Goal: Information Seeking & Learning: Learn about a topic

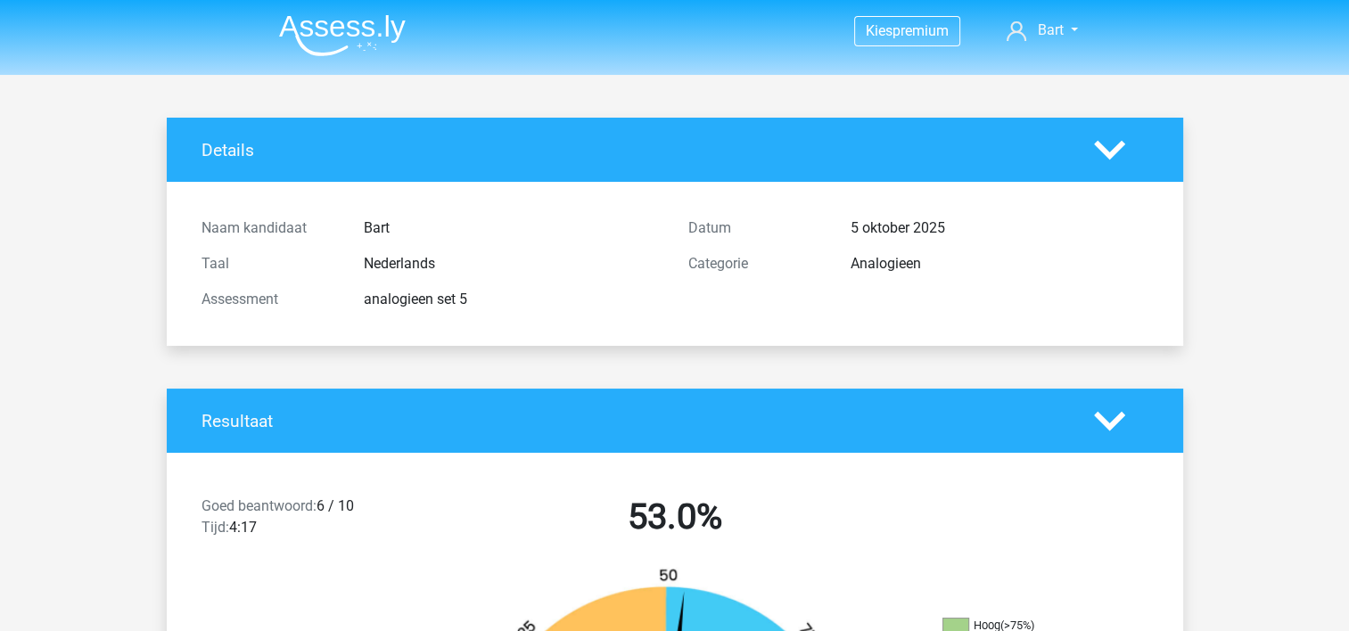
click at [365, 35] on img at bounding box center [342, 35] width 127 height 42
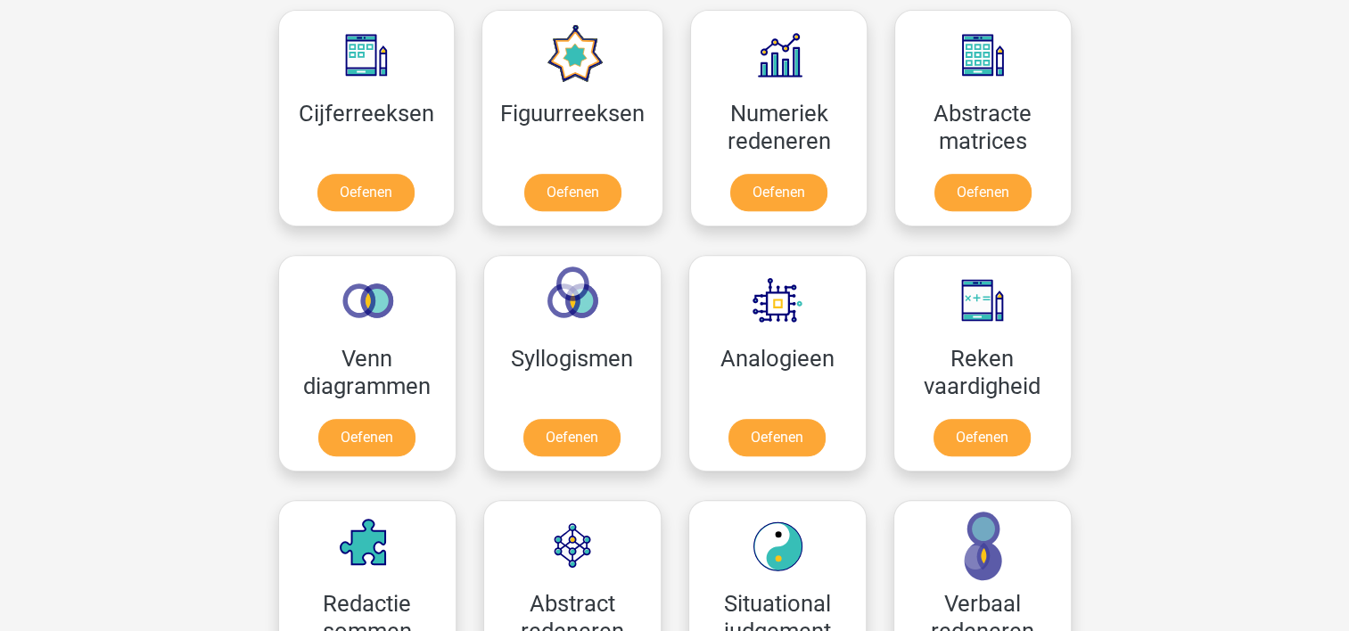
scroll to position [836, 0]
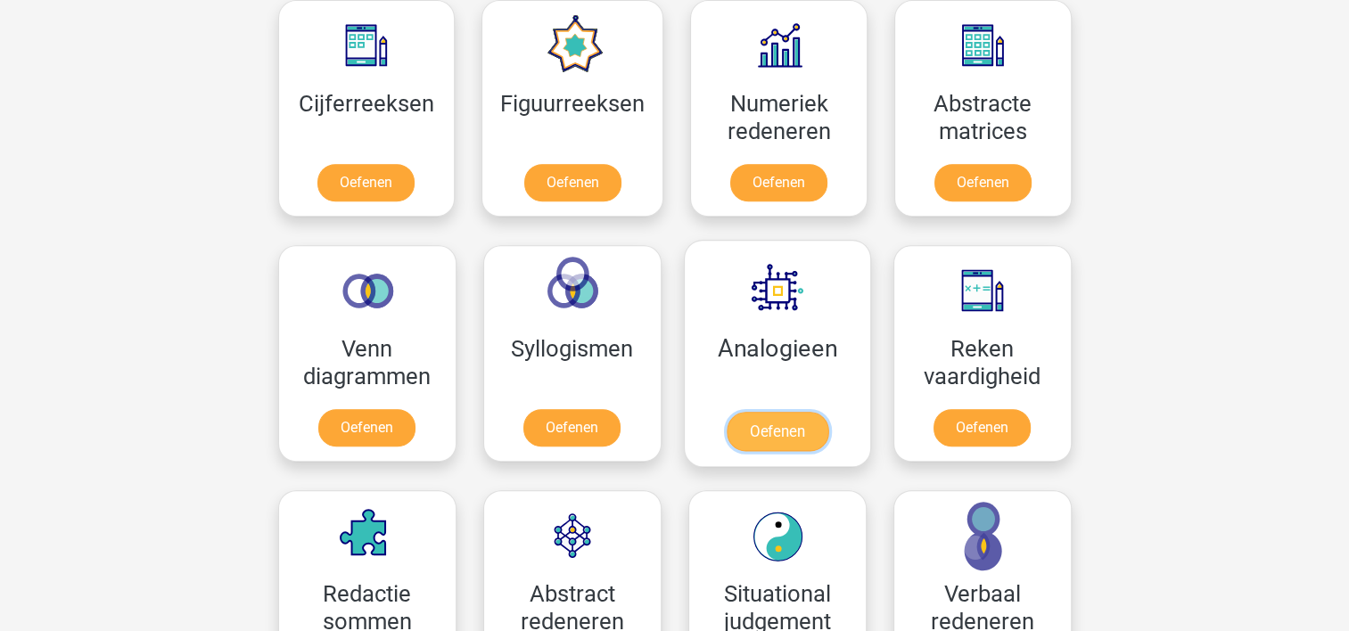
click at [763, 421] on link "Oefenen" at bounding box center [777, 431] width 102 height 39
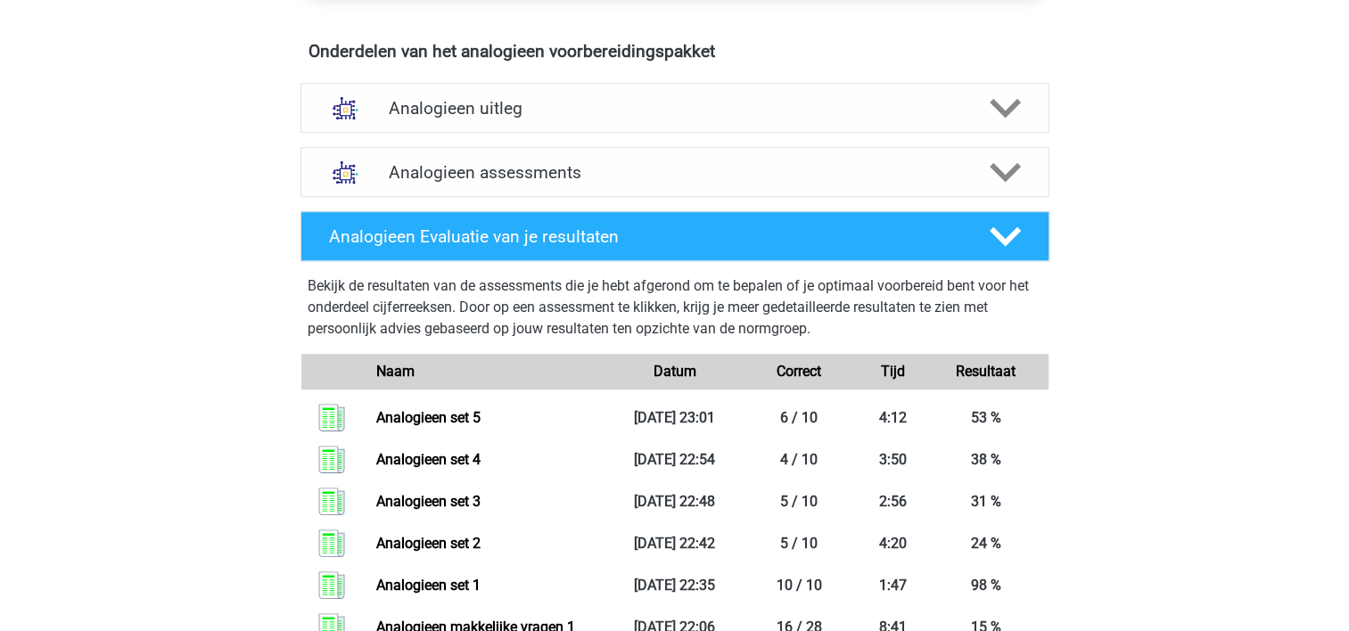
scroll to position [1013, 0]
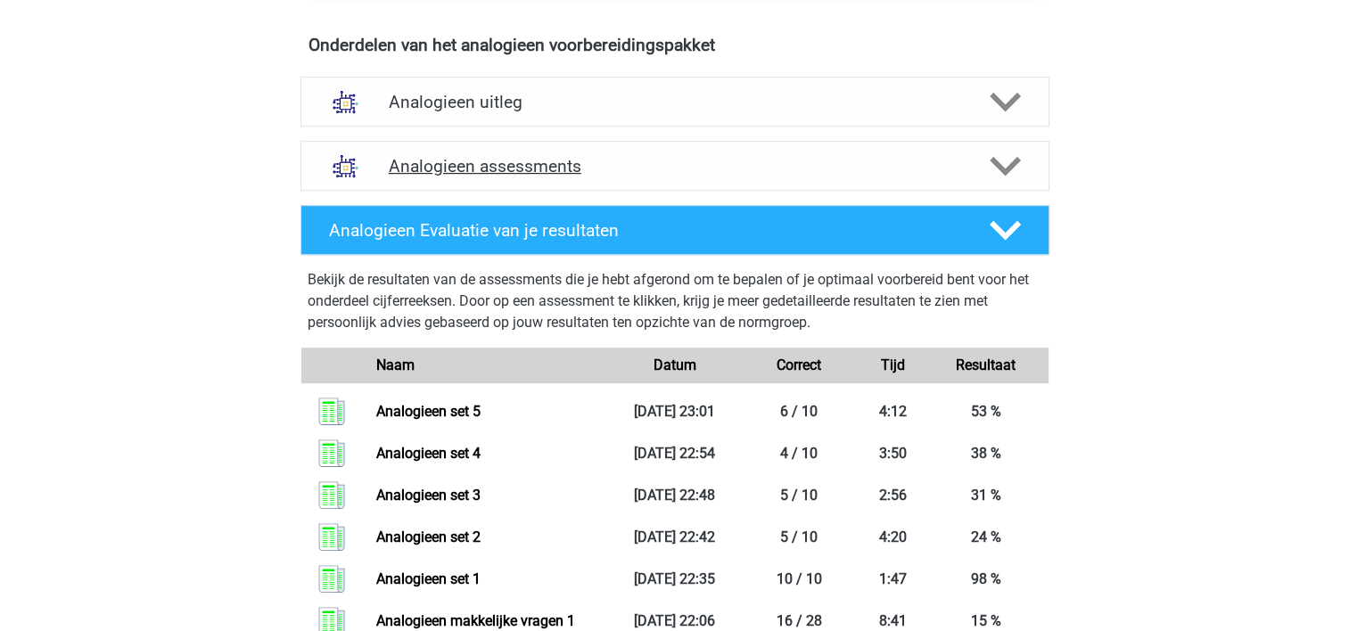
click at [748, 166] on h4 "Analogieen assessments" at bounding box center [675, 166] width 572 height 21
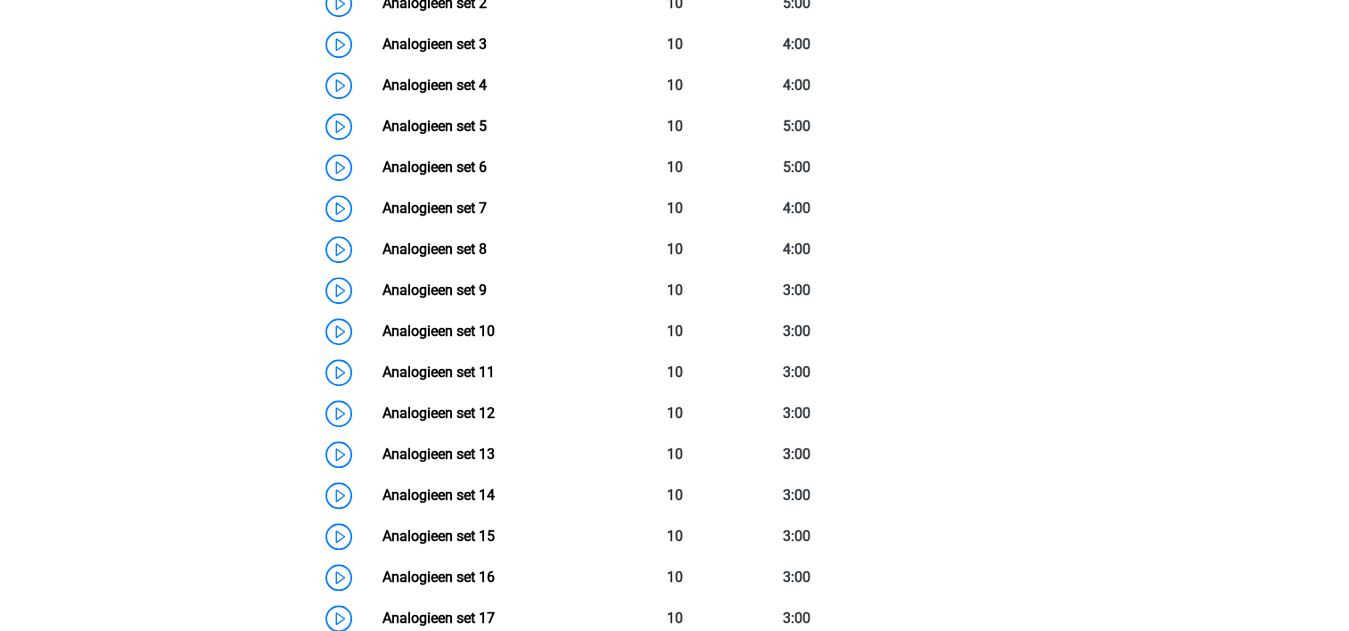
scroll to position [1387, 0]
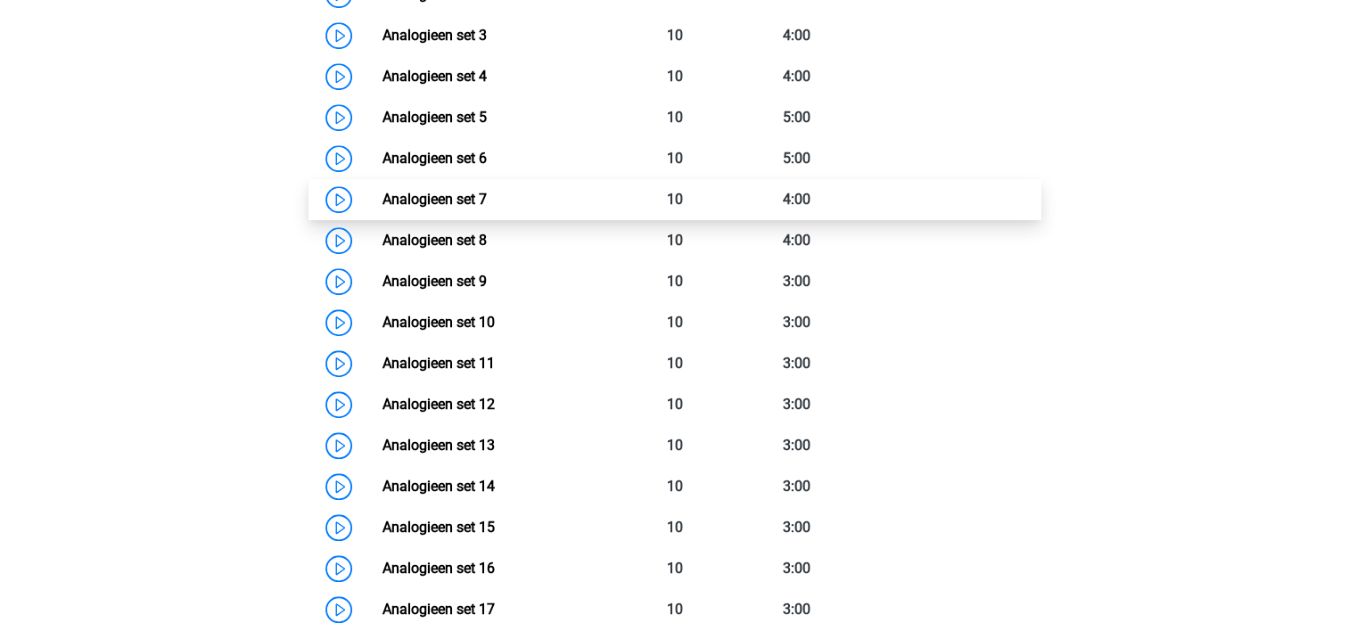
click at [382, 201] on link "Analogieen set 7" at bounding box center [434, 199] width 104 height 17
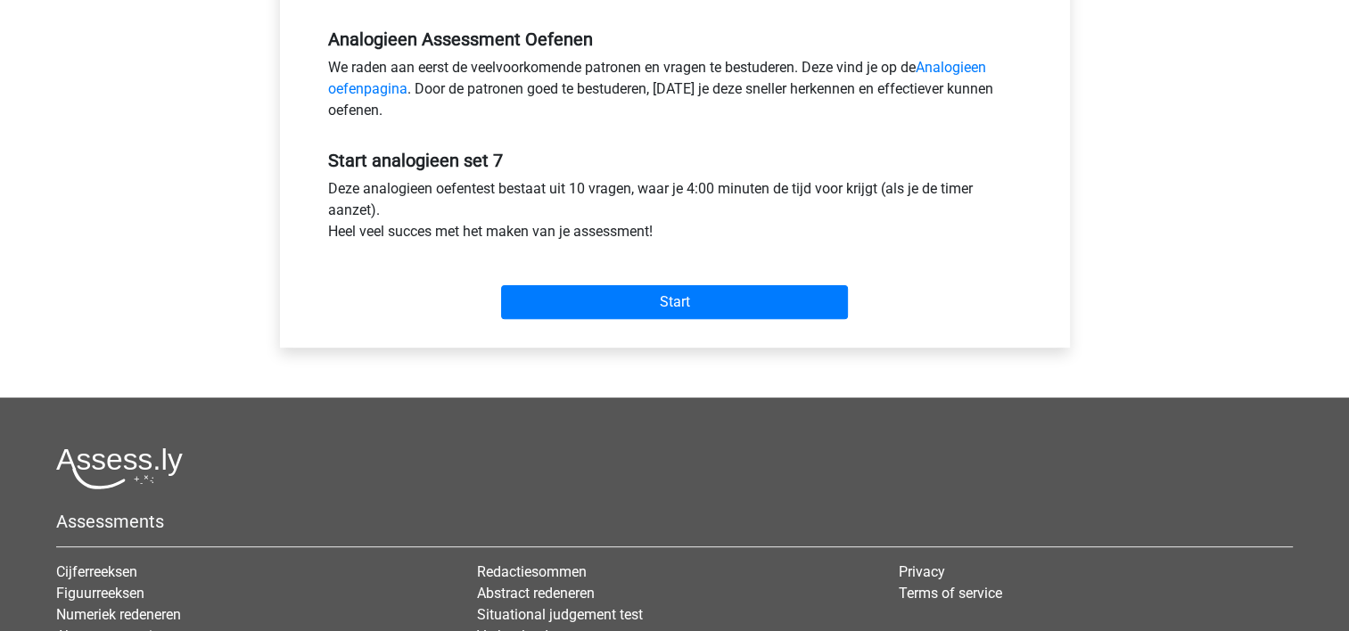
scroll to position [542, 0]
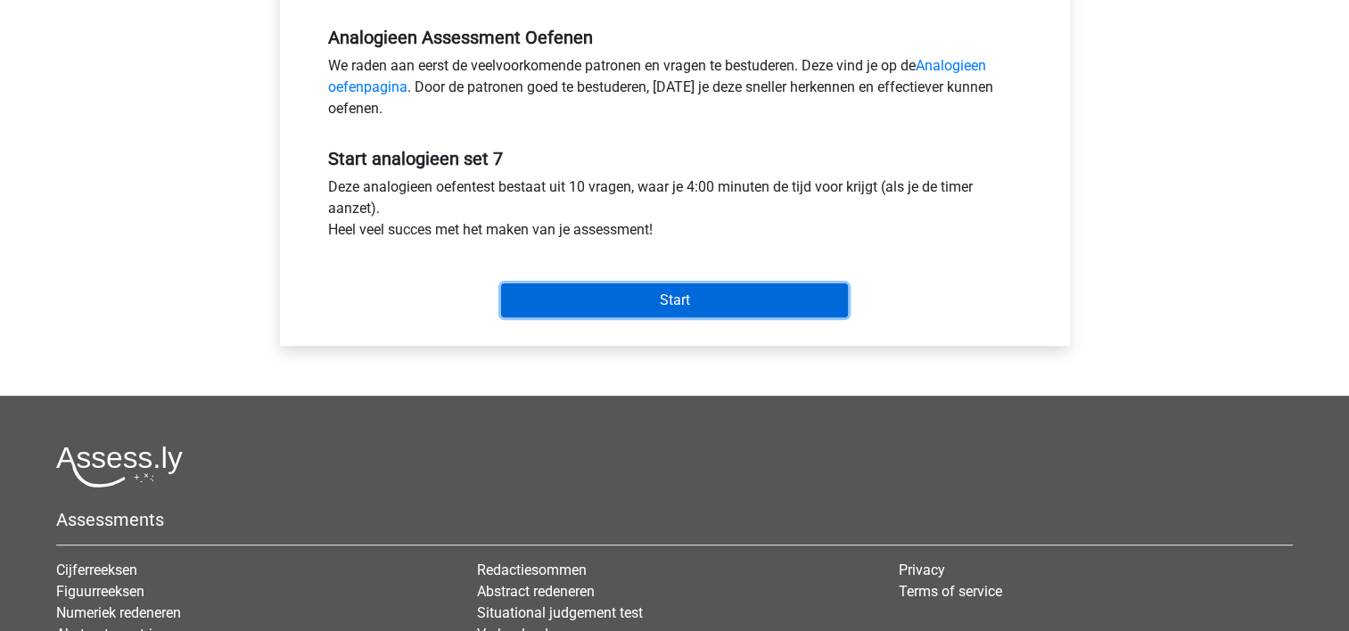
click at [657, 305] on input "Start" at bounding box center [674, 300] width 347 height 34
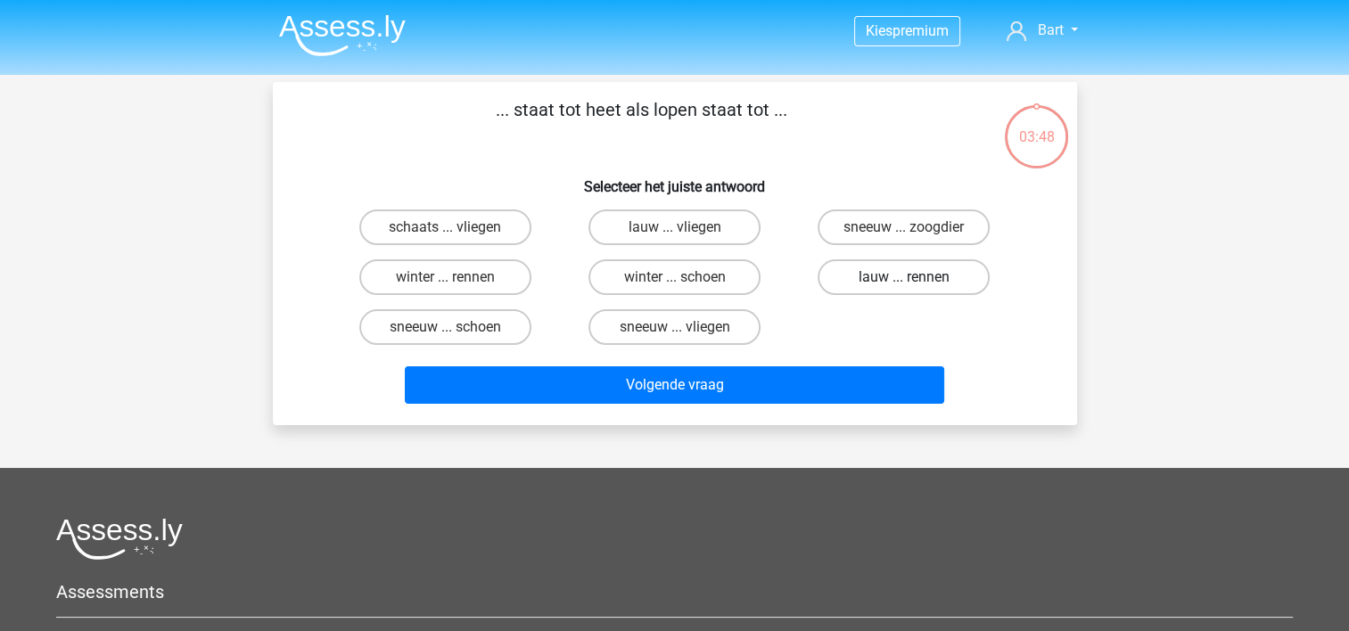
click at [894, 267] on label "lauw ... rennen" at bounding box center [903, 277] width 172 height 36
click at [904, 277] on input "lauw ... rennen" at bounding box center [910, 283] width 12 height 12
radio input "true"
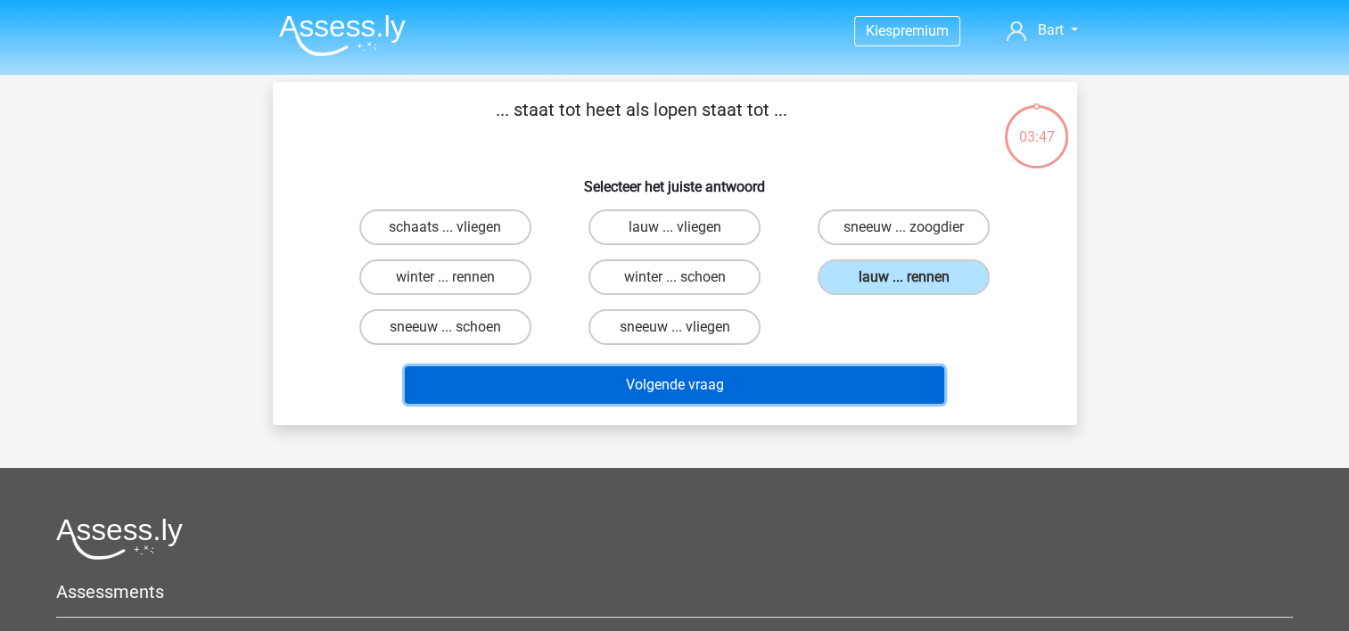
click at [644, 384] on button "Volgende vraag" at bounding box center [674, 384] width 539 height 37
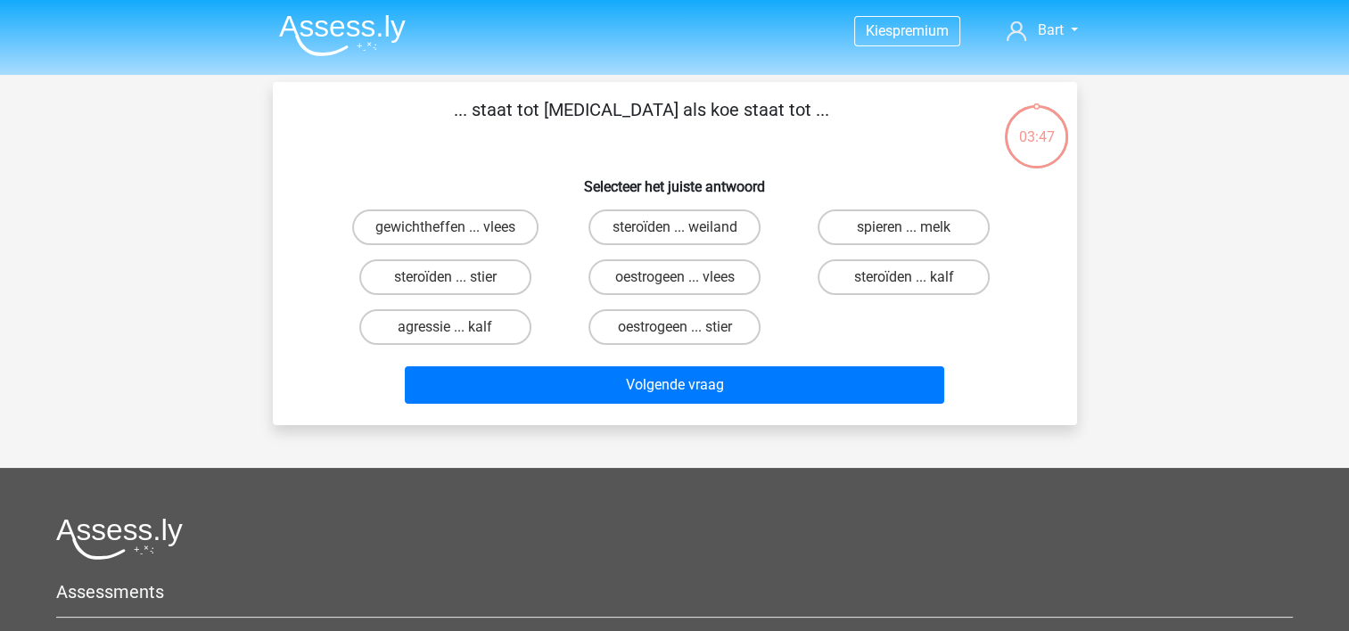
scroll to position [82, 0]
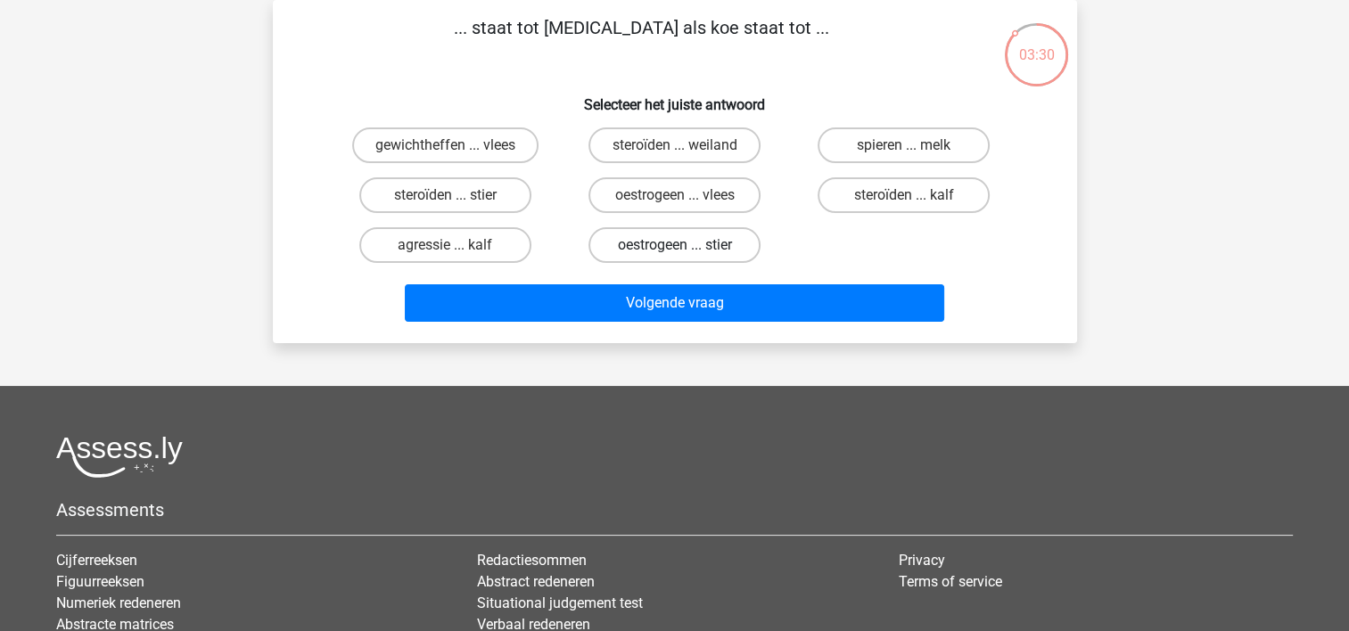
click at [639, 245] on label "oestrogeen ... stier" at bounding box center [674, 245] width 172 height 36
click at [674, 245] on input "oestrogeen ... stier" at bounding box center [680, 251] width 12 height 12
radio input "true"
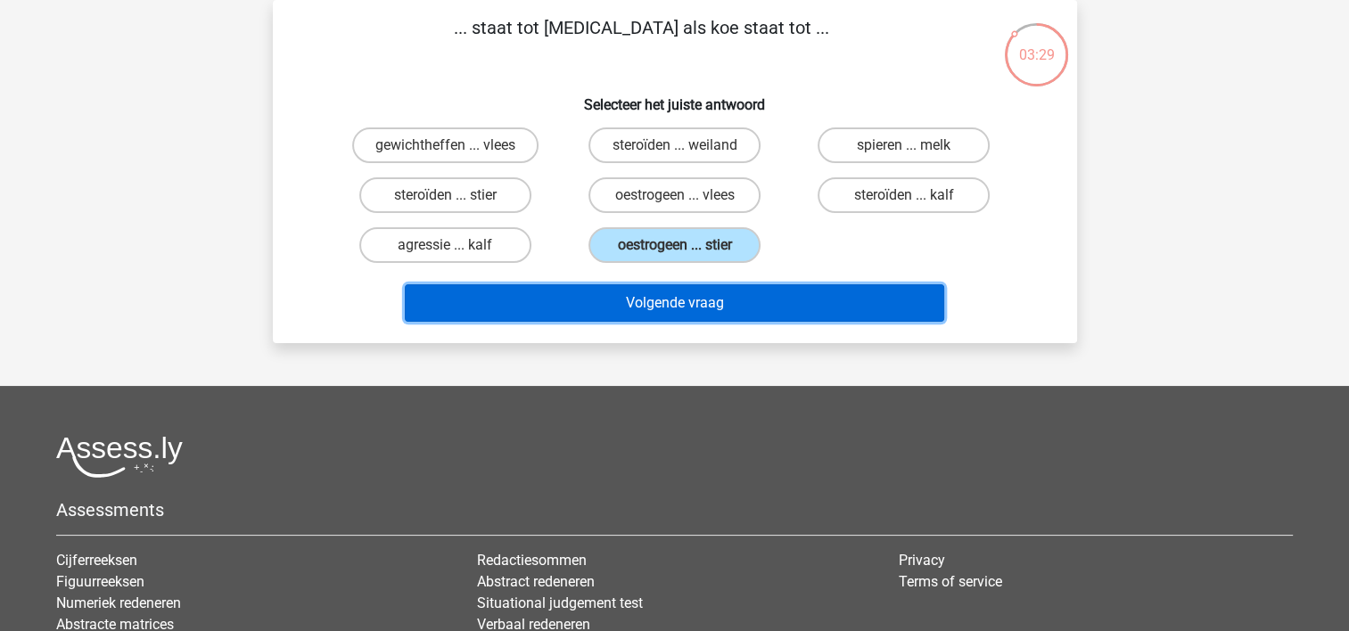
click at [643, 307] on button "Volgende vraag" at bounding box center [674, 302] width 539 height 37
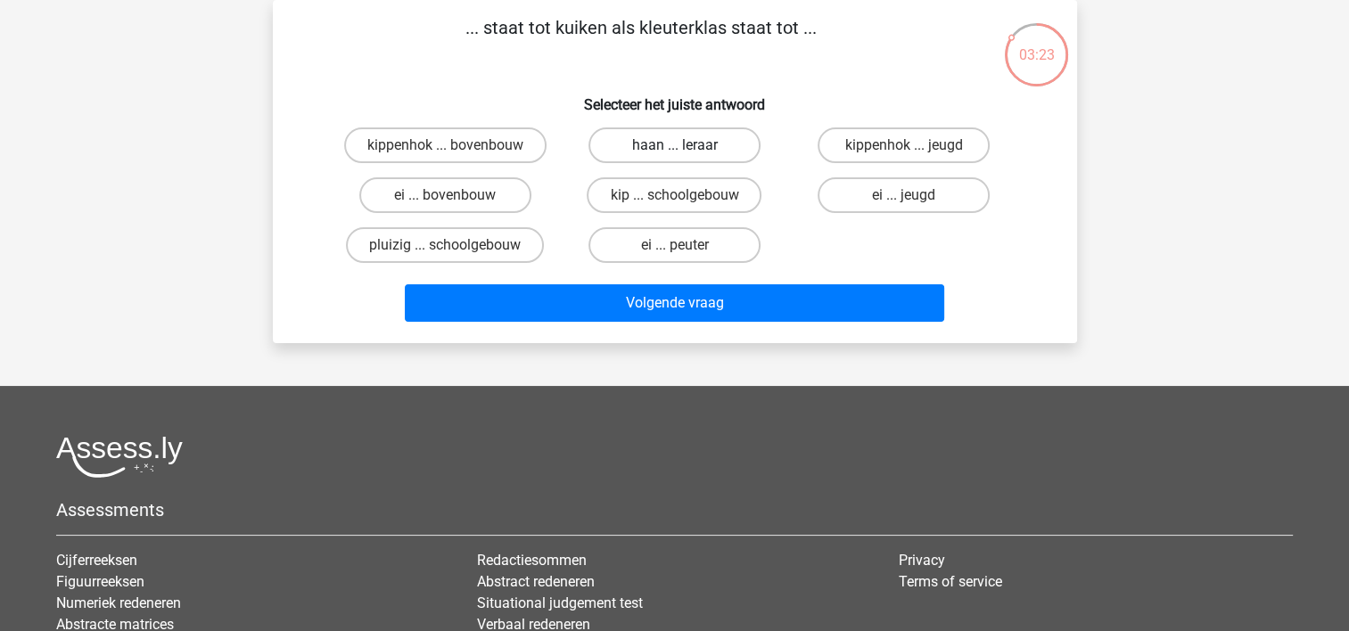
click at [694, 150] on label "haan ... leraar" at bounding box center [674, 145] width 172 height 36
click at [685, 150] on input "haan ... leraar" at bounding box center [680, 151] width 12 height 12
radio input "true"
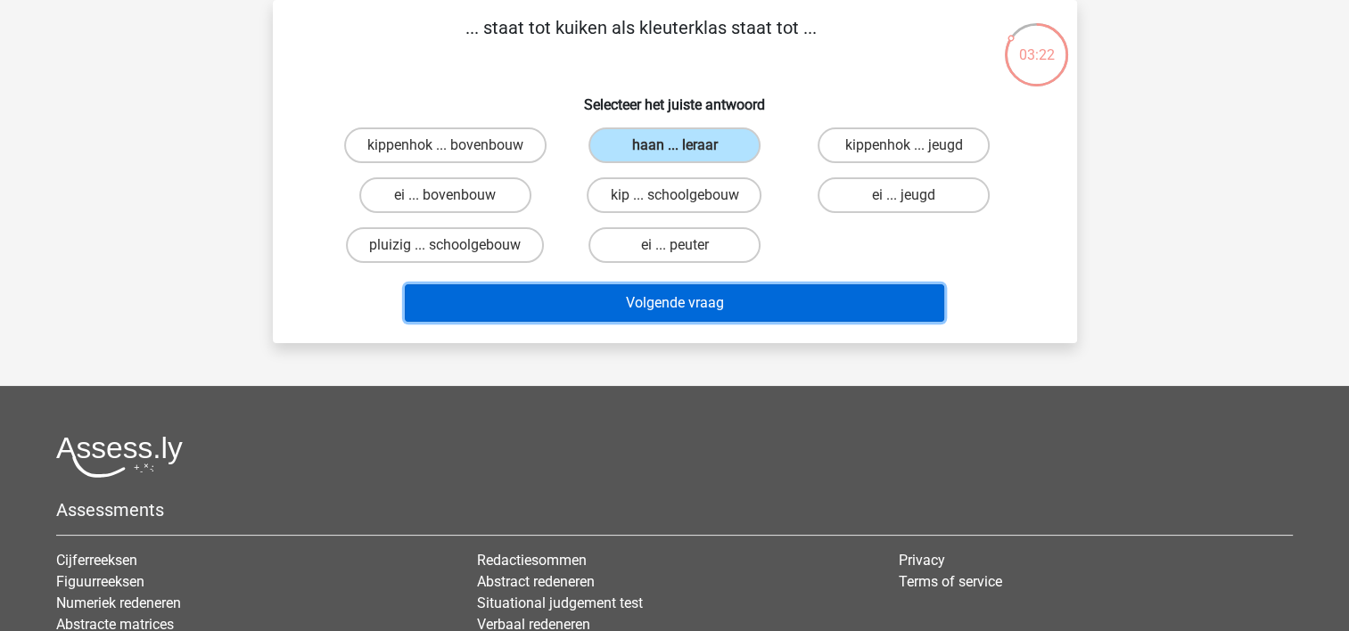
click at [695, 286] on button "Volgende vraag" at bounding box center [674, 302] width 539 height 37
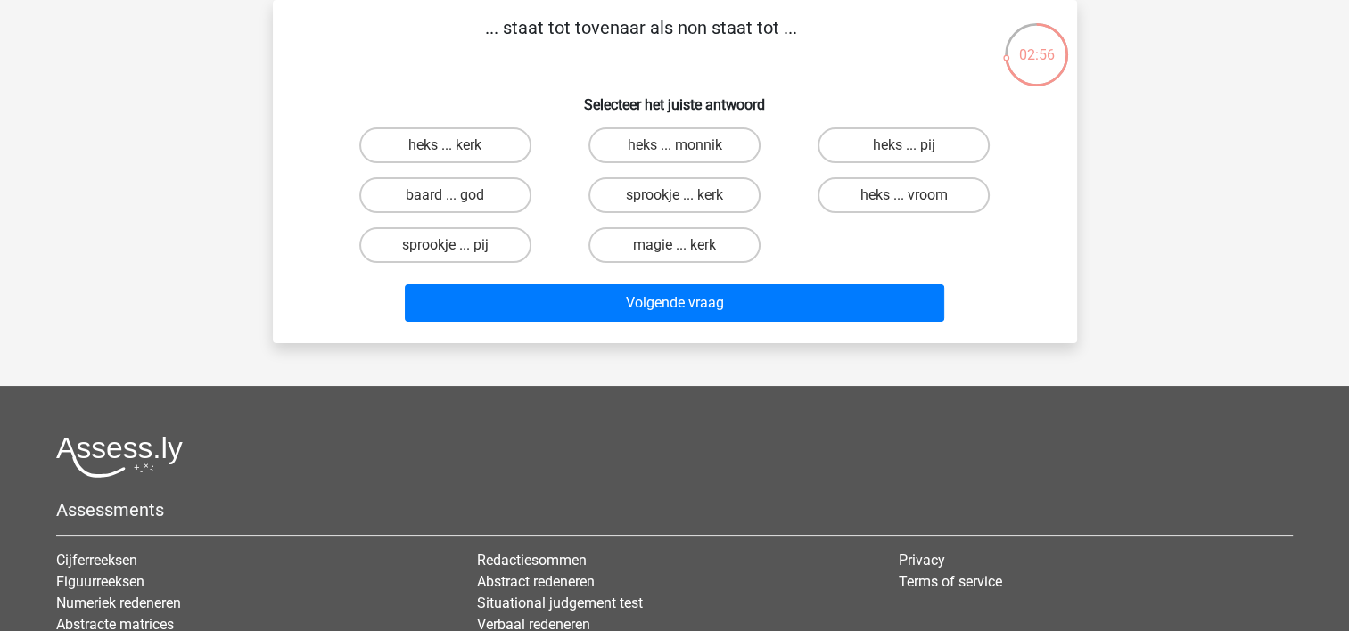
click at [666, 215] on div "sprookje ... kerk" at bounding box center [674, 195] width 229 height 50
click at [660, 203] on label "sprookje ... kerk" at bounding box center [674, 195] width 172 height 36
click at [674, 203] on input "sprookje ... kerk" at bounding box center [680, 201] width 12 height 12
radio input "true"
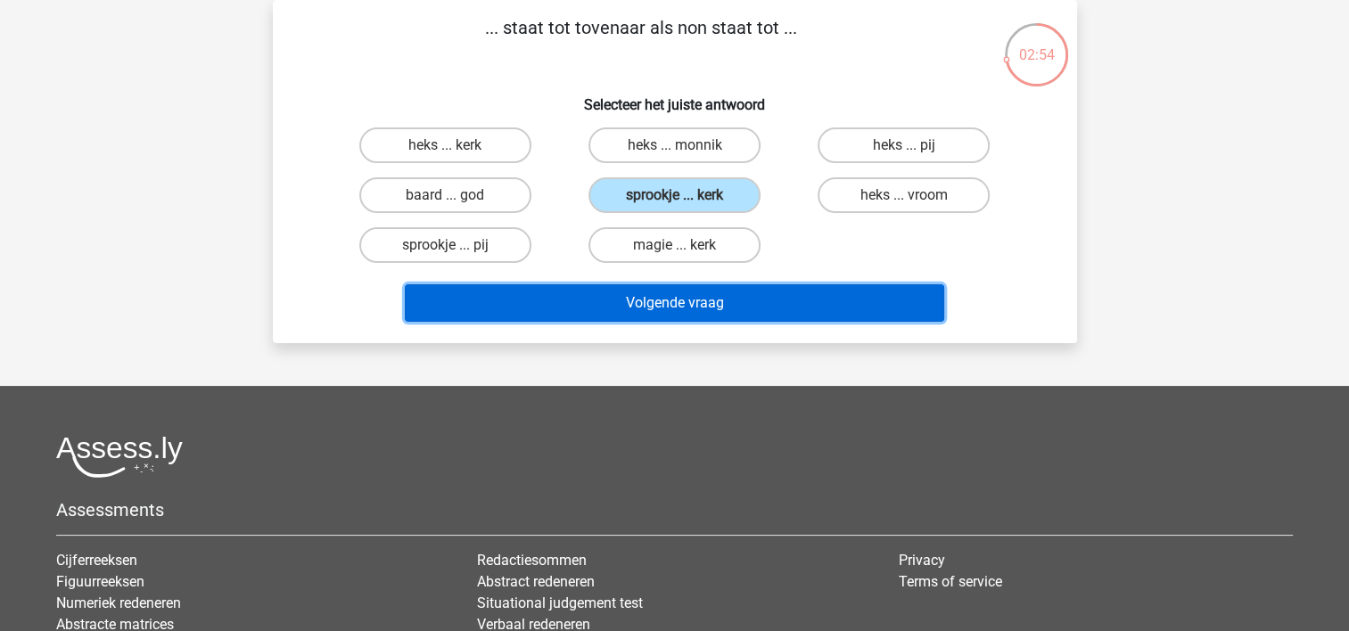
click at [666, 294] on button "Volgende vraag" at bounding box center [674, 302] width 539 height 37
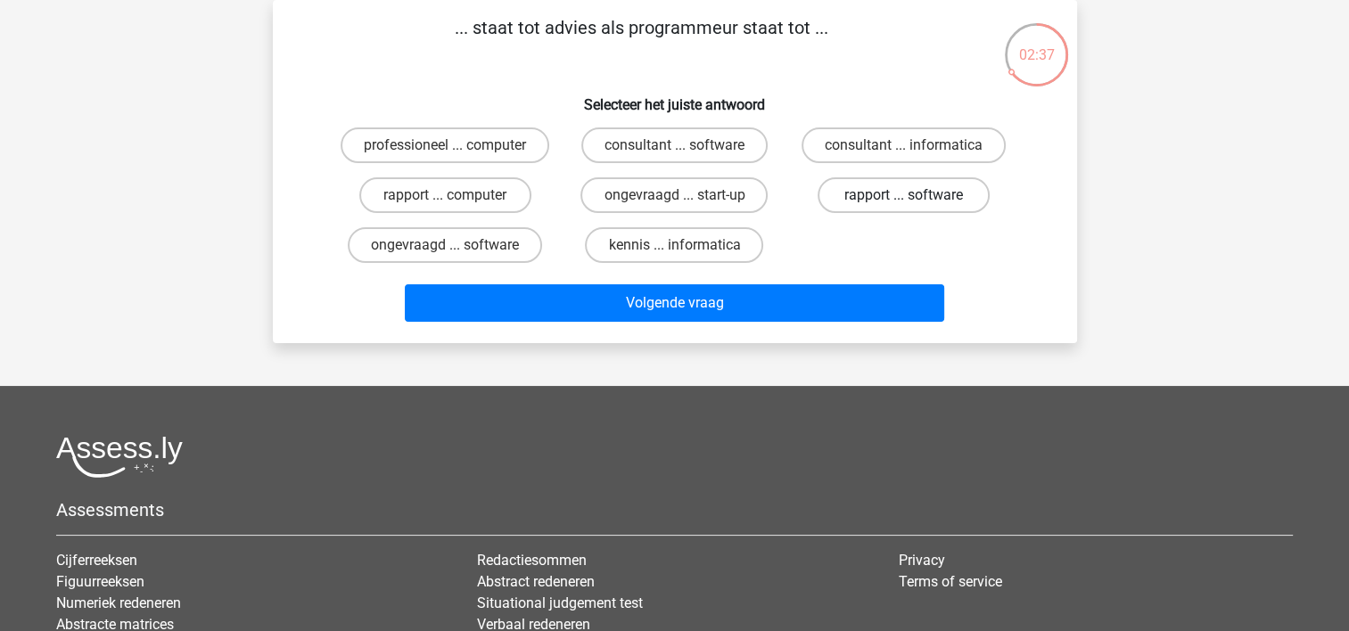
click at [874, 193] on label "rapport ... software" at bounding box center [903, 195] width 172 height 36
click at [904, 195] on input "rapport ... software" at bounding box center [910, 201] width 12 height 12
radio input "true"
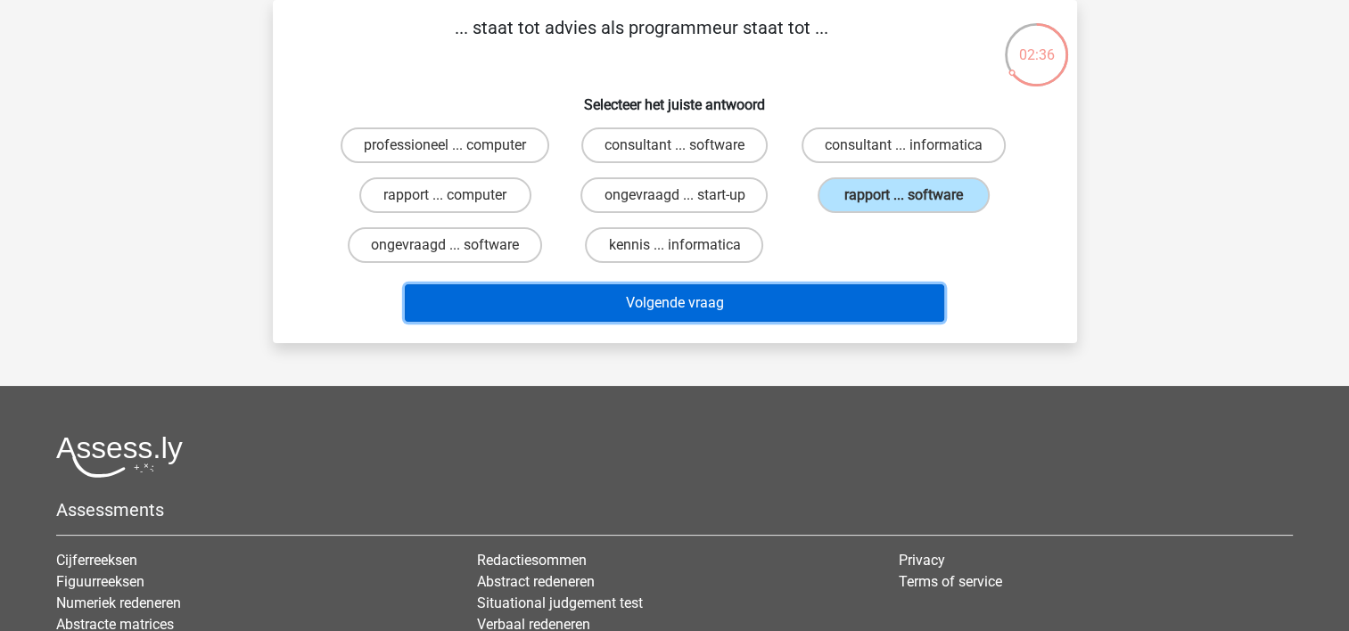
click at [590, 307] on button "Volgende vraag" at bounding box center [674, 302] width 539 height 37
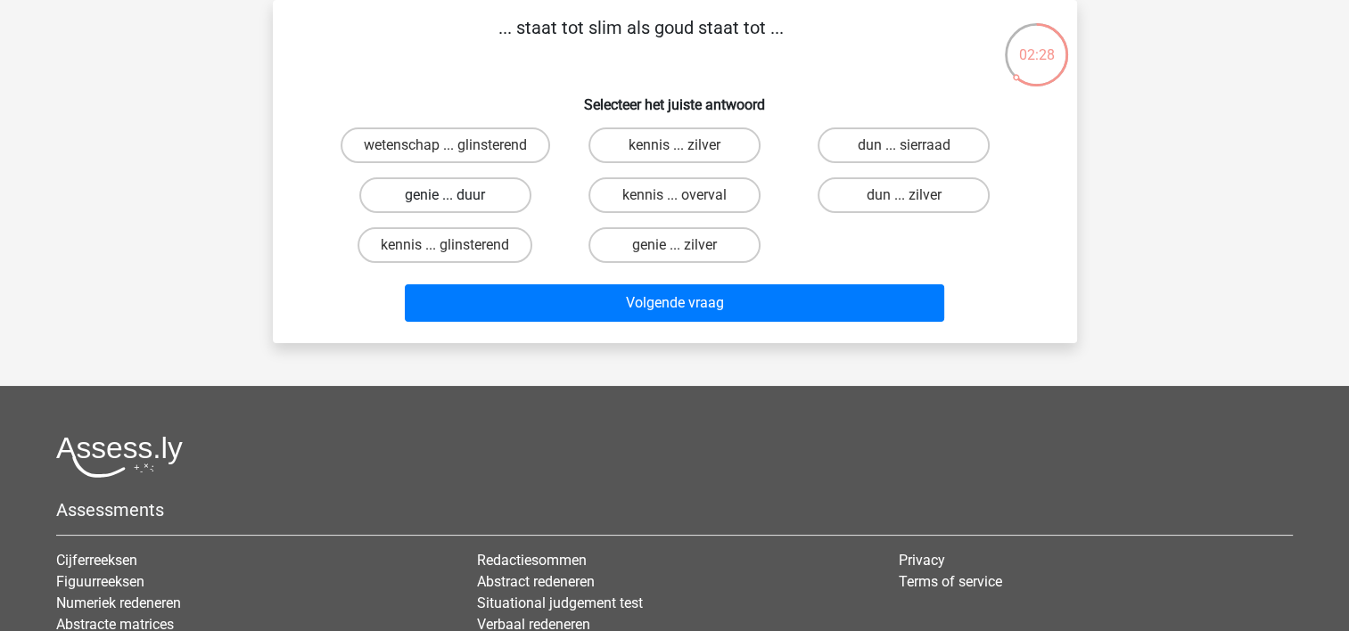
click at [466, 198] on label "genie ... duur" at bounding box center [445, 195] width 172 height 36
click at [456, 198] on input "genie ... duur" at bounding box center [451, 201] width 12 height 12
radio input "true"
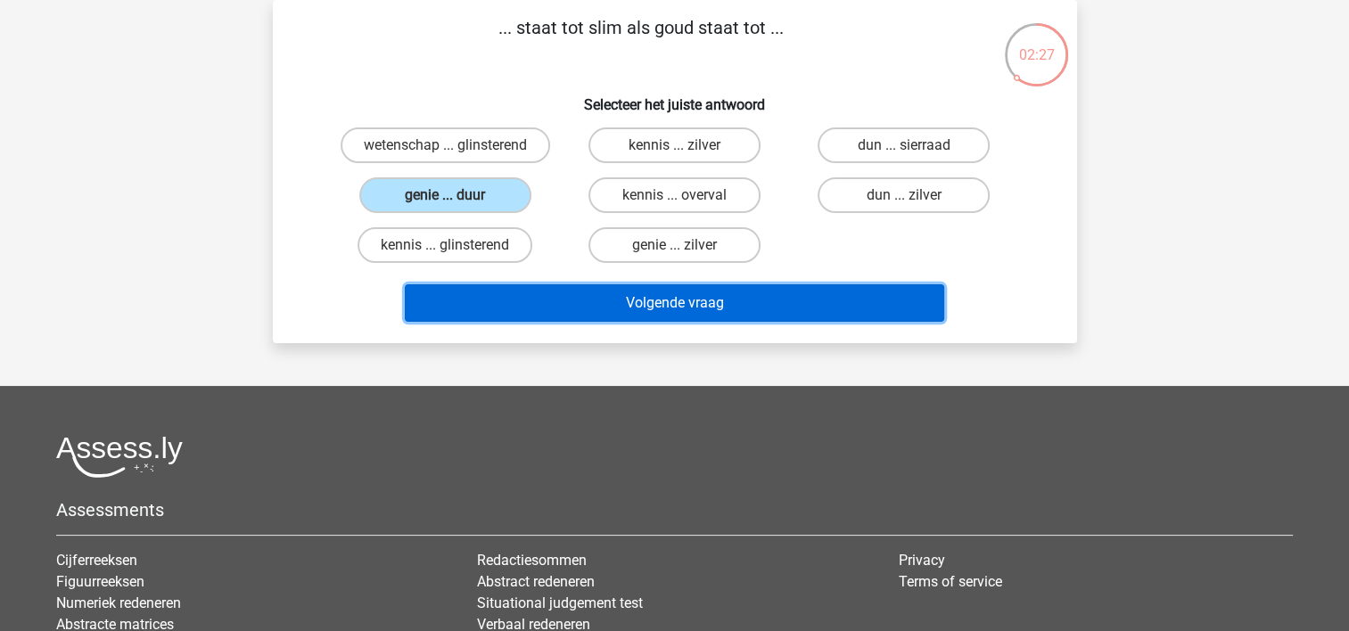
click at [597, 299] on button "Volgende vraag" at bounding box center [674, 302] width 539 height 37
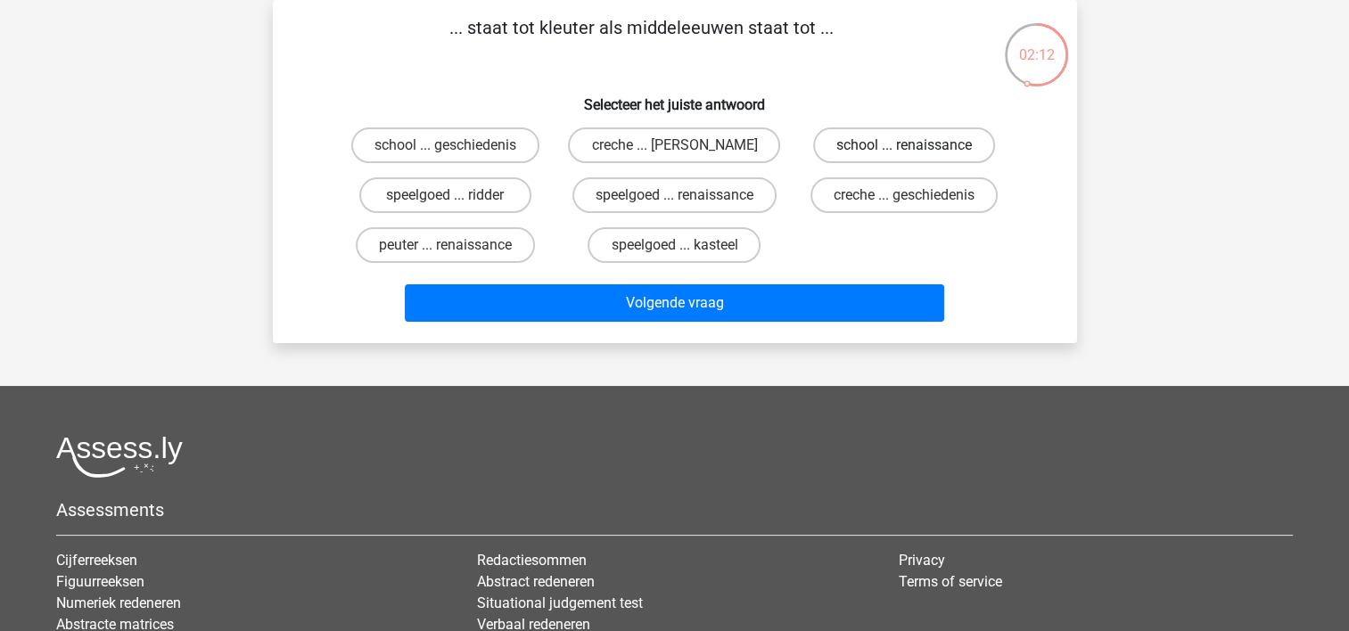
click at [863, 144] on label "school ... renaissance" at bounding box center [904, 145] width 182 height 36
click at [904, 145] on input "school ... renaissance" at bounding box center [910, 151] width 12 height 12
radio input "true"
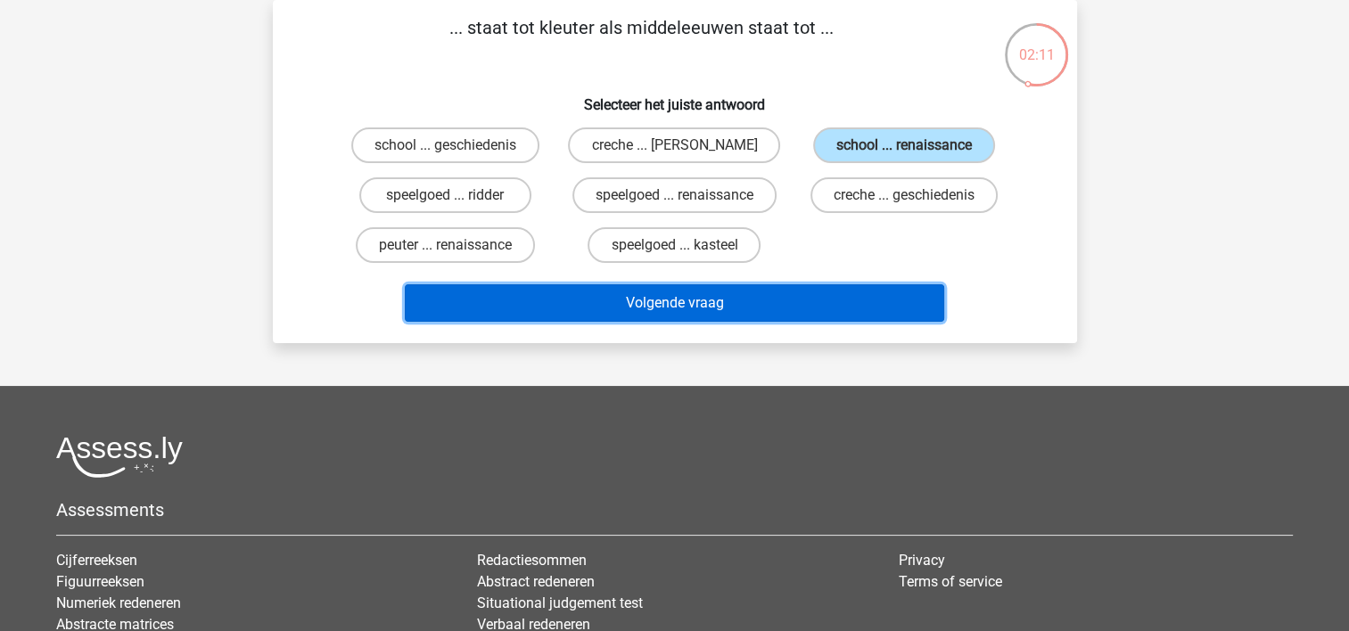
click at [691, 299] on button "Volgende vraag" at bounding box center [674, 302] width 539 height 37
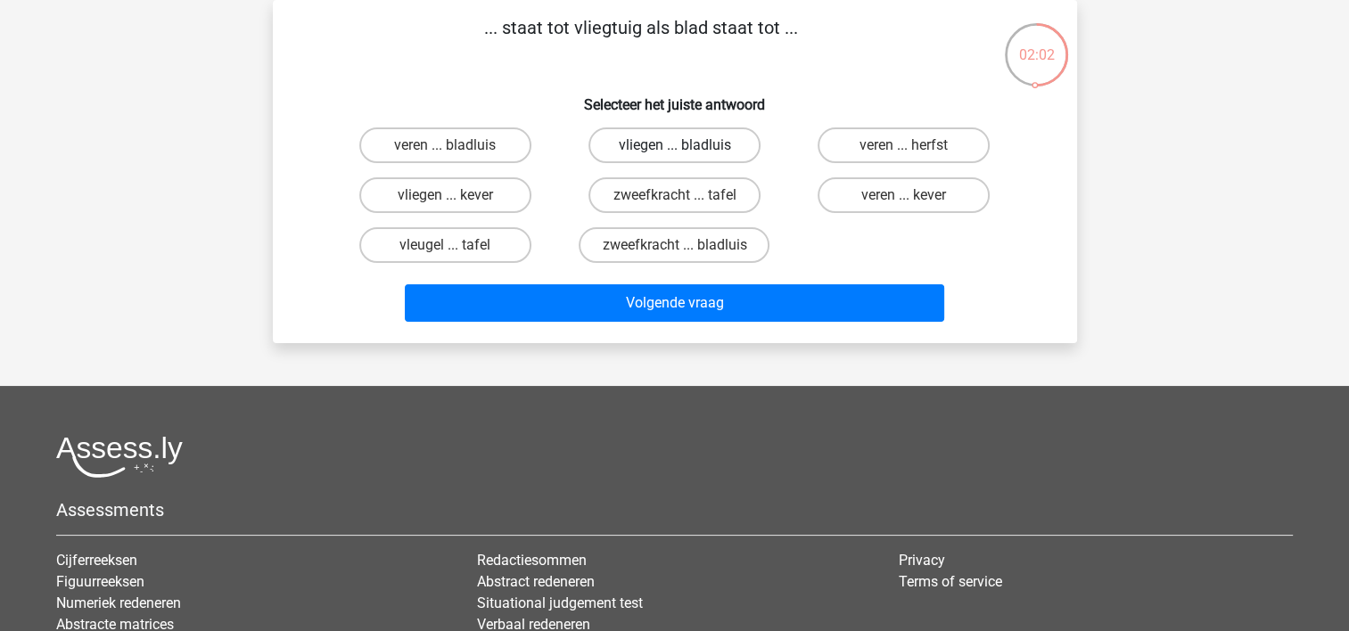
click at [644, 136] on label "vliegen ... bladluis" at bounding box center [674, 145] width 172 height 36
click at [674, 145] on input "vliegen ... bladluis" at bounding box center [680, 151] width 12 height 12
radio input "true"
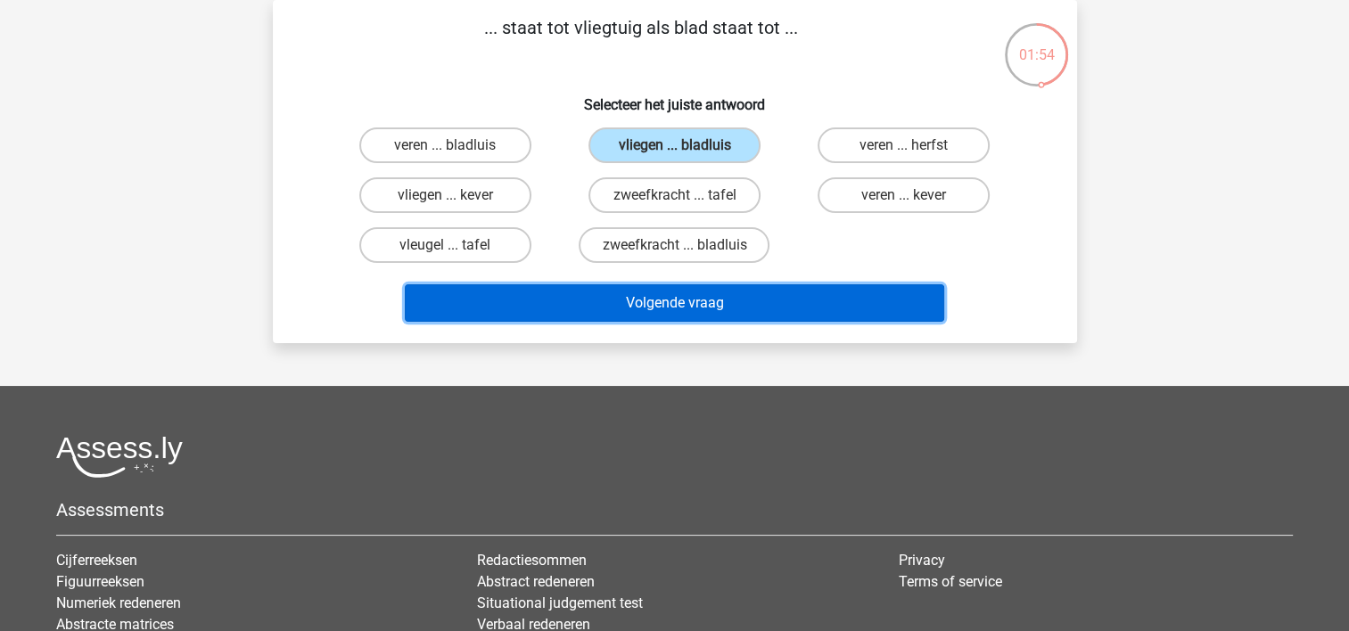
click at [702, 296] on button "Volgende vraag" at bounding box center [674, 302] width 539 height 37
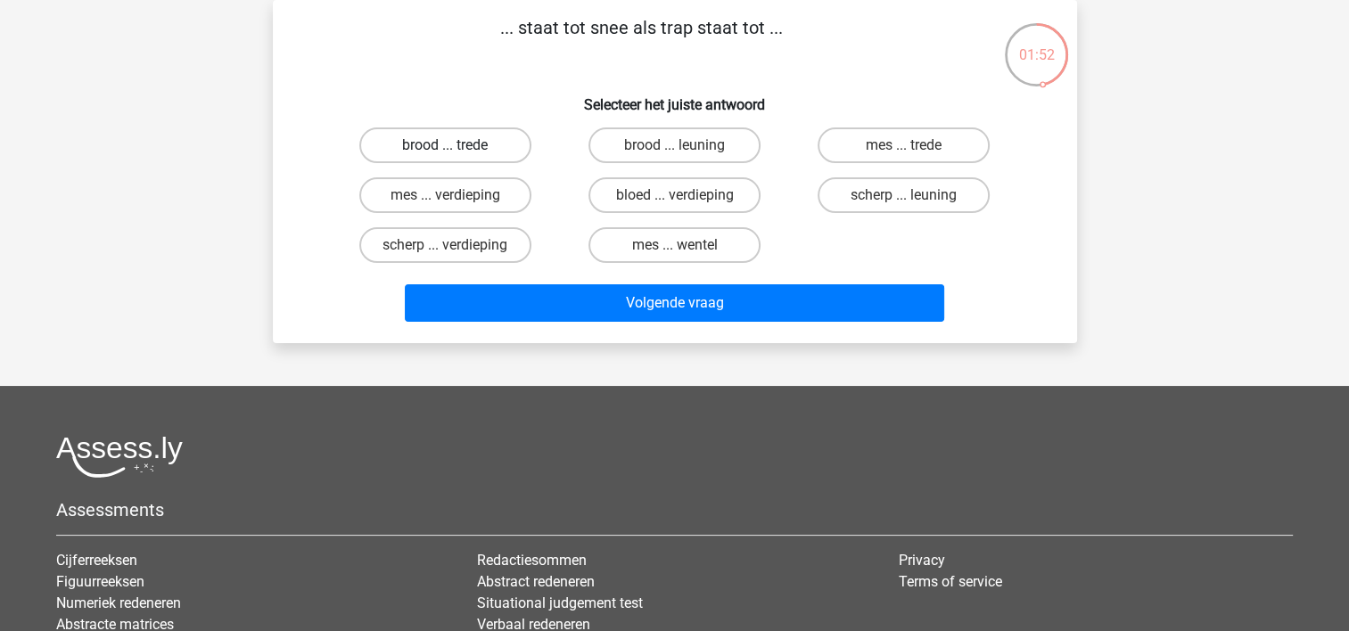
click at [478, 157] on label "brood ... trede" at bounding box center [445, 145] width 172 height 36
click at [456, 157] on input "brood ... trede" at bounding box center [451, 151] width 12 height 12
radio input "true"
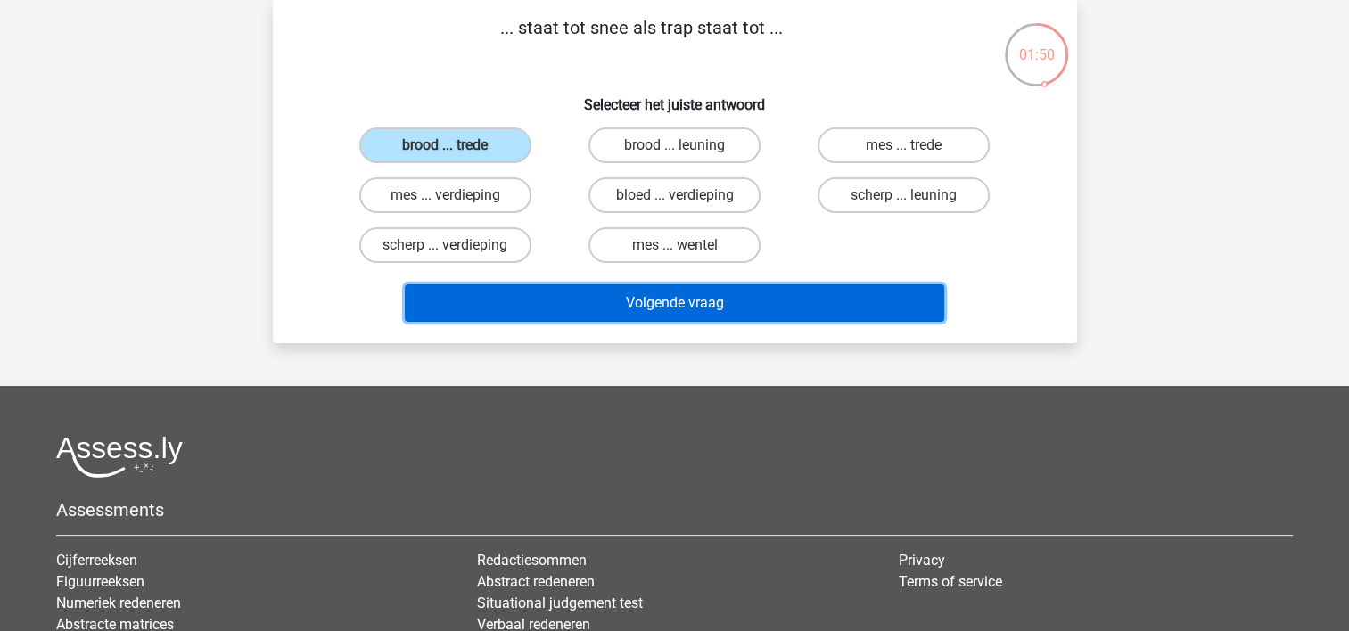
click at [660, 289] on button "Volgende vraag" at bounding box center [674, 302] width 539 height 37
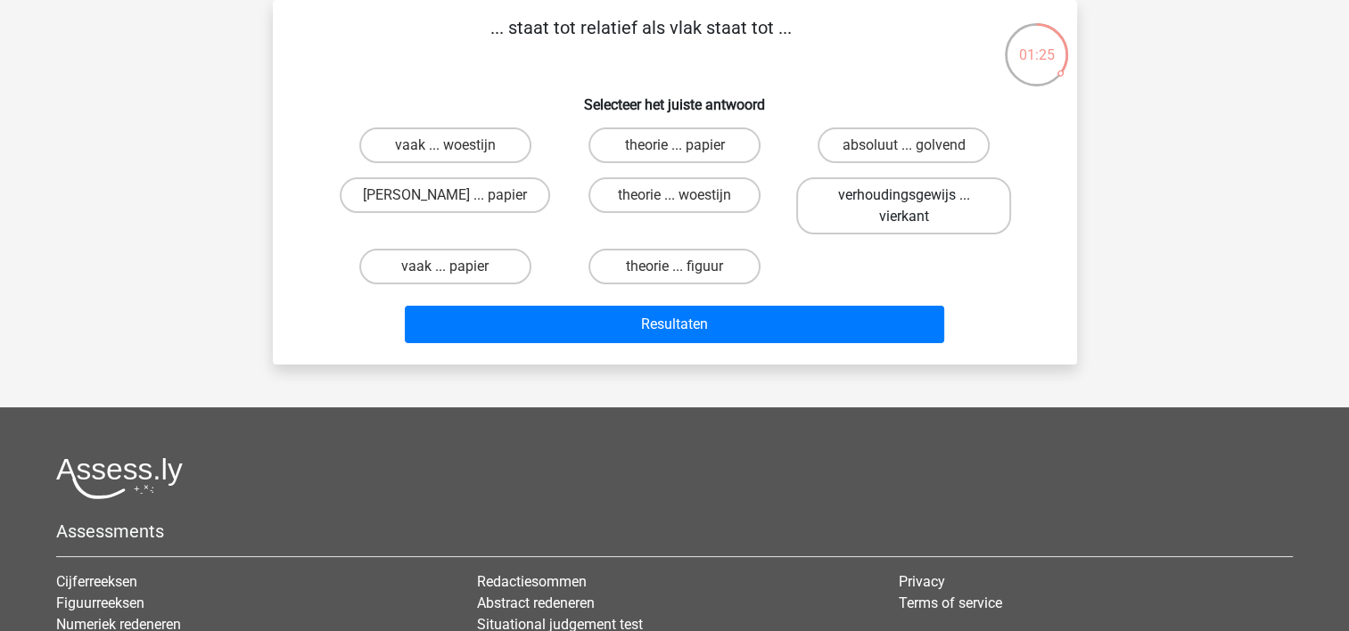
click at [859, 212] on label "verhoudingsgewijs ... vierkant" at bounding box center [903, 205] width 215 height 57
click at [904, 207] on input "verhoudingsgewijs ... vierkant" at bounding box center [910, 201] width 12 height 12
radio input "true"
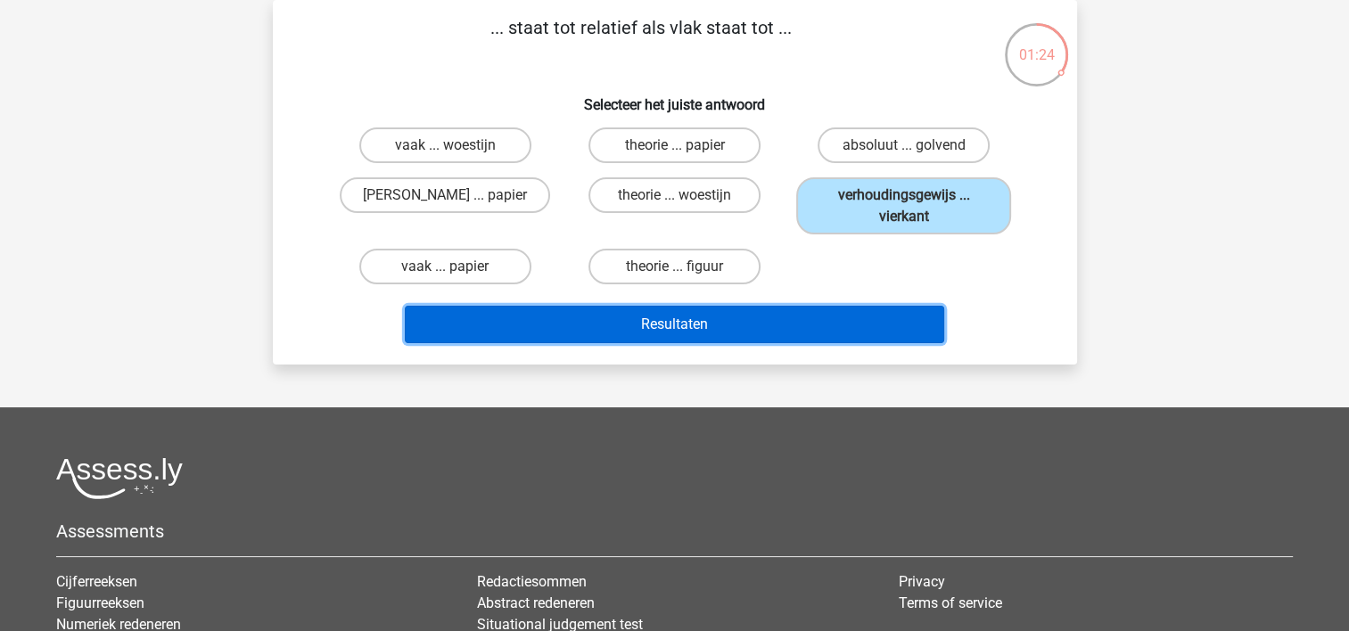
click at [771, 322] on button "Resultaten" at bounding box center [674, 324] width 539 height 37
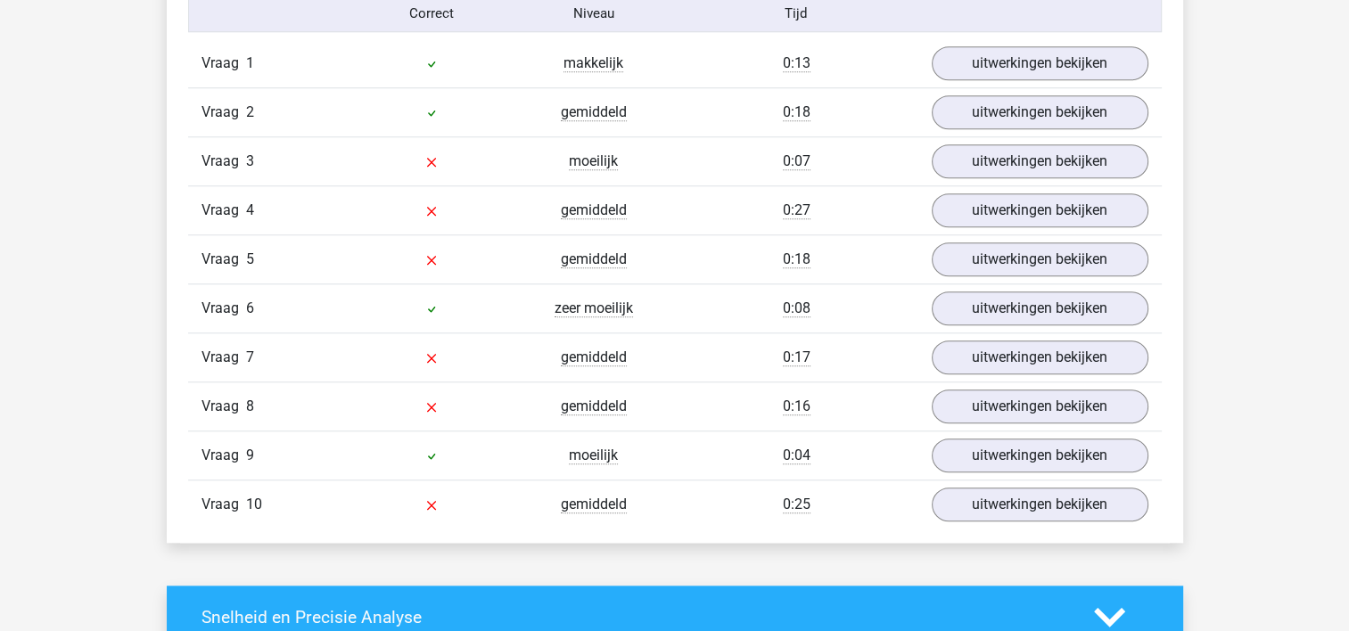
scroll to position [1505, 0]
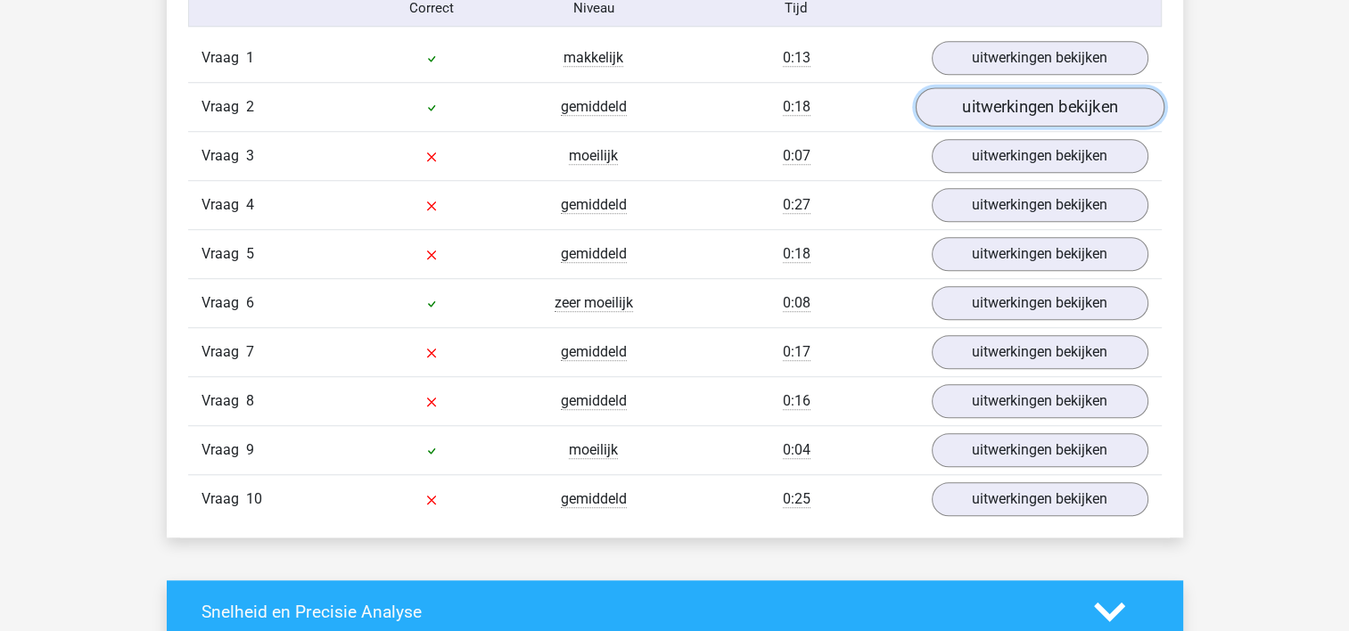
click at [1047, 108] on link "uitwerkingen bekijken" at bounding box center [1039, 106] width 249 height 39
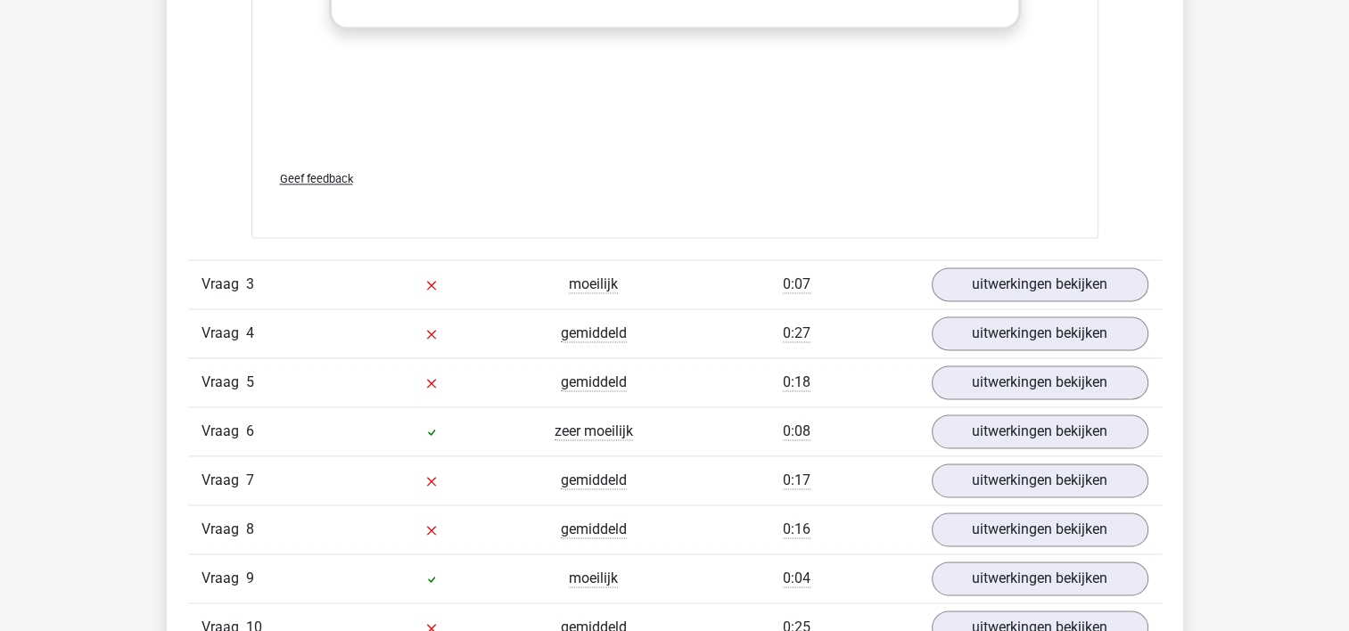
scroll to position [2334, 0]
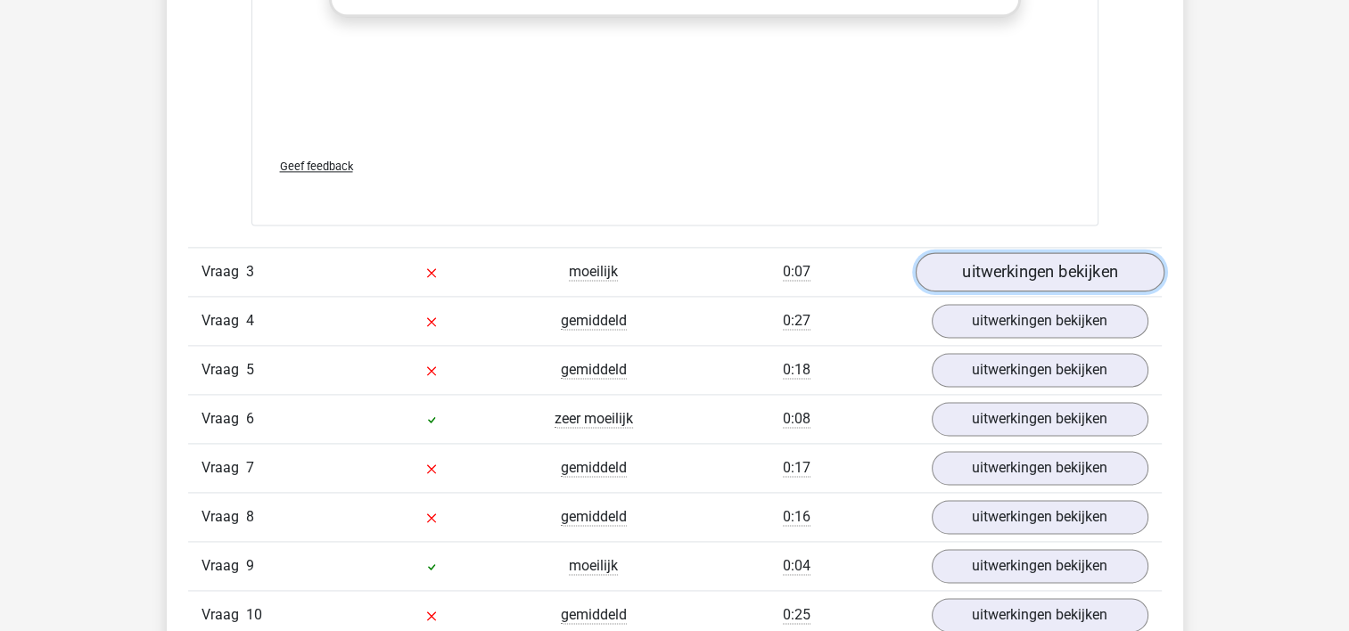
click at [1055, 269] on link "uitwerkingen bekijken" at bounding box center [1039, 271] width 249 height 39
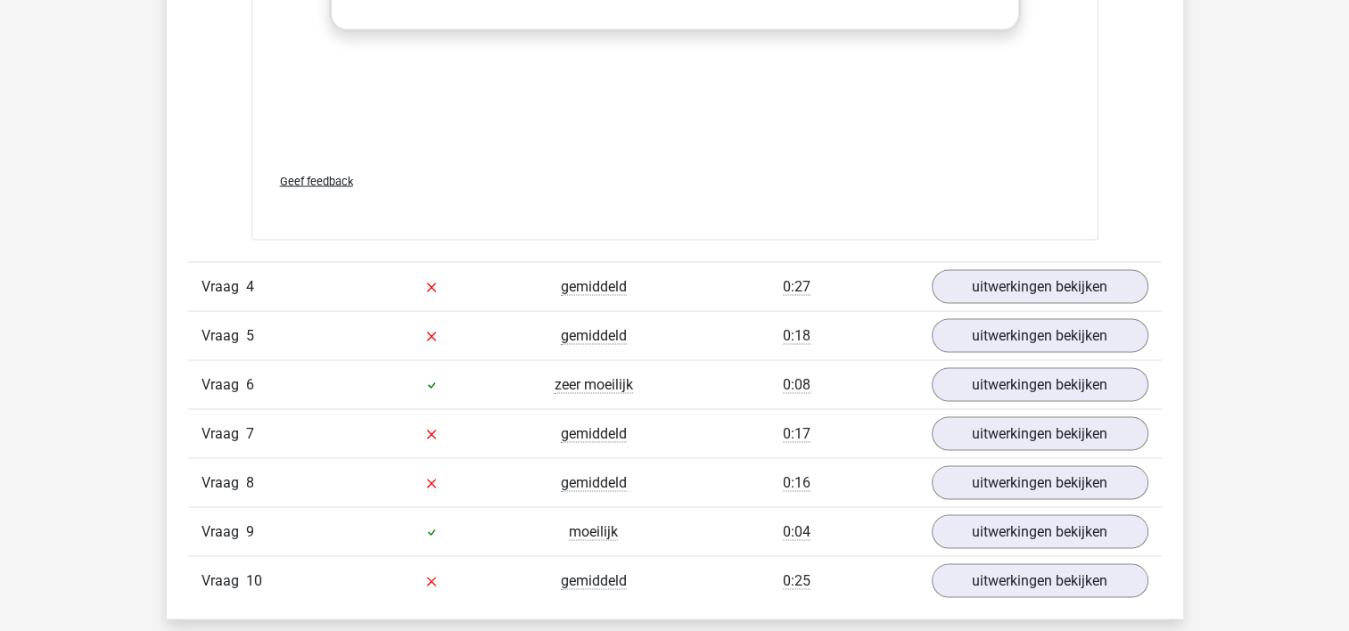
scroll to position [3391, 0]
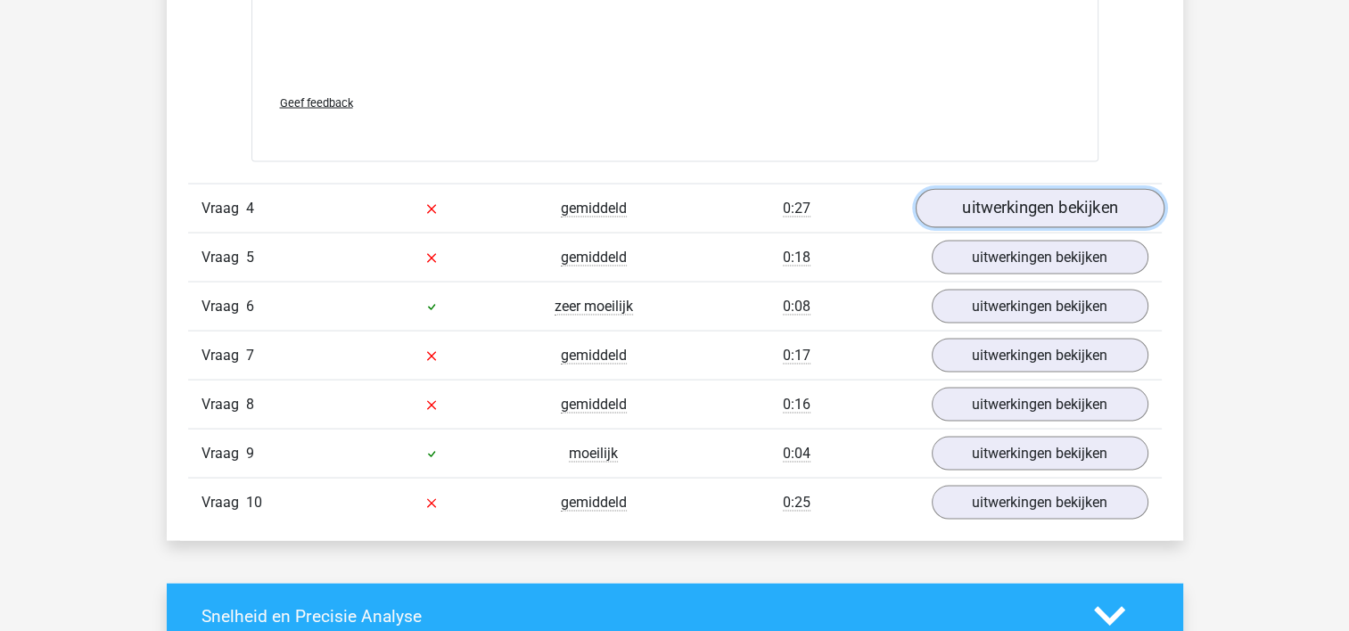
click at [1063, 208] on link "uitwerkingen bekijken" at bounding box center [1039, 208] width 249 height 39
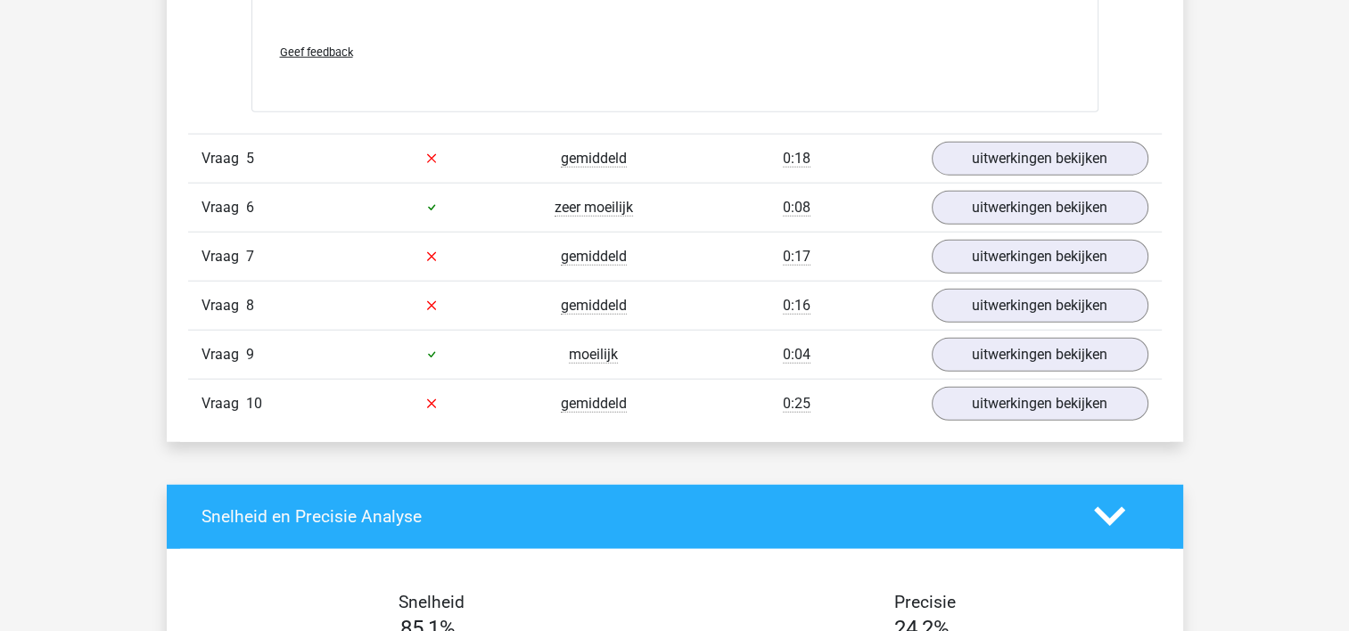
scroll to position [4501, 0]
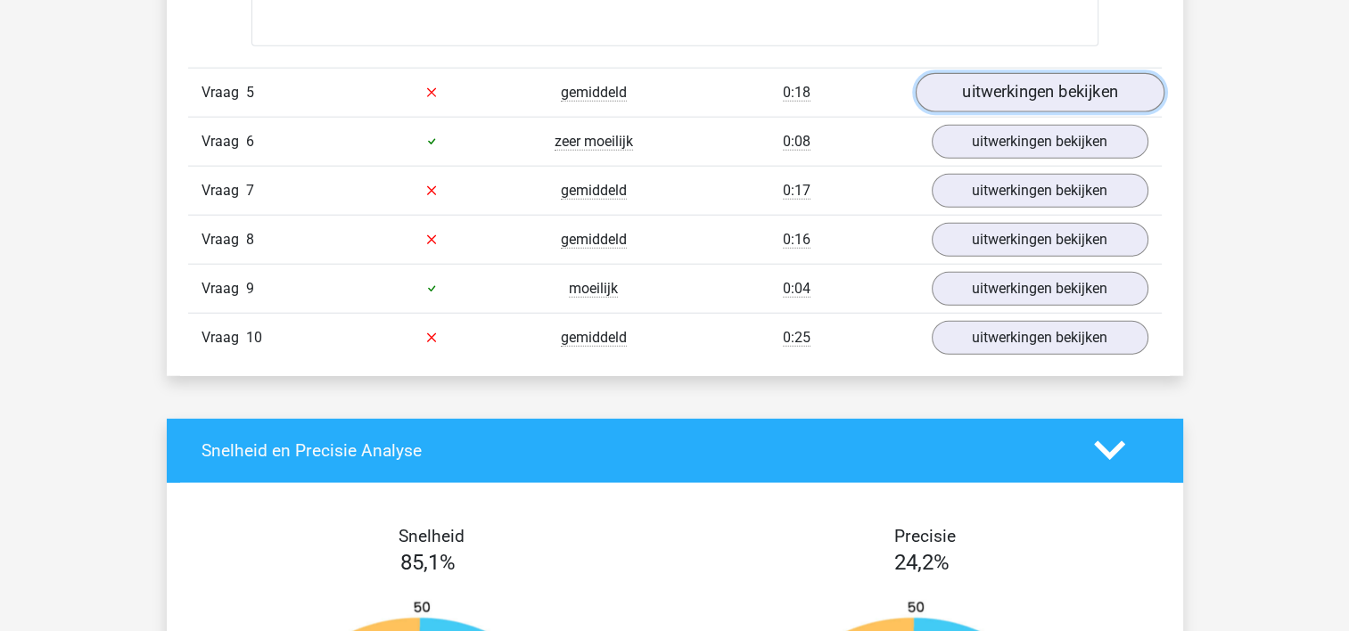
click at [1033, 91] on link "uitwerkingen bekijken" at bounding box center [1039, 92] width 249 height 39
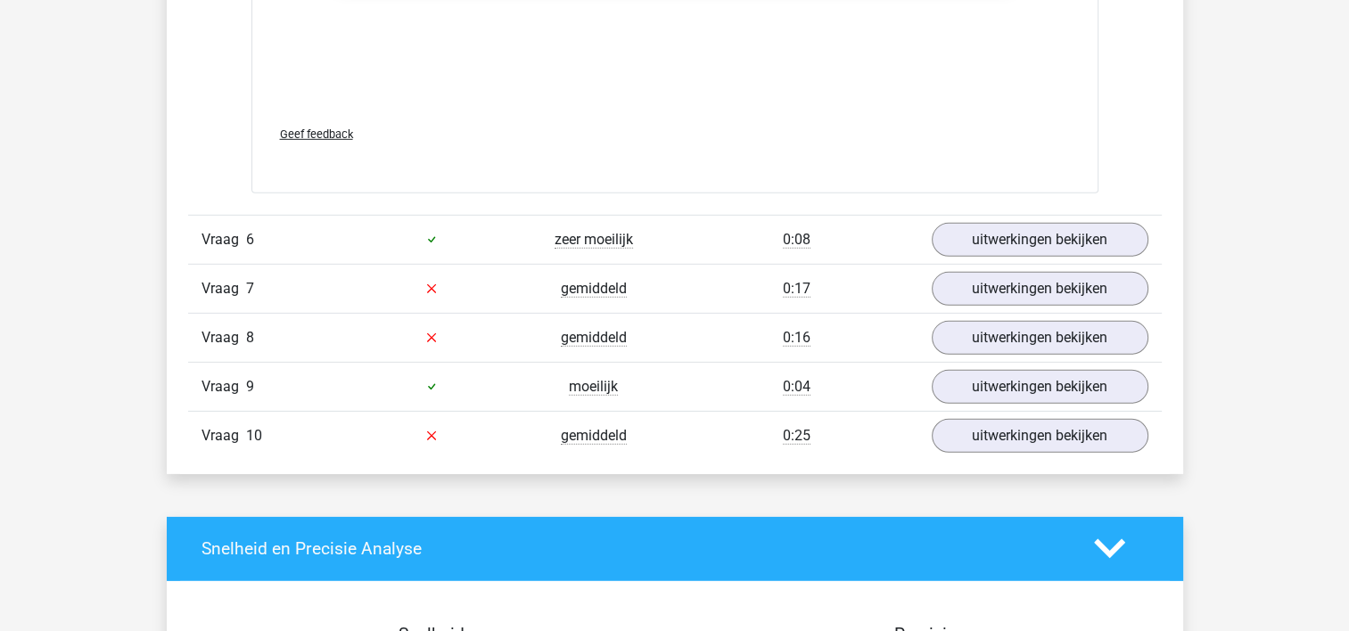
scroll to position [5377, 0]
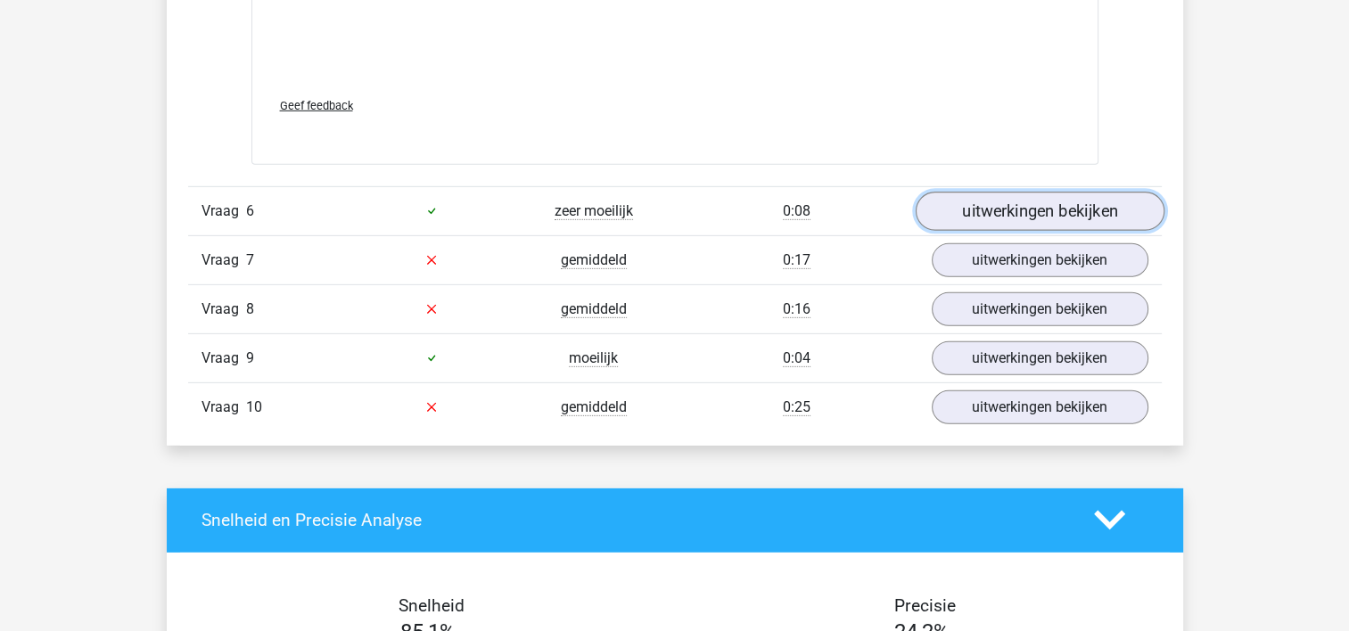
click at [1029, 214] on link "uitwerkingen bekijken" at bounding box center [1039, 211] width 249 height 39
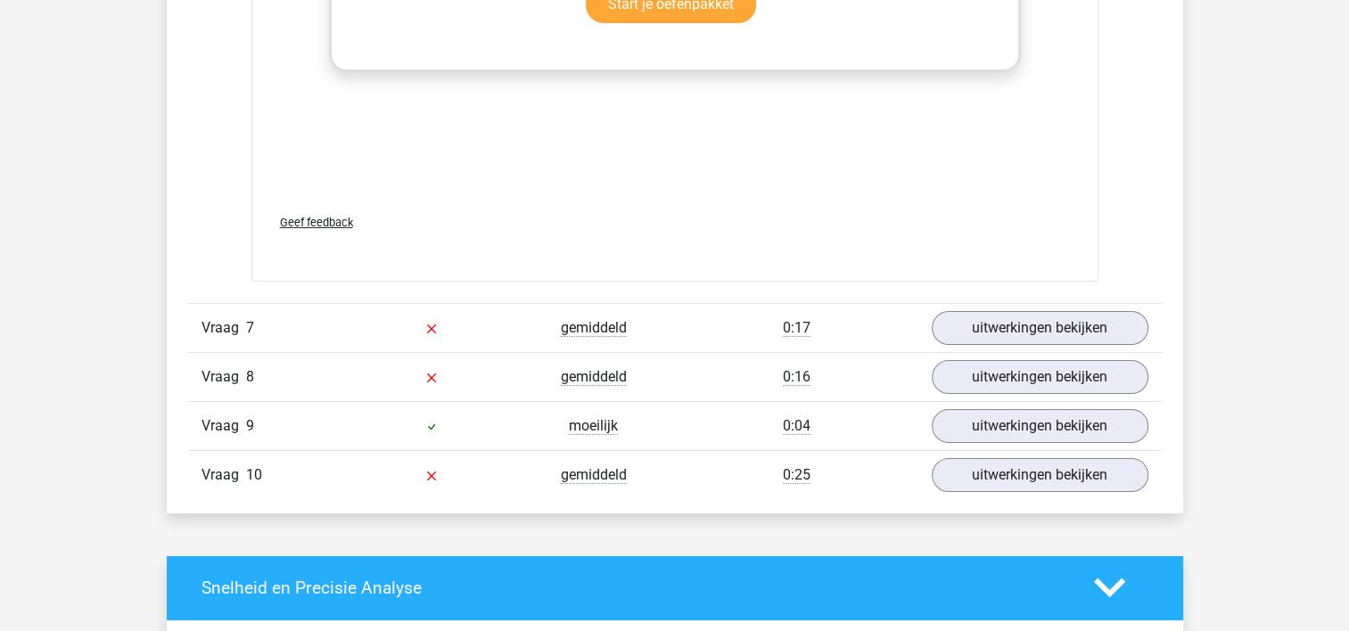
scroll to position [6265, 0]
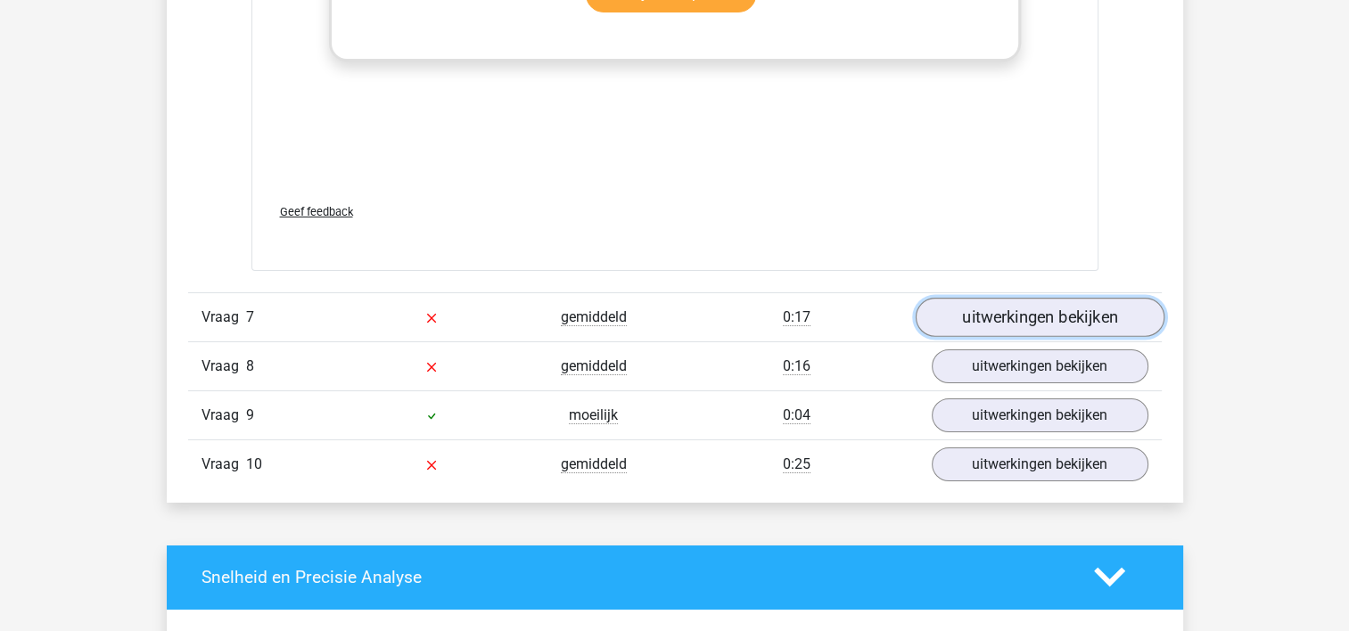
click at [1060, 320] on link "uitwerkingen bekijken" at bounding box center [1039, 317] width 249 height 39
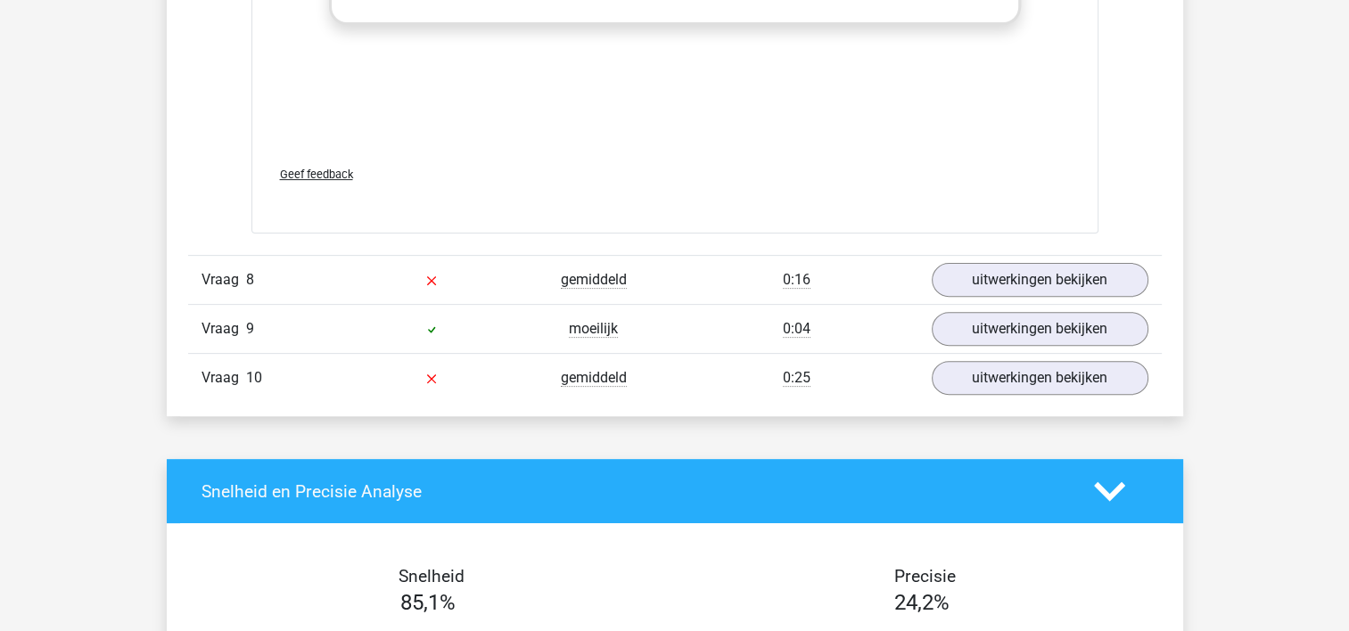
scroll to position [7400, 0]
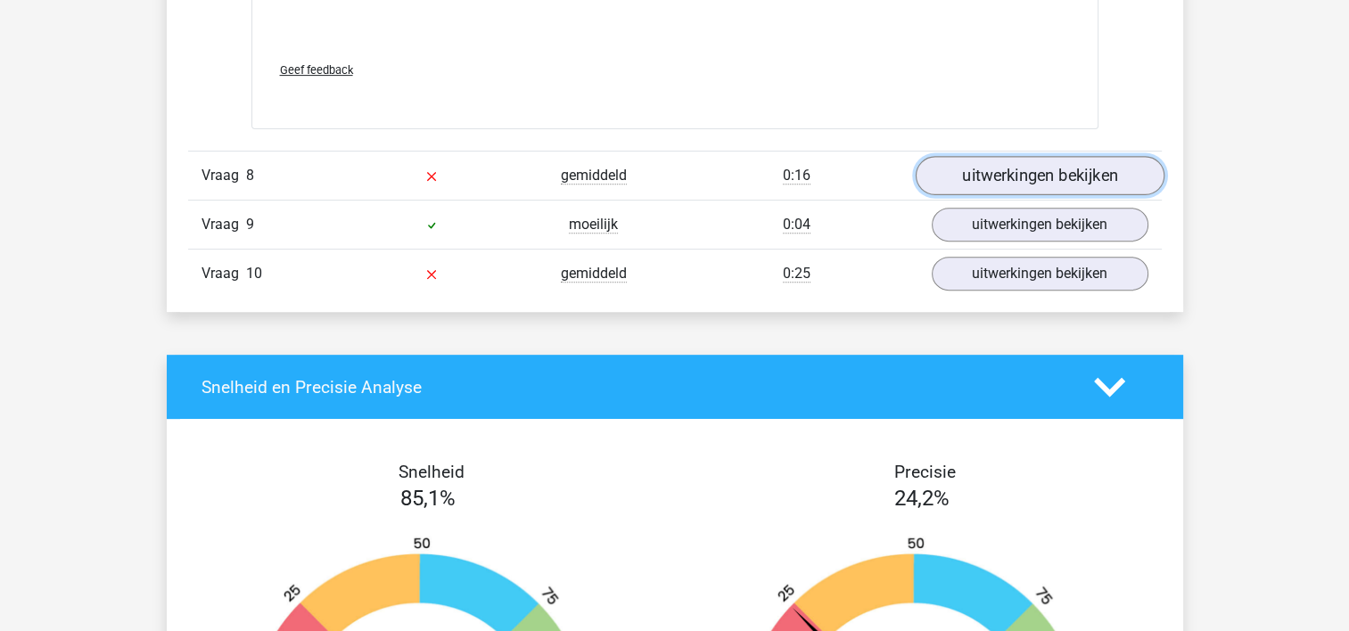
click at [1067, 166] on link "uitwerkingen bekijken" at bounding box center [1039, 175] width 249 height 39
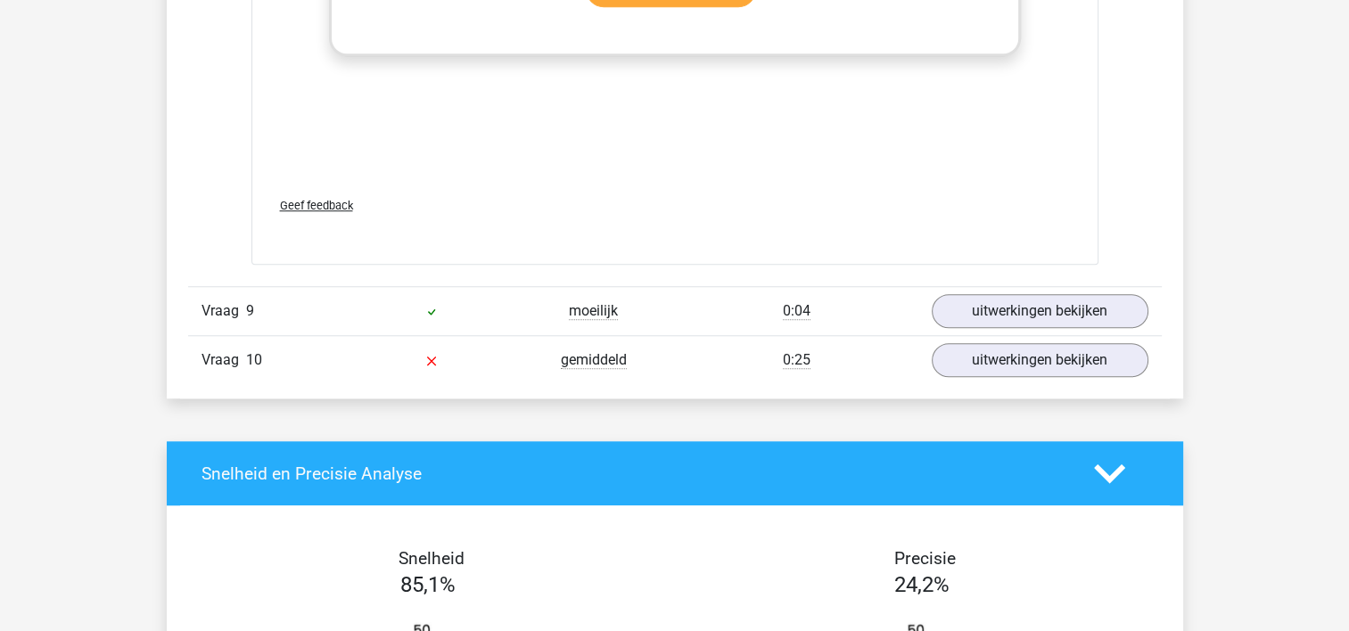
scroll to position [8357, 0]
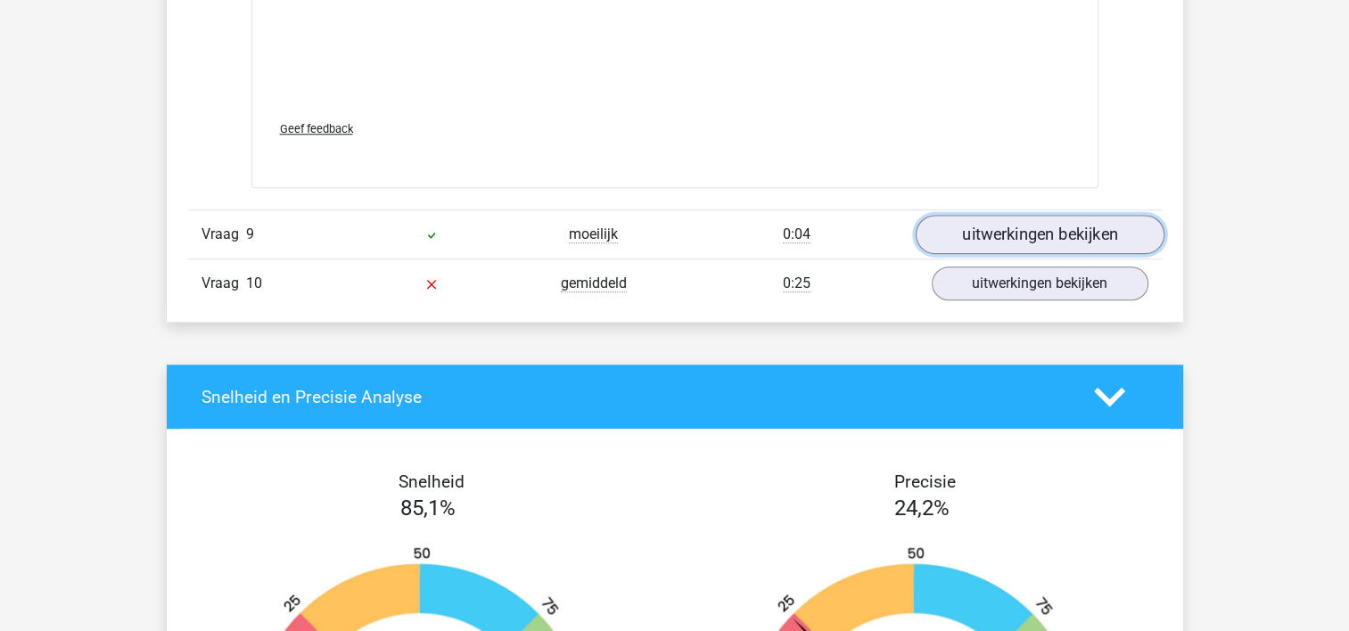
click at [975, 224] on link "uitwerkingen bekijken" at bounding box center [1039, 235] width 249 height 39
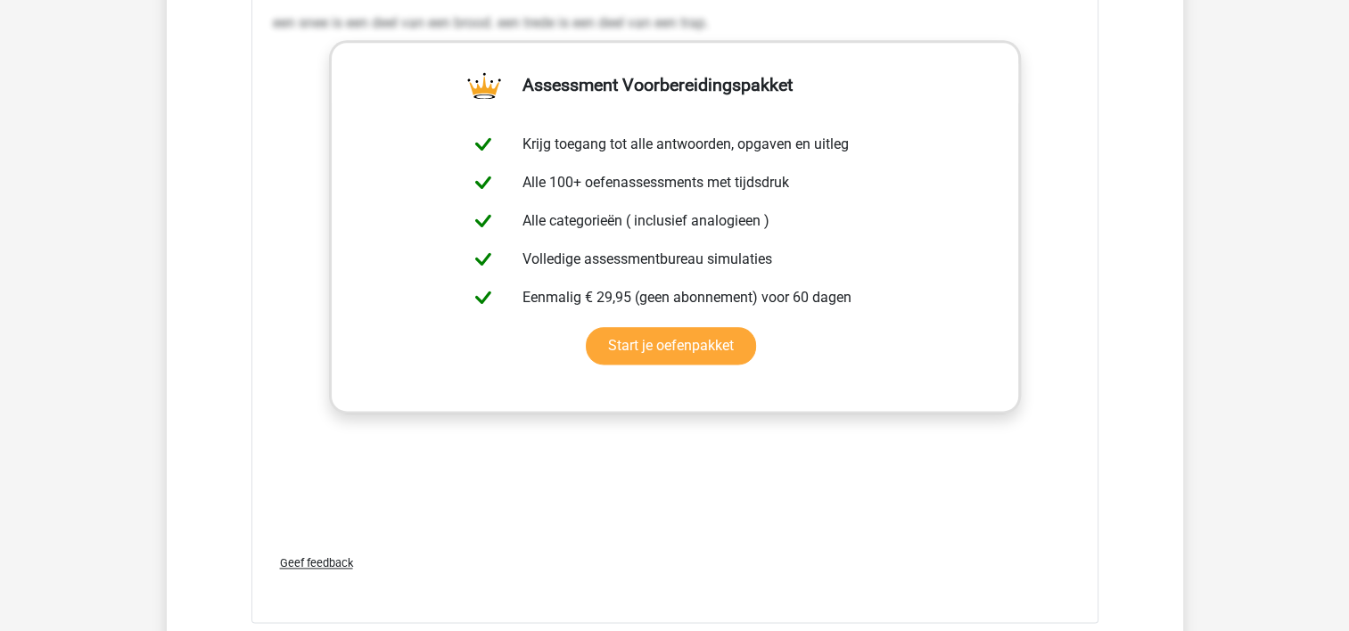
scroll to position [9083, 0]
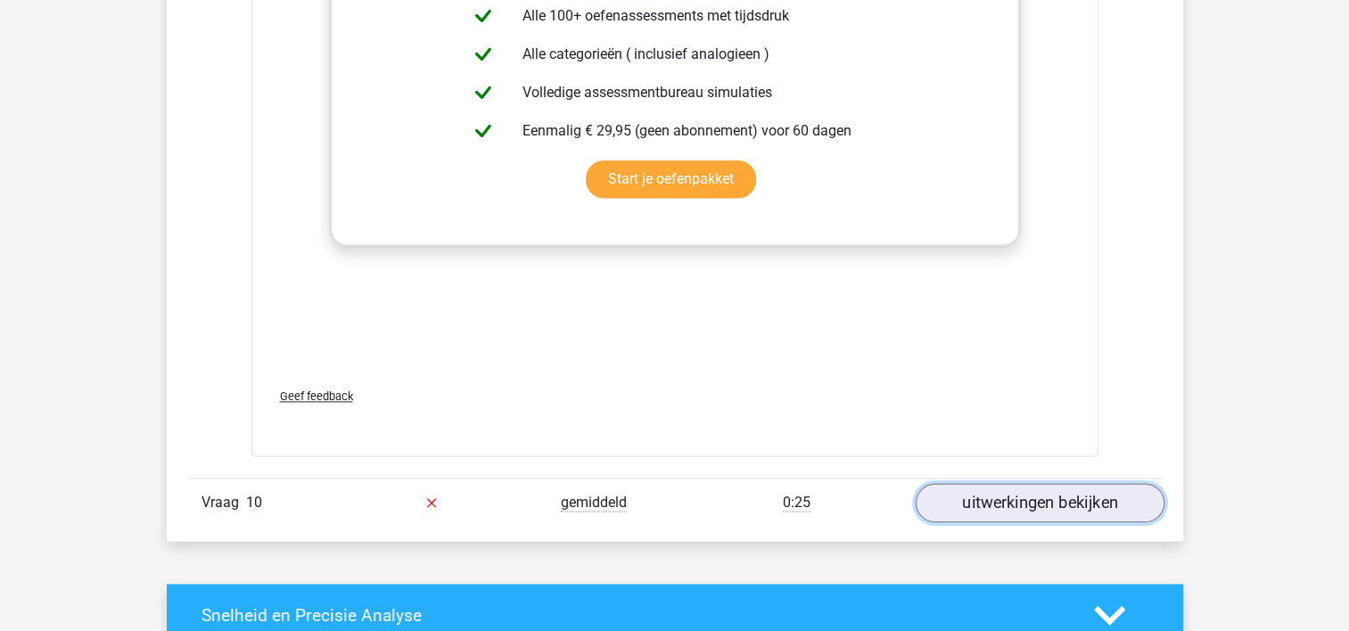
click at [1046, 483] on link "uitwerkingen bekijken" at bounding box center [1039, 502] width 249 height 39
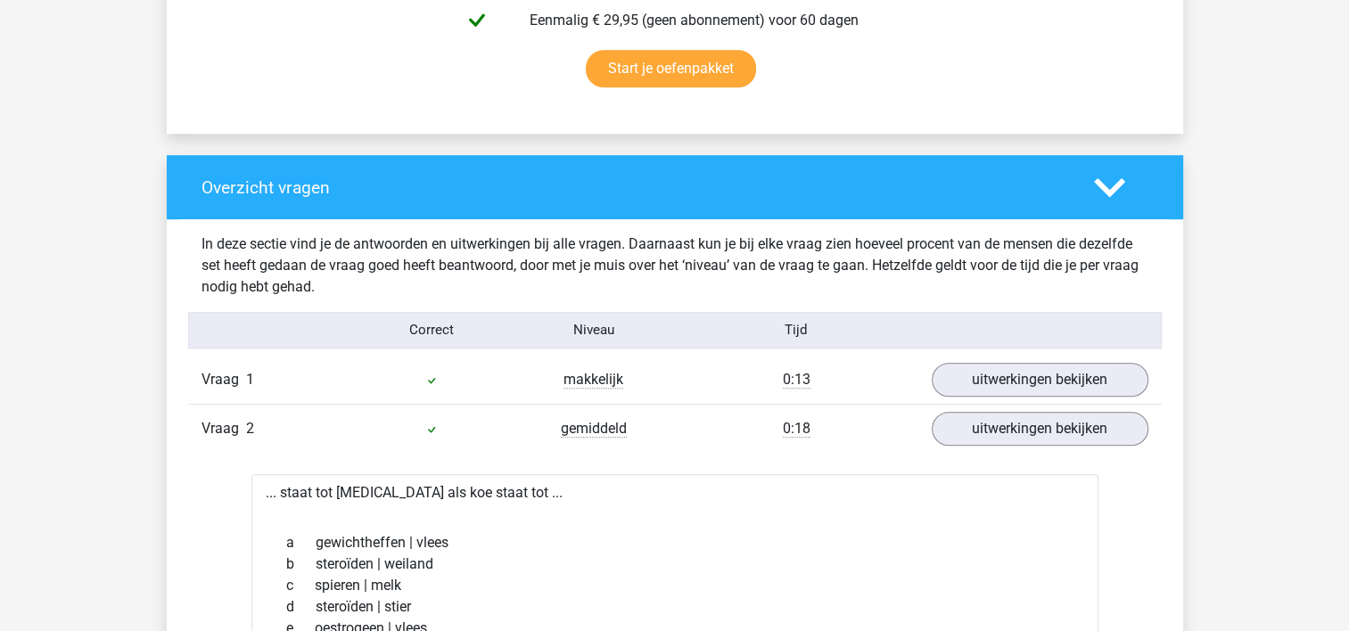
scroll to position [0, 0]
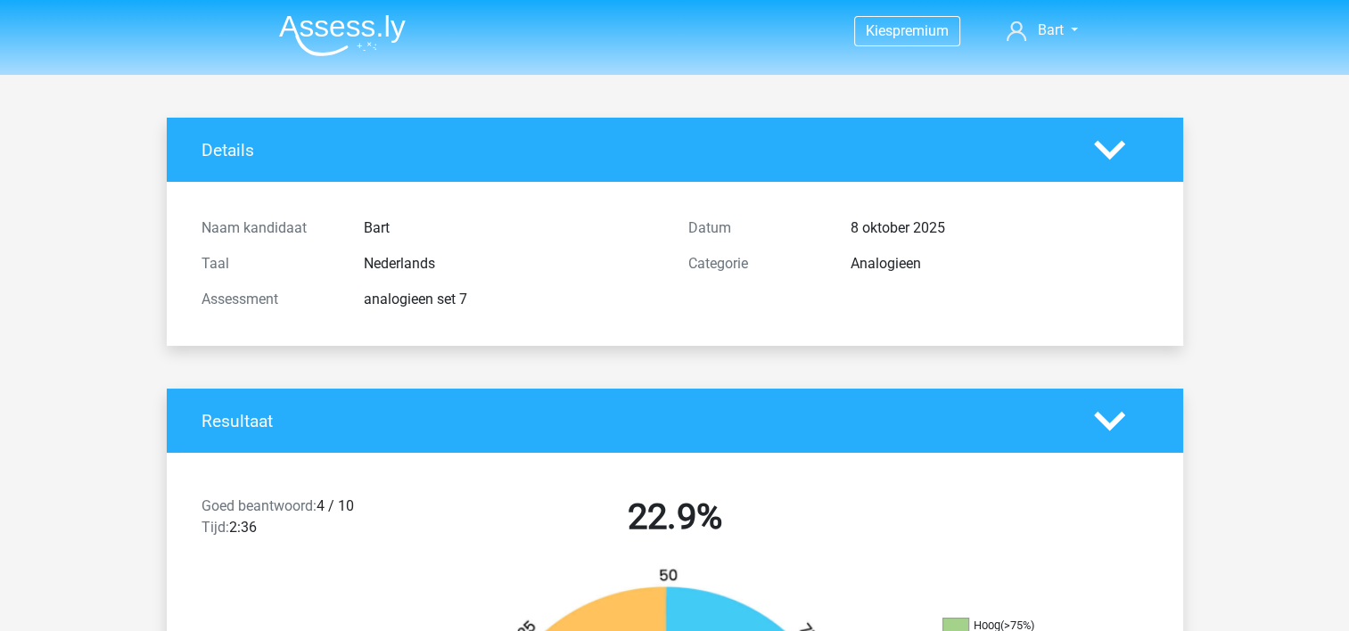
click at [349, 21] on img at bounding box center [342, 35] width 127 height 42
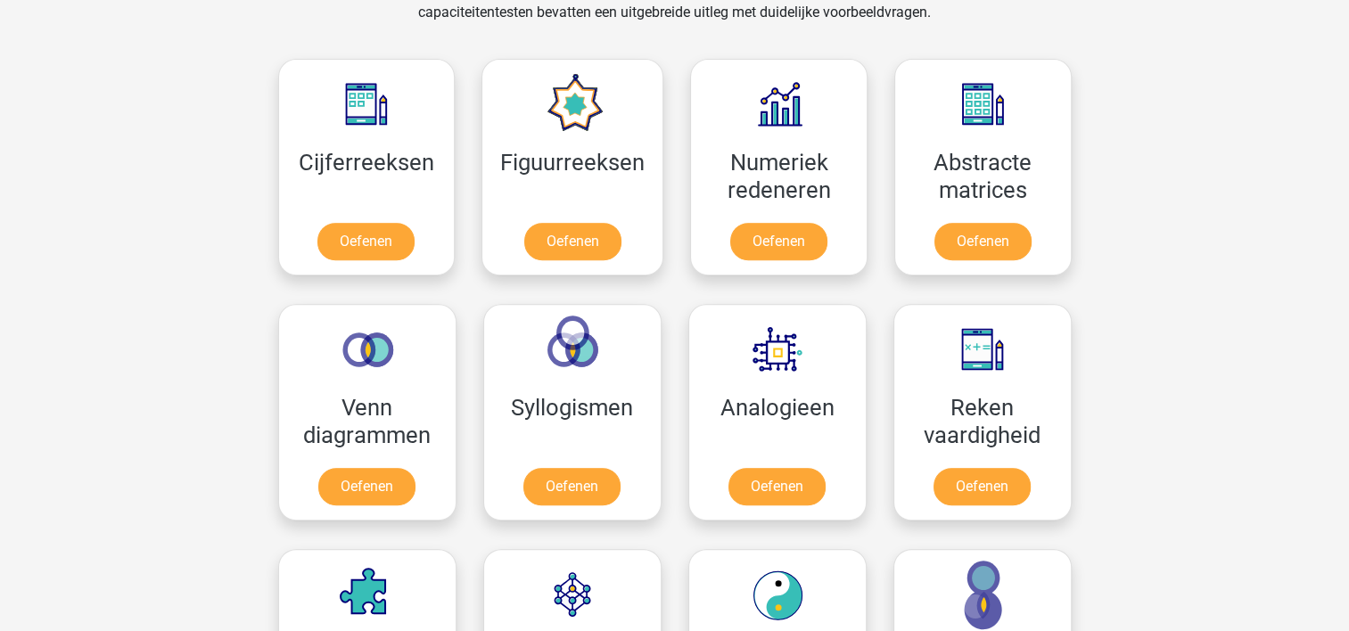
scroll to position [799, 0]
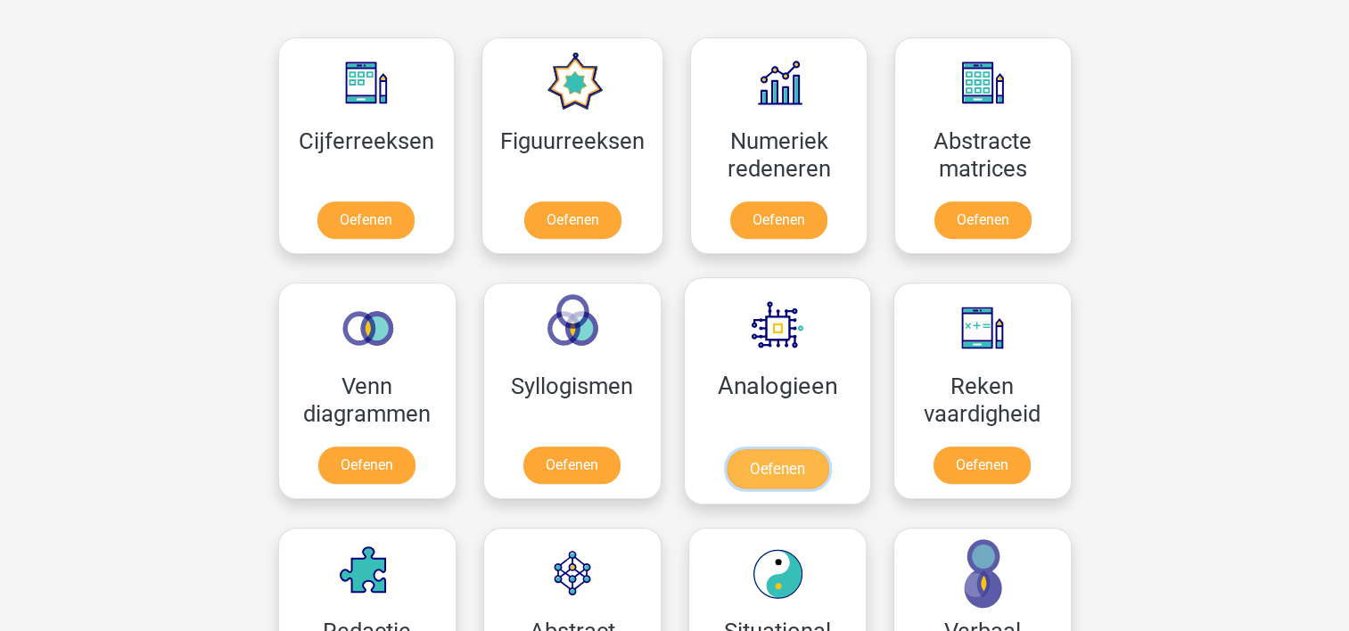
click at [806, 459] on link "Oefenen" at bounding box center [777, 468] width 102 height 39
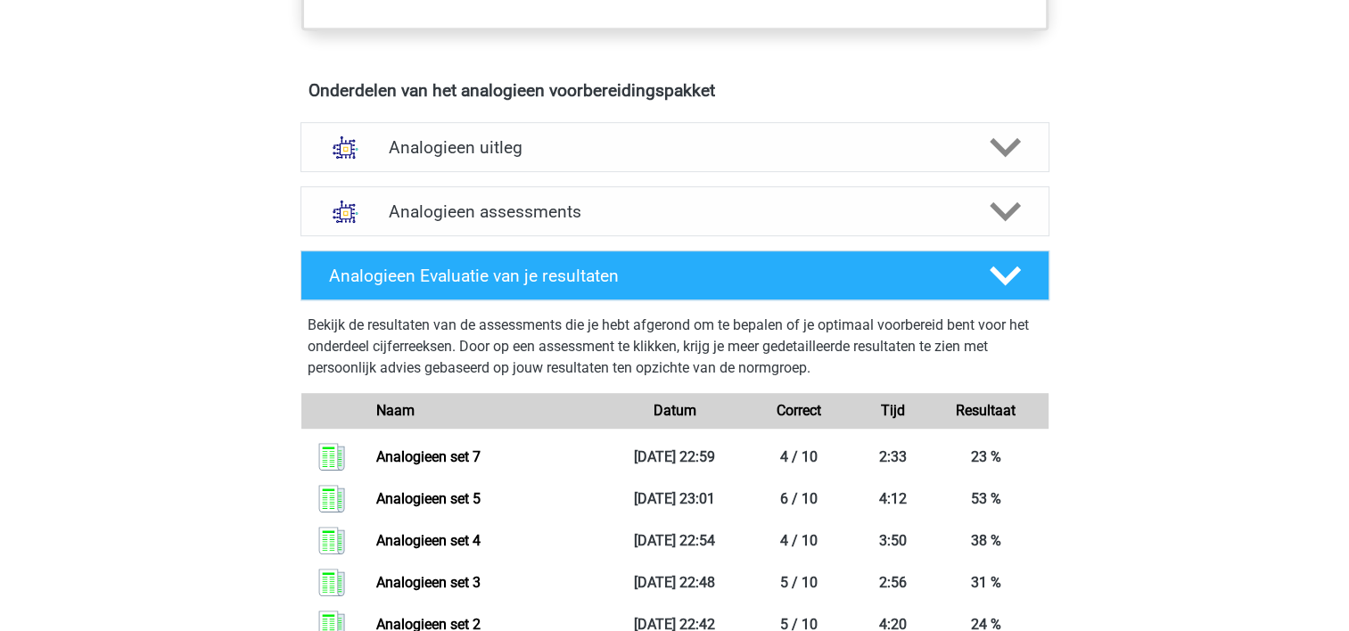
scroll to position [972, 0]
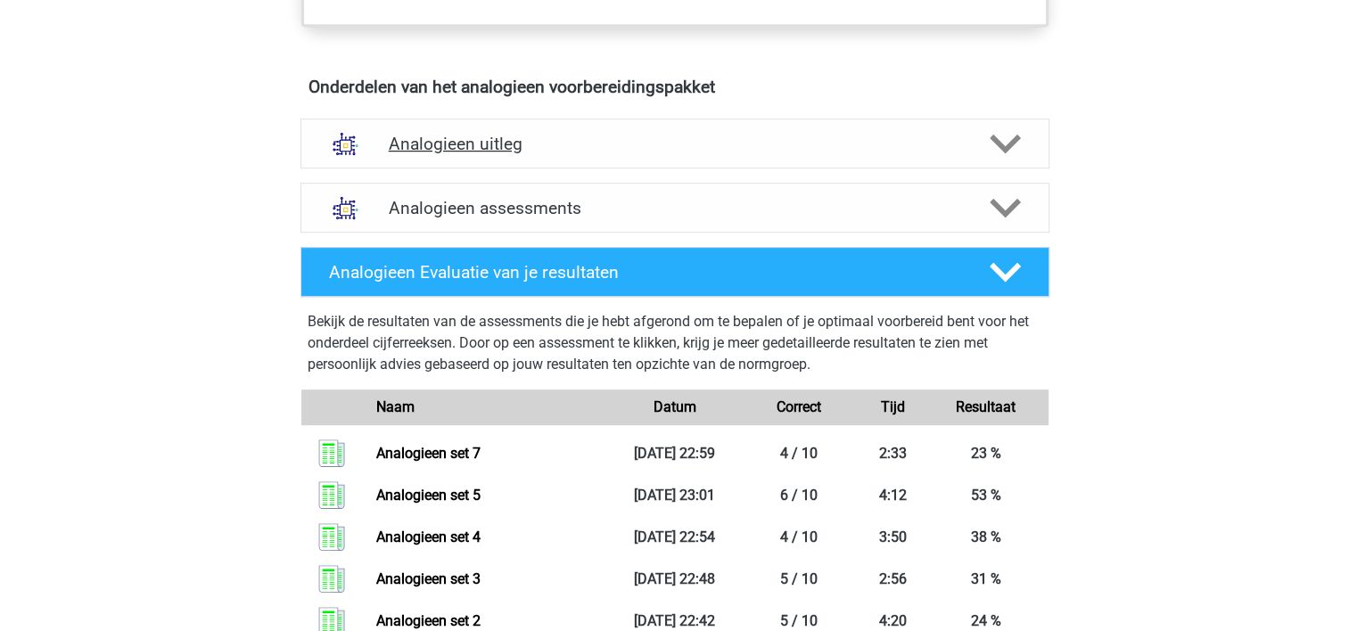
click at [898, 147] on h4 "Analogieen uitleg" at bounding box center [675, 144] width 572 height 21
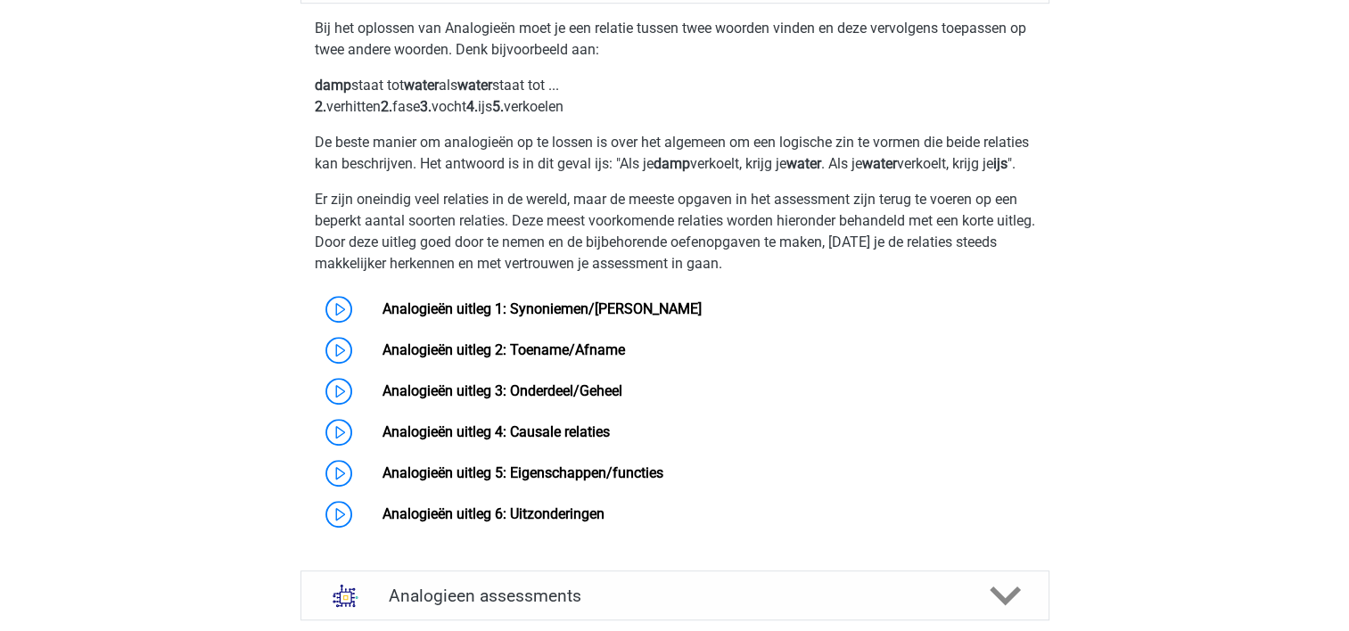
scroll to position [1187, 0]
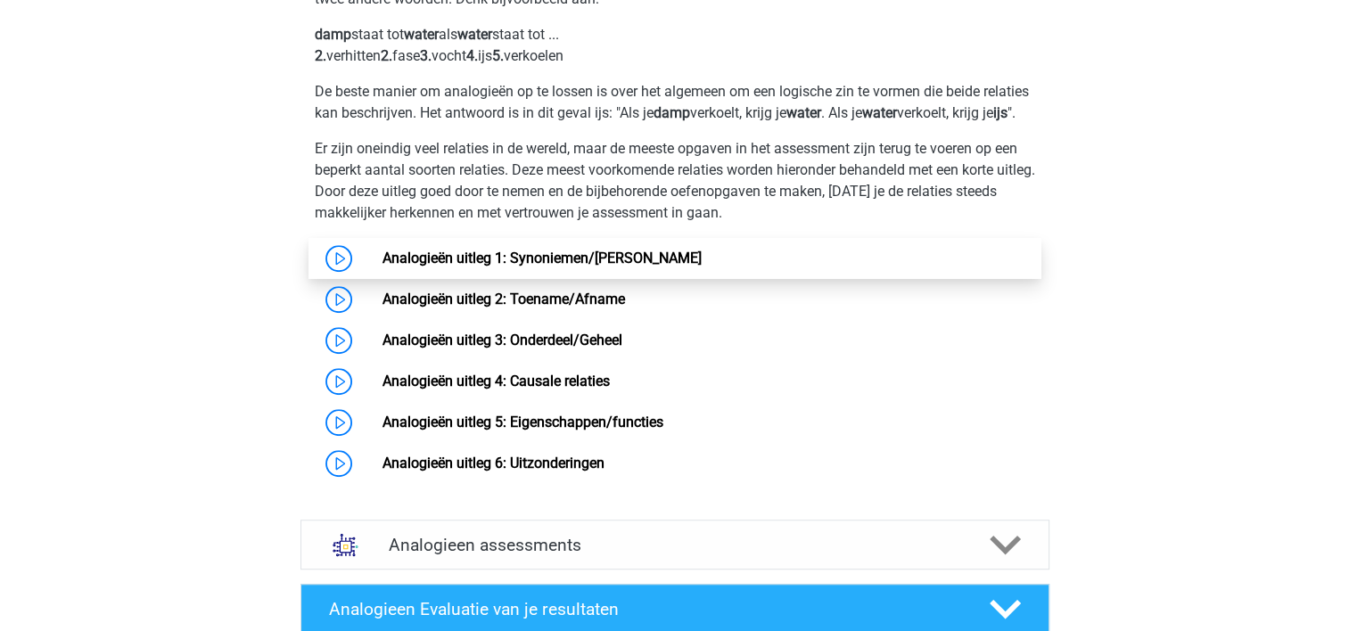
click at [494, 267] on link "Analogieën uitleg 1: Synoniemen/Antoniemen" at bounding box center [541, 258] width 319 height 17
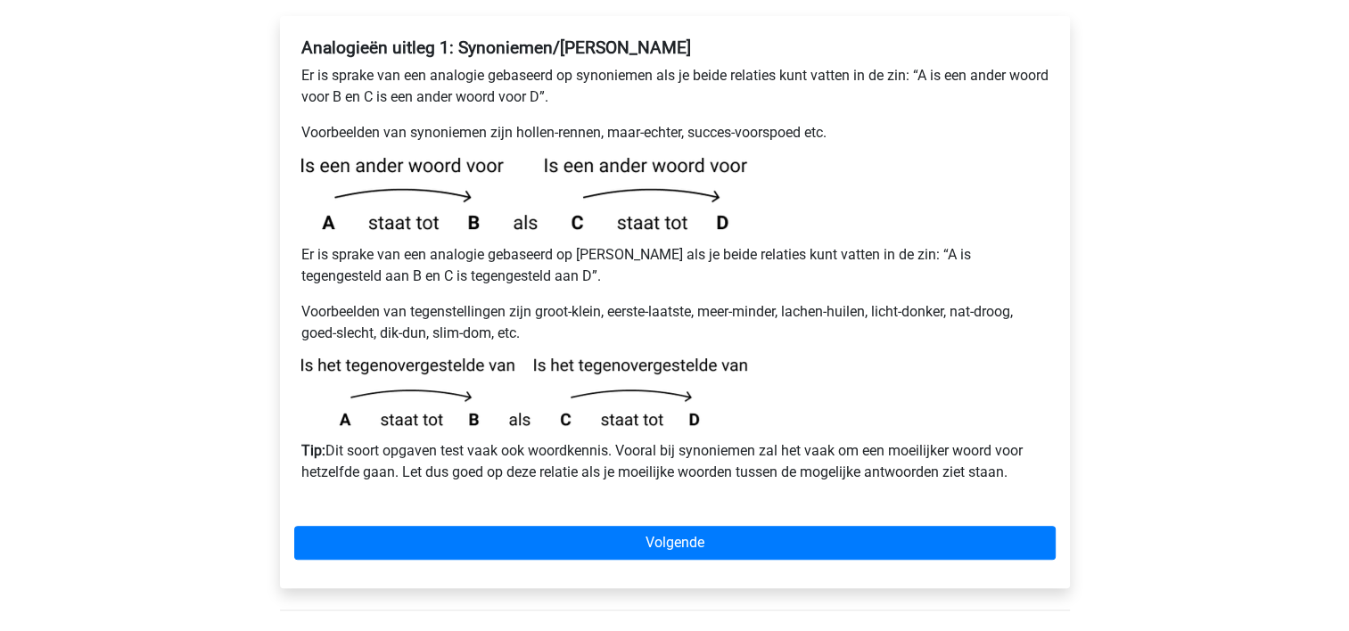
scroll to position [339, 0]
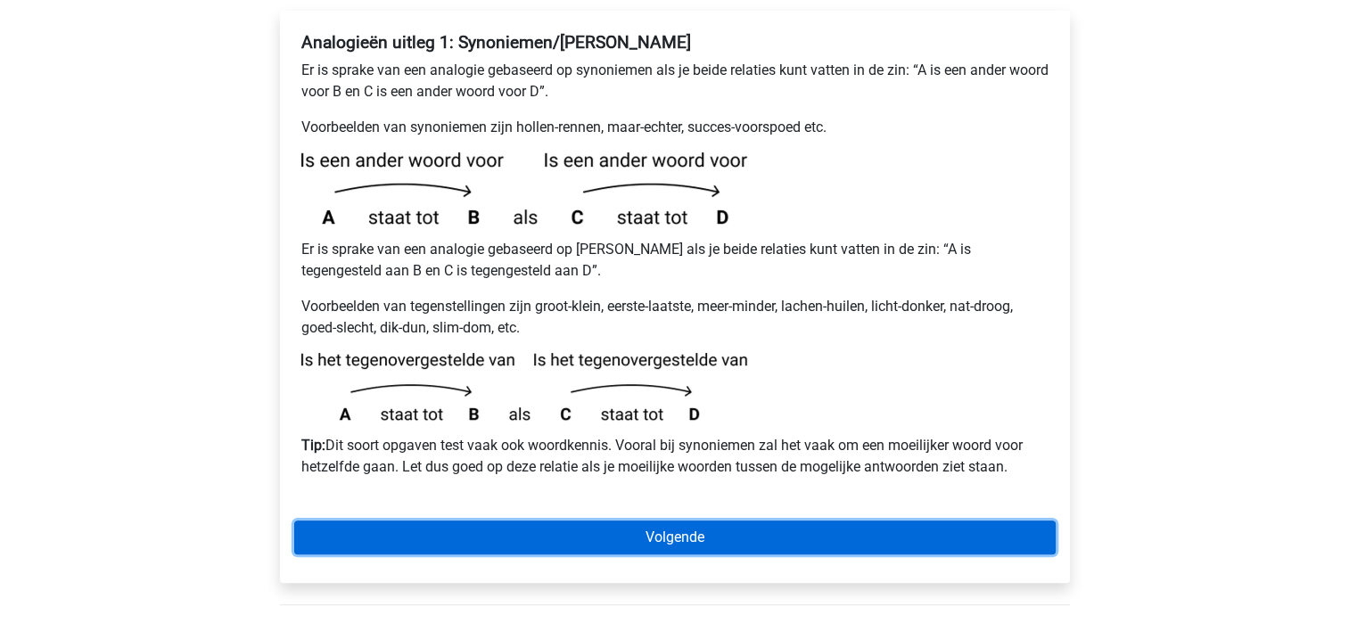
click at [562, 521] on link "Volgende" at bounding box center [674, 538] width 761 height 34
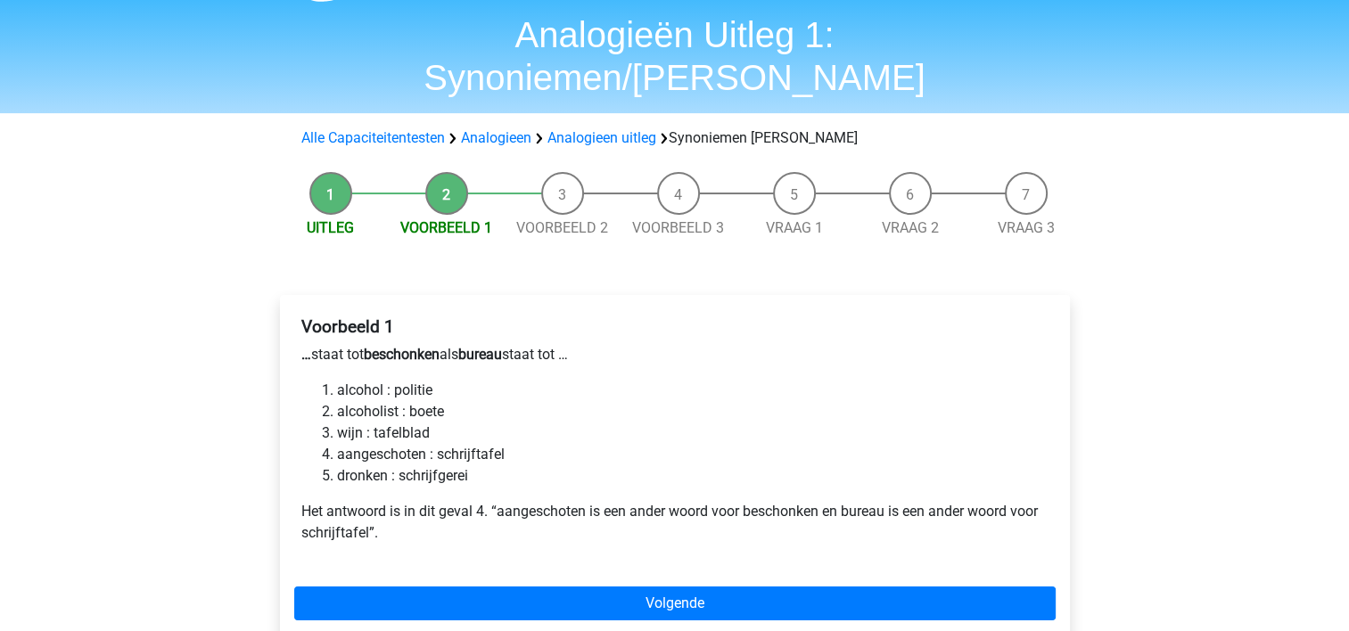
scroll to position [161, 0]
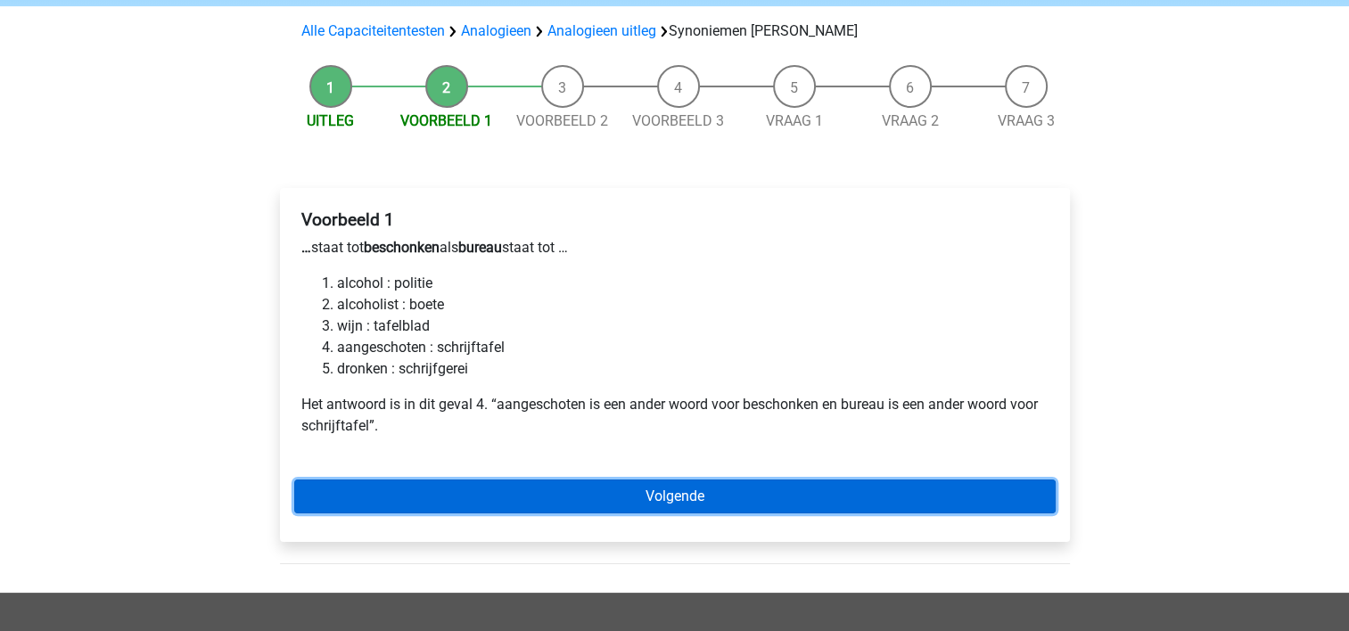
click at [668, 480] on link "Volgende" at bounding box center [674, 497] width 761 height 34
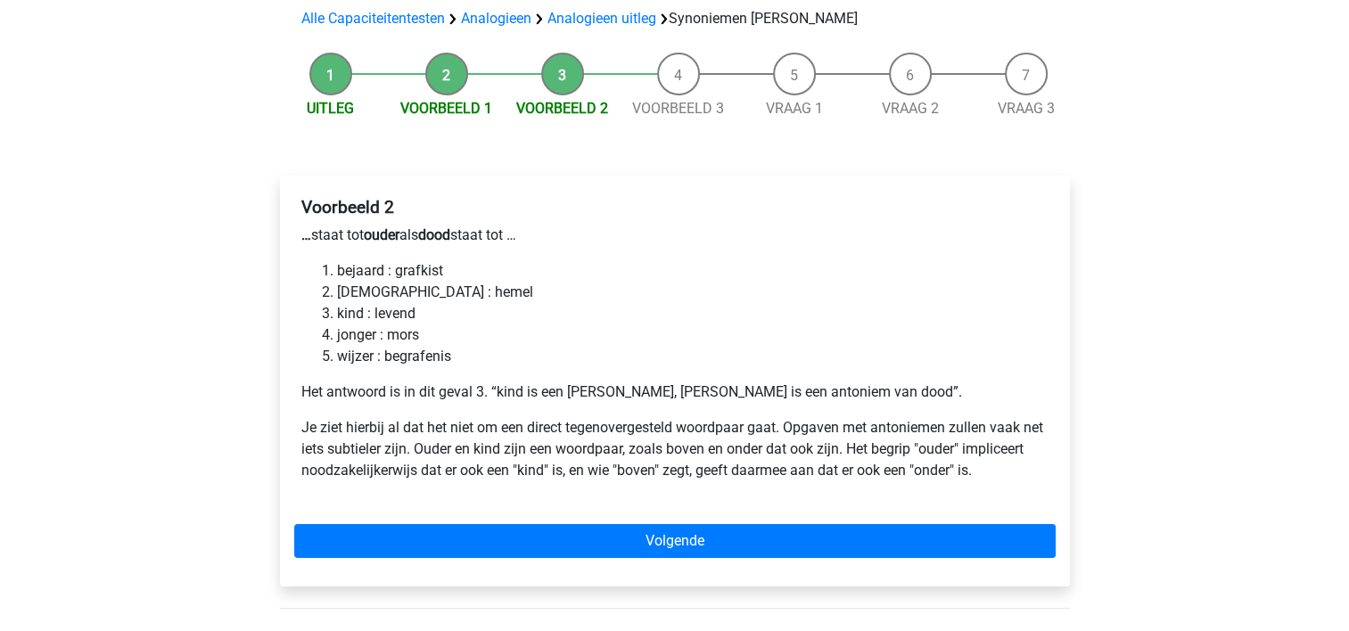
scroll to position [185, 0]
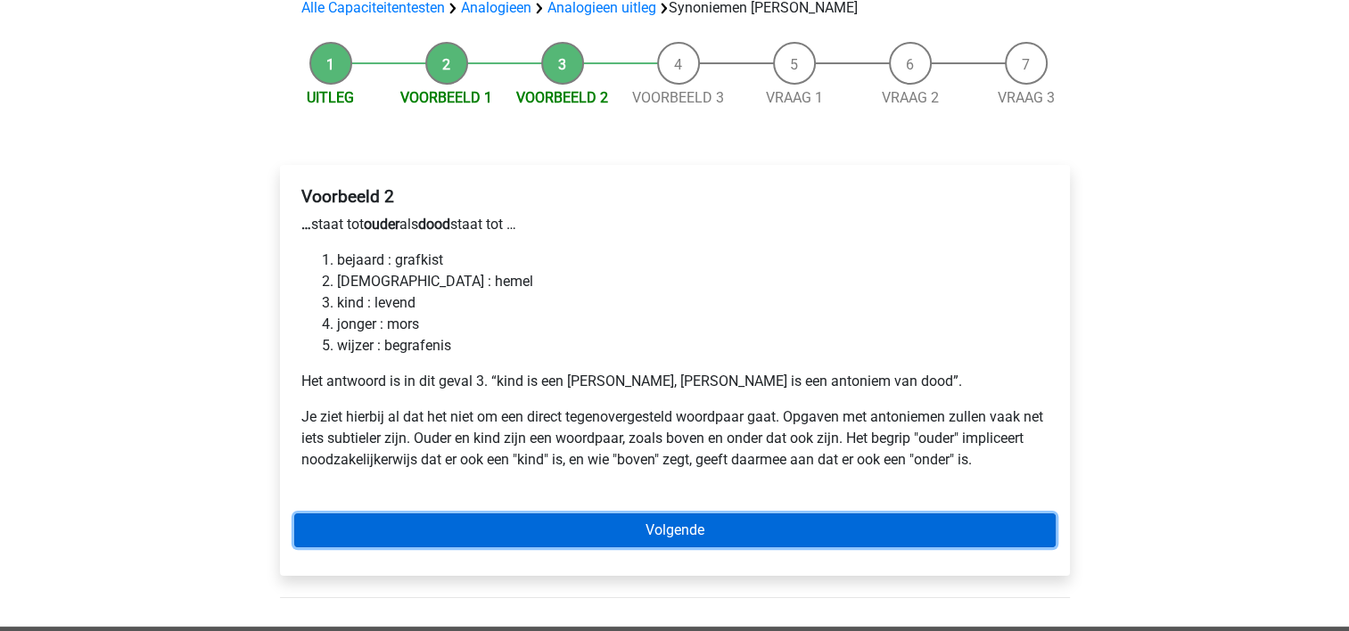
click at [660, 513] on link "Volgende" at bounding box center [674, 530] width 761 height 34
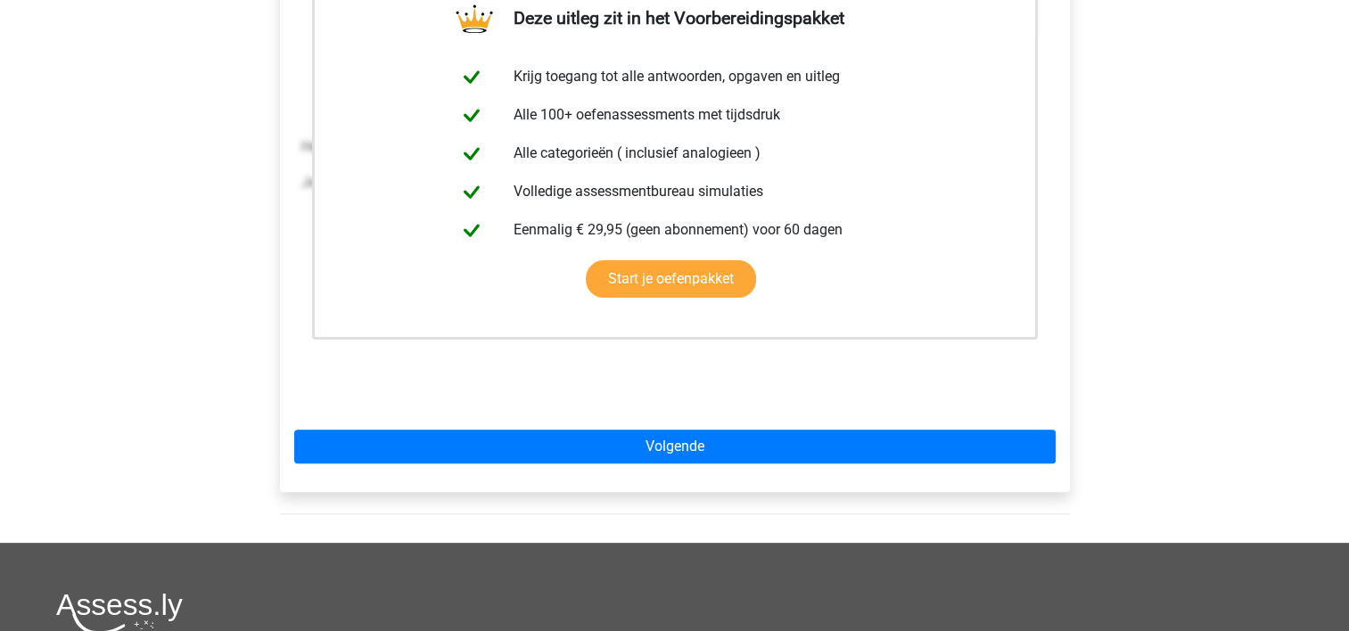
scroll to position [424, 0]
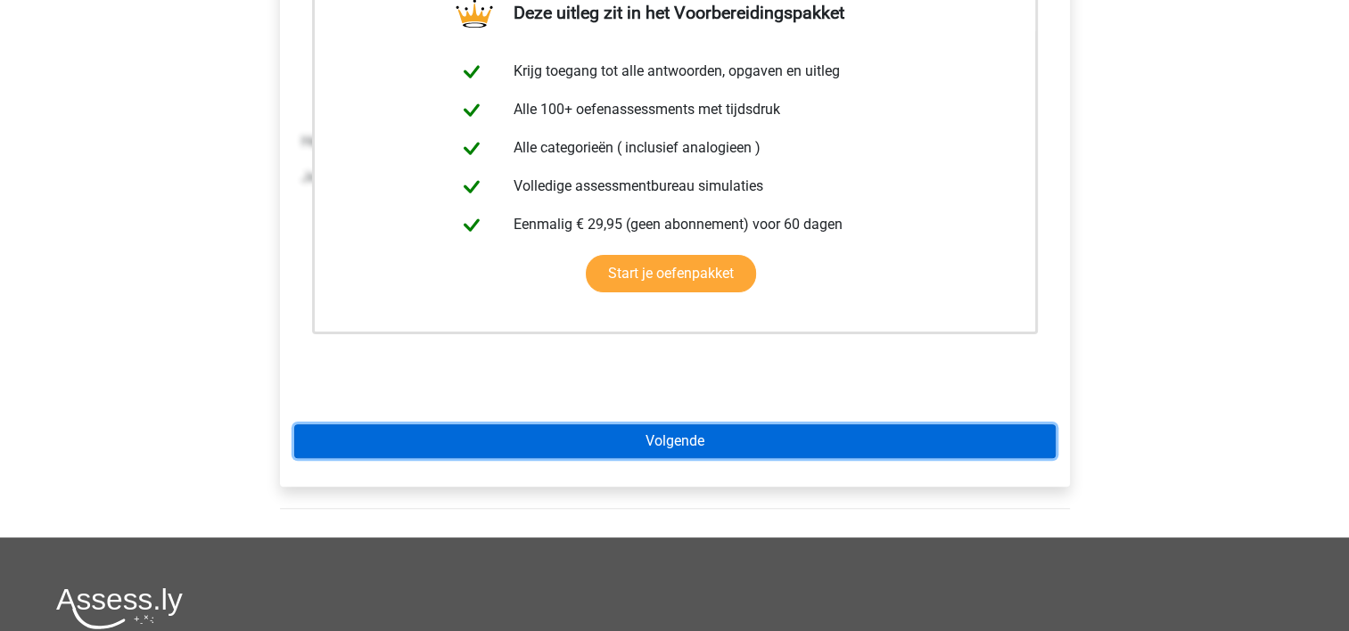
click at [949, 424] on link "Volgende" at bounding box center [674, 441] width 761 height 34
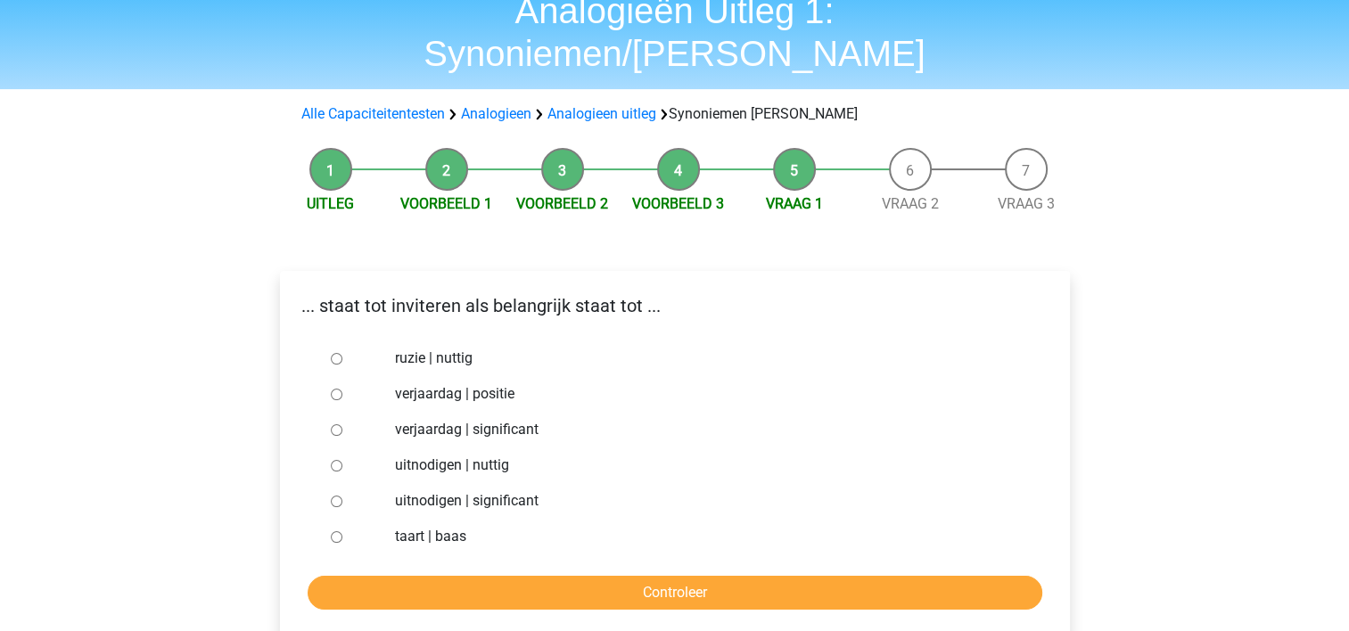
scroll to position [80, 0]
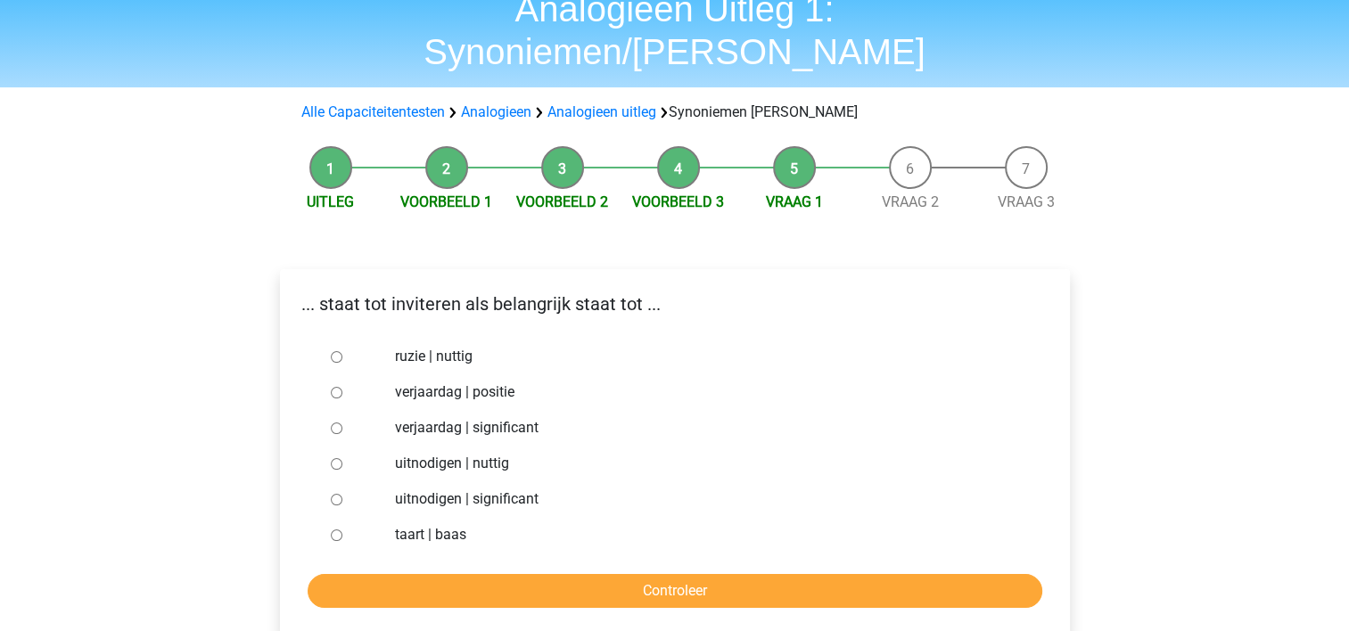
click at [464, 488] on label "uitnodigen | significant" at bounding box center [703, 498] width 617 height 21
click at [342, 494] on input "uitnodigen | significant" at bounding box center [337, 500] width 12 height 12
radio input "true"
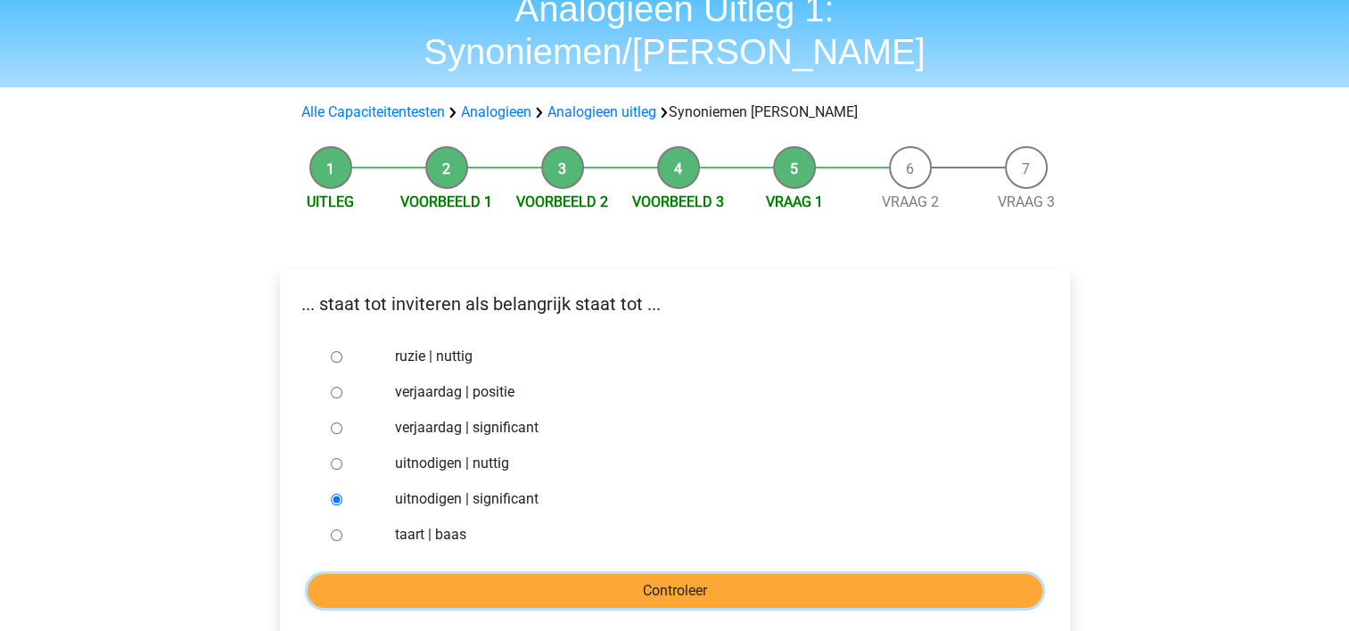
click at [555, 574] on input "Controleer" at bounding box center [675, 591] width 734 height 34
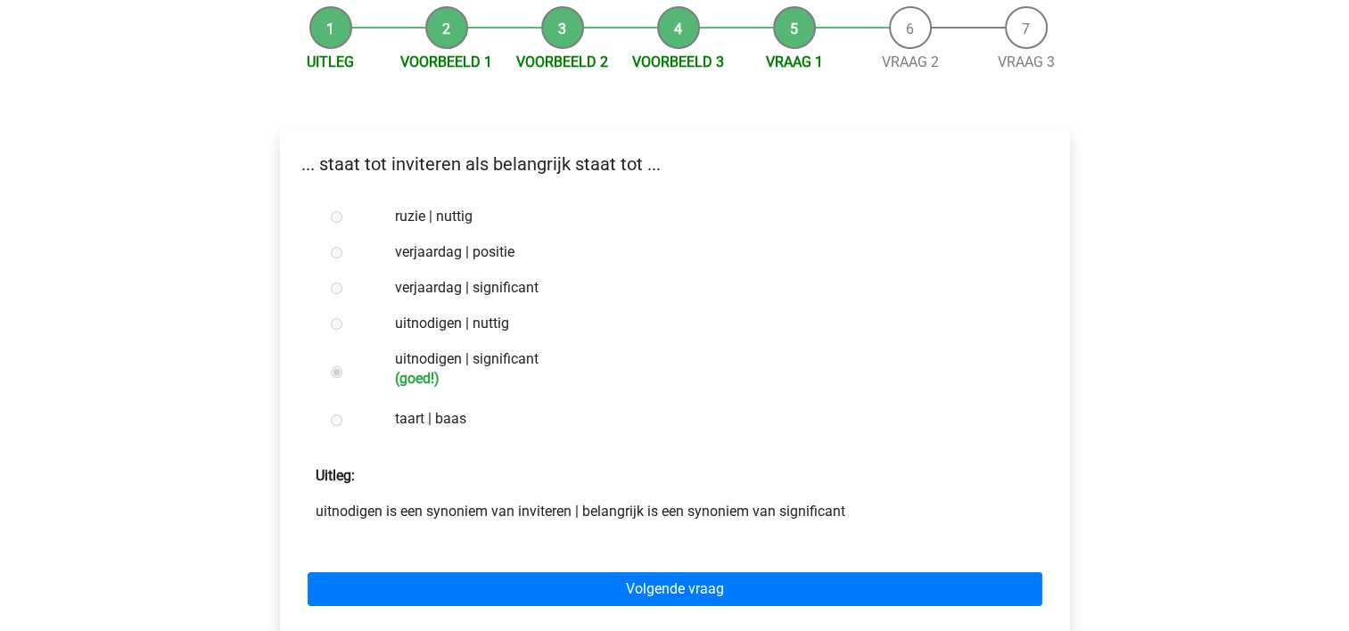
scroll to position [226, 0]
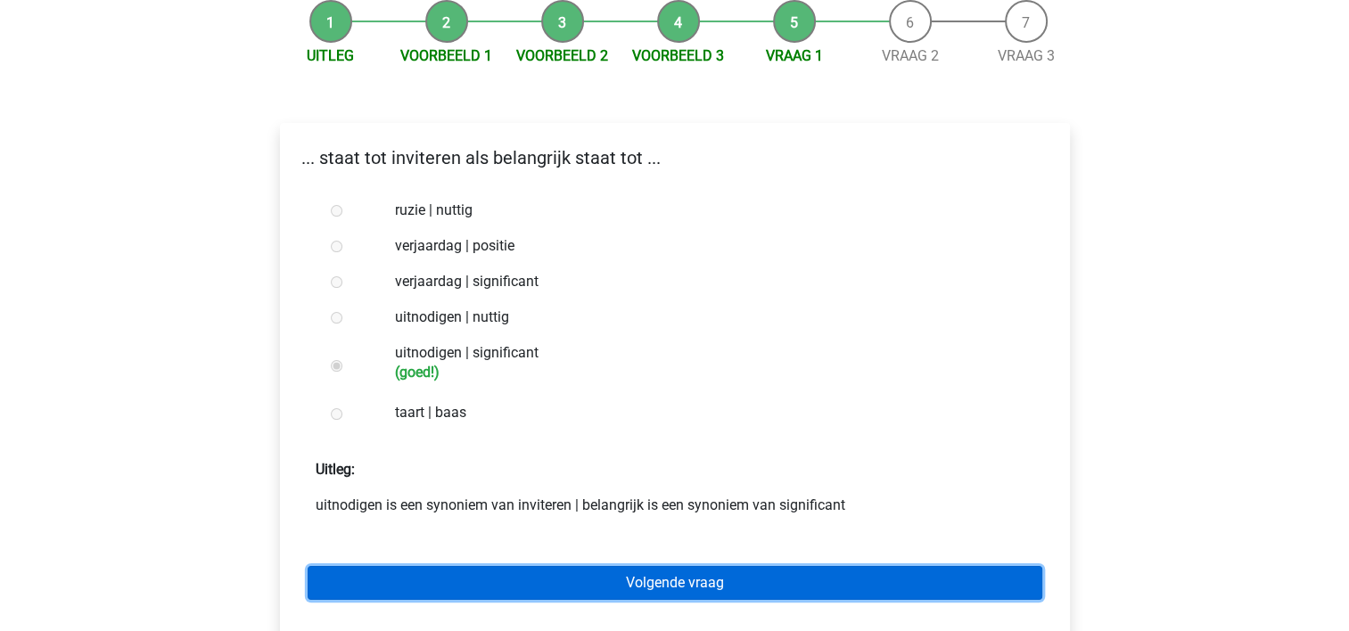
click at [635, 566] on link "Volgende vraag" at bounding box center [675, 583] width 734 height 34
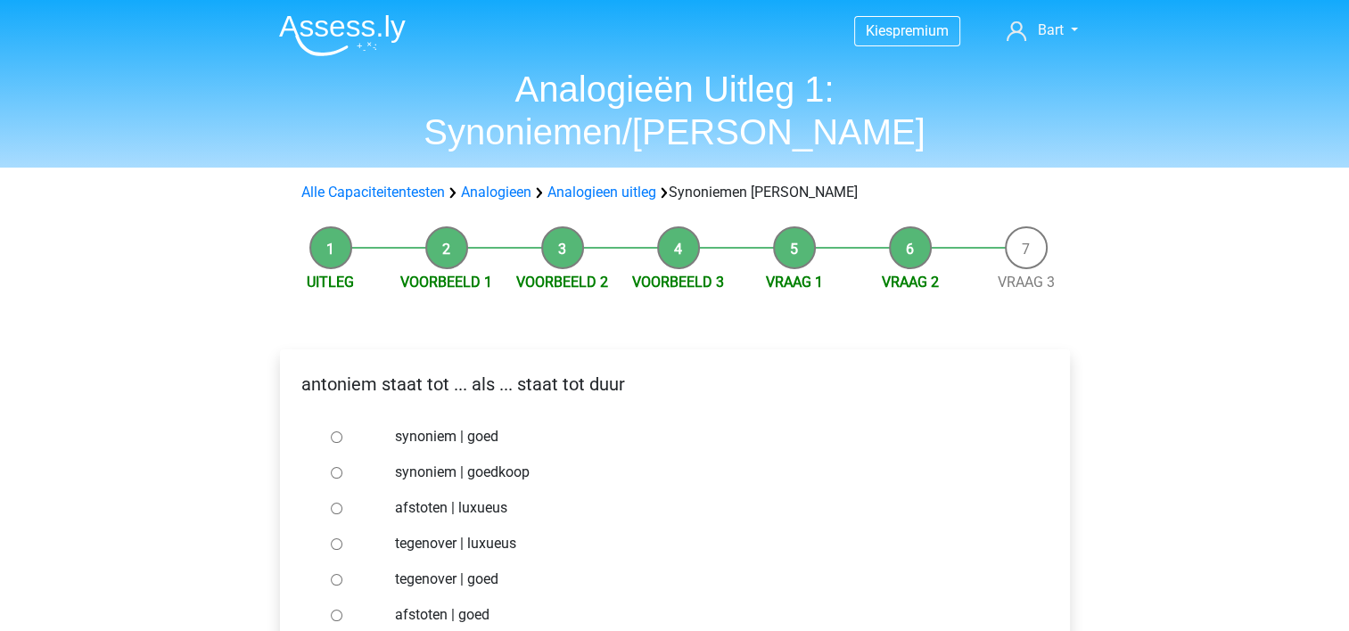
click at [444, 462] on label "synoniem | goedkoop" at bounding box center [703, 472] width 617 height 21
click at [342, 467] on input "synoniem | goedkoop" at bounding box center [337, 473] width 12 height 12
radio input "true"
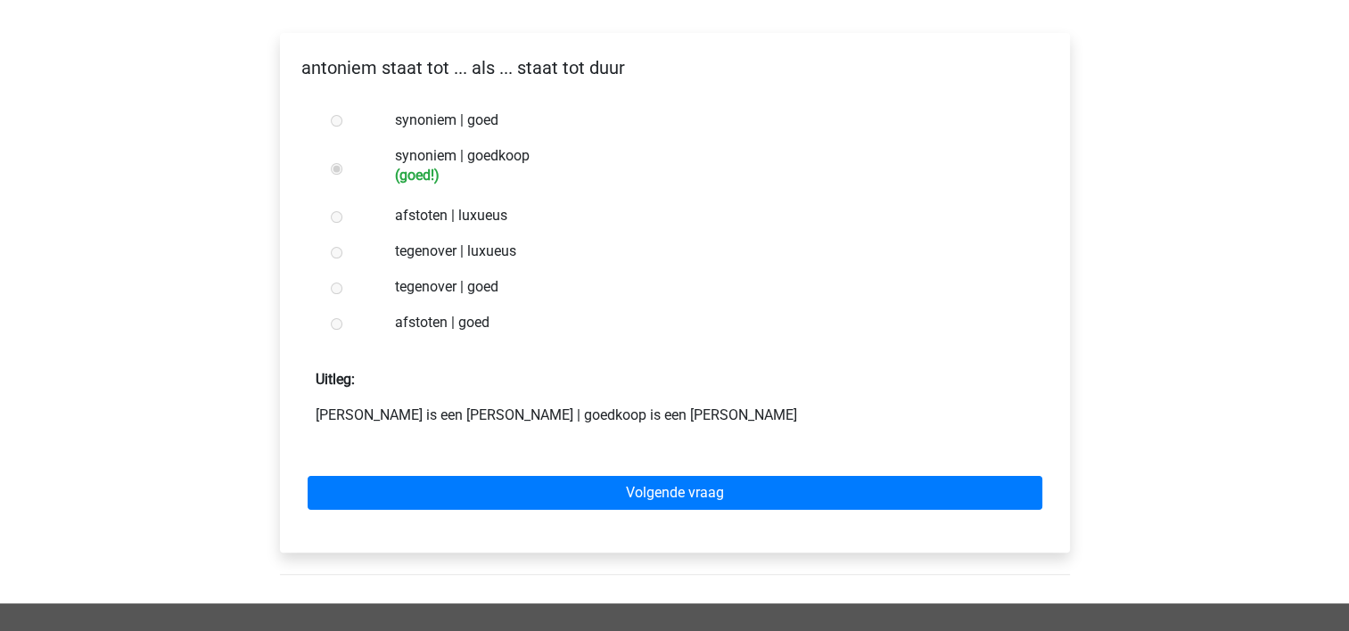
scroll to position [318, 0]
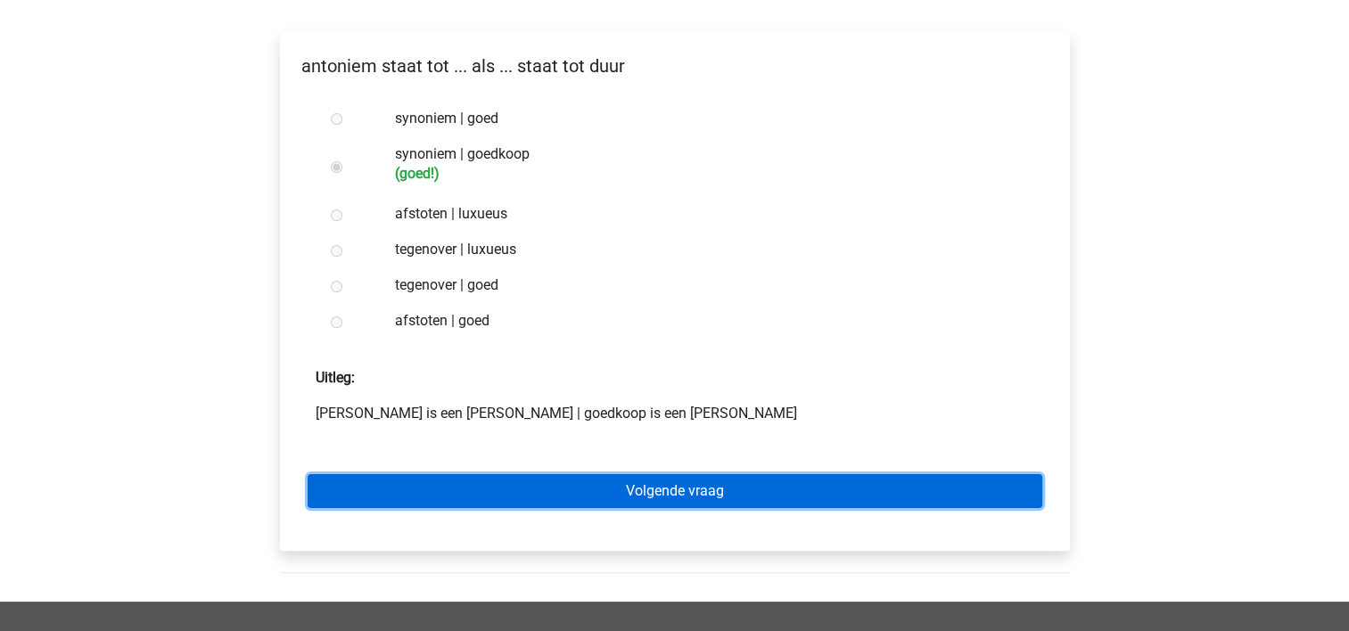
click at [875, 474] on link "Volgende vraag" at bounding box center [675, 491] width 734 height 34
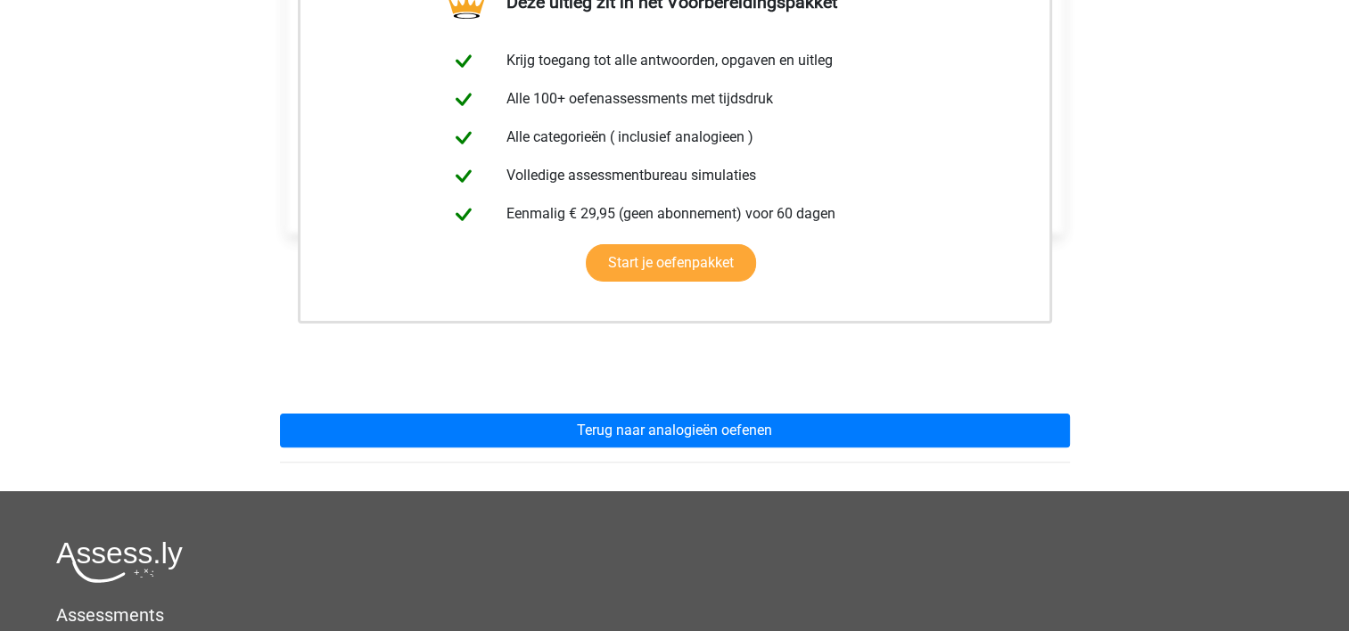
scroll to position [422, 0]
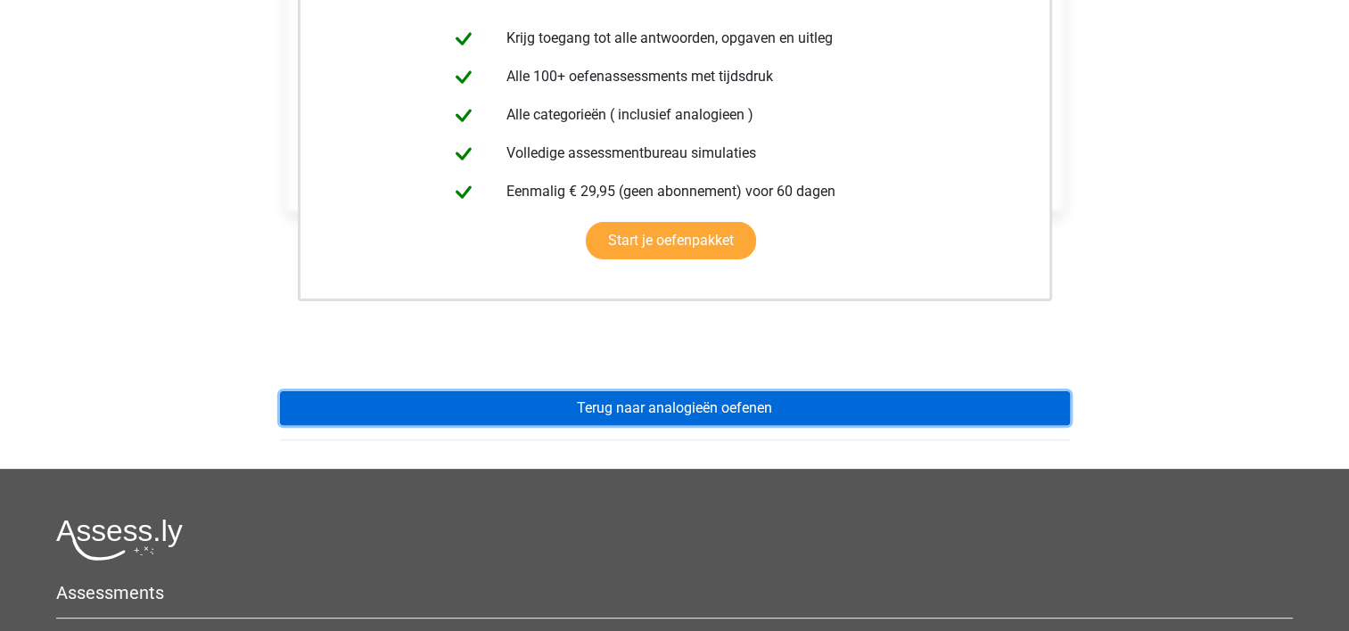
click at [732, 391] on link "Terug naar analogieën oefenen" at bounding box center [675, 408] width 790 height 34
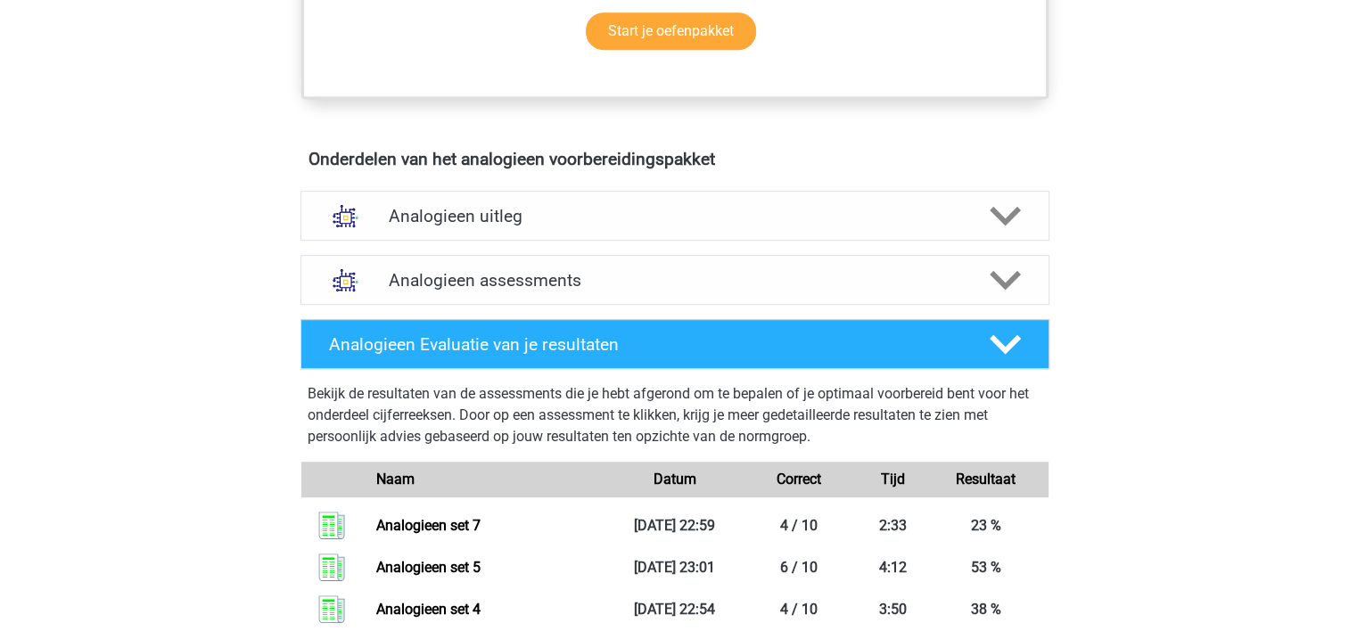
scroll to position [984, 0]
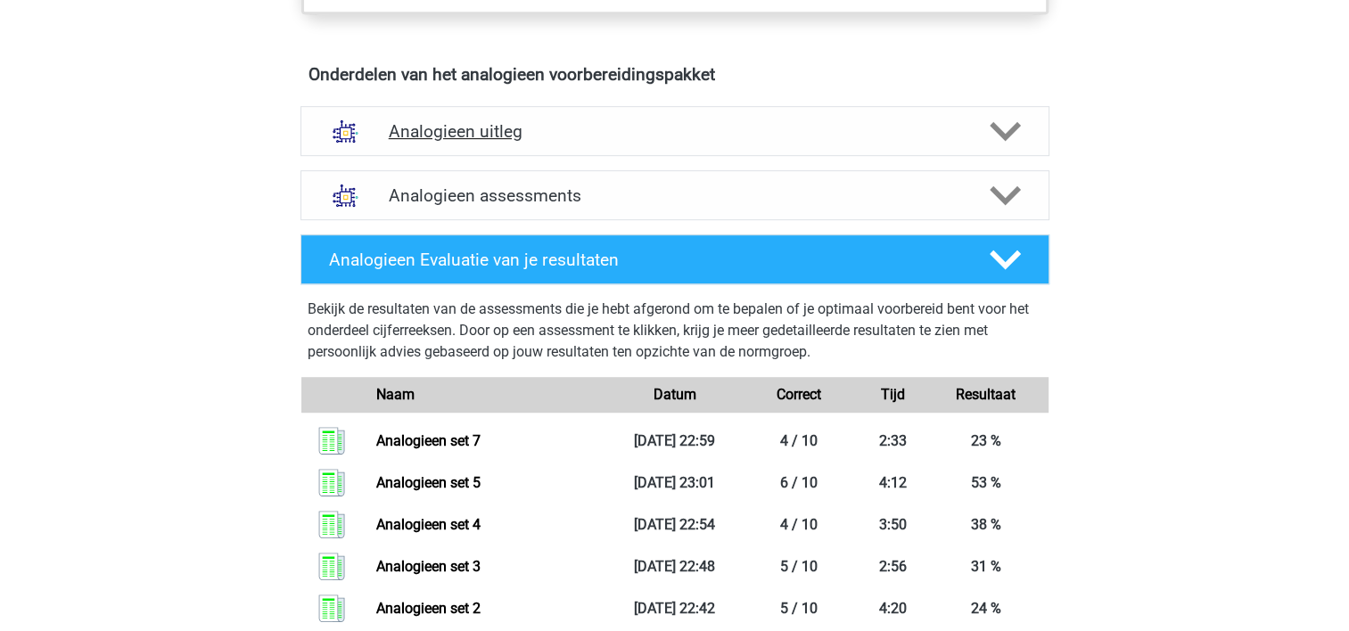
click at [931, 145] on div "Analogieen uitleg" at bounding box center [674, 131] width 749 height 50
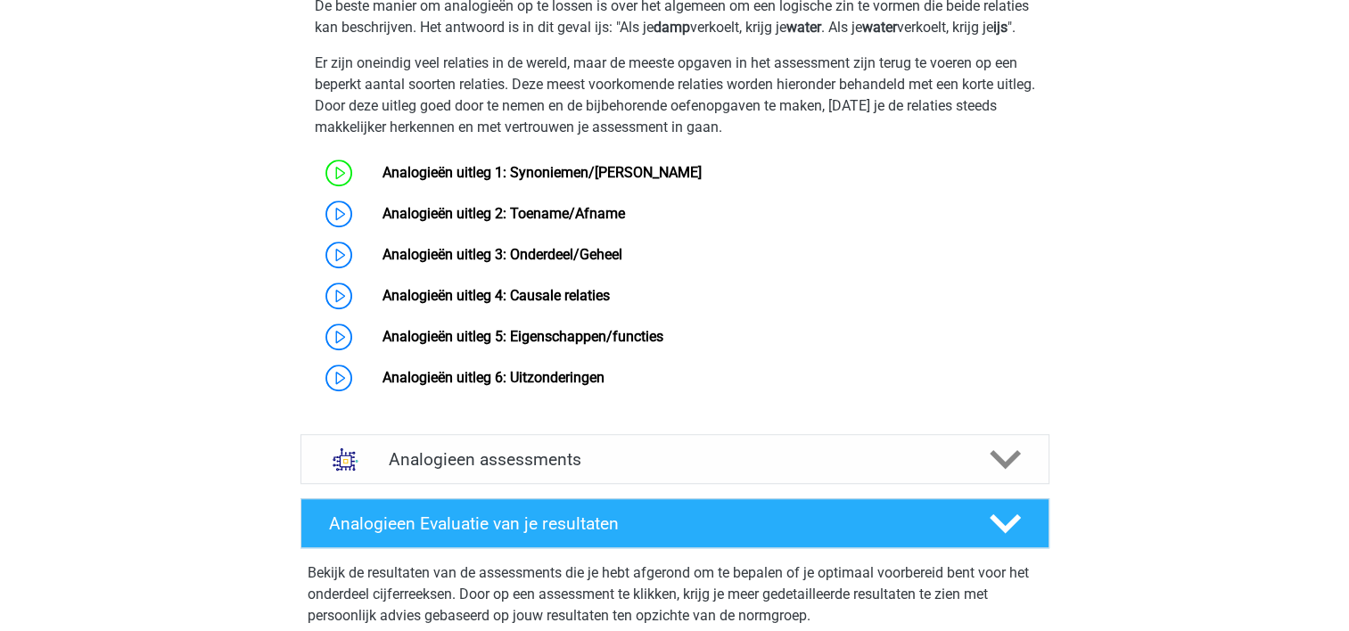
scroll to position [1325, 0]
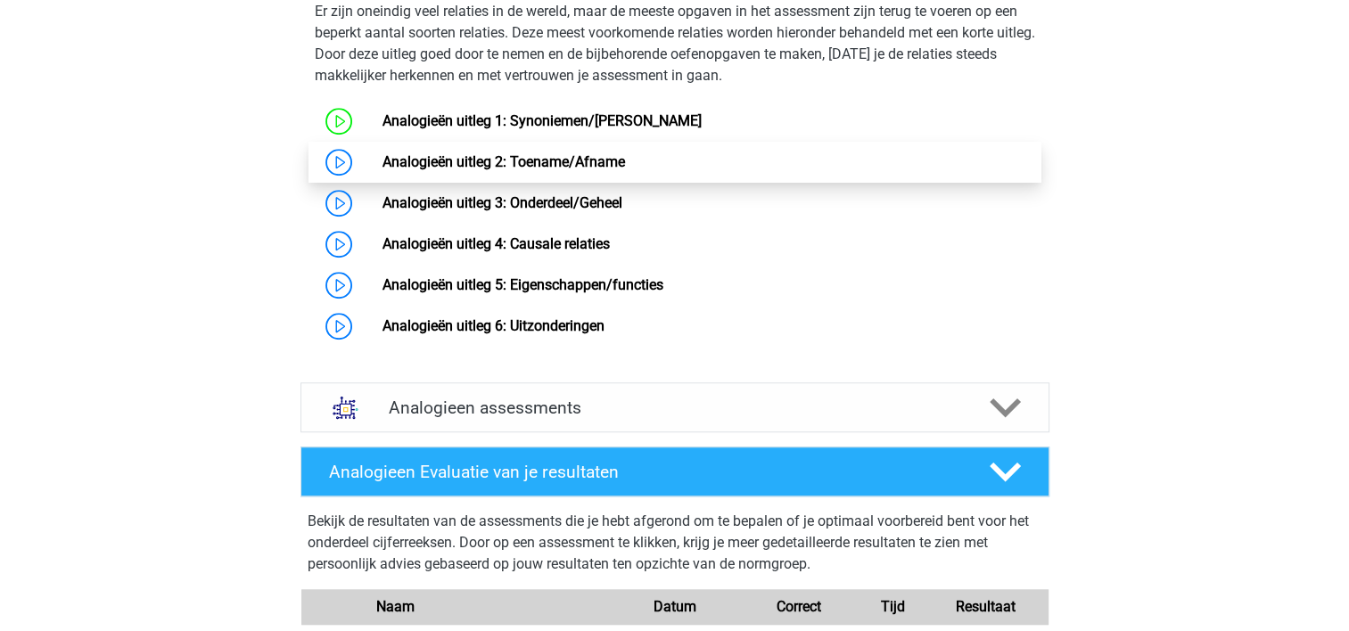
click at [449, 170] on link "Analogieën uitleg 2: Toename/Afname" at bounding box center [503, 161] width 242 height 17
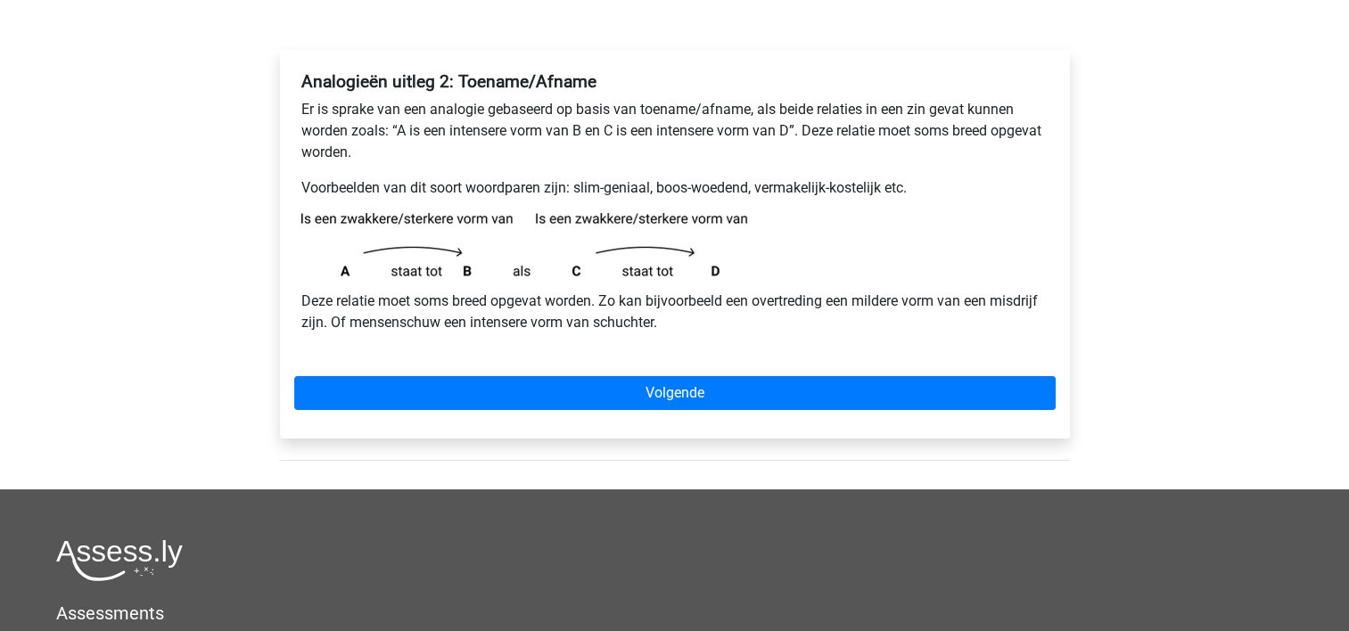
scroll to position [299, 0]
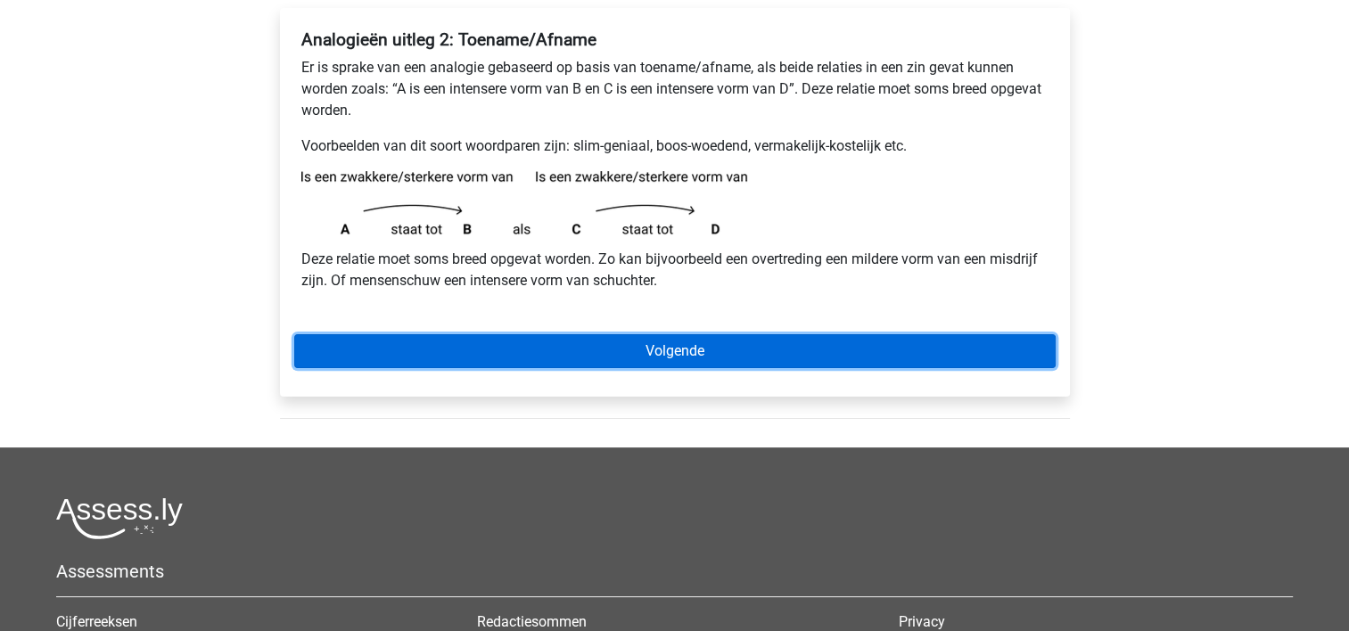
click at [646, 366] on link "Volgende" at bounding box center [674, 351] width 761 height 34
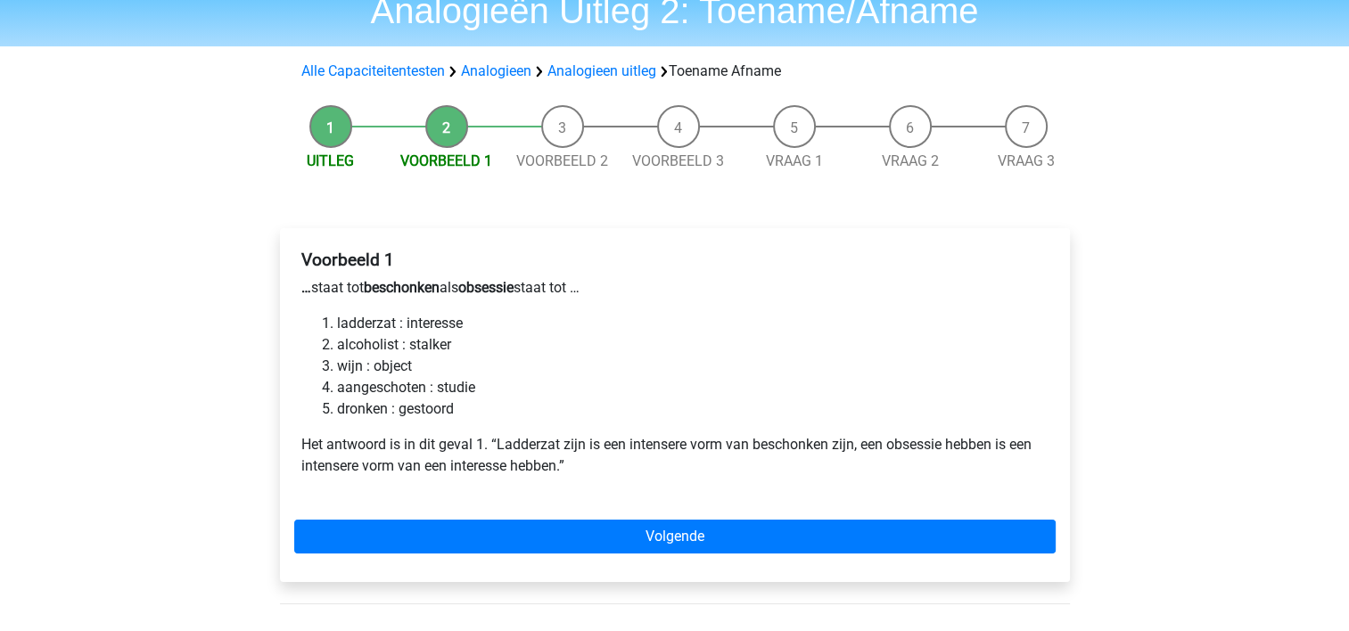
scroll to position [71, 0]
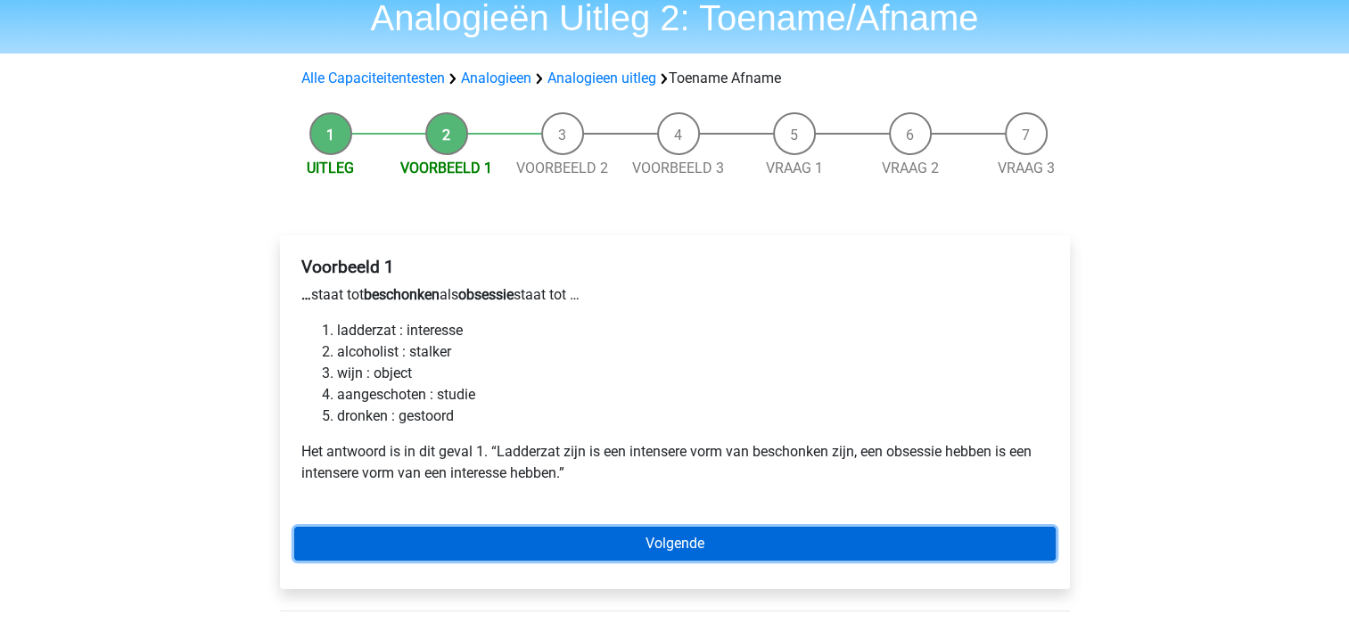
click at [613, 533] on link "Volgende" at bounding box center [674, 544] width 761 height 34
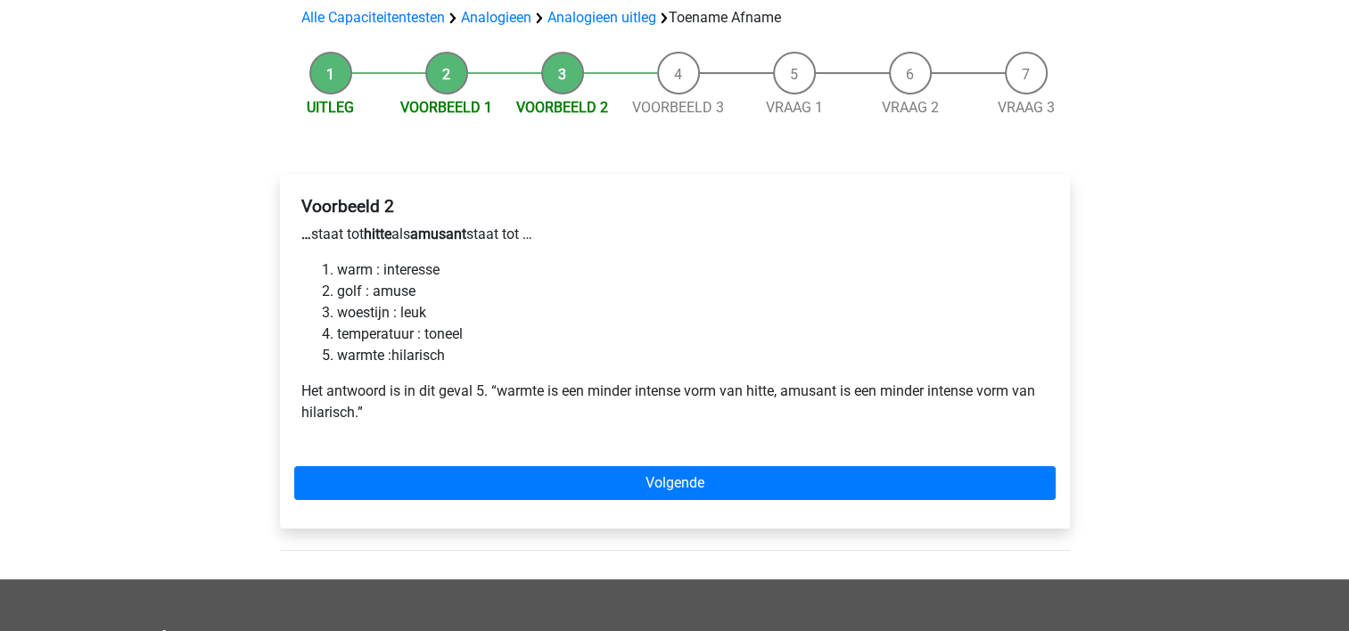
scroll to position [135, 0]
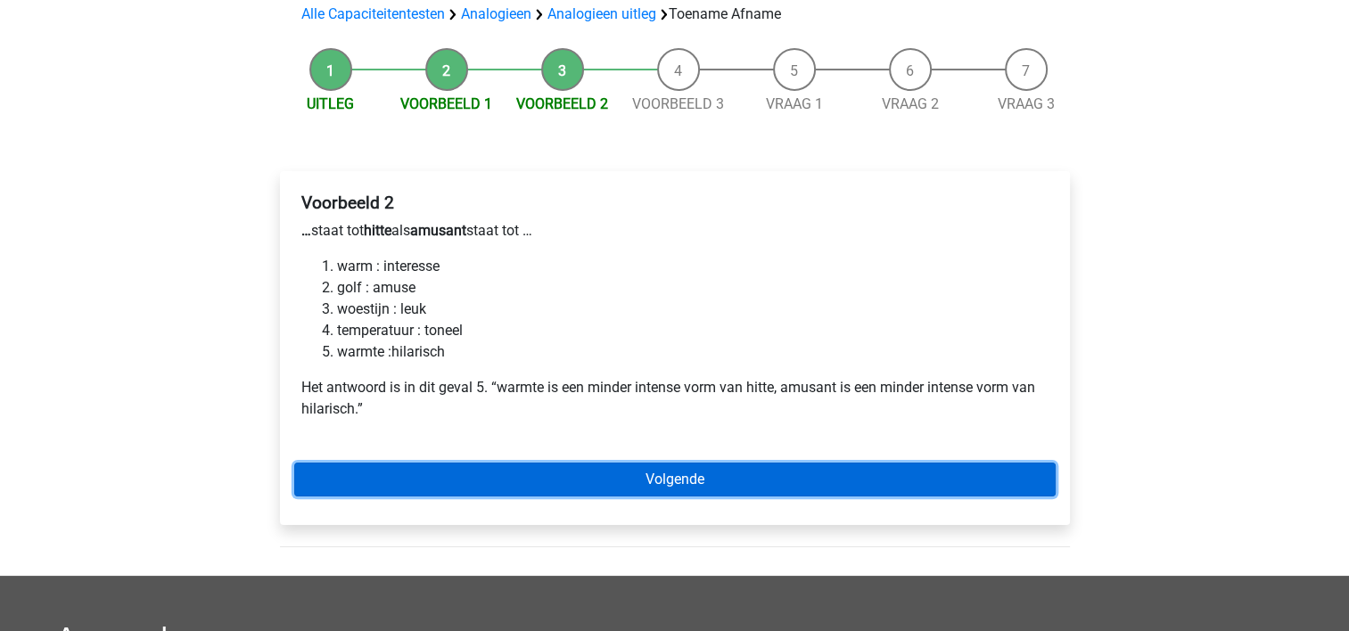
click at [711, 478] on link "Volgende" at bounding box center [674, 480] width 761 height 34
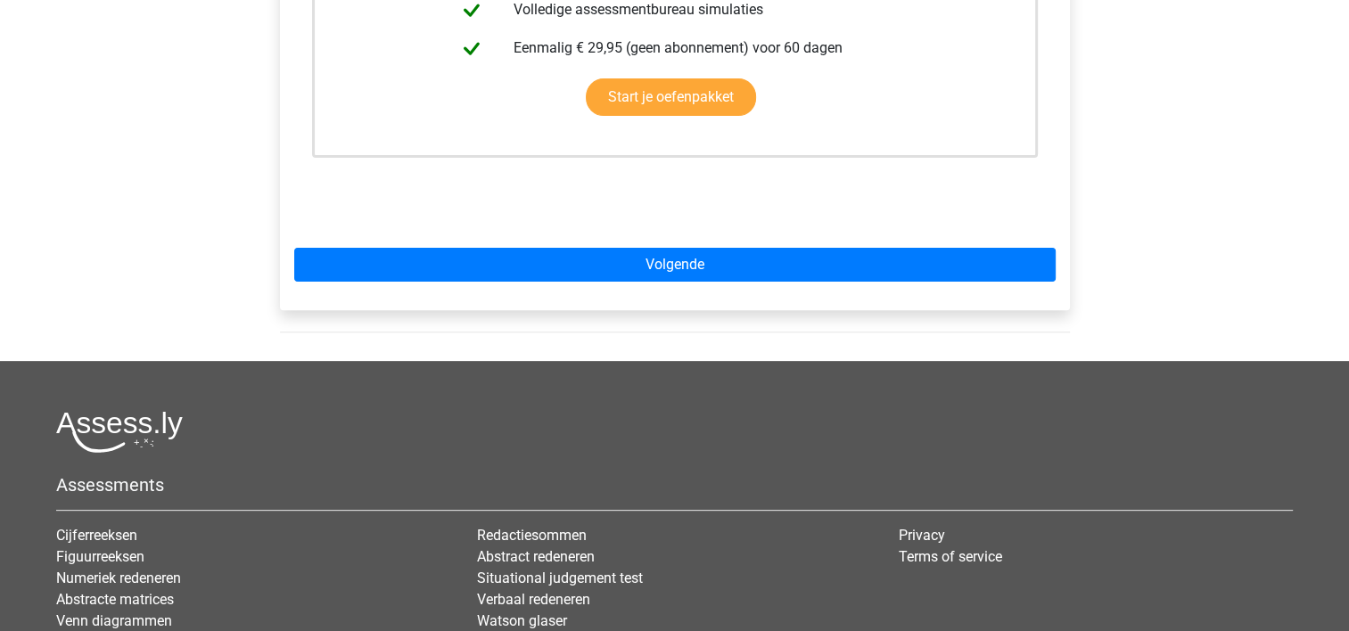
scroll to position [653, 0]
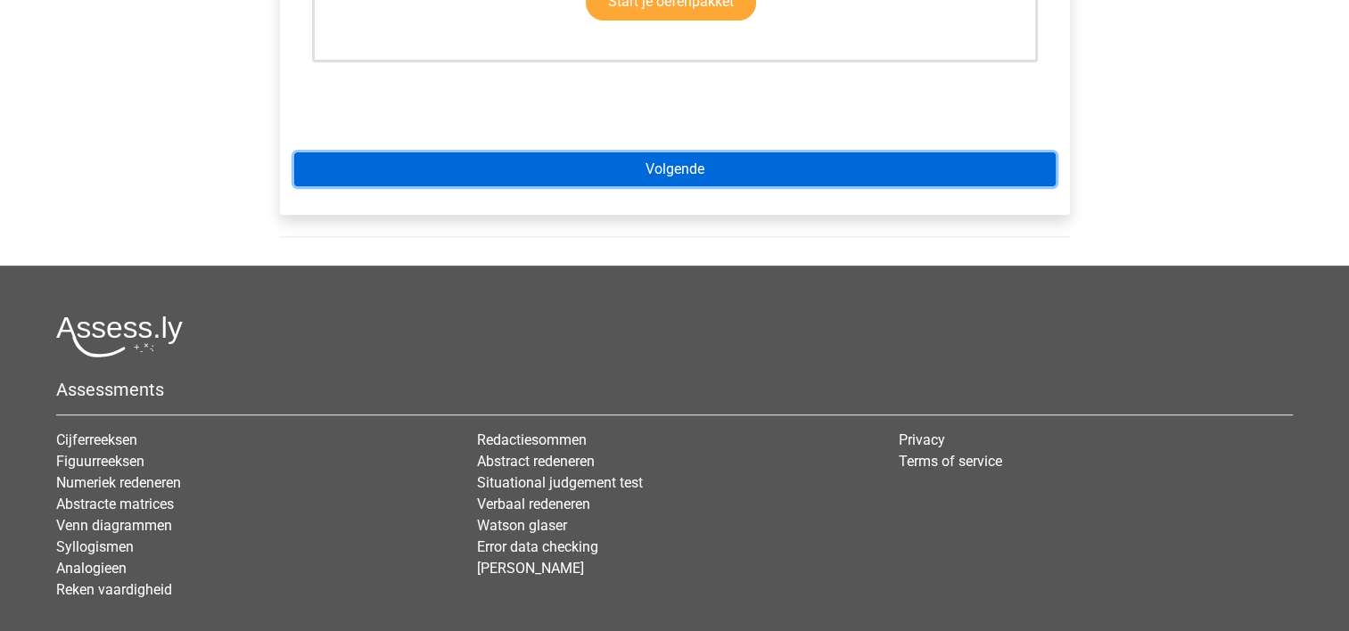
click at [647, 162] on link "Volgende" at bounding box center [674, 169] width 761 height 34
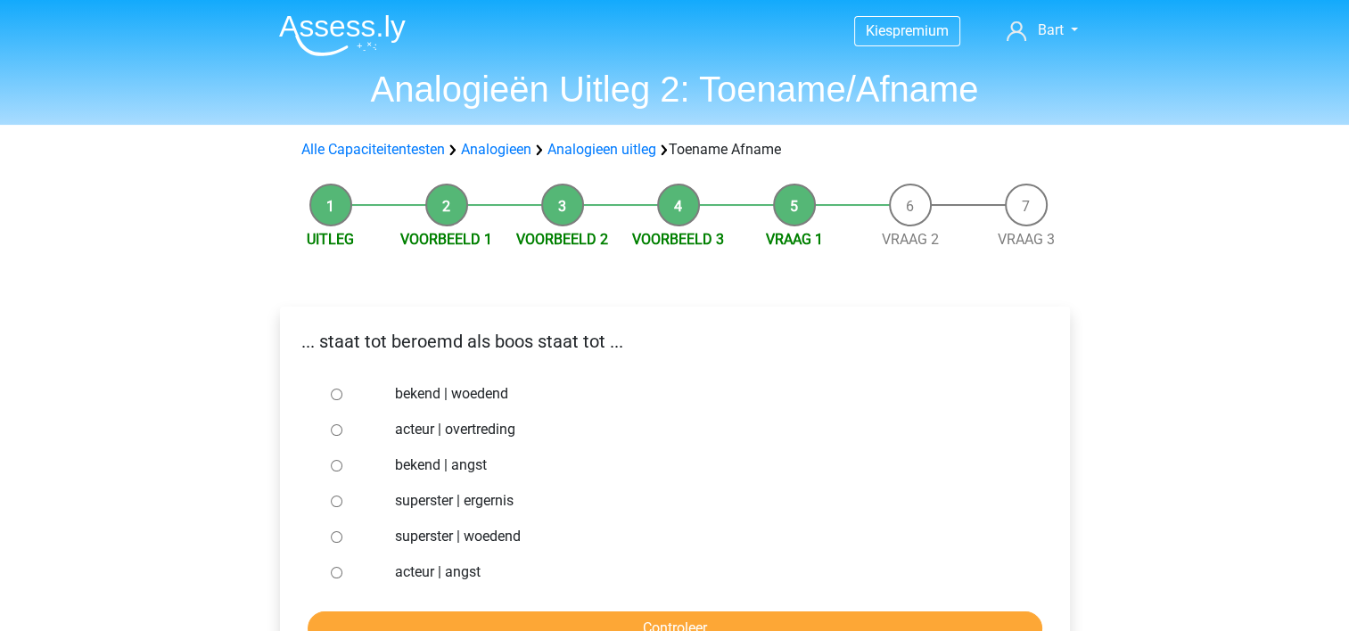
click at [413, 529] on label "superster | woedend" at bounding box center [703, 536] width 617 height 21
click at [342, 531] on input "superster | woedend" at bounding box center [337, 537] width 12 height 12
radio input "true"
click at [595, 611] on input "Controleer" at bounding box center [675, 628] width 734 height 34
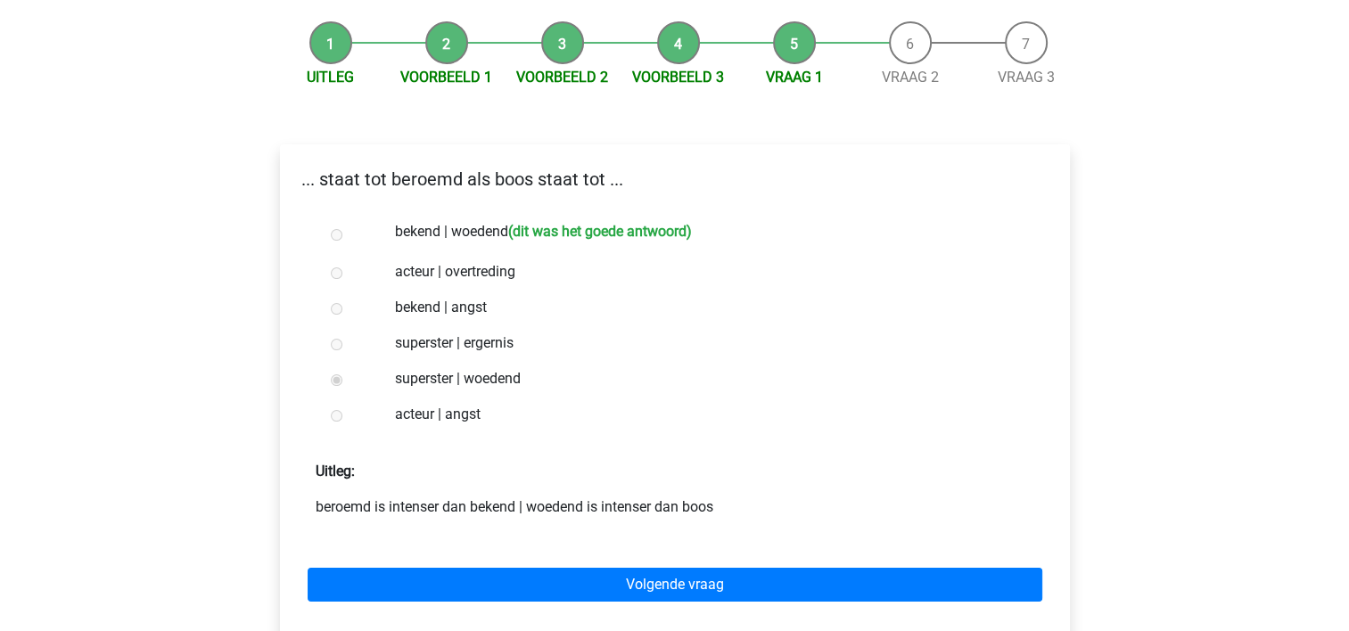
scroll to position [167, 0]
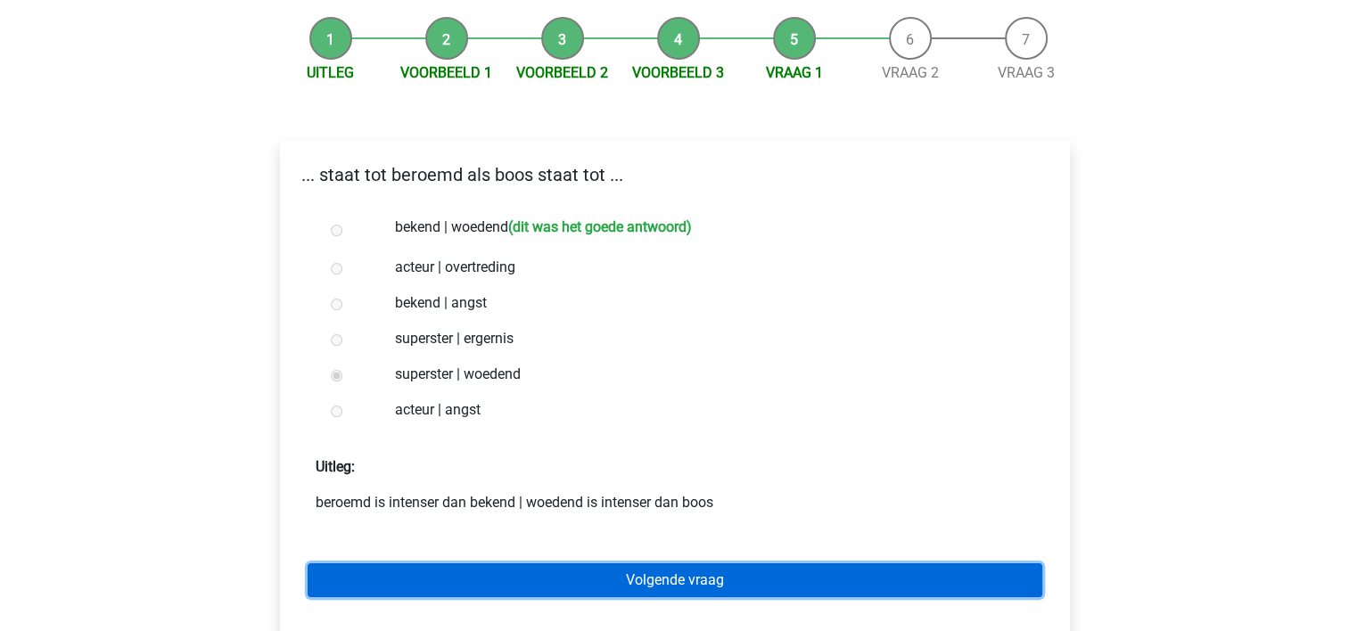
click at [587, 581] on link "Volgende vraag" at bounding box center [675, 580] width 734 height 34
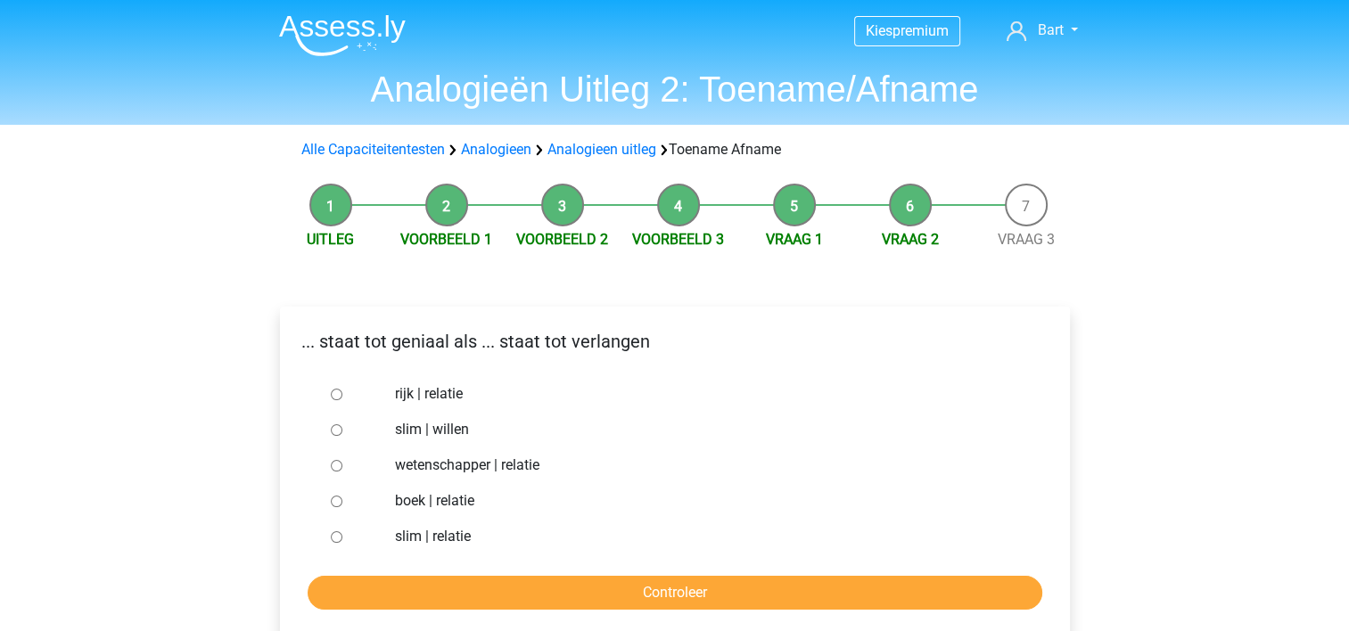
click at [421, 424] on label "slim | willen" at bounding box center [703, 429] width 617 height 21
click at [342, 424] on input "slim | willen" at bounding box center [337, 430] width 12 height 12
radio input "true"
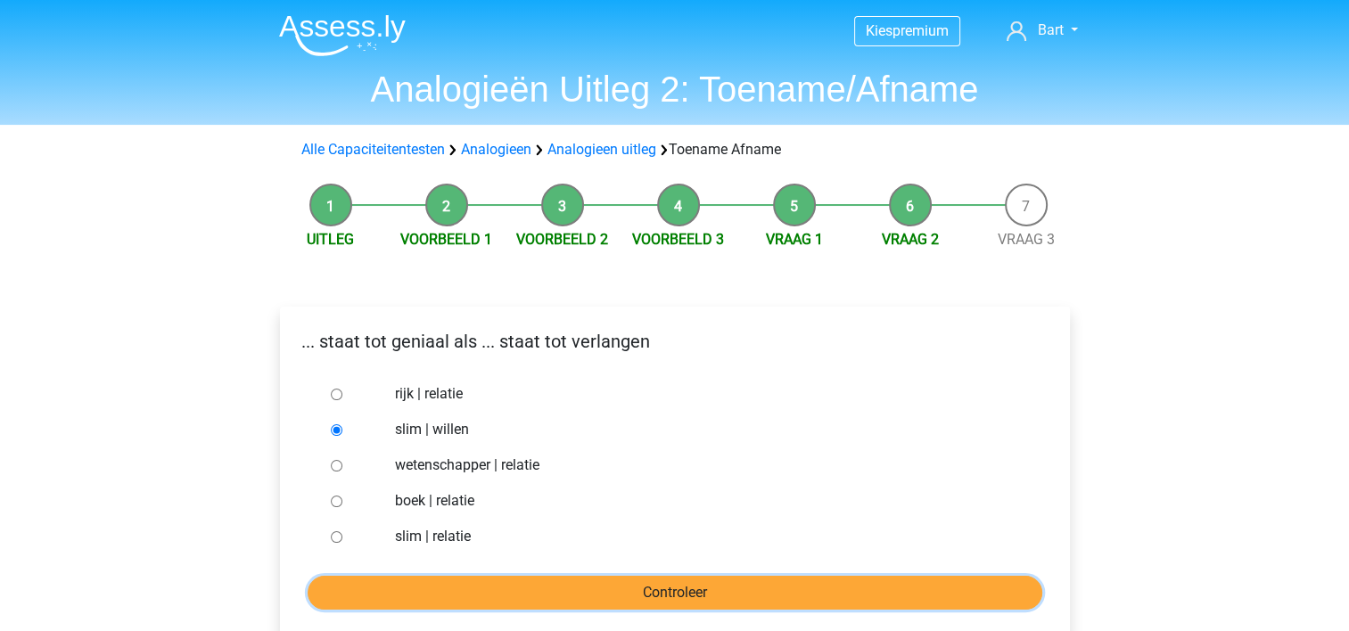
click at [572, 586] on input "Controleer" at bounding box center [675, 593] width 734 height 34
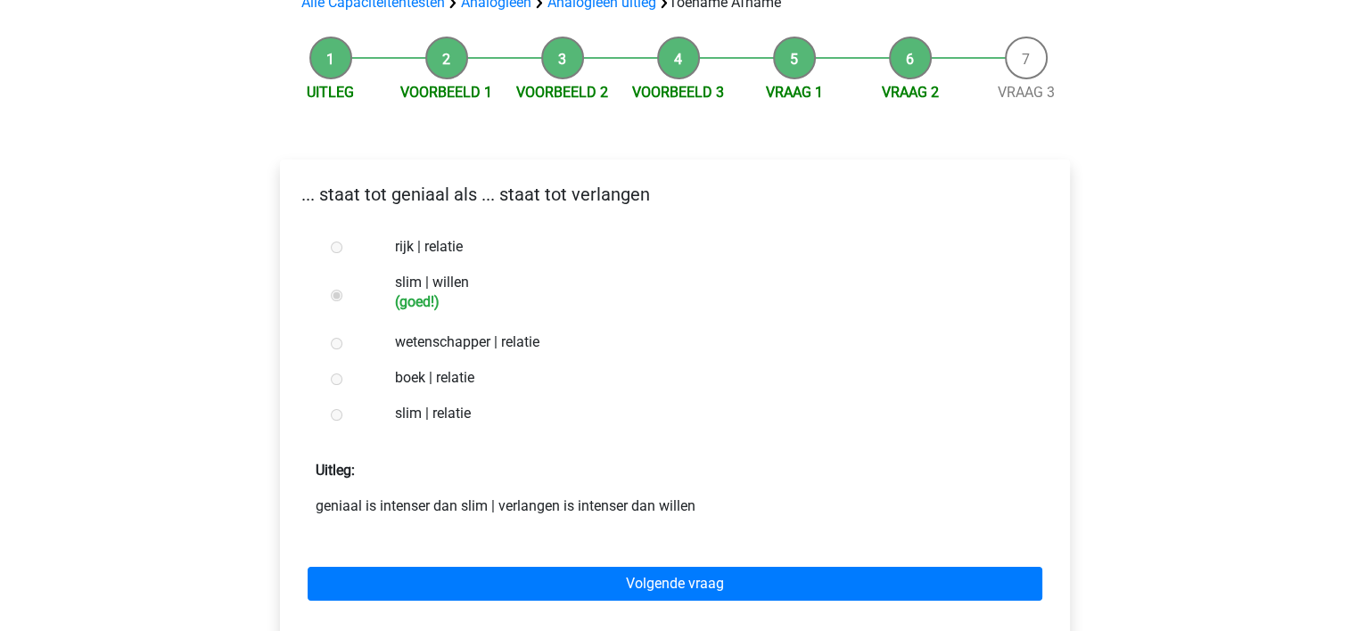
scroll to position [204, 0]
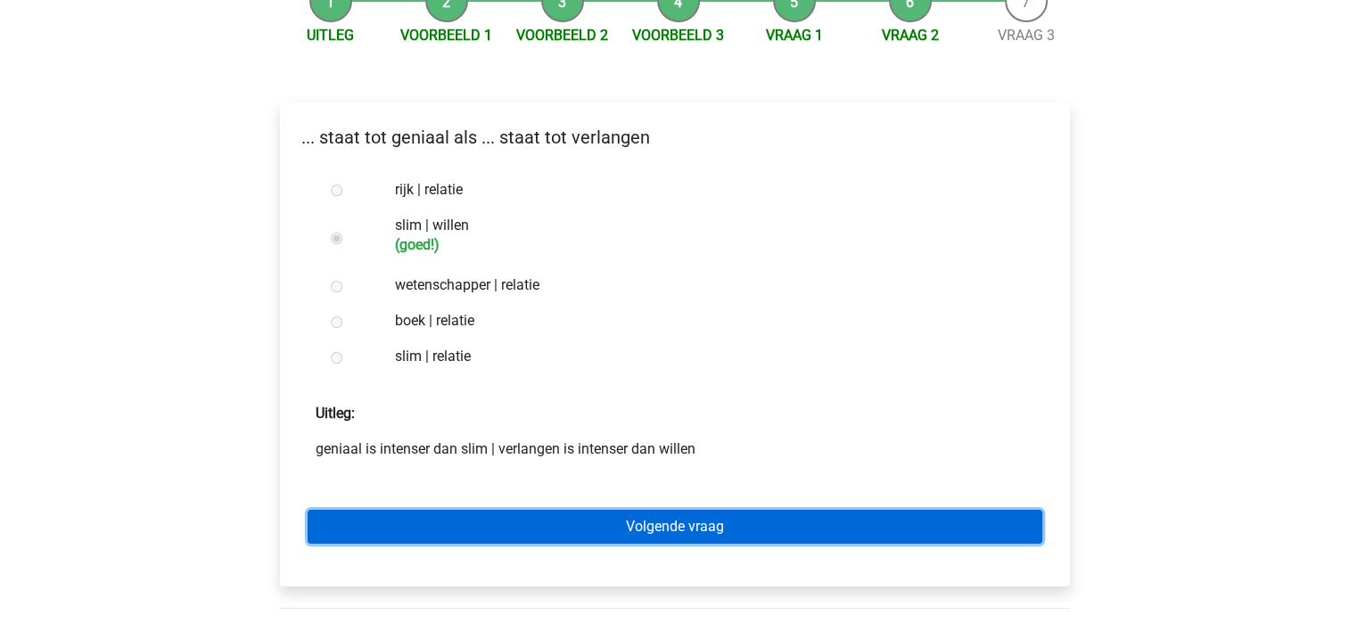
click at [825, 517] on link "Volgende vraag" at bounding box center [675, 527] width 734 height 34
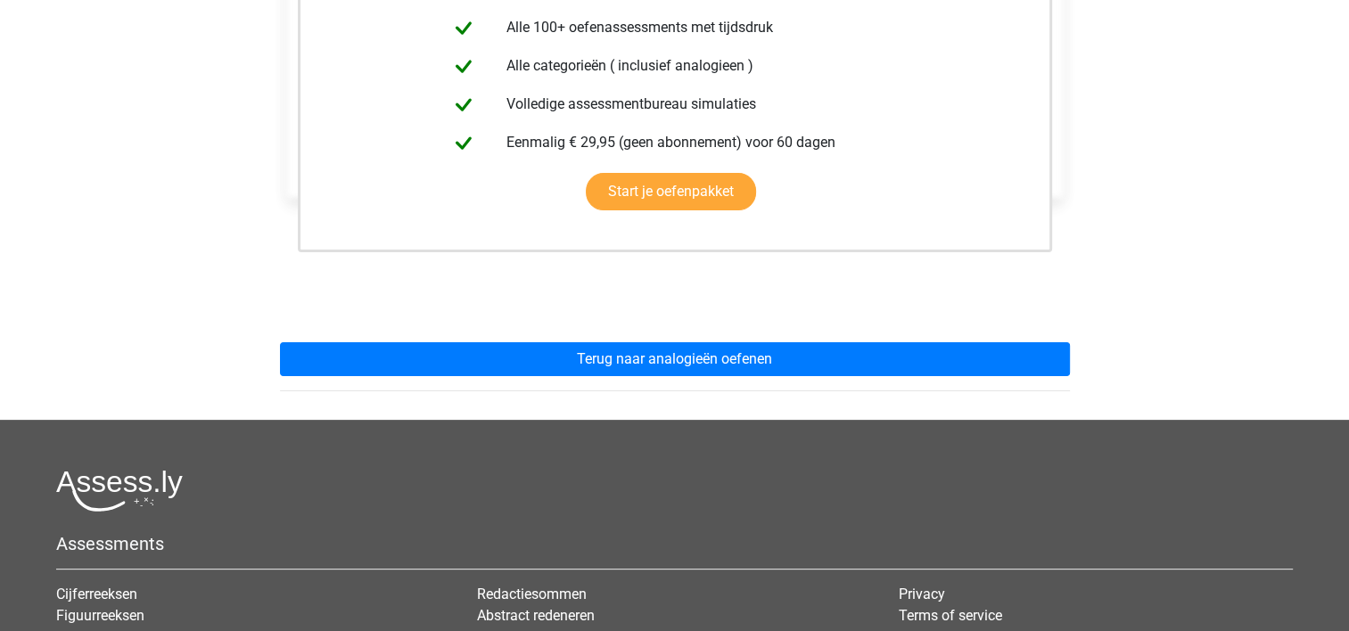
scroll to position [474, 0]
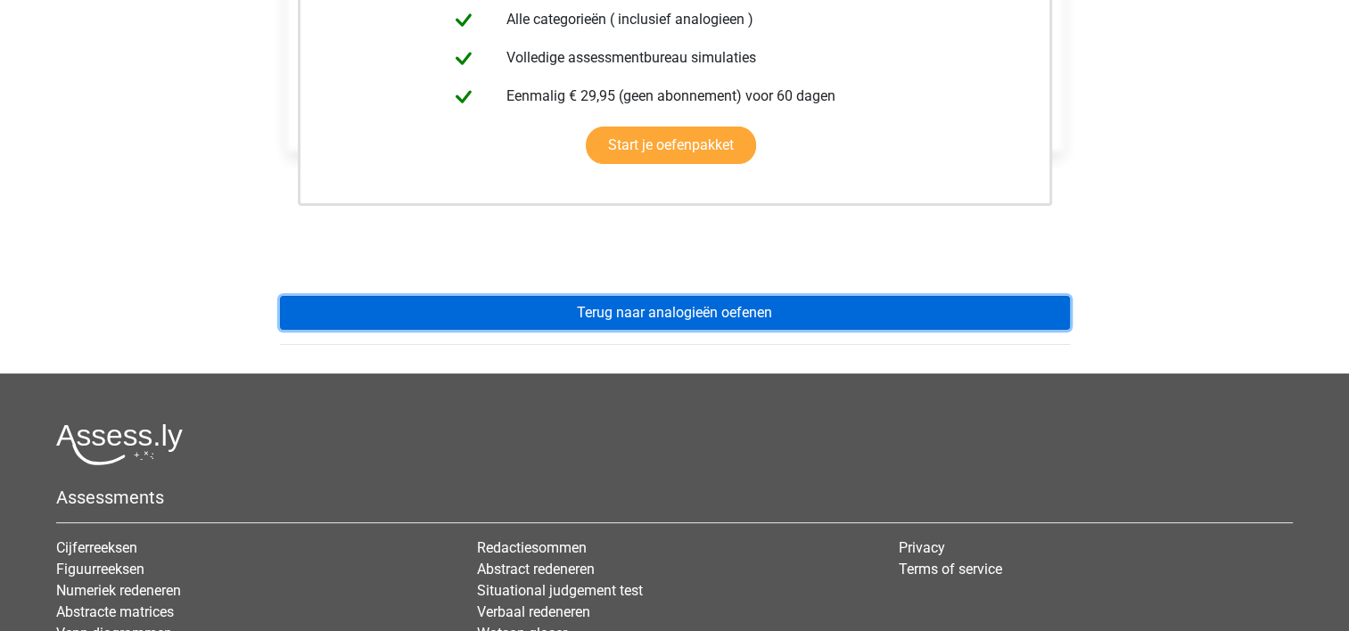
click at [756, 318] on link "Terug naar analogieën oefenen" at bounding box center [675, 313] width 790 height 34
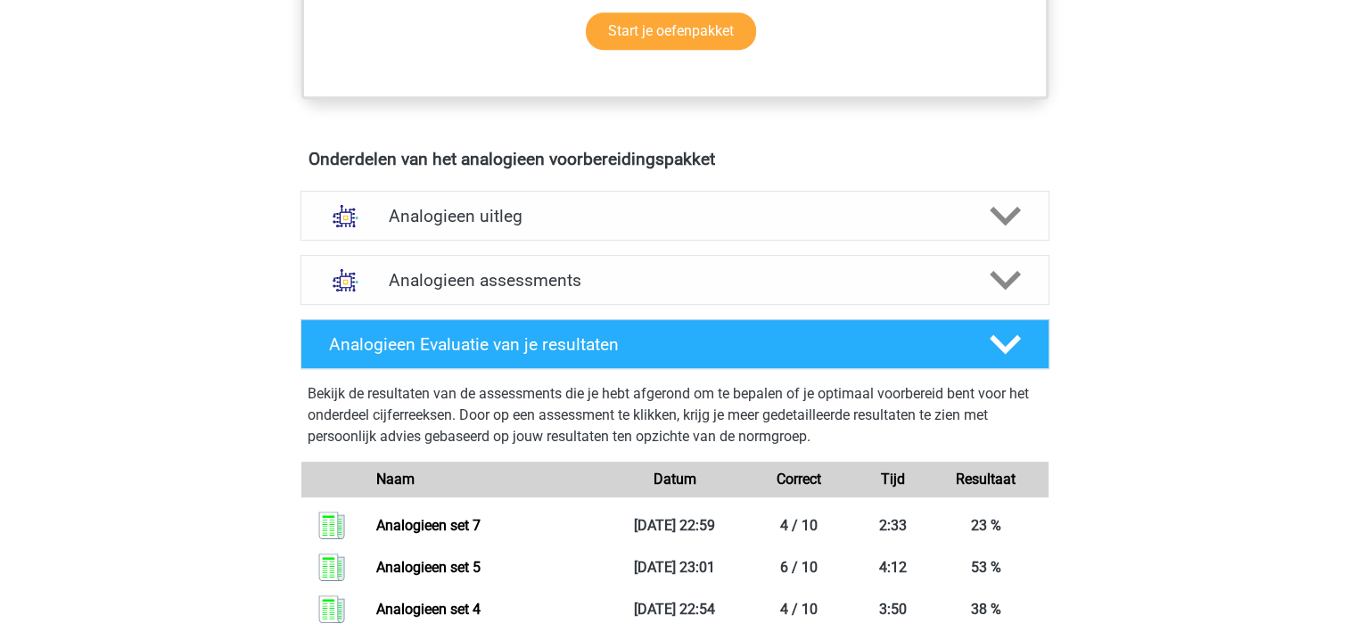
scroll to position [896, 0]
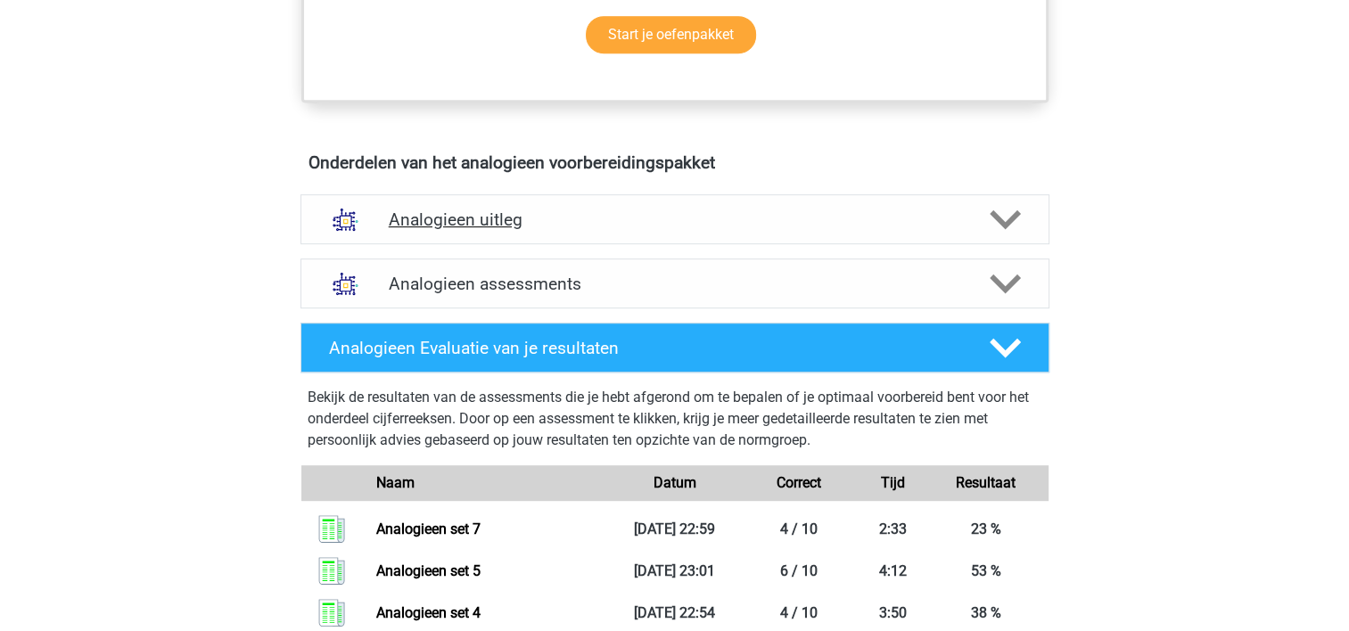
click at [764, 205] on div "Analogieen uitleg" at bounding box center [674, 219] width 749 height 50
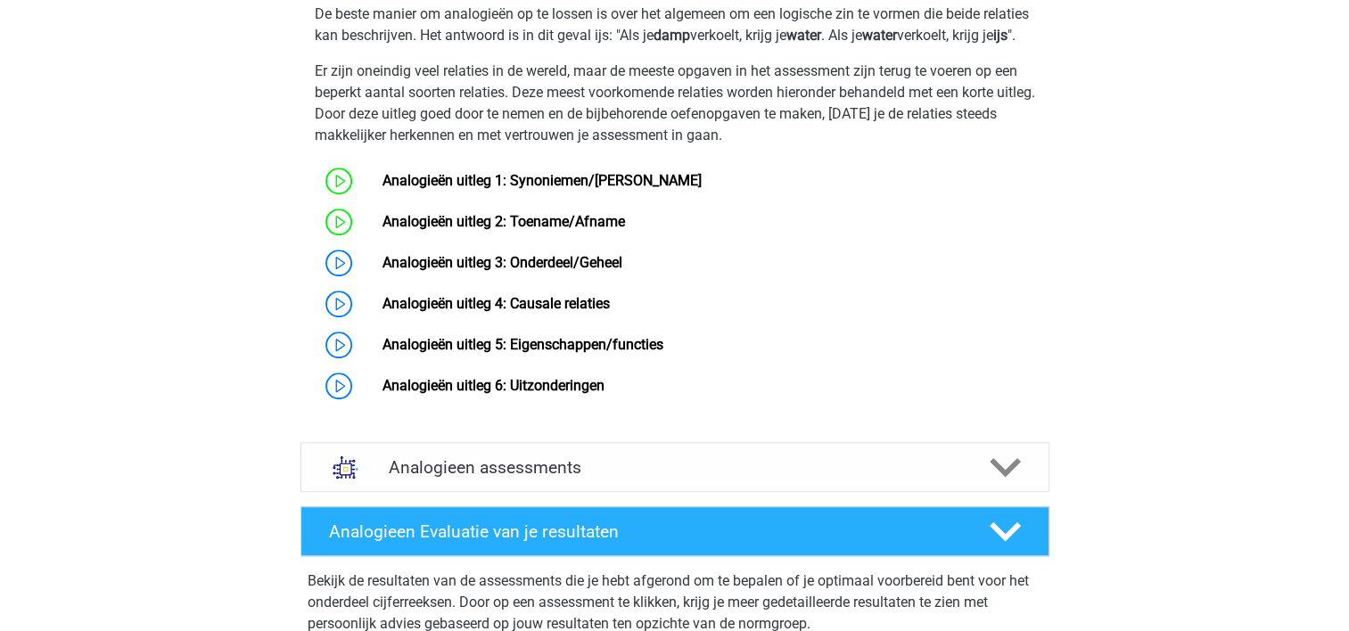
scroll to position [1284, 0]
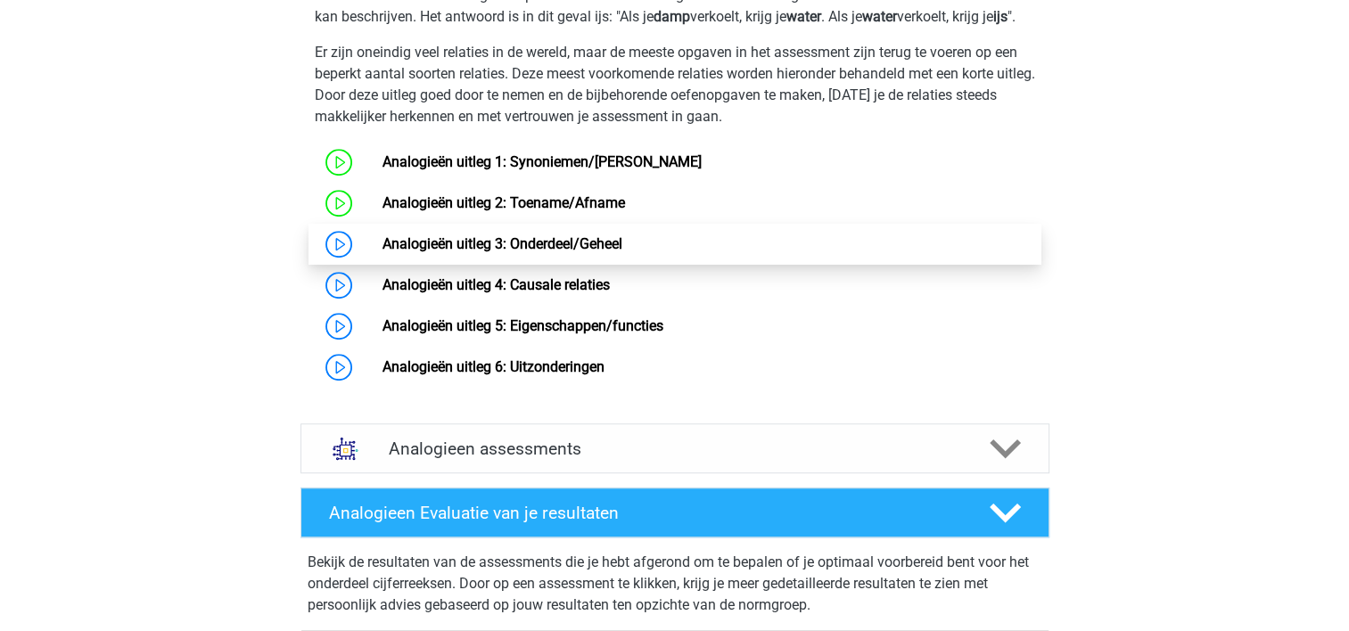
click at [382, 252] on link "Analogieën uitleg 3: Onderdeel/Geheel" at bounding box center [502, 243] width 240 height 17
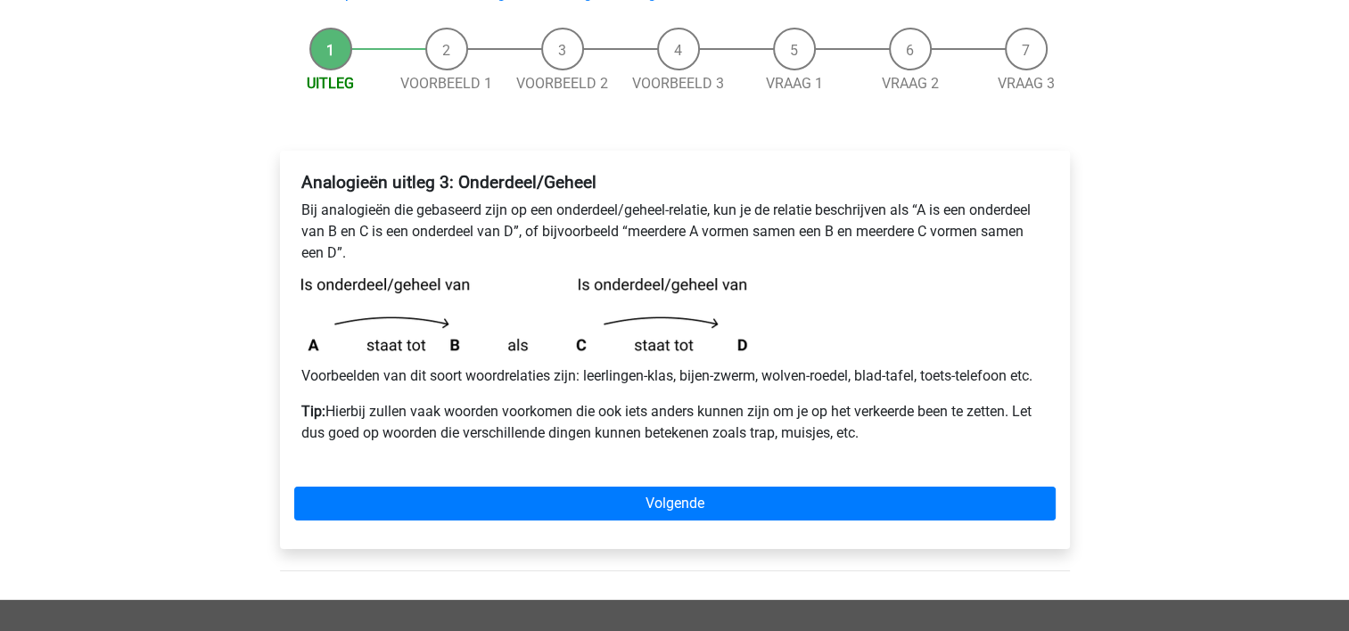
scroll to position [163, 0]
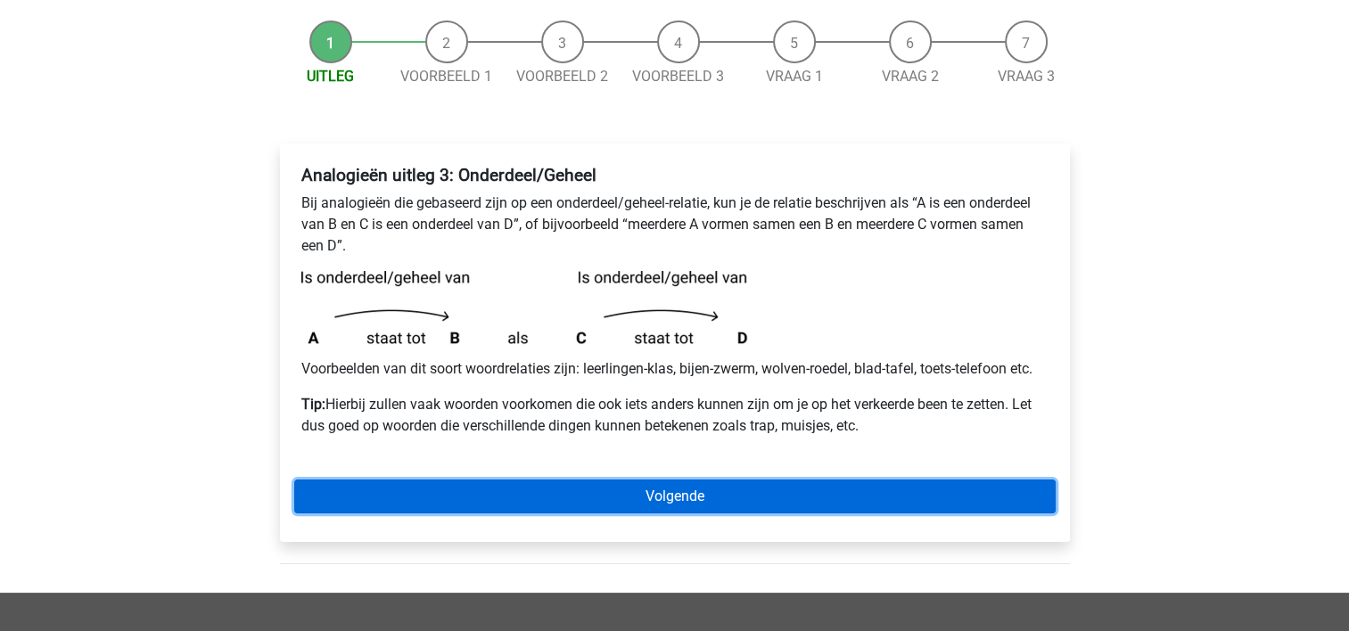
click at [619, 503] on link "Volgende" at bounding box center [674, 497] width 761 height 34
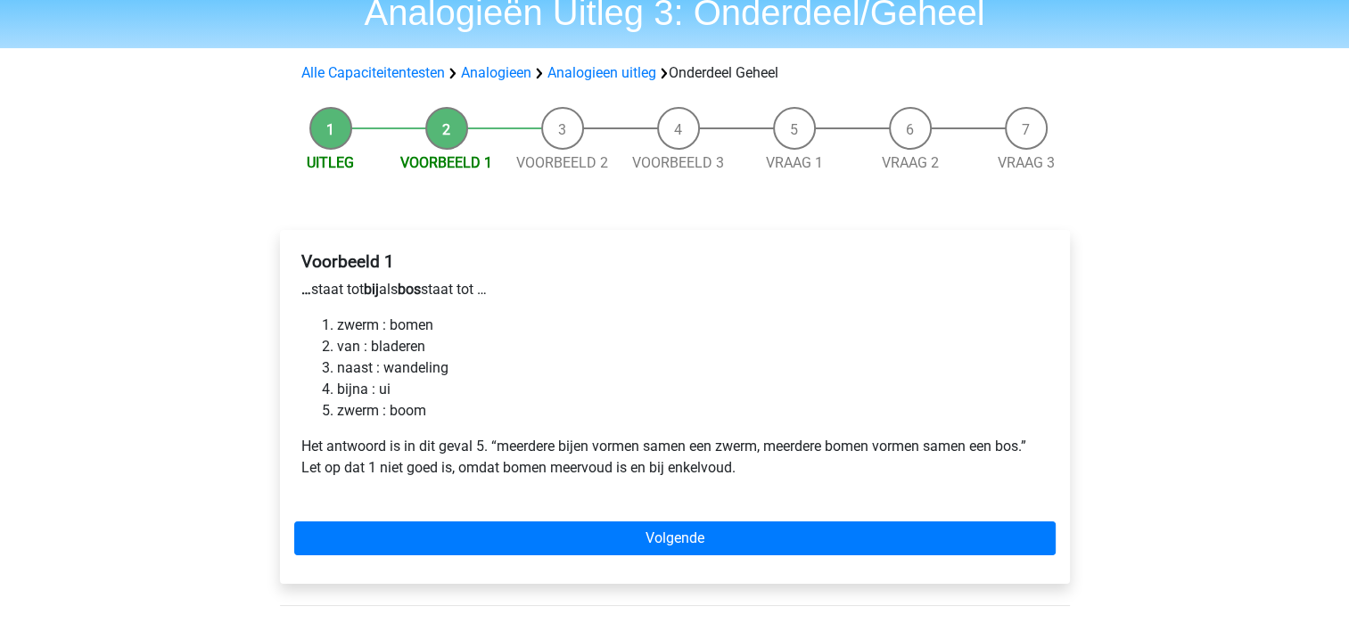
scroll to position [78, 0]
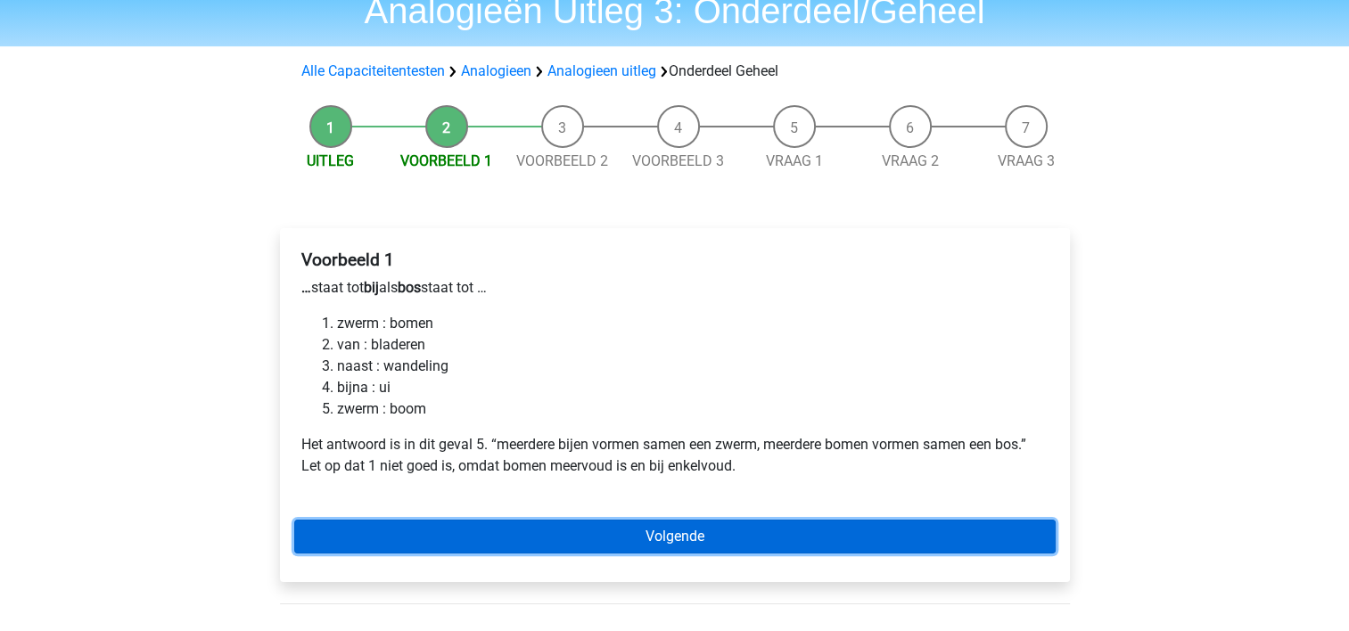
click at [649, 538] on link "Volgende" at bounding box center [674, 537] width 761 height 34
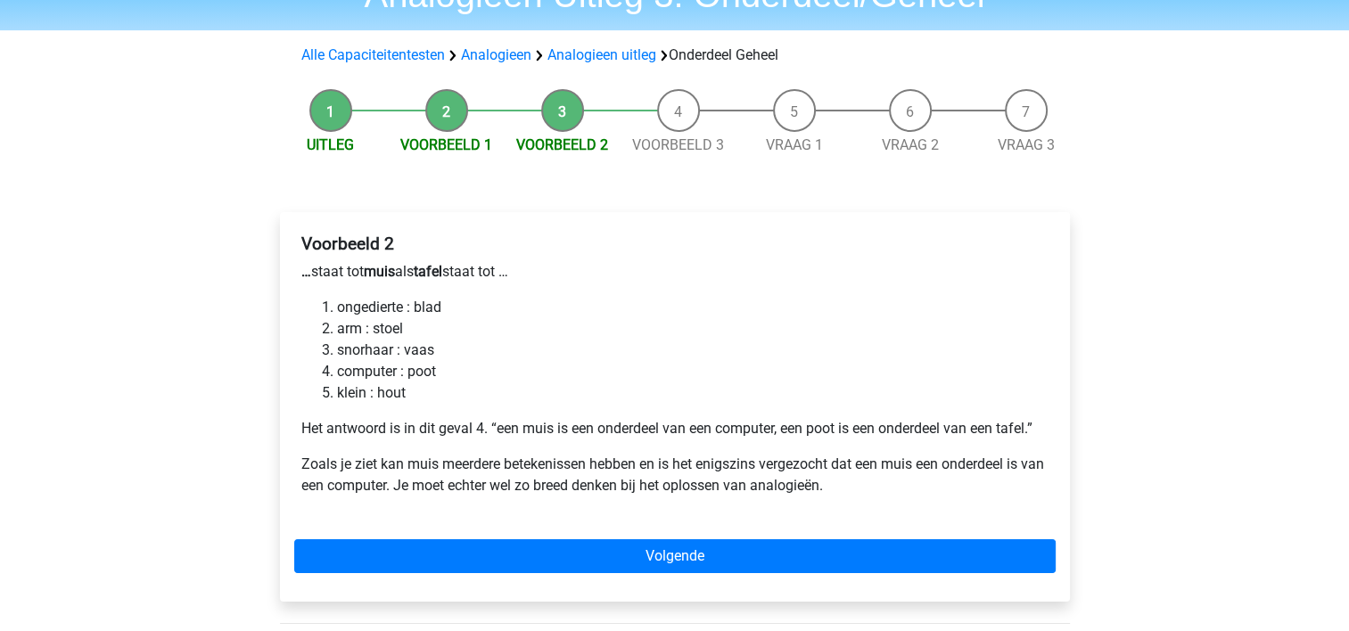
scroll to position [162, 0]
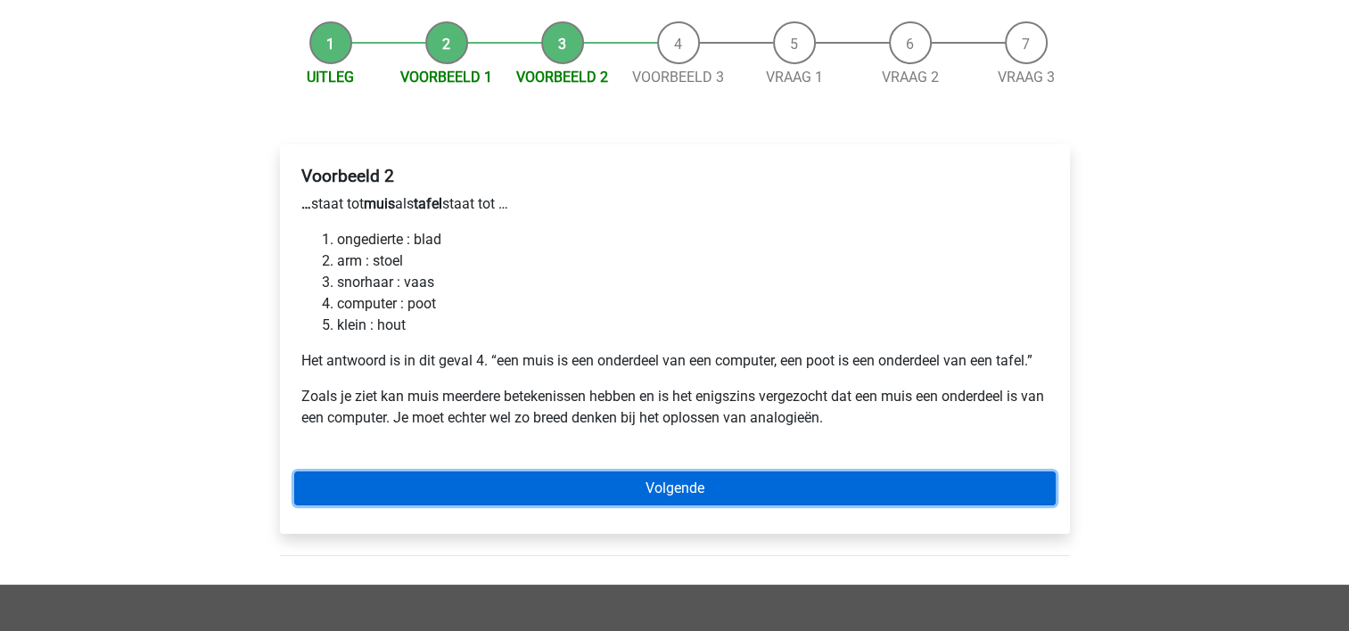
click at [652, 488] on link "Volgende" at bounding box center [674, 489] width 761 height 34
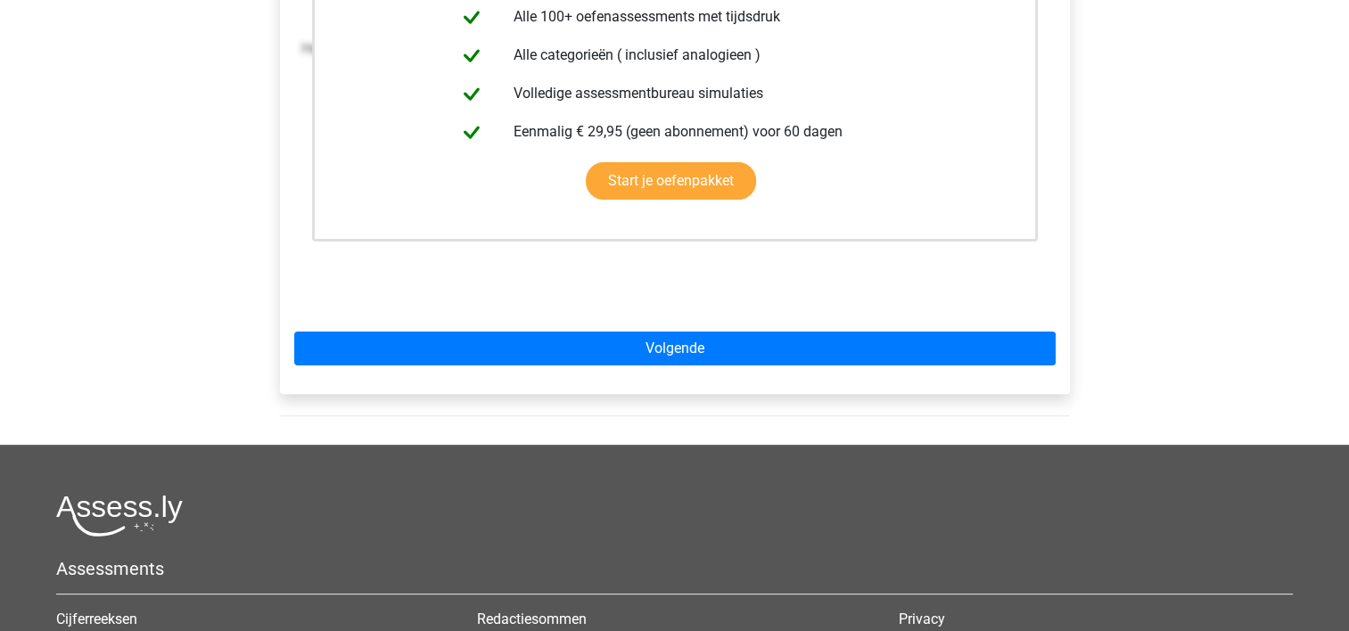
scroll to position [481, 0]
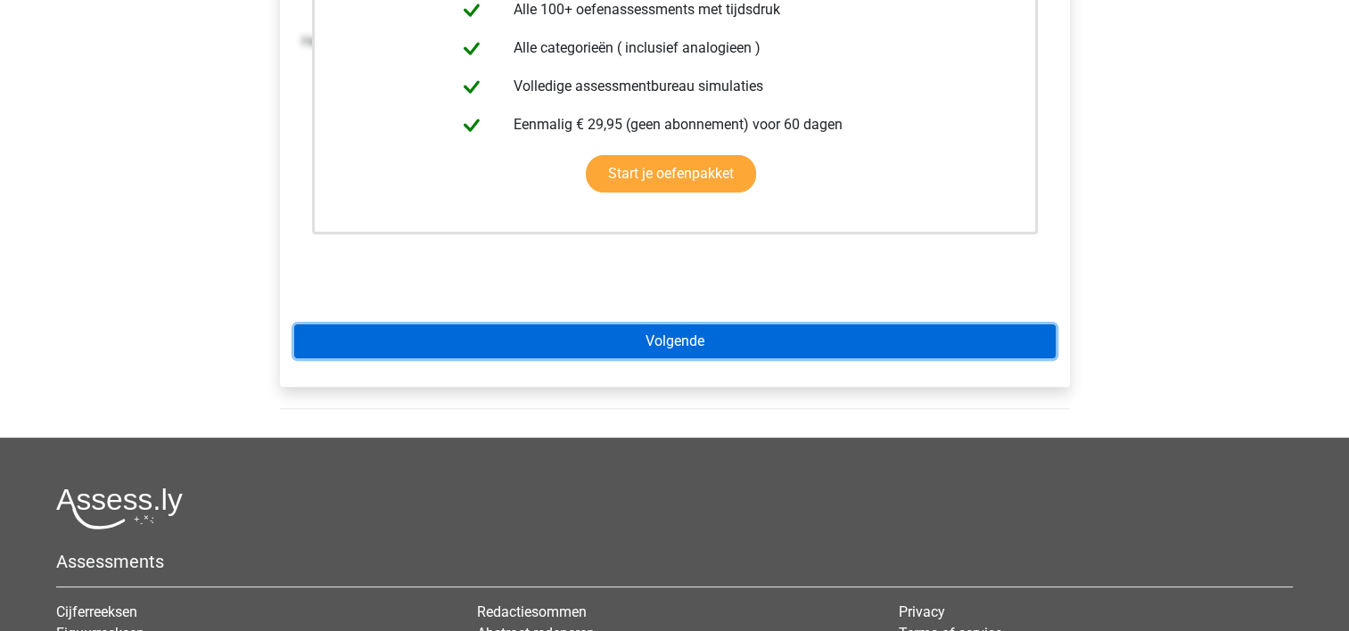
click at [853, 333] on link "Volgende" at bounding box center [674, 341] width 761 height 34
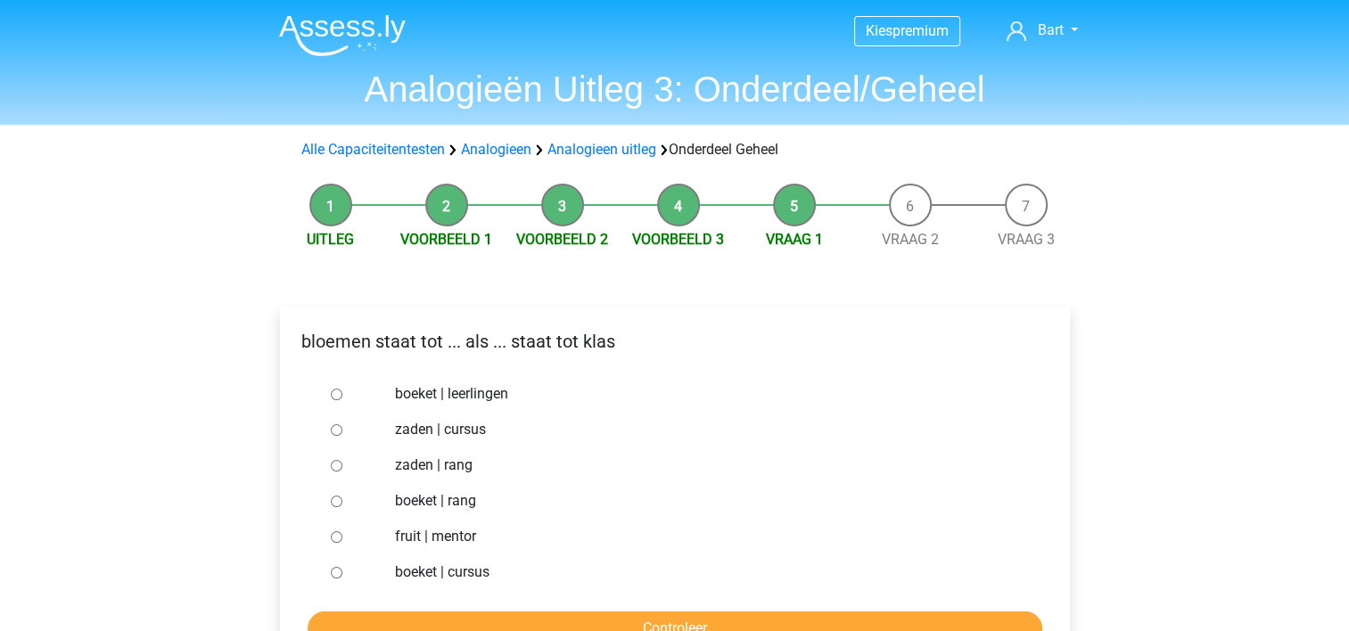
click at [467, 396] on label "boeket | leerlingen" at bounding box center [703, 393] width 617 height 21
click at [342, 396] on input "boeket | leerlingen" at bounding box center [337, 395] width 12 height 12
radio input "true"
click at [649, 617] on input "Controleer" at bounding box center [675, 628] width 734 height 34
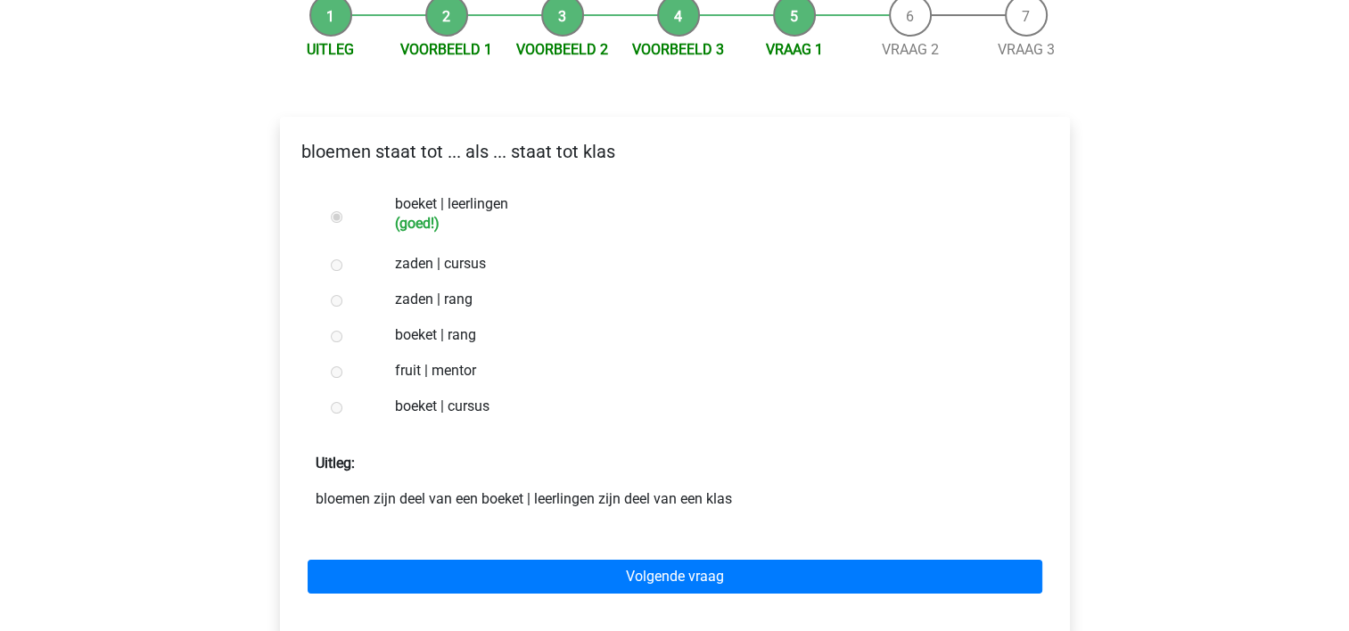
scroll to position [195, 0]
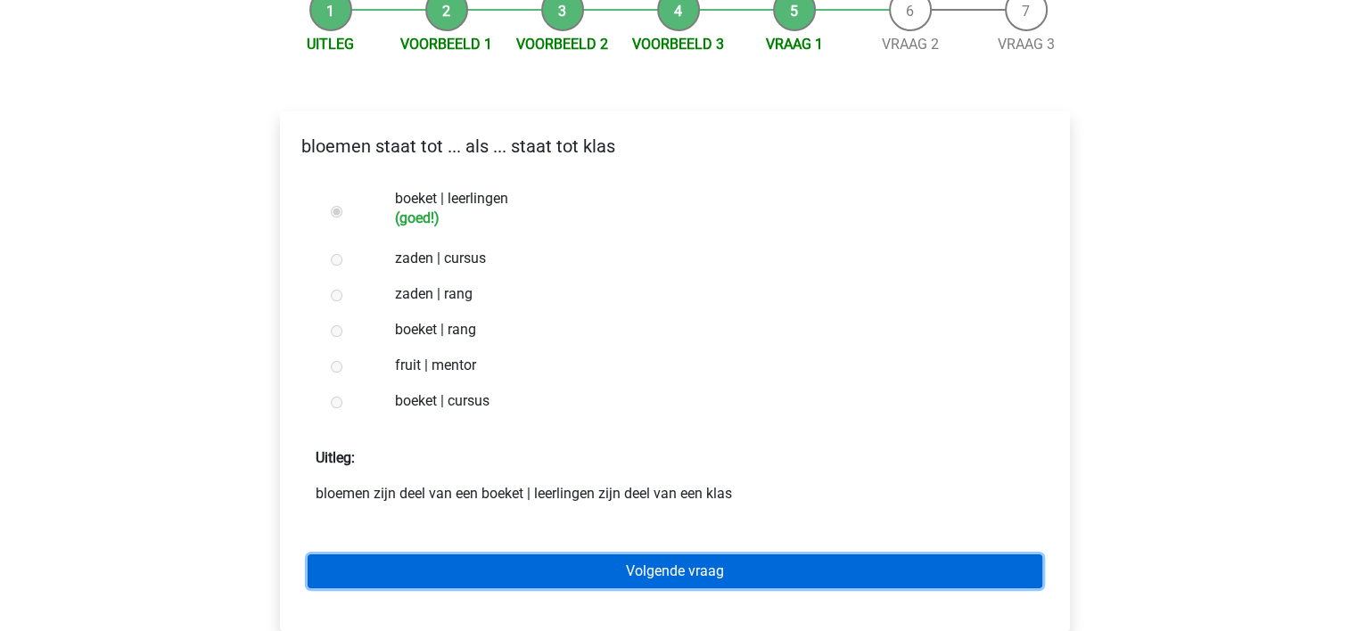
click at [810, 578] on link "Volgende vraag" at bounding box center [675, 571] width 734 height 34
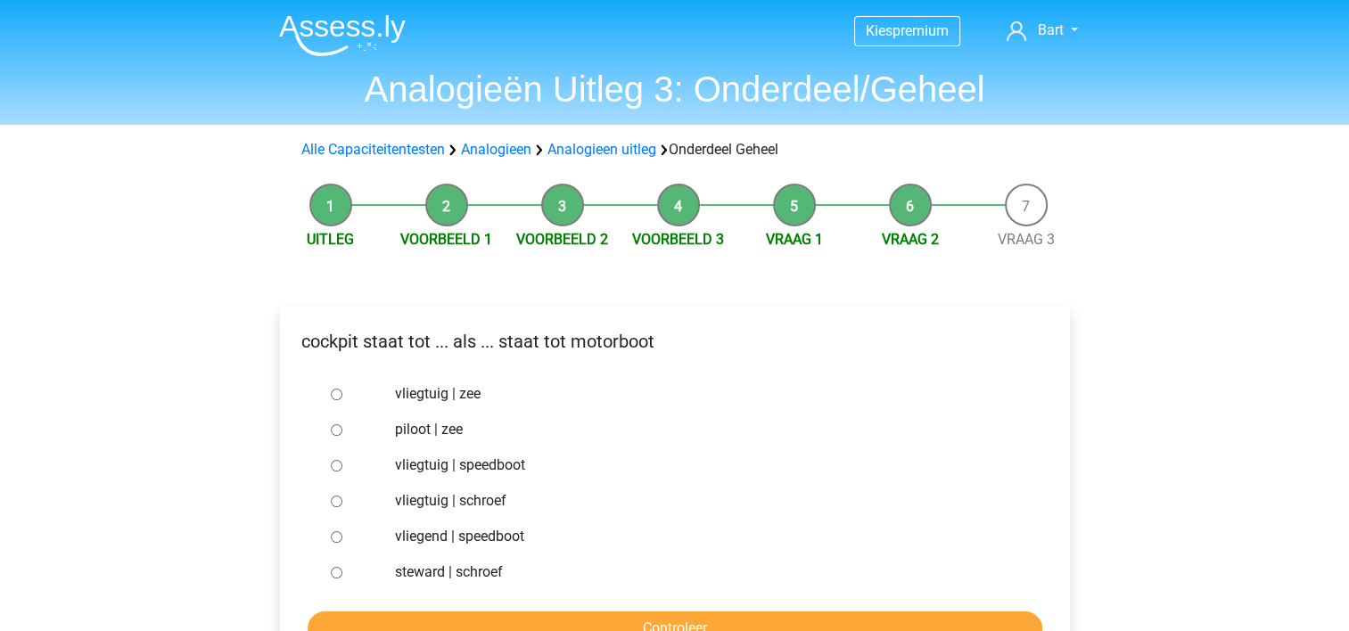
click at [464, 492] on label "vliegtuig | schroef" at bounding box center [703, 500] width 617 height 21
click at [342, 496] on input "vliegtuig | schroef" at bounding box center [337, 502] width 12 height 12
radio input "true"
click at [549, 608] on form "vliegtuig | zee piloot | zee vliegtuig | speedboot vliegtuig | schroef vliegend…" at bounding box center [674, 510] width 761 height 269
click at [556, 613] on input "Controleer" at bounding box center [675, 628] width 734 height 34
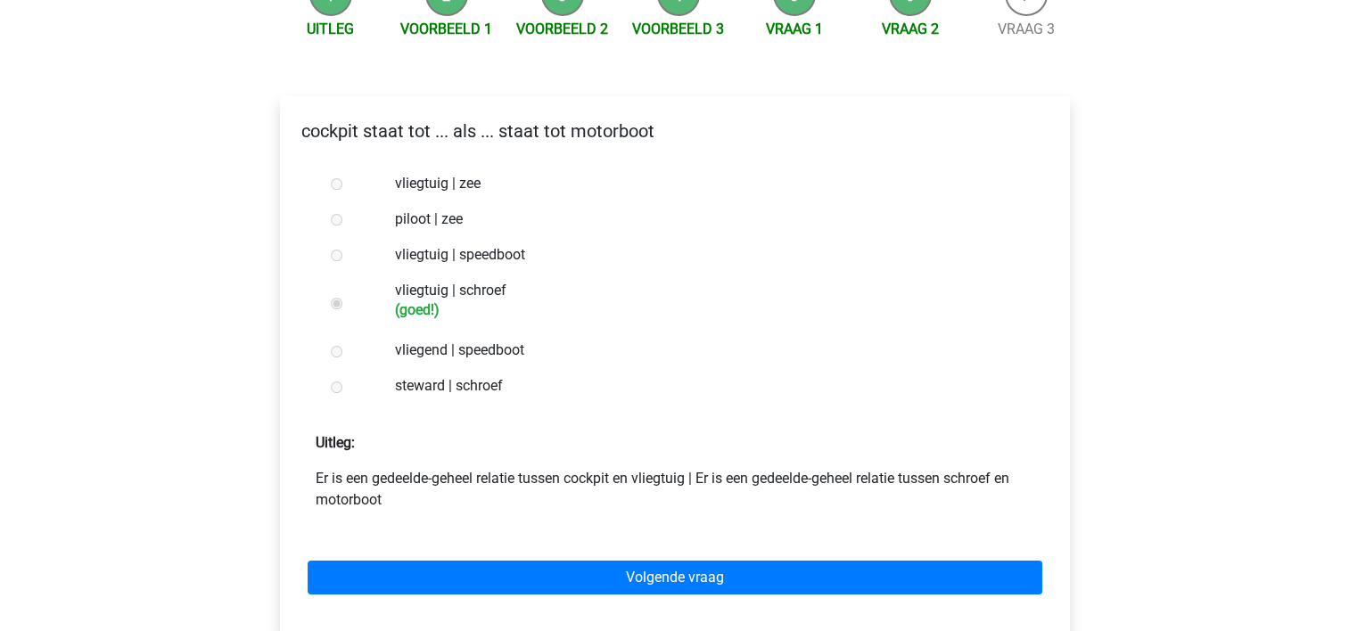
scroll to position [226, 0]
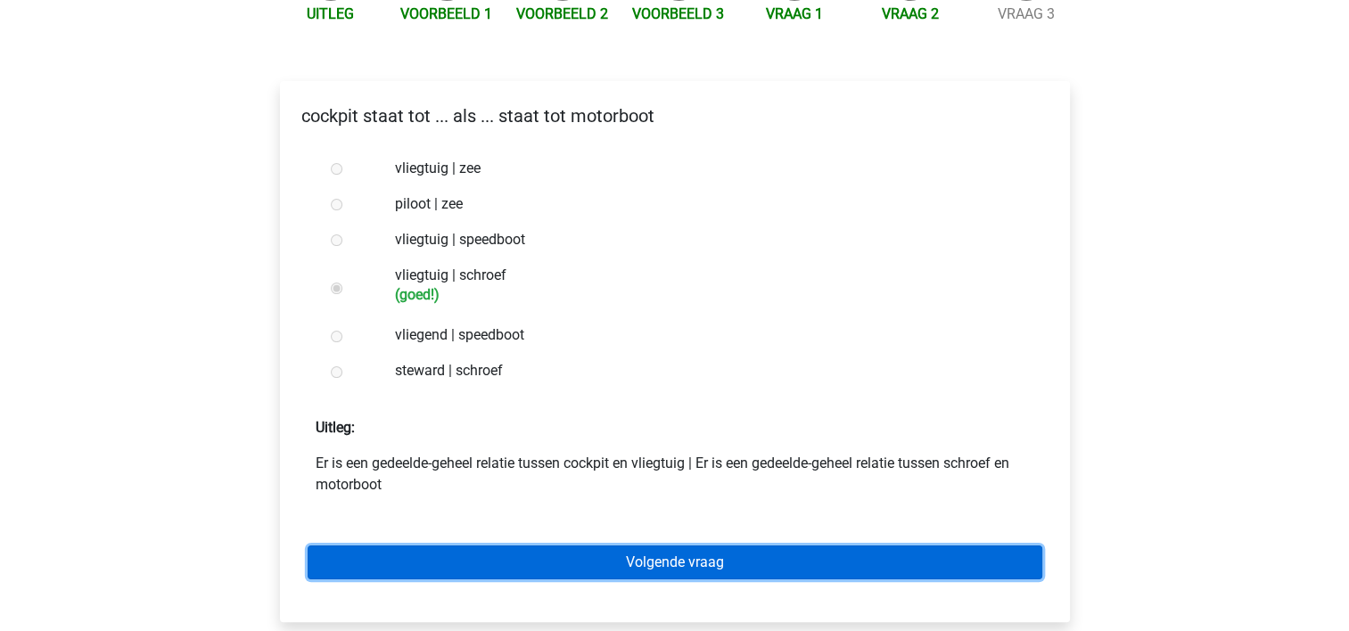
click at [801, 554] on link "Volgende vraag" at bounding box center [675, 563] width 734 height 34
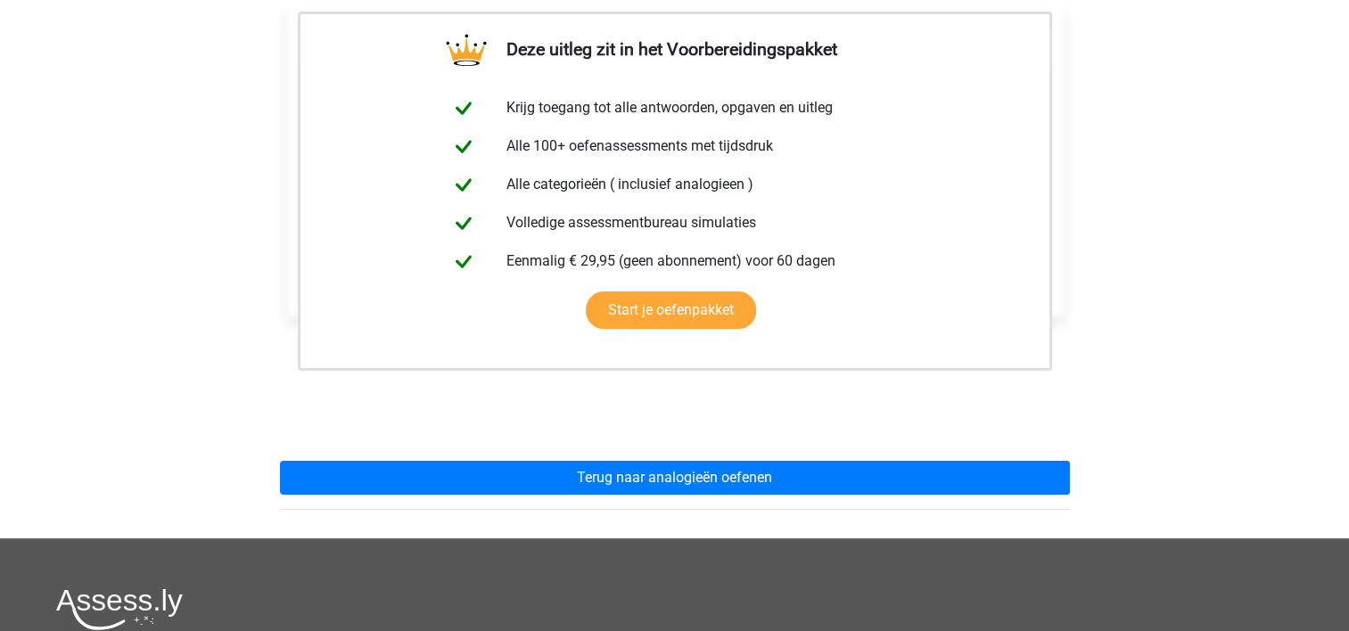
scroll to position [408, 0]
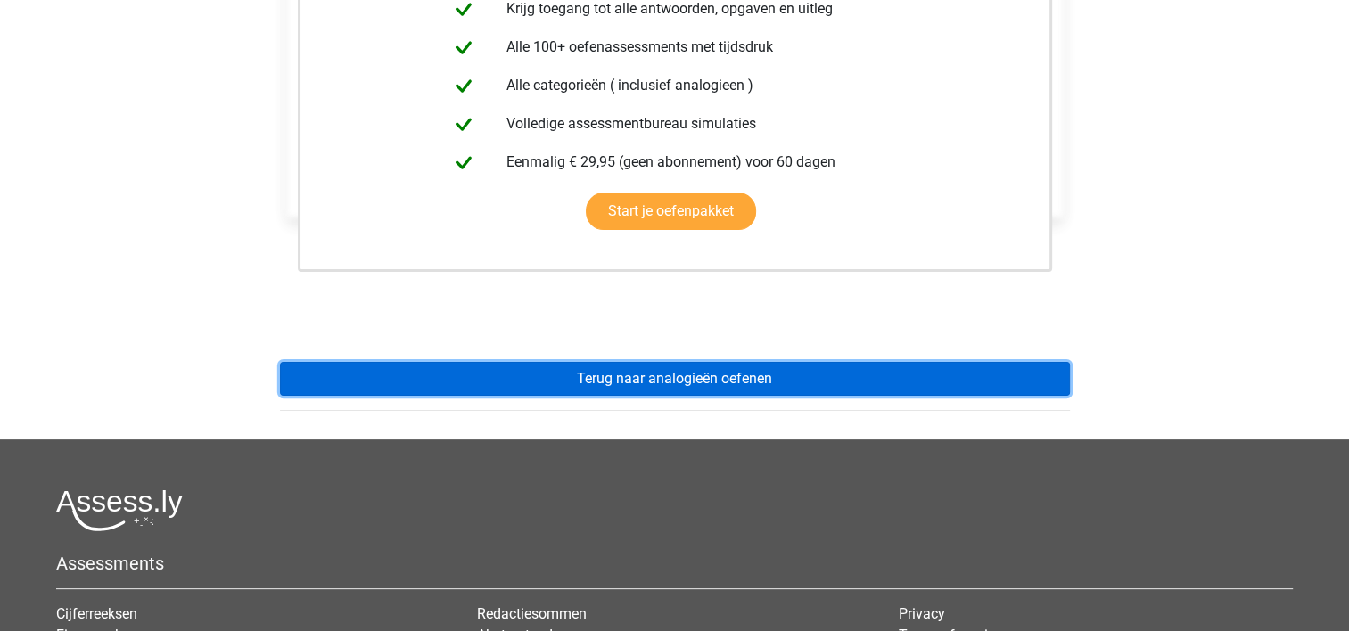
click at [807, 378] on link "Terug naar analogieën oefenen" at bounding box center [675, 379] width 790 height 34
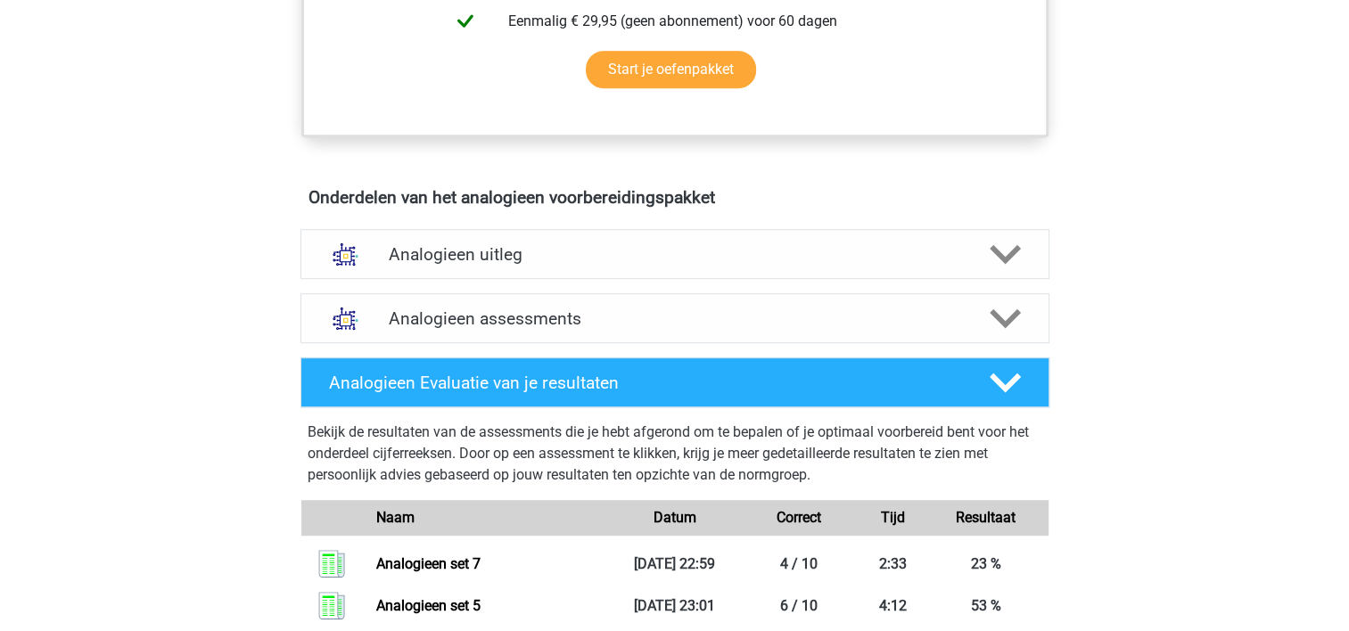
scroll to position [890, 0]
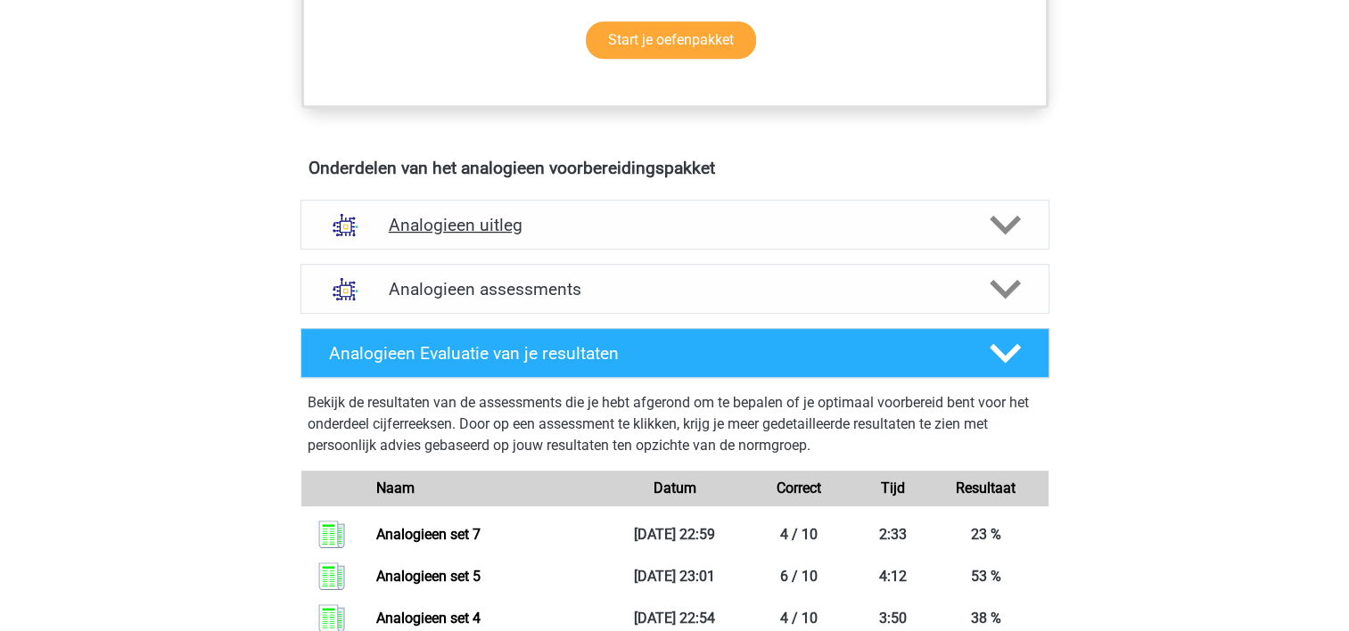
click at [664, 201] on div "Analogieen uitleg" at bounding box center [674, 225] width 749 height 50
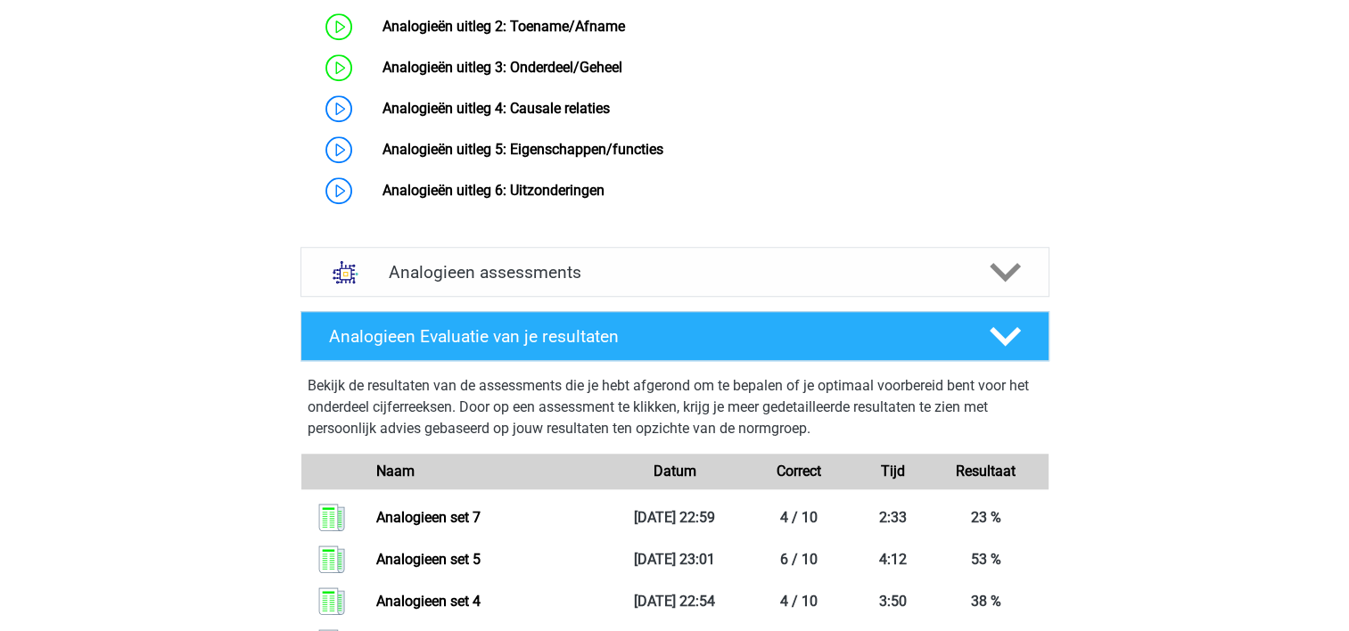
scroll to position [1342, 0]
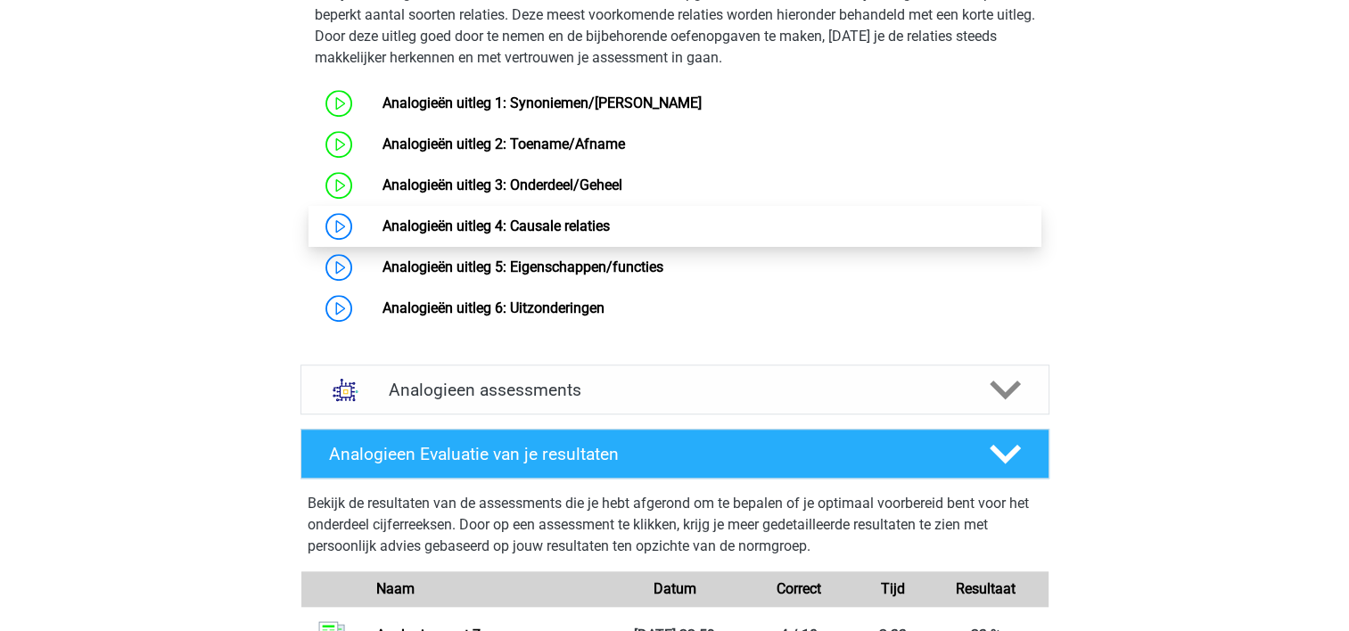
click at [517, 234] on link "Analogieën uitleg 4: Causale relaties" at bounding box center [495, 225] width 227 height 17
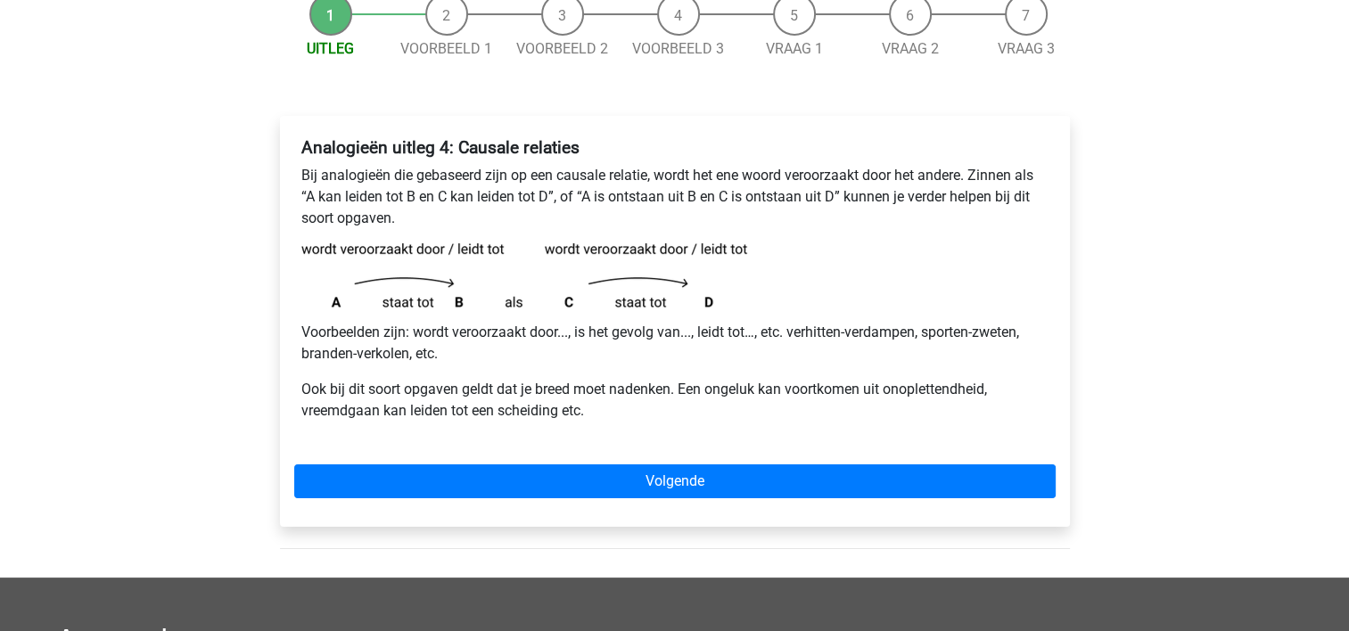
scroll to position [198, 0]
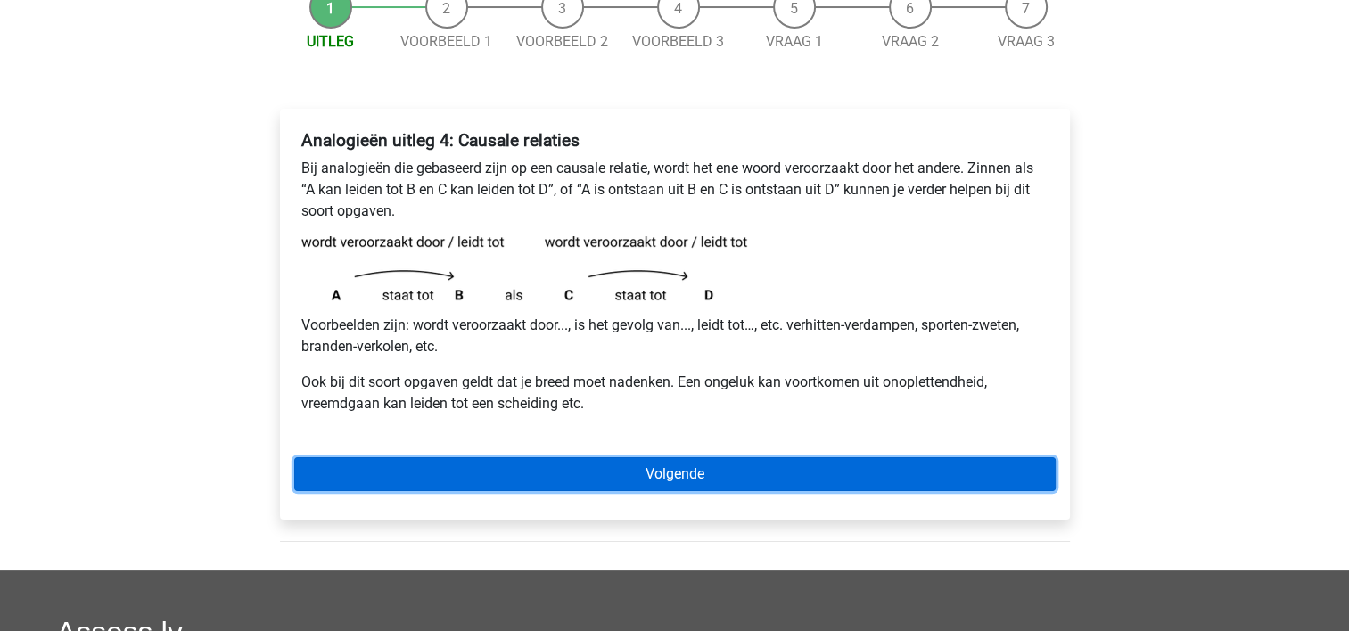
click at [659, 476] on link "Volgende" at bounding box center [674, 474] width 761 height 34
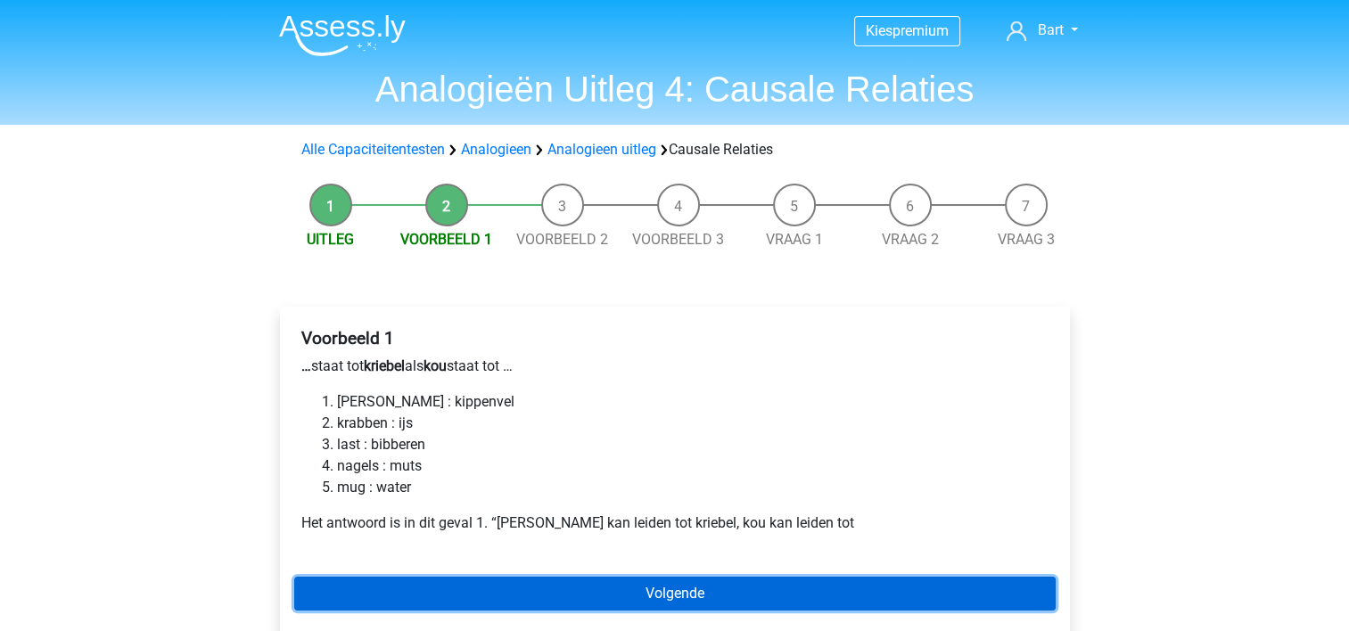
click at [632, 596] on link "Volgende" at bounding box center [674, 594] width 761 height 34
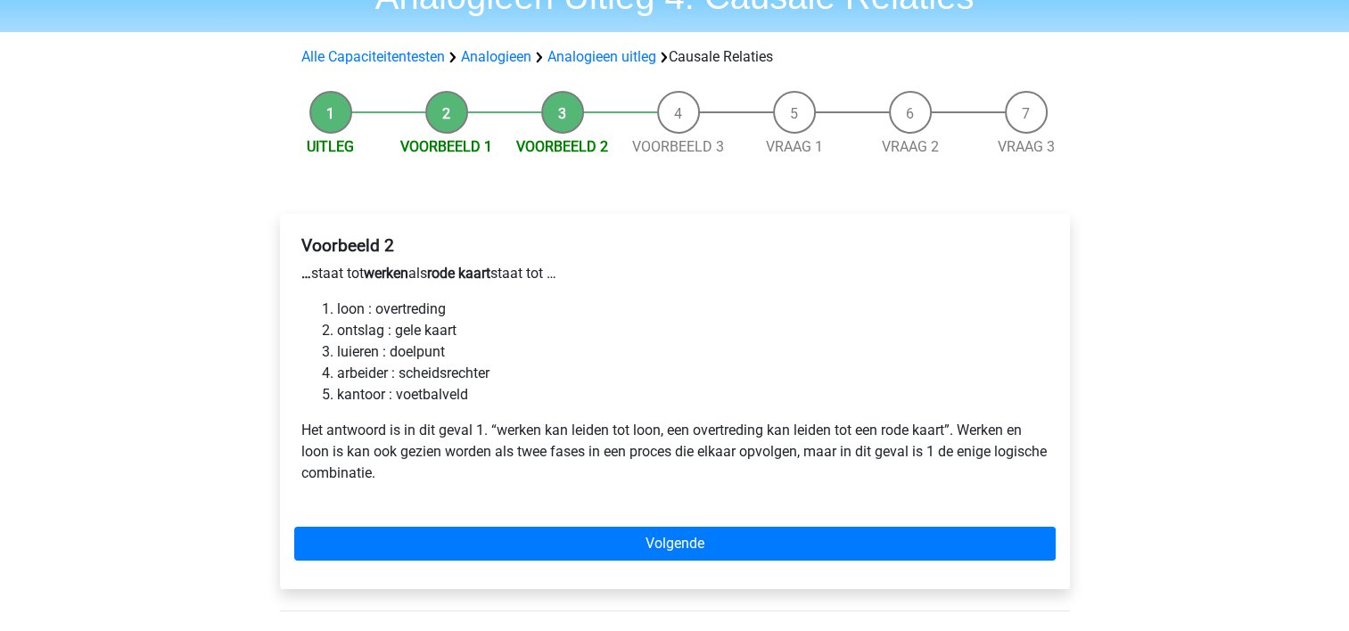
scroll to position [114, 0]
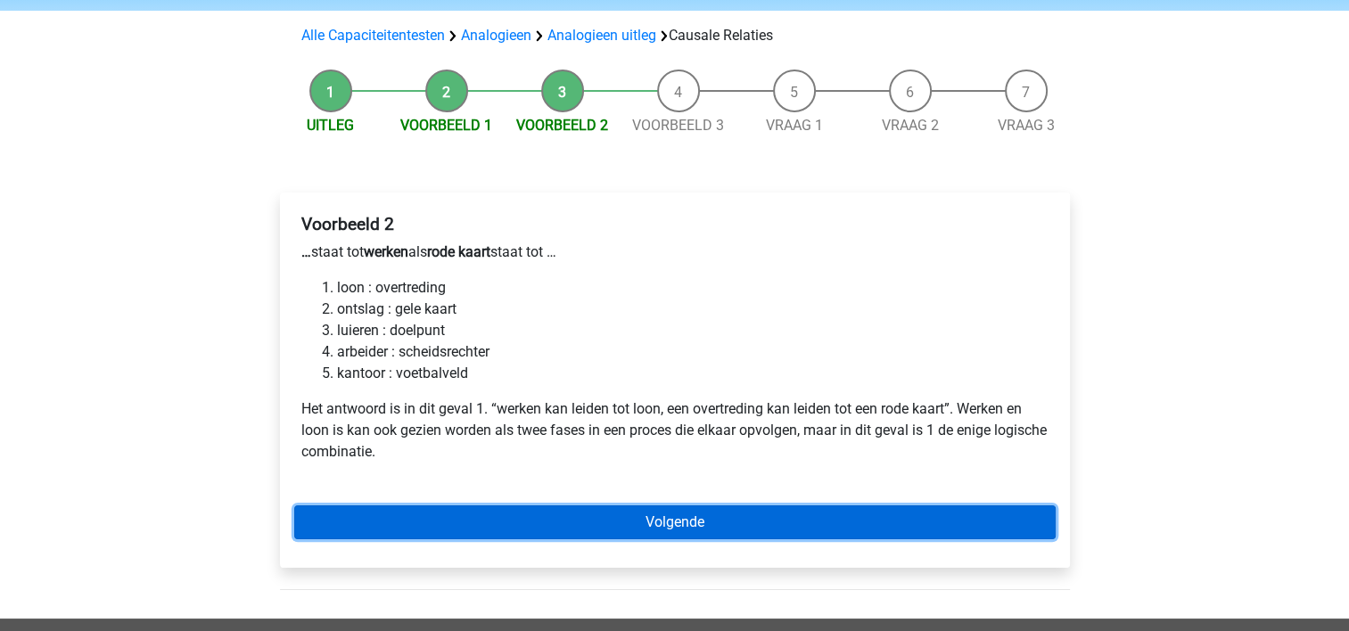
click at [638, 521] on link "Volgende" at bounding box center [674, 522] width 761 height 34
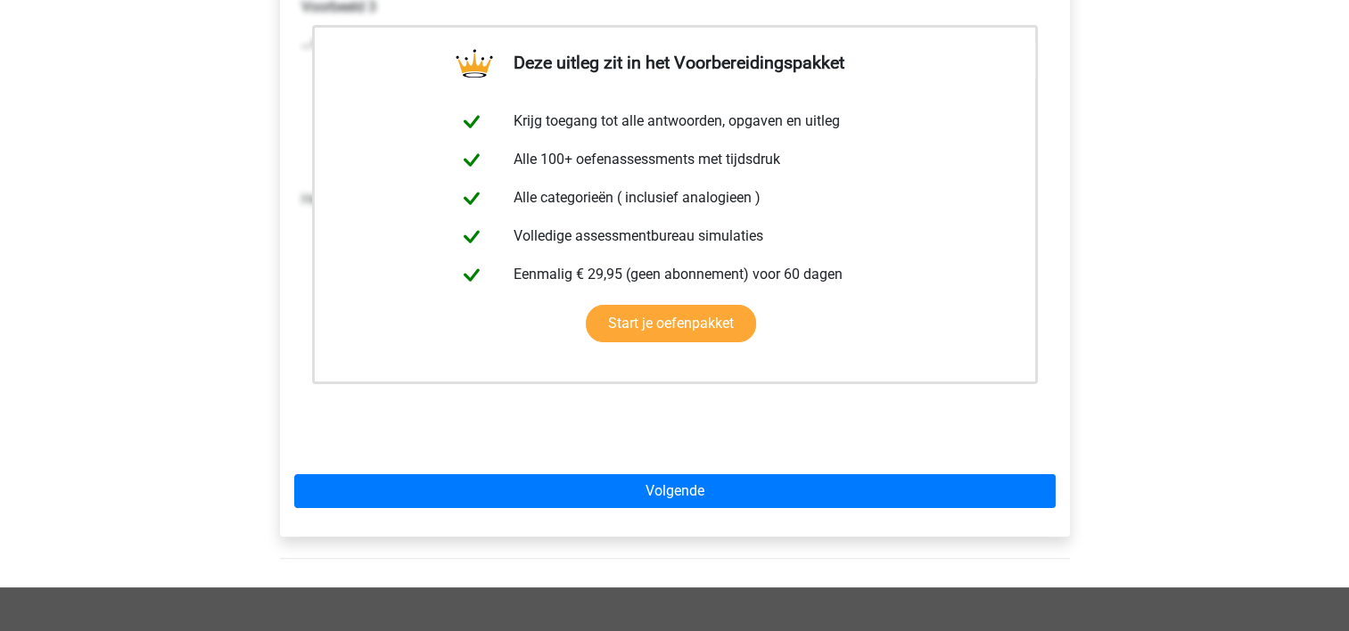
scroll to position [421, 0]
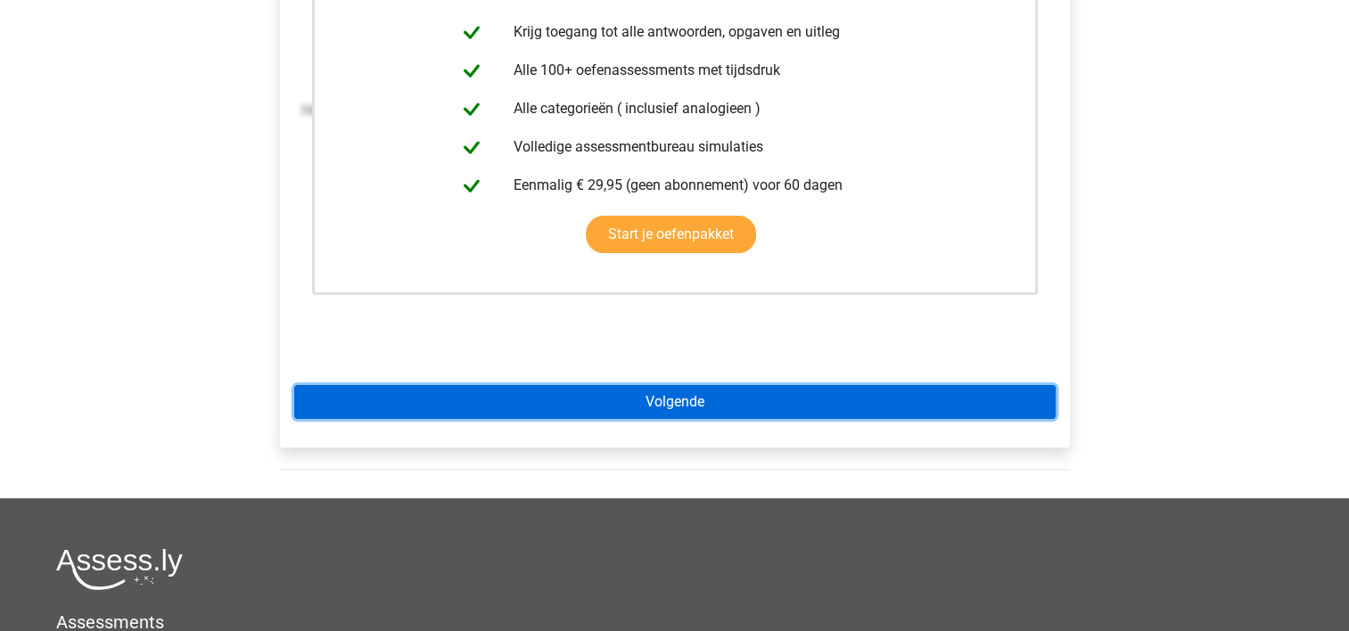
click at [742, 402] on link "Volgende" at bounding box center [674, 402] width 761 height 34
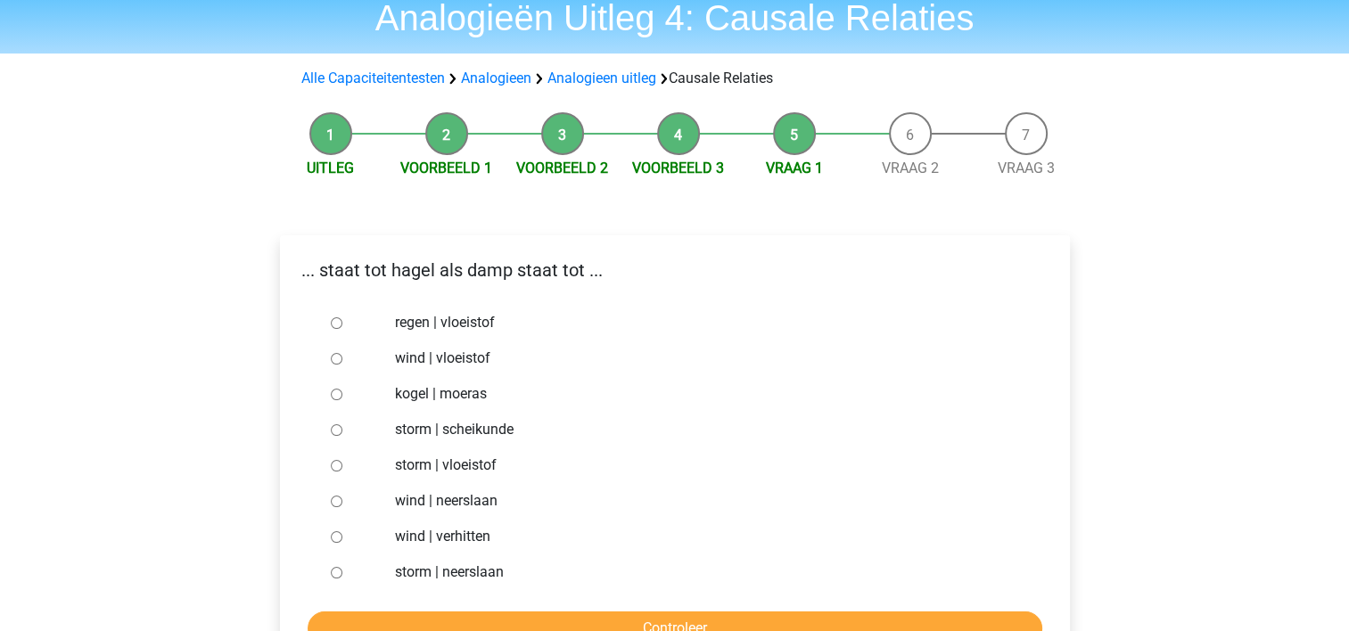
scroll to position [78, 0]
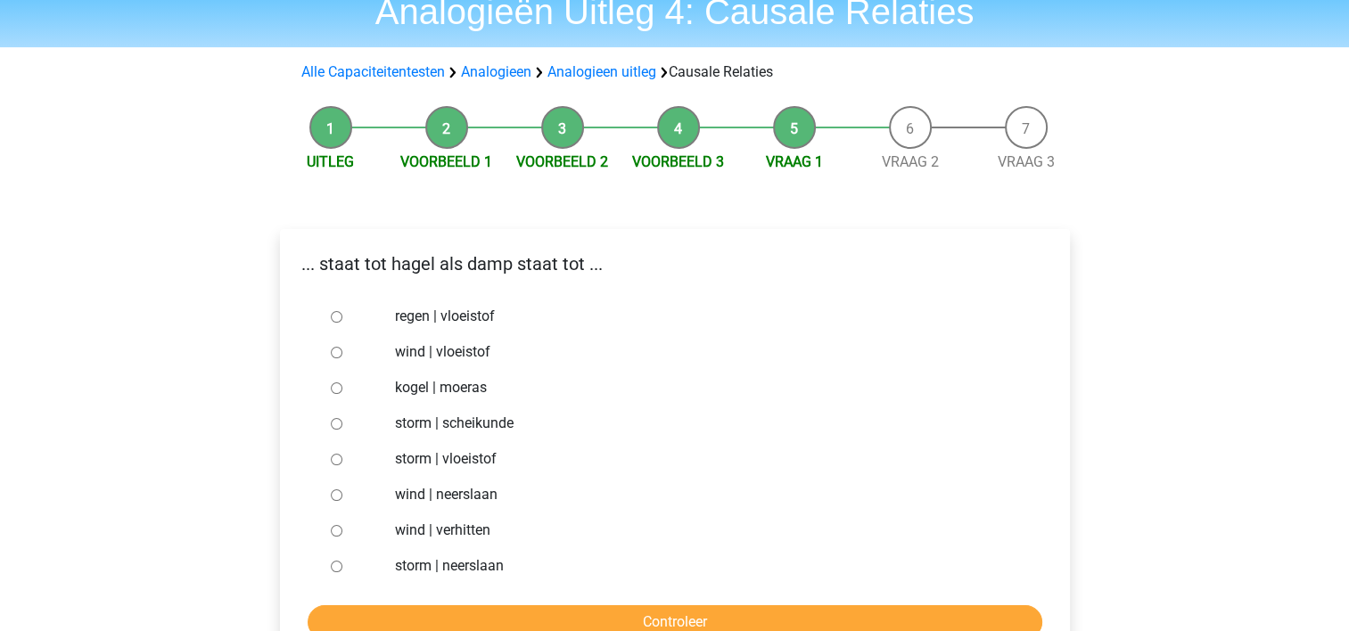
click at [441, 321] on label "regen | vloeistof" at bounding box center [703, 316] width 617 height 21
click at [342, 321] on input "regen | vloeistof" at bounding box center [337, 317] width 12 height 12
radio input "true"
click at [540, 617] on input "Controleer" at bounding box center [675, 622] width 734 height 34
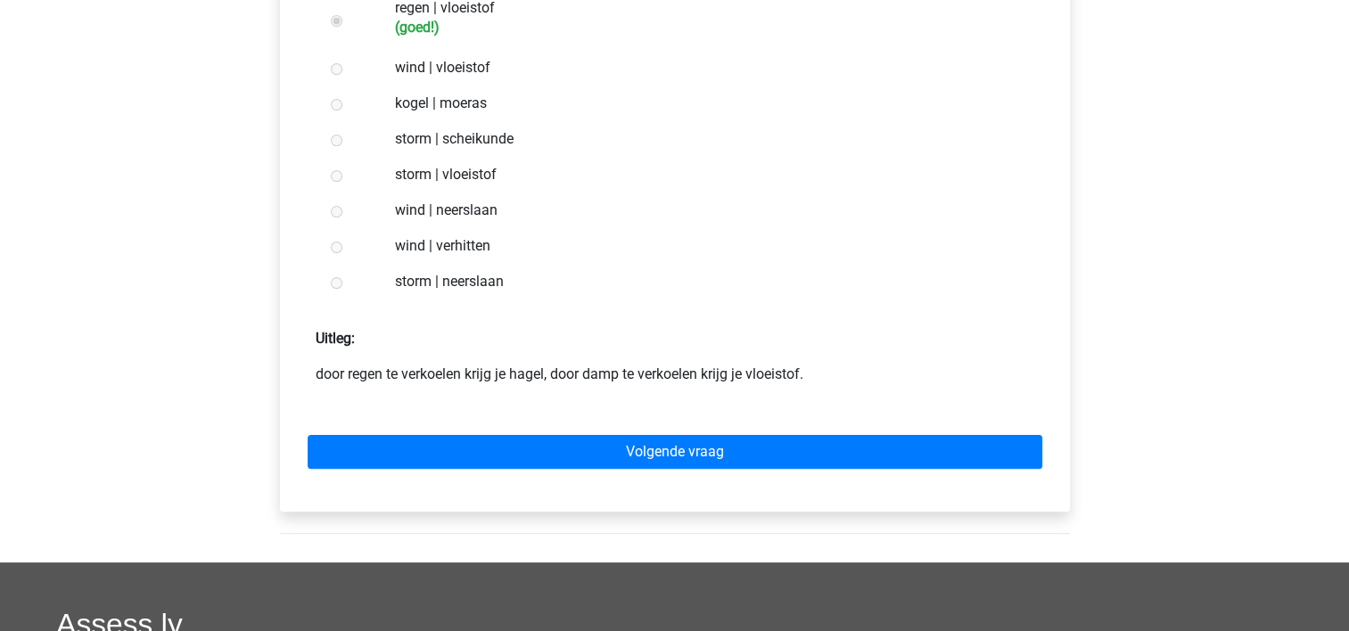
scroll to position [393, 0]
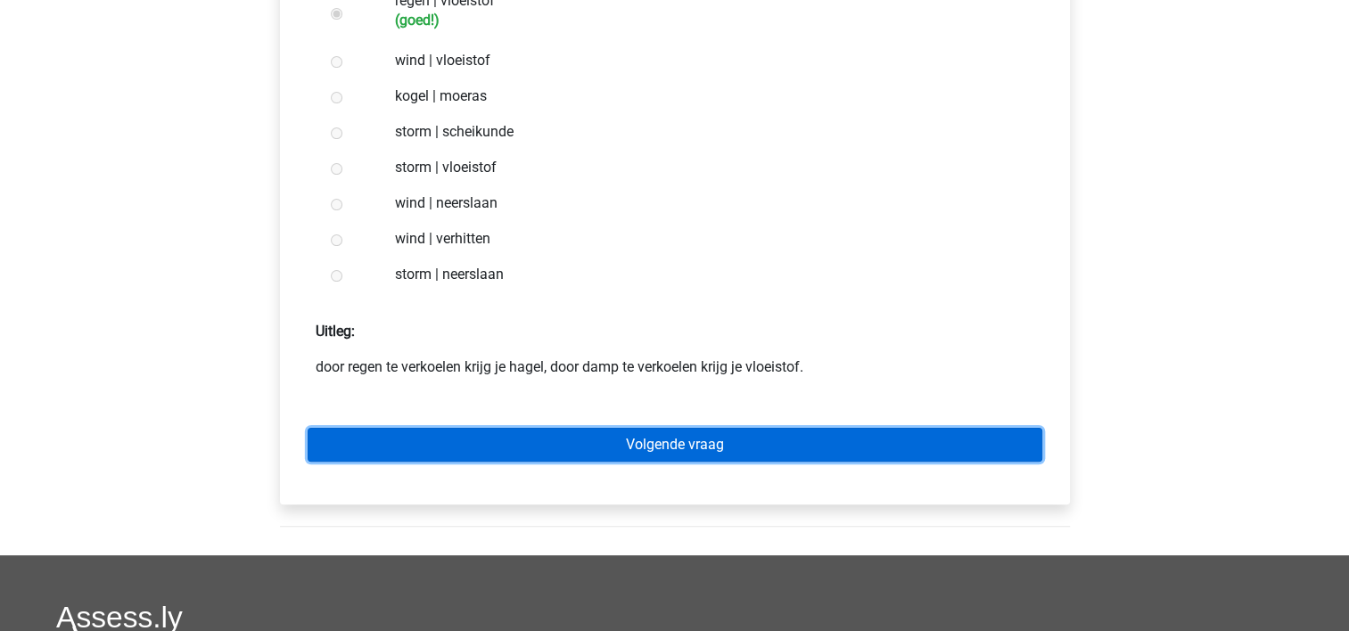
click at [820, 447] on link "Volgende vraag" at bounding box center [675, 445] width 734 height 34
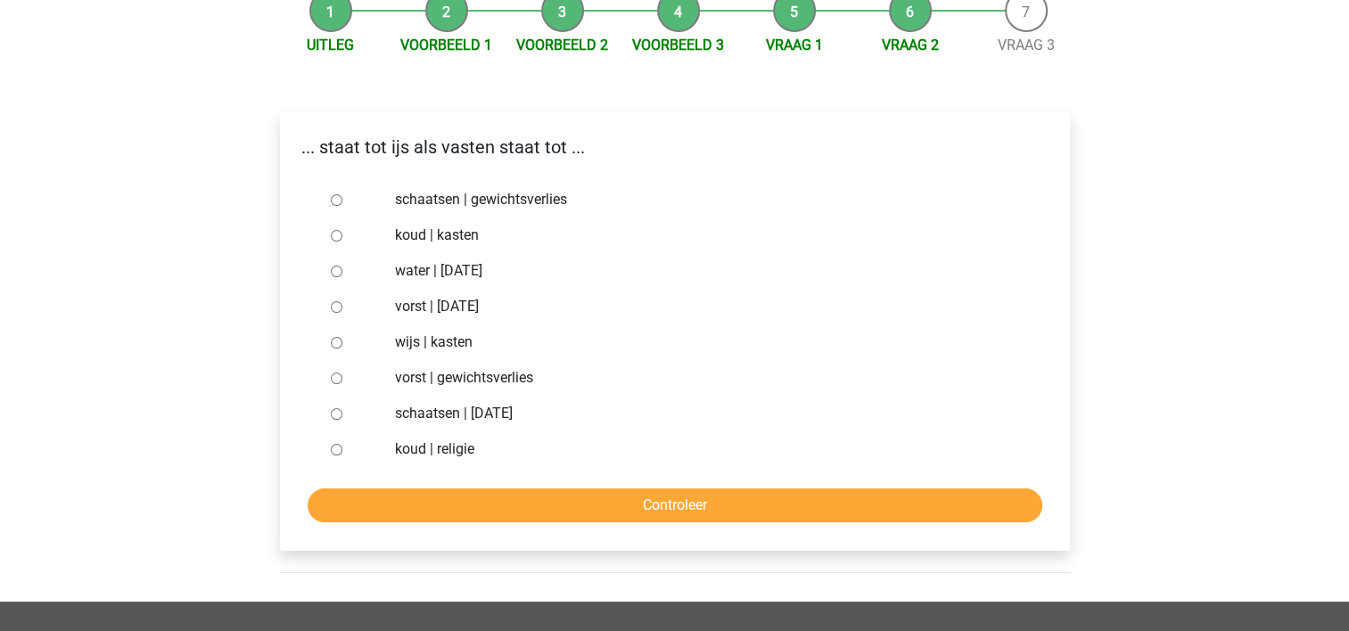
scroll to position [197, 0]
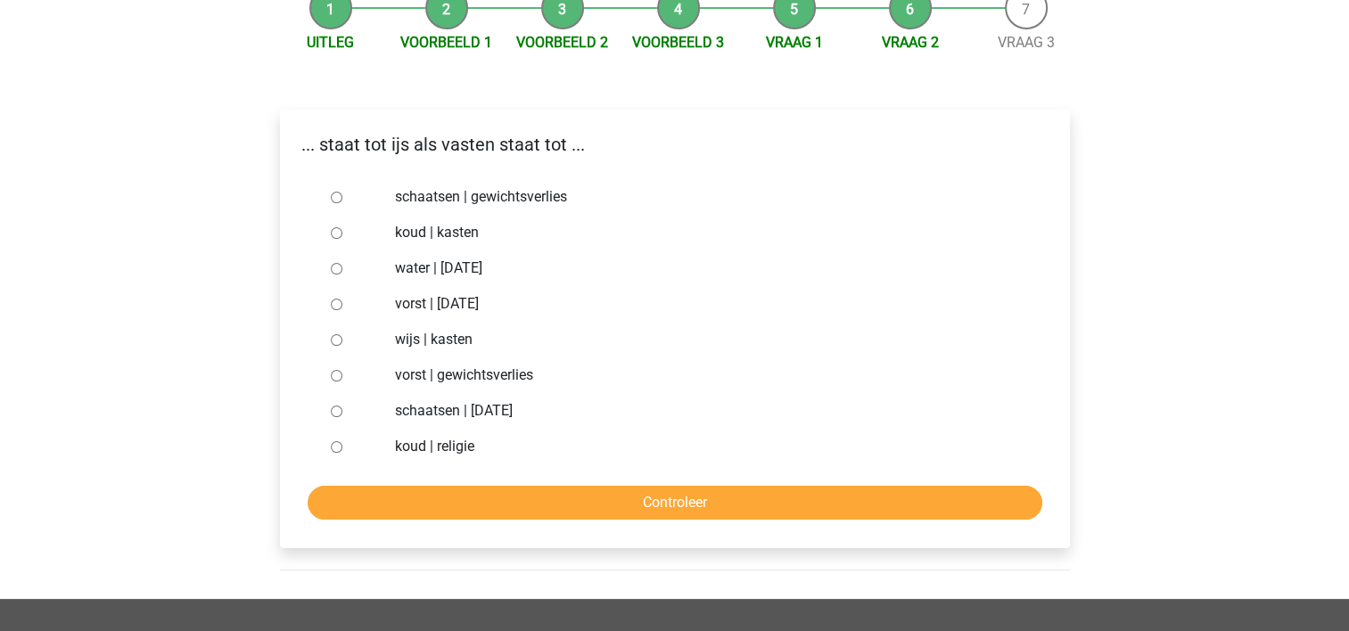
click at [488, 196] on label "schaatsen | gewichtsverlies" at bounding box center [703, 196] width 617 height 21
click at [342, 196] on input "schaatsen | gewichtsverlies" at bounding box center [337, 198] width 12 height 12
radio input "true"
click at [561, 482] on form "schaatsen | gewichtsverlies [GEOGRAPHIC_DATA] | [GEOGRAPHIC_DATA] water | [DATE…" at bounding box center [674, 349] width 761 height 341
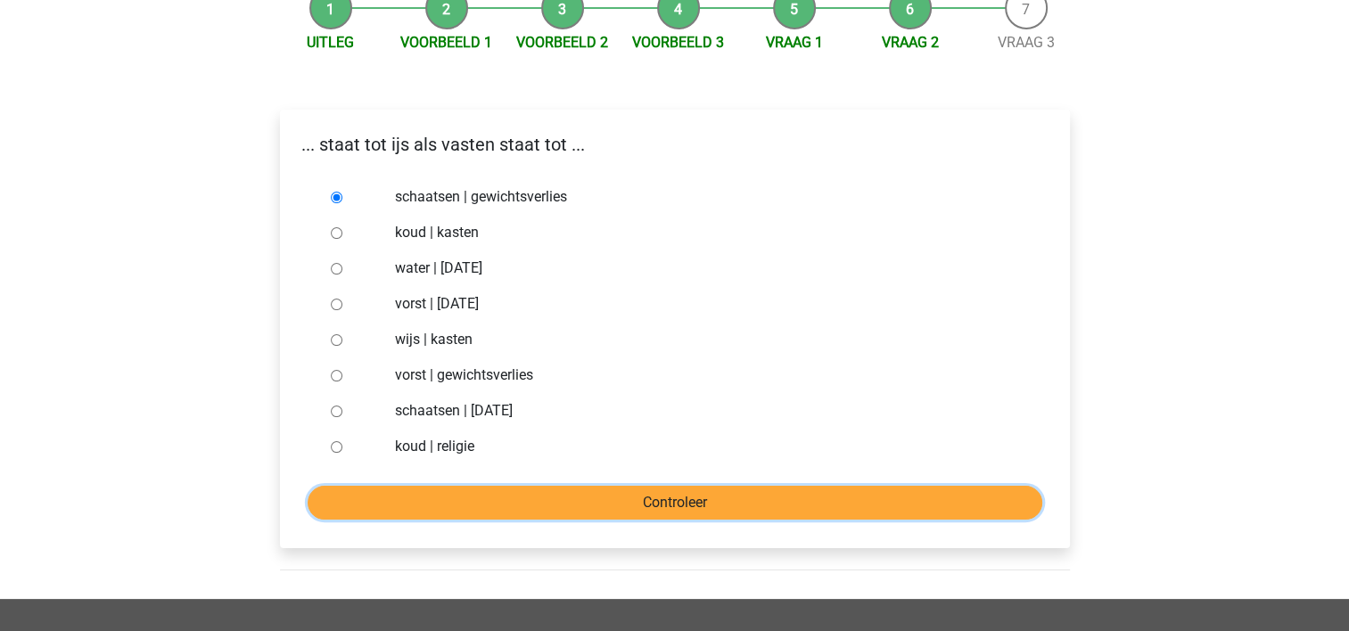
click at [570, 499] on input "Controleer" at bounding box center [675, 503] width 734 height 34
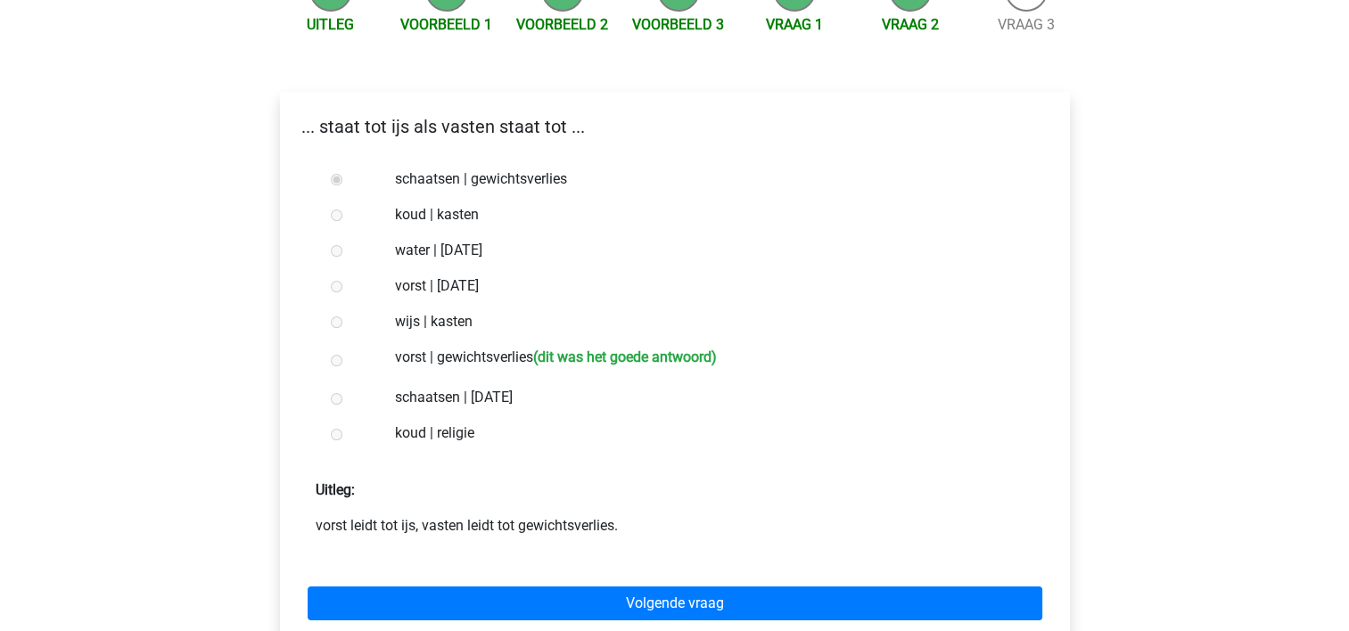
scroll to position [358, 0]
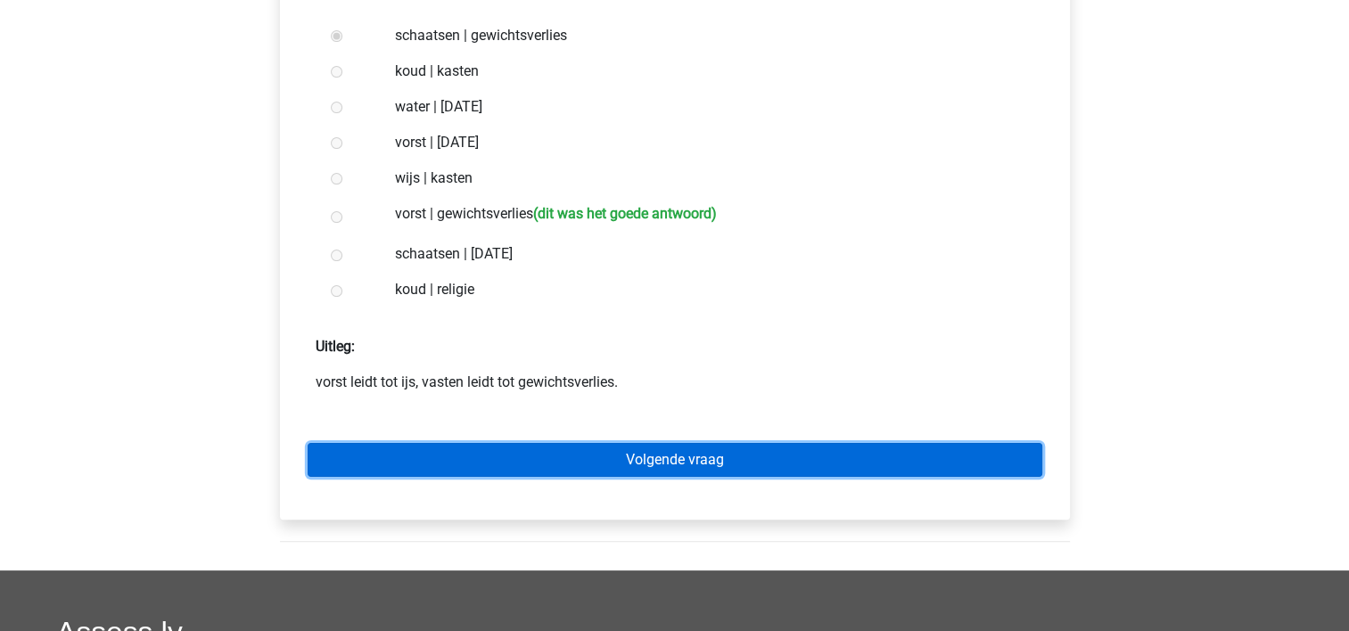
click at [603, 455] on link "Volgende vraag" at bounding box center [675, 460] width 734 height 34
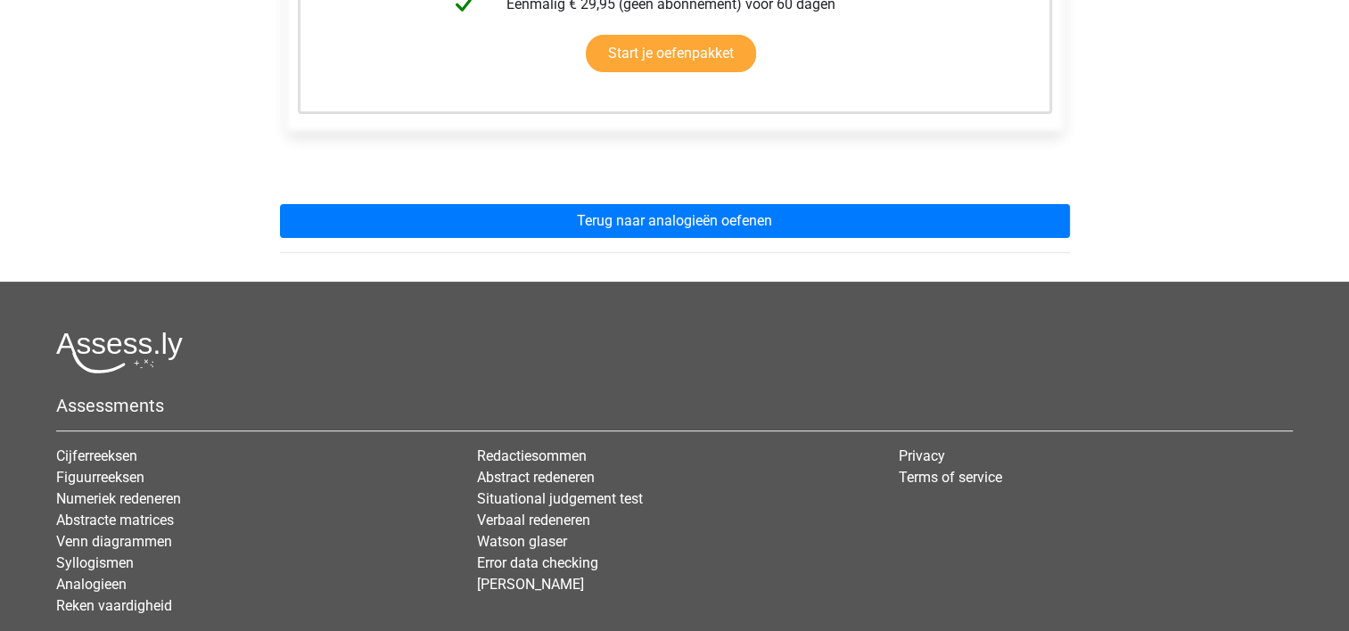
scroll to position [570, 0]
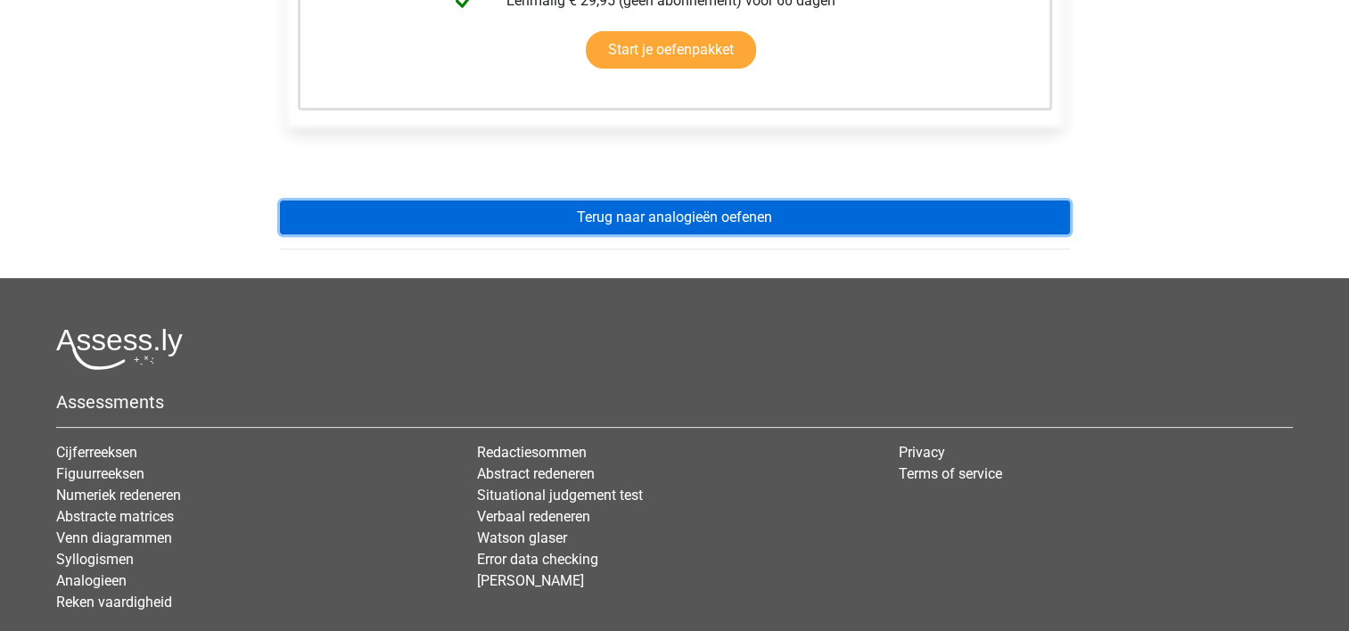
click at [652, 215] on link "Terug naar analogieën oefenen" at bounding box center [675, 218] width 790 height 34
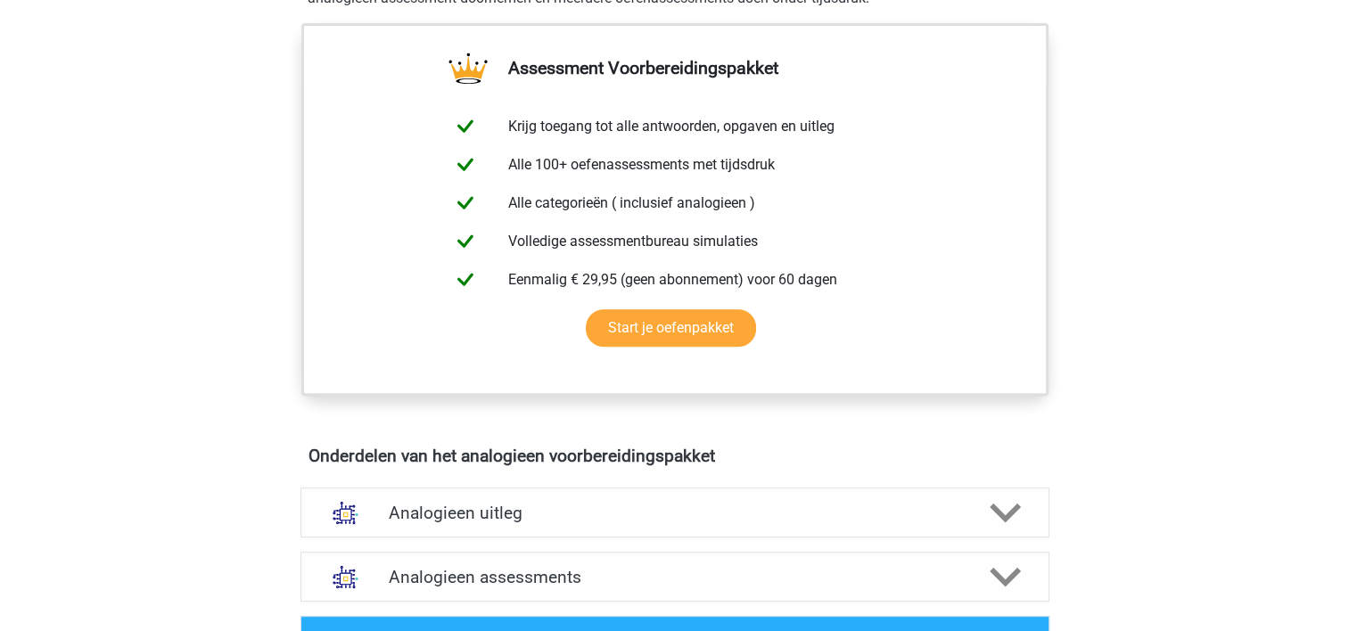
scroll to position [761, 0]
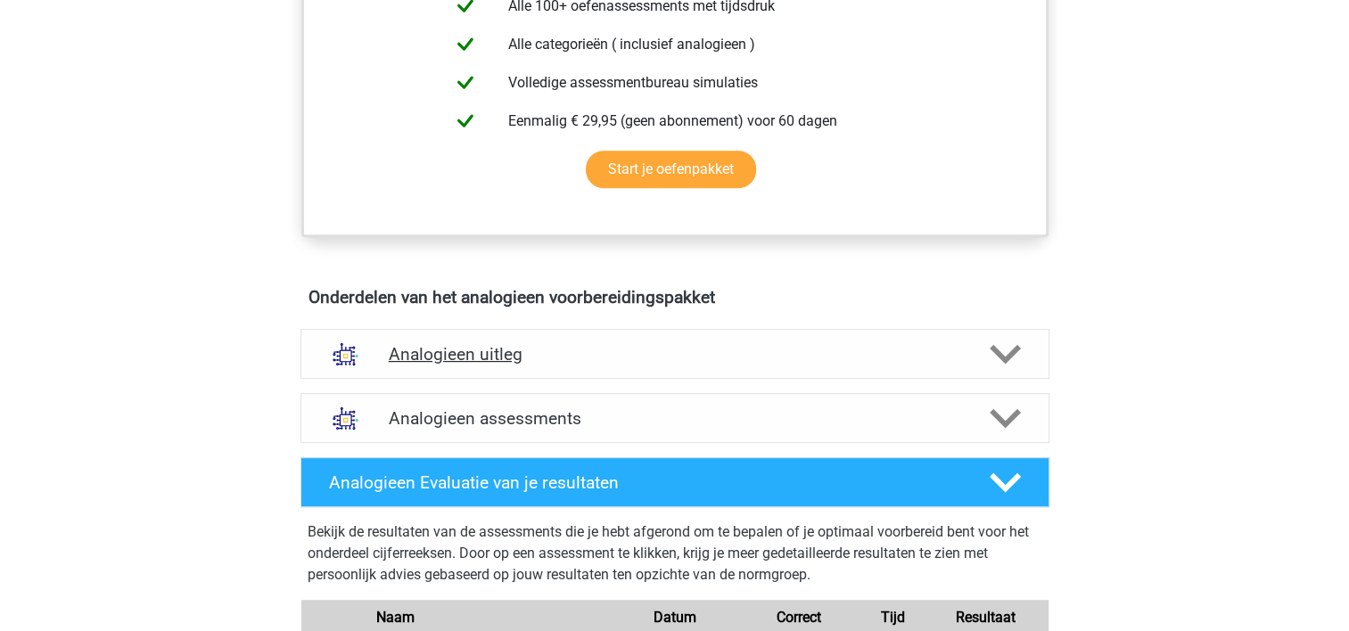
click at [903, 357] on h4 "Analogieen uitleg" at bounding box center [675, 354] width 572 height 21
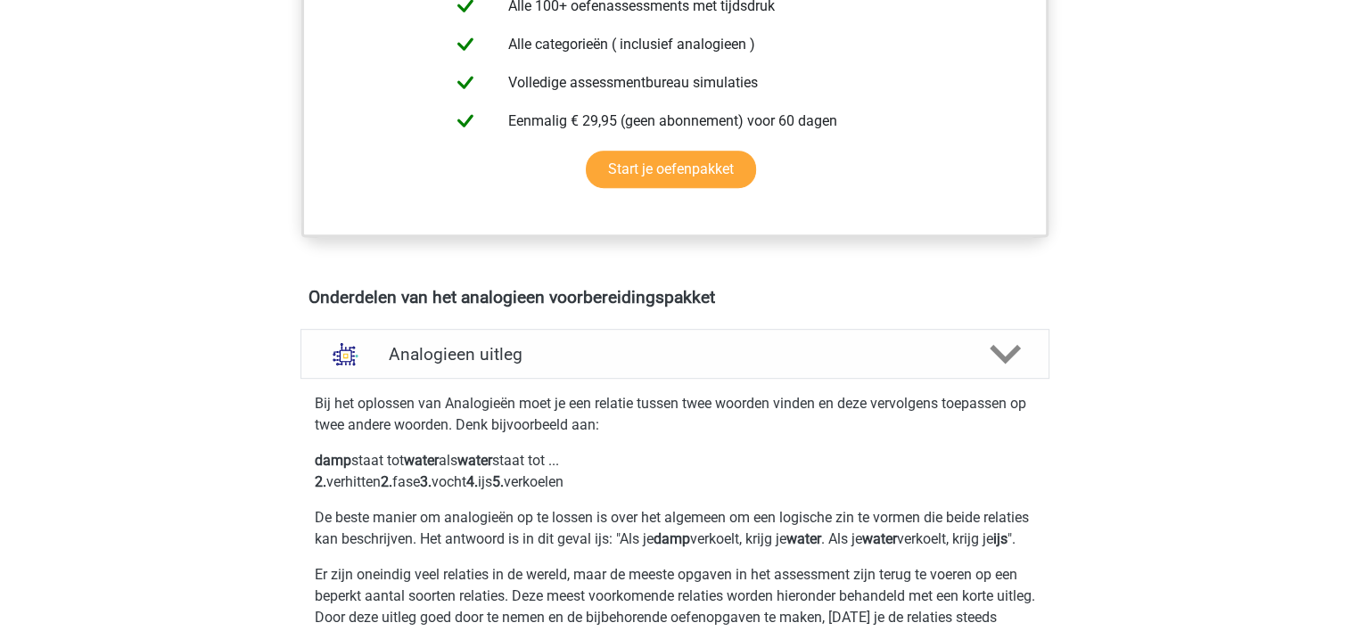
scroll to position [1313, 0]
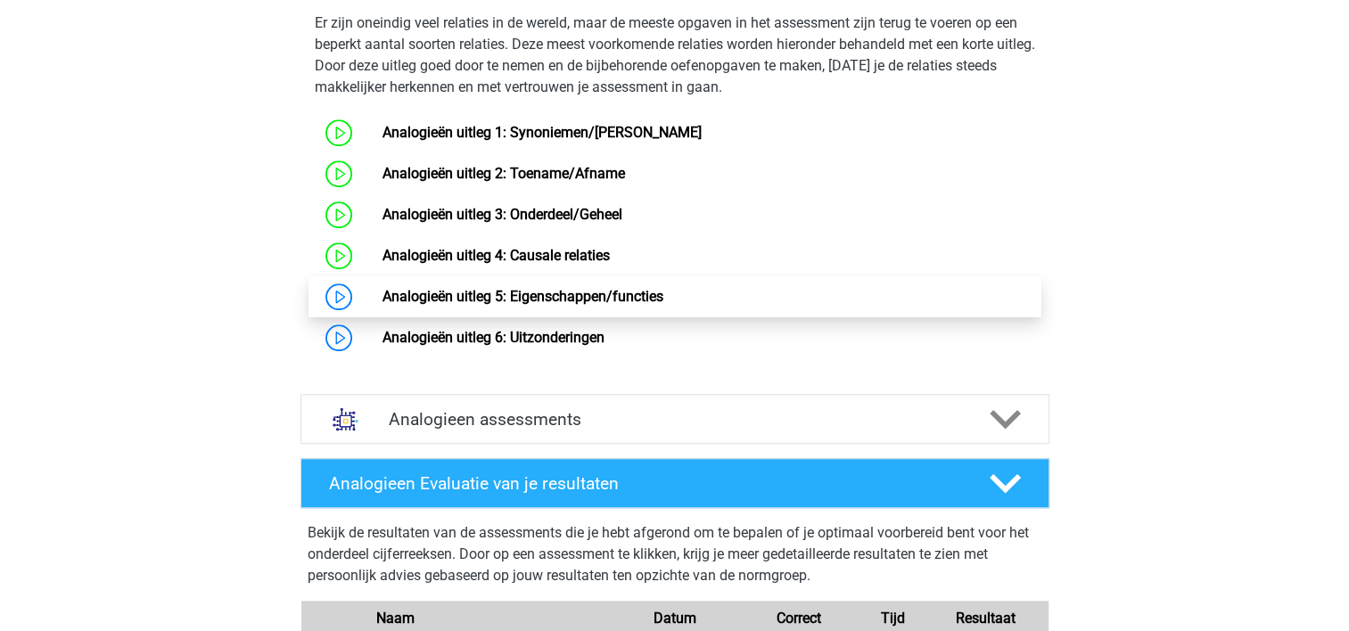
click at [605, 305] on link "Analogieën uitleg 5: Eigenschappen/functies" at bounding box center [522, 296] width 281 height 17
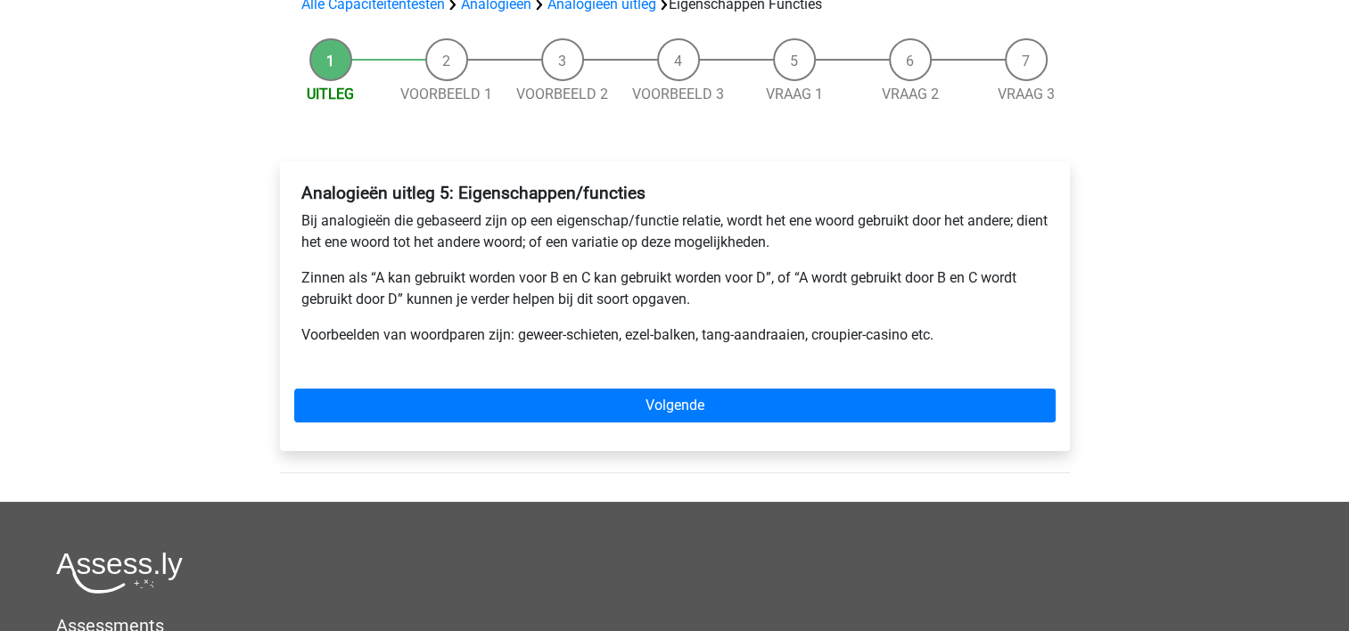
scroll to position [166, 0]
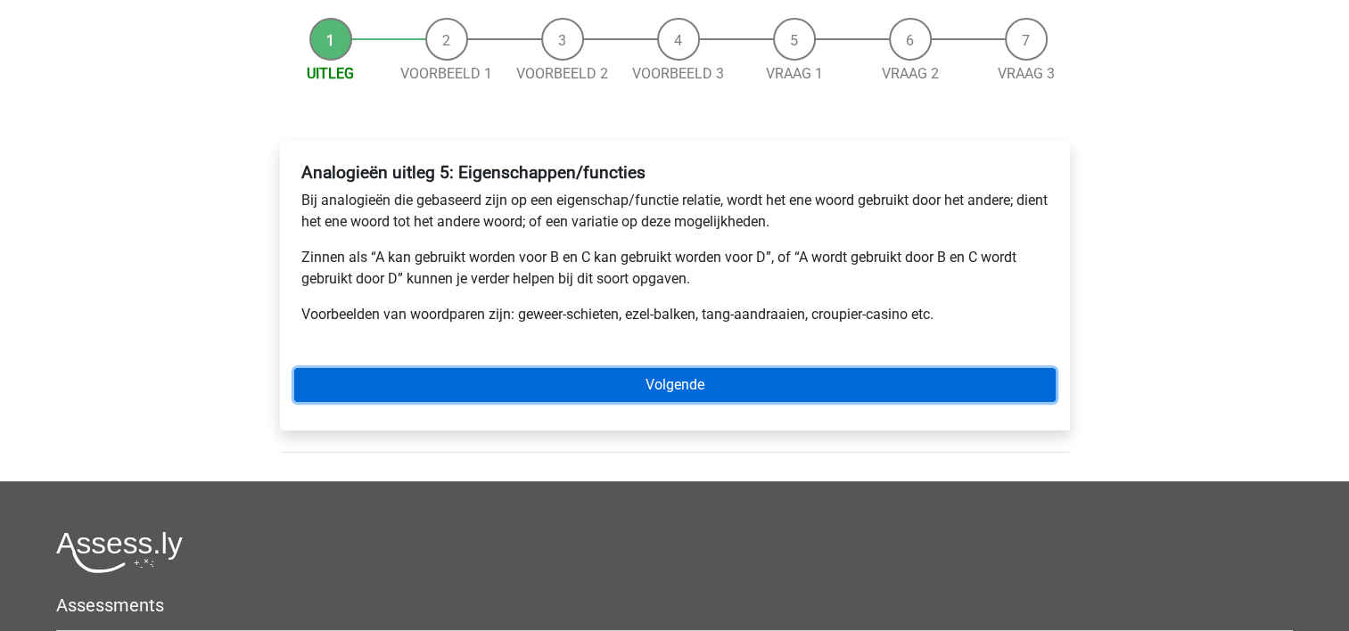
click at [626, 374] on link "Volgende" at bounding box center [674, 385] width 761 height 34
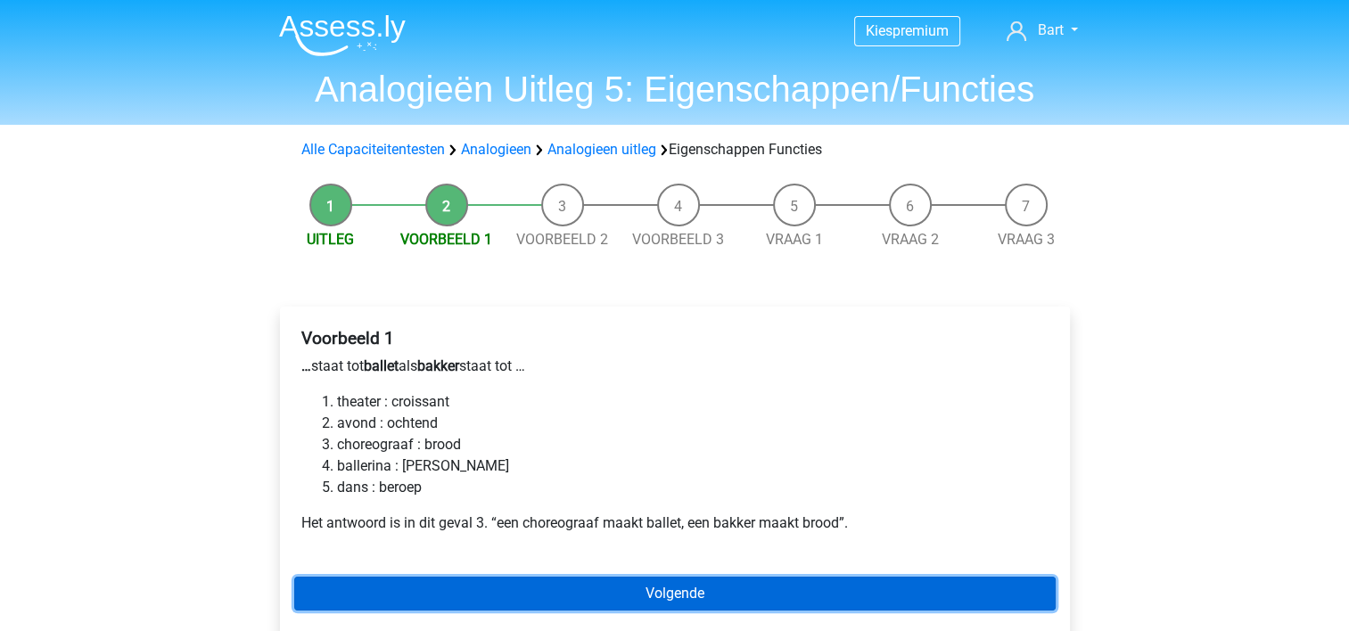
click at [671, 593] on link "Volgende" at bounding box center [674, 594] width 761 height 34
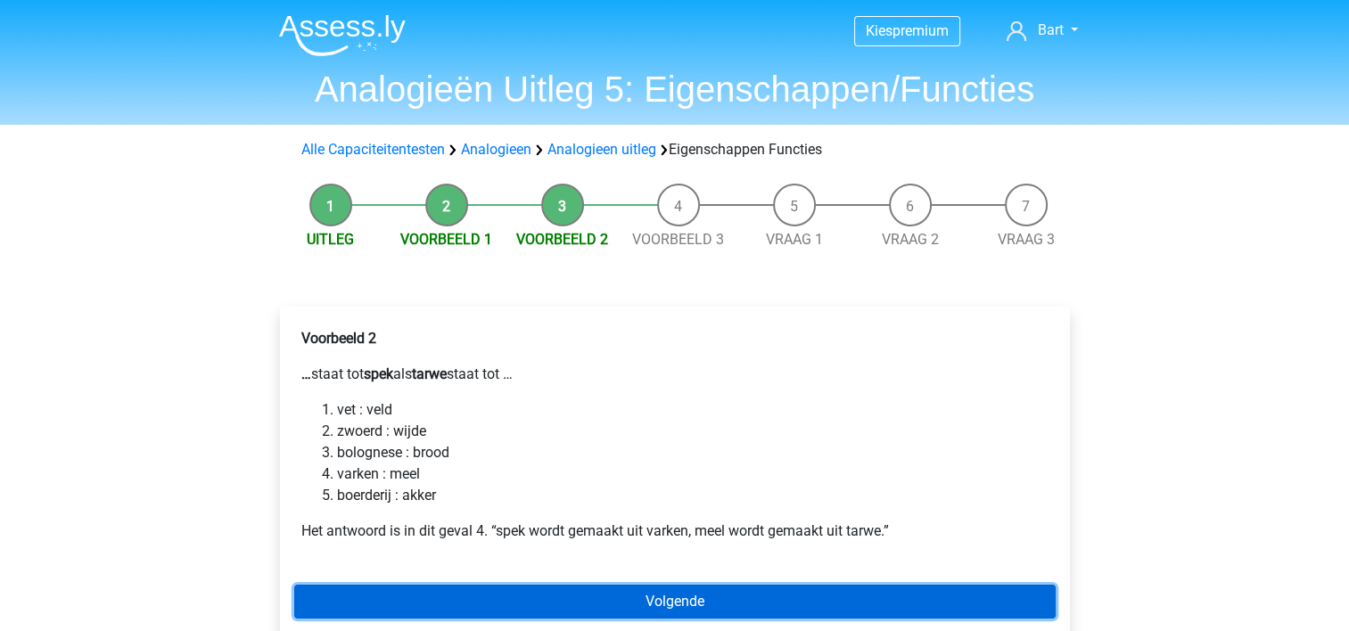
click at [668, 595] on link "Volgende" at bounding box center [674, 602] width 761 height 34
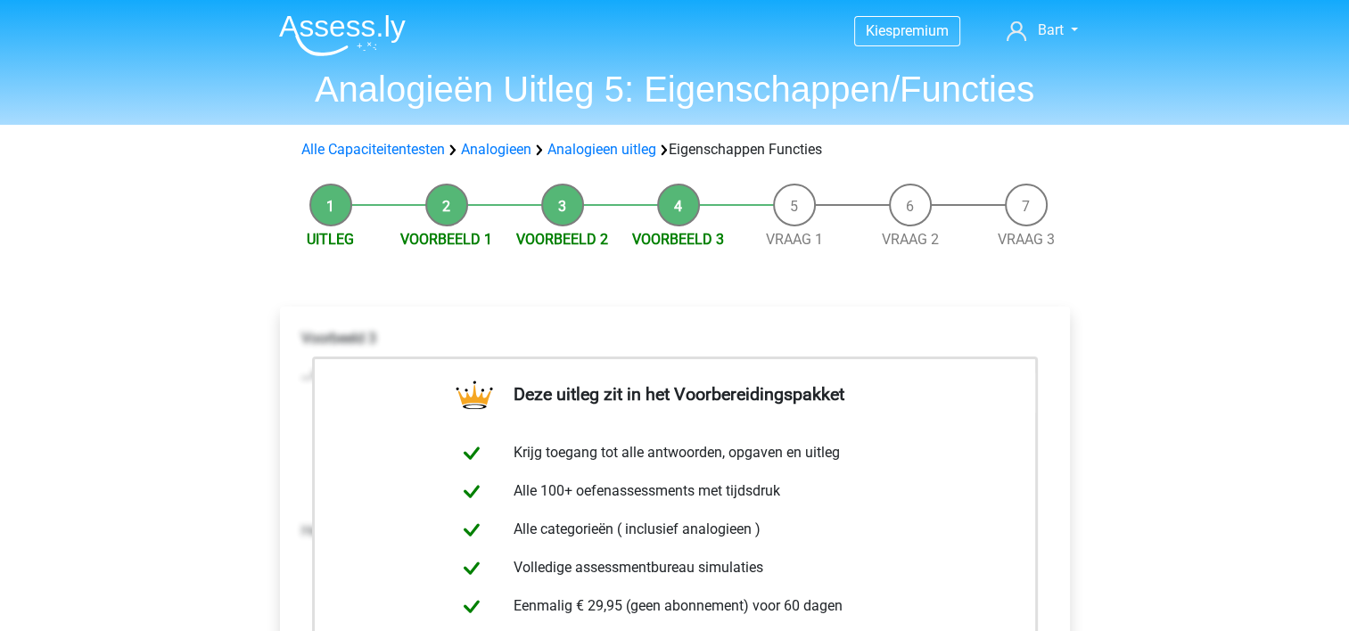
scroll to position [552, 0]
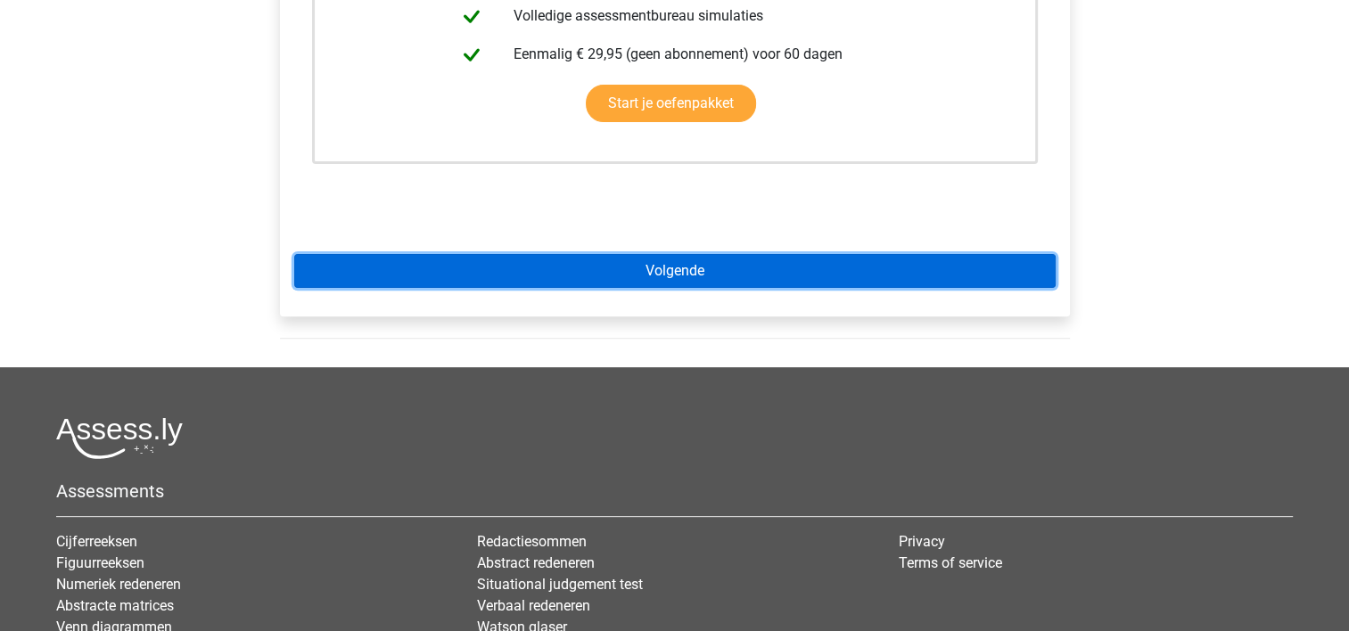
click at [681, 270] on link "Volgende" at bounding box center [674, 271] width 761 height 34
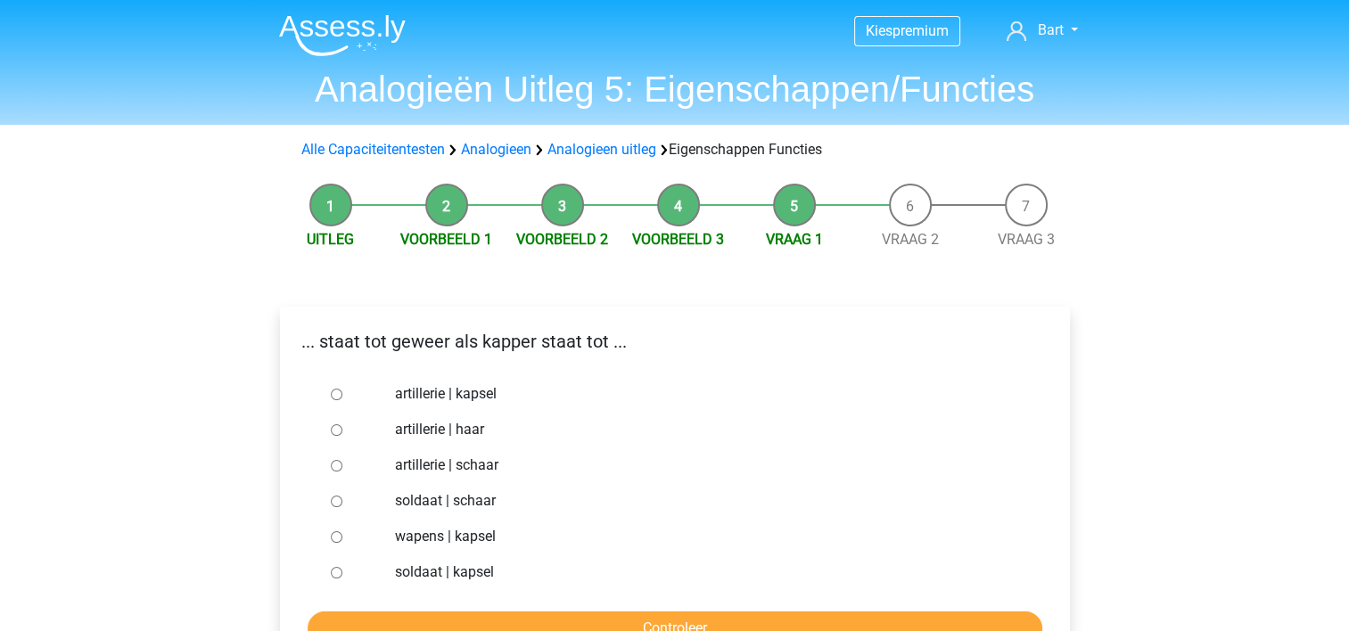
click at [443, 498] on label "soldaat | schaar" at bounding box center [703, 500] width 617 height 21
click at [342, 498] on input "soldaat | schaar" at bounding box center [337, 502] width 12 height 12
radio input "true"
click at [579, 624] on input "Controleer" at bounding box center [675, 628] width 734 height 34
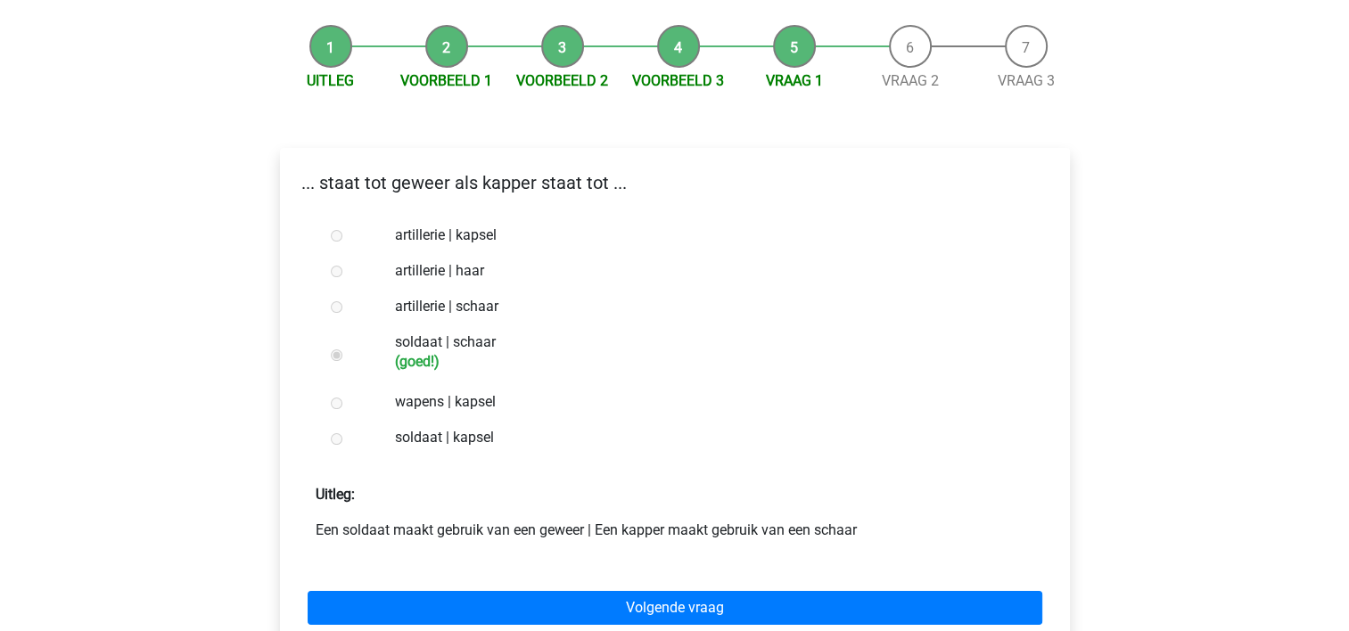
scroll to position [359, 0]
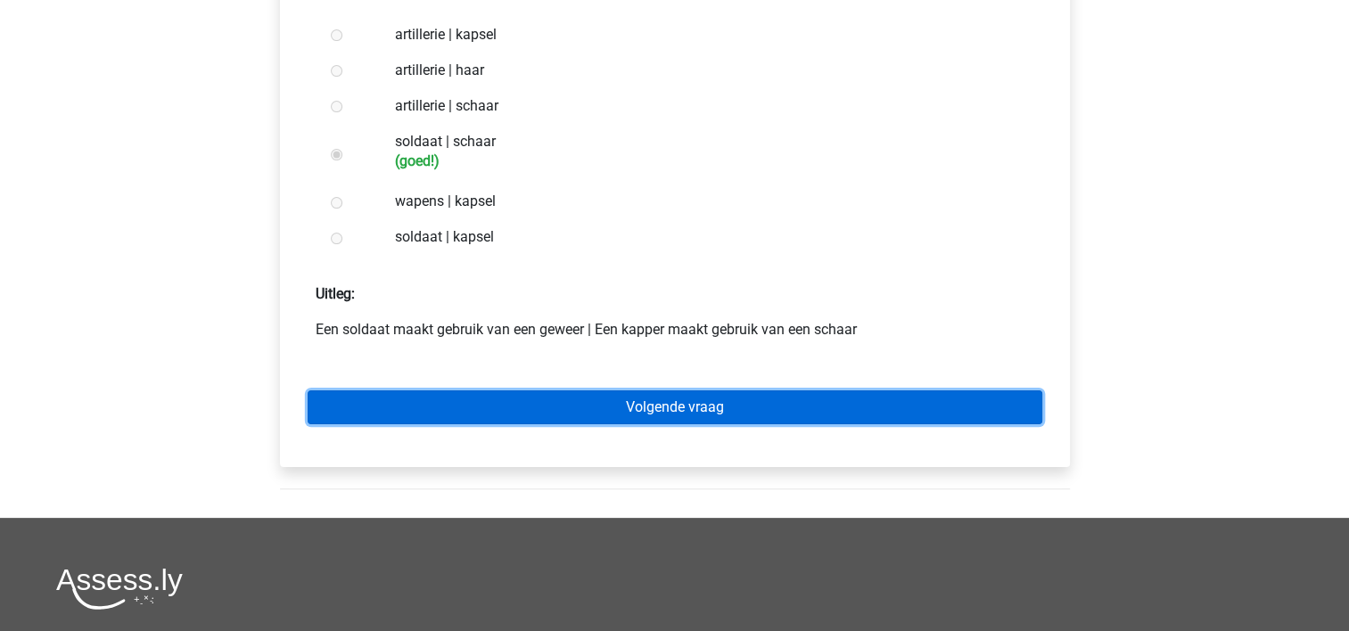
click at [795, 406] on link "Volgende vraag" at bounding box center [675, 407] width 734 height 34
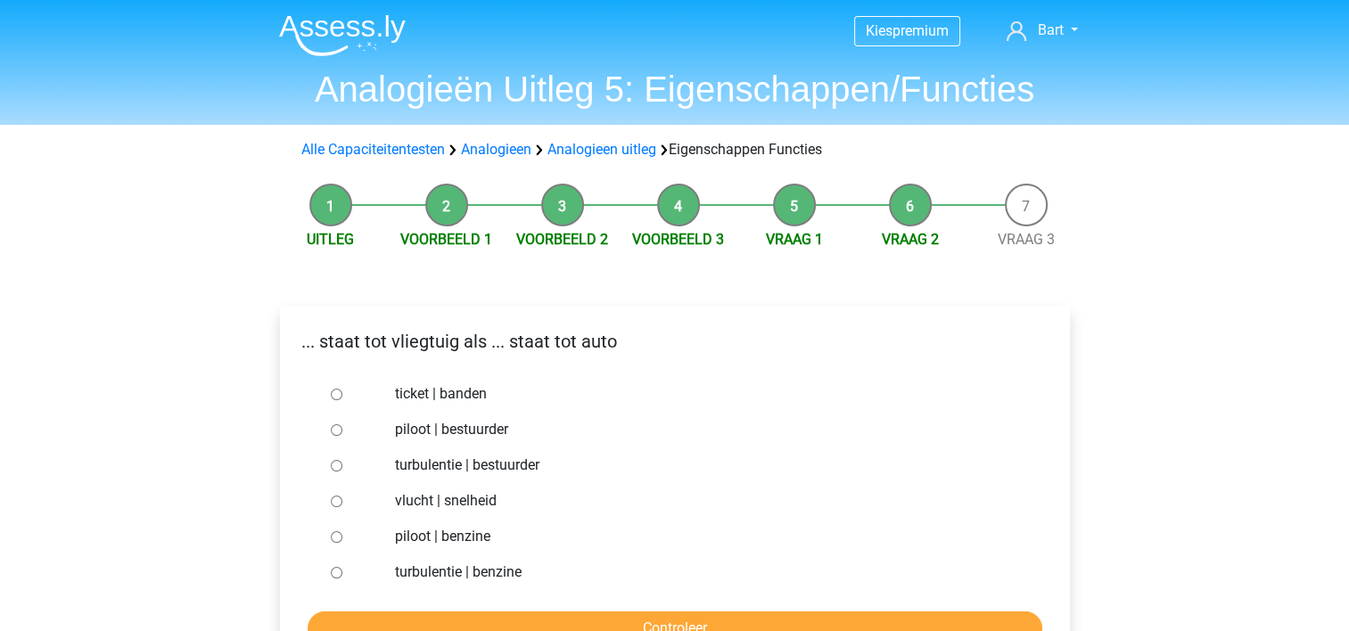
click at [460, 422] on label "piloot | bestuurder" at bounding box center [703, 429] width 617 height 21
click at [342, 424] on input "piloot | bestuurder" at bounding box center [337, 430] width 12 height 12
radio input "true"
click at [581, 626] on input "Controleer" at bounding box center [675, 628] width 734 height 34
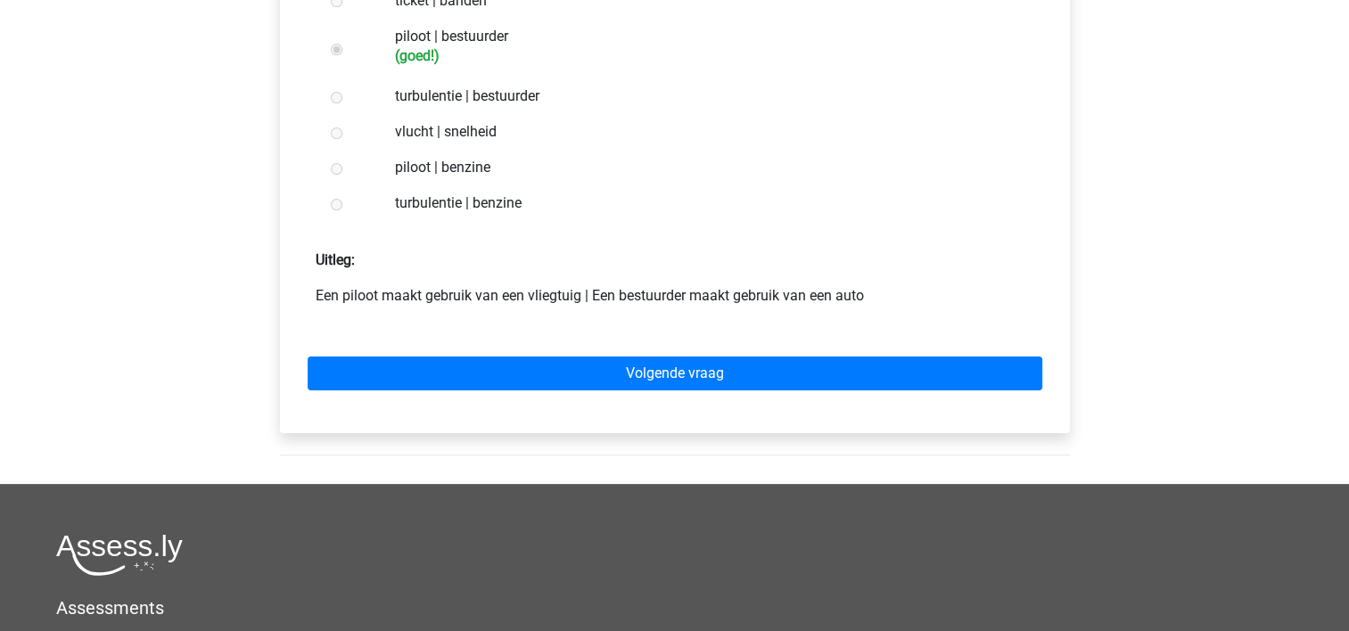
scroll to position [421, 0]
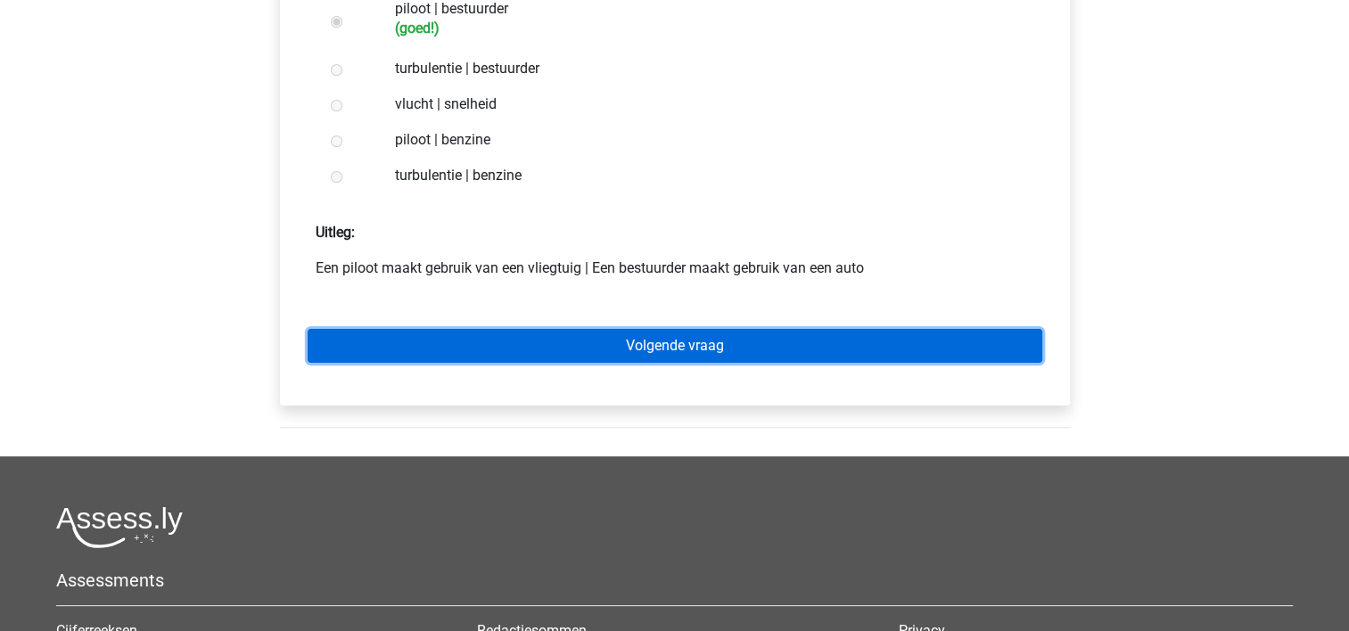
click at [669, 341] on link "Volgende vraag" at bounding box center [675, 346] width 734 height 34
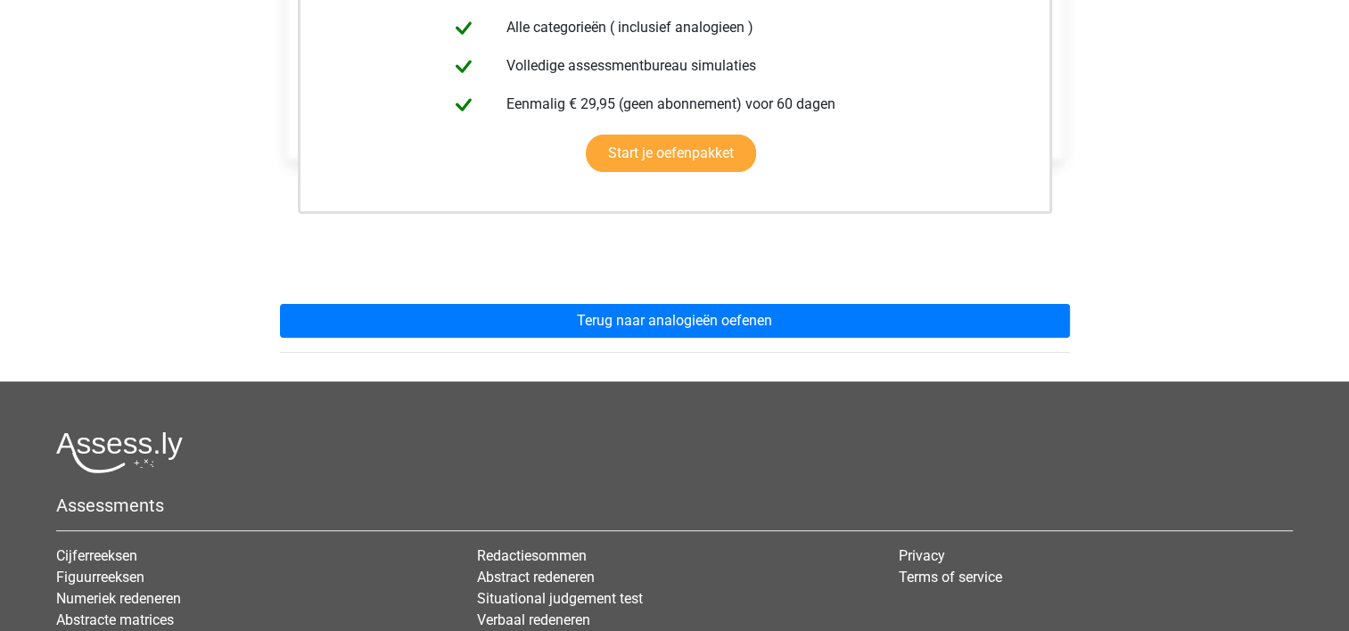
scroll to position [483, 0]
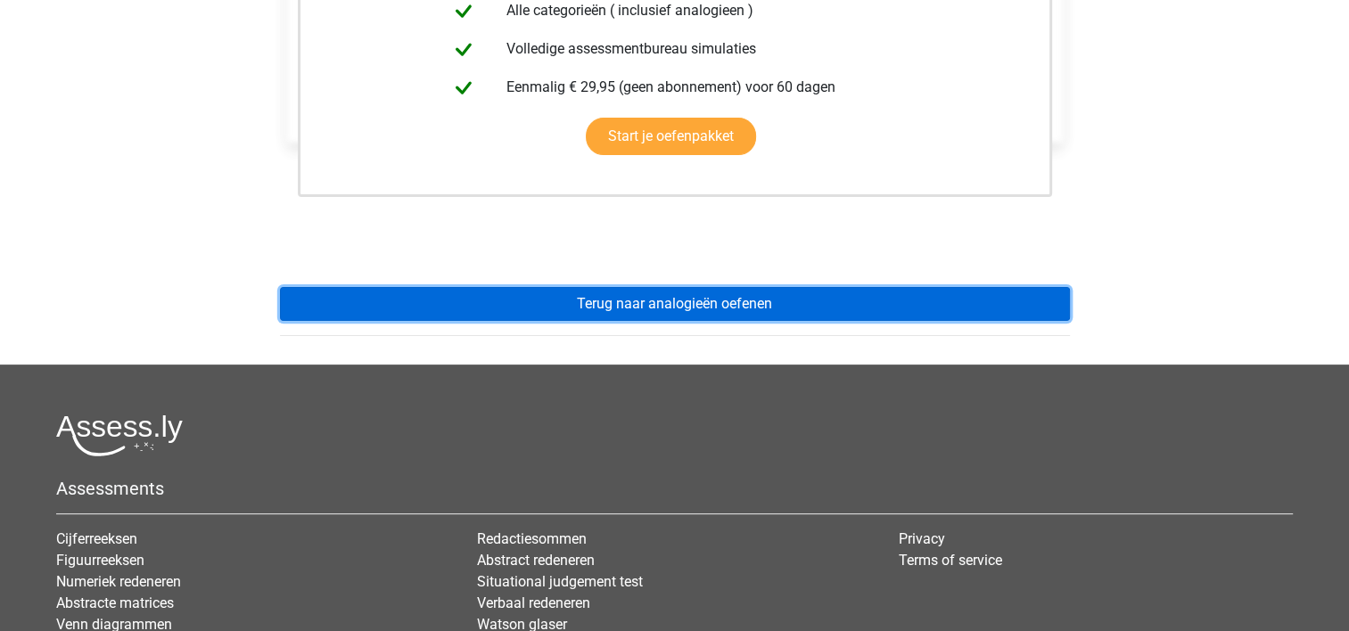
click at [759, 307] on link "Terug naar analogieën oefenen" at bounding box center [675, 304] width 790 height 34
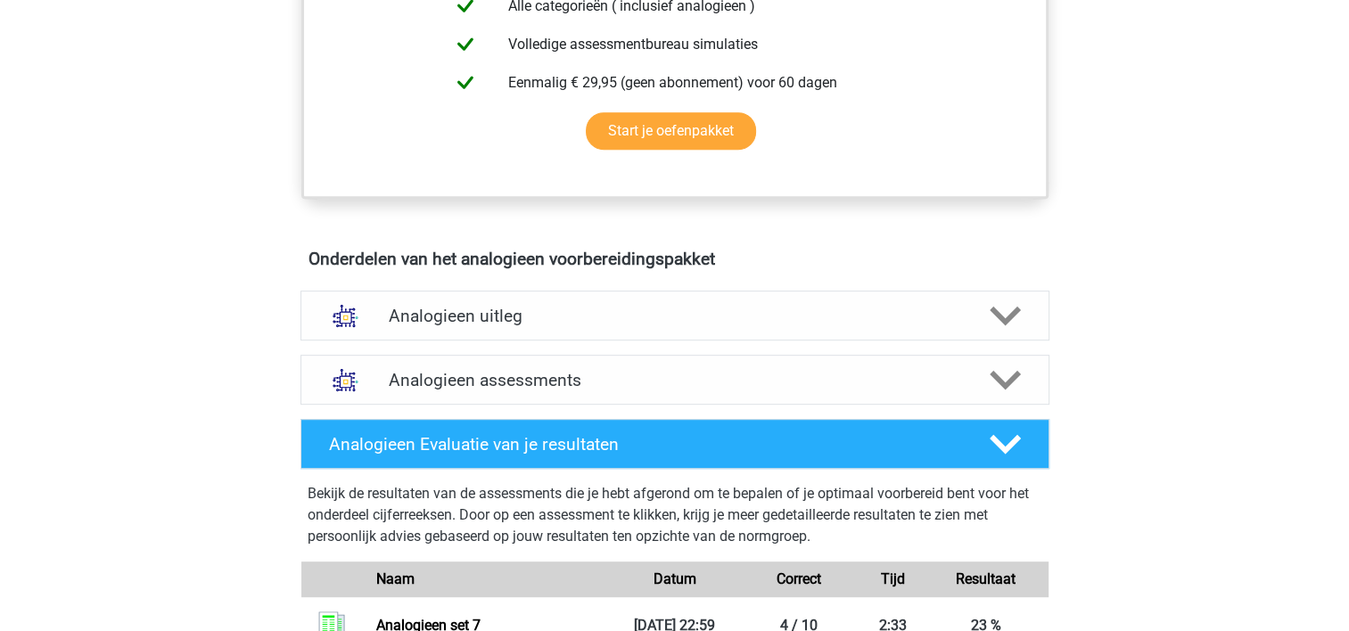
scroll to position [849, 0]
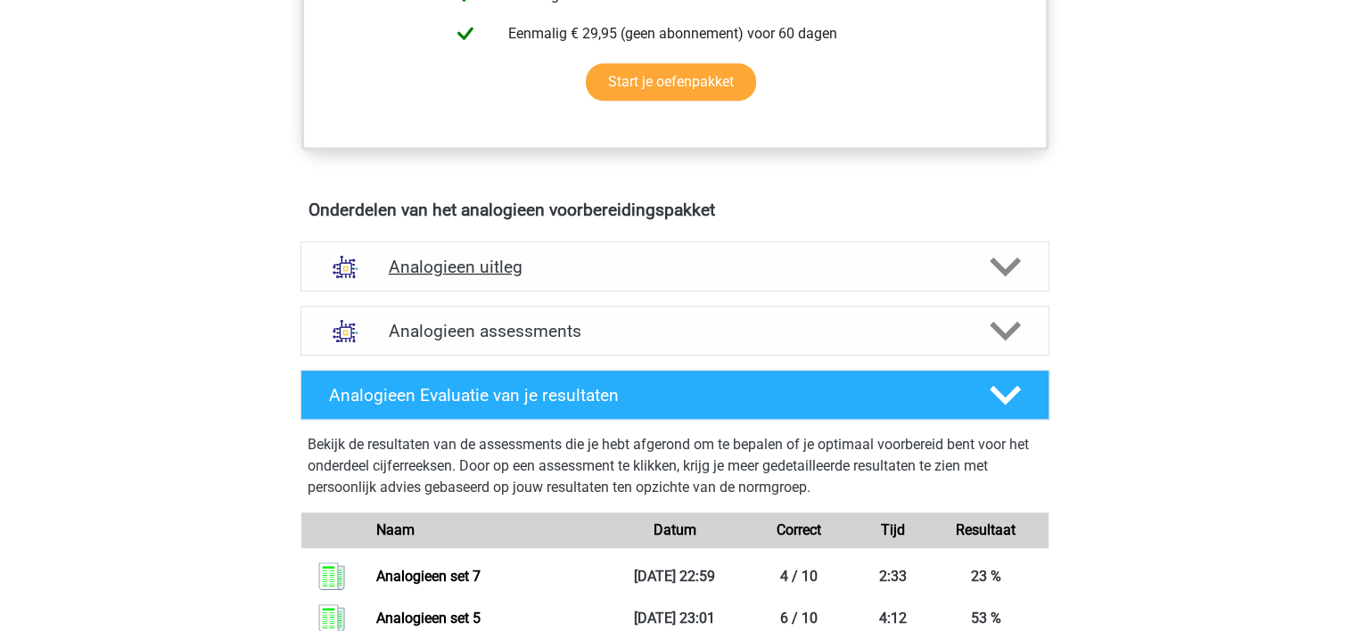
click at [717, 274] on h4 "Analogieen uitleg" at bounding box center [675, 267] width 572 height 21
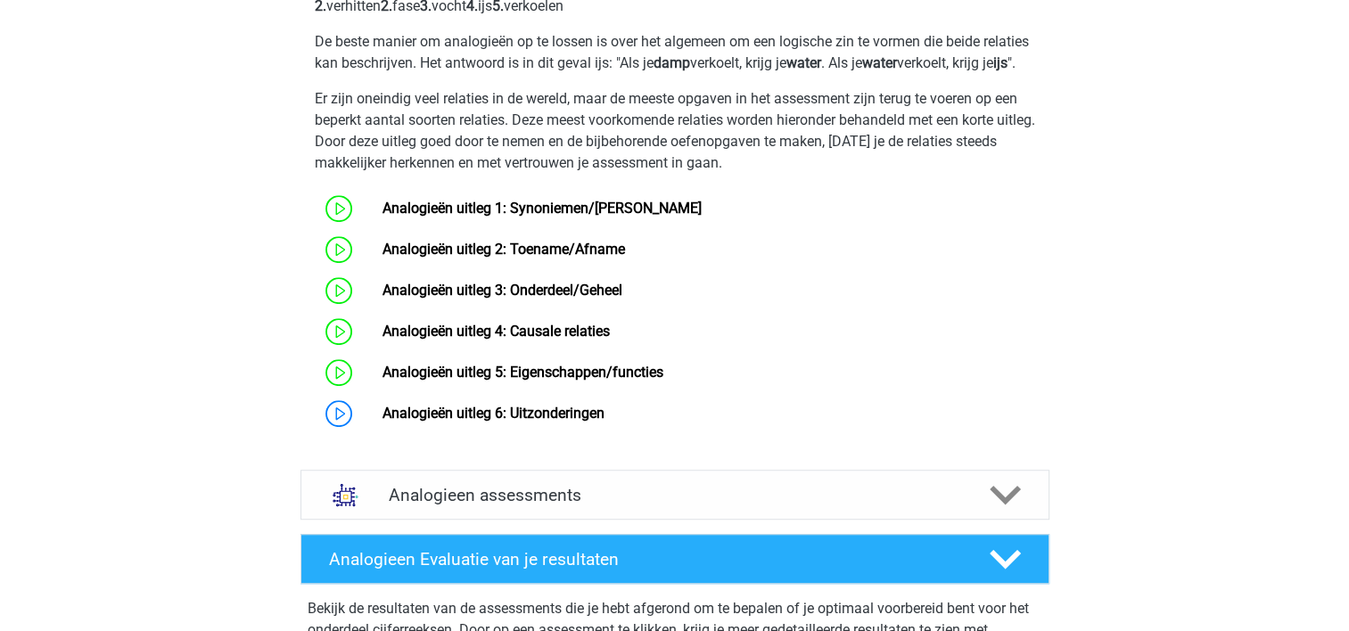
scroll to position [1441, 0]
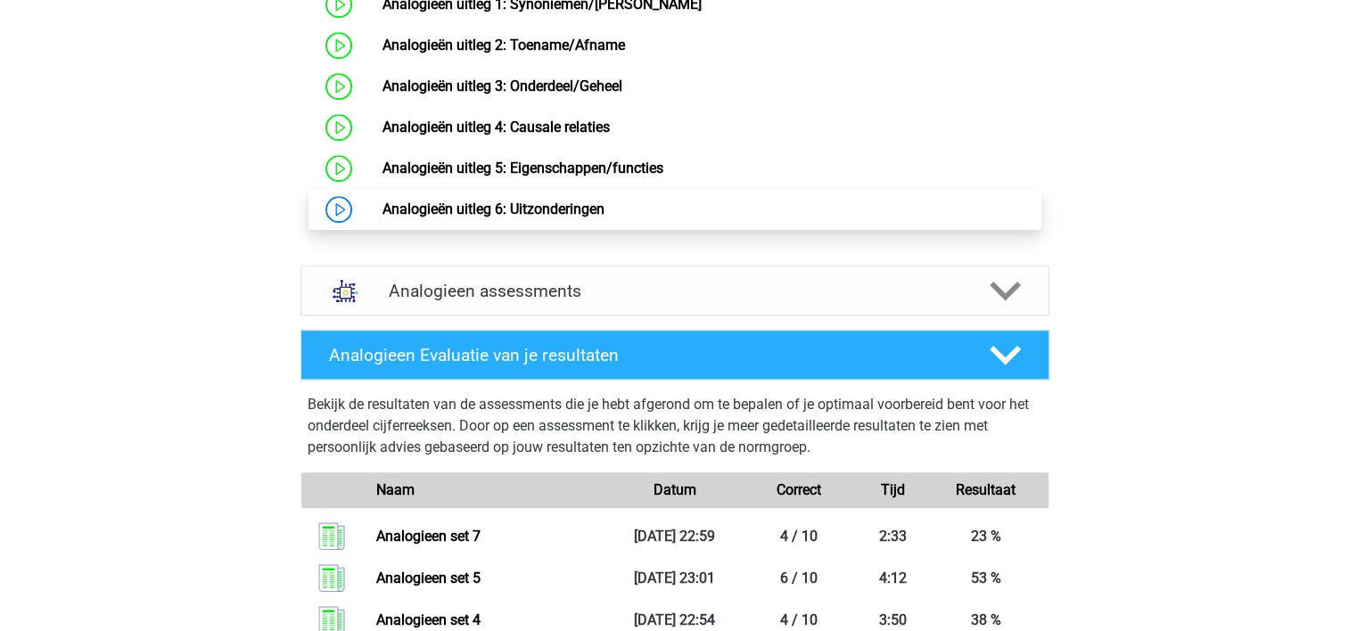
click at [436, 217] on link "Analogieën uitleg 6: Uitzonderingen" at bounding box center [493, 209] width 222 height 17
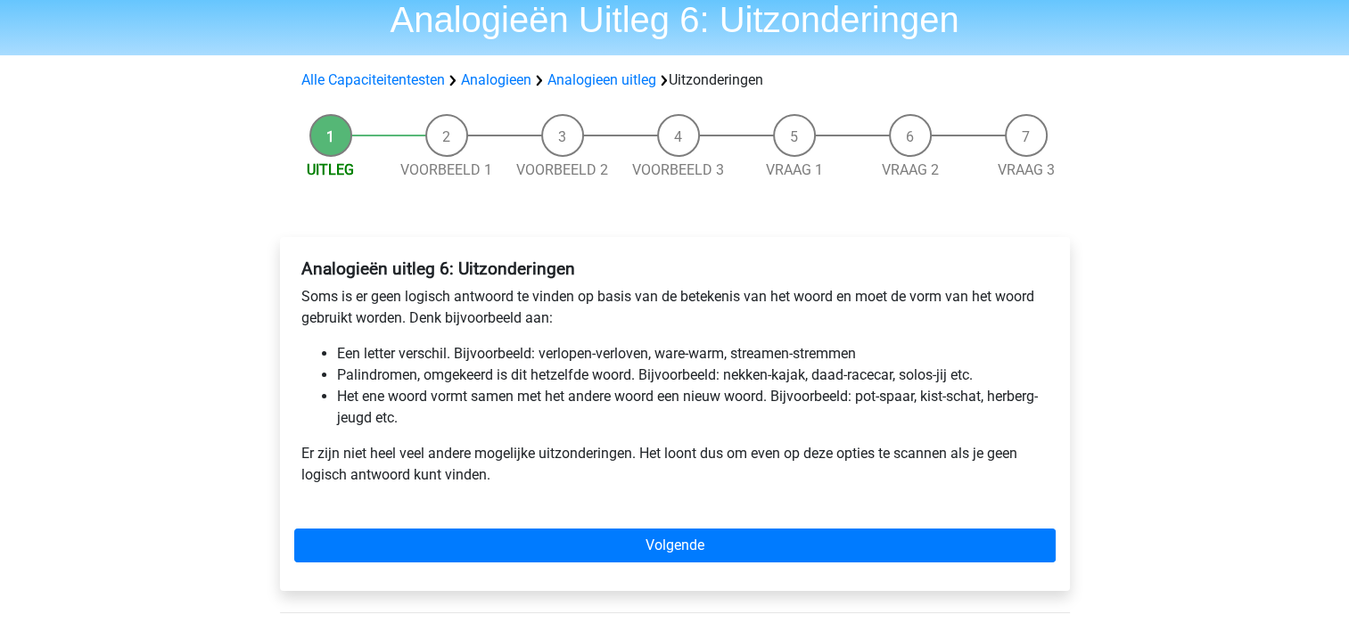
scroll to position [71, 0]
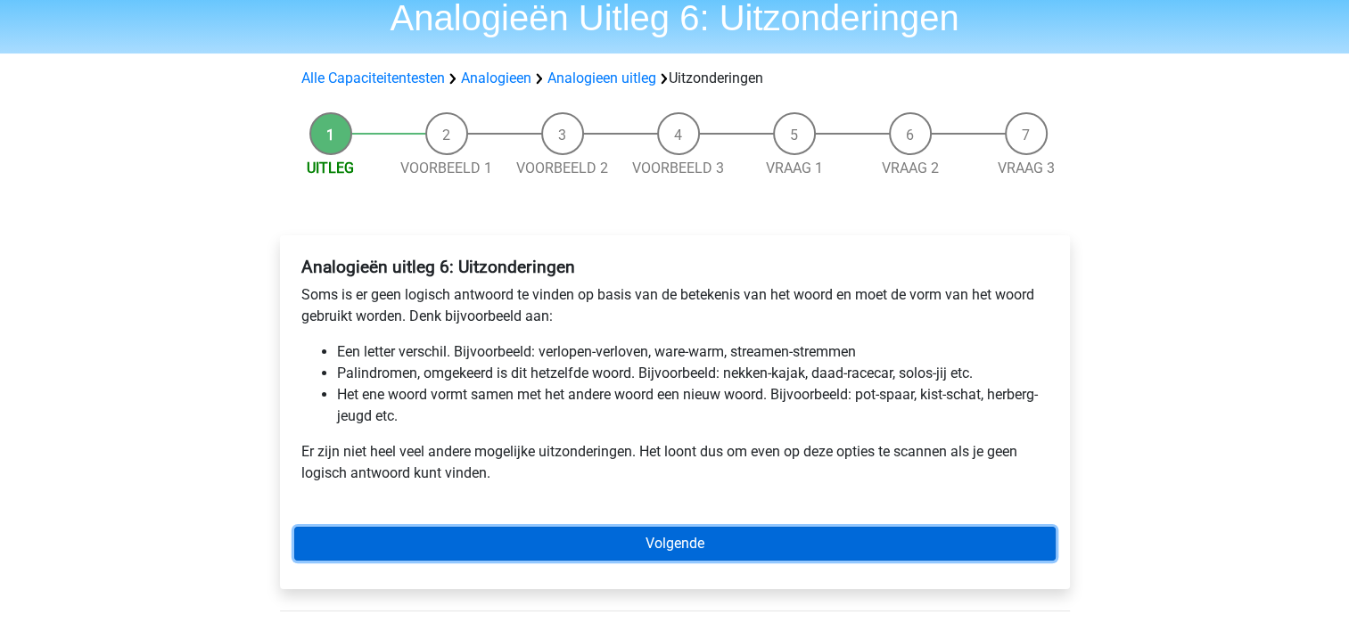
click at [668, 553] on link "Volgende" at bounding box center [674, 544] width 761 height 34
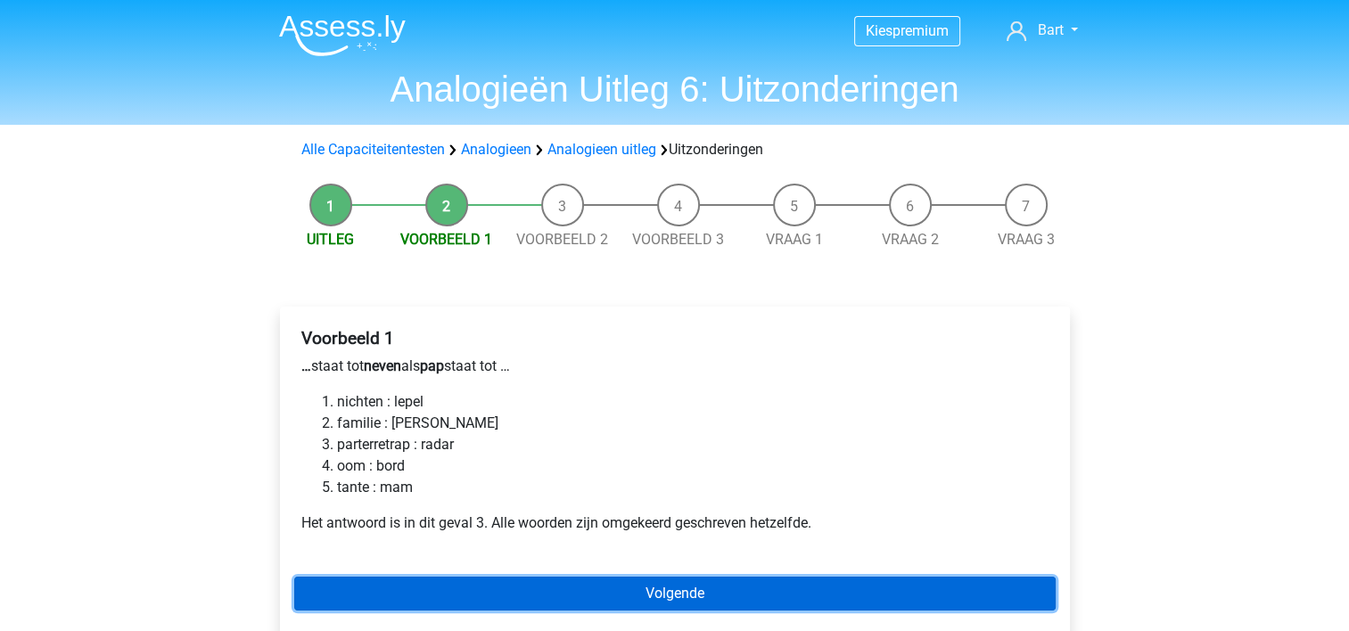
click at [651, 588] on link "Volgende" at bounding box center [674, 594] width 761 height 34
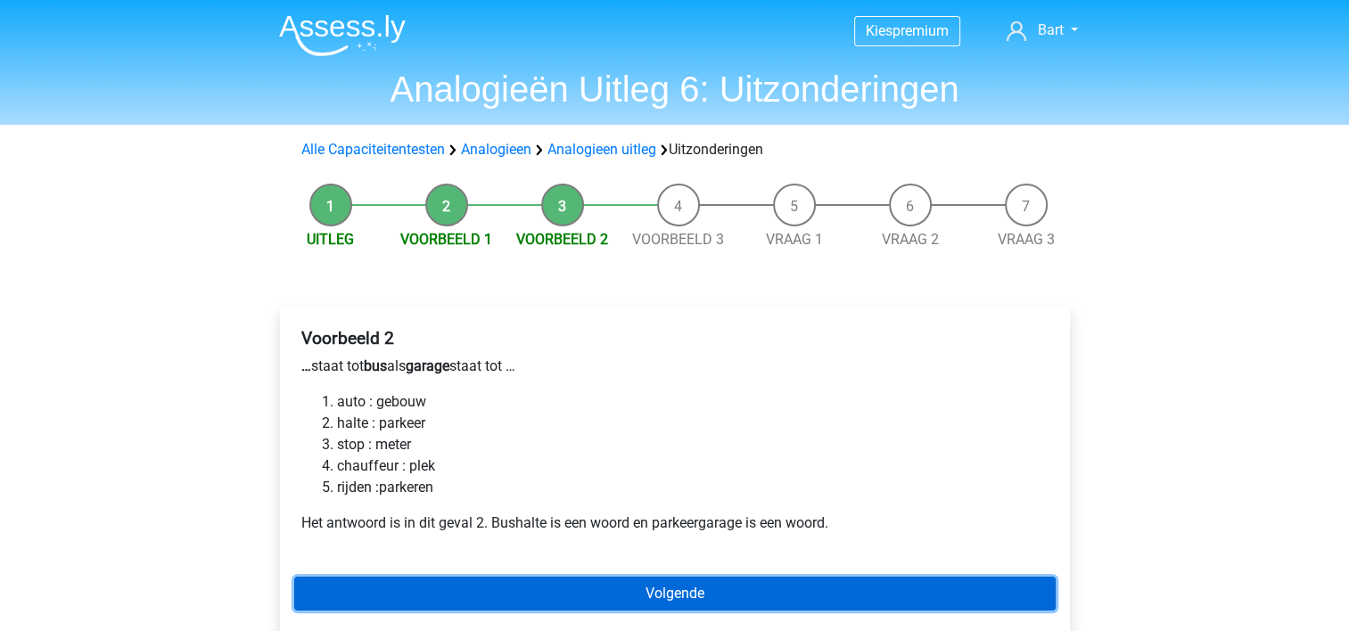
click at [654, 587] on link "Volgende" at bounding box center [674, 594] width 761 height 34
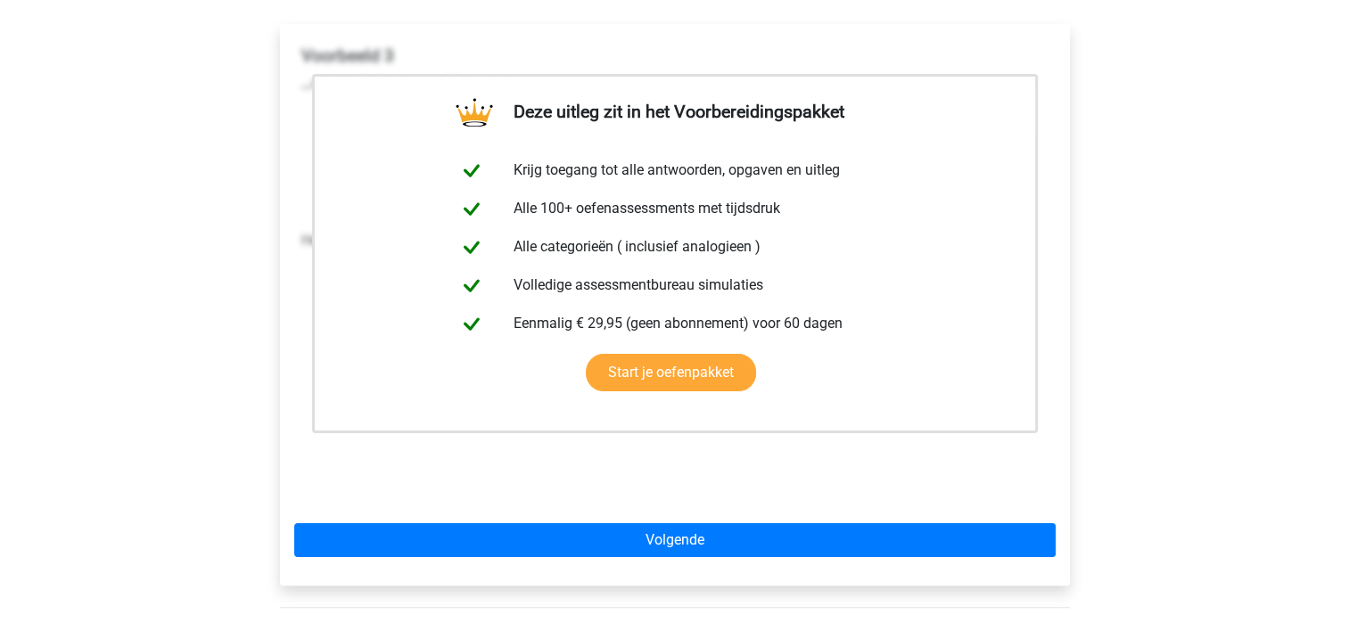
scroll to position [364, 0]
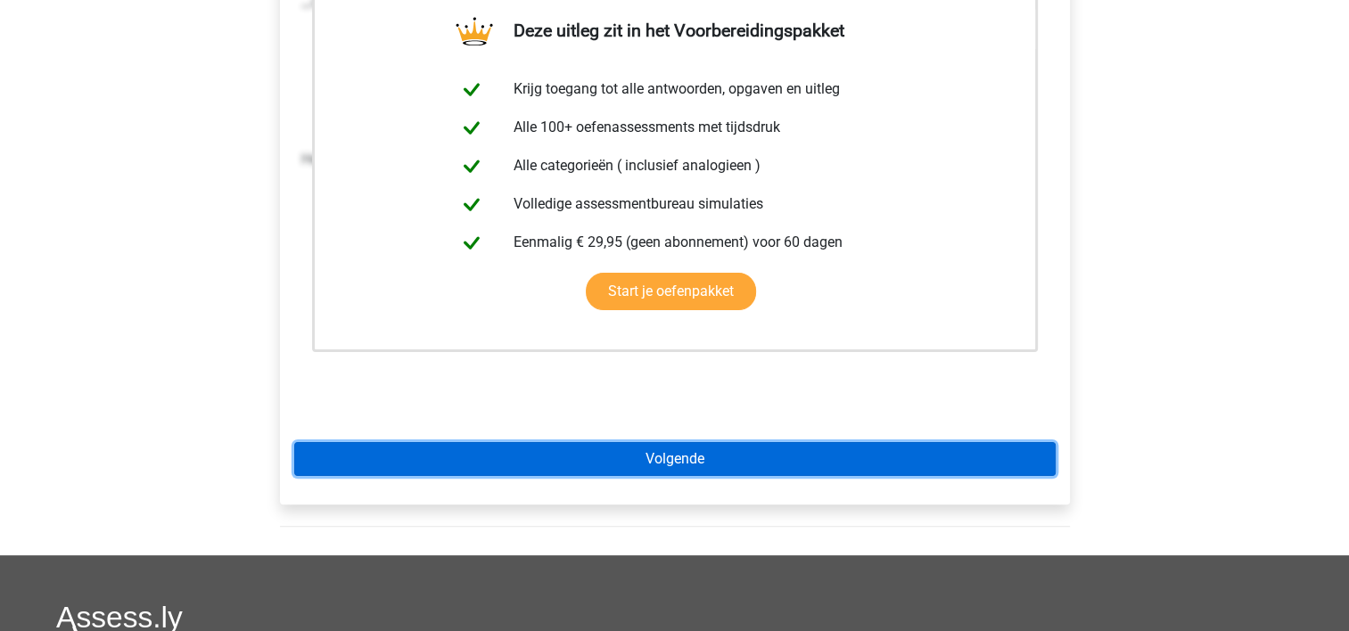
click at [838, 464] on link "Volgende" at bounding box center [674, 459] width 761 height 34
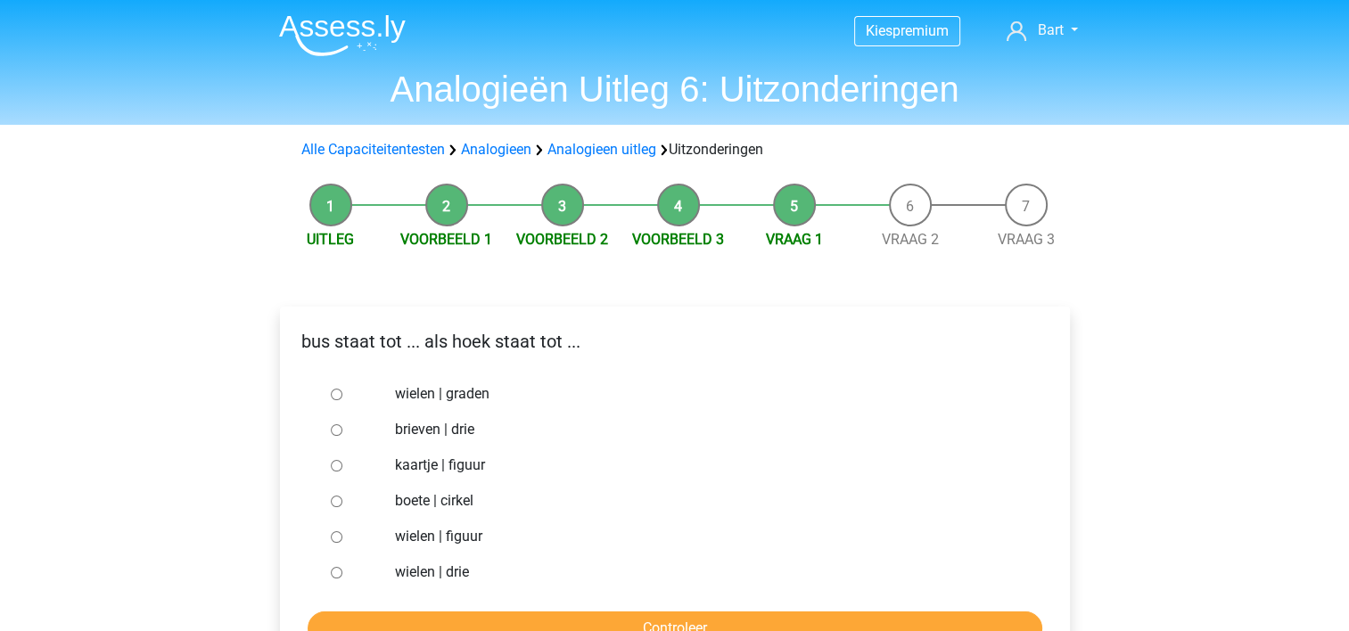
click at [439, 392] on label "wielen | graden" at bounding box center [703, 393] width 617 height 21
click at [342, 392] on input "wielen | graden" at bounding box center [337, 395] width 12 height 12
radio input "true"
click at [573, 617] on input "Controleer" at bounding box center [675, 628] width 734 height 34
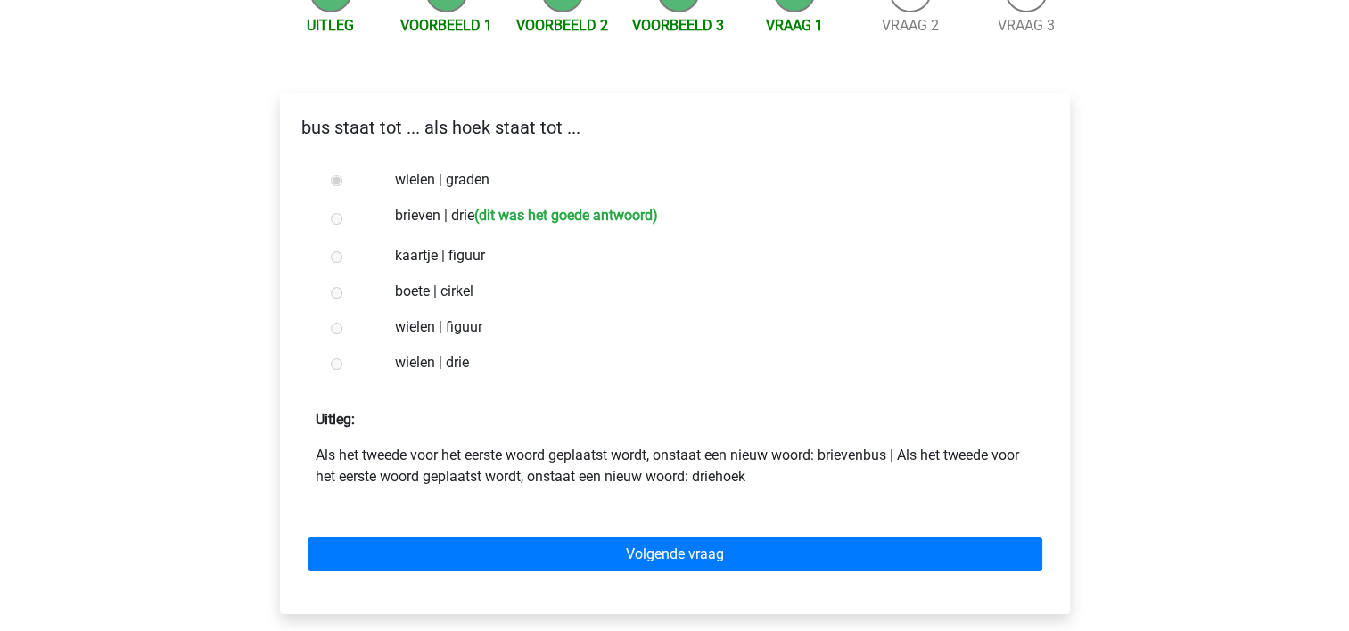
scroll to position [217, 0]
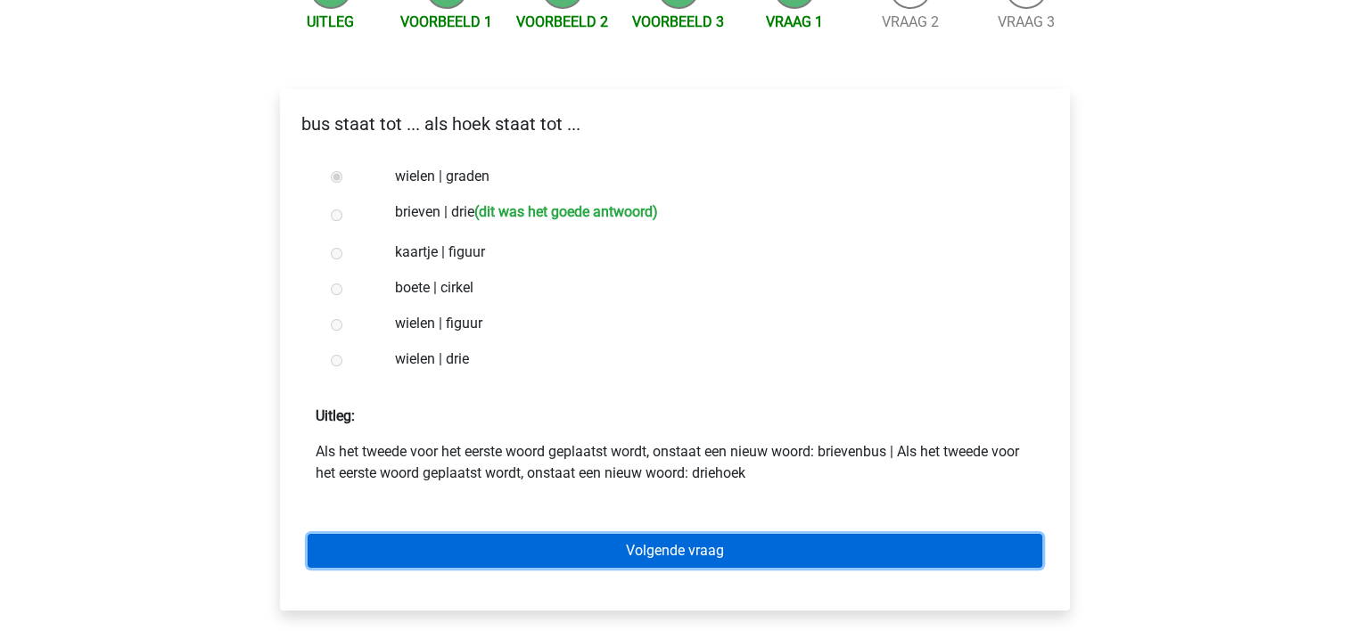
click at [720, 562] on link "Volgende vraag" at bounding box center [675, 551] width 734 height 34
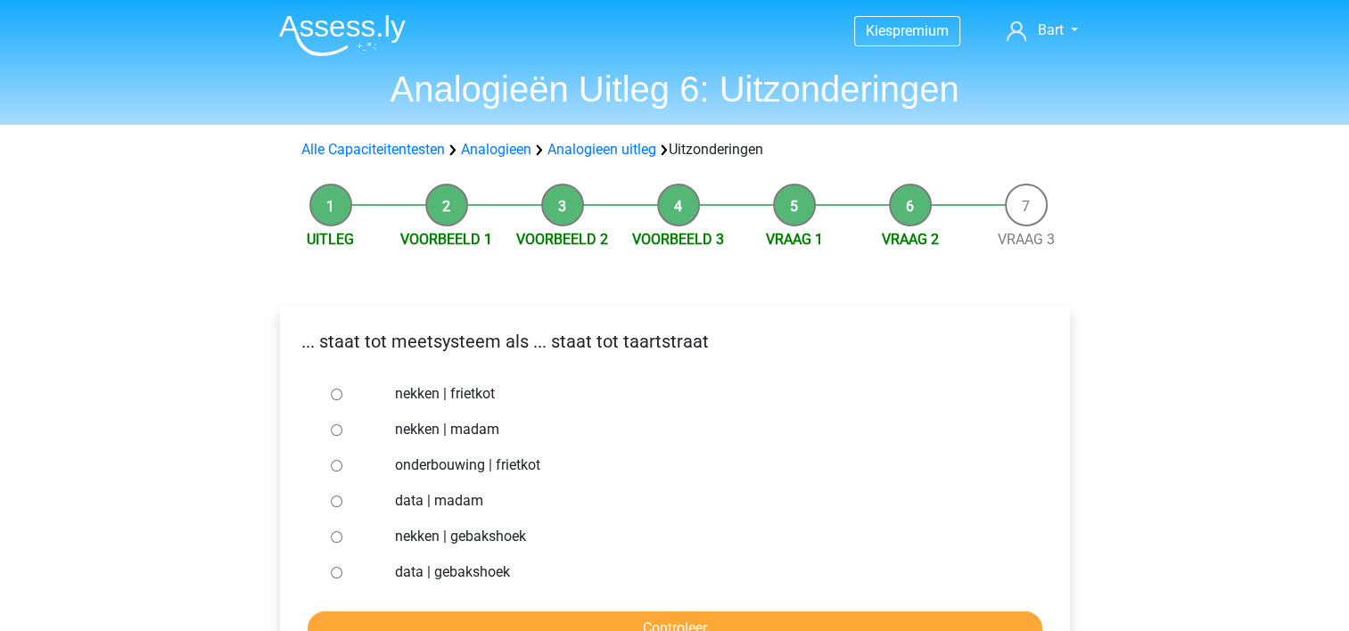
click at [458, 425] on label "nekken | madam" at bounding box center [703, 429] width 617 height 21
click at [342, 425] on input "nekken | madam" at bounding box center [337, 430] width 12 height 12
radio input "true"
click at [582, 624] on input "Controleer" at bounding box center [675, 628] width 734 height 34
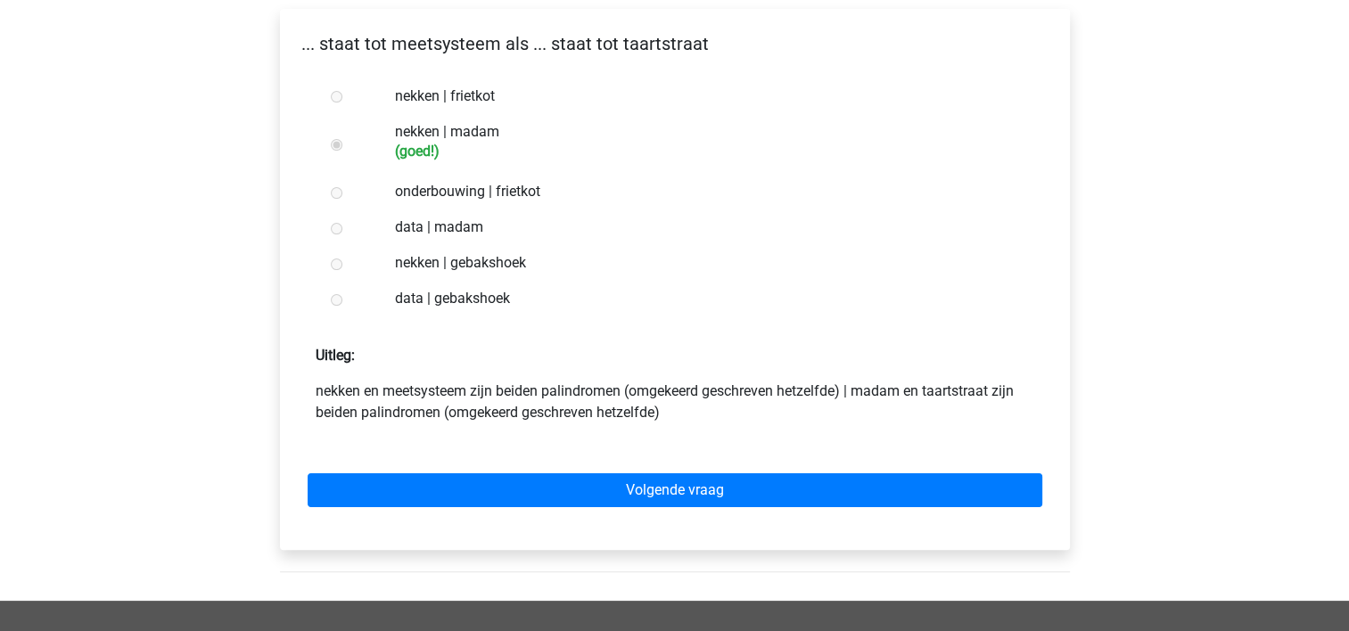
scroll to position [310, 0]
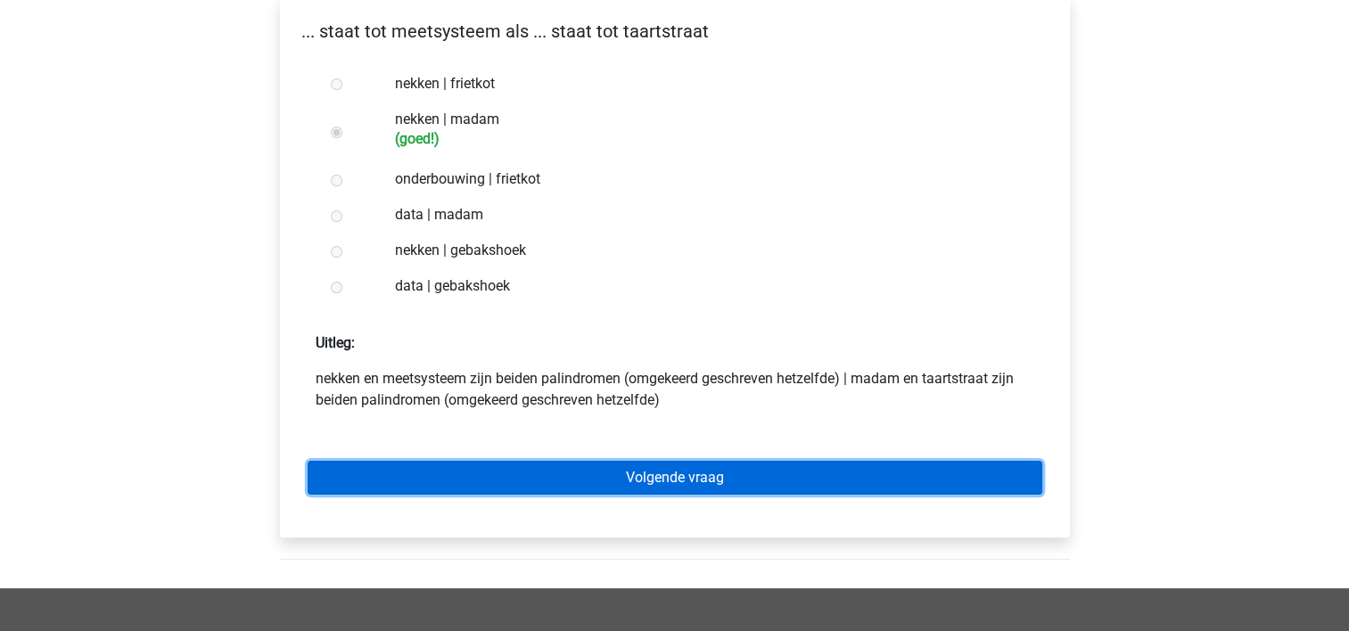
click at [625, 485] on link "Volgende vraag" at bounding box center [675, 478] width 734 height 34
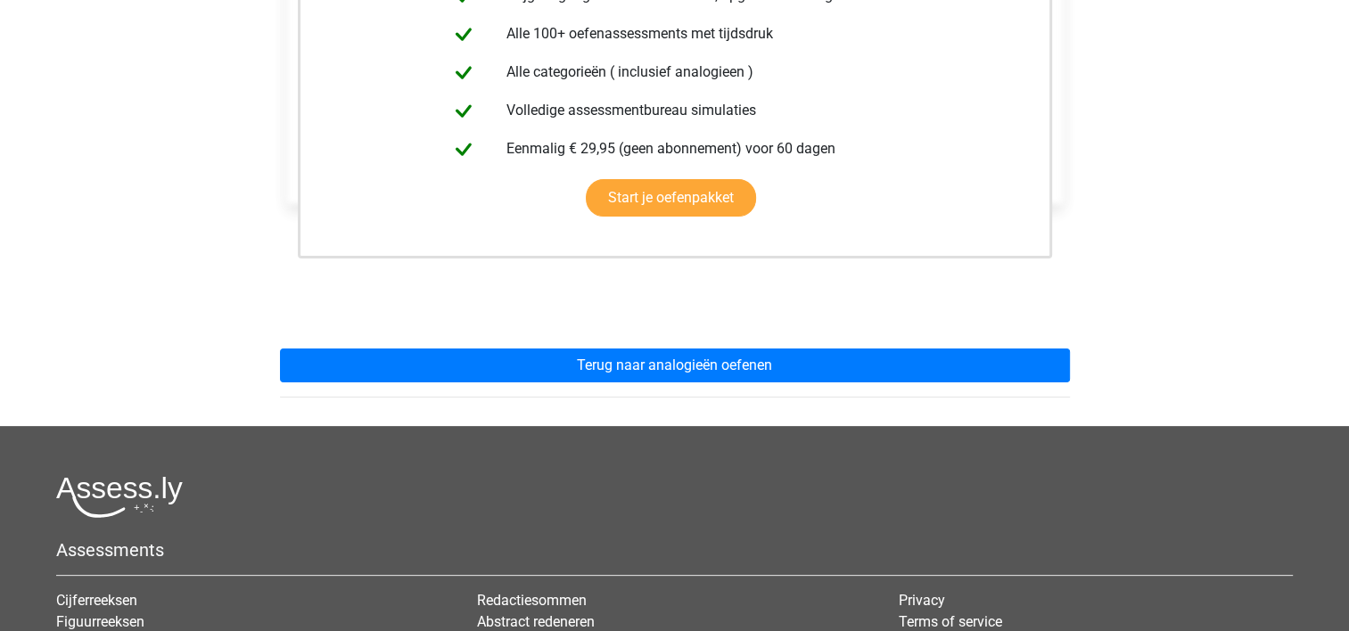
scroll to position [466, 0]
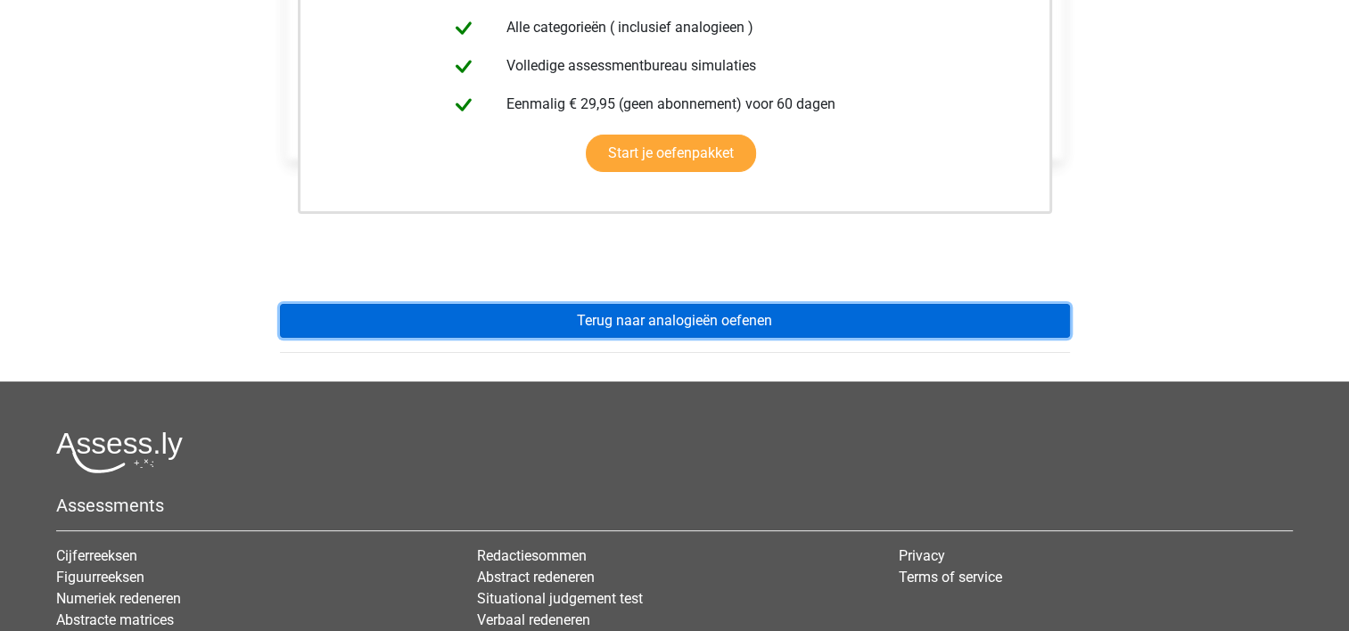
click at [698, 331] on link "Terug naar analogieën oefenen" at bounding box center [675, 321] width 790 height 34
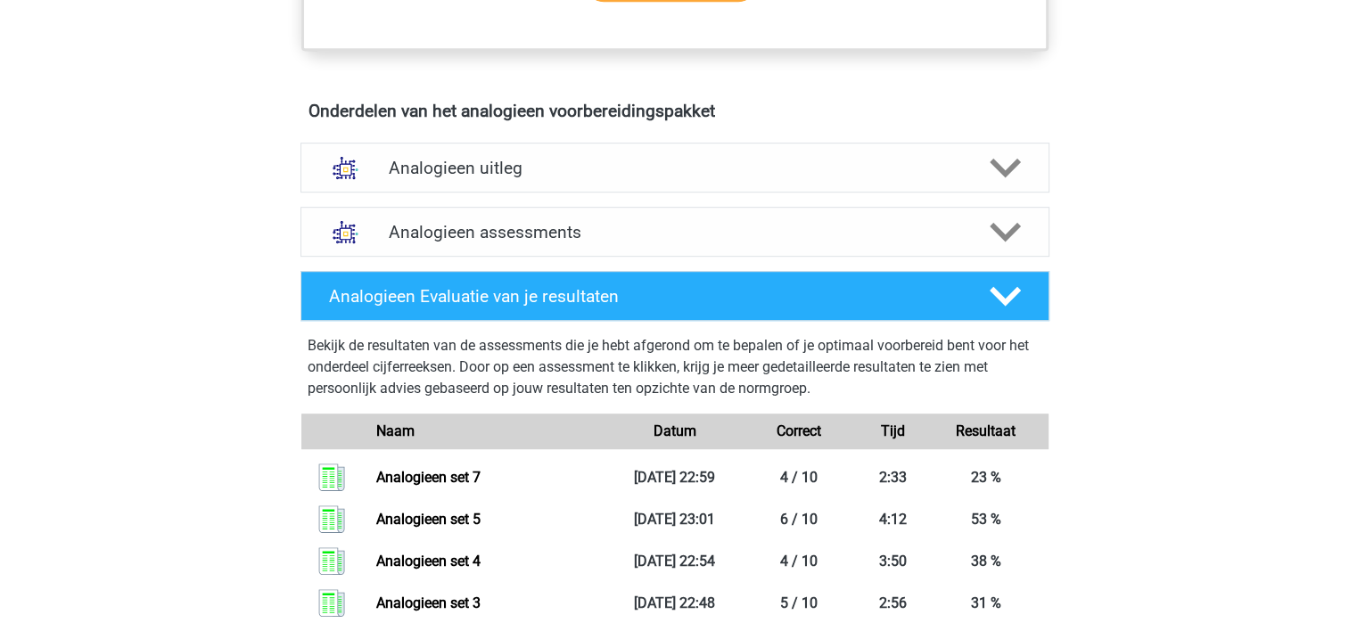
scroll to position [973, 0]
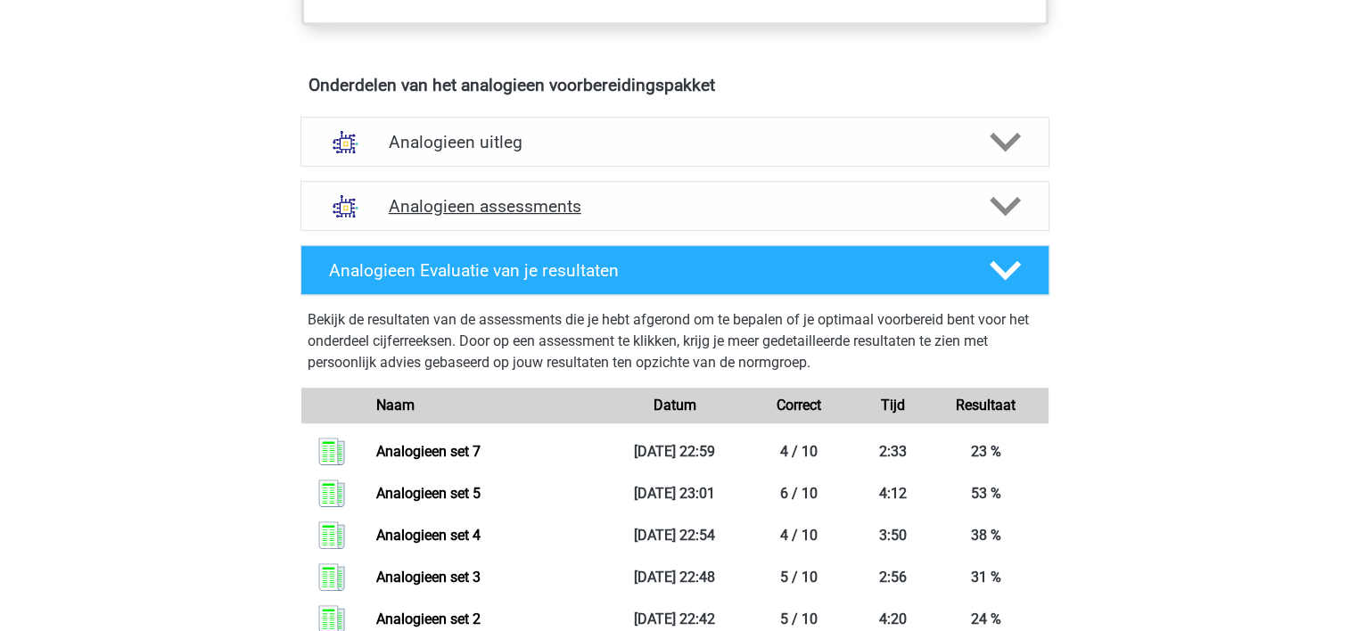
click at [609, 207] on h4 "Analogieen assessments" at bounding box center [675, 206] width 572 height 21
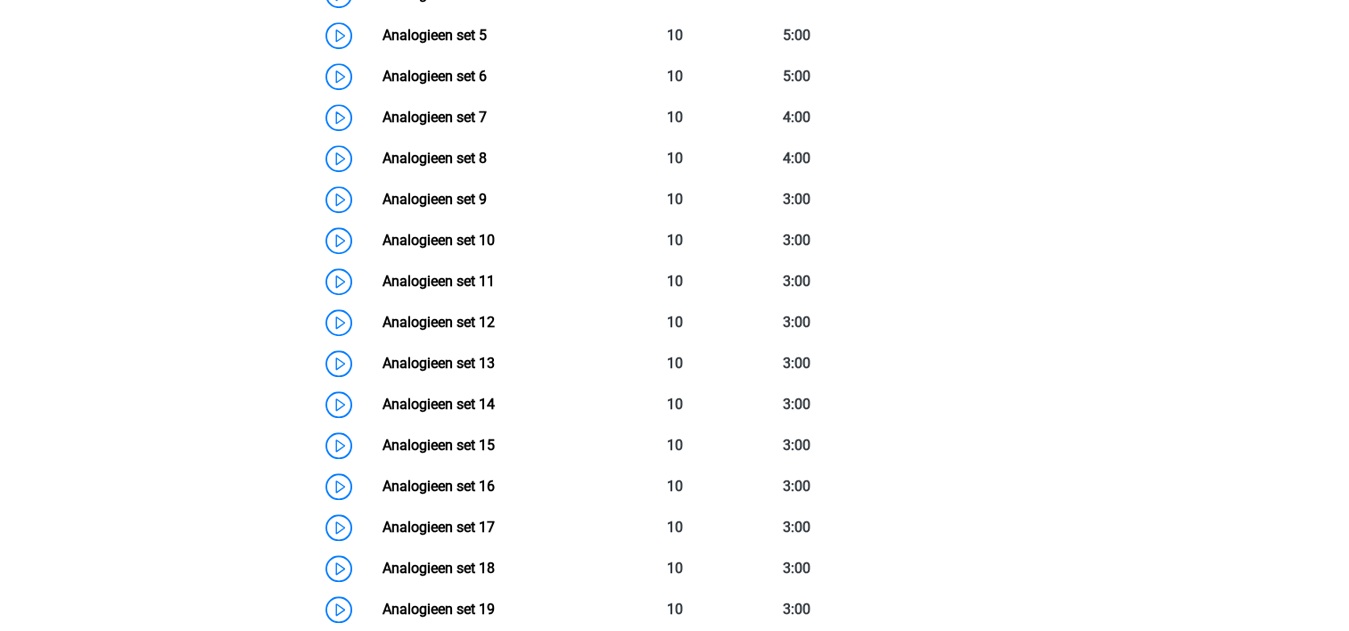
scroll to position [1510, 0]
click at [407, 109] on link "Analogieen set 8" at bounding box center [434, 117] width 104 height 17
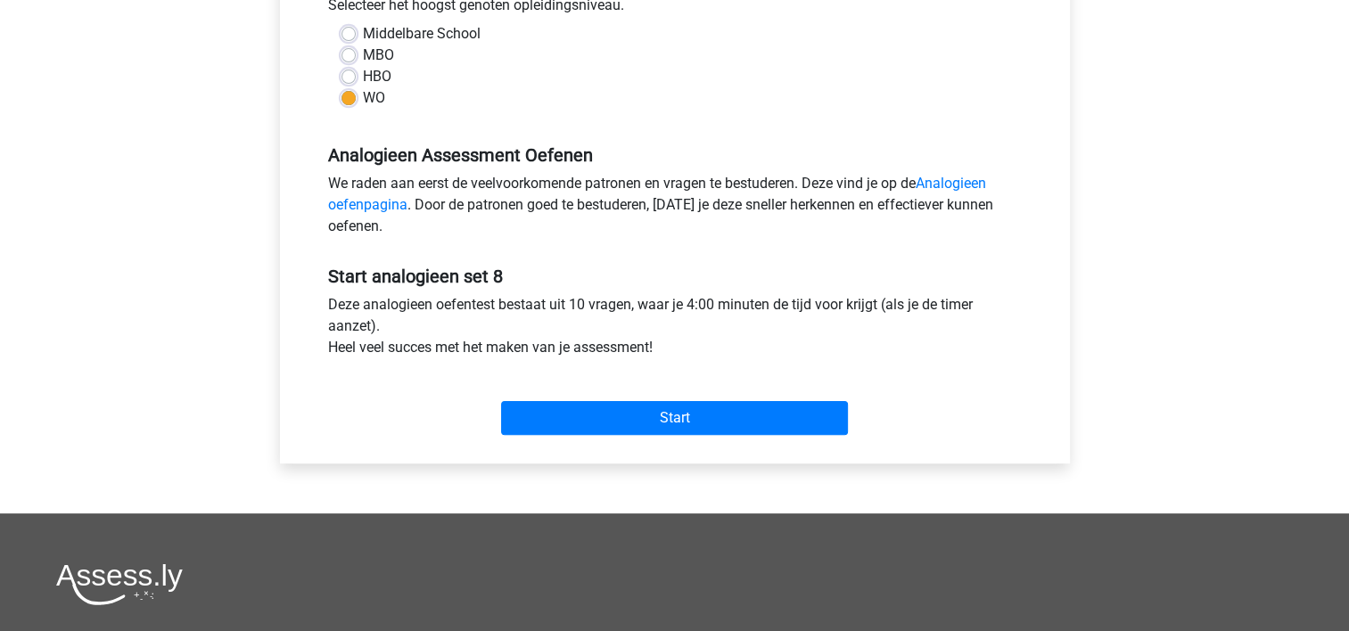
scroll to position [426, 0]
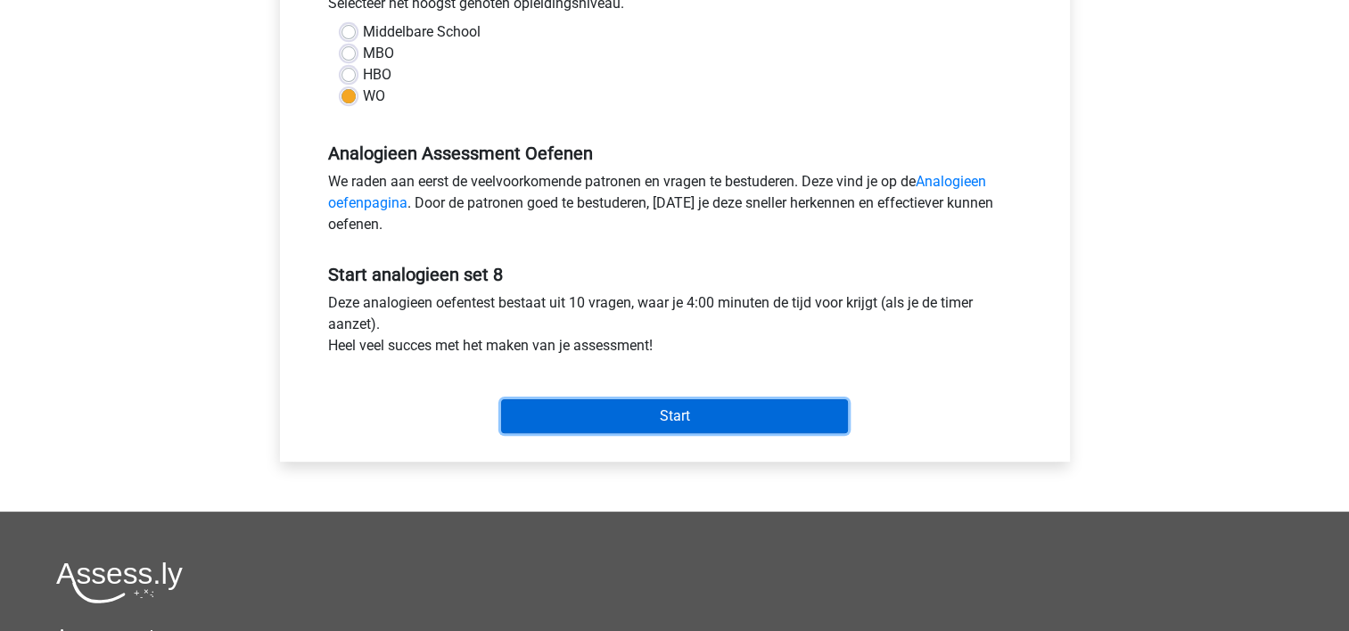
click at [731, 416] on input "Start" at bounding box center [674, 416] width 347 height 34
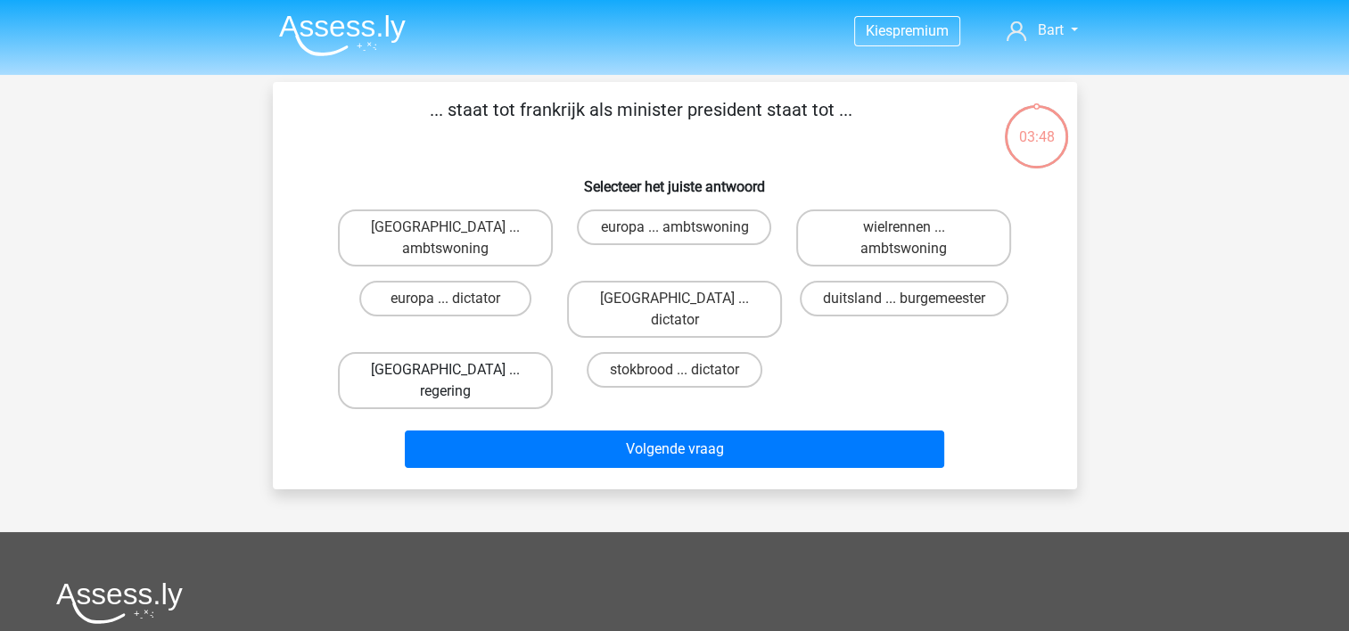
click at [417, 352] on label "parijs ... regering" at bounding box center [445, 380] width 215 height 57
click at [445, 370] on input "parijs ... regering" at bounding box center [451, 376] width 12 height 12
radio input "true"
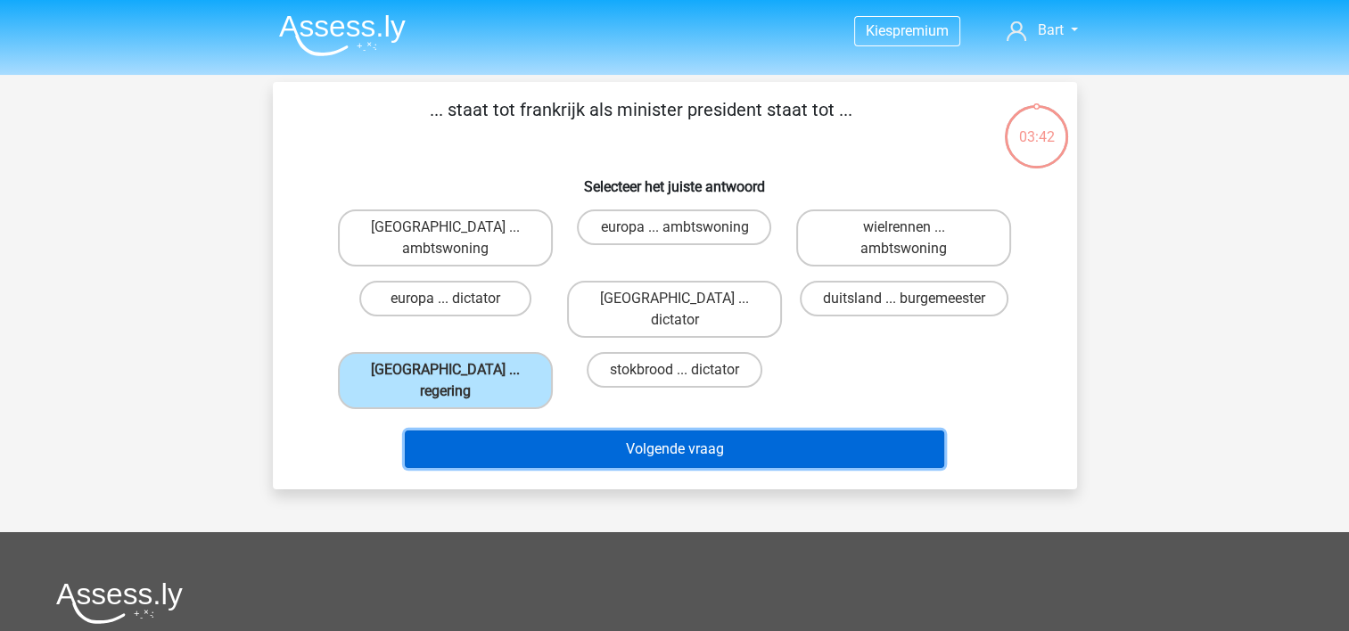
click at [634, 431] on button "Volgende vraag" at bounding box center [674, 449] width 539 height 37
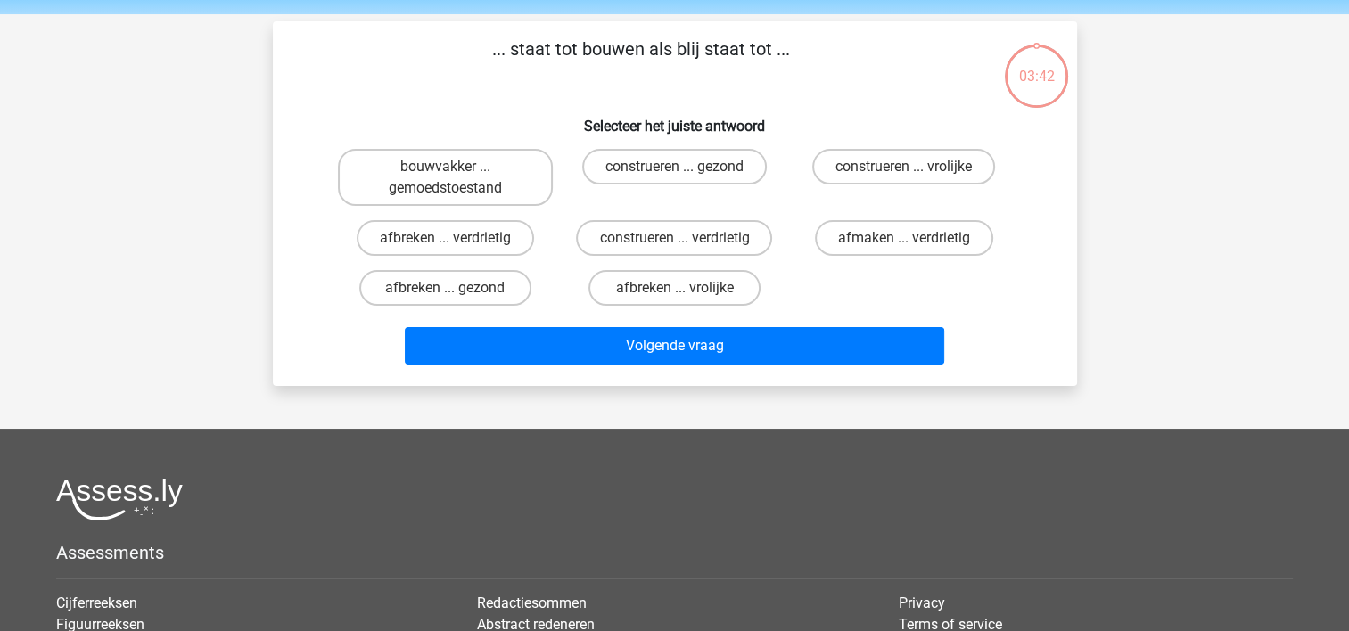
scroll to position [82, 0]
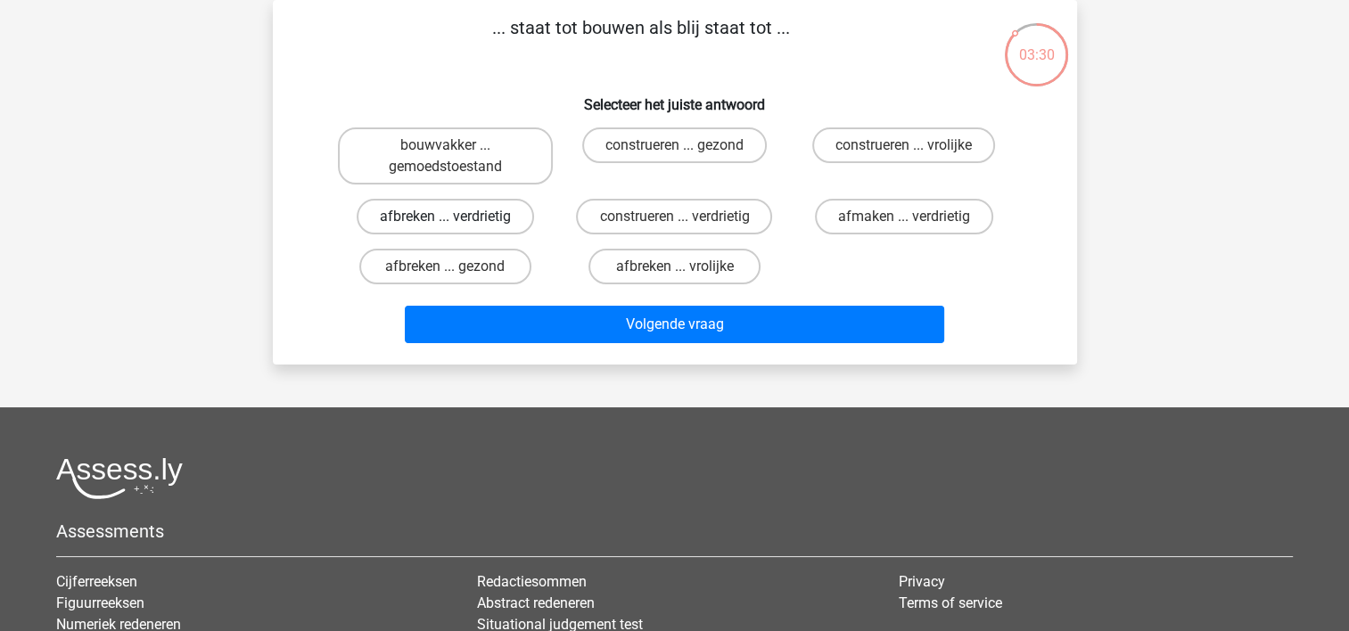
click at [478, 215] on label "afbreken ... verdrietig" at bounding box center [445, 217] width 177 height 36
click at [456, 217] on input "afbreken ... verdrietig" at bounding box center [451, 223] width 12 height 12
radio input "true"
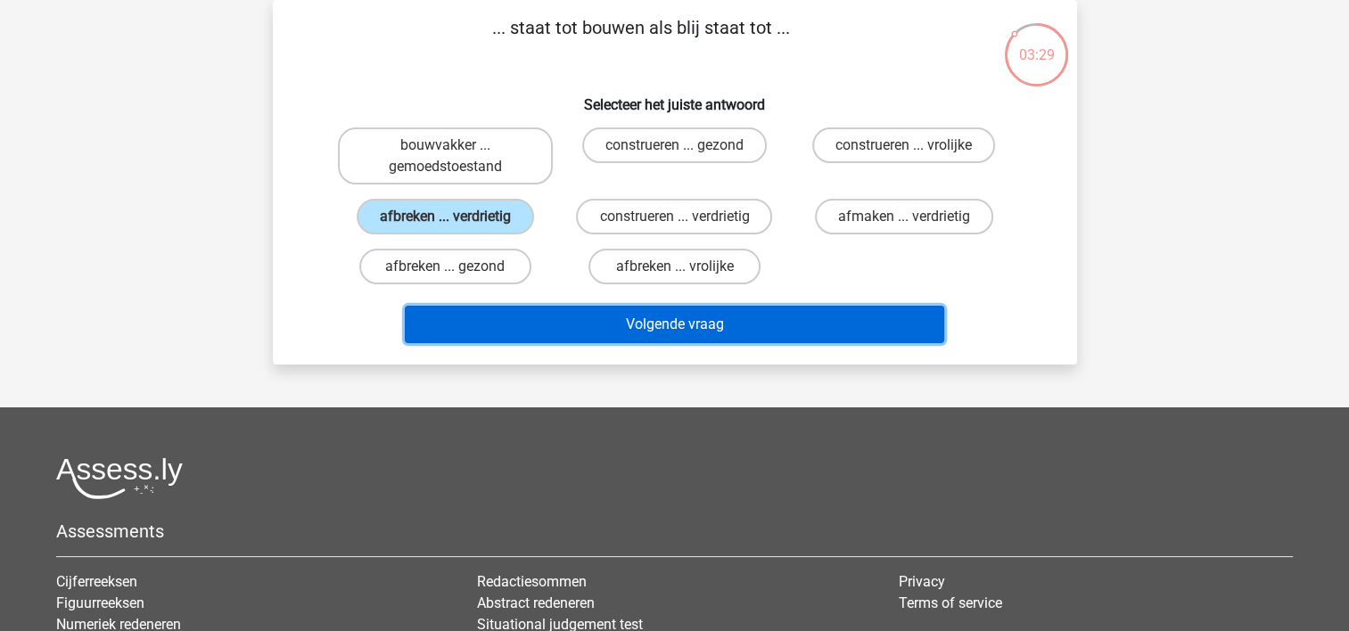
click at [629, 321] on button "Volgende vraag" at bounding box center [674, 324] width 539 height 37
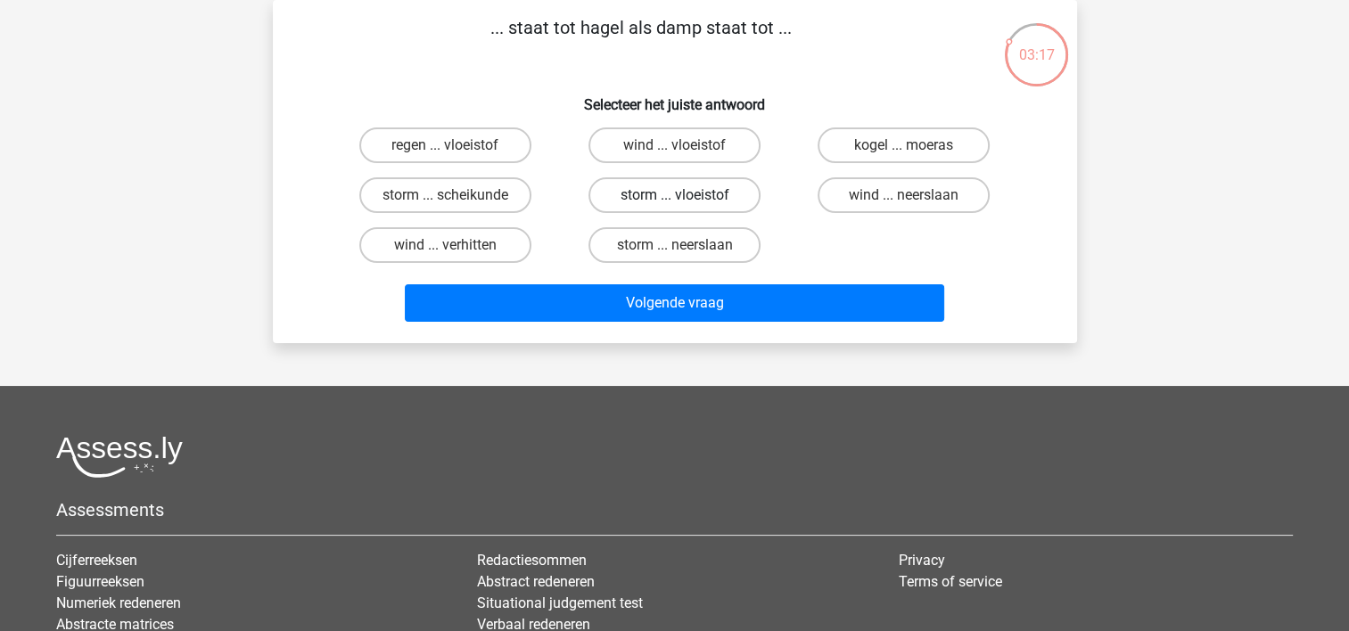
click at [662, 193] on label "storm ... vloeistof" at bounding box center [674, 195] width 172 height 36
click at [674, 195] on input "storm ... vloeistof" at bounding box center [680, 201] width 12 height 12
radio input "true"
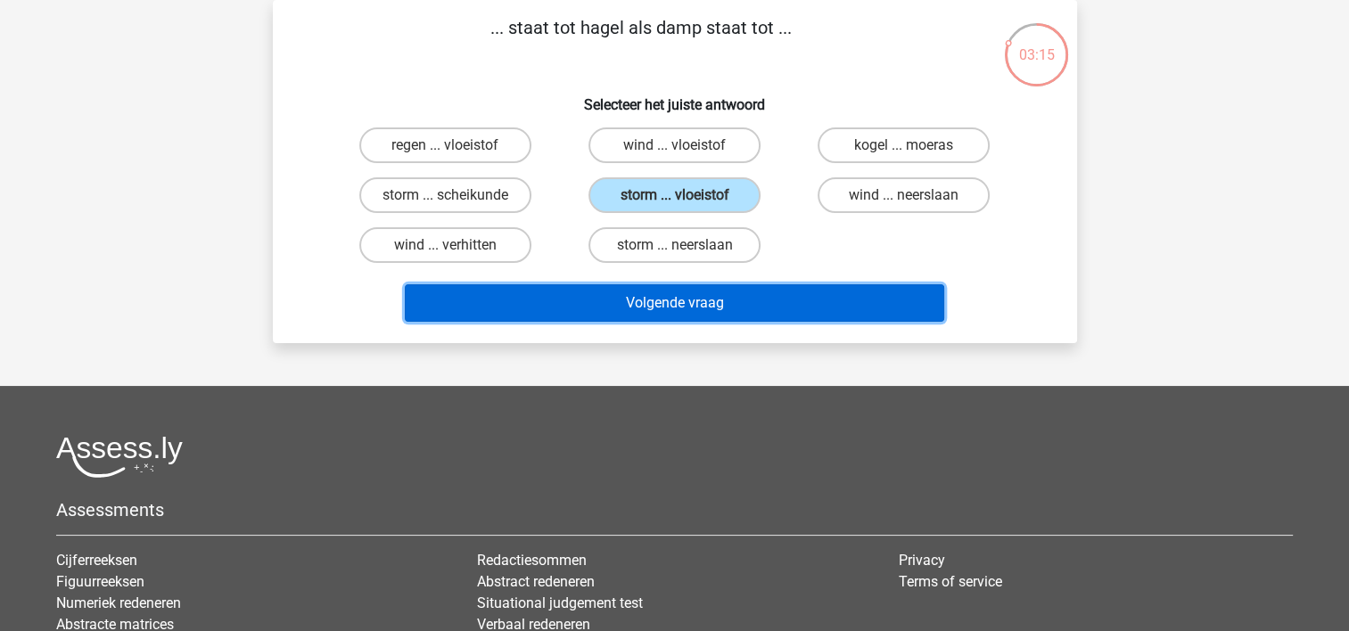
click at [617, 296] on button "Volgende vraag" at bounding box center [674, 302] width 539 height 37
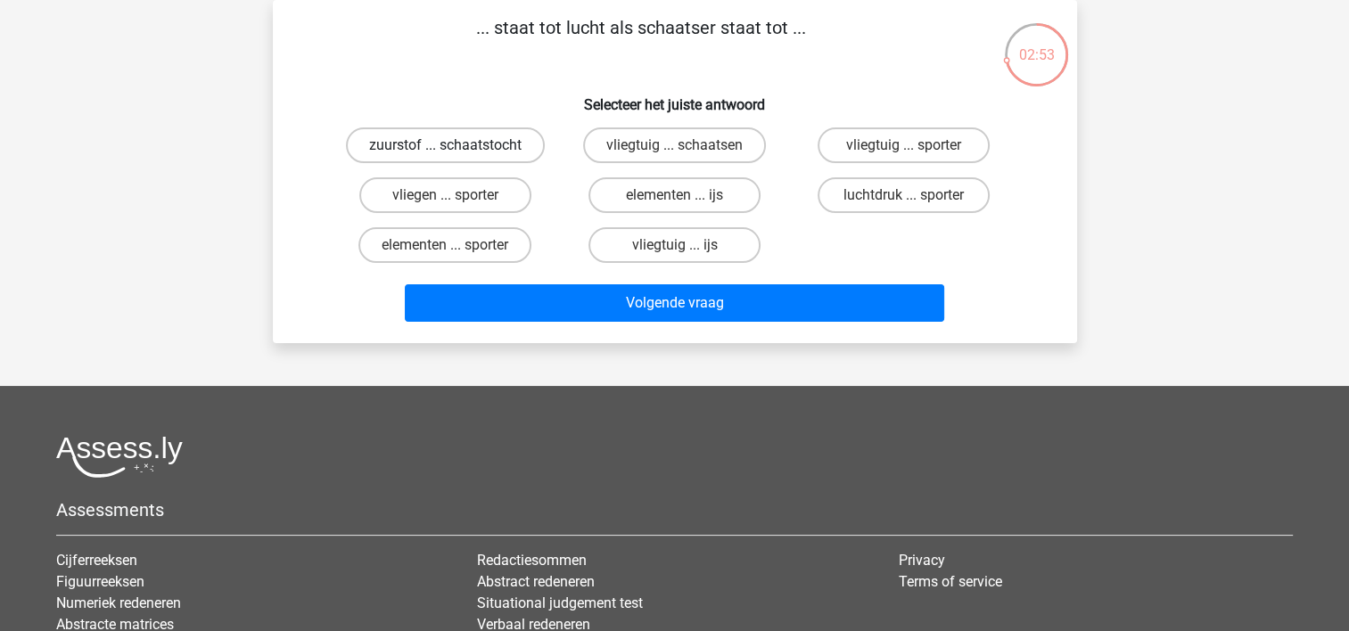
click at [416, 147] on label "zuurstof ... schaatstocht" at bounding box center [445, 145] width 199 height 36
click at [445, 147] on input "zuurstof ... schaatstocht" at bounding box center [451, 151] width 12 height 12
radio input "true"
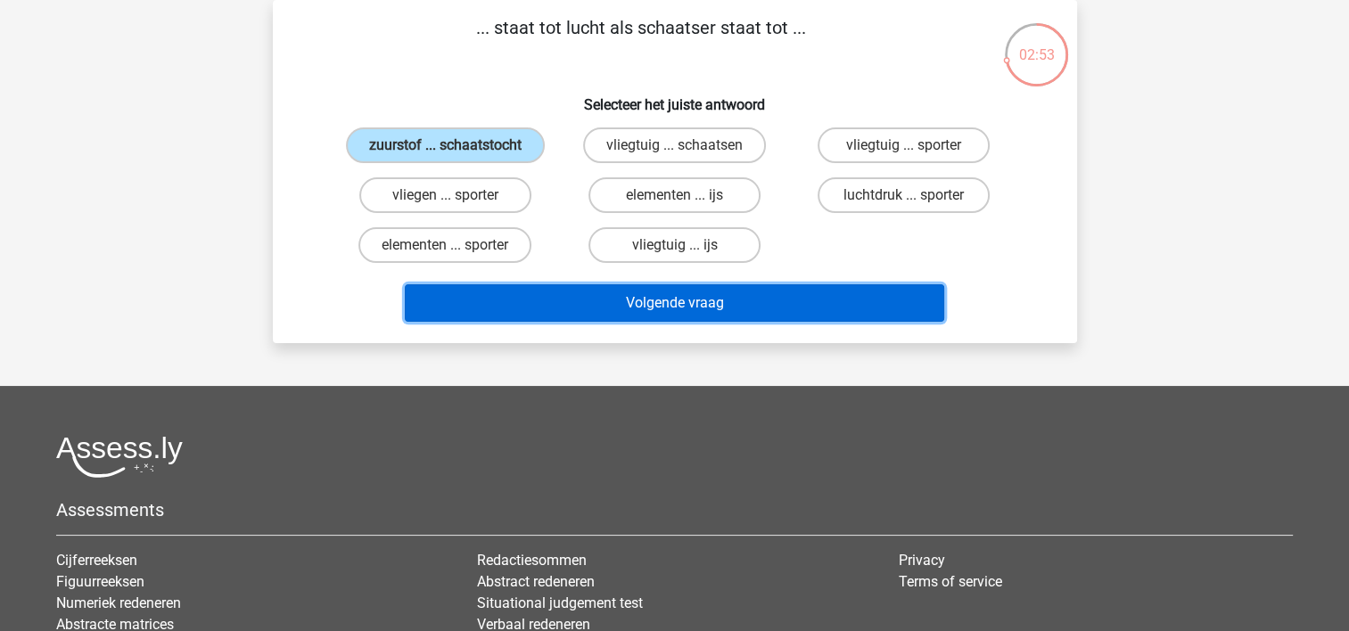
click at [624, 292] on button "Volgende vraag" at bounding box center [674, 302] width 539 height 37
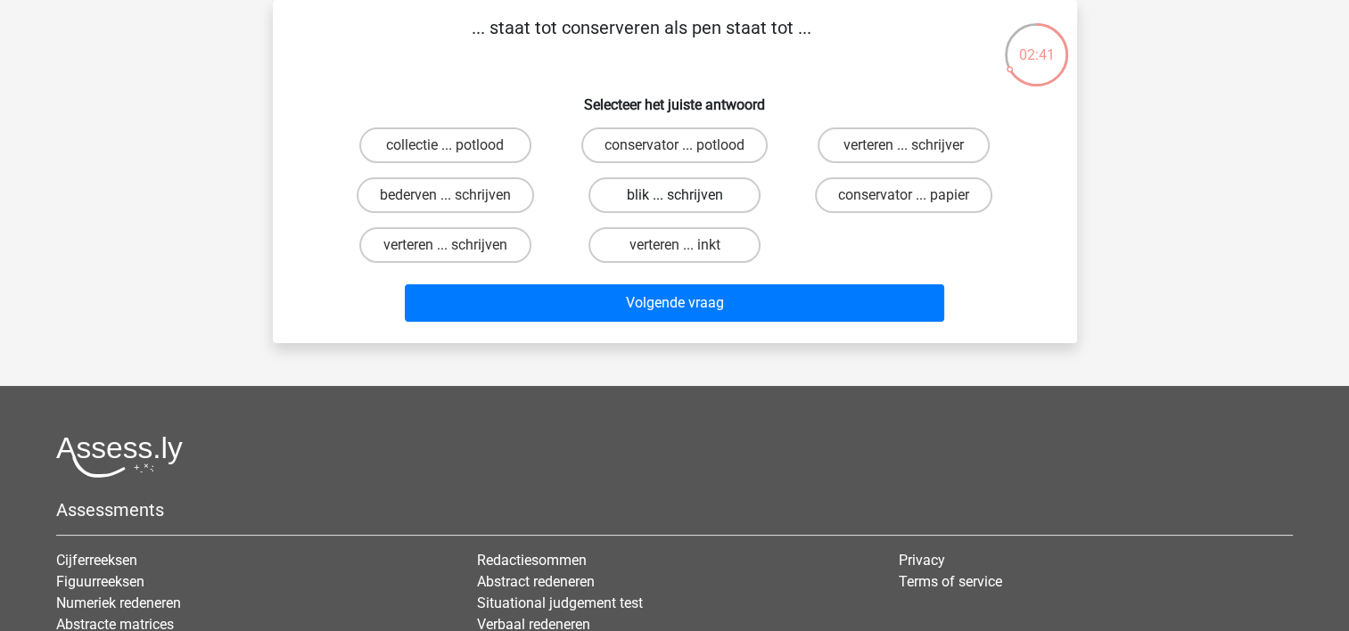
click at [642, 191] on label "blik ... schrijven" at bounding box center [674, 195] width 172 height 36
click at [674, 195] on input "blik ... schrijven" at bounding box center [680, 201] width 12 height 12
radio input "true"
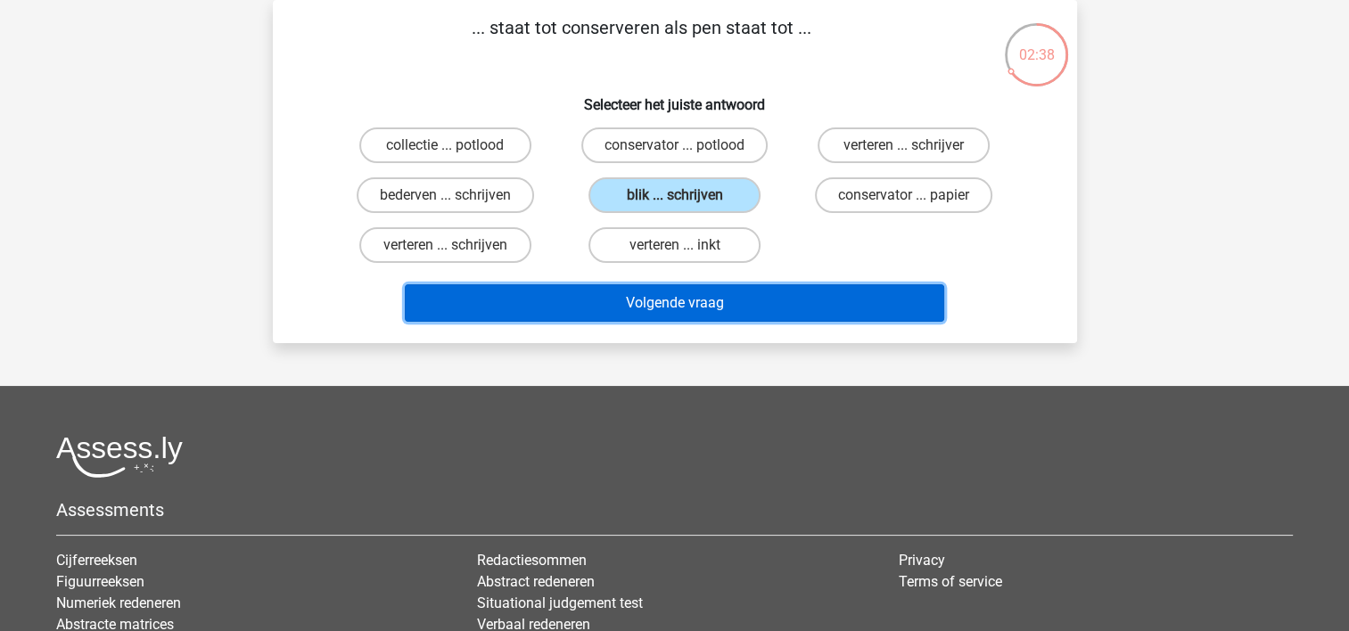
click at [646, 291] on button "Volgende vraag" at bounding box center [674, 302] width 539 height 37
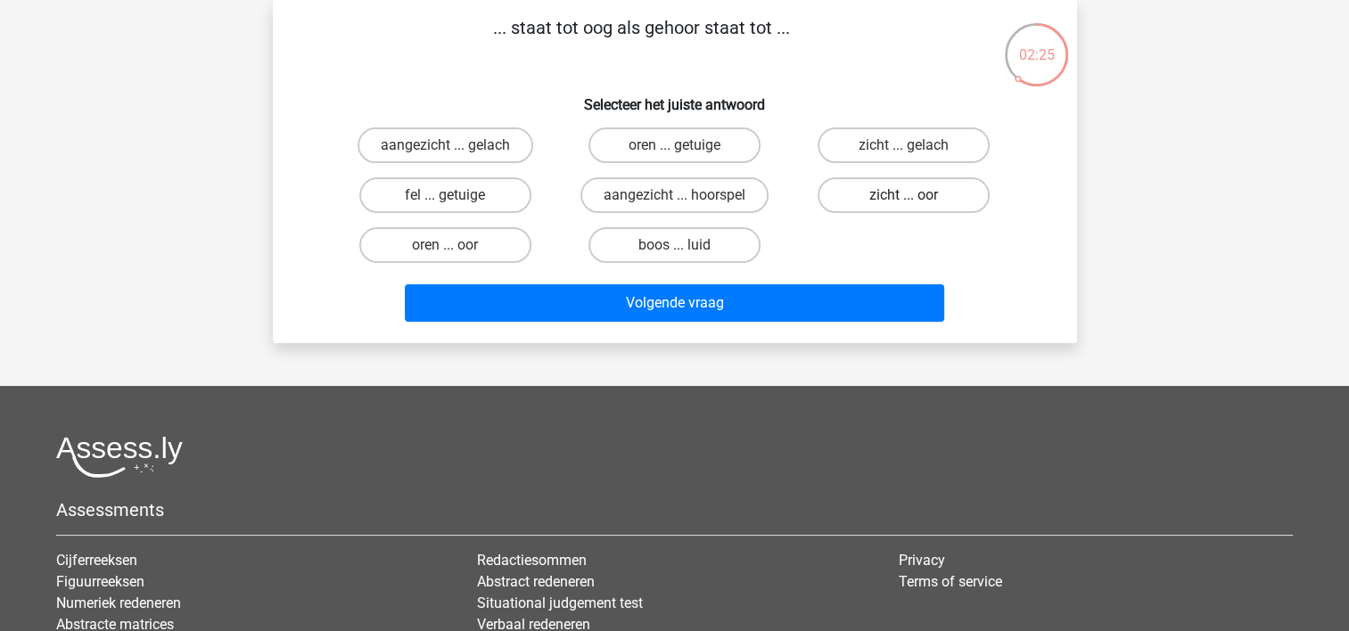
click at [884, 188] on label "zicht ... oor" at bounding box center [903, 195] width 172 height 36
click at [904, 195] on input "zicht ... oor" at bounding box center [910, 201] width 12 height 12
radio input "true"
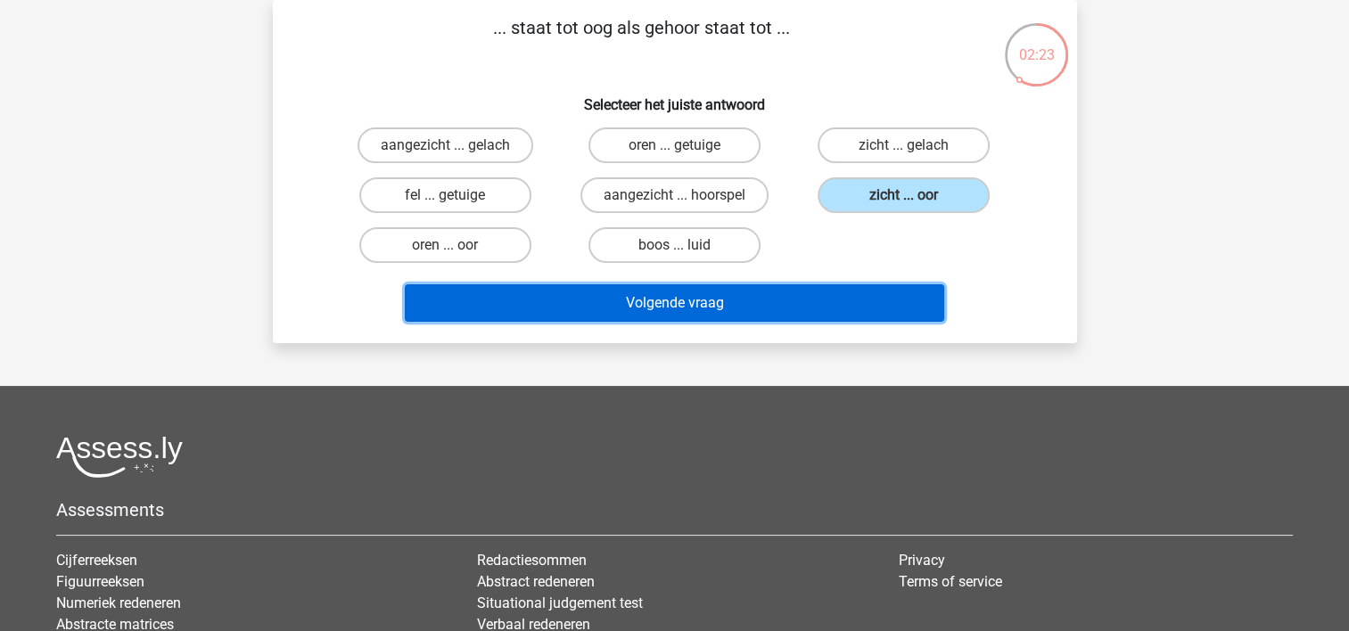
click at [750, 308] on button "Volgende vraag" at bounding box center [674, 302] width 539 height 37
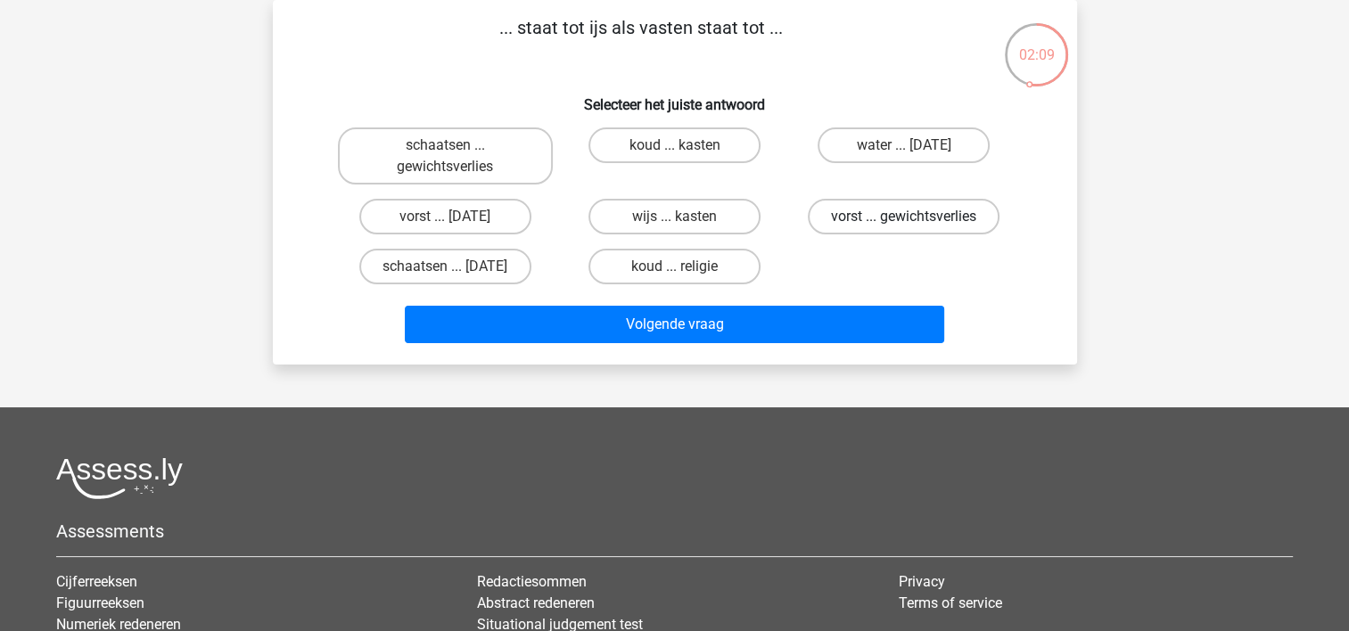
click at [849, 217] on label "vorst ... gewichtsverlies" at bounding box center [904, 217] width 192 height 36
click at [904, 217] on input "vorst ... gewichtsverlies" at bounding box center [910, 223] width 12 height 12
radio input "true"
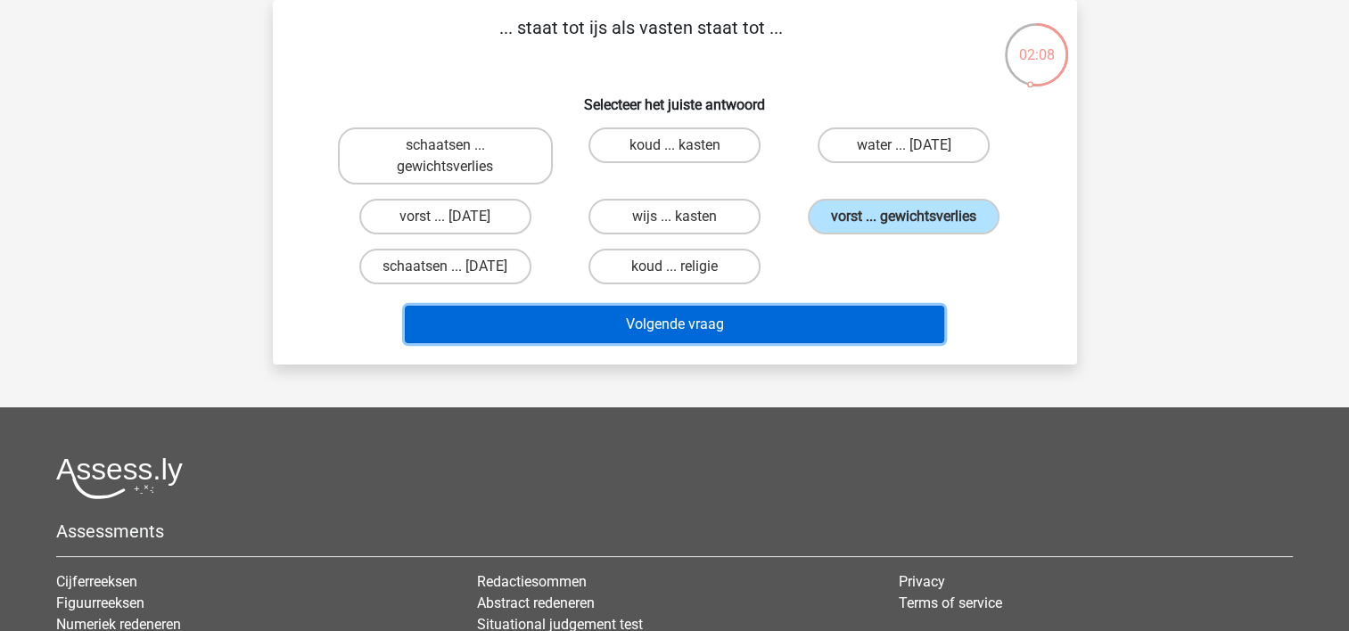
click at [726, 319] on button "Volgende vraag" at bounding box center [674, 324] width 539 height 37
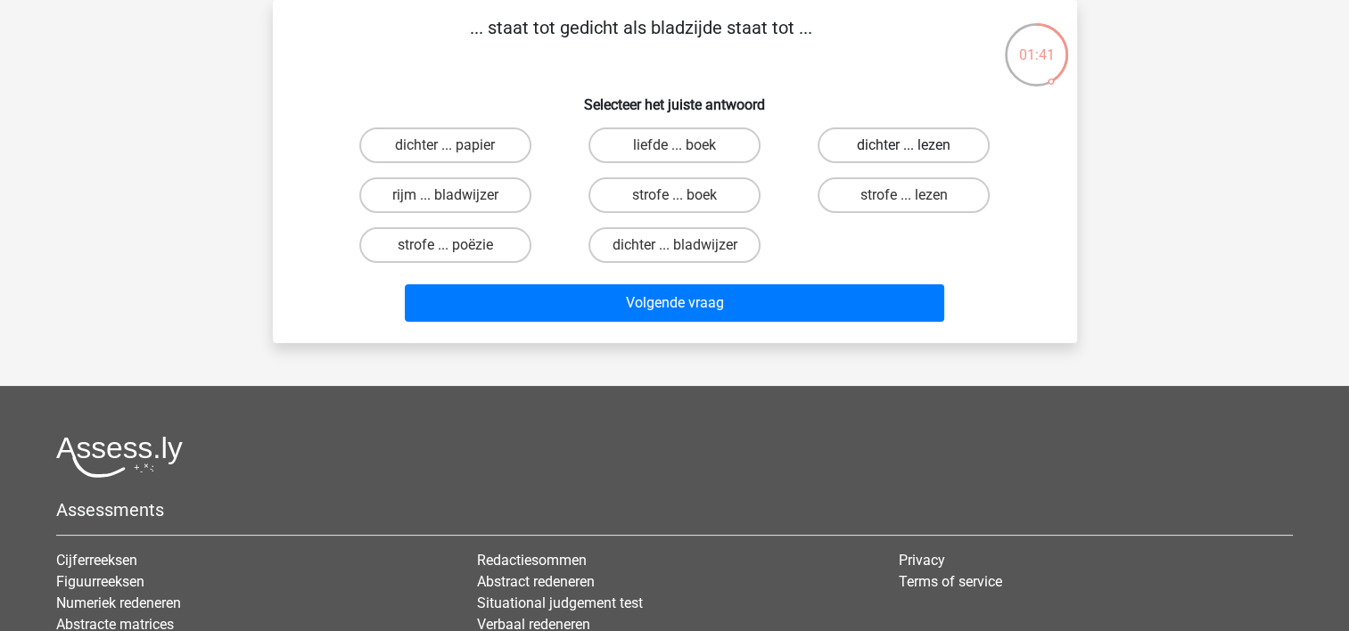
click at [898, 145] on label "dichter ... lezen" at bounding box center [903, 145] width 172 height 36
click at [904, 145] on input "dichter ... lezen" at bounding box center [910, 151] width 12 height 12
radio input "true"
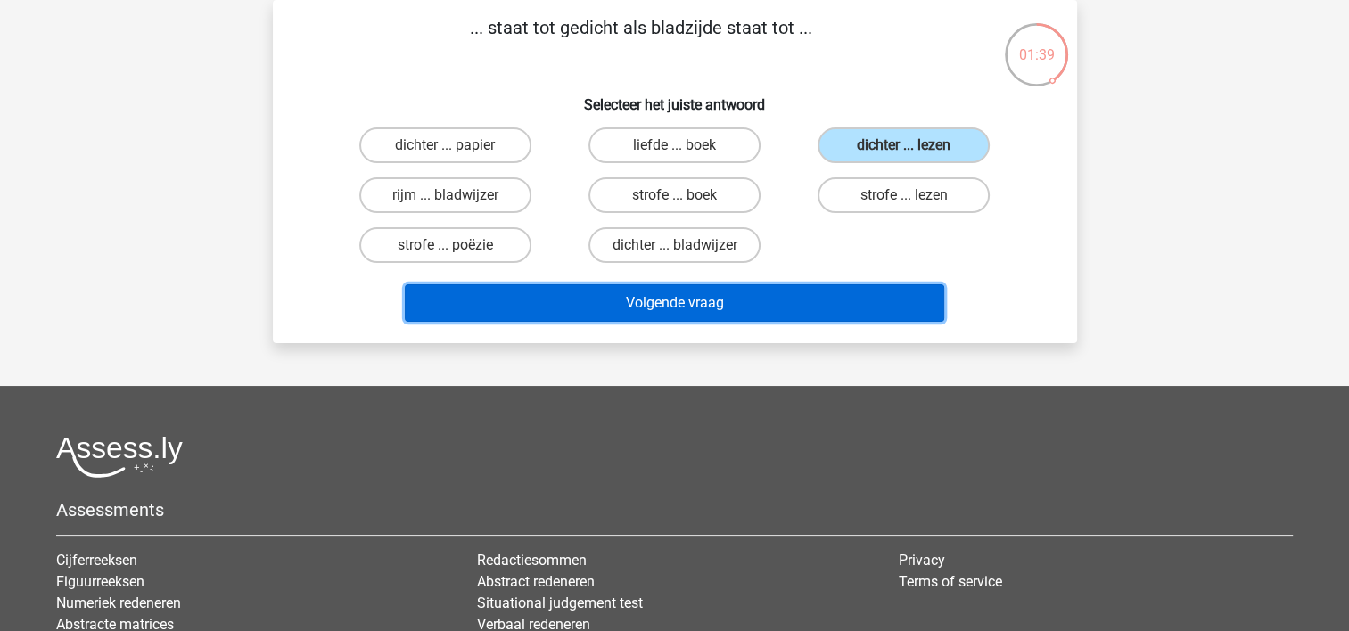
click at [760, 301] on button "Volgende vraag" at bounding box center [674, 302] width 539 height 37
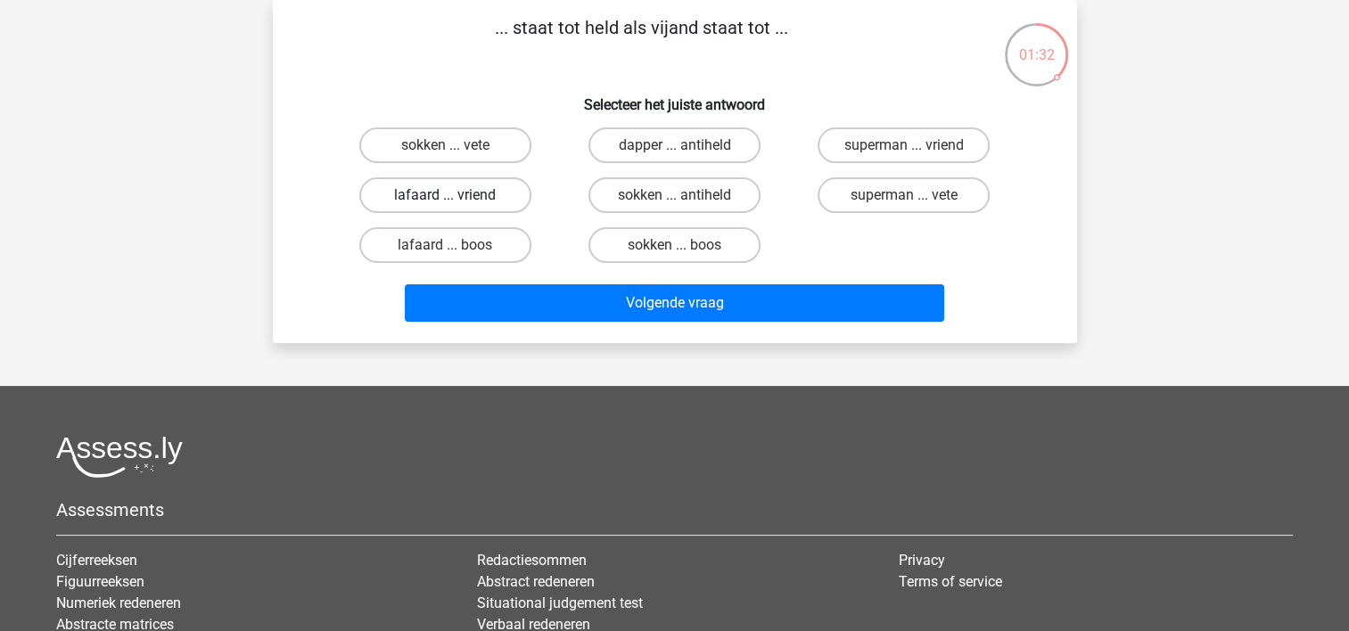
click at [488, 203] on label "lafaard ... vriend" at bounding box center [445, 195] width 172 height 36
click at [456, 203] on input "lafaard ... vriend" at bounding box center [451, 201] width 12 height 12
radio input "true"
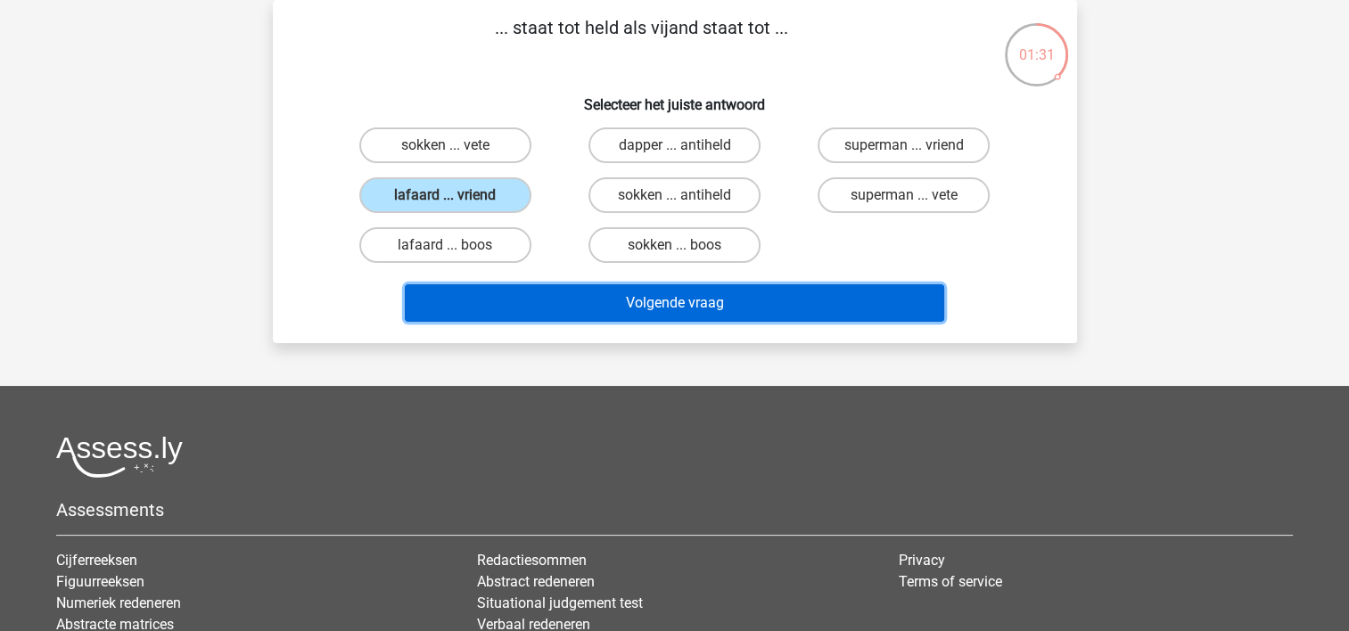
click at [578, 289] on button "Volgende vraag" at bounding box center [674, 302] width 539 height 37
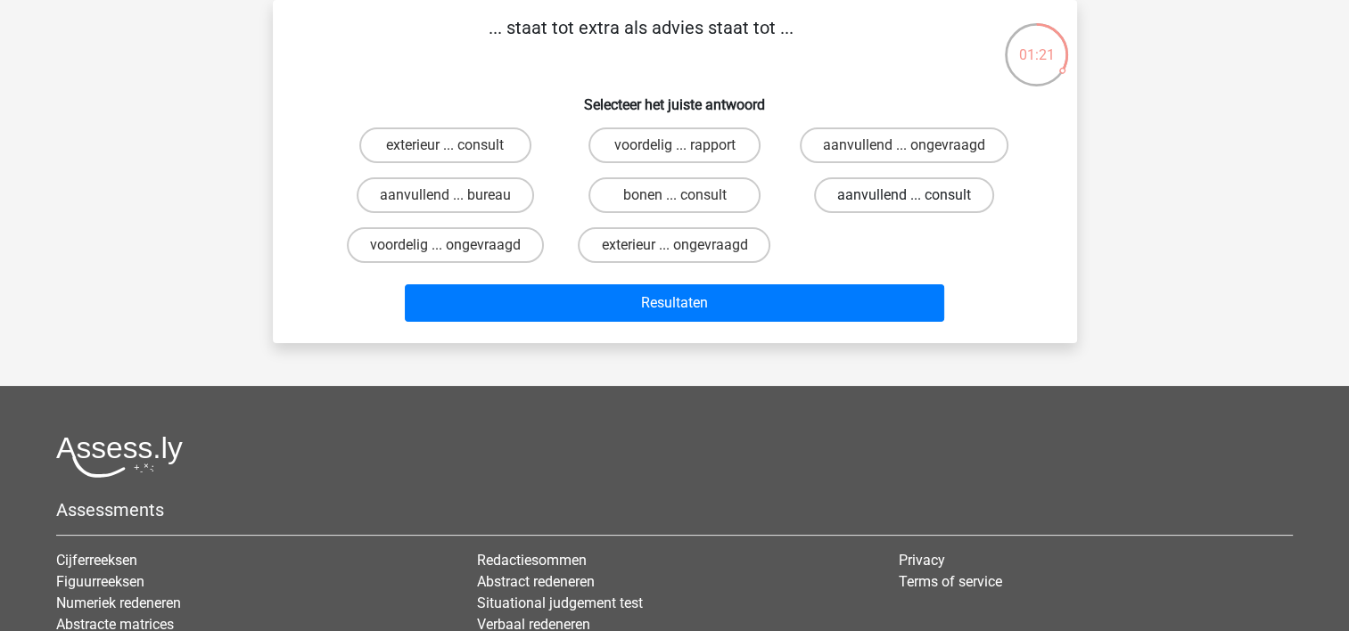
click at [866, 197] on label "aanvullend ... consult" at bounding box center [904, 195] width 180 height 36
click at [904, 197] on input "aanvullend ... consult" at bounding box center [910, 201] width 12 height 12
radio input "true"
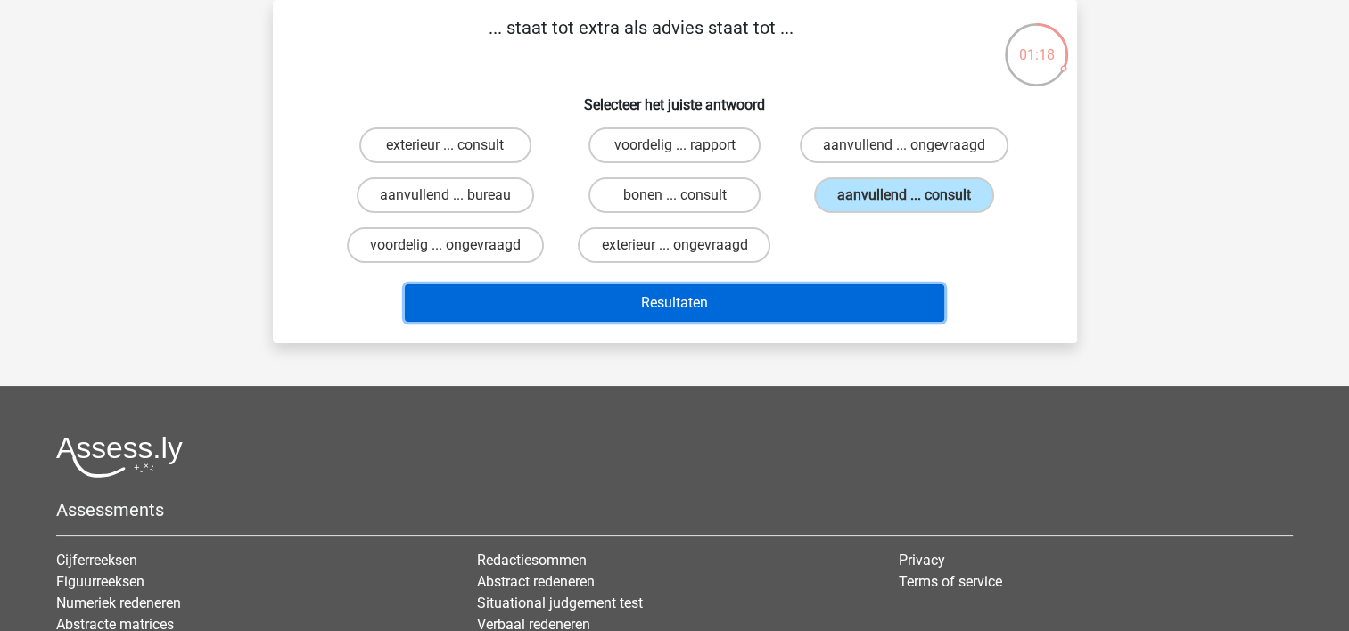
click at [750, 287] on button "Resultaten" at bounding box center [674, 302] width 539 height 37
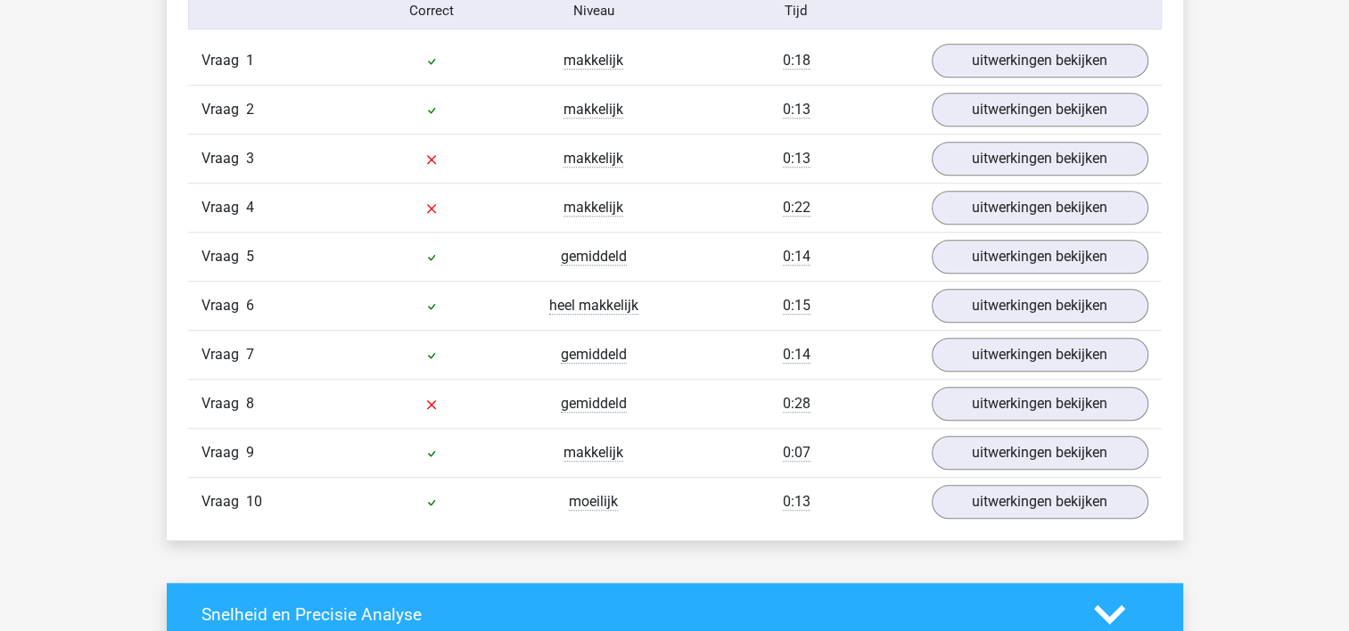
scroll to position [1512, 0]
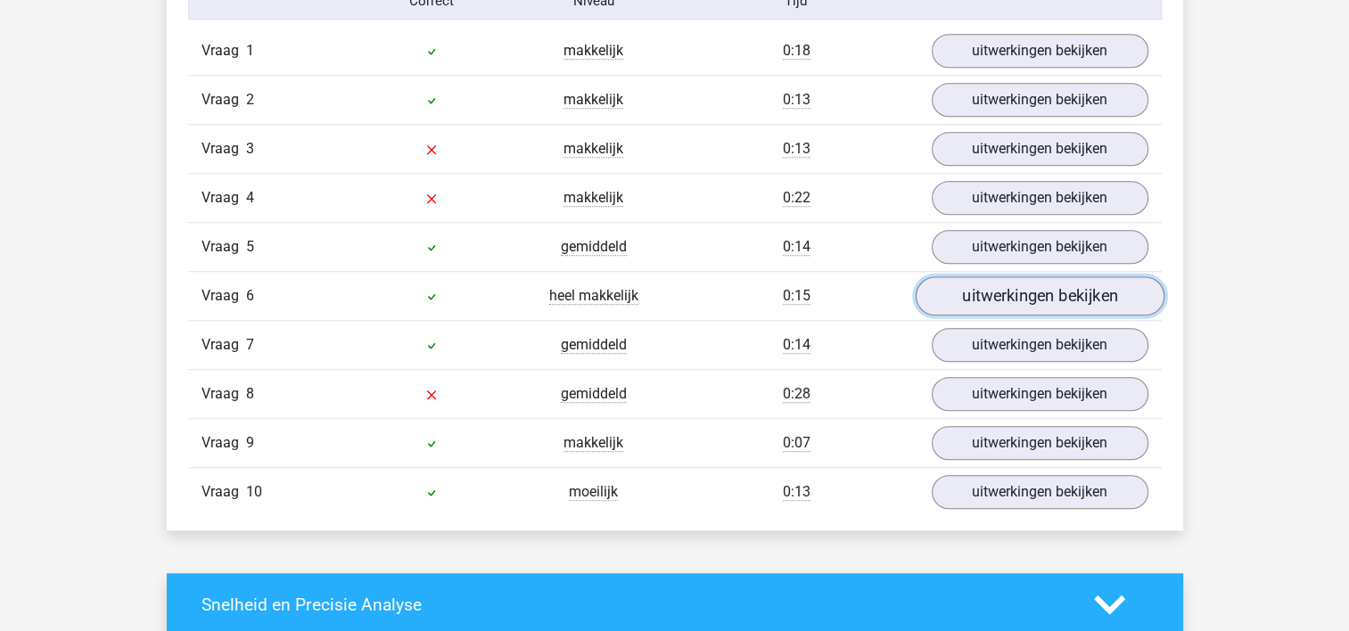
click at [1038, 286] on link "uitwerkingen bekijken" at bounding box center [1039, 295] width 249 height 39
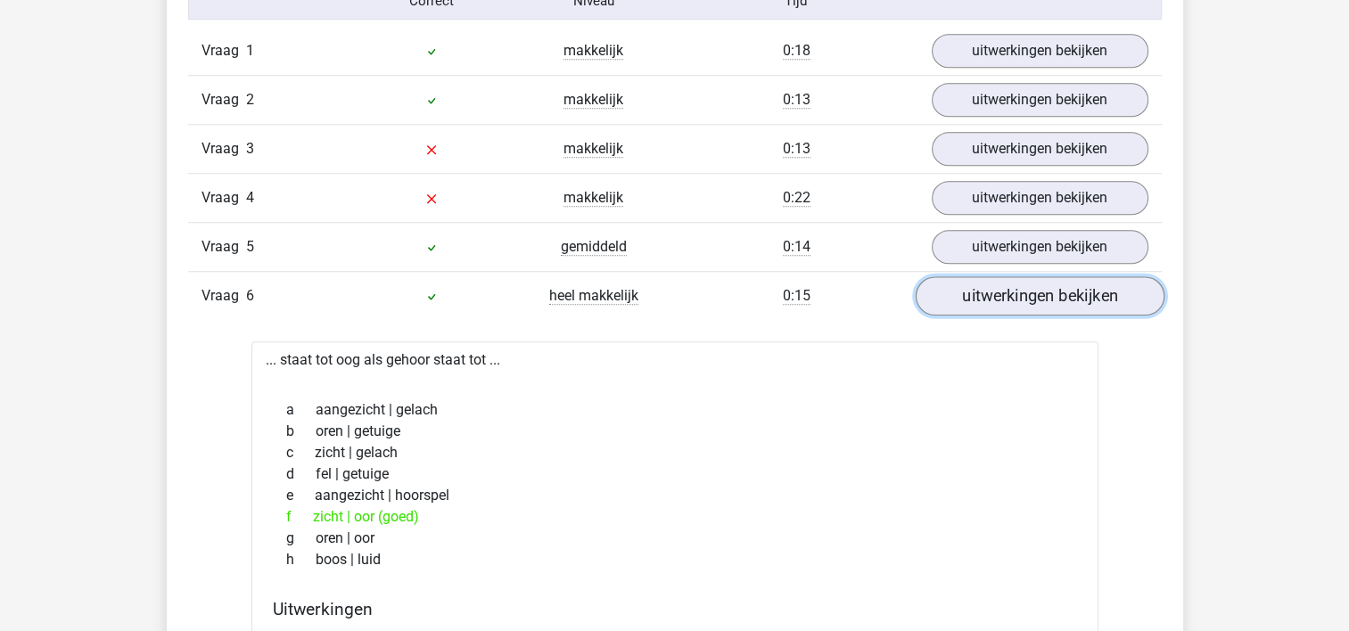
click at [1038, 286] on link "uitwerkingen bekijken" at bounding box center [1039, 295] width 249 height 39
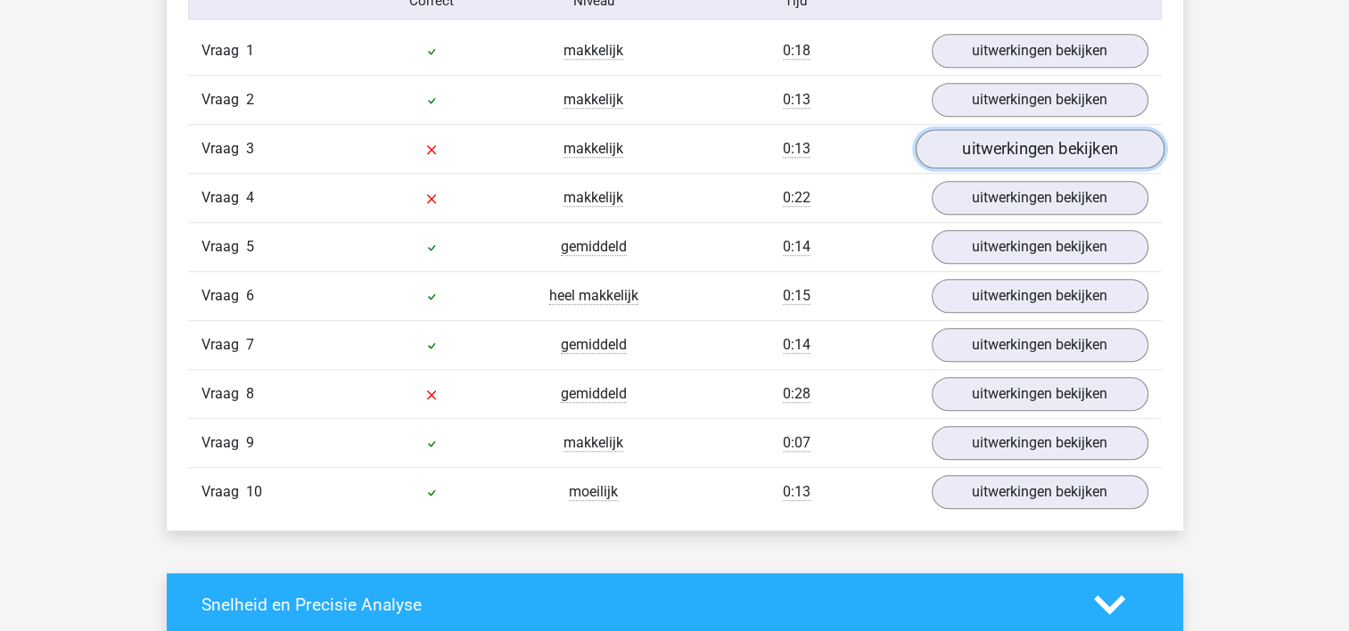
click at [972, 150] on link "uitwerkingen bekijken" at bounding box center [1039, 148] width 249 height 39
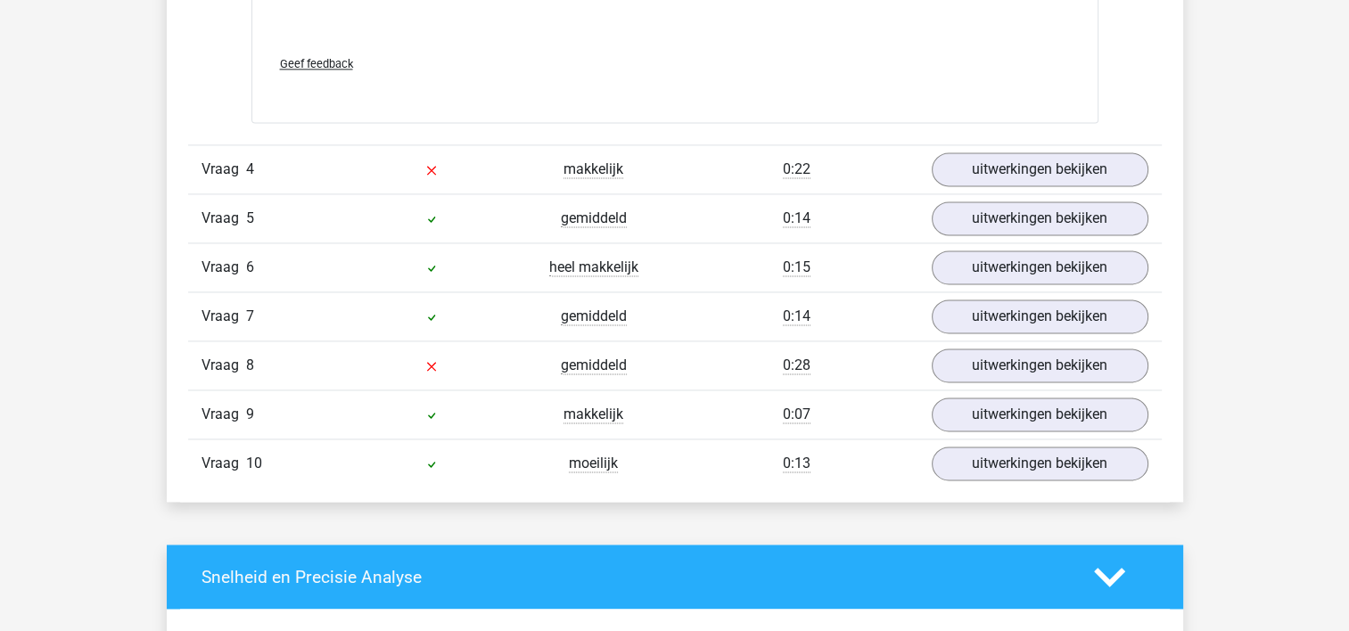
scroll to position [2502, 0]
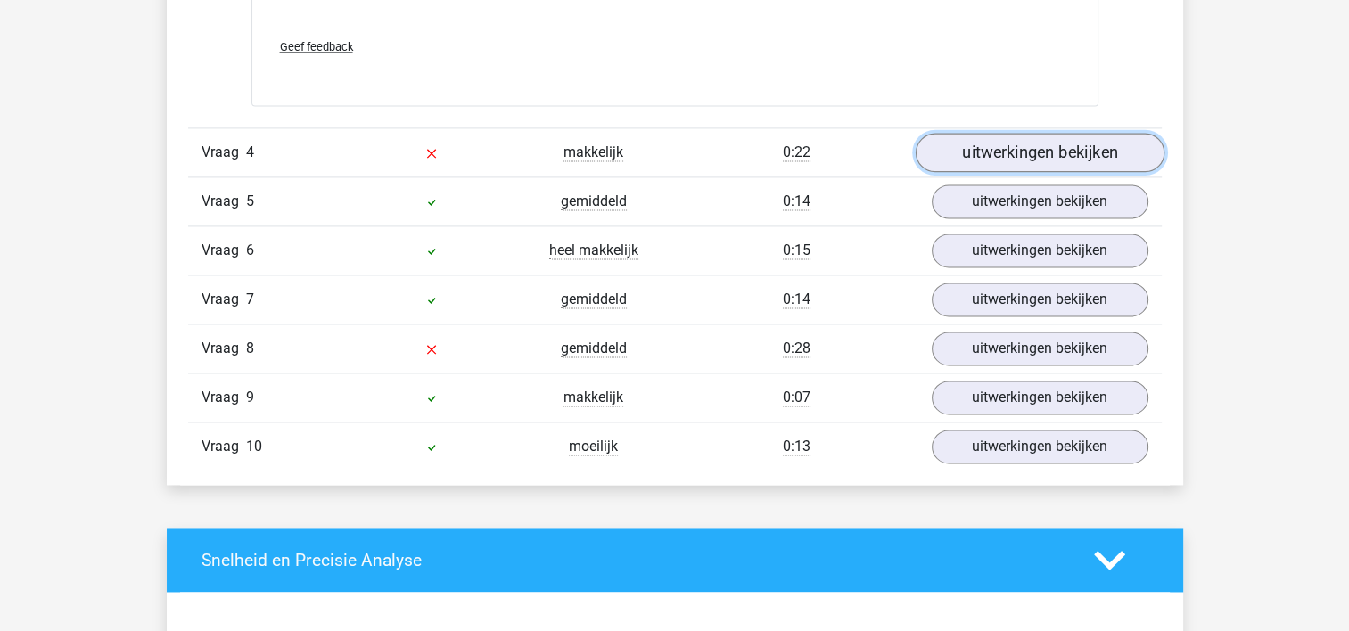
click at [1034, 160] on link "uitwerkingen bekijken" at bounding box center [1039, 152] width 249 height 39
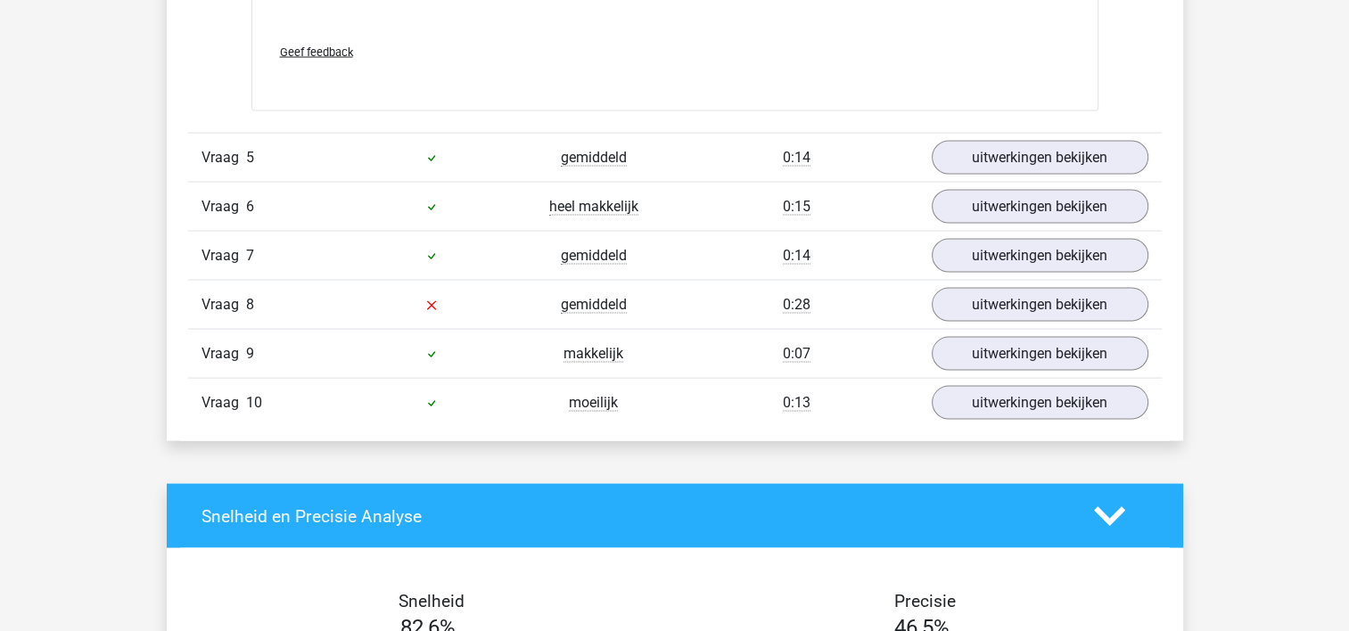
scroll to position [3541, 0]
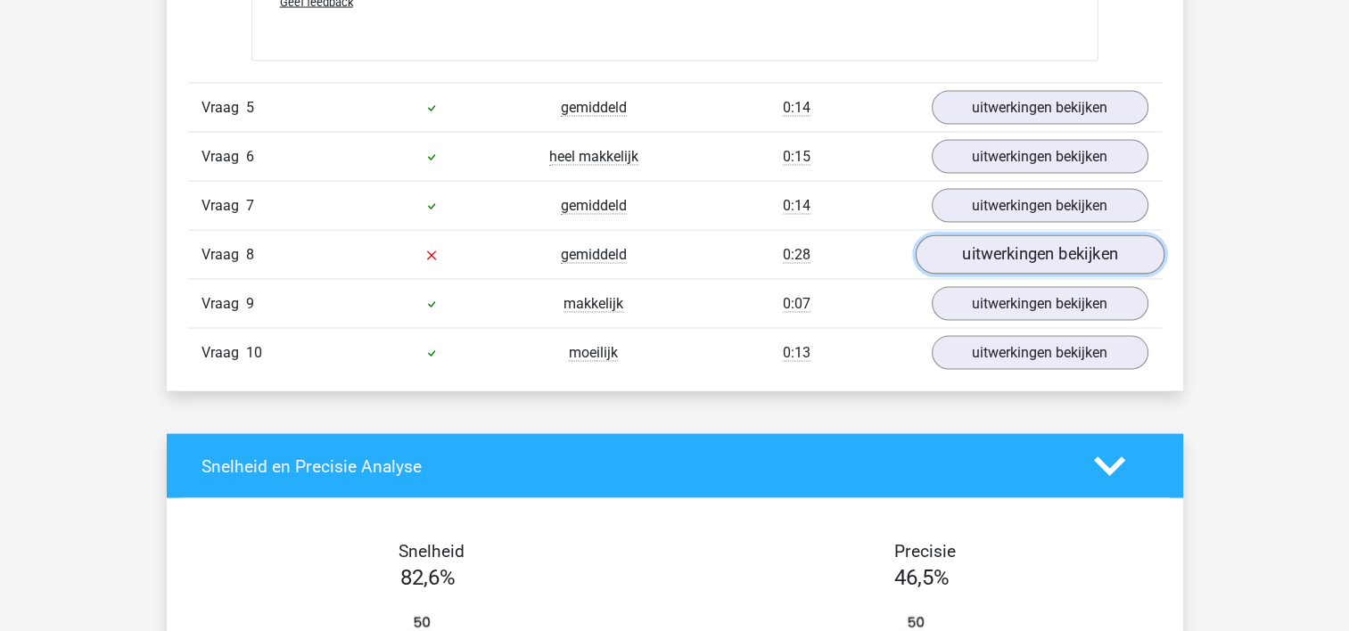
click at [1081, 253] on link "uitwerkingen bekijken" at bounding box center [1039, 254] width 249 height 39
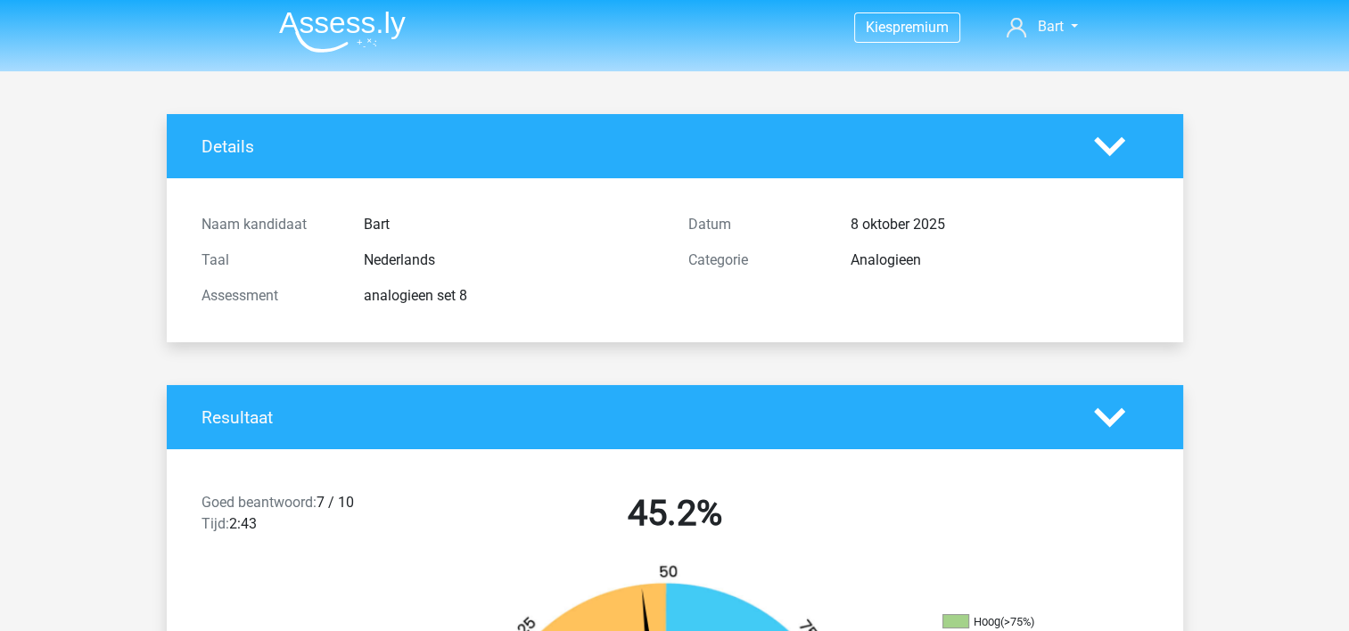
scroll to position [0, 0]
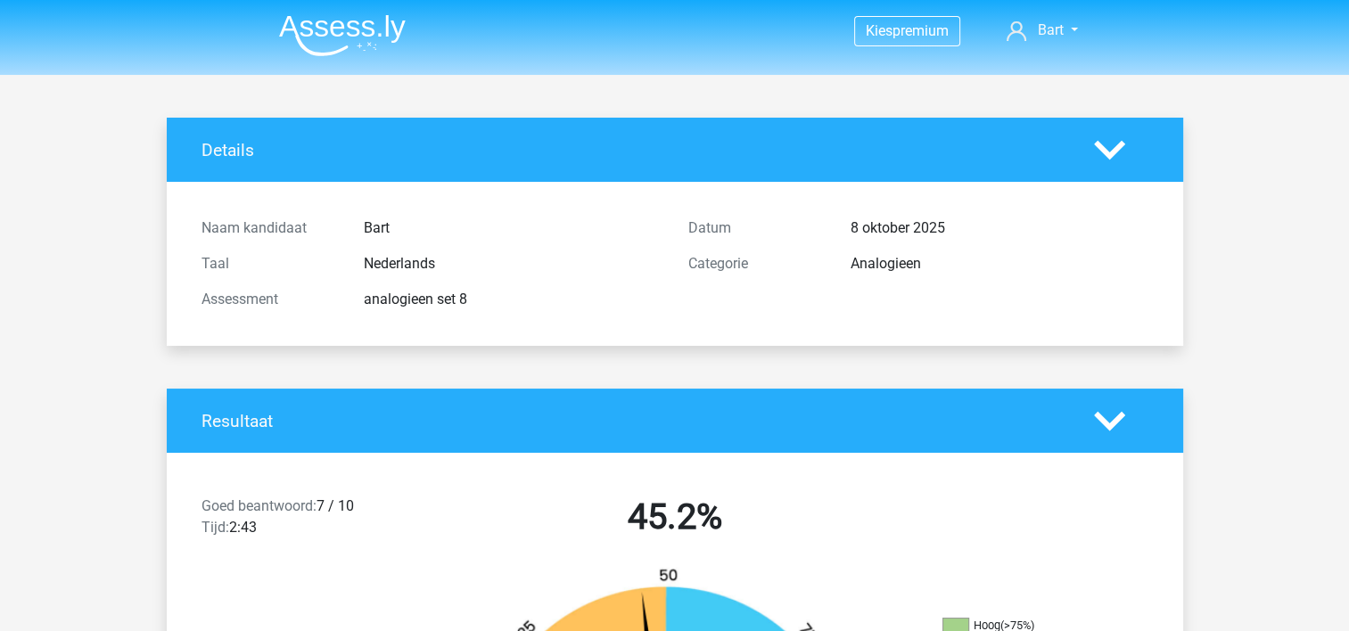
click at [337, 25] on img at bounding box center [342, 35] width 127 height 42
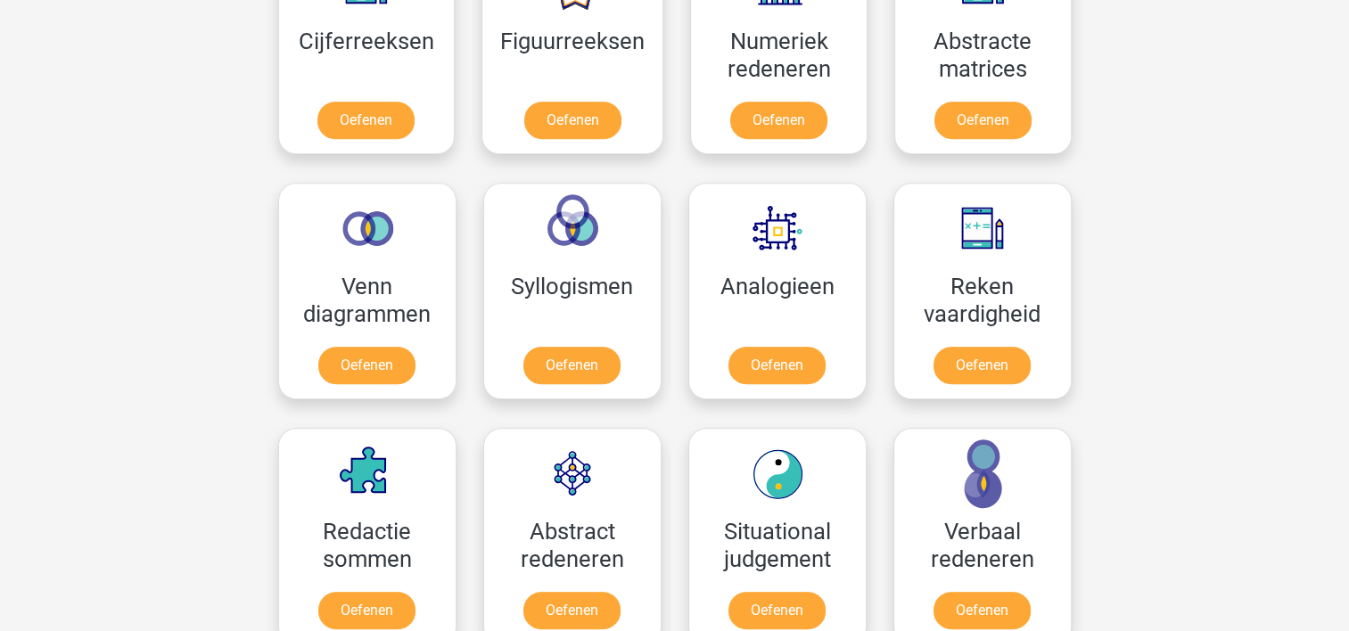
scroll to position [912, 0]
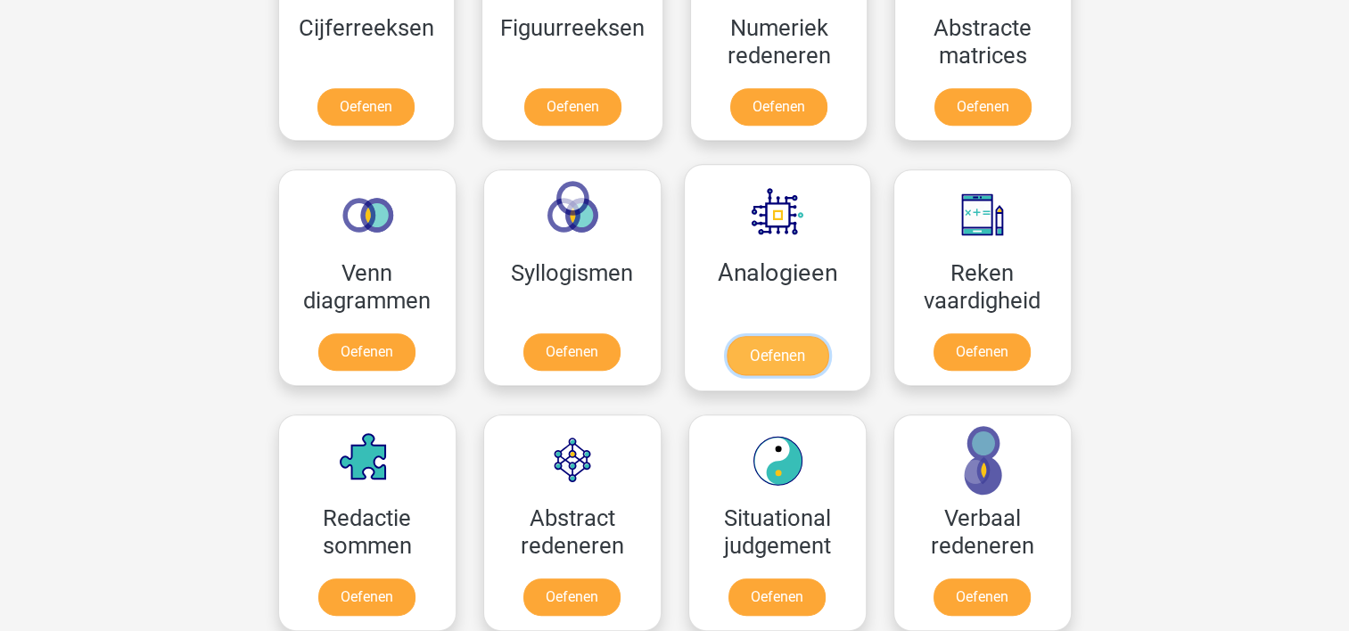
click at [767, 360] on link "Oefenen" at bounding box center [777, 355] width 102 height 39
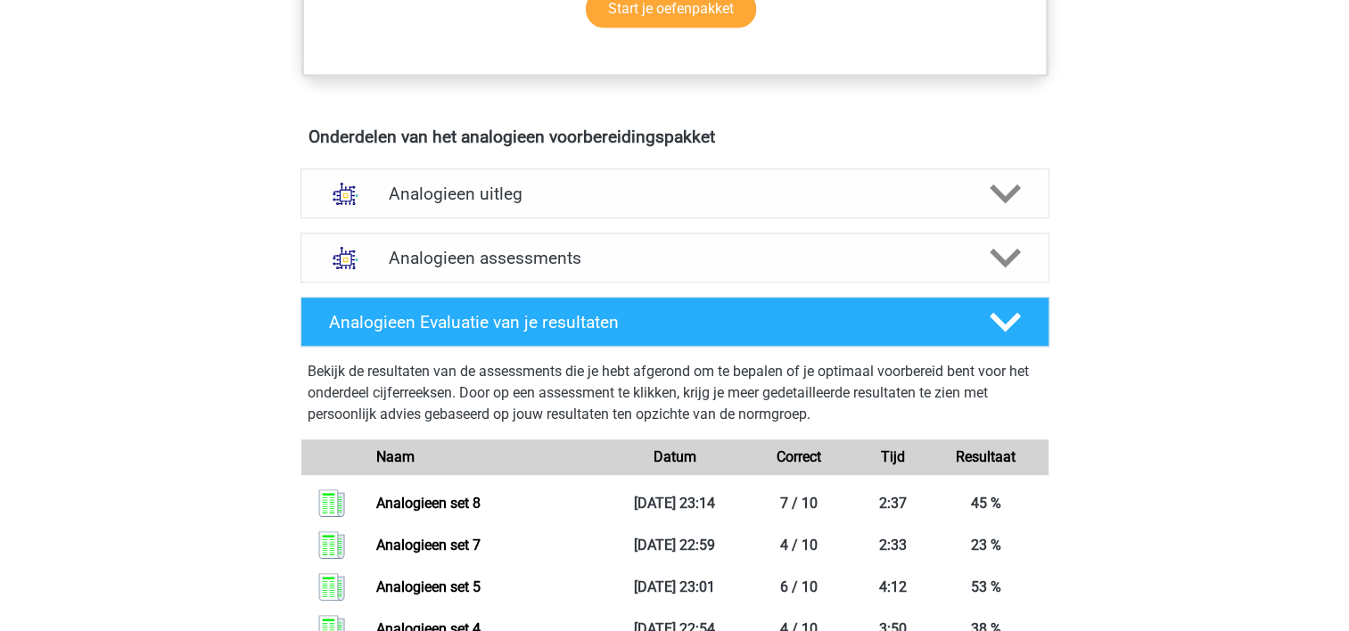
scroll to position [925, 0]
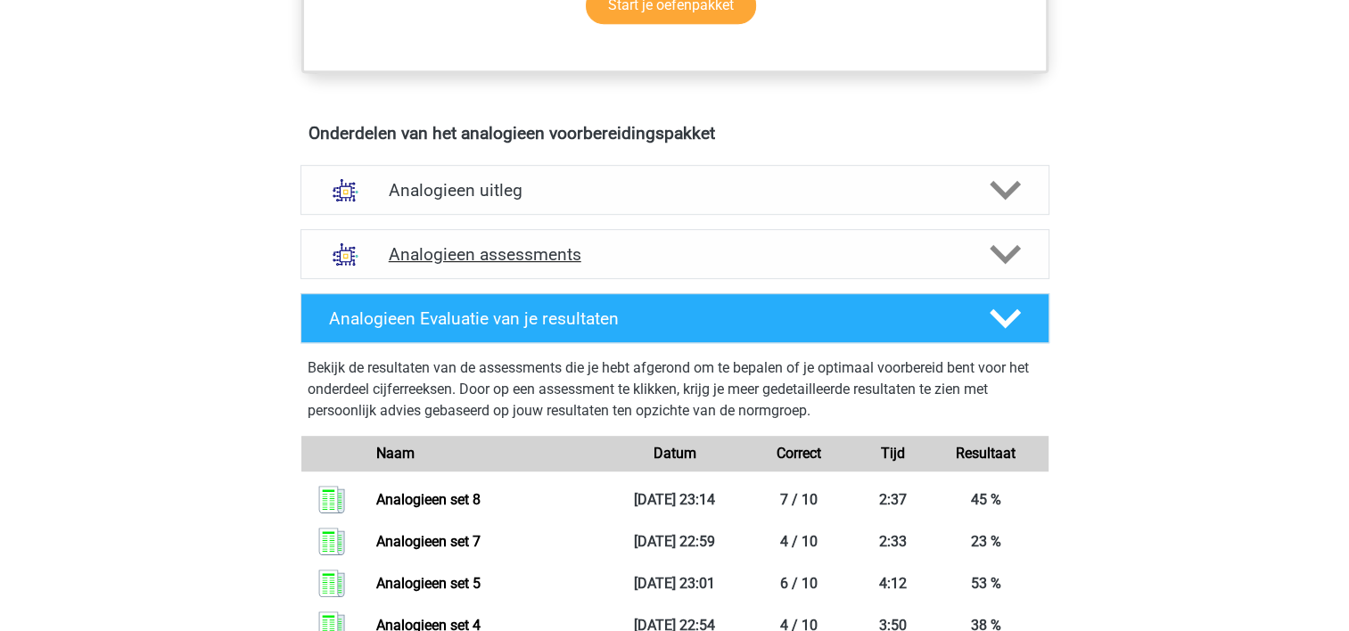
click at [857, 256] on h4 "Analogieen assessments" at bounding box center [675, 254] width 572 height 21
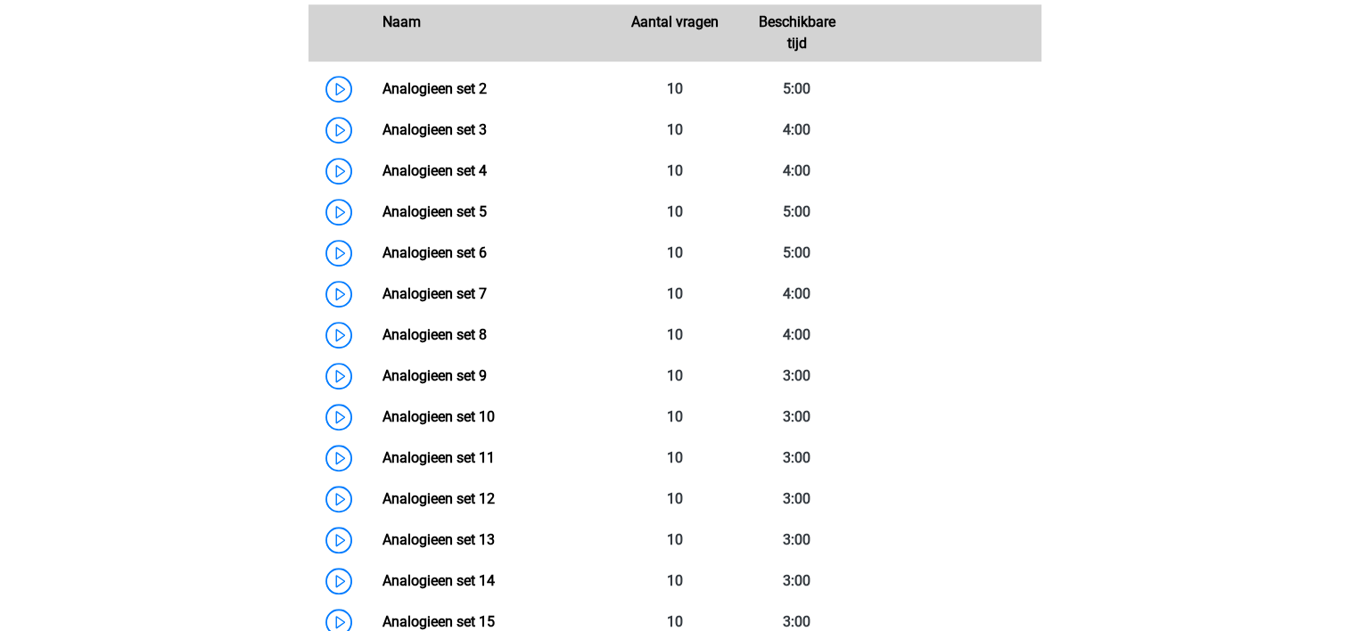
scroll to position [1325, 0]
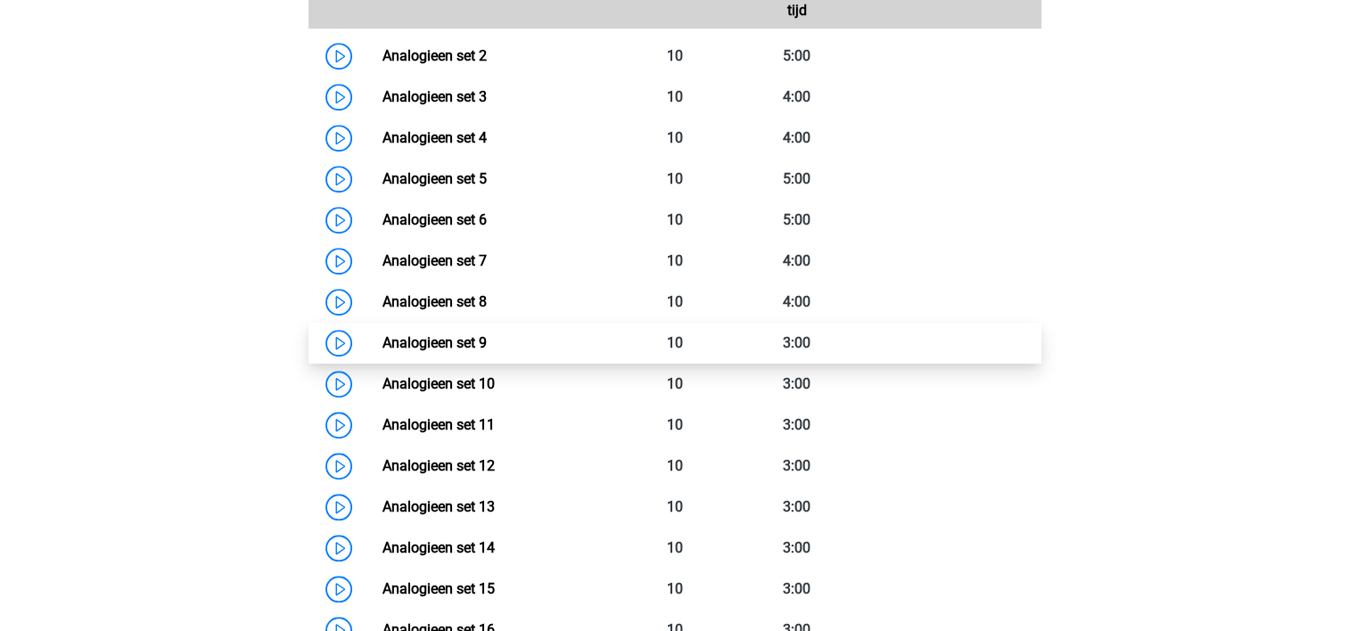
click at [382, 341] on link "Analogieen set 9" at bounding box center [434, 342] width 104 height 17
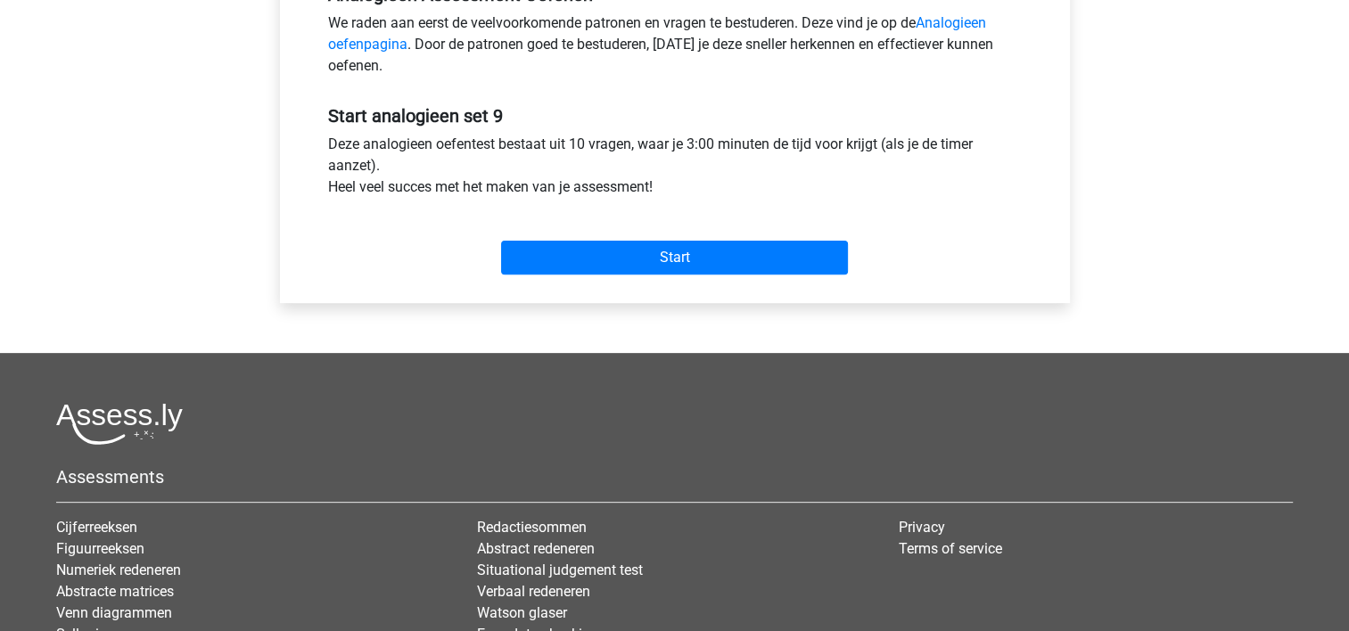
scroll to position [593, 0]
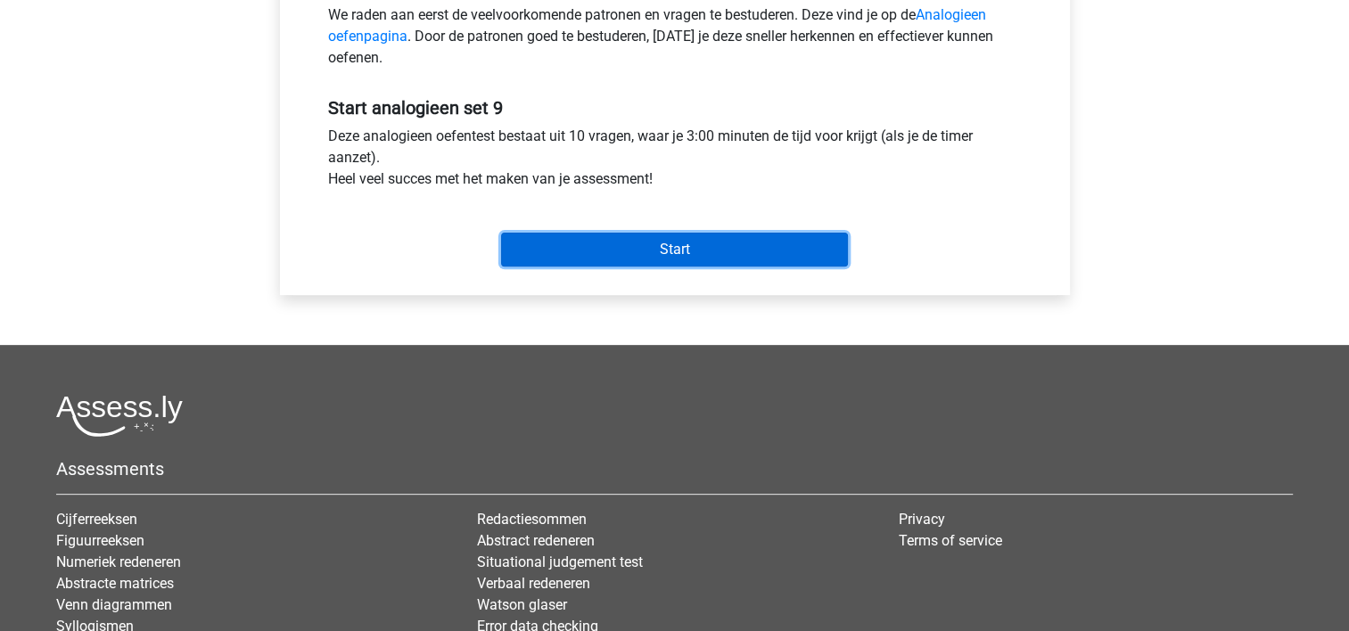
click at [739, 246] on input "Start" at bounding box center [674, 250] width 347 height 34
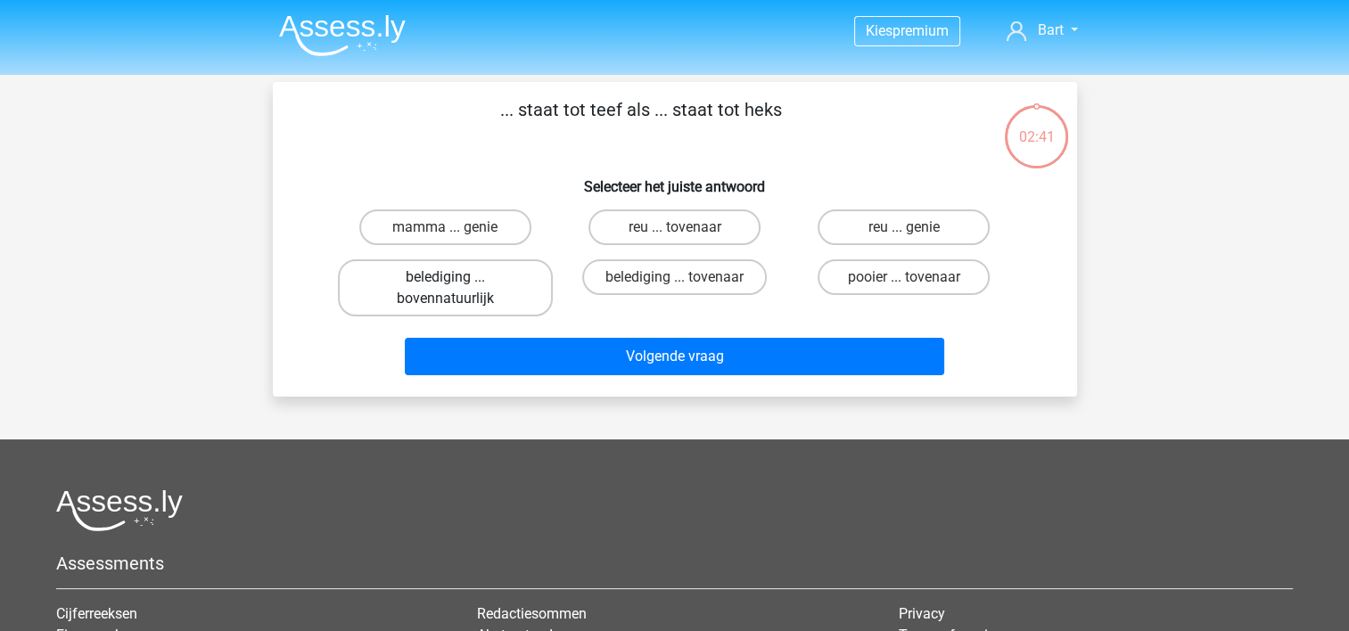
click at [492, 275] on label "belediging ... bovennatuurlijk" at bounding box center [445, 287] width 215 height 57
click at [456, 277] on input "belediging ... bovennatuurlijk" at bounding box center [451, 283] width 12 height 12
radio input "true"
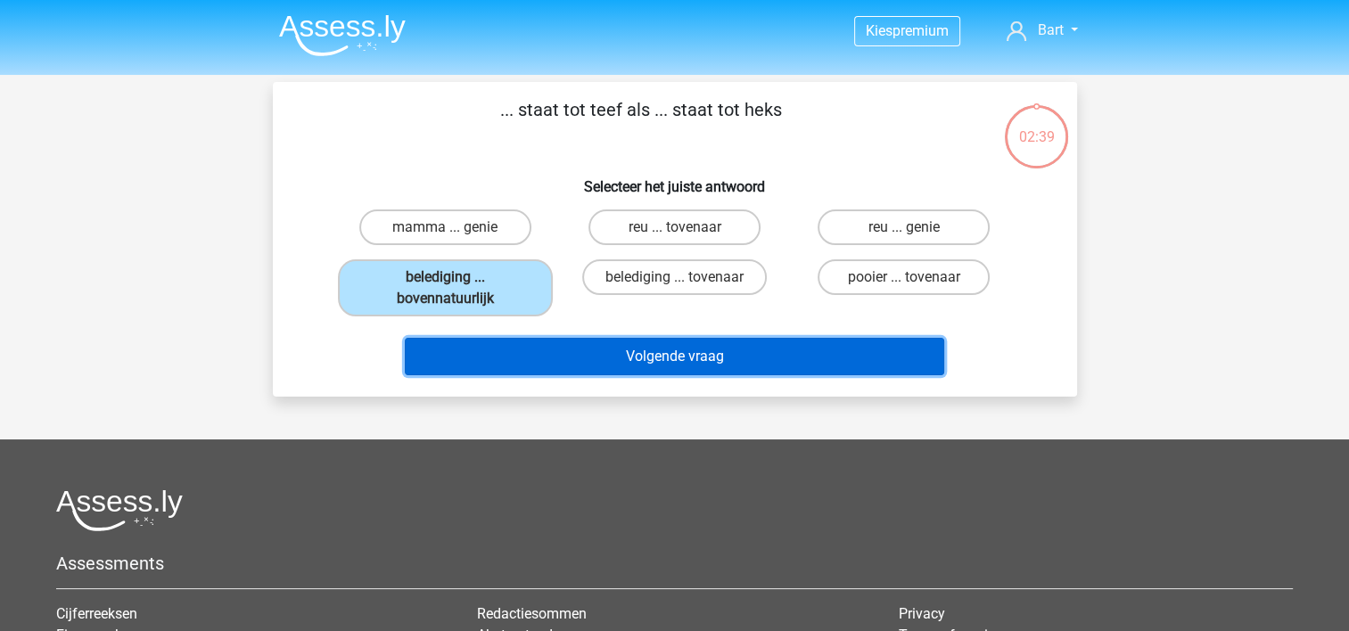
click at [643, 369] on button "Volgende vraag" at bounding box center [674, 356] width 539 height 37
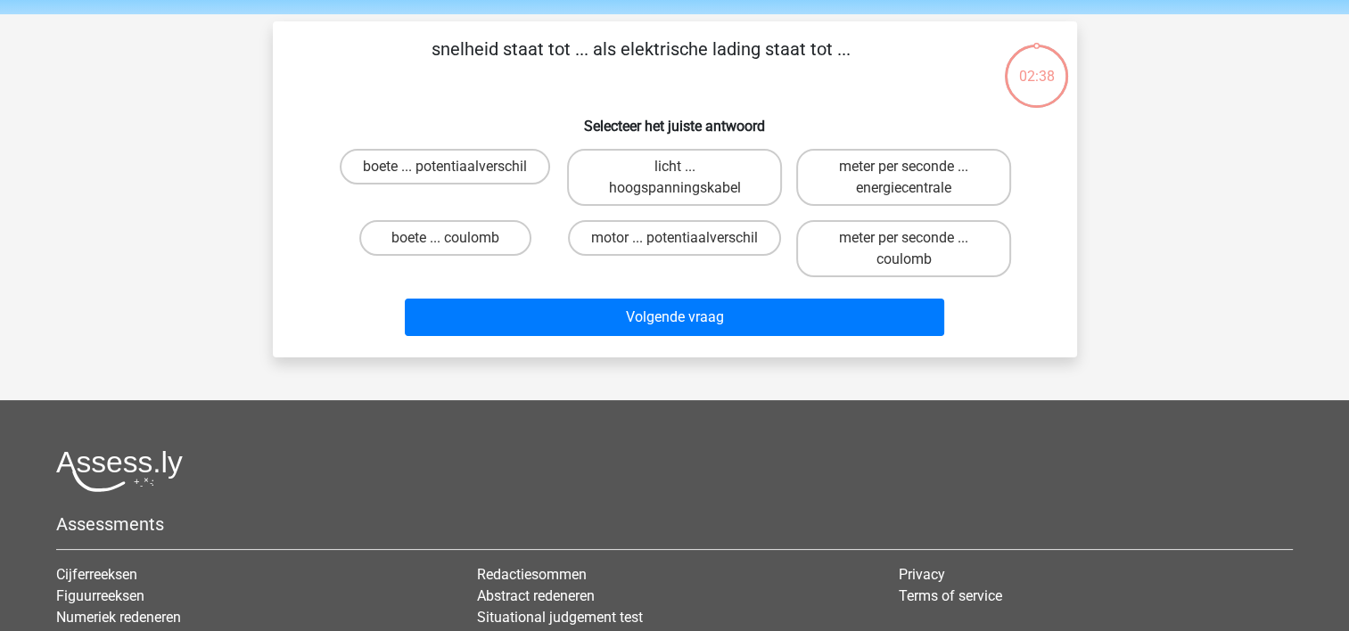
scroll to position [82, 0]
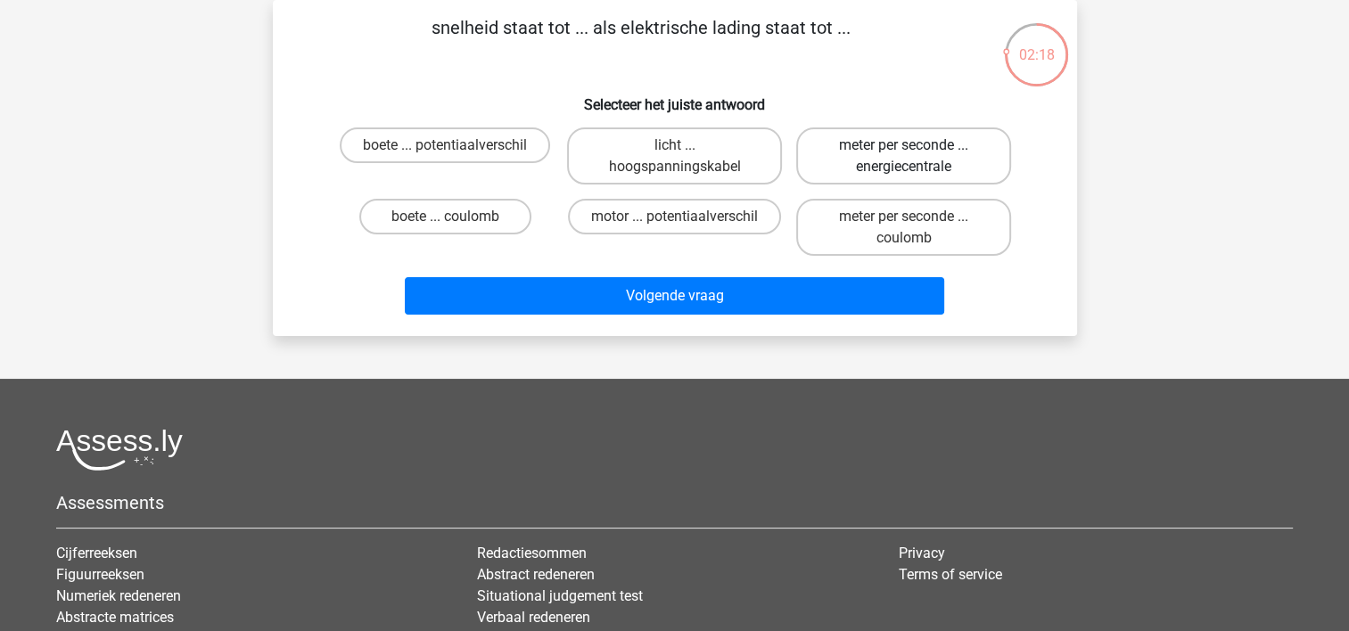
click at [891, 150] on label "meter per seconde ... energiecentrale" at bounding box center [903, 155] width 215 height 57
click at [904, 150] on input "meter per seconde ... energiecentrale" at bounding box center [910, 151] width 12 height 12
radio input "true"
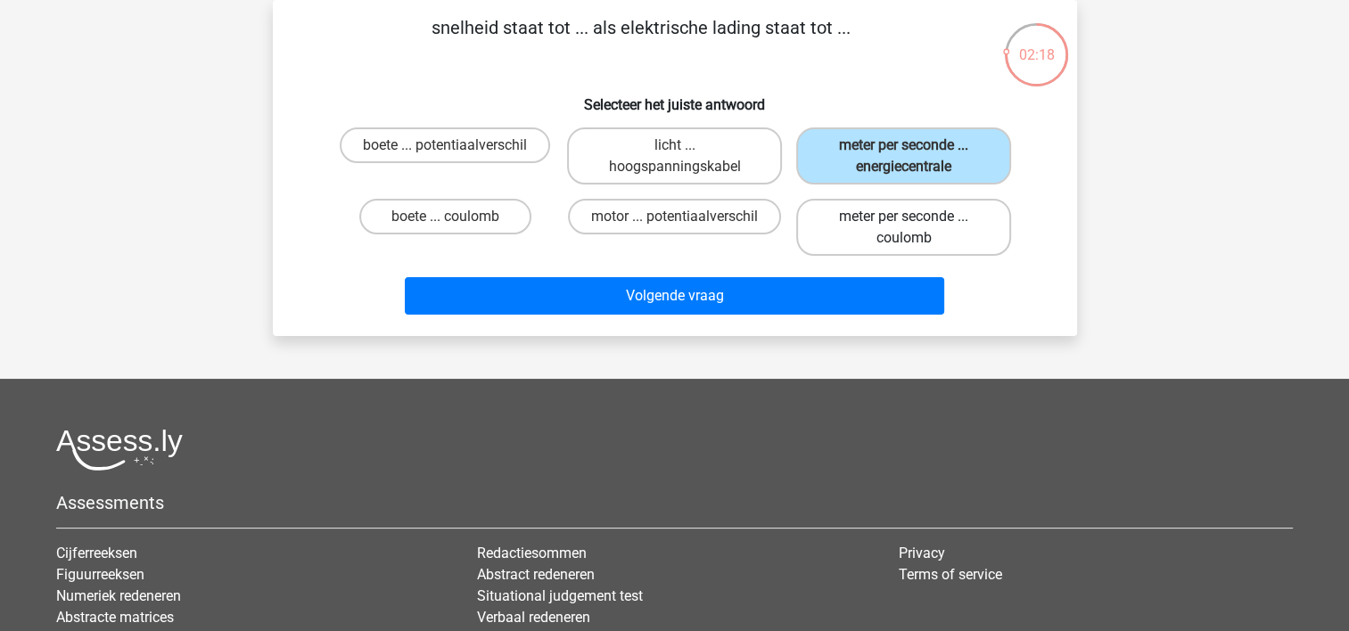
click at [868, 221] on label "meter per seconde ... coulomb" at bounding box center [903, 227] width 215 height 57
click at [904, 221] on input "meter per seconde ... coulomb" at bounding box center [910, 223] width 12 height 12
radio input "true"
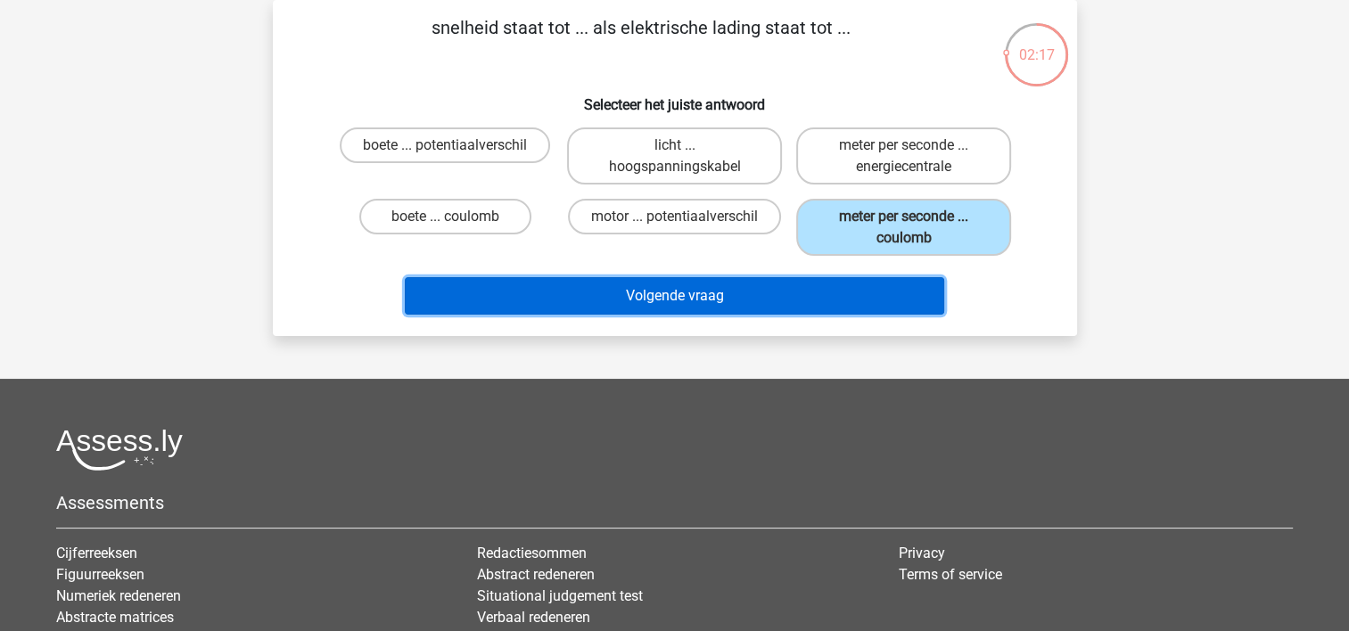
click at [777, 295] on button "Volgende vraag" at bounding box center [674, 295] width 539 height 37
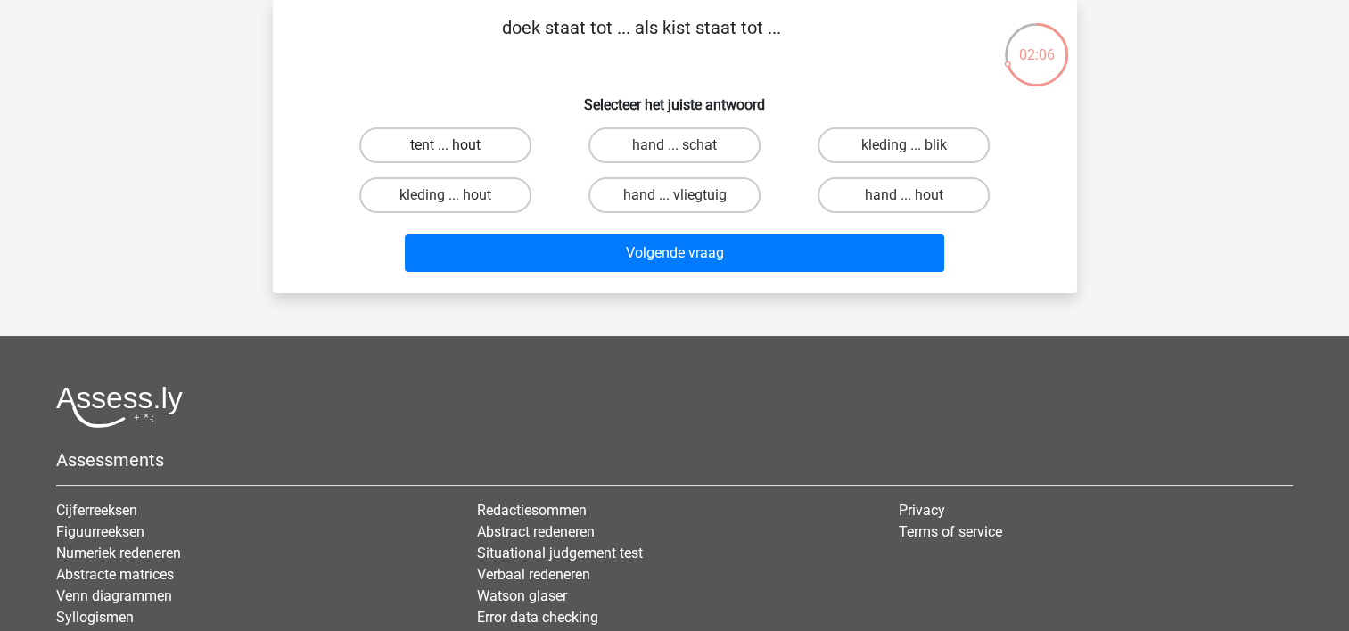
click at [462, 135] on label "tent ... hout" at bounding box center [445, 145] width 172 height 36
click at [456, 145] on input "tent ... hout" at bounding box center [451, 151] width 12 height 12
radio input "true"
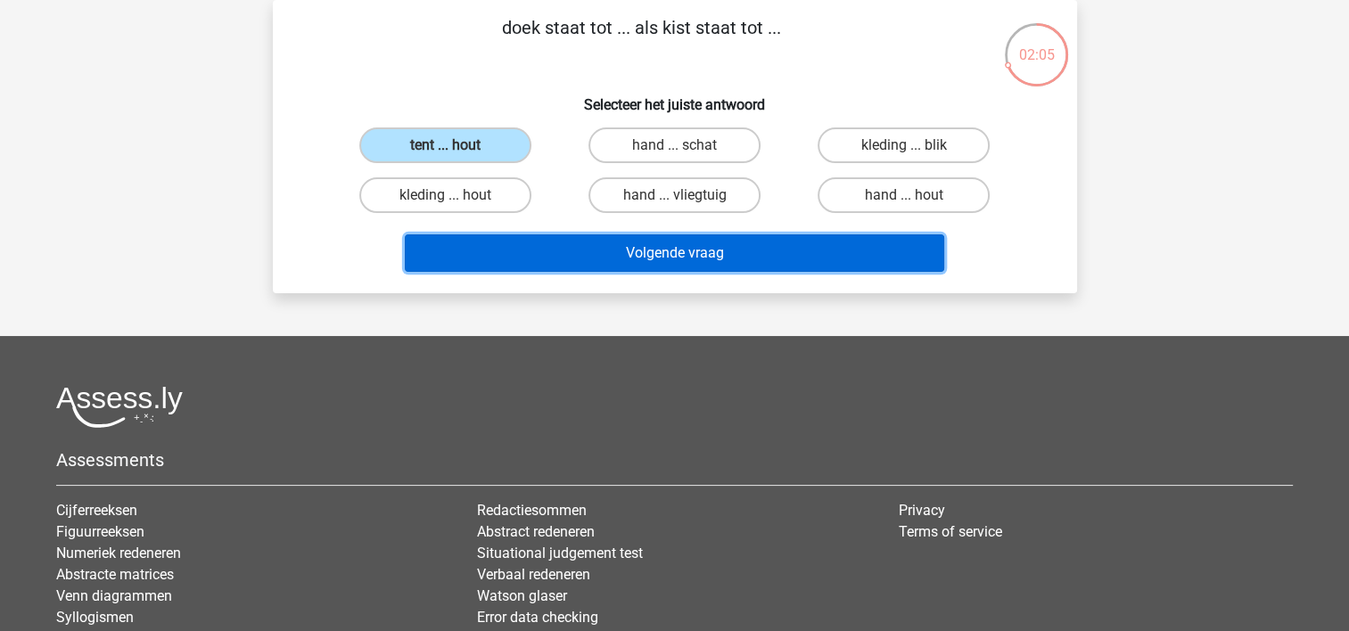
click at [636, 246] on button "Volgende vraag" at bounding box center [674, 252] width 539 height 37
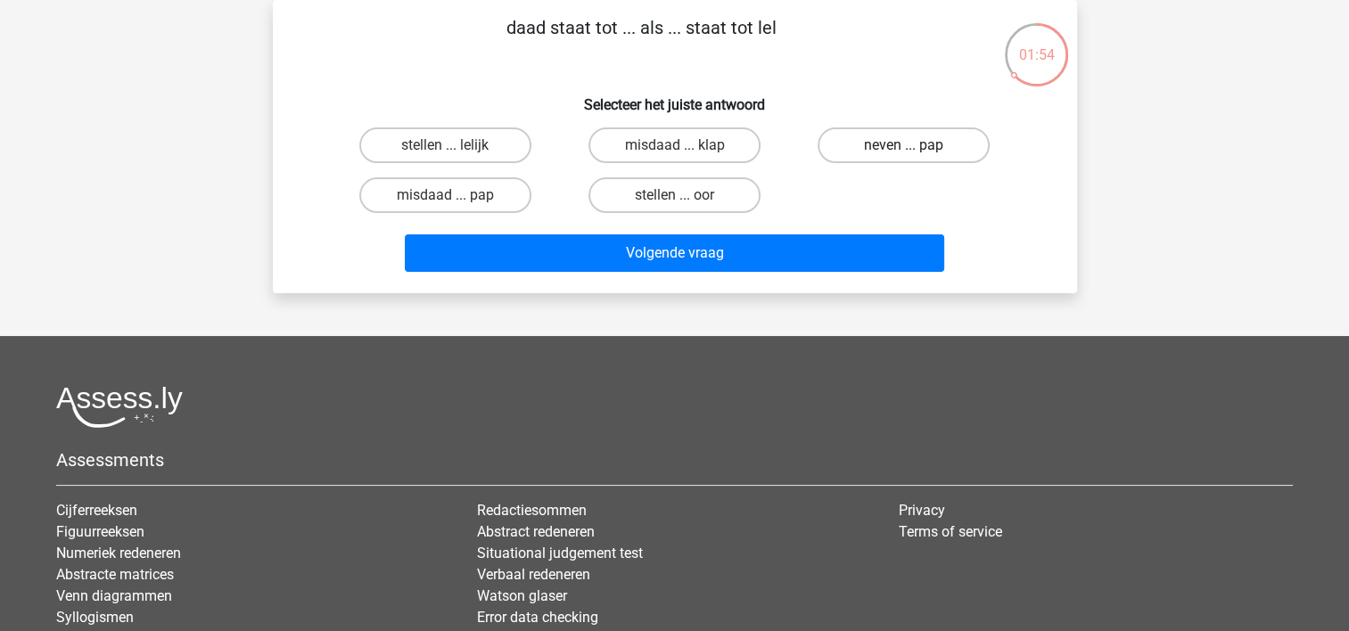
click at [928, 160] on label "neven ... pap" at bounding box center [903, 145] width 172 height 36
click at [915, 157] on input "neven ... pap" at bounding box center [910, 151] width 12 height 12
radio input "true"
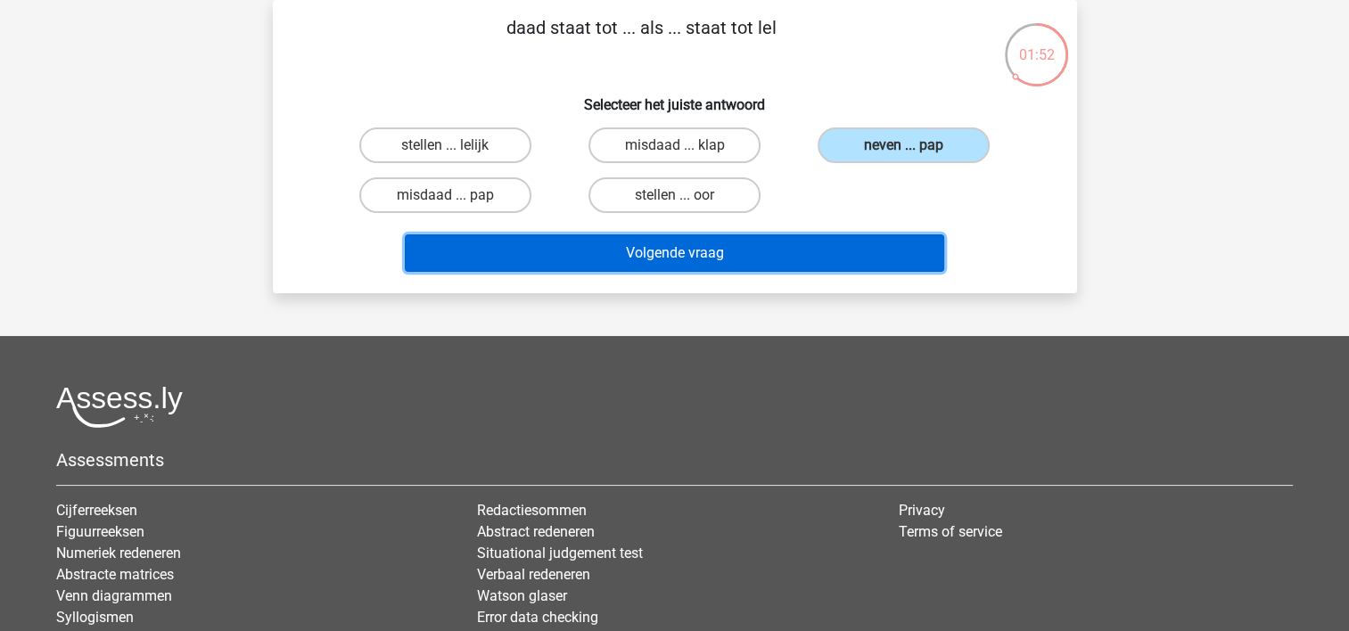
click at [767, 235] on button "Volgende vraag" at bounding box center [674, 252] width 539 height 37
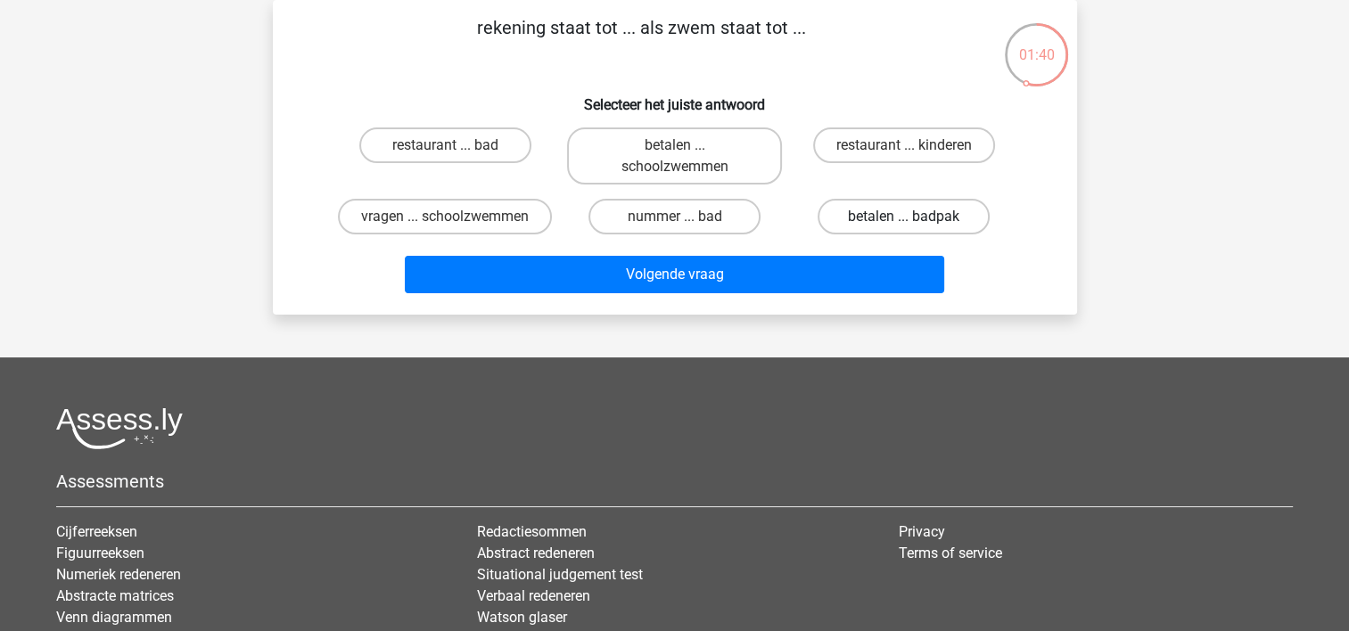
click at [878, 214] on label "betalen ... badpak" at bounding box center [903, 217] width 172 height 36
click at [904, 217] on input "betalen ... badpak" at bounding box center [910, 223] width 12 height 12
radio input "true"
click at [473, 146] on label "restaurant ... bad" at bounding box center [445, 145] width 172 height 36
click at [456, 146] on input "restaurant ... bad" at bounding box center [451, 151] width 12 height 12
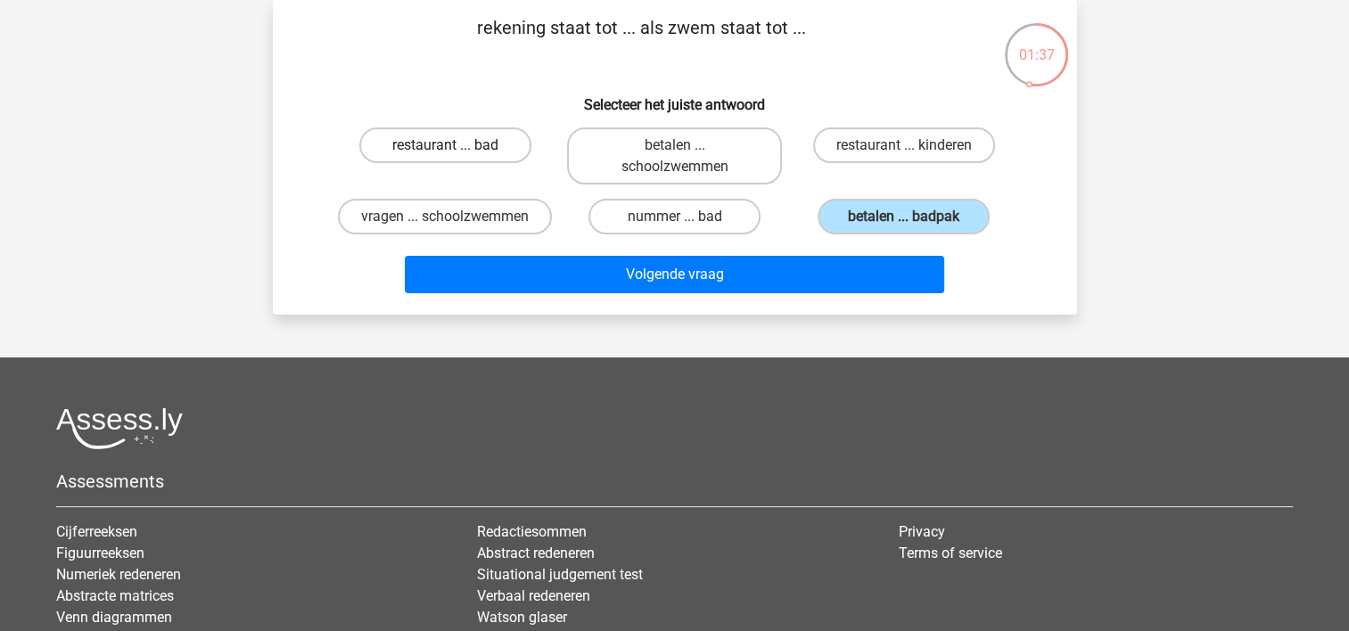
radio input "true"
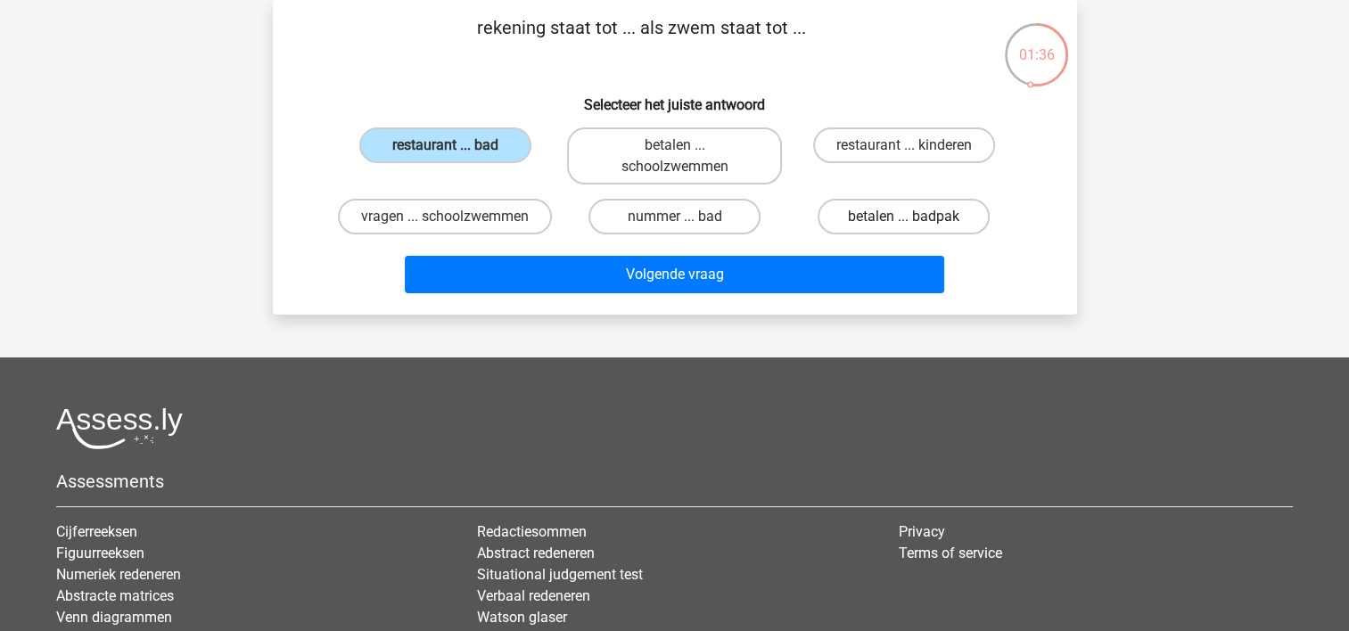
click at [875, 220] on label "betalen ... badpak" at bounding box center [903, 217] width 172 height 36
click at [904, 220] on input "betalen ... badpak" at bounding box center [910, 223] width 12 height 12
radio input "true"
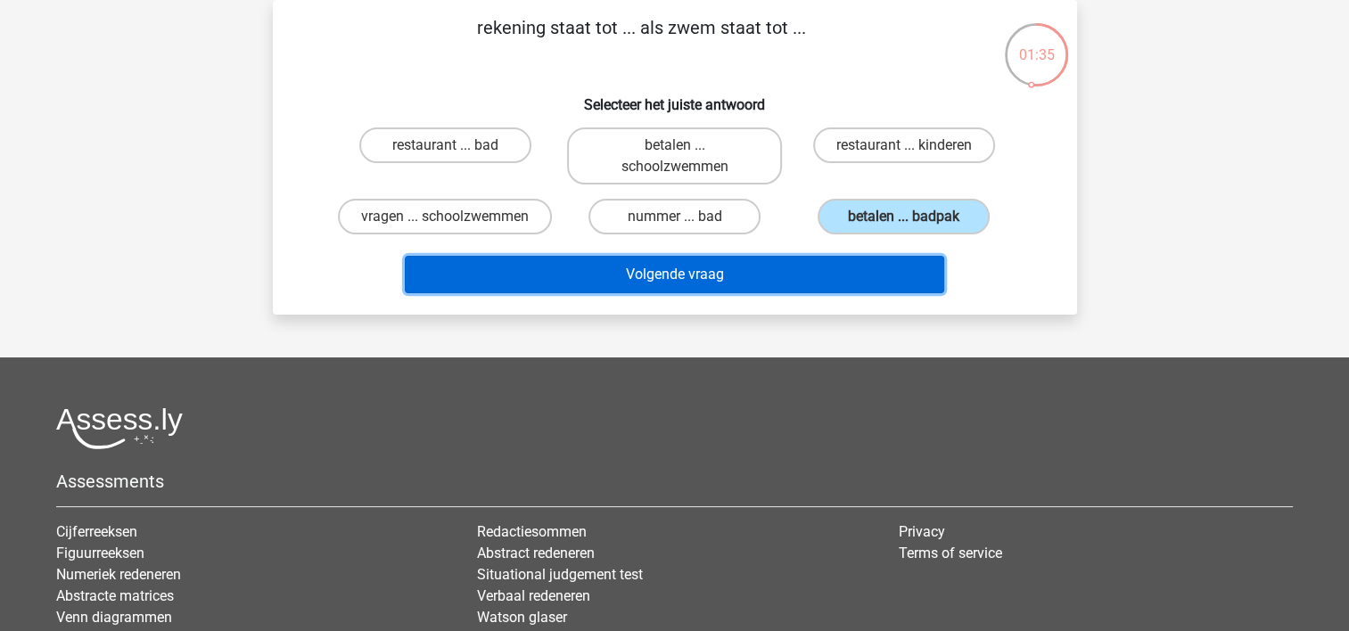
click at [695, 258] on button "Volgende vraag" at bounding box center [674, 274] width 539 height 37
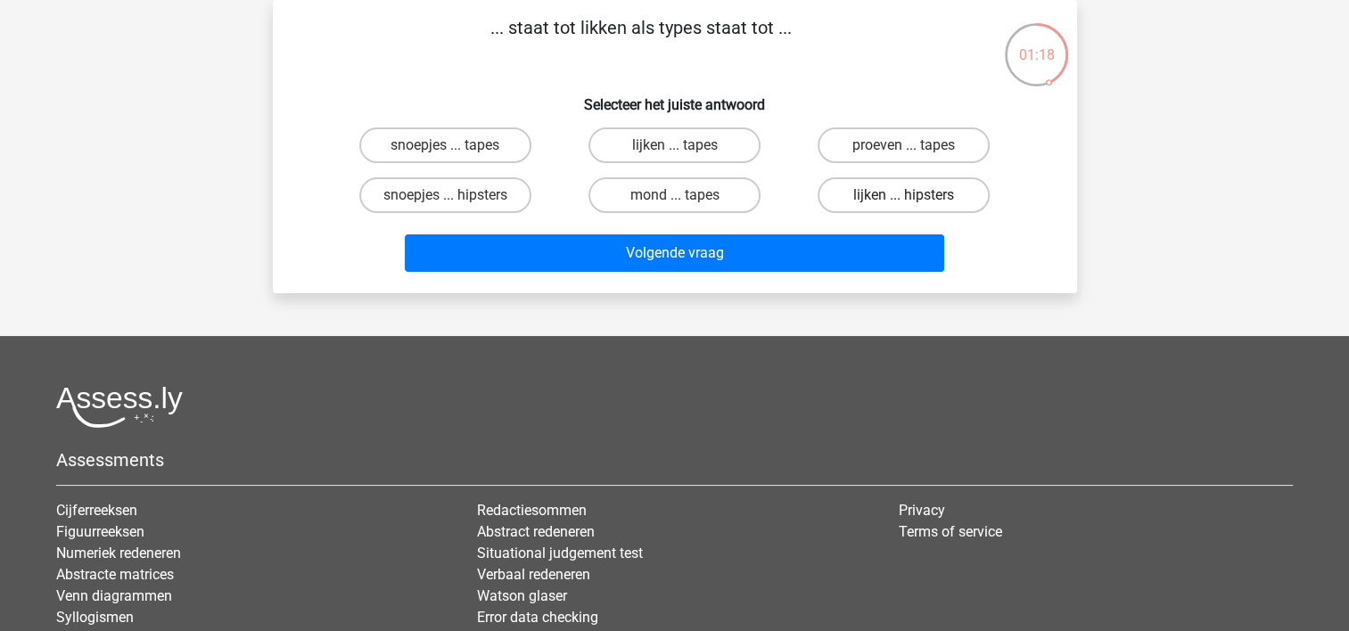
click at [895, 191] on label "lijken ... hipsters" at bounding box center [903, 195] width 172 height 36
click at [904, 195] on input "lijken ... hipsters" at bounding box center [910, 201] width 12 height 12
radio input "true"
click at [871, 141] on label "proeven ... tapes" at bounding box center [903, 145] width 172 height 36
click at [904, 145] on input "proeven ... tapes" at bounding box center [910, 151] width 12 height 12
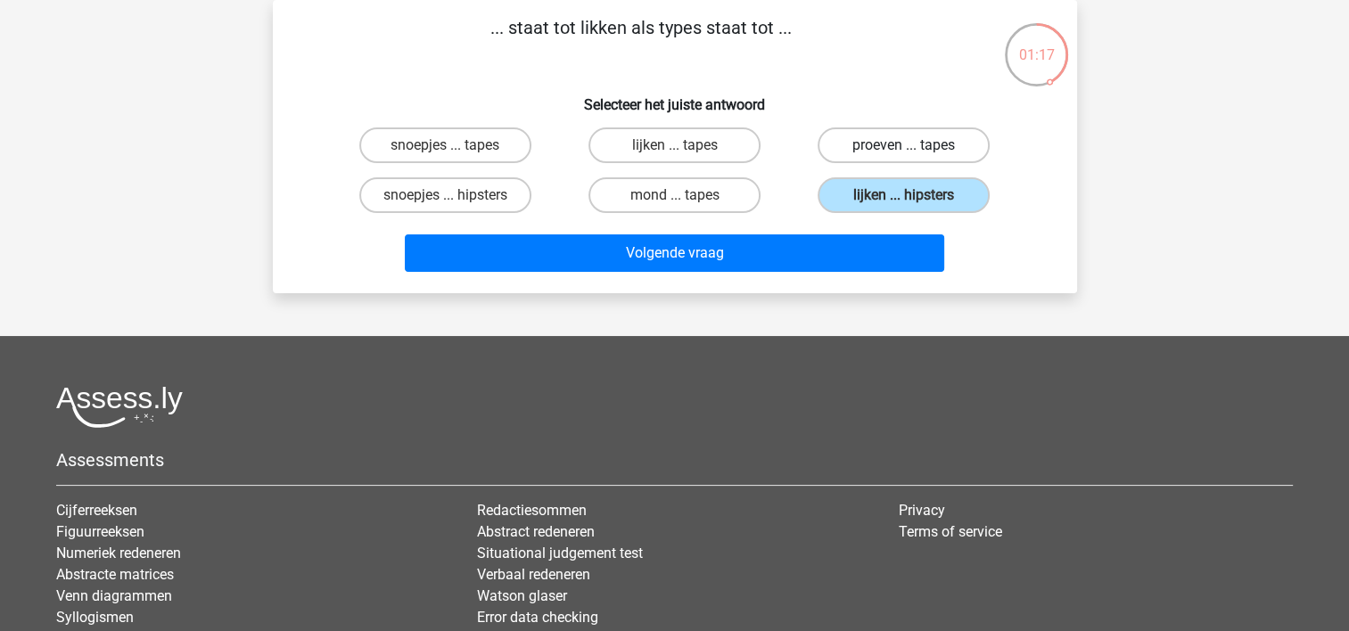
radio input "true"
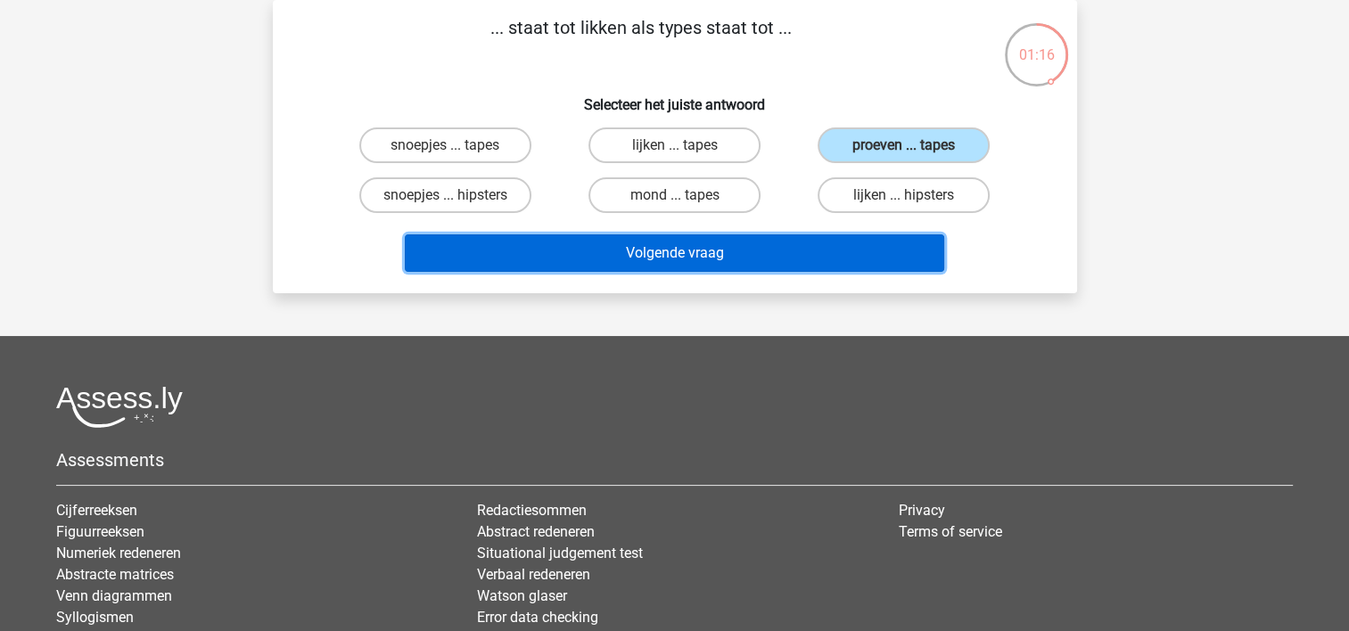
click at [766, 260] on button "Volgende vraag" at bounding box center [674, 252] width 539 height 37
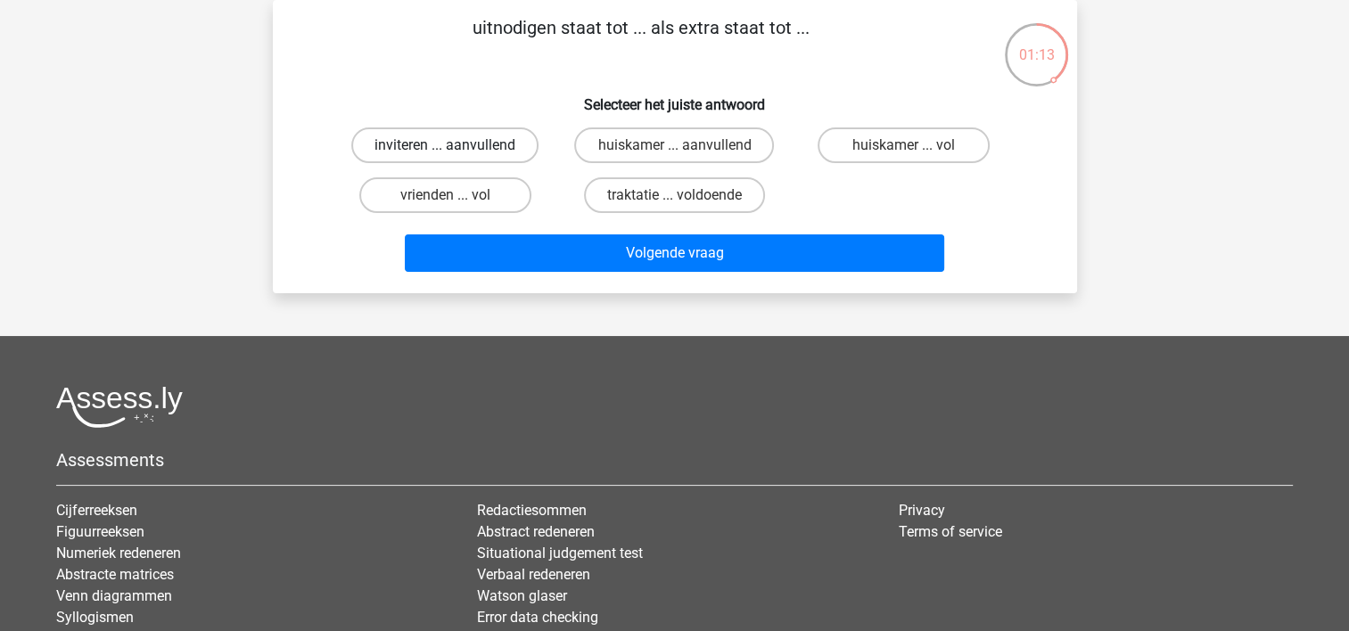
click at [456, 136] on label "inviteren ... aanvullend" at bounding box center [444, 145] width 187 height 36
click at [456, 145] on input "inviteren ... aanvullend" at bounding box center [451, 151] width 12 height 12
radio input "true"
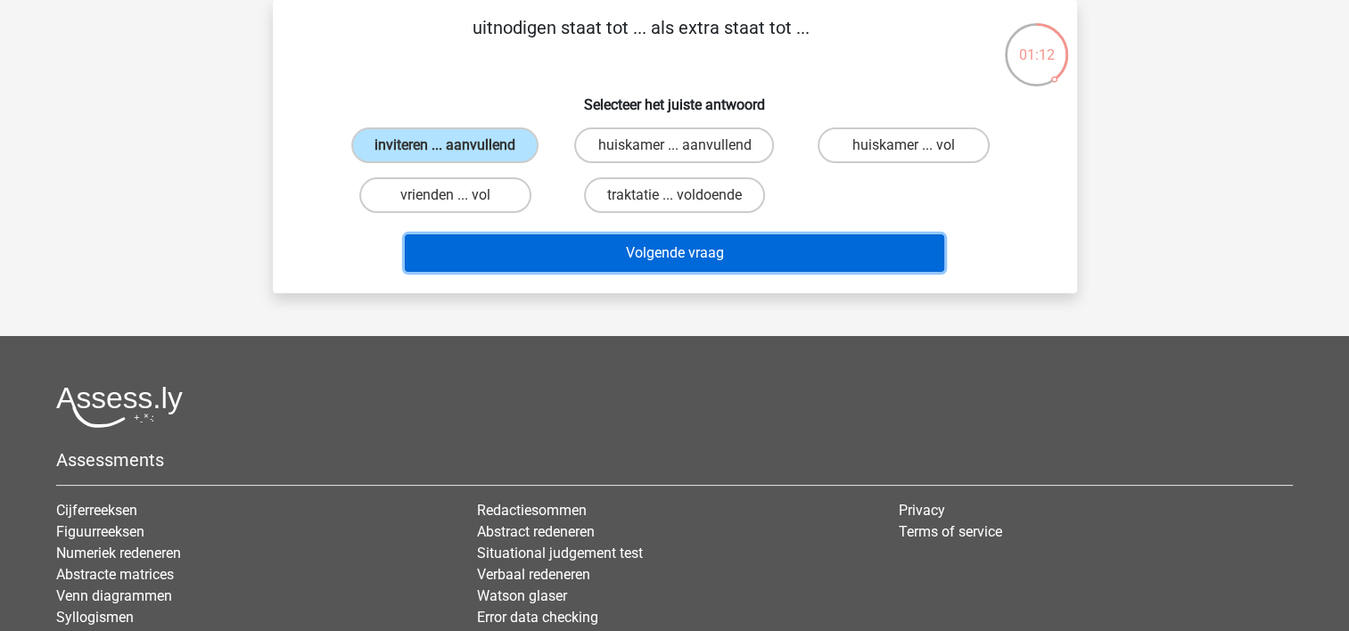
click at [590, 242] on button "Volgende vraag" at bounding box center [674, 252] width 539 height 37
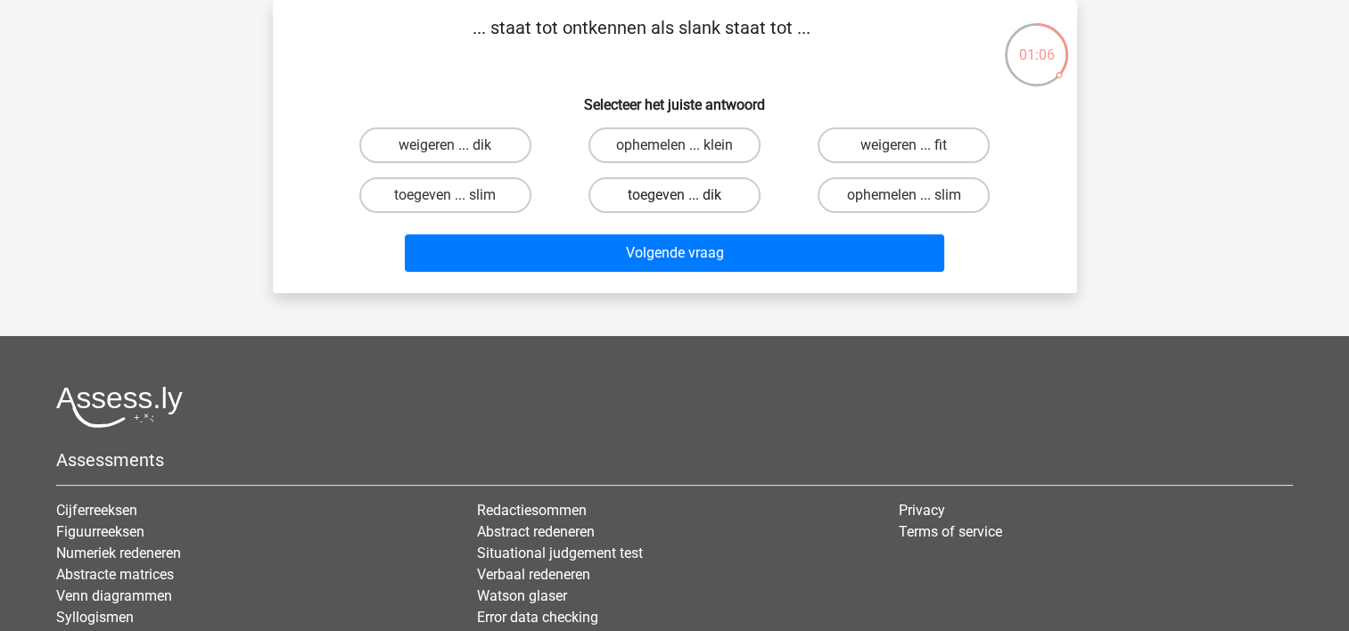
click at [620, 201] on label "toegeven ... dik" at bounding box center [674, 195] width 172 height 36
click at [674, 201] on input "toegeven ... dik" at bounding box center [680, 201] width 12 height 12
radio input "true"
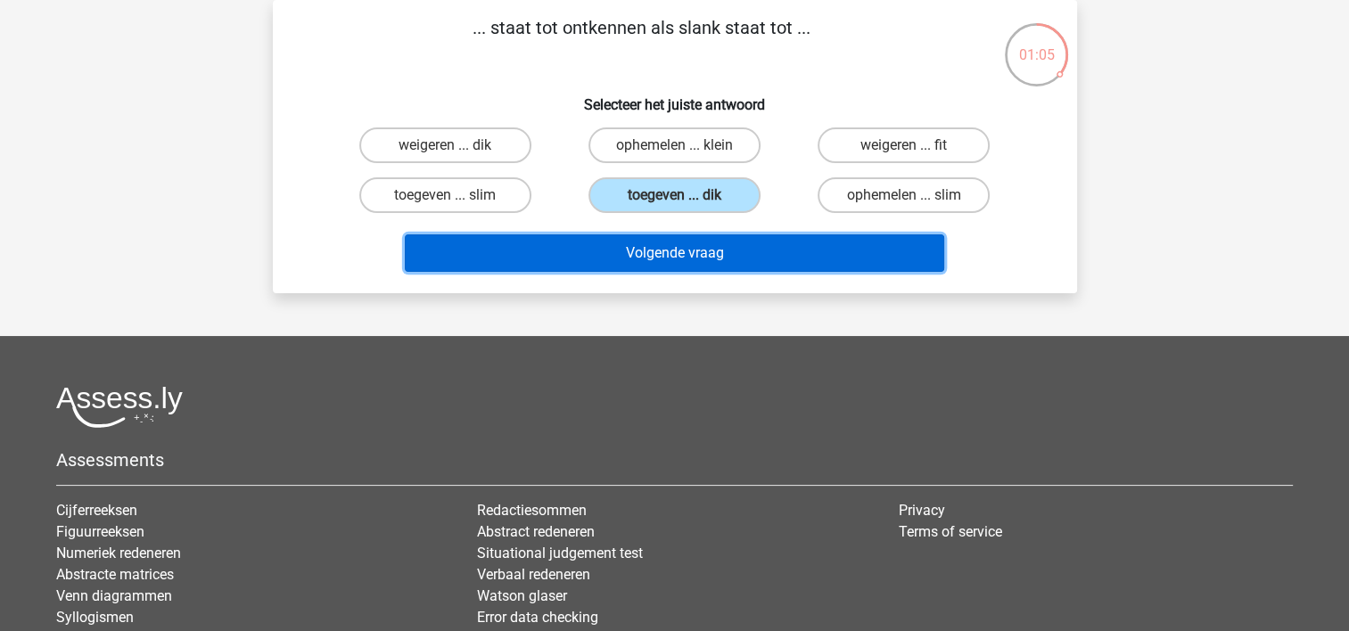
click at [642, 255] on button "Volgende vraag" at bounding box center [674, 252] width 539 height 37
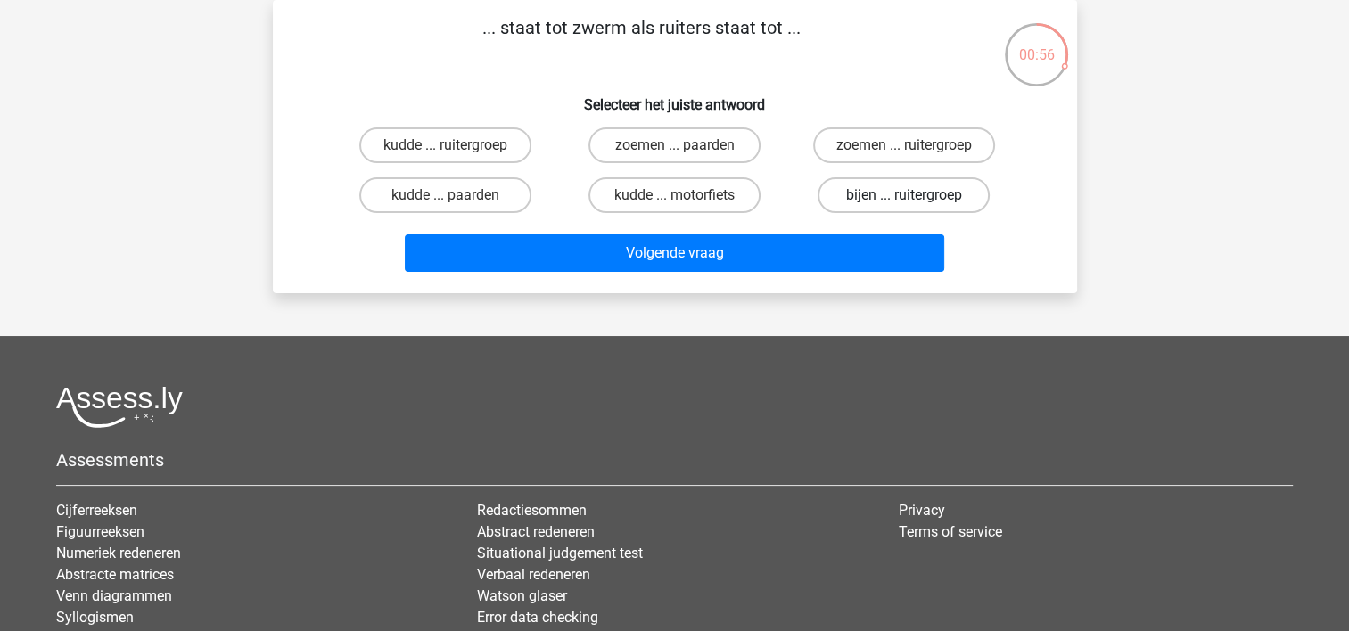
click at [897, 189] on label "bijen ... ruitergroep" at bounding box center [903, 195] width 172 height 36
click at [904, 195] on input "bijen ... ruitergroep" at bounding box center [910, 201] width 12 height 12
radio input "true"
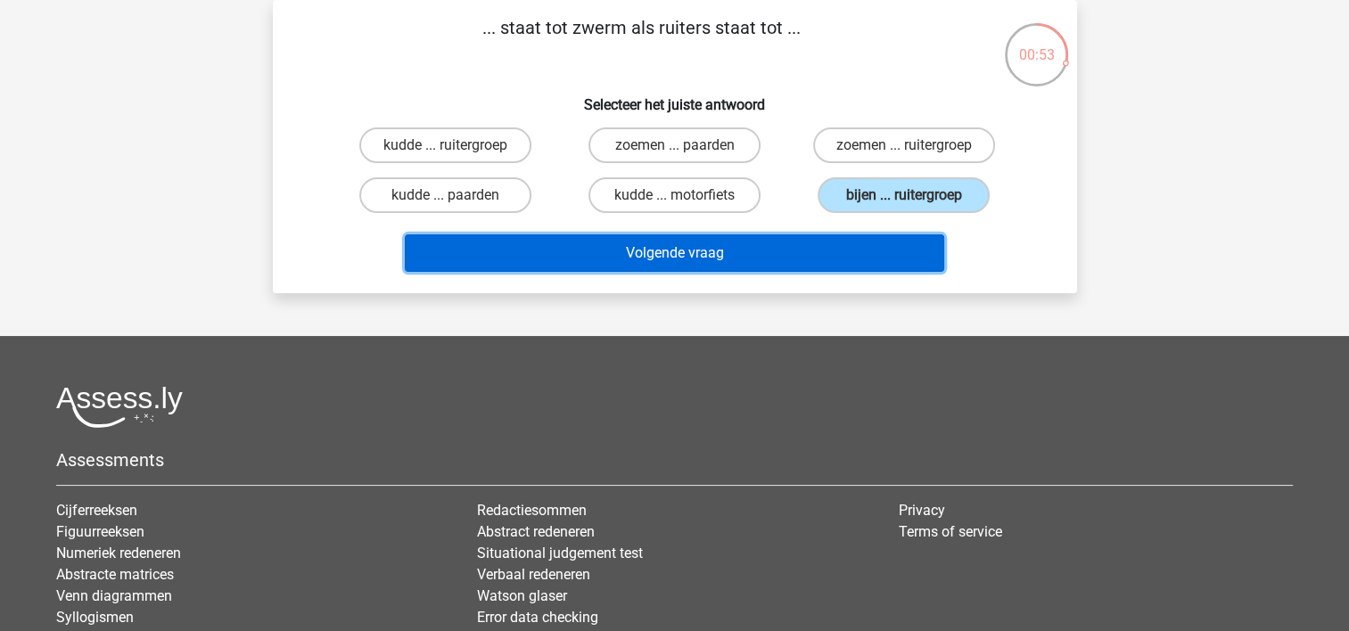
click at [751, 253] on button "Volgende vraag" at bounding box center [674, 252] width 539 height 37
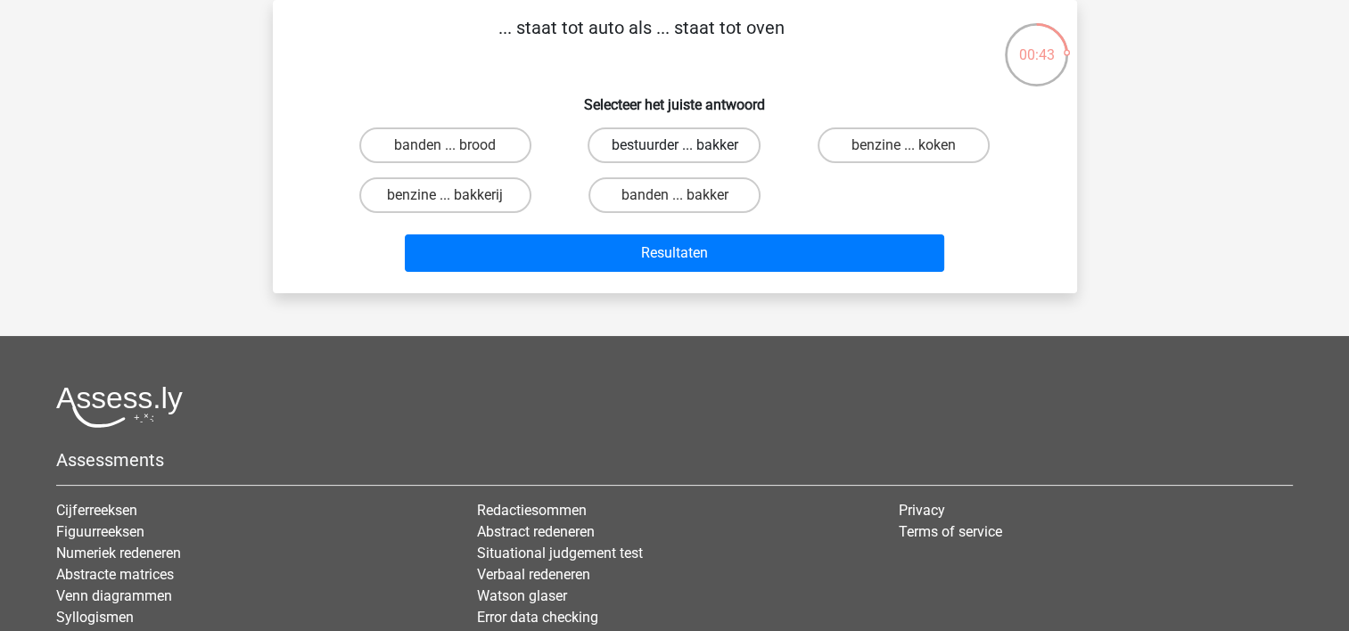
click at [663, 142] on label "bestuurder ... bakker" at bounding box center [673, 145] width 173 height 36
click at [674, 145] on input "bestuurder ... bakker" at bounding box center [680, 151] width 12 height 12
radio input "true"
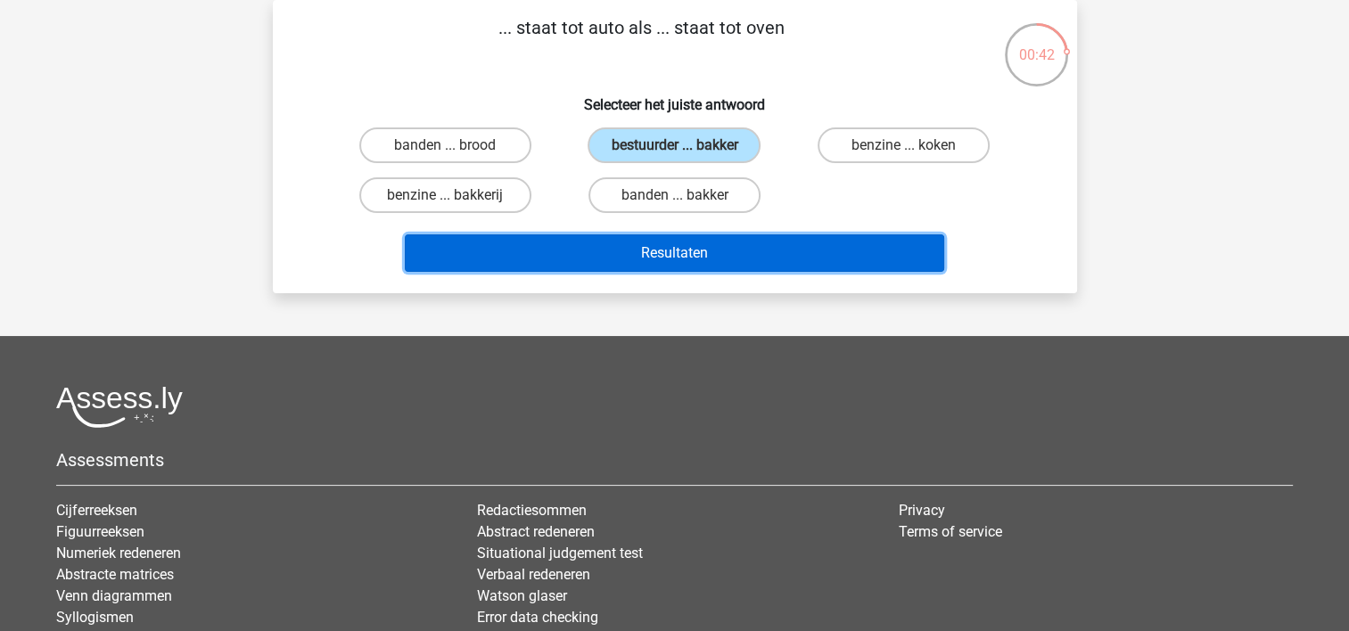
click at [677, 253] on button "Resultaten" at bounding box center [674, 252] width 539 height 37
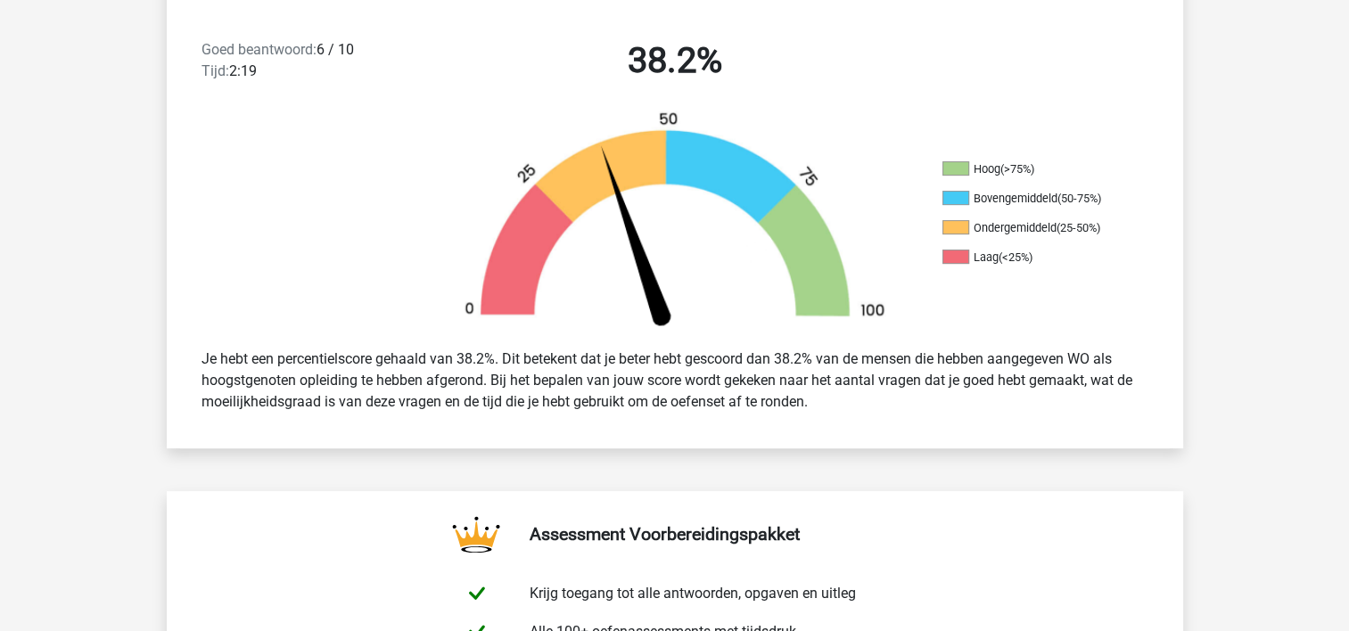
scroll to position [1498, 0]
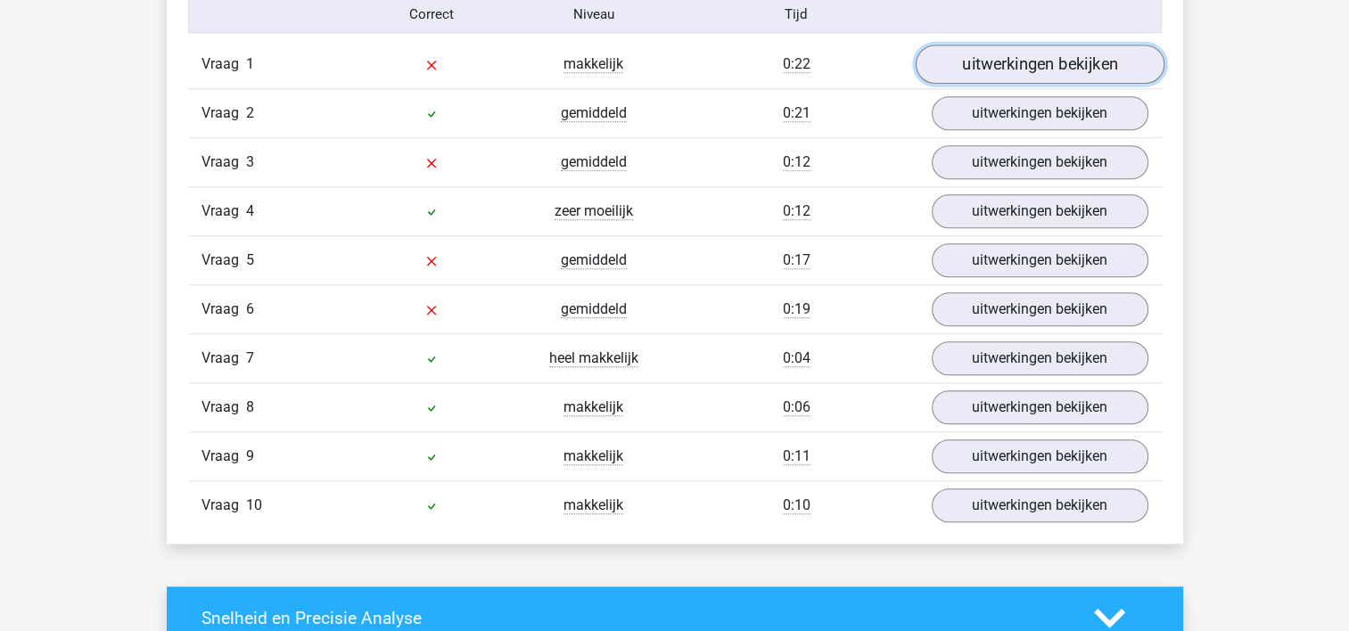
click at [981, 71] on link "uitwerkingen bekijken" at bounding box center [1039, 64] width 249 height 39
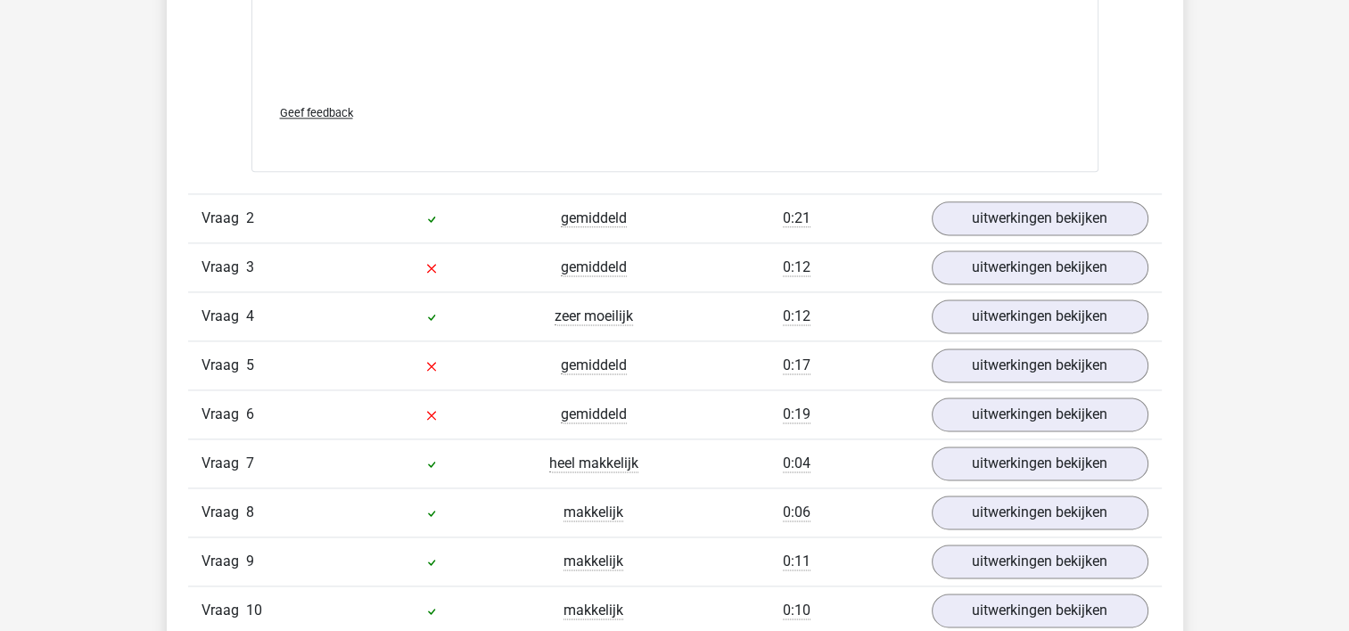
scroll to position [2371, 0]
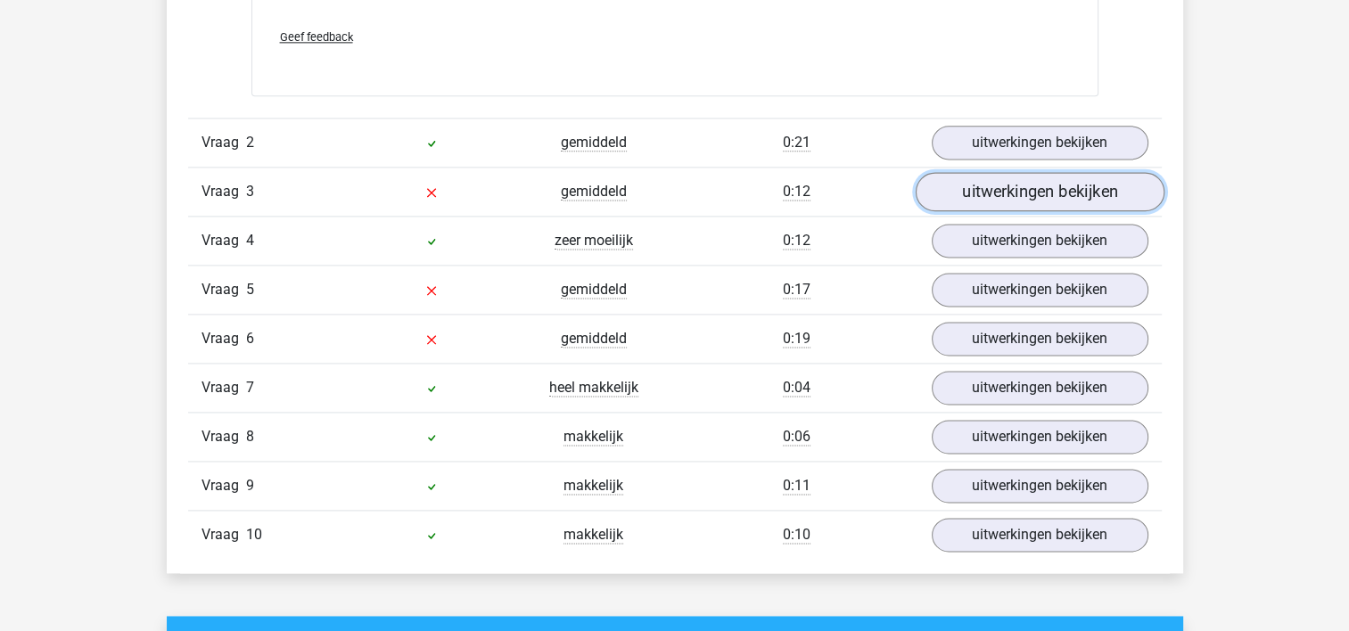
click at [974, 193] on link "uitwerkingen bekijken" at bounding box center [1039, 191] width 249 height 39
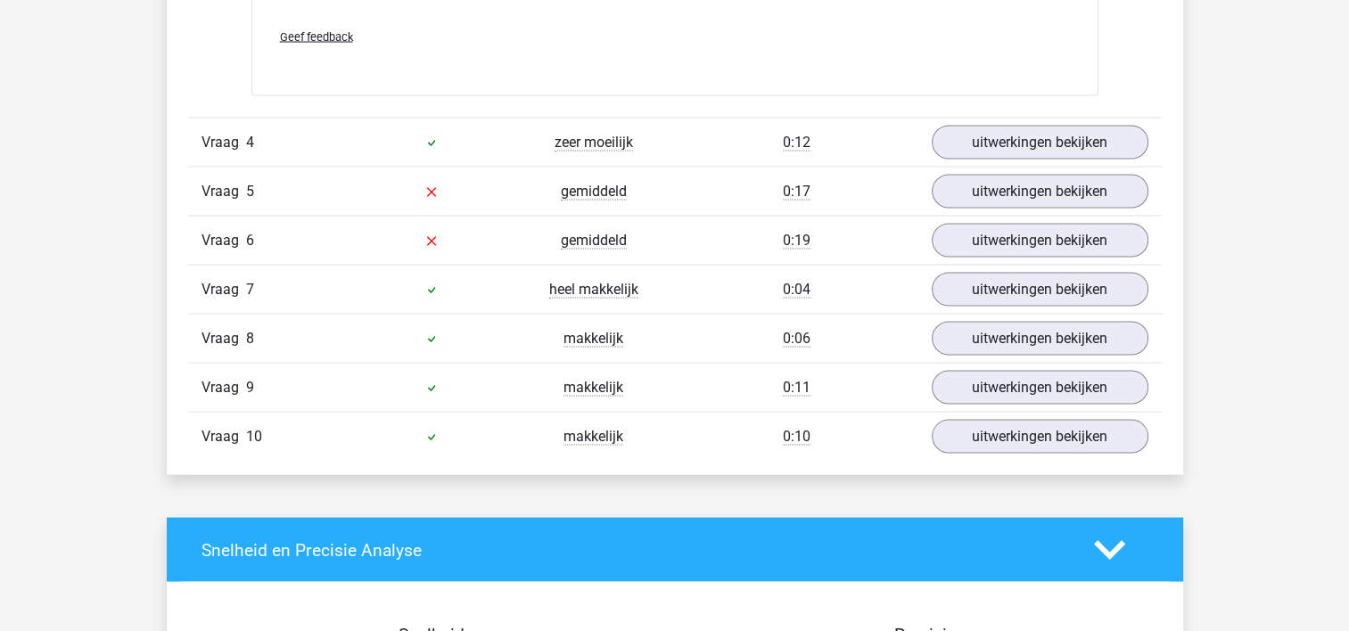
scroll to position [3364, 0]
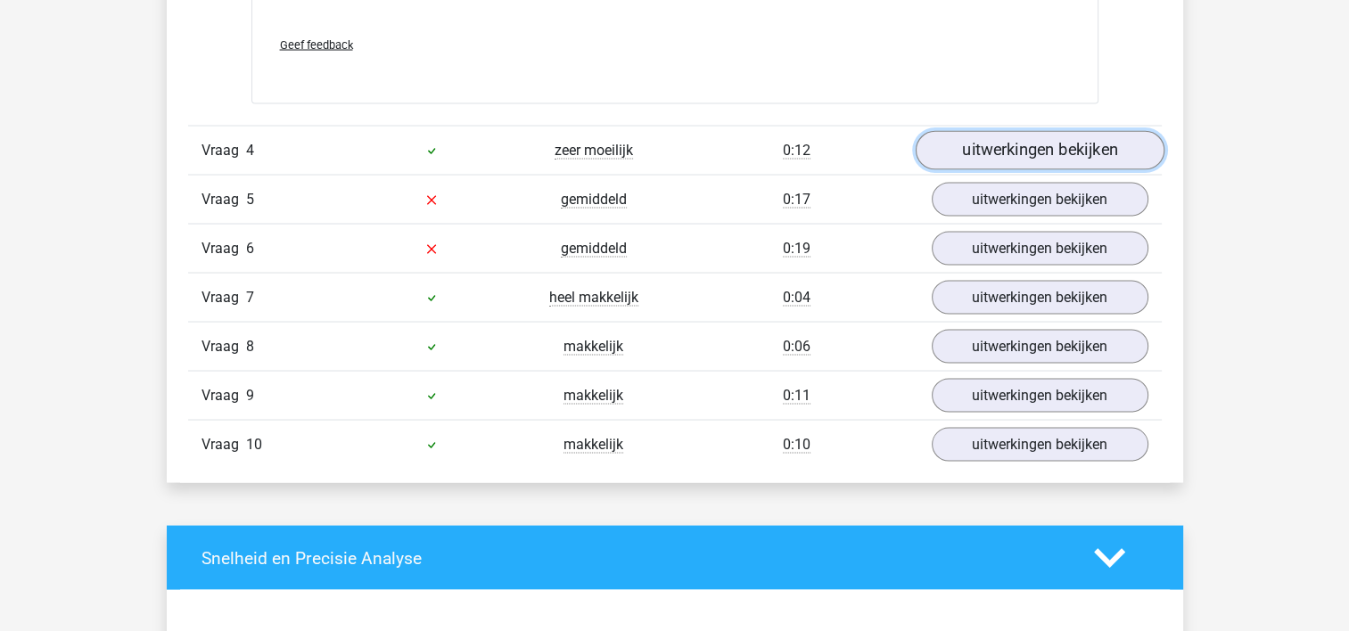
click at [995, 153] on link "uitwerkingen bekijken" at bounding box center [1039, 149] width 249 height 39
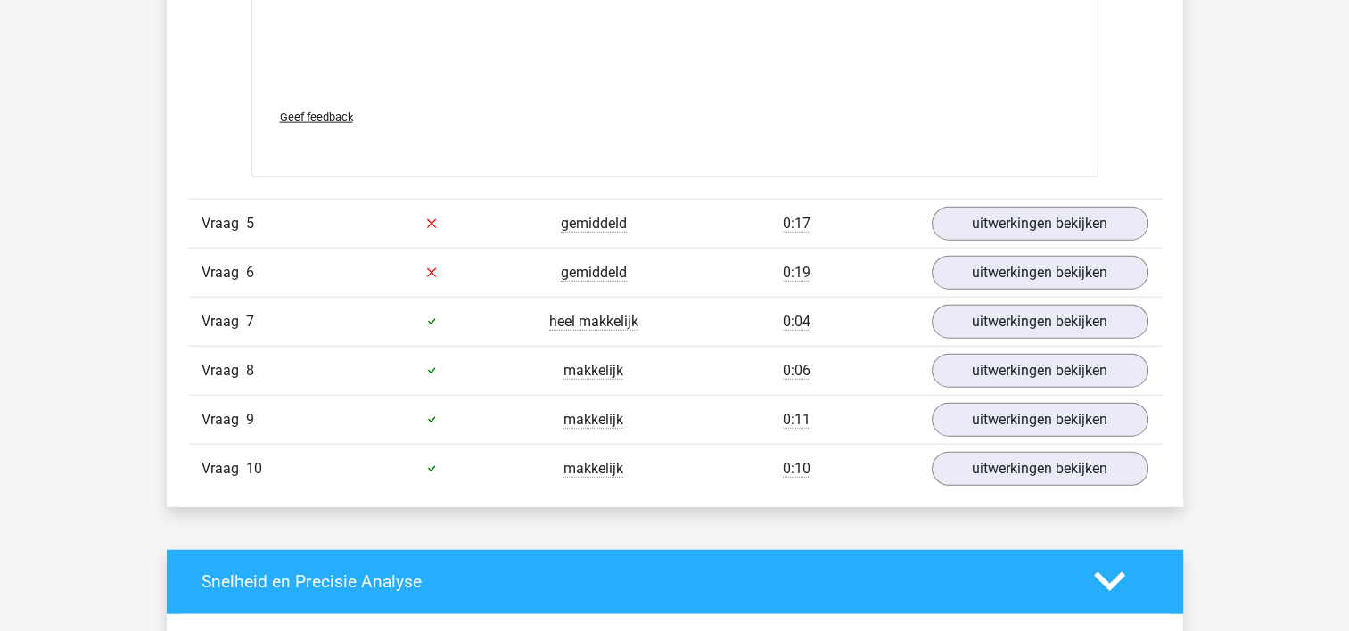
scroll to position [4285, 0]
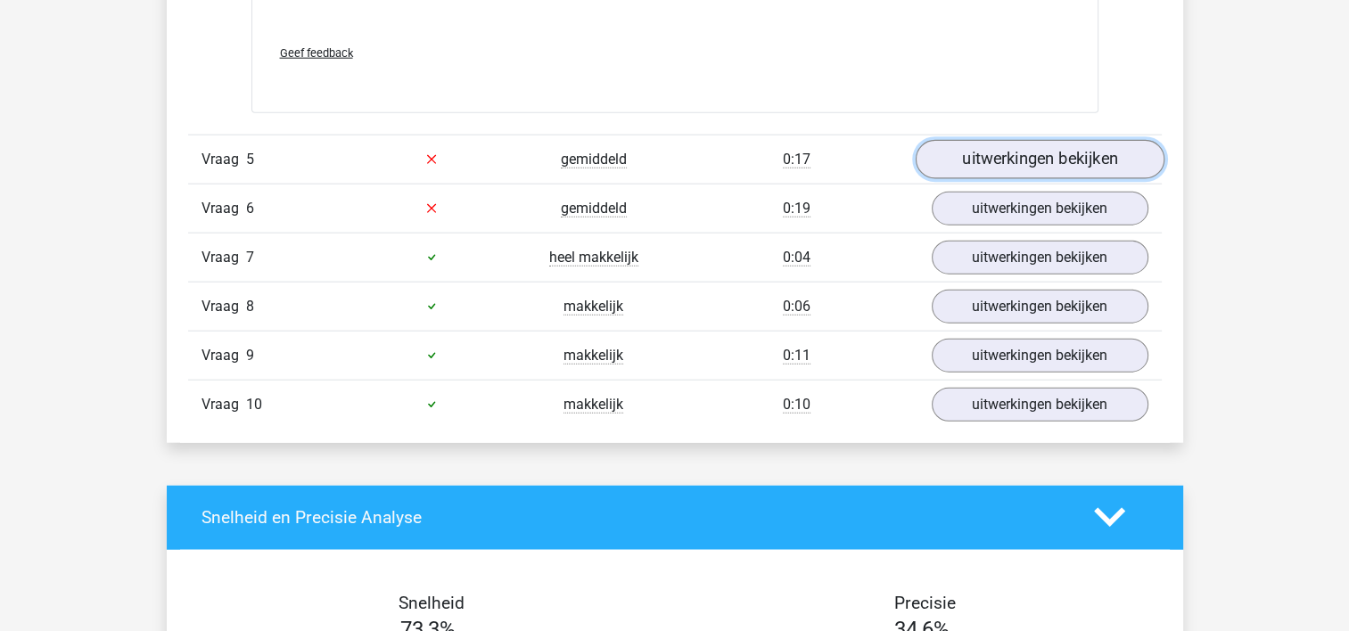
click at [1025, 145] on link "uitwerkingen bekijken" at bounding box center [1039, 159] width 249 height 39
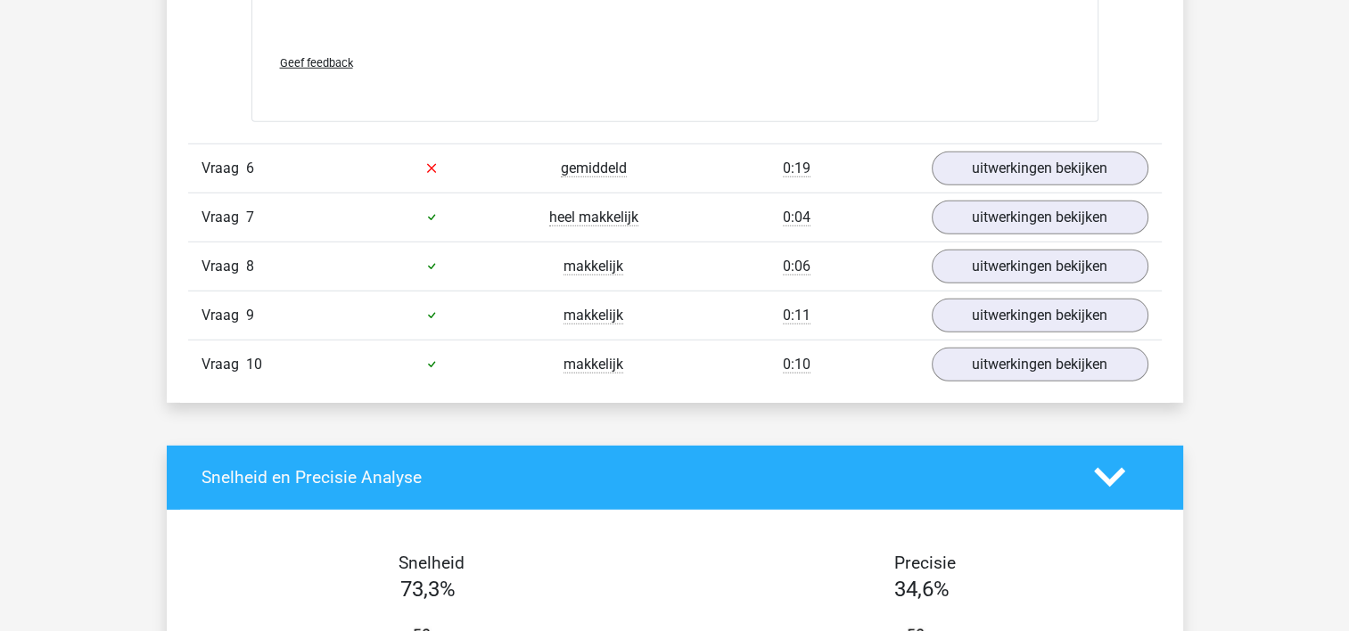
scroll to position [5099, 0]
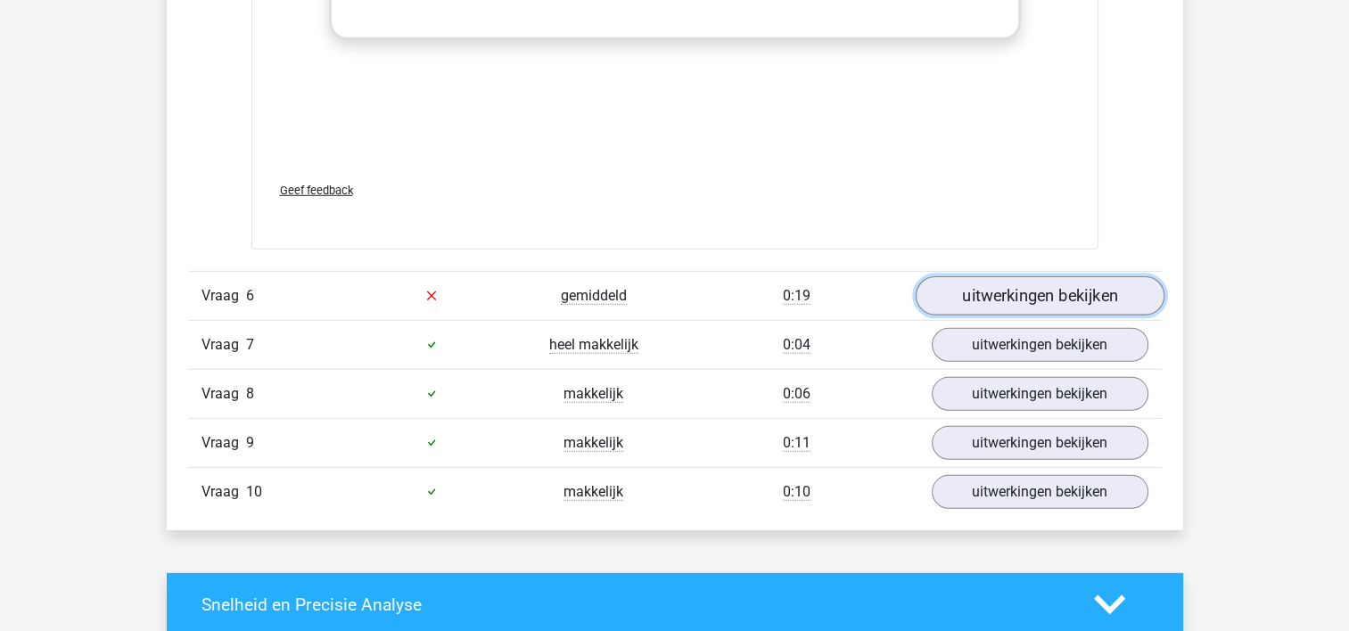
click at [1030, 276] on link "uitwerkingen bekijken" at bounding box center [1039, 295] width 249 height 39
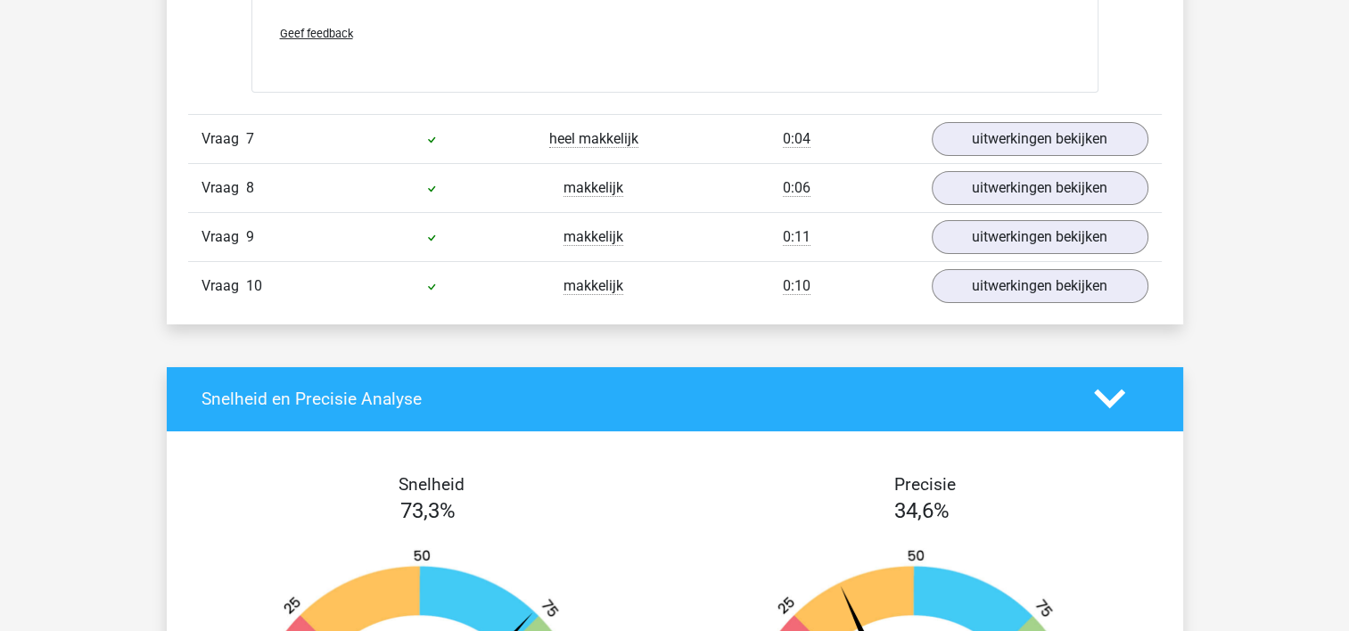
scroll to position [6218, 0]
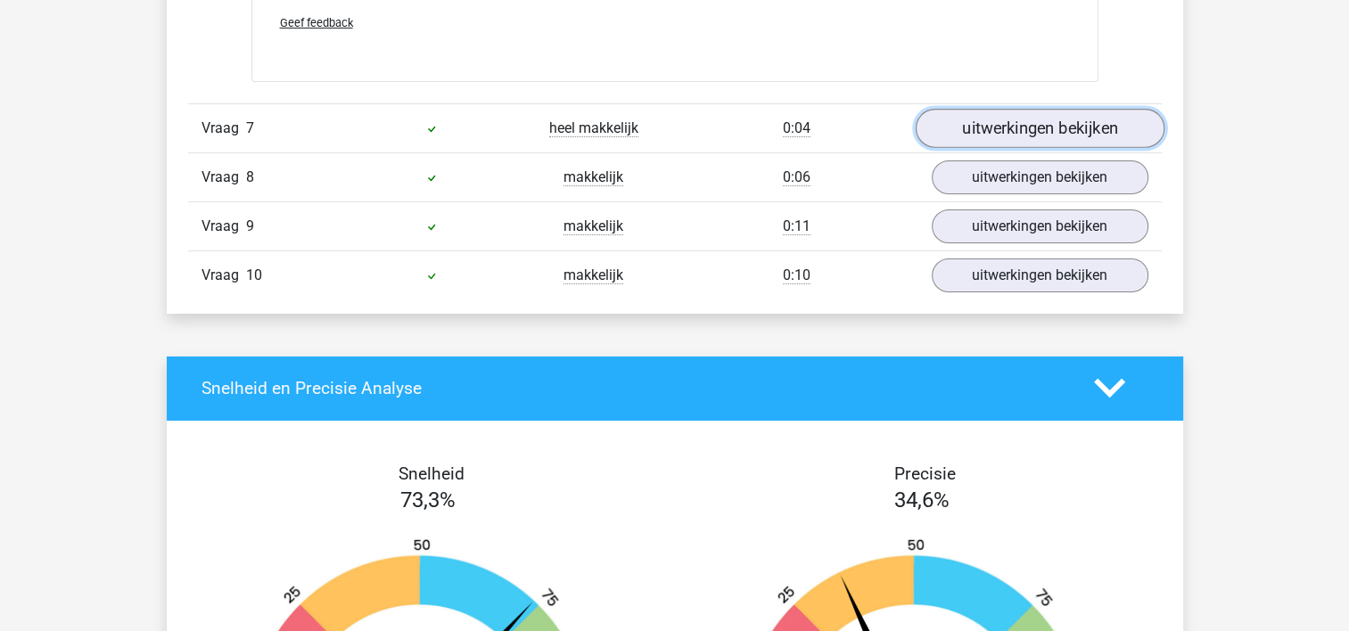
click at [1023, 128] on link "uitwerkingen bekijken" at bounding box center [1039, 128] width 249 height 39
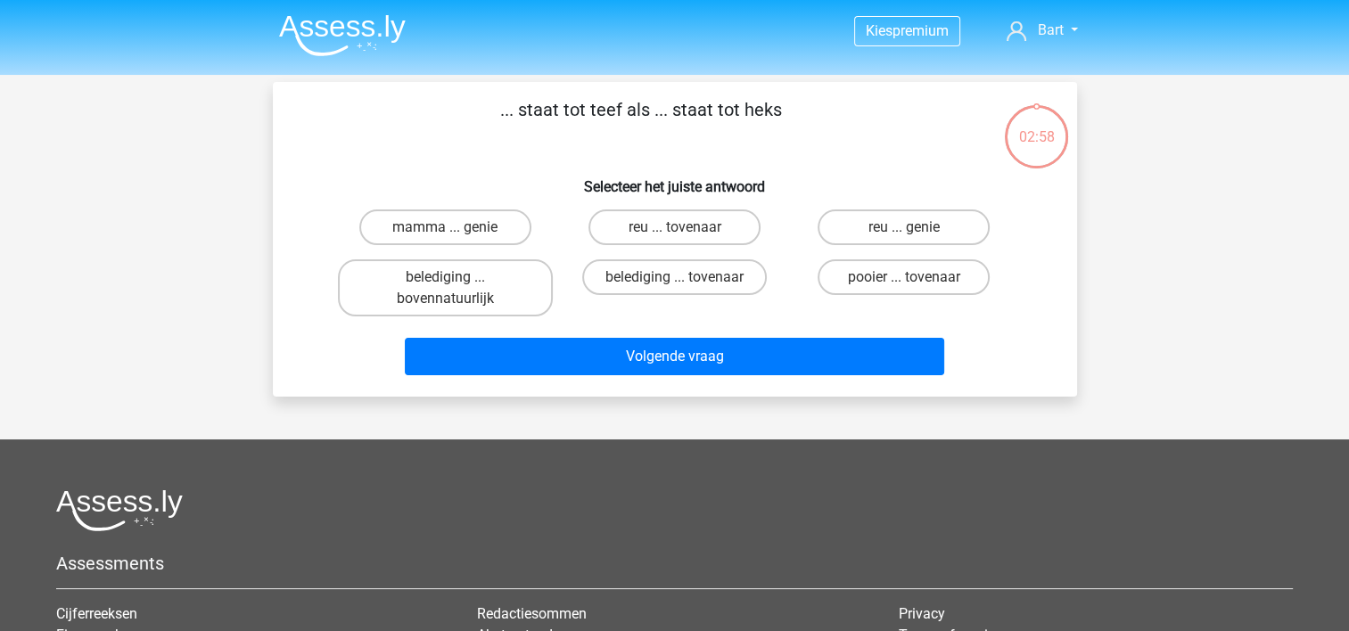
click at [308, 19] on img at bounding box center [342, 35] width 127 height 42
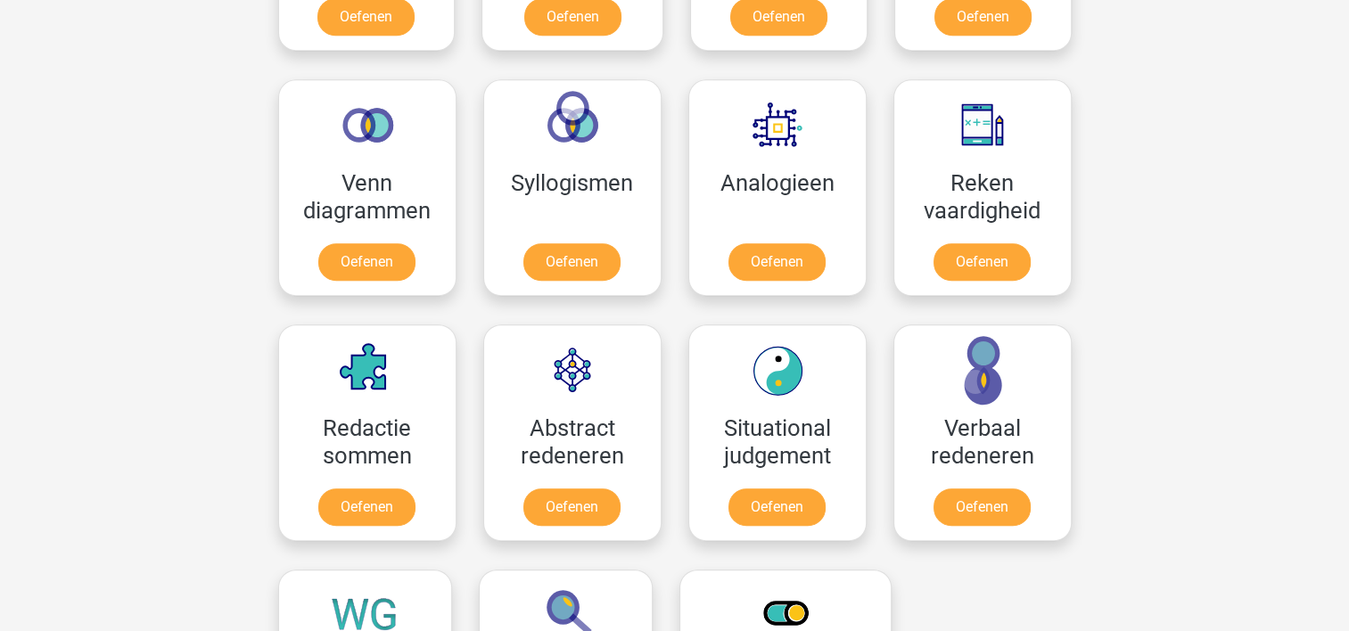
scroll to position [1046, 0]
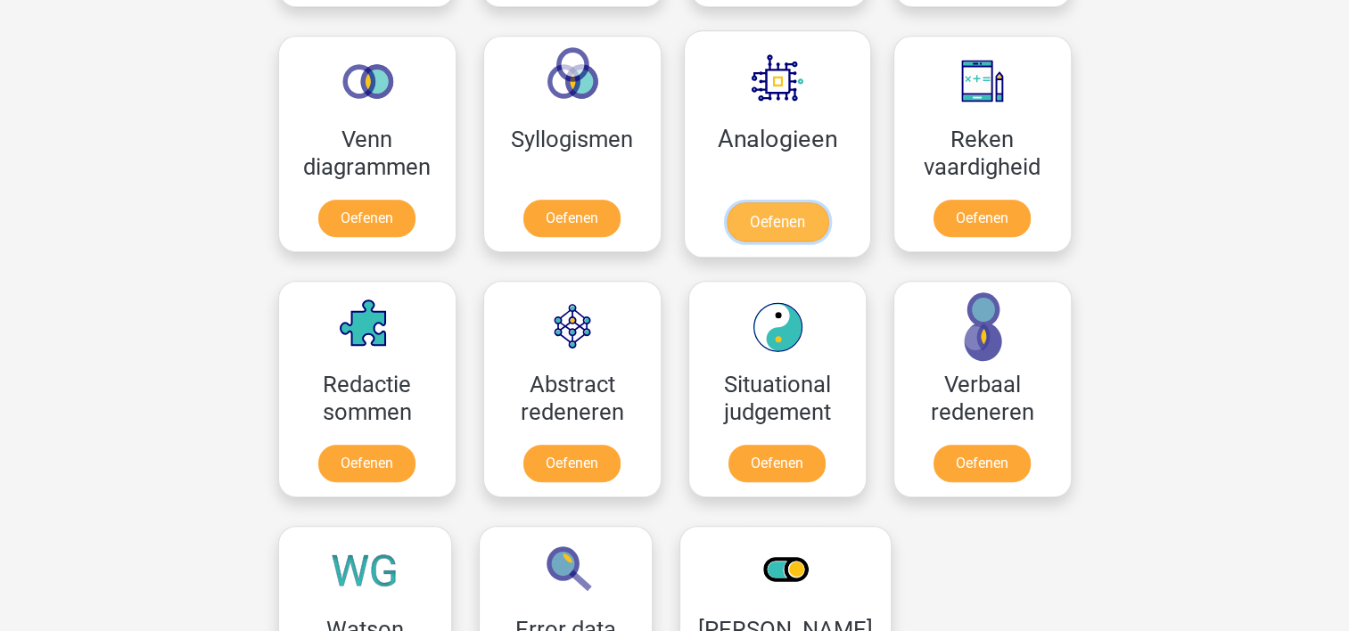
click at [784, 232] on link "Oefenen" at bounding box center [777, 221] width 102 height 39
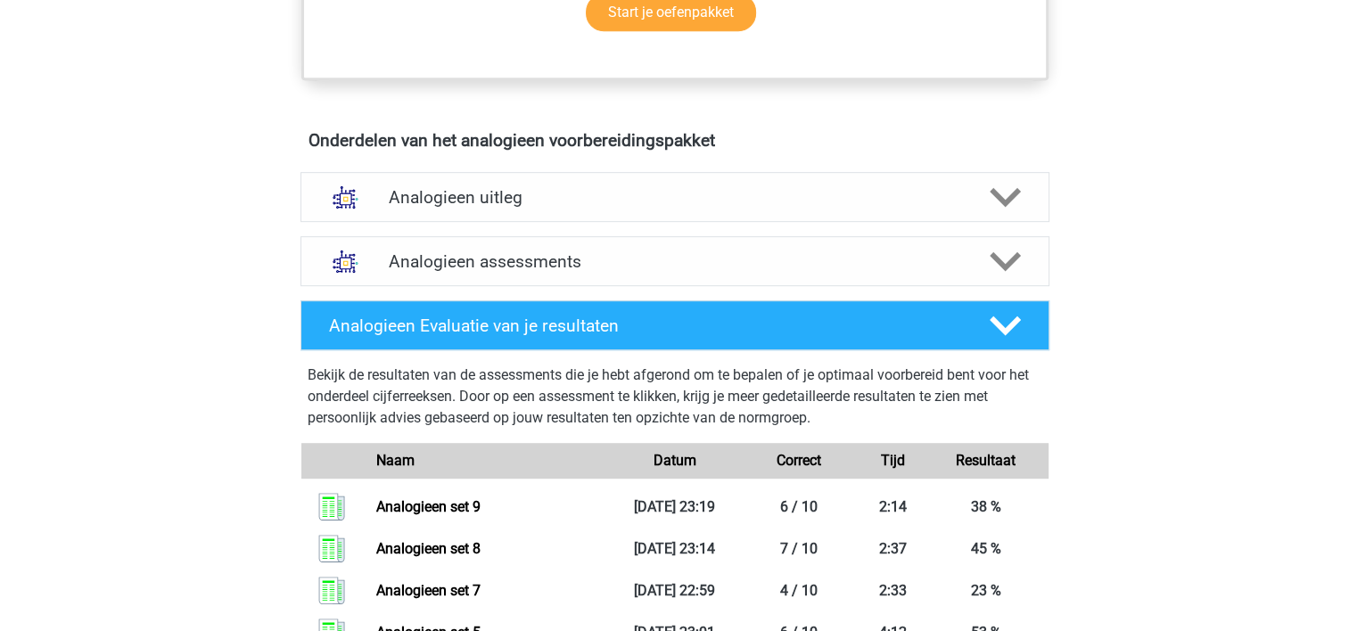
scroll to position [965, 0]
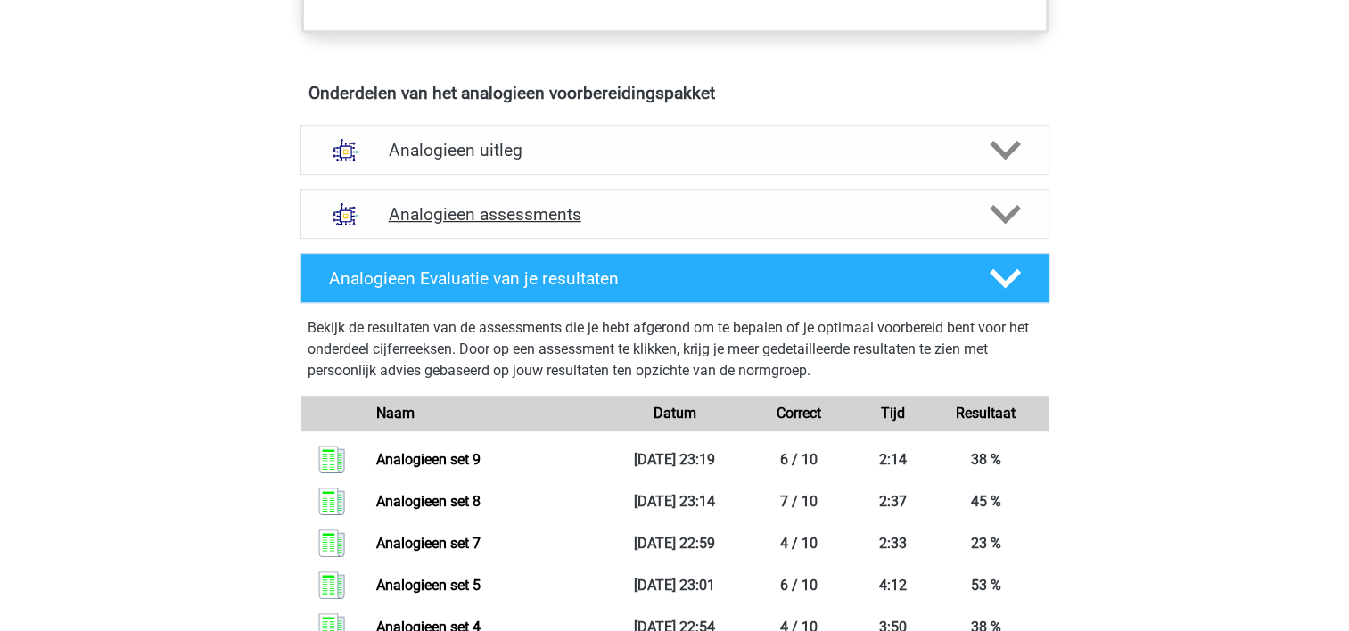
click at [687, 234] on div "Analogieen assessments" at bounding box center [674, 214] width 749 height 50
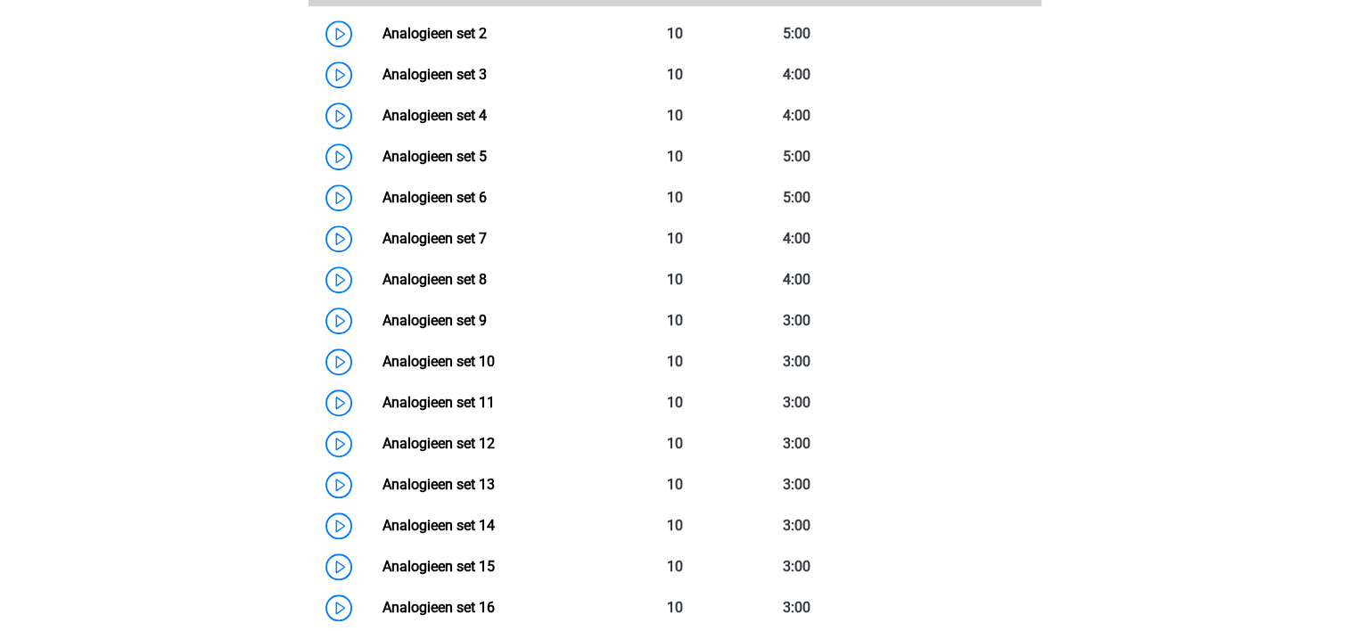
scroll to position [1366, 0]
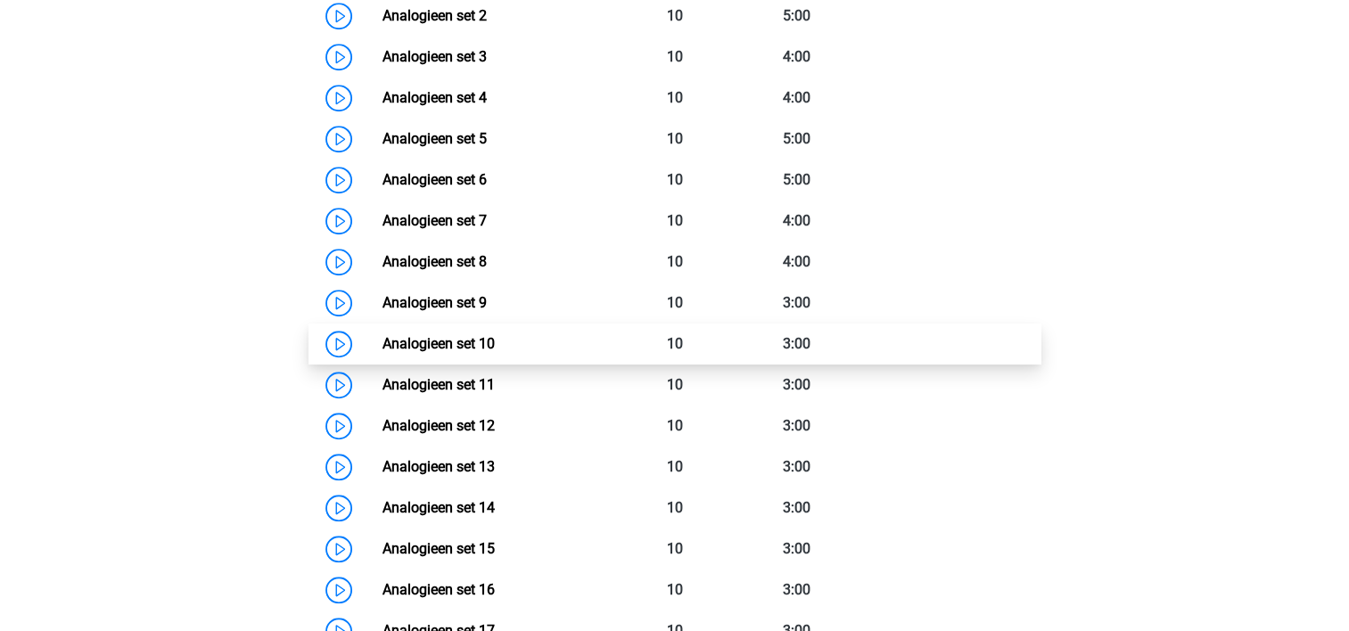
click at [396, 338] on link "Analogieen set 10" at bounding box center [438, 343] width 112 height 17
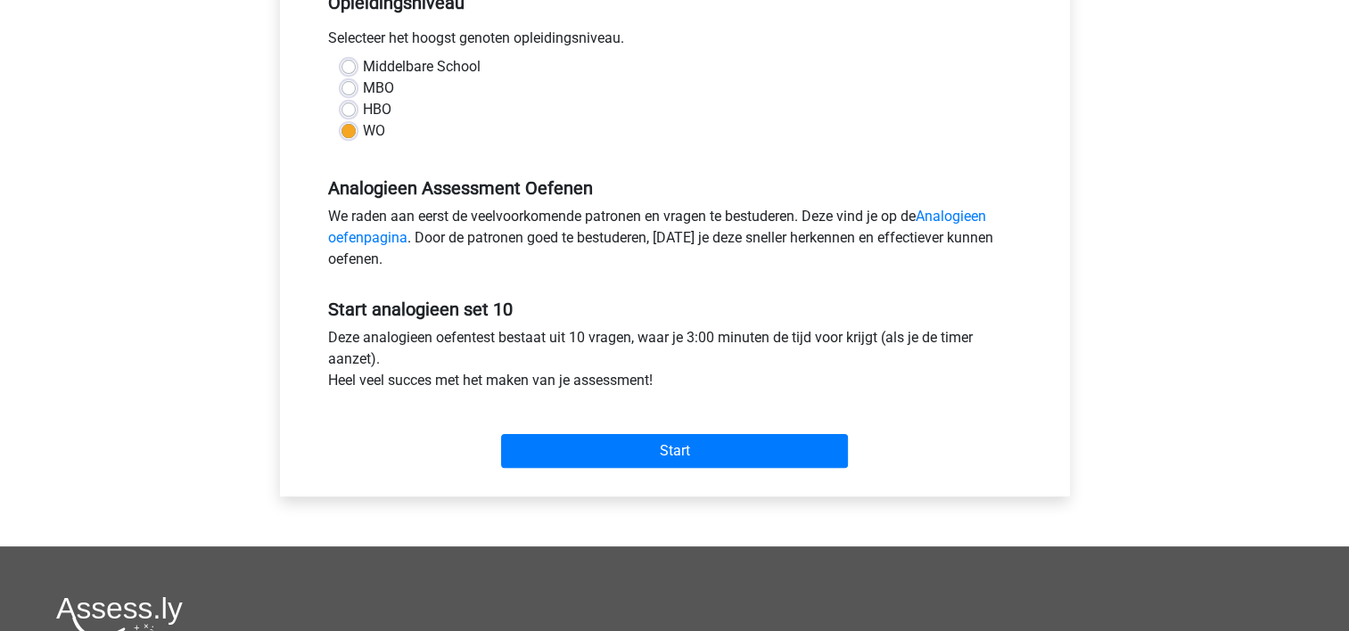
scroll to position [412, 0]
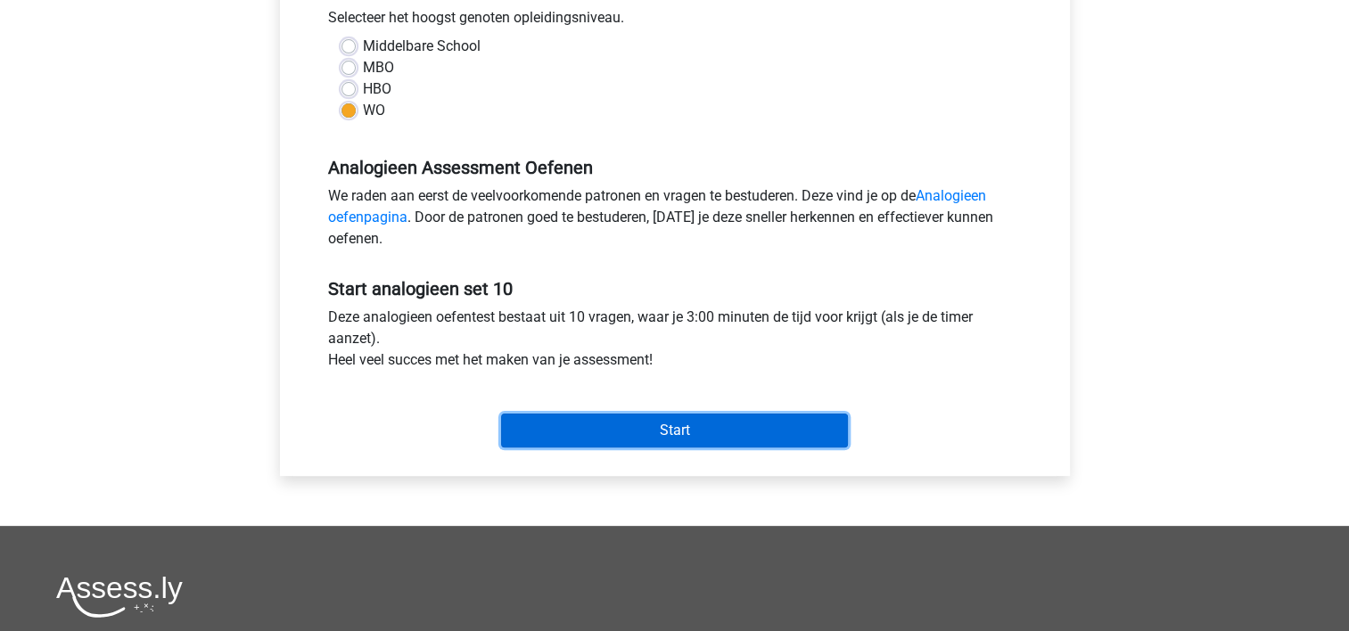
click at [681, 437] on input "Start" at bounding box center [674, 431] width 347 height 34
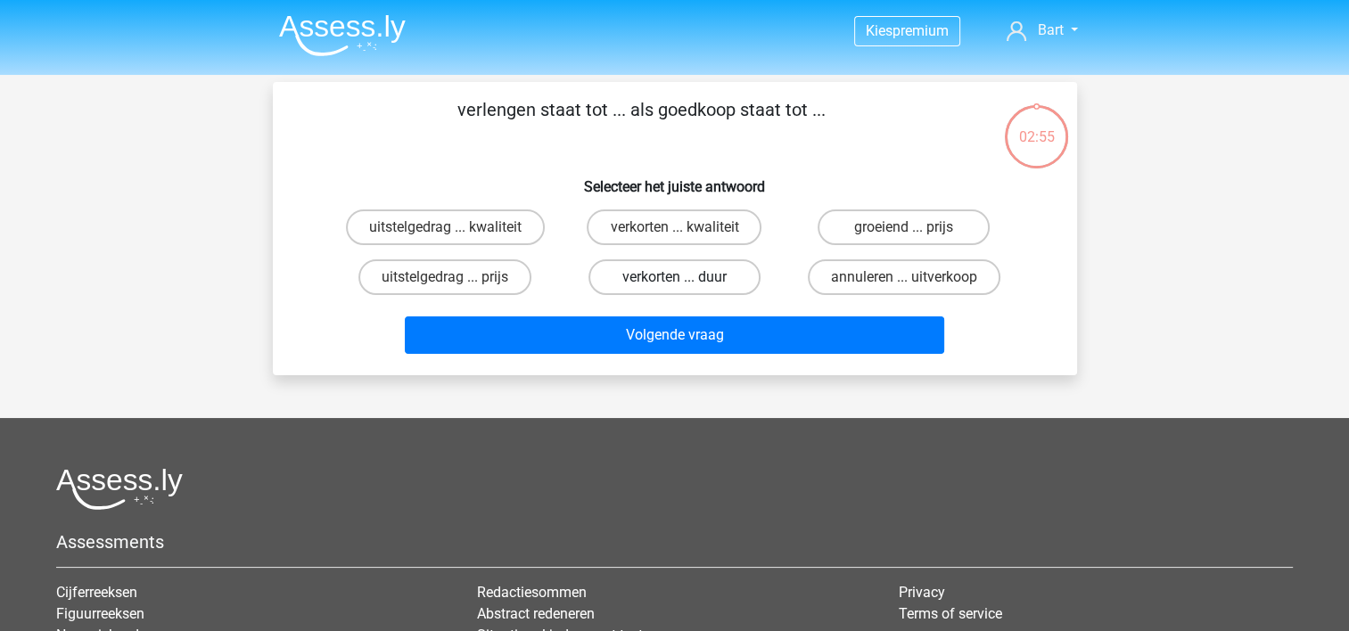
click at [658, 283] on label "verkorten ... duur" at bounding box center [674, 277] width 172 height 36
click at [674, 283] on input "verkorten ... duur" at bounding box center [680, 283] width 12 height 12
radio input "true"
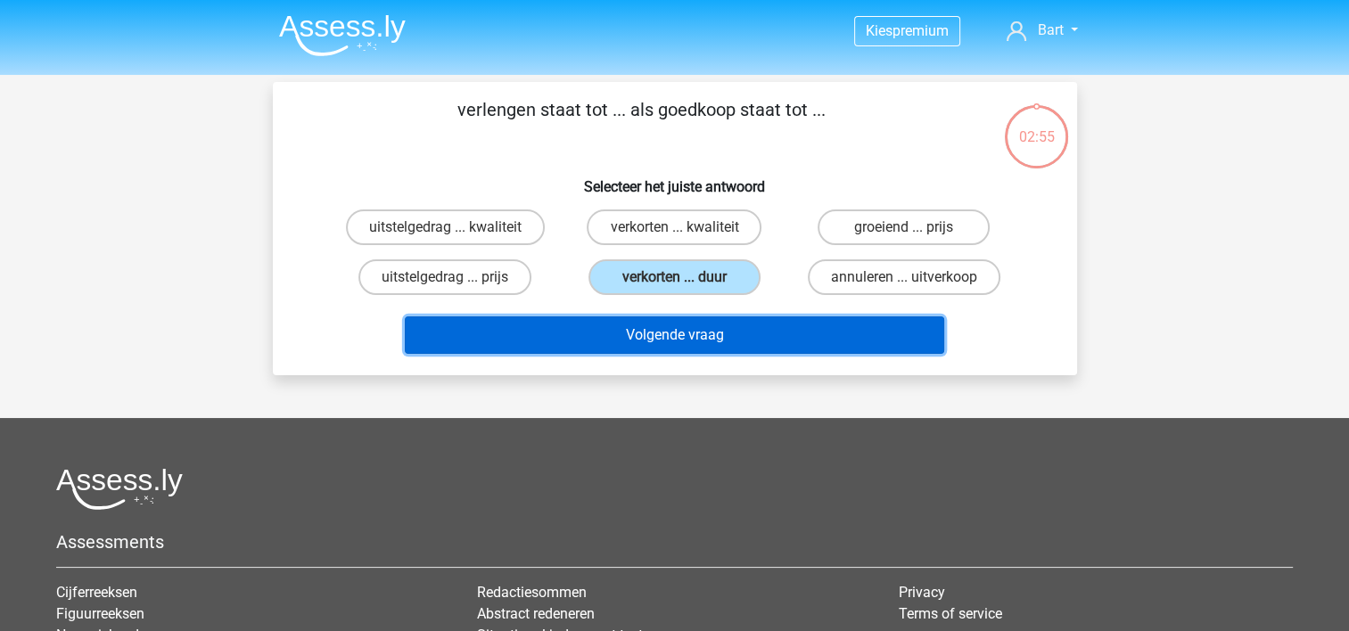
click at [665, 328] on button "Volgende vraag" at bounding box center [674, 334] width 539 height 37
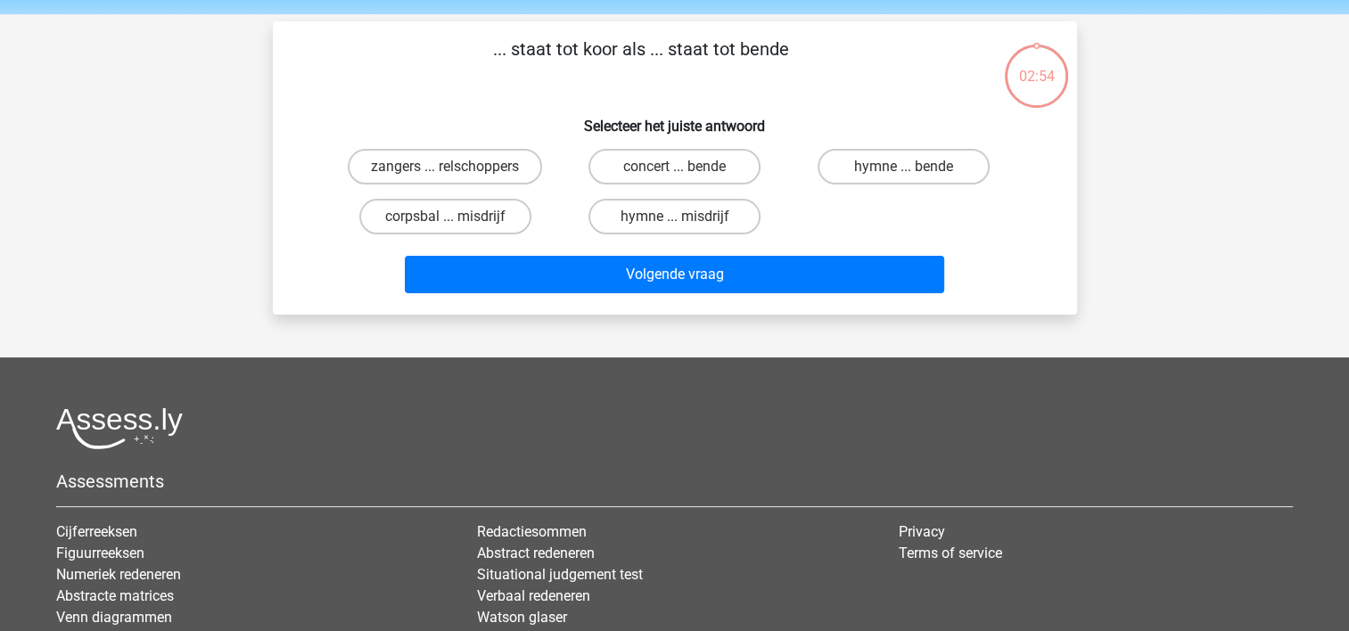
scroll to position [82, 0]
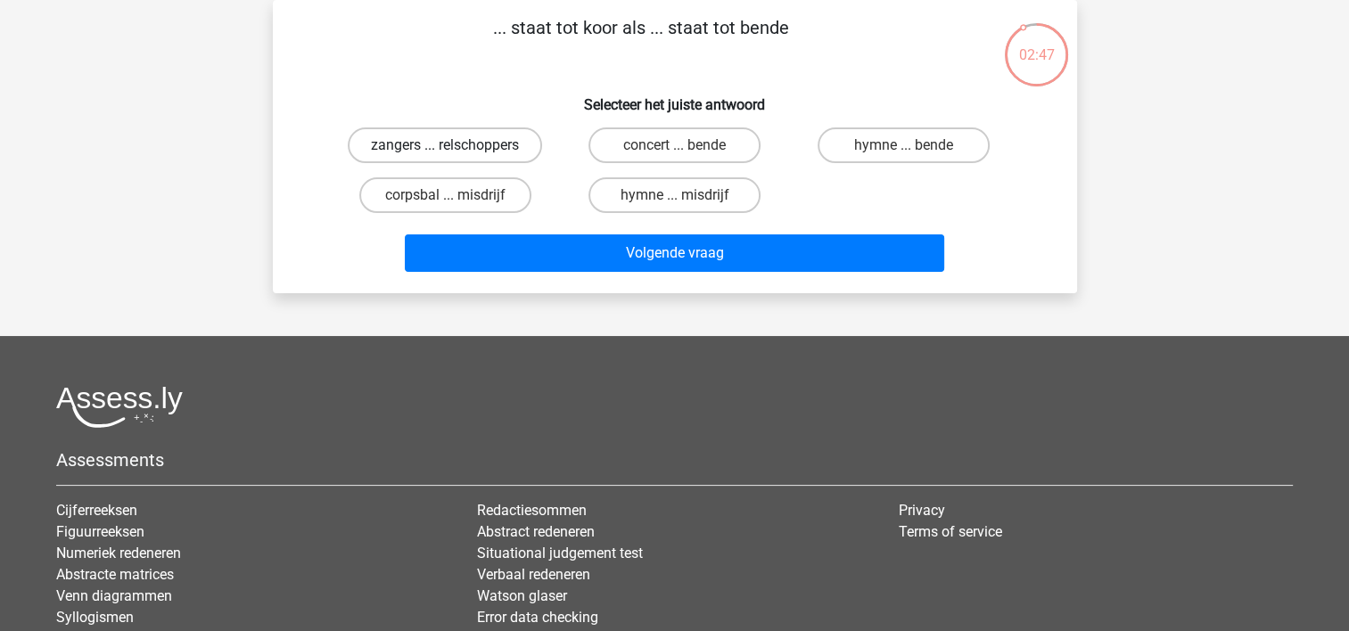
click at [460, 146] on label "zangers ... relschoppers" at bounding box center [445, 145] width 194 height 36
click at [456, 146] on input "zangers ... relschoppers" at bounding box center [451, 151] width 12 height 12
radio input "true"
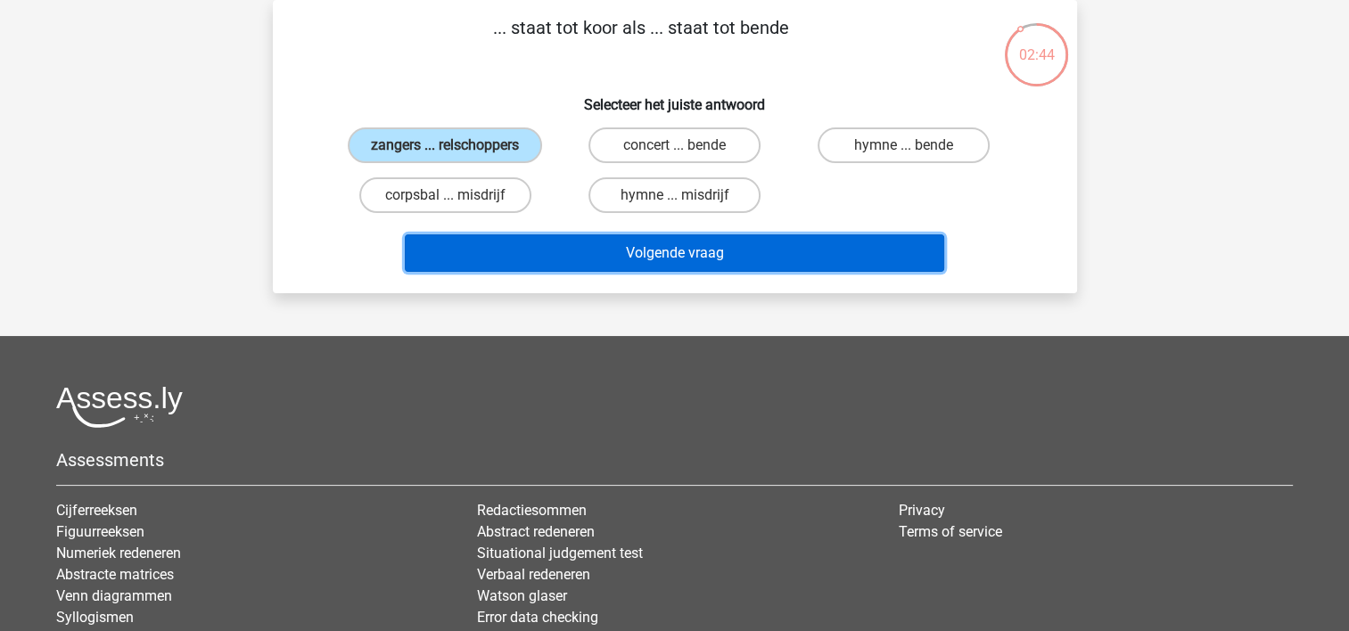
click at [711, 234] on button "Volgende vraag" at bounding box center [674, 252] width 539 height 37
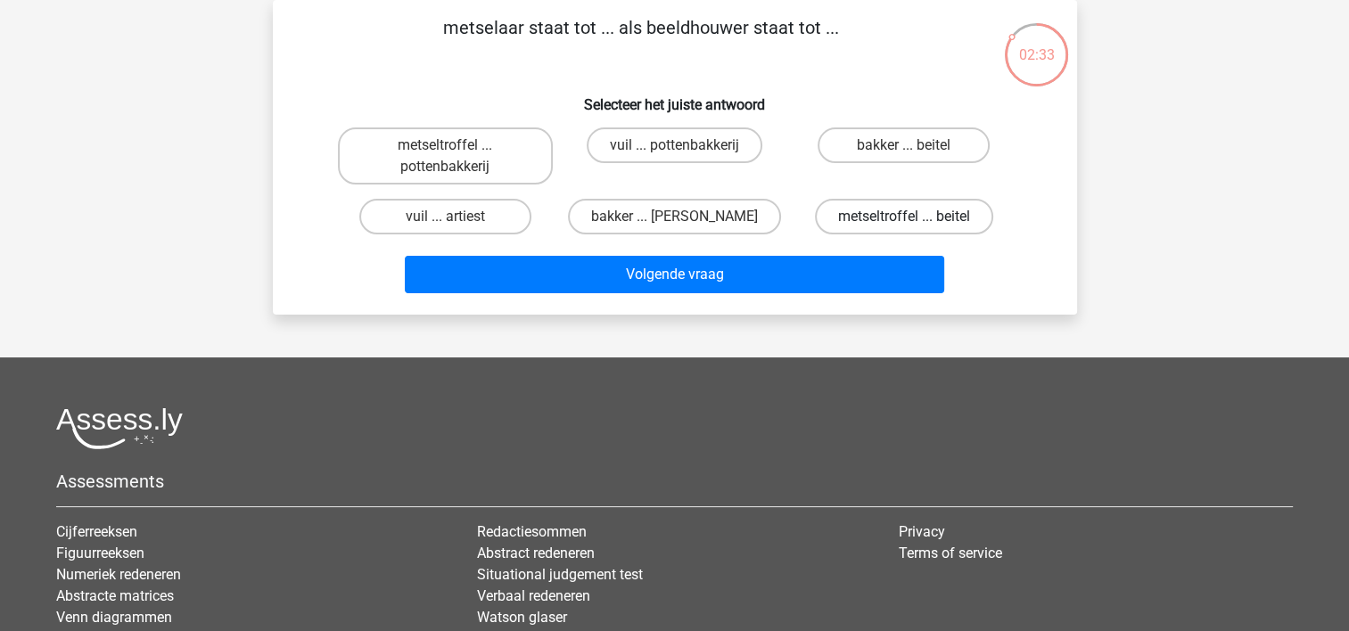
click at [902, 209] on label "metseltroffel ... beitel" at bounding box center [904, 217] width 178 height 36
click at [904, 217] on input "metseltroffel ... beitel" at bounding box center [910, 223] width 12 height 12
radio input "true"
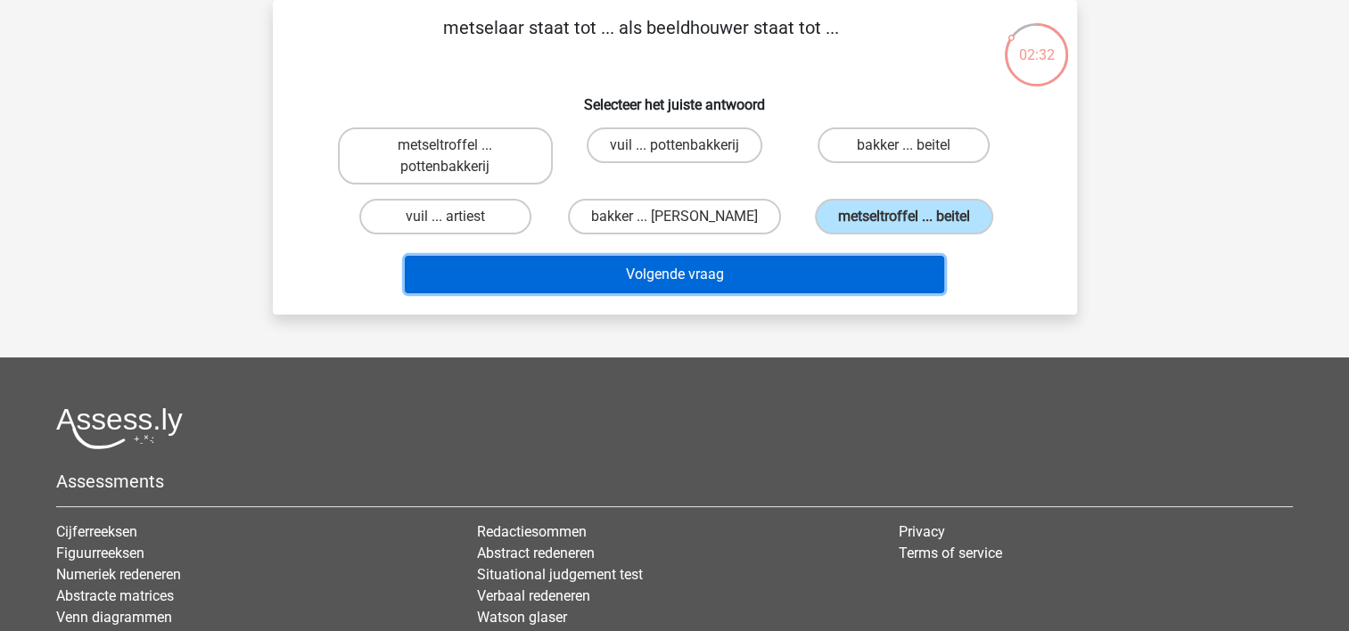
click at [834, 267] on button "Volgende vraag" at bounding box center [674, 274] width 539 height 37
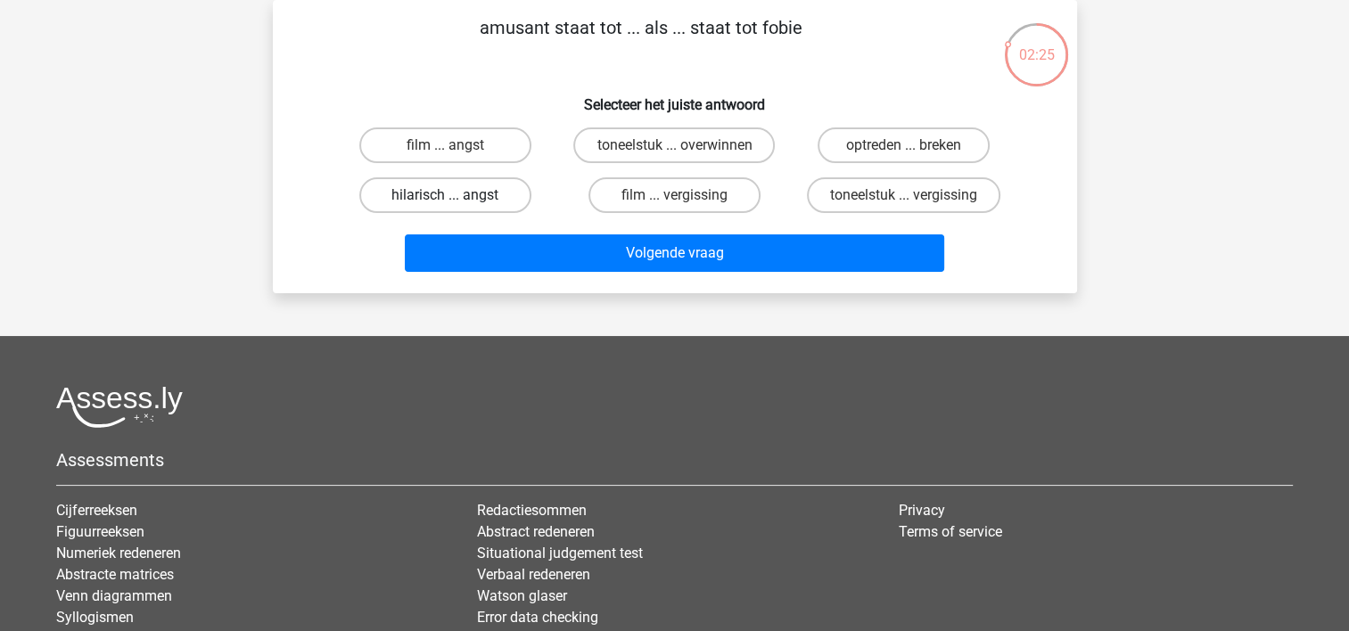
click at [510, 200] on label "hilarisch ... angst" at bounding box center [445, 195] width 172 height 36
click at [456, 200] on input "hilarisch ... angst" at bounding box center [451, 201] width 12 height 12
radio input "true"
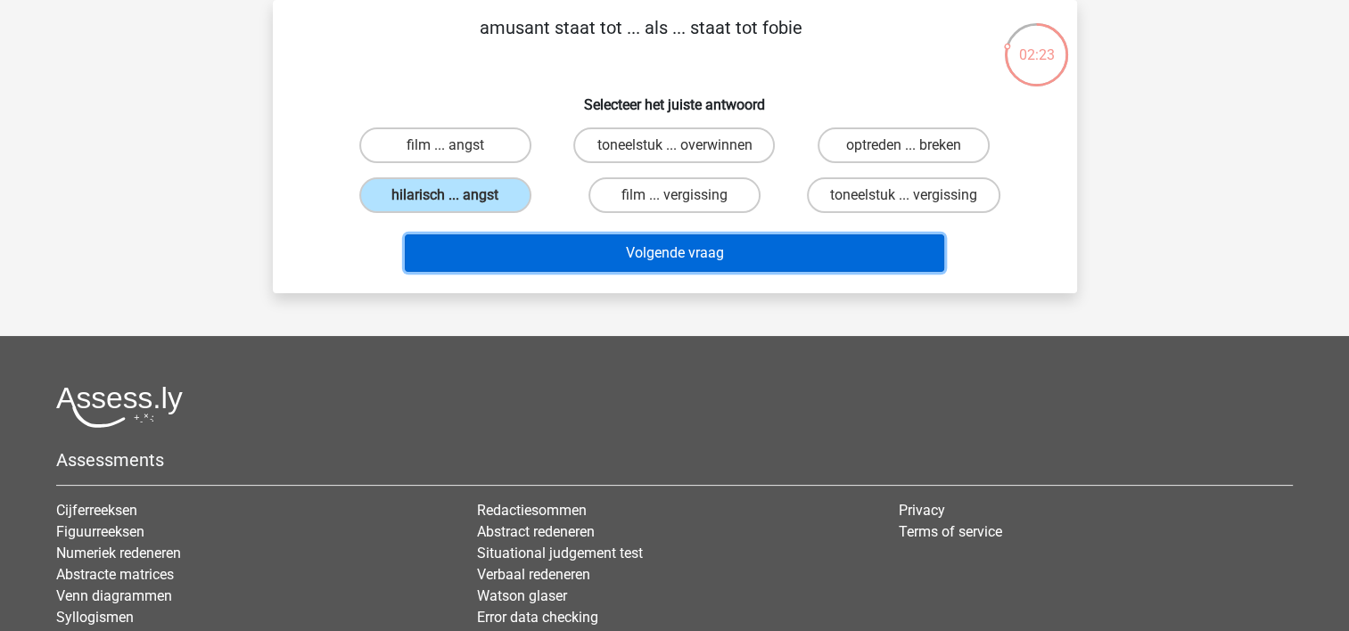
click at [596, 245] on button "Volgende vraag" at bounding box center [674, 252] width 539 height 37
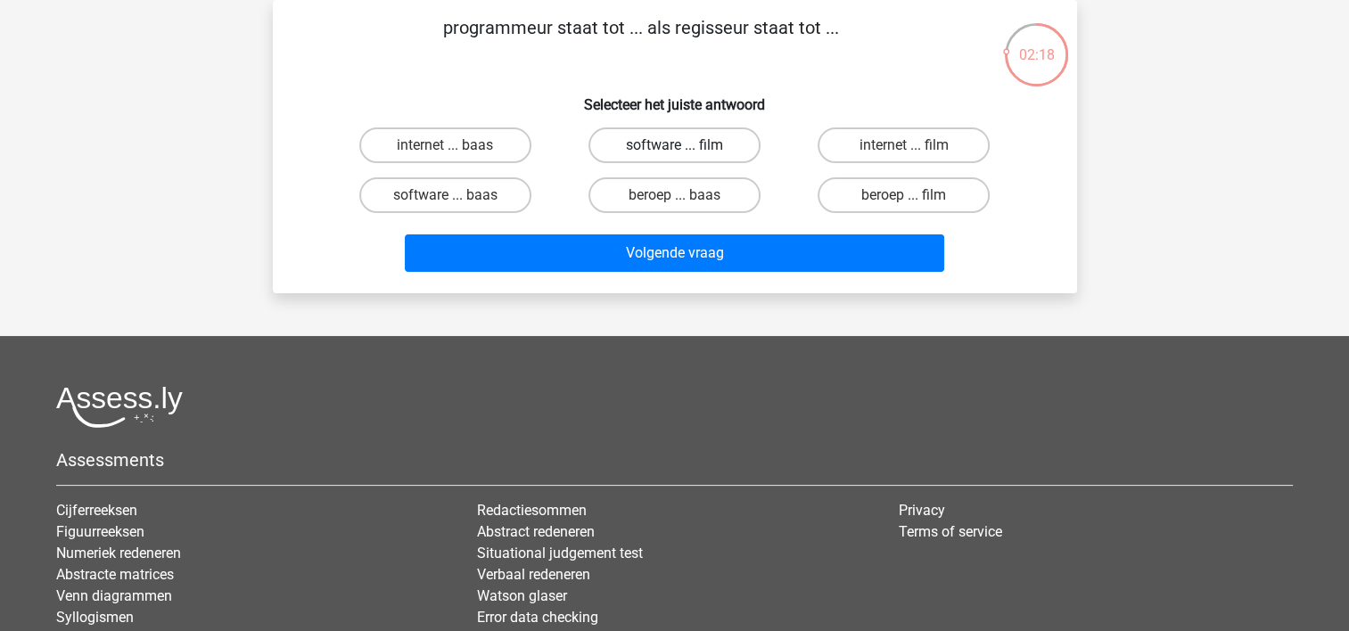
click at [663, 153] on label "software ... film" at bounding box center [674, 145] width 172 height 36
click at [674, 153] on input "software ... film" at bounding box center [680, 151] width 12 height 12
radio input "true"
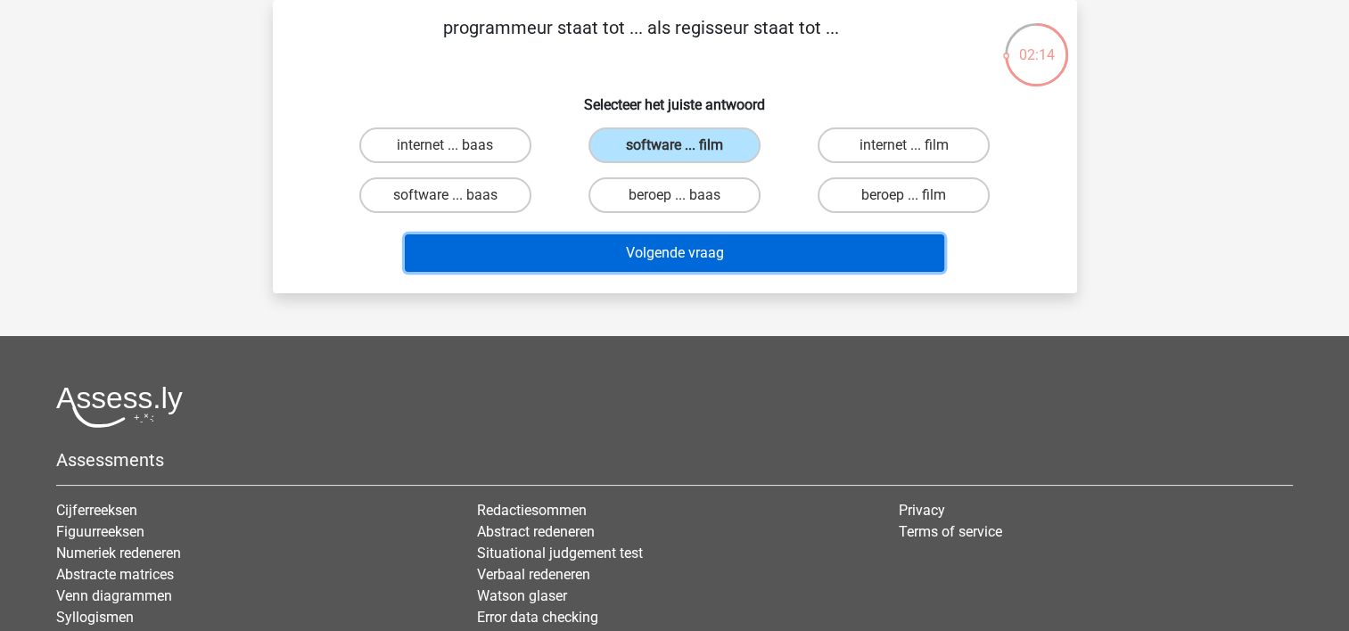
click at [685, 240] on button "Volgende vraag" at bounding box center [674, 252] width 539 height 37
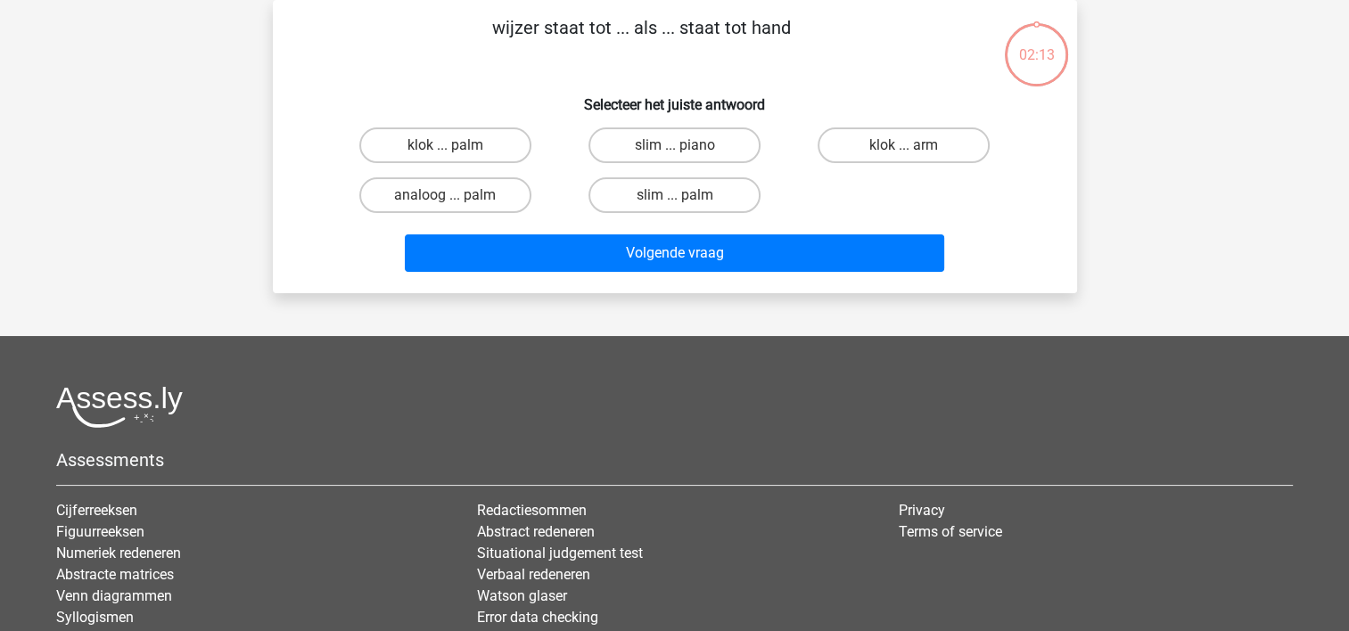
click at [685, 240] on button "Volgende vraag" at bounding box center [674, 252] width 539 height 37
click at [667, 345] on footer "Assessments Cijferreeksen Figuurreeksen Numeriek redeneren Abstracte matrices V…" at bounding box center [674, 571] width 1349 height 471
click at [469, 143] on label "klok ... palm" at bounding box center [445, 145] width 172 height 36
click at [456, 145] on input "klok ... palm" at bounding box center [451, 151] width 12 height 12
radio input "true"
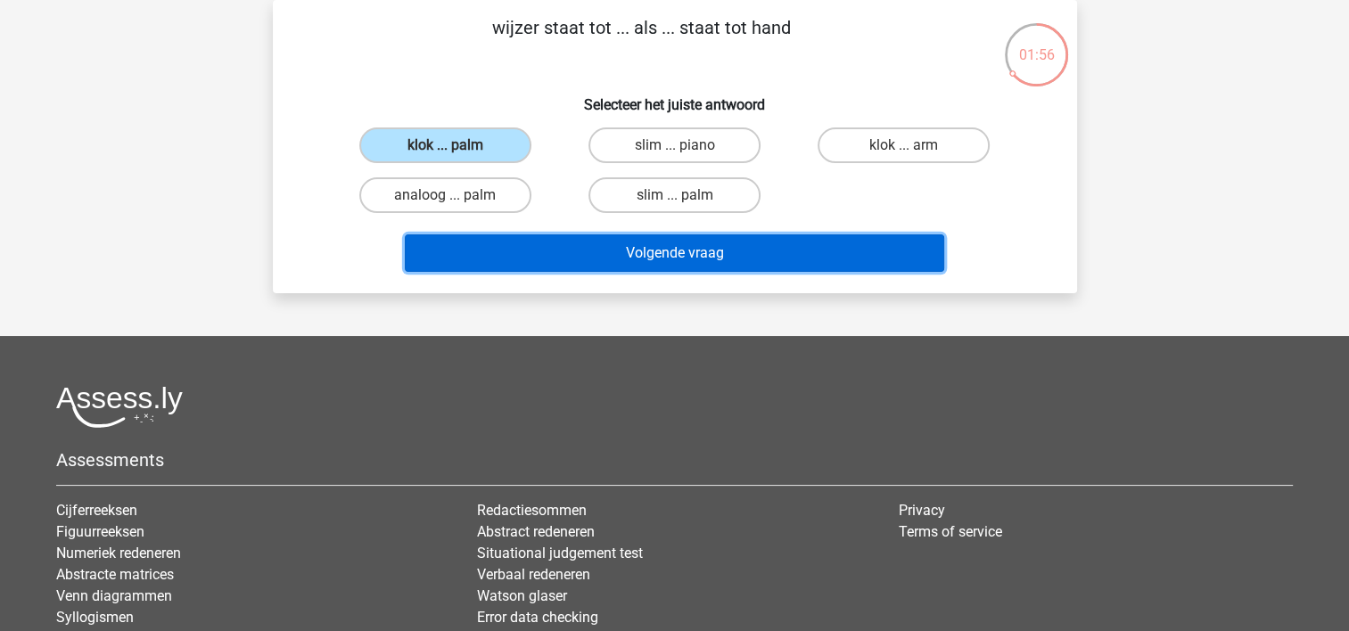
click at [609, 248] on button "Volgende vraag" at bounding box center [674, 252] width 539 height 37
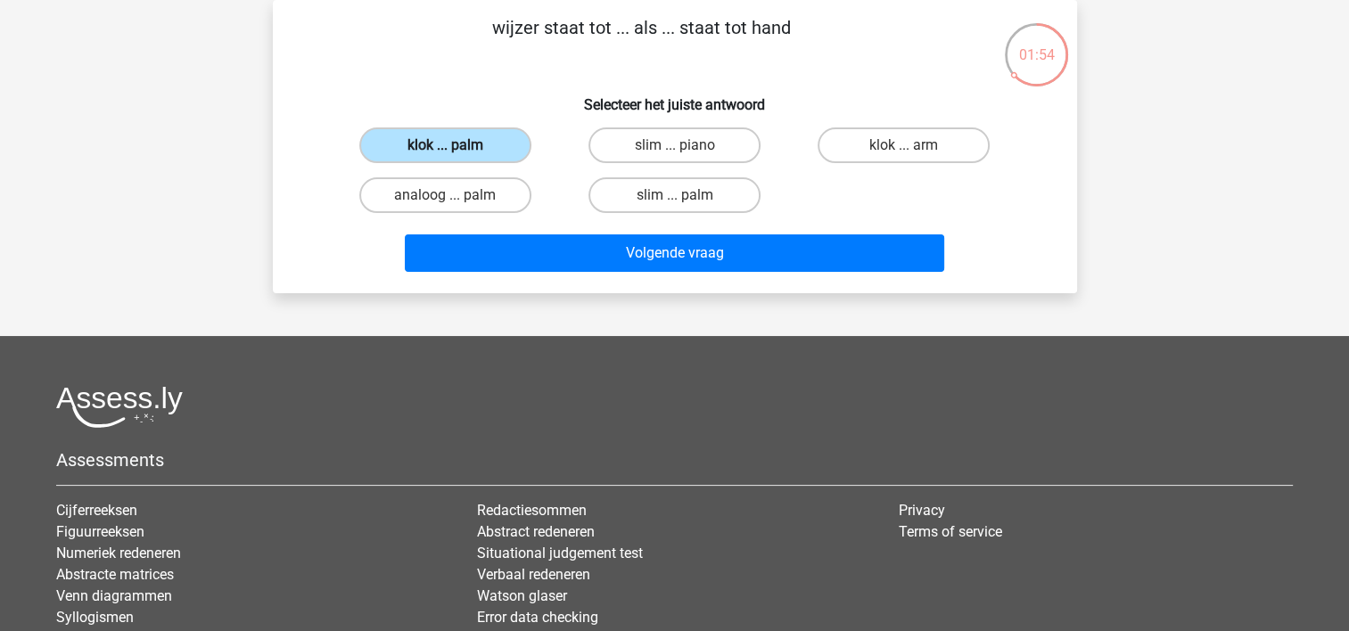
click at [492, 139] on label "klok ... palm" at bounding box center [445, 145] width 172 height 36
click at [456, 145] on input "klok ... palm" at bounding box center [451, 151] width 12 height 12
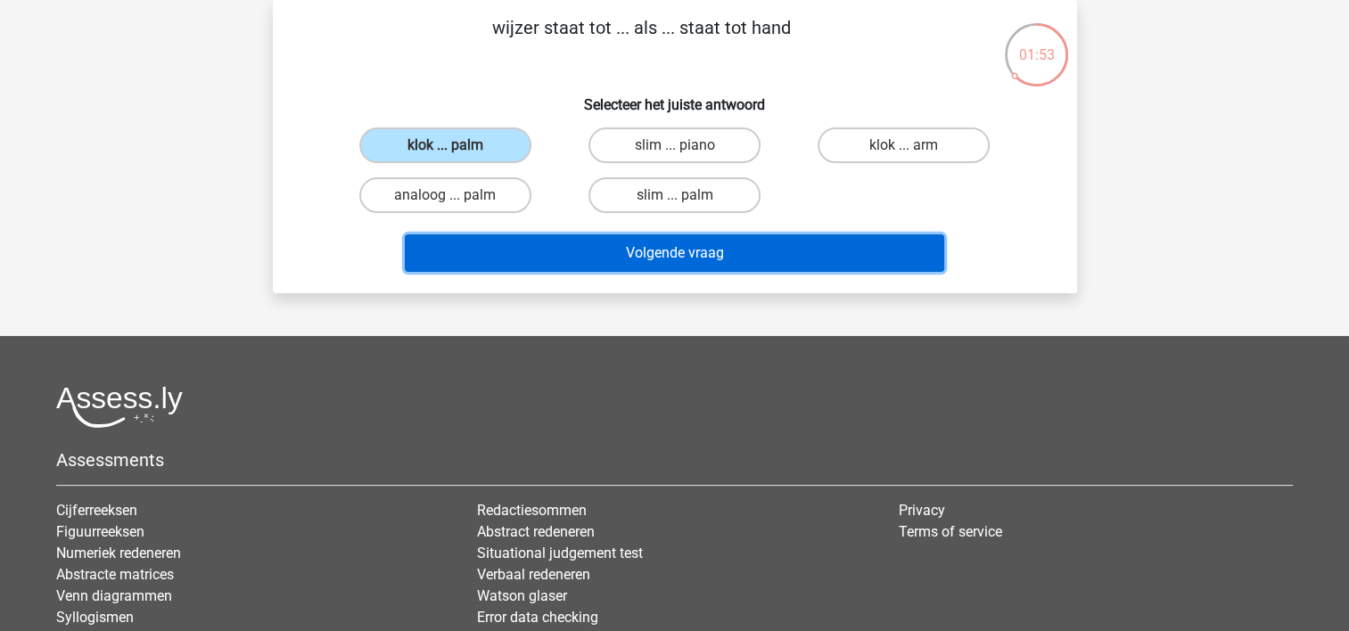
click at [624, 253] on button "Volgende vraag" at bounding box center [674, 252] width 539 height 37
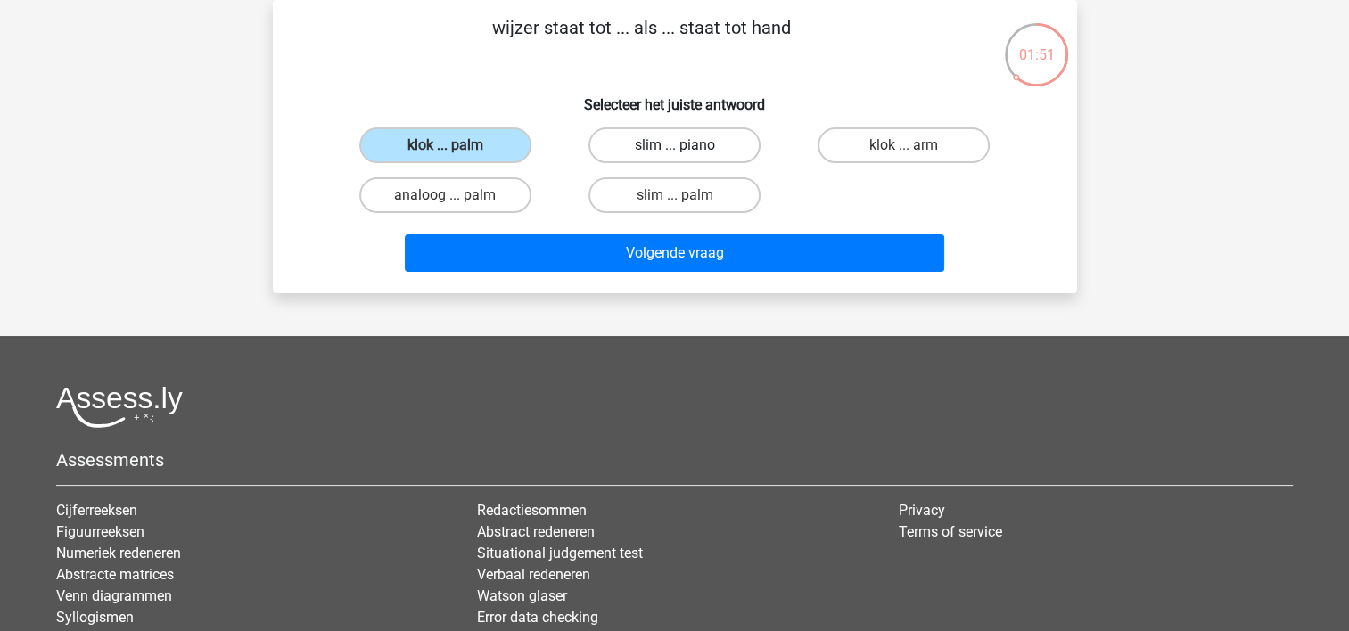
click at [685, 128] on label "slim ... piano" at bounding box center [674, 145] width 172 height 36
click at [685, 145] on input "slim ... piano" at bounding box center [680, 151] width 12 height 12
radio input "true"
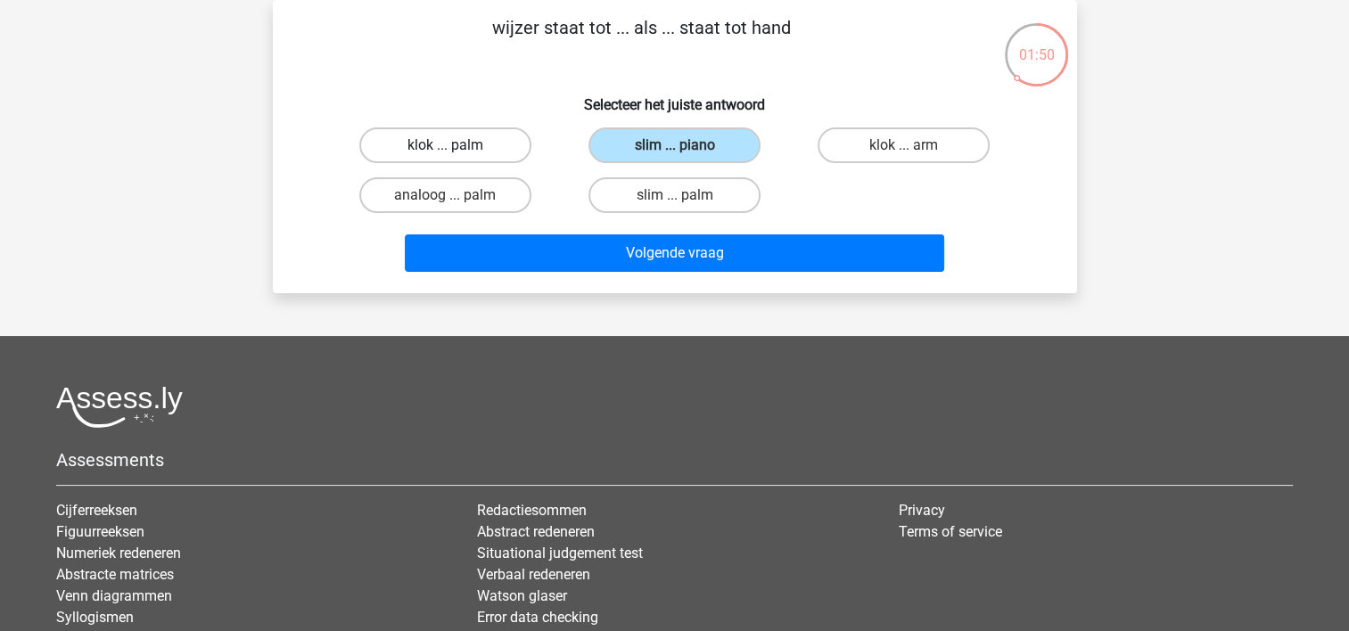
click at [472, 144] on label "klok ... palm" at bounding box center [445, 145] width 172 height 36
click at [456, 145] on input "klok ... palm" at bounding box center [451, 151] width 12 height 12
radio input "true"
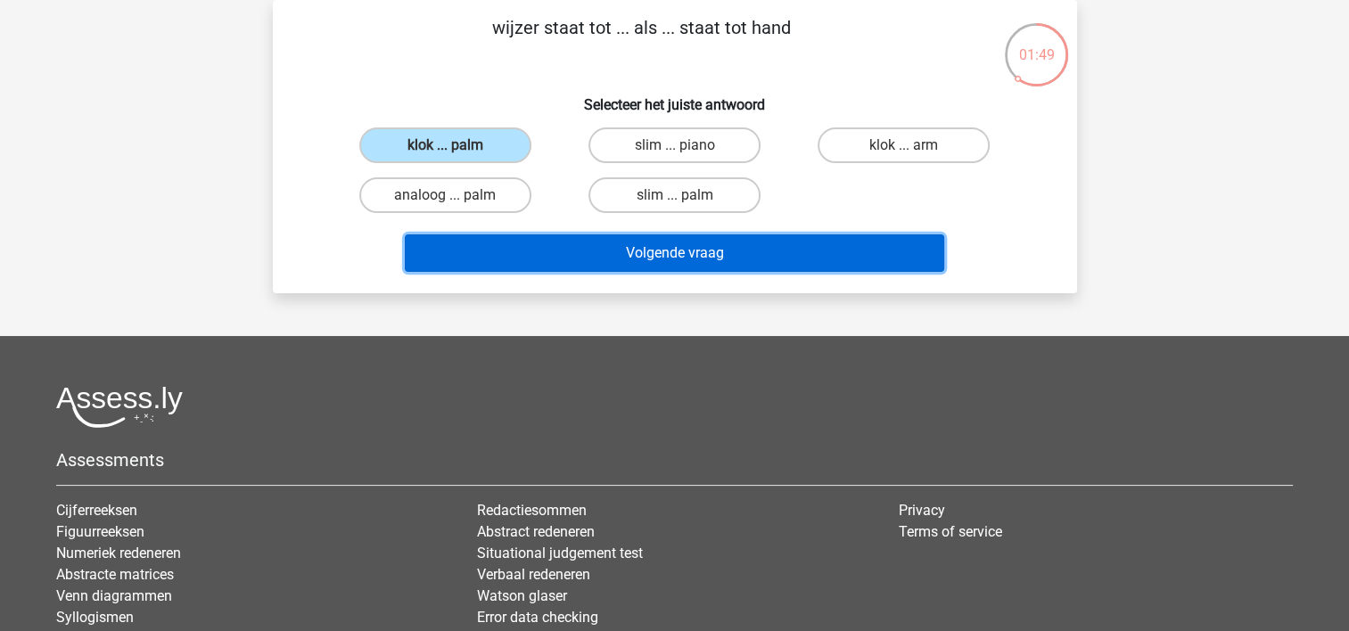
click at [591, 255] on button "Volgende vraag" at bounding box center [674, 252] width 539 height 37
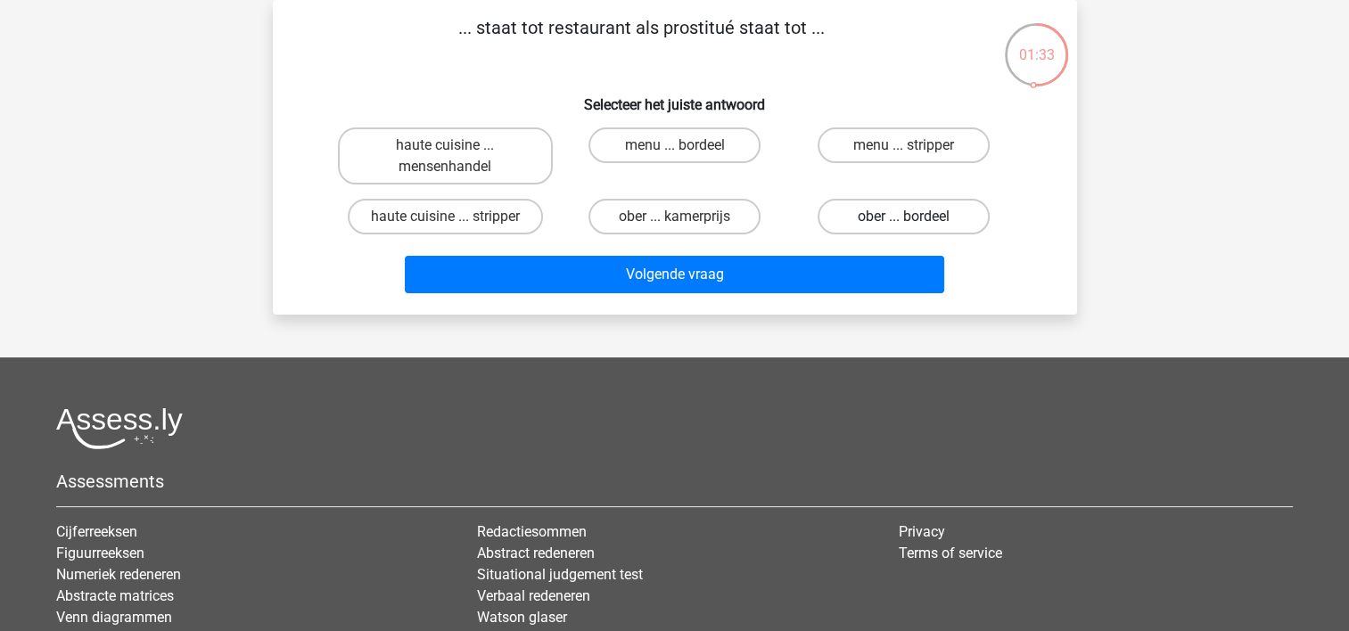
click at [881, 218] on label "ober ... bordeel" at bounding box center [903, 217] width 172 height 36
click at [904, 218] on input "ober ... bordeel" at bounding box center [910, 223] width 12 height 12
radio input "true"
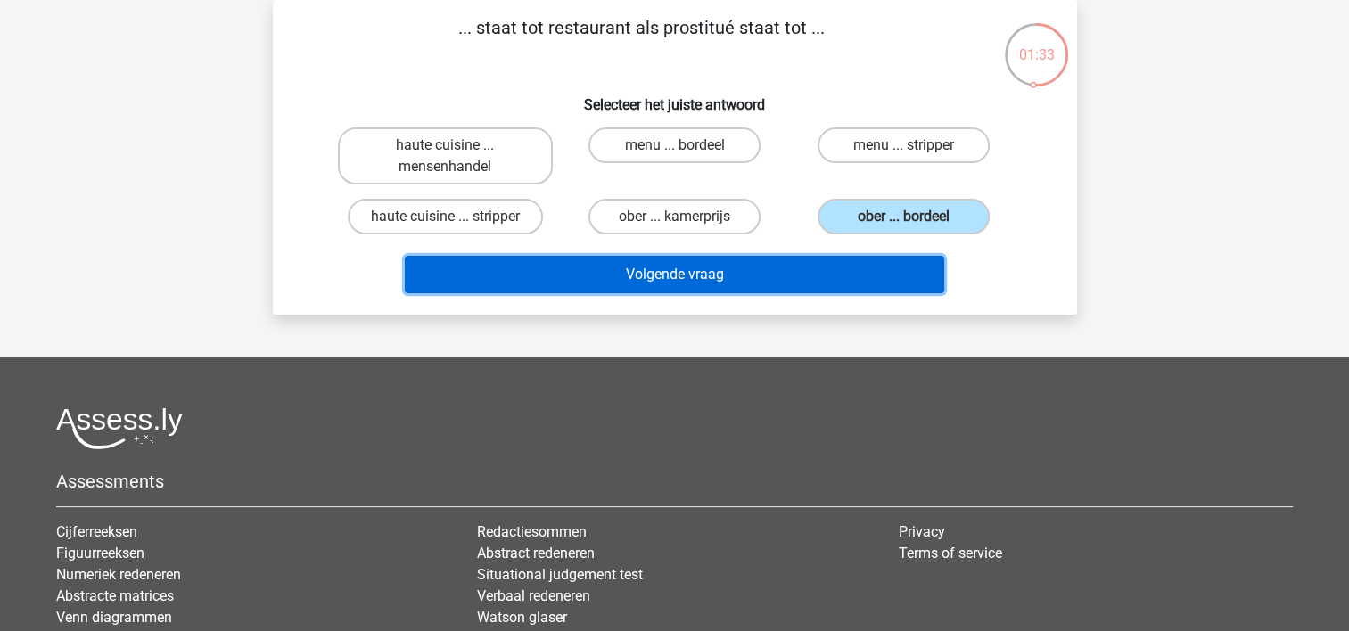
click at [774, 289] on button "Volgende vraag" at bounding box center [674, 274] width 539 height 37
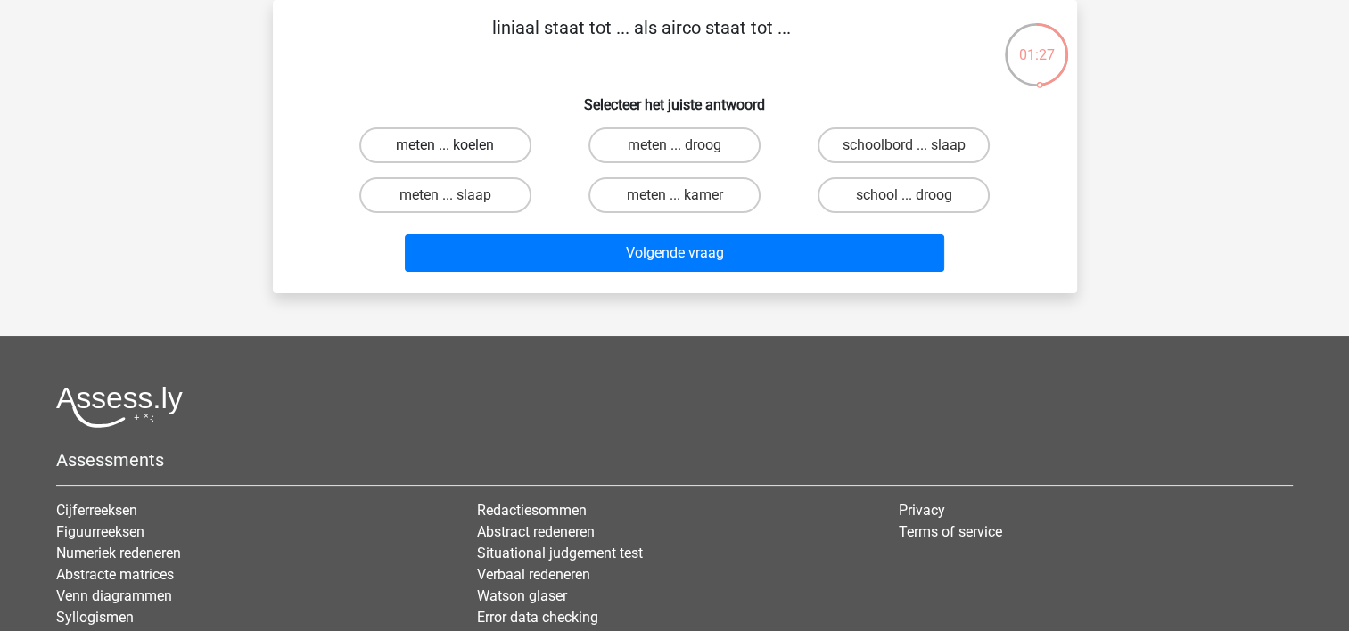
click at [492, 146] on label "meten ... koelen" at bounding box center [445, 145] width 172 height 36
click at [456, 146] on input "meten ... koelen" at bounding box center [451, 151] width 12 height 12
radio input "true"
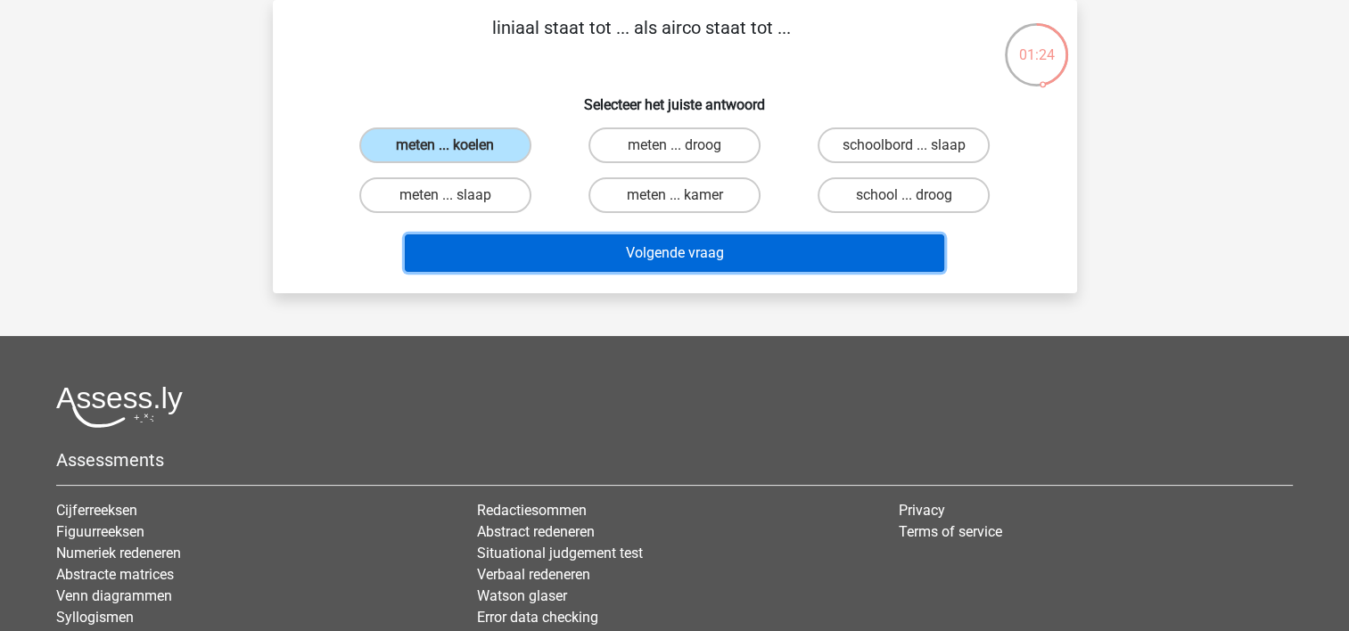
click at [652, 246] on button "Volgende vraag" at bounding box center [674, 252] width 539 height 37
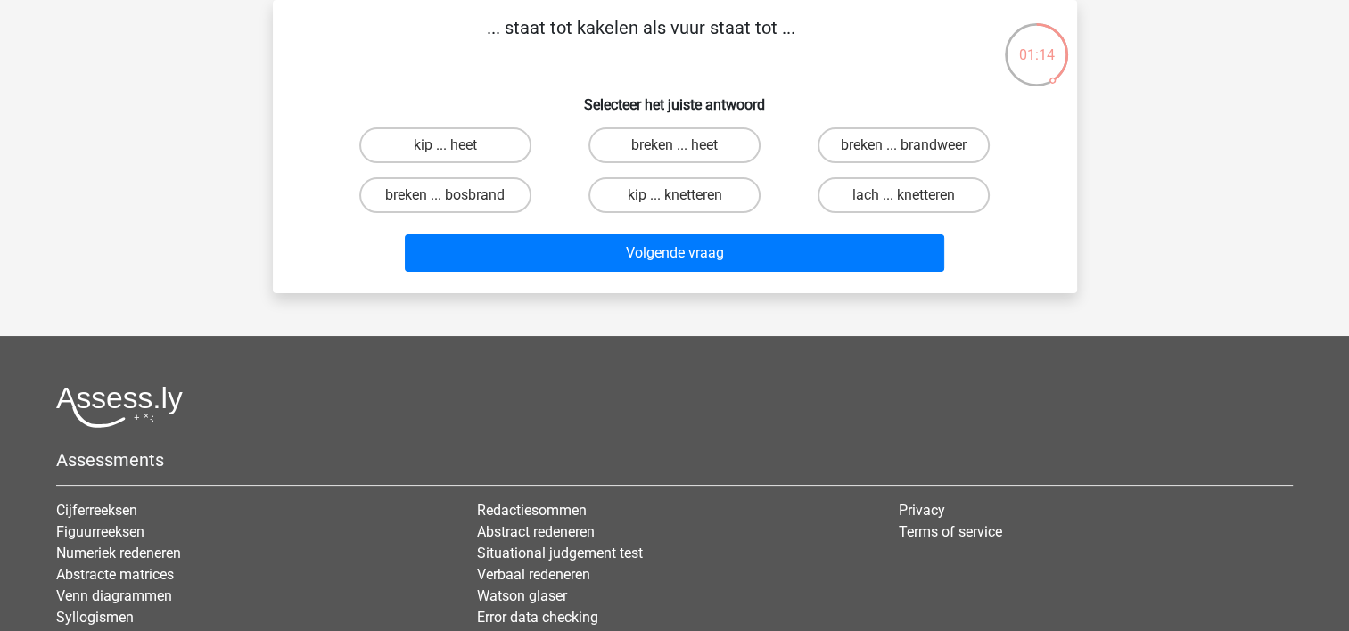
click at [678, 200] on input "kip ... knetteren" at bounding box center [680, 201] width 12 height 12
radio input "true"
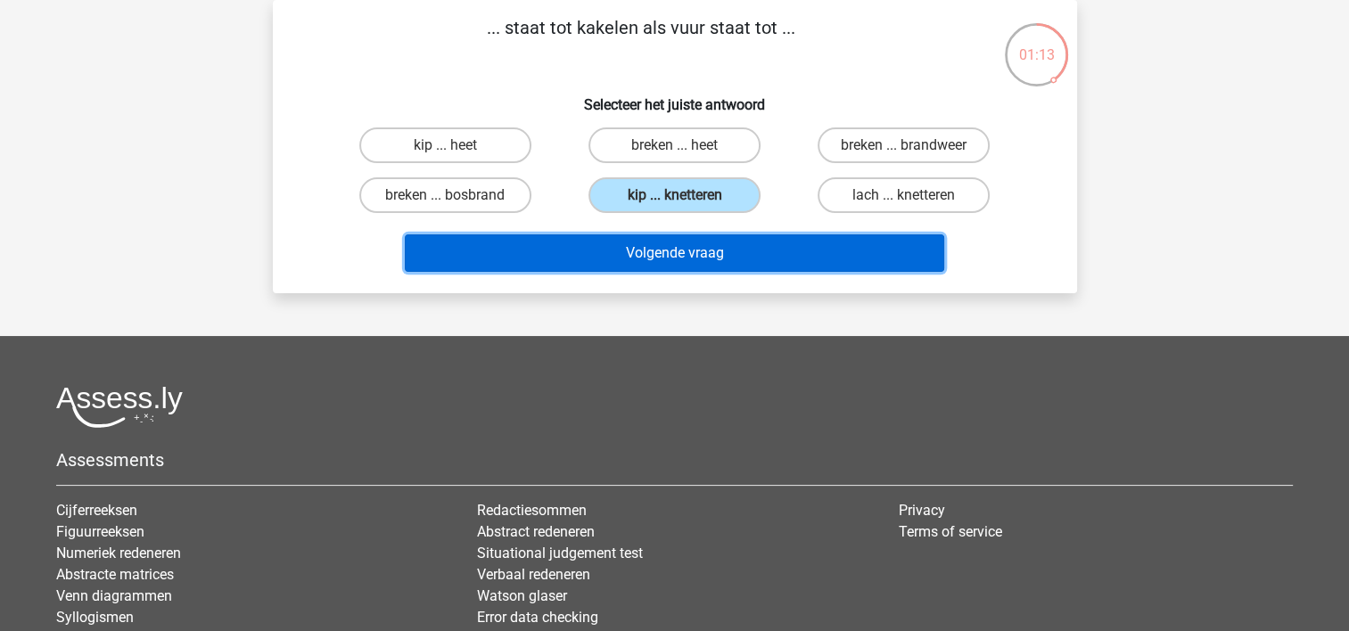
click at [696, 257] on button "Volgende vraag" at bounding box center [674, 252] width 539 height 37
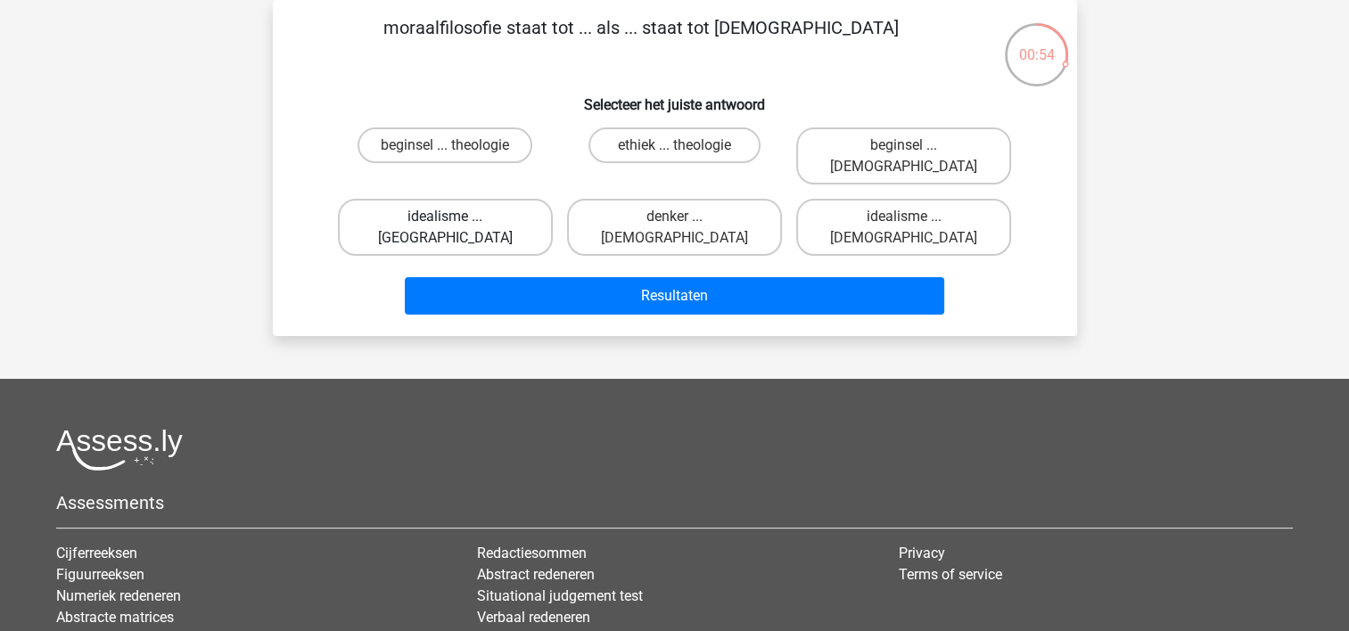
click at [517, 200] on label "idealisme ... Bijbelgordel" at bounding box center [445, 227] width 215 height 57
click at [456, 217] on input "idealisme ... Bijbelgordel" at bounding box center [451, 223] width 12 height 12
radio input "true"
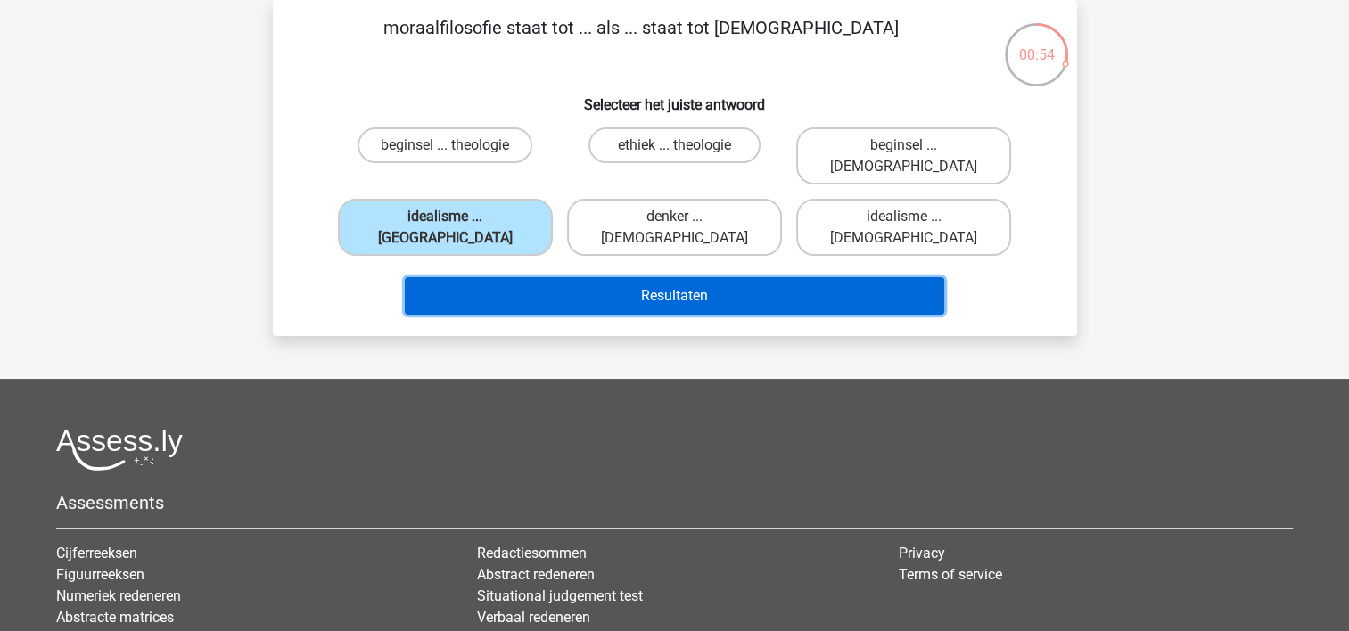
click at [642, 277] on button "Resultaten" at bounding box center [674, 295] width 539 height 37
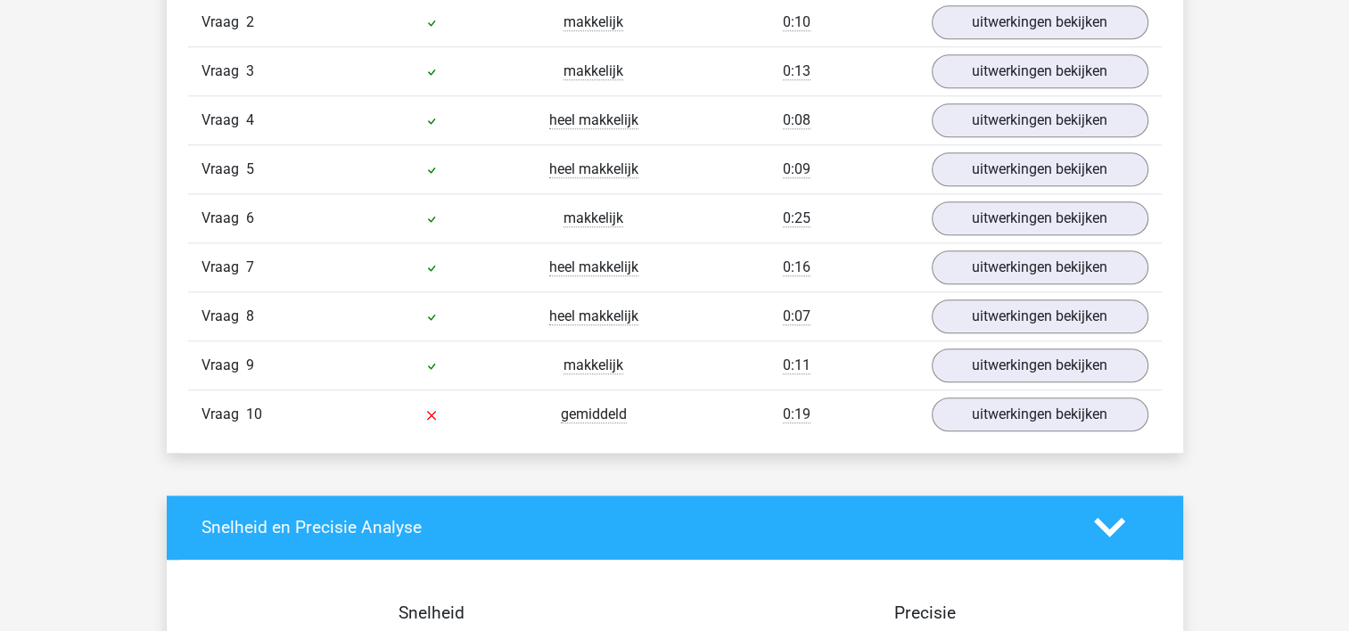
scroll to position [1584, 0]
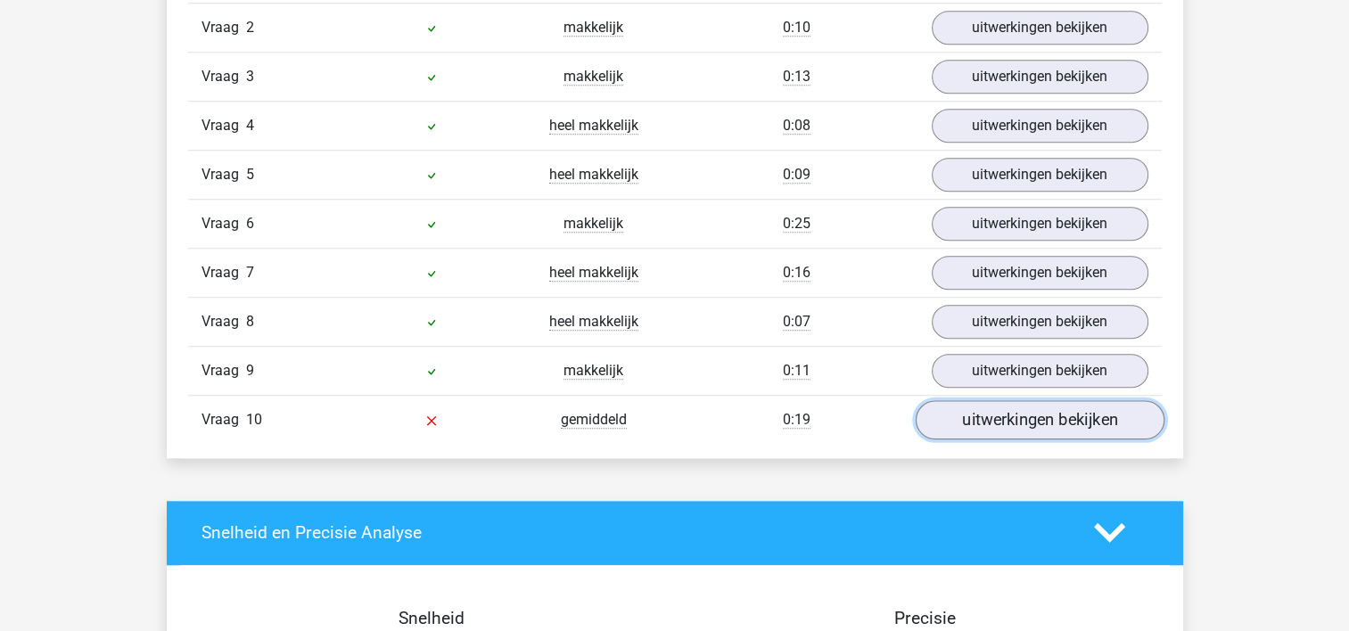
click at [1013, 409] on link "uitwerkingen bekijken" at bounding box center [1039, 419] width 249 height 39
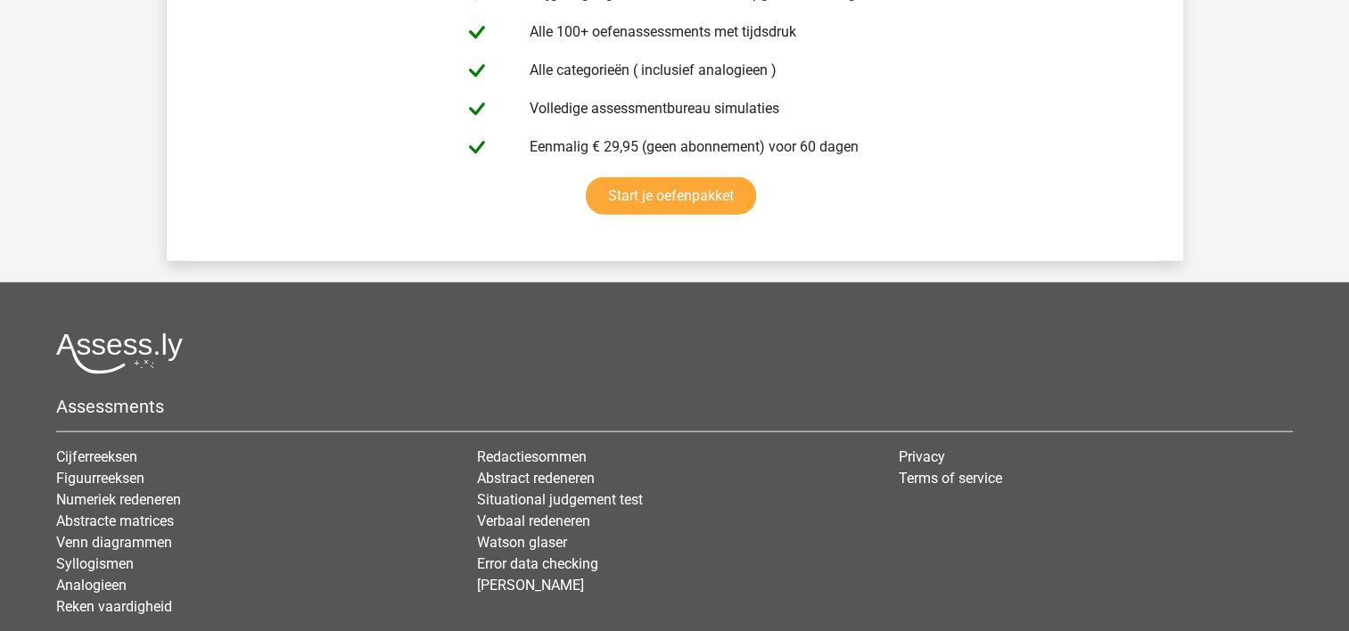
scroll to position [4051, 0]
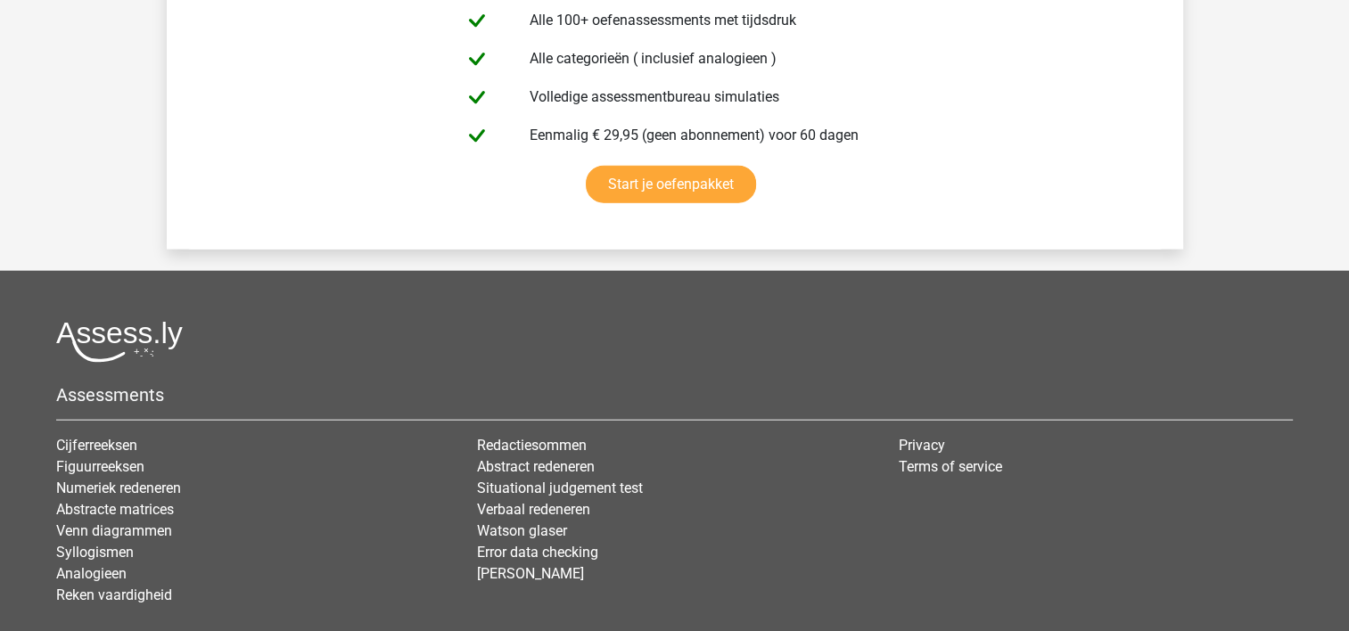
click at [139, 308] on footer "Assessments Cijferreeksen Figuurreeksen Numeriek redeneren Abstracte matrices V…" at bounding box center [674, 506] width 1349 height 471
click at [139, 328] on img at bounding box center [119, 342] width 127 height 42
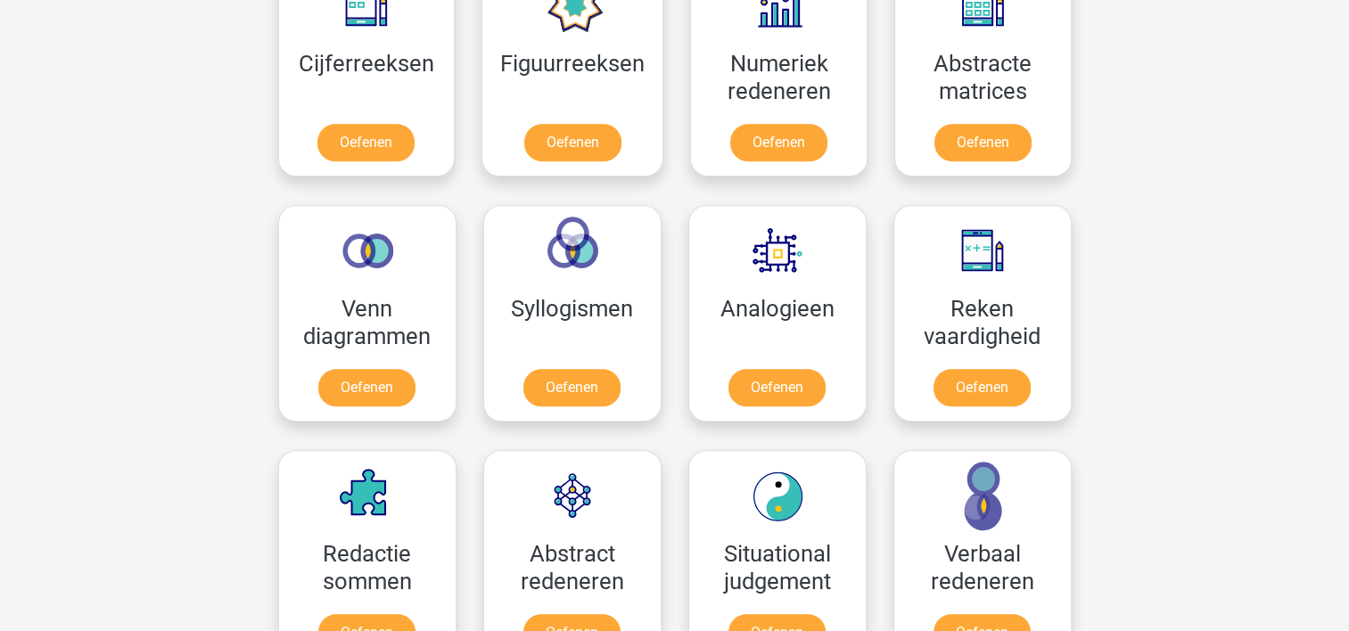
scroll to position [909, 0]
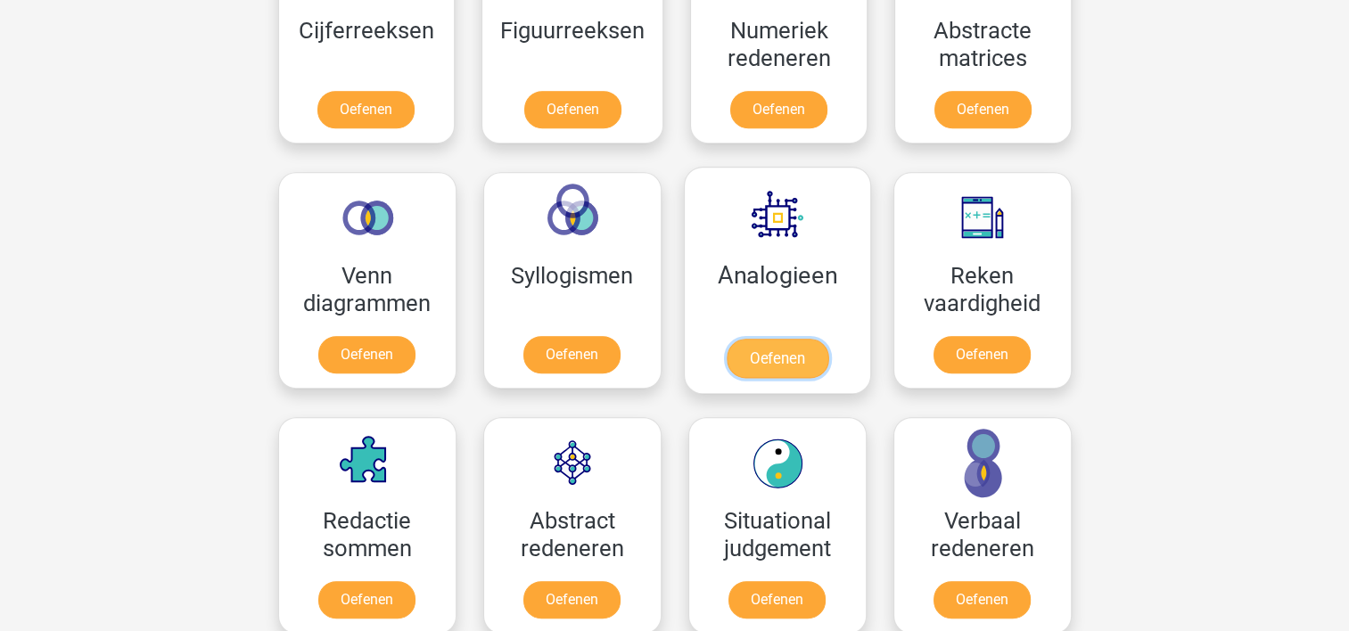
click at [781, 362] on link "Oefenen" at bounding box center [777, 358] width 102 height 39
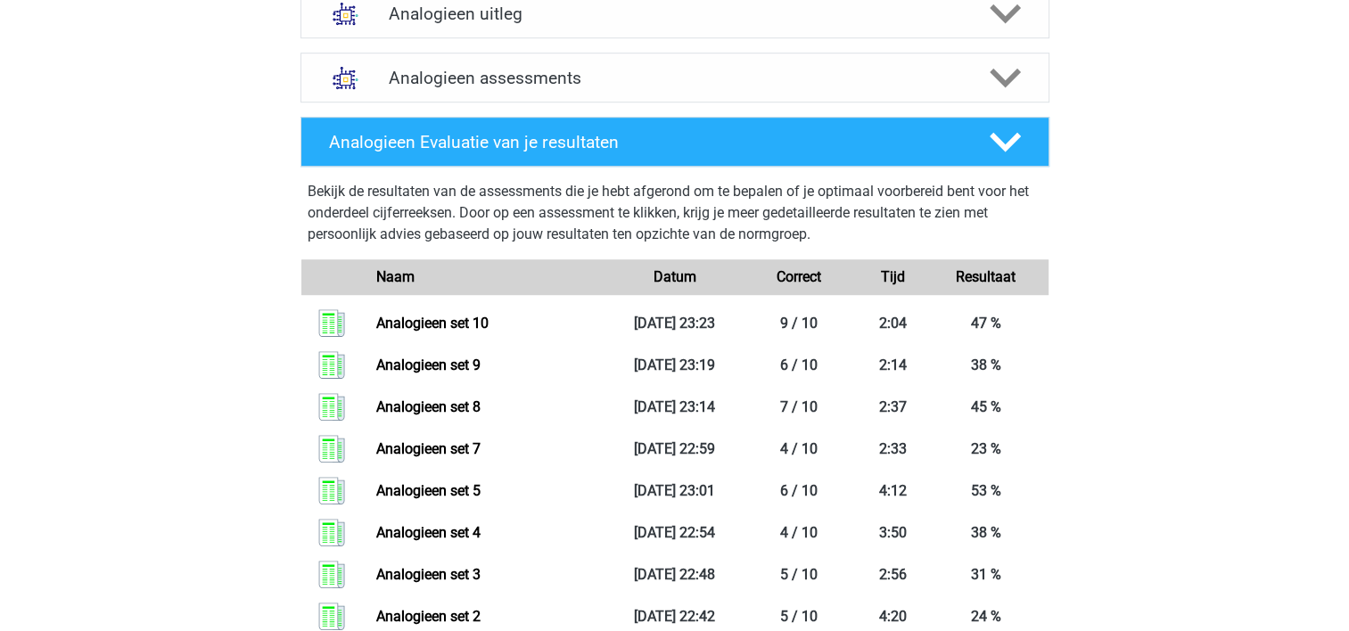
scroll to position [1095, 0]
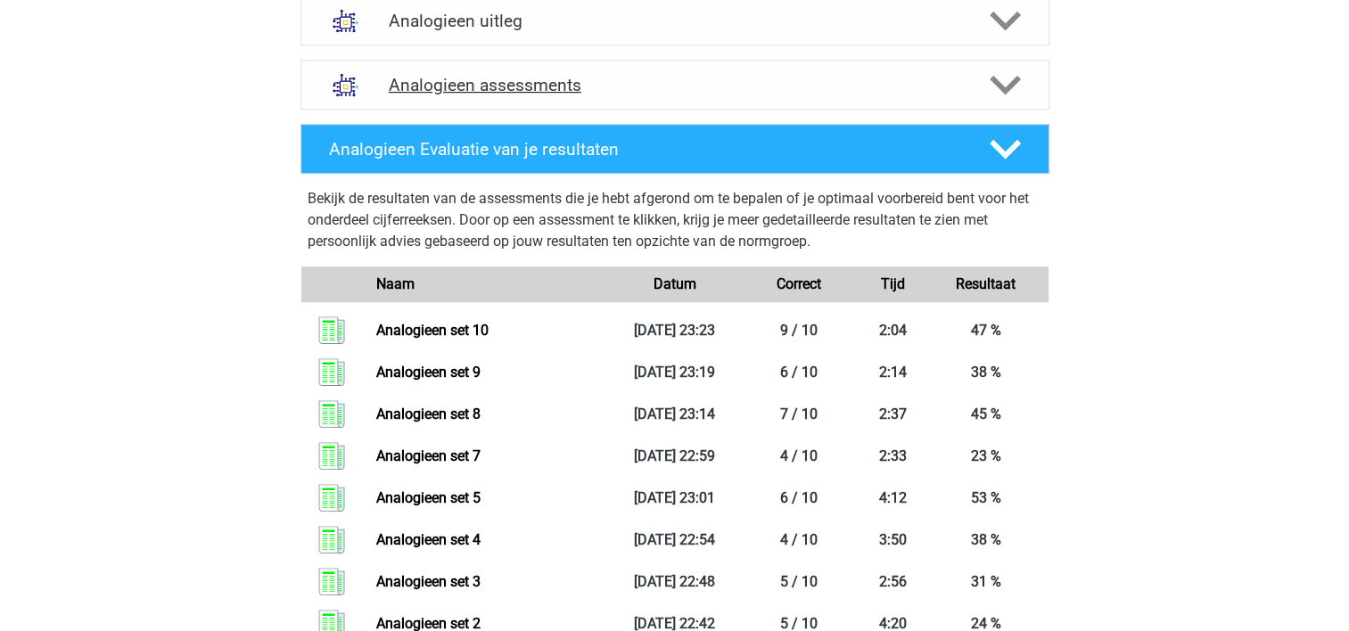
click at [698, 78] on h4 "Analogieen assessments" at bounding box center [675, 85] width 572 height 21
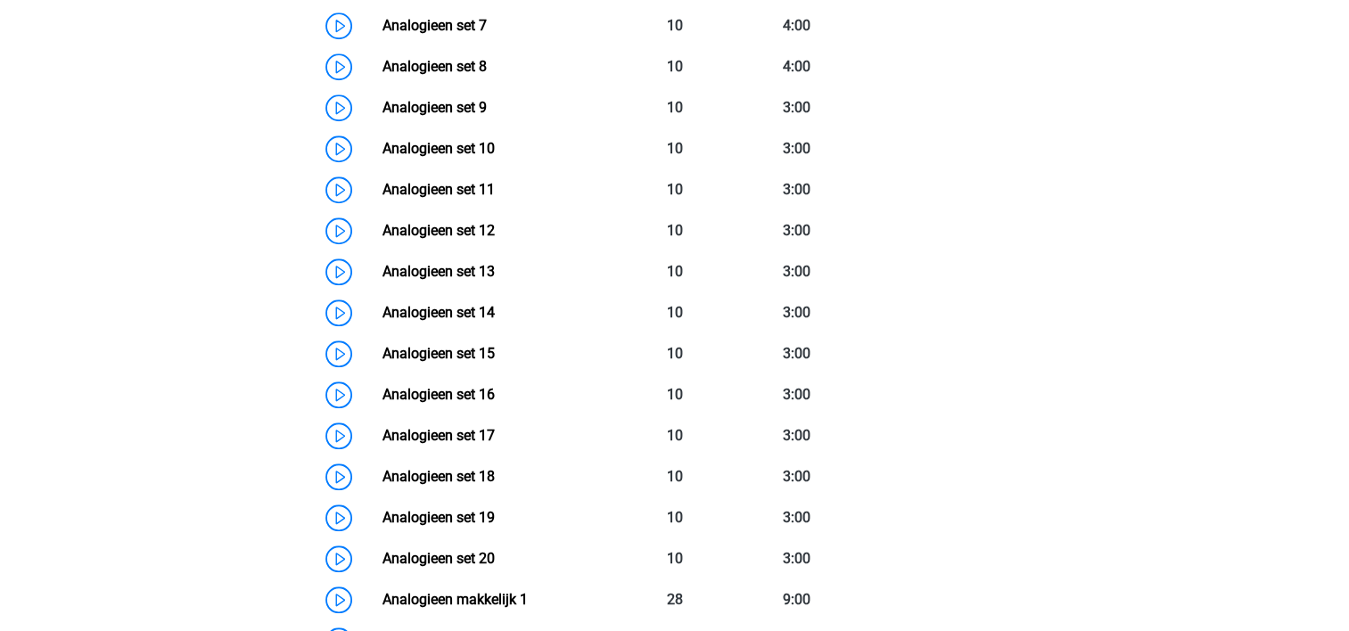
scroll to position [1565, 0]
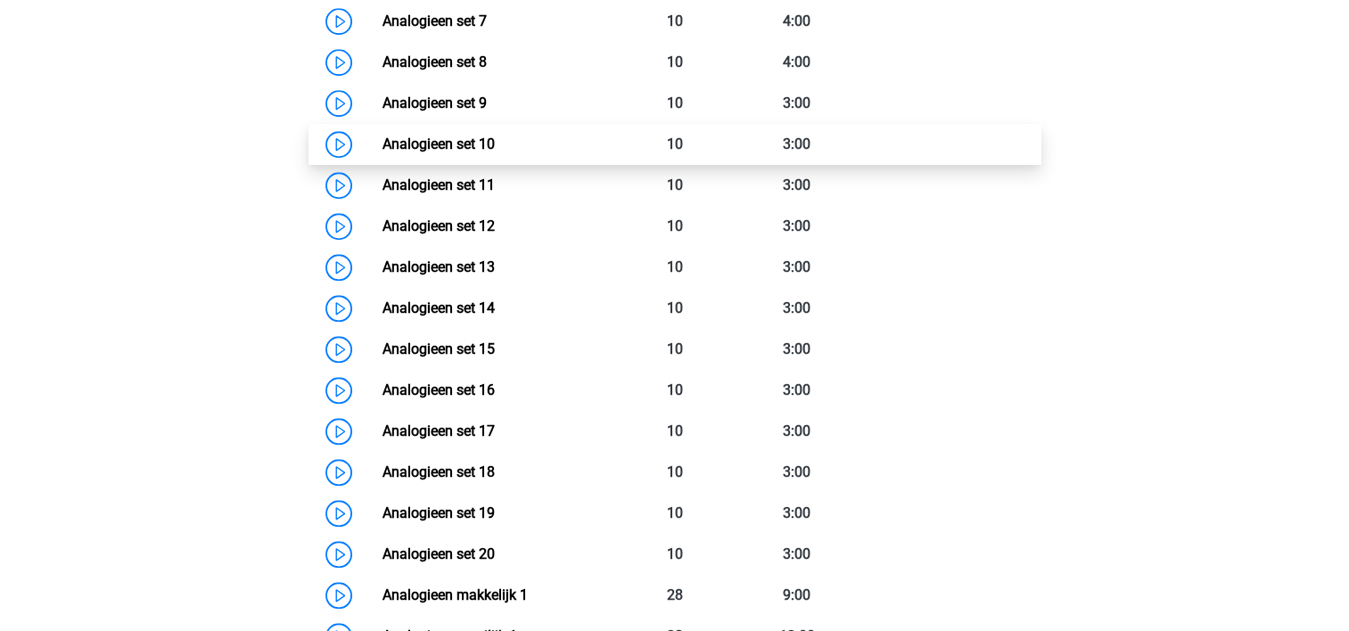
click at [385, 152] on link "Analogieen set 10" at bounding box center [438, 143] width 112 height 17
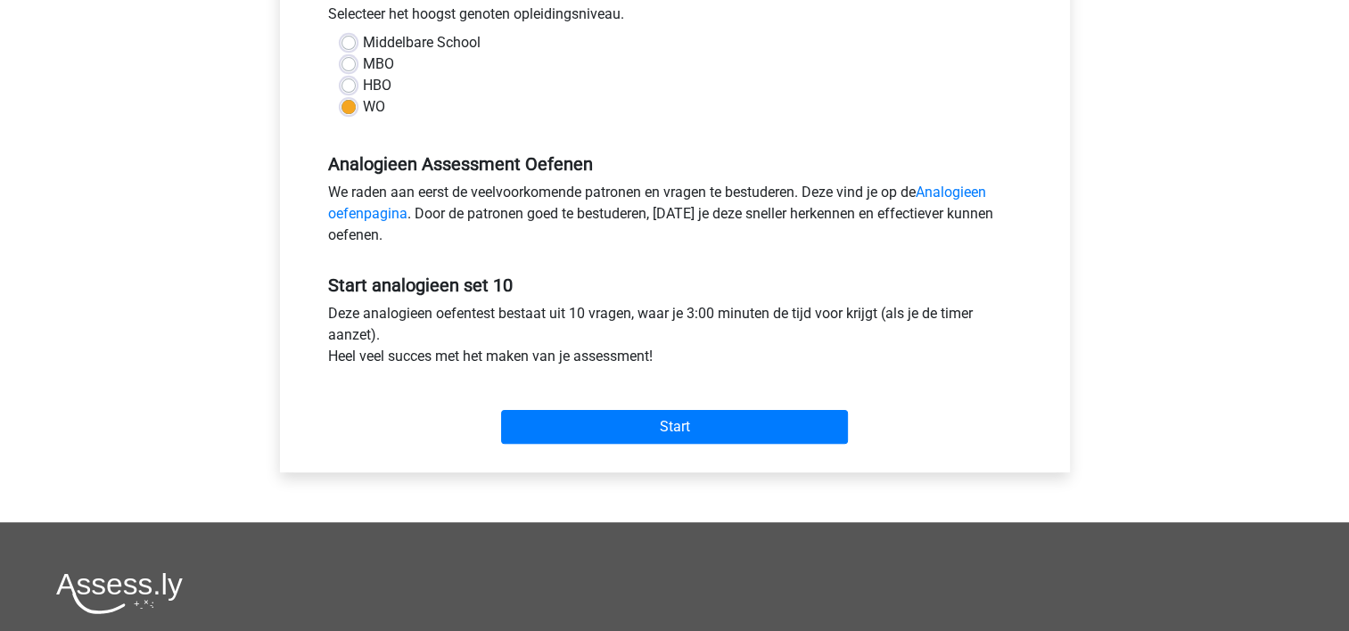
scroll to position [453, 0]
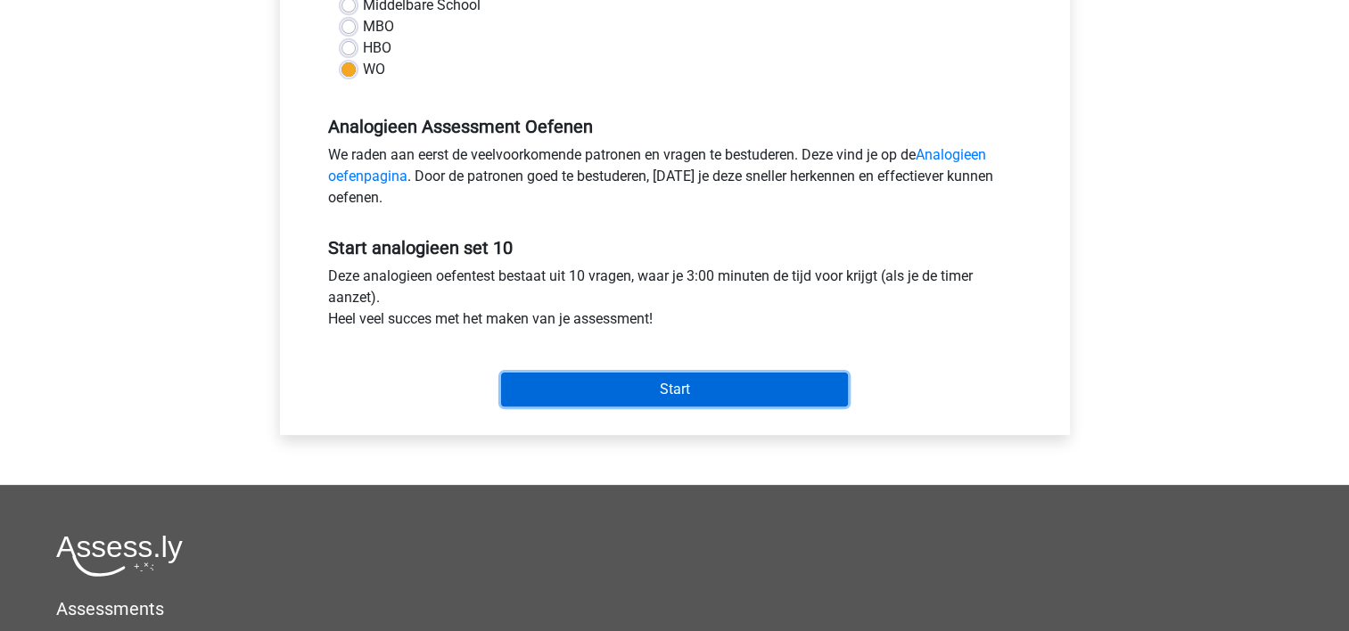
click at [725, 384] on input "Start" at bounding box center [674, 390] width 347 height 34
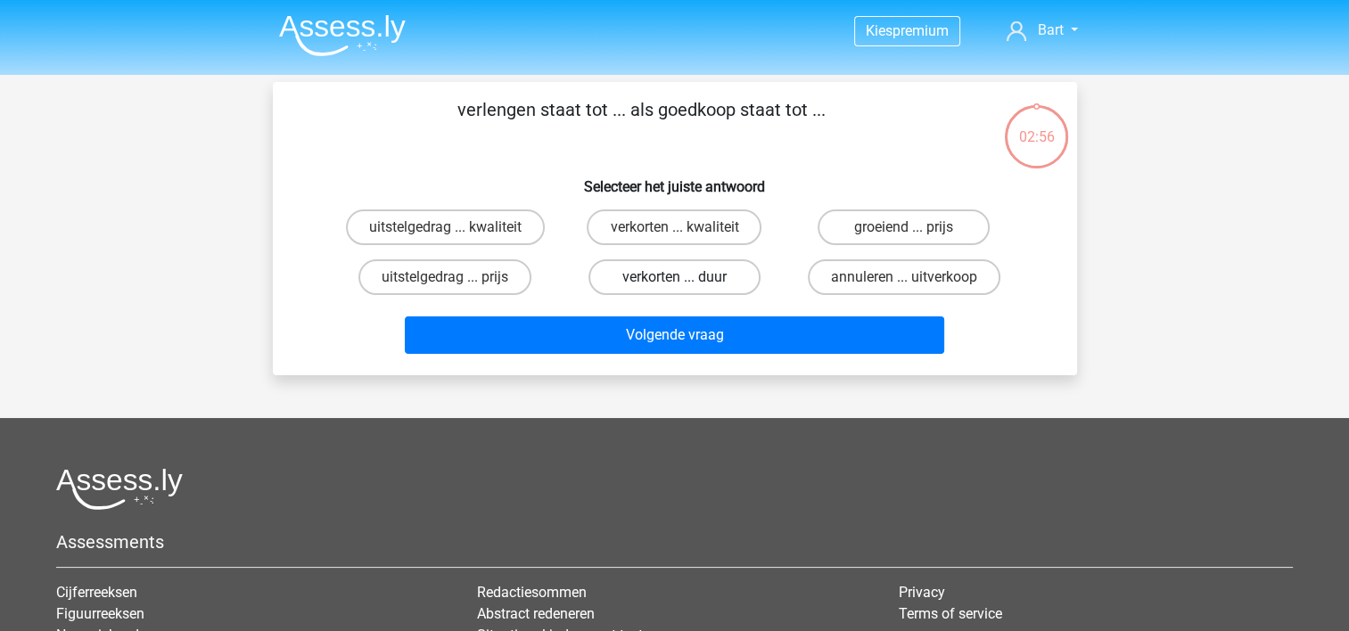
click at [688, 283] on label "verkorten ... duur" at bounding box center [674, 277] width 172 height 36
click at [685, 283] on input "verkorten ... duur" at bounding box center [680, 283] width 12 height 12
radio input "true"
click at [692, 355] on div "Volgende vraag" at bounding box center [675, 338] width 688 height 45
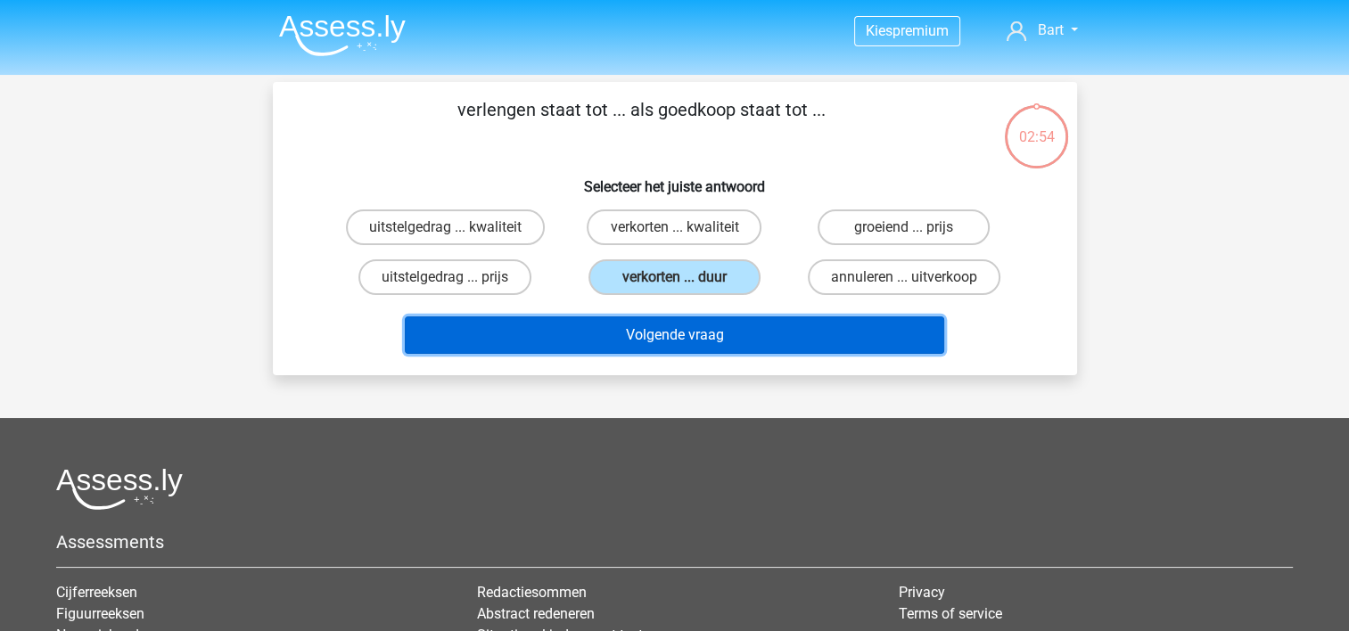
click at [684, 348] on button "Volgende vraag" at bounding box center [674, 334] width 539 height 37
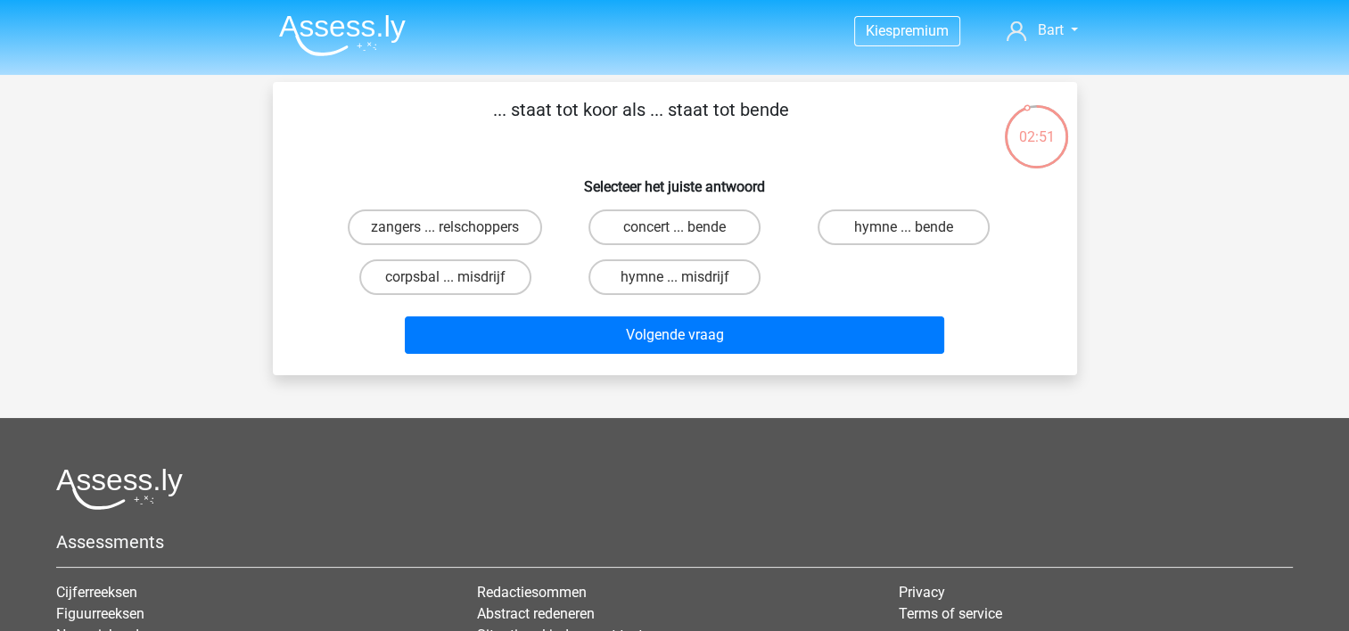
click at [342, 18] on img at bounding box center [342, 35] width 127 height 42
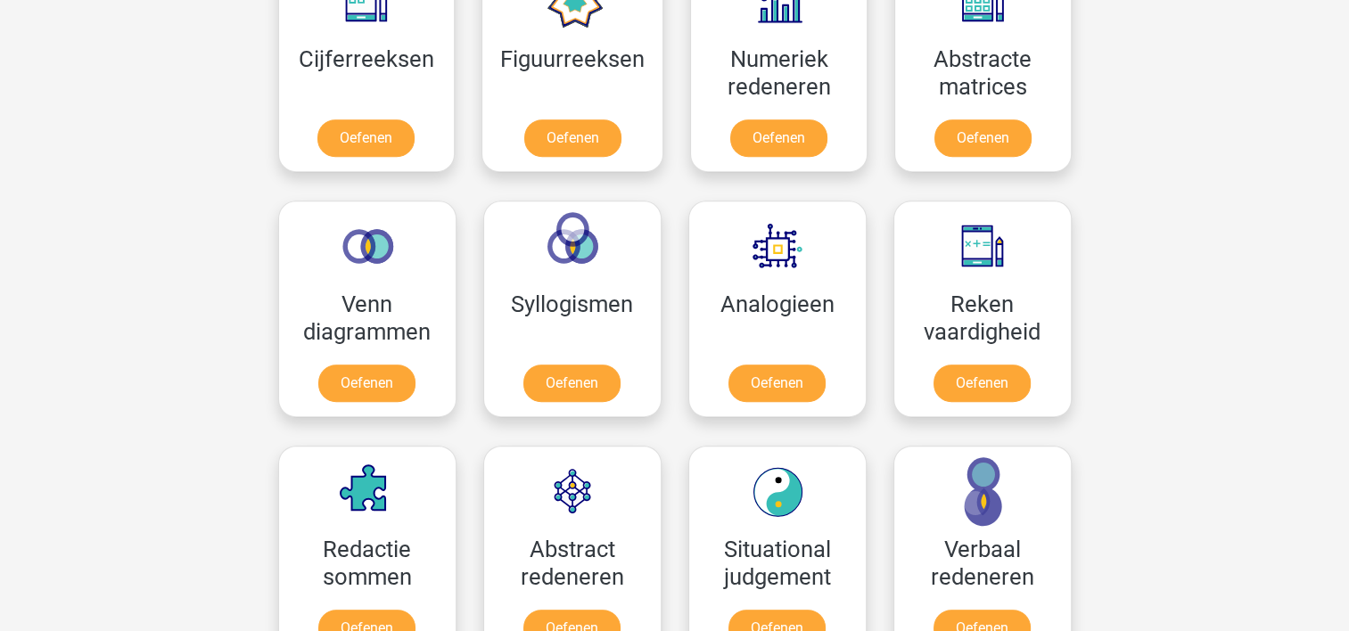
scroll to position [934, 0]
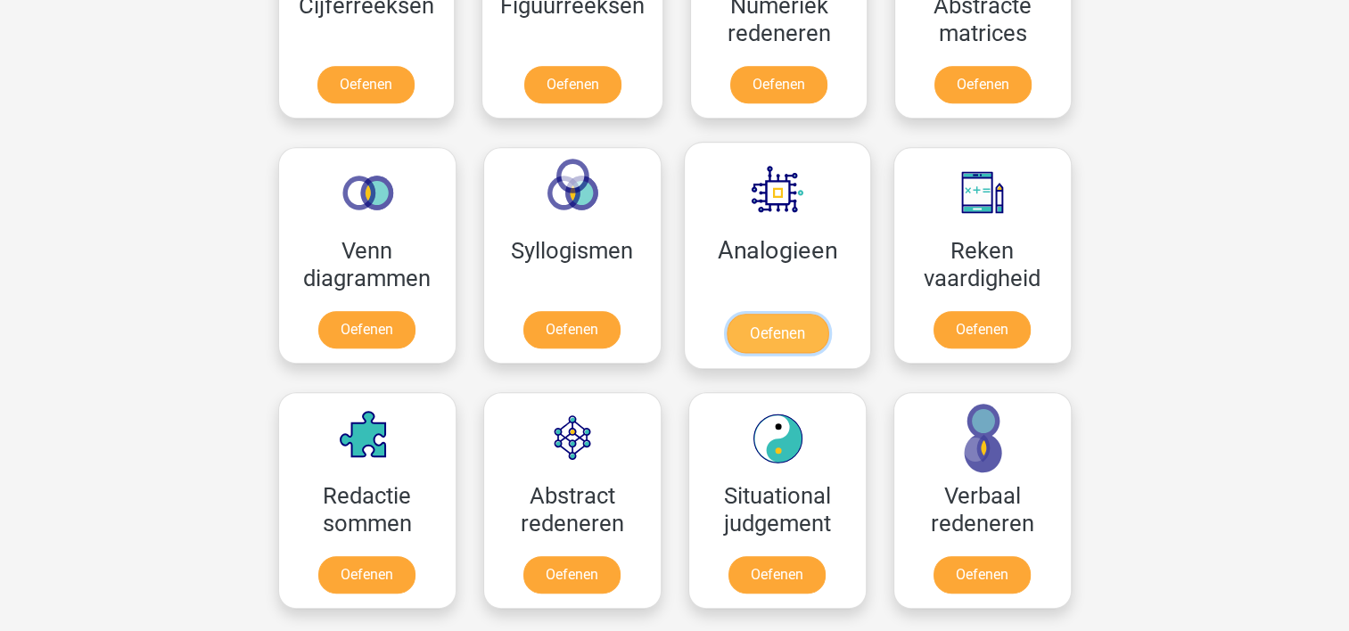
click at [759, 339] on link "Oefenen" at bounding box center [777, 333] width 102 height 39
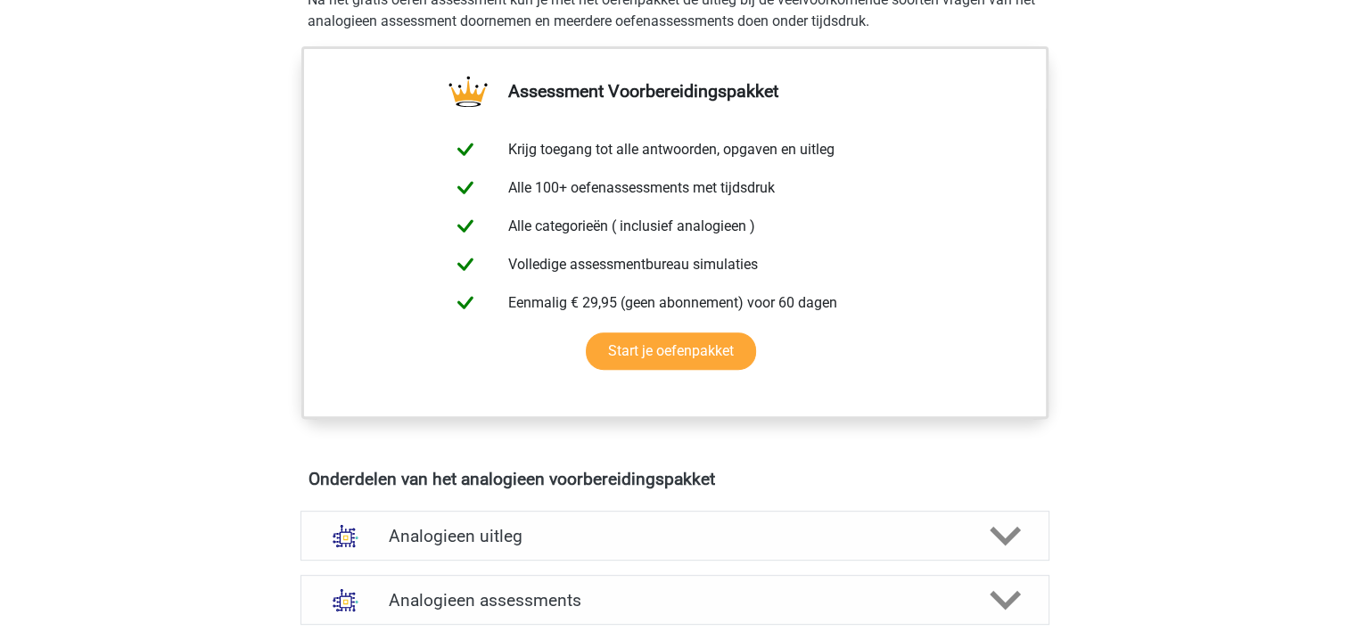
scroll to position [637, 0]
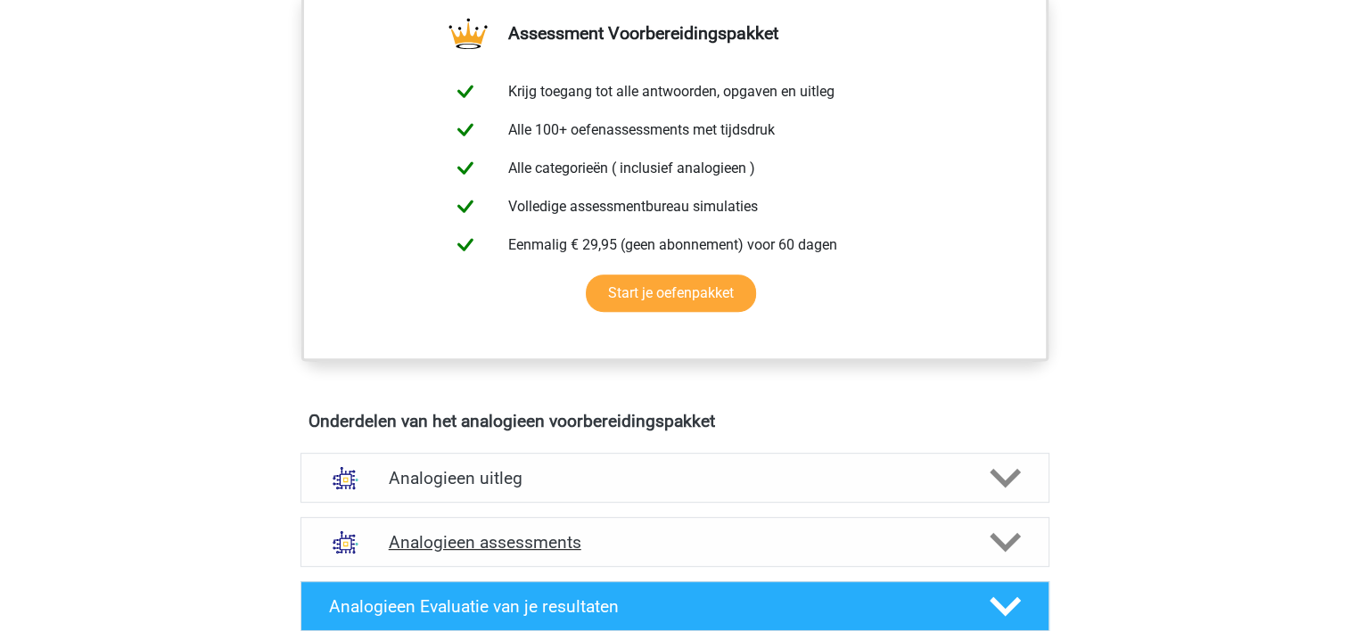
click at [748, 546] on h4 "Analogieen assessments" at bounding box center [675, 542] width 572 height 21
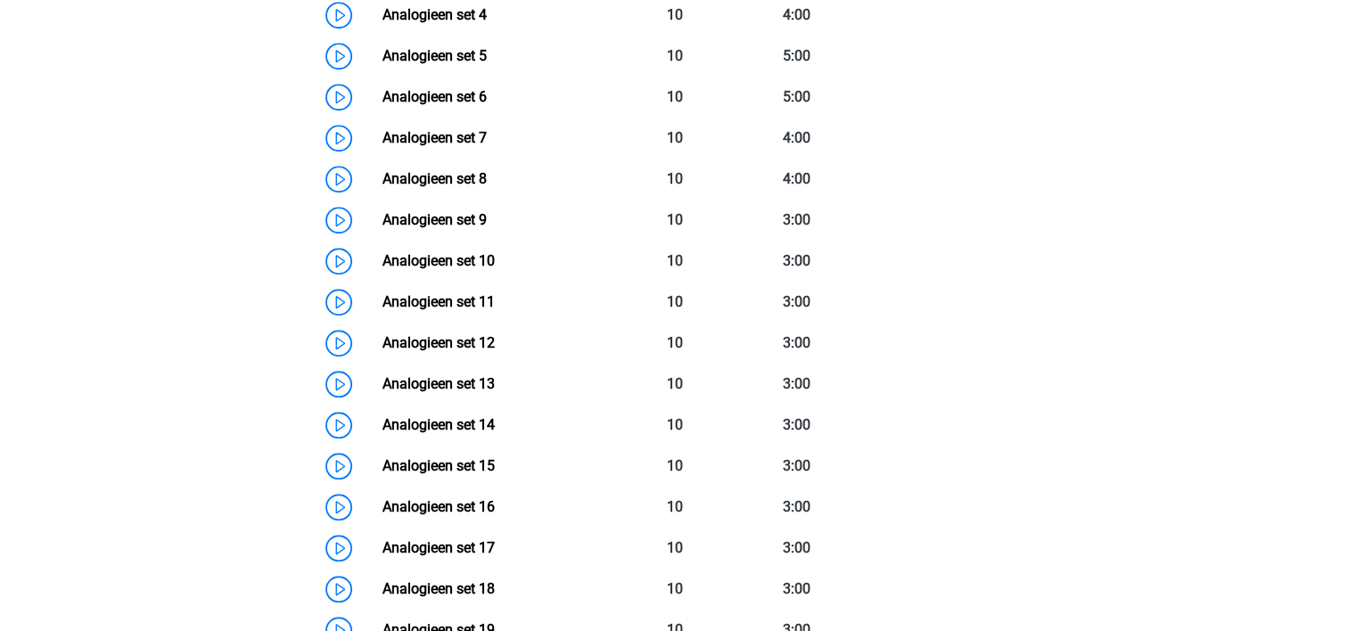
scroll to position [1467, 0]
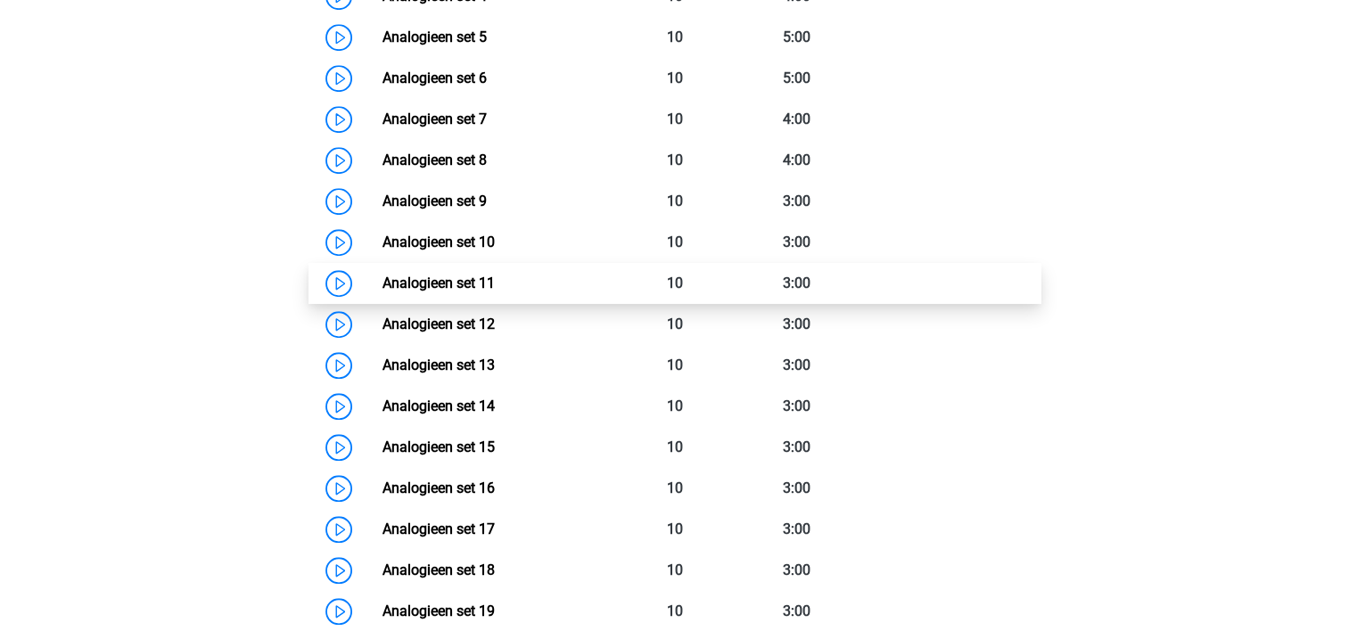
click at [393, 275] on link "Analogieen set 11" at bounding box center [438, 283] width 112 height 17
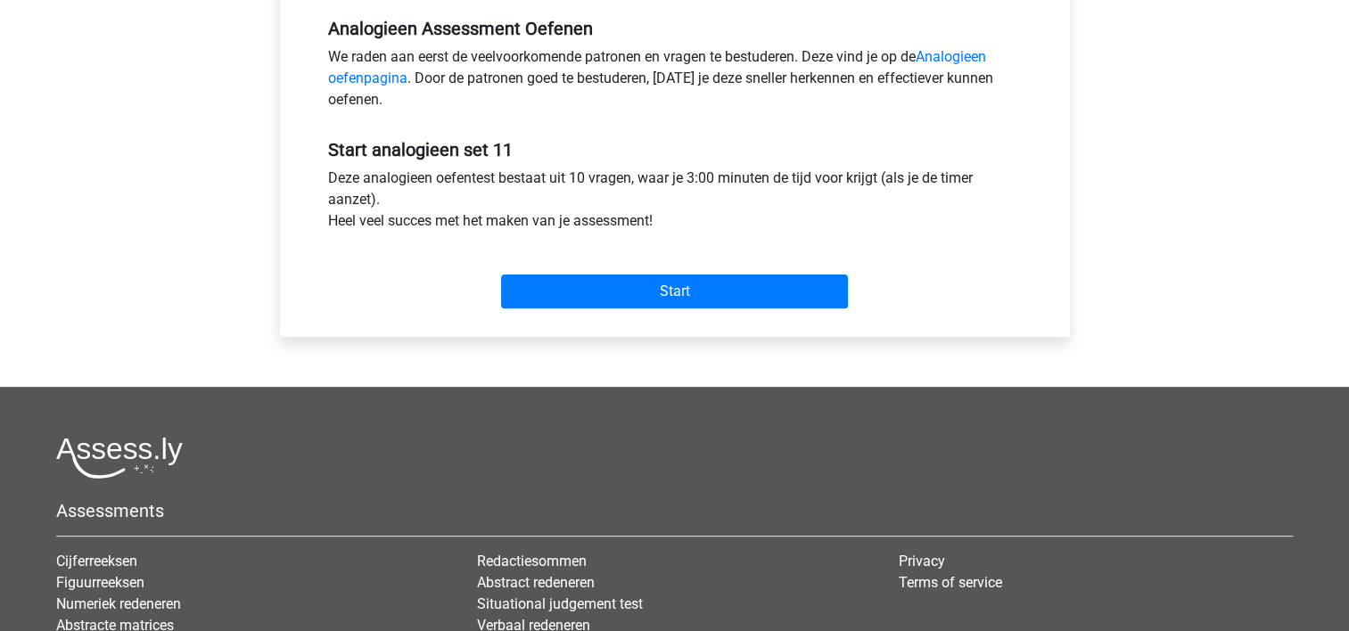
scroll to position [624, 0]
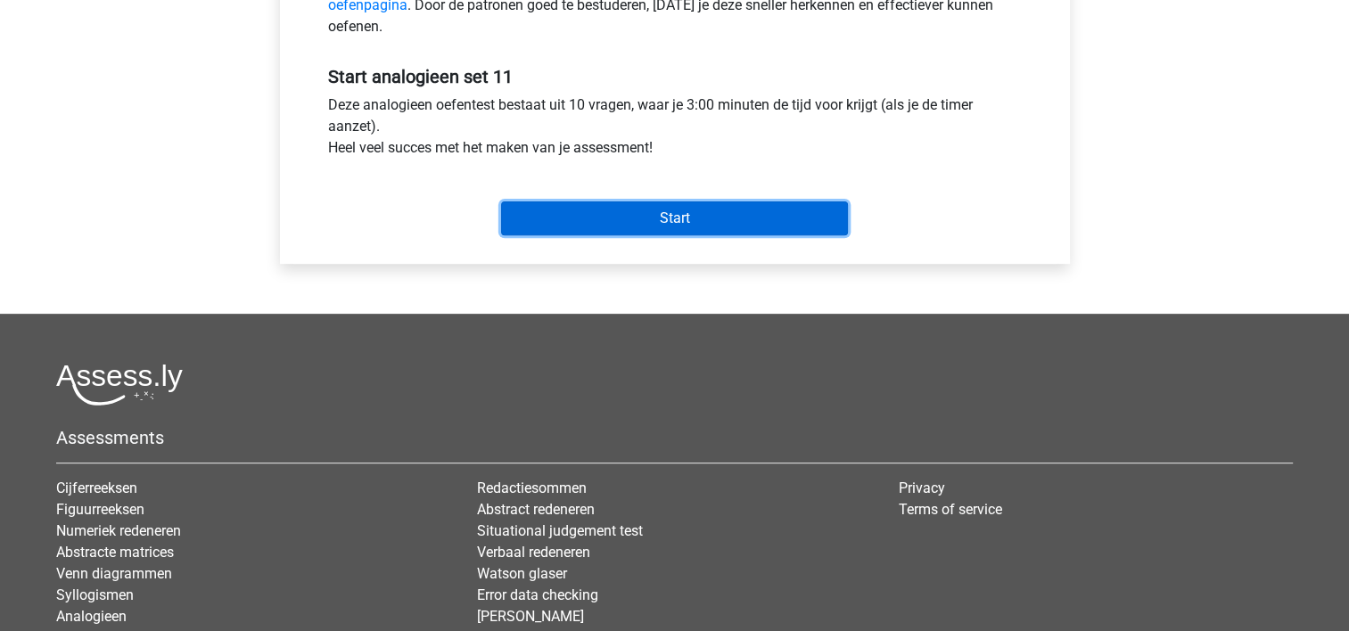
click at [741, 228] on input "Start" at bounding box center [674, 218] width 347 height 34
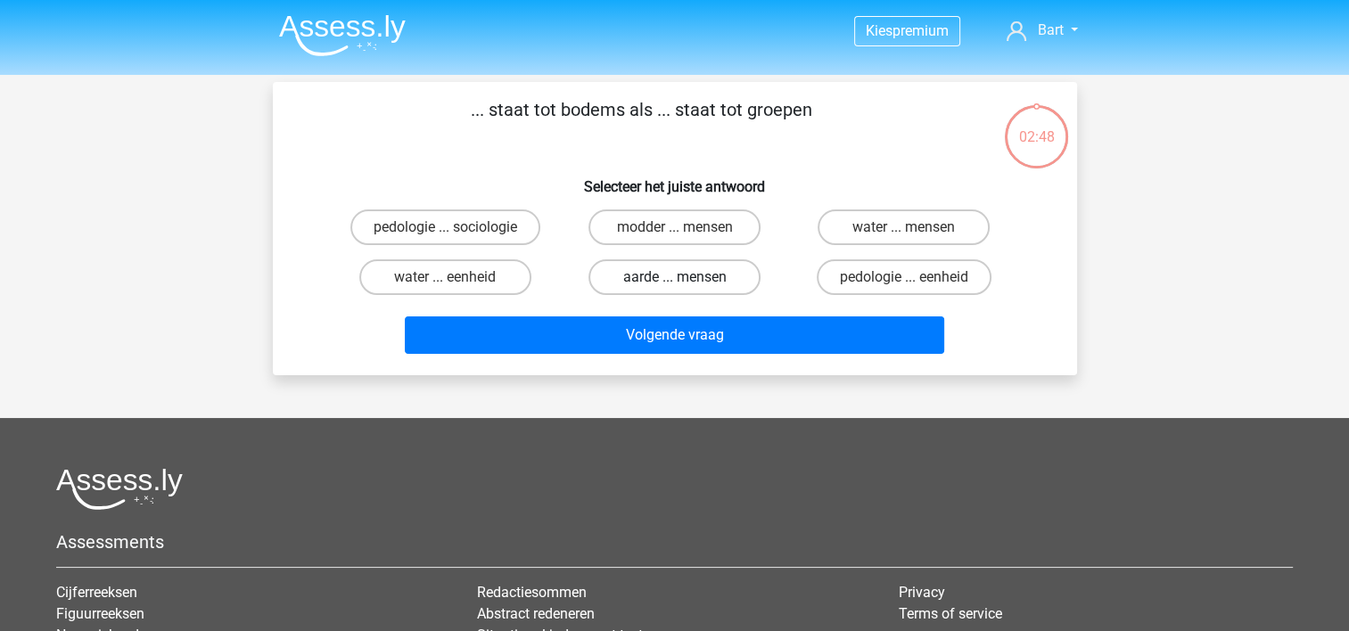
click at [673, 275] on label "aarde ... mensen" at bounding box center [674, 277] width 172 height 36
click at [674, 277] on input "aarde ... mensen" at bounding box center [680, 283] width 12 height 12
radio input "true"
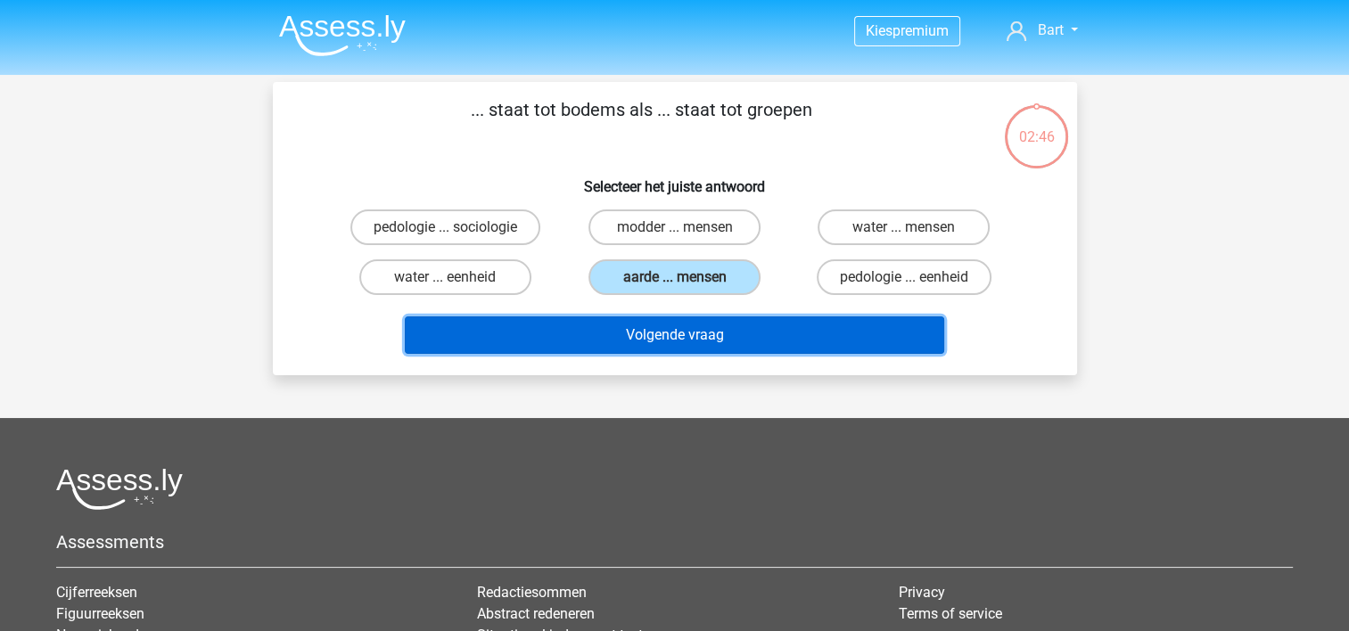
click at [655, 330] on button "Volgende vraag" at bounding box center [674, 334] width 539 height 37
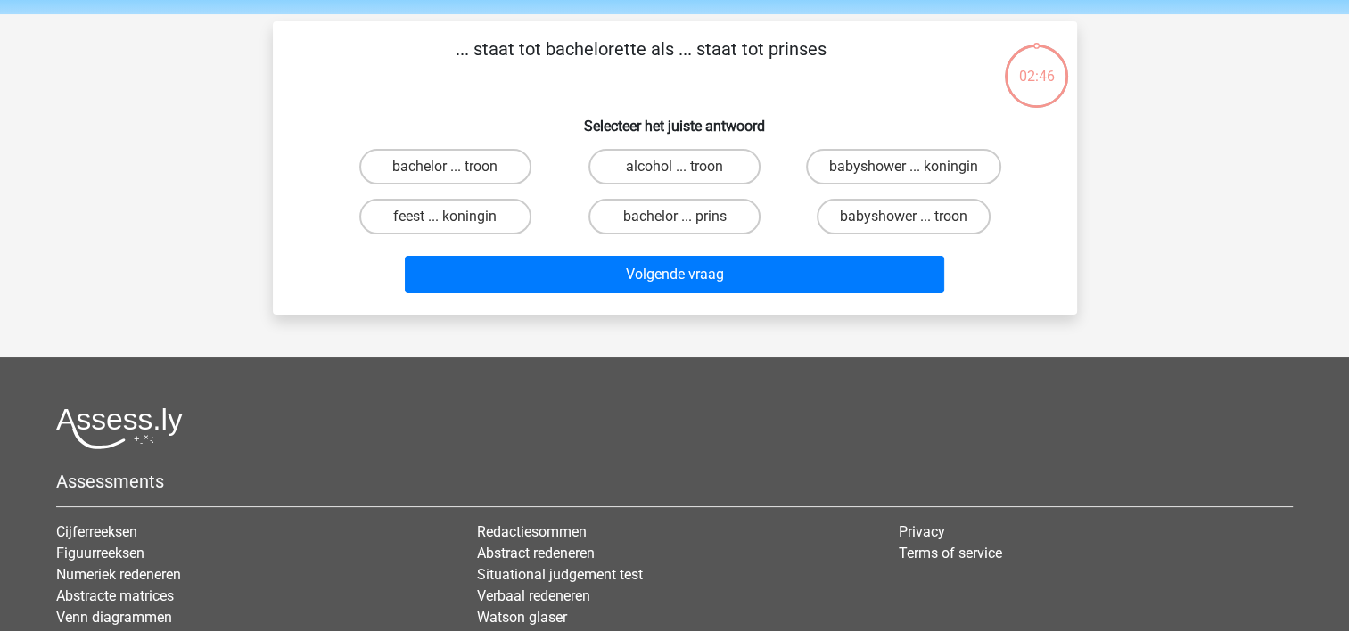
scroll to position [82, 0]
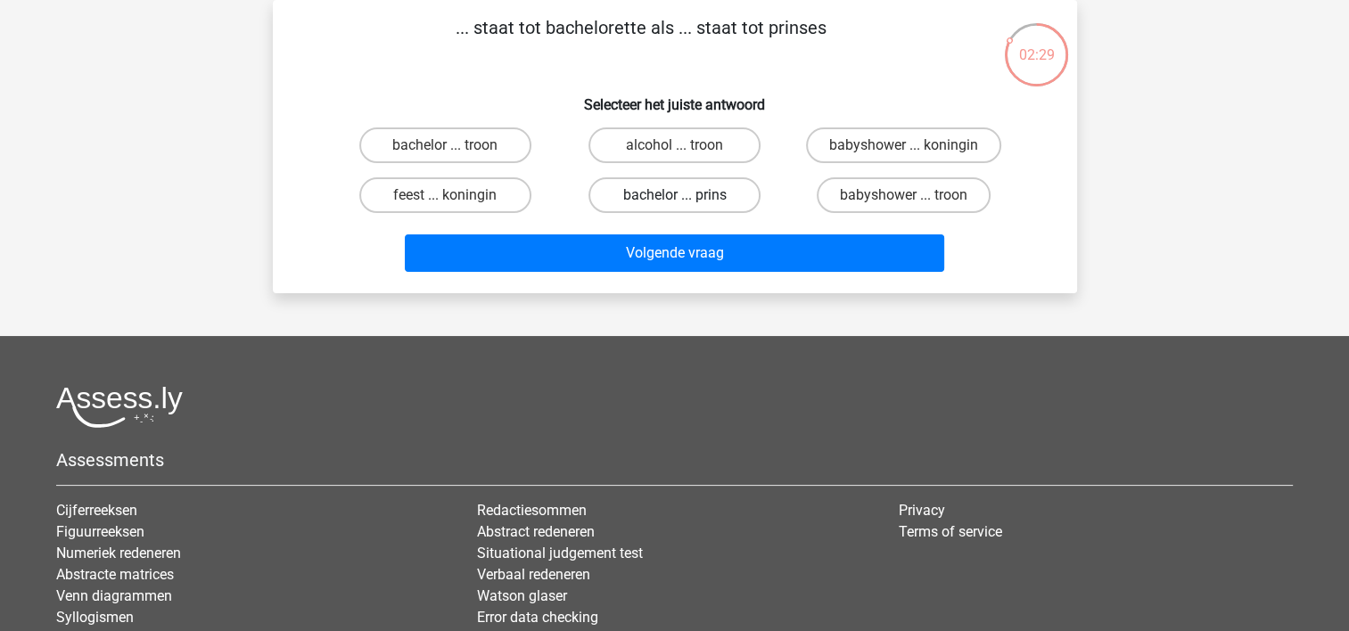
click at [631, 193] on label "bachelor ... prins" at bounding box center [674, 195] width 172 height 36
click at [674, 195] on input "bachelor ... prins" at bounding box center [680, 201] width 12 height 12
radio input "true"
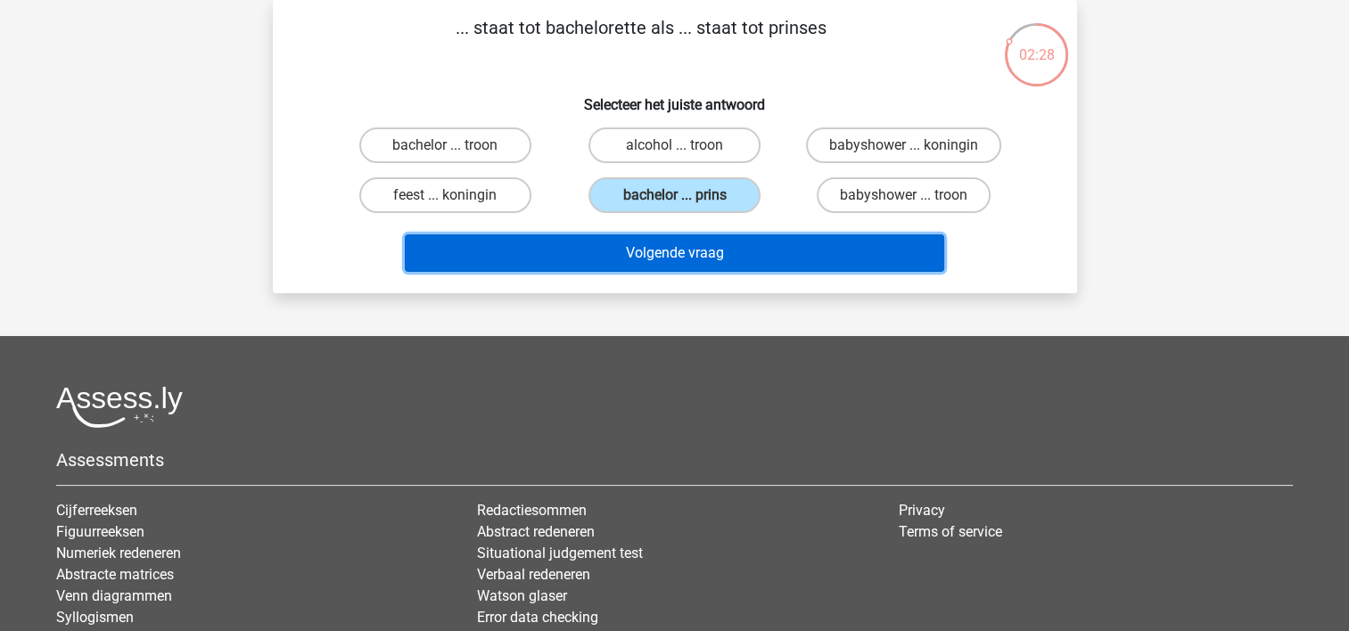
click at [638, 243] on button "Volgende vraag" at bounding box center [674, 252] width 539 height 37
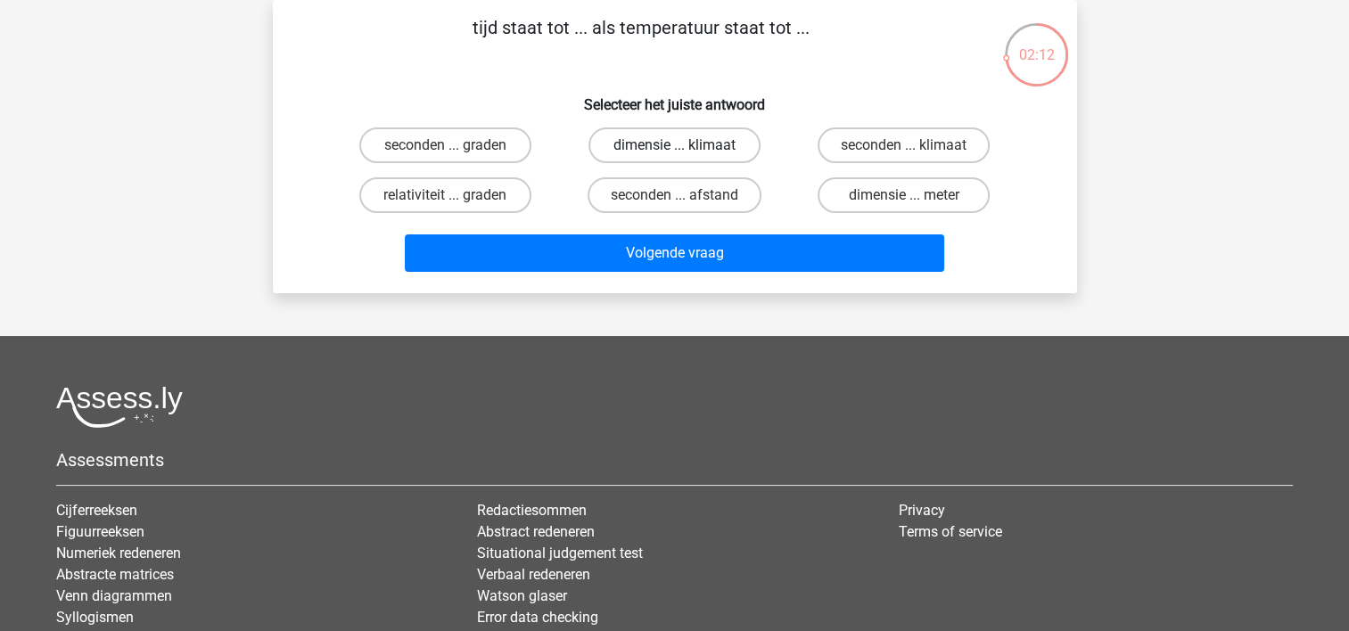
click at [645, 154] on label "dimensie ... klimaat" at bounding box center [674, 145] width 172 height 36
click at [674, 154] on input "dimensie ... klimaat" at bounding box center [680, 151] width 12 height 12
radio input "true"
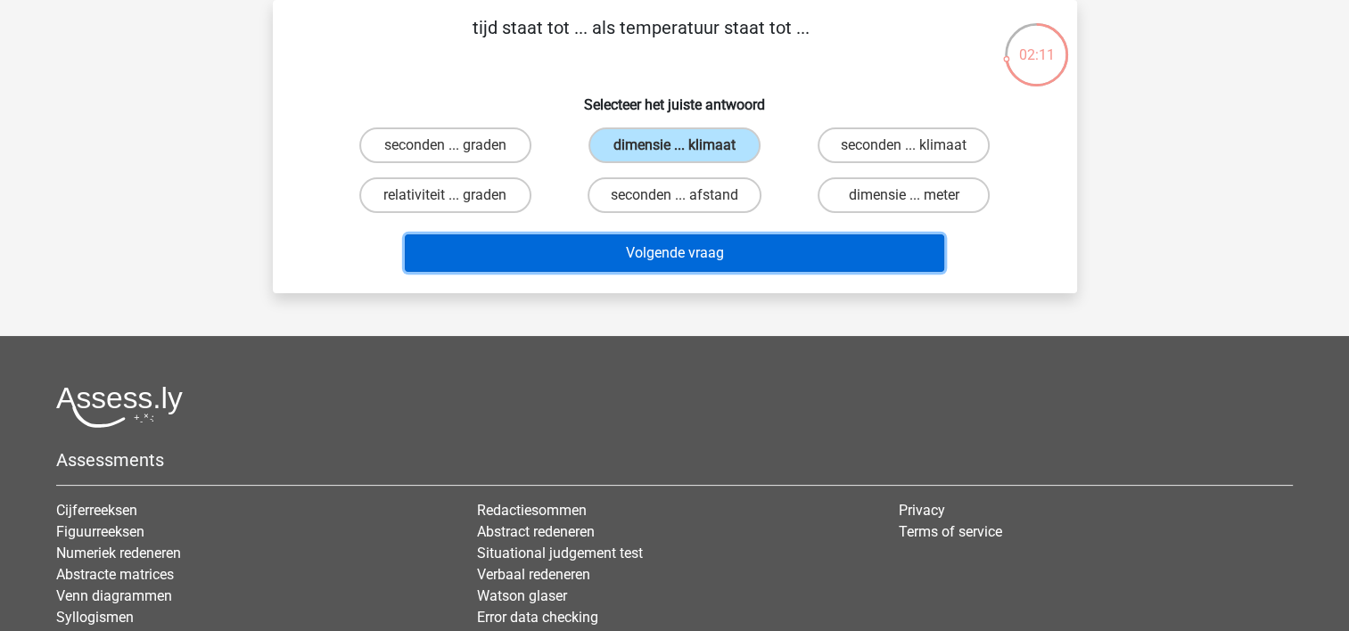
click at [688, 241] on button "Volgende vraag" at bounding box center [674, 252] width 539 height 37
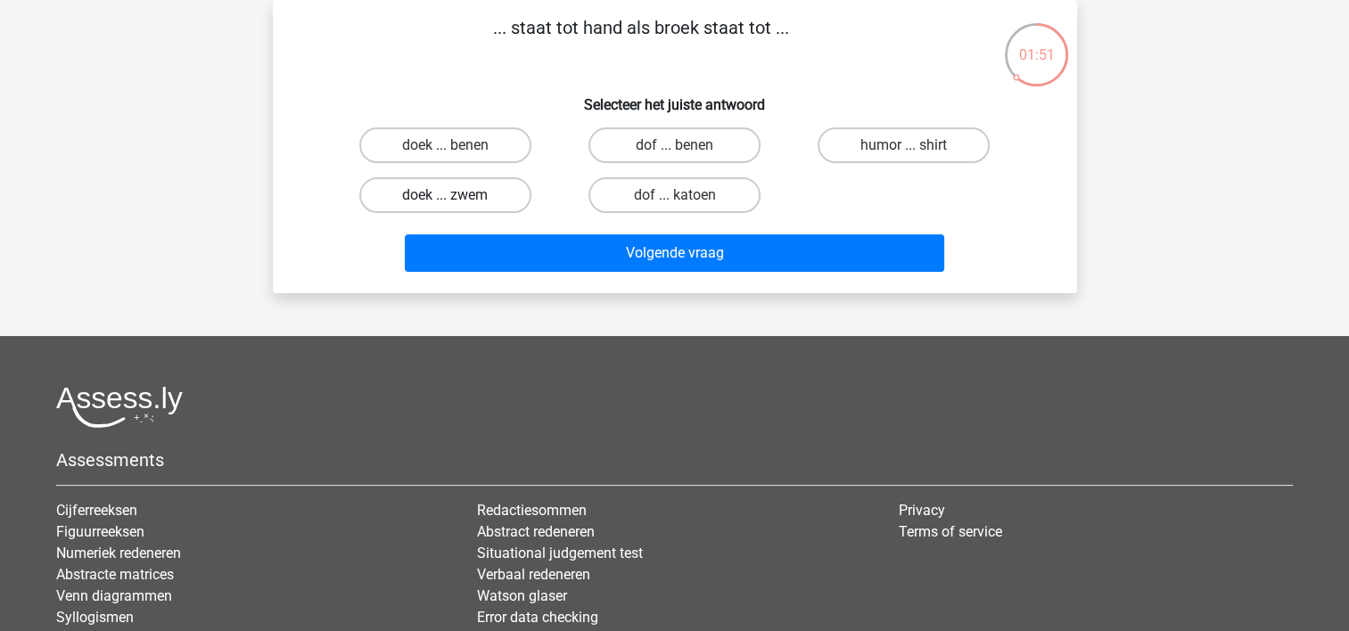
click at [464, 182] on label "doek ... zwem" at bounding box center [445, 195] width 172 height 36
click at [456, 195] on input "doek ... zwem" at bounding box center [451, 201] width 12 height 12
radio input "true"
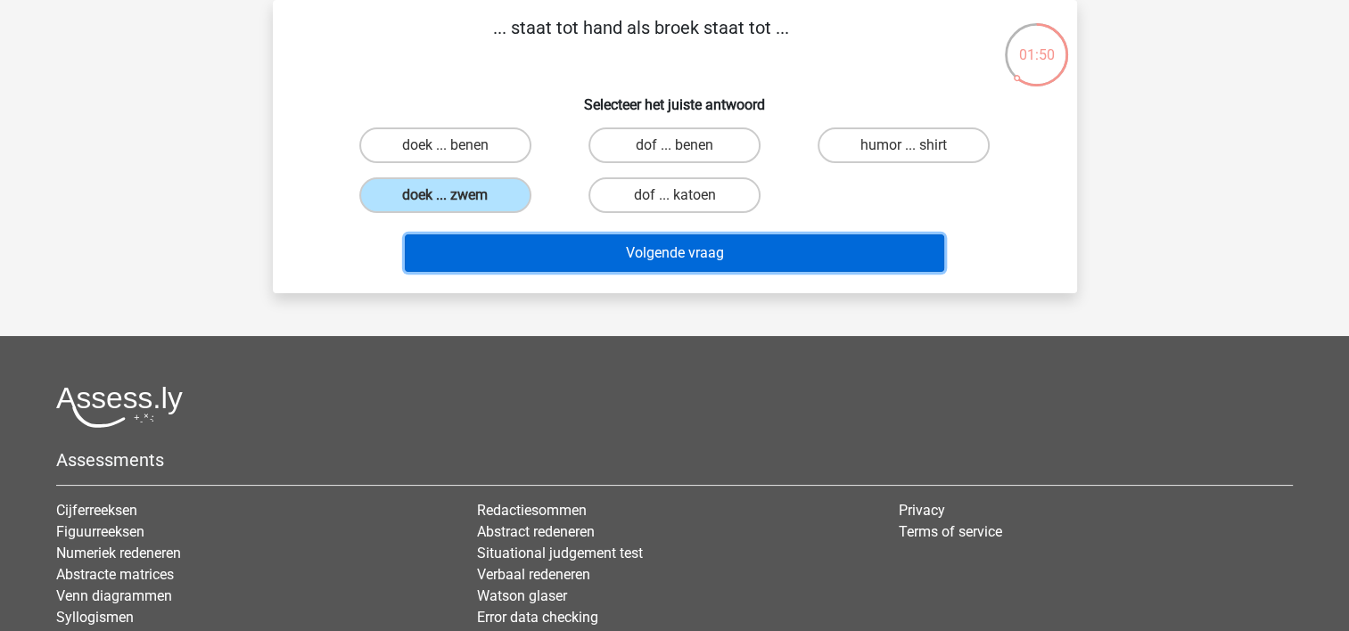
click at [608, 252] on button "Volgende vraag" at bounding box center [674, 252] width 539 height 37
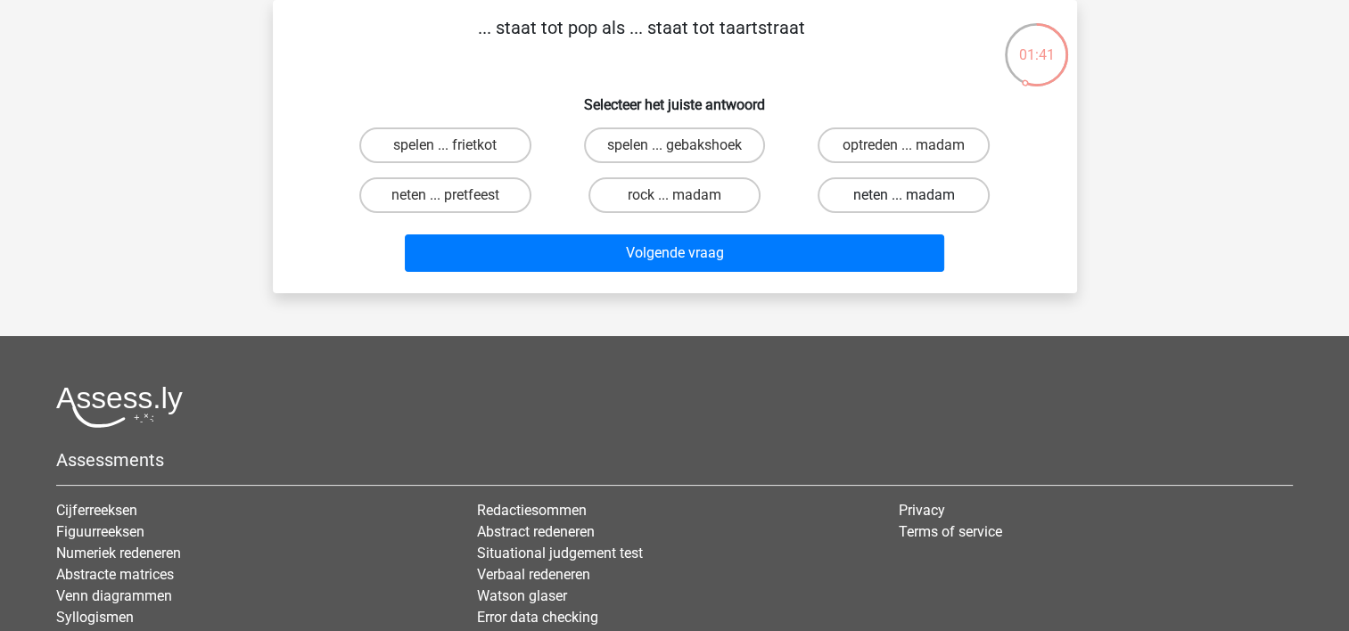
click at [857, 193] on label "neten ... madam" at bounding box center [903, 195] width 172 height 36
click at [904, 195] on input "neten ... madam" at bounding box center [910, 201] width 12 height 12
radio input "true"
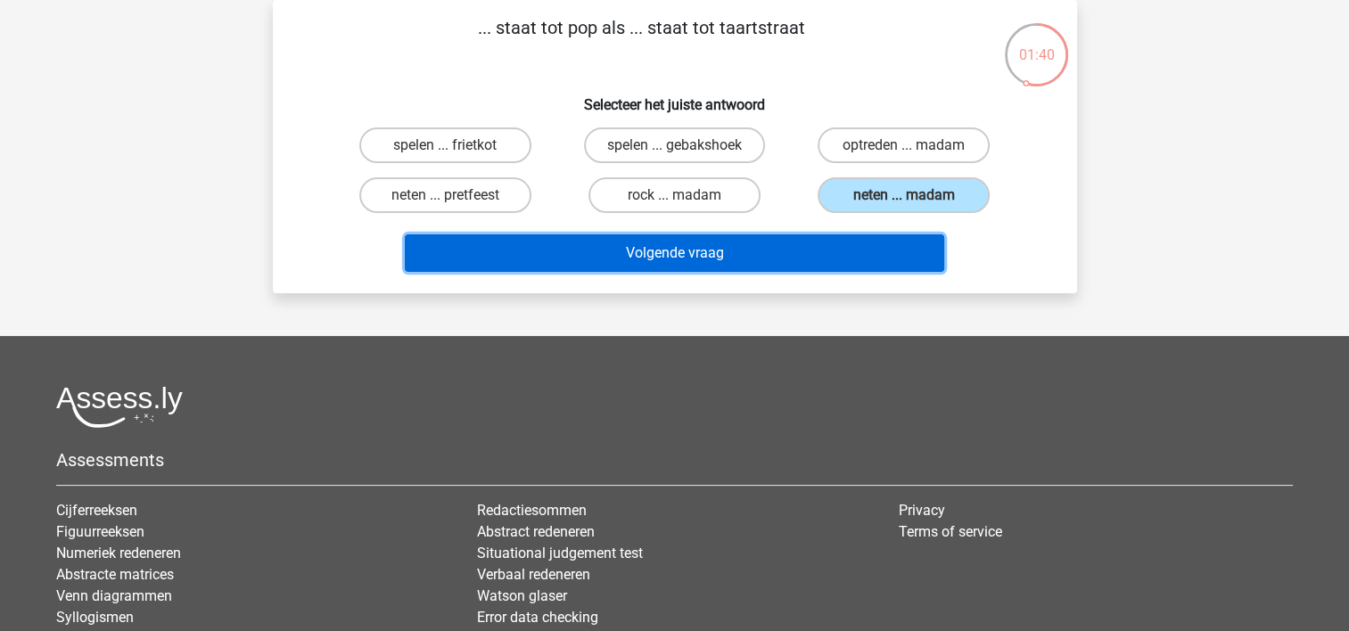
click at [767, 257] on button "Volgende vraag" at bounding box center [674, 252] width 539 height 37
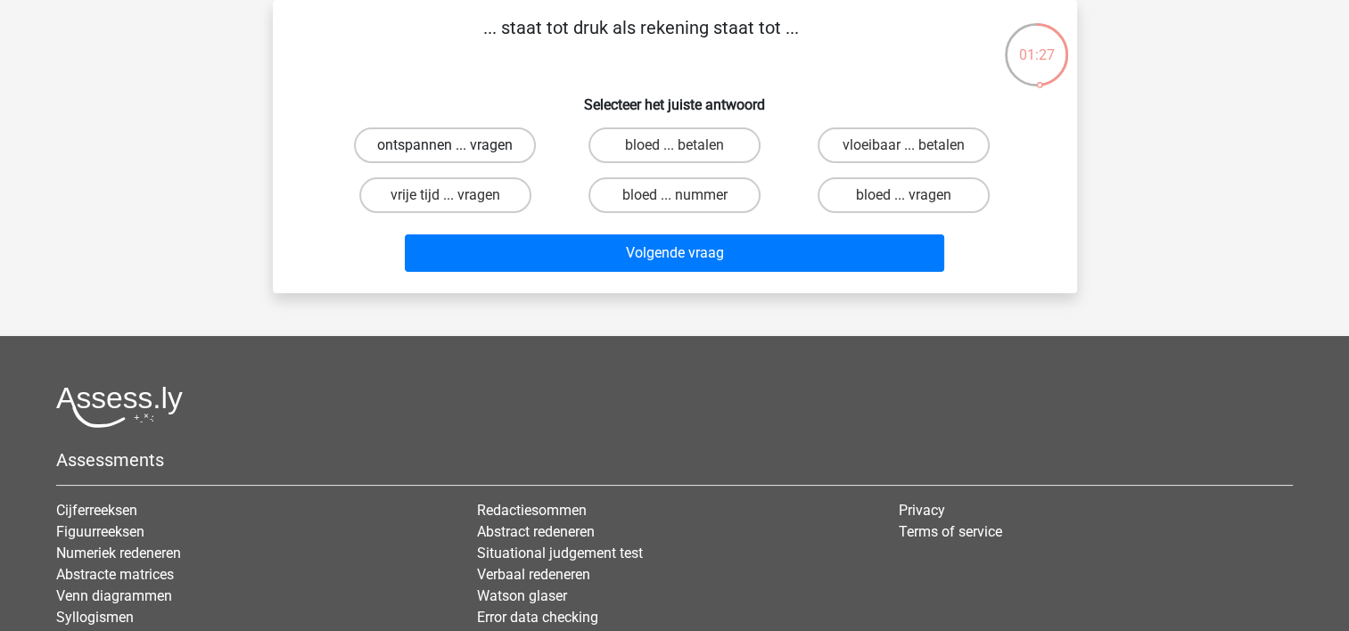
click at [489, 144] on label "ontspannen ... vragen" at bounding box center [445, 145] width 182 height 36
click at [456, 145] on input "ontspannen ... vragen" at bounding box center [451, 151] width 12 height 12
radio input "true"
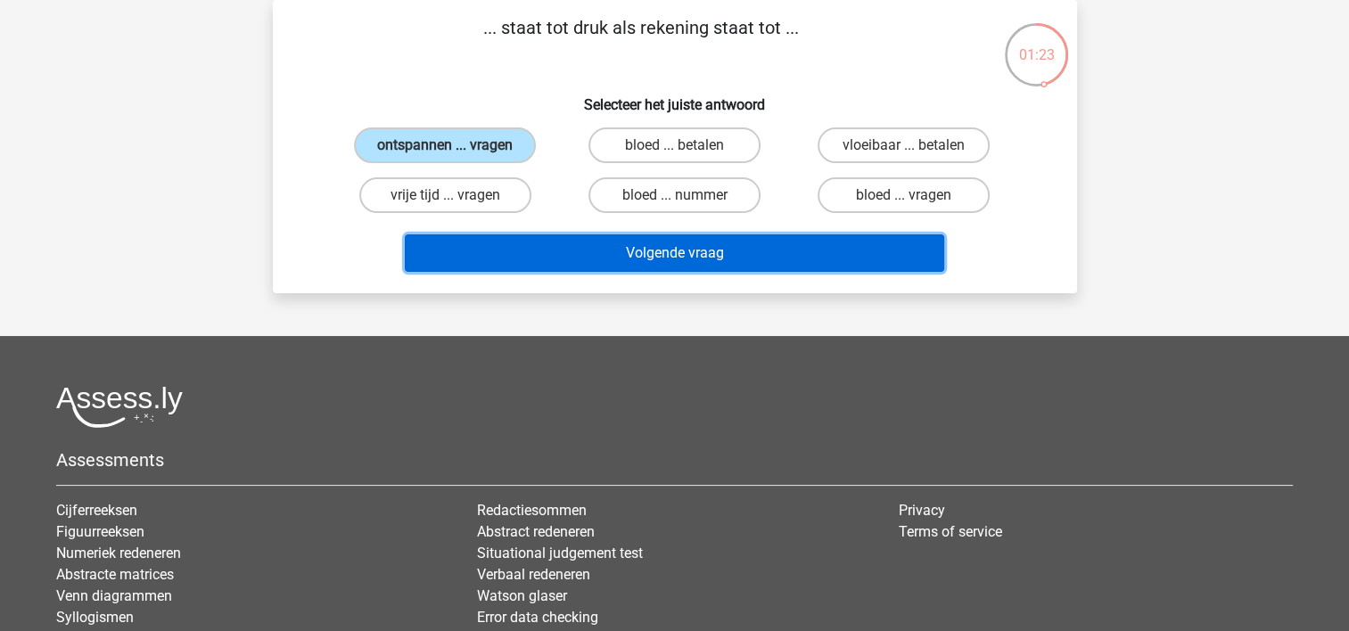
click at [636, 250] on button "Volgende vraag" at bounding box center [674, 252] width 539 height 37
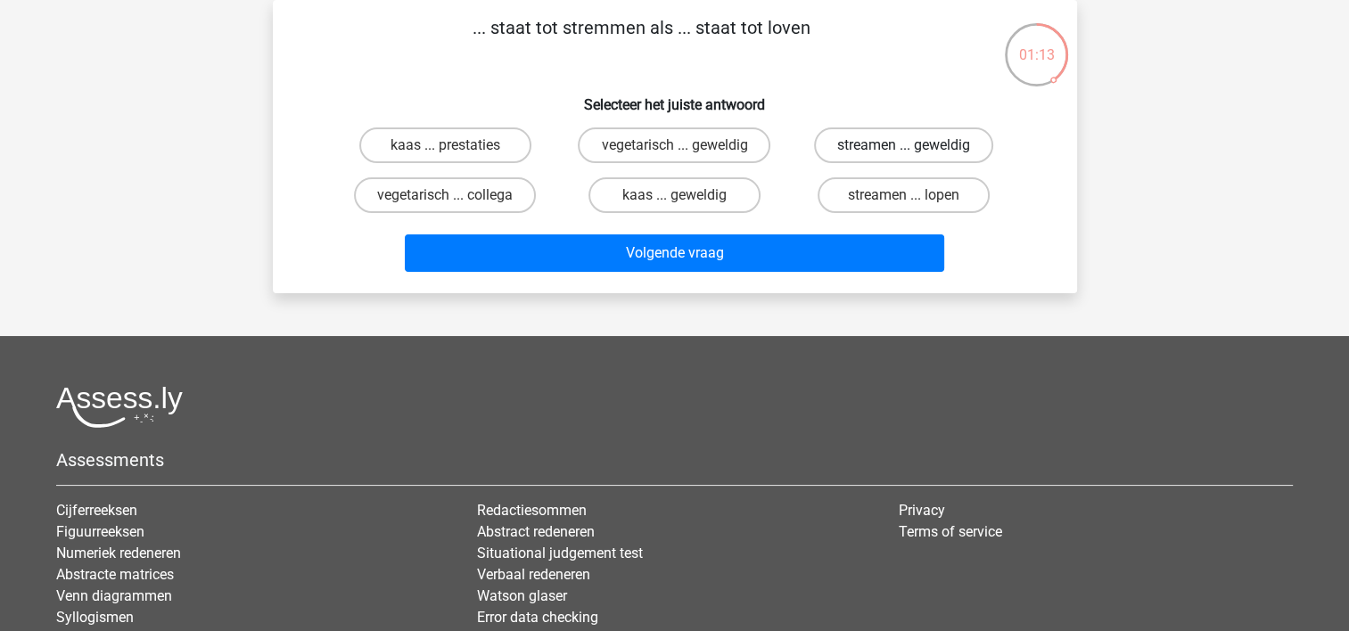
click at [863, 150] on label "streamen ... geweldig" at bounding box center [903, 145] width 179 height 36
click at [904, 150] on input "streamen ... geweldig" at bounding box center [910, 151] width 12 height 12
radio input "true"
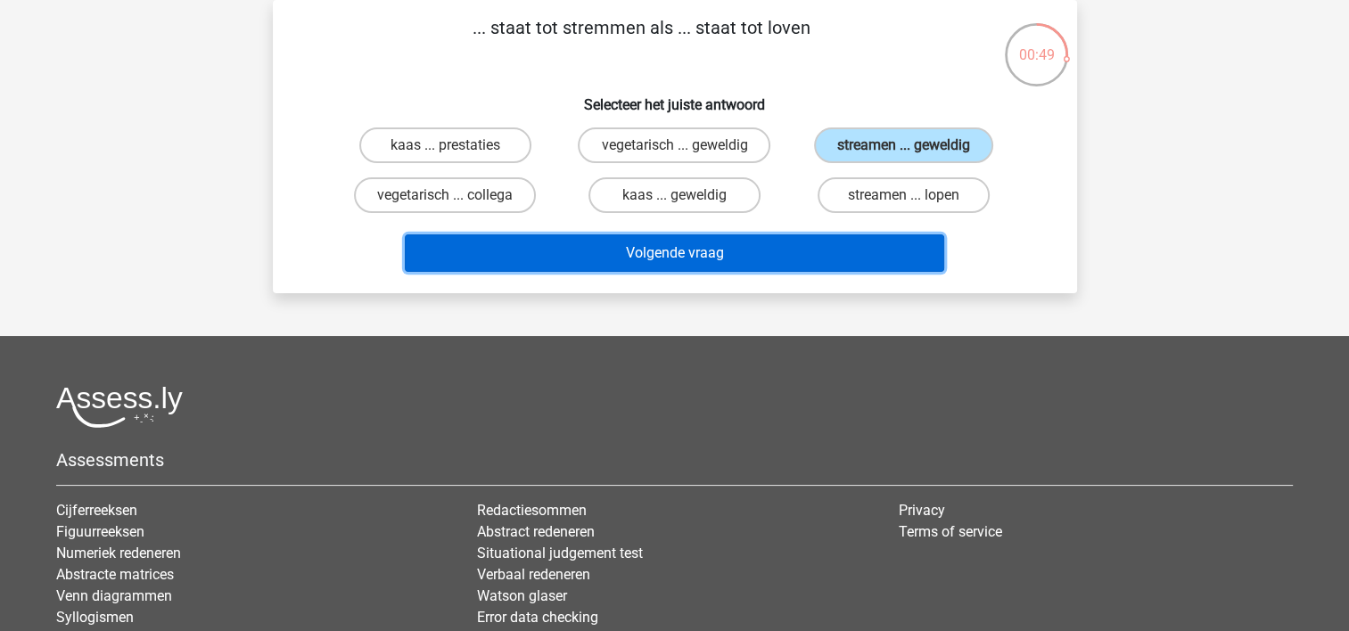
click at [724, 251] on button "Volgende vraag" at bounding box center [674, 252] width 539 height 37
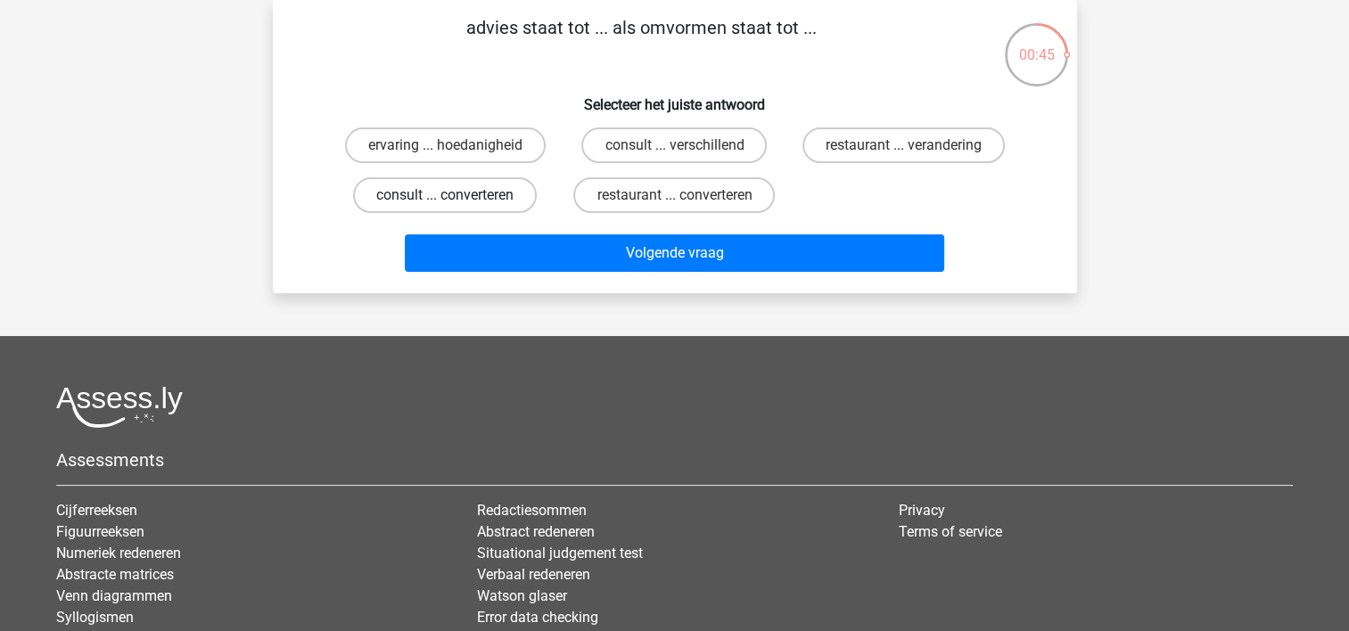
click at [505, 201] on label "consult ... converteren" at bounding box center [445, 195] width 184 height 36
click at [456, 201] on input "consult ... converteren" at bounding box center [451, 201] width 12 height 12
radio input "true"
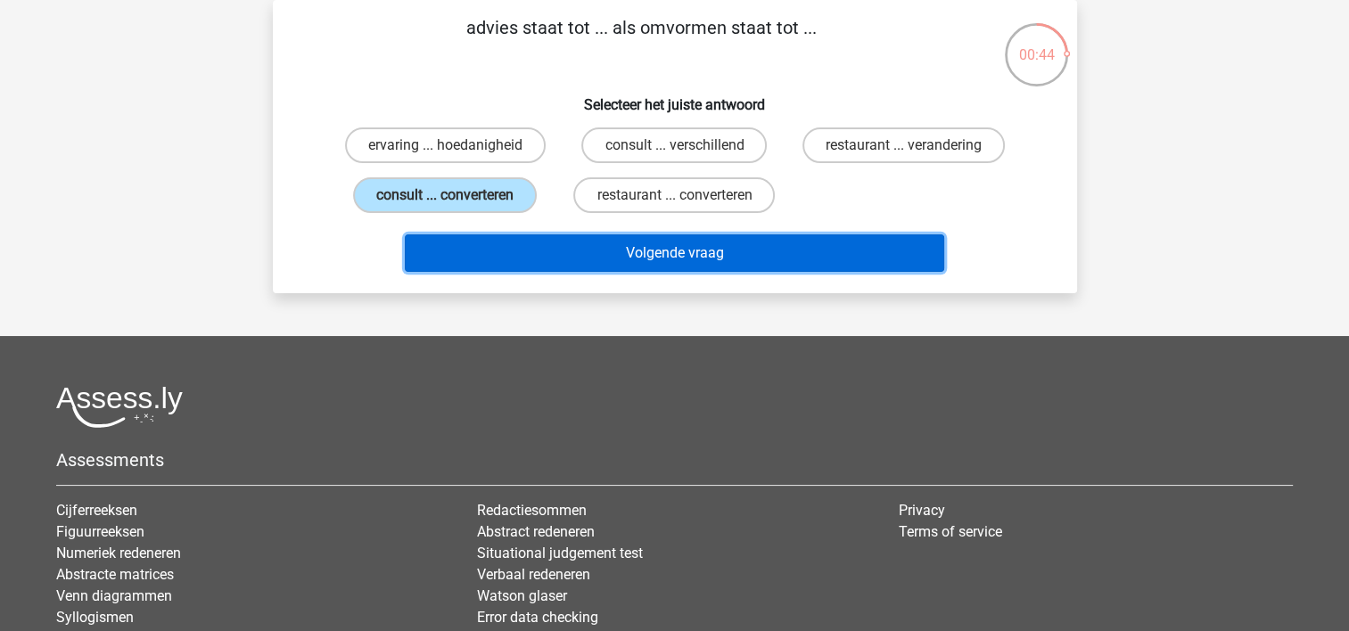
click at [556, 243] on button "Volgende vraag" at bounding box center [674, 252] width 539 height 37
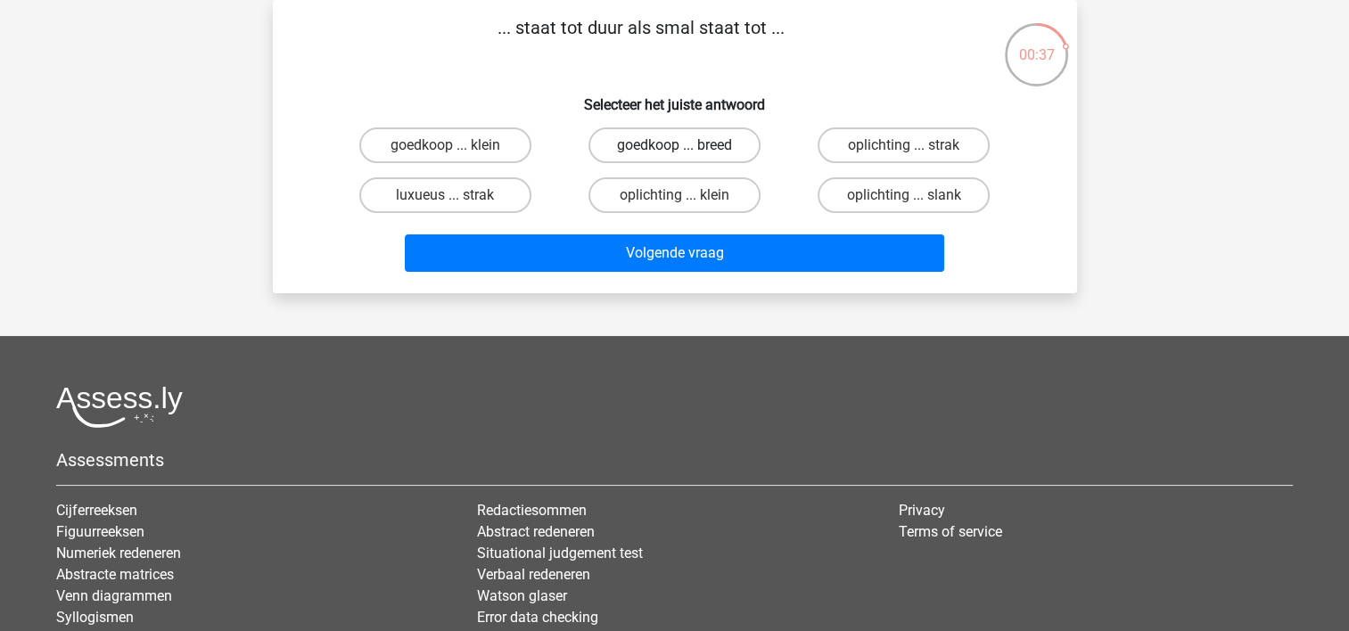
click at [661, 147] on label "goedkoop ... breed" at bounding box center [674, 145] width 172 height 36
click at [674, 147] on input "goedkoop ... breed" at bounding box center [680, 151] width 12 height 12
radio input "true"
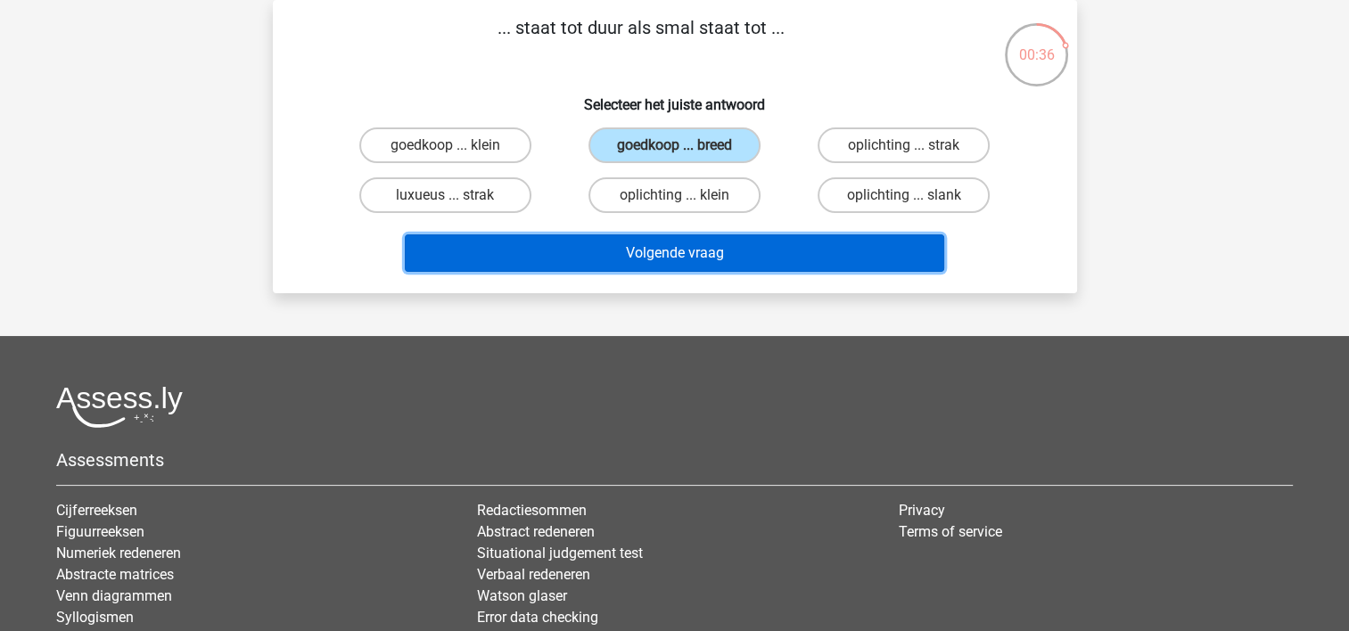
click at [642, 250] on button "Volgende vraag" at bounding box center [674, 252] width 539 height 37
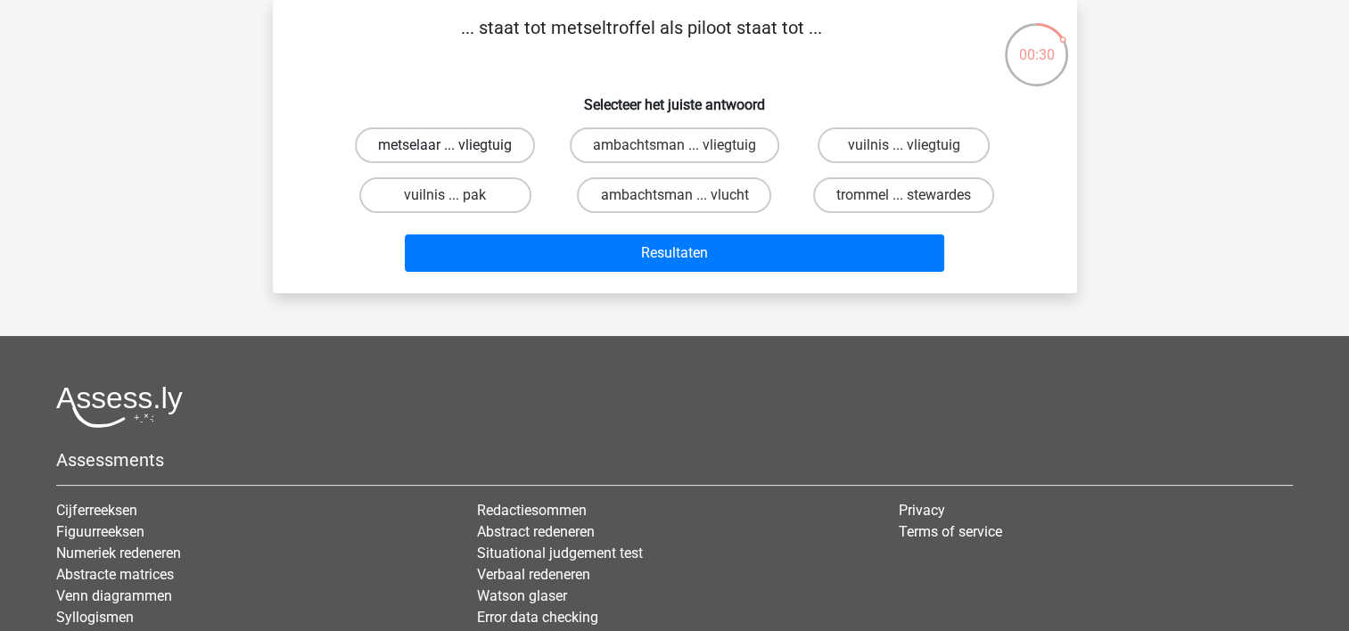
click at [504, 154] on label "metselaar ... vliegtuig" at bounding box center [445, 145] width 180 height 36
click at [456, 154] on input "metselaar ... vliegtuig" at bounding box center [451, 151] width 12 height 12
radio input "true"
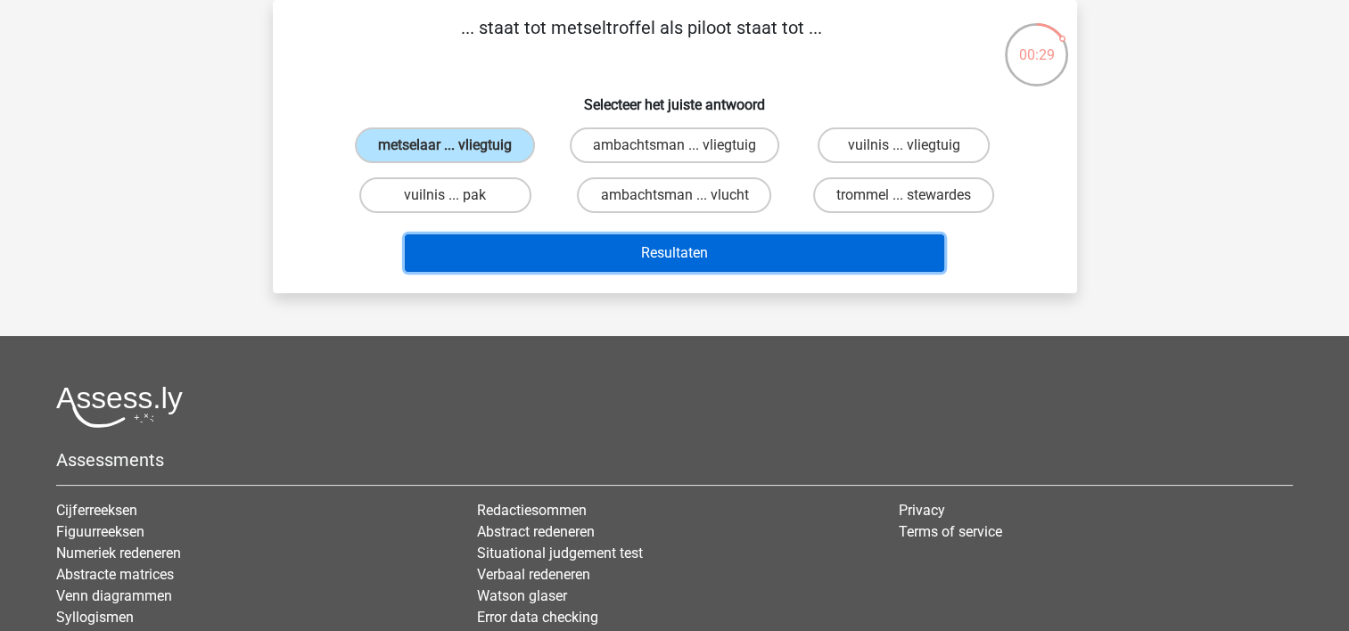
click at [595, 242] on button "Resultaten" at bounding box center [674, 252] width 539 height 37
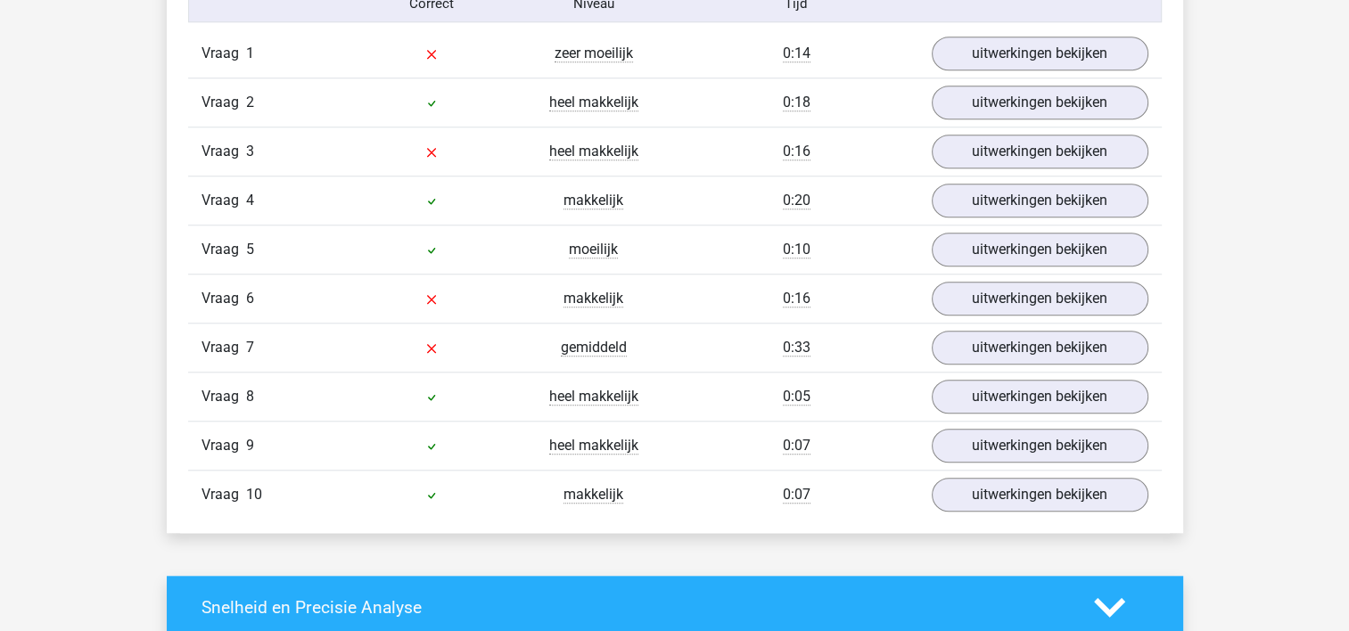
scroll to position [1499, 0]
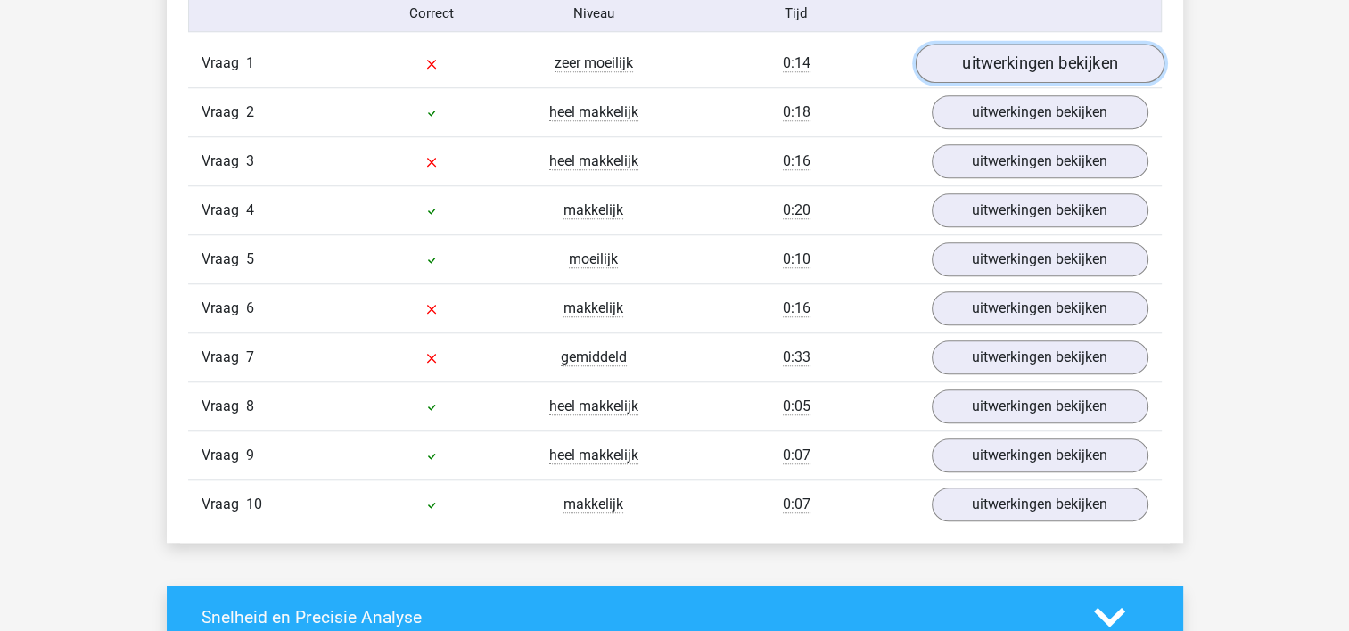
click at [993, 53] on link "uitwerkingen bekijken" at bounding box center [1039, 63] width 249 height 39
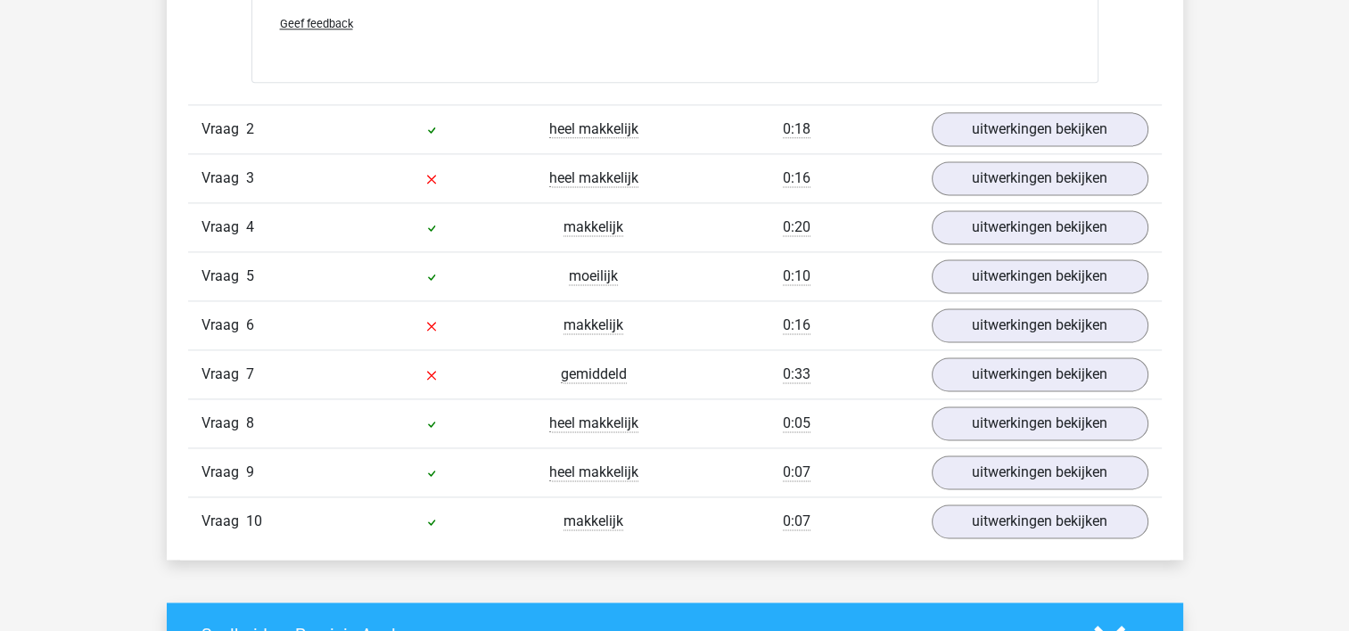
scroll to position [2401, 0]
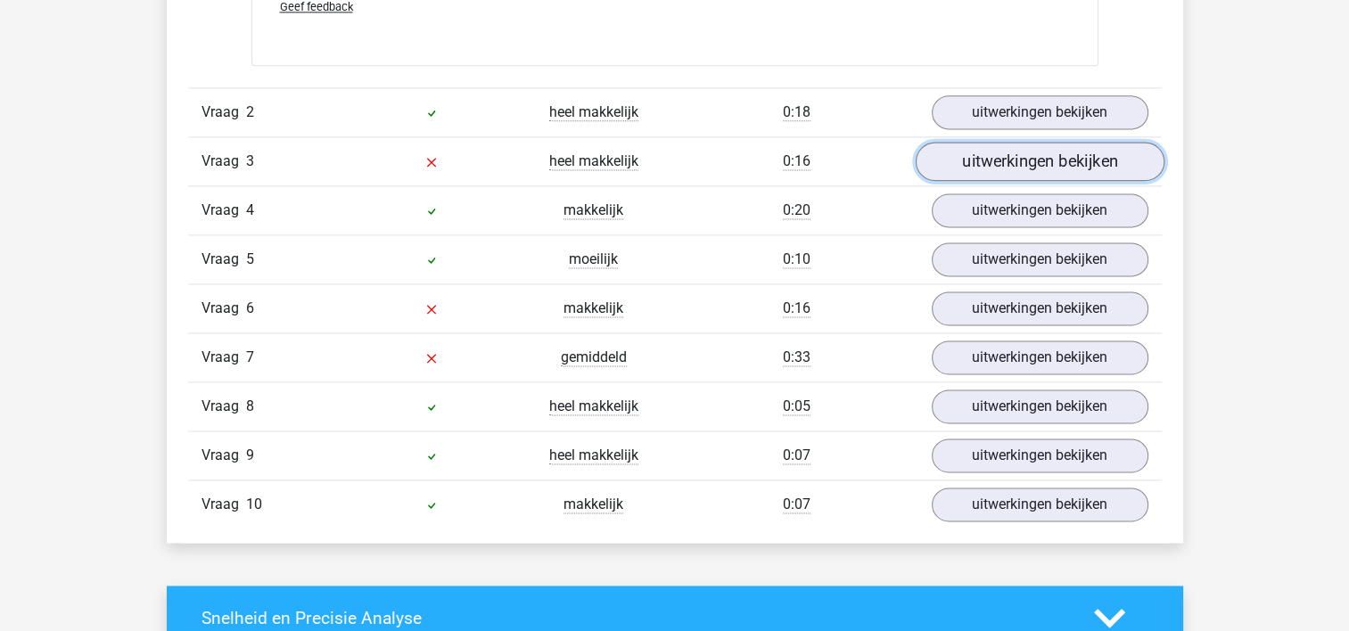
click at [975, 168] on link "uitwerkingen bekijken" at bounding box center [1039, 161] width 249 height 39
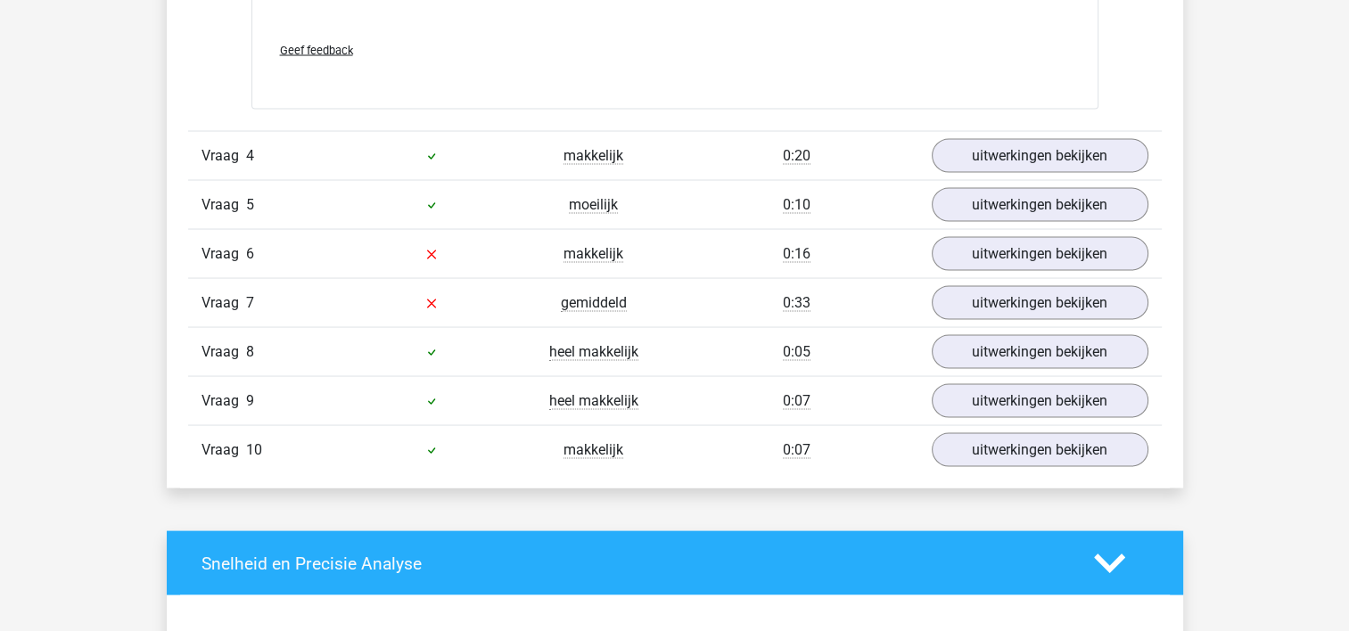
scroll to position [3372, 0]
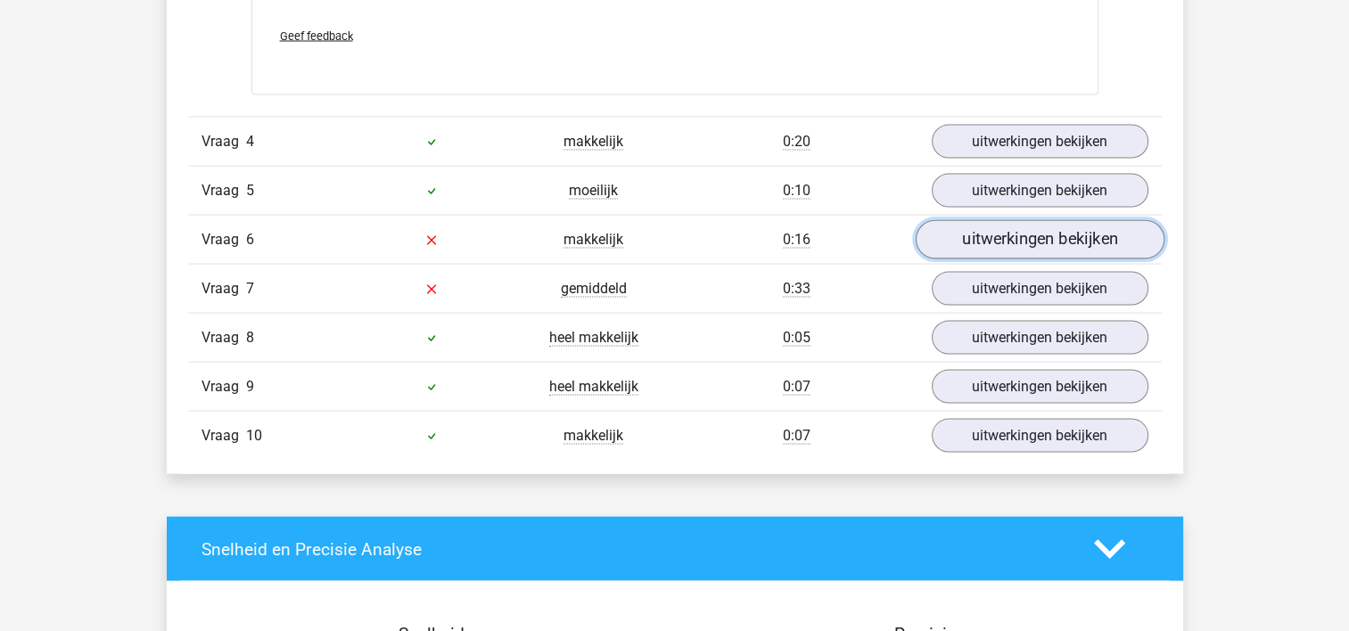
click at [966, 242] on link "uitwerkingen bekijken" at bounding box center [1039, 239] width 249 height 39
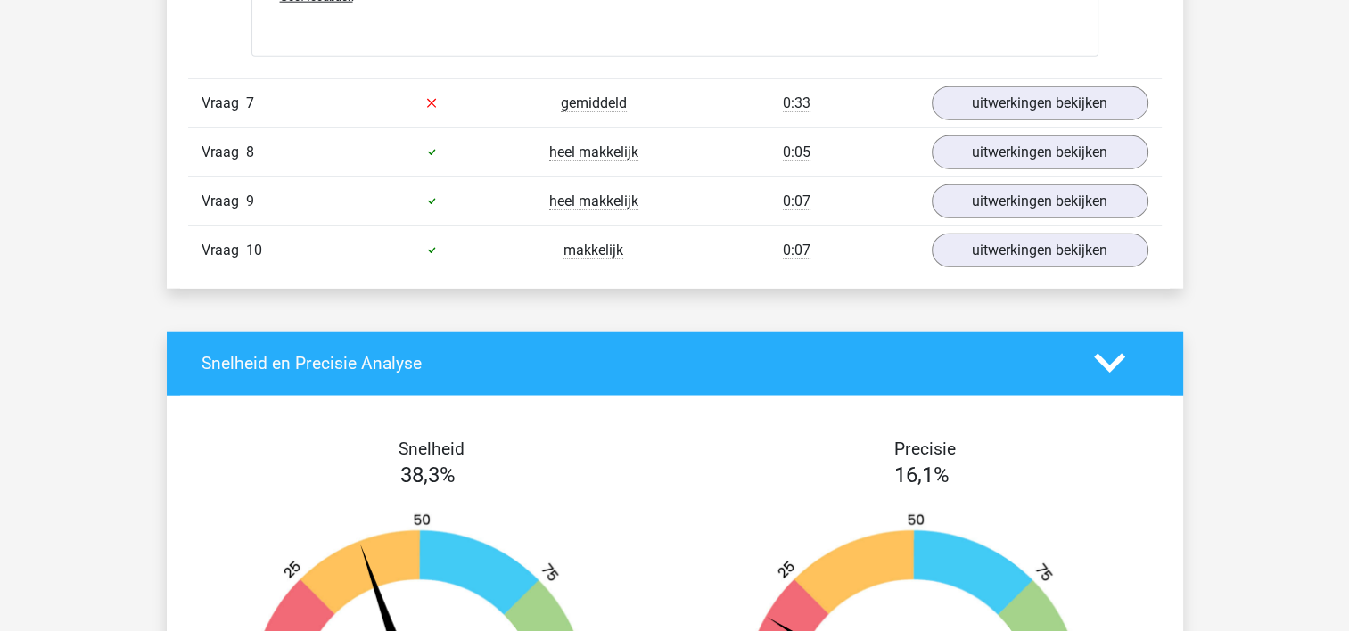
scroll to position [4468, 0]
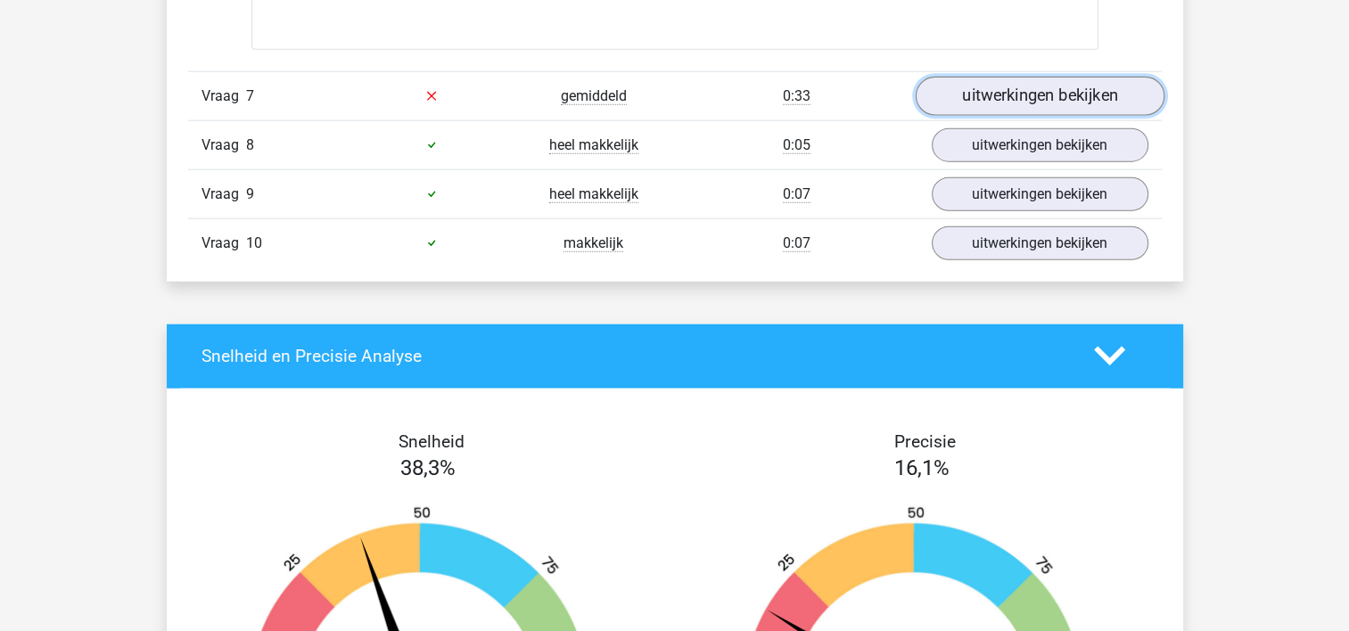
click at [957, 90] on link "uitwerkingen bekijken" at bounding box center [1039, 96] width 249 height 39
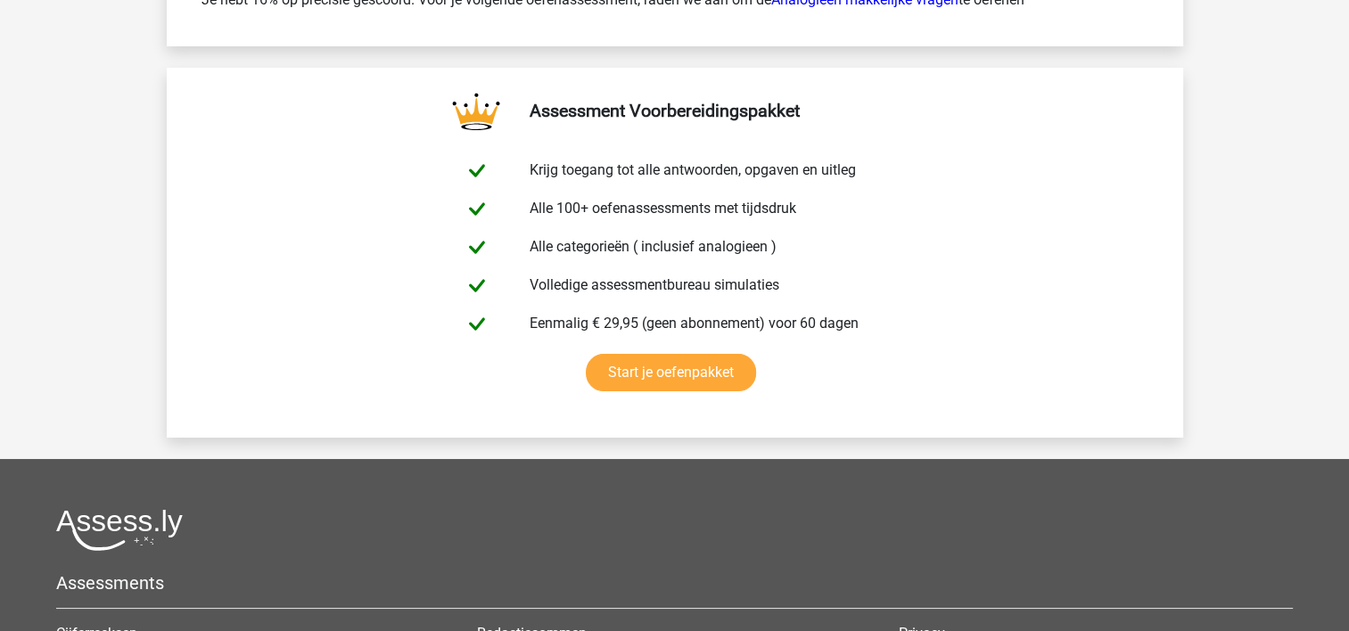
scroll to position [6615, 0]
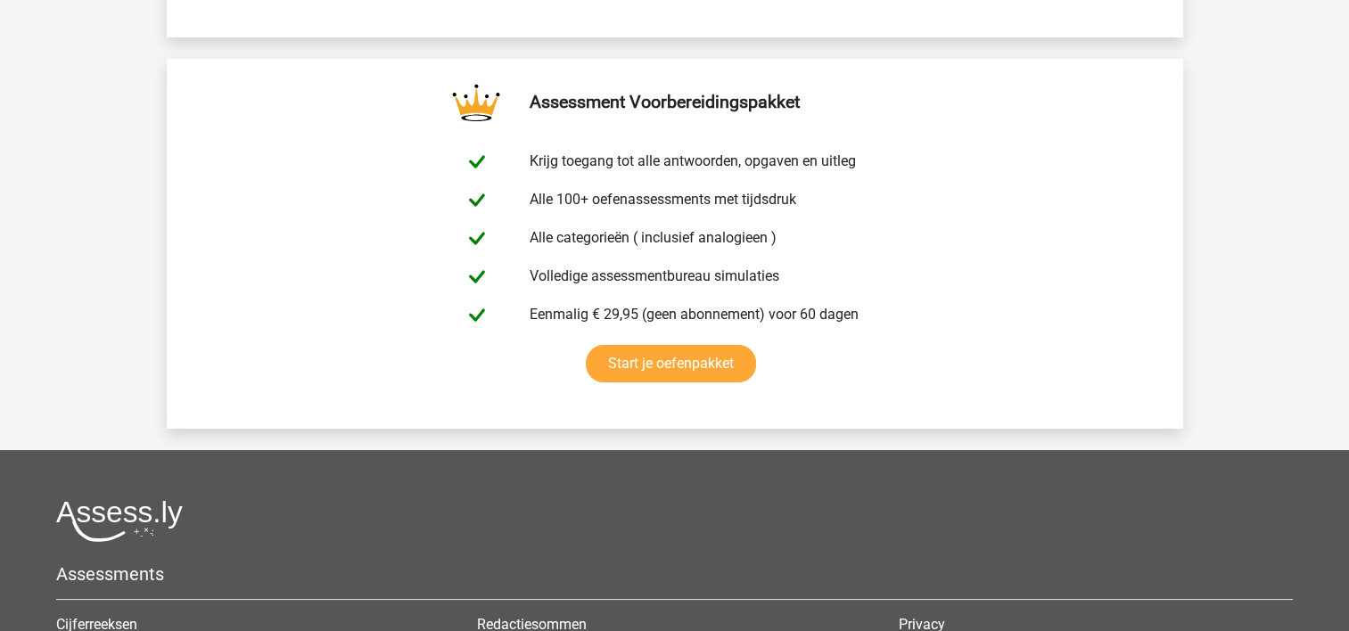
click at [132, 500] on img at bounding box center [119, 521] width 127 height 42
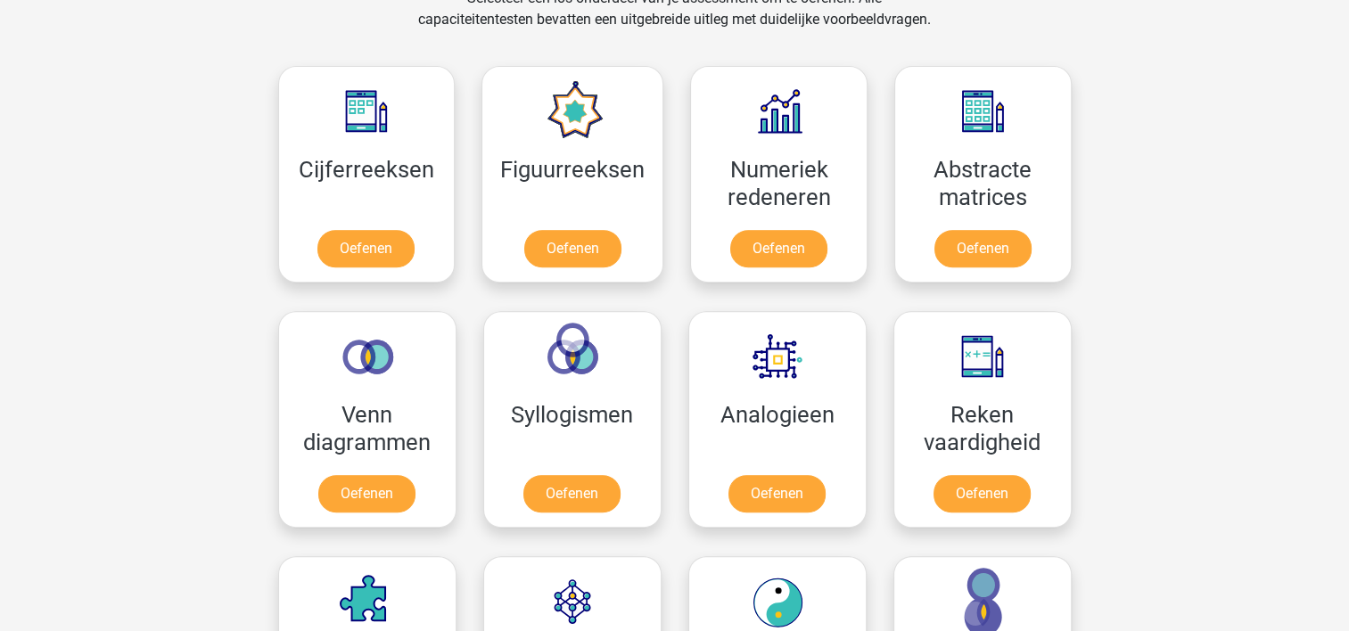
scroll to position [767, 0]
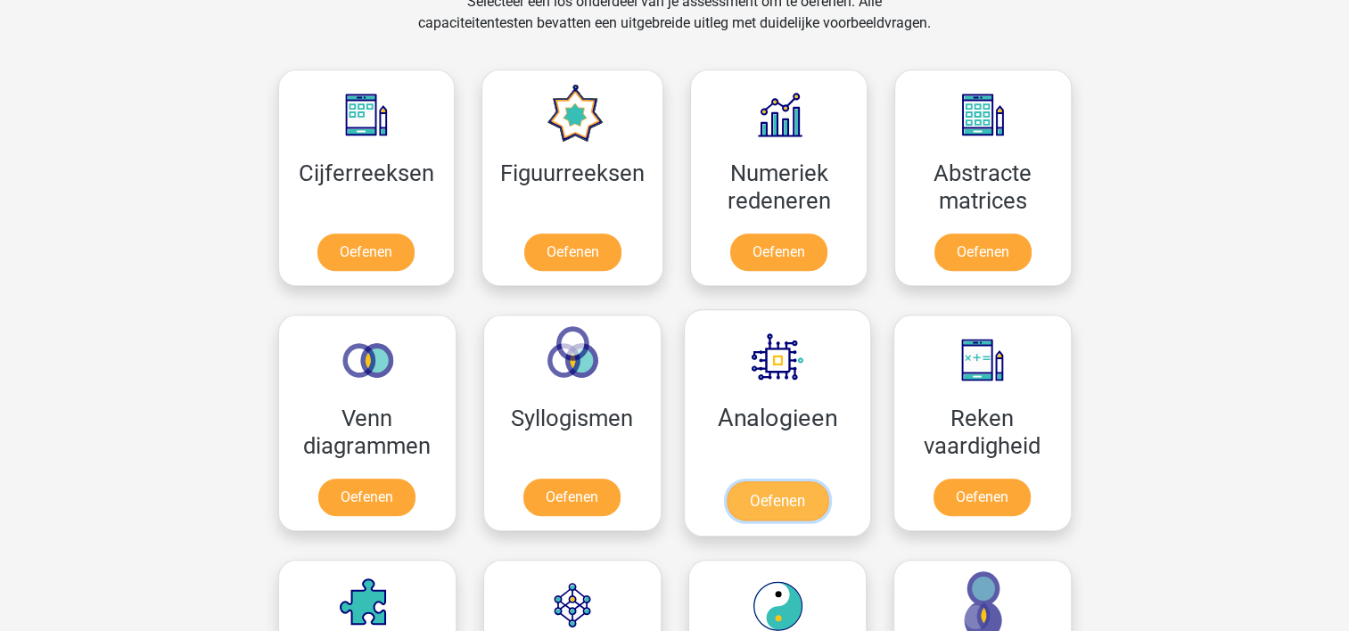
click at [763, 492] on link "Oefenen" at bounding box center [777, 500] width 102 height 39
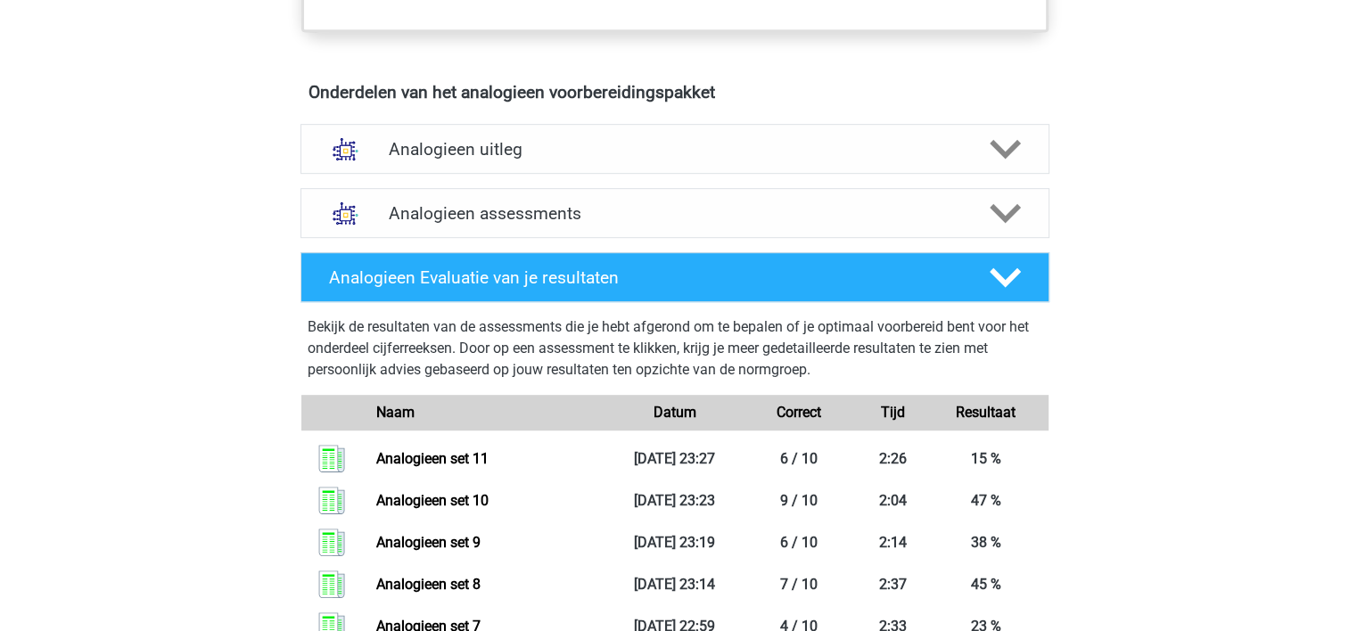
scroll to position [977, 0]
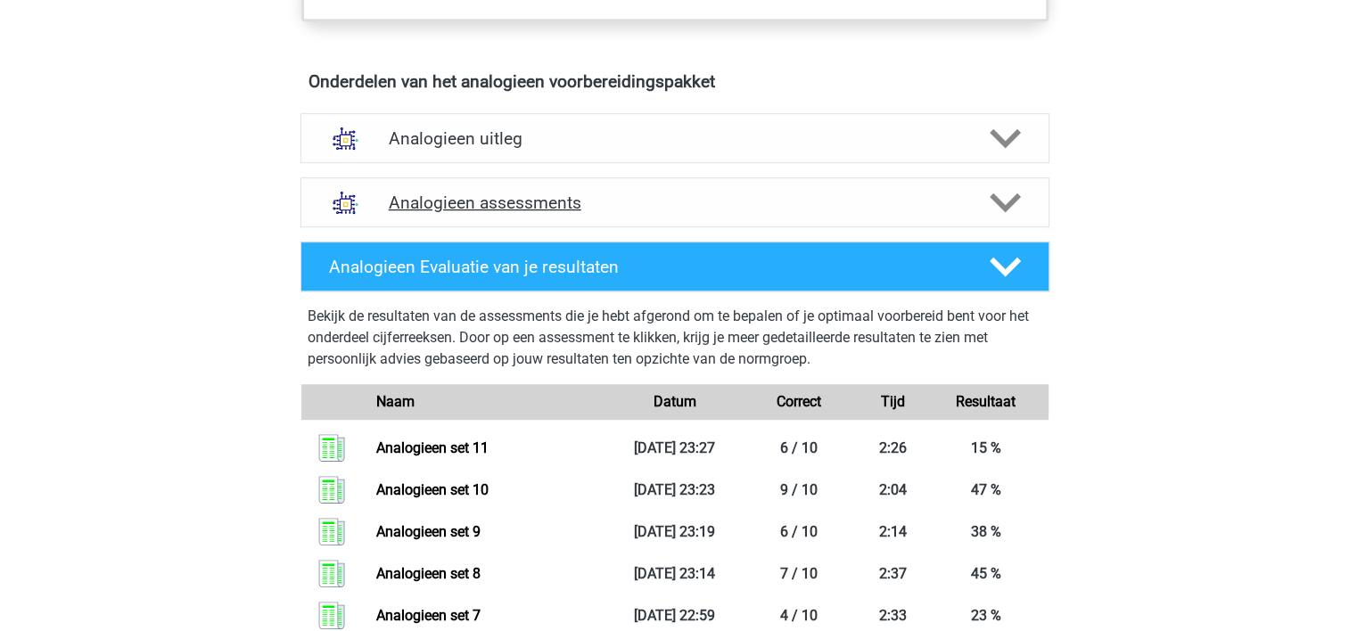
click at [859, 207] on h4 "Analogieen assessments" at bounding box center [675, 203] width 572 height 21
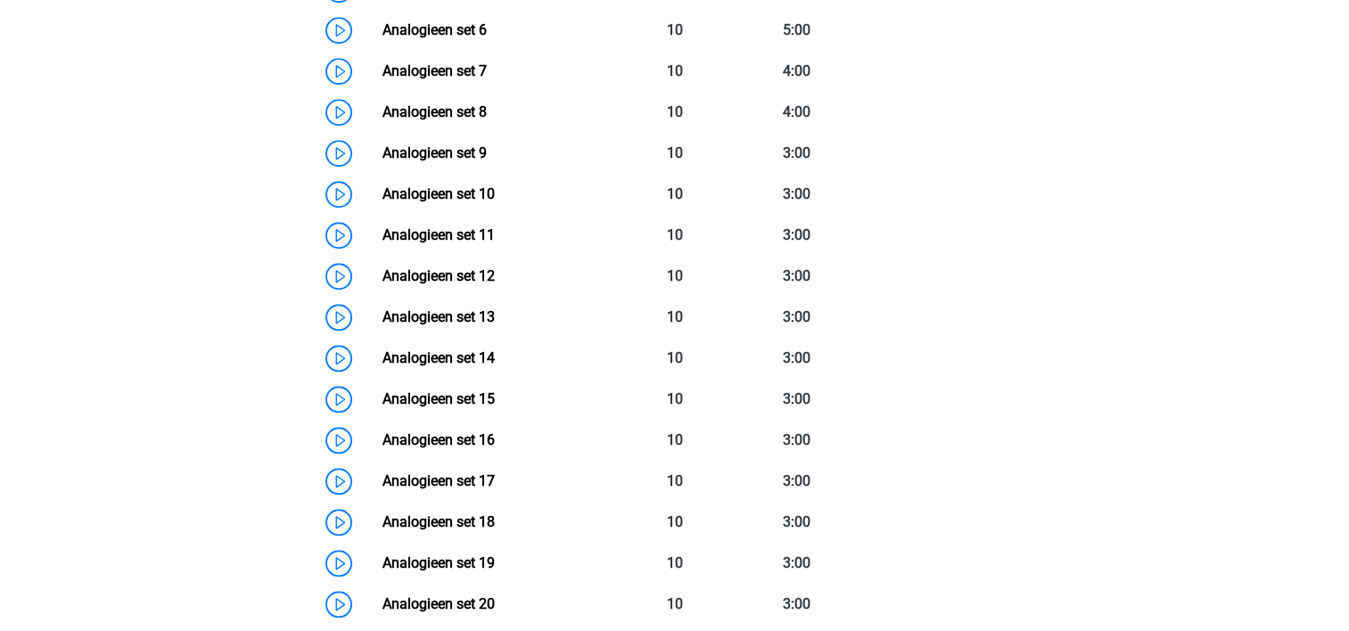
scroll to position [1563, 0]
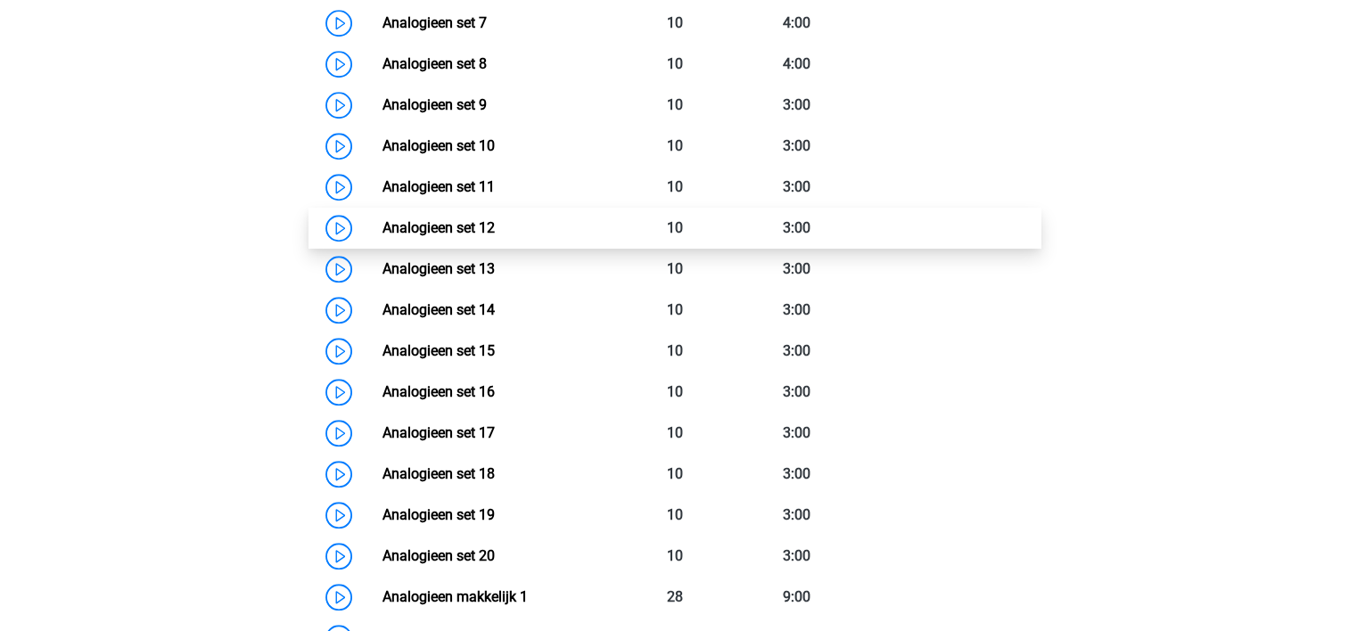
click at [446, 226] on link "Analogieen set 12" at bounding box center [438, 227] width 112 height 17
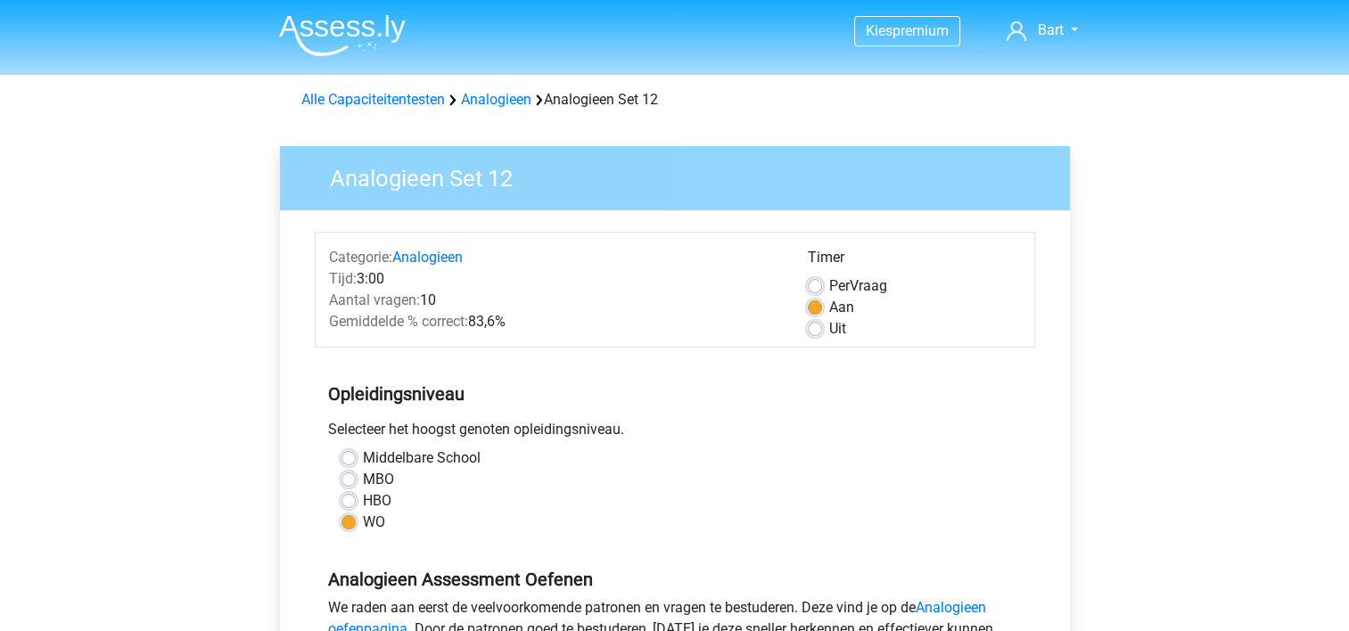
click at [363, 459] on label "Middelbare School" at bounding box center [422, 457] width 118 height 21
click at [350, 459] on input "Middelbare School" at bounding box center [348, 456] width 14 height 18
radio input "true"
click at [348, 488] on div "MBO" at bounding box center [674, 479] width 667 height 21
click at [363, 481] on label "MBO" at bounding box center [378, 479] width 31 height 21
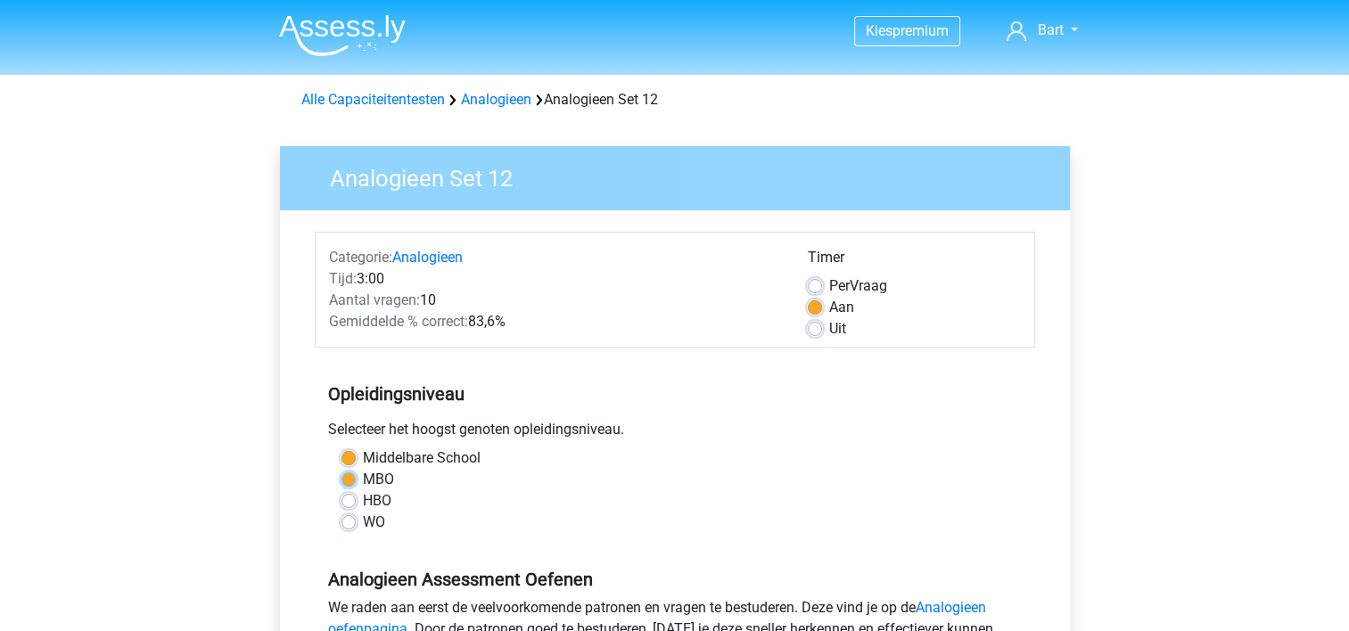
click at [349, 481] on input "MBO" at bounding box center [348, 478] width 14 height 18
radio input "true"
click at [363, 499] on label "HBO" at bounding box center [377, 500] width 29 height 21
click at [349, 499] on input "HBO" at bounding box center [348, 499] width 14 height 18
radio input "true"
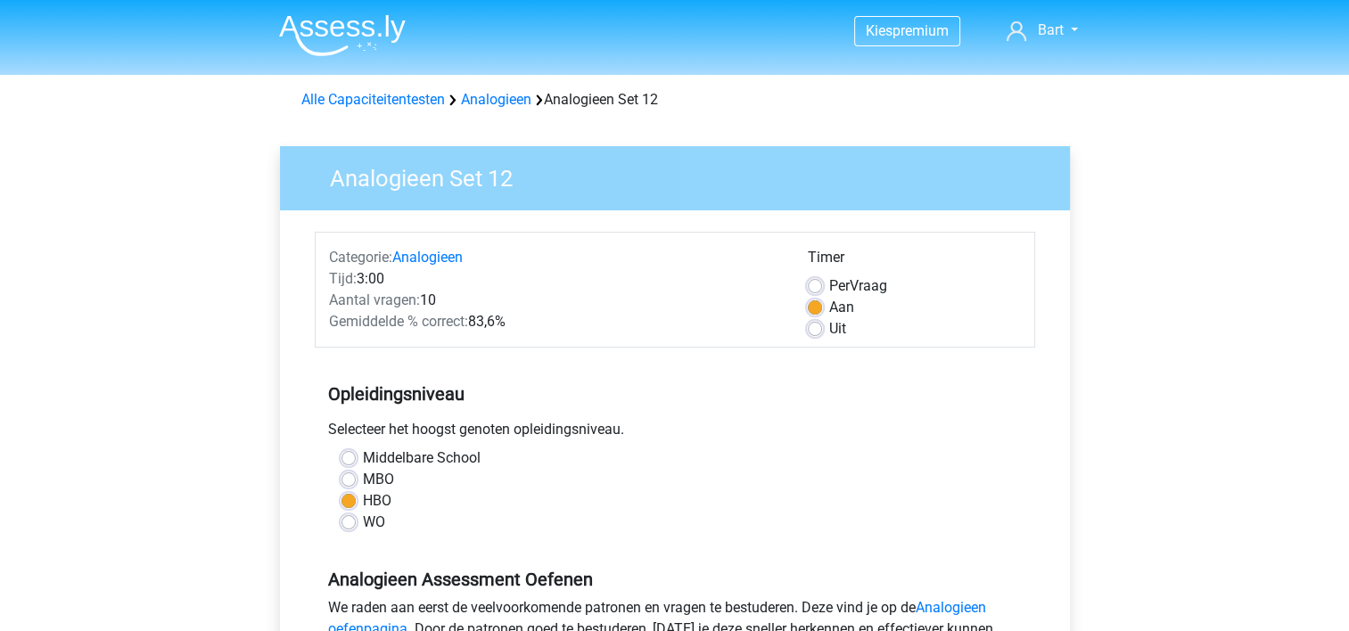
click at [363, 526] on label "WO" at bounding box center [374, 522] width 22 height 21
click at [346, 526] on input "WO" at bounding box center [348, 521] width 14 height 18
radio input "true"
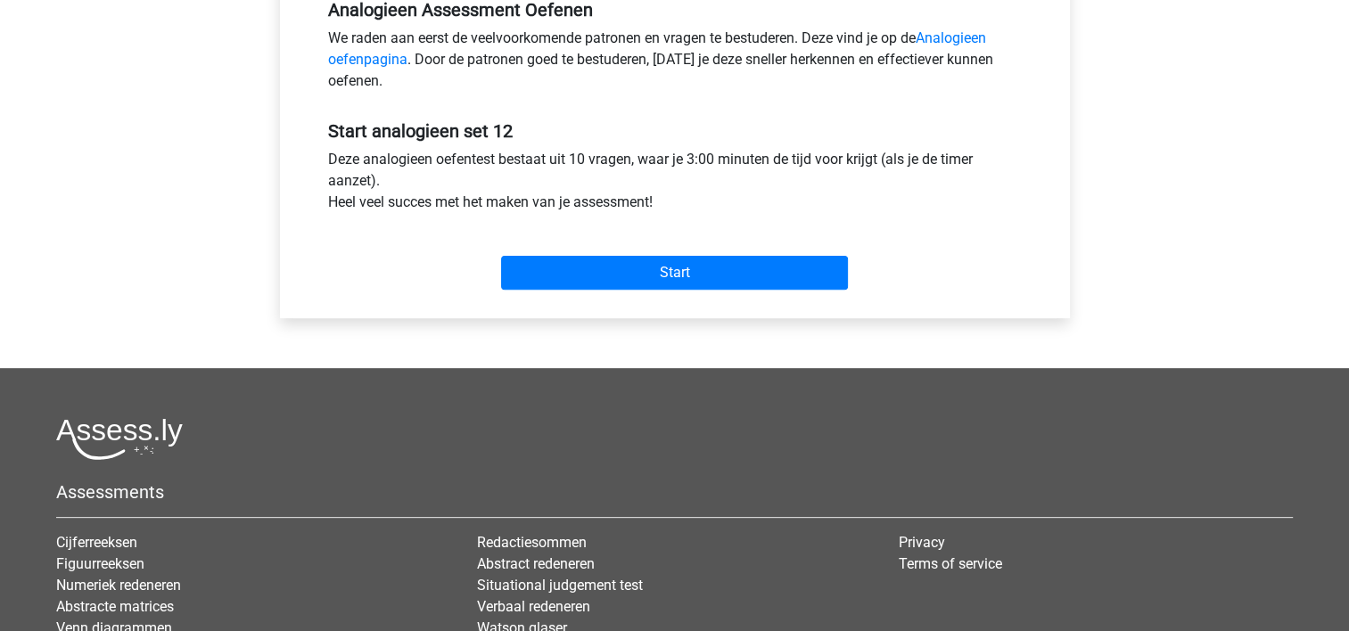
scroll to position [570, 0]
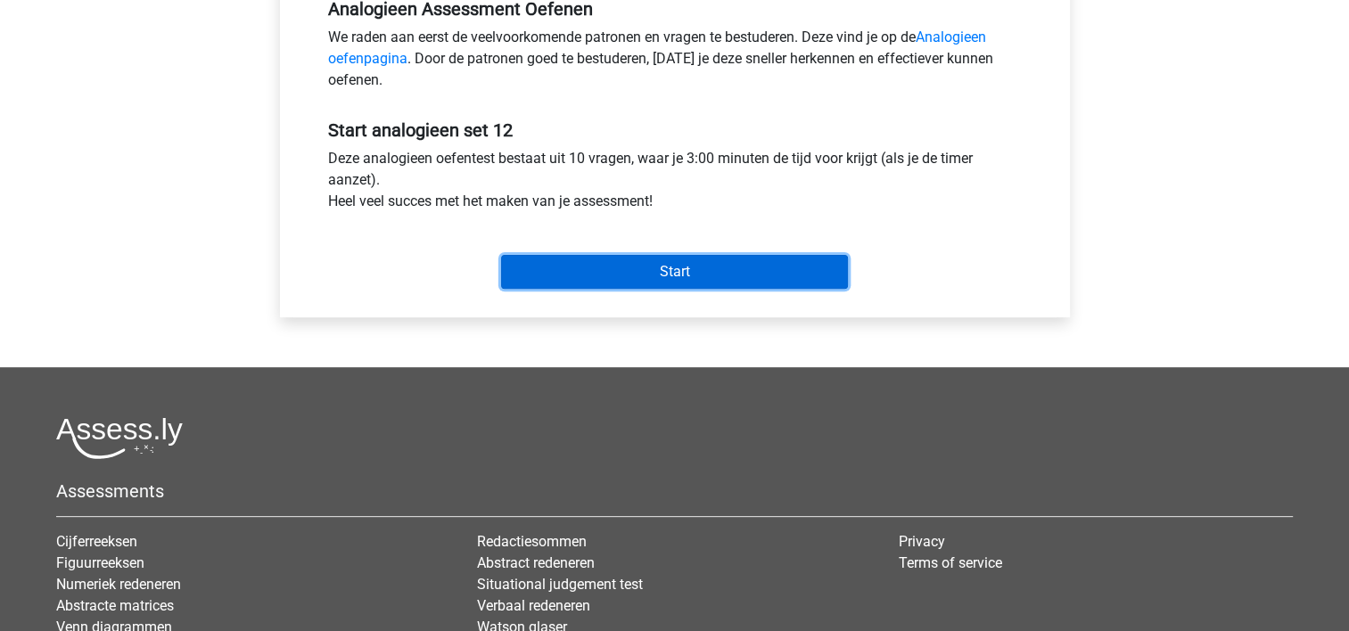
click at [631, 255] on input "Start" at bounding box center [674, 272] width 347 height 34
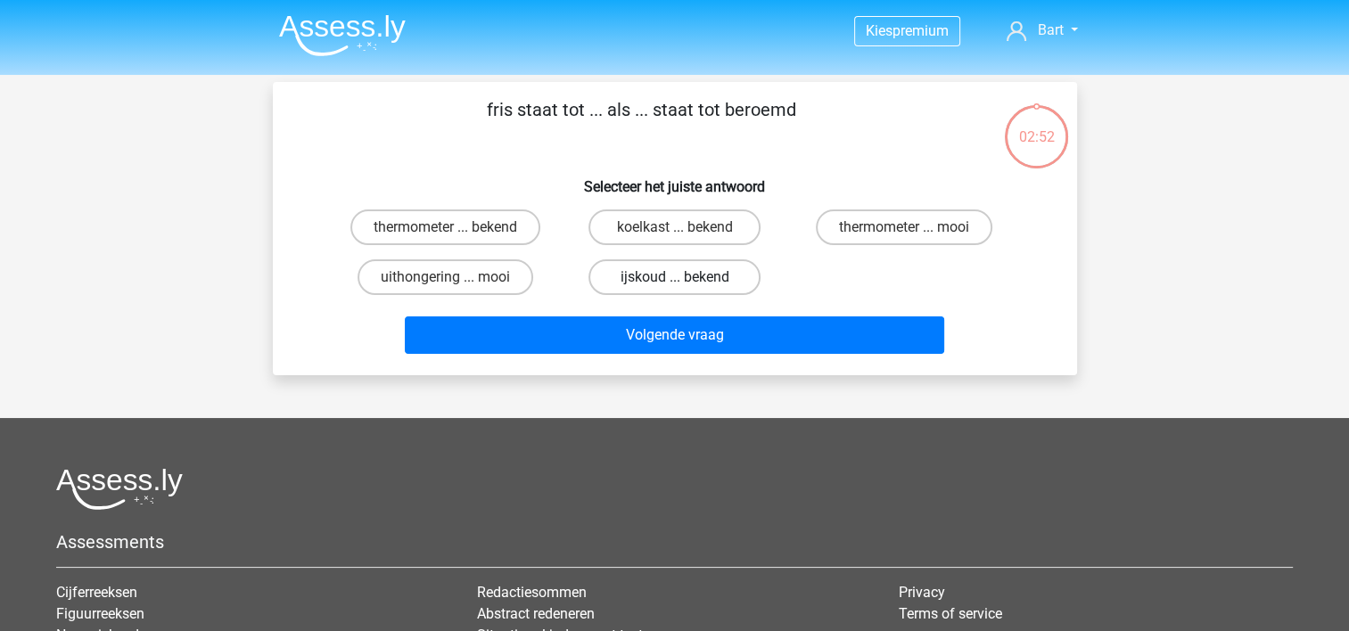
click at [683, 275] on label "ijskoud ... bekend" at bounding box center [674, 277] width 172 height 36
click at [683, 277] on input "ijskoud ... bekend" at bounding box center [680, 283] width 12 height 12
radio input "true"
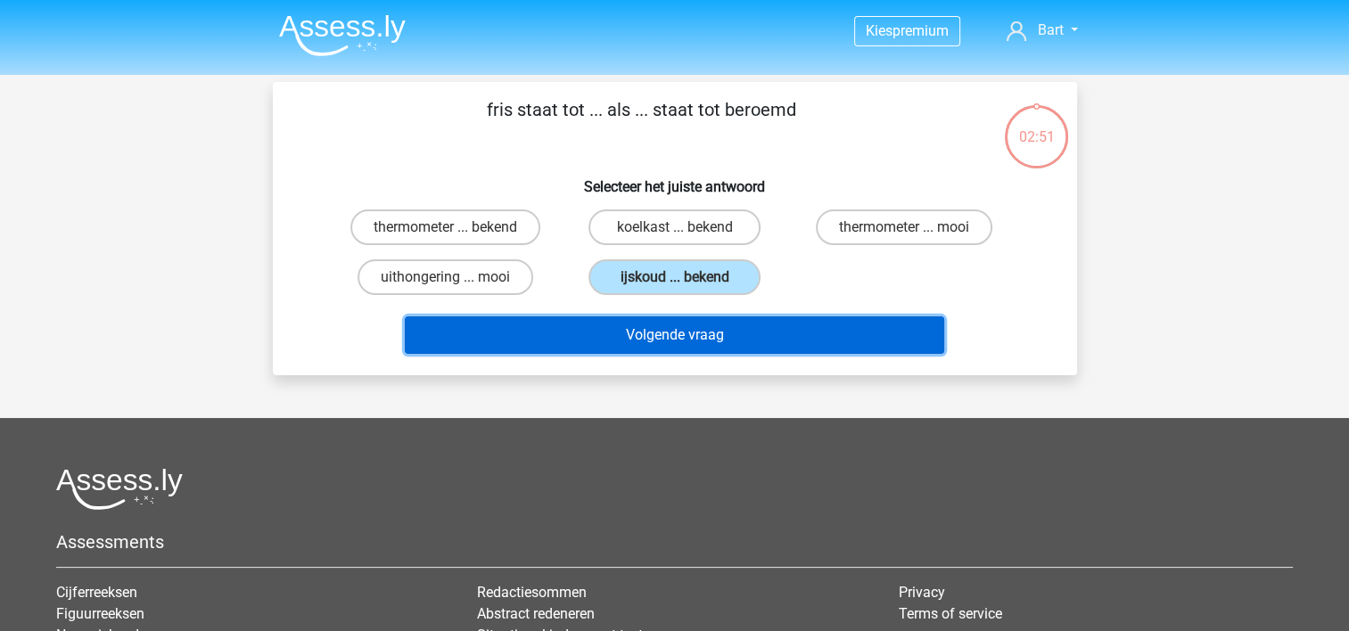
click at [688, 343] on button "Volgende vraag" at bounding box center [674, 334] width 539 height 37
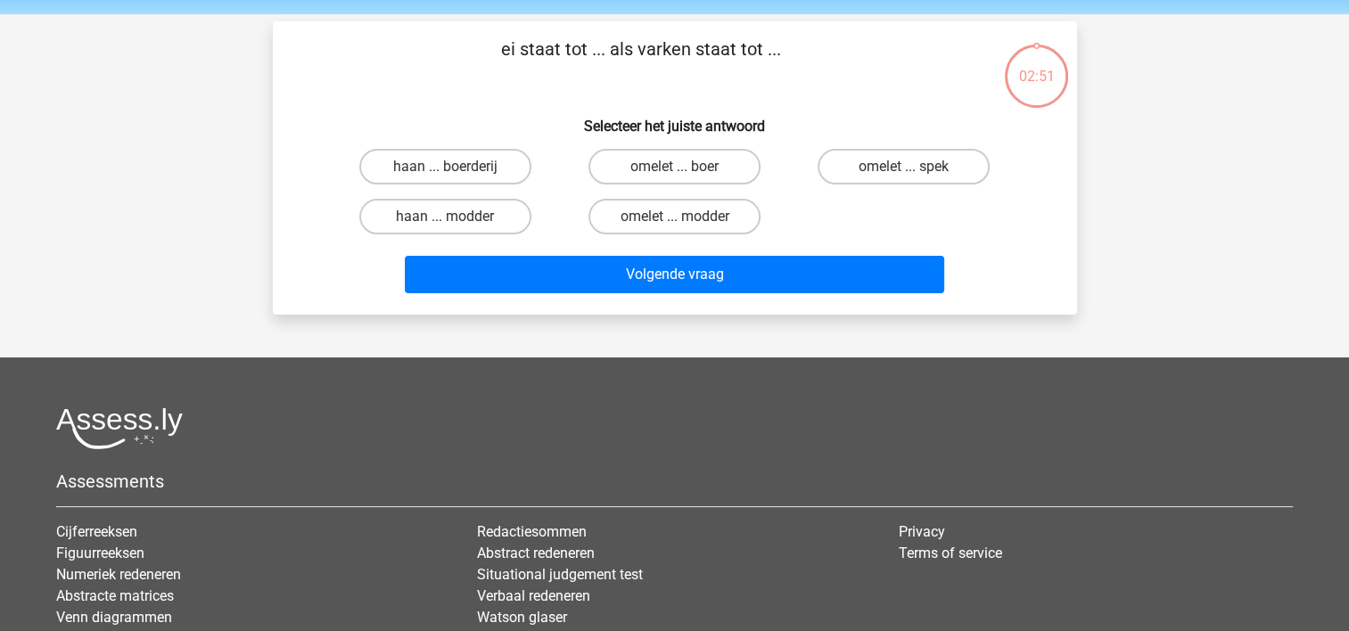
scroll to position [82, 0]
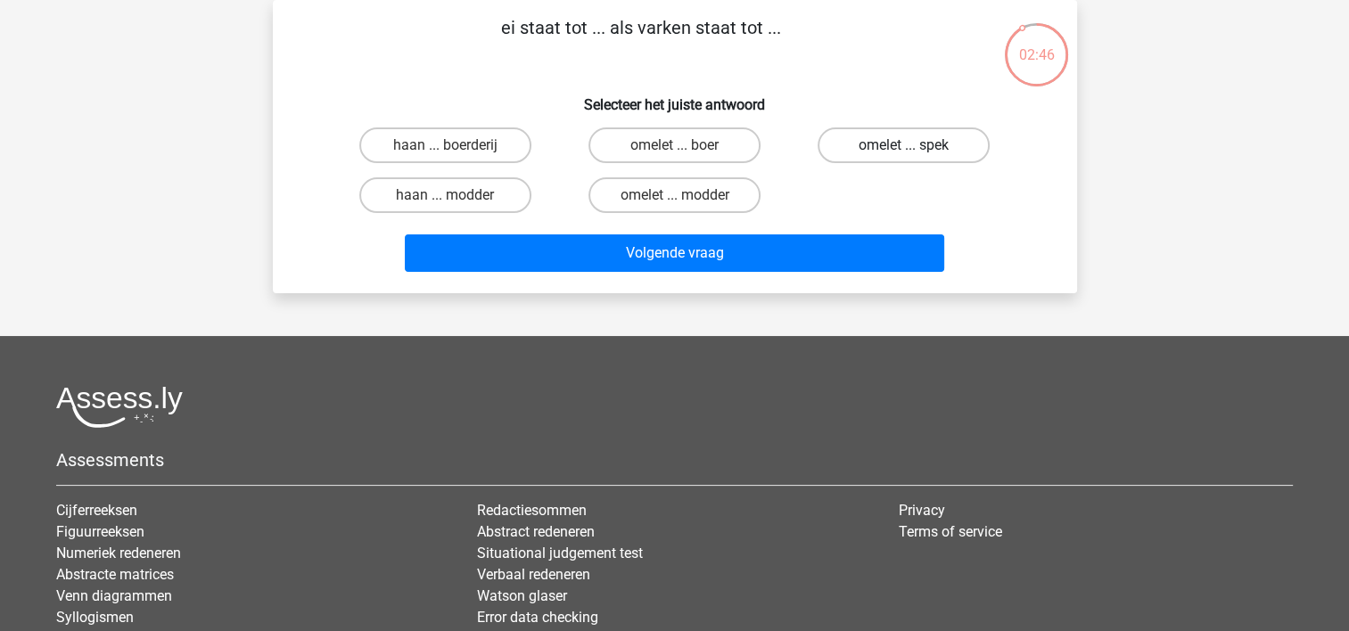
click at [894, 157] on label "omelet ... spek" at bounding box center [903, 145] width 172 height 36
click at [904, 157] on input "omelet ... spek" at bounding box center [910, 151] width 12 height 12
radio input "true"
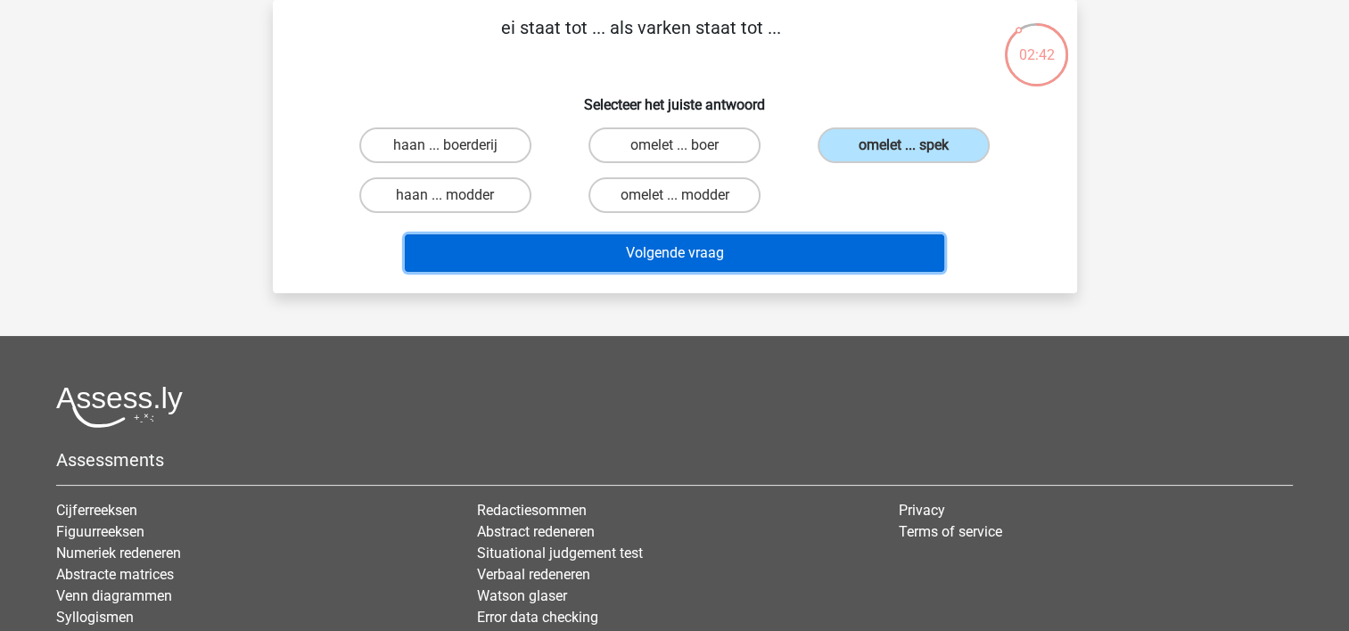
click at [724, 257] on button "Volgende vraag" at bounding box center [674, 252] width 539 height 37
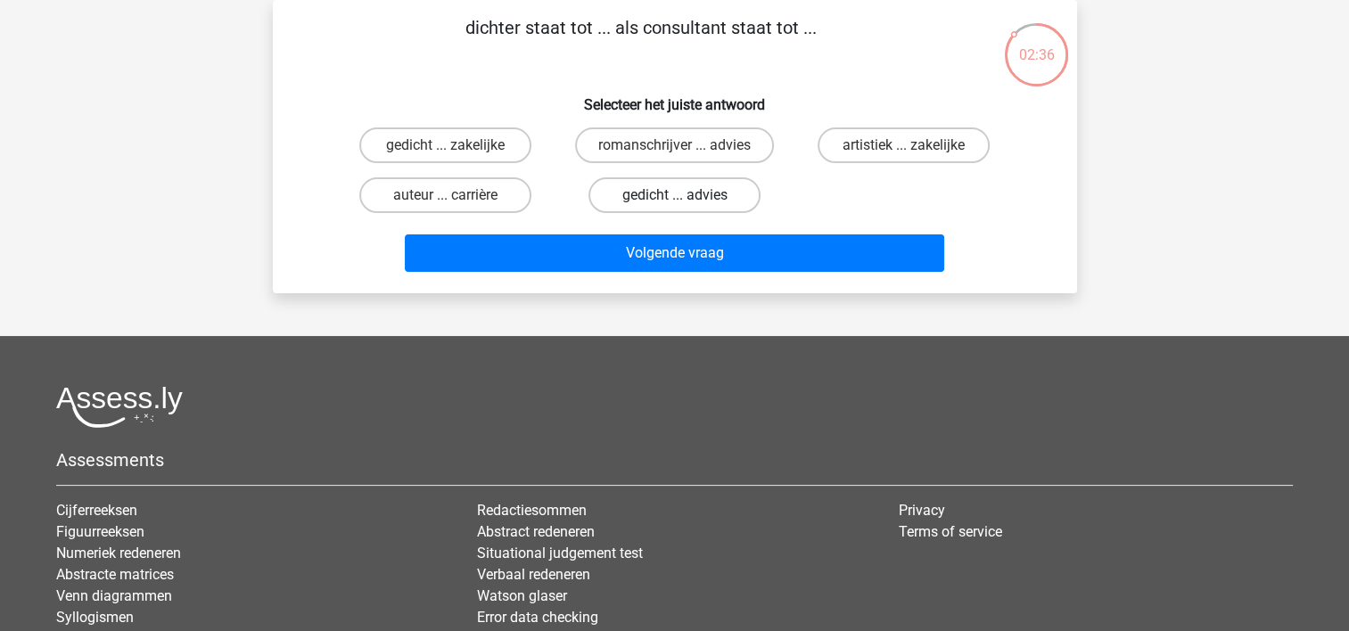
click at [670, 196] on label "gedicht ... advies" at bounding box center [674, 195] width 172 height 36
click at [674, 196] on input "gedicht ... advies" at bounding box center [680, 201] width 12 height 12
radio input "true"
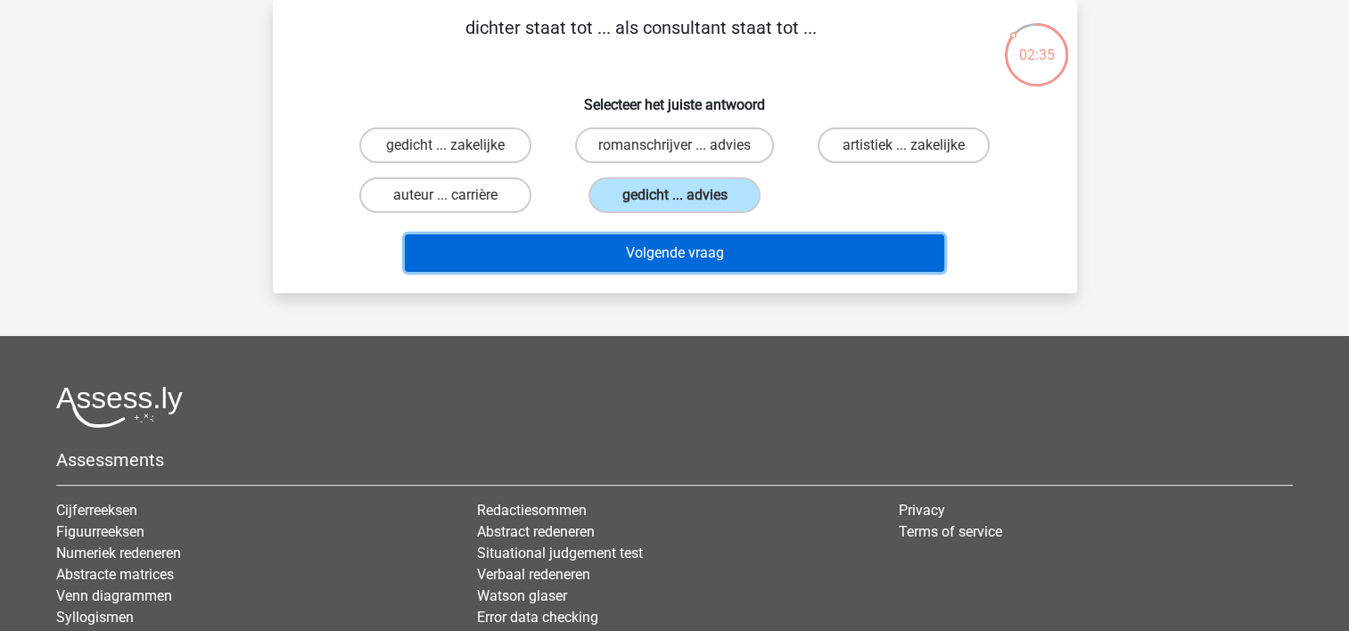
click at [652, 242] on button "Volgende vraag" at bounding box center [674, 252] width 539 height 37
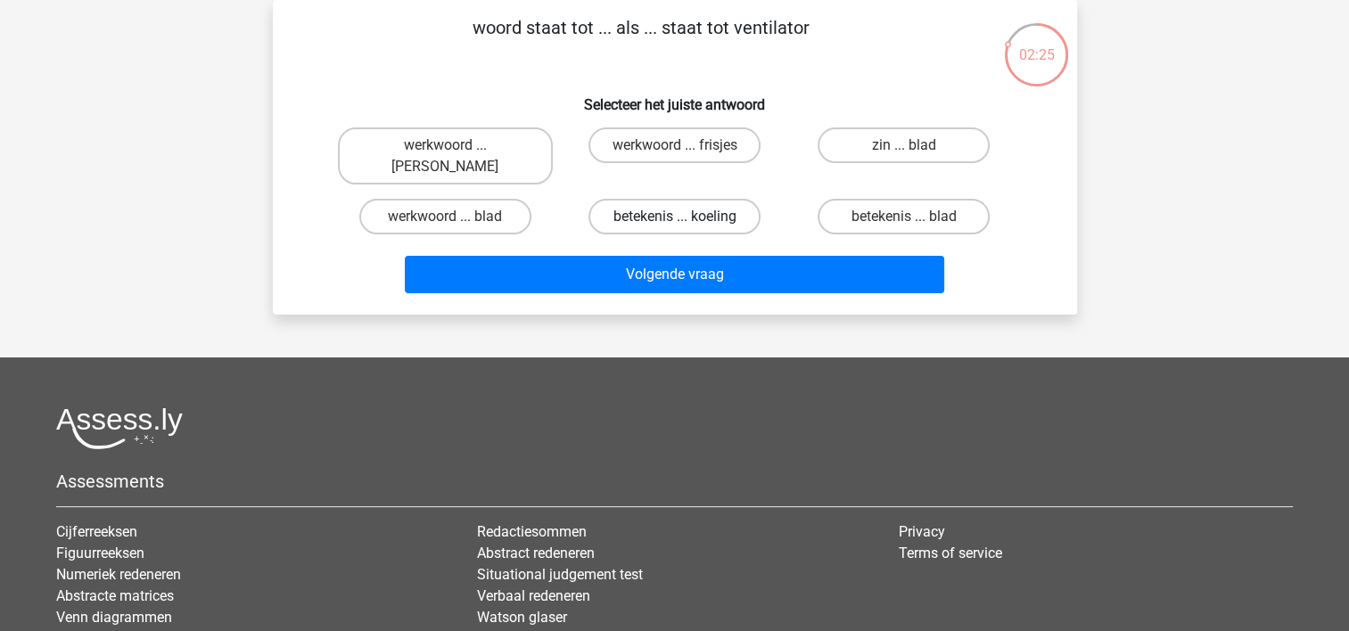
click at [690, 202] on label "betekenis ... koeling" at bounding box center [674, 217] width 172 height 36
click at [685, 217] on input "betekenis ... koeling" at bounding box center [680, 223] width 12 height 12
radio input "true"
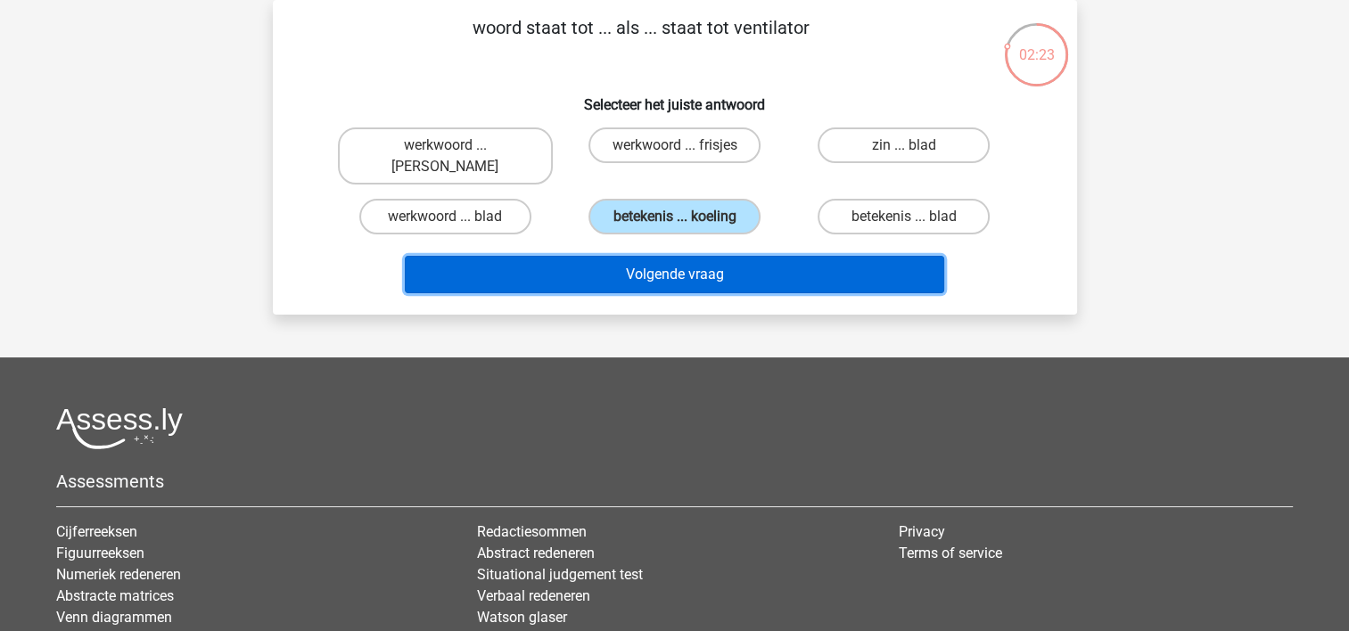
click at [681, 256] on button "Volgende vraag" at bounding box center [674, 274] width 539 height 37
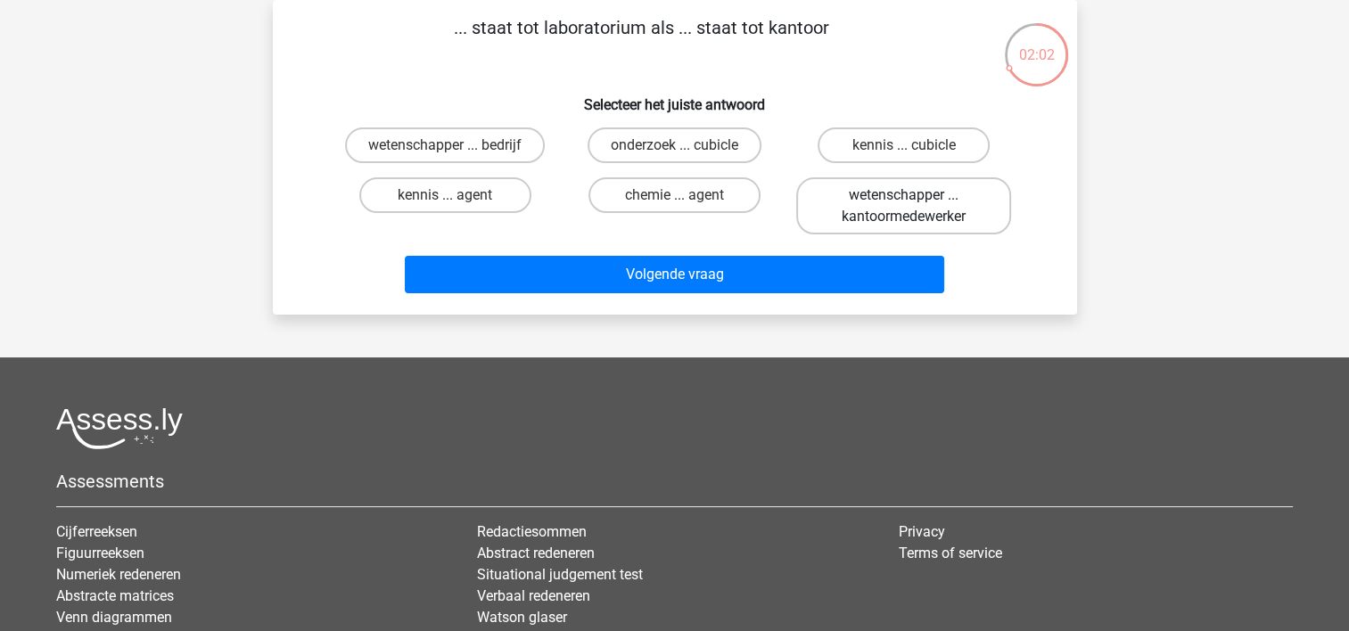
click at [958, 201] on label "wetenschapper ... kantoormedewerker" at bounding box center [903, 205] width 215 height 57
click at [915, 201] on input "wetenschapper ... kantoormedewerker" at bounding box center [910, 201] width 12 height 12
radio input "true"
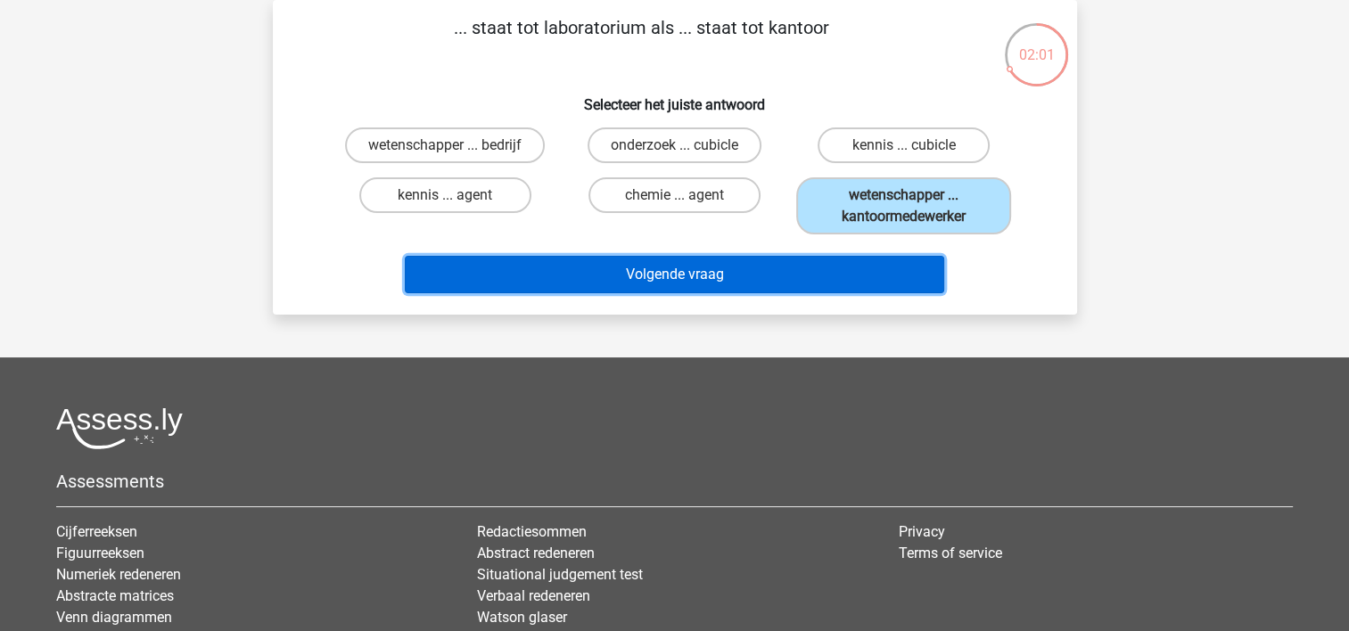
click at [806, 275] on button "Volgende vraag" at bounding box center [674, 274] width 539 height 37
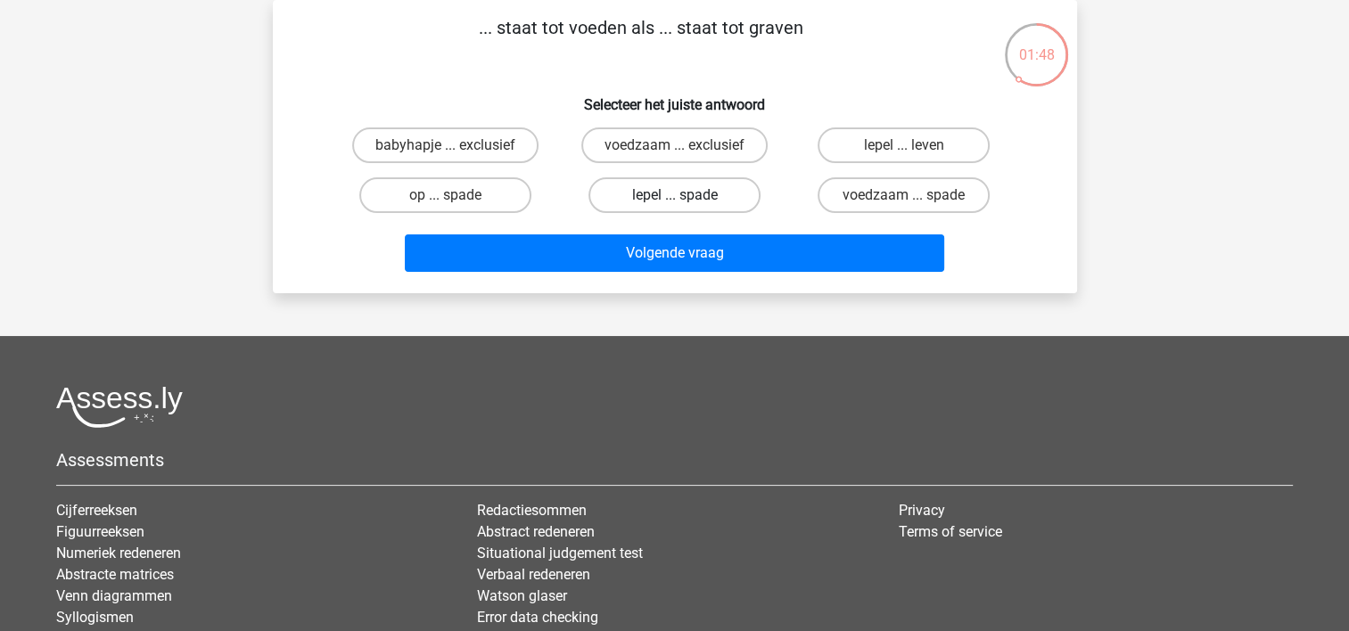
click at [700, 203] on label "lepel ... spade" at bounding box center [674, 195] width 172 height 36
click at [685, 203] on input "lepel ... spade" at bounding box center [680, 201] width 12 height 12
radio input "true"
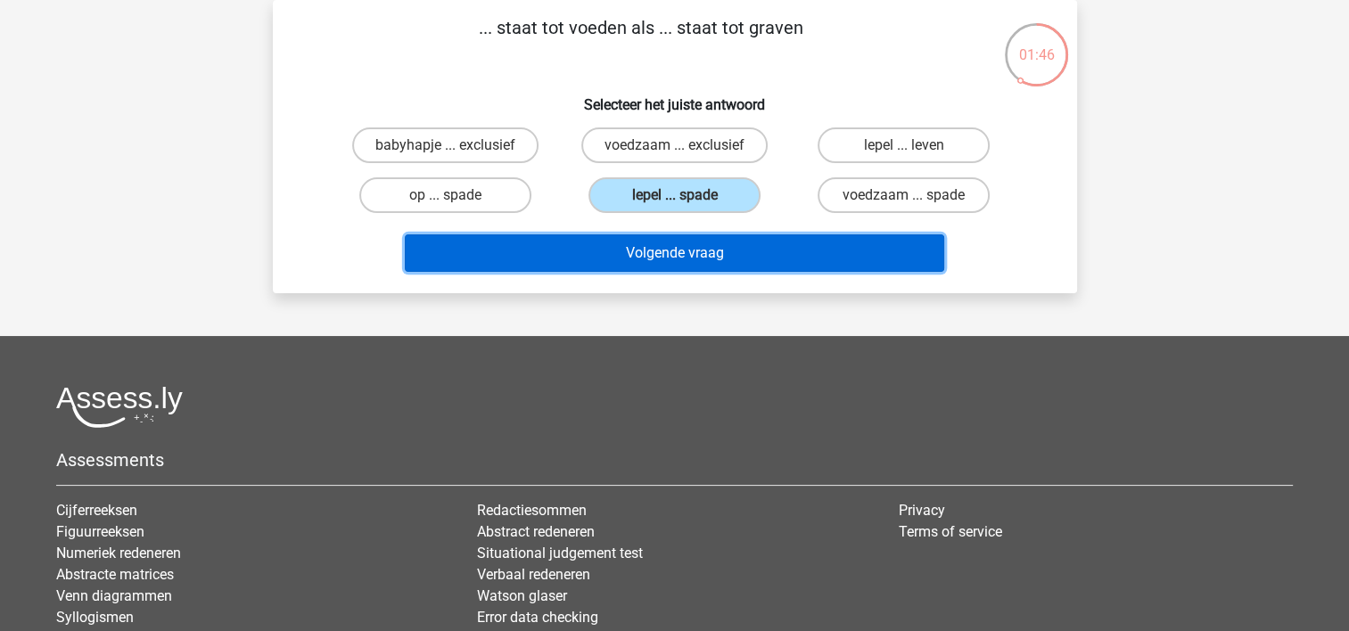
click at [667, 258] on button "Volgende vraag" at bounding box center [674, 252] width 539 height 37
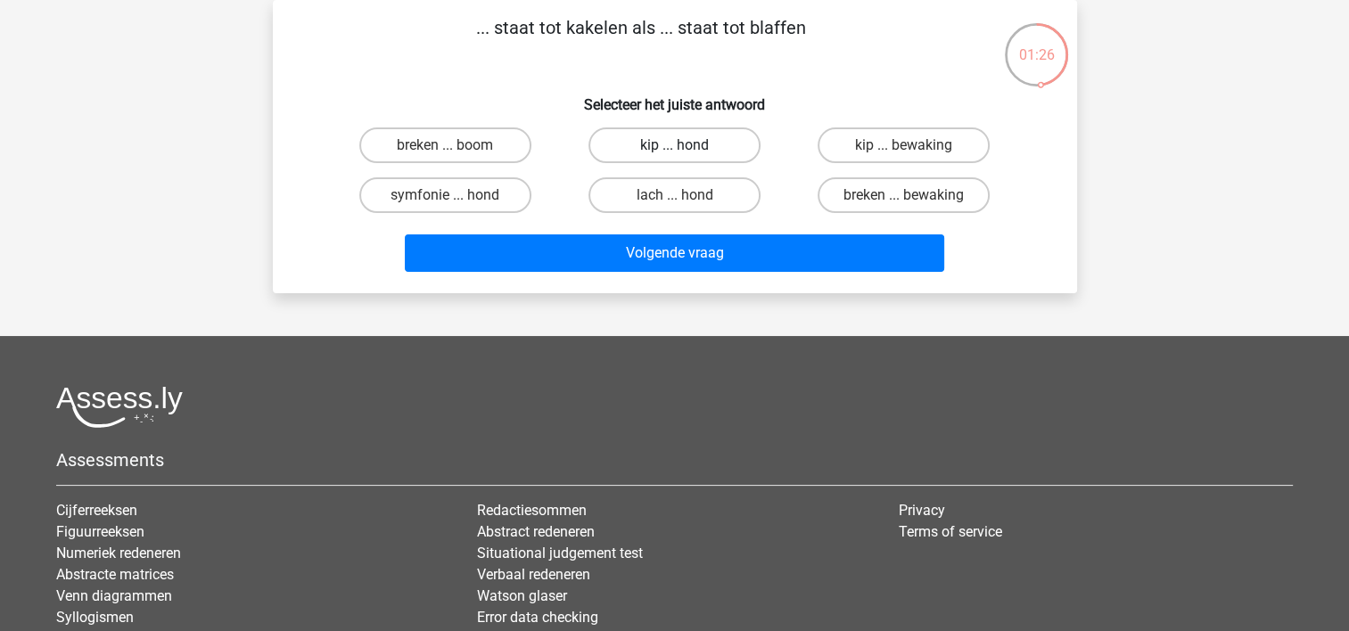
click at [651, 144] on label "kip ... hond" at bounding box center [674, 145] width 172 height 36
click at [674, 145] on input "kip ... hond" at bounding box center [680, 151] width 12 height 12
radio input "true"
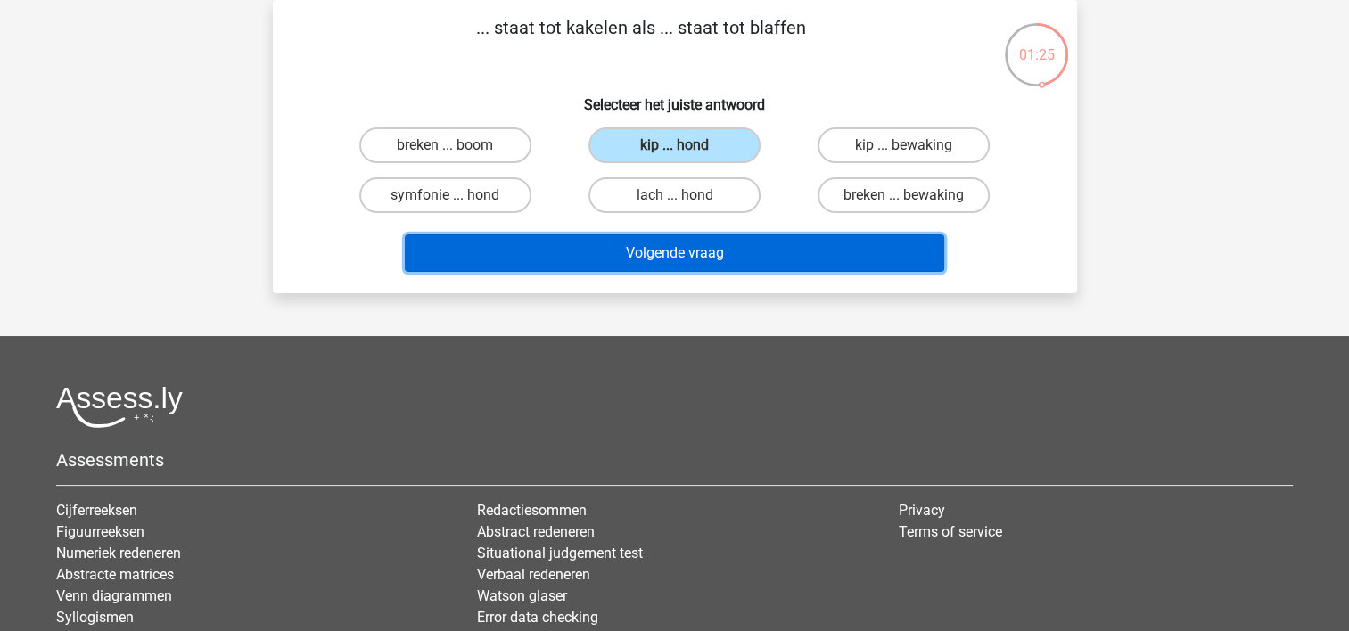
click at [657, 246] on button "Volgende vraag" at bounding box center [674, 252] width 539 height 37
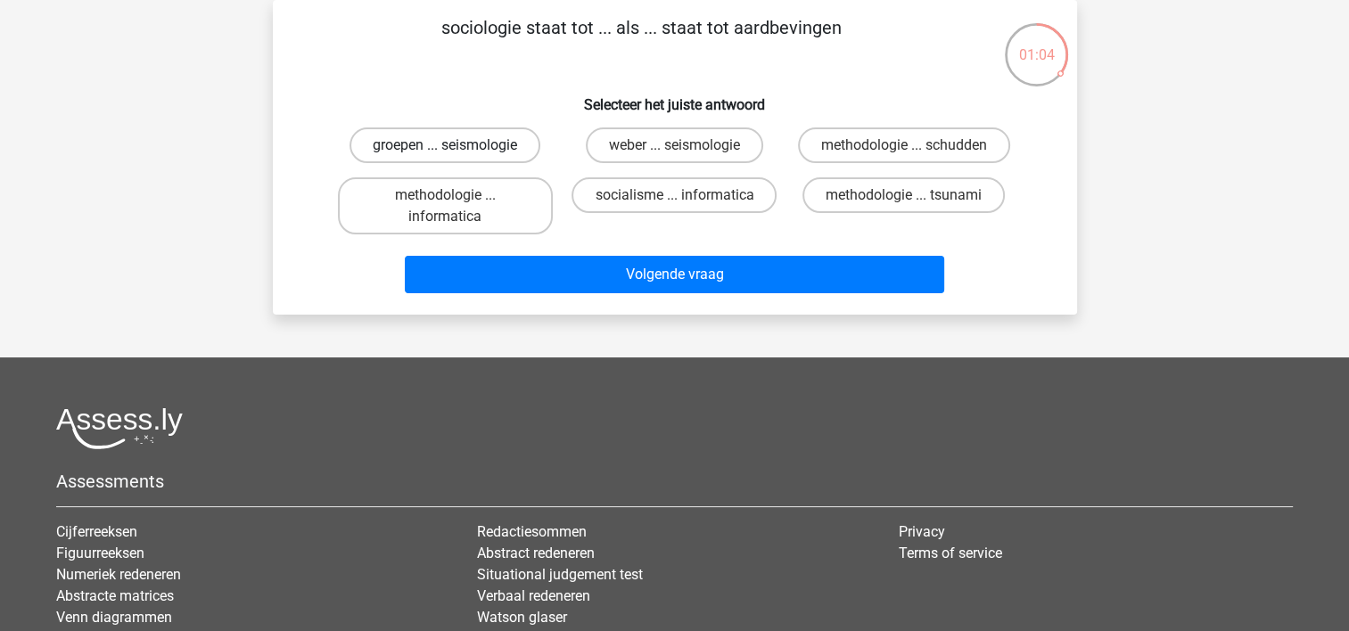
click at [490, 153] on label "groepen ... seismologie" at bounding box center [444, 145] width 191 height 36
click at [456, 153] on input "groepen ... seismologie" at bounding box center [451, 151] width 12 height 12
radio input "true"
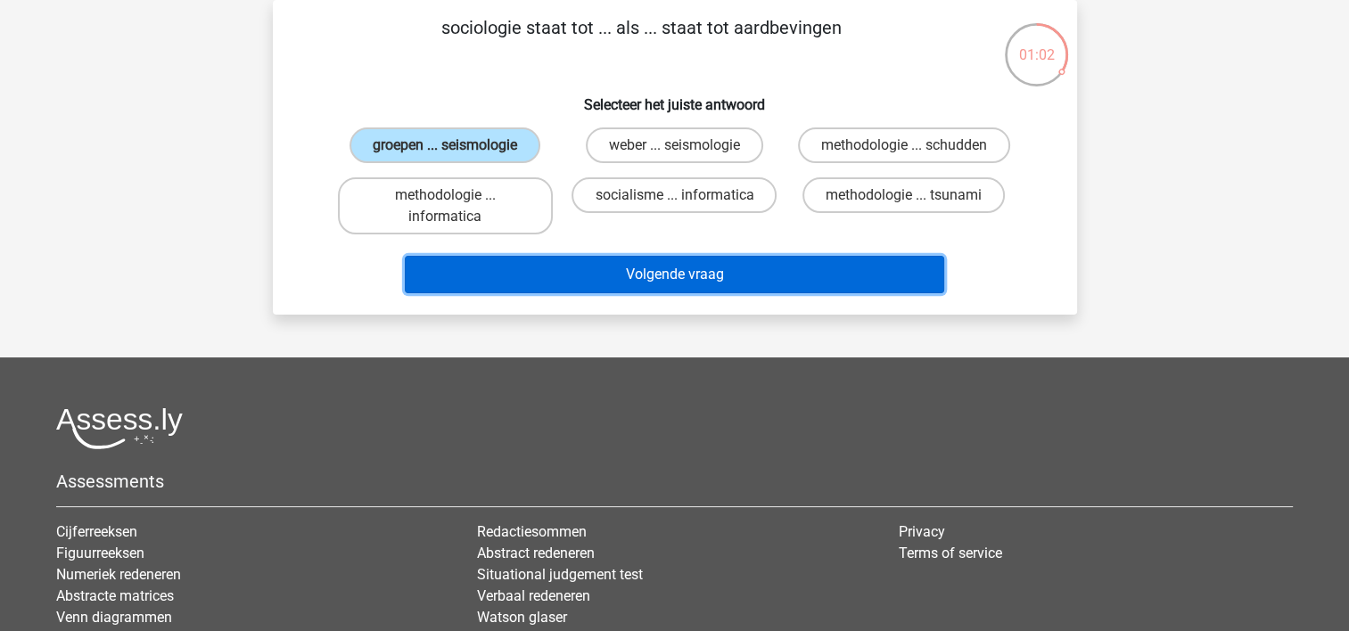
click at [613, 265] on button "Volgende vraag" at bounding box center [674, 274] width 539 height 37
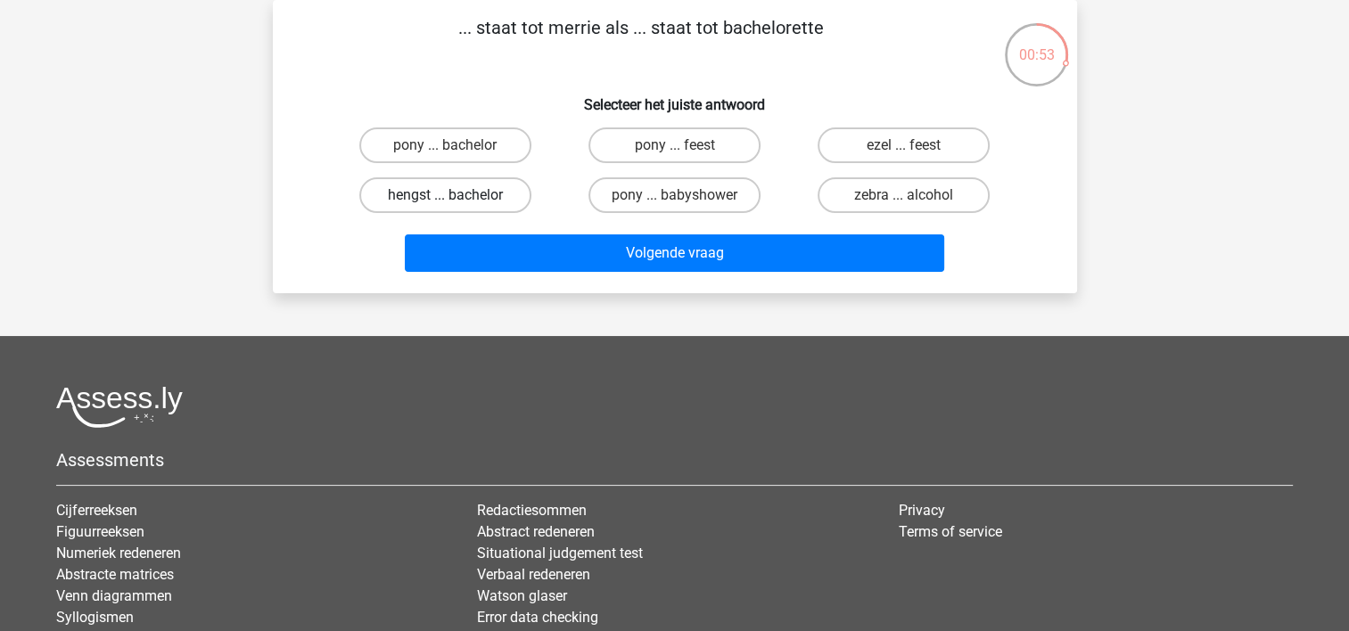
click at [461, 203] on label "hengst ... bachelor" at bounding box center [445, 195] width 172 height 36
click at [456, 203] on input "hengst ... bachelor" at bounding box center [451, 201] width 12 height 12
radio input "true"
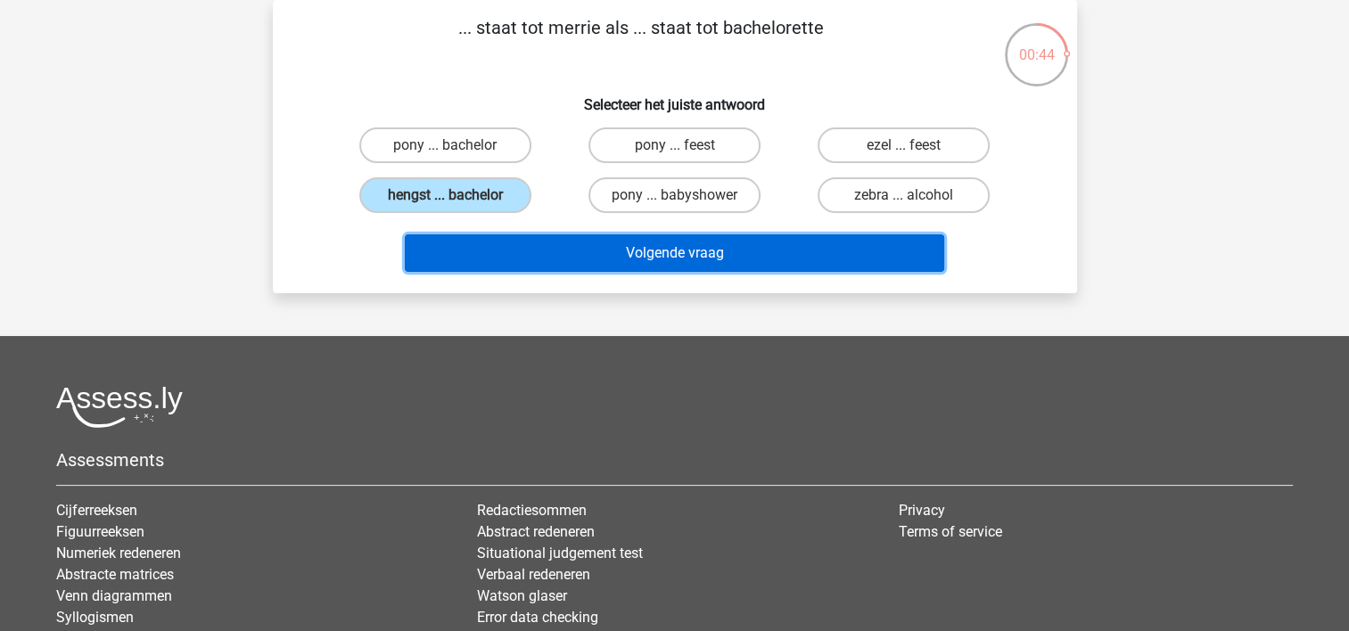
click at [587, 259] on button "Volgende vraag" at bounding box center [674, 252] width 539 height 37
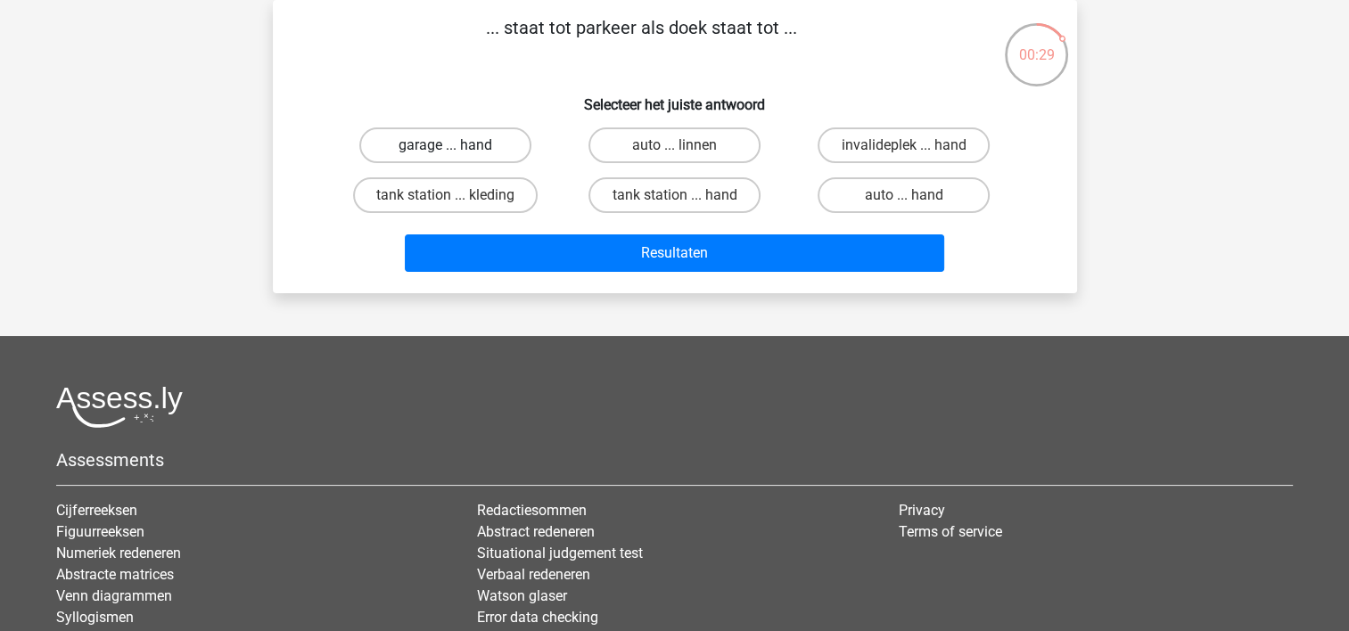
click at [486, 145] on label "garage ... hand" at bounding box center [445, 145] width 172 height 36
click at [456, 145] on input "garage ... hand" at bounding box center [451, 151] width 12 height 12
radio input "true"
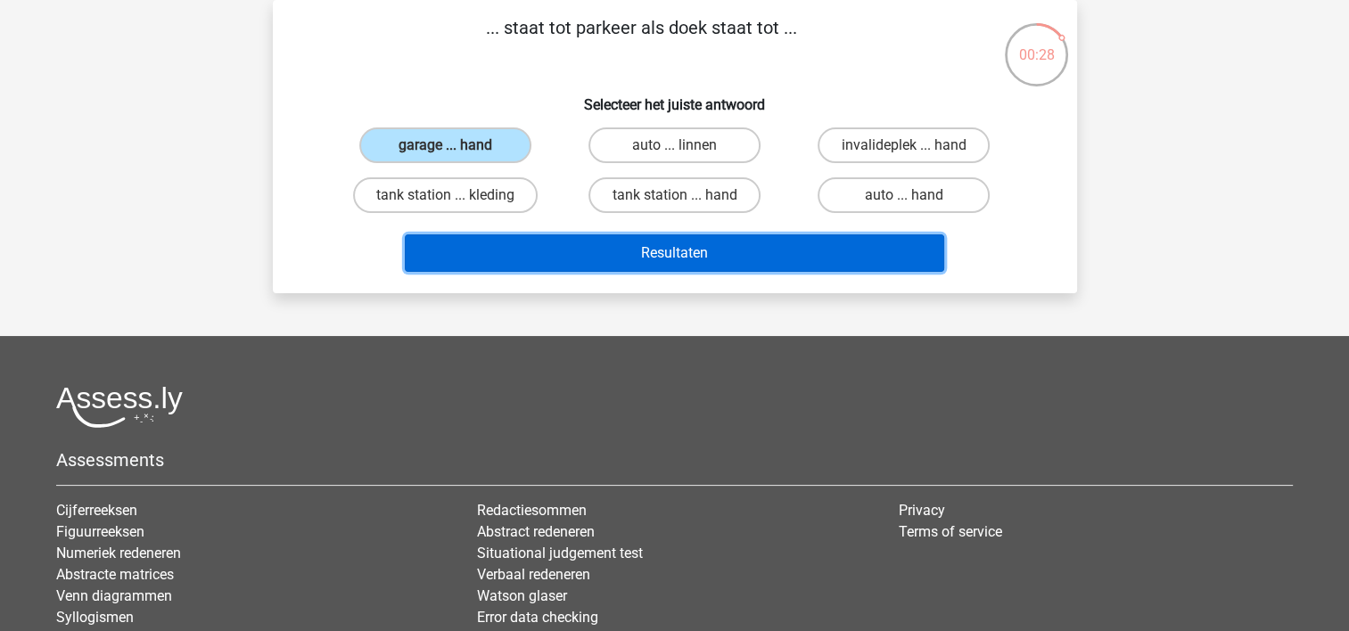
click at [549, 253] on button "Resultaten" at bounding box center [674, 252] width 539 height 37
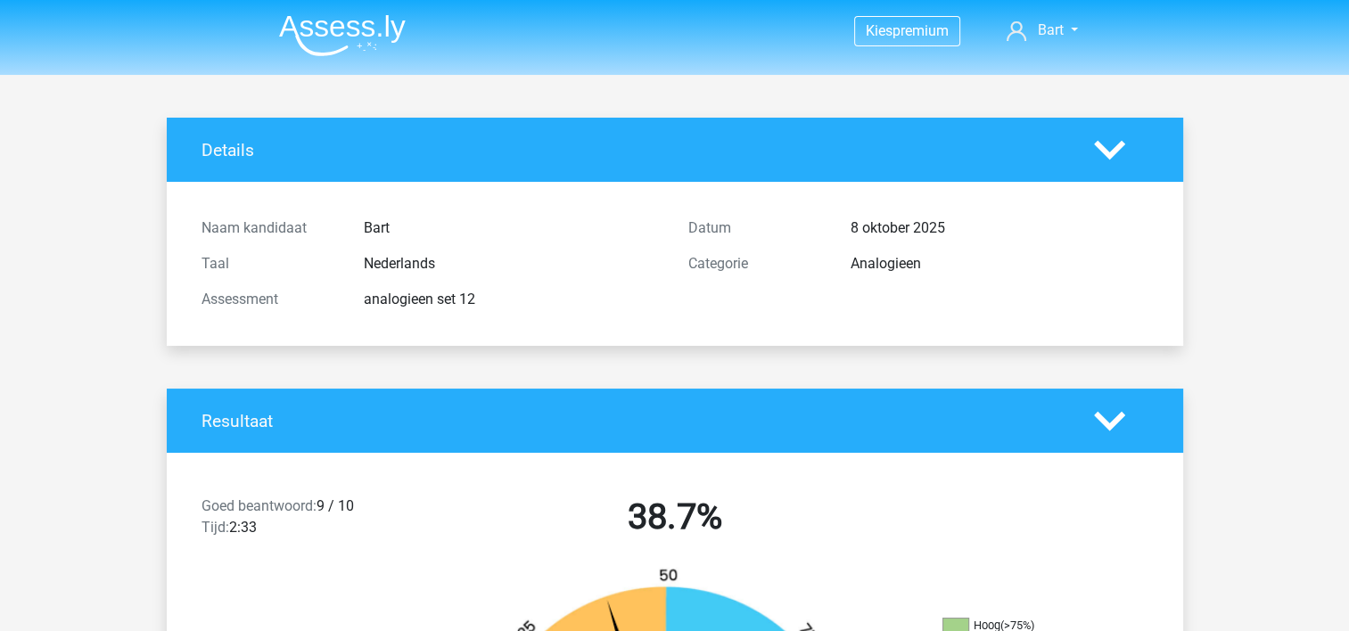
click at [306, 15] on img at bounding box center [342, 35] width 127 height 42
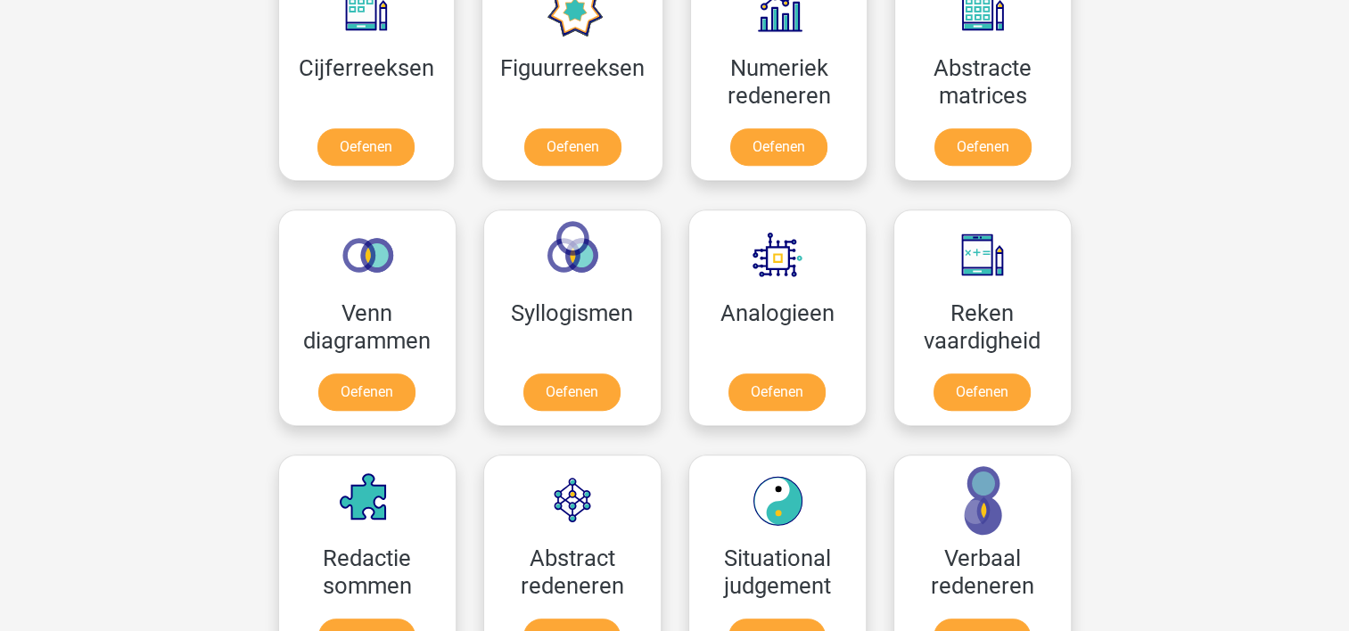
scroll to position [916, 0]
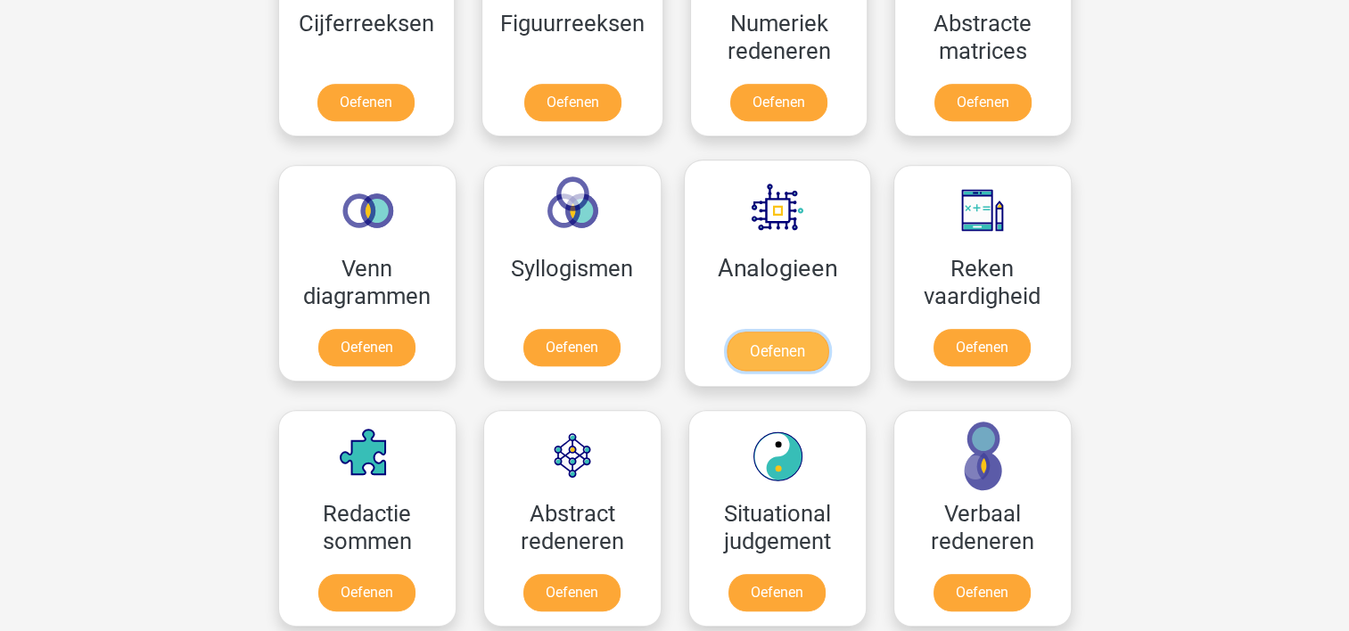
click at [775, 342] on link "Oefenen" at bounding box center [777, 351] width 102 height 39
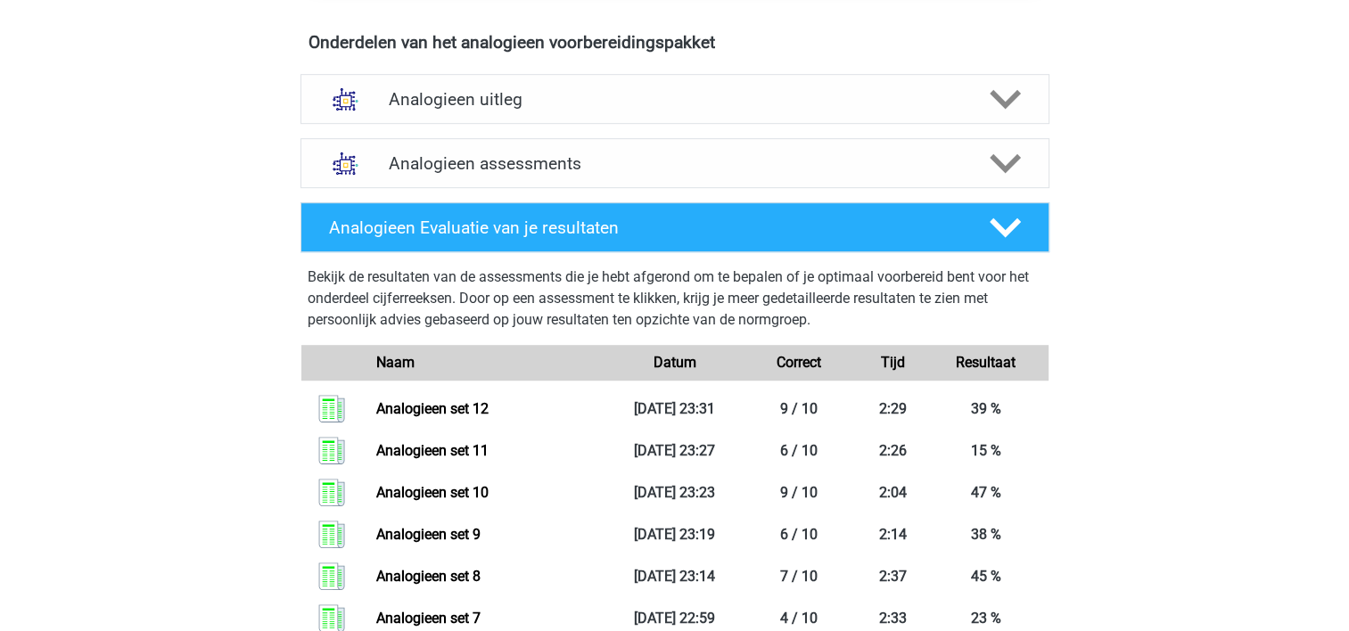
scroll to position [1020, 0]
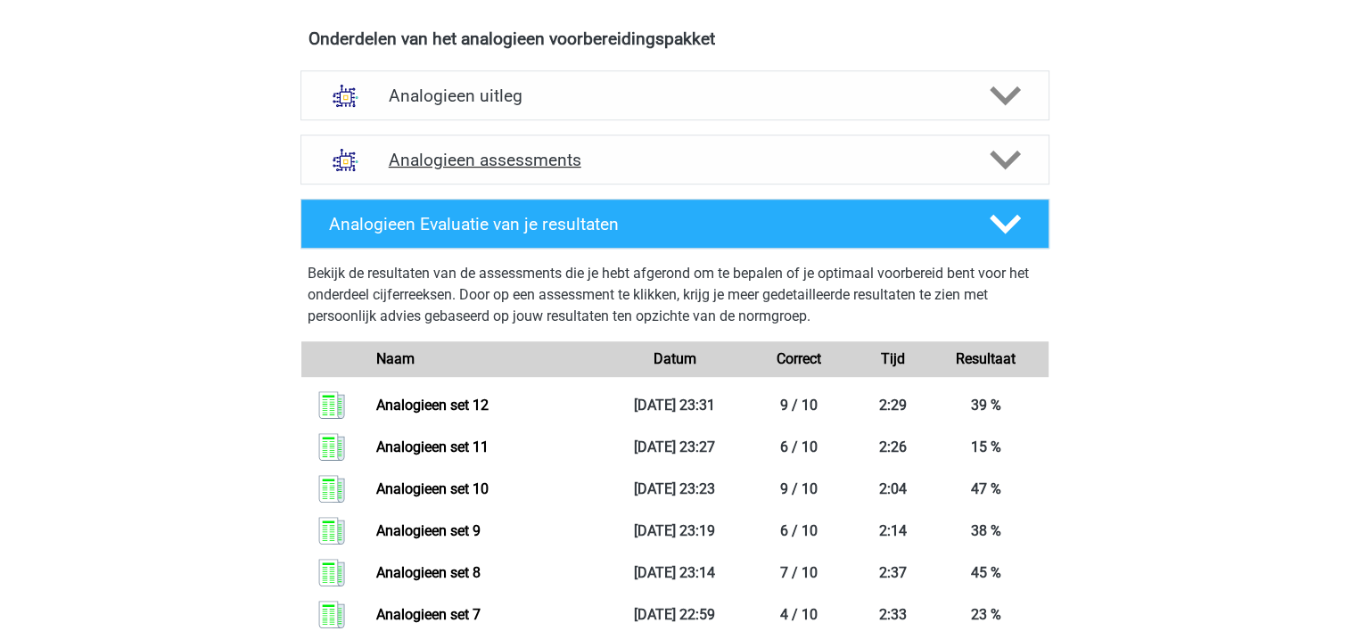
click at [813, 139] on div "Analogieen assessments" at bounding box center [674, 160] width 749 height 50
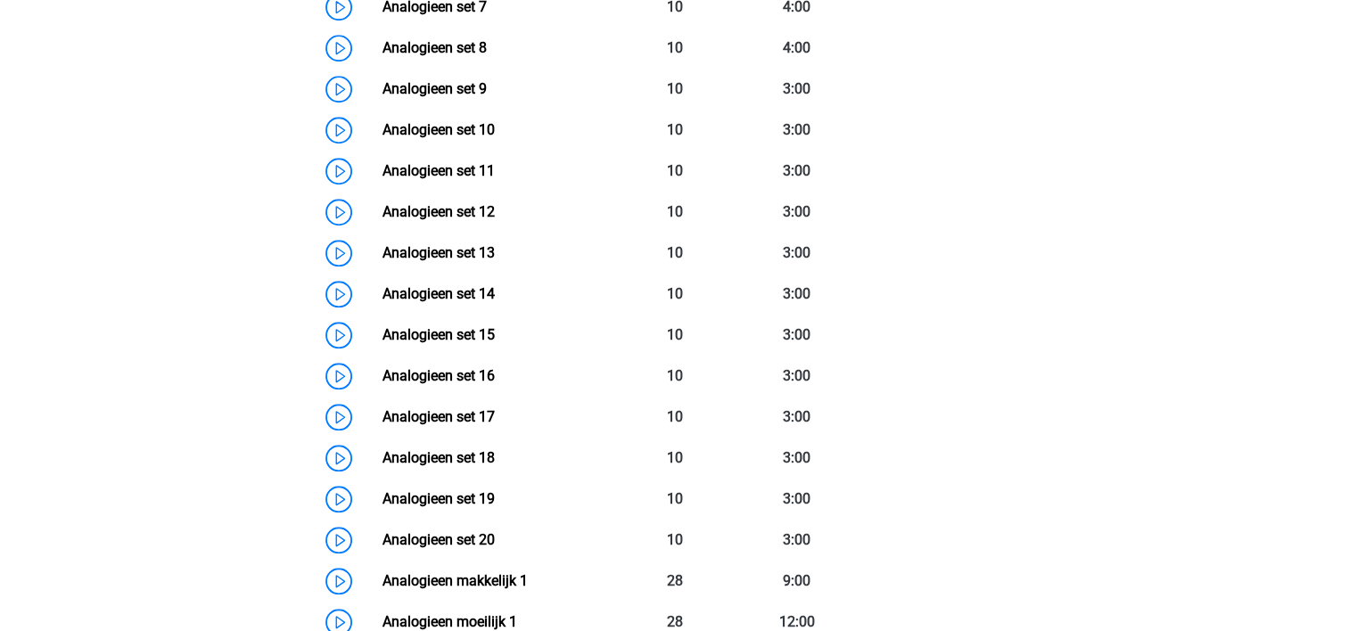
scroll to position [1729, 0]
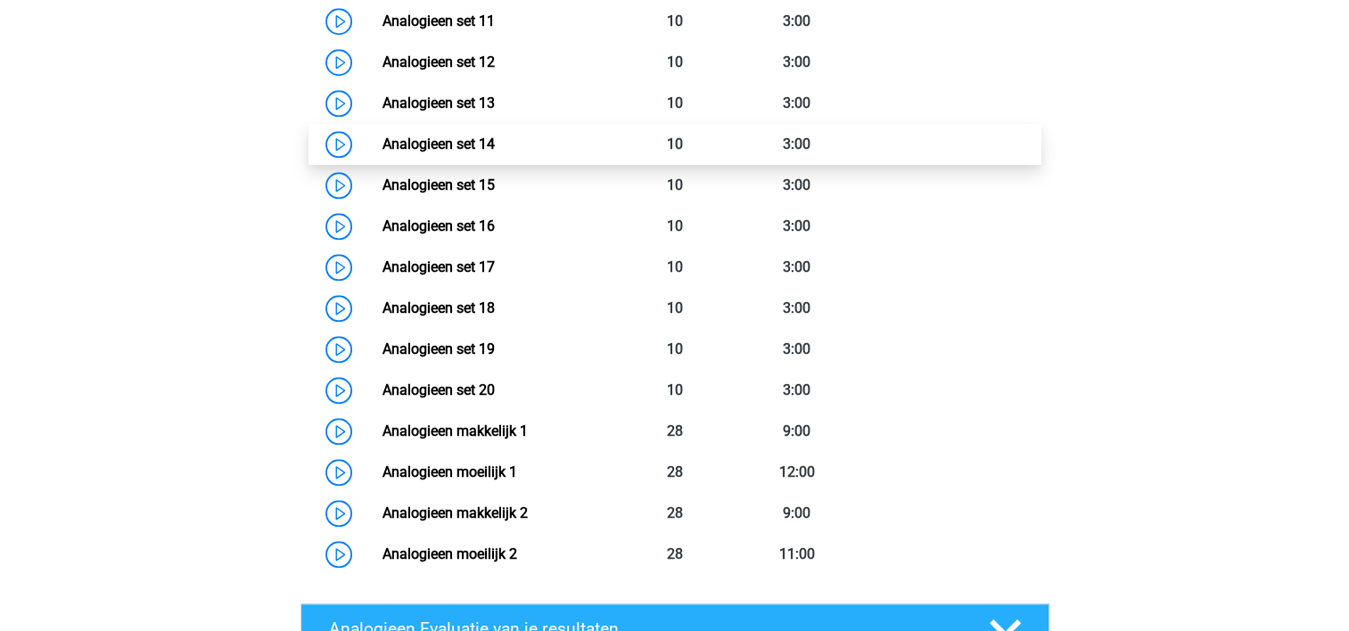
click at [495, 142] on link "Analogieen set 14" at bounding box center [438, 143] width 112 height 17
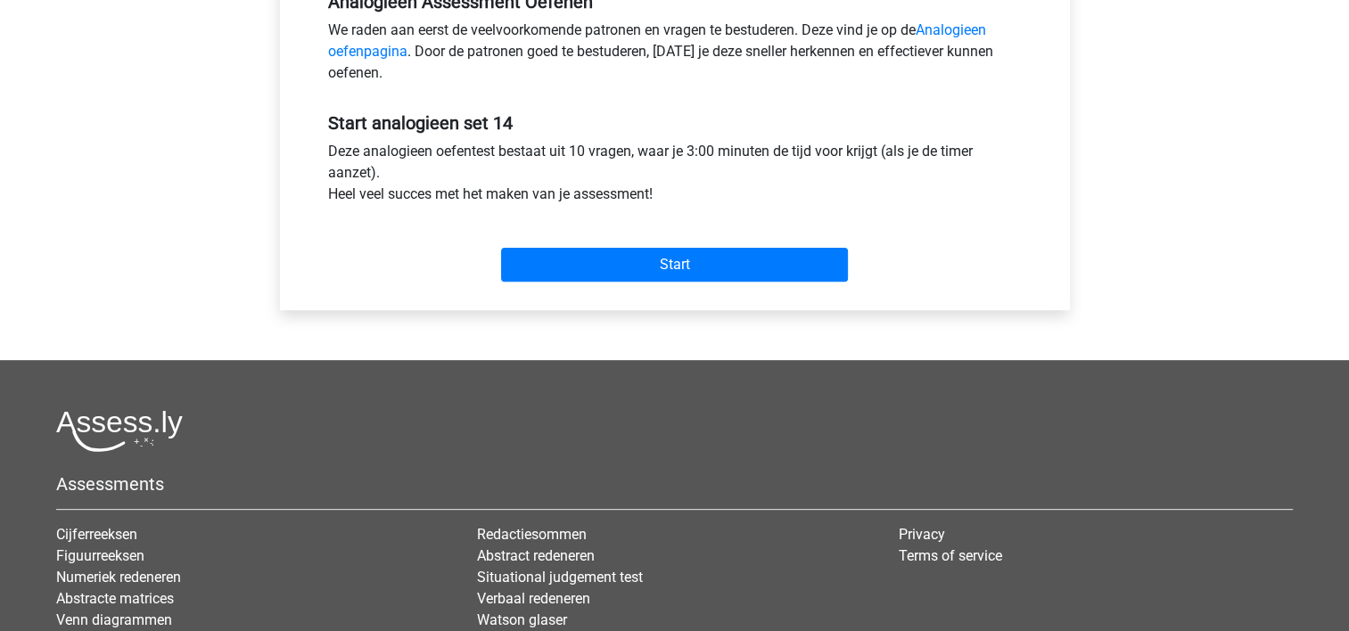
scroll to position [622, 0]
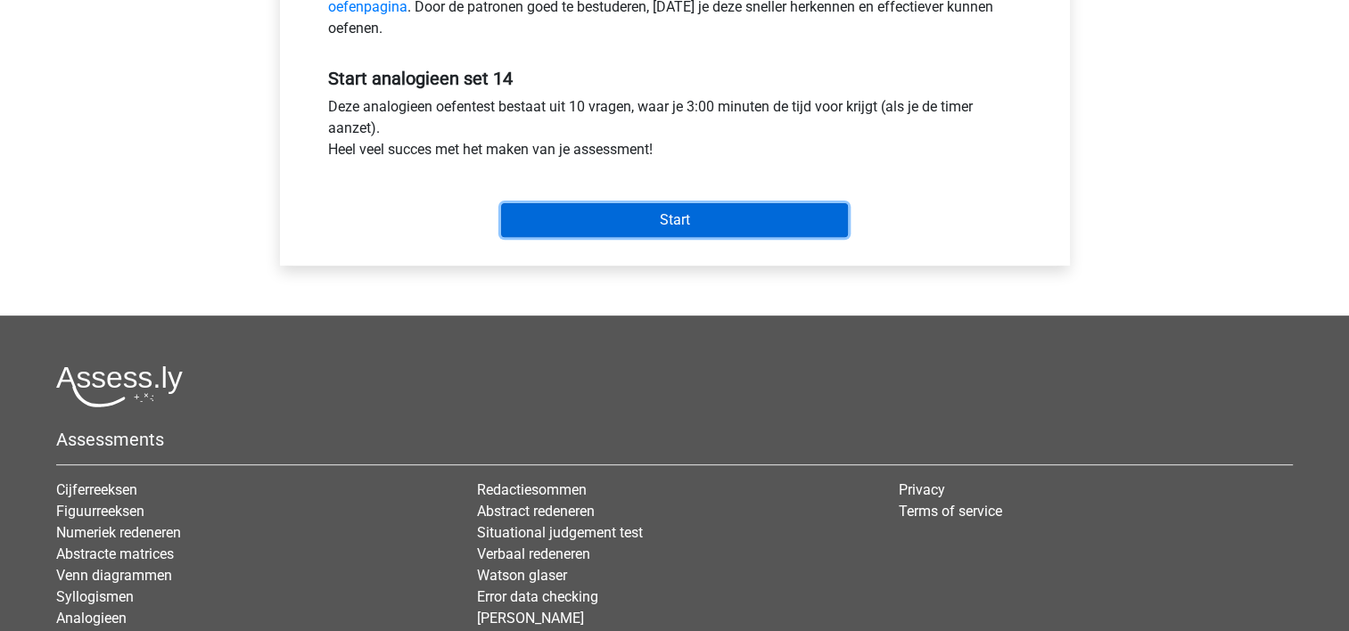
click at [737, 215] on input "Start" at bounding box center [674, 220] width 347 height 34
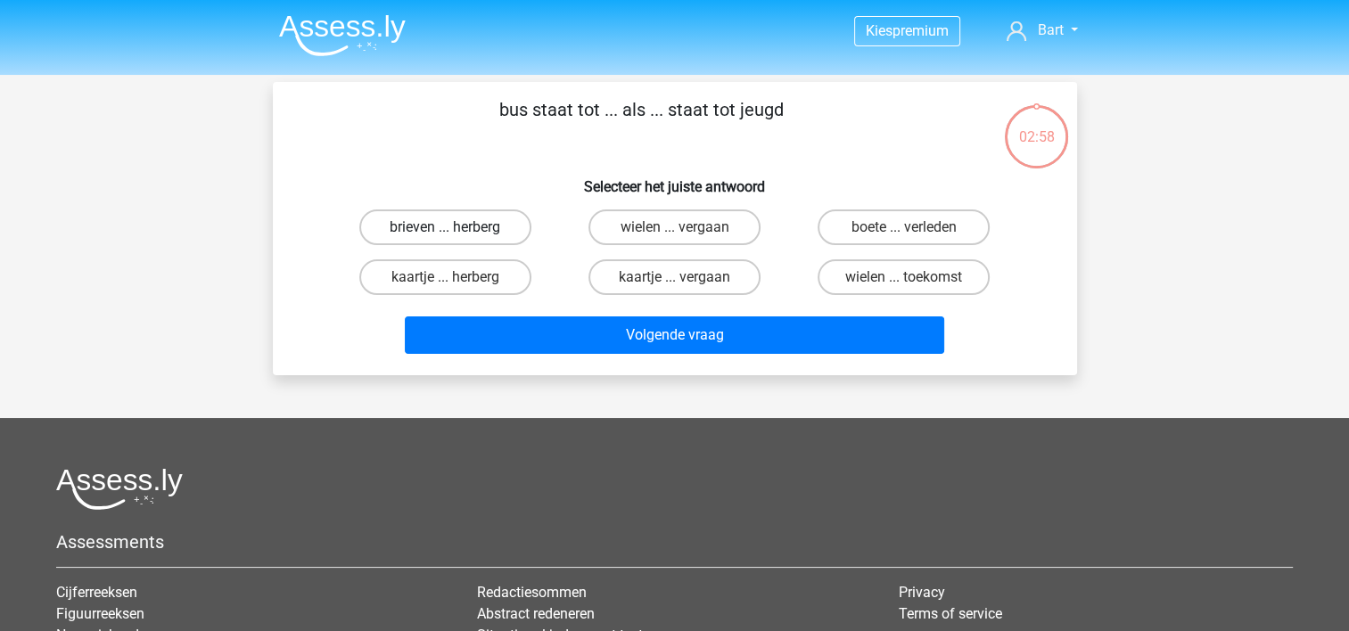
click at [457, 218] on label "brieven ... herberg" at bounding box center [445, 227] width 172 height 36
click at [456, 227] on input "brieven ... herberg" at bounding box center [451, 233] width 12 height 12
radio input "true"
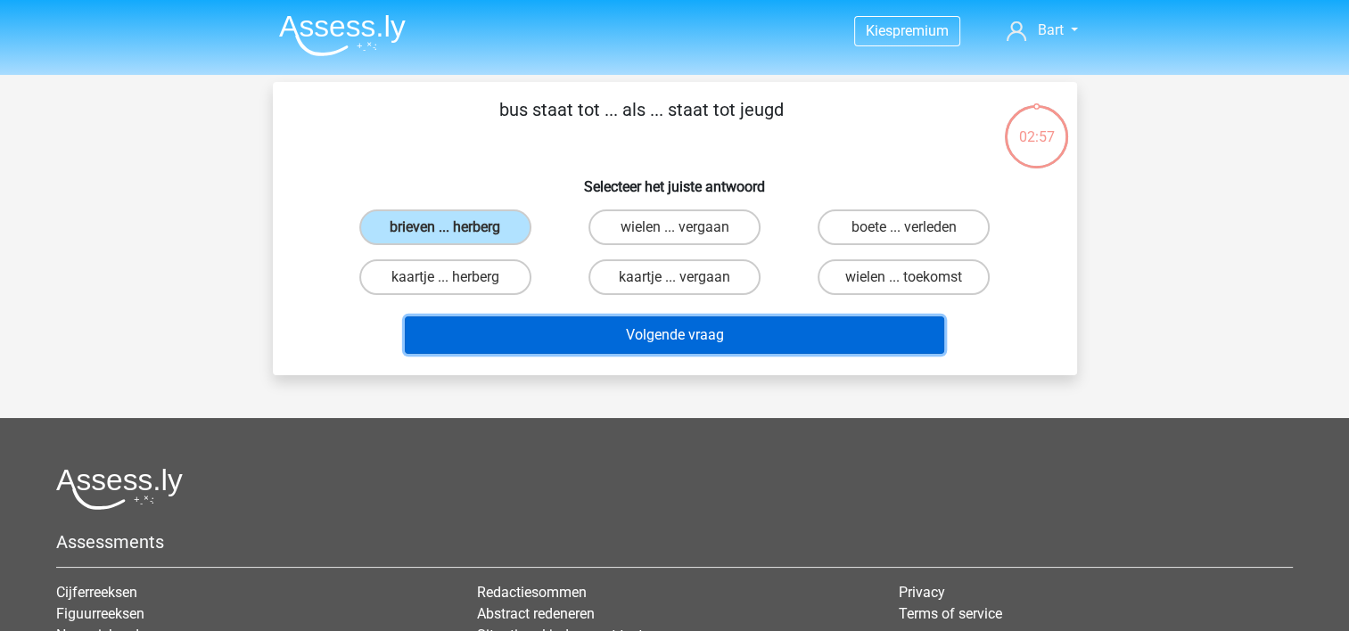
click at [584, 328] on button "Volgende vraag" at bounding box center [674, 334] width 539 height 37
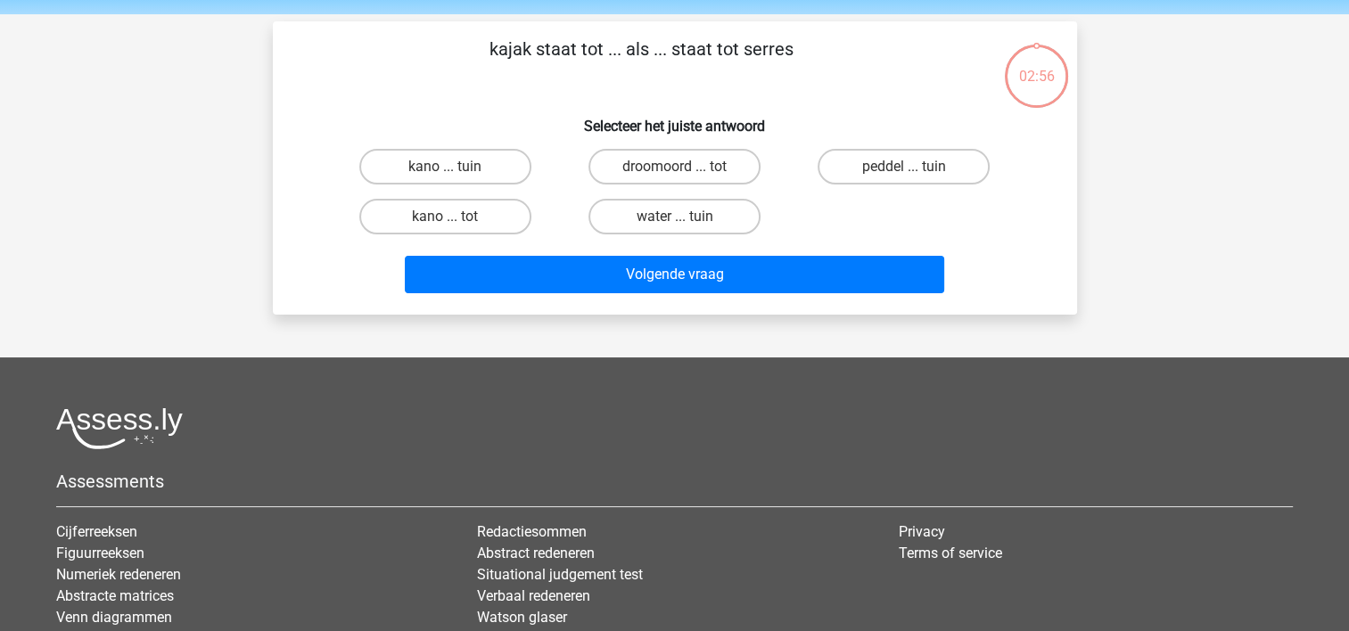
scroll to position [82, 0]
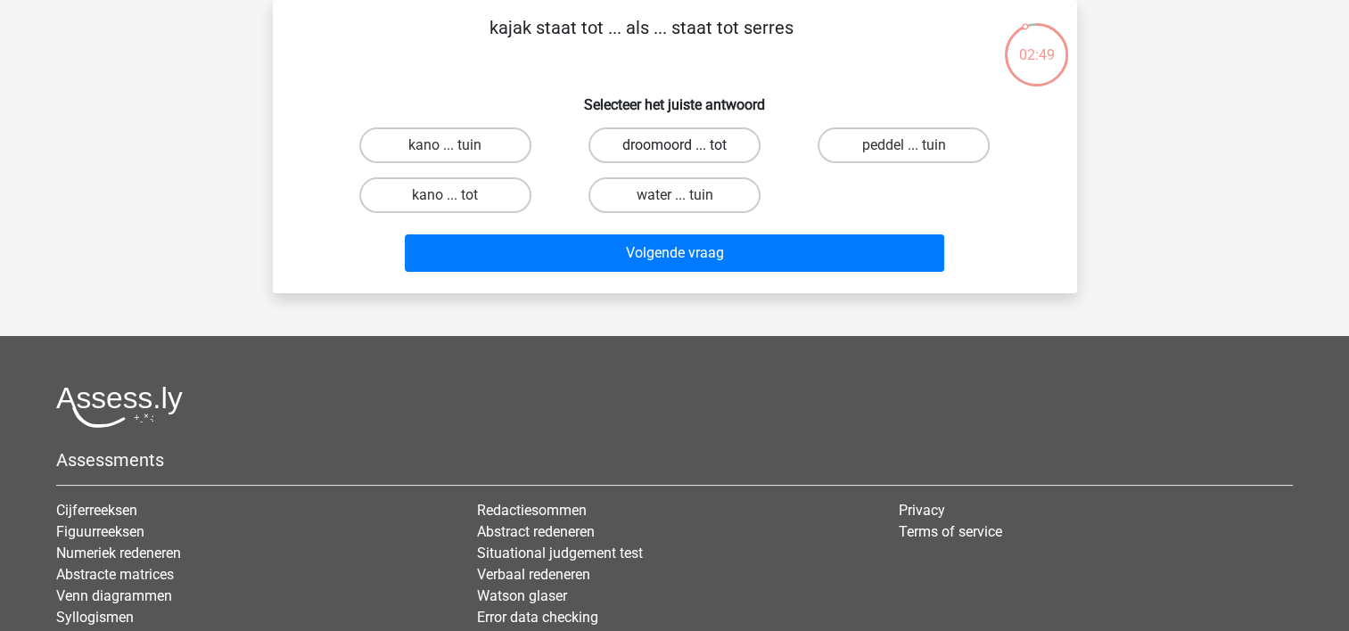
click at [688, 150] on label "droomoord ... tot" at bounding box center [674, 145] width 172 height 36
click at [685, 150] on input "droomoord ... tot" at bounding box center [680, 151] width 12 height 12
radio input "true"
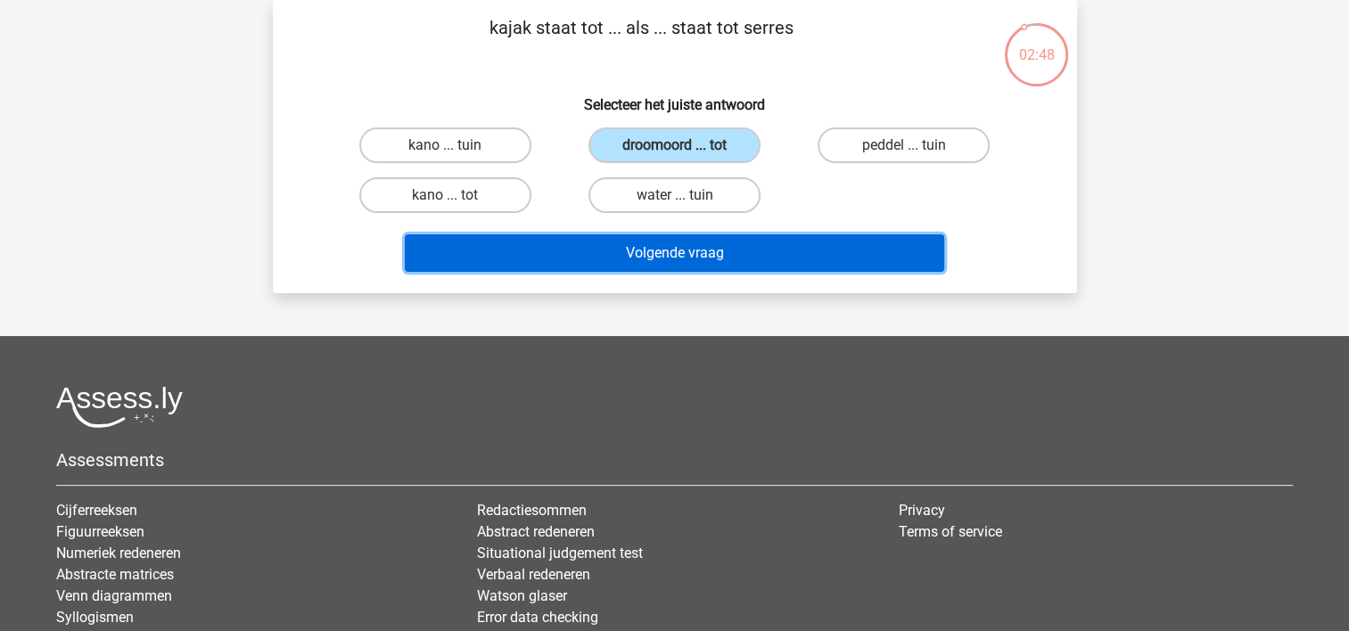
click at [644, 253] on button "Volgende vraag" at bounding box center [674, 252] width 539 height 37
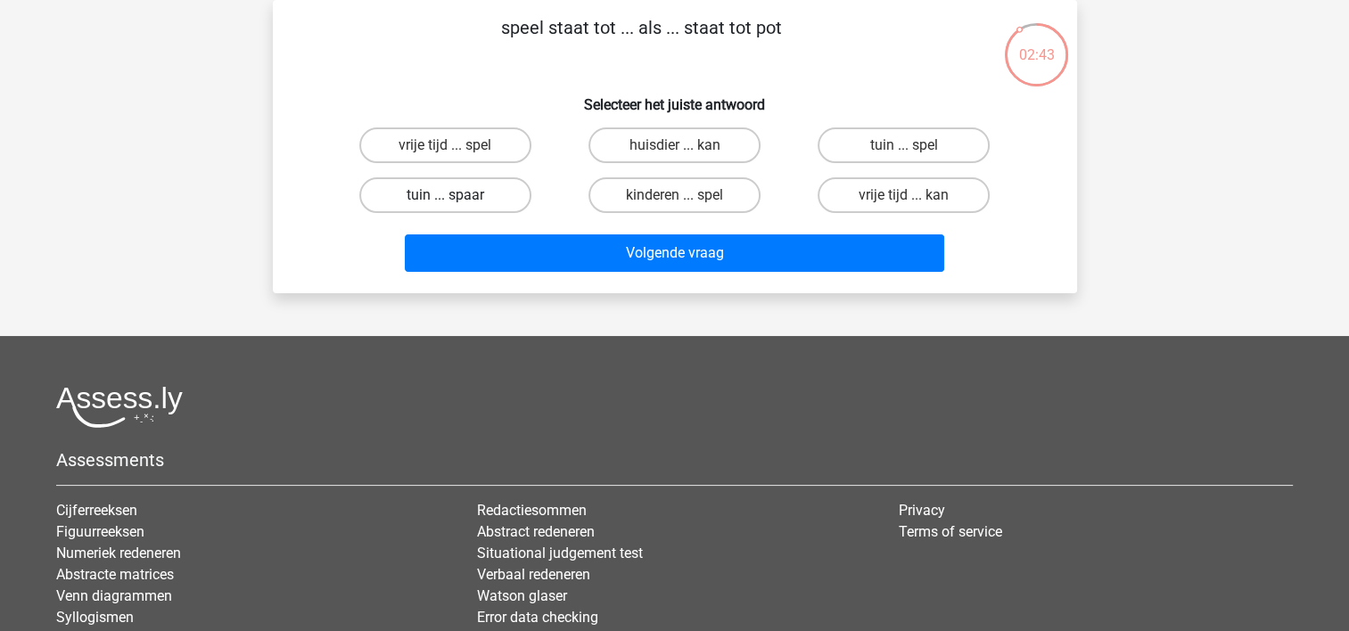
click at [396, 188] on label "tuin ... spaar" at bounding box center [445, 195] width 172 height 36
click at [445, 195] on input "tuin ... spaar" at bounding box center [451, 201] width 12 height 12
radio input "true"
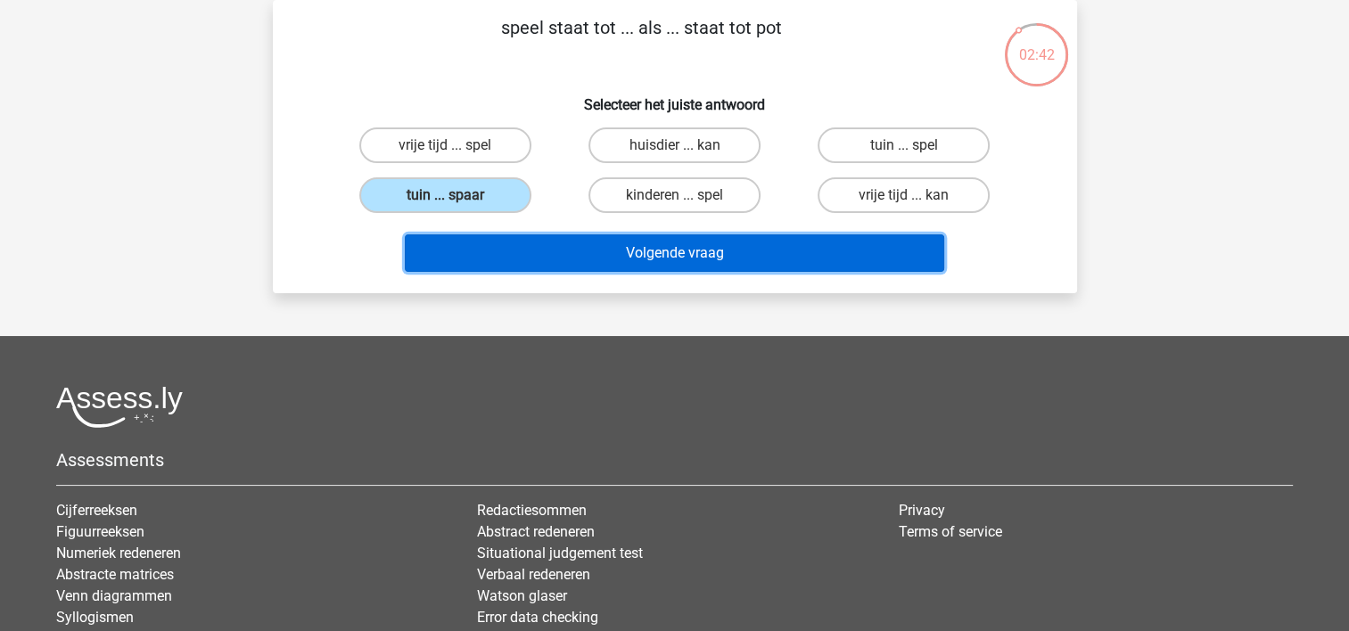
click at [531, 242] on button "Volgende vraag" at bounding box center [674, 252] width 539 height 37
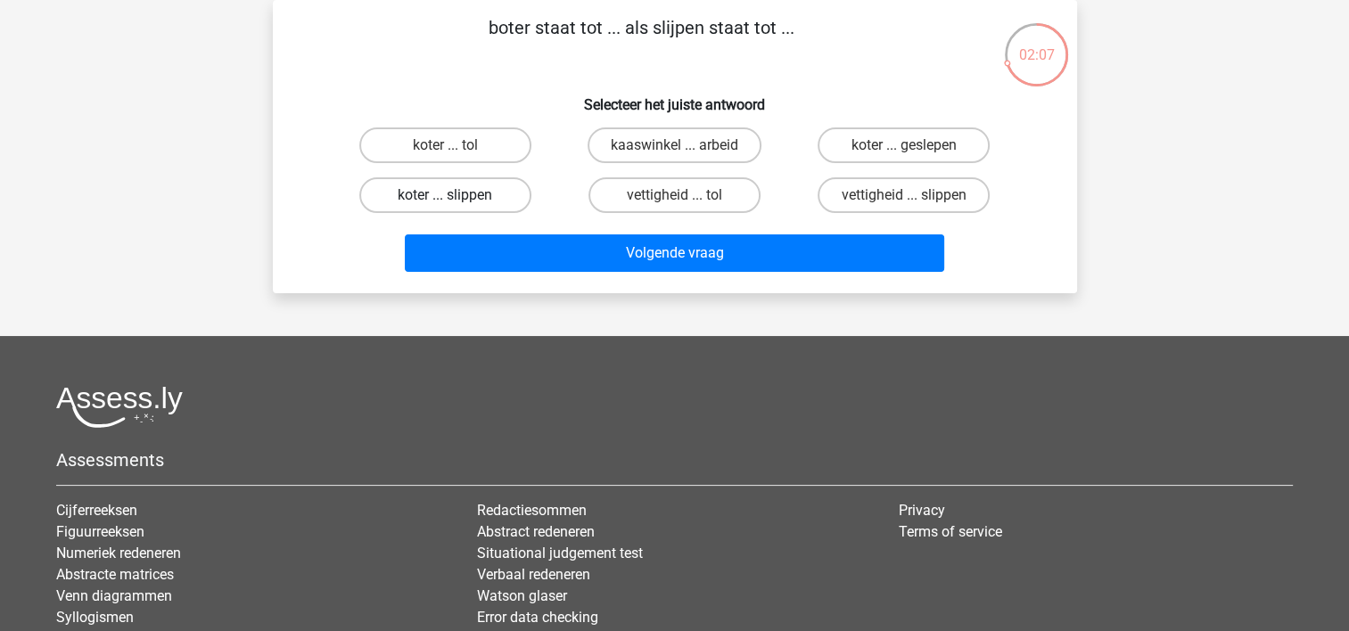
click at [484, 188] on label "koter ... slippen" at bounding box center [445, 195] width 172 height 36
click at [456, 195] on input "koter ... slippen" at bounding box center [451, 201] width 12 height 12
radio input "true"
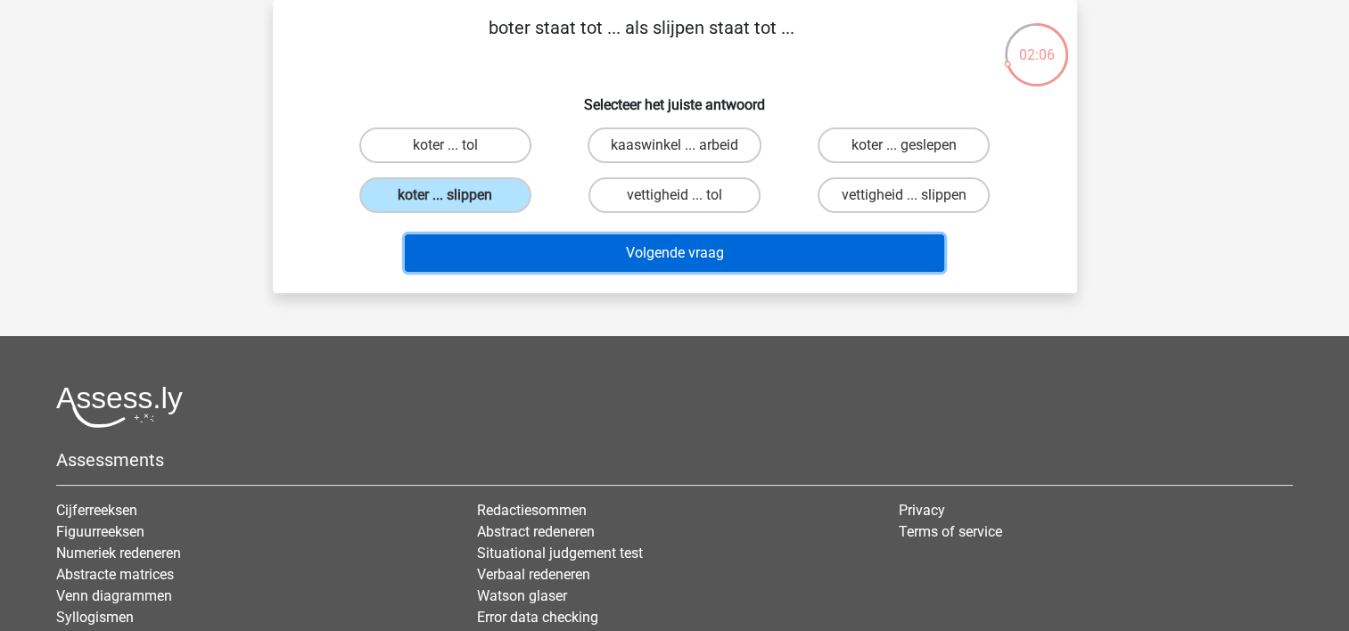
click at [581, 255] on button "Volgende vraag" at bounding box center [674, 252] width 539 height 37
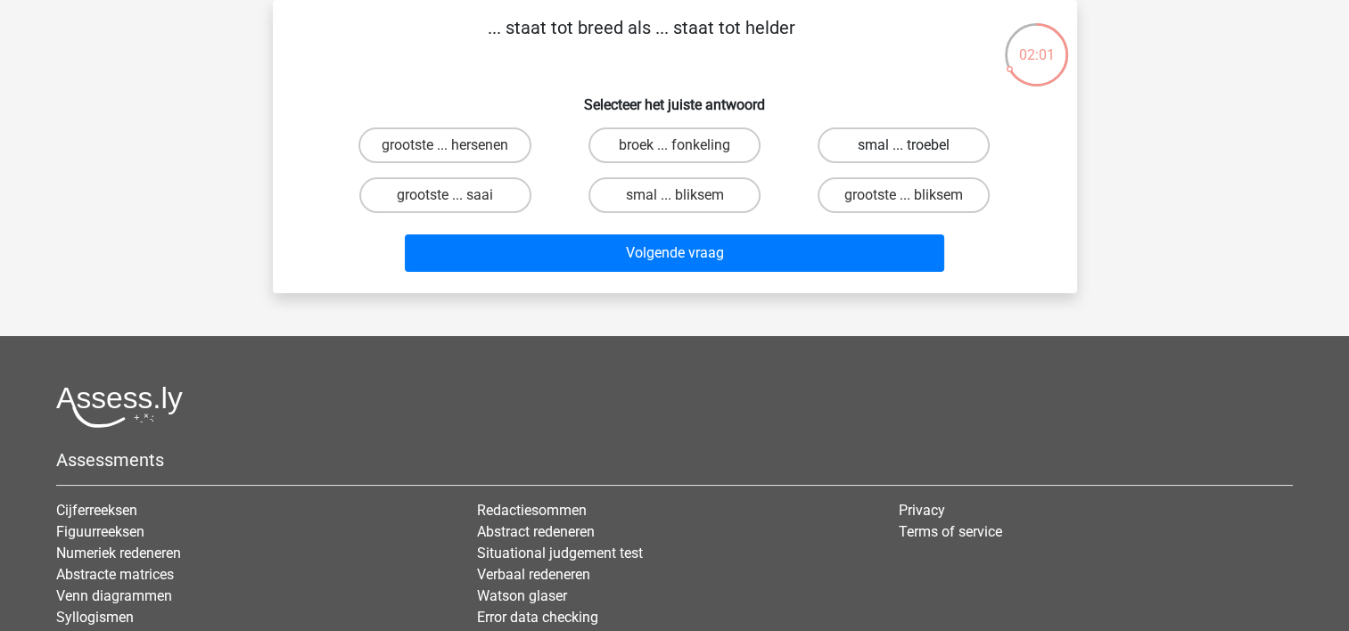
click at [906, 139] on label "smal ... troebel" at bounding box center [903, 145] width 172 height 36
click at [906, 145] on input "smal ... troebel" at bounding box center [910, 151] width 12 height 12
radio input "true"
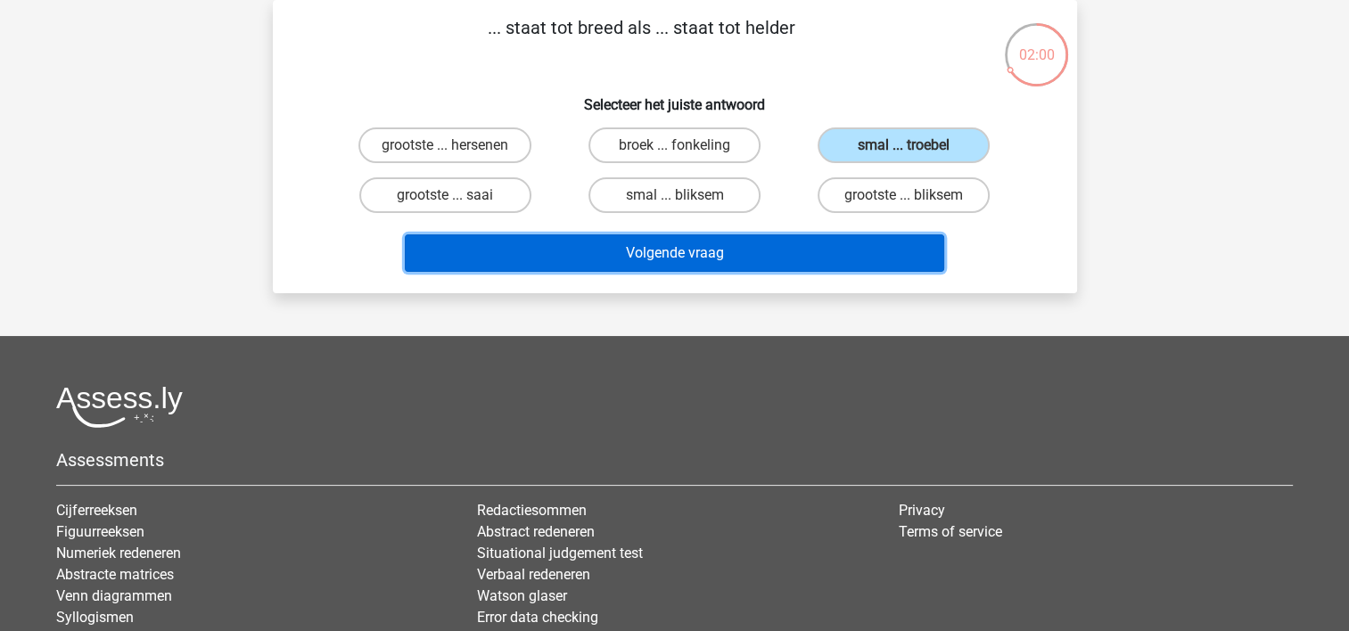
click at [731, 257] on button "Volgende vraag" at bounding box center [674, 252] width 539 height 37
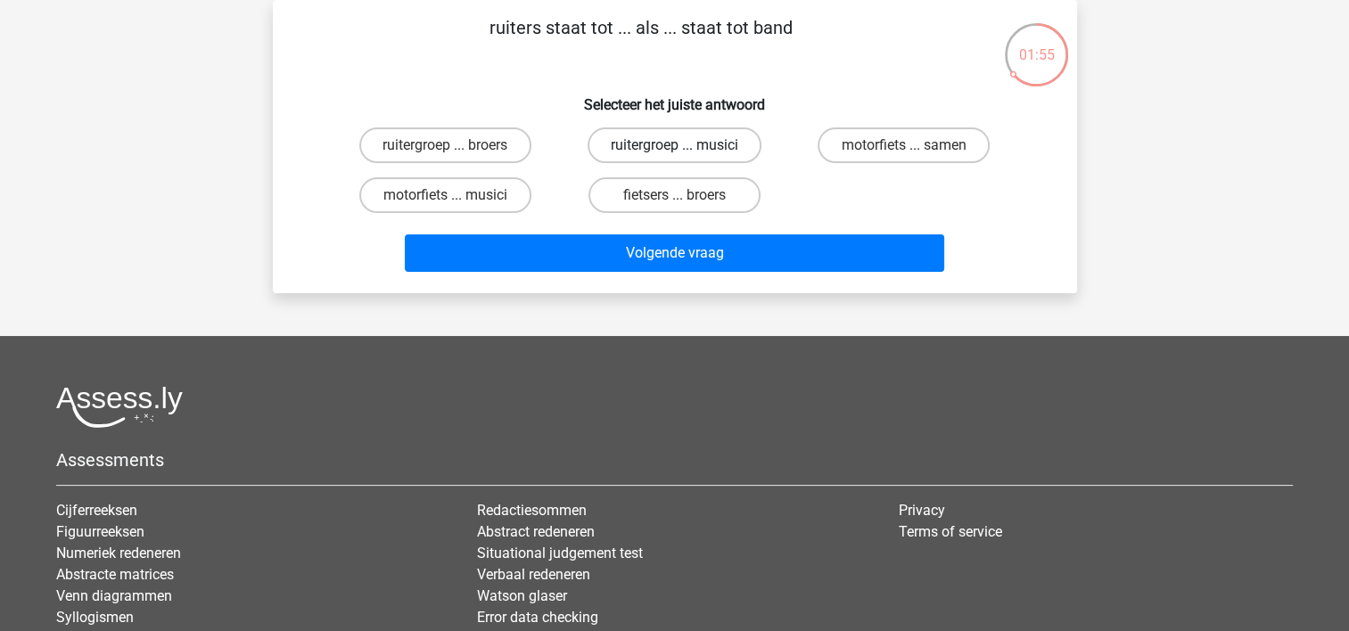
click at [686, 150] on label "ruitergroep ... musici" at bounding box center [674, 145] width 174 height 36
click at [685, 150] on input "ruitergroep ... musici" at bounding box center [680, 151] width 12 height 12
radio input "true"
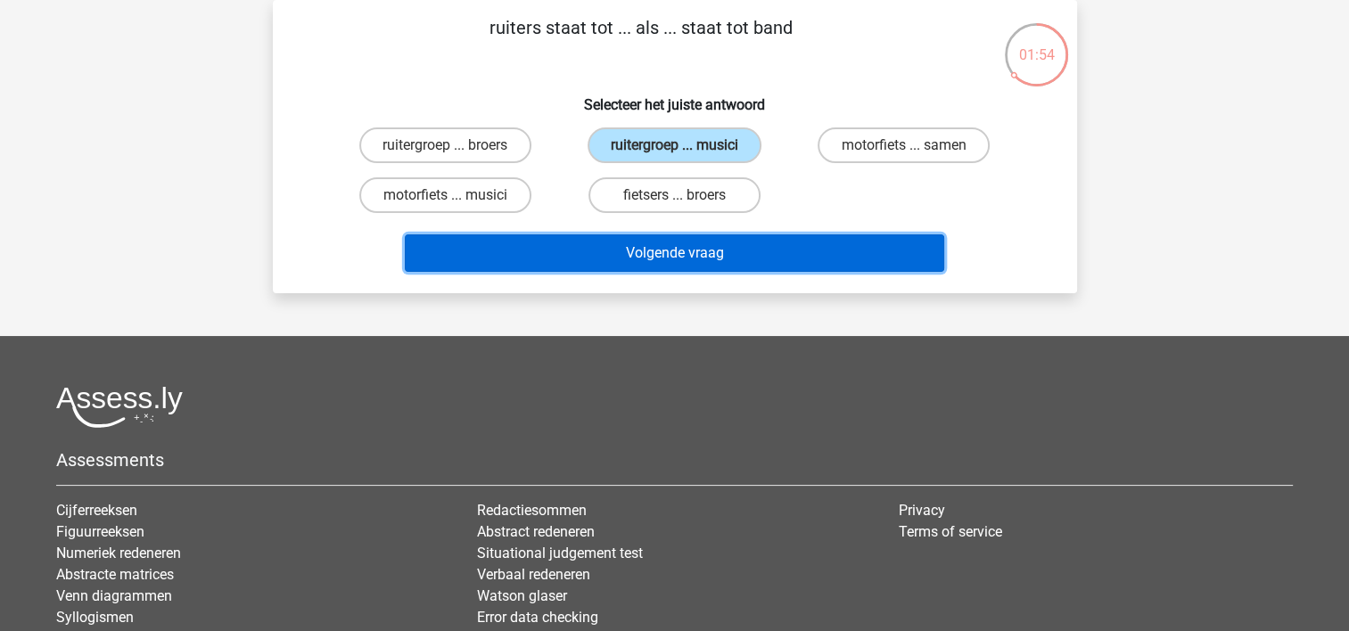
click at [678, 263] on button "Volgende vraag" at bounding box center [674, 252] width 539 height 37
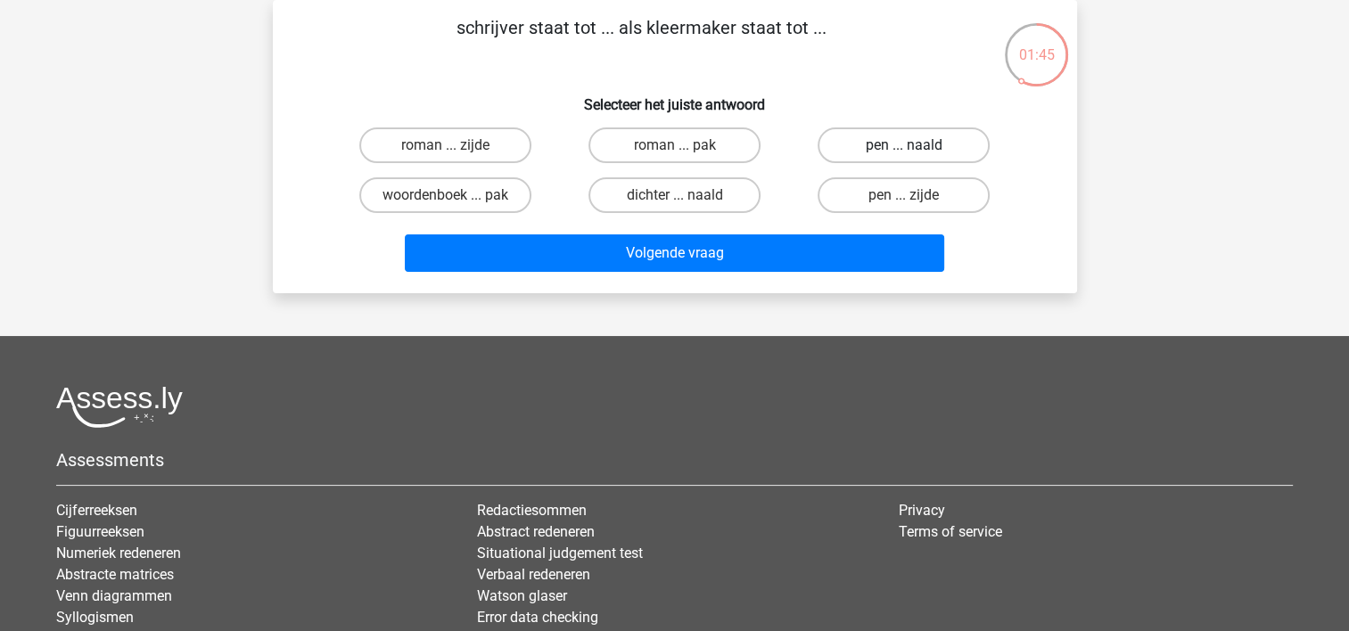
click at [927, 144] on label "pen ... naald" at bounding box center [903, 145] width 172 height 36
click at [915, 145] on input "pen ... naald" at bounding box center [910, 151] width 12 height 12
radio input "true"
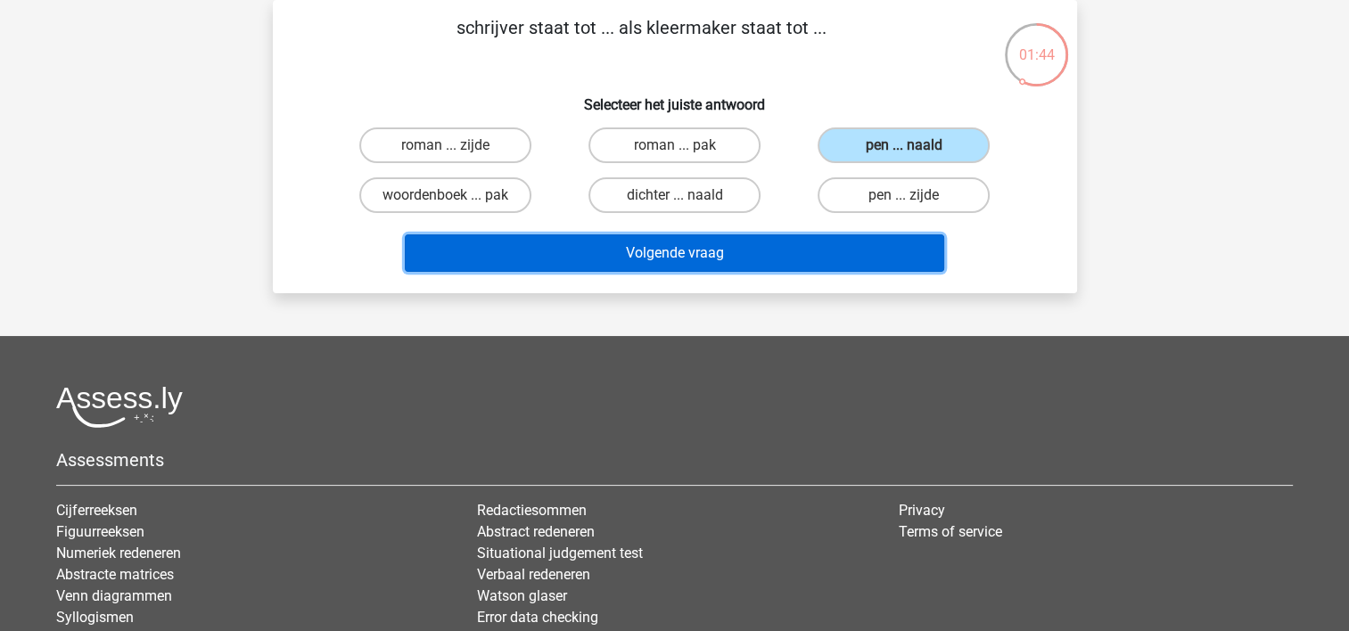
click at [745, 249] on button "Volgende vraag" at bounding box center [674, 252] width 539 height 37
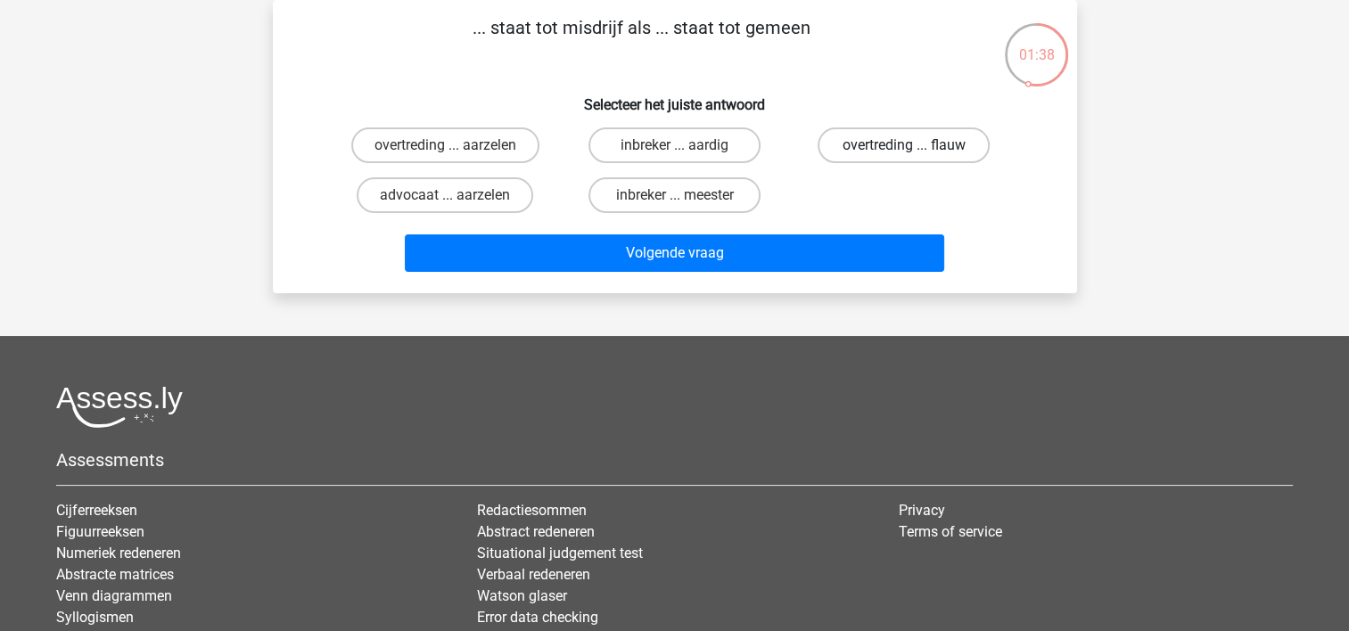
click at [841, 160] on label "overtreding ... flauw" at bounding box center [903, 145] width 172 height 36
click at [904, 157] on input "overtreding ... flauw" at bounding box center [910, 151] width 12 height 12
radio input "true"
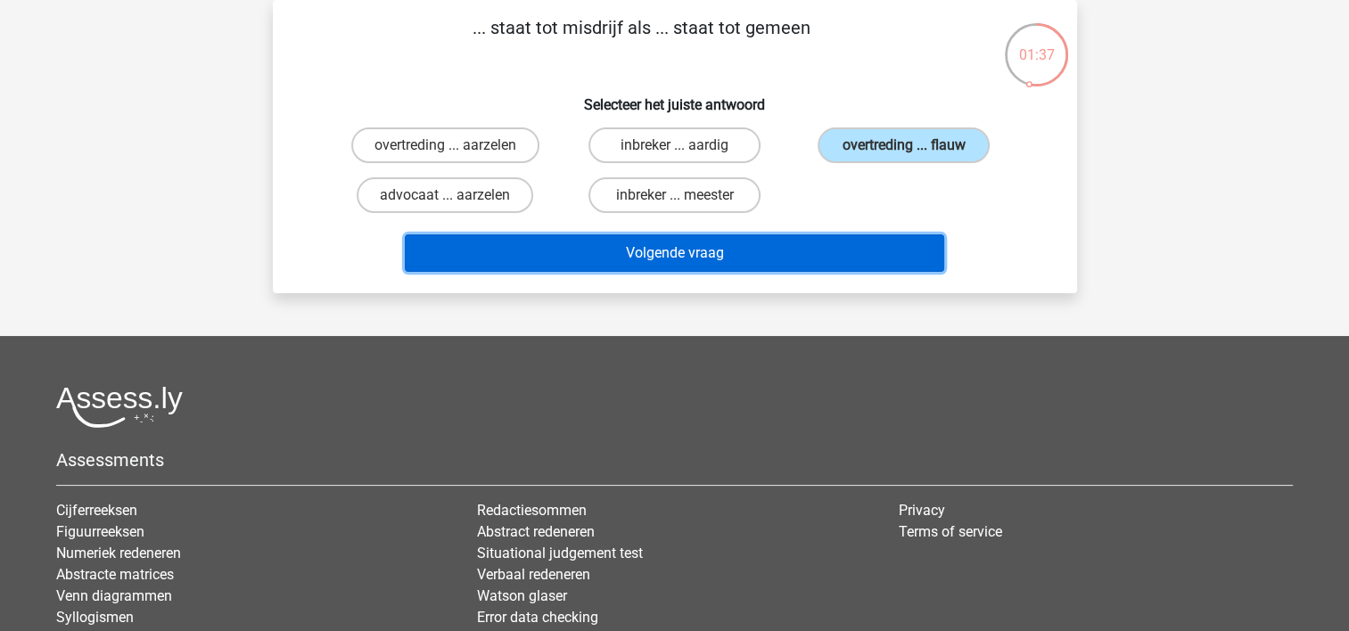
click at [745, 264] on button "Volgende vraag" at bounding box center [674, 252] width 539 height 37
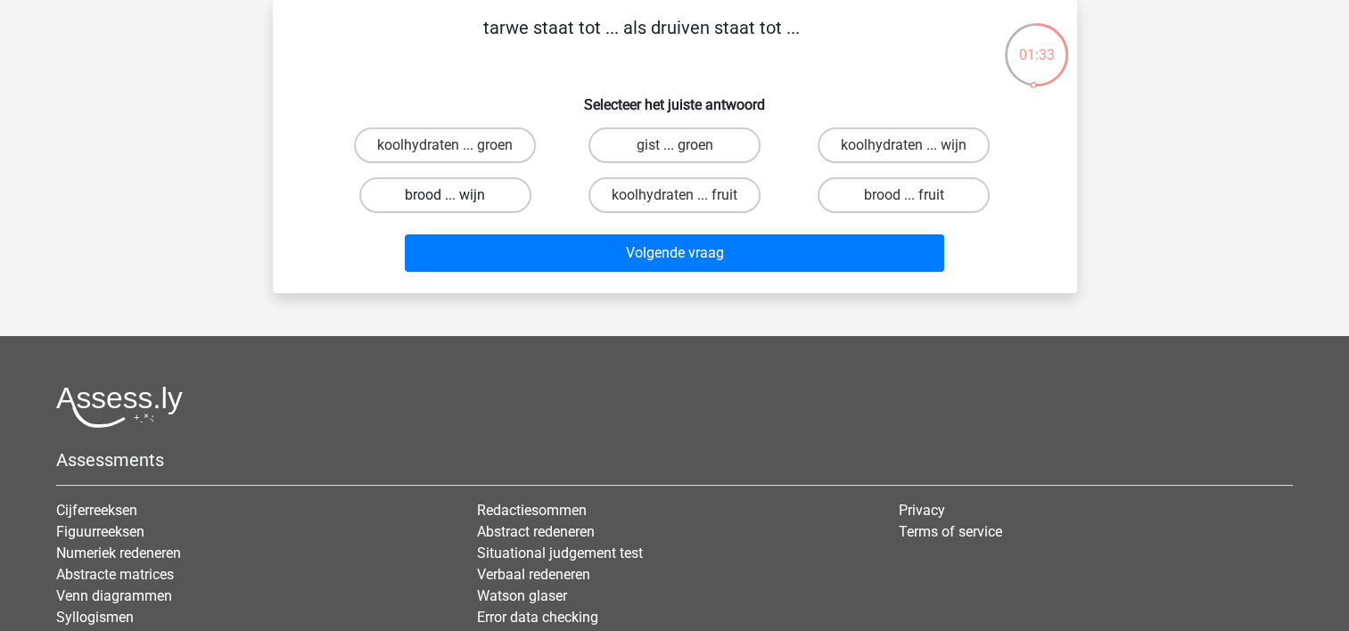
click at [458, 191] on label "brood ... wijn" at bounding box center [445, 195] width 172 height 36
click at [456, 195] on input "brood ... wijn" at bounding box center [451, 201] width 12 height 12
radio input "true"
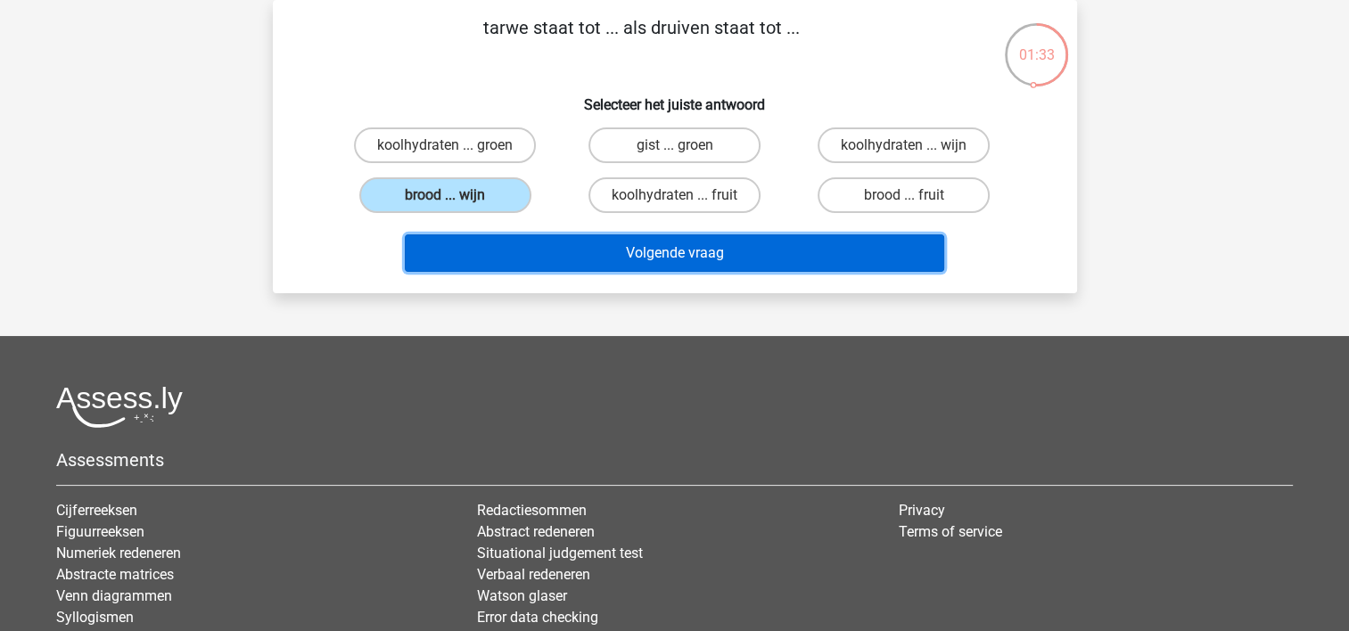
click at [579, 249] on button "Volgende vraag" at bounding box center [674, 252] width 539 height 37
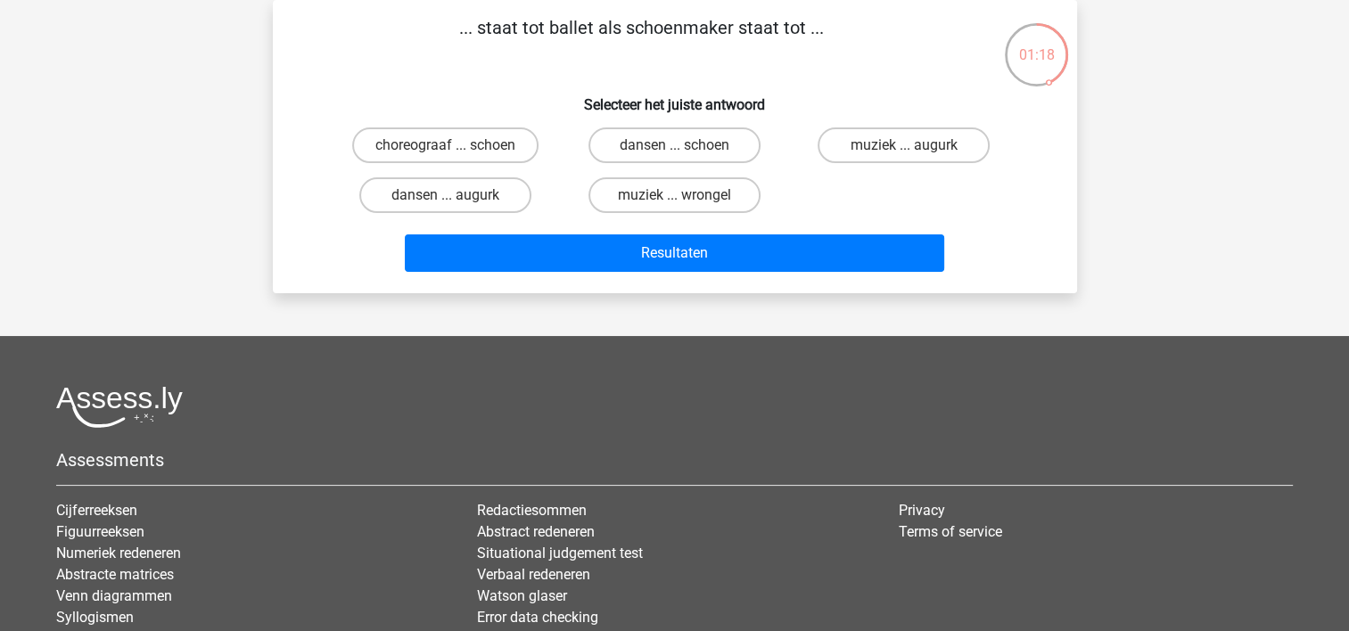
click at [446, 151] on input "choreograaf ... schoen" at bounding box center [451, 151] width 12 height 12
radio input "true"
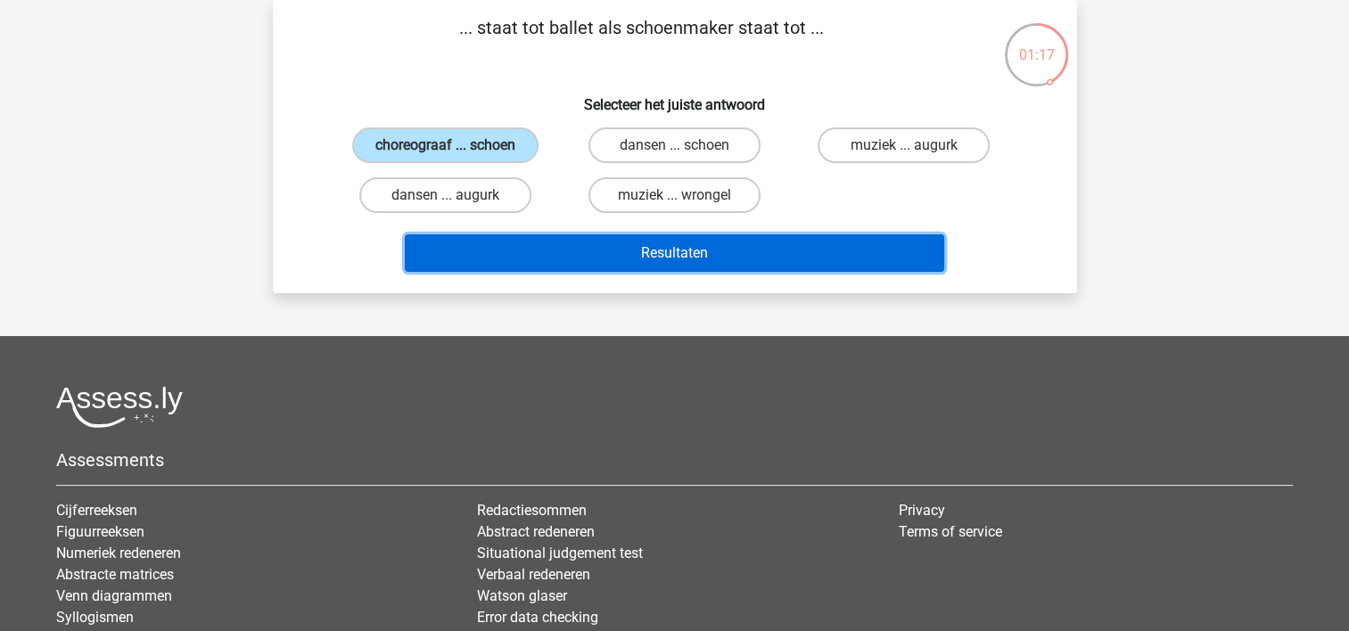
click at [567, 250] on button "Resultaten" at bounding box center [674, 252] width 539 height 37
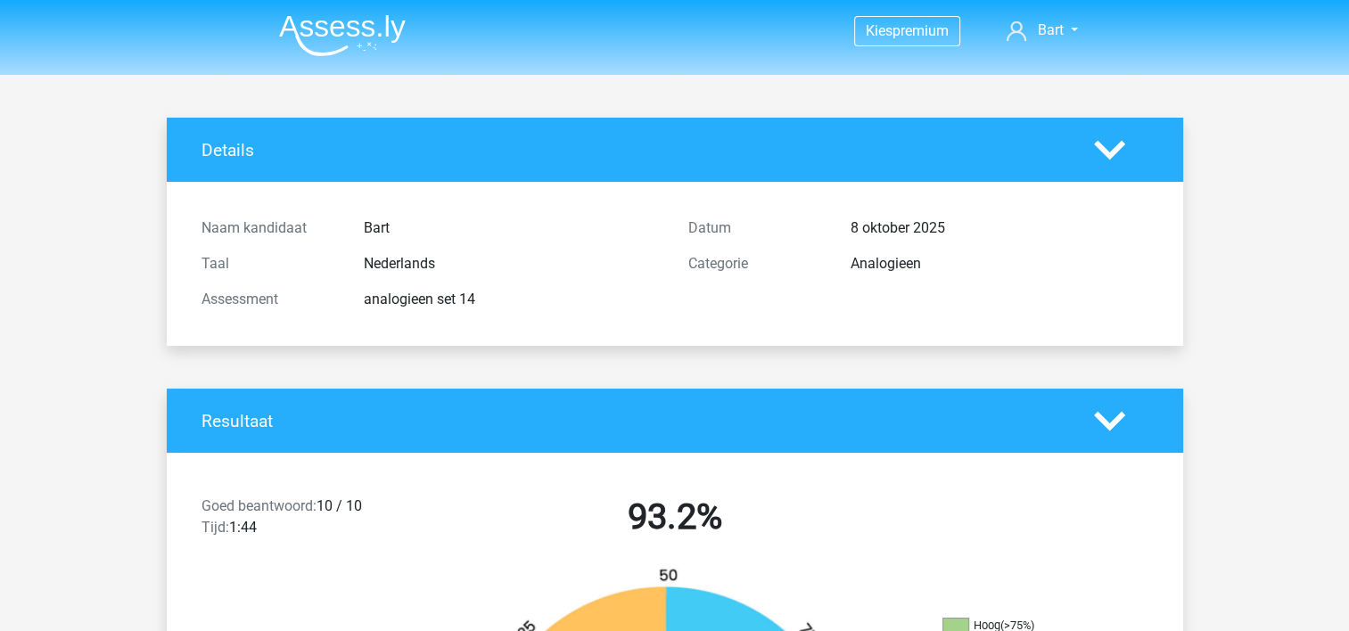
click at [344, 32] on img at bounding box center [342, 35] width 127 height 42
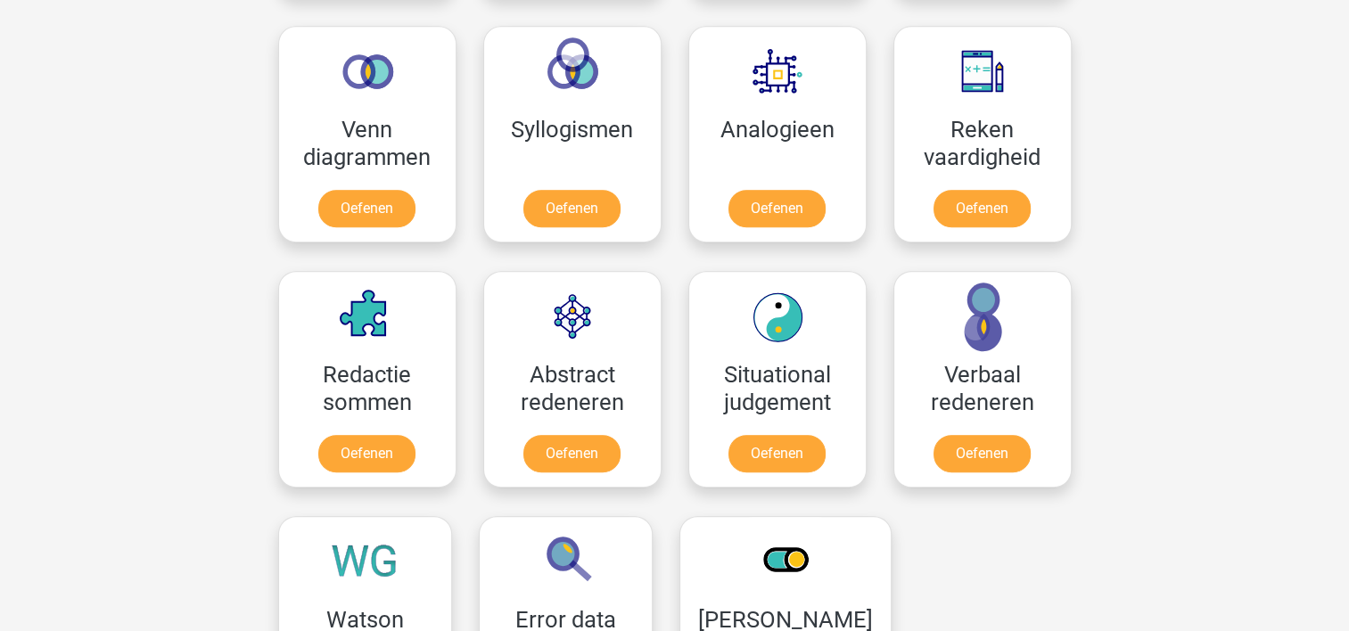
scroll to position [984, 0]
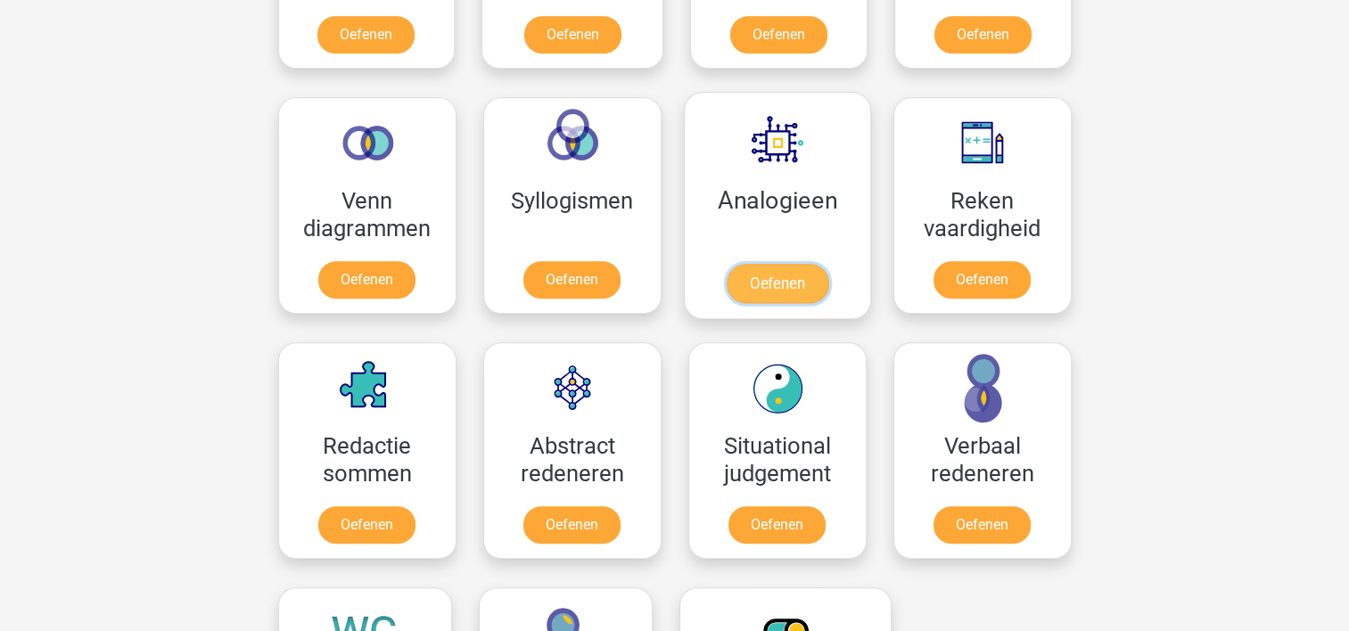
click at [754, 275] on link "Oefenen" at bounding box center [777, 283] width 102 height 39
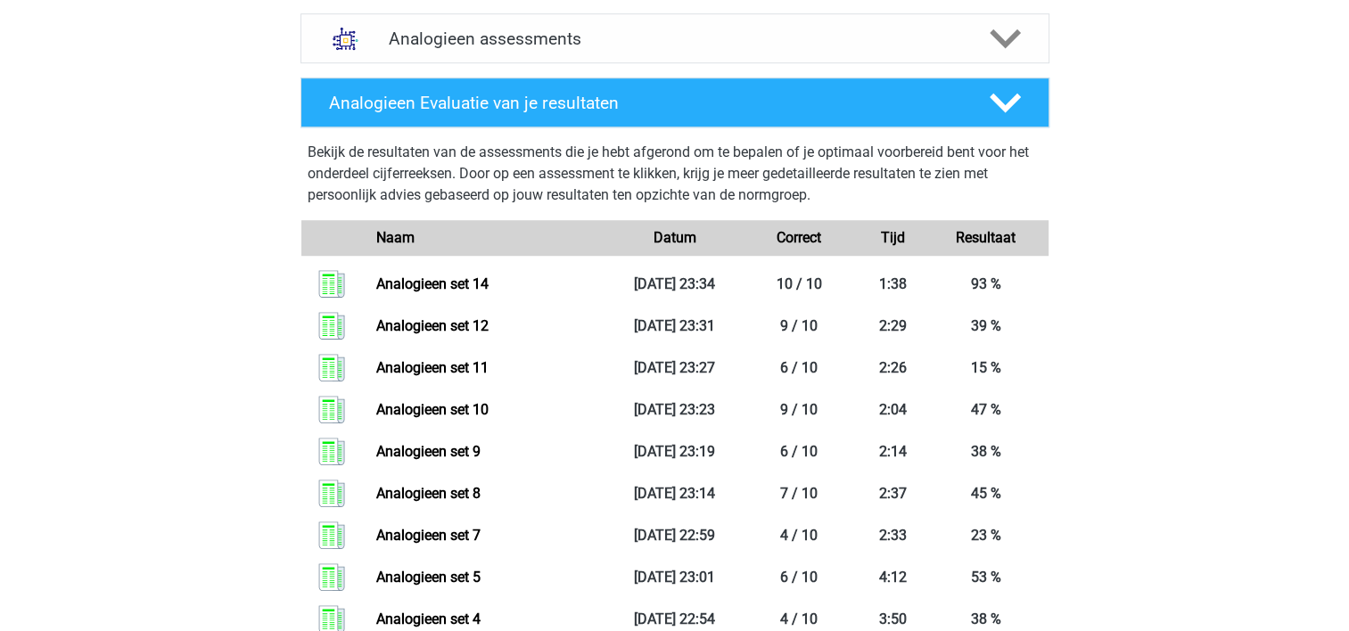
scroll to position [984, 0]
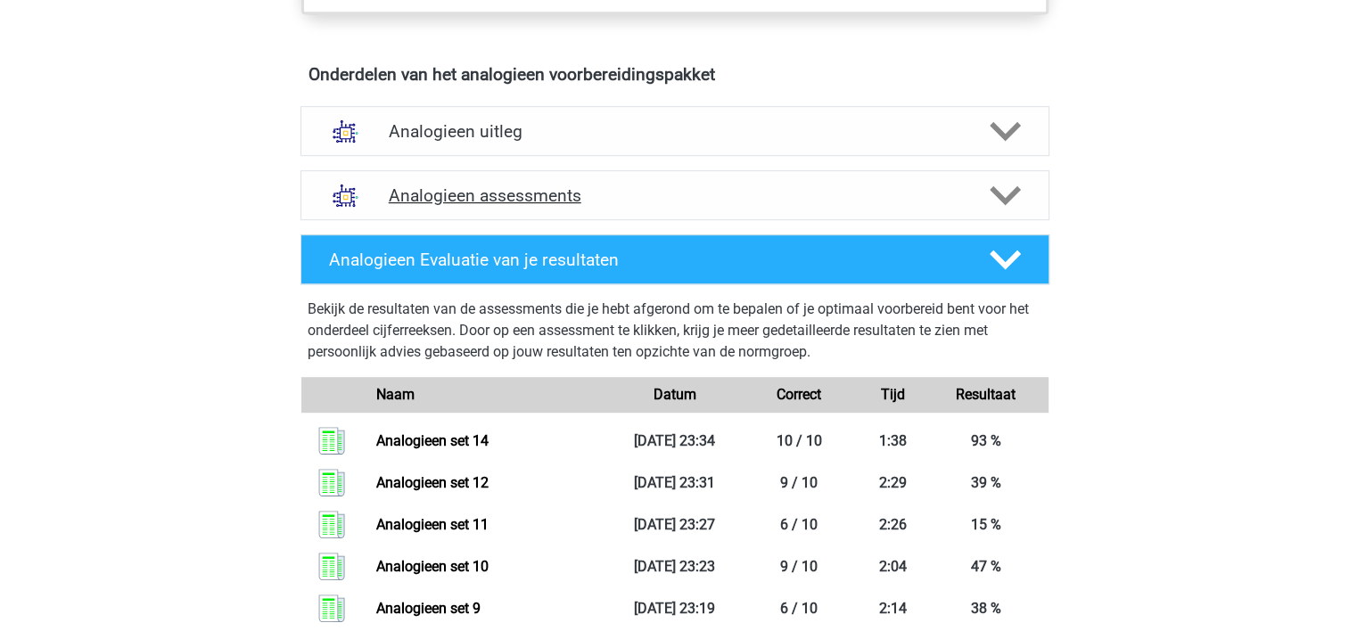
click at [746, 171] on div "Analogieen assessments" at bounding box center [674, 195] width 749 height 50
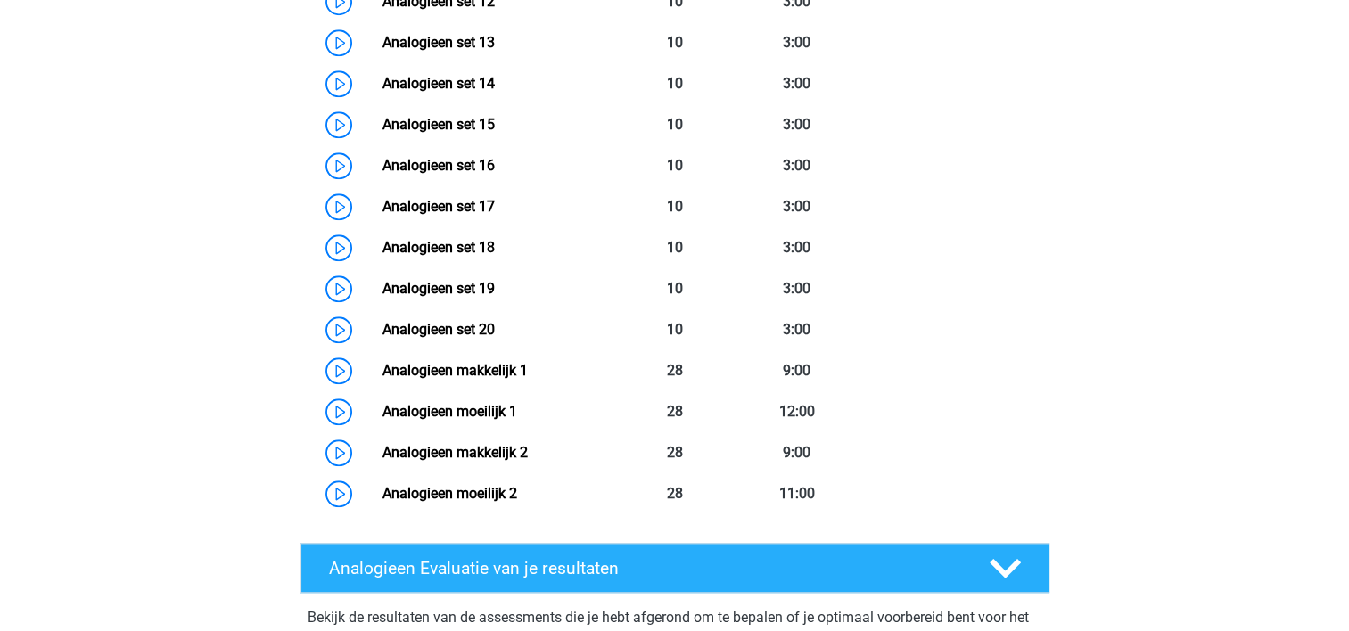
scroll to position [1761, 0]
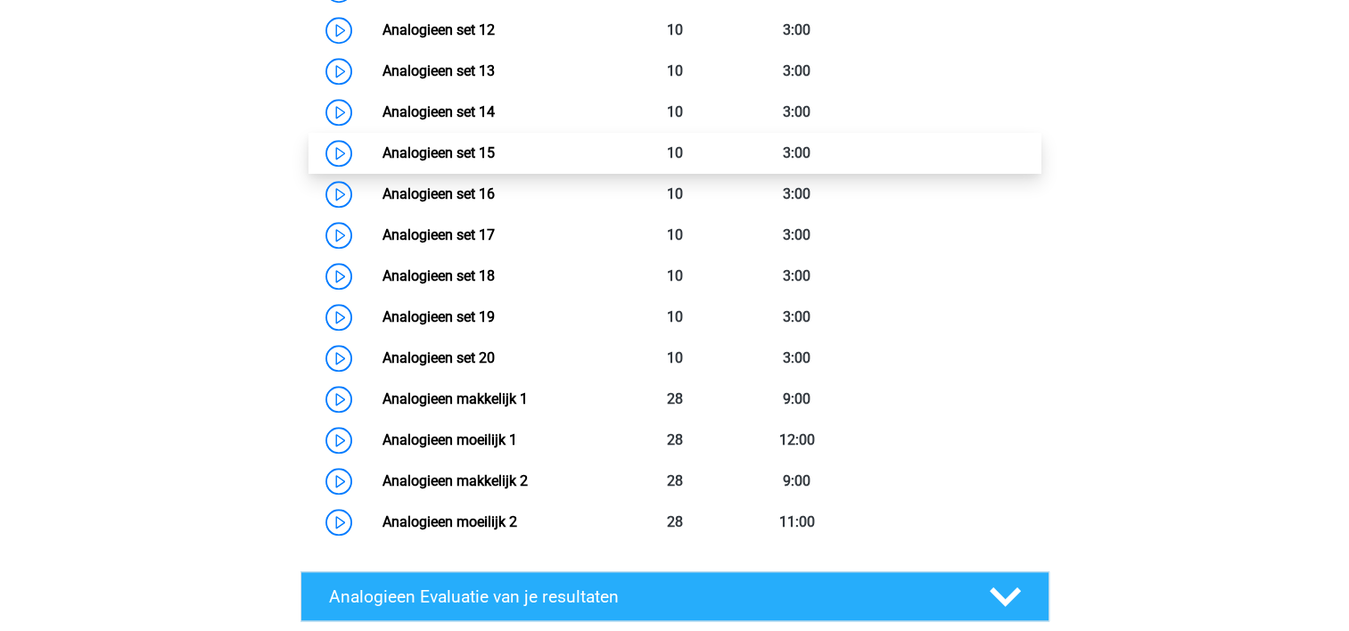
click at [435, 151] on link "Analogieen set 15" at bounding box center [438, 152] width 112 height 17
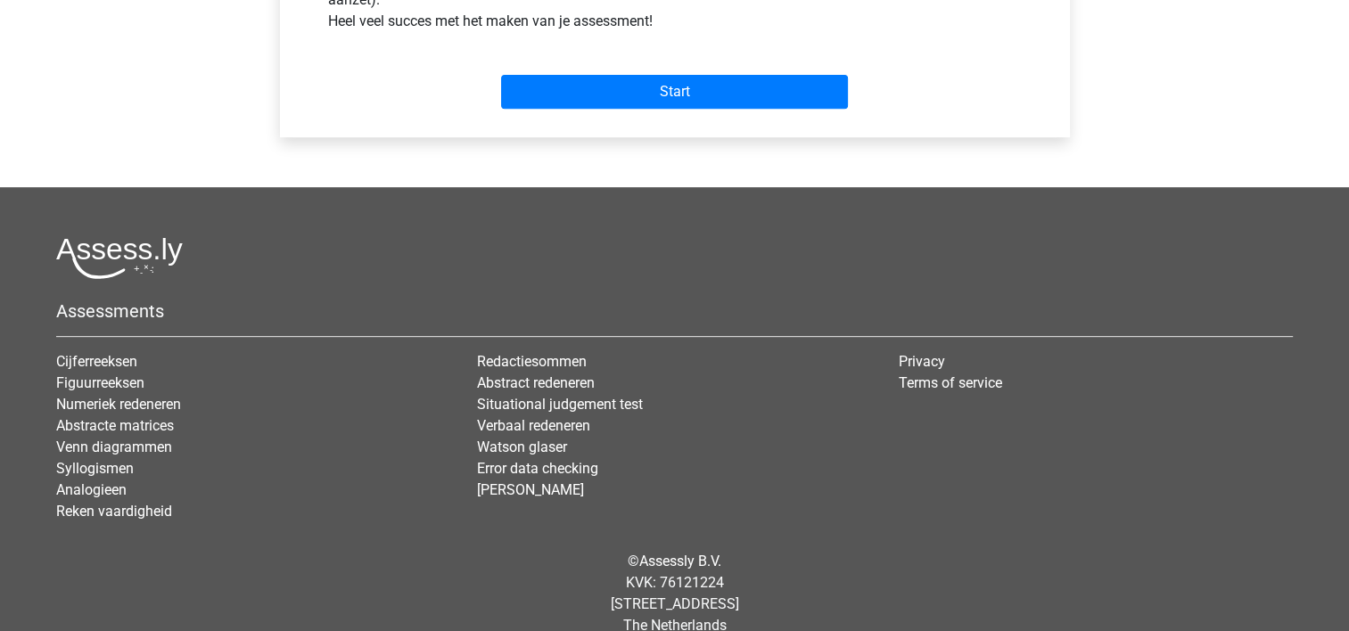
scroll to position [776, 0]
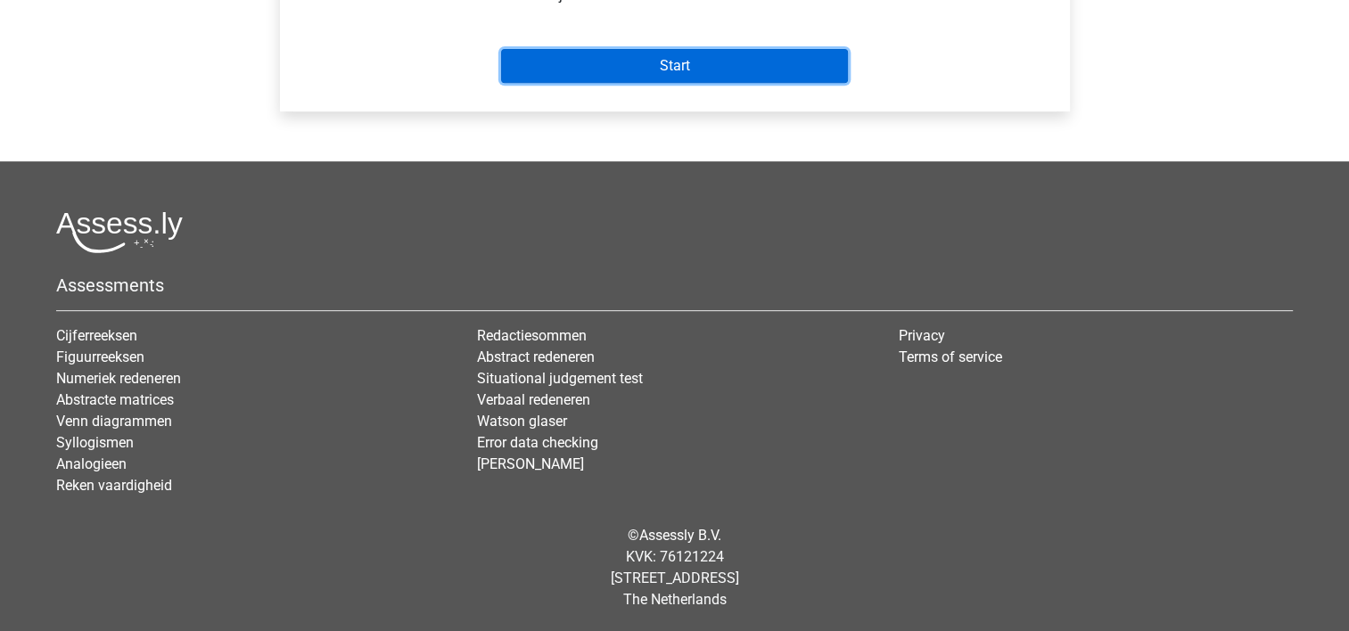
click at [671, 79] on input "Start" at bounding box center [674, 66] width 347 height 34
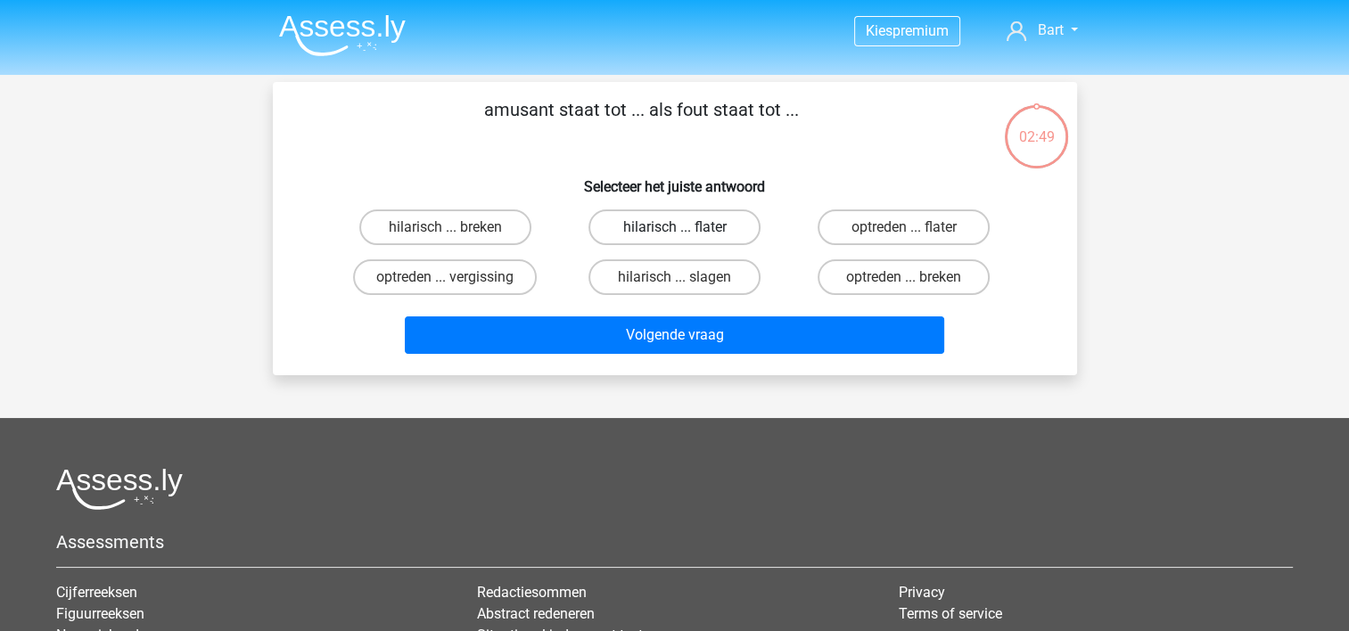
click at [708, 221] on label "hilarisch ... flater" at bounding box center [674, 227] width 172 height 36
click at [685, 227] on input "hilarisch ... flater" at bounding box center [680, 233] width 12 height 12
radio input "true"
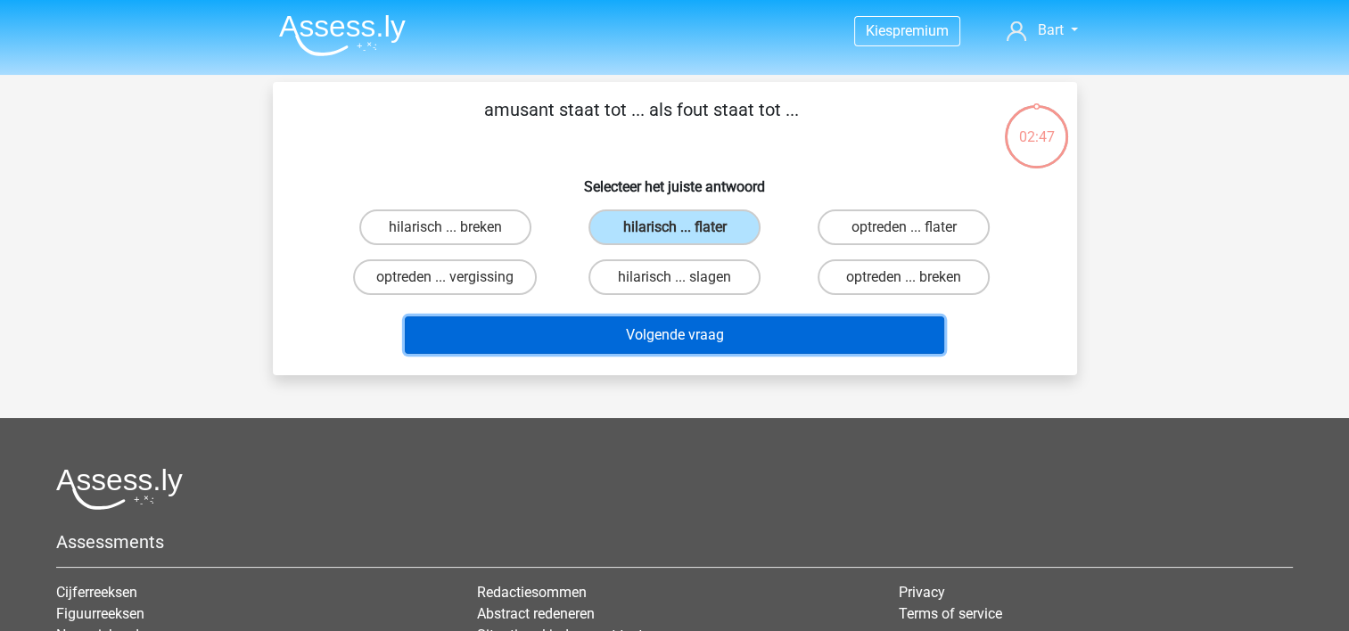
click at [631, 348] on button "Volgende vraag" at bounding box center [674, 334] width 539 height 37
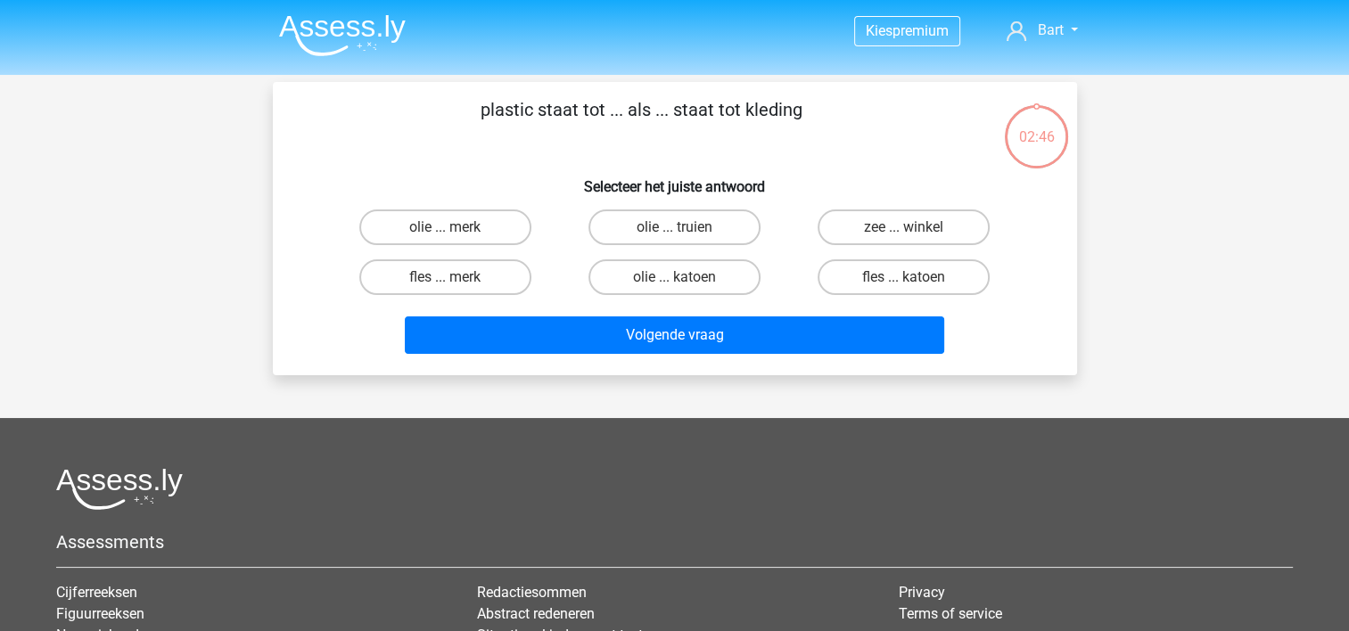
scroll to position [82, 0]
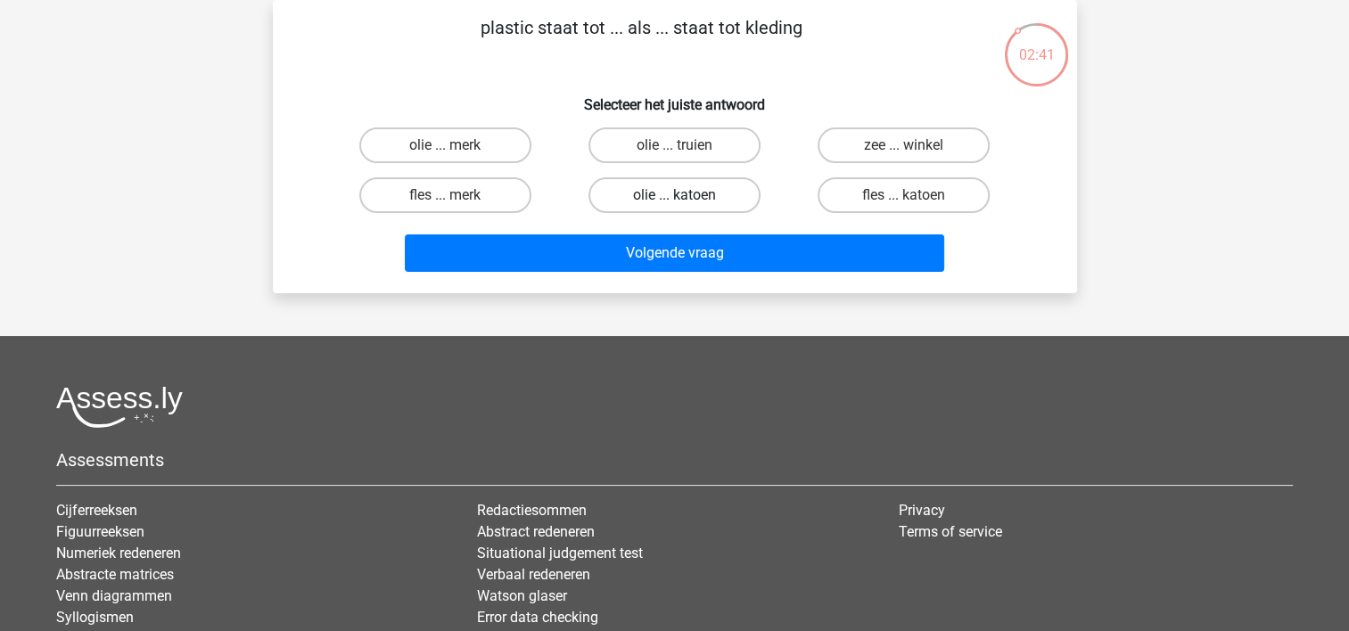
click at [689, 191] on label "olie ... katoen" at bounding box center [674, 195] width 172 height 36
click at [685, 195] on input "olie ... katoen" at bounding box center [680, 201] width 12 height 12
radio input "true"
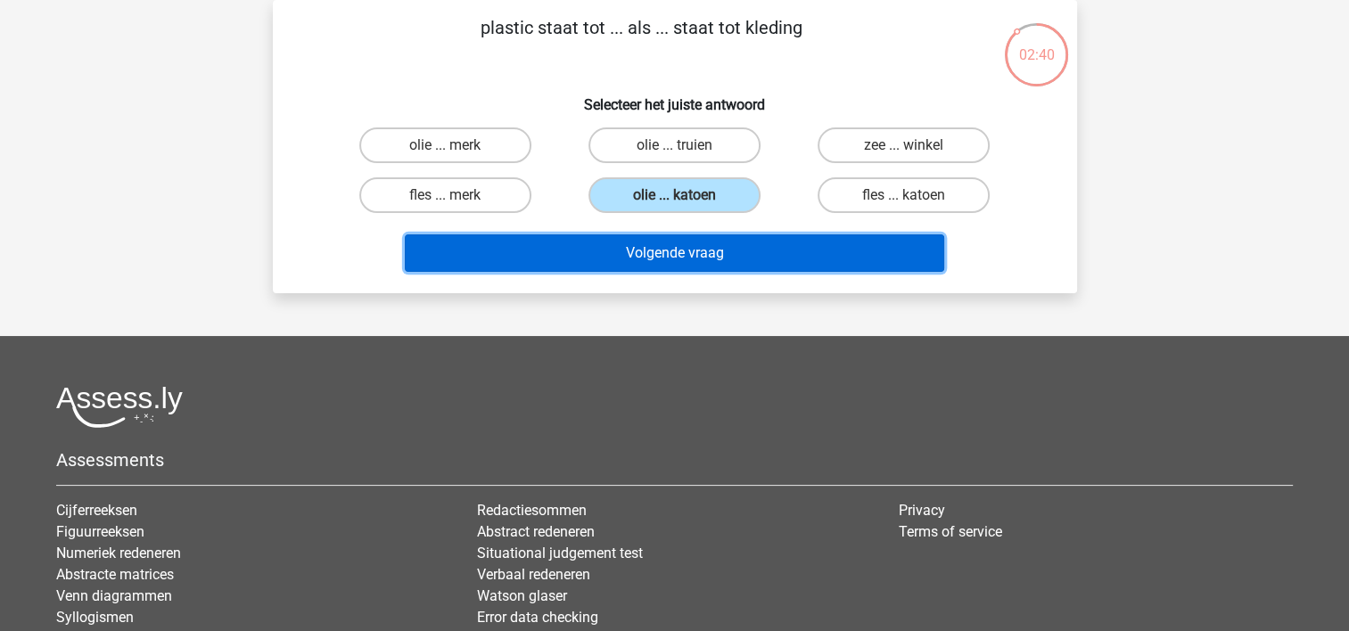
click at [702, 236] on button "Volgende vraag" at bounding box center [674, 252] width 539 height 37
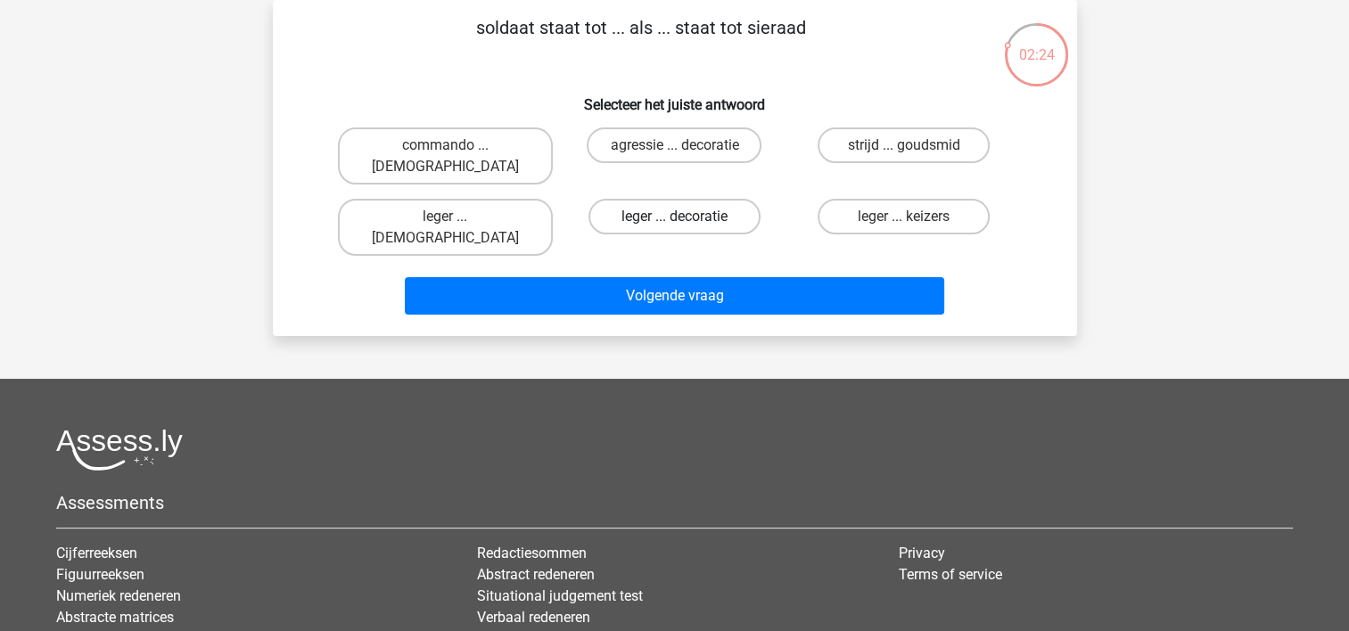
click at [659, 199] on label "leger ... decoratie" at bounding box center [674, 217] width 172 height 36
click at [674, 217] on input "leger ... decoratie" at bounding box center [680, 223] width 12 height 12
radio input "true"
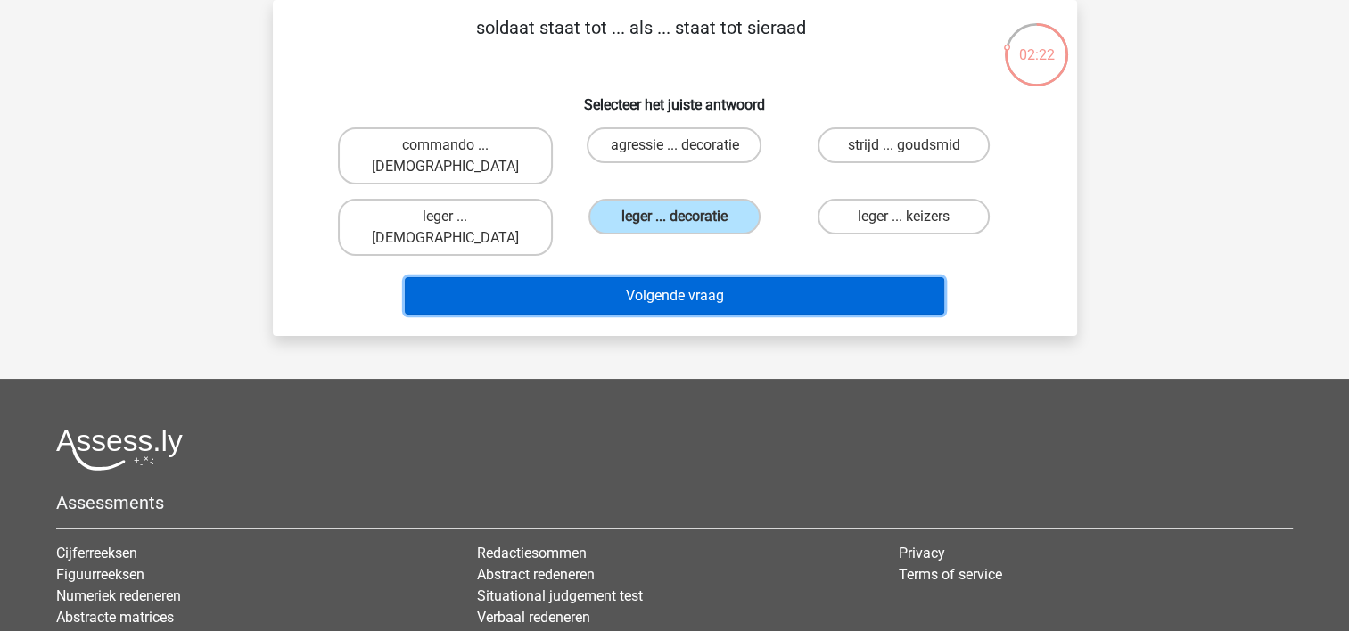
click at [612, 277] on button "Volgende vraag" at bounding box center [674, 295] width 539 height 37
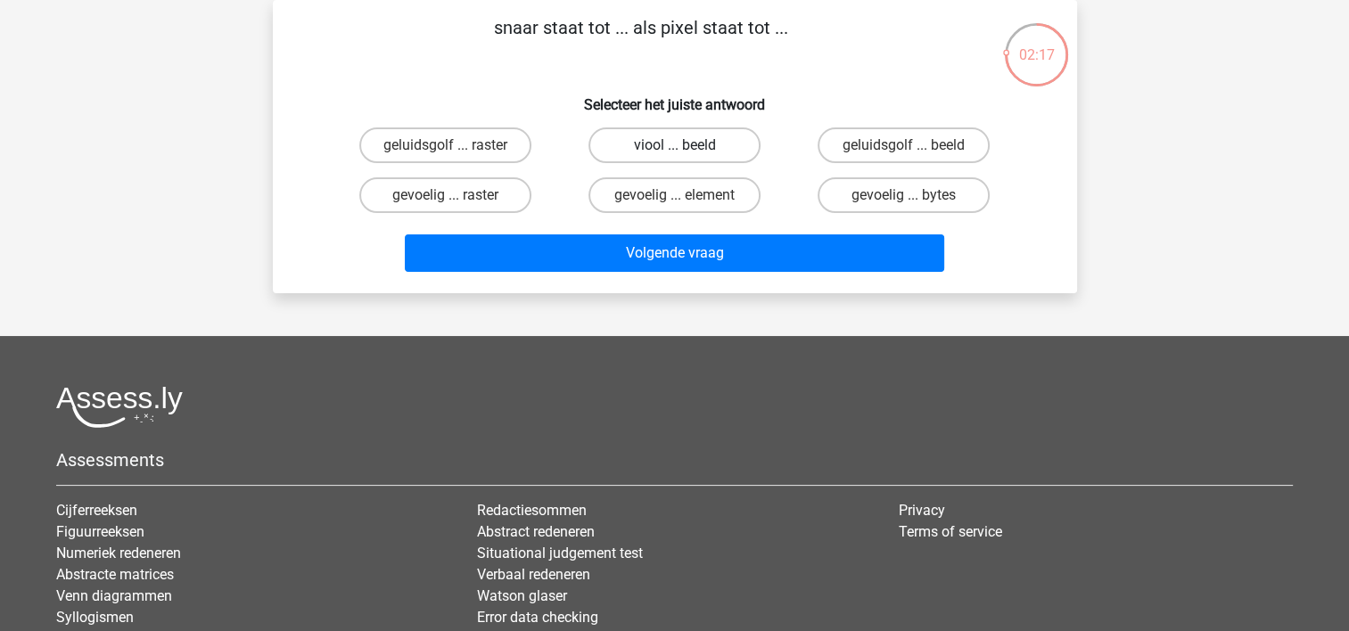
click at [649, 145] on label "viool ... beeld" at bounding box center [674, 145] width 172 height 36
click at [674, 145] on input "viool ... beeld" at bounding box center [680, 151] width 12 height 12
radio input "true"
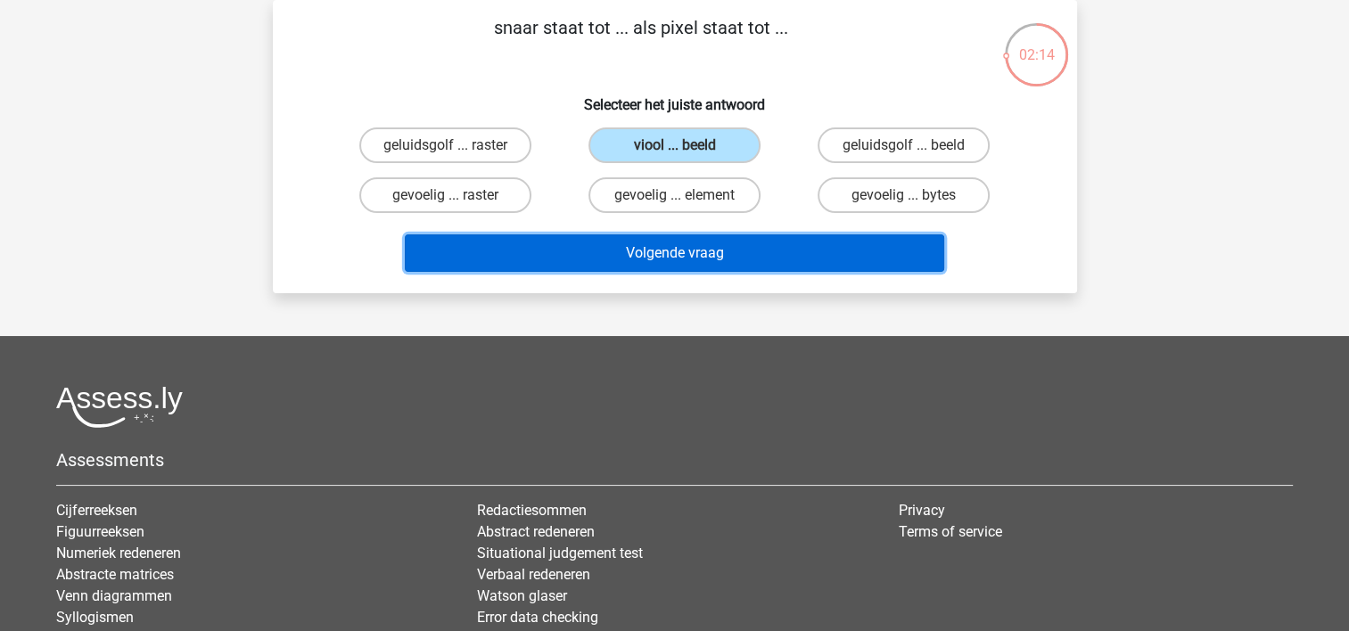
click at [611, 246] on button "Volgende vraag" at bounding box center [674, 252] width 539 height 37
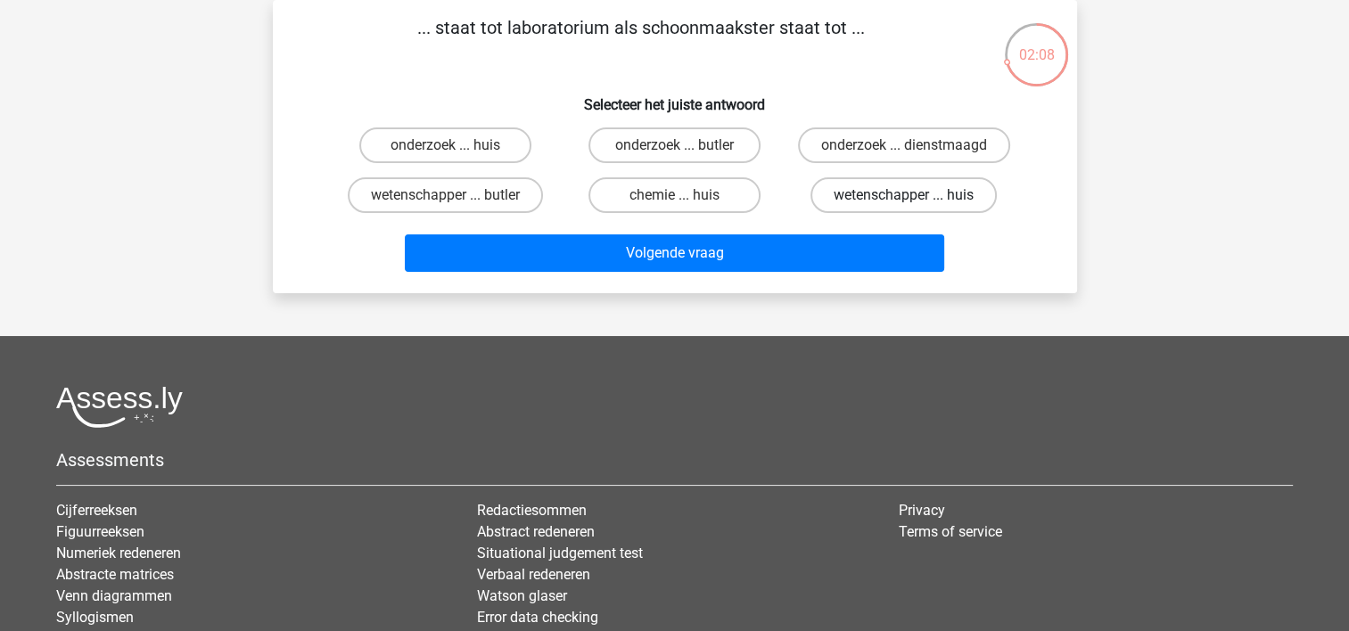
click at [857, 194] on label "wetenschapper ... huis" at bounding box center [903, 195] width 186 height 36
click at [904, 195] on input "wetenschapper ... huis" at bounding box center [910, 201] width 12 height 12
radio input "true"
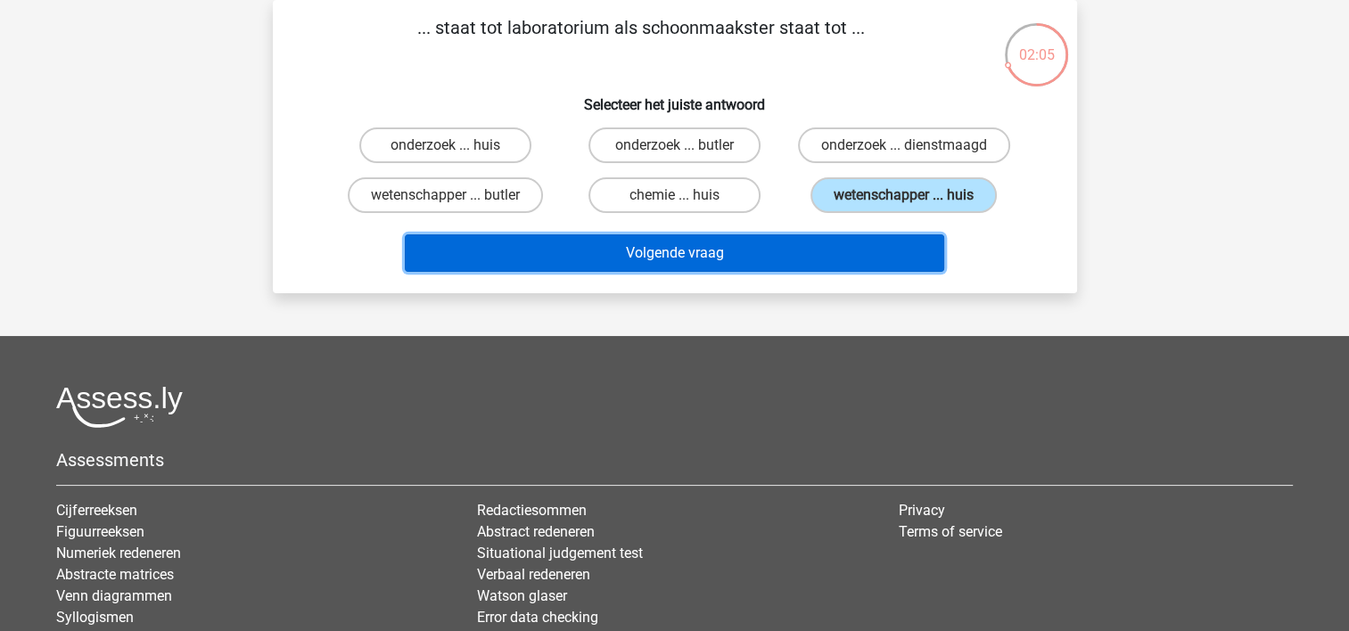
click at [674, 256] on button "Volgende vraag" at bounding box center [674, 252] width 539 height 37
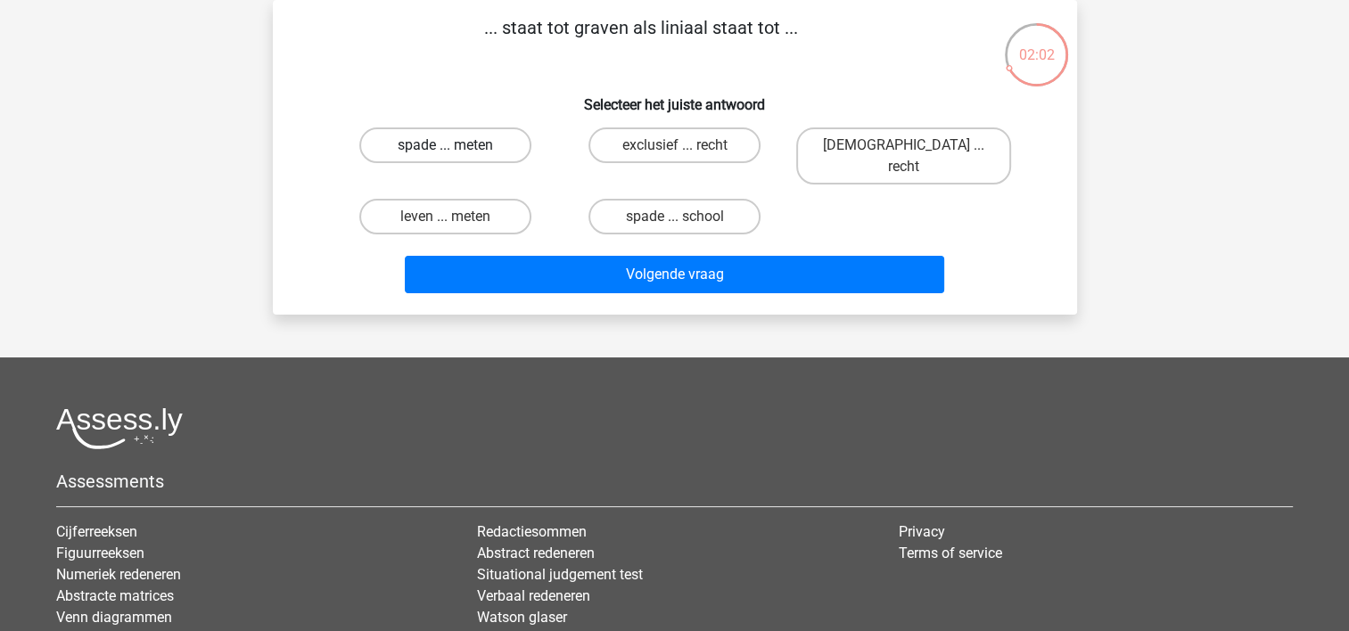
click at [444, 133] on label "spade ... meten" at bounding box center [445, 145] width 172 height 36
click at [445, 145] on input "spade ... meten" at bounding box center [451, 151] width 12 height 12
radio input "true"
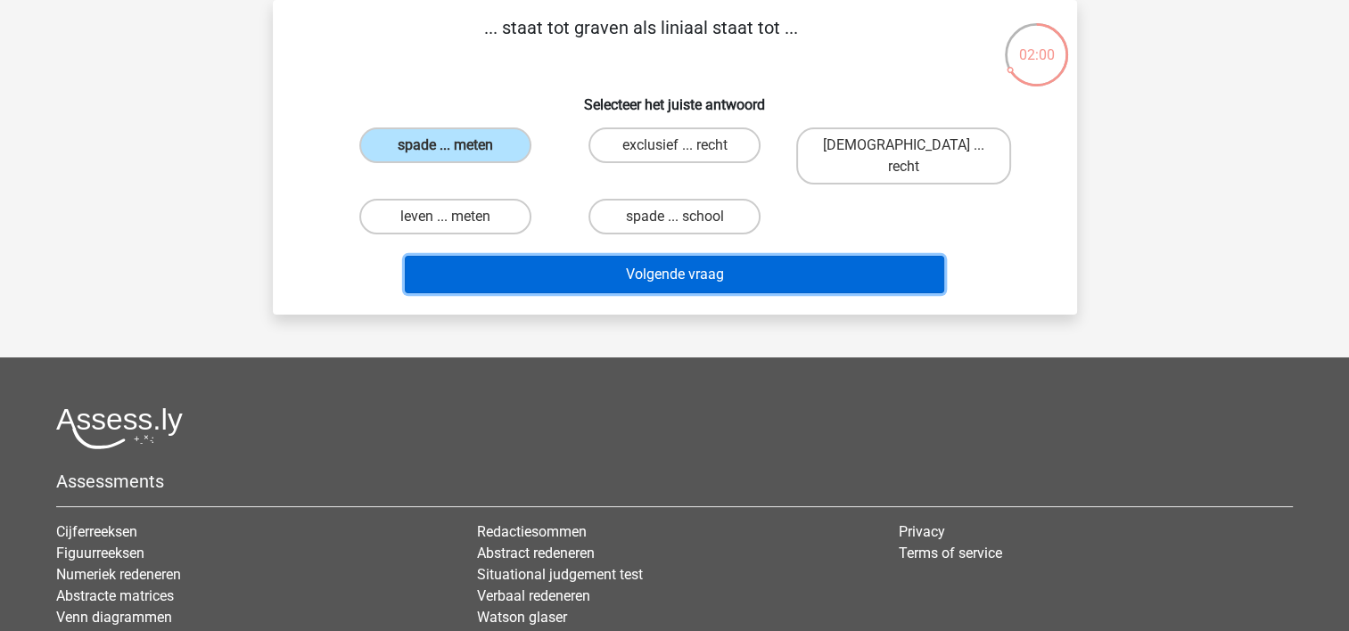
click at [587, 256] on button "Volgende vraag" at bounding box center [674, 274] width 539 height 37
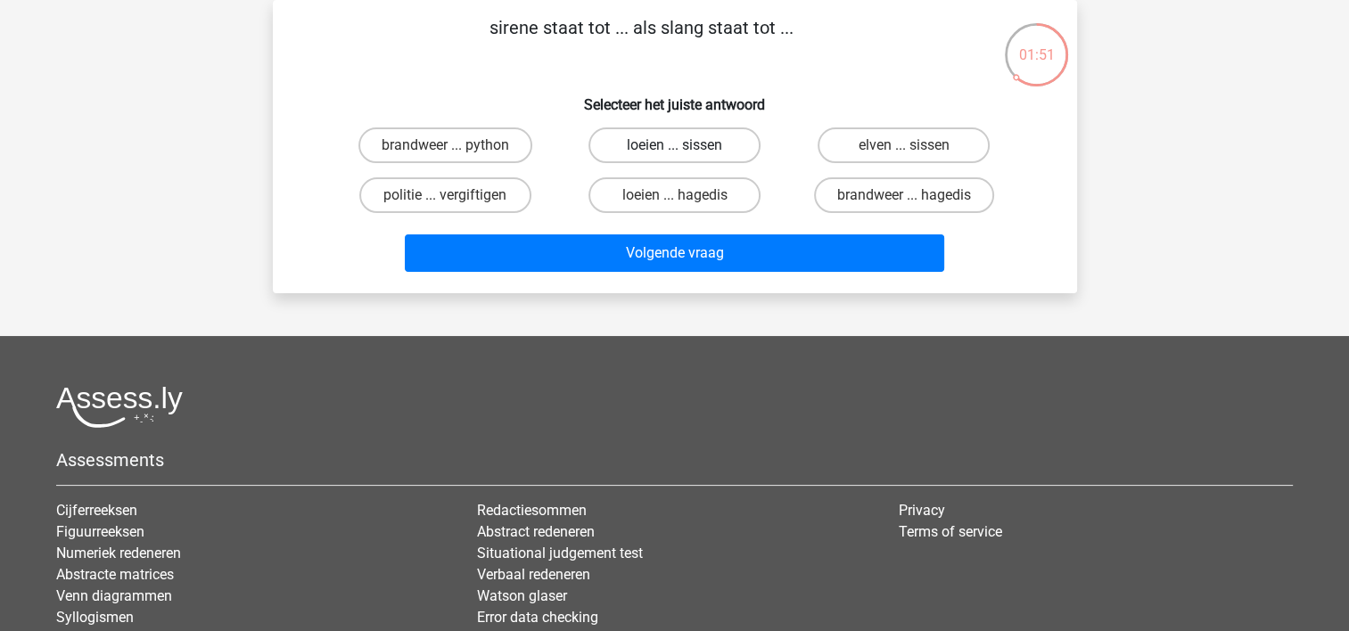
click at [658, 148] on label "loeien ... sissen" at bounding box center [674, 145] width 172 height 36
click at [674, 148] on input "loeien ... sissen" at bounding box center [680, 151] width 12 height 12
radio input "true"
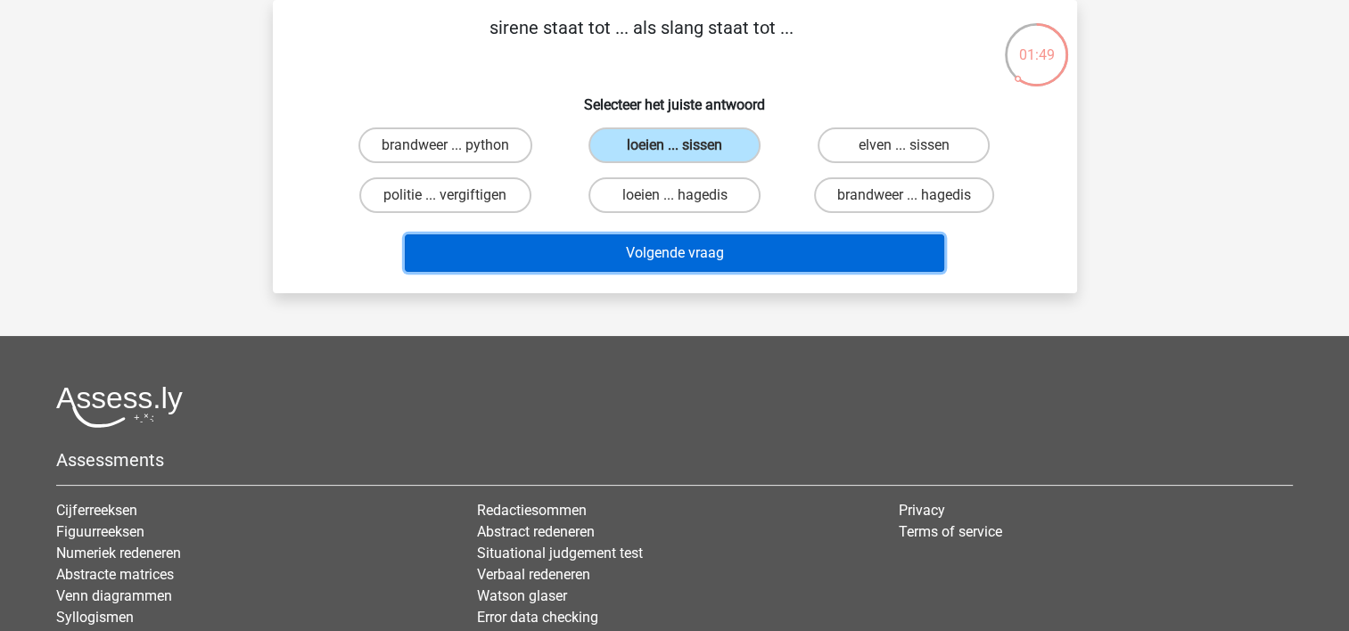
click at [692, 243] on button "Volgende vraag" at bounding box center [674, 252] width 539 height 37
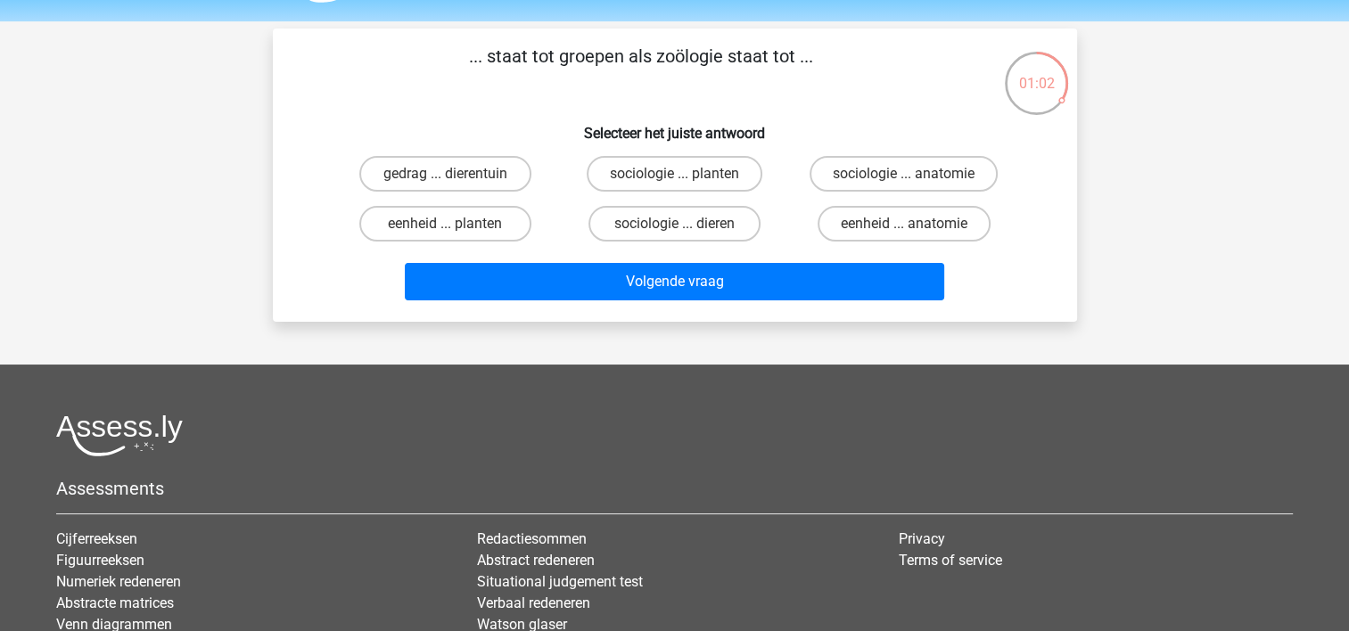
scroll to position [53, 0]
click at [690, 221] on label "sociologie ... dieren" at bounding box center [674, 224] width 172 height 36
click at [685, 224] on input "sociologie ... dieren" at bounding box center [680, 230] width 12 height 12
radio input "true"
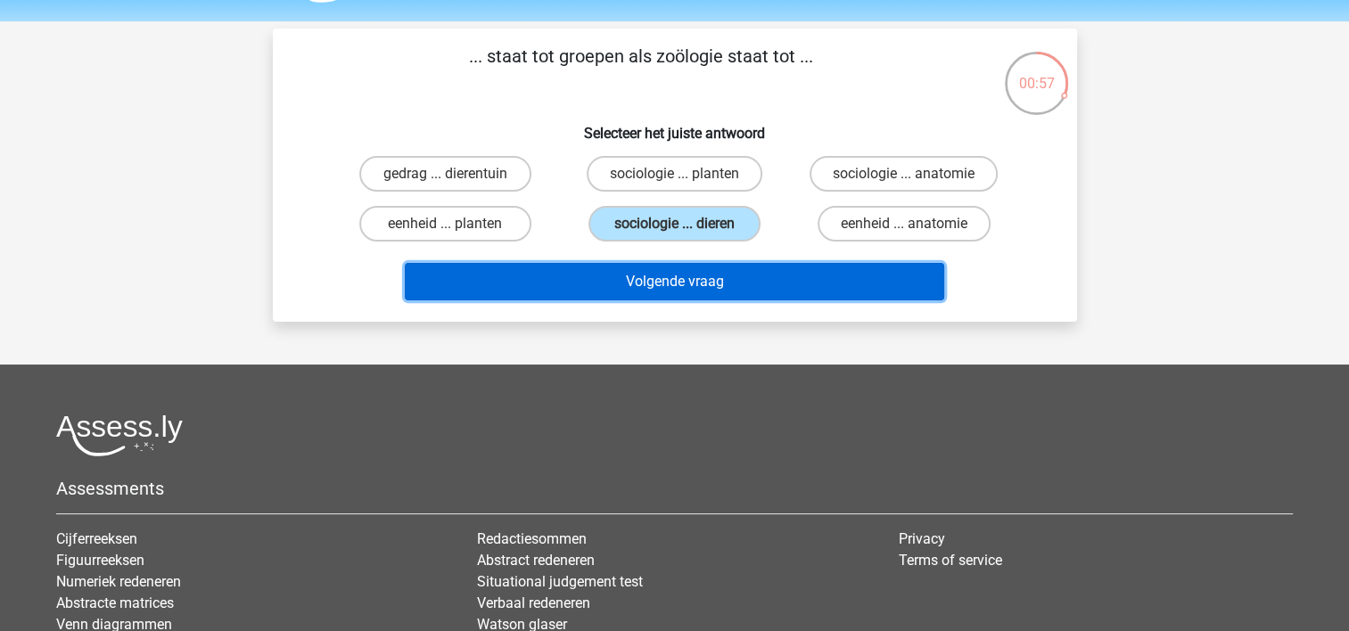
click at [681, 271] on button "Volgende vraag" at bounding box center [674, 281] width 539 height 37
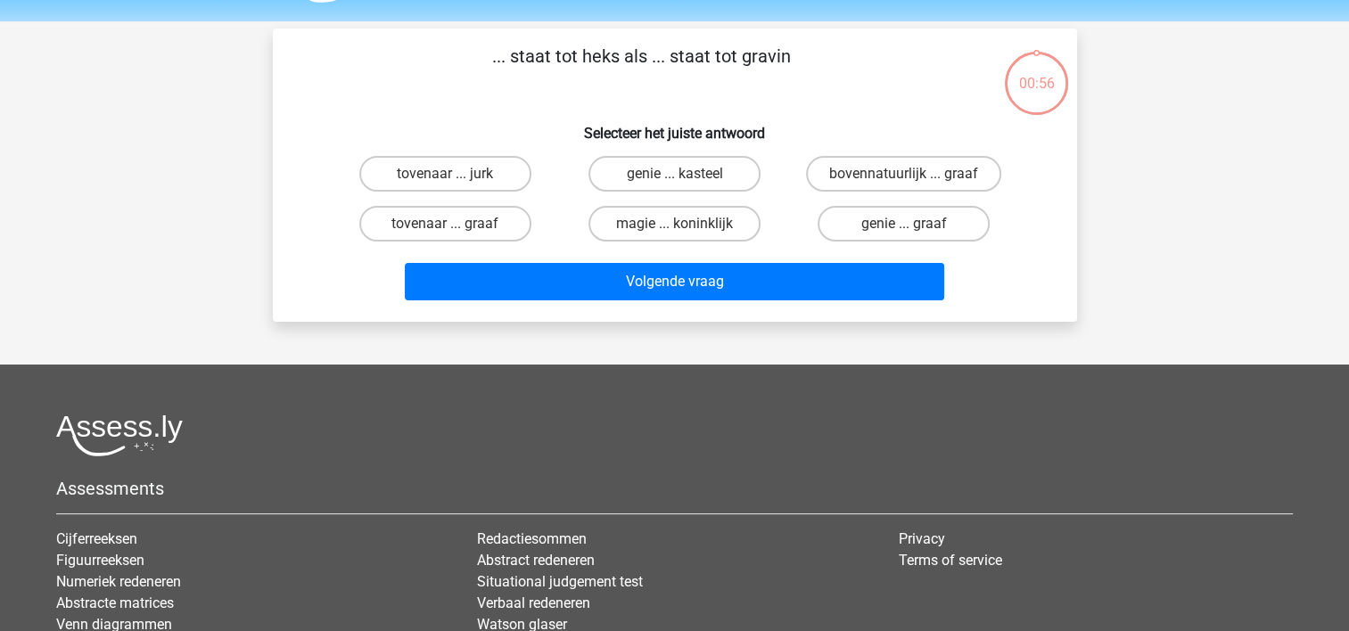
scroll to position [82, 0]
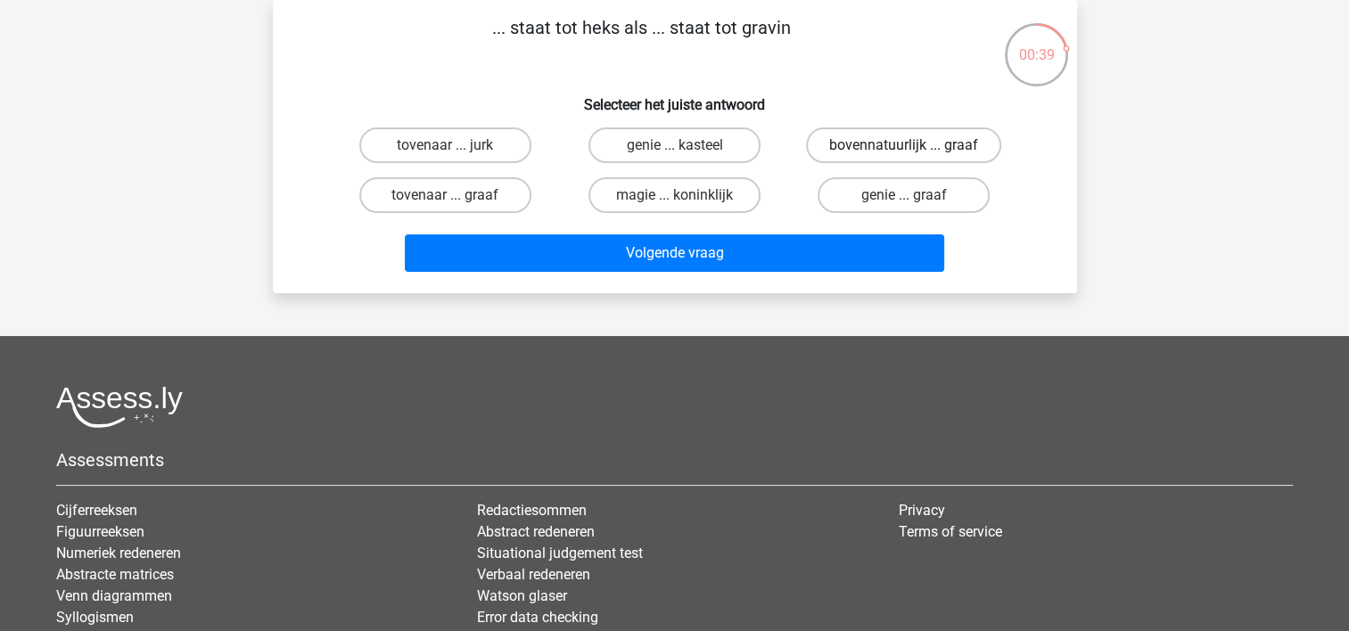
click at [920, 155] on label "bovennatuurlijk ... graaf" at bounding box center [903, 145] width 195 height 36
click at [915, 155] on input "bovennatuurlijk ... graaf" at bounding box center [910, 151] width 12 height 12
radio input "true"
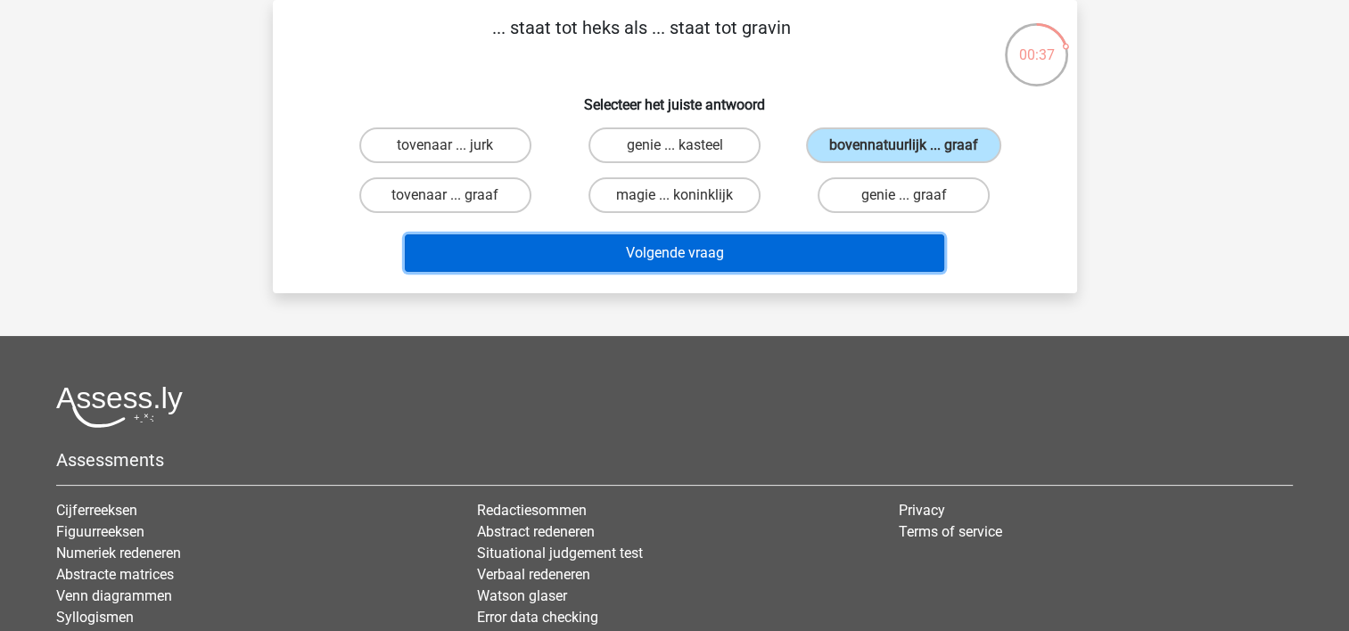
click at [702, 253] on button "Volgende vraag" at bounding box center [674, 252] width 539 height 37
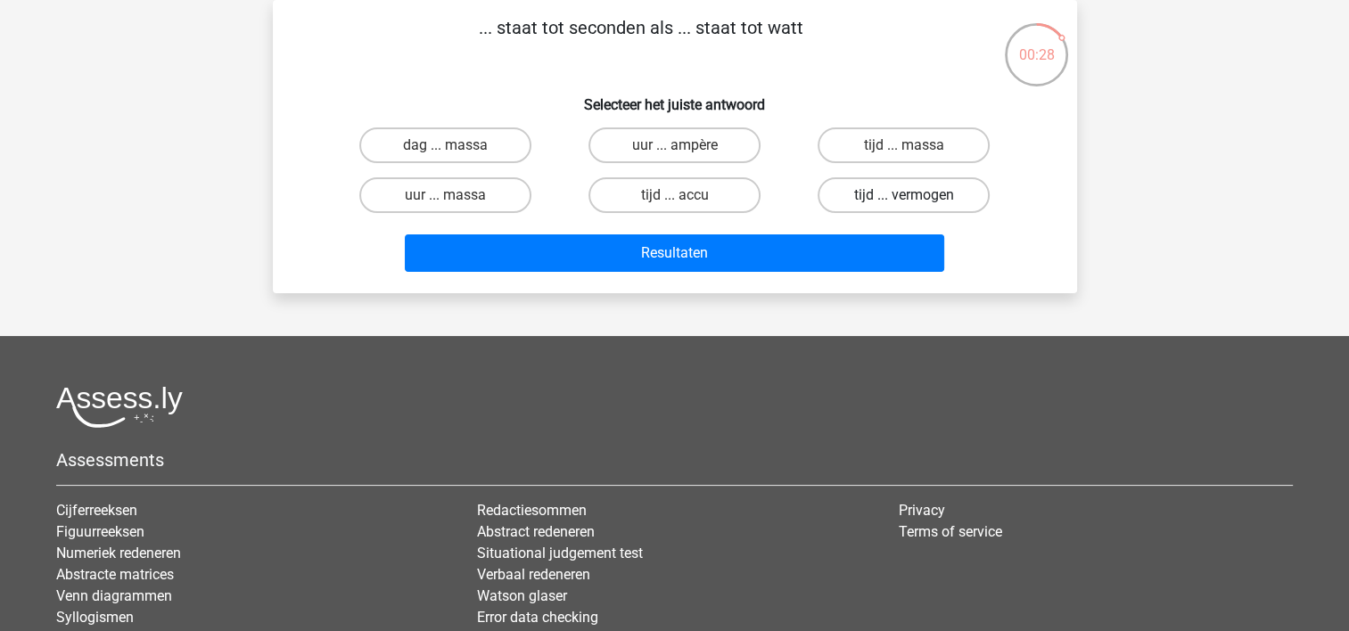
click at [882, 196] on label "tijd ... vermogen" at bounding box center [903, 195] width 172 height 36
click at [904, 196] on input "tijd ... vermogen" at bounding box center [910, 201] width 12 height 12
radio input "true"
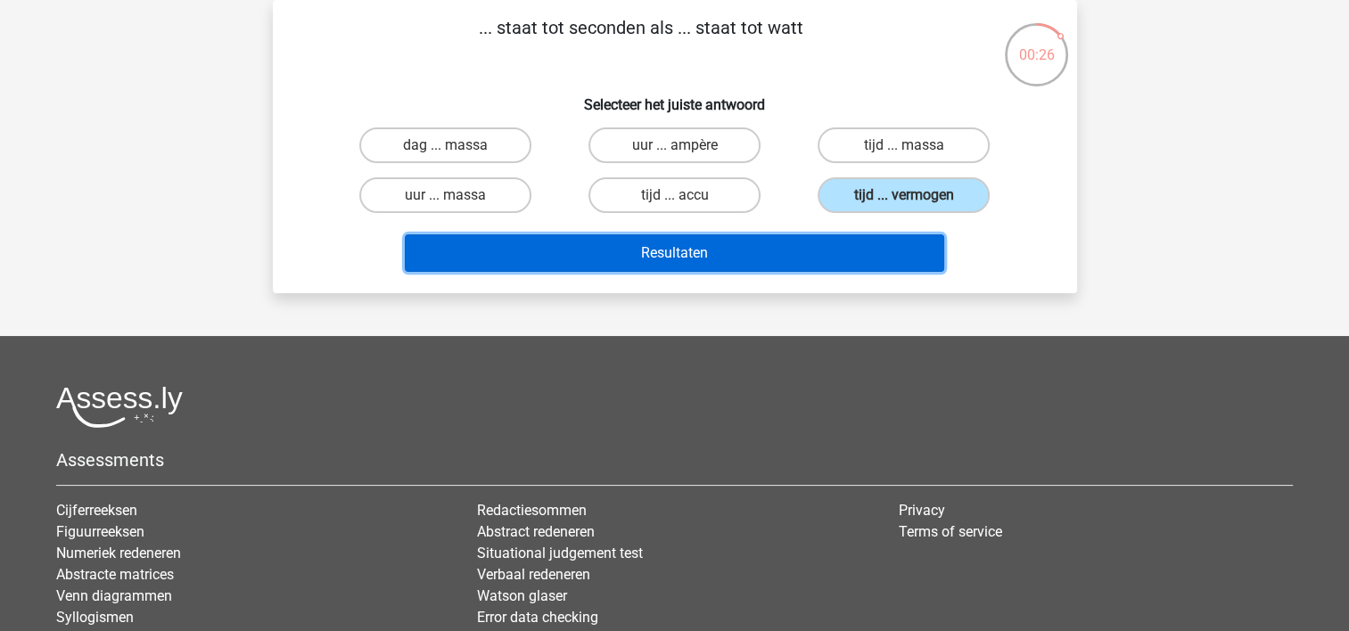
click at [677, 242] on button "Resultaten" at bounding box center [674, 252] width 539 height 37
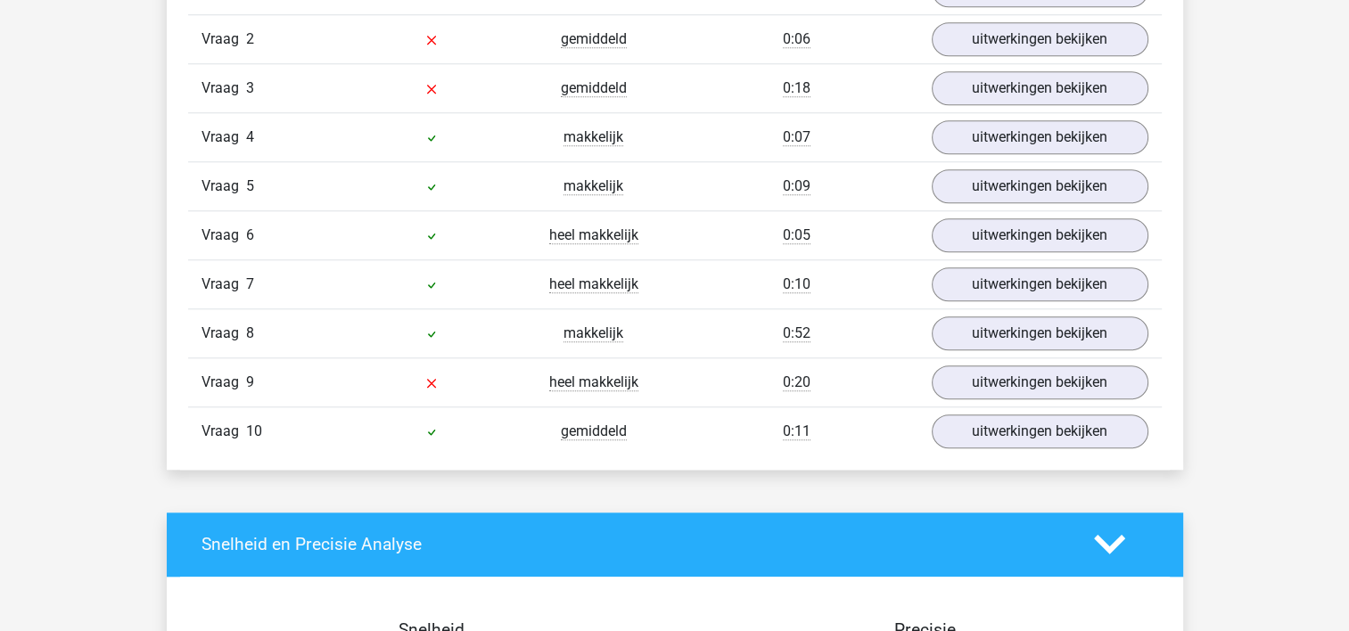
scroll to position [1567, 0]
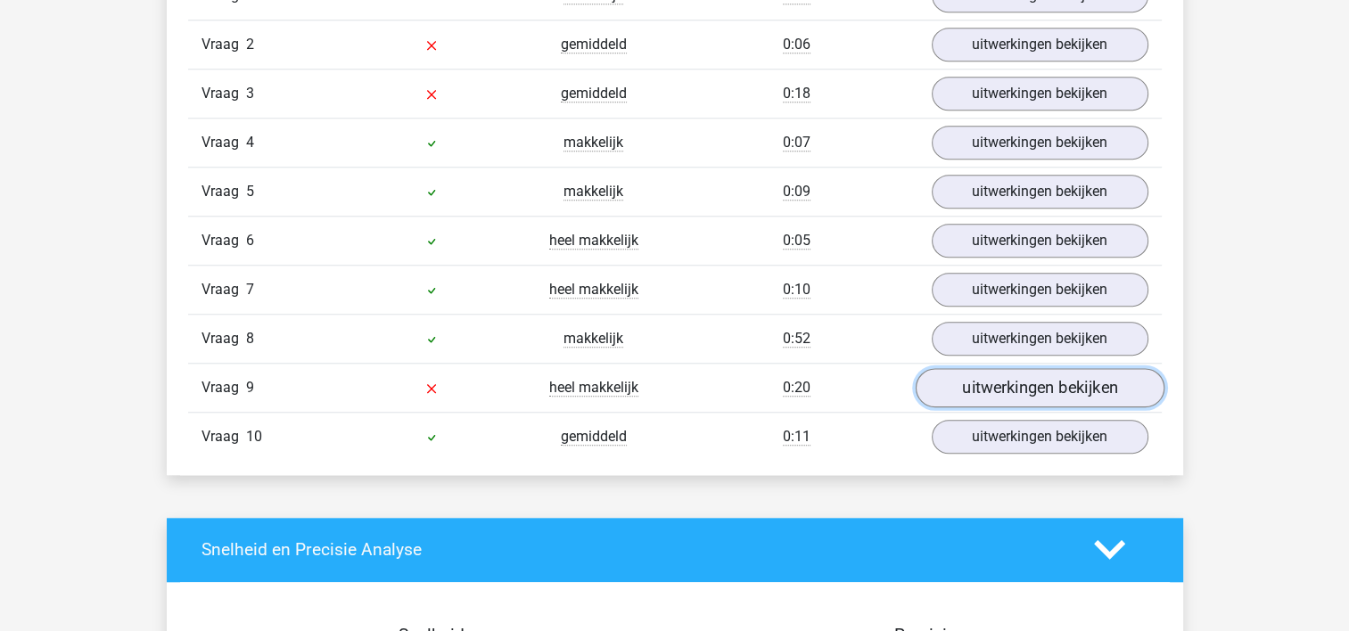
click at [1027, 387] on link "uitwerkingen bekijken" at bounding box center [1039, 387] width 249 height 39
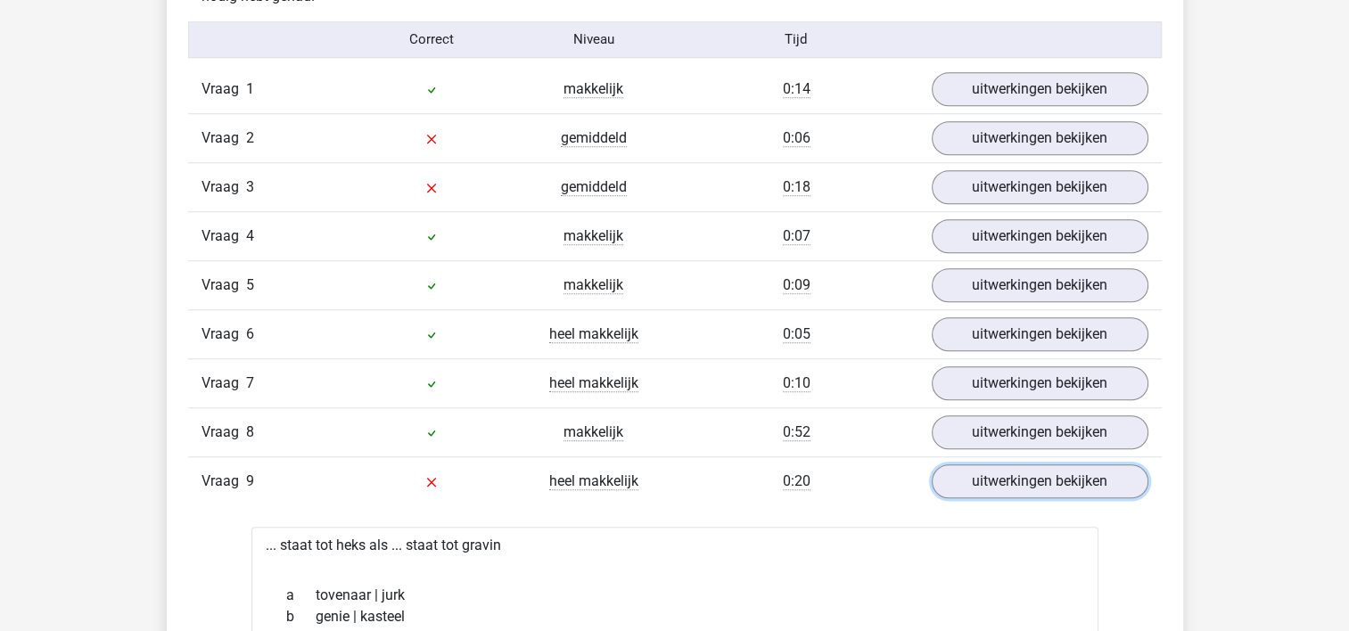
scroll to position [1544, 0]
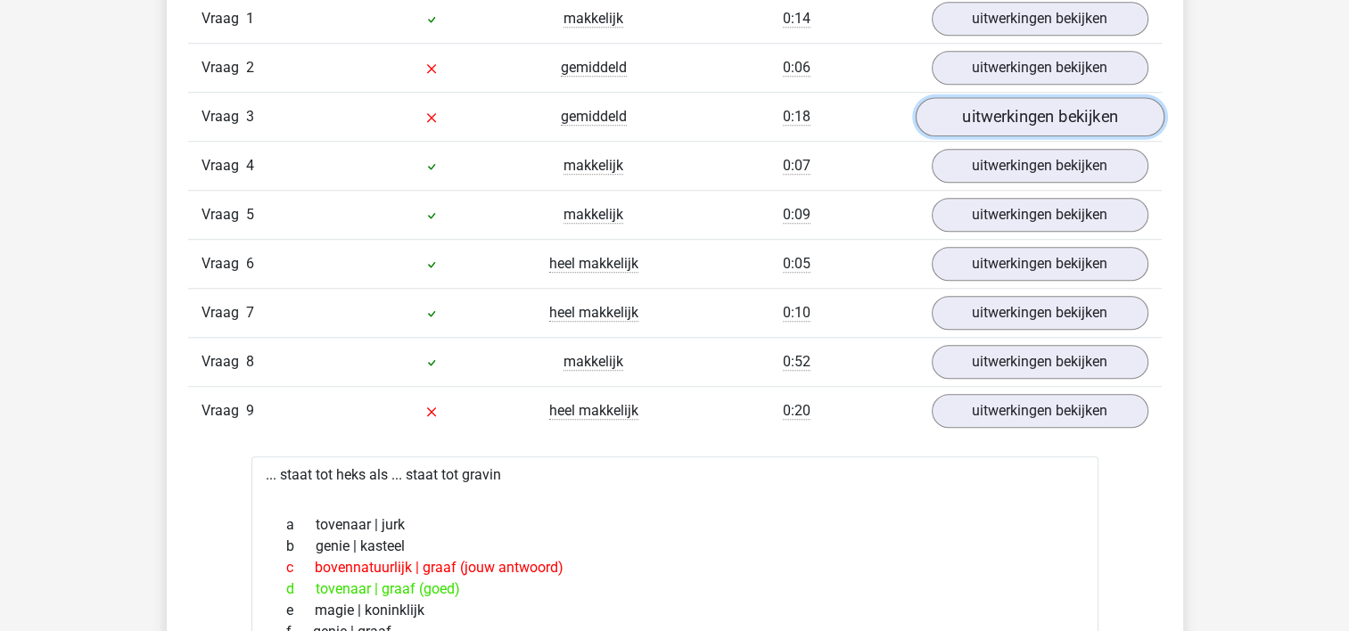
click at [1004, 113] on link "uitwerkingen bekijken" at bounding box center [1039, 116] width 249 height 39
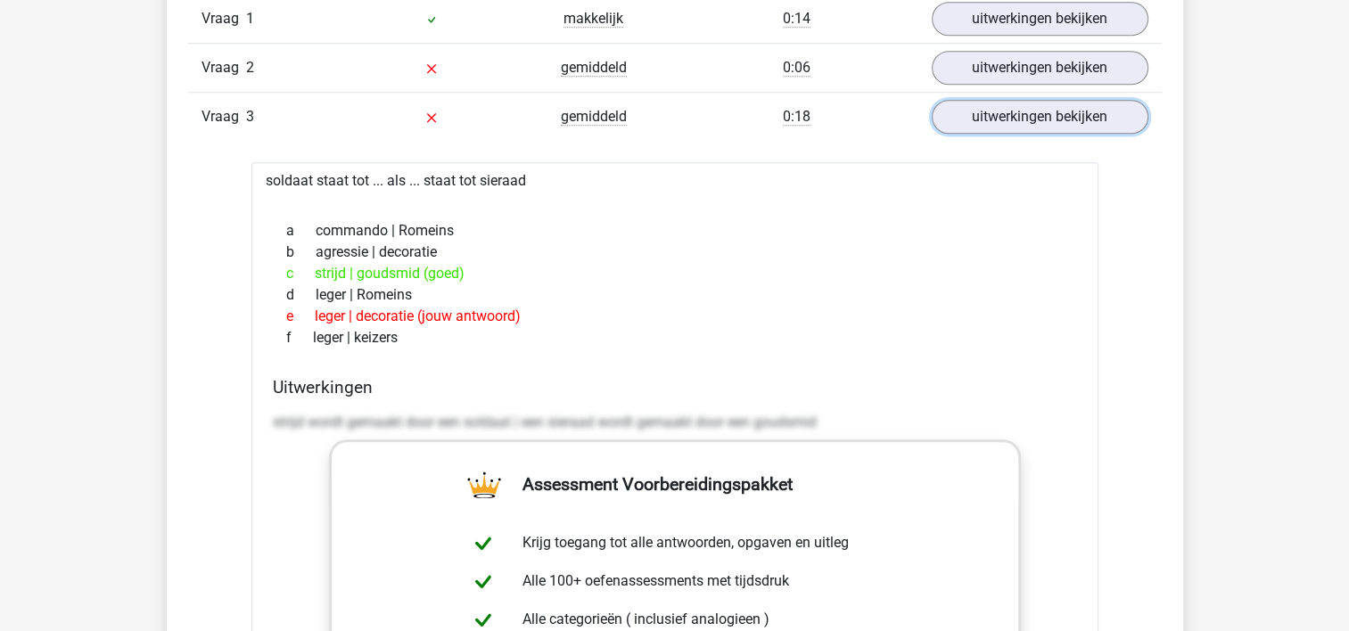
scroll to position [1347, 0]
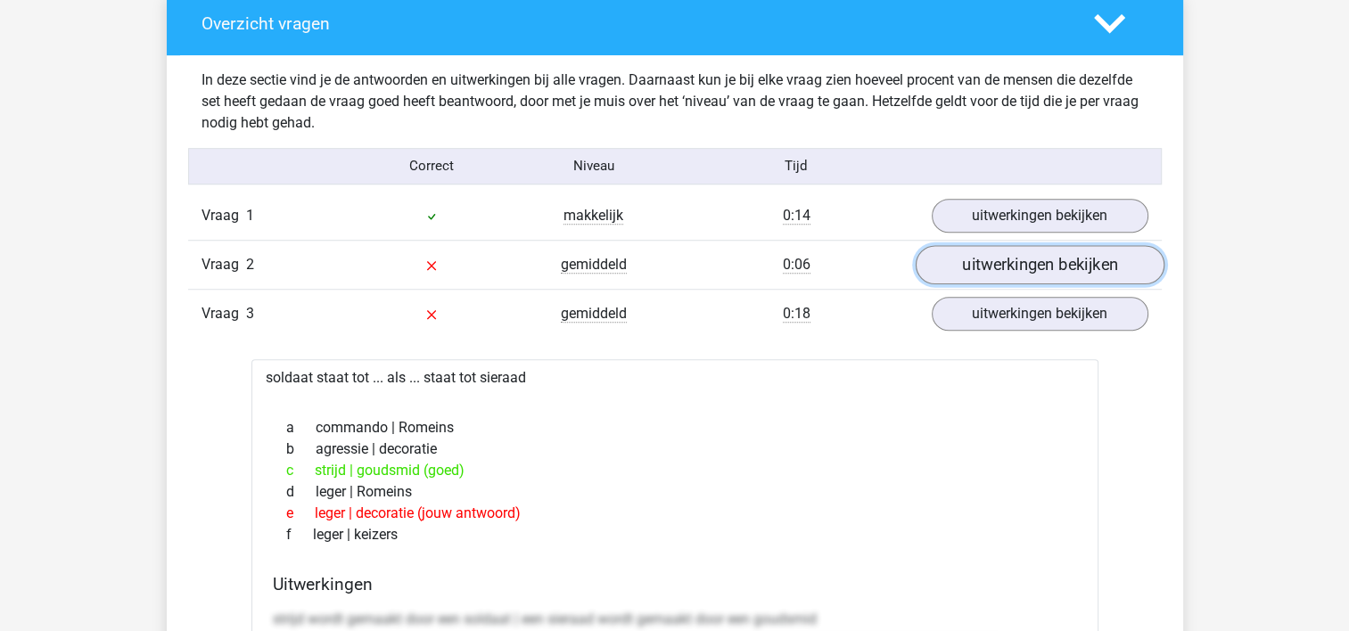
click at [1070, 247] on link "uitwerkingen bekijken" at bounding box center [1039, 264] width 249 height 39
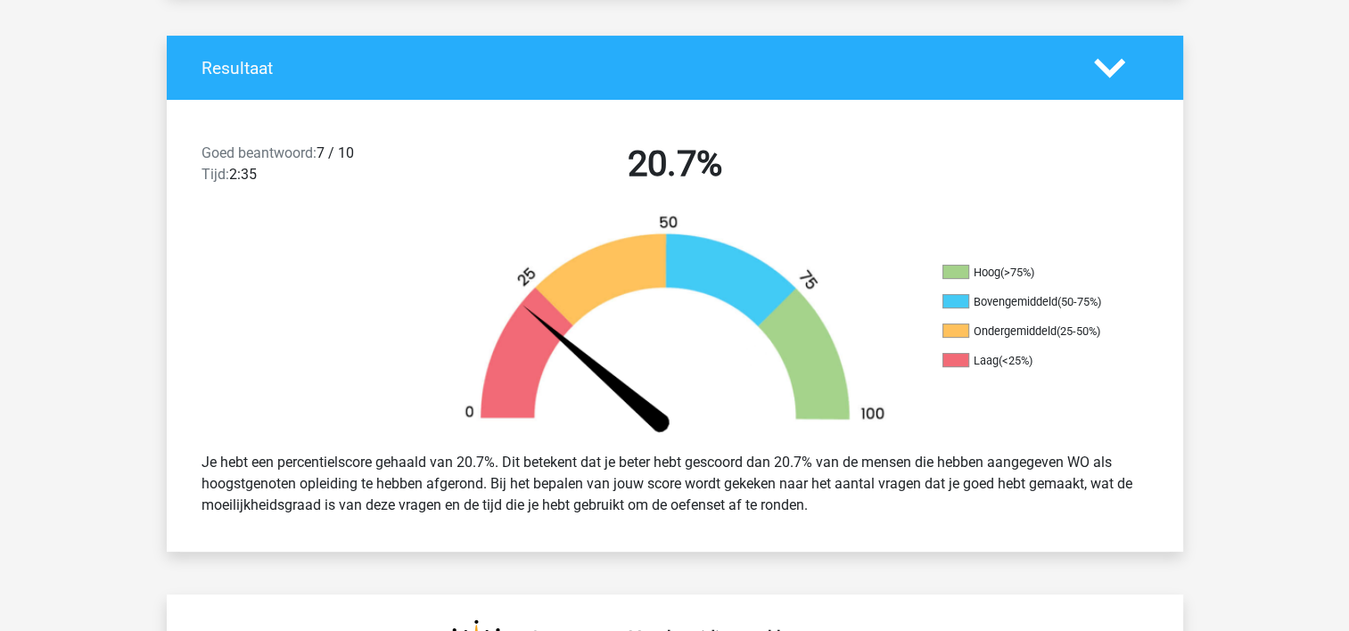
scroll to position [0, 0]
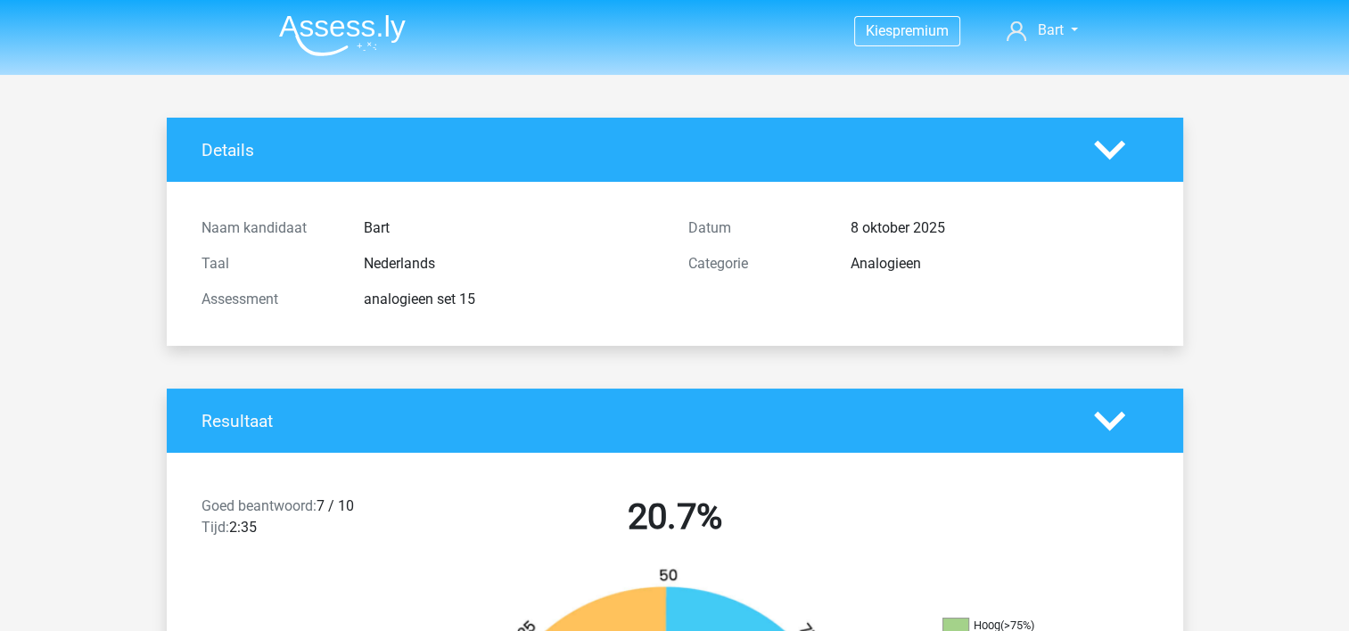
click at [362, 21] on img at bounding box center [342, 35] width 127 height 42
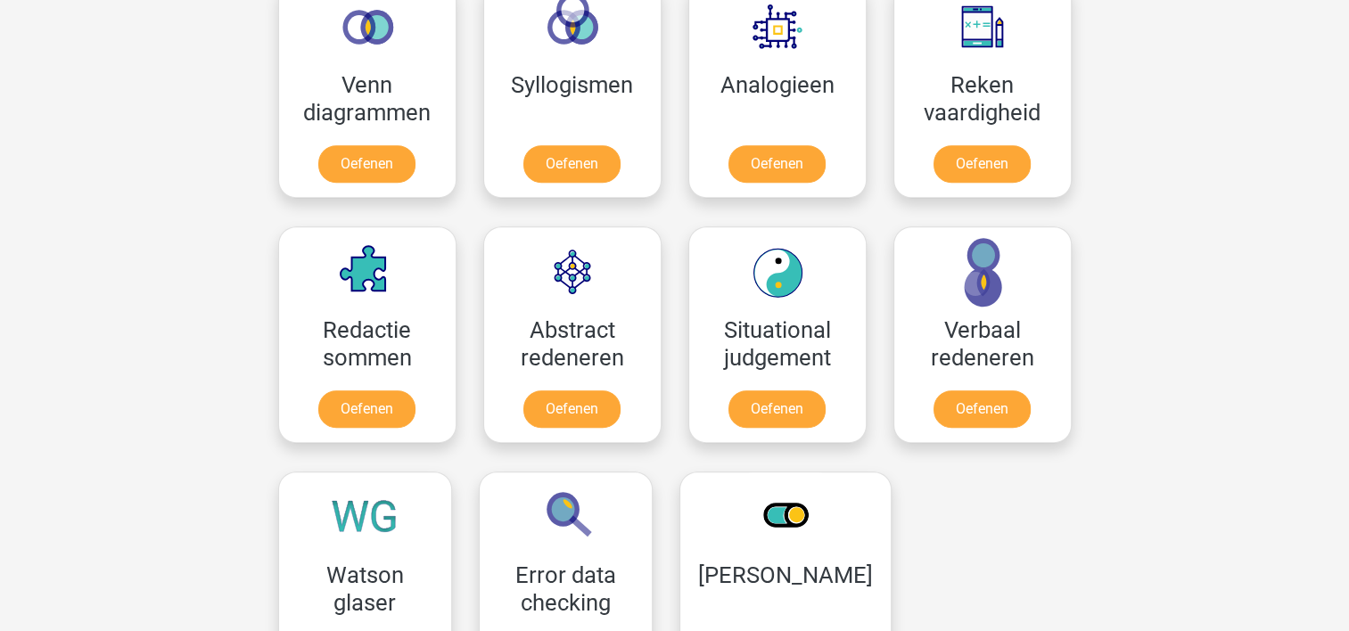
scroll to position [1046, 0]
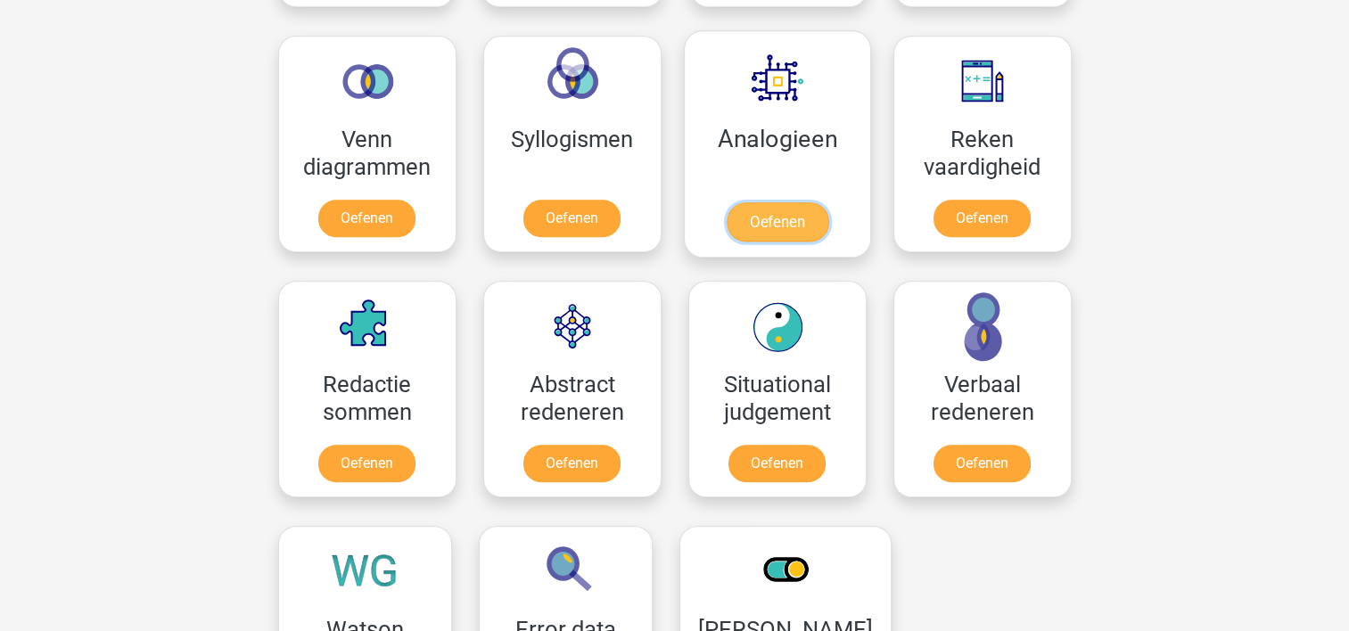
click at [770, 217] on link "Oefenen" at bounding box center [777, 221] width 102 height 39
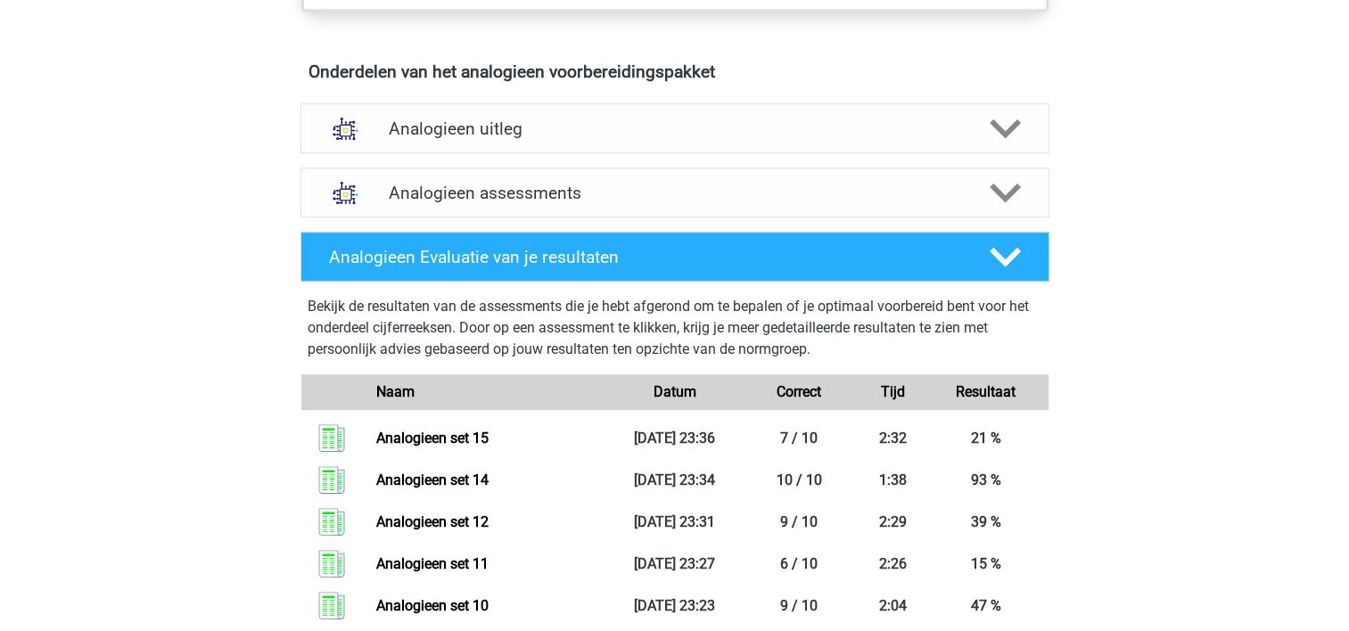
scroll to position [983, 0]
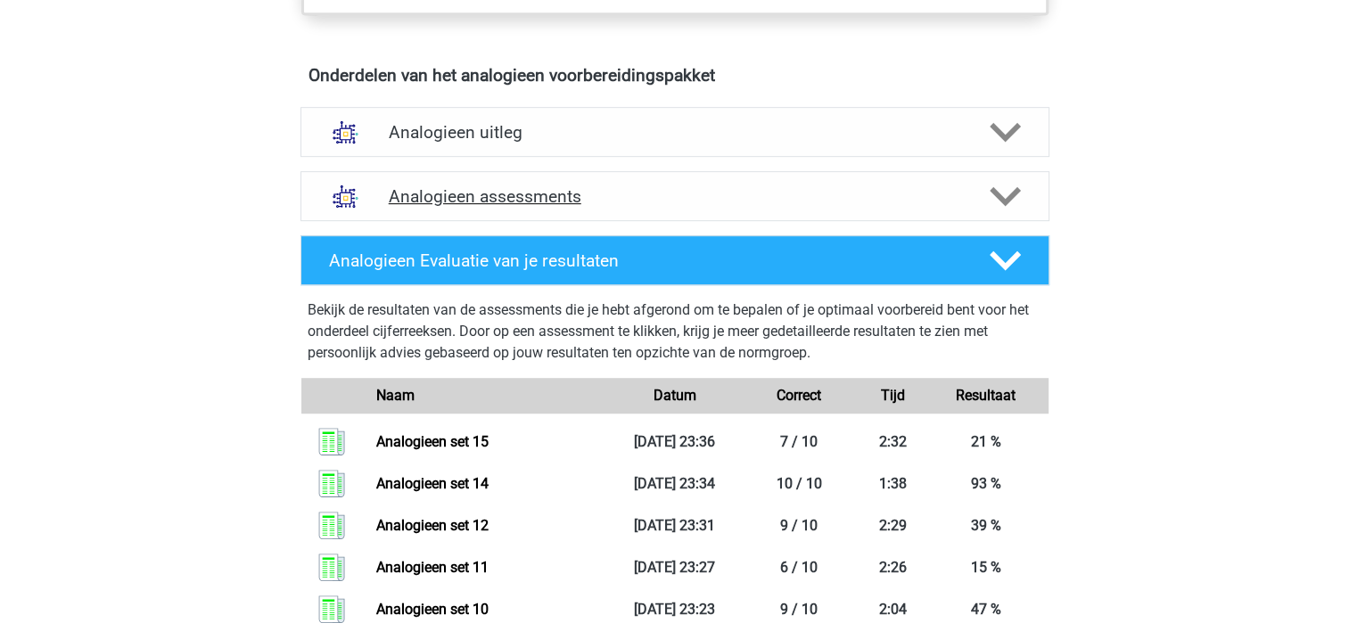
click at [780, 194] on h4 "Analogieen assessments" at bounding box center [675, 196] width 572 height 21
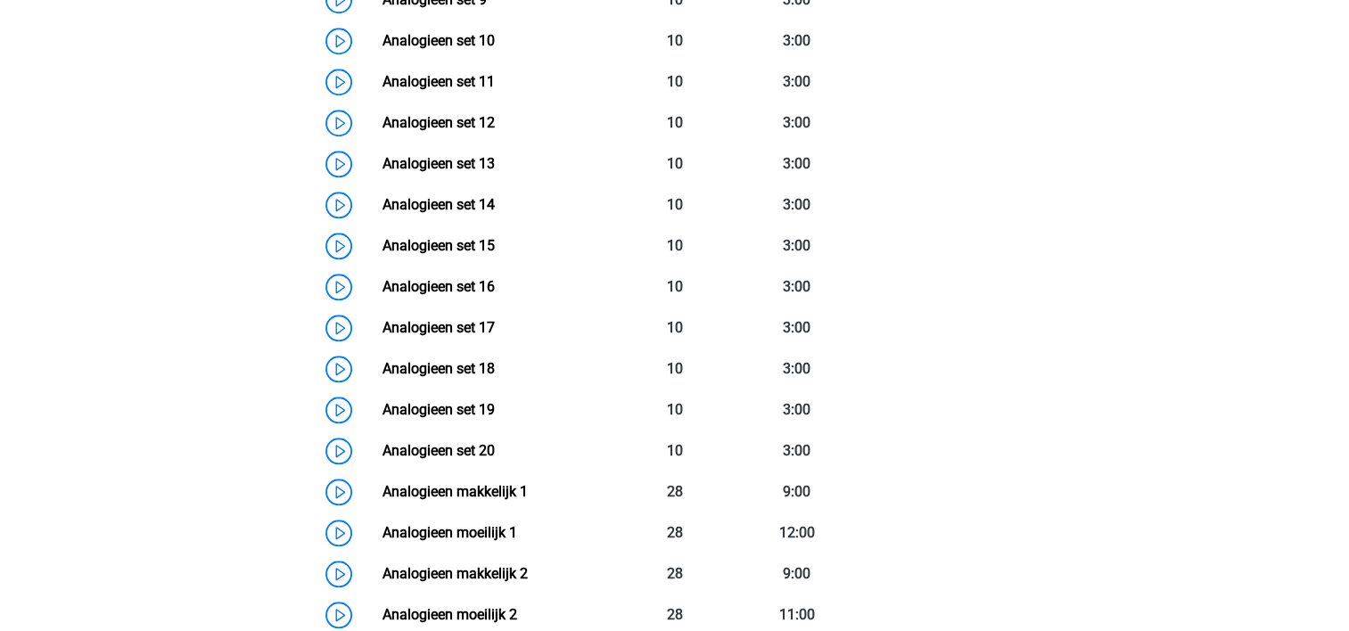
scroll to position [1704, 0]
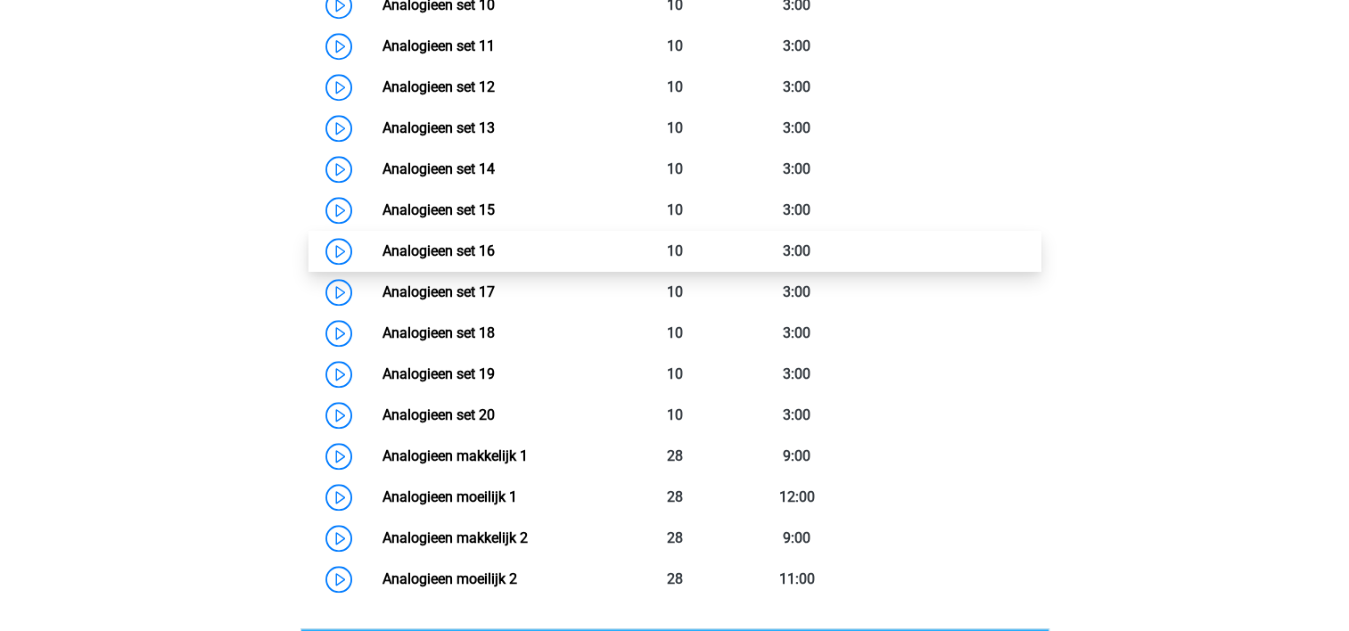
click at [489, 245] on link "Analogieen set 16" at bounding box center [438, 250] width 112 height 17
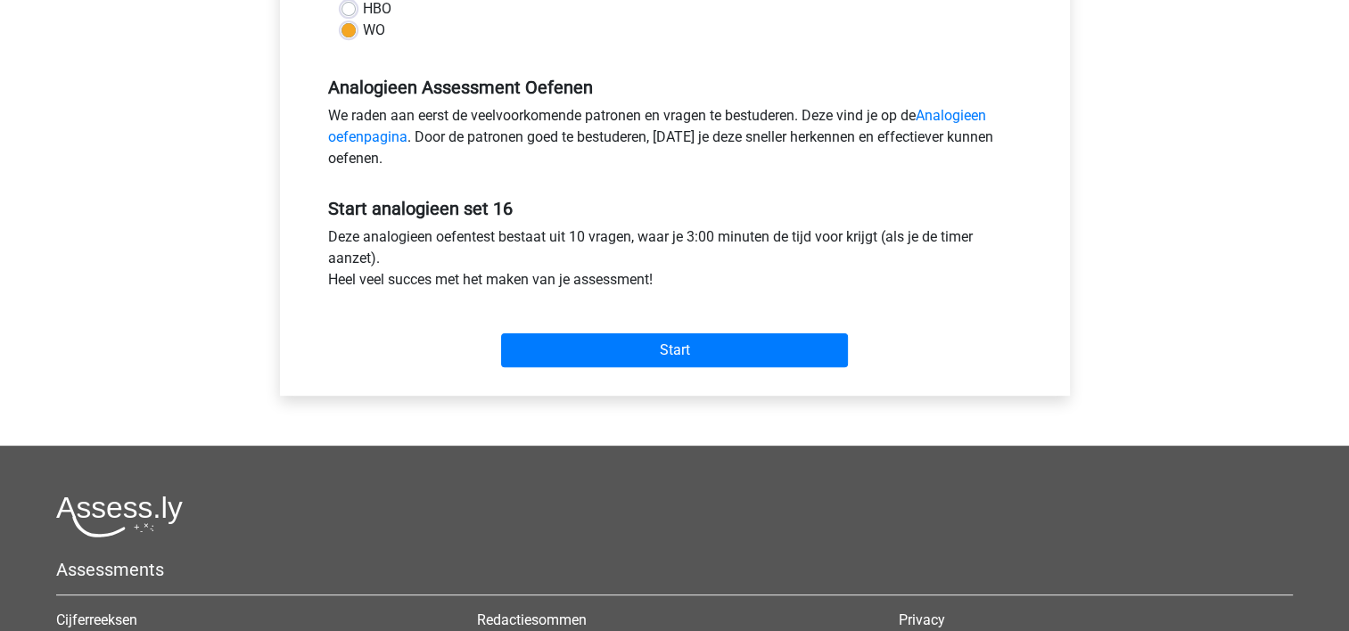
scroll to position [496, 0]
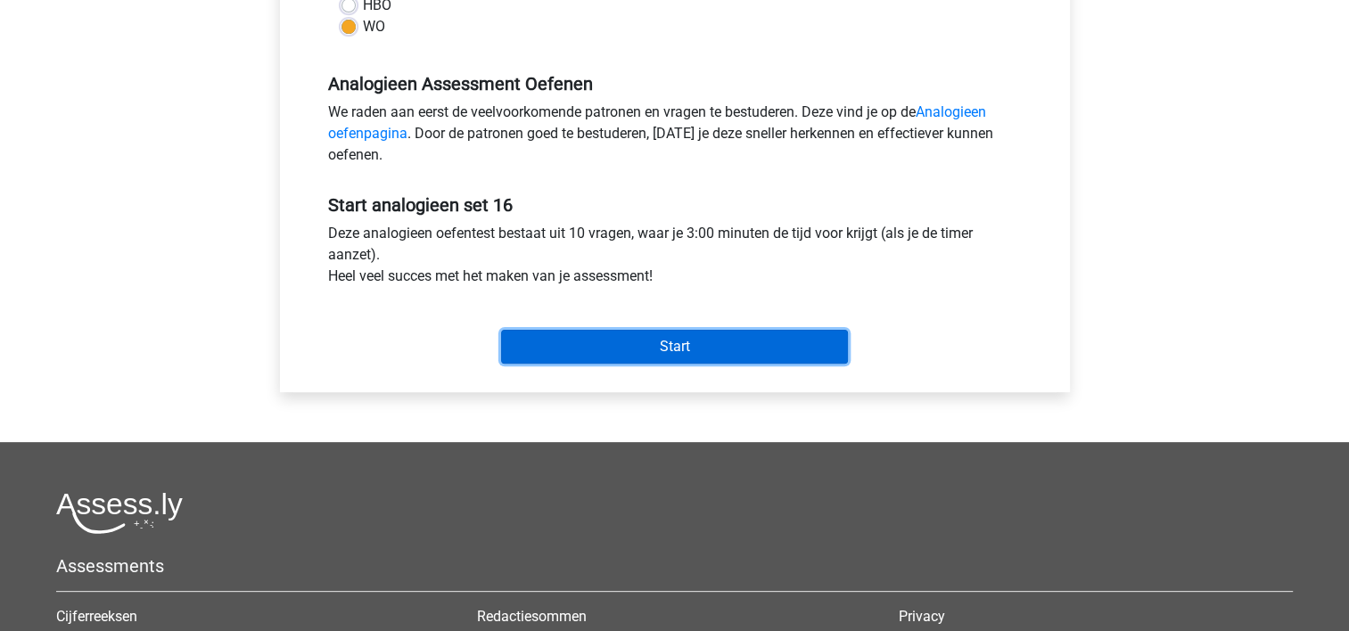
click at [681, 335] on input "Start" at bounding box center [674, 347] width 347 height 34
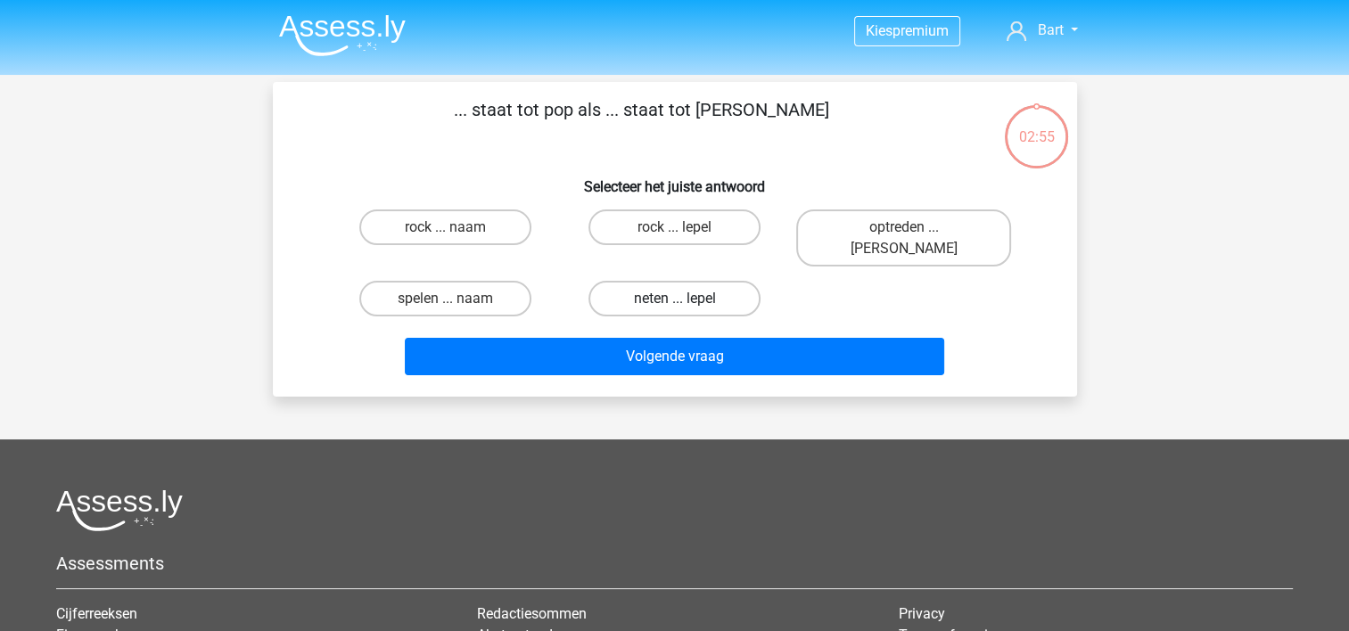
click at [660, 281] on label "neten ... lepel" at bounding box center [674, 299] width 172 height 36
click at [674, 299] on input "neten ... lepel" at bounding box center [680, 305] width 12 height 12
radio input "true"
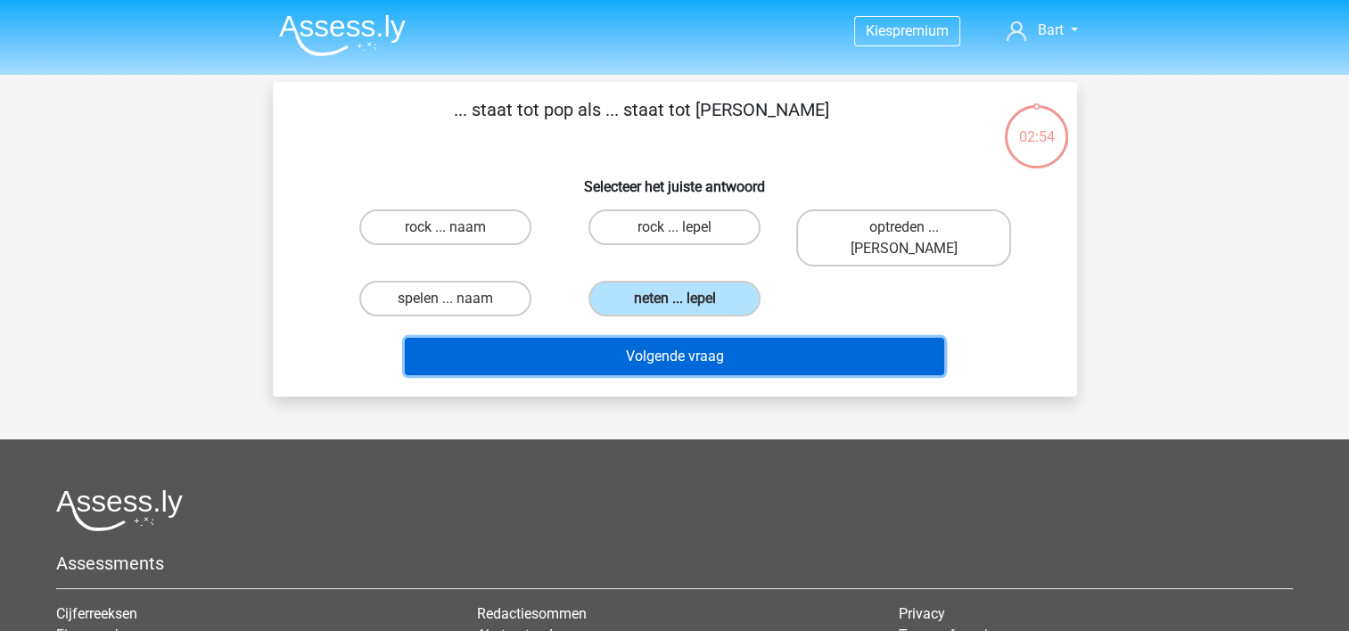
click at [661, 345] on button "Volgende vraag" at bounding box center [674, 356] width 539 height 37
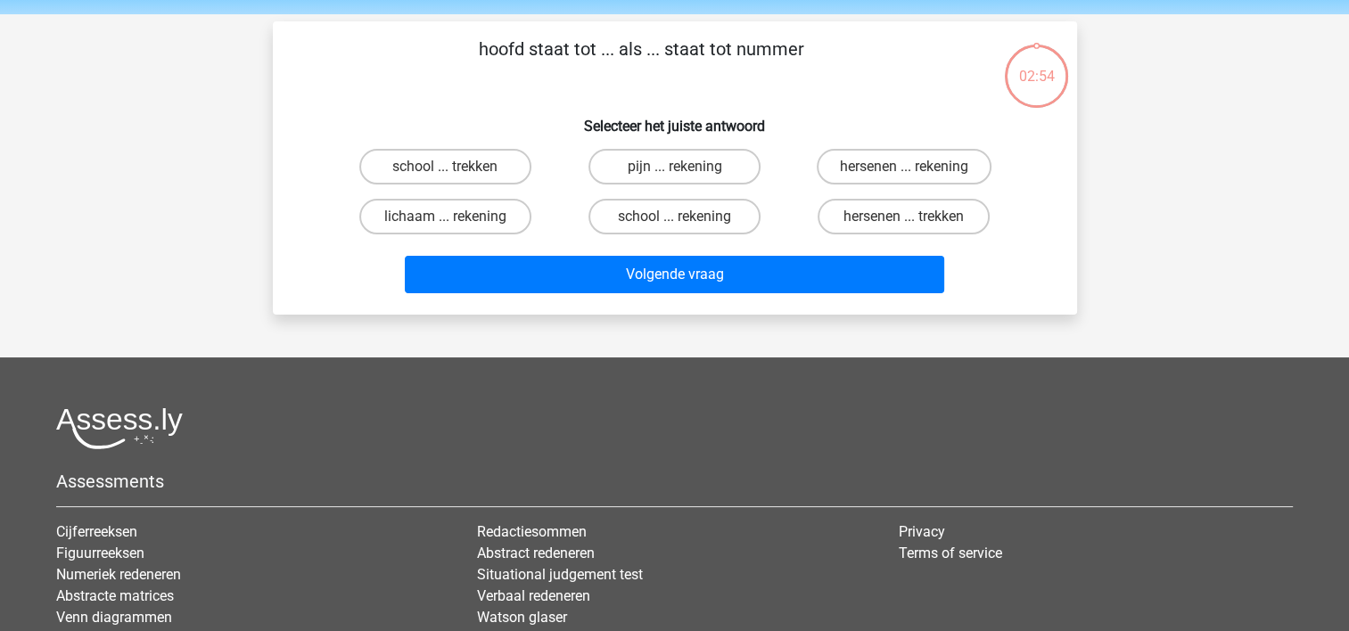
scroll to position [82, 0]
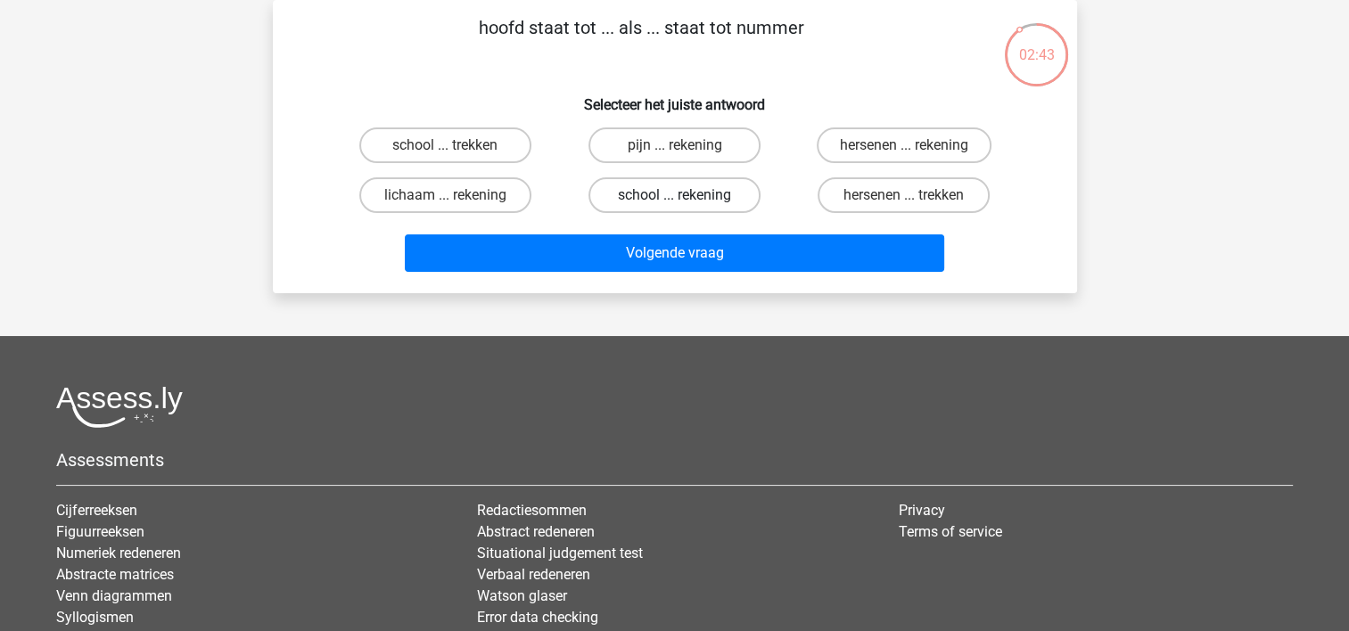
click at [626, 192] on label "school ... rekening" at bounding box center [674, 195] width 172 height 36
click at [674, 195] on input "school ... rekening" at bounding box center [680, 201] width 12 height 12
radio input "true"
click at [866, 149] on label "hersenen ... rekening" at bounding box center [903, 145] width 175 height 36
click at [904, 149] on input "hersenen ... rekening" at bounding box center [910, 151] width 12 height 12
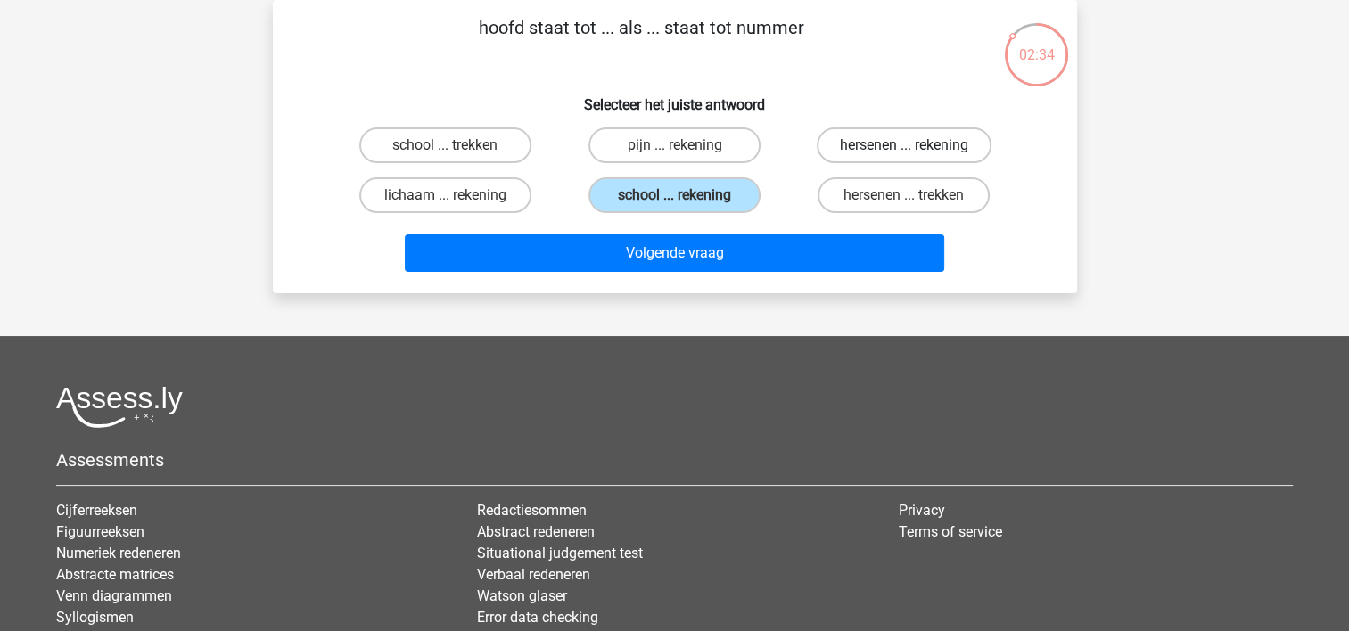
radio input "true"
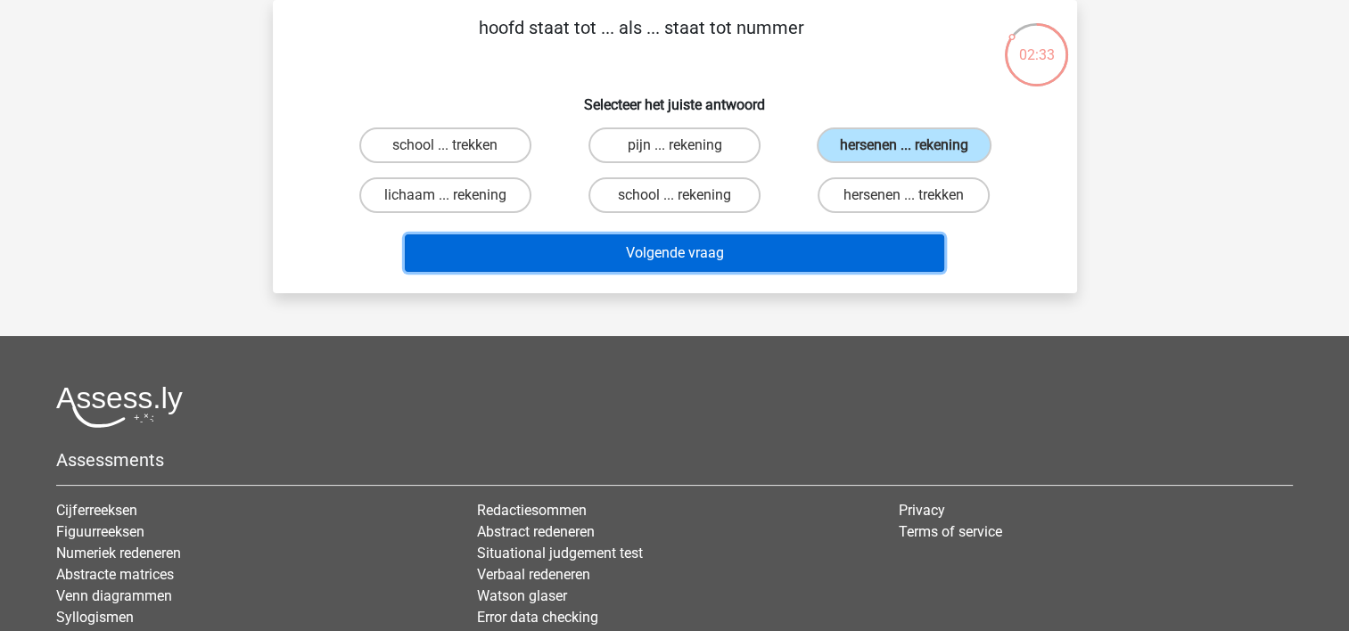
click at [759, 254] on button "Volgende vraag" at bounding box center [674, 252] width 539 height 37
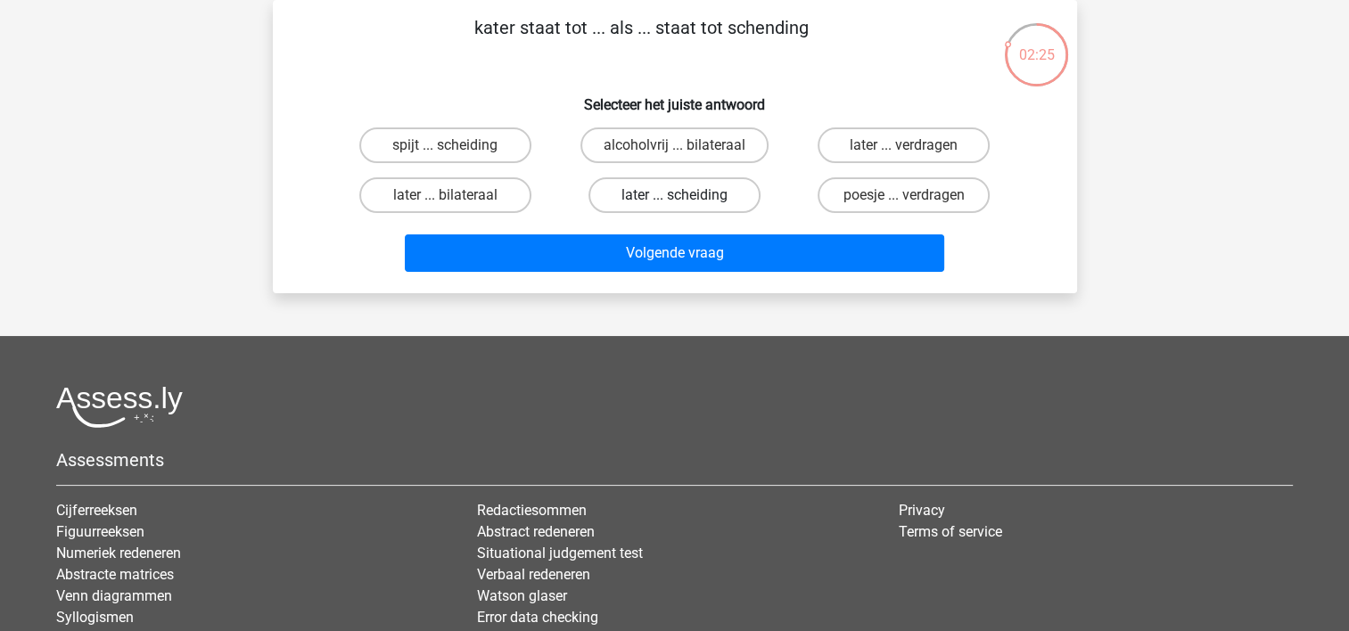
click at [696, 190] on label "later ... scheiding" at bounding box center [674, 195] width 172 height 36
click at [685, 195] on input "later ... scheiding" at bounding box center [680, 201] width 12 height 12
radio input "true"
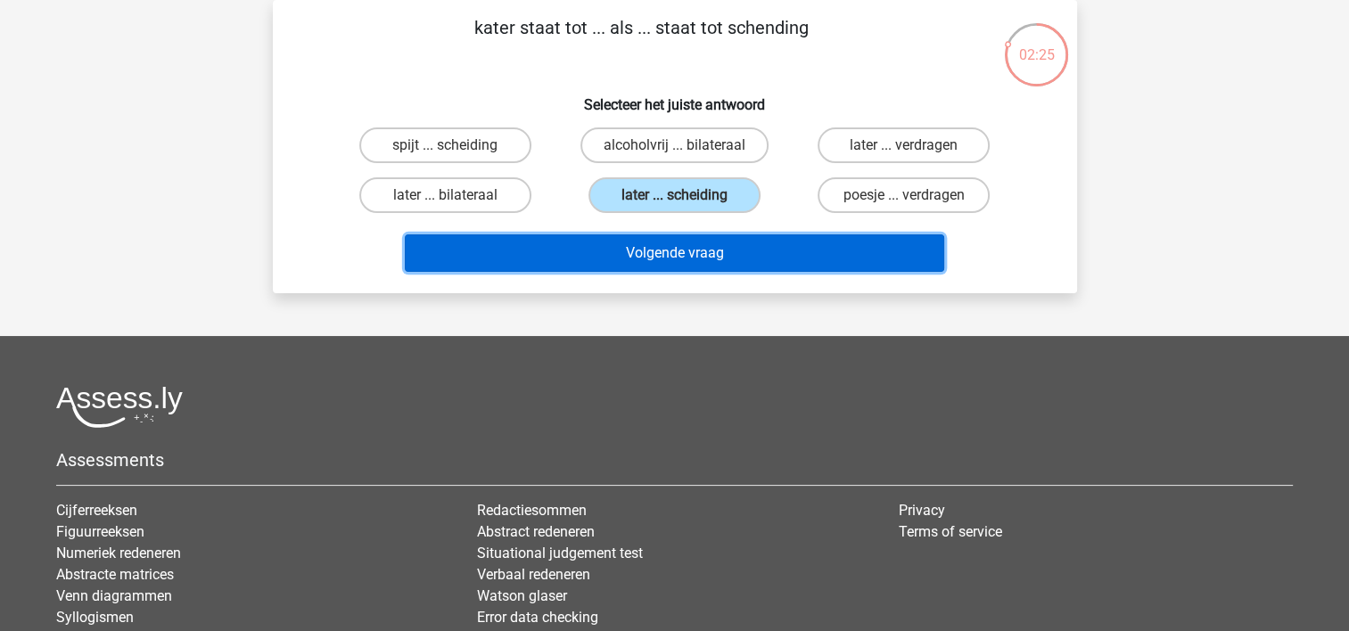
click at [685, 251] on button "Volgende vraag" at bounding box center [674, 252] width 539 height 37
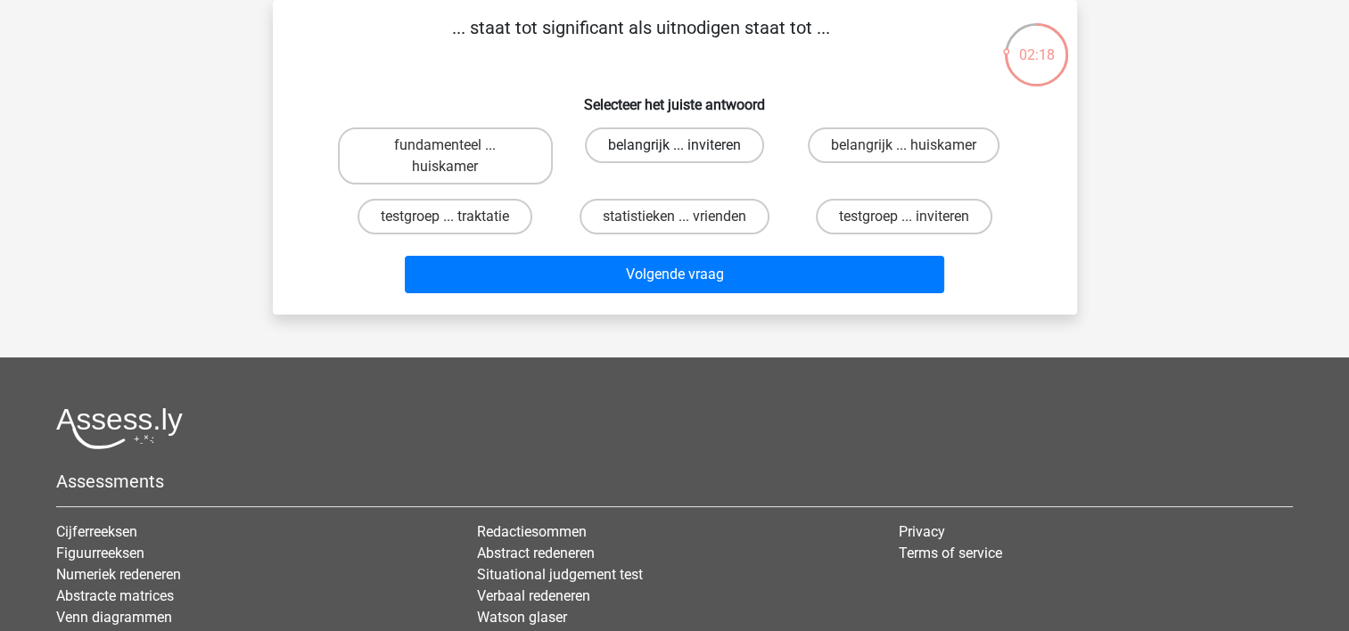
click at [688, 157] on label "belangrijk ... inviteren" at bounding box center [674, 145] width 179 height 36
click at [685, 157] on input "belangrijk ... inviteren" at bounding box center [680, 151] width 12 height 12
radio input "true"
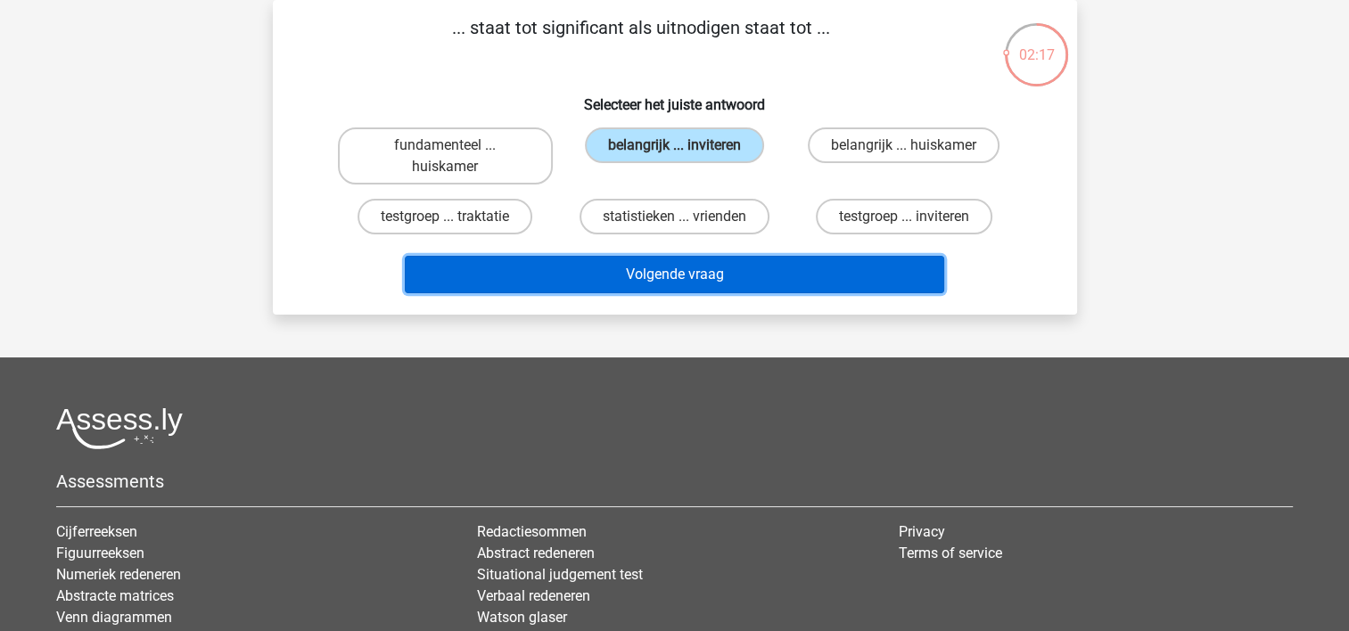
click at [670, 278] on button "Volgende vraag" at bounding box center [674, 274] width 539 height 37
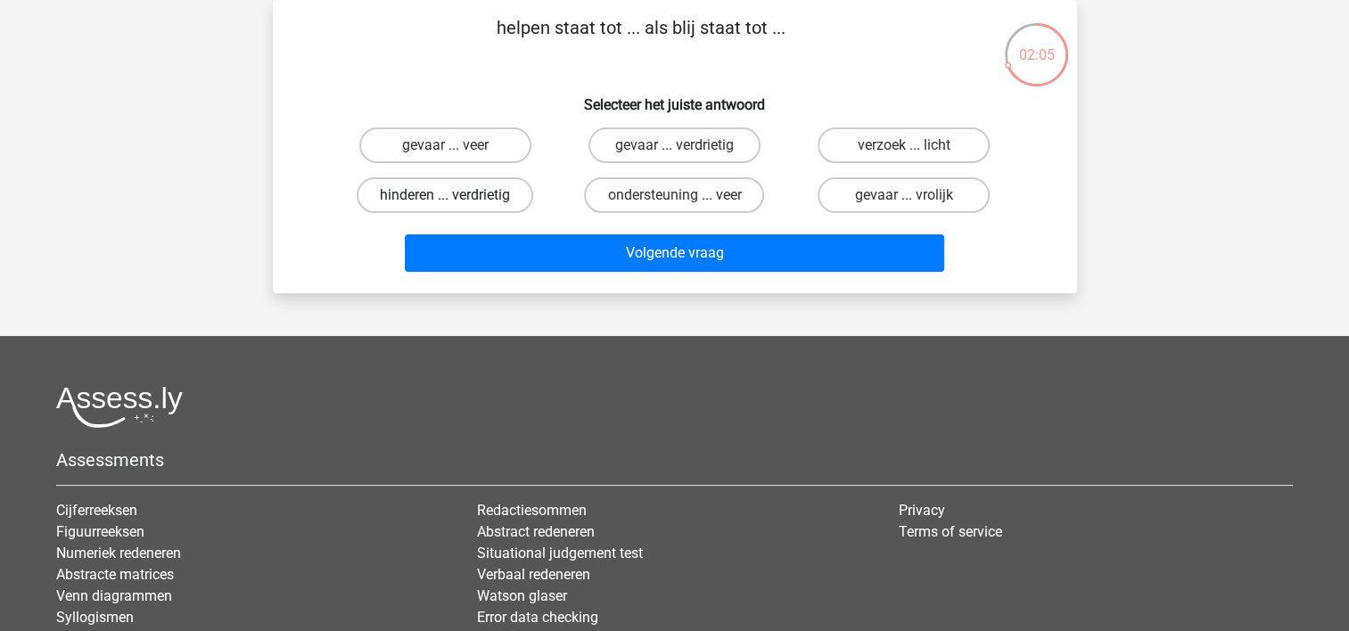
click at [489, 186] on label "hinderen ... verdrietig" at bounding box center [445, 195] width 176 height 36
click at [456, 195] on input "hinderen ... verdrietig" at bounding box center [451, 201] width 12 height 12
radio input "true"
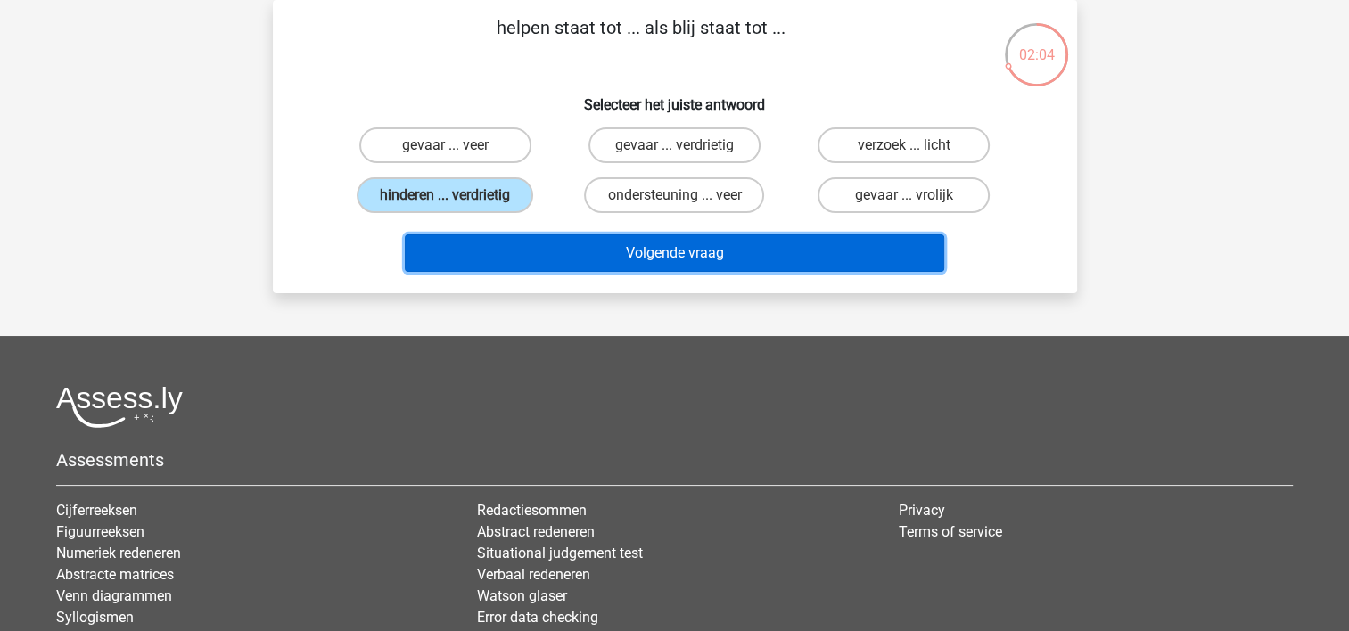
click at [567, 242] on button "Volgende vraag" at bounding box center [674, 252] width 539 height 37
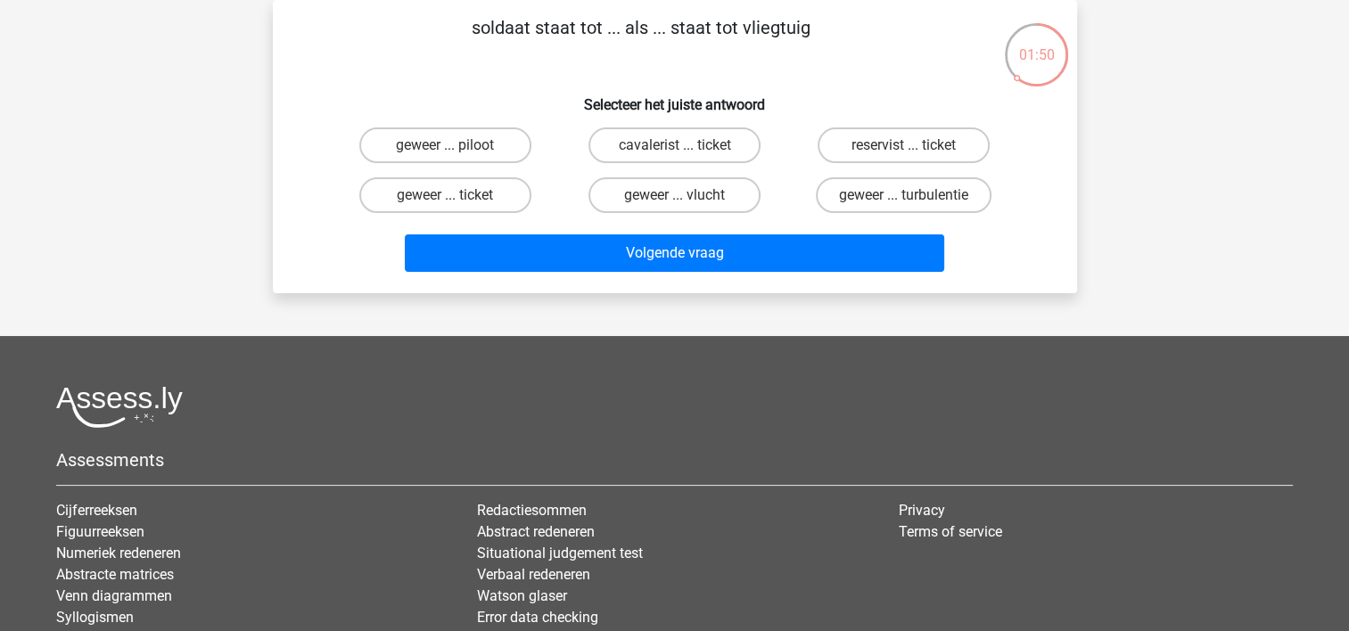
click at [700, 326] on div "Kies premium Bart bart.hamersveld@gmail.com" at bounding box center [674, 362] width 1349 height 889
click at [483, 150] on label "geweer ... piloot" at bounding box center [445, 145] width 172 height 36
click at [456, 150] on input "geweer ... piloot" at bounding box center [451, 151] width 12 height 12
radio input "true"
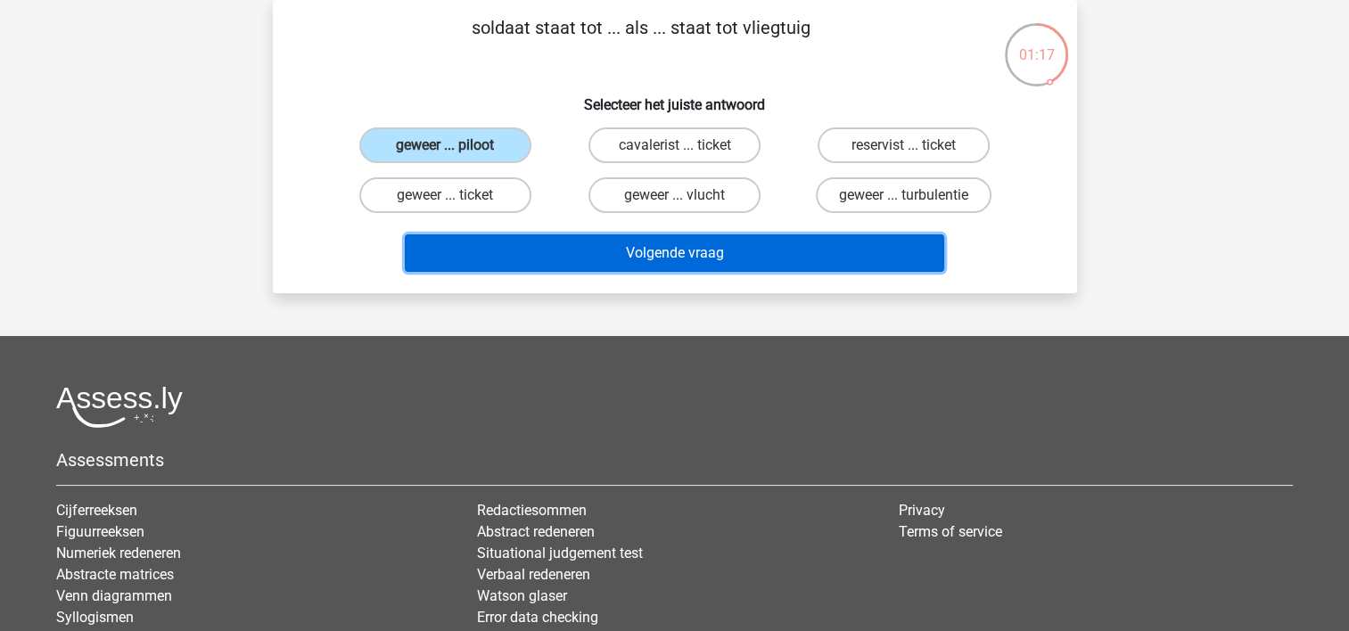
click at [560, 253] on button "Volgende vraag" at bounding box center [674, 252] width 539 height 37
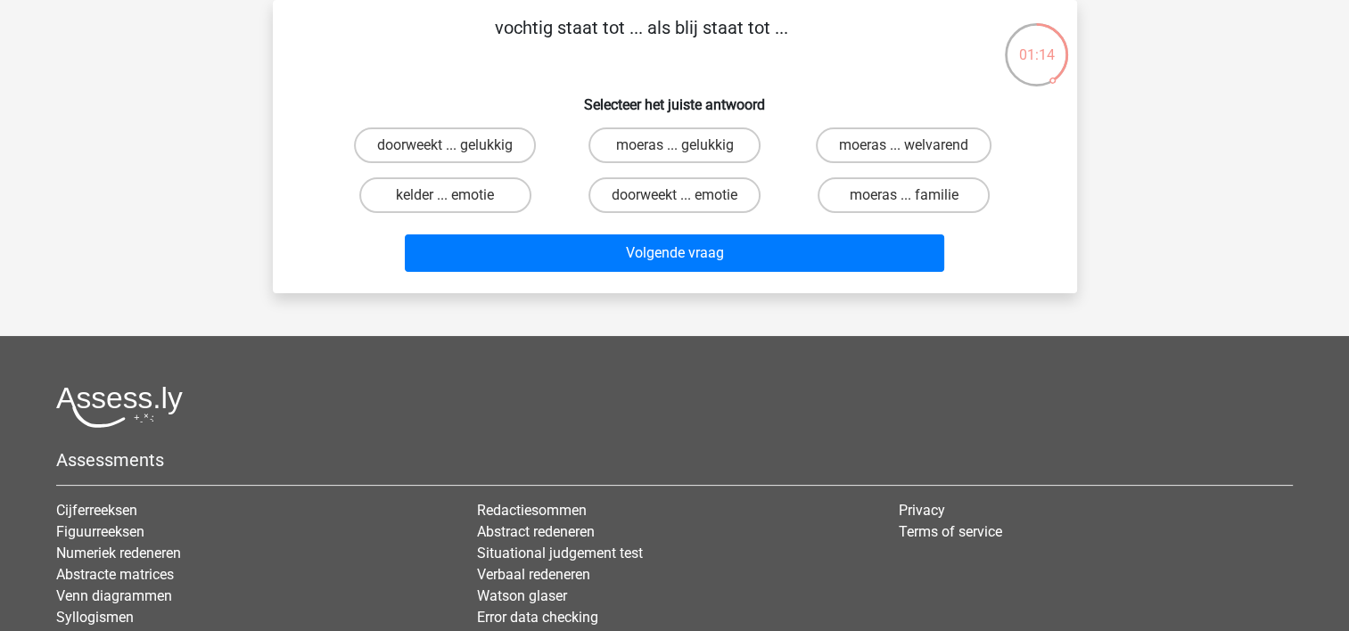
click at [539, 321] on div "Kies premium Bart bart.hamersveld@gmail.com" at bounding box center [674, 362] width 1349 height 889
click at [455, 152] on input "doorweekt ... gelukkig" at bounding box center [451, 151] width 12 height 12
radio input "true"
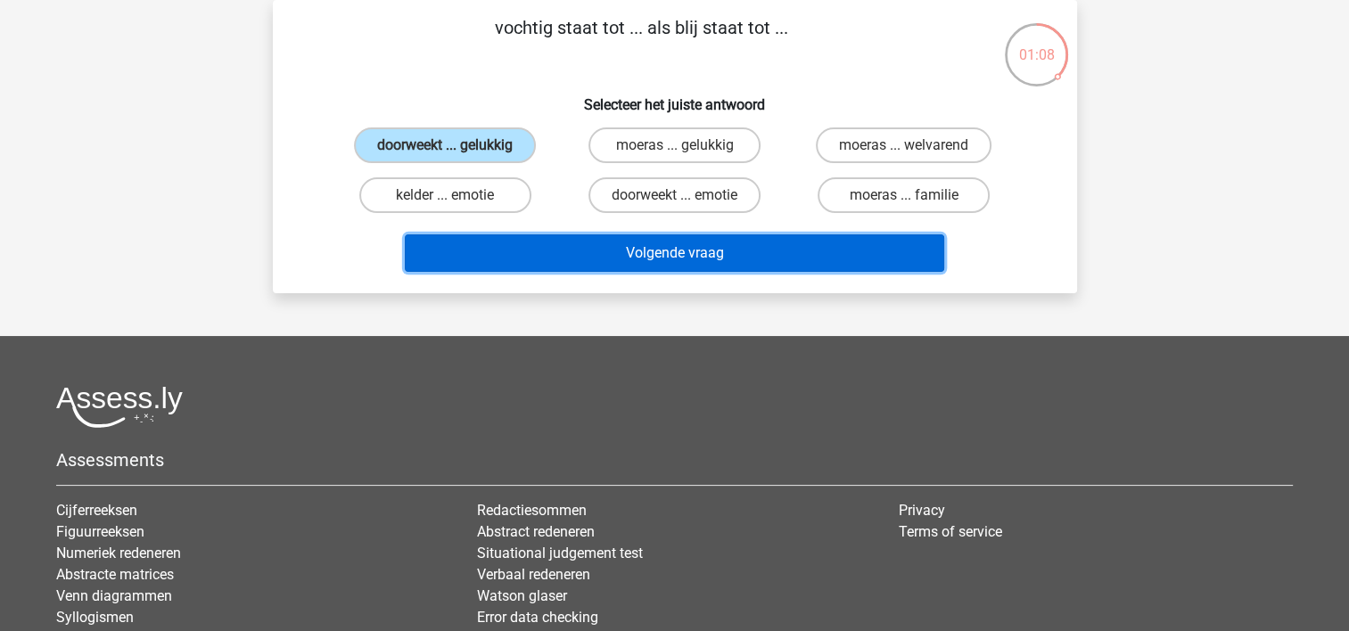
click at [579, 257] on button "Volgende vraag" at bounding box center [674, 252] width 539 height 37
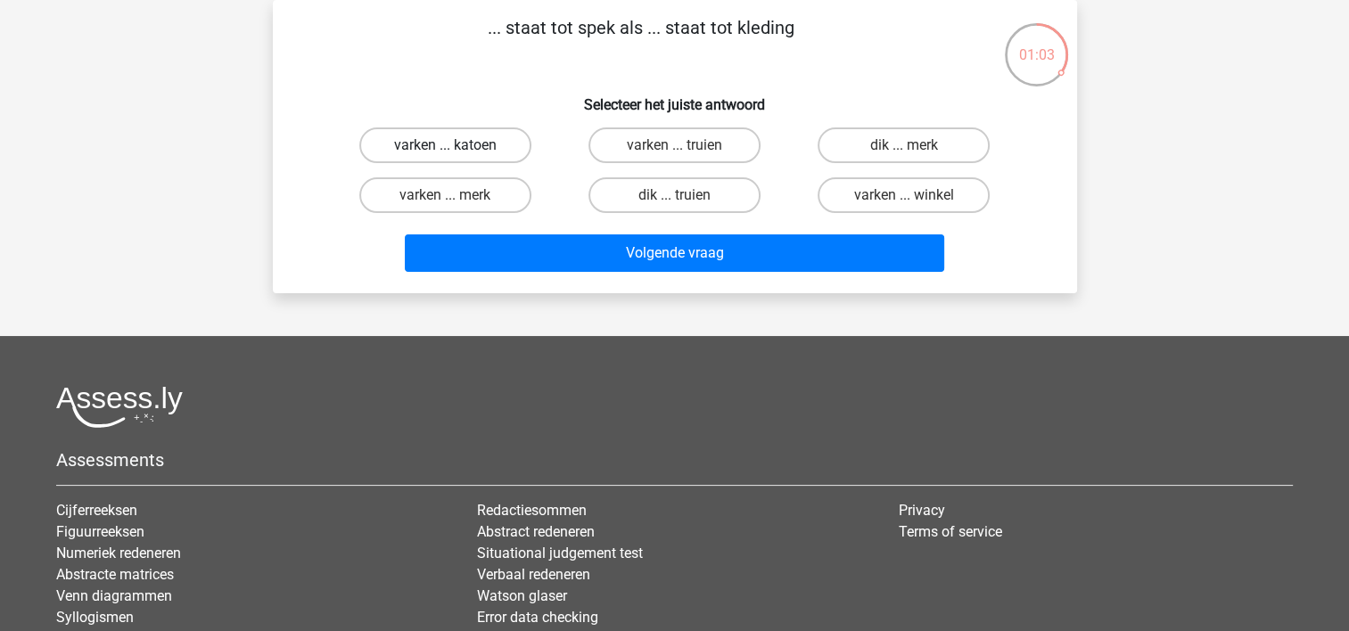
click at [493, 152] on label "varken ... katoen" at bounding box center [445, 145] width 172 height 36
click at [456, 152] on input "varken ... katoen" at bounding box center [451, 151] width 12 height 12
radio input "true"
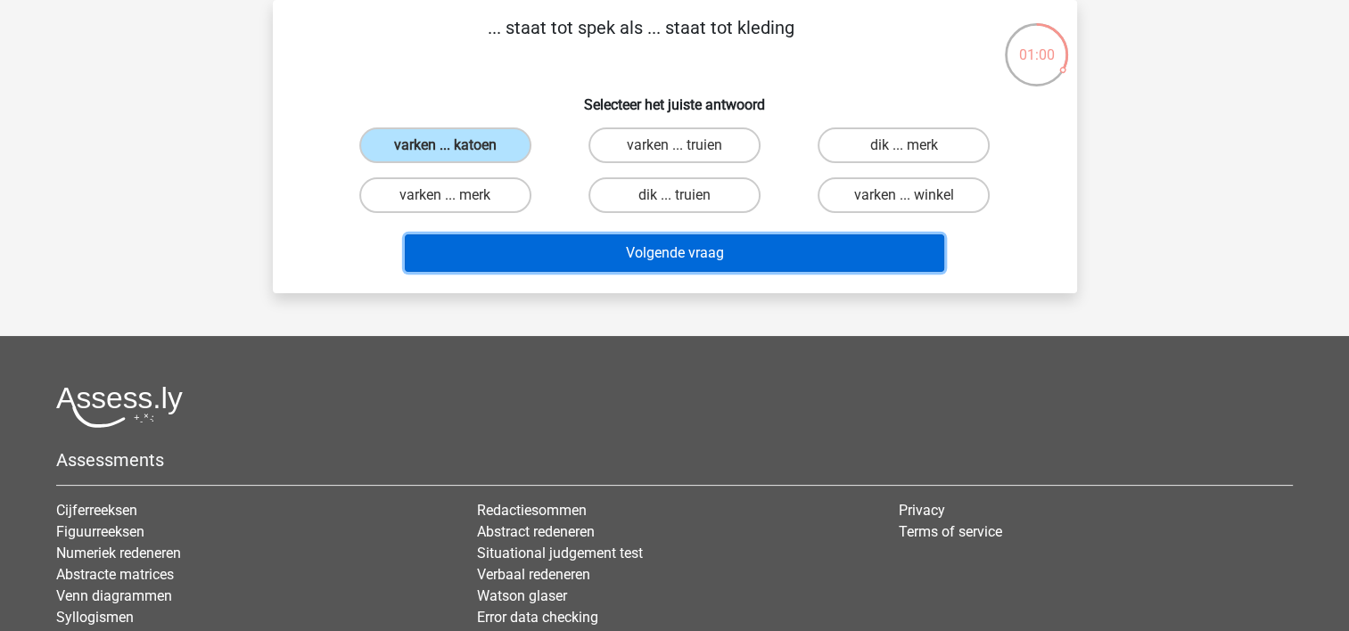
click at [742, 248] on button "Volgende vraag" at bounding box center [674, 252] width 539 height 37
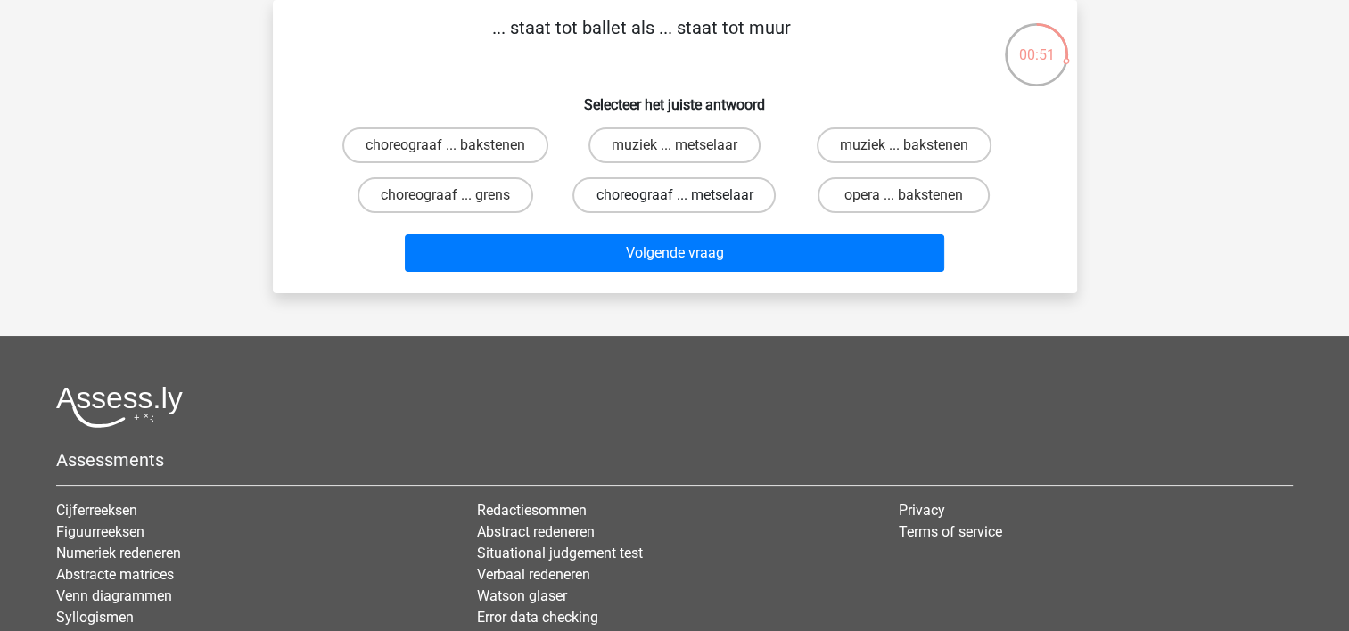
click at [671, 191] on label "choreograaf ... metselaar" at bounding box center [673, 195] width 203 height 36
click at [674, 195] on input "choreograaf ... metselaar" at bounding box center [680, 201] width 12 height 12
radio input "true"
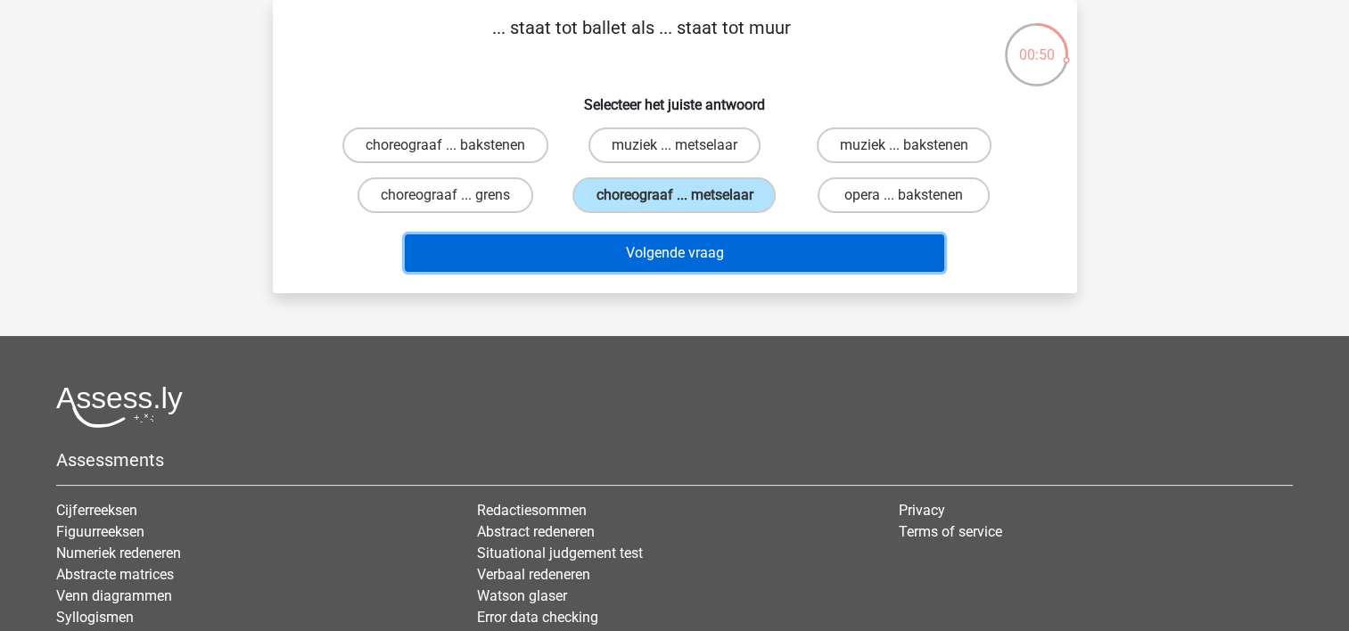
click at [695, 253] on button "Volgende vraag" at bounding box center [674, 252] width 539 height 37
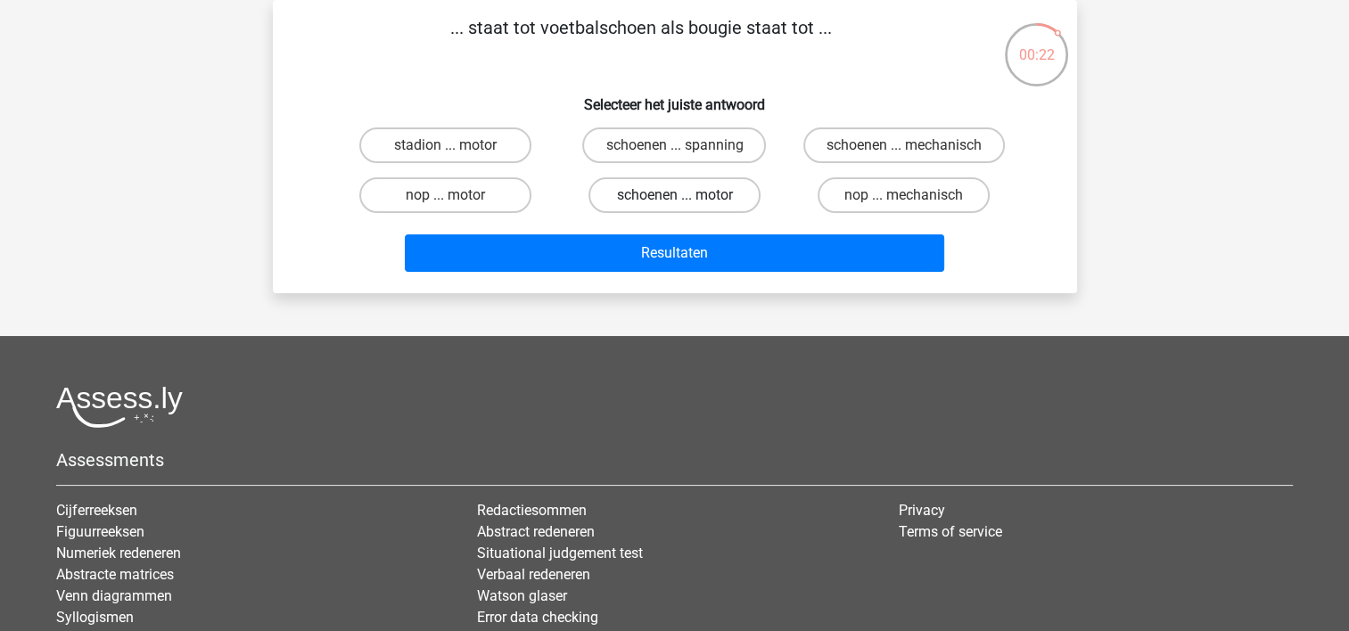
click at [724, 178] on label "schoenen ... motor" at bounding box center [674, 195] width 172 height 36
click at [685, 195] on input "schoenen ... motor" at bounding box center [680, 201] width 12 height 12
radio input "true"
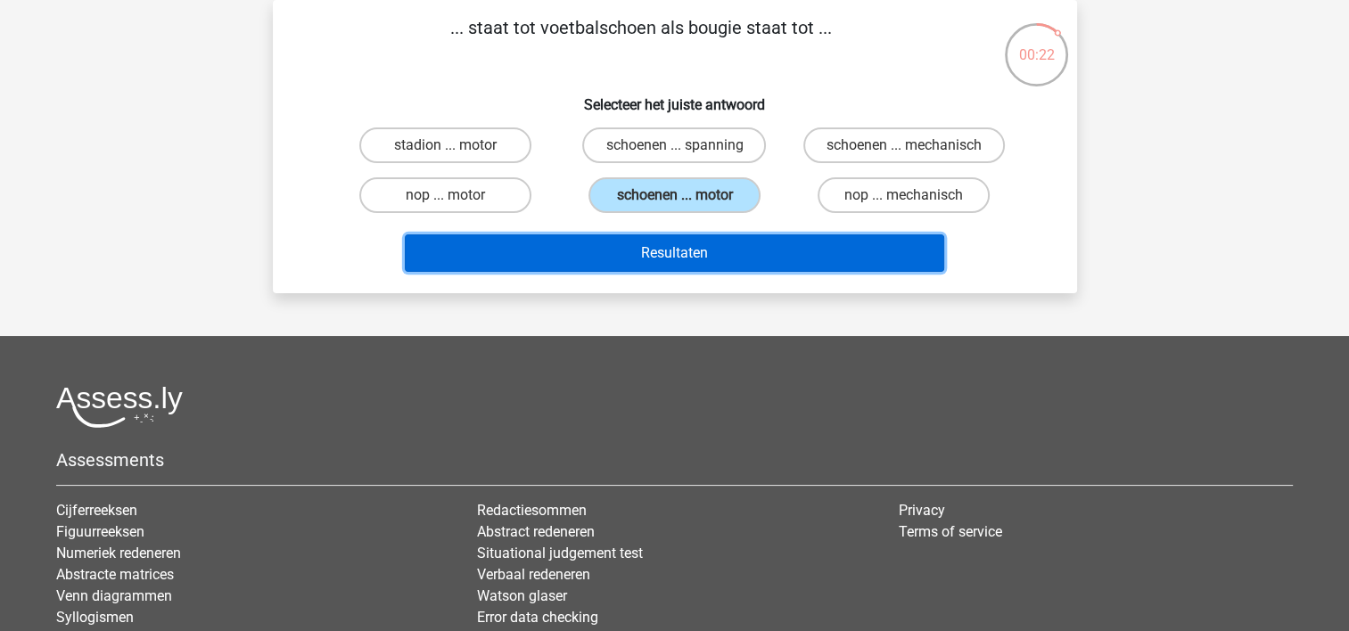
click at [701, 252] on button "Resultaten" at bounding box center [674, 252] width 539 height 37
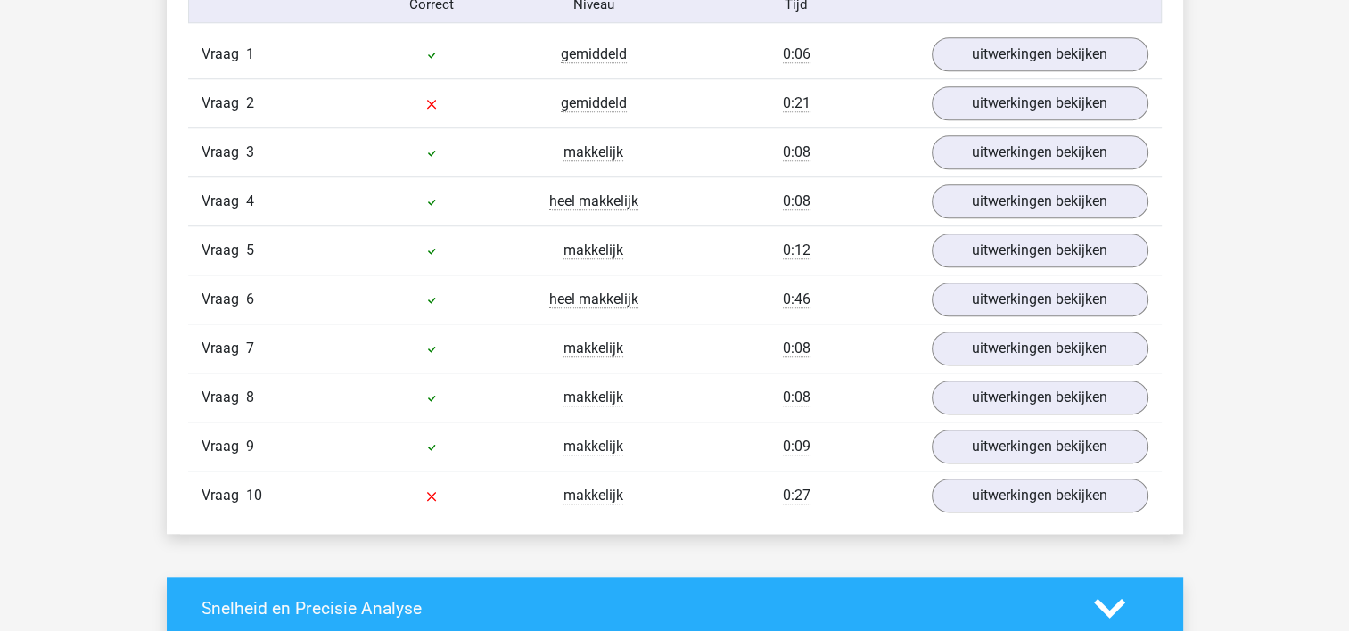
scroll to position [1513, 0]
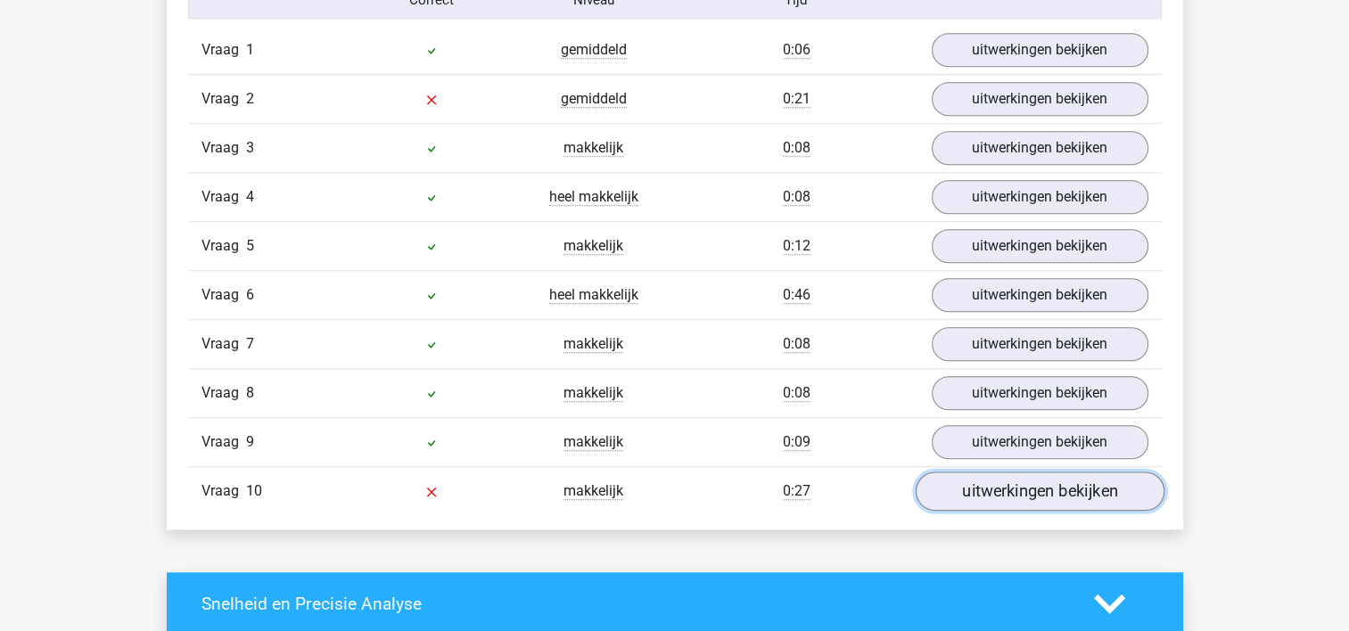
click at [1062, 481] on link "uitwerkingen bekijken" at bounding box center [1039, 491] width 249 height 39
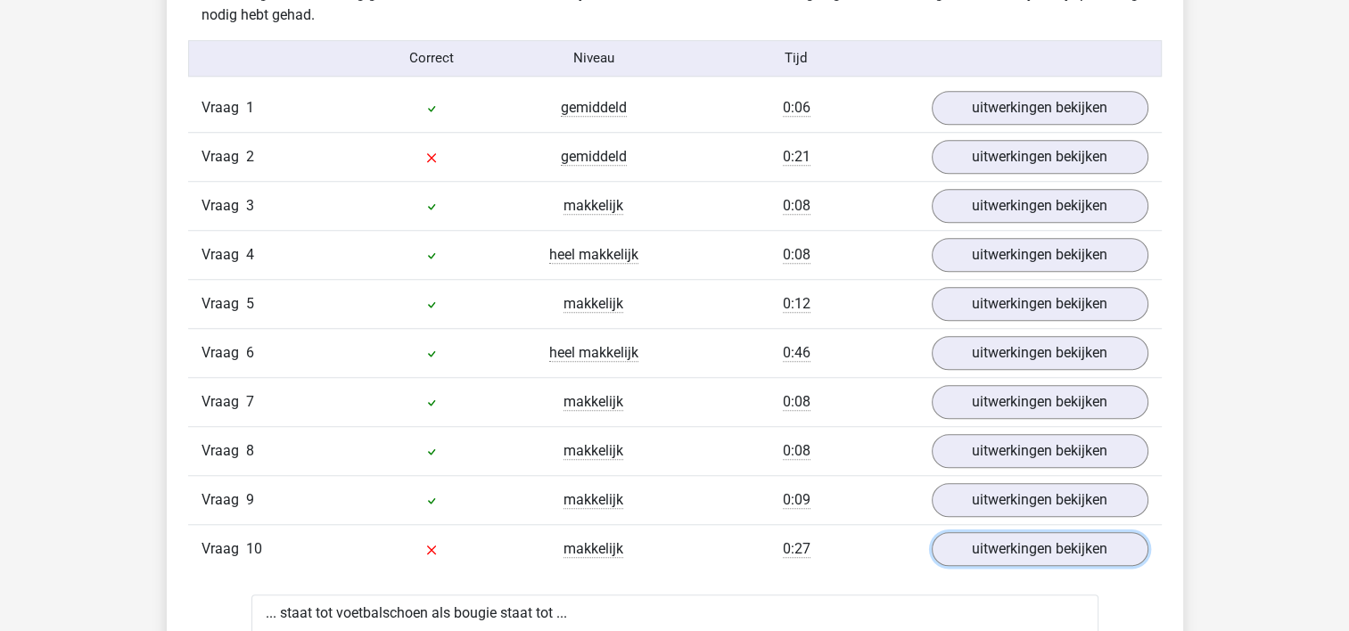
scroll to position [1443, 0]
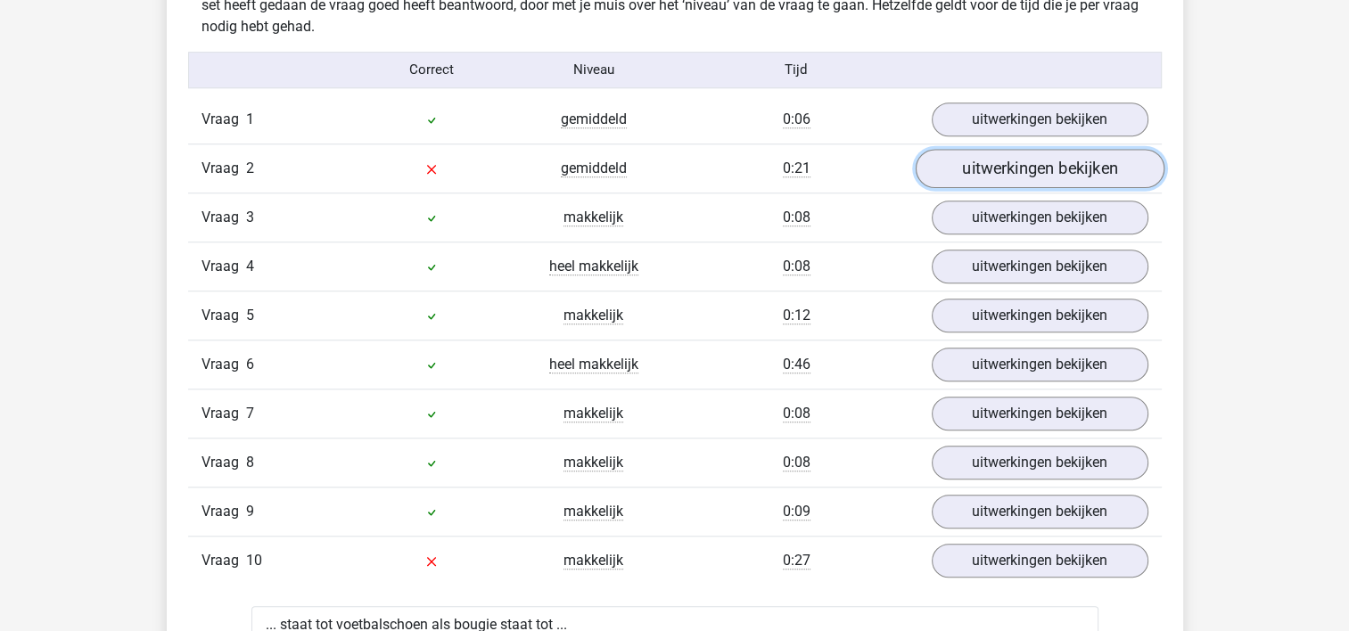
click at [1043, 164] on link "uitwerkingen bekijken" at bounding box center [1039, 168] width 249 height 39
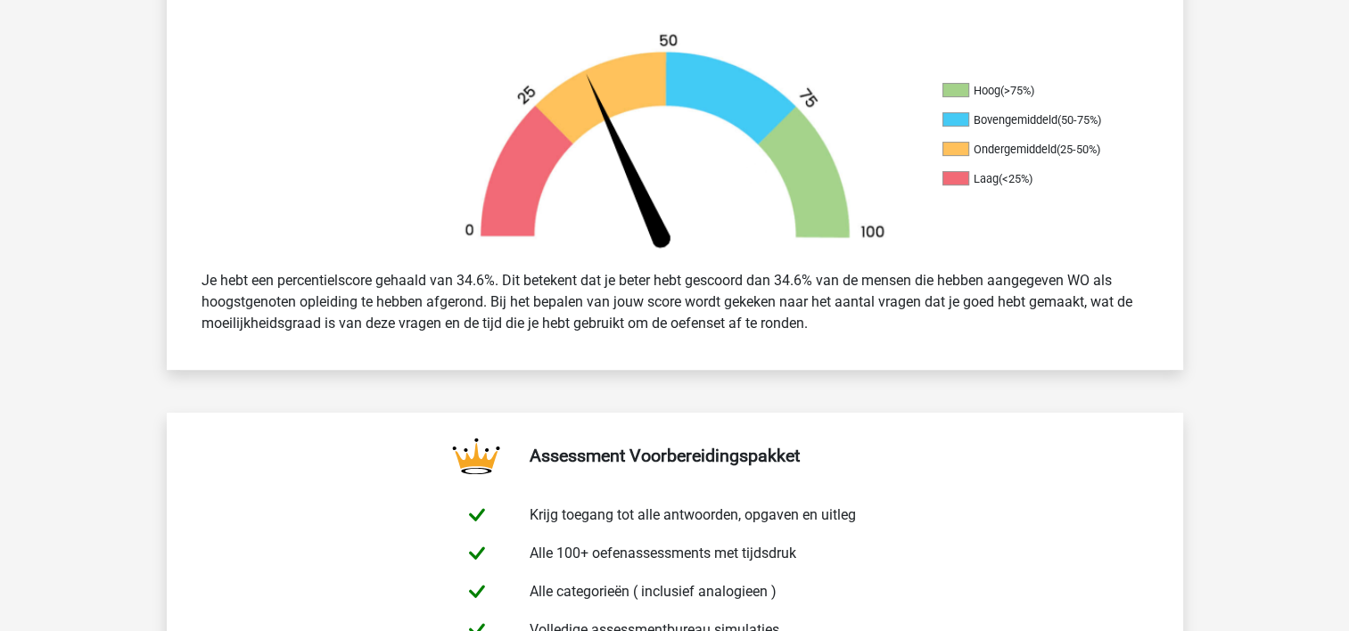
scroll to position [0, 0]
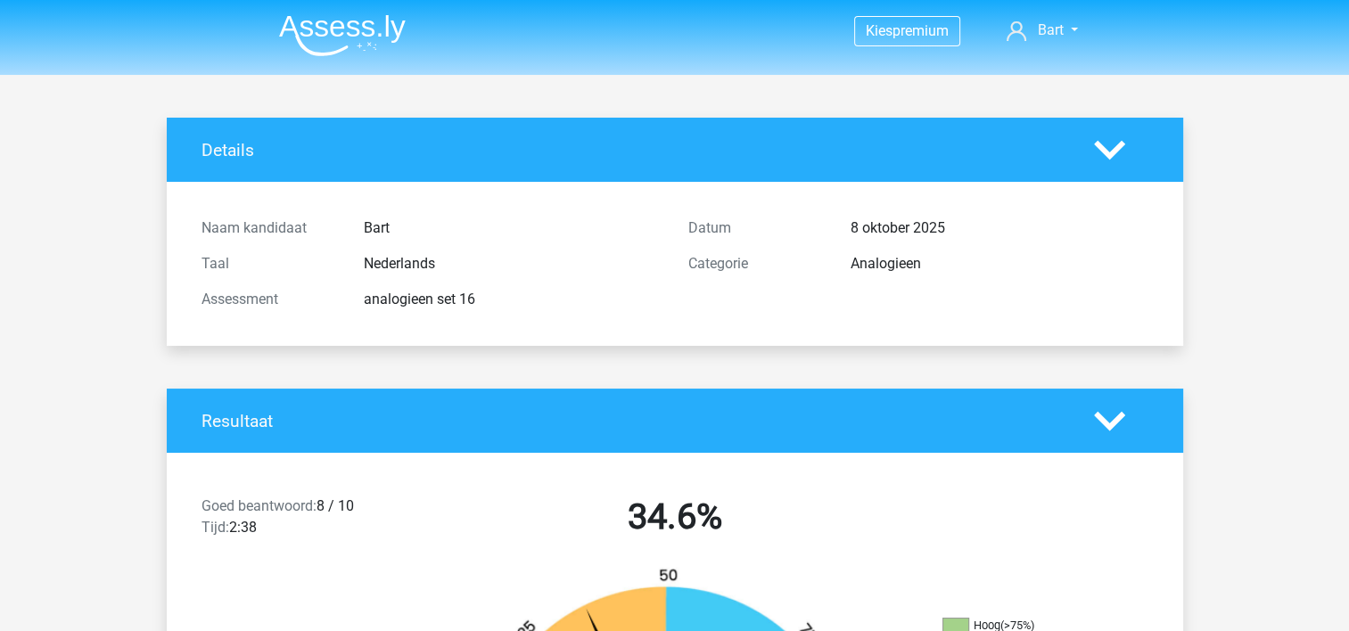
click at [356, 36] on img at bounding box center [342, 35] width 127 height 42
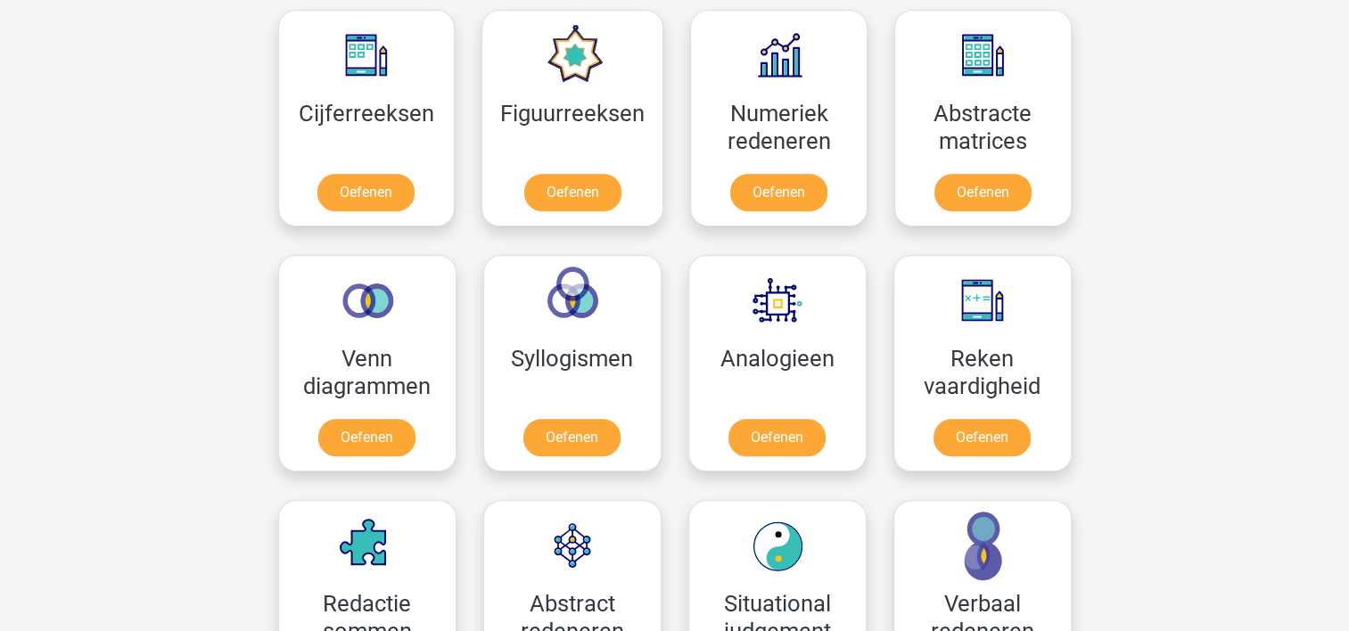
scroll to position [898, 0]
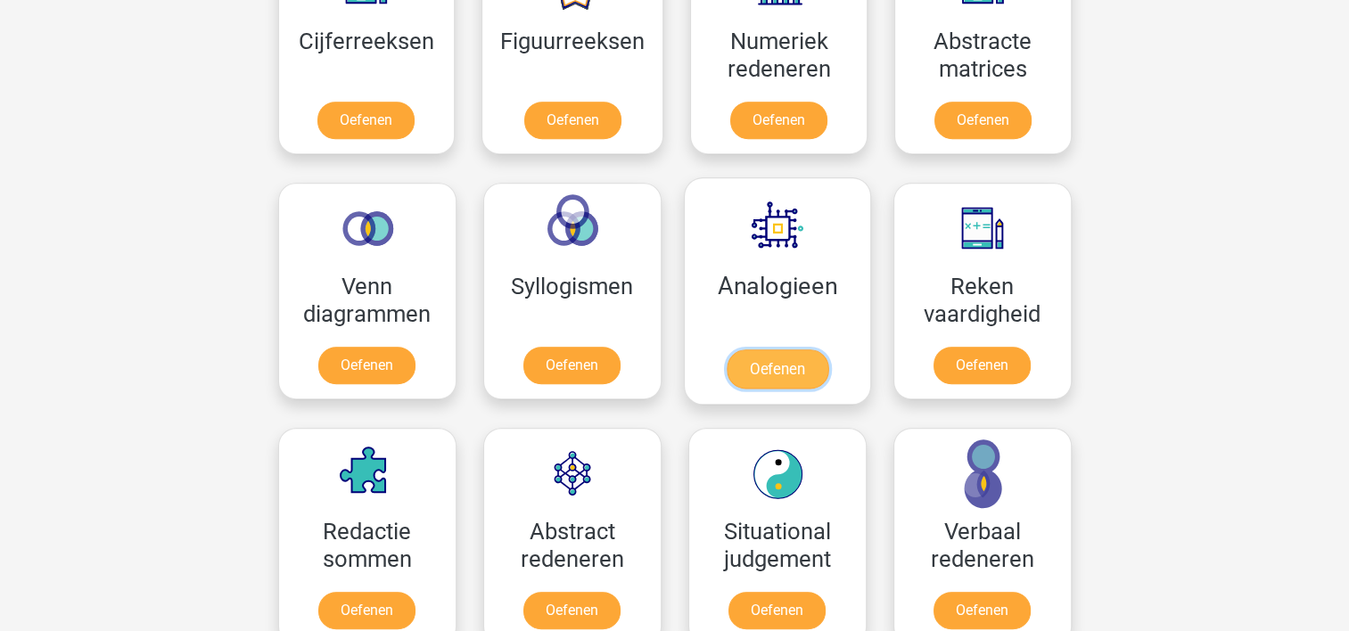
click at [760, 357] on link "Oefenen" at bounding box center [777, 368] width 102 height 39
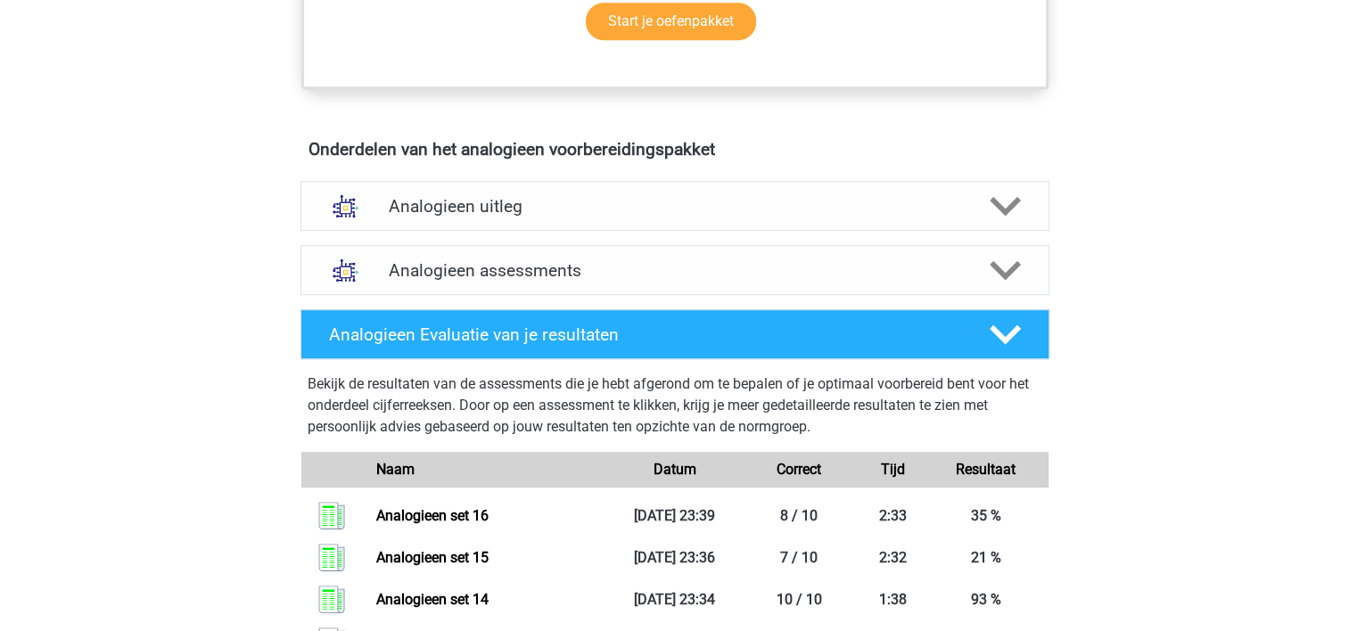
scroll to position [956, 0]
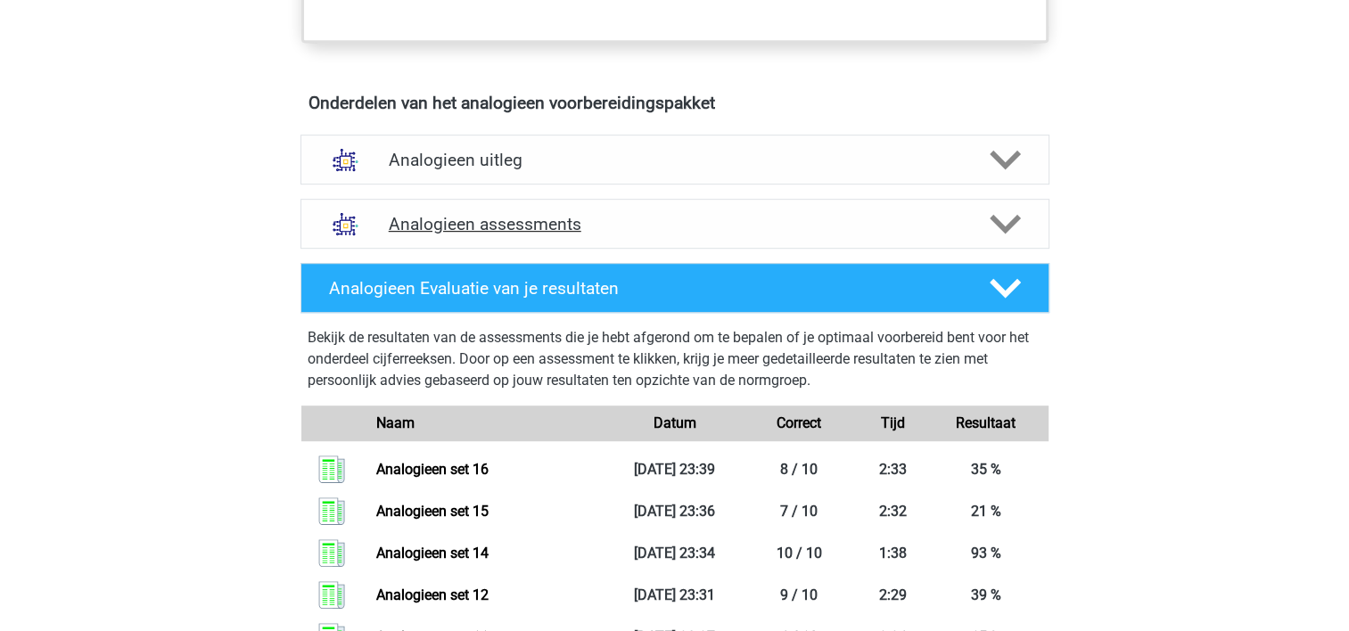
click at [795, 221] on h4 "Analogieen assessments" at bounding box center [675, 224] width 572 height 21
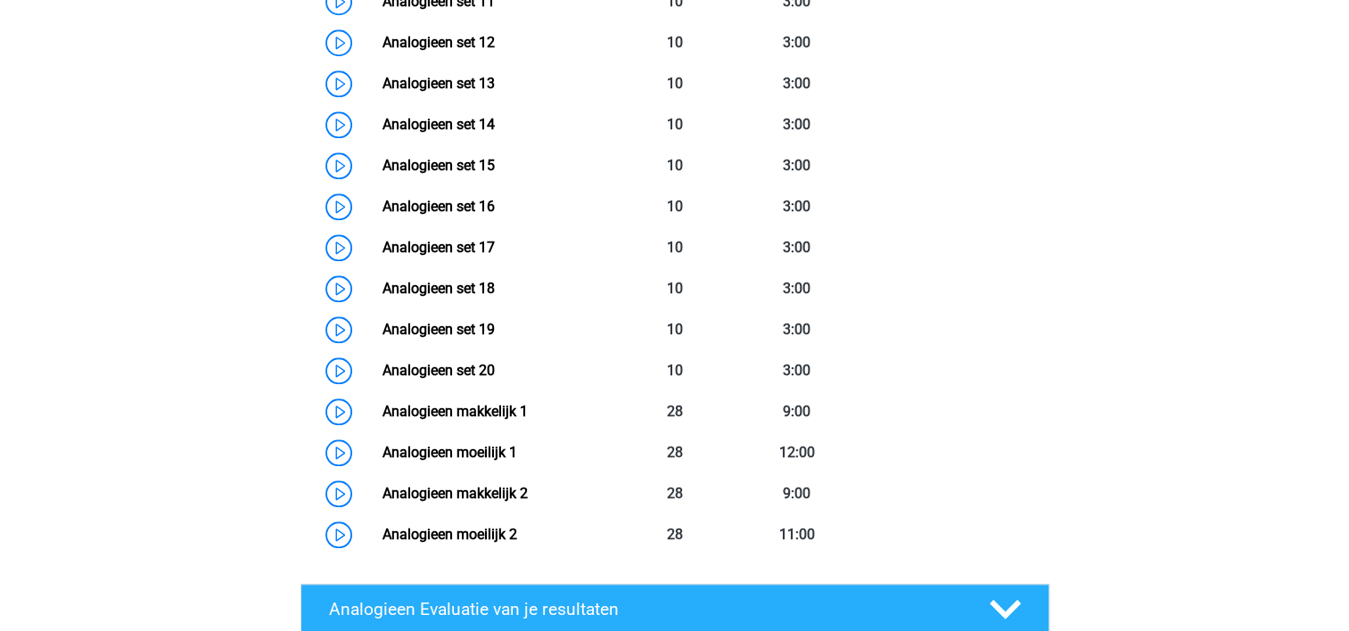
scroll to position [1829, 0]
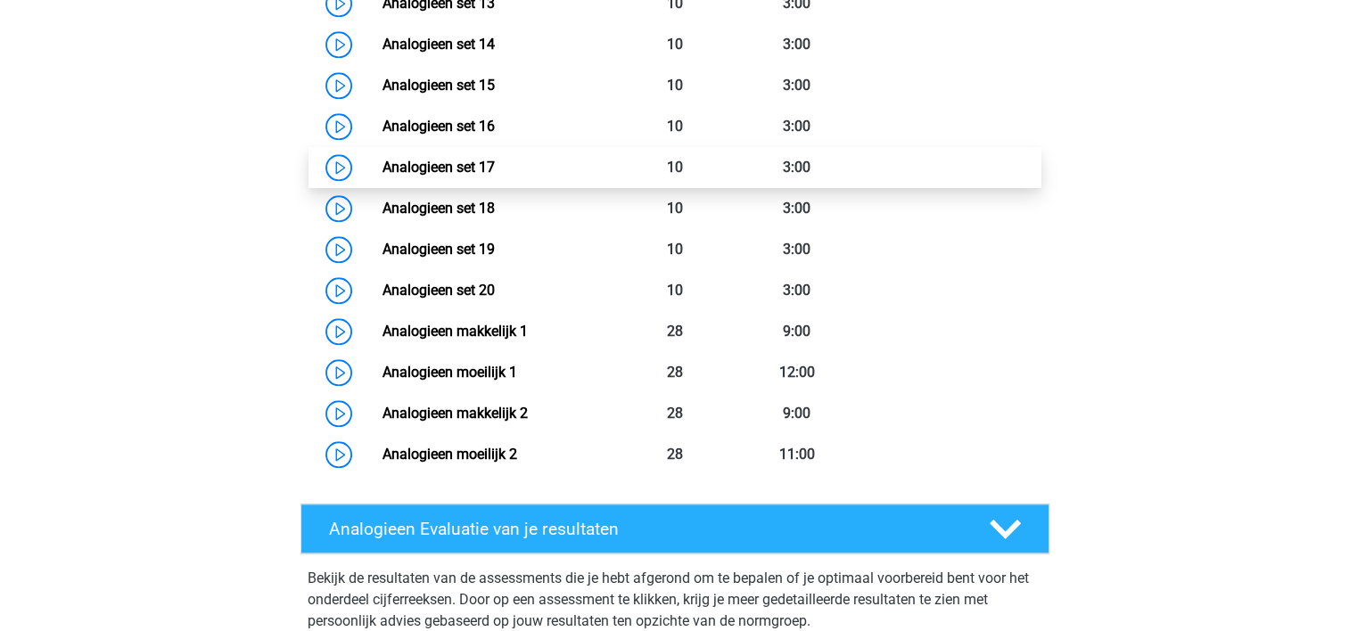
click at [495, 160] on link "Analogieen set 17" at bounding box center [438, 167] width 112 height 17
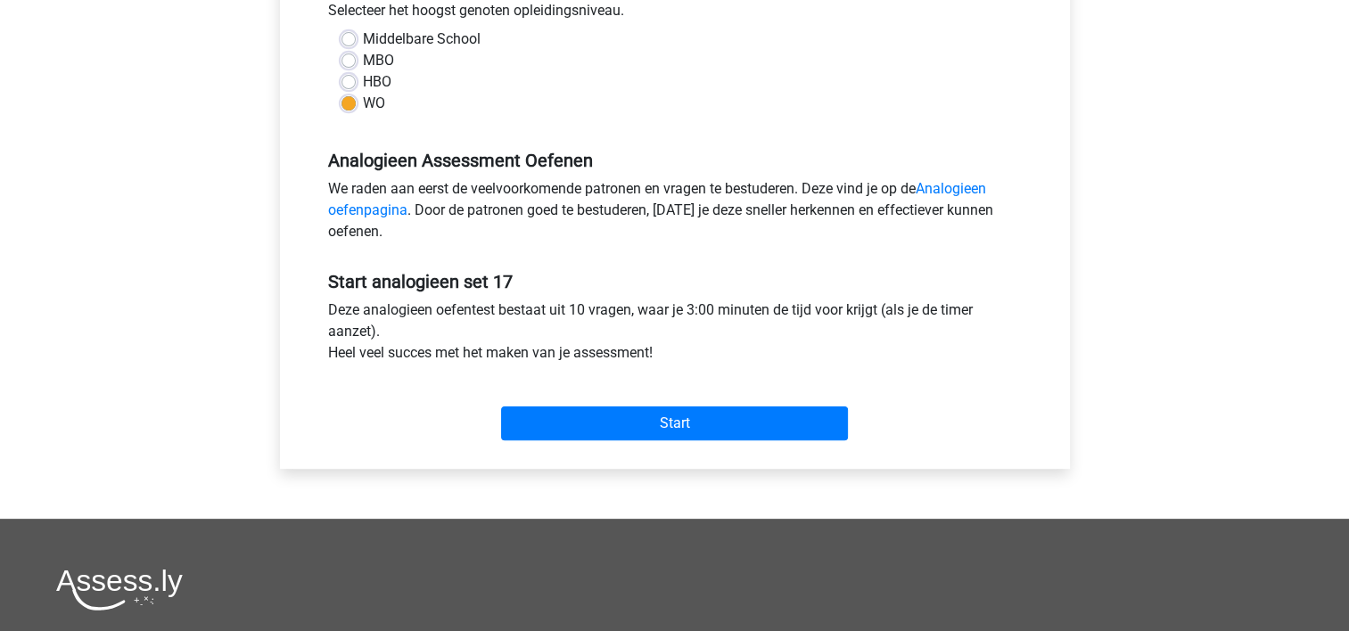
scroll to position [438, 0]
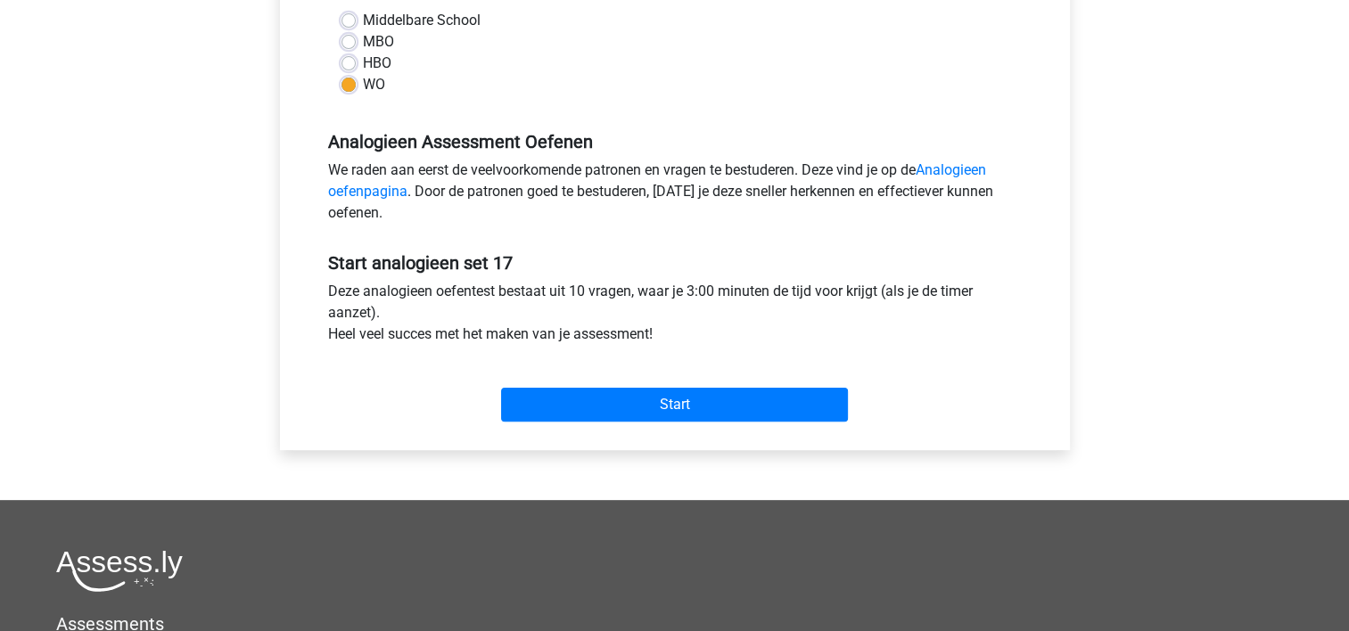
click at [732, 386] on div "Start" at bounding box center [675, 390] width 720 height 62
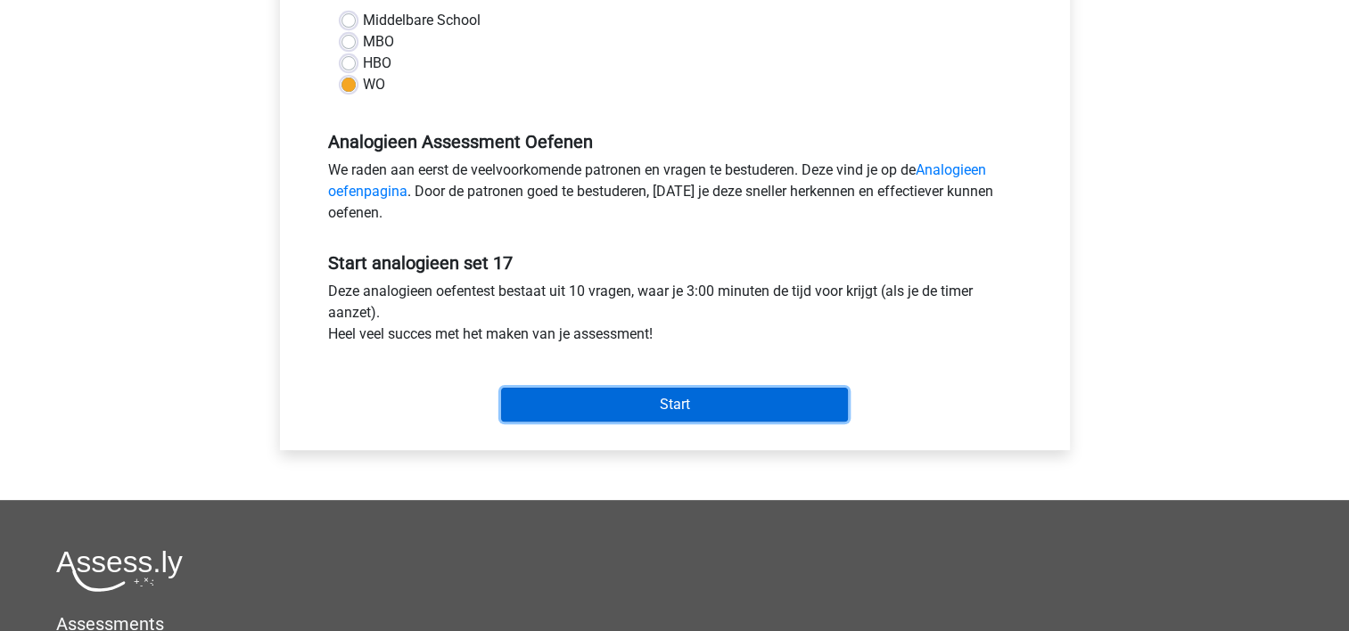
click at [726, 399] on input "Start" at bounding box center [674, 405] width 347 height 34
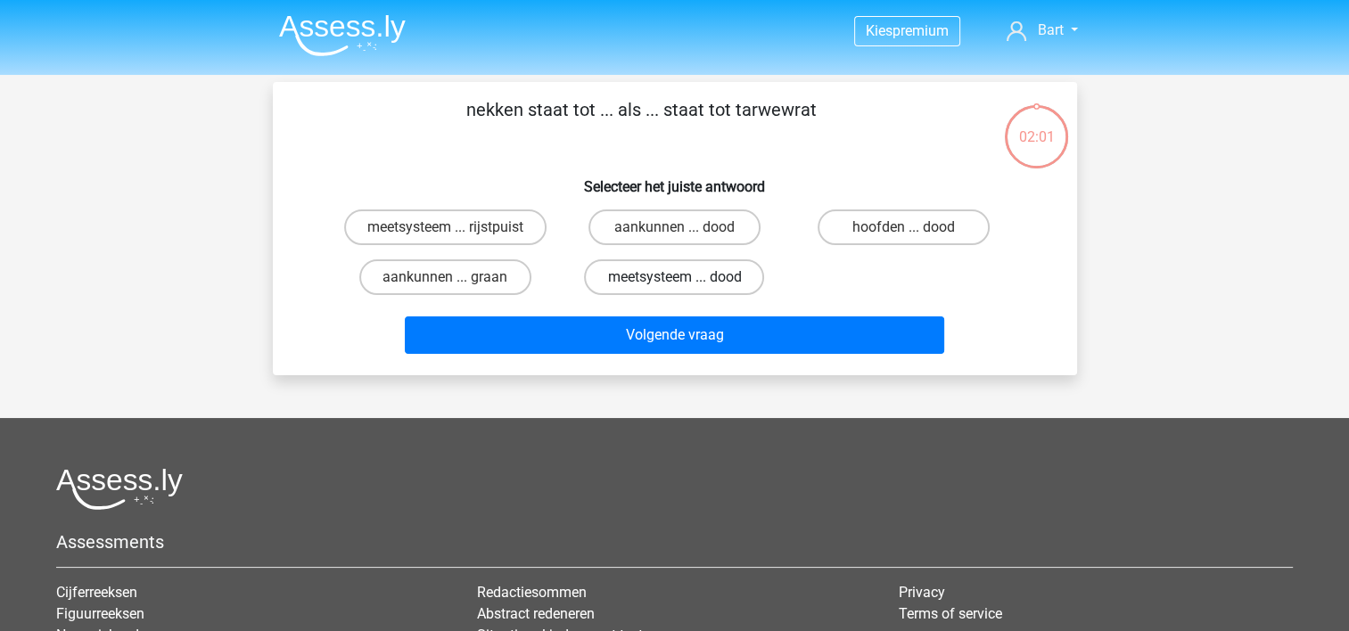
click at [630, 280] on label "meetsysteem ... dood" at bounding box center [674, 277] width 180 height 36
click at [674, 280] on input "meetsysteem ... dood" at bounding box center [680, 283] width 12 height 12
radio input "true"
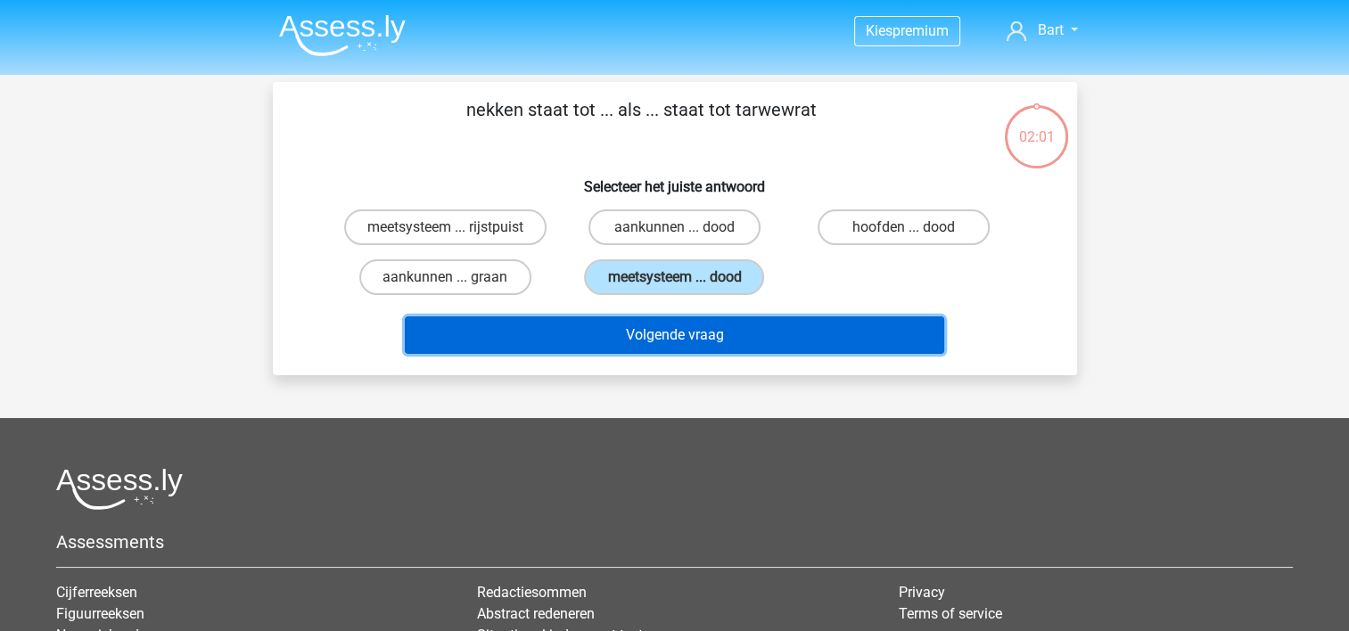
click at [652, 331] on button "Volgende vraag" at bounding box center [674, 334] width 539 height 37
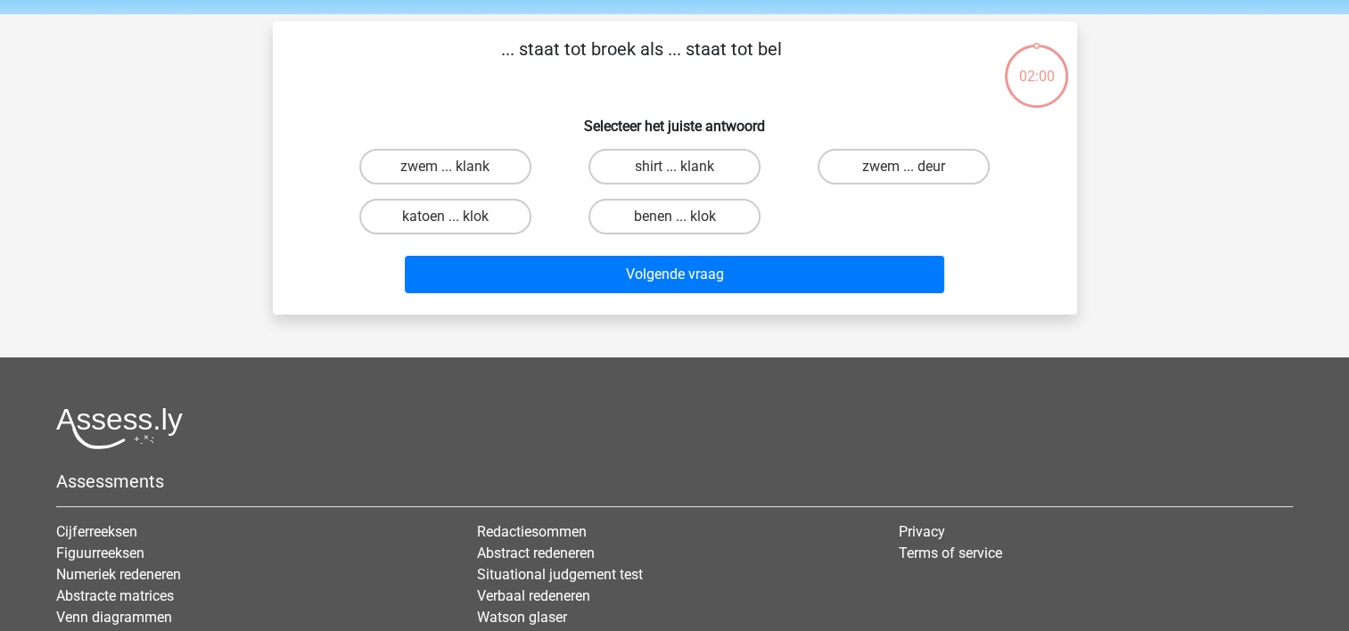
scroll to position [82, 0]
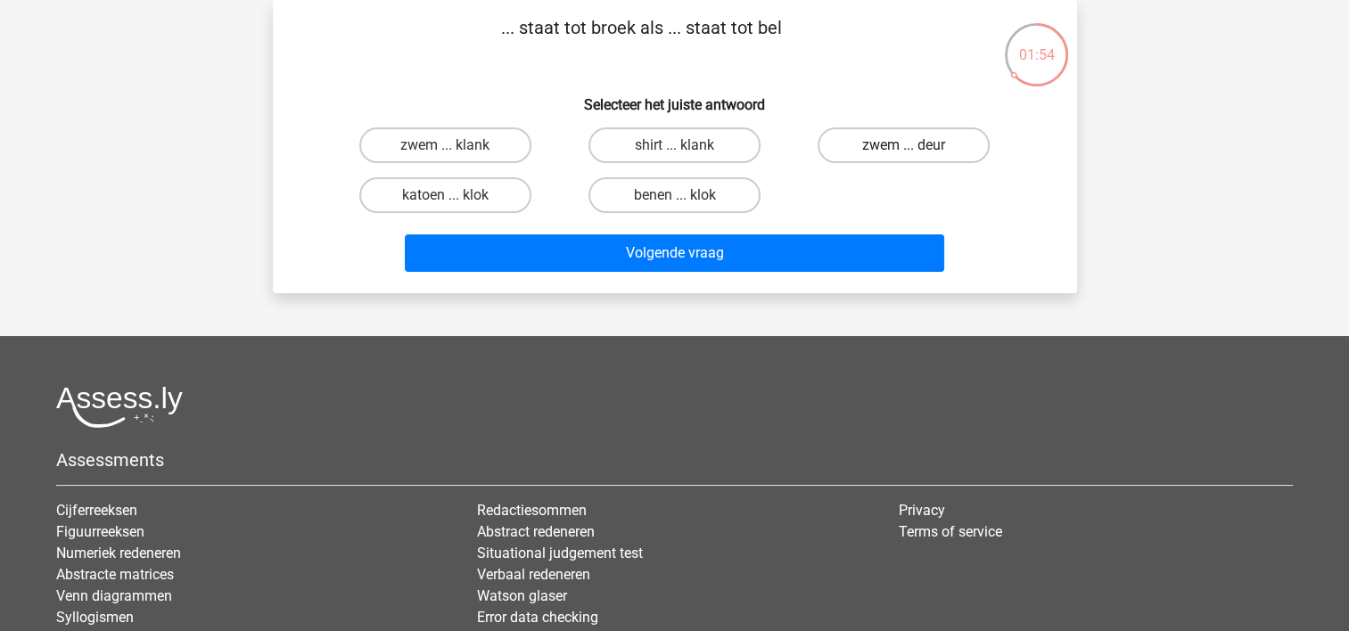
click at [898, 152] on label "zwem ... deur" at bounding box center [903, 145] width 172 height 36
click at [904, 152] on input "zwem ... deur" at bounding box center [910, 151] width 12 height 12
radio input "true"
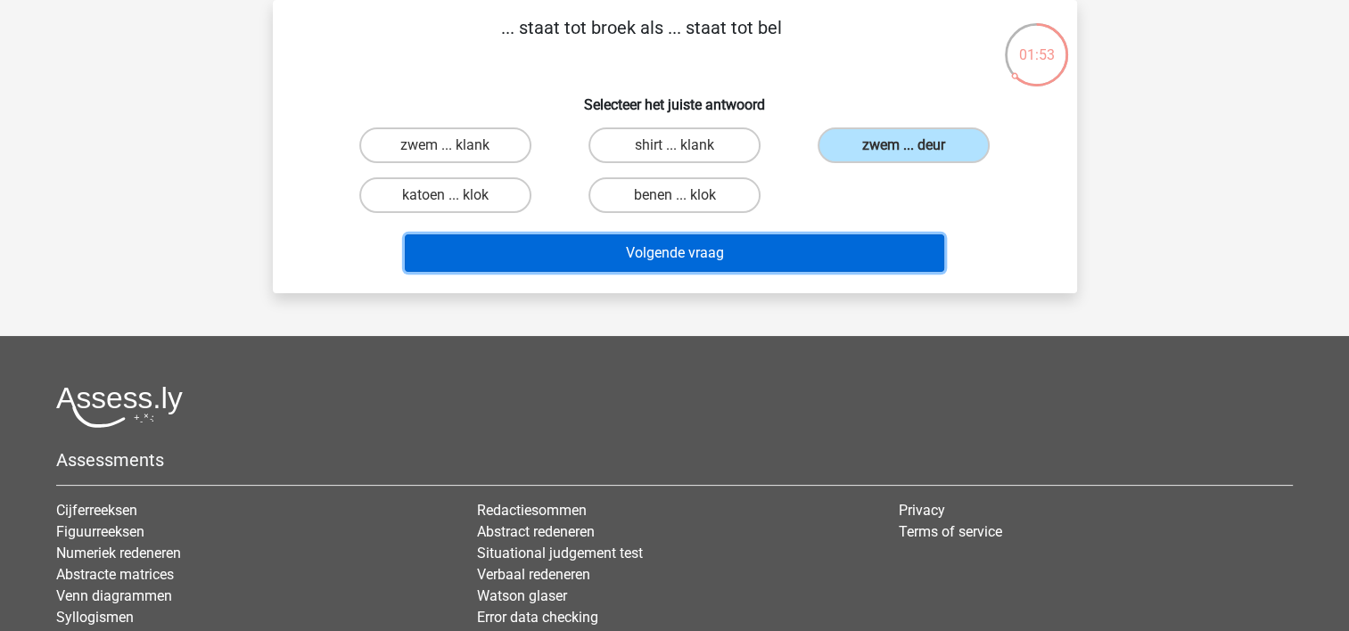
click at [784, 243] on button "Volgende vraag" at bounding box center [674, 252] width 539 height 37
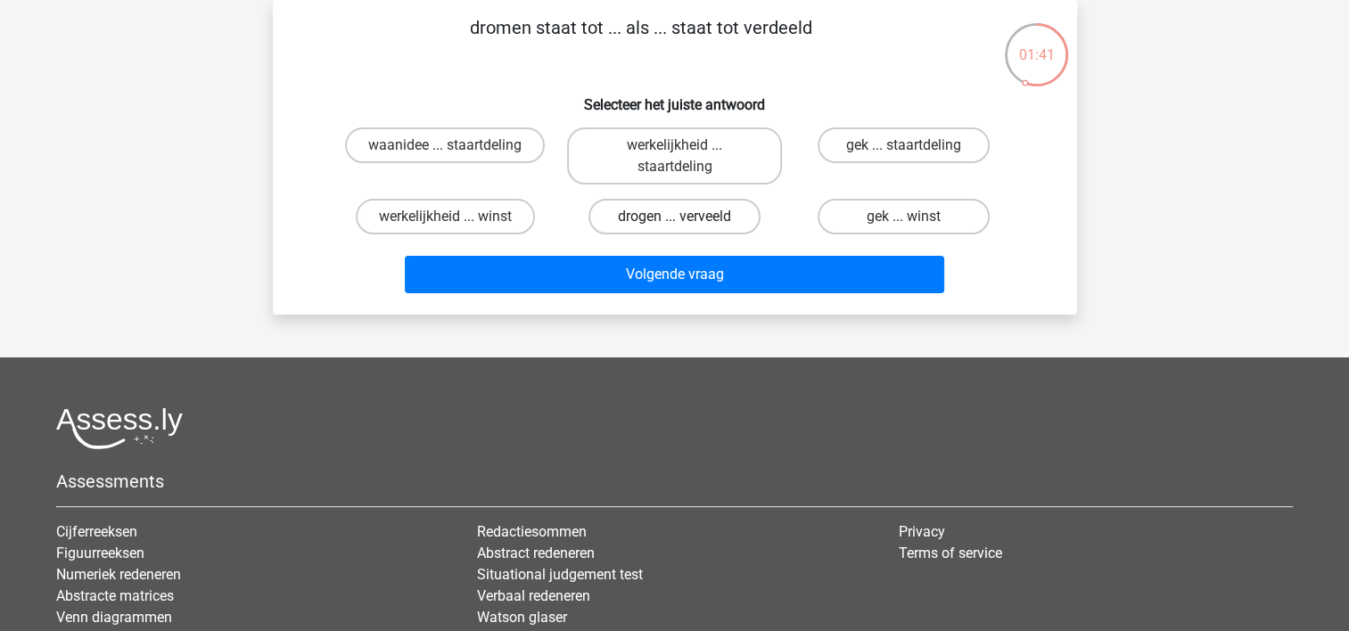
click at [661, 202] on label "drogen ... verveeld" at bounding box center [674, 217] width 172 height 36
click at [674, 217] on input "drogen ... verveeld" at bounding box center [680, 223] width 12 height 12
radio input "true"
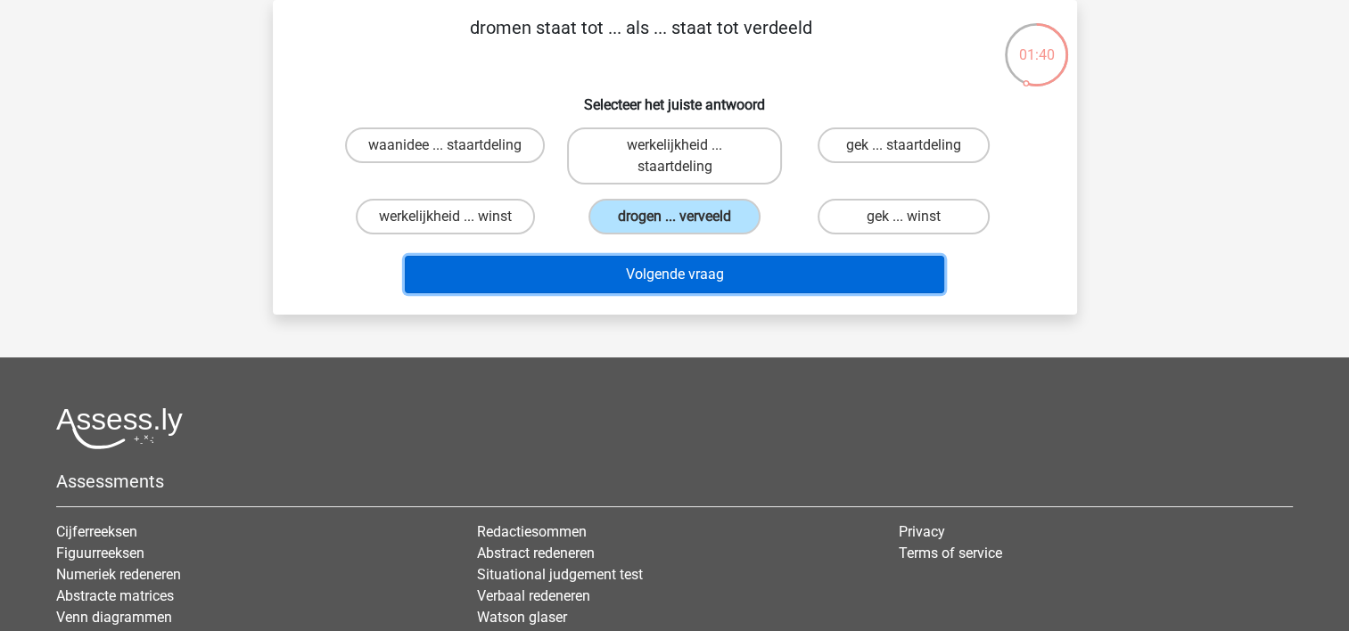
click at [662, 275] on button "Volgende vraag" at bounding box center [674, 274] width 539 height 37
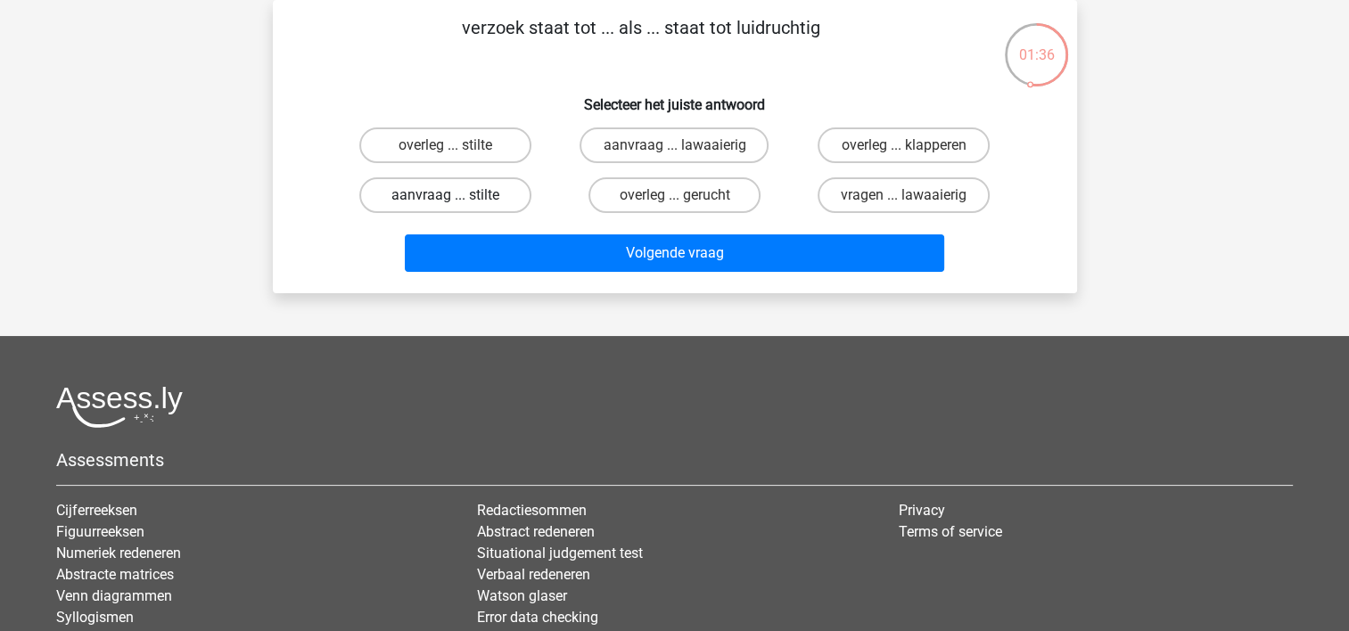
click at [455, 193] on label "aanvraag ... stilte" at bounding box center [445, 195] width 172 height 36
click at [455, 195] on input "aanvraag ... stilte" at bounding box center [451, 201] width 12 height 12
radio input "true"
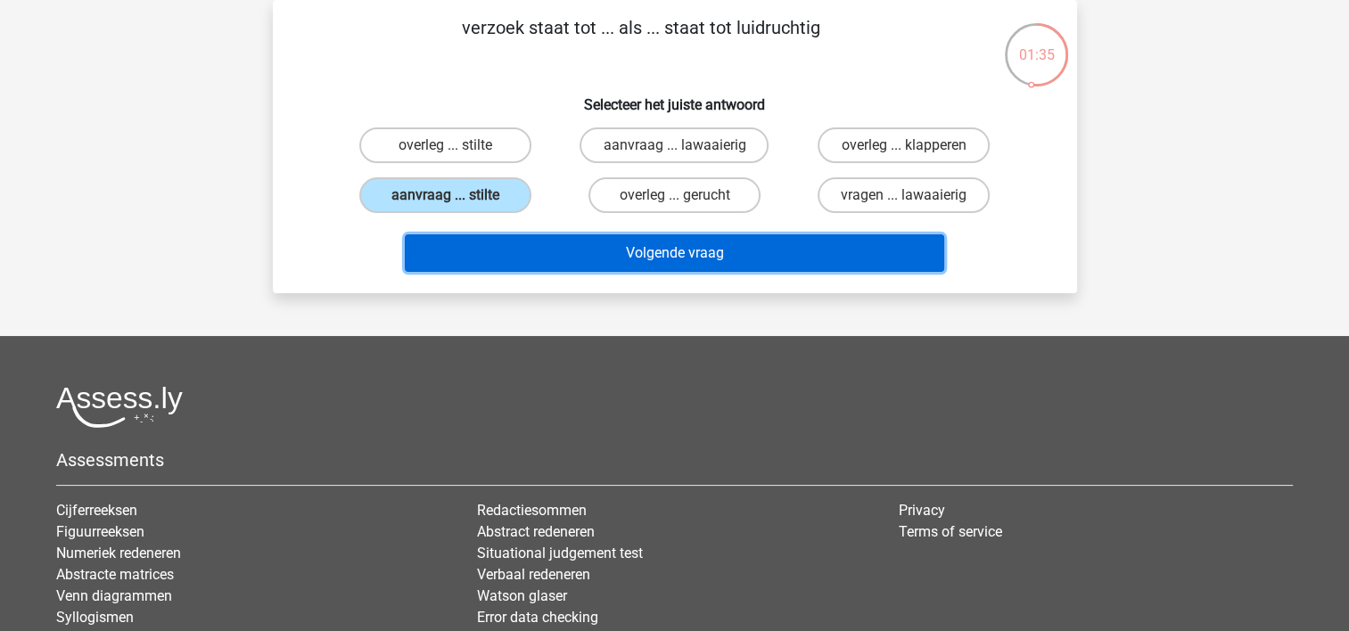
click at [523, 235] on button "Volgende vraag" at bounding box center [674, 252] width 539 height 37
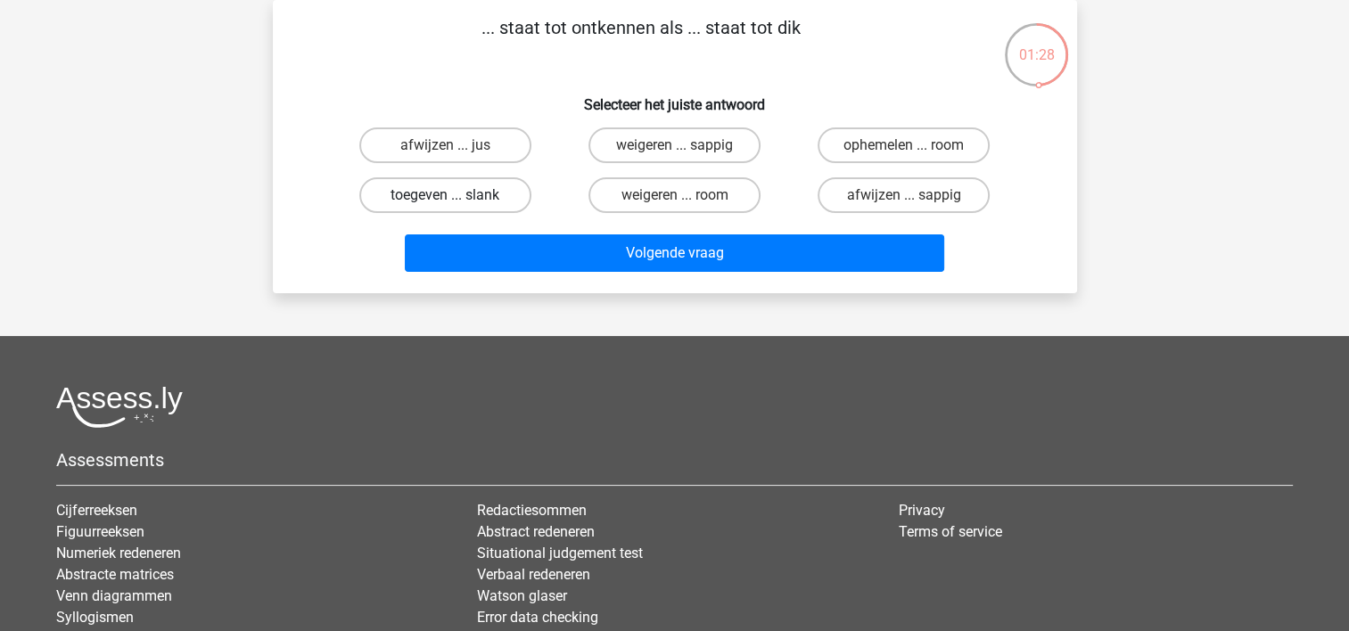
click at [461, 210] on label "toegeven ... slank" at bounding box center [445, 195] width 172 height 36
click at [456, 207] on input "toegeven ... slank" at bounding box center [451, 201] width 12 height 12
radio input "true"
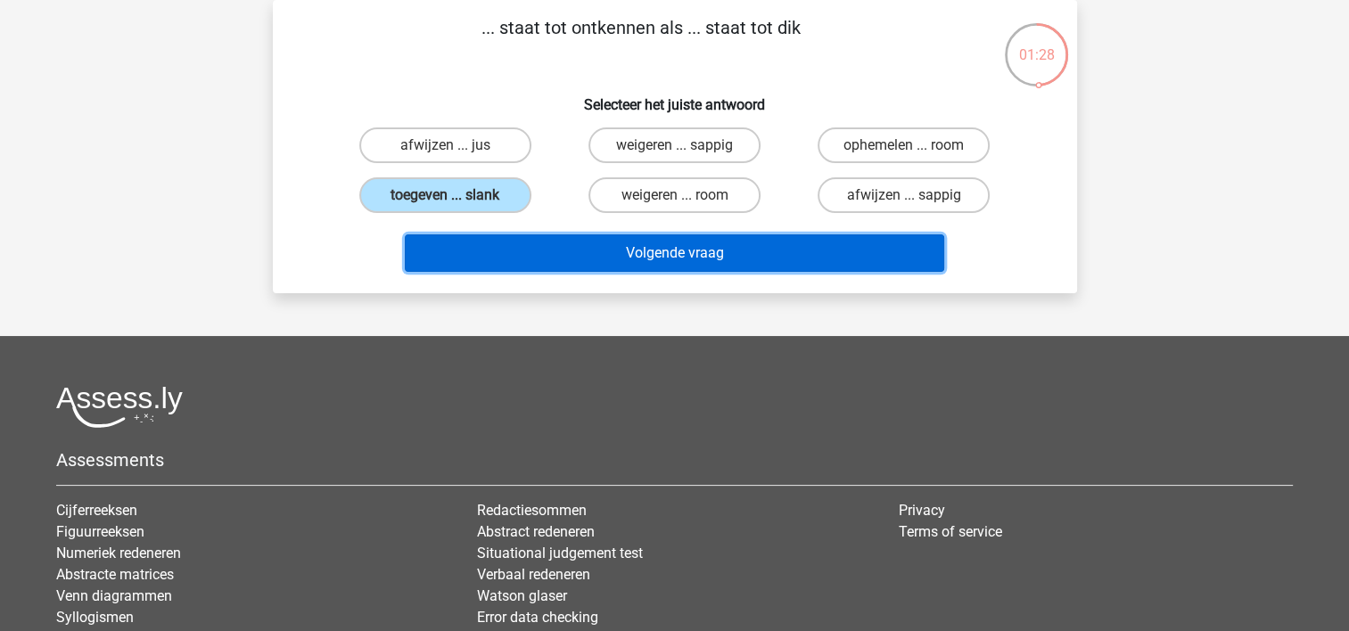
click at [518, 267] on button "Volgende vraag" at bounding box center [674, 252] width 539 height 37
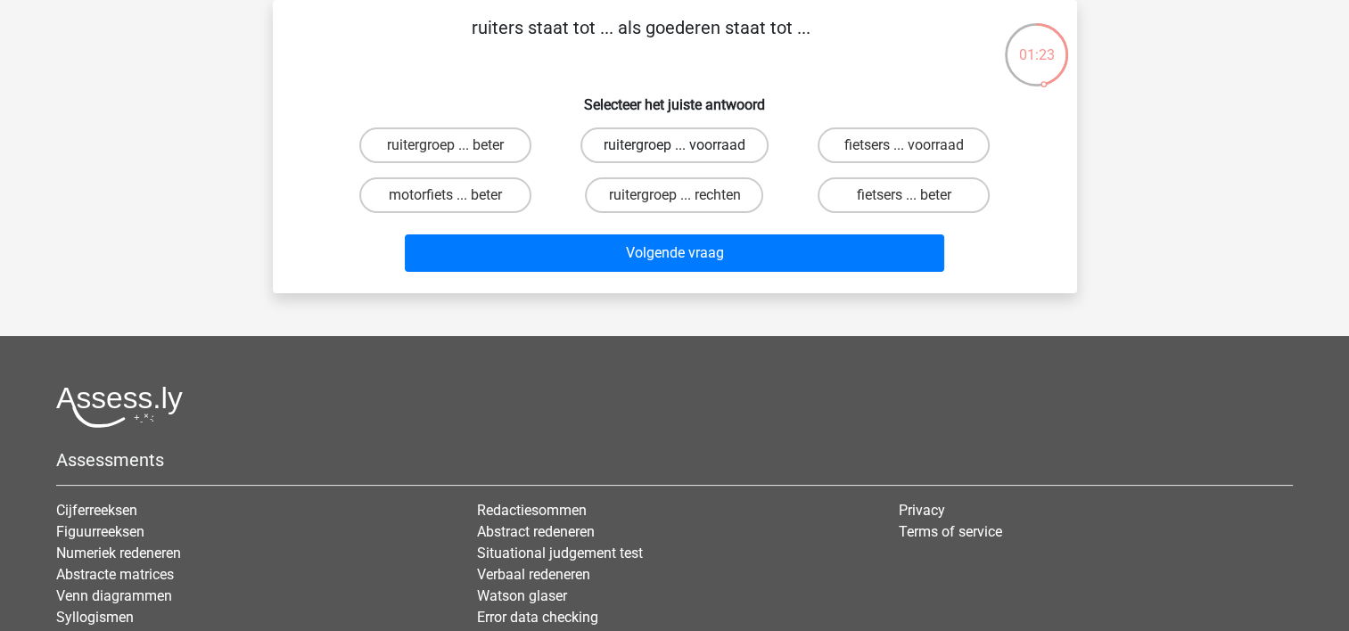
click at [702, 144] on label "ruitergroep ... voorraad" at bounding box center [674, 145] width 188 height 36
click at [685, 145] on input "ruitergroep ... voorraad" at bounding box center [680, 151] width 12 height 12
radio input "true"
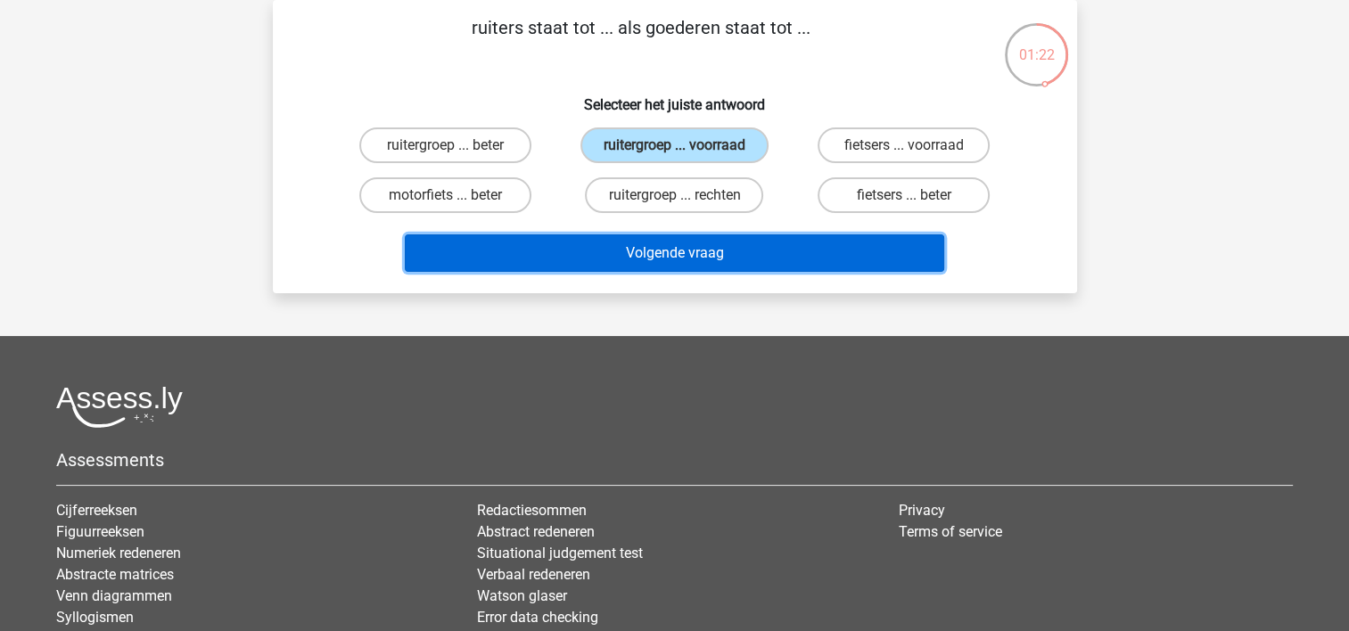
click at [669, 246] on button "Volgende vraag" at bounding box center [674, 252] width 539 height 37
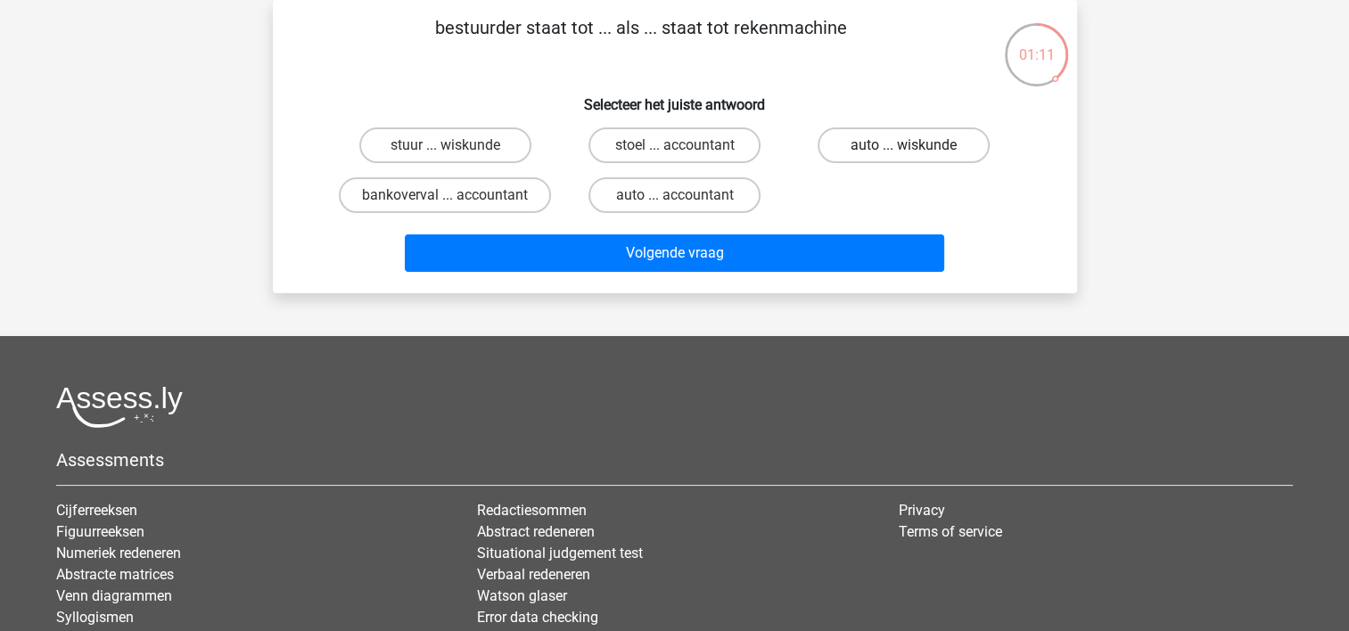
click at [849, 148] on label "auto ... wiskunde" at bounding box center [903, 145] width 172 height 36
click at [904, 148] on input "auto ... wiskunde" at bounding box center [910, 151] width 12 height 12
radio input "true"
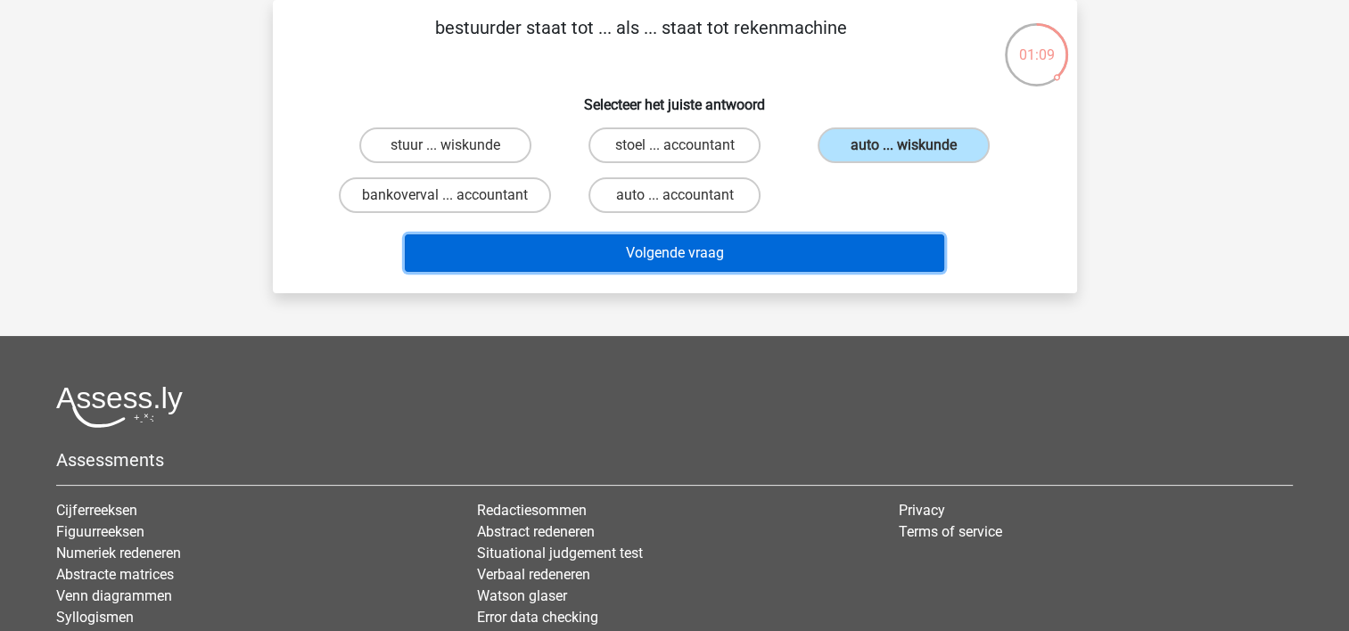
click at [713, 246] on button "Volgende vraag" at bounding box center [674, 252] width 539 height 37
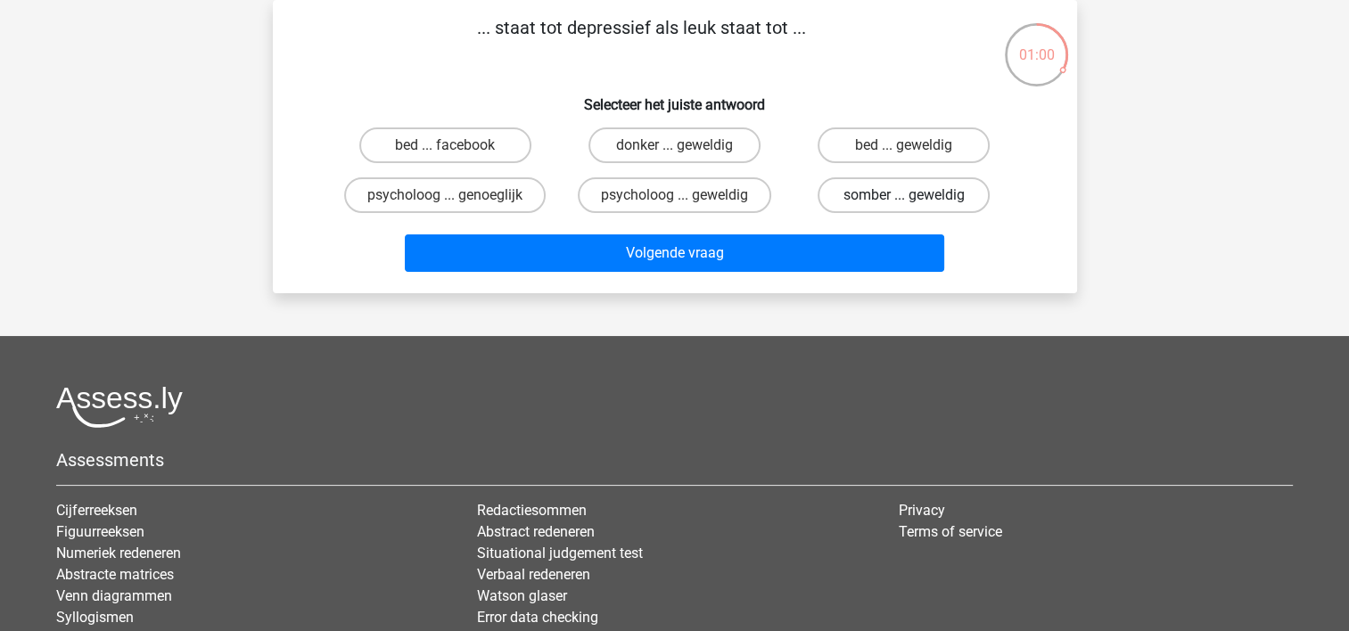
click at [864, 195] on label "somber ... geweldig" at bounding box center [903, 195] width 172 height 36
click at [904, 195] on input "somber ... geweldig" at bounding box center [910, 201] width 12 height 12
radio input "true"
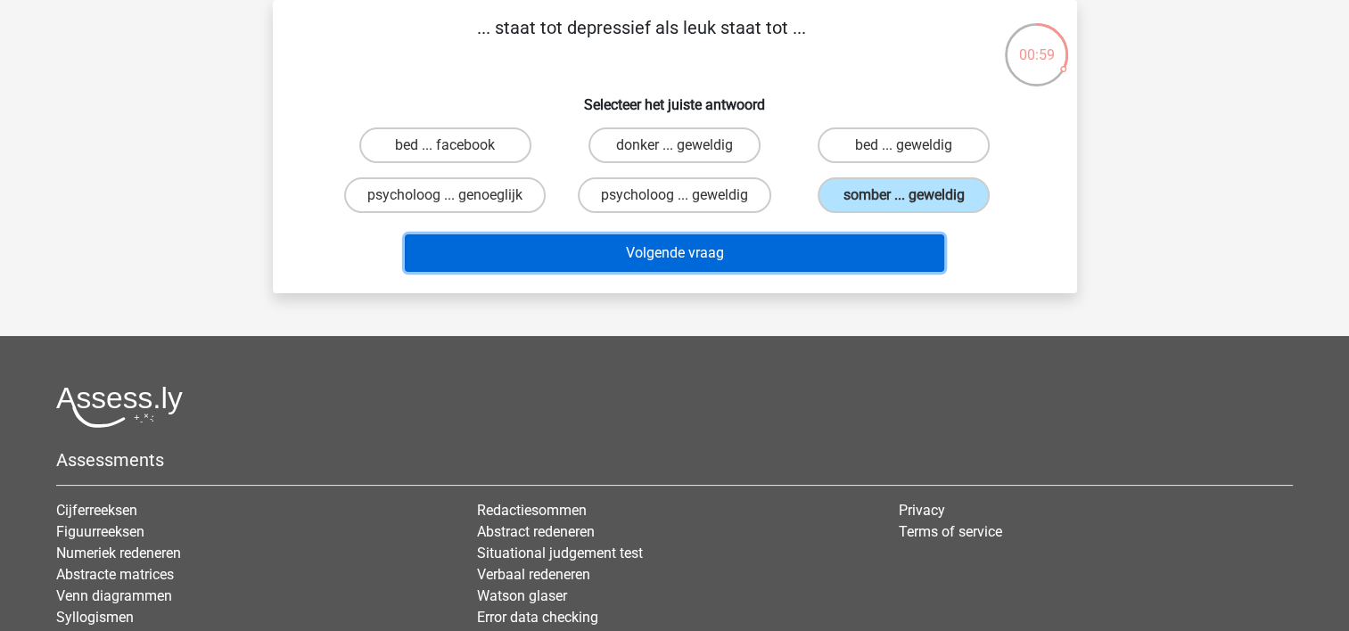
click at [742, 259] on button "Volgende vraag" at bounding box center [674, 252] width 539 height 37
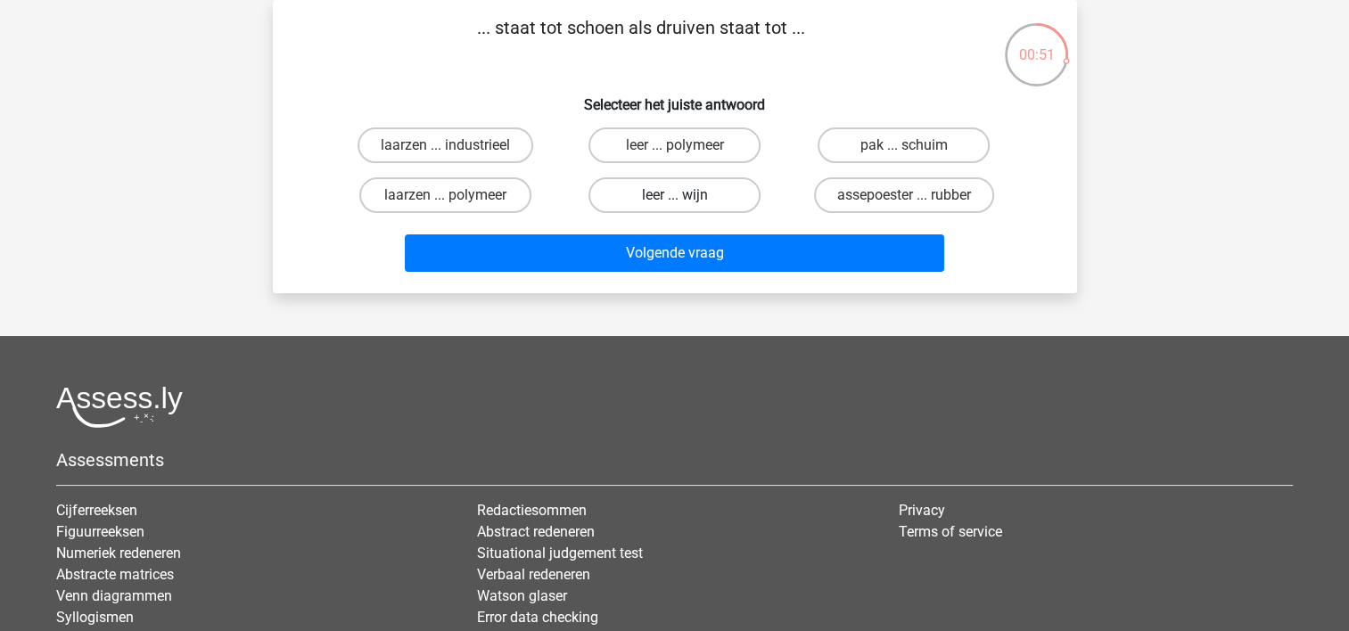
click at [669, 194] on label "leer ... wijn" at bounding box center [674, 195] width 172 height 36
click at [674, 195] on input "leer ... wijn" at bounding box center [680, 201] width 12 height 12
radio input "true"
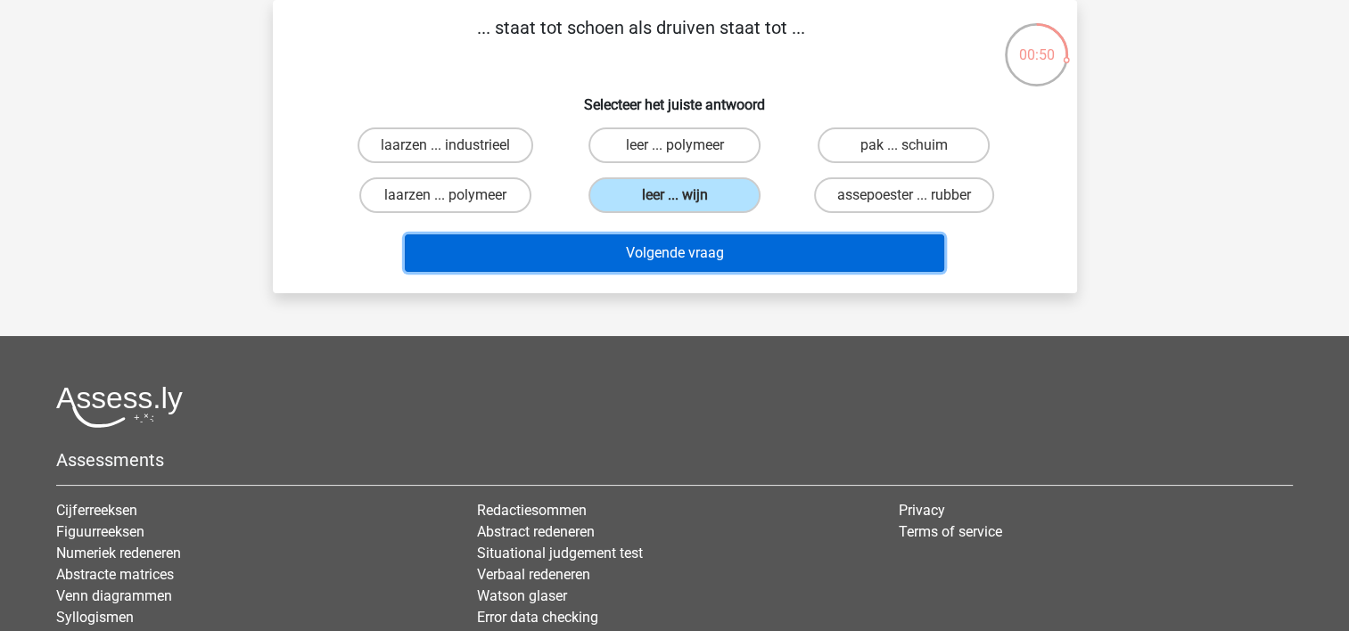
click at [634, 246] on button "Volgende vraag" at bounding box center [674, 252] width 539 height 37
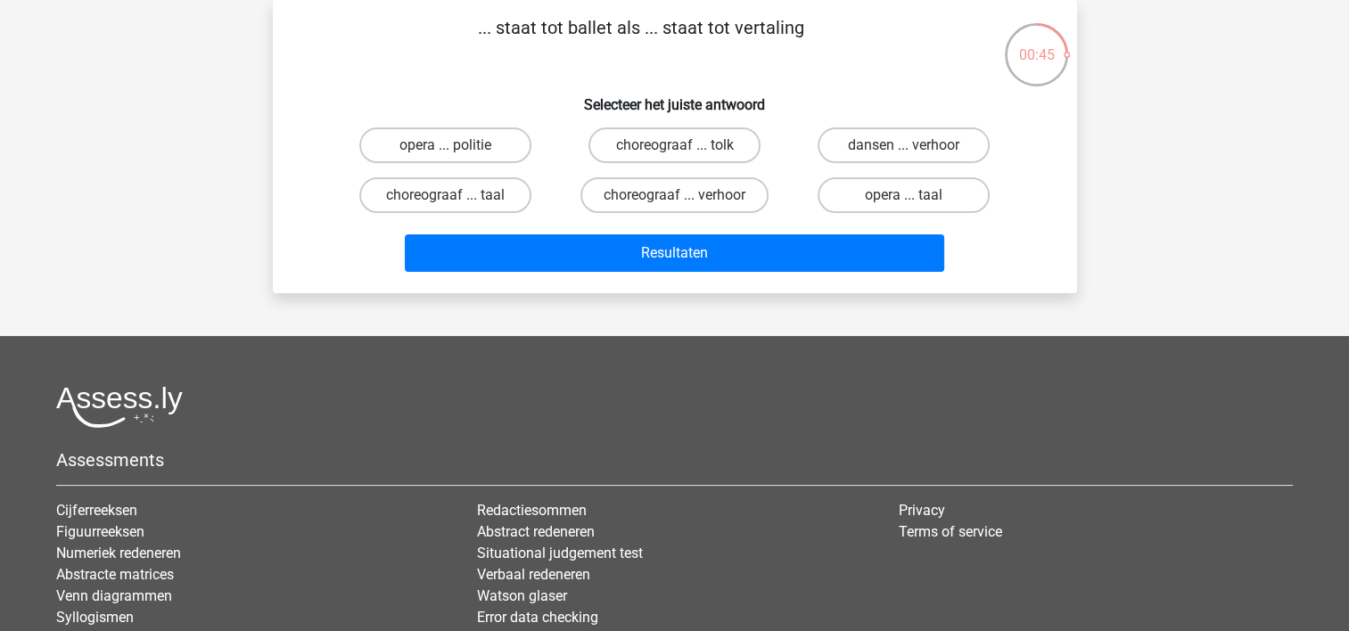
click at [684, 153] on input "choreograaf ... tolk" at bounding box center [680, 151] width 12 height 12
radio input "true"
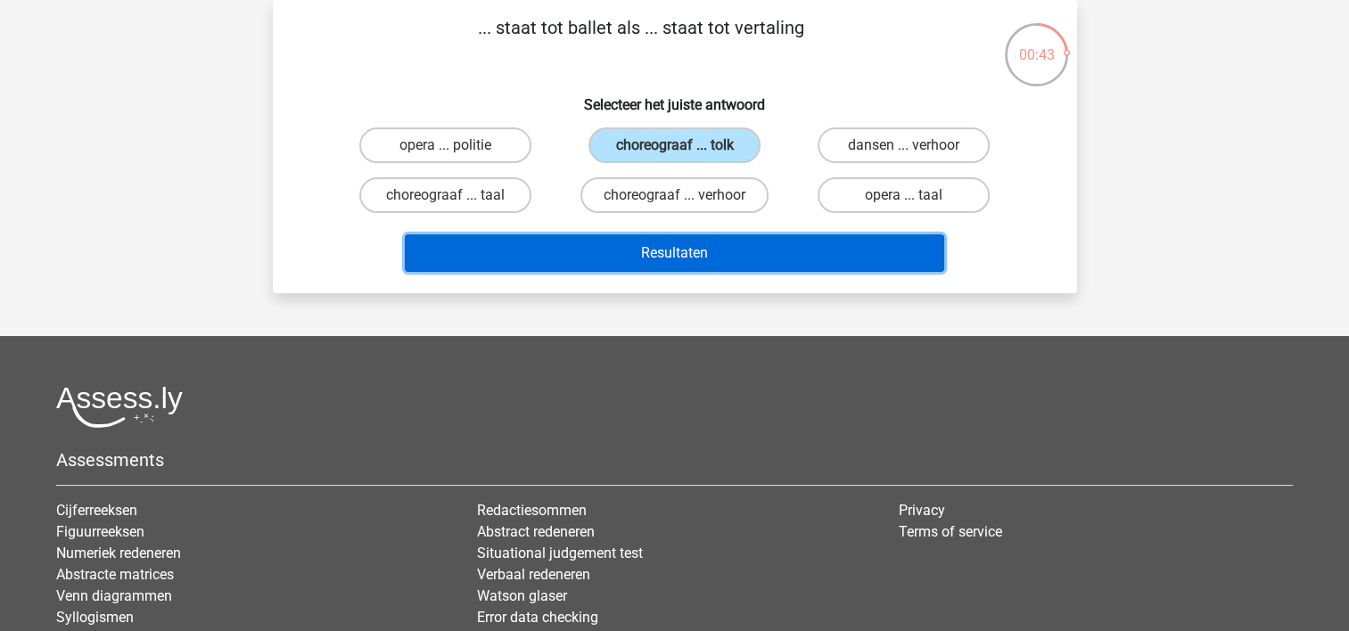
click at [628, 250] on button "Resultaten" at bounding box center [674, 252] width 539 height 37
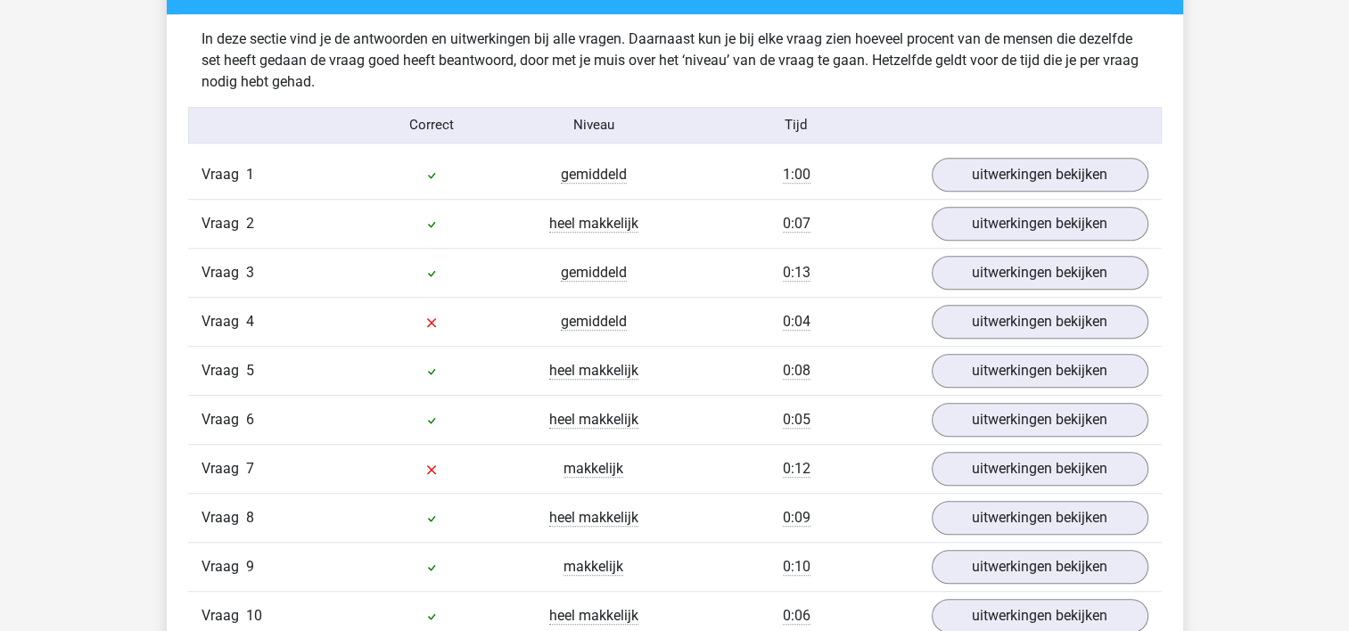
scroll to position [1530, 0]
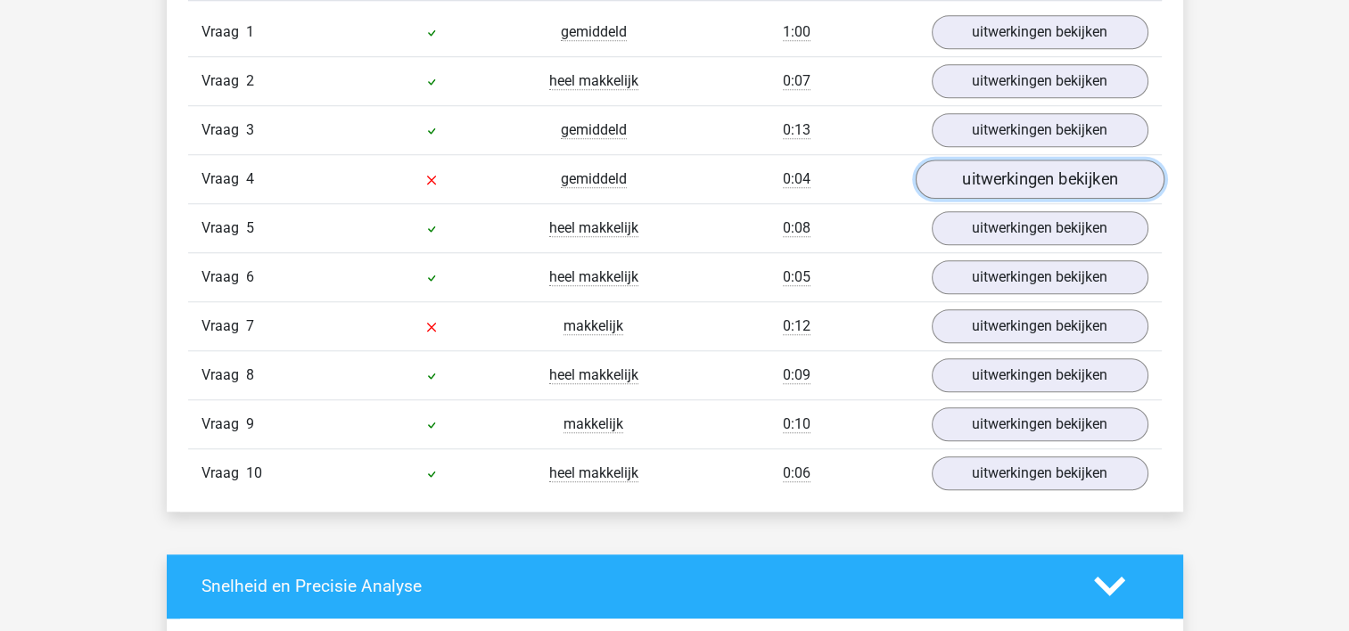
click at [1055, 181] on link "uitwerkingen bekijken" at bounding box center [1039, 179] width 249 height 39
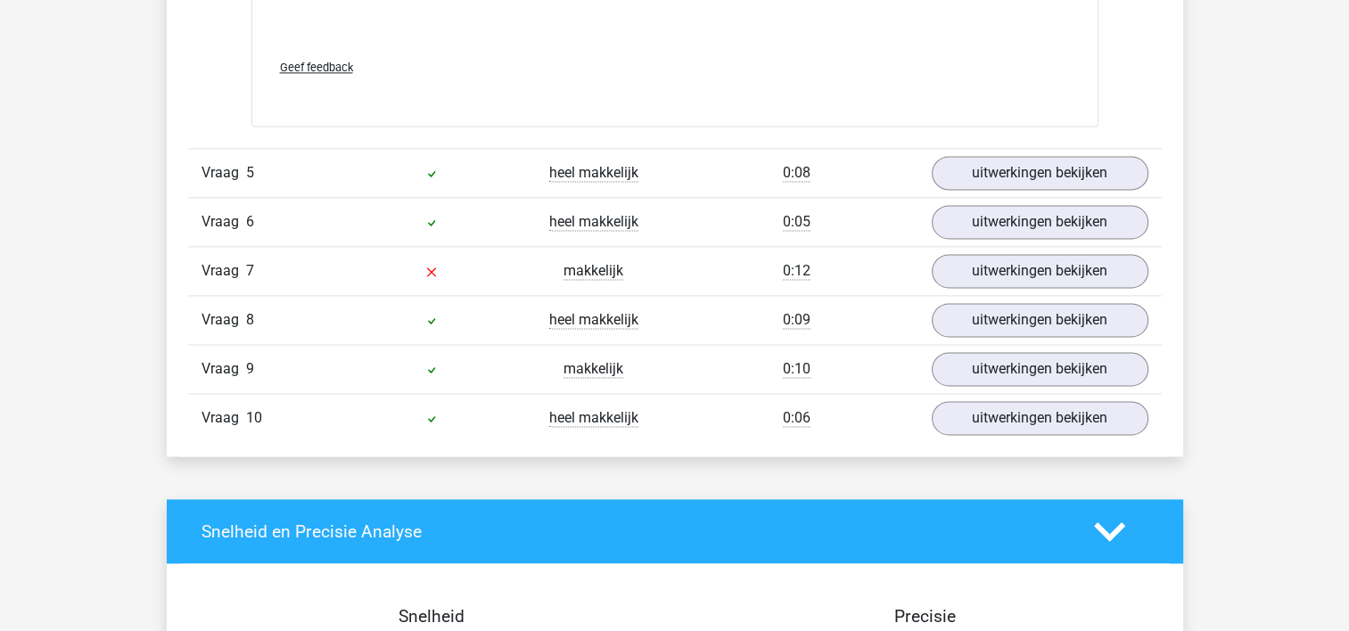
scroll to position [2564, 0]
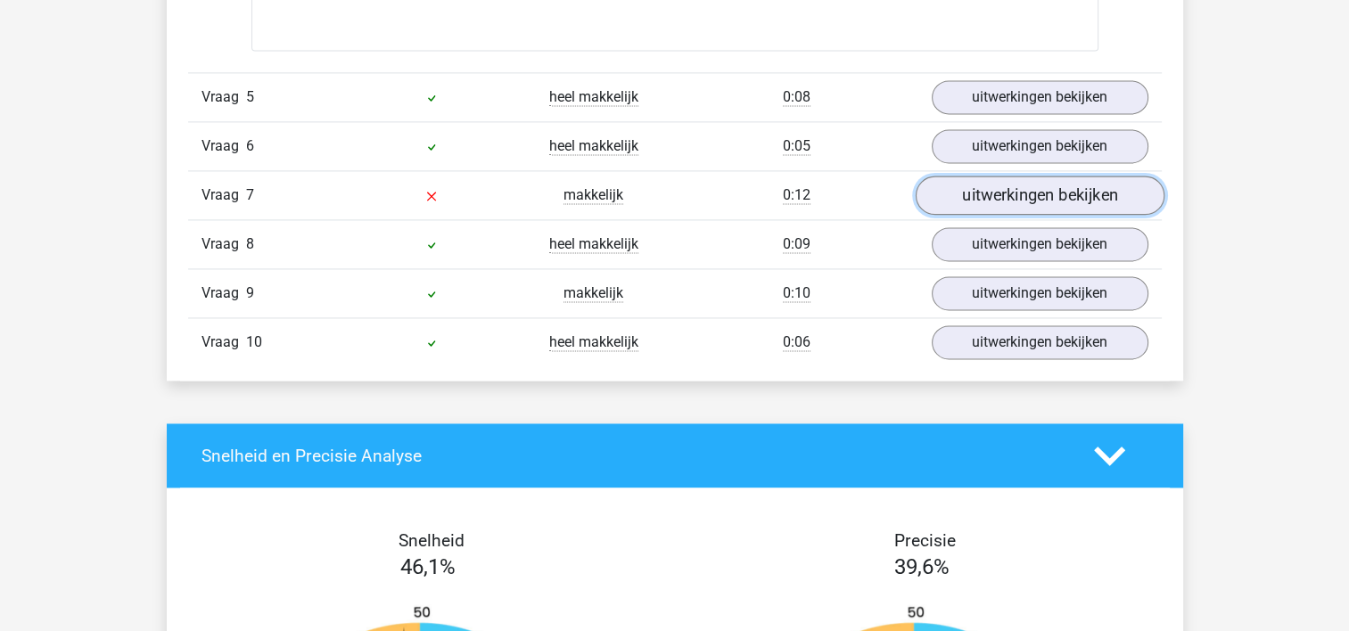
click at [1059, 195] on link "uitwerkingen bekijken" at bounding box center [1039, 195] width 249 height 39
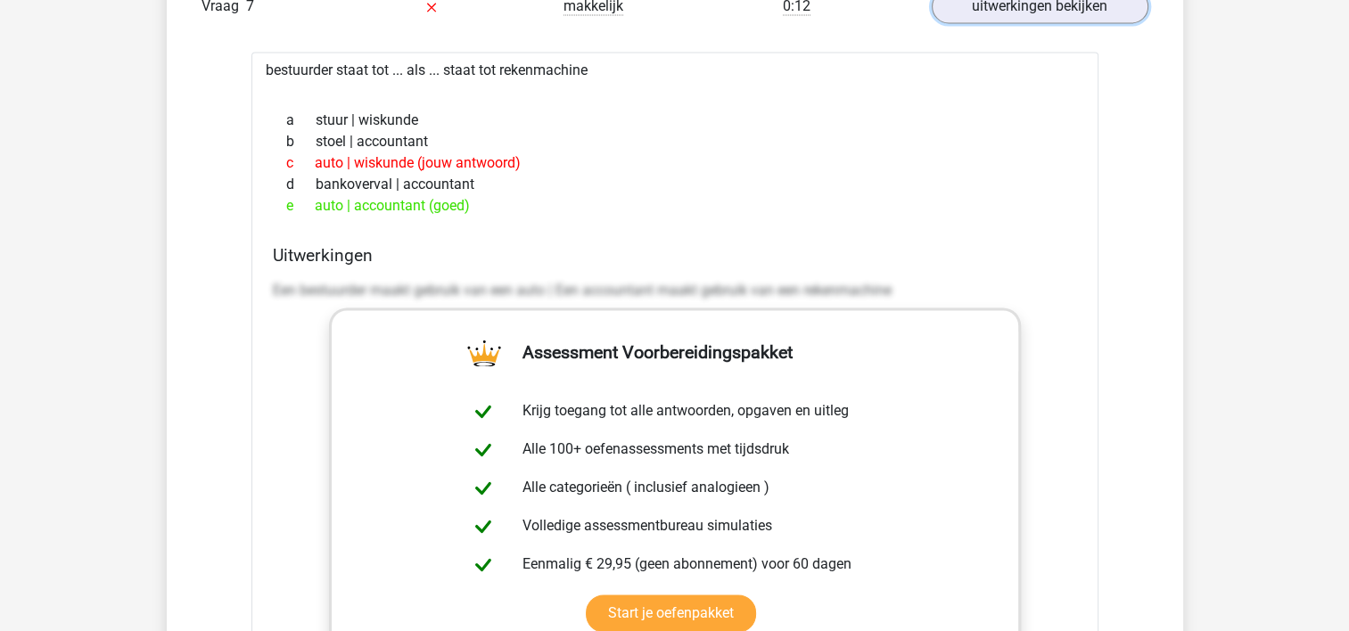
scroll to position [0, 0]
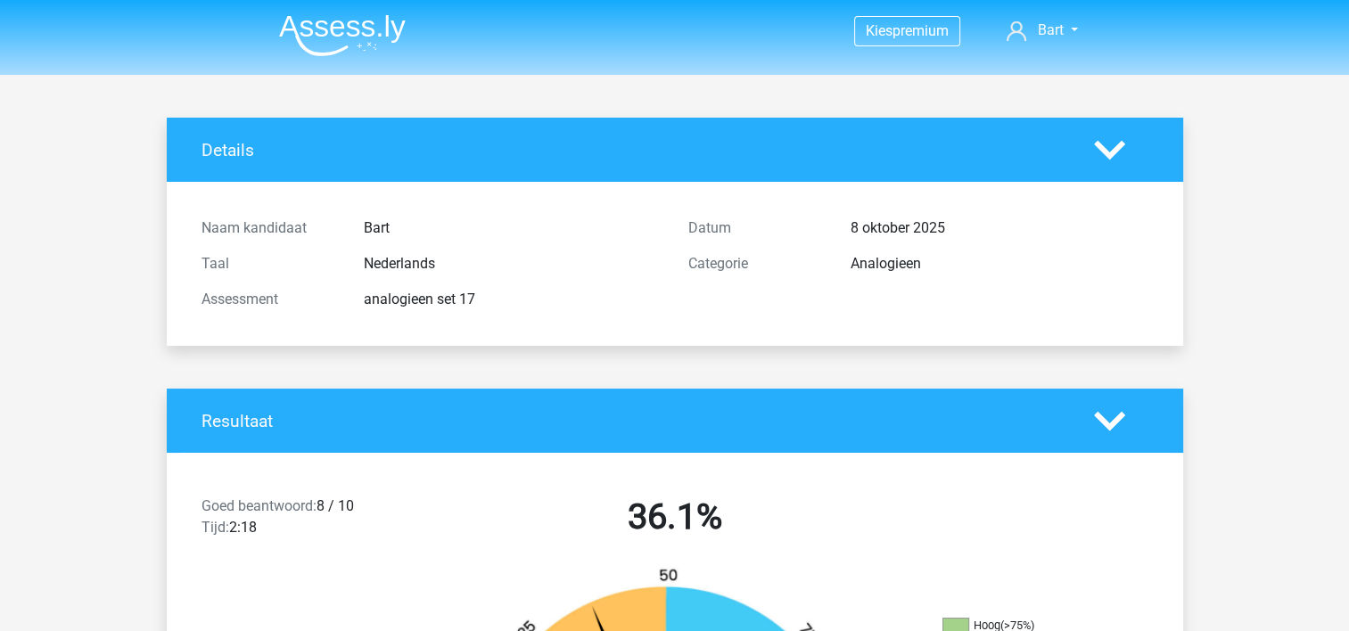
click at [364, 27] on img at bounding box center [342, 35] width 127 height 42
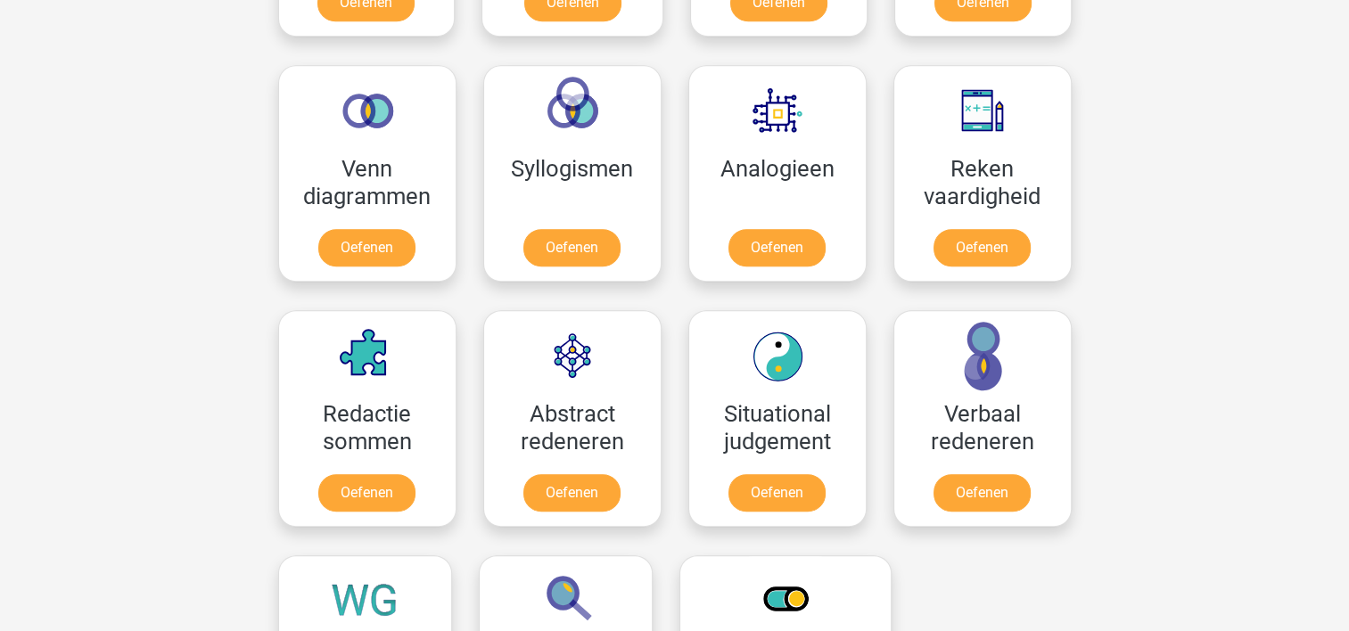
scroll to position [1056, 0]
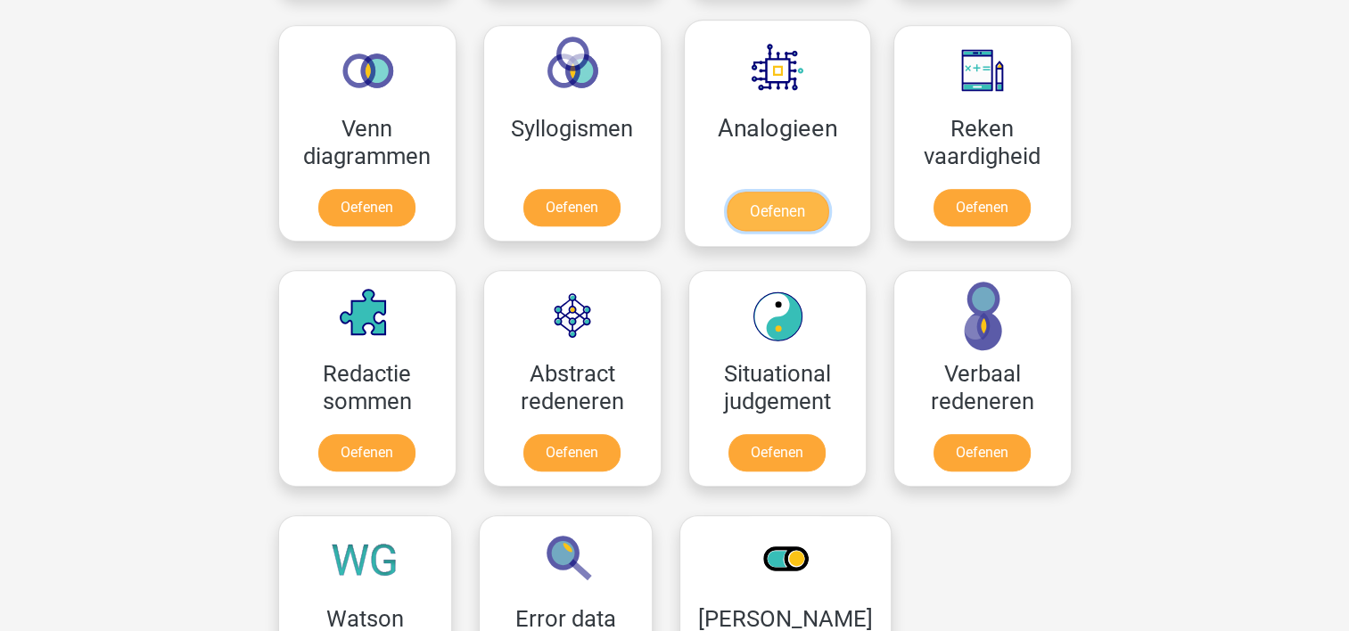
click at [784, 202] on link "Oefenen" at bounding box center [777, 211] width 102 height 39
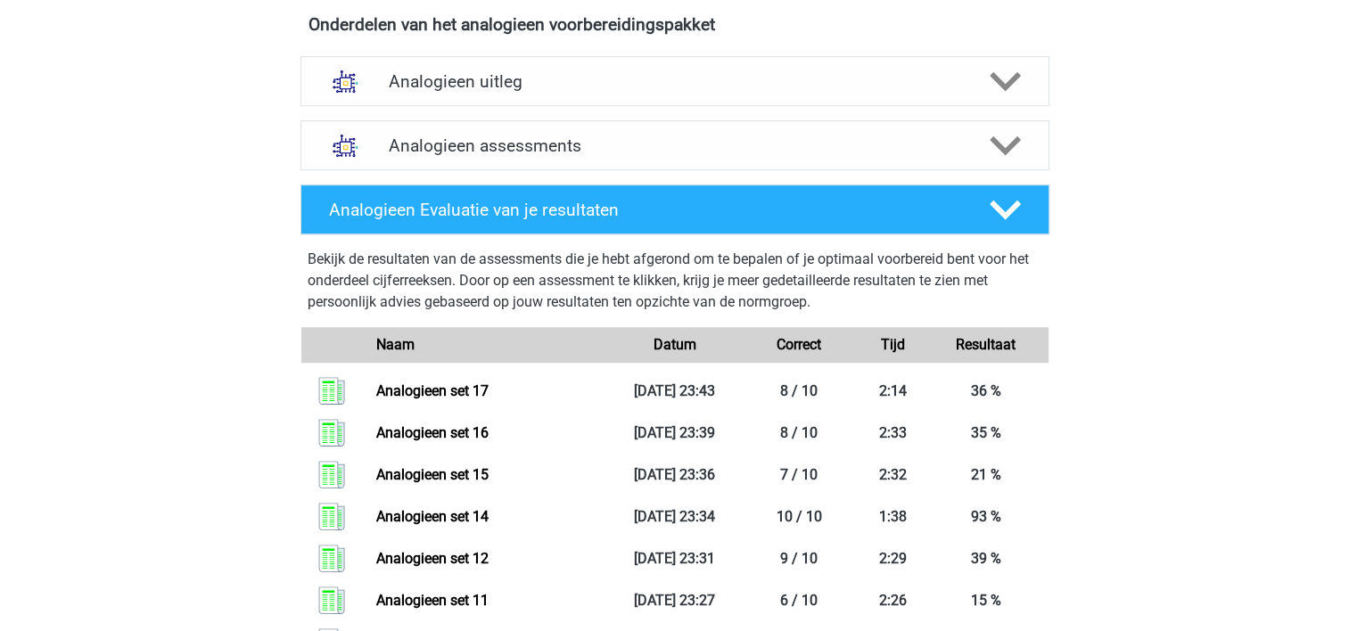
scroll to position [1067, 0]
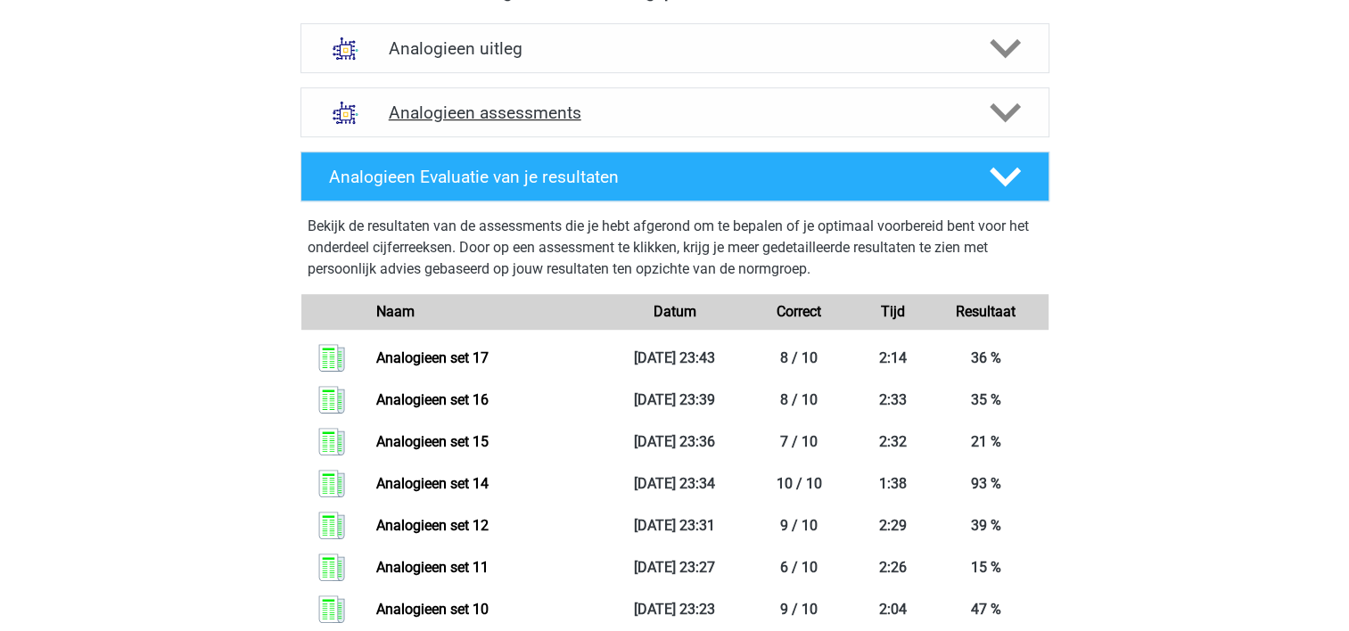
click at [787, 119] on h4 "Analogieen assessments" at bounding box center [675, 113] width 572 height 21
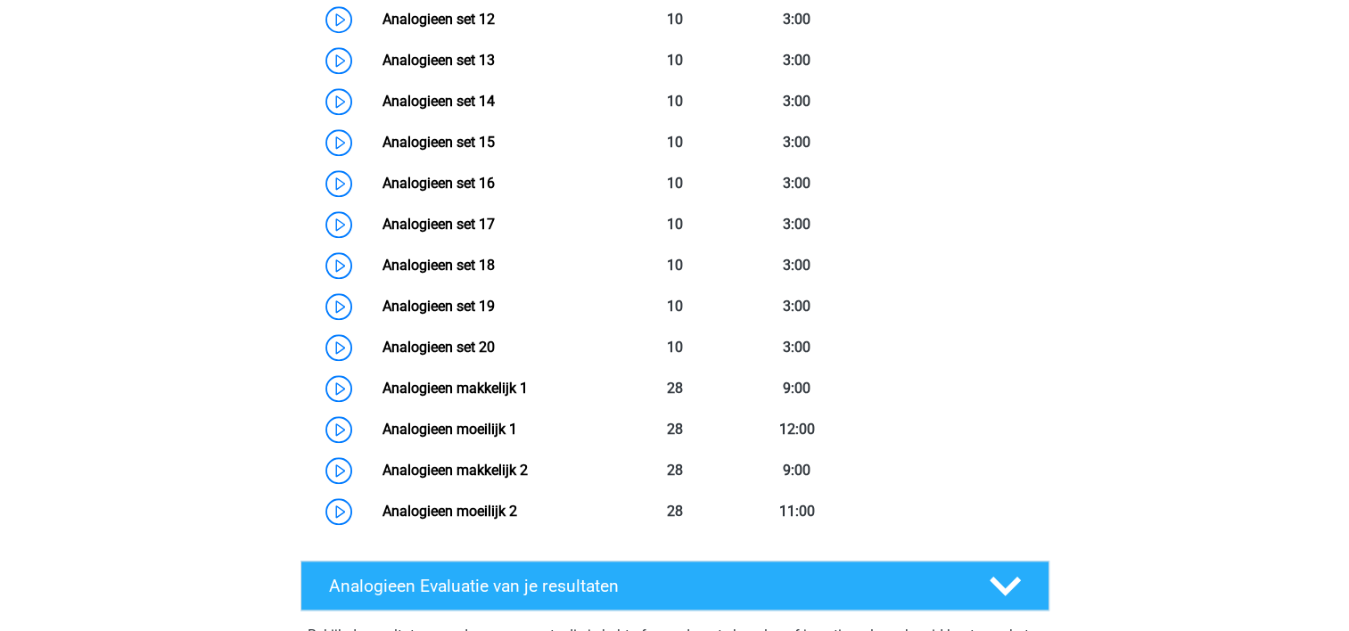
scroll to position [1777, 0]
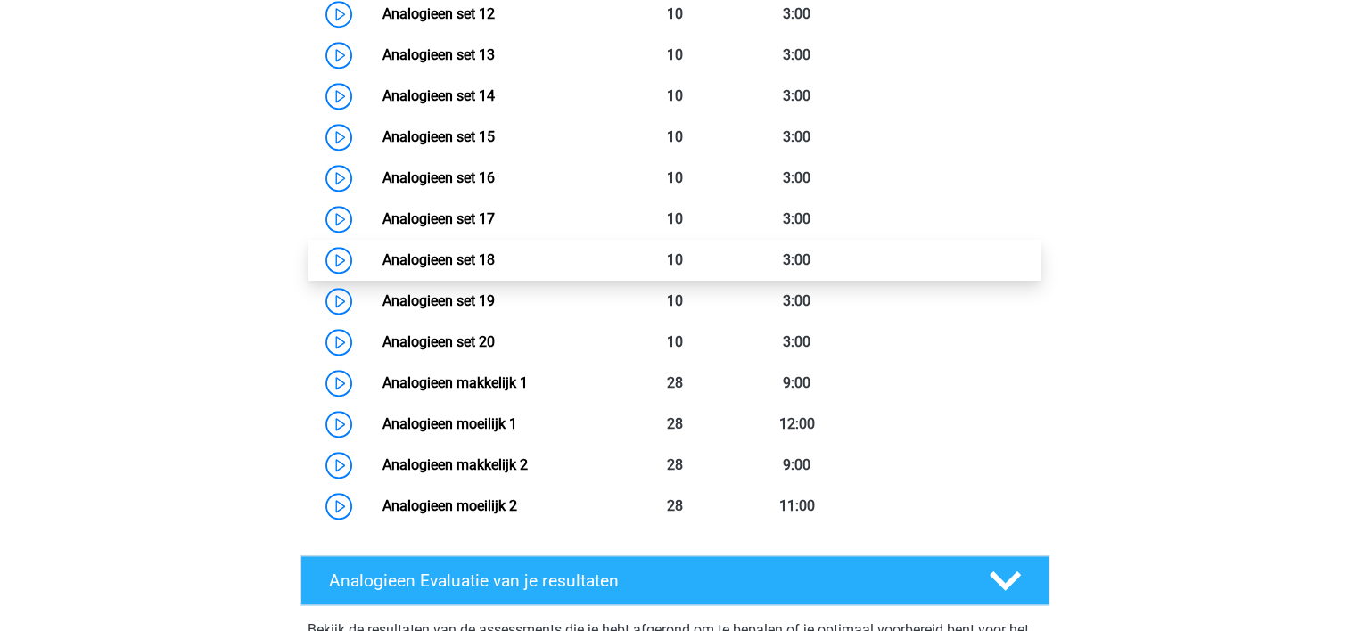
click at [495, 257] on link "Analogieen set 18" at bounding box center [438, 259] width 112 height 17
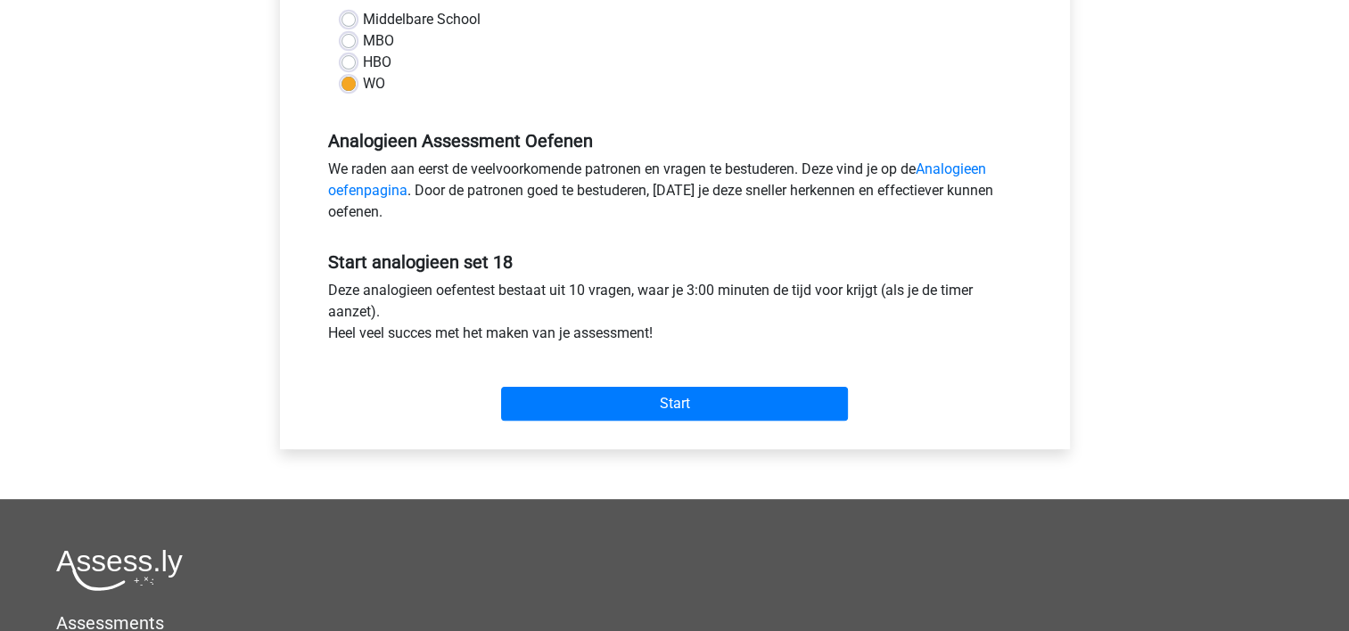
scroll to position [446, 0]
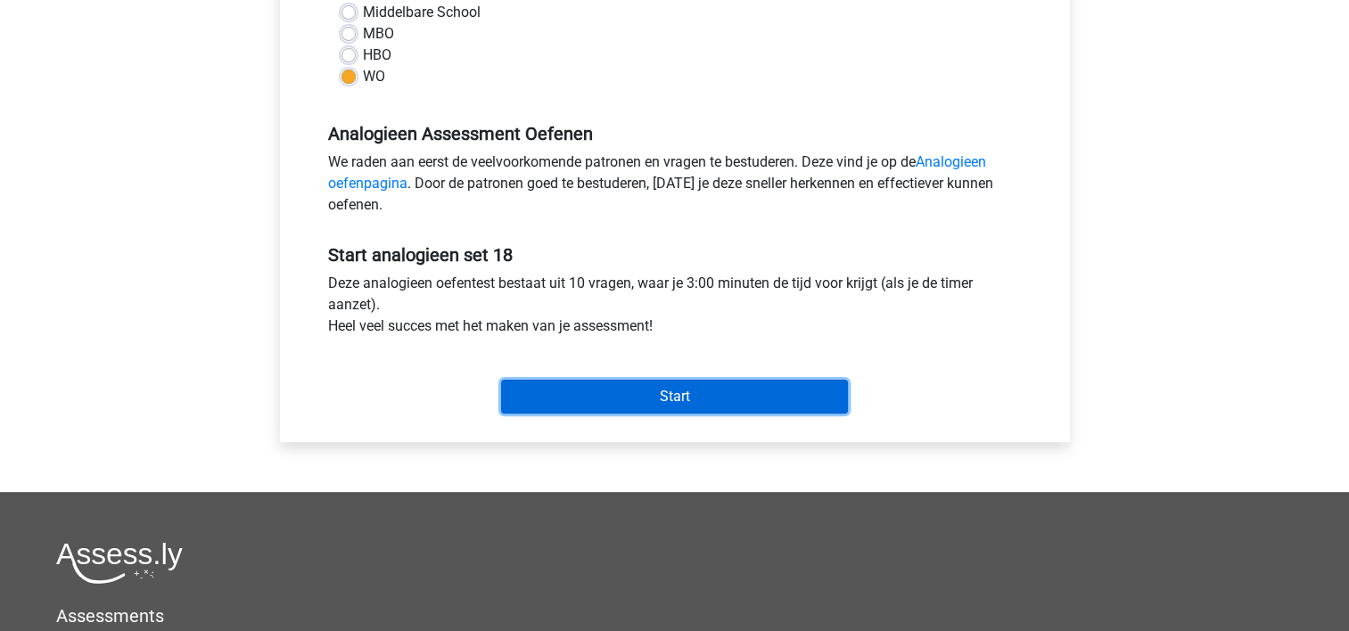
click at [680, 398] on input "Start" at bounding box center [674, 397] width 347 height 34
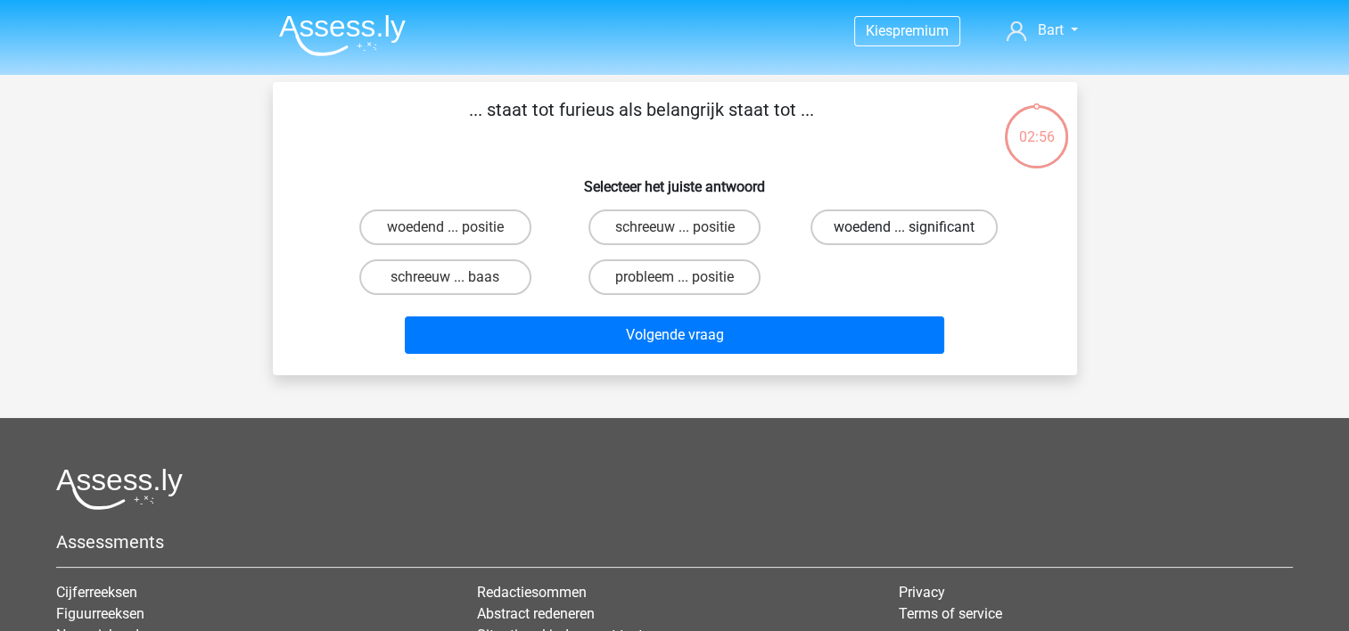
click at [891, 228] on label "woedend ... significant" at bounding box center [903, 227] width 187 height 36
click at [904, 228] on input "woedend ... significant" at bounding box center [910, 233] width 12 height 12
radio input "true"
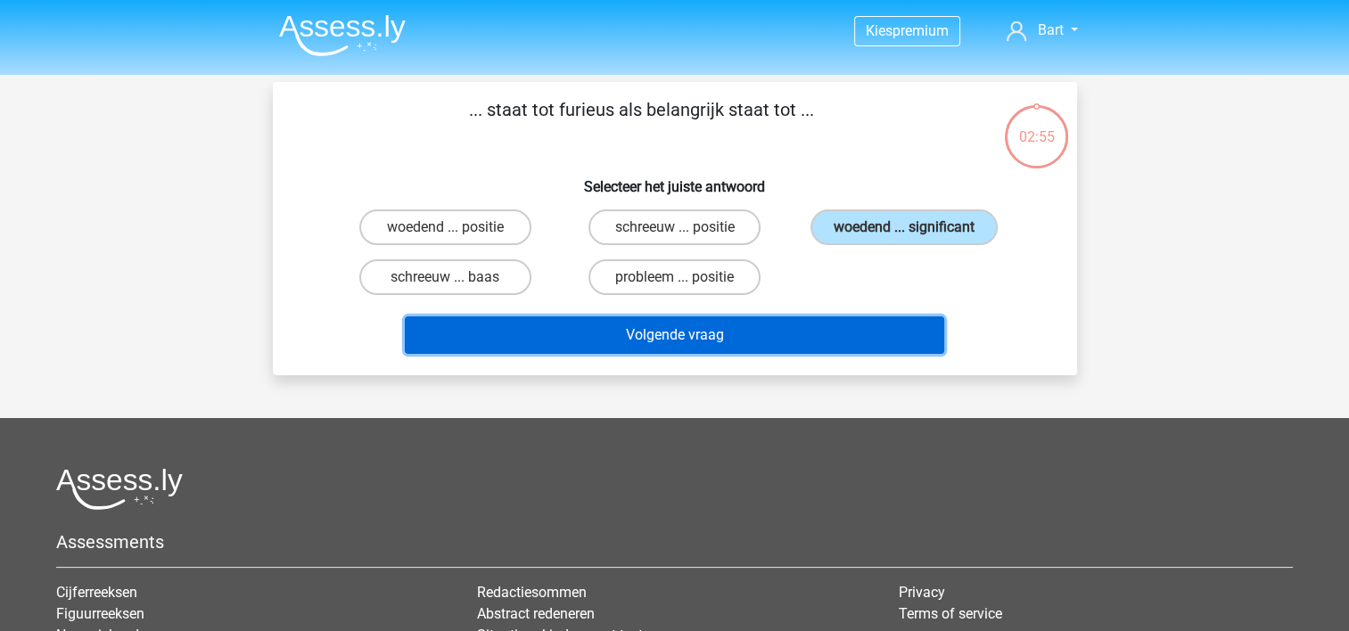
click at [683, 336] on button "Volgende vraag" at bounding box center [674, 334] width 539 height 37
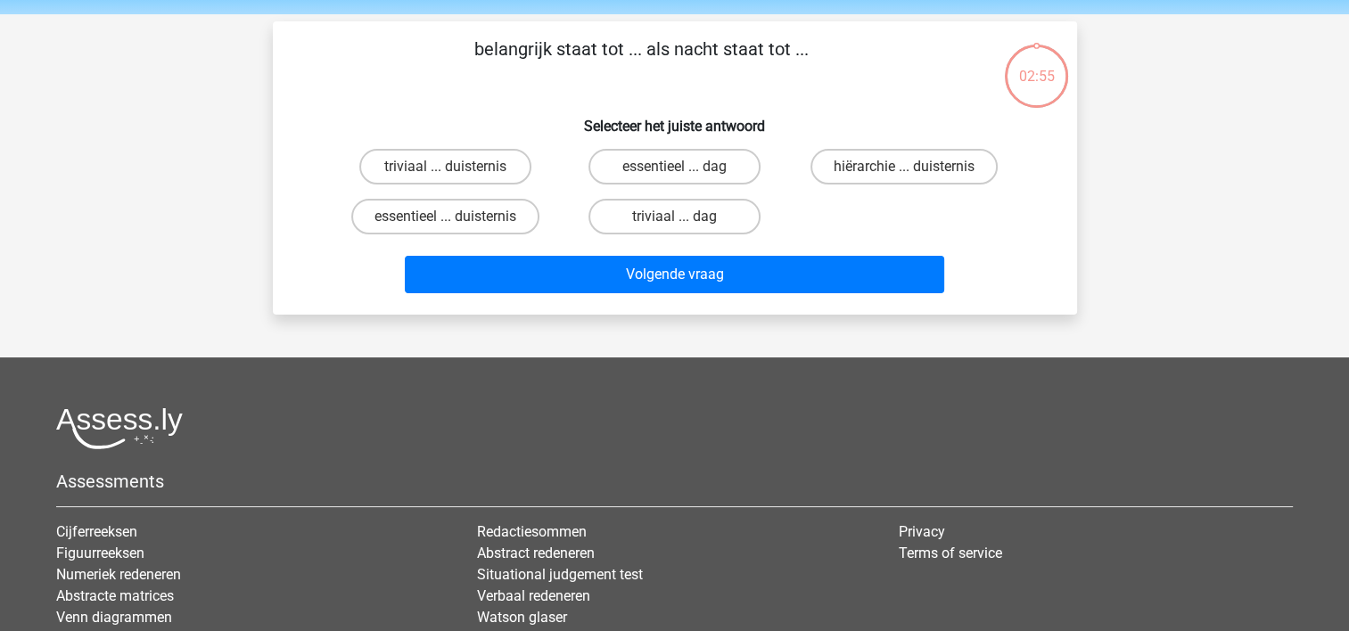
scroll to position [82, 0]
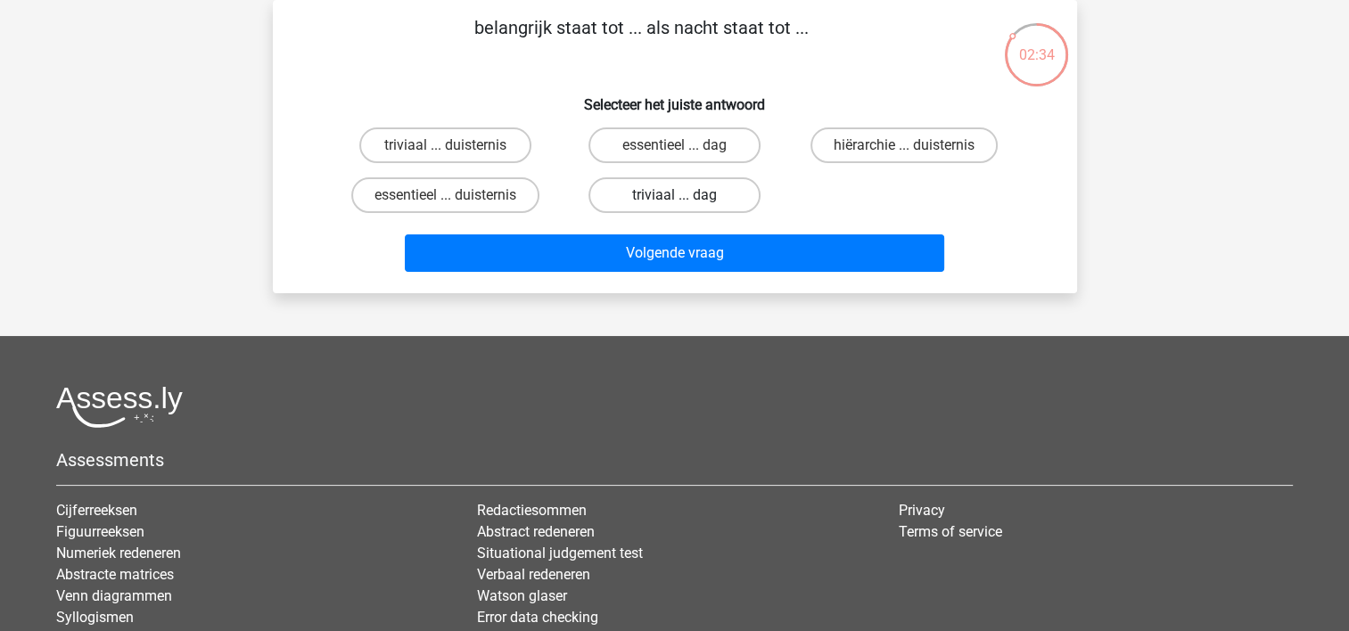
click at [638, 196] on label "triviaal ... dag" at bounding box center [674, 195] width 172 height 36
click at [674, 196] on input "triviaal ... dag" at bounding box center [680, 201] width 12 height 12
radio input "true"
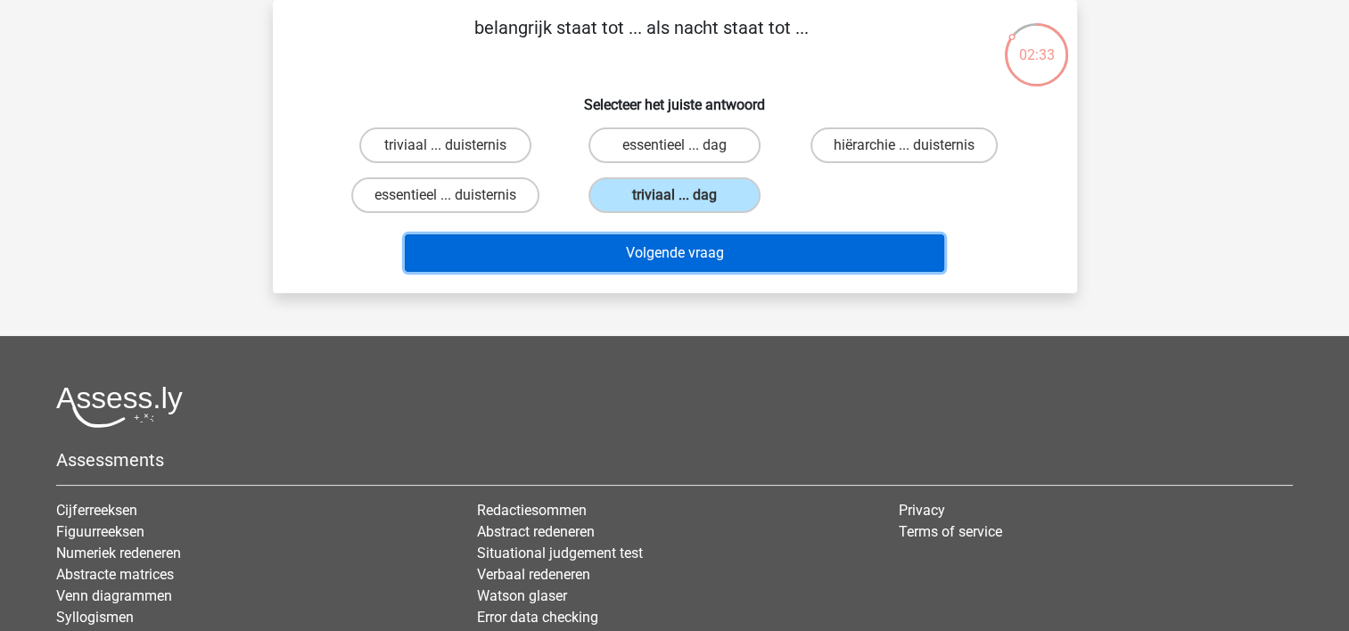
click at [626, 242] on button "Volgende vraag" at bounding box center [674, 252] width 539 height 37
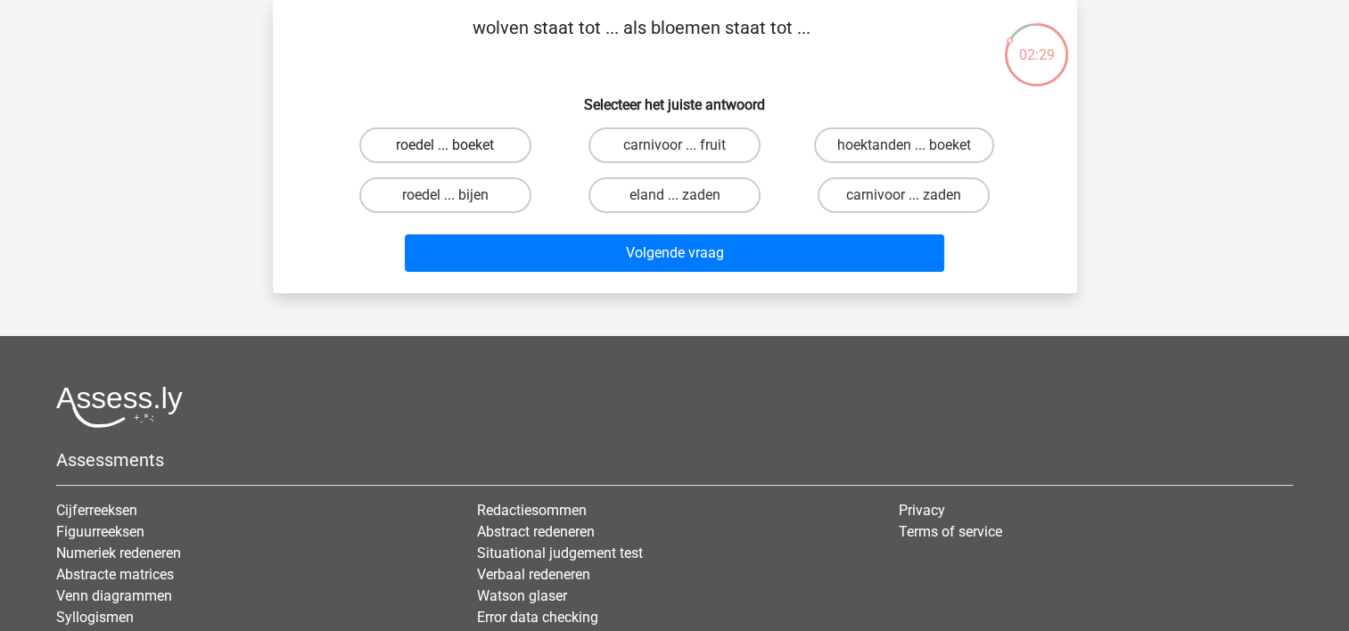
click at [481, 150] on label "roedel ... boeket" at bounding box center [445, 145] width 172 height 36
click at [456, 150] on input "roedel ... boeket" at bounding box center [451, 151] width 12 height 12
radio input "true"
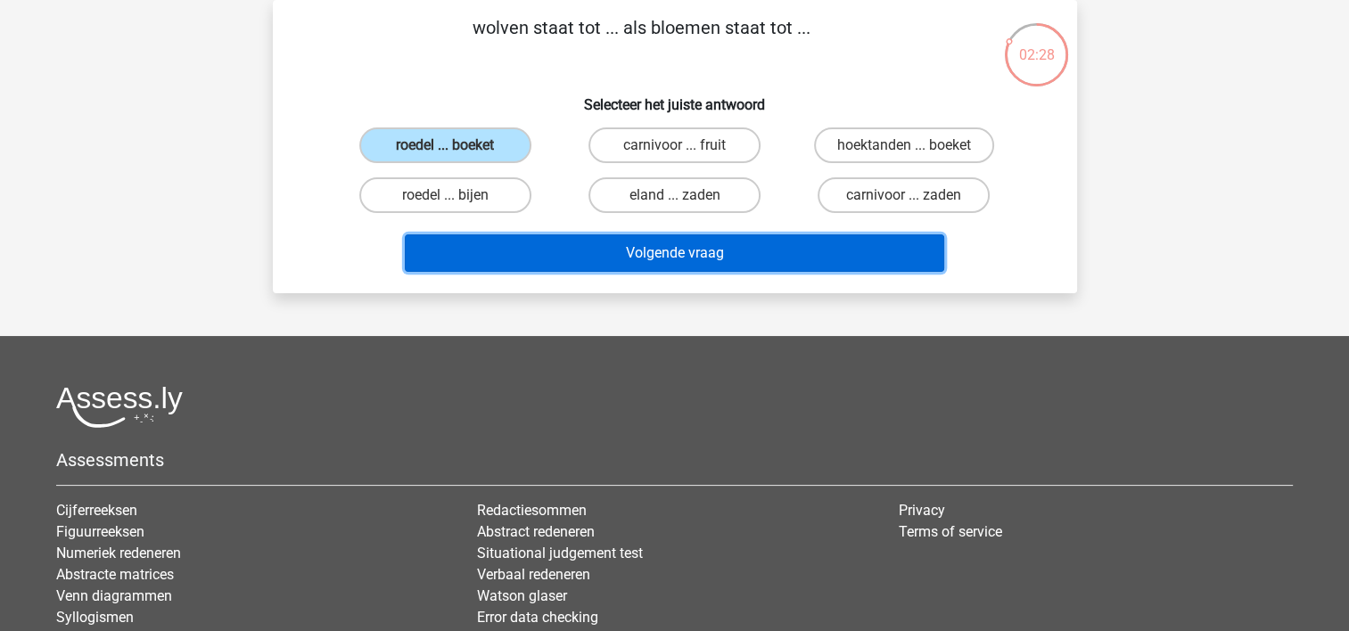
click at [671, 250] on button "Volgende vraag" at bounding box center [674, 252] width 539 height 37
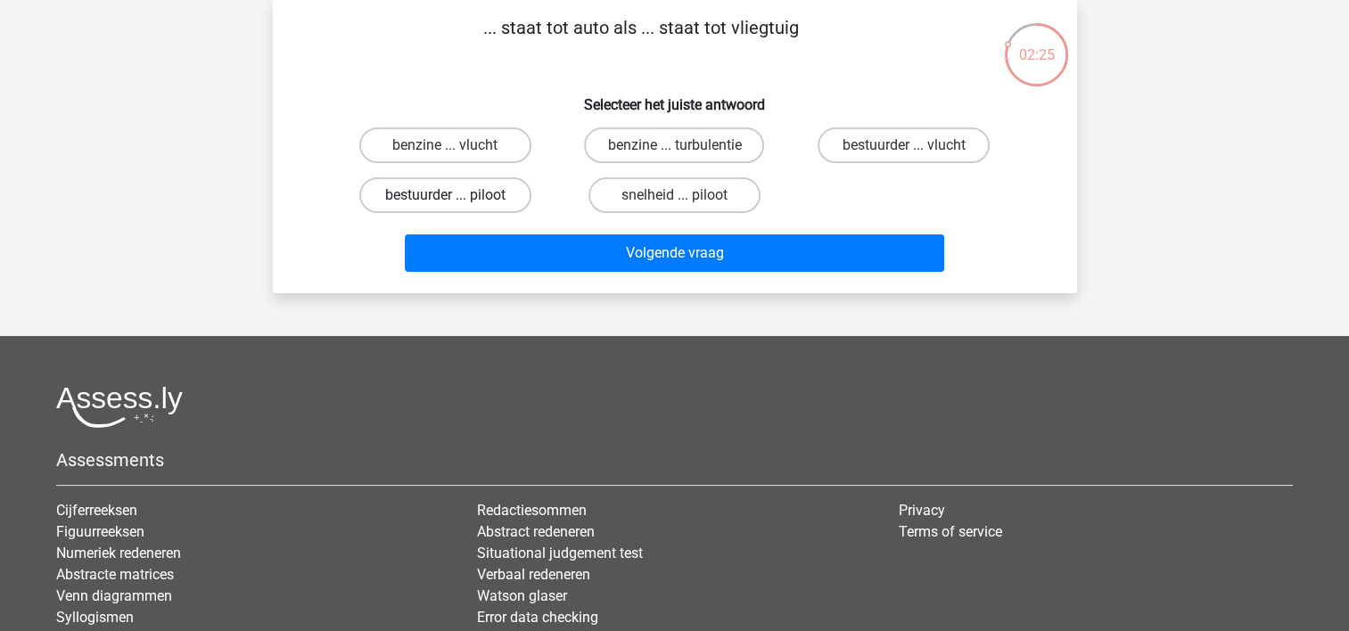
click at [464, 197] on label "bestuurder ... piloot" at bounding box center [445, 195] width 172 height 36
click at [456, 197] on input "bestuurder ... piloot" at bounding box center [451, 201] width 12 height 12
radio input "true"
click at [515, 228] on div "Volgende vraag" at bounding box center [674, 249] width 747 height 59
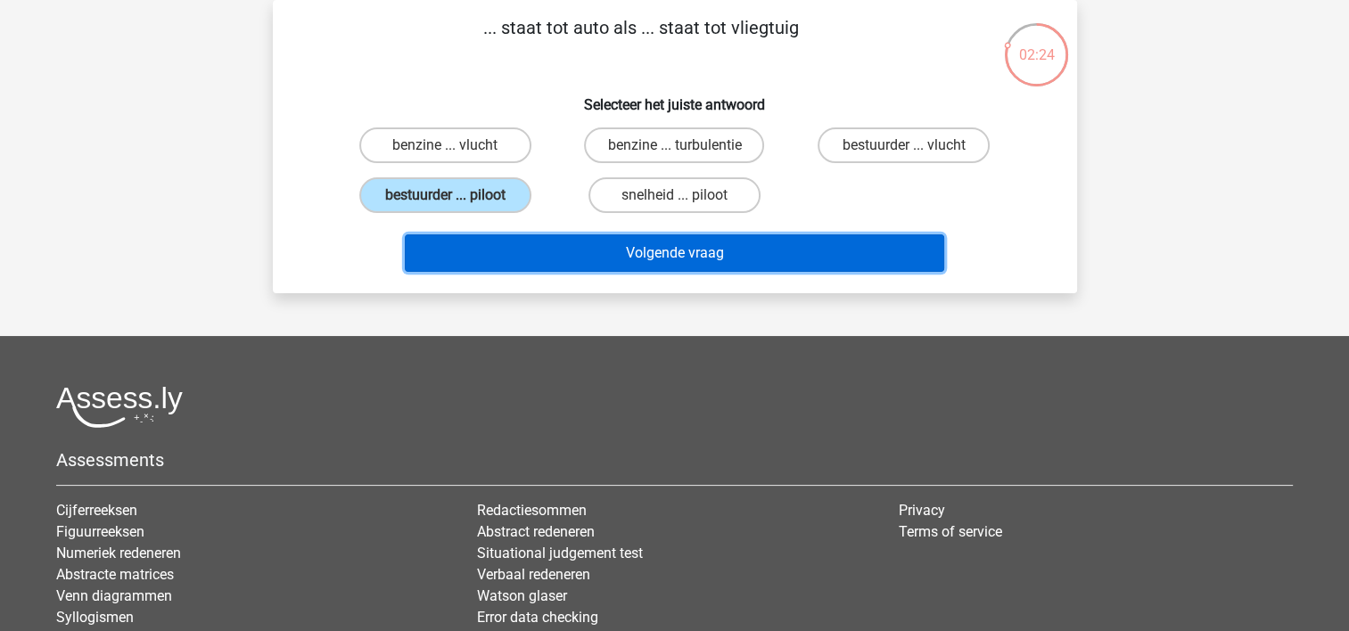
click at [526, 250] on button "Volgende vraag" at bounding box center [674, 252] width 539 height 37
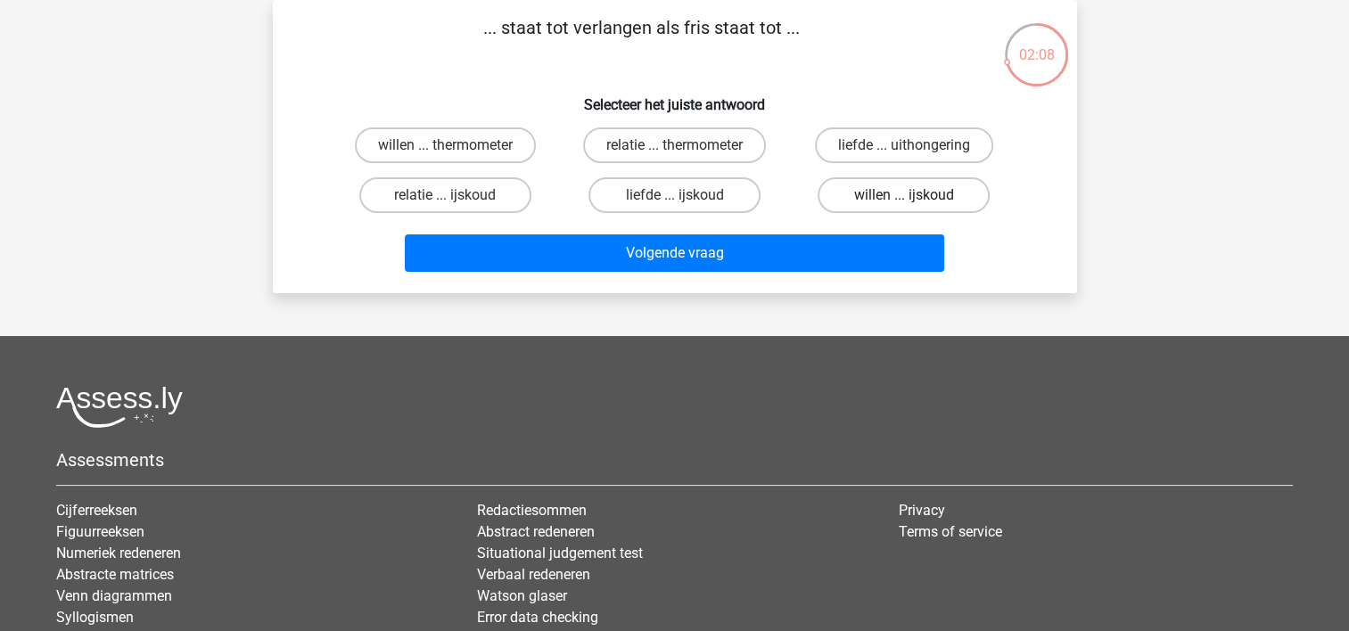
click at [898, 195] on label "willen ... ijskoud" at bounding box center [903, 195] width 172 height 36
click at [904, 195] on input "willen ... ijskoud" at bounding box center [910, 201] width 12 height 12
radio input "true"
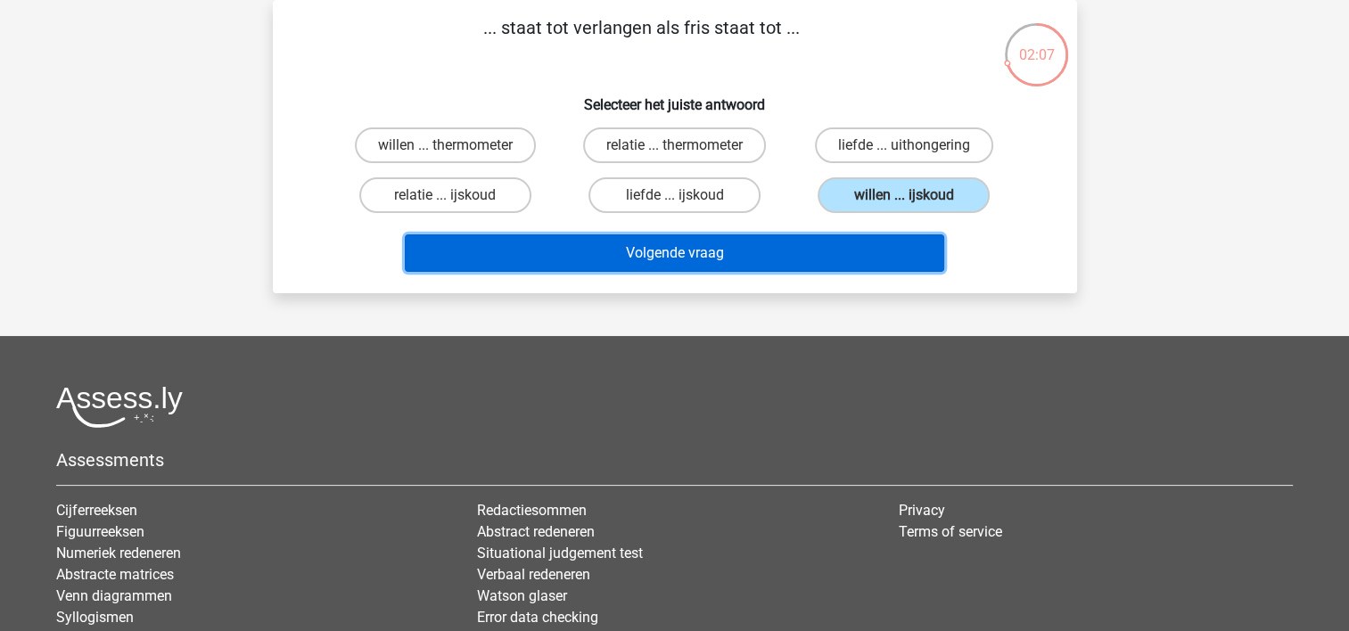
click at [781, 263] on button "Volgende vraag" at bounding box center [674, 252] width 539 height 37
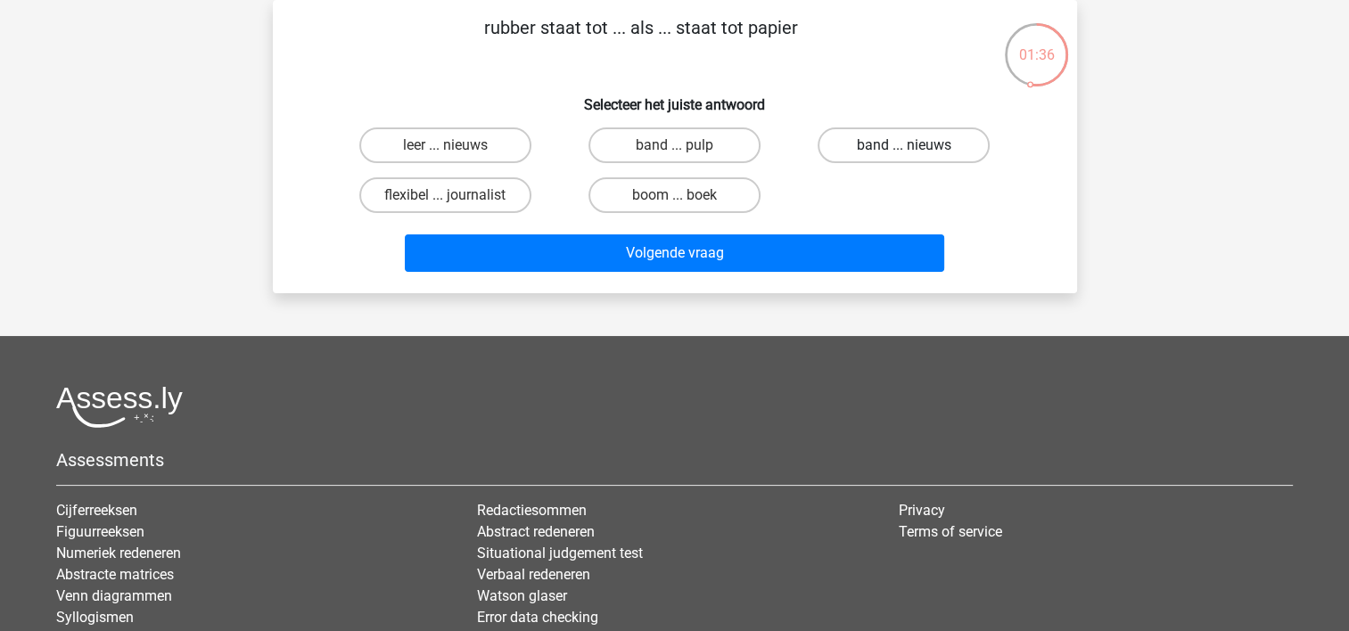
click at [878, 144] on label "band ... nieuws" at bounding box center [903, 145] width 172 height 36
click at [904, 145] on input "band ... nieuws" at bounding box center [910, 151] width 12 height 12
radio input "true"
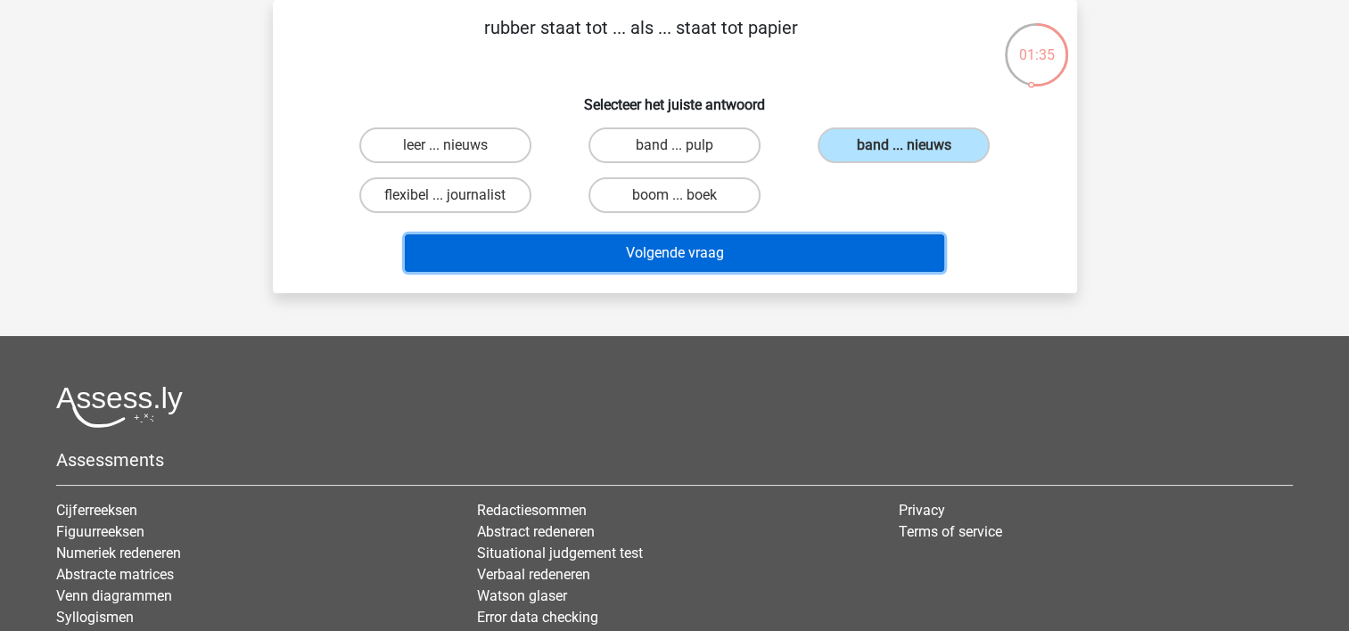
click at [781, 261] on button "Volgende vraag" at bounding box center [674, 252] width 539 height 37
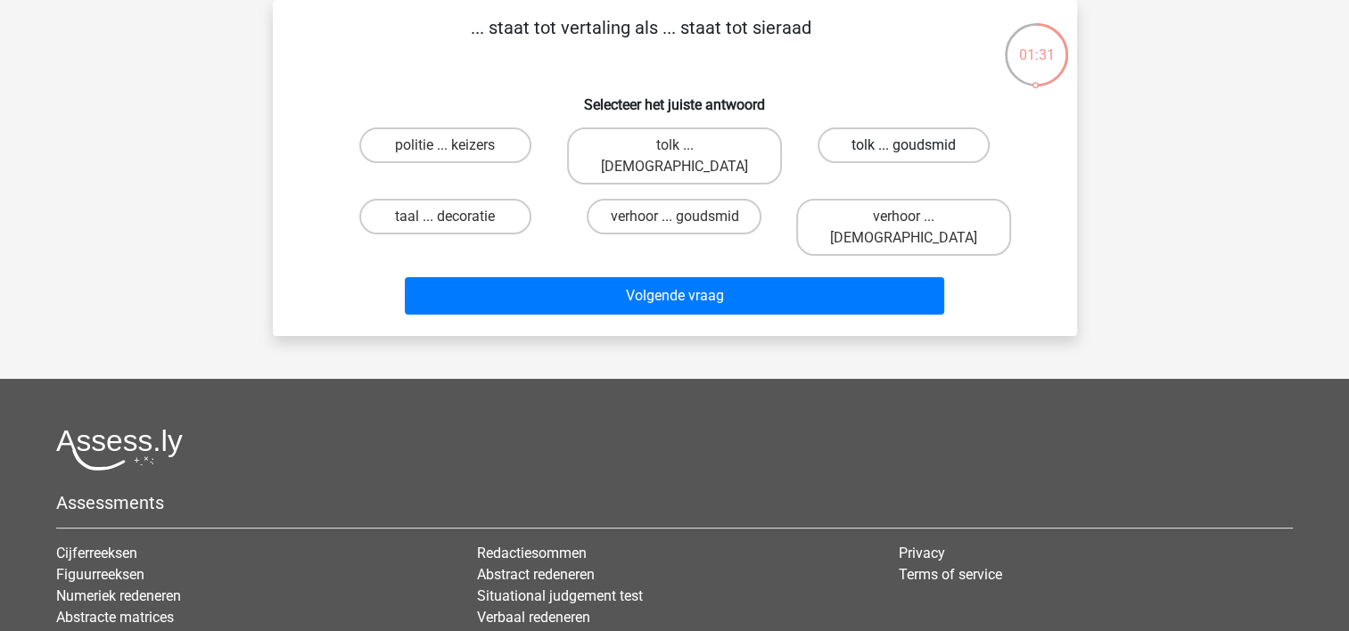
click at [849, 150] on label "tolk ... goudsmid" at bounding box center [903, 145] width 172 height 36
click at [904, 150] on input "tolk ... goudsmid" at bounding box center [910, 151] width 12 height 12
radio input "true"
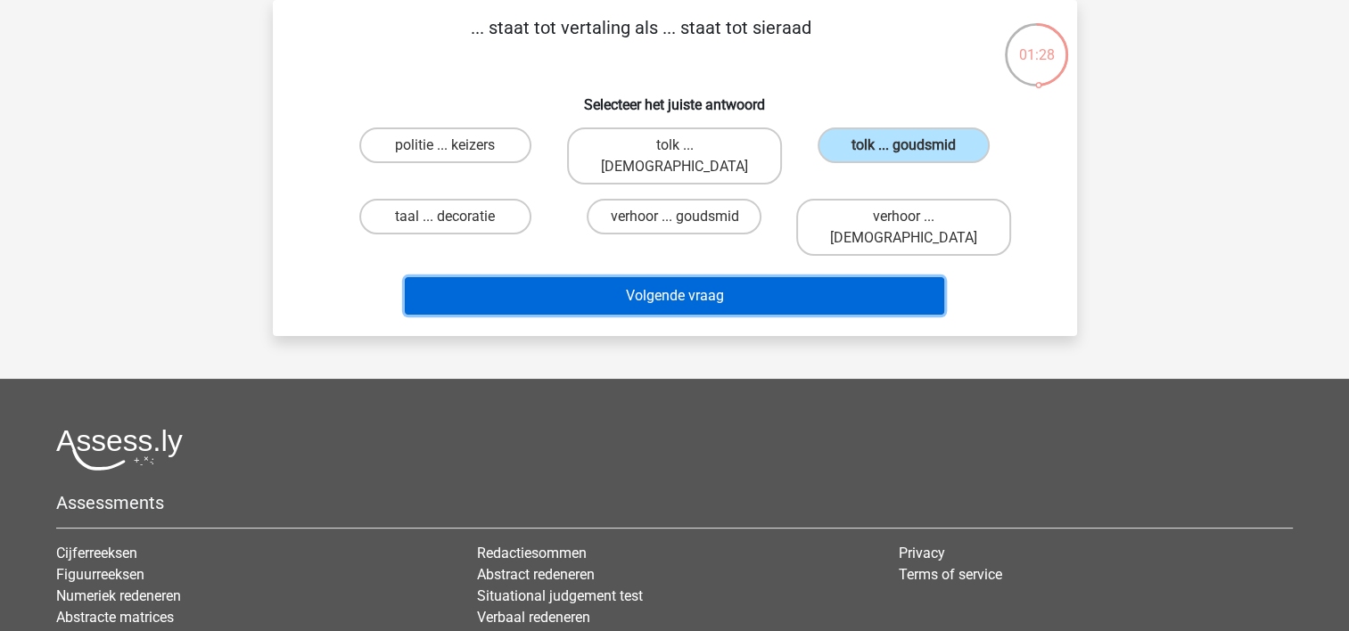
click at [677, 277] on button "Volgende vraag" at bounding box center [674, 295] width 539 height 37
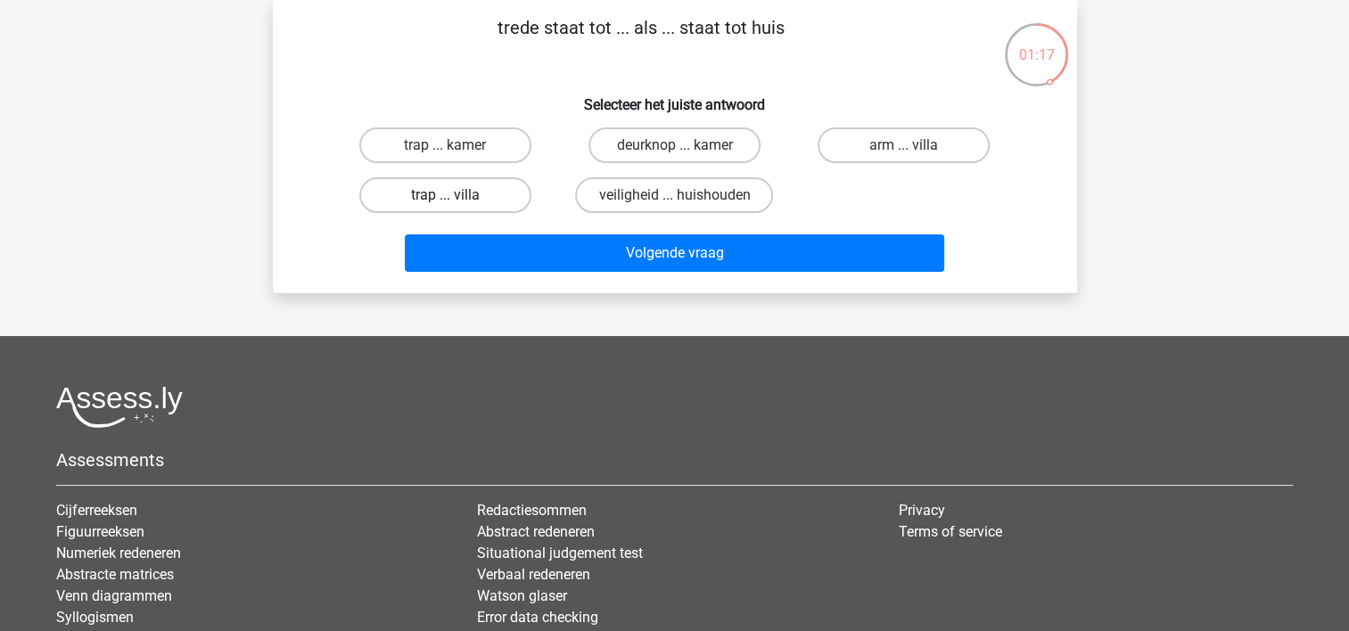
click at [474, 188] on label "trap ... villa" at bounding box center [445, 195] width 172 height 36
click at [456, 195] on input "trap ... villa" at bounding box center [451, 201] width 12 height 12
radio input "true"
click at [475, 133] on label "trap ... kamer" at bounding box center [445, 145] width 172 height 36
click at [456, 145] on input "trap ... kamer" at bounding box center [451, 151] width 12 height 12
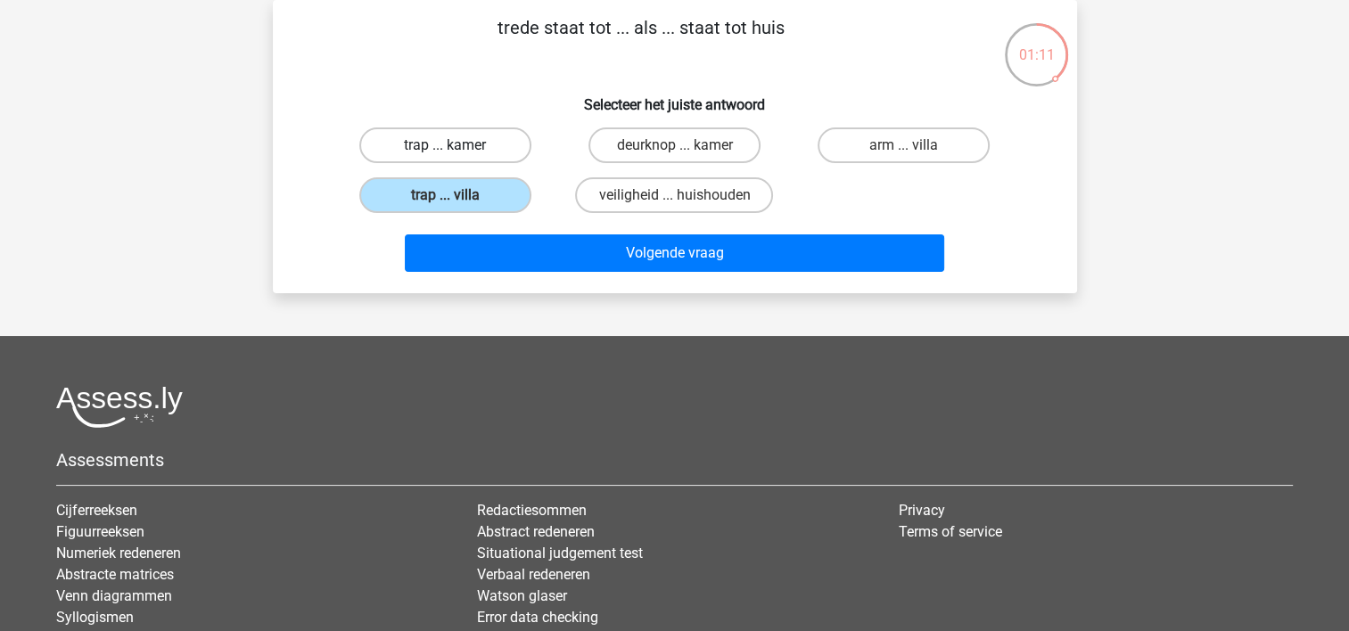
radio input "true"
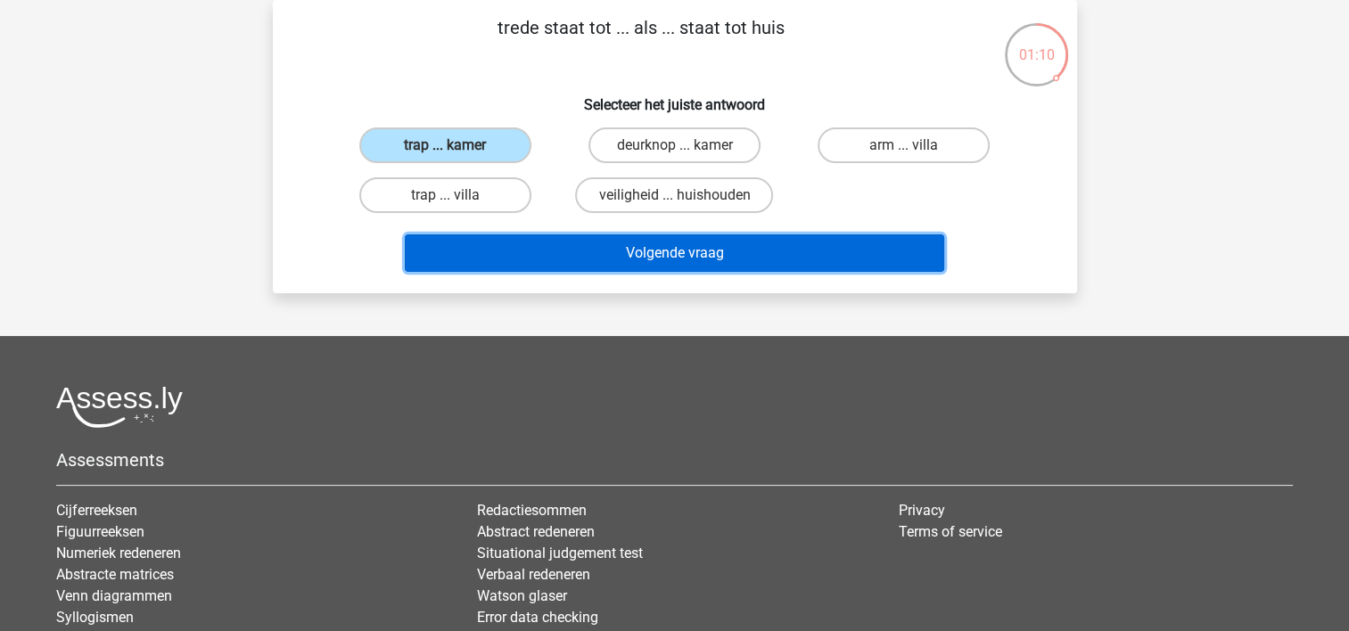
click at [652, 250] on button "Volgende vraag" at bounding box center [674, 252] width 539 height 37
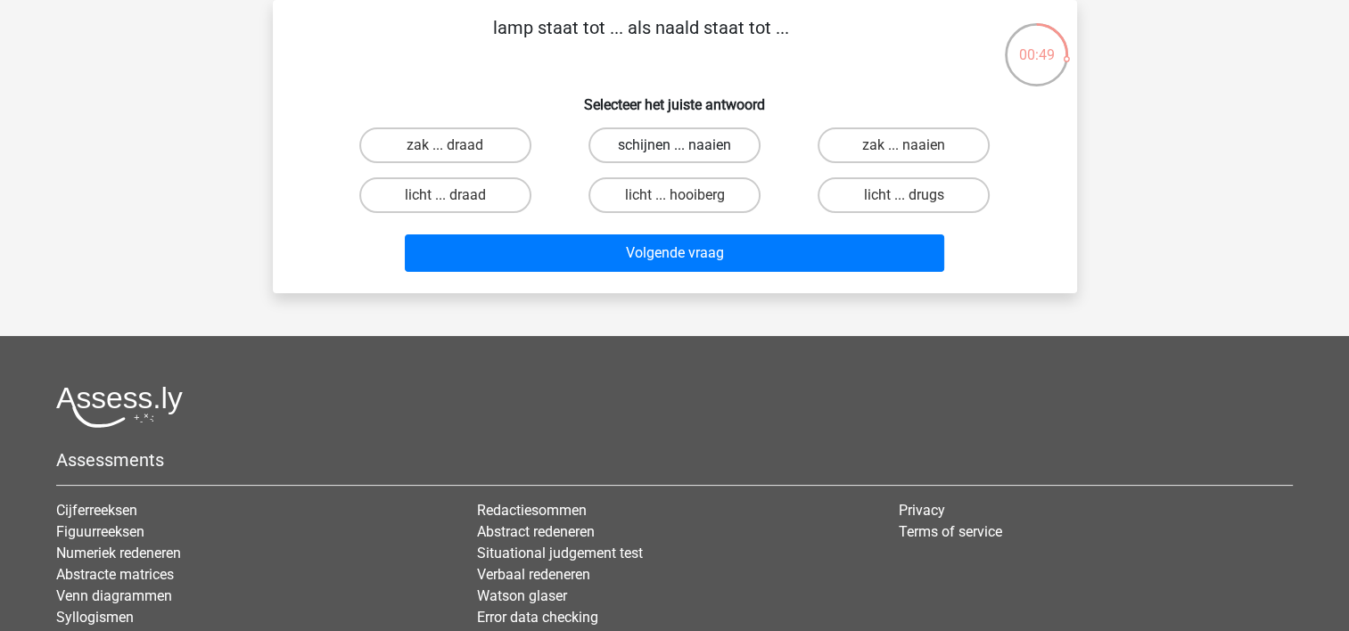
click at [629, 143] on label "schijnen ... naaien" at bounding box center [674, 145] width 172 height 36
click at [674, 145] on input "schijnen ... naaien" at bounding box center [680, 151] width 12 height 12
radio input "true"
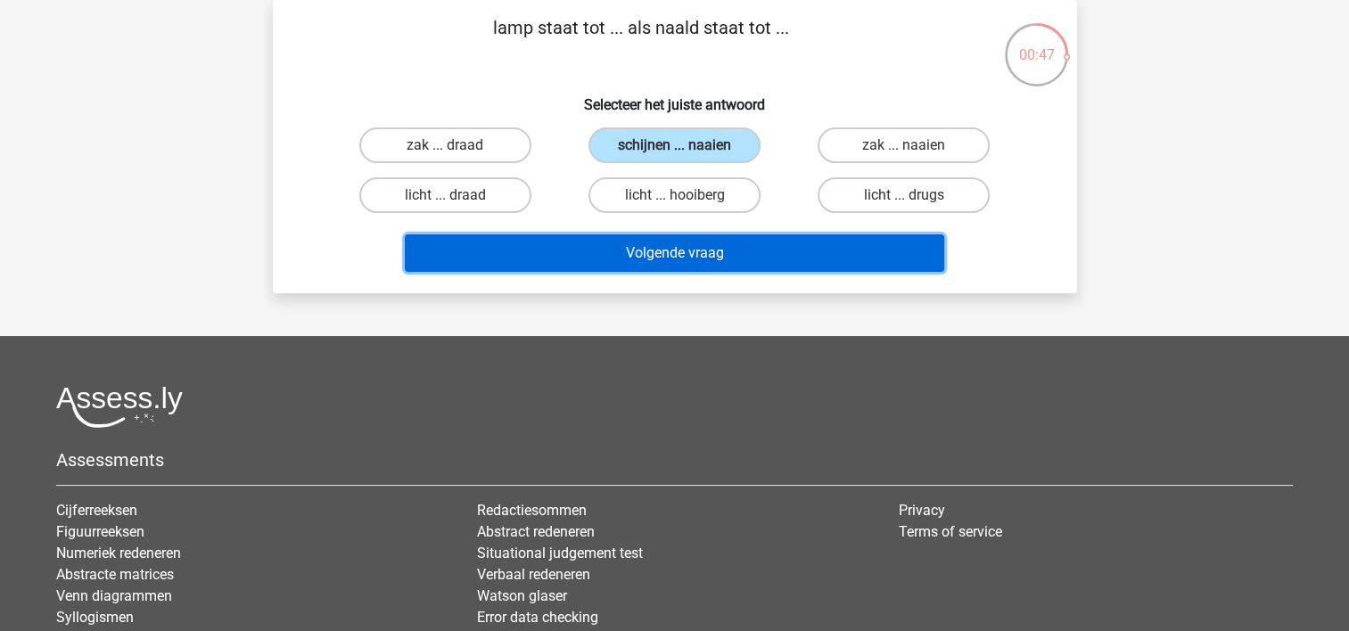
click at [642, 242] on button "Volgende vraag" at bounding box center [674, 252] width 539 height 37
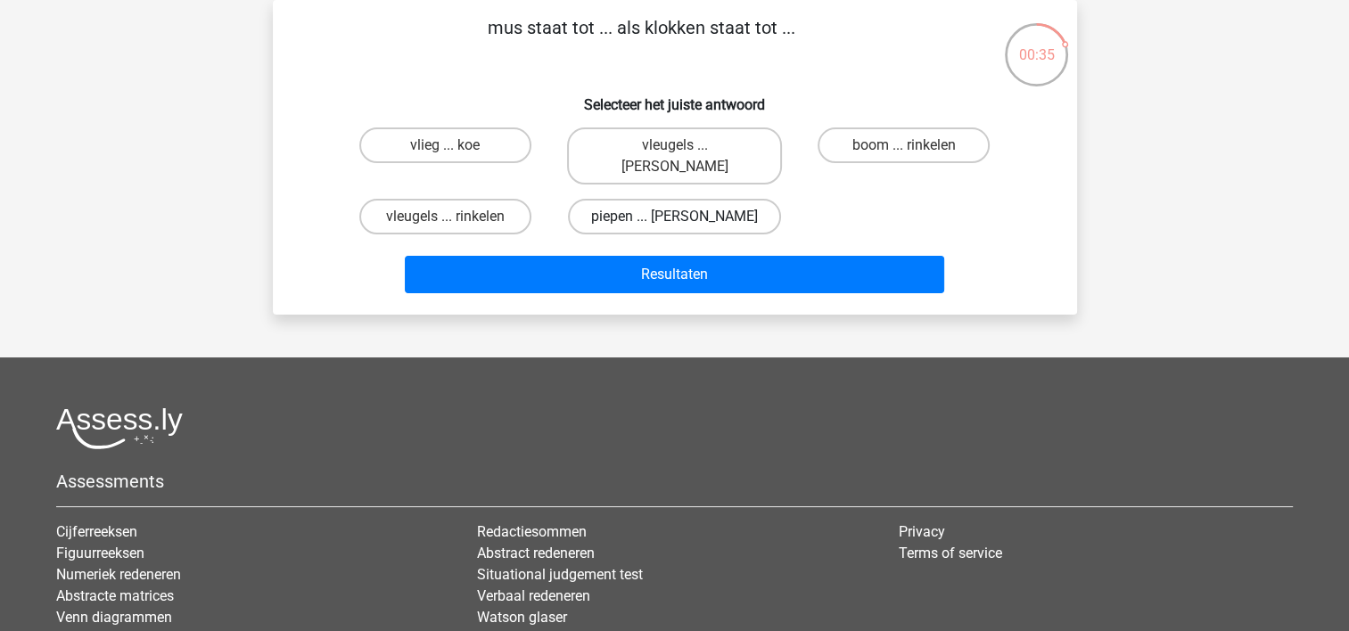
click at [635, 199] on label "piepen ... luiden" at bounding box center [674, 217] width 213 height 36
click at [674, 217] on input "piepen ... luiden" at bounding box center [680, 223] width 12 height 12
radio input "true"
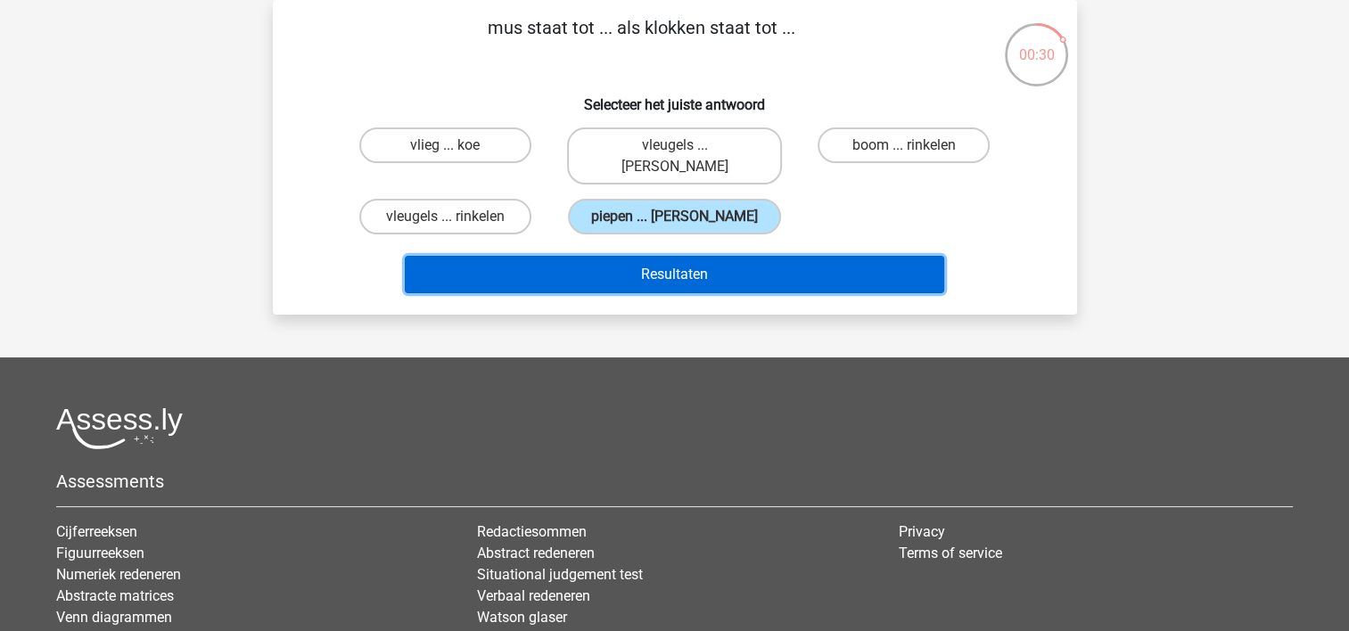
click at [642, 256] on button "Resultaten" at bounding box center [674, 274] width 539 height 37
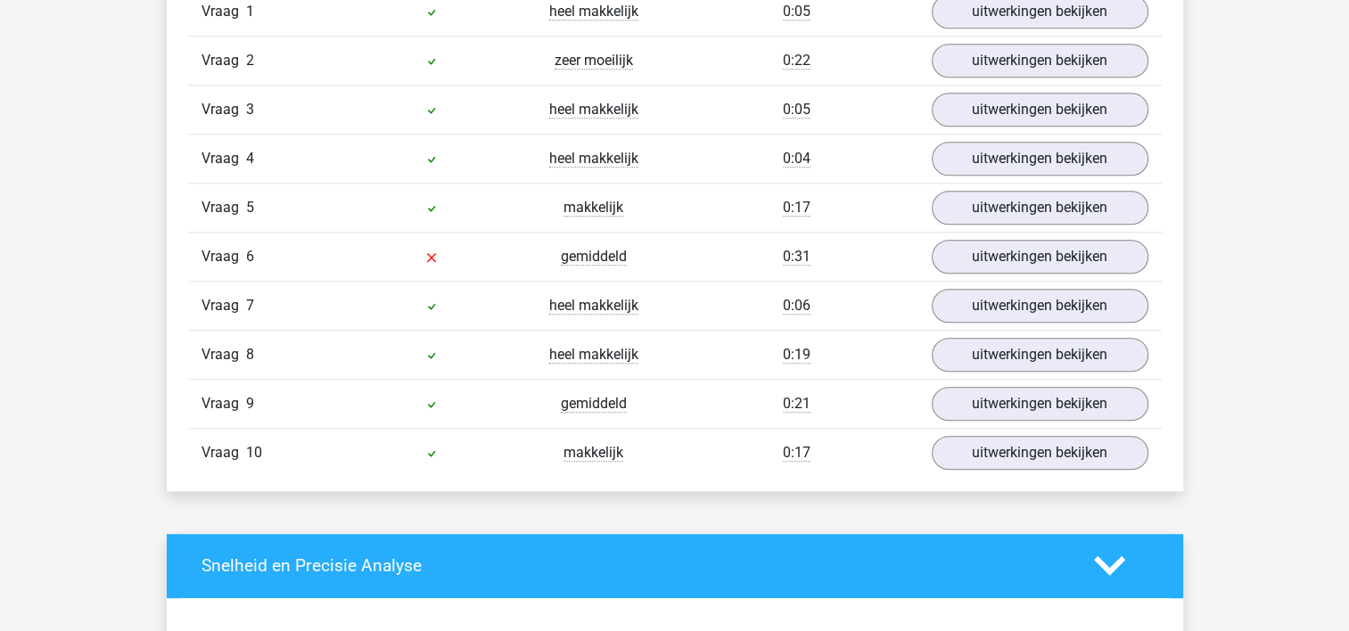
scroll to position [1484, 0]
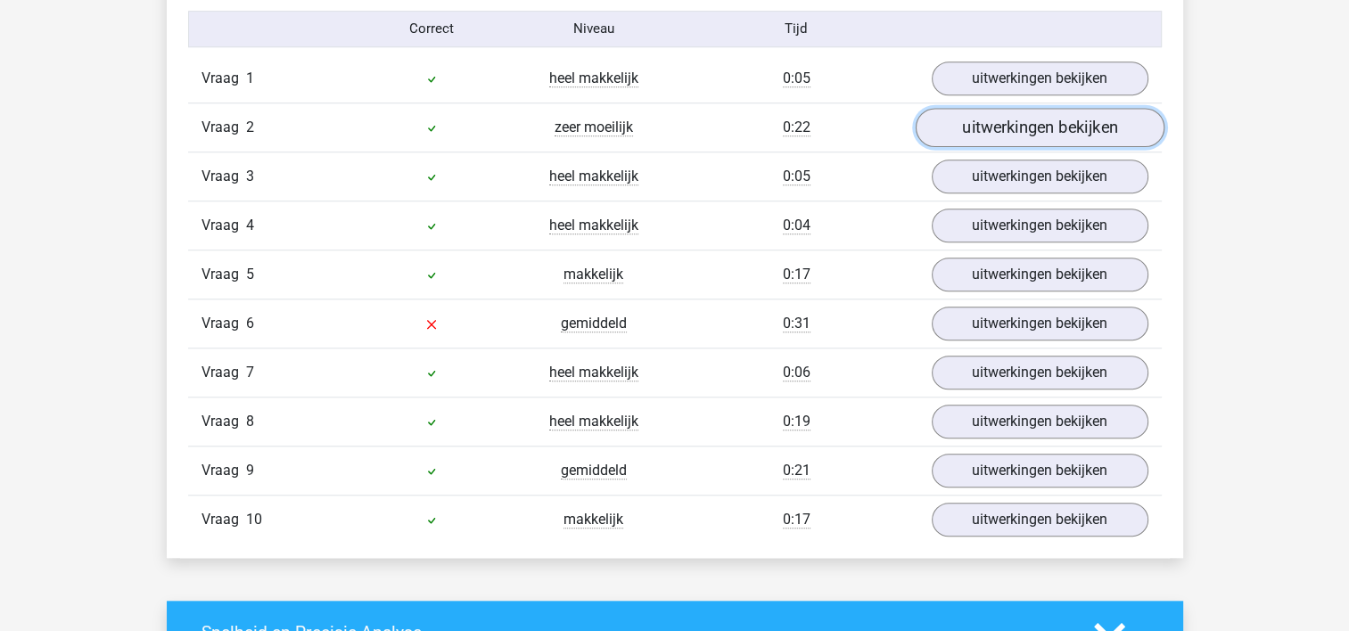
click at [966, 141] on link "uitwerkingen bekijken" at bounding box center [1039, 127] width 249 height 39
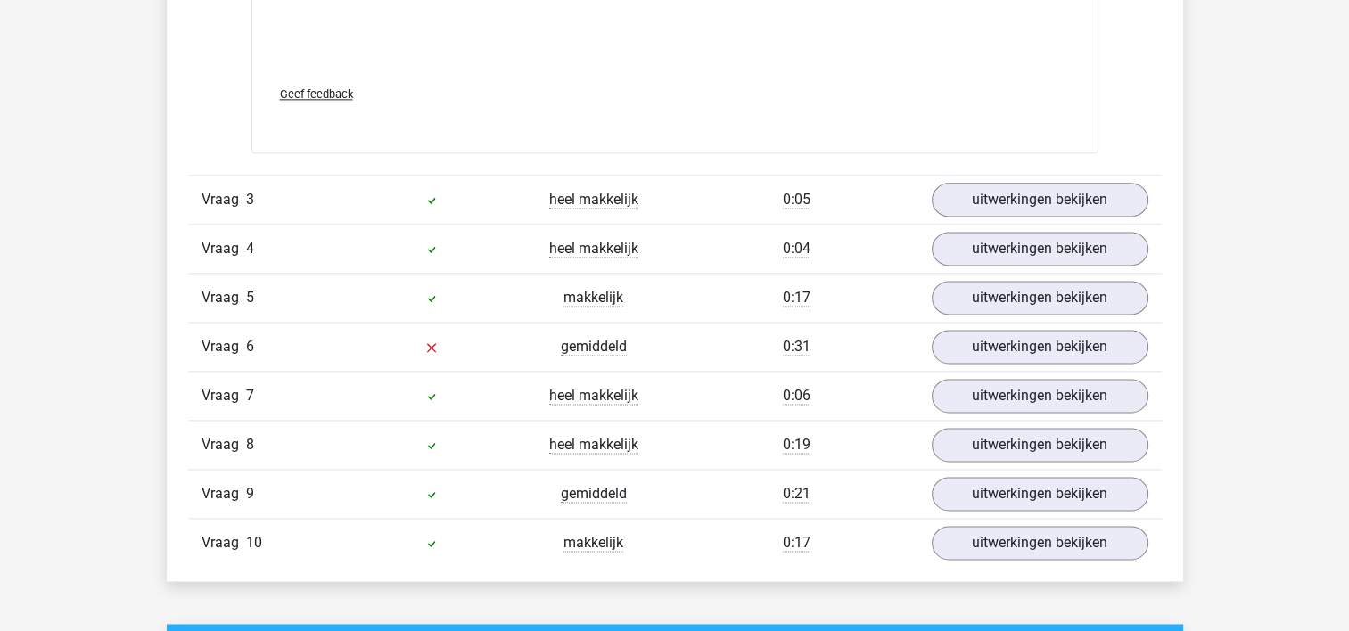
scroll to position [2510, 0]
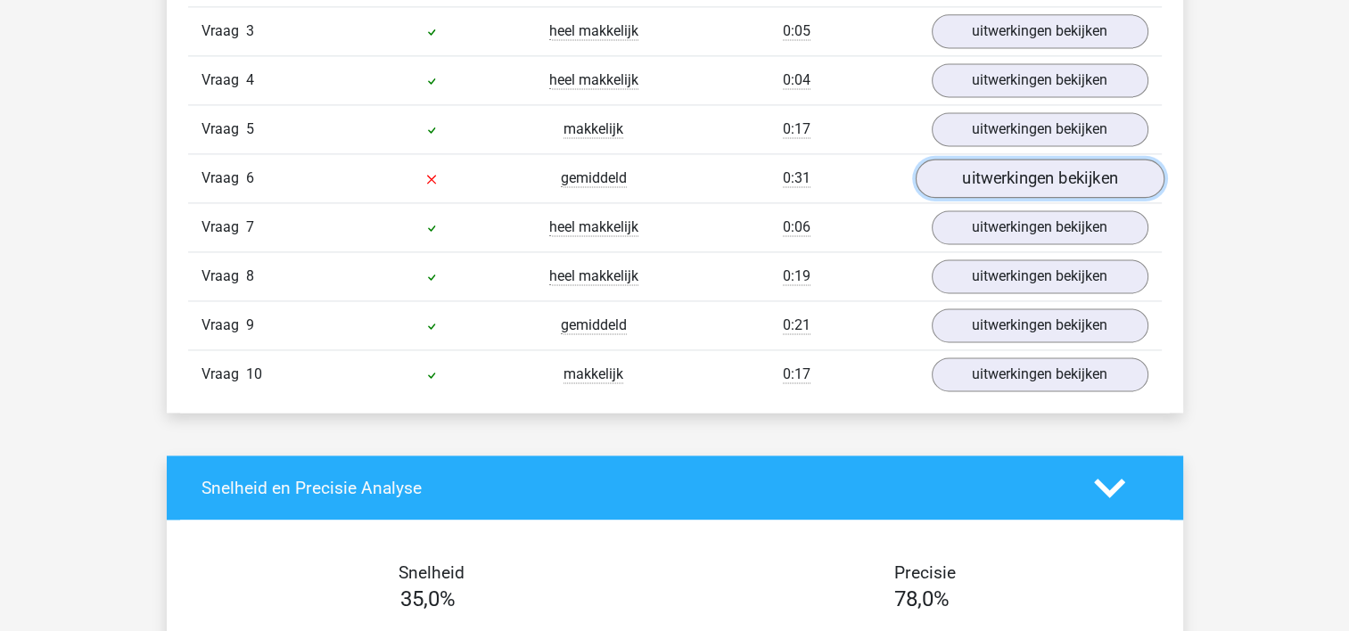
click at [1087, 183] on link "uitwerkingen bekijken" at bounding box center [1039, 178] width 249 height 39
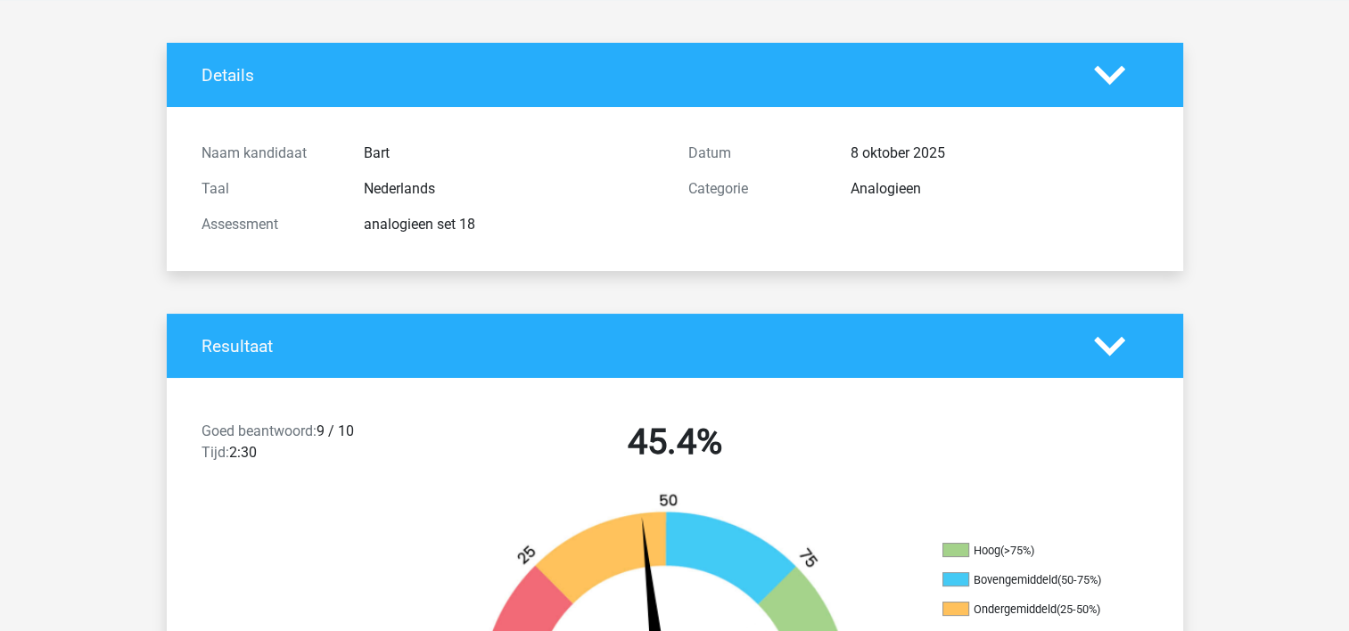
scroll to position [0, 0]
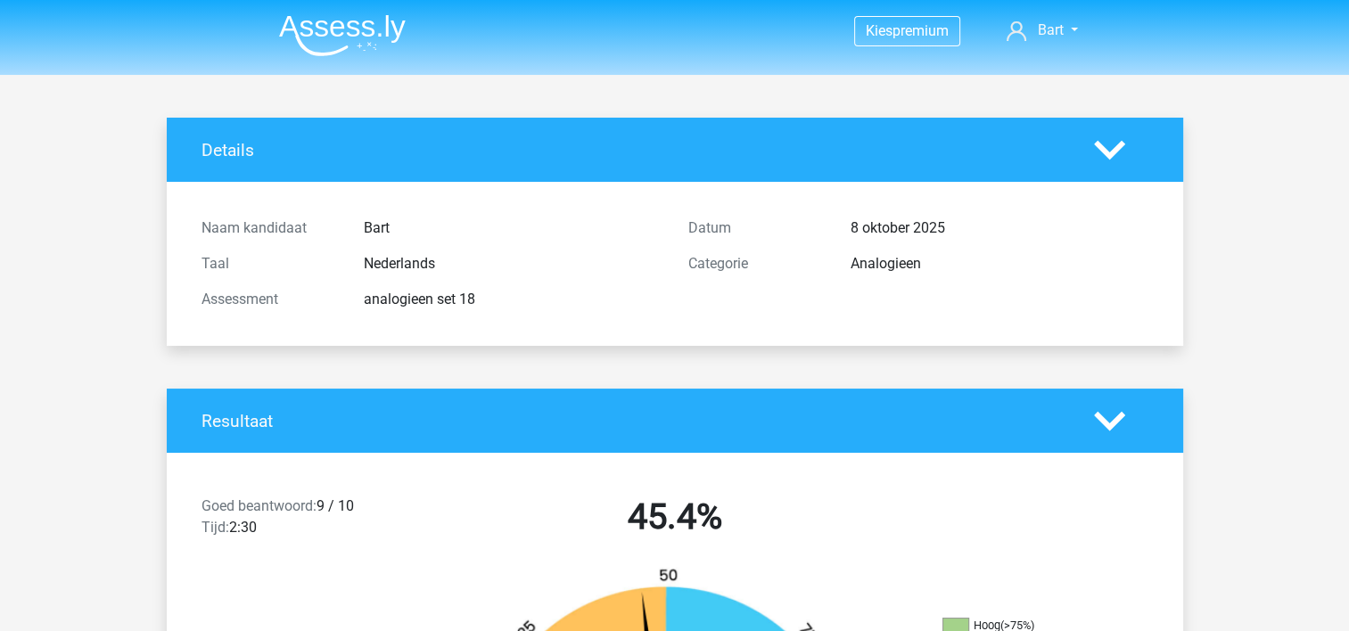
click at [341, 34] on img at bounding box center [342, 35] width 127 height 42
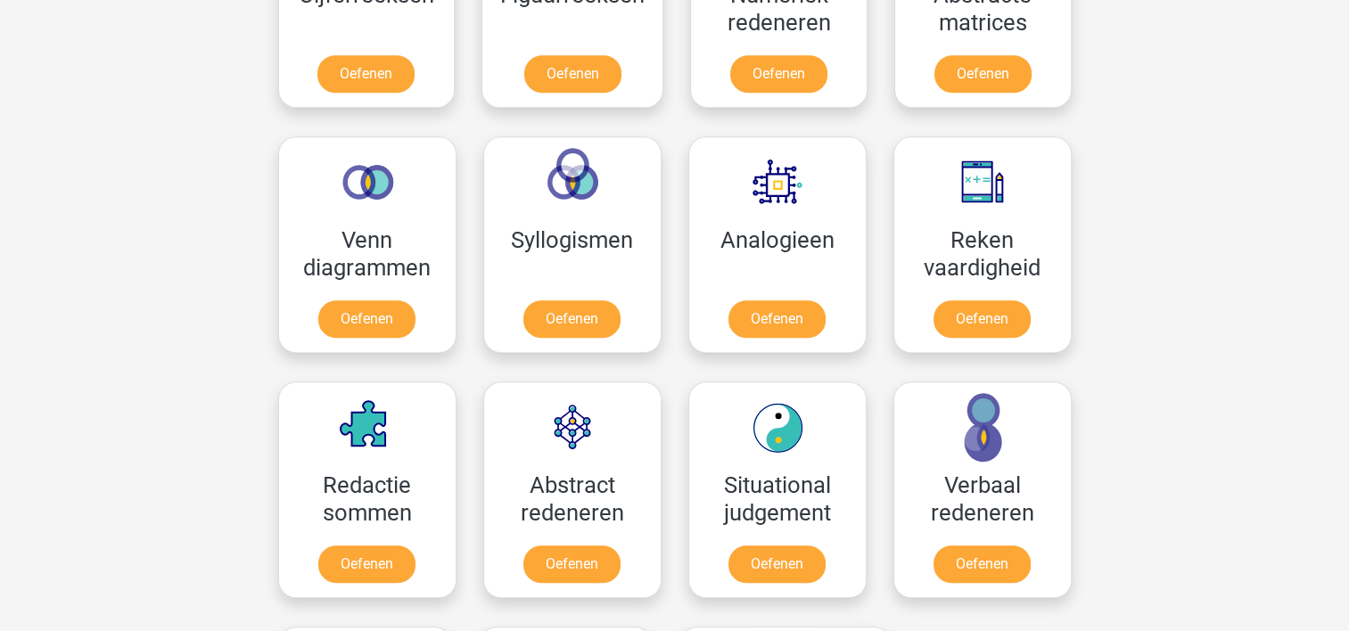
scroll to position [934, 0]
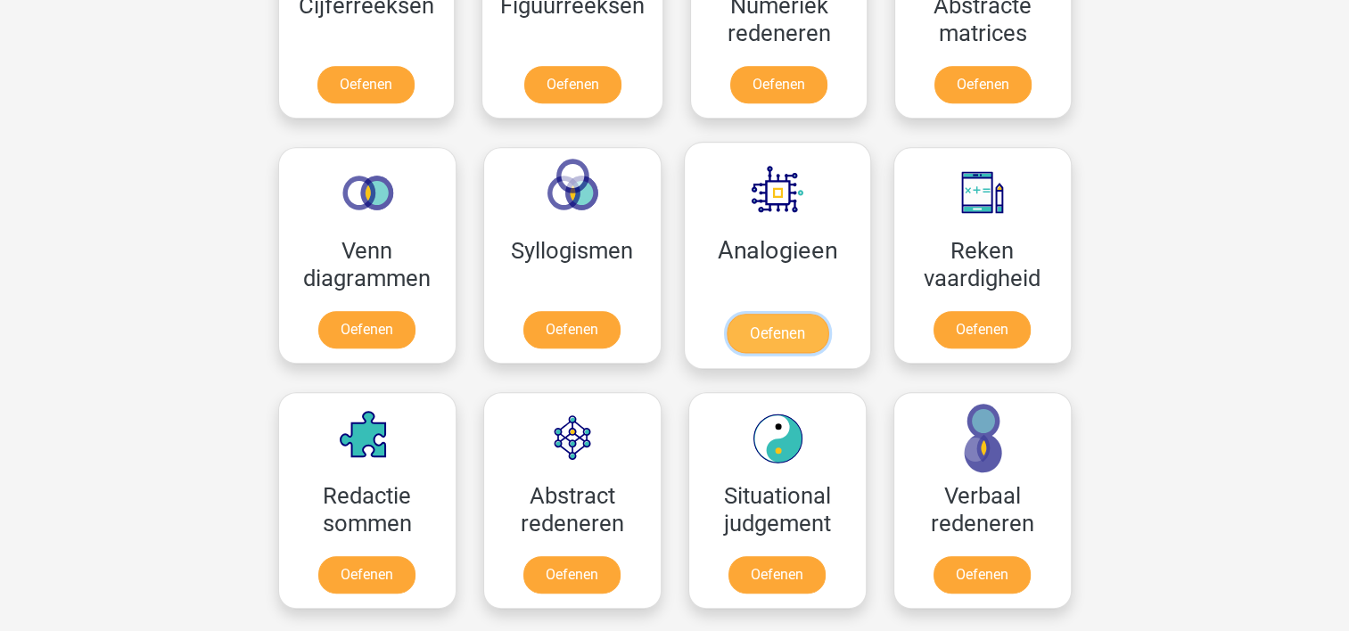
click at [766, 314] on link "Oefenen" at bounding box center [777, 333] width 102 height 39
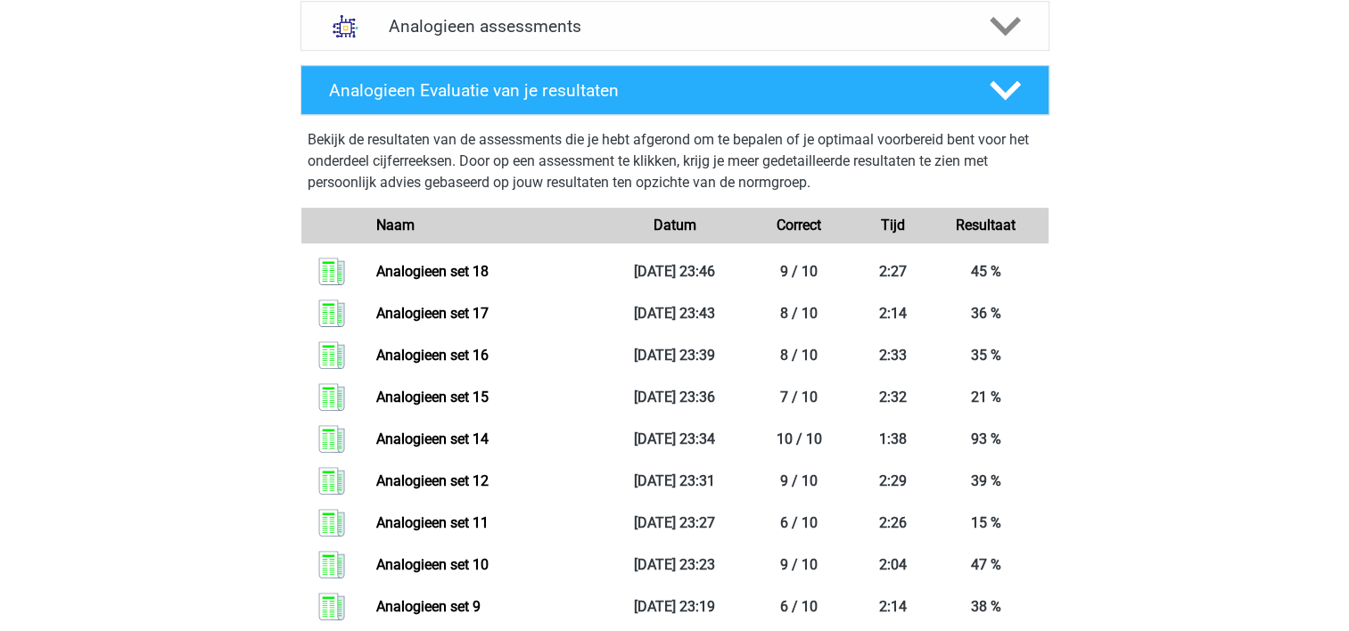
scroll to position [813, 0]
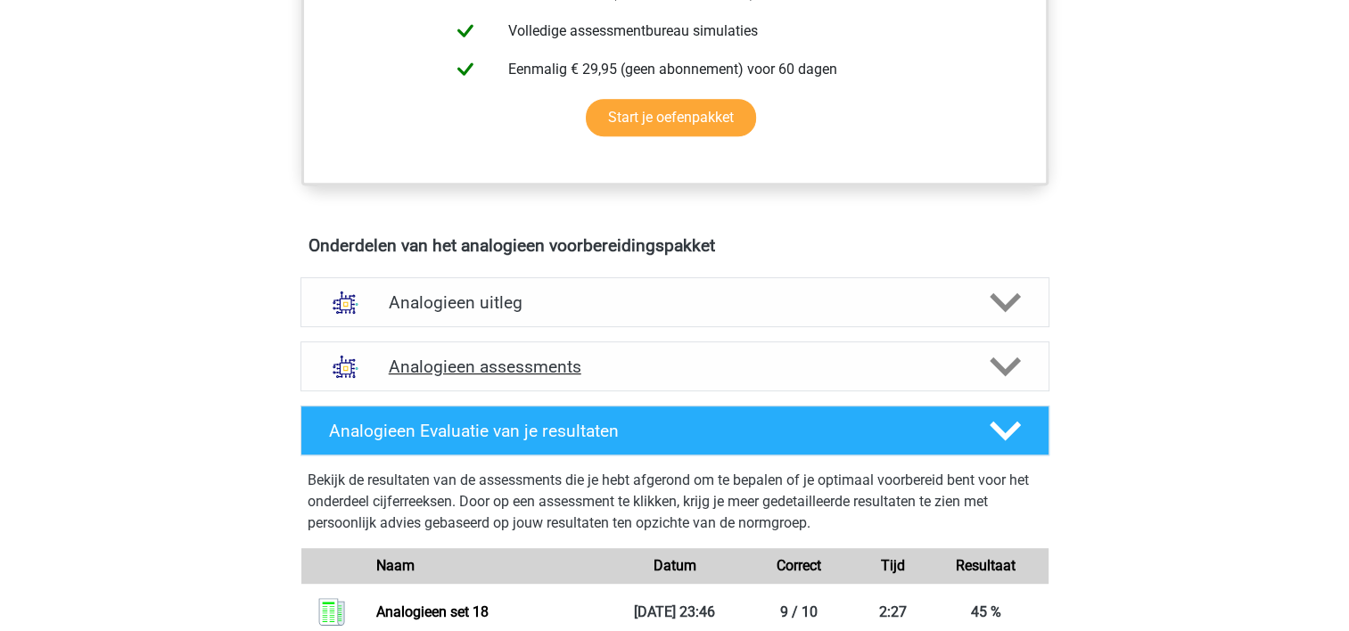
click at [913, 349] on div "Analogieen assessments" at bounding box center [674, 366] width 749 height 50
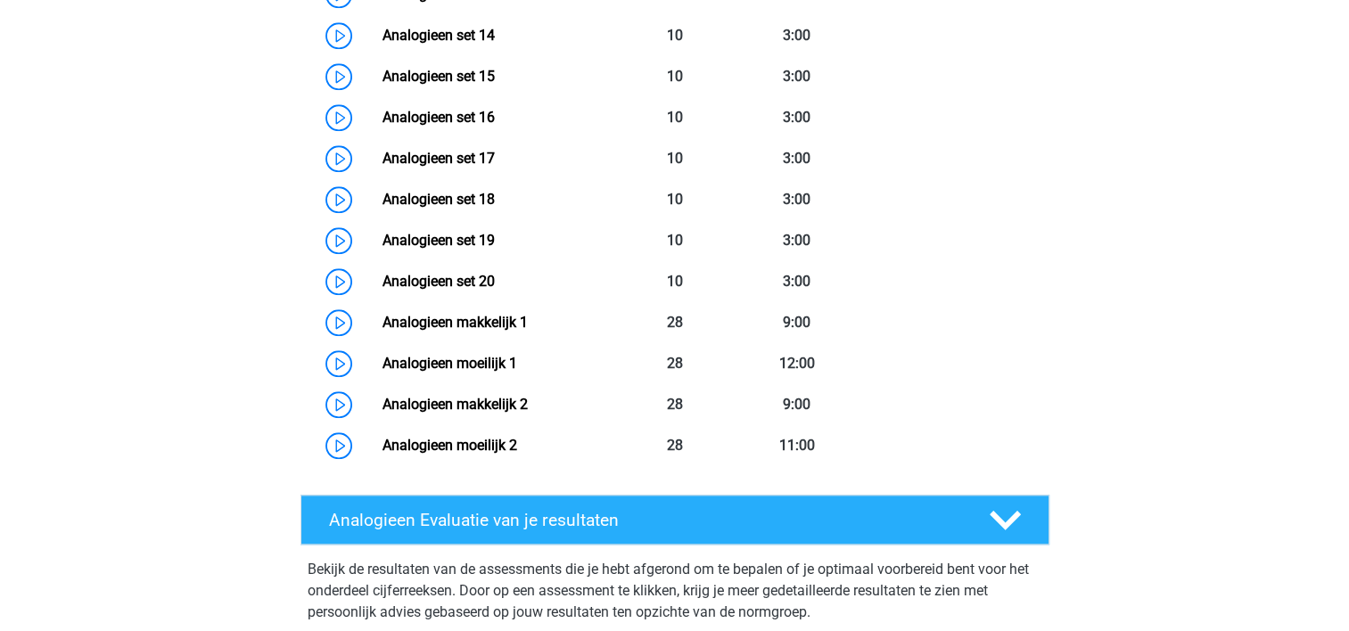
scroll to position [1899, 0]
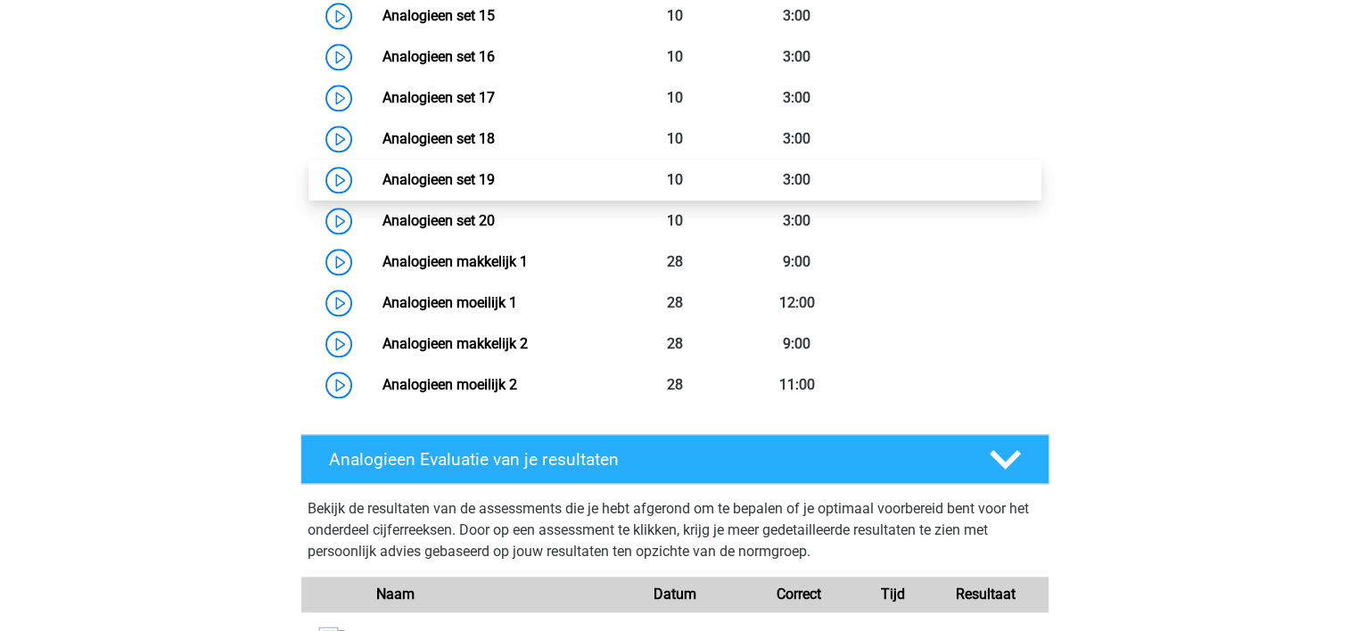
click at [433, 171] on link "Analogieen set 19" at bounding box center [438, 179] width 112 height 17
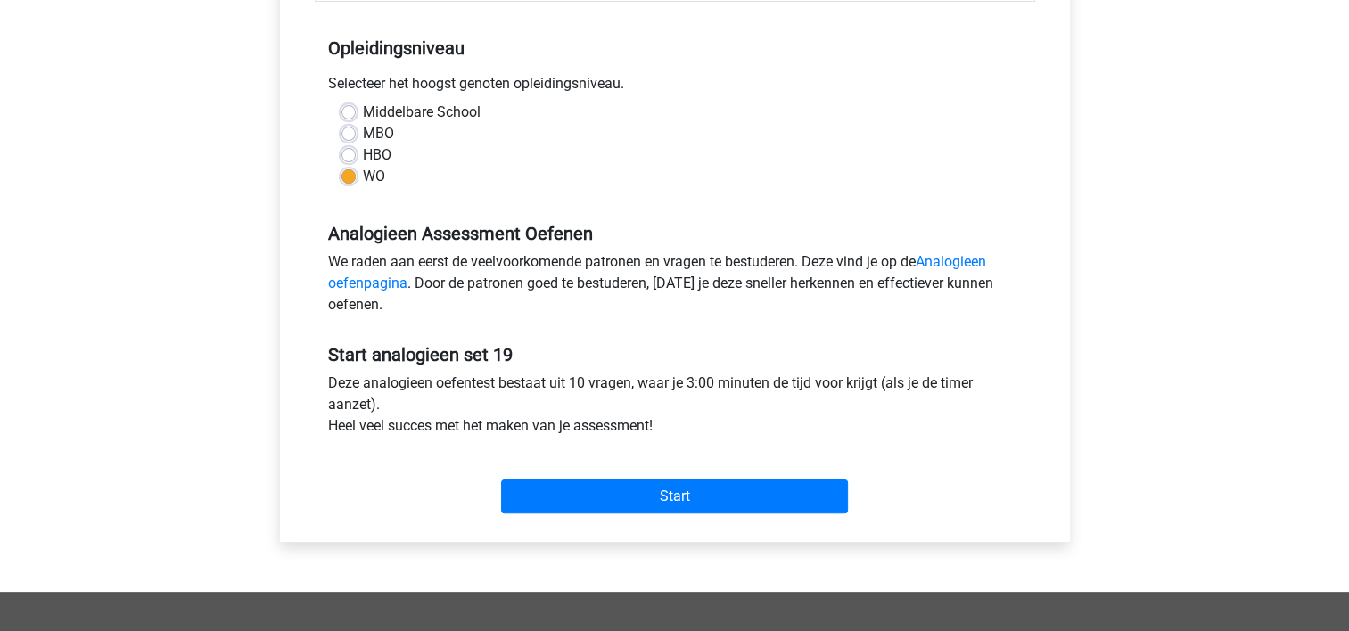
scroll to position [683, 0]
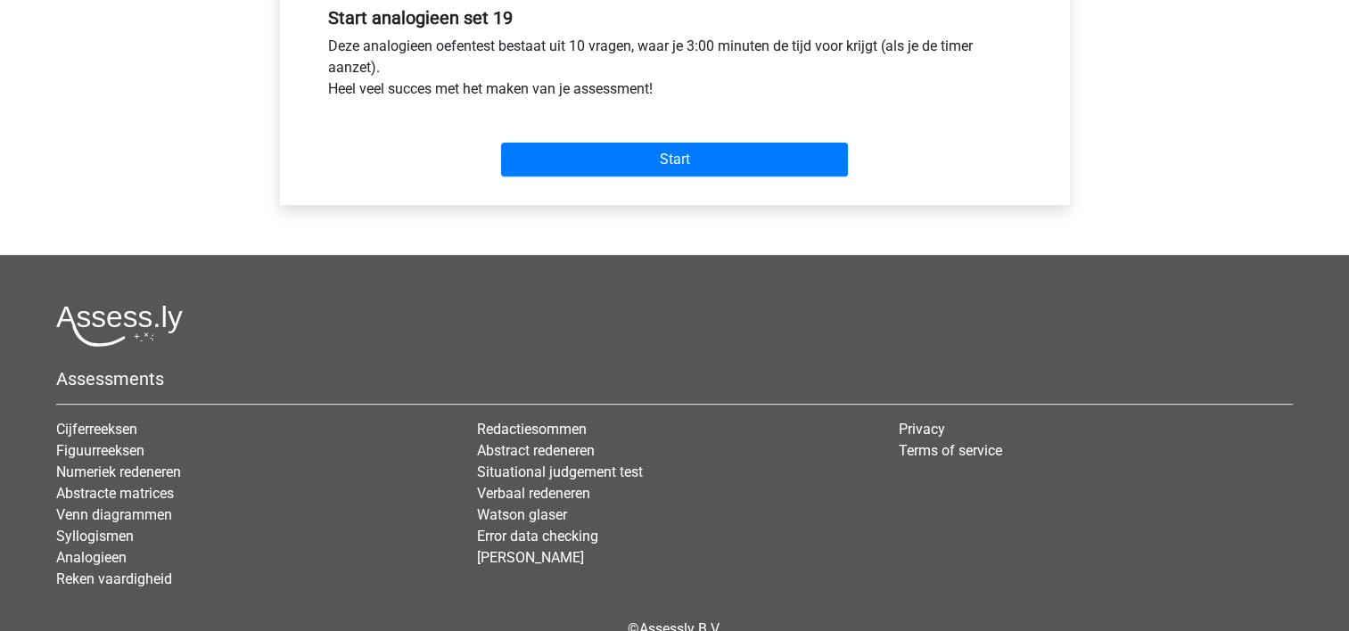
click at [751, 178] on div "Start" at bounding box center [675, 145] width 720 height 77
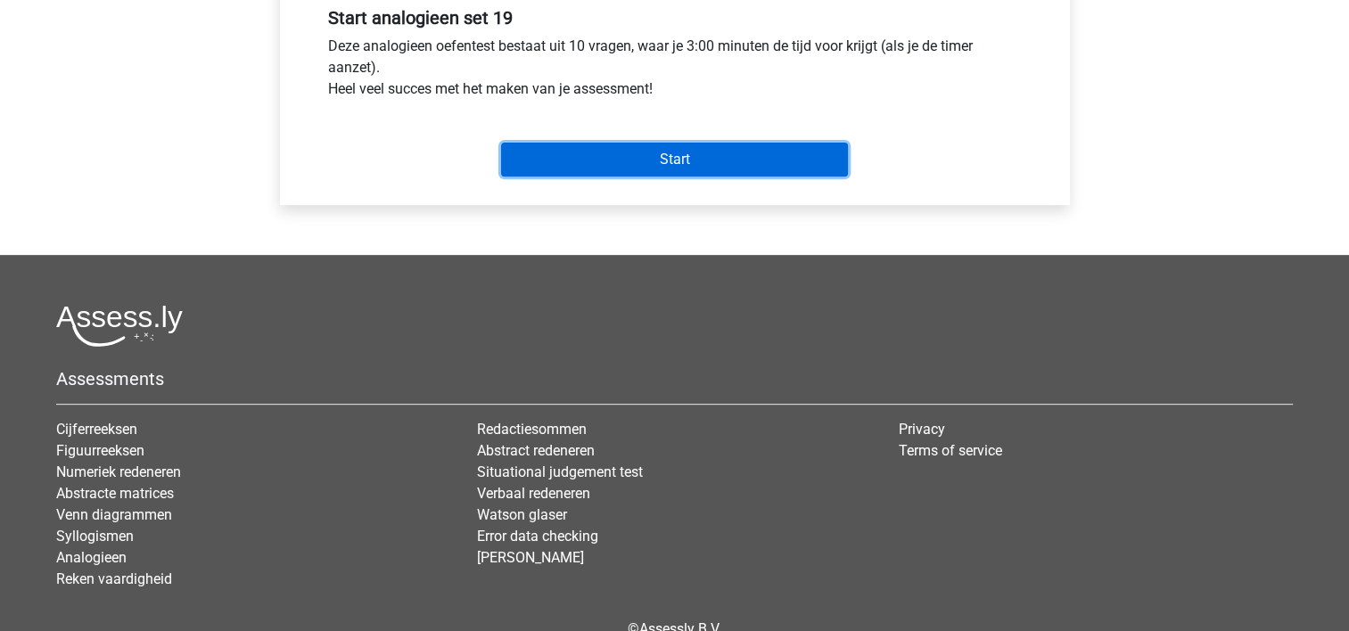
click at [727, 161] on input "Start" at bounding box center [674, 160] width 347 height 34
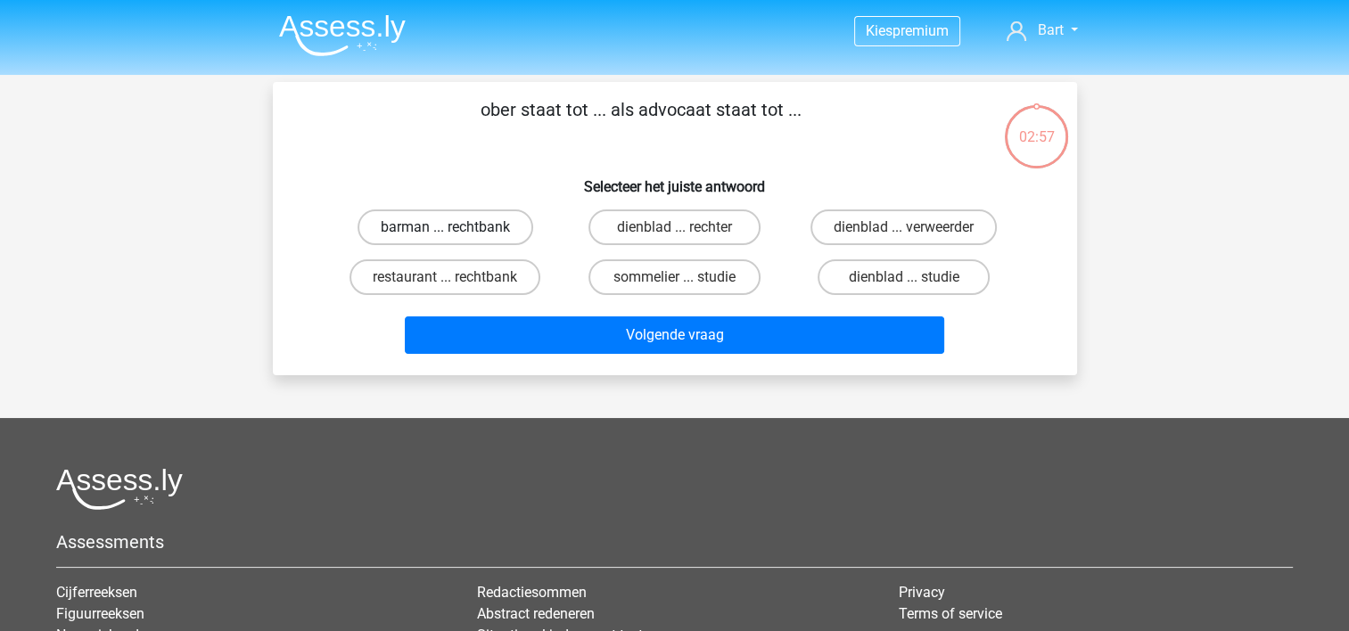
click at [472, 242] on label "barman ... rechtbank" at bounding box center [445, 227] width 176 height 36
click at [456, 239] on input "barman ... rechtbank" at bounding box center [451, 233] width 12 height 12
radio input "true"
click at [487, 271] on label "restaurant ... rechtbank" at bounding box center [444, 277] width 191 height 36
click at [456, 277] on input "restaurant ... rechtbank" at bounding box center [451, 283] width 12 height 12
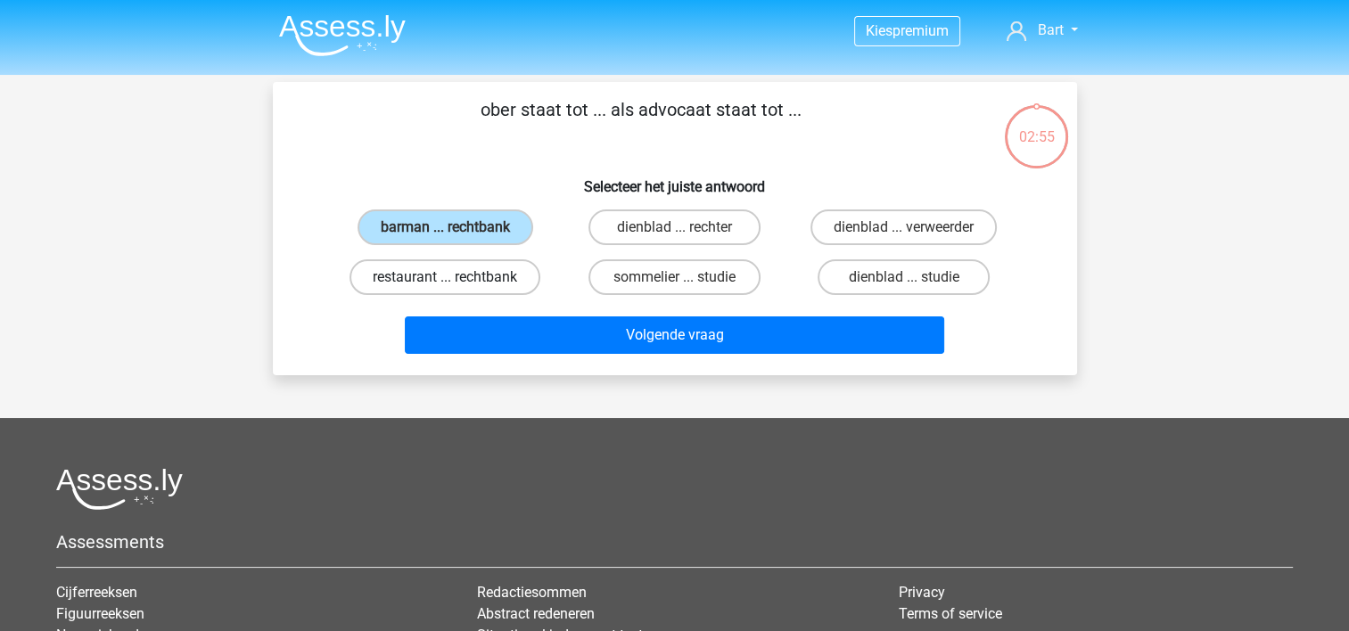
radio input "true"
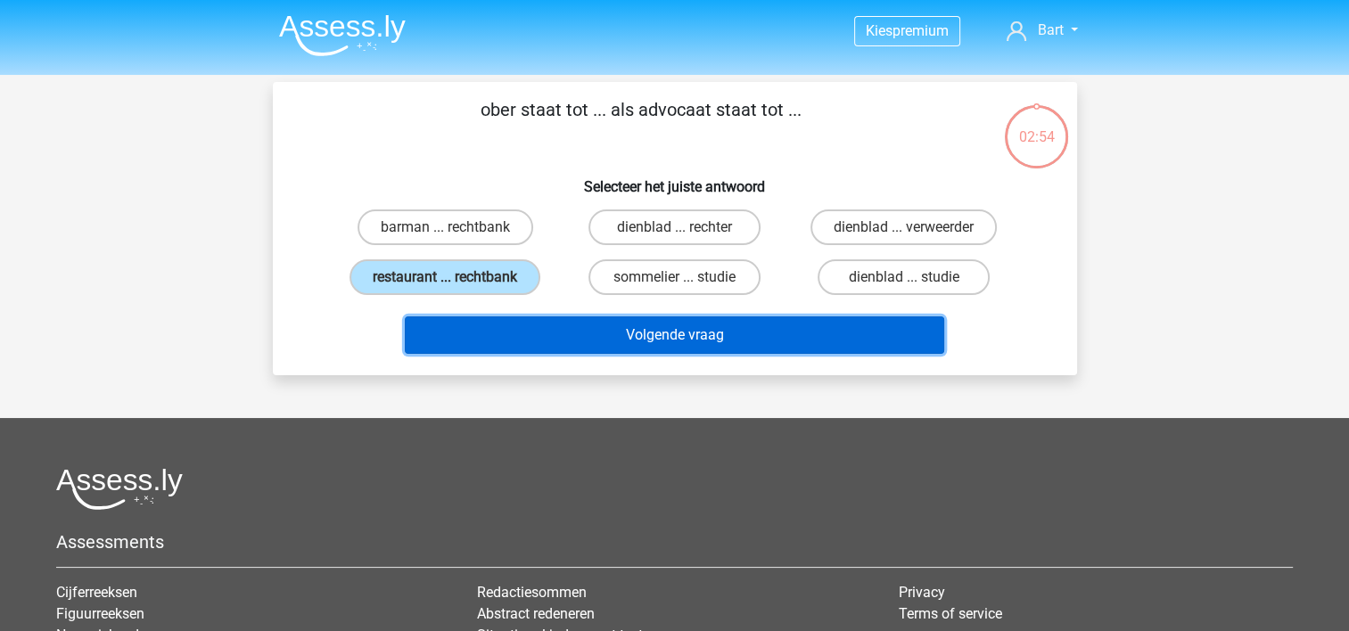
click at [525, 320] on button "Volgende vraag" at bounding box center [674, 334] width 539 height 37
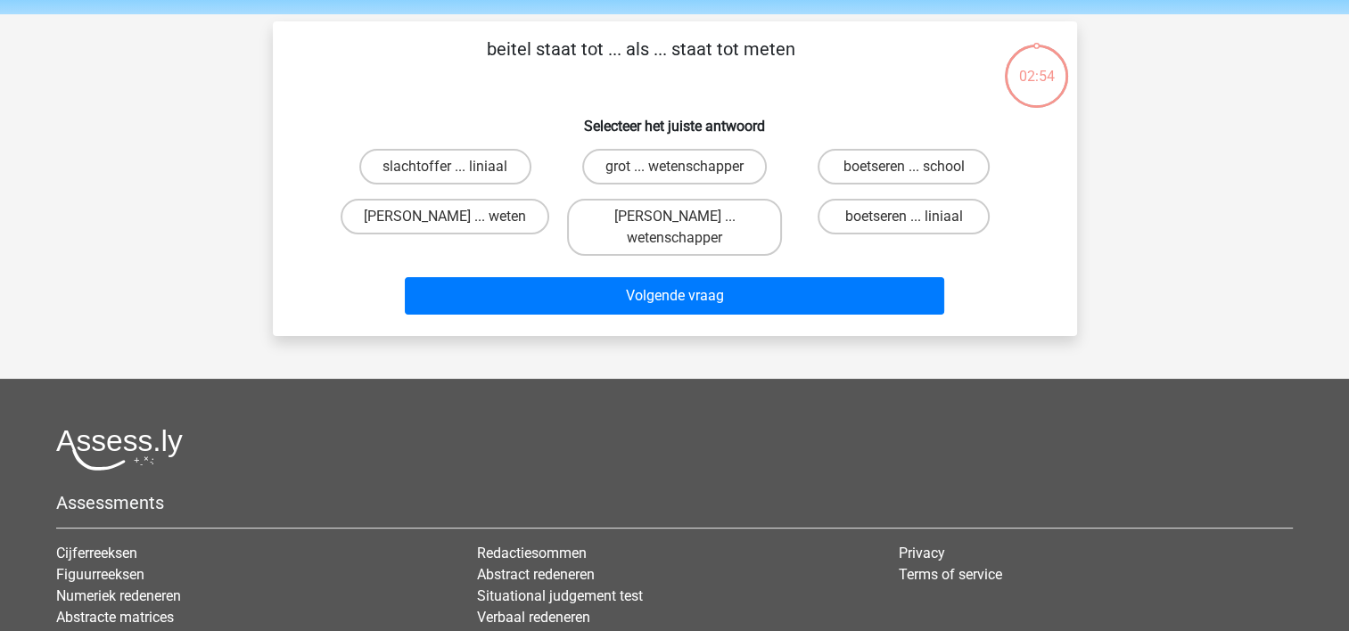
scroll to position [82, 0]
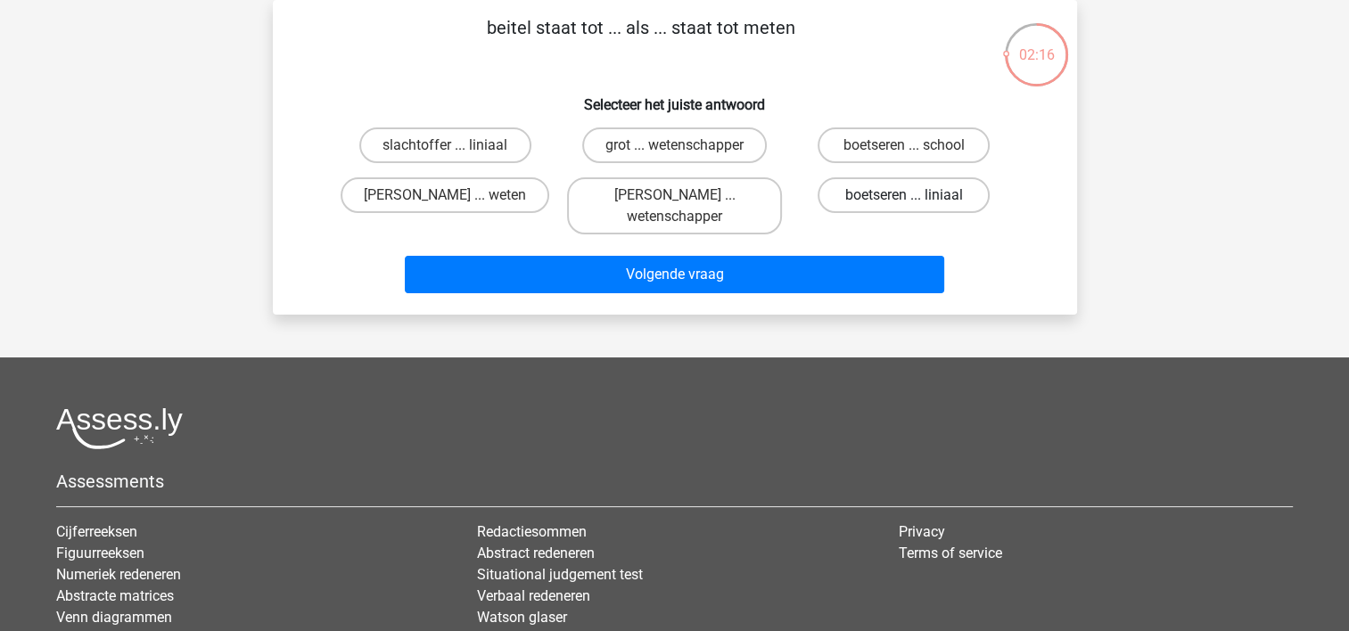
click at [863, 185] on label "boetseren ... liniaal" at bounding box center [903, 195] width 172 height 36
click at [904, 195] on input "boetseren ... liniaal" at bounding box center [910, 201] width 12 height 12
radio input "true"
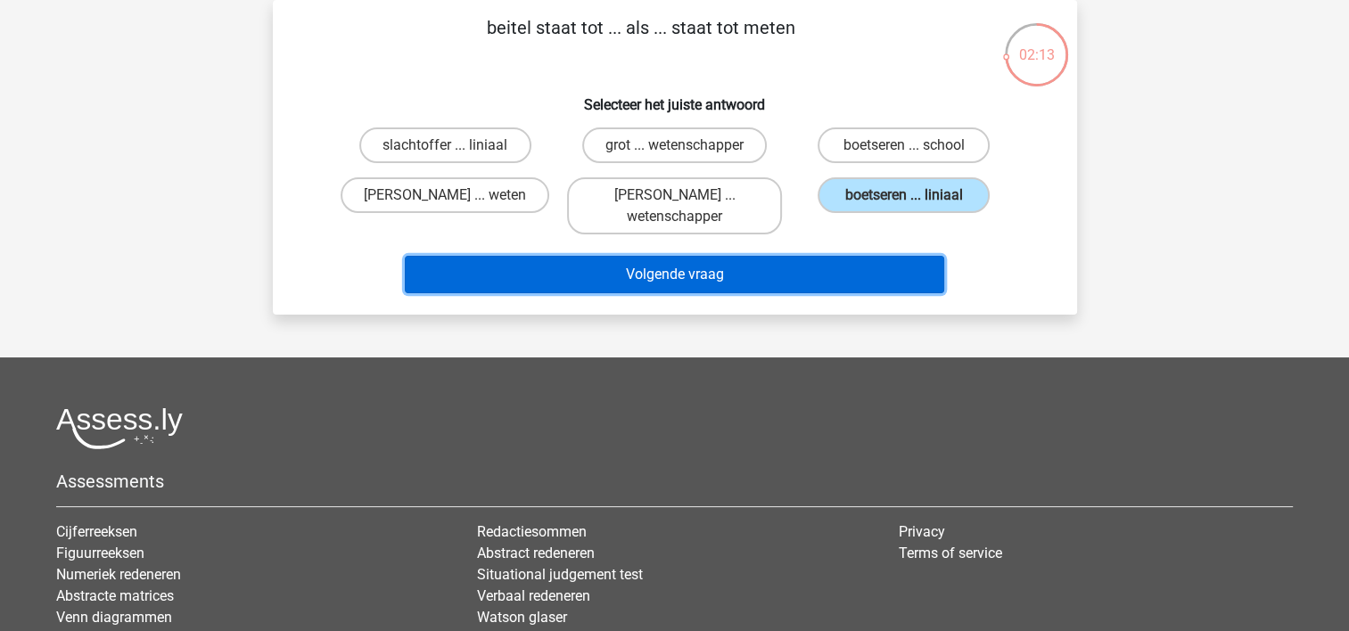
click at [677, 277] on button "Volgende vraag" at bounding box center [674, 274] width 539 height 37
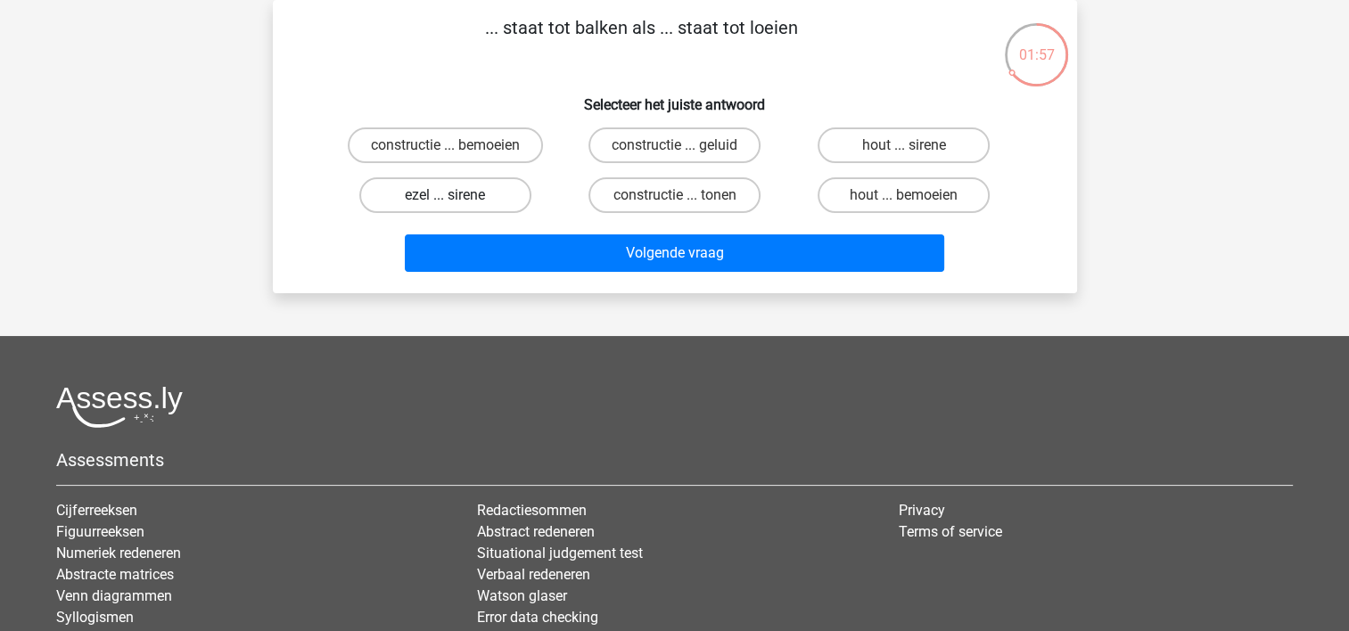
click at [483, 190] on label "ezel ... sirene" at bounding box center [445, 195] width 172 height 36
click at [456, 195] on input "ezel ... sirene" at bounding box center [451, 201] width 12 height 12
radio input "true"
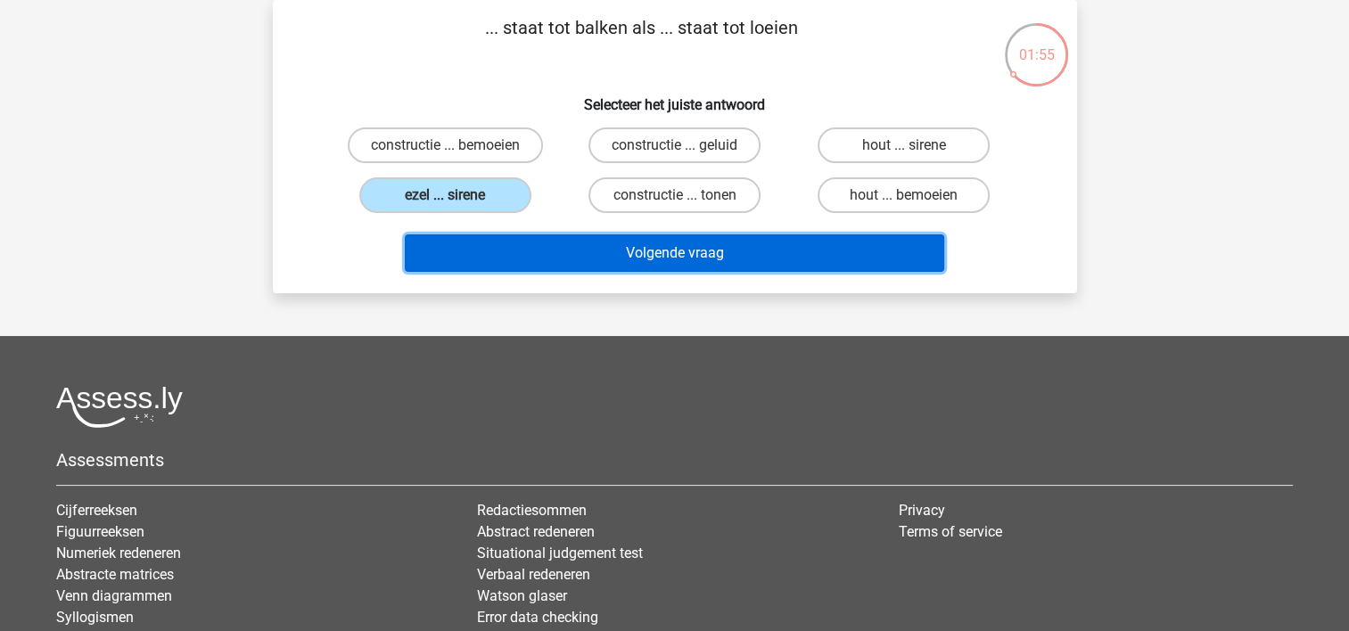
click at [624, 246] on button "Volgende vraag" at bounding box center [674, 252] width 539 height 37
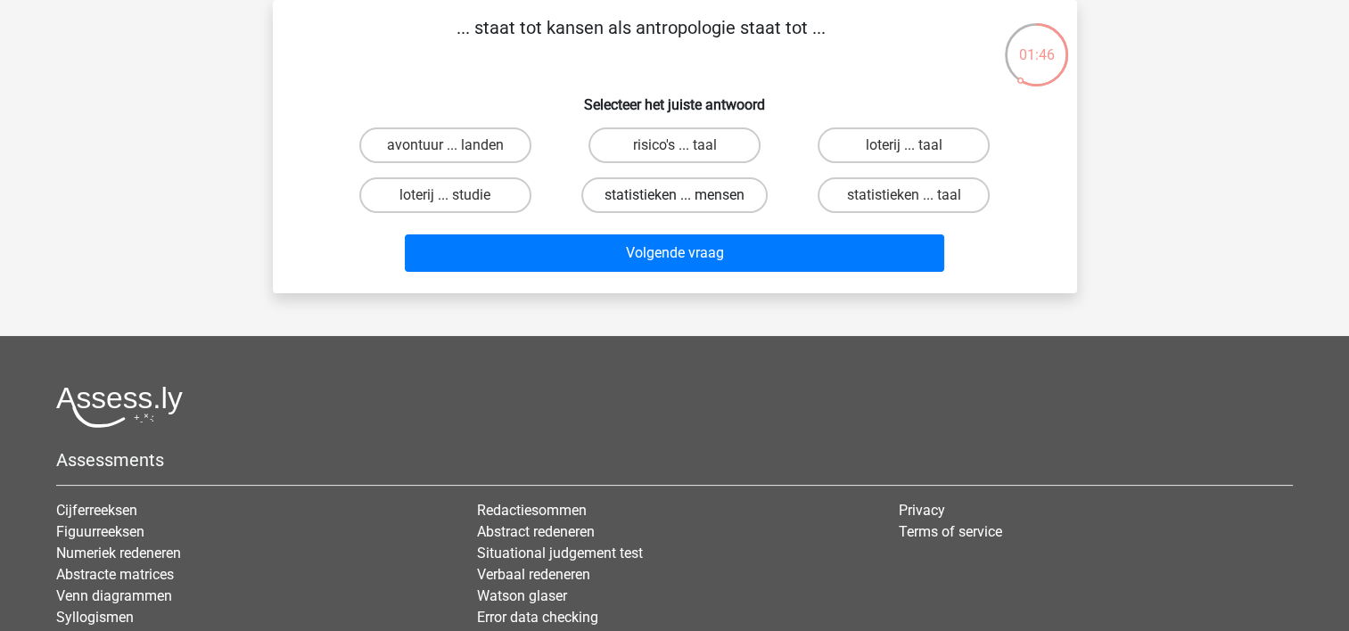
click at [656, 193] on label "statistieken ... mensen" at bounding box center [674, 195] width 186 height 36
click at [674, 195] on input "statistieken ... mensen" at bounding box center [680, 201] width 12 height 12
radio input "true"
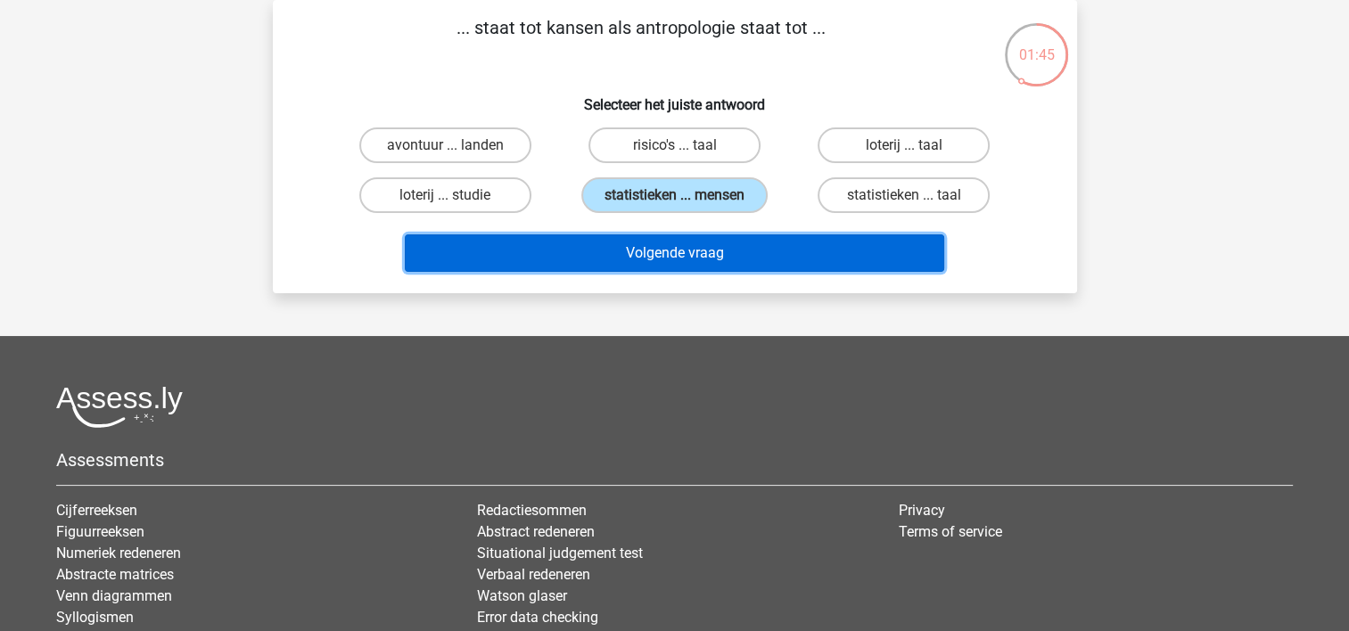
click at [661, 246] on button "Volgende vraag" at bounding box center [674, 252] width 539 height 37
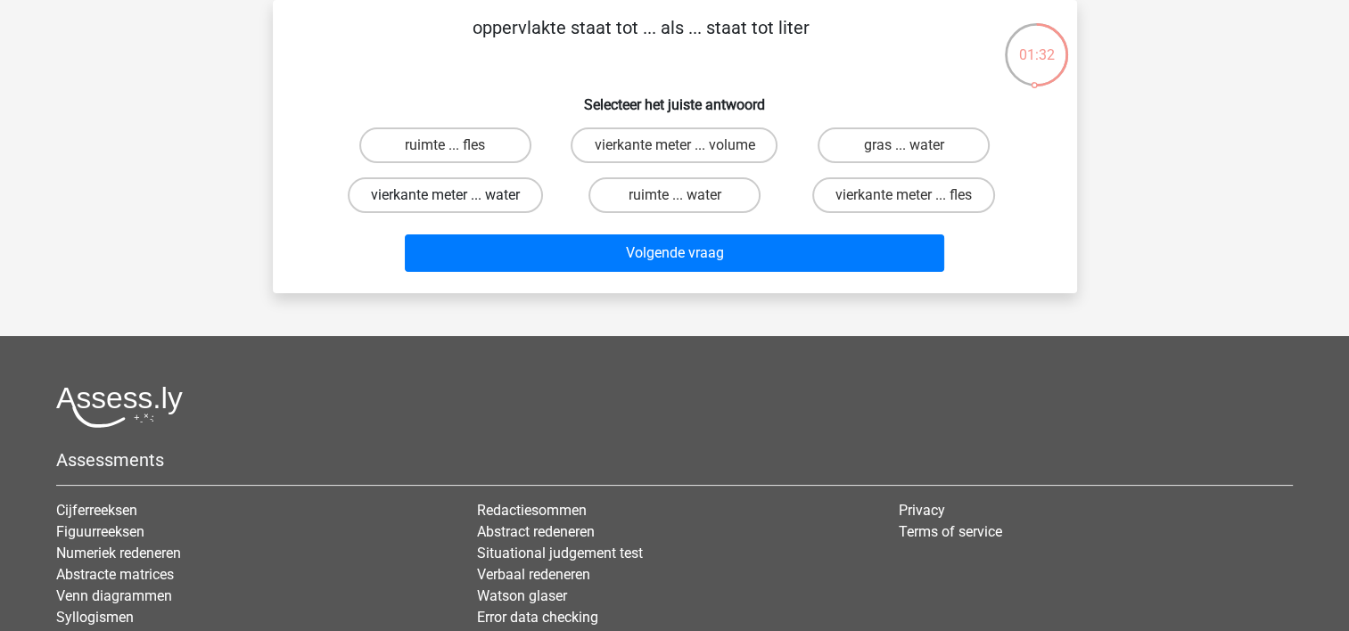
click at [477, 210] on label "vierkante meter ... water" at bounding box center [445, 195] width 195 height 36
click at [456, 207] on input "vierkante meter ... water" at bounding box center [451, 201] width 12 height 12
radio input "true"
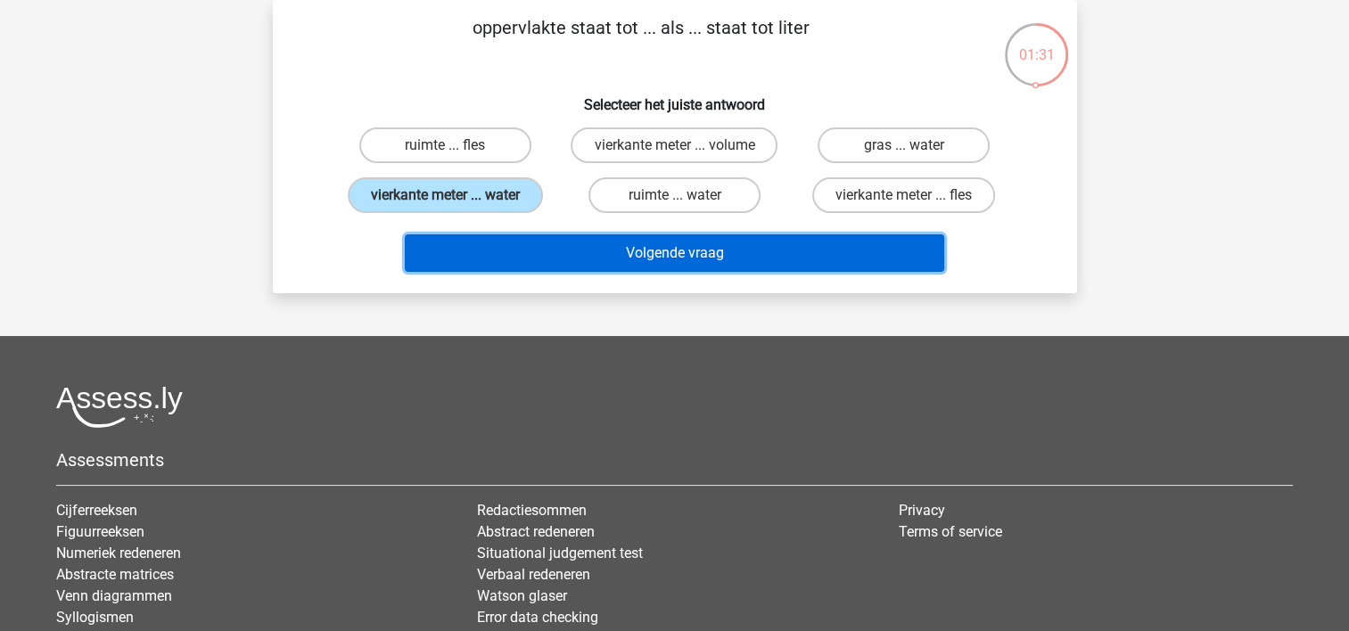
click at [574, 237] on button "Volgende vraag" at bounding box center [674, 252] width 539 height 37
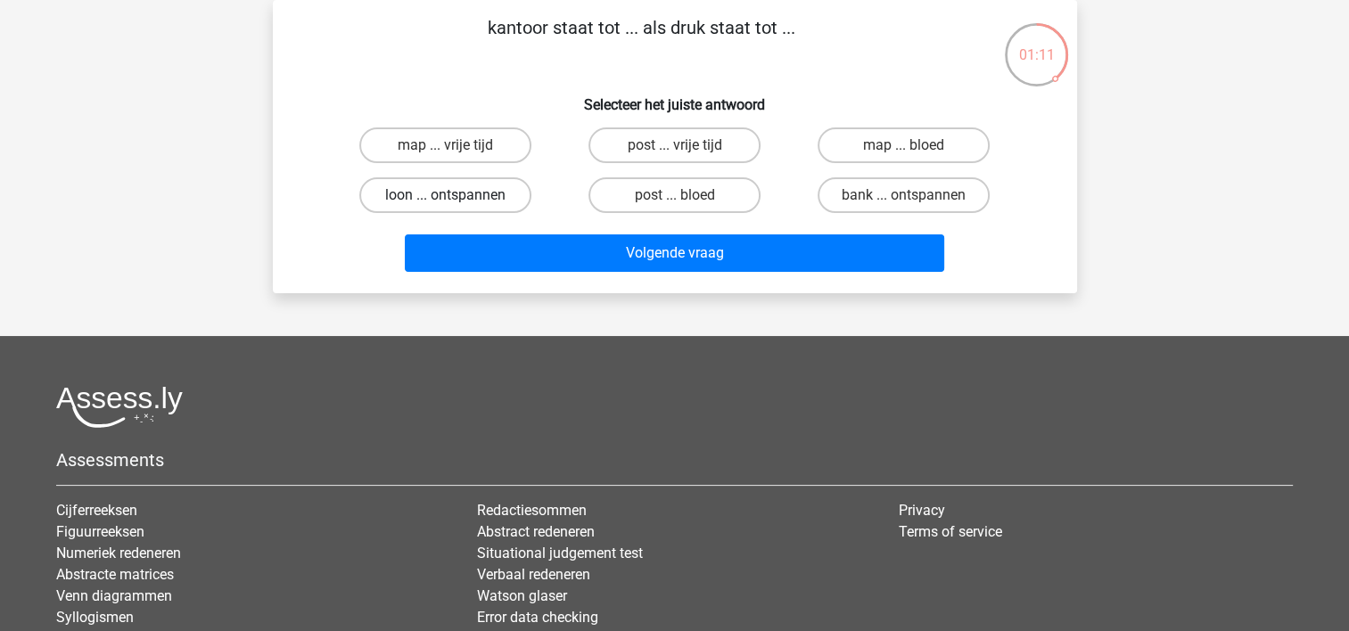
click at [399, 205] on label "loon ... ontspannen" at bounding box center [445, 195] width 172 height 36
click at [445, 205] on input "loon ... ontspannen" at bounding box center [451, 201] width 12 height 12
radio input "true"
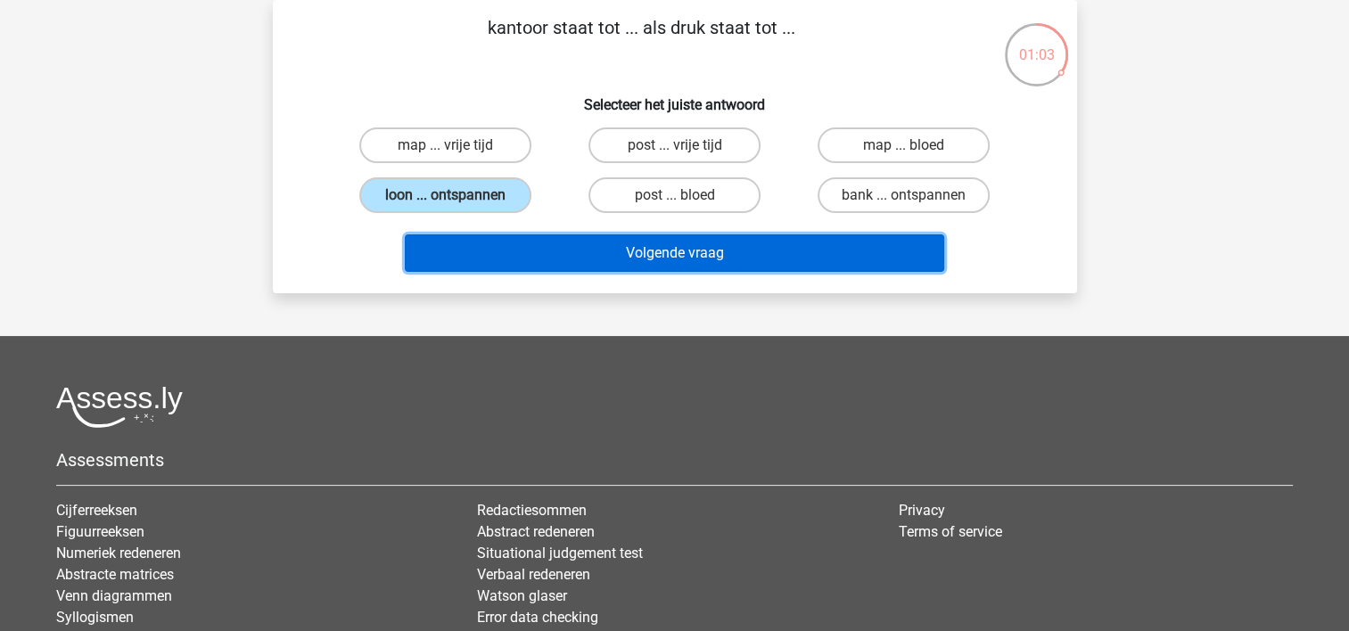
click at [724, 237] on button "Volgende vraag" at bounding box center [674, 252] width 539 height 37
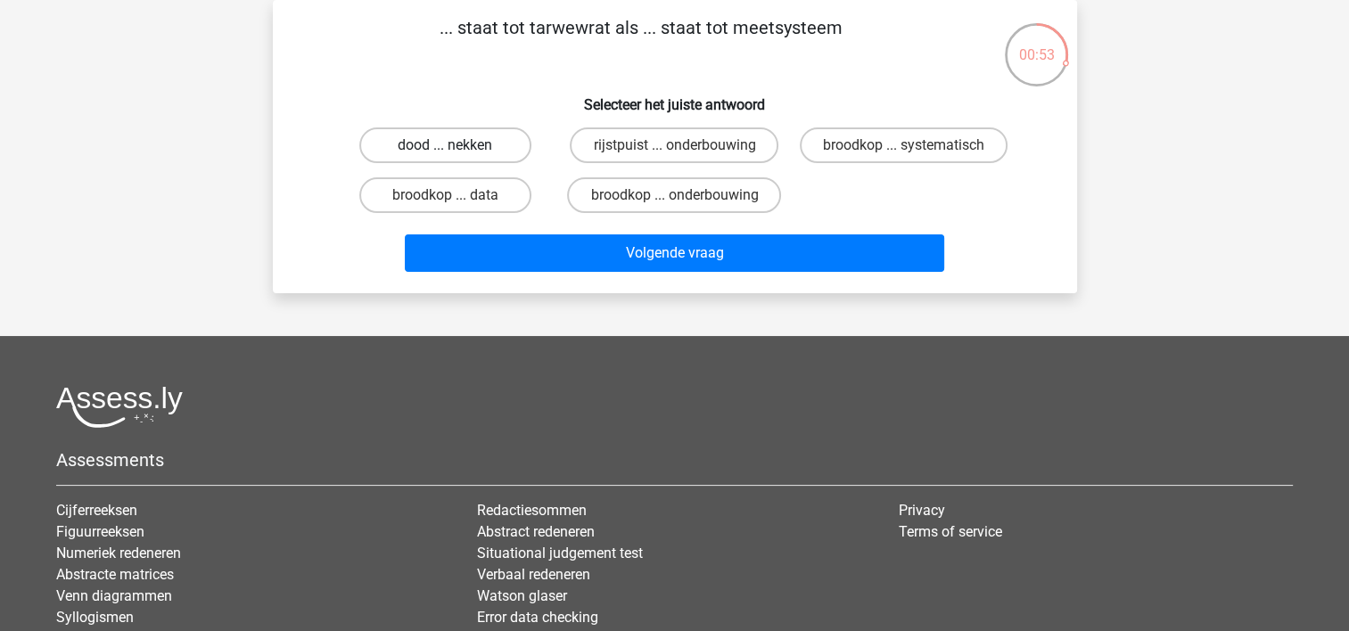
click at [455, 135] on label "dood ... nekken" at bounding box center [445, 145] width 172 height 36
click at [455, 145] on input "dood ... nekken" at bounding box center [451, 151] width 12 height 12
radio input "true"
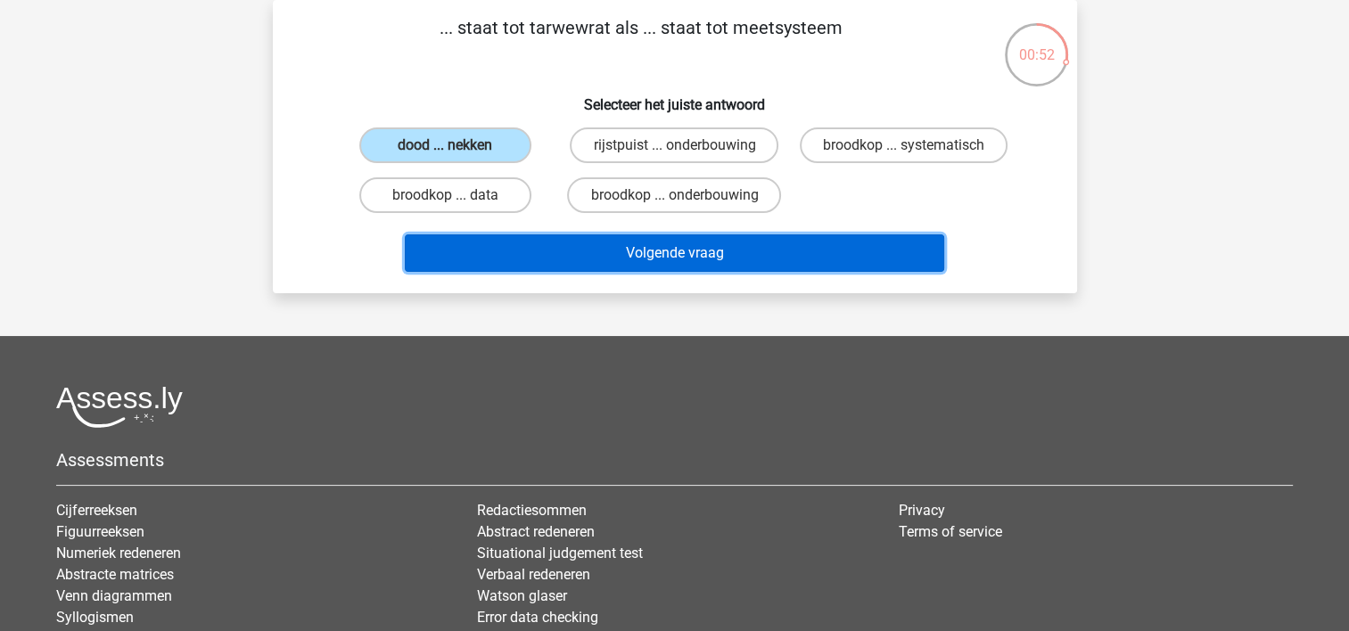
click at [588, 245] on button "Volgende vraag" at bounding box center [674, 252] width 539 height 37
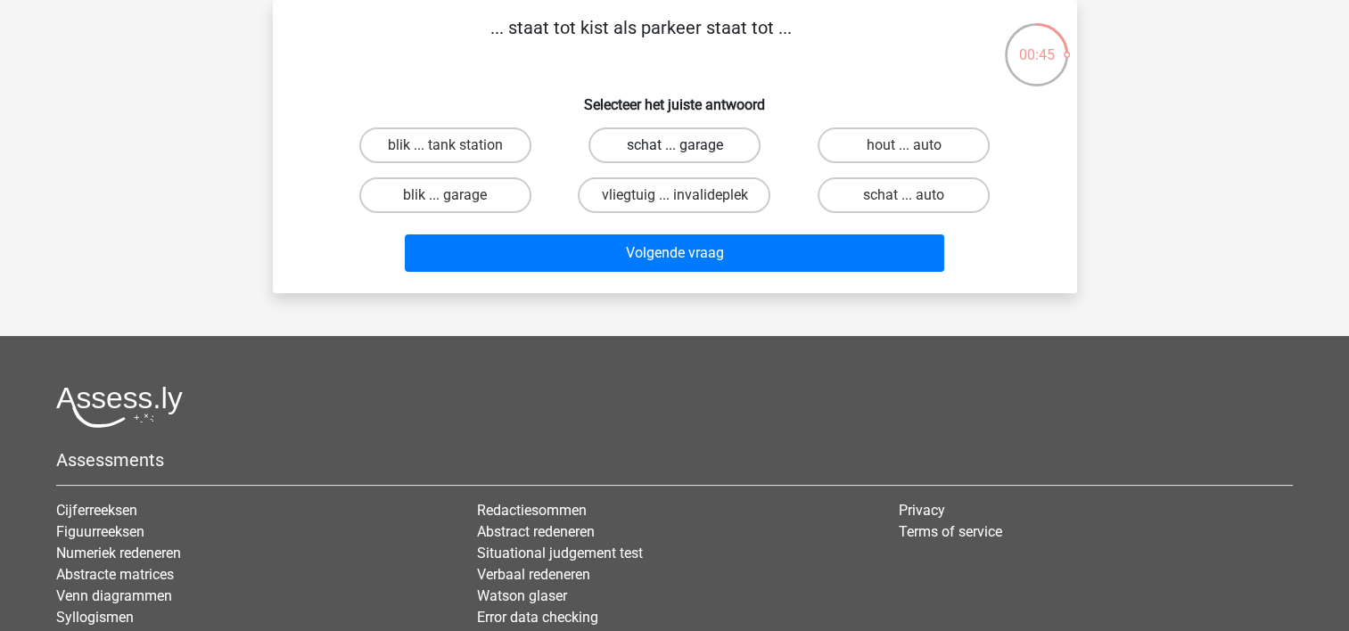
click at [663, 153] on label "schat ... garage" at bounding box center [674, 145] width 172 height 36
click at [674, 153] on input "schat ... garage" at bounding box center [680, 151] width 12 height 12
radio input "true"
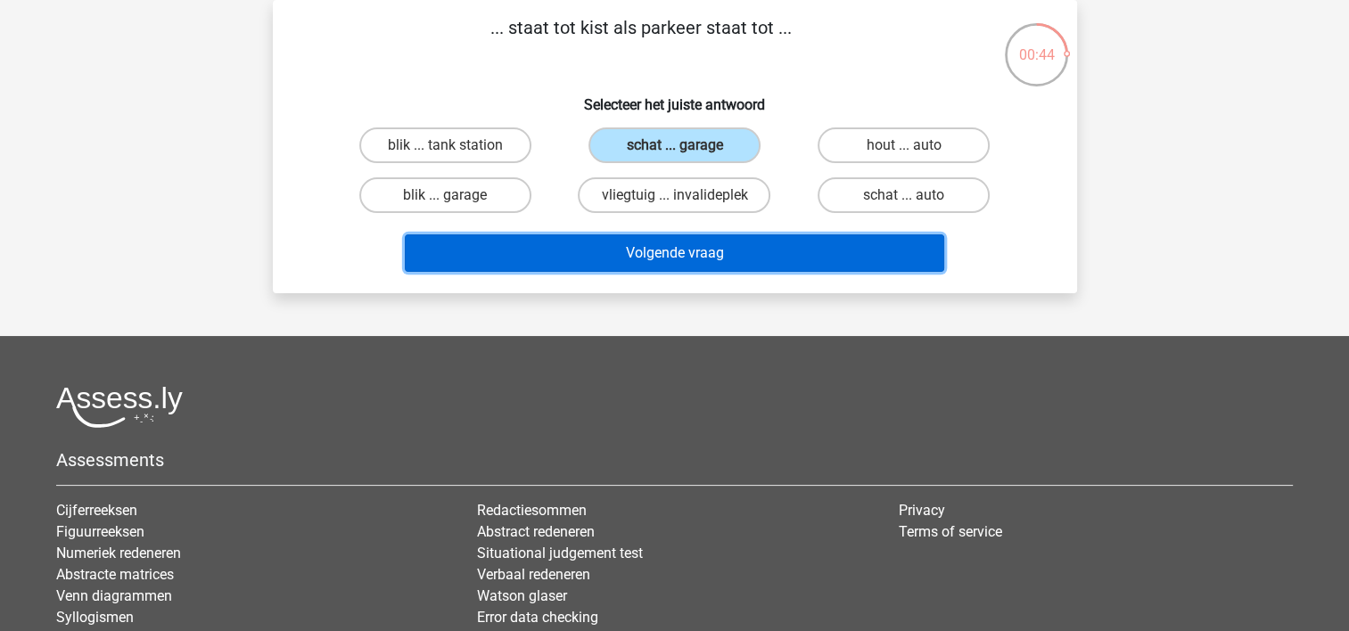
click at [685, 255] on button "Volgende vraag" at bounding box center [674, 252] width 539 height 37
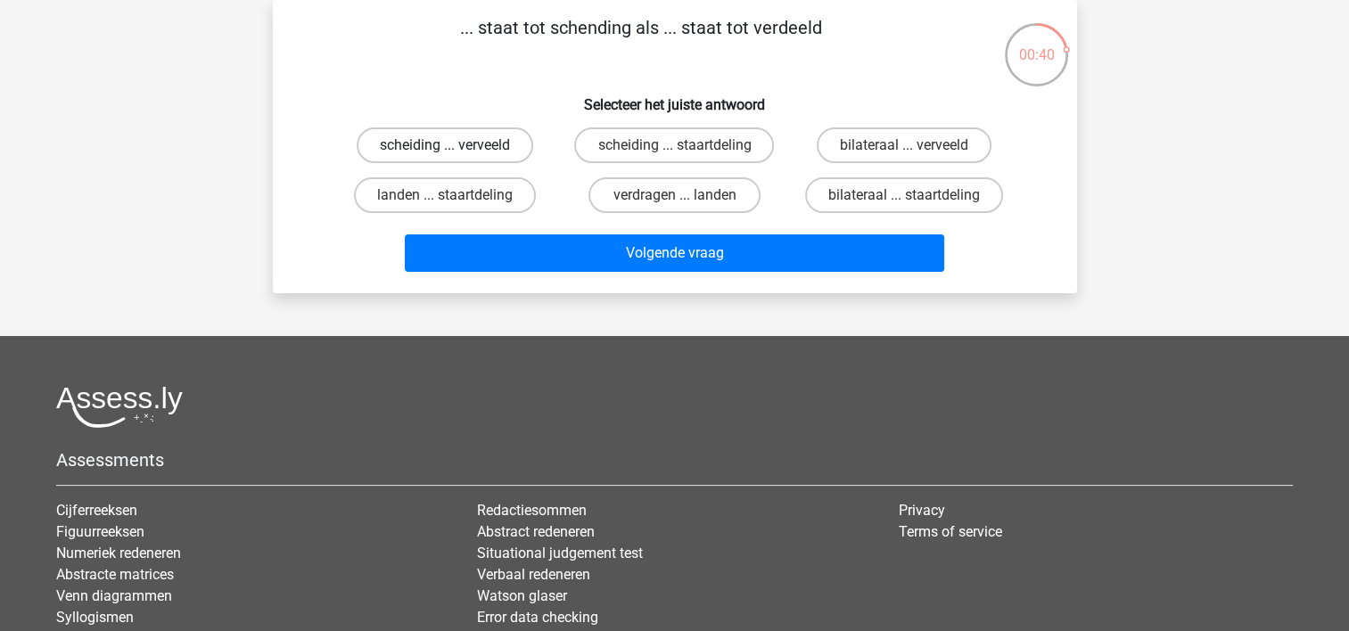
click at [487, 160] on label "scheiding ... verveeld" at bounding box center [445, 145] width 176 height 36
click at [456, 157] on input "scheiding ... verveeld" at bounding box center [451, 151] width 12 height 12
radio input "true"
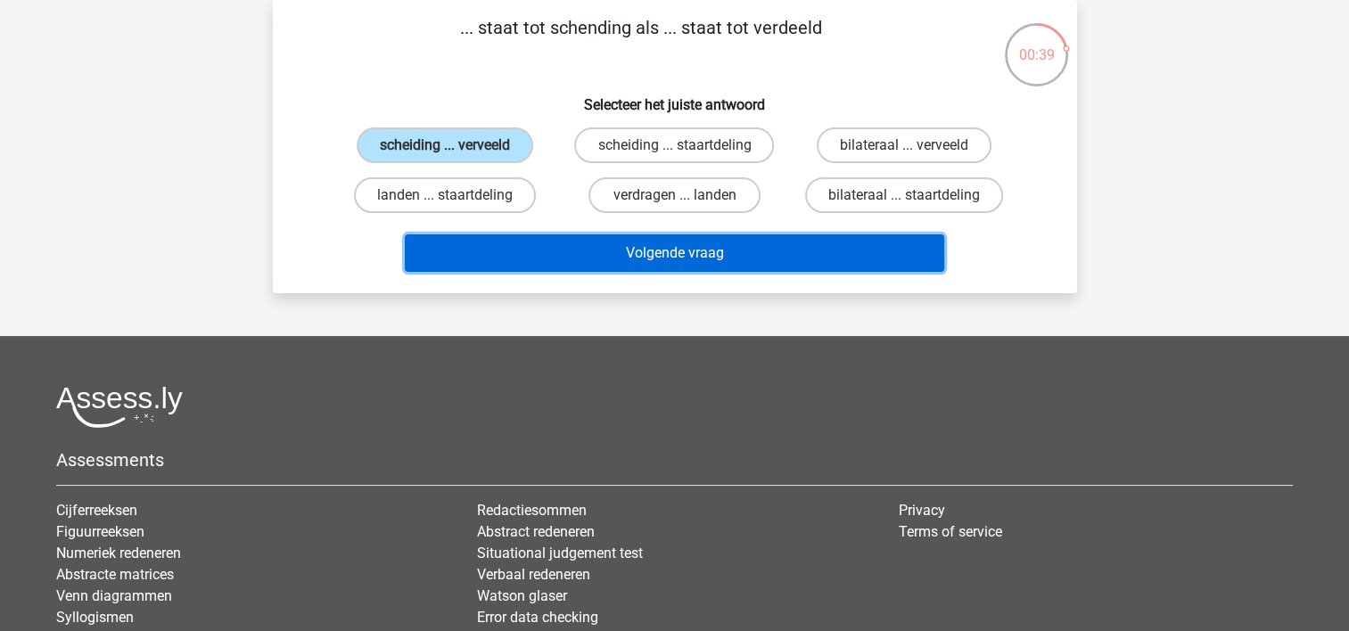
click at [595, 243] on button "Volgende vraag" at bounding box center [674, 252] width 539 height 37
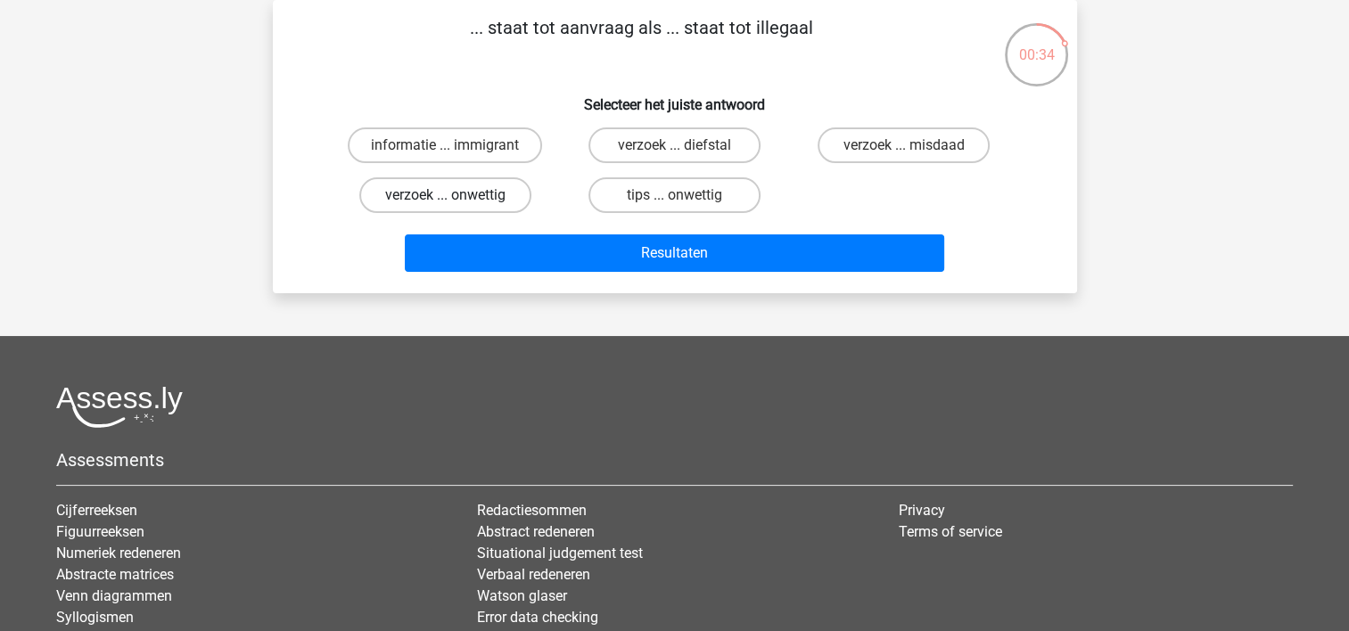
click at [487, 193] on label "verzoek ... onwettig" at bounding box center [445, 195] width 172 height 36
click at [456, 195] on input "verzoek ... onwettig" at bounding box center [451, 201] width 12 height 12
radio input "true"
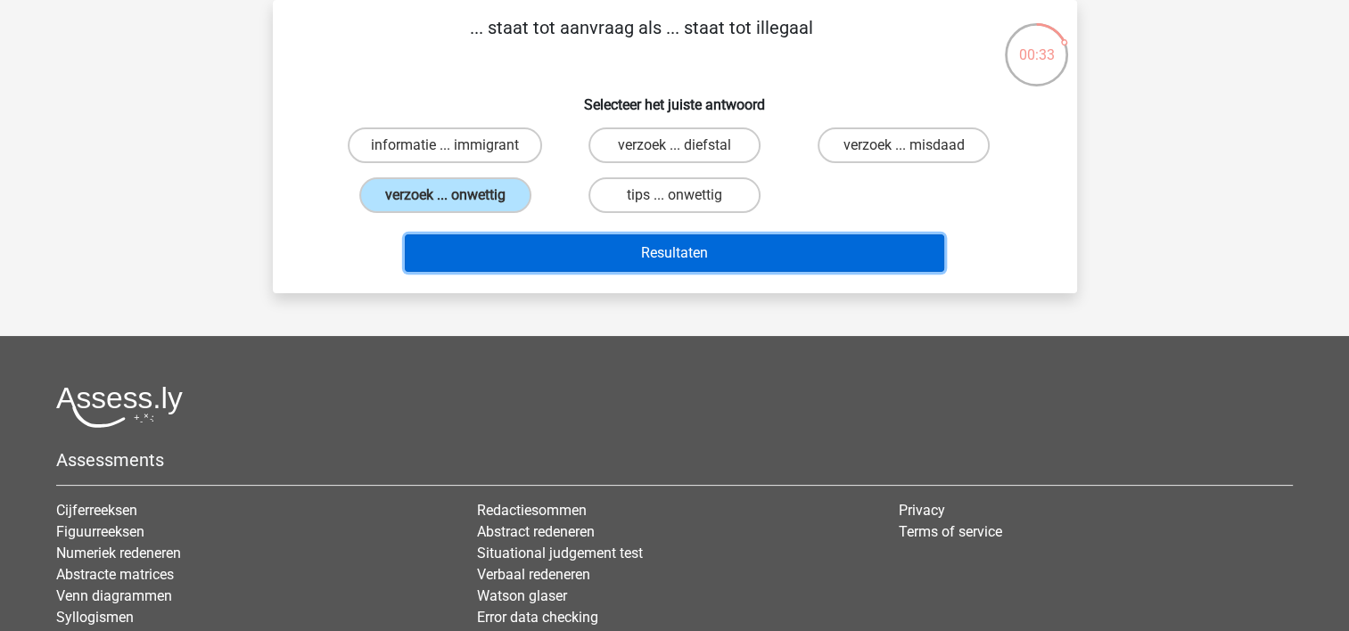
click at [573, 242] on button "Resultaten" at bounding box center [674, 252] width 539 height 37
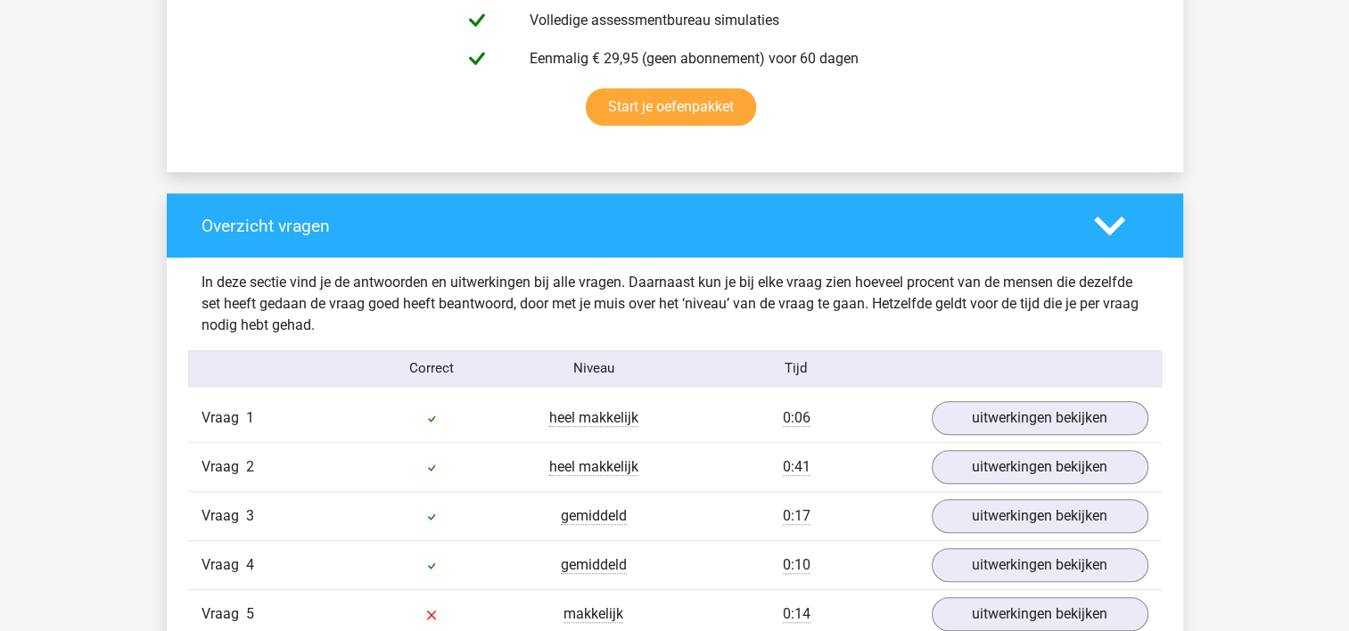
scroll to position [1468, 0]
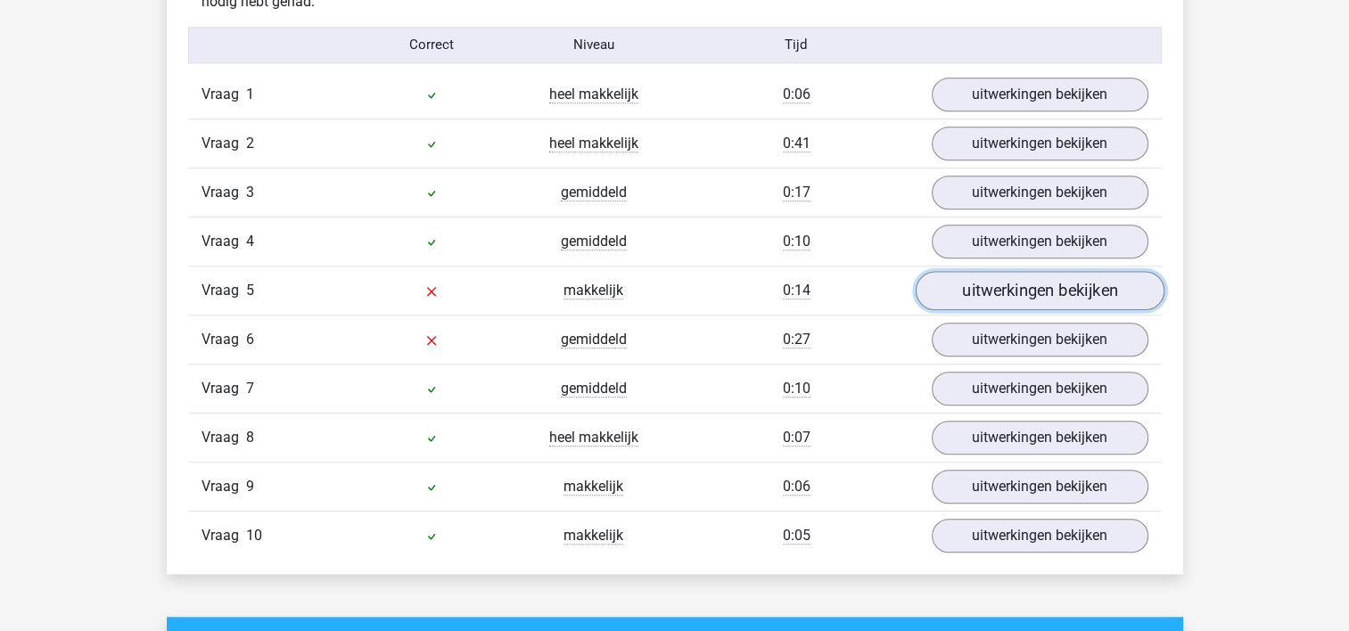
click at [1055, 288] on link "uitwerkingen bekijken" at bounding box center [1039, 290] width 249 height 39
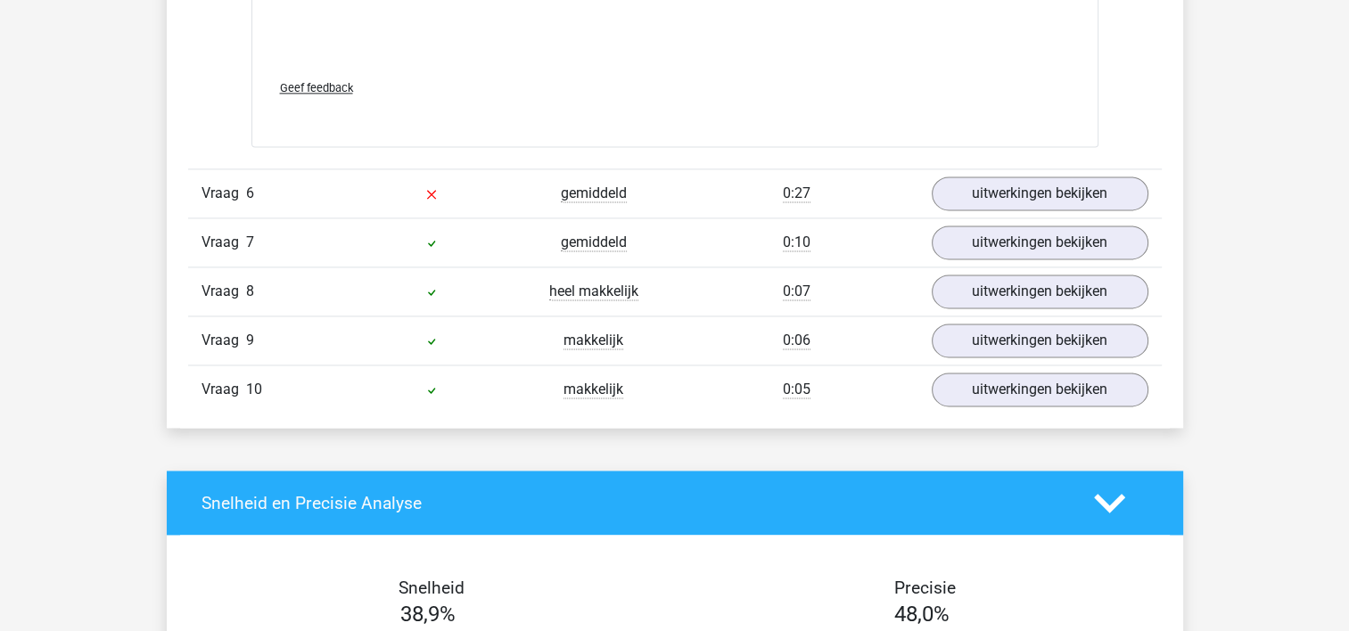
scroll to position [2587, 0]
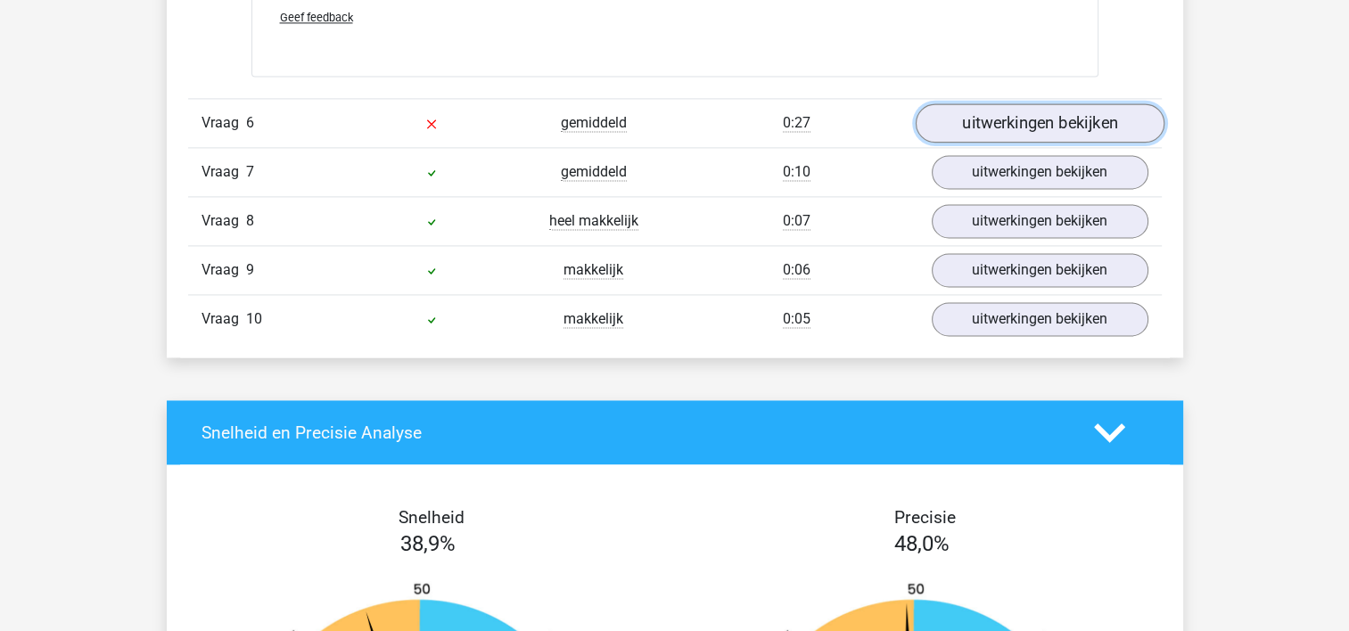
click at [1037, 123] on link "uitwerkingen bekijken" at bounding box center [1039, 122] width 249 height 39
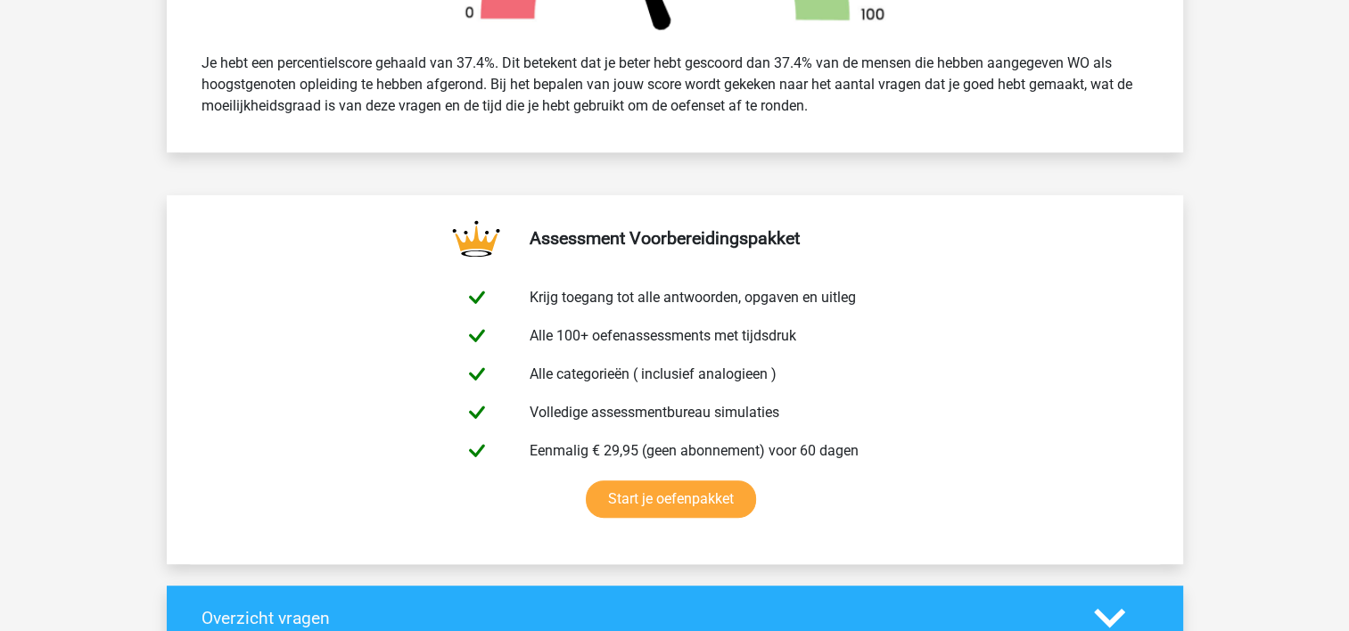
scroll to position [0, 0]
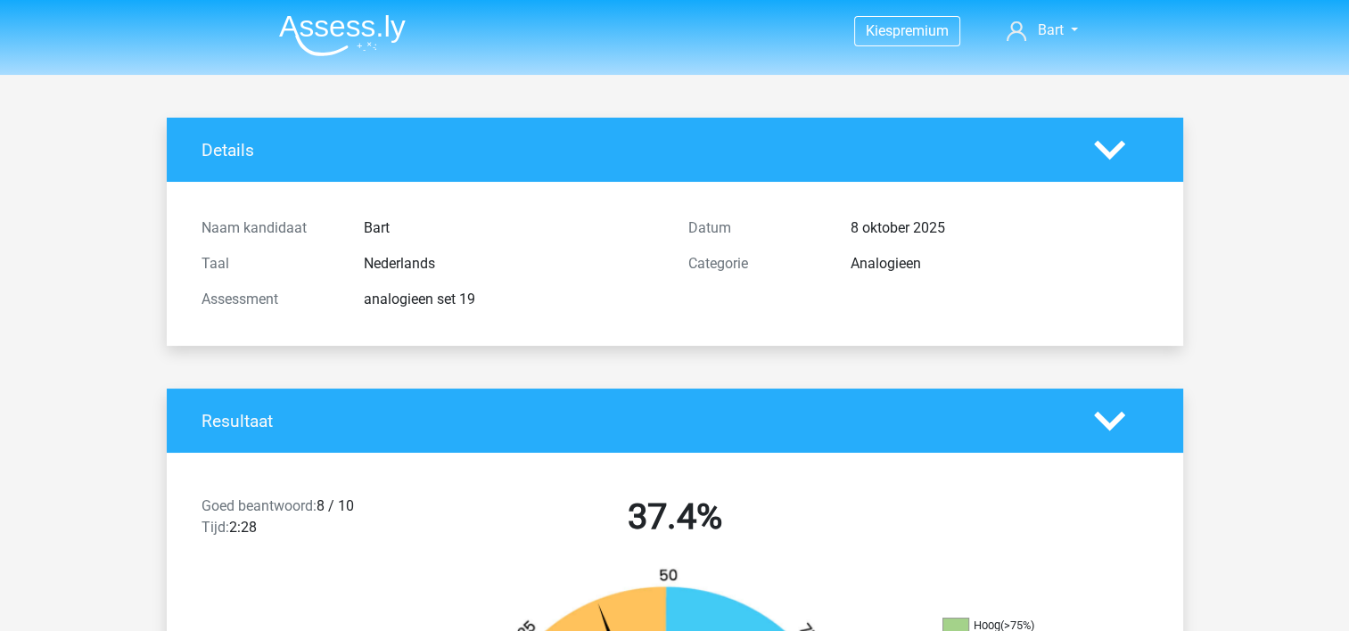
click at [357, 29] on img at bounding box center [342, 35] width 127 height 42
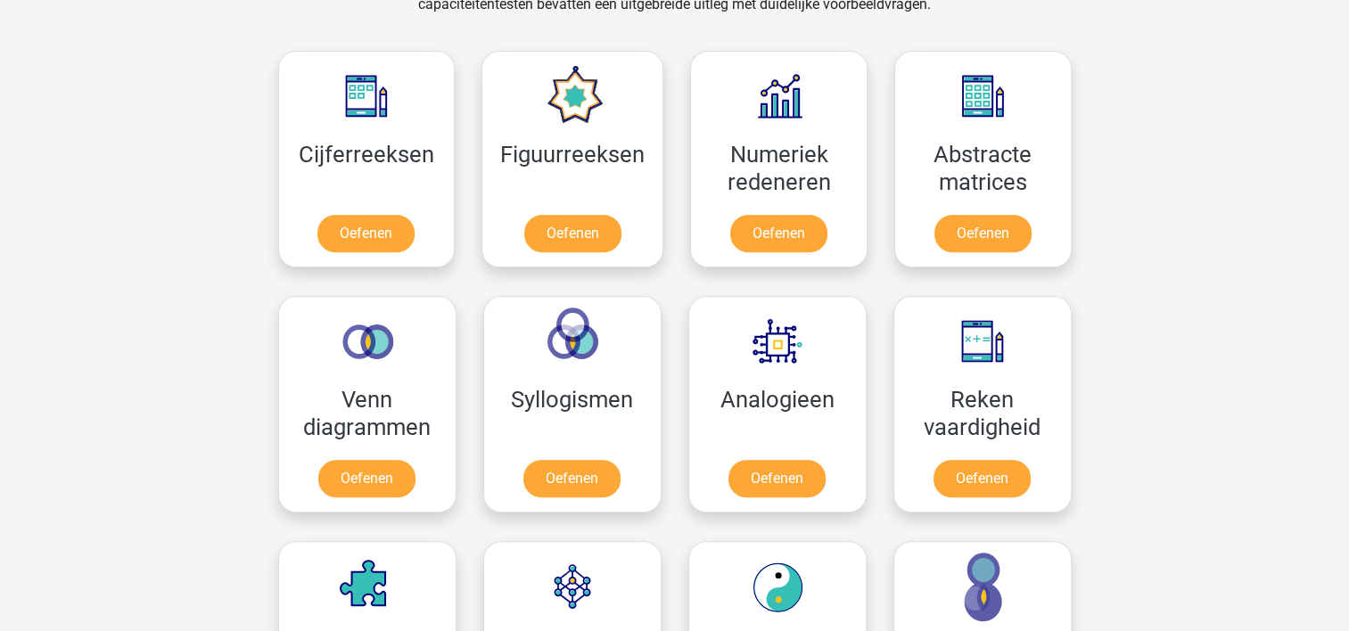
scroll to position [929, 0]
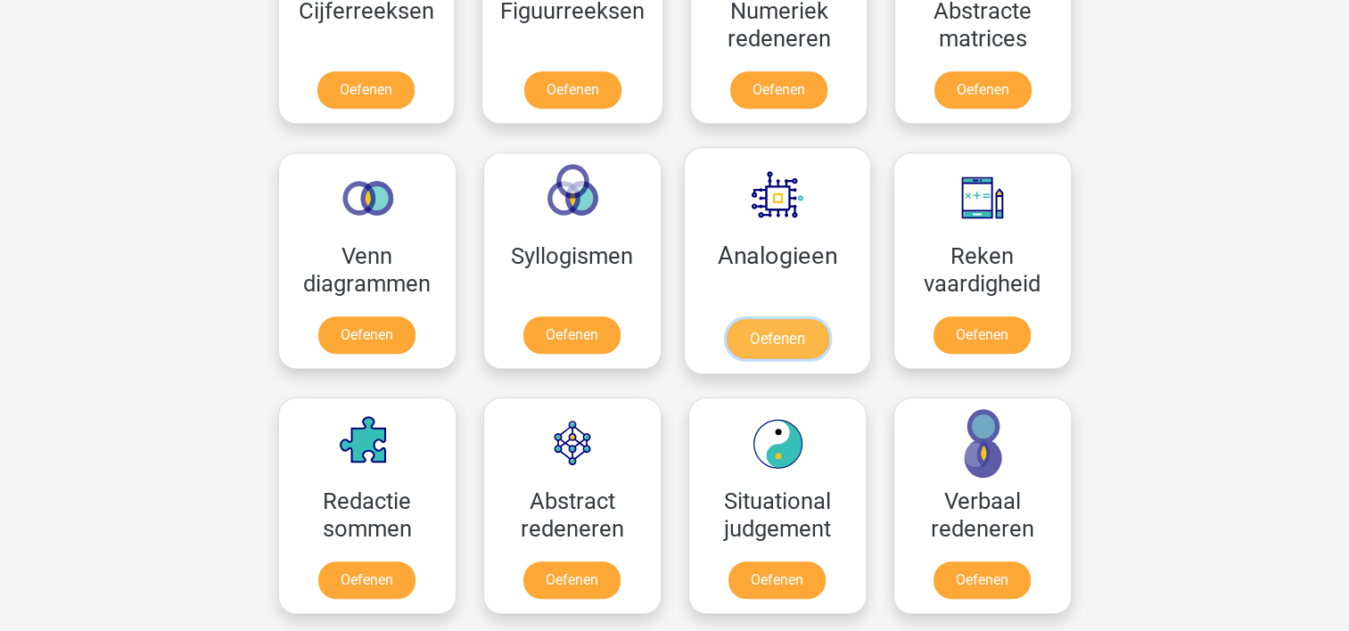
click at [784, 333] on link "Oefenen" at bounding box center [777, 338] width 102 height 39
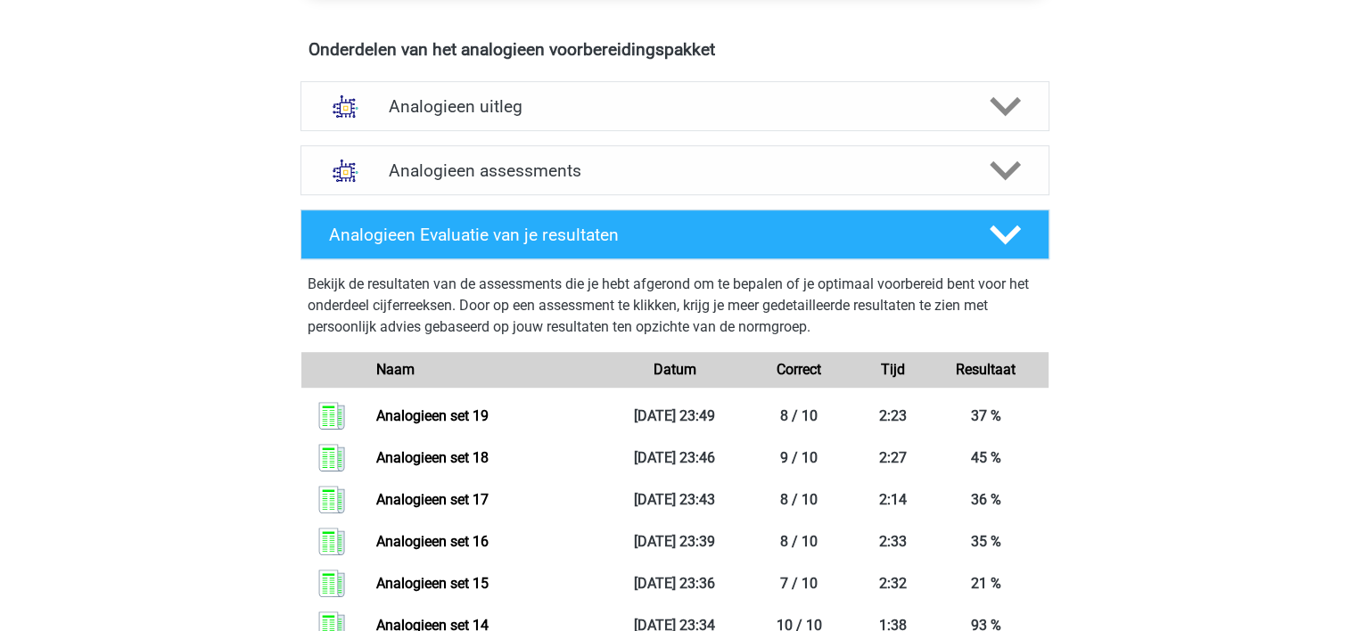
scroll to position [1021, 0]
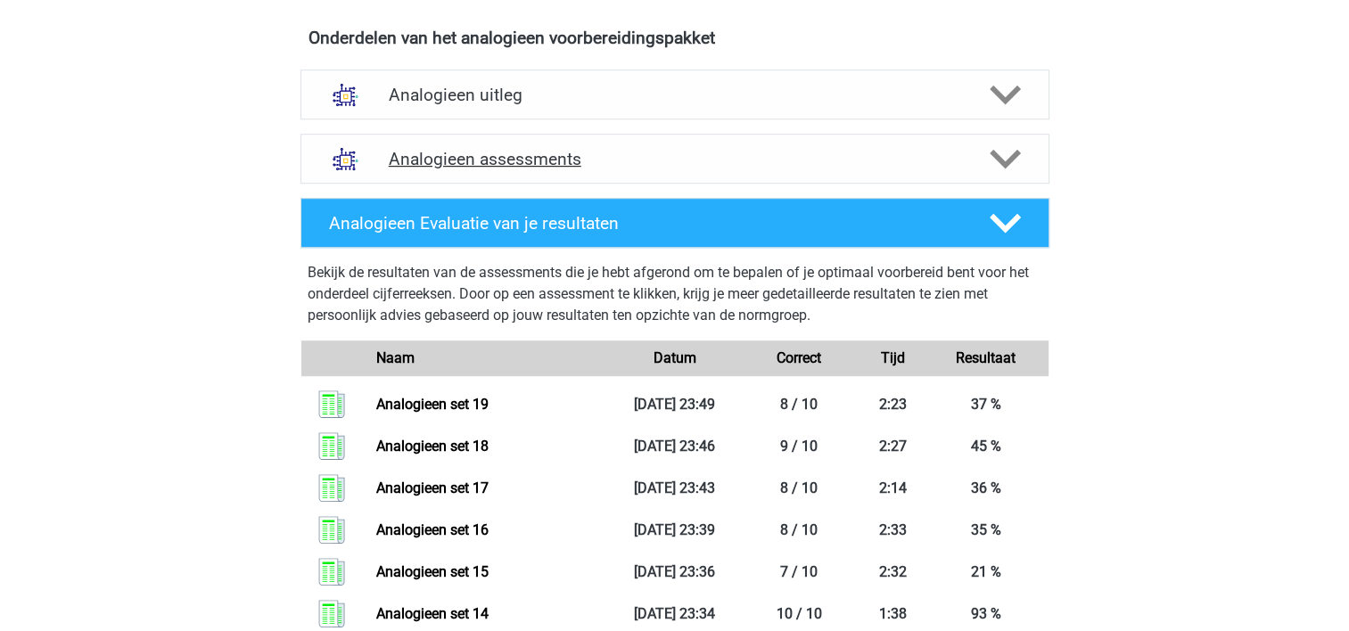
click at [962, 164] on div "Analogieen assessments" at bounding box center [674, 159] width 599 height 21
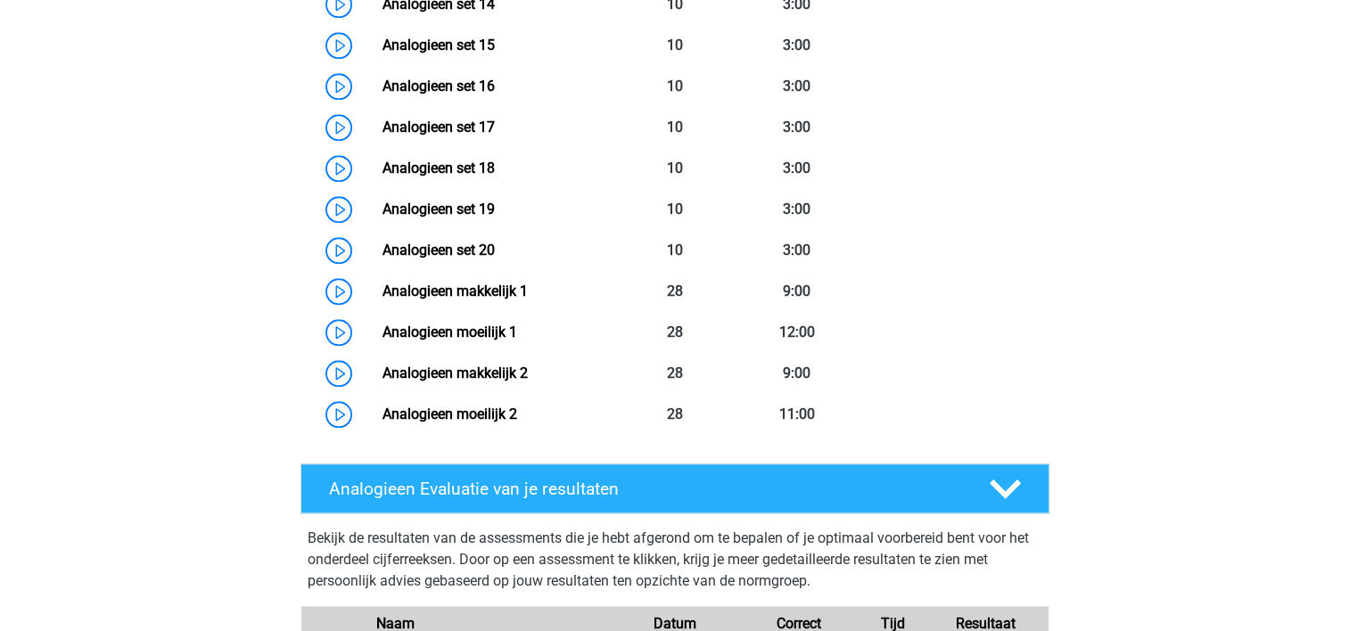
scroll to position [1916, 0]
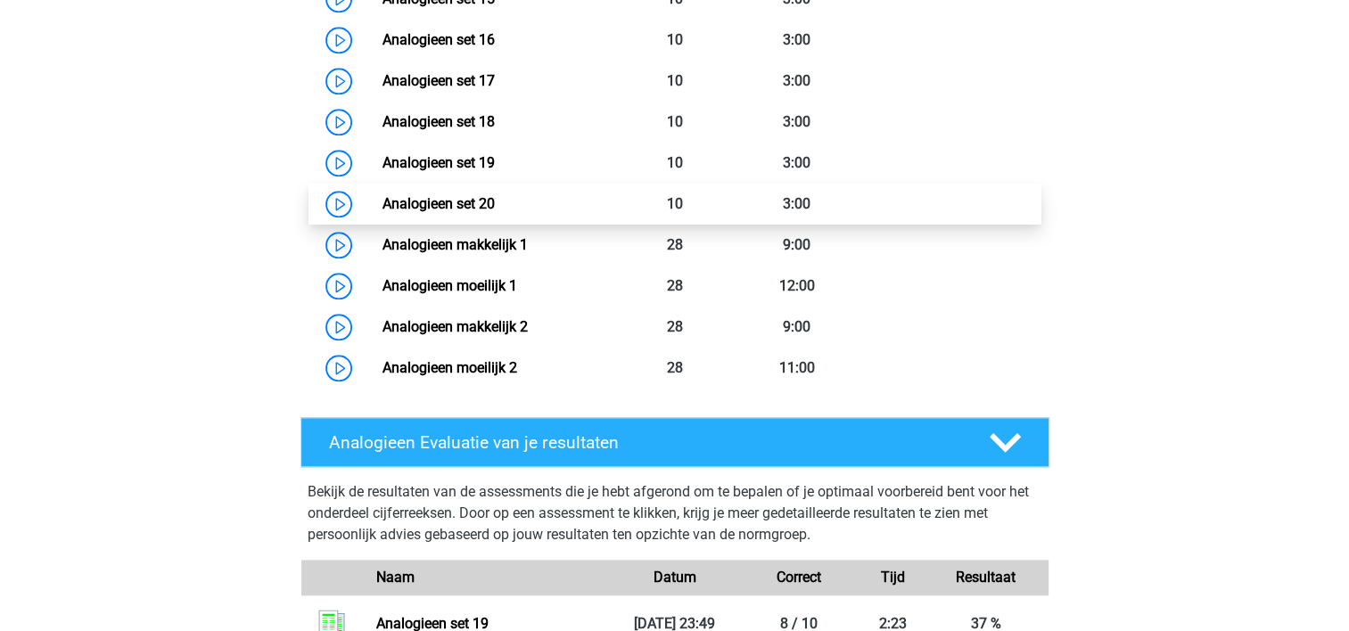
click at [495, 205] on link "Analogieen set 20" at bounding box center [438, 203] width 112 height 17
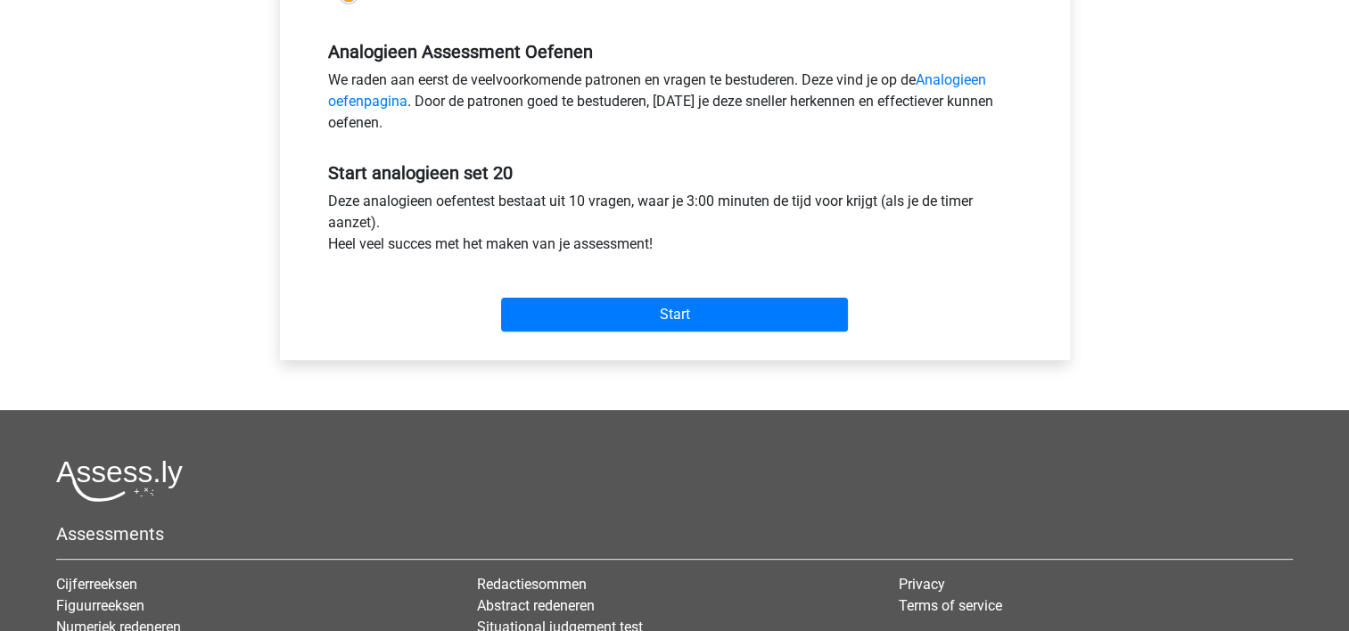
scroll to position [575, 0]
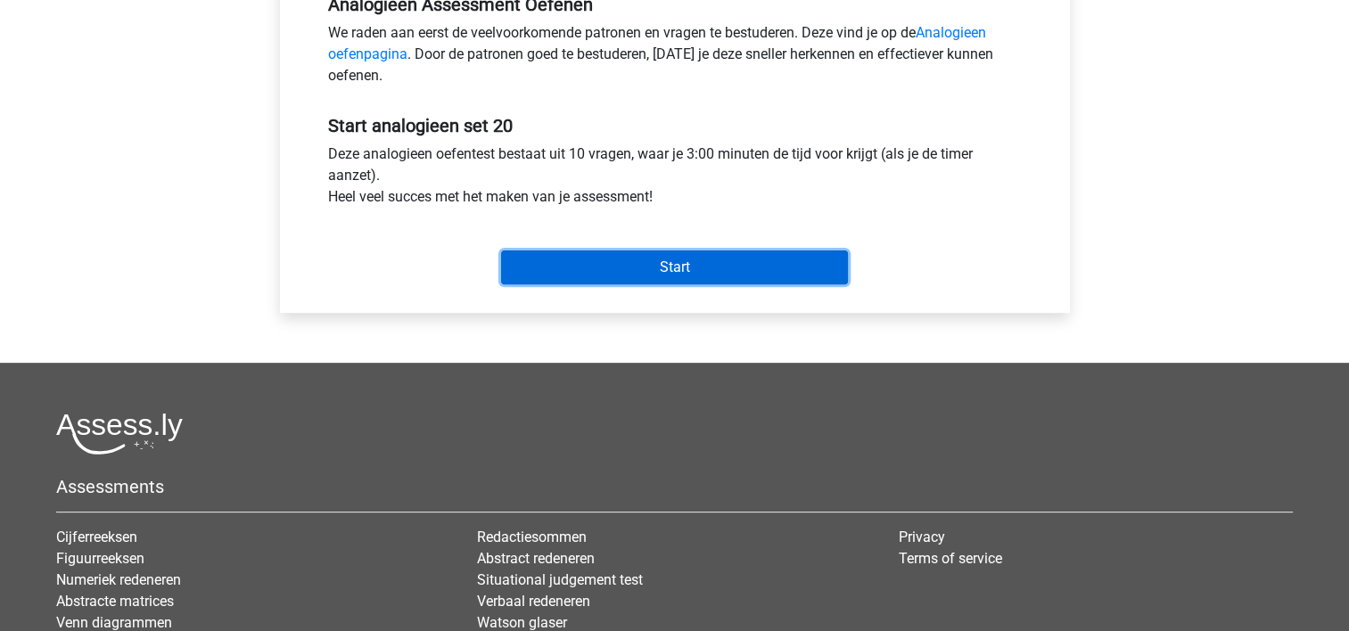
click at [681, 267] on input "Start" at bounding box center [674, 267] width 347 height 34
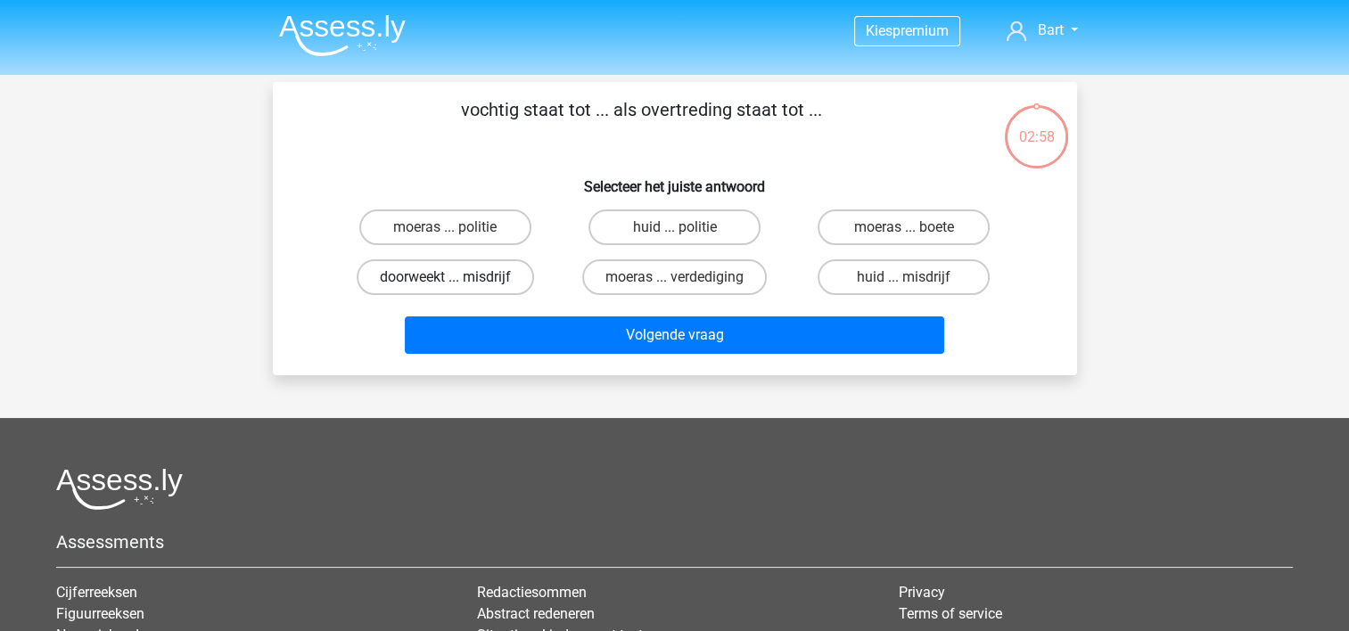
click at [505, 268] on label "doorweekt ... misdrijf" at bounding box center [445, 277] width 177 height 36
click at [456, 277] on input "doorweekt ... misdrijf" at bounding box center [451, 283] width 12 height 12
radio input "true"
click at [578, 313] on div "Volgende vraag" at bounding box center [674, 331] width 747 height 59
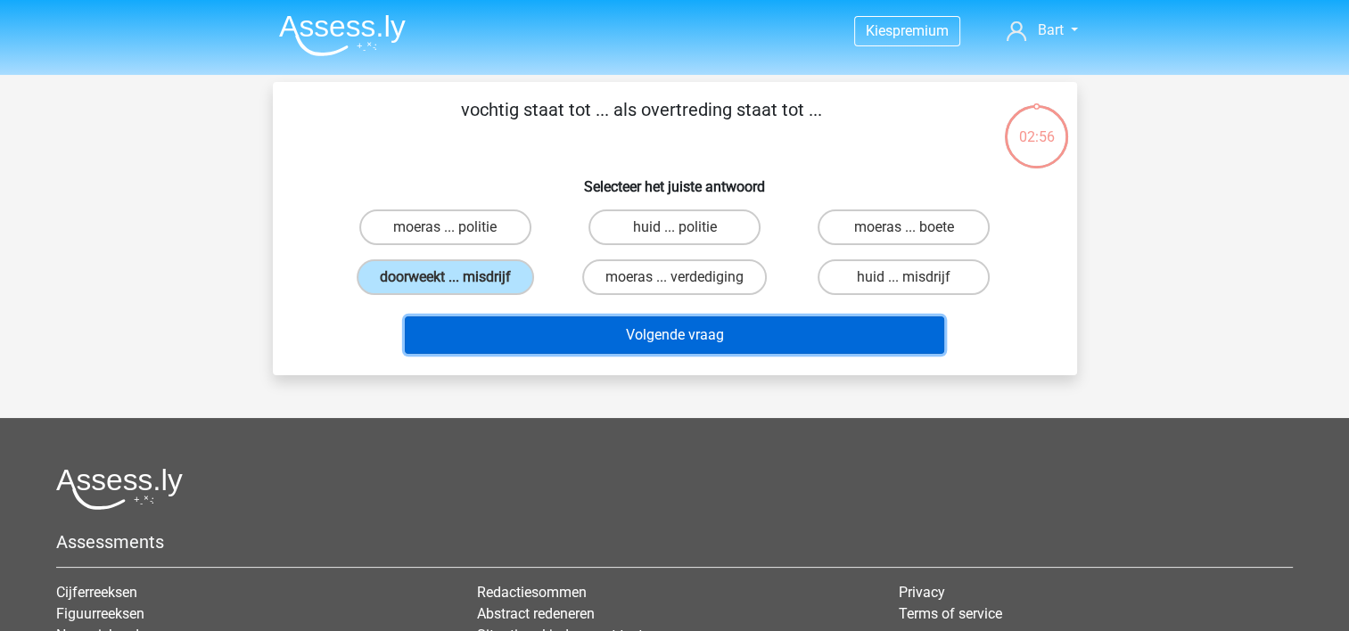
click at [595, 335] on button "Volgende vraag" at bounding box center [674, 334] width 539 height 37
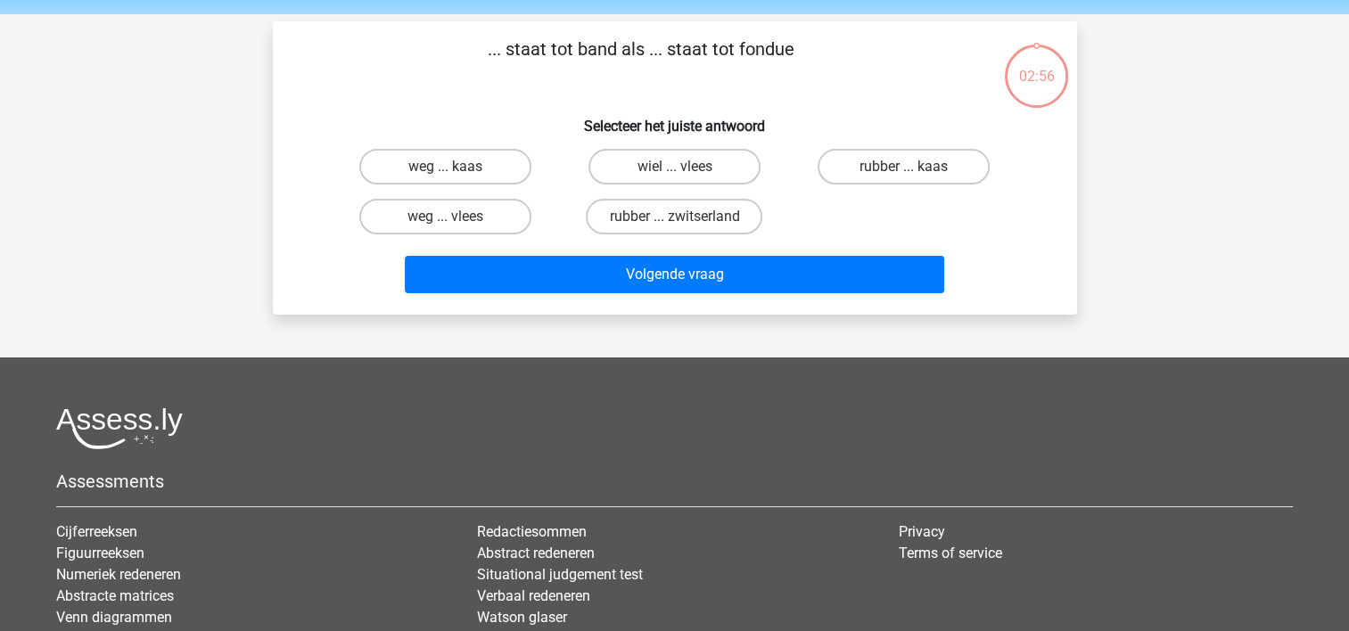
scroll to position [82, 0]
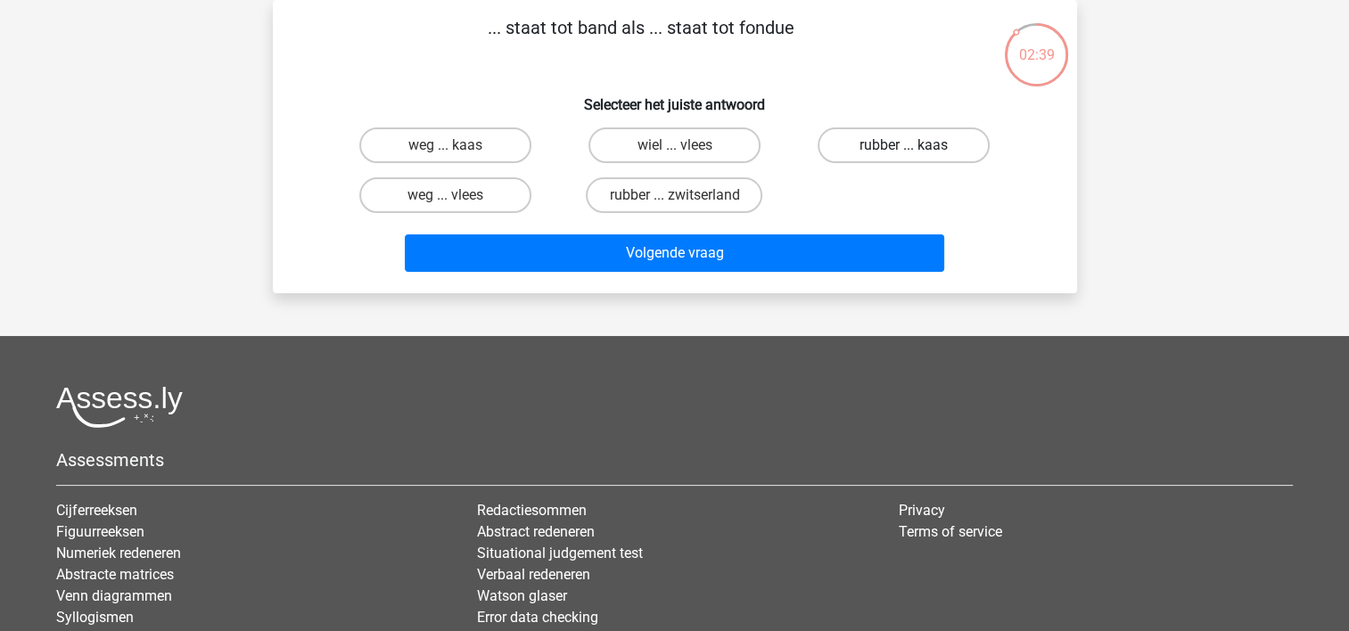
click at [872, 145] on label "rubber ... kaas" at bounding box center [903, 145] width 172 height 36
click at [904, 145] on input "rubber ... kaas" at bounding box center [910, 151] width 12 height 12
radio input "true"
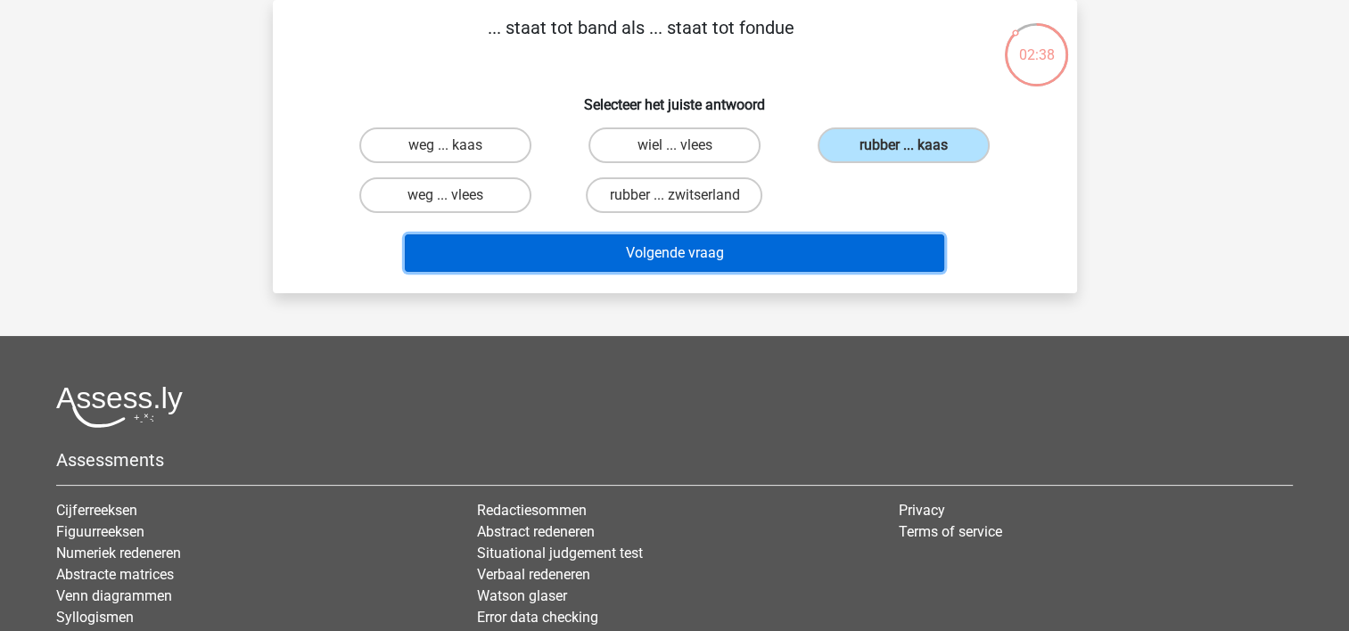
click at [755, 265] on button "Volgende vraag" at bounding box center [674, 252] width 539 height 37
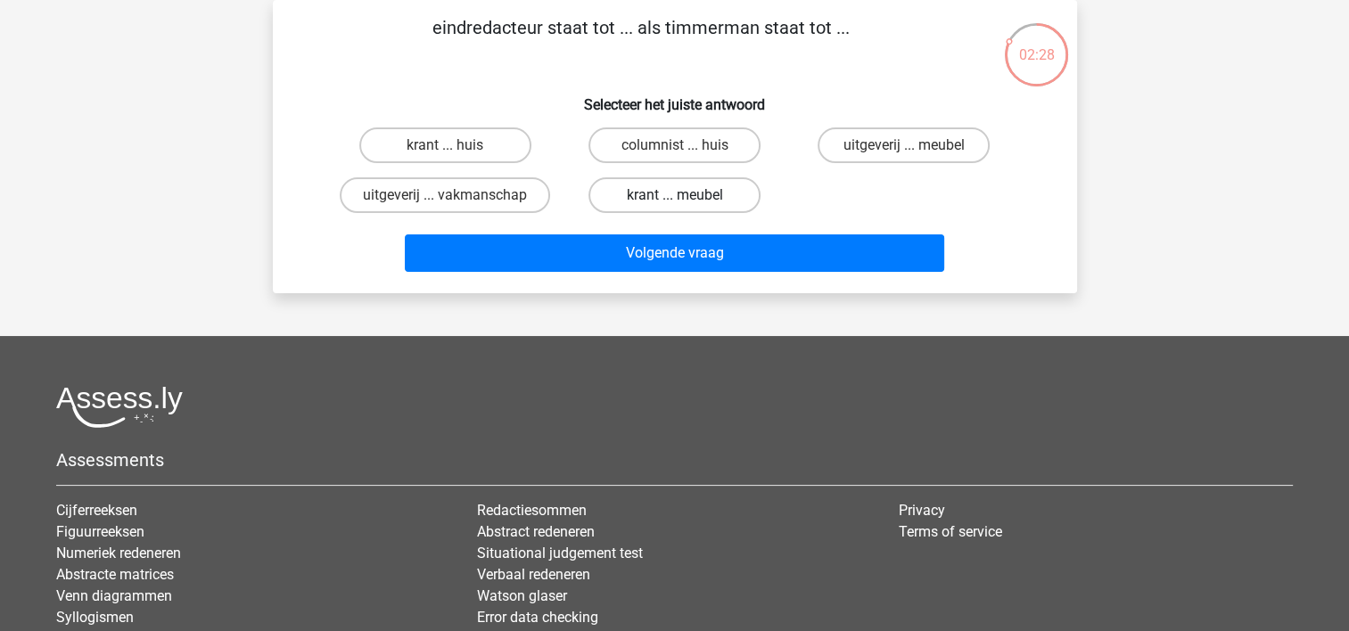
click at [688, 191] on label "krant ... meubel" at bounding box center [674, 195] width 172 height 36
click at [685, 195] on input "krant ... meubel" at bounding box center [680, 201] width 12 height 12
radio input "true"
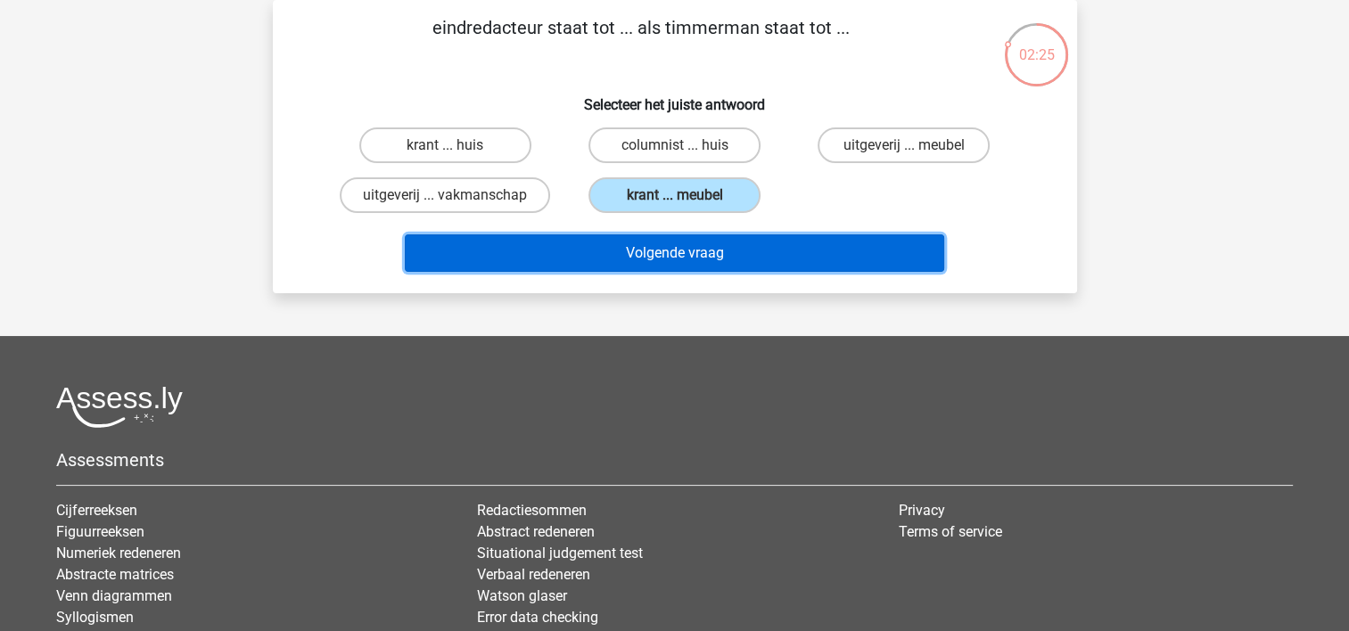
click at [695, 252] on button "Volgende vraag" at bounding box center [674, 252] width 539 height 37
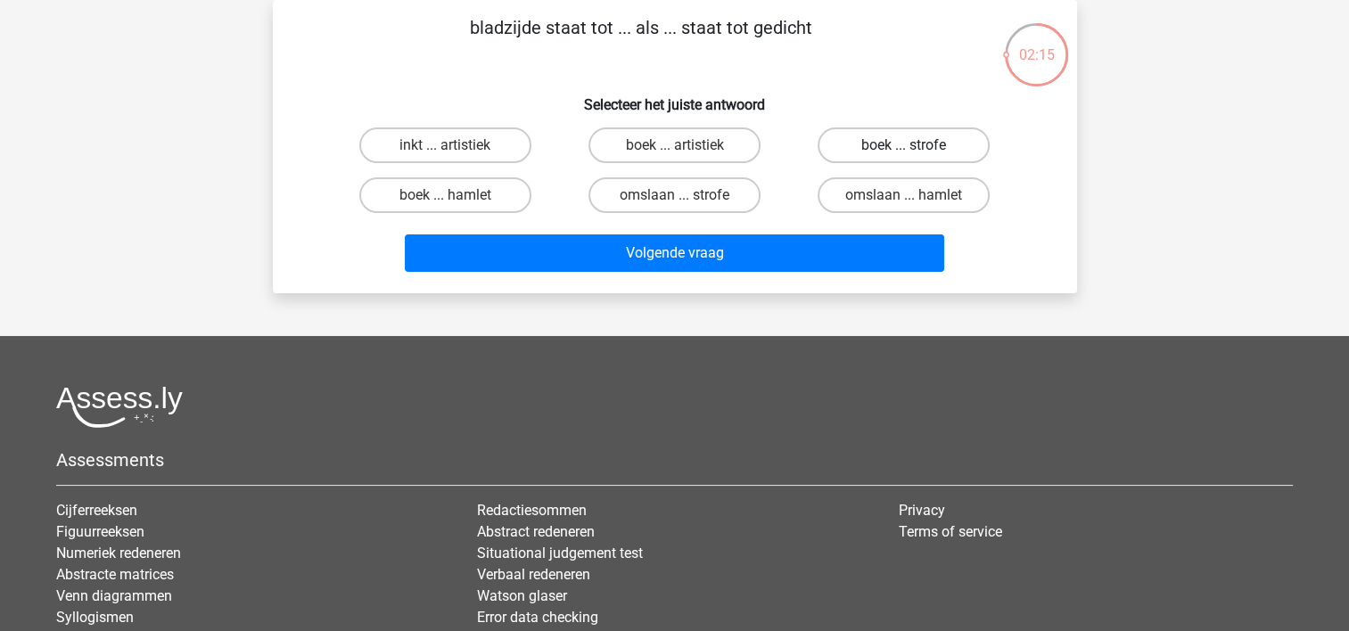
click at [884, 146] on label "boek ... strofe" at bounding box center [903, 145] width 172 height 36
click at [904, 146] on input "boek ... strofe" at bounding box center [910, 151] width 12 height 12
radio input "true"
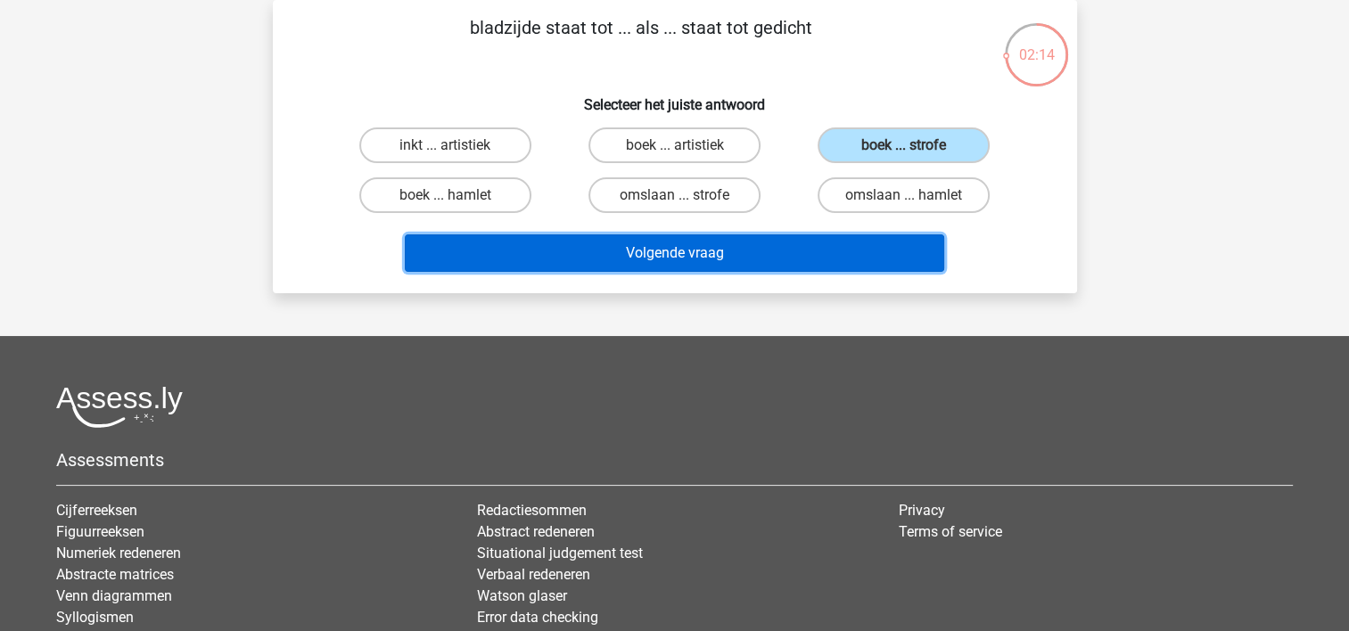
click at [707, 256] on button "Volgende vraag" at bounding box center [674, 252] width 539 height 37
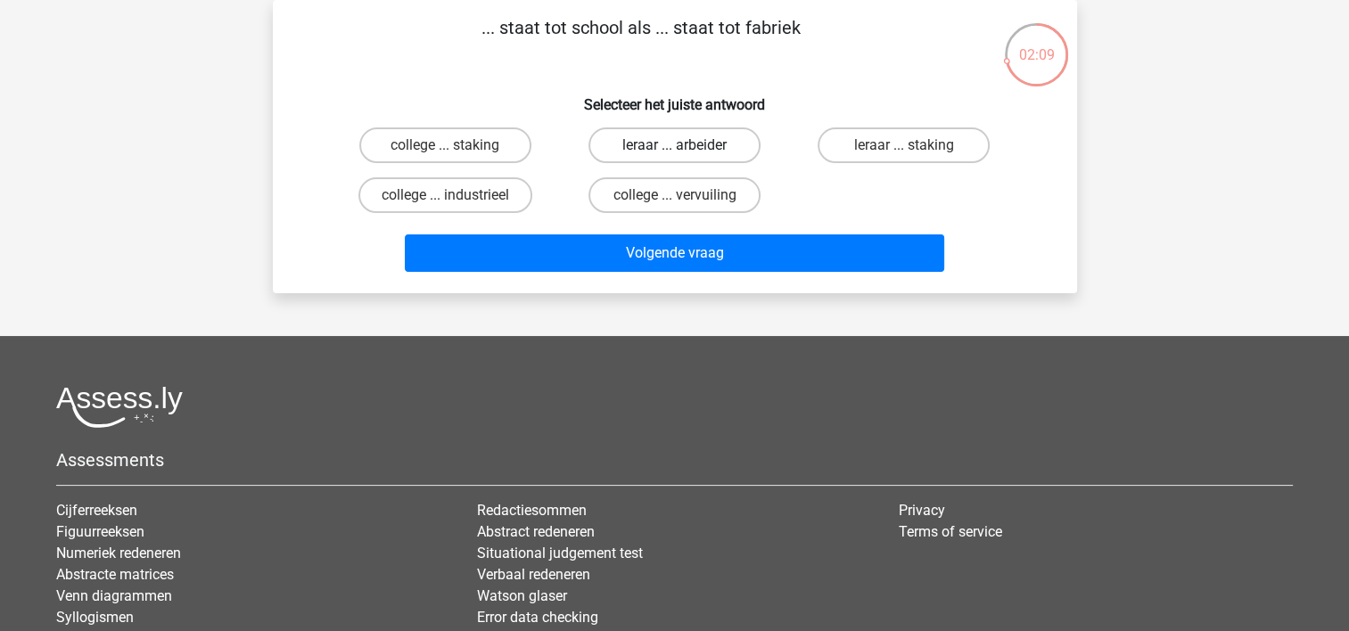
click at [656, 152] on label "leraar ... arbeider" at bounding box center [674, 145] width 172 height 36
click at [674, 152] on input "leraar ... arbeider" at bounding box center [680, 151] width 12 height 12
radio input "true"
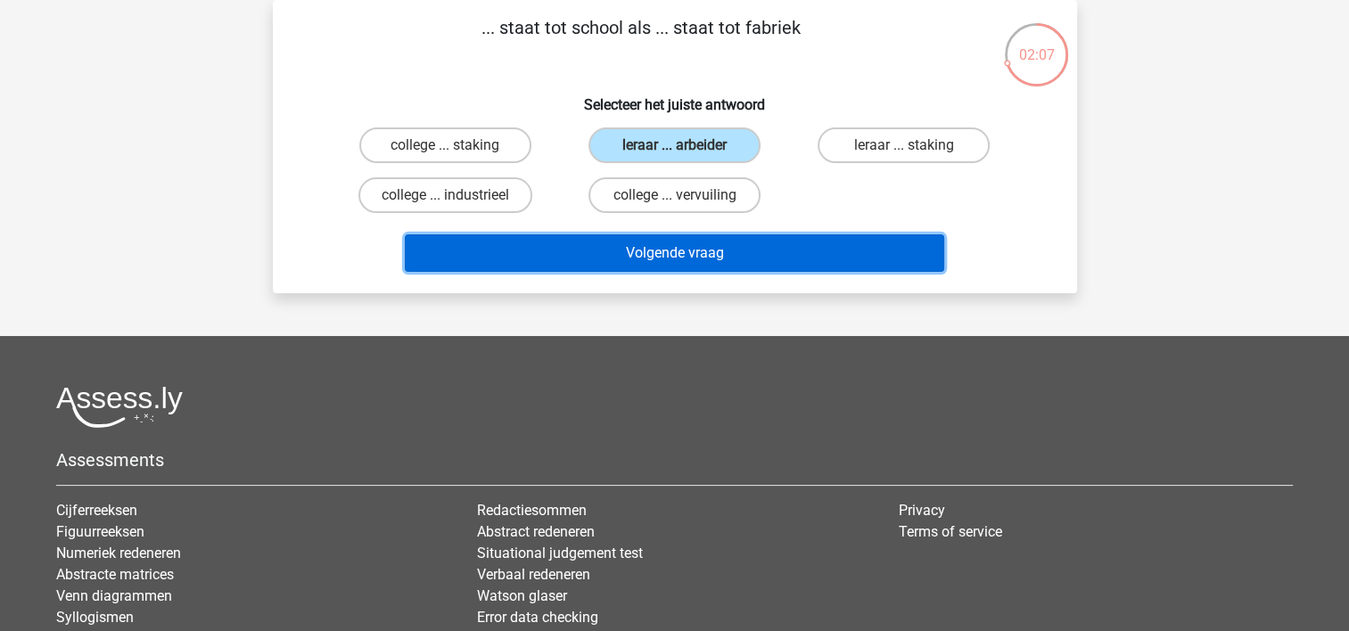
click at [661, 251] on button "Volgende vraag" at bounding box center [674, 252] width 539 height 37
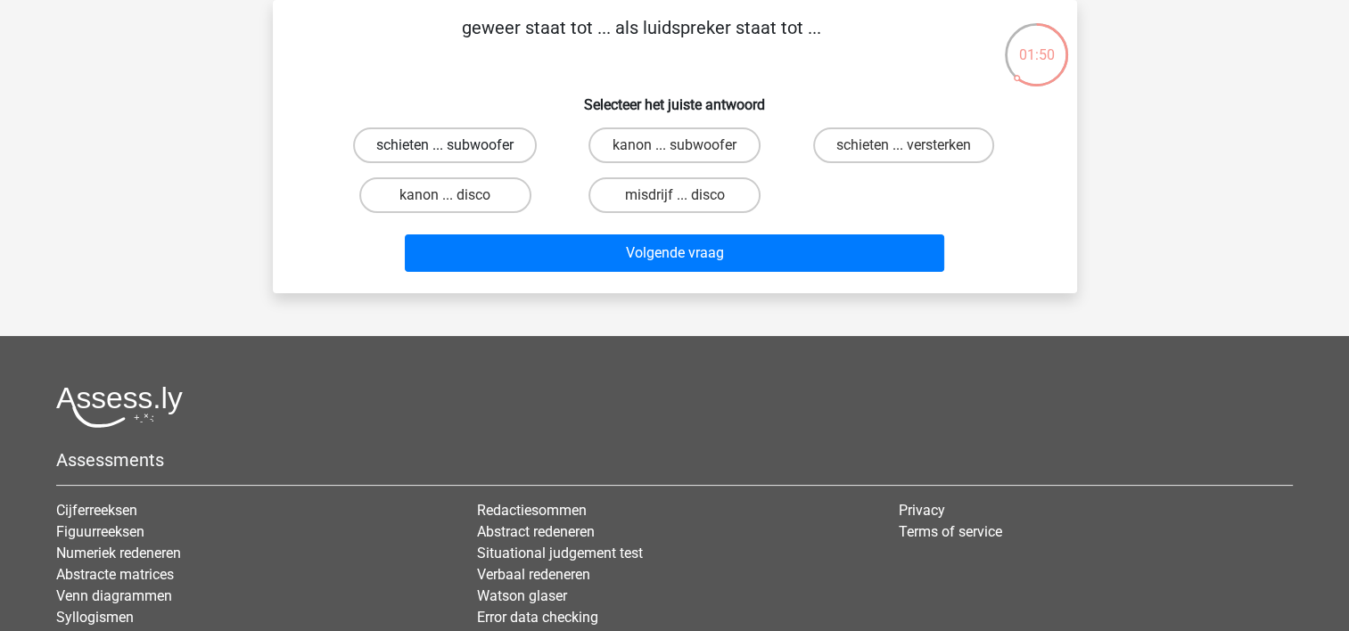
click at [460, 150] on label "schieten ... subwoofer" at bounding box center [445, 145] width 184 height 36
click at [456, 150] on input "schieten ... subwoofer" at bounding box center [451, 151] width 12 height 12
radio input "true"
click at [658, 148] on label "kanon ... subwoofer" at bounding box center [674, 145] width 172 height 36
click at [674, 148] on input "kanon ... subwoofer" at bounding box center [680, 151] width 12 height 12
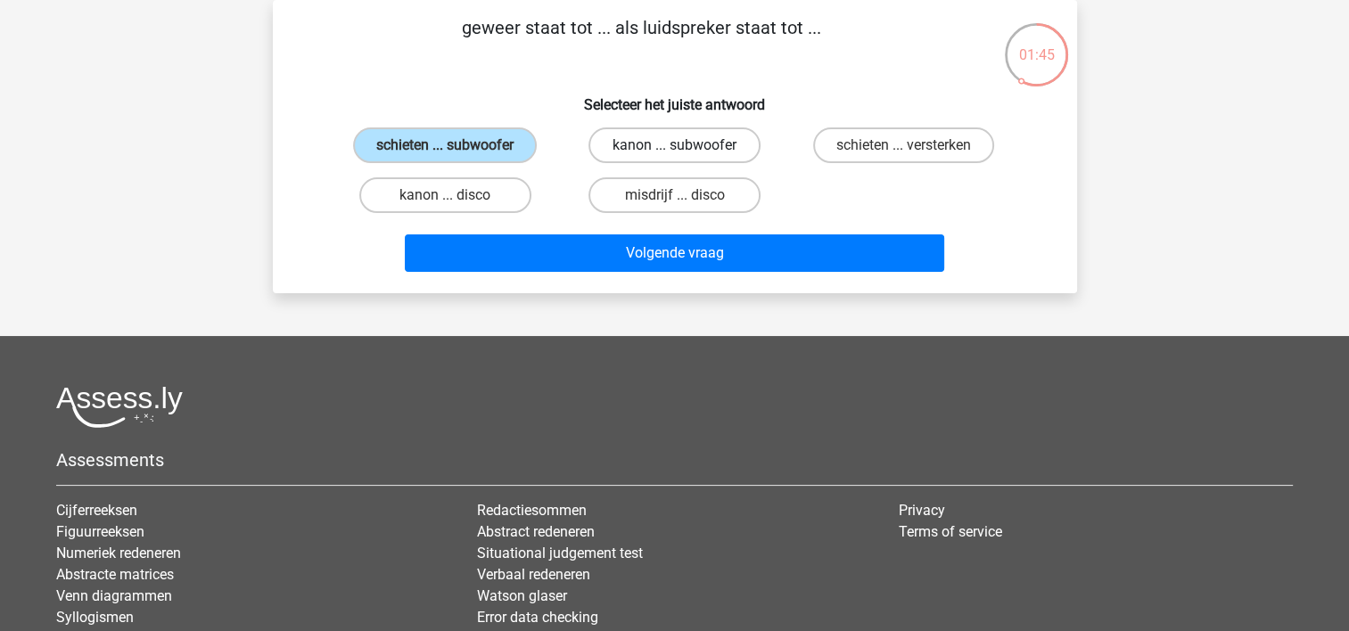
radio input "true"
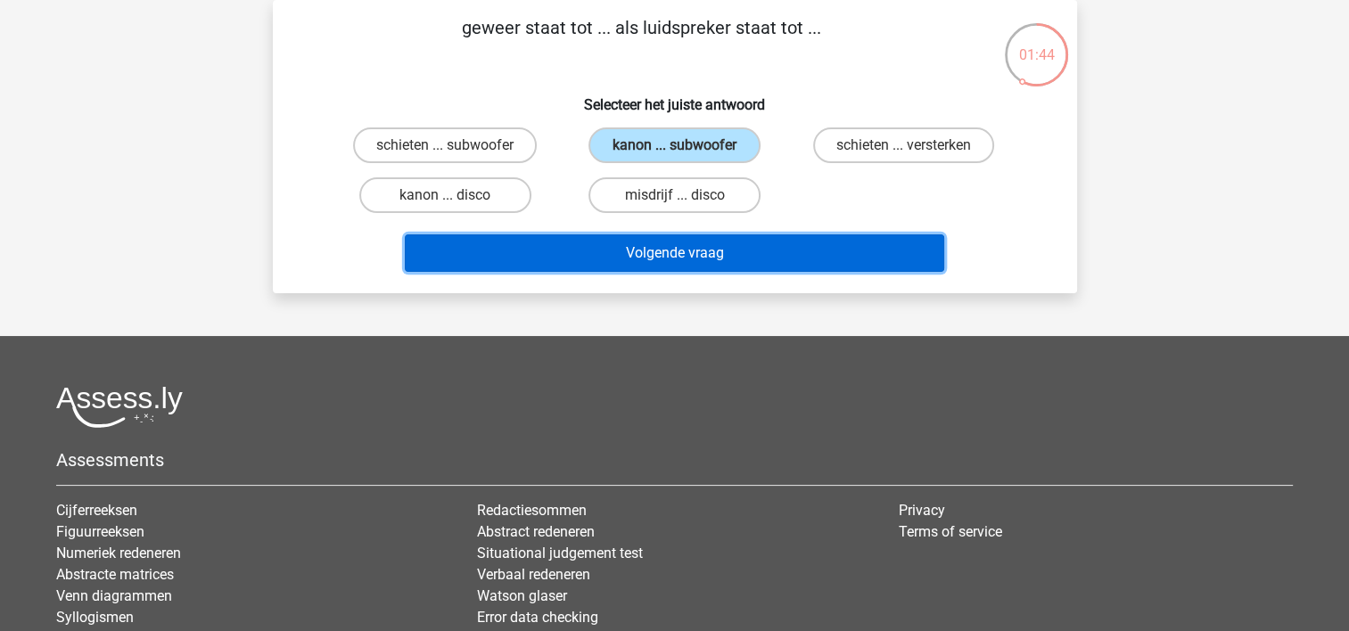
click at [663, 247] on button "Volgende vraag" at bounding box center [674, 252] width 539 height 37
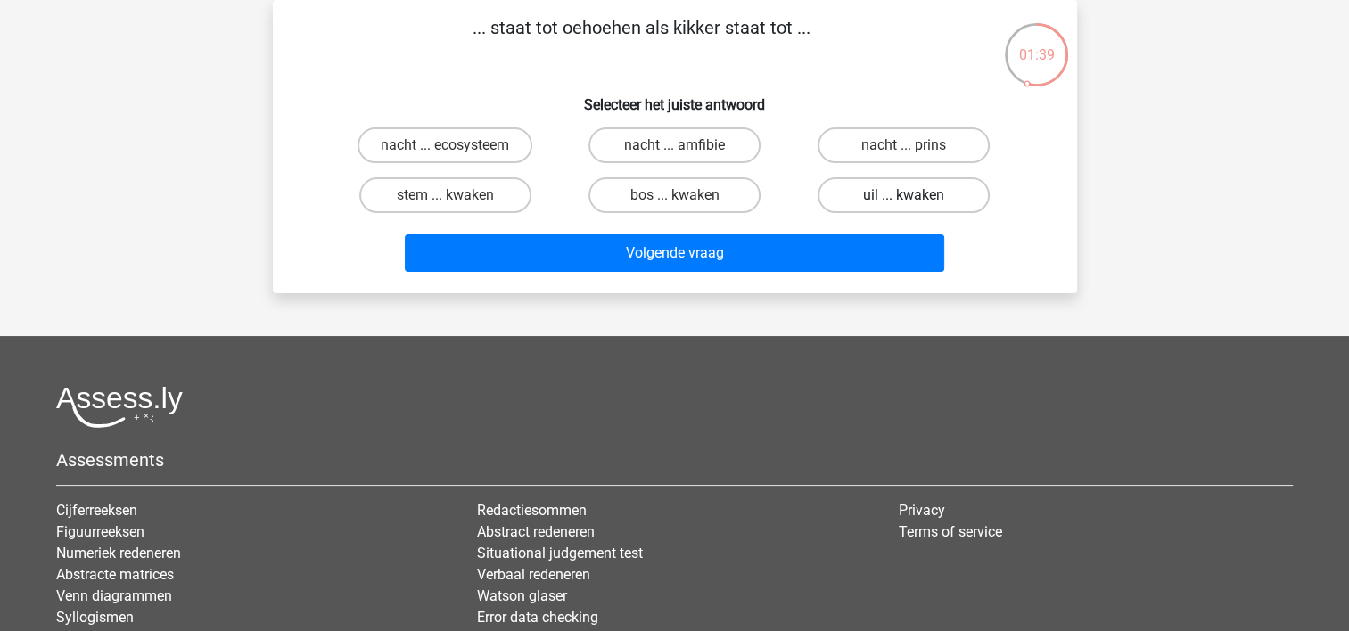
click at [860, 193] on label "uil ... kwaken" at bounding box center [903, 195] width 172 height 36
click at [904, 195] on input "uil ... kwaken" at bounding box center [910, 201] width 12 height 12
radio input "true"
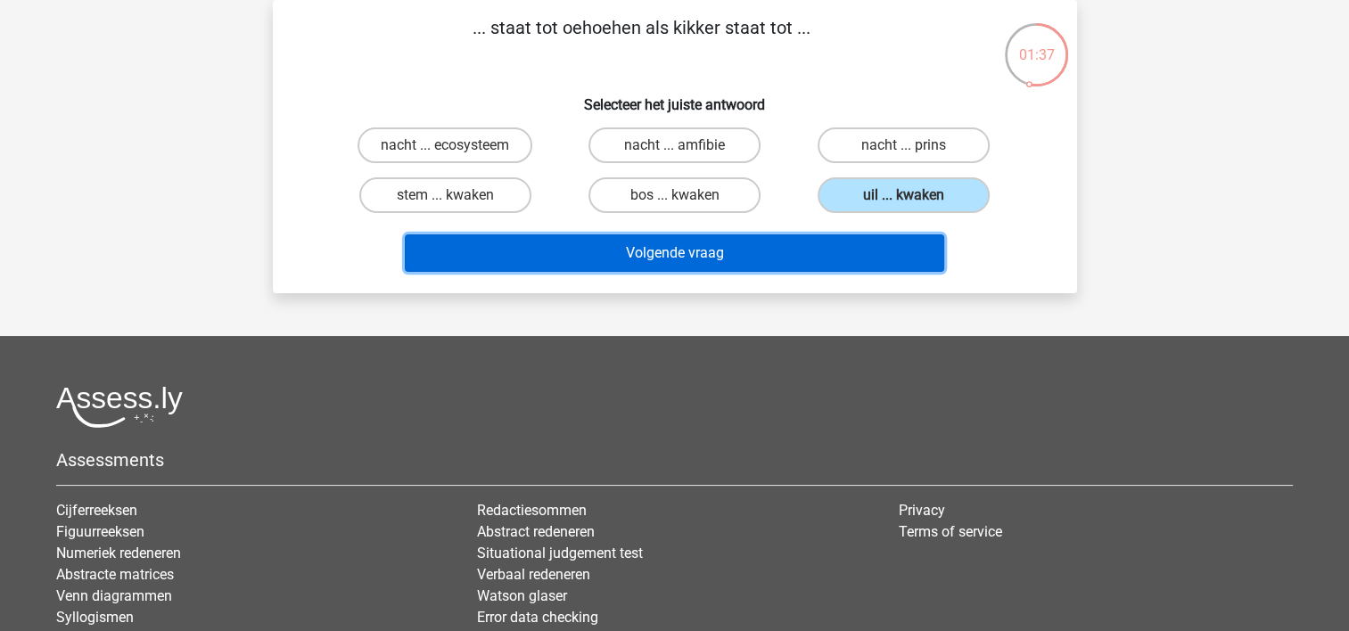
click at [804, 246] on button "Volgende vraag" at bounding box center [674, 252] width 539 height 37
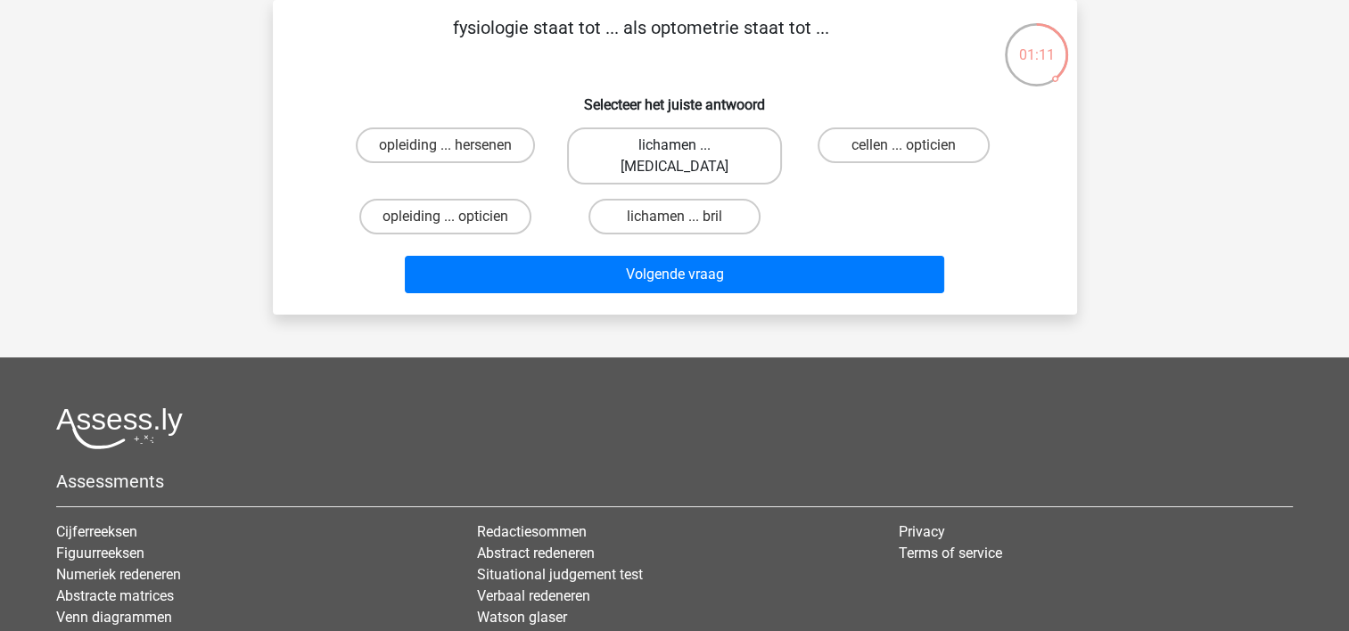
click at [638, 132] on label "lichamen ... [MEDICAL_DATA]" at bounding box center [674, 155] width 215 height 57
click at [674, 145] on input "lichamen ... [MEDICAL_DATA]" at bounding box center [680, 151] width 12 height 12
radio input "true"
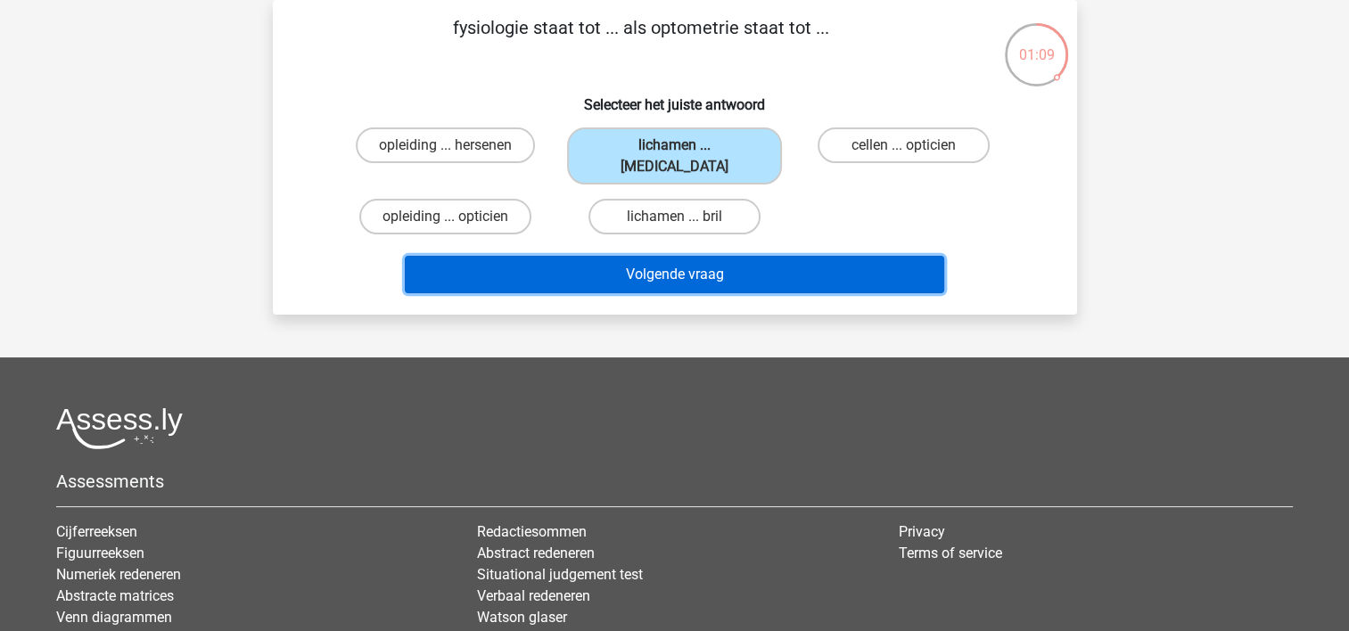
click at [626, 256] on button "Volgende vraag" at bounding box center [674, 274] width 539 height 37
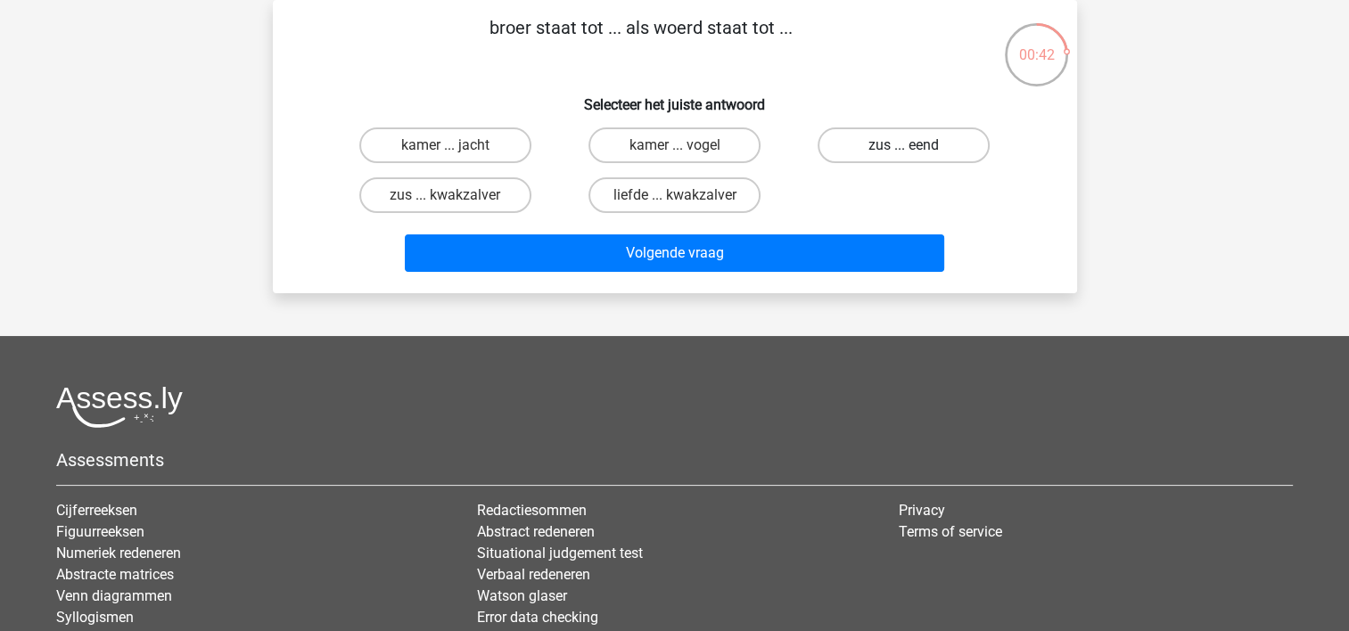
click at [895, 135] on label "zus ... eend" at bounding box center [903, 145] width 172 height 36
click at [904, 145] on input "zus ... eend" at bounding box center [910, 151] width 12 height 12
radio input "true"
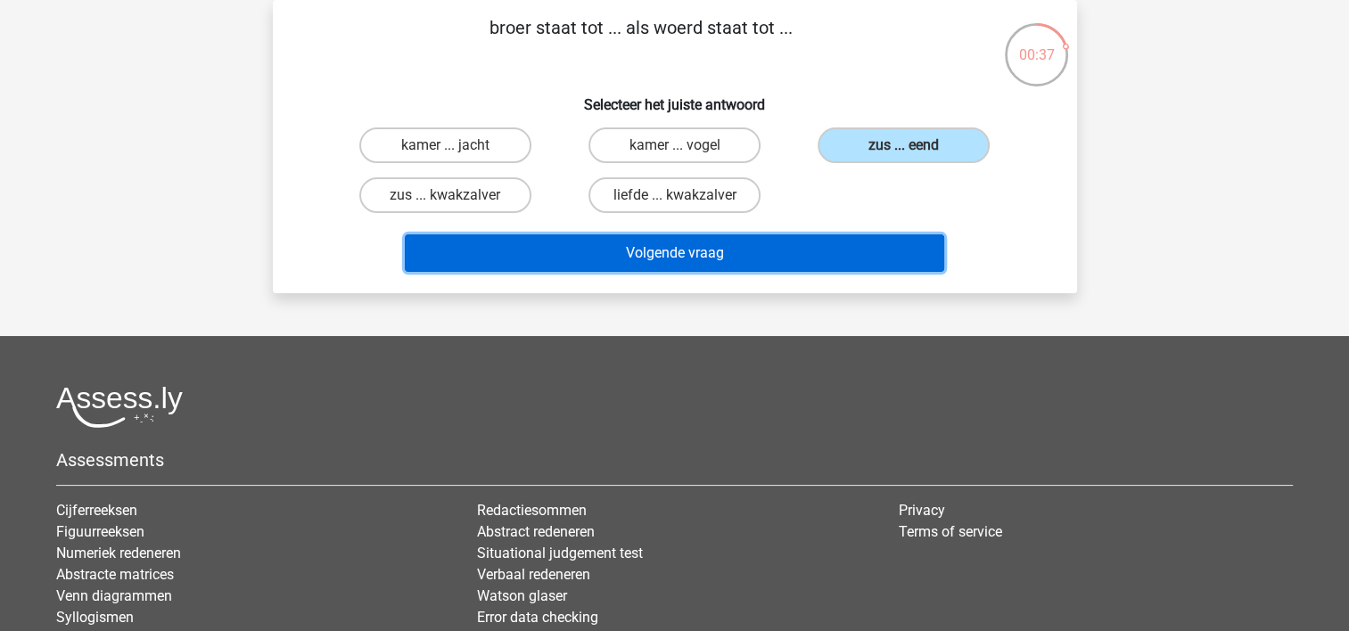
click at [630, 242] on button "Volgende vraag" at bounding box center [674, 252] width 539 height 37
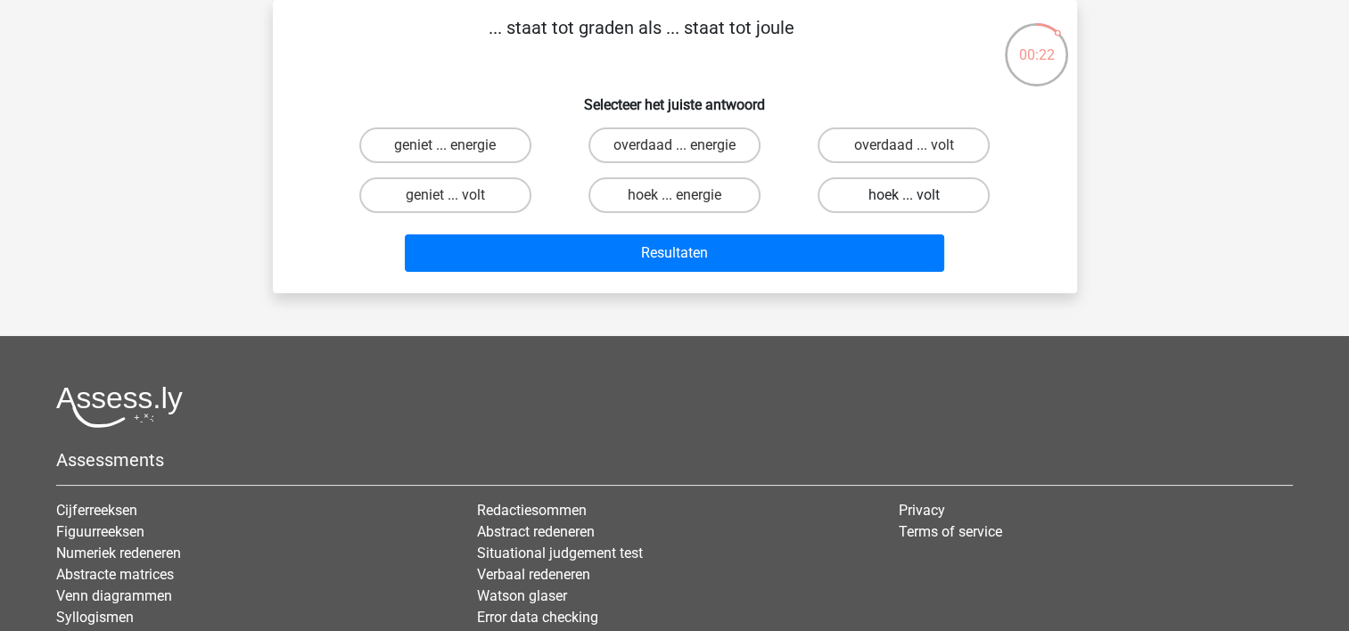
click at [877, 177] on label "hoek ... volt" at bounding box center [903, 195] width 172 height 36
click at [904, 195] on input "hoek ... volt" at bounding box center [910, 201] width 12 height 12
radio input "true"
click at [715, 211] on label "hoek ... energie" at bounding box center [674, 195] width 172 height 36
click at [685, 207] on input "hoek ... energie" at bounding box center [680, 201] width 12 height 12
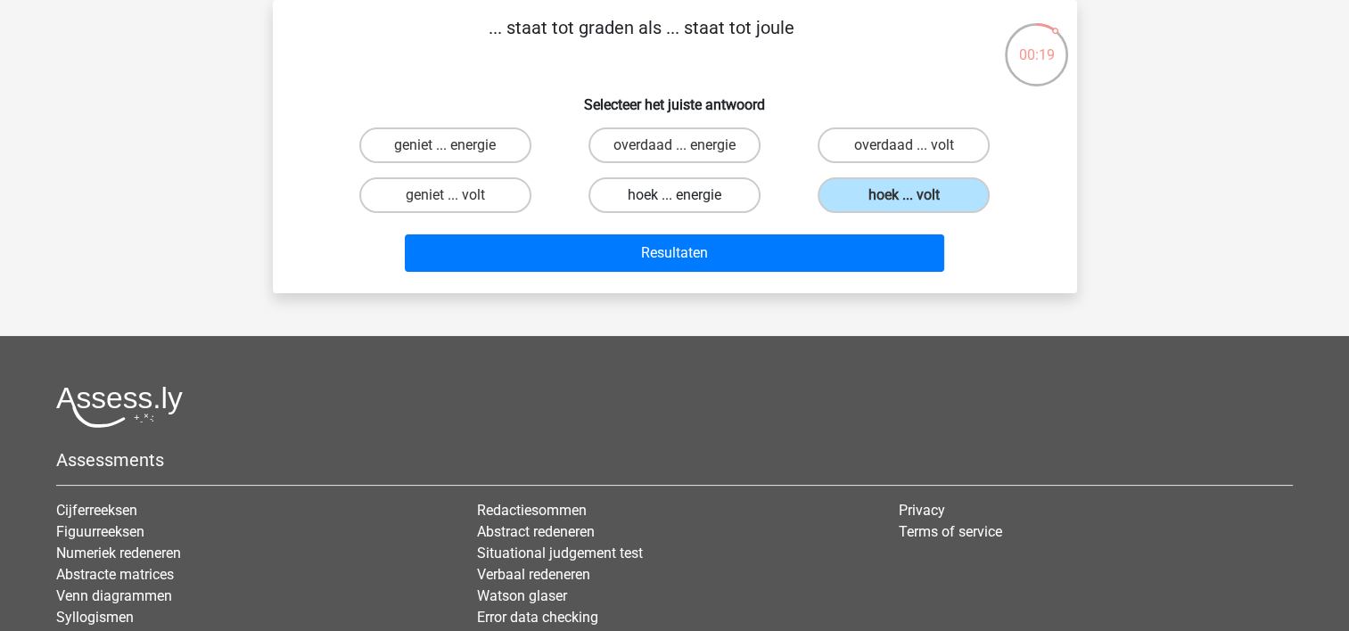
radio input "true"
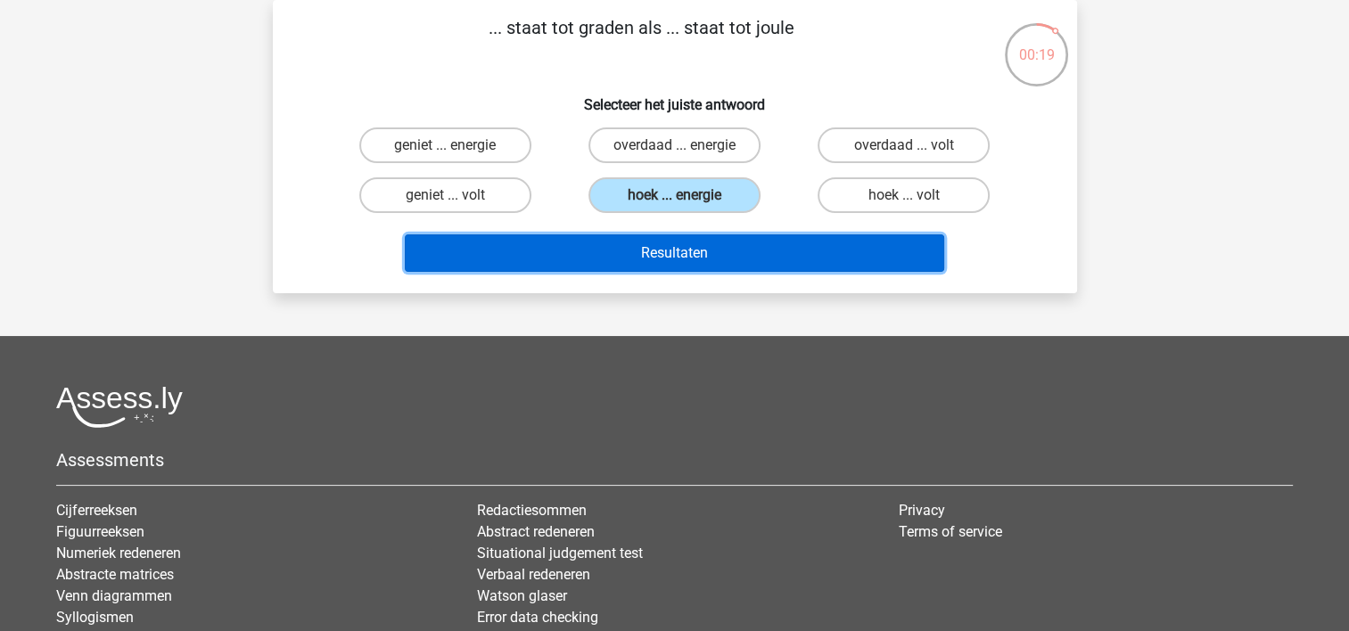
click at [692, 258] on button "Resultaten" at bounding box center [674, 252] width 539 height 37
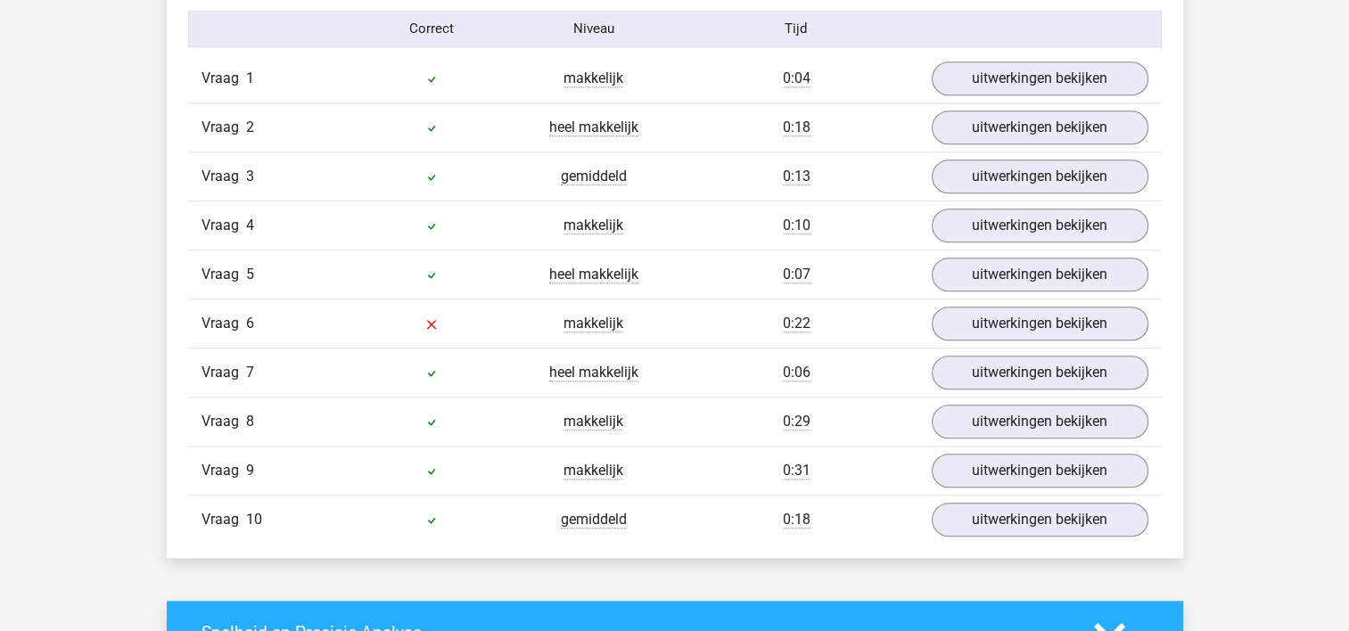
scroll to position [1480, 0]
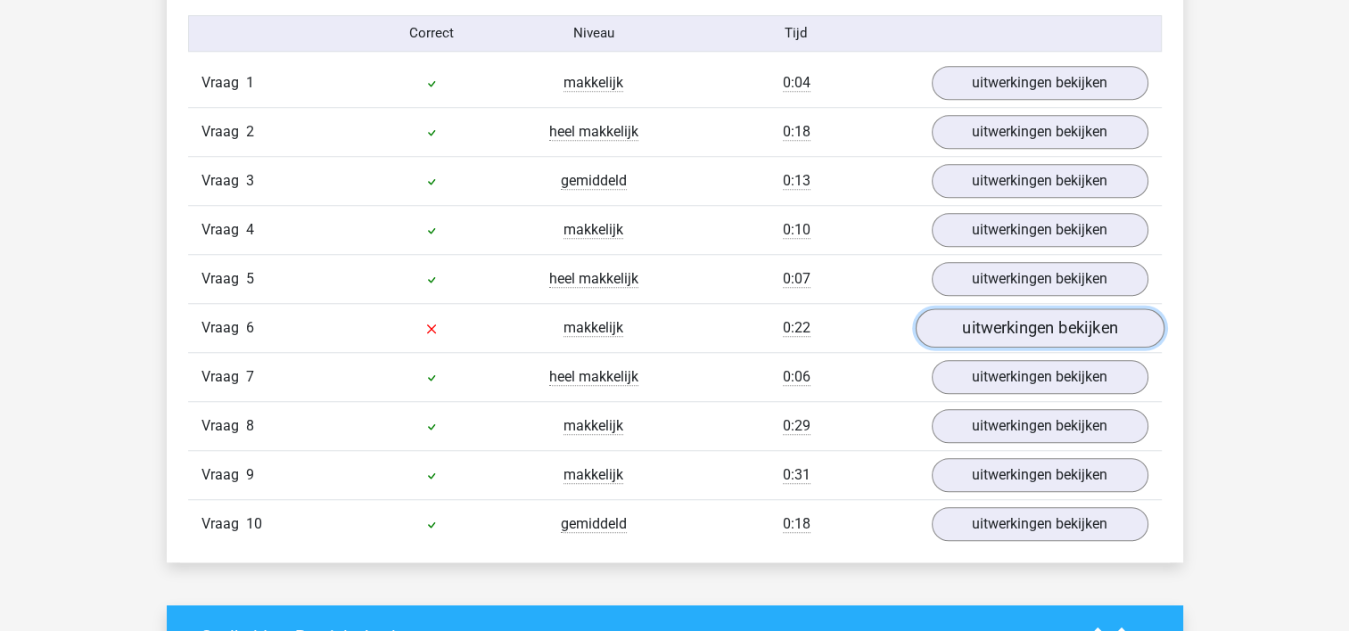
click at [1038, 332] on link "uitwerkingen bekijken" at bounding box center [1039, 327] width 249 height 39
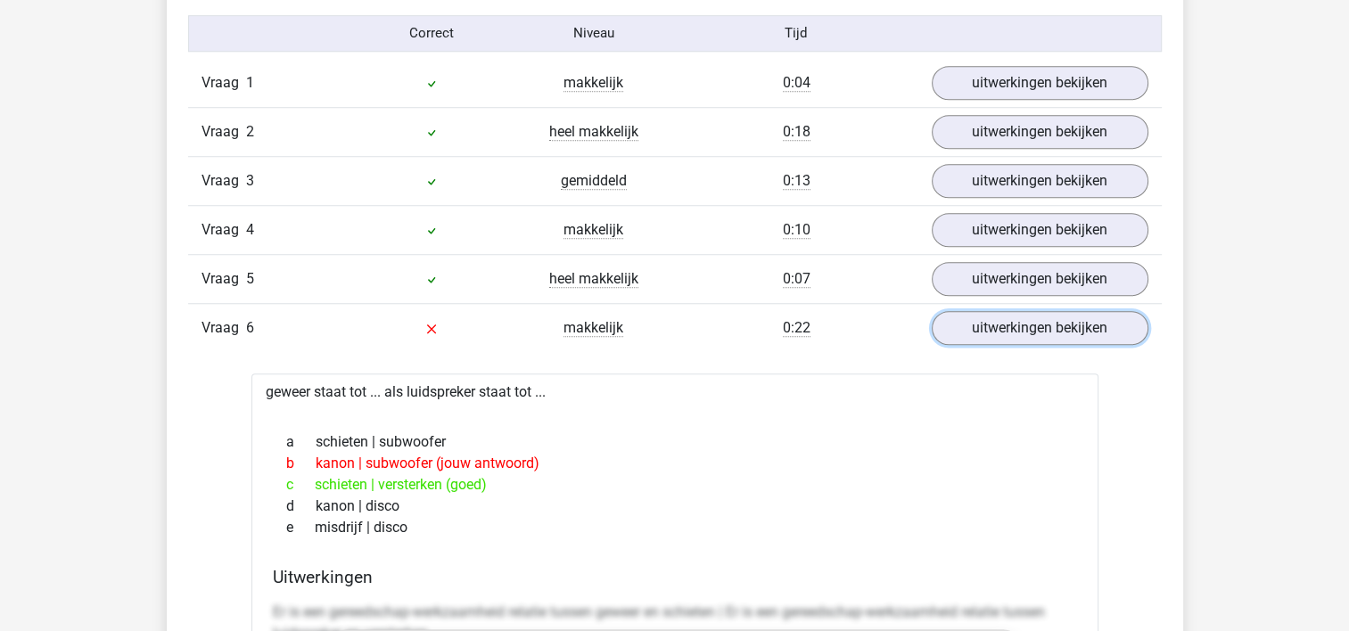
scroll to position [0, 0]
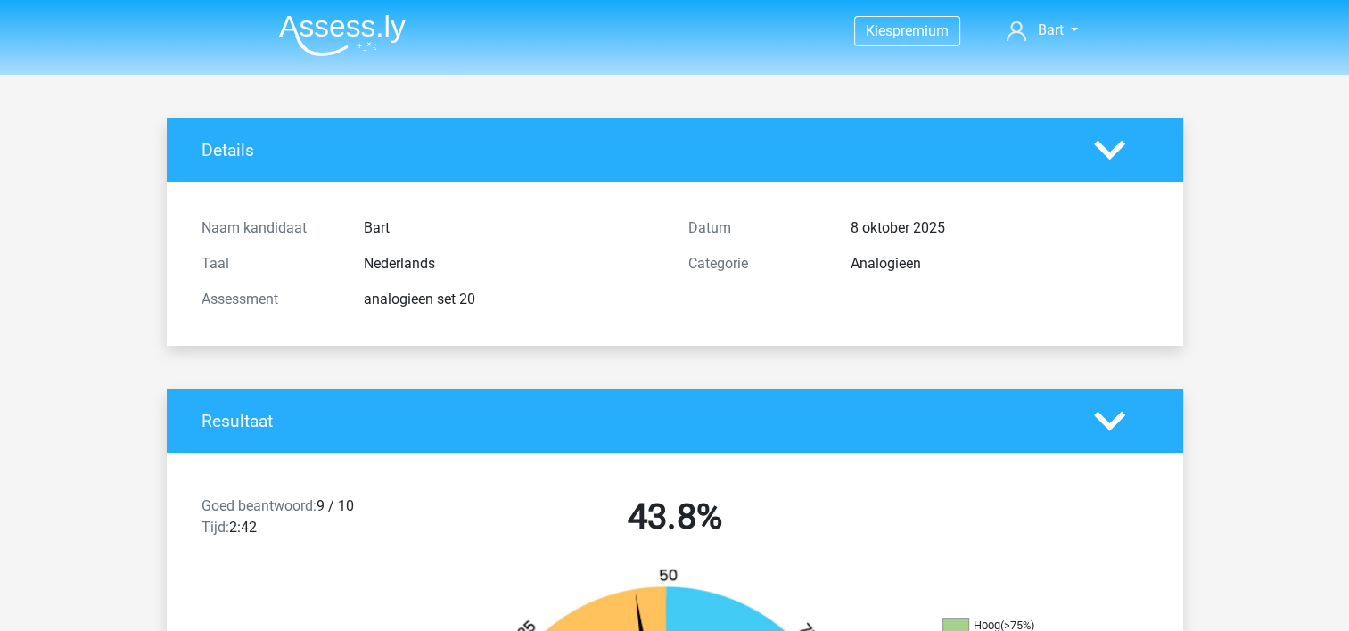
click at [350, 24] on img at bounding box center [342, 35] width 127 height 42
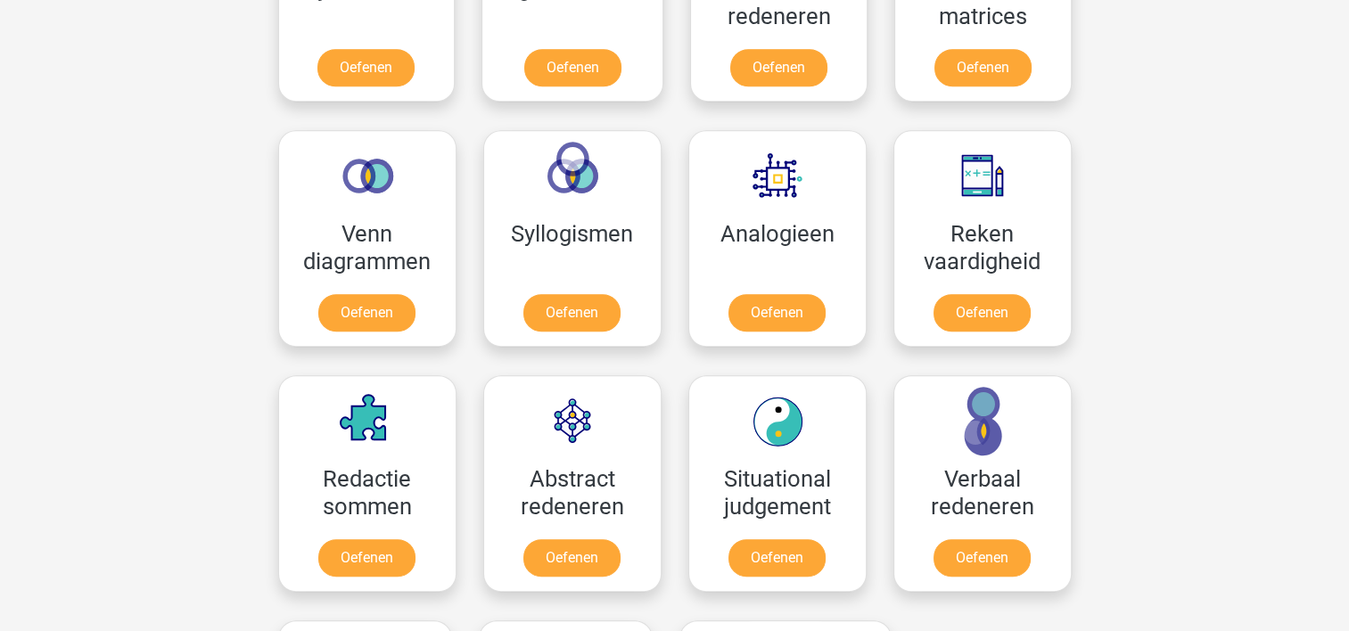
scroll to position [955, 0]
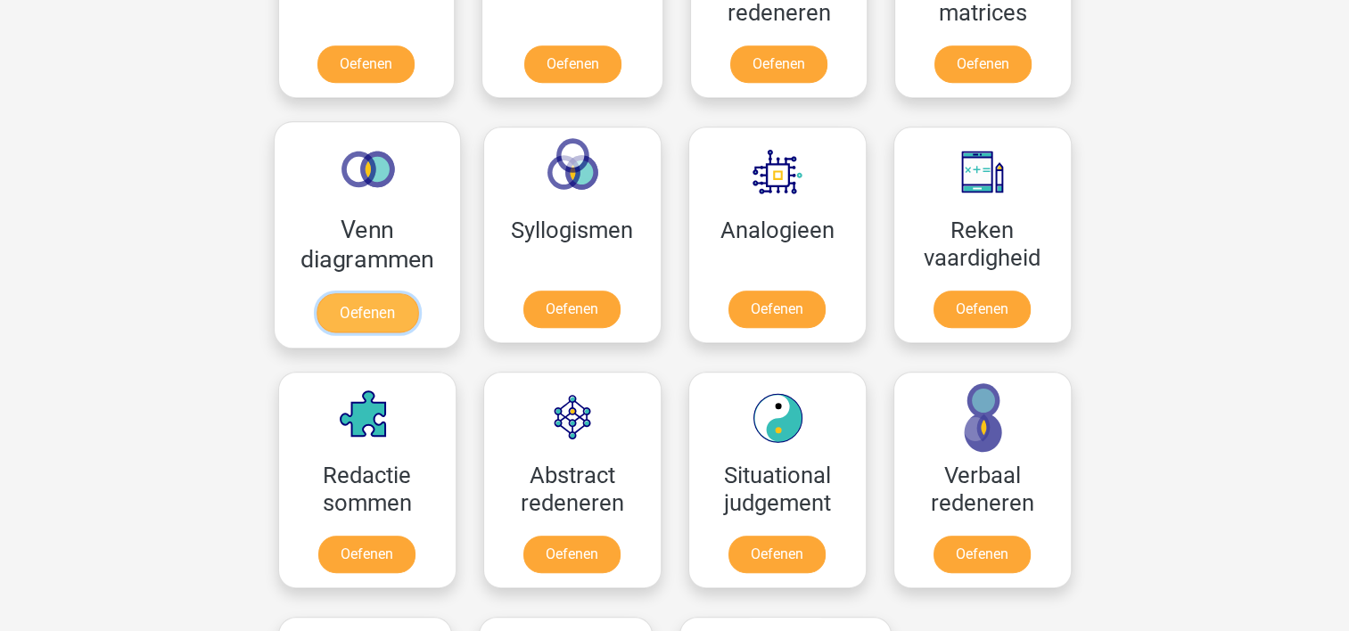
click at [364, 314] on link "Oefenen" at bounding box center [367, 312] width 102 height 39
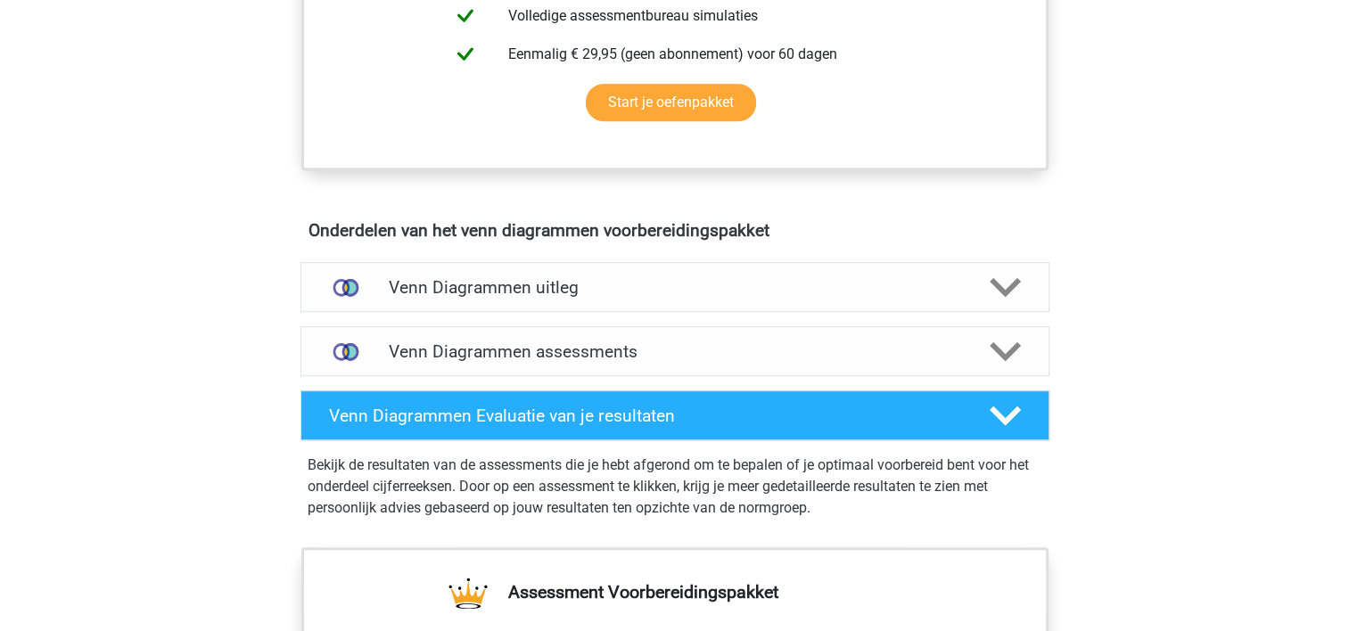
scroll to position [863, 0]
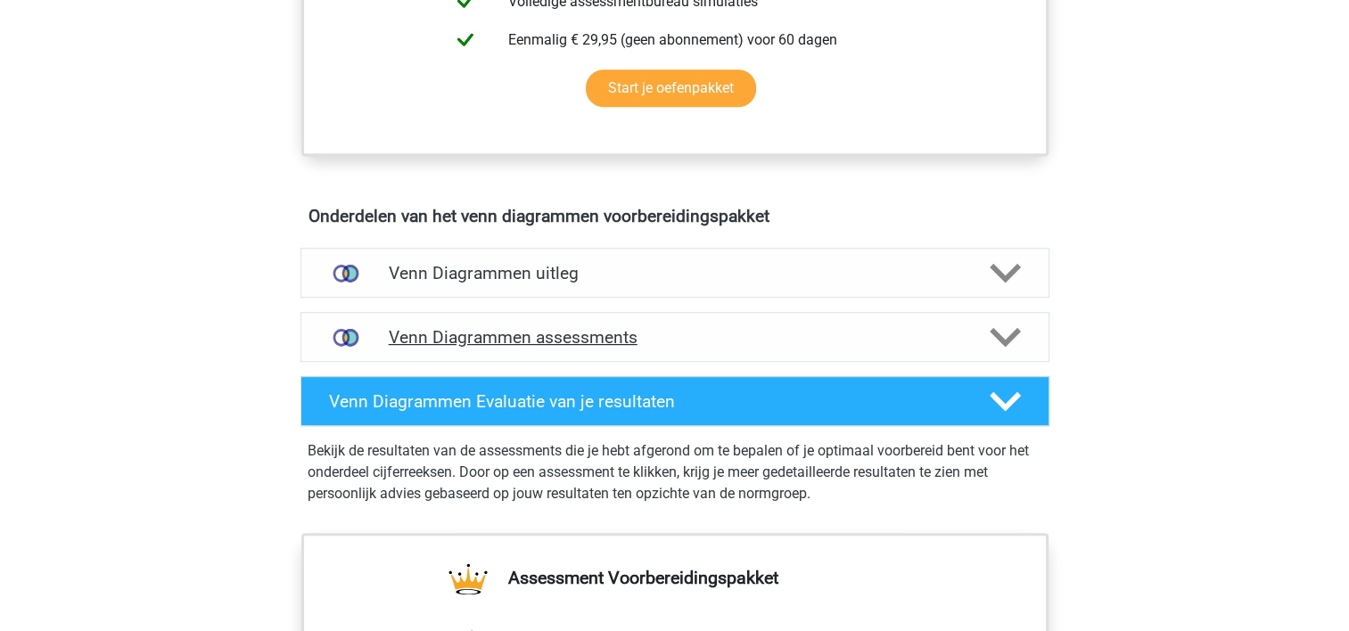
click at [729, 338] on h4 "Venn Diagrammen assessments" at bounding box center [675, 337] width 572 height 21
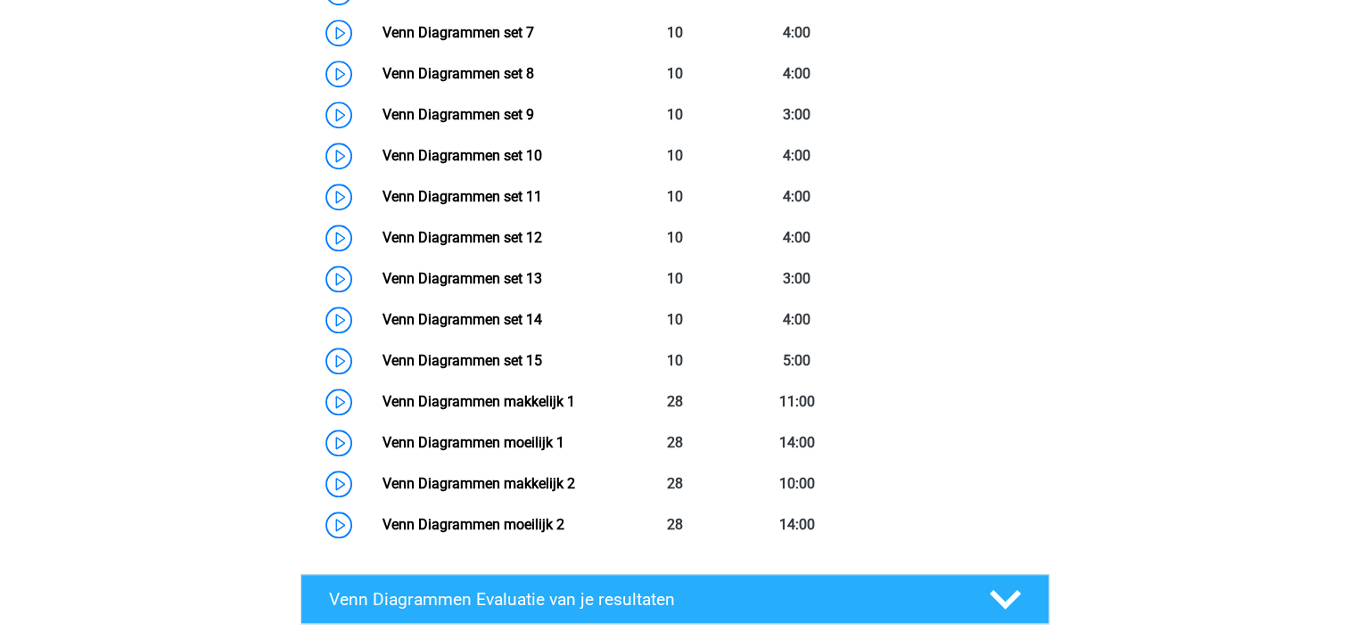
scroll to position [1621, 0]
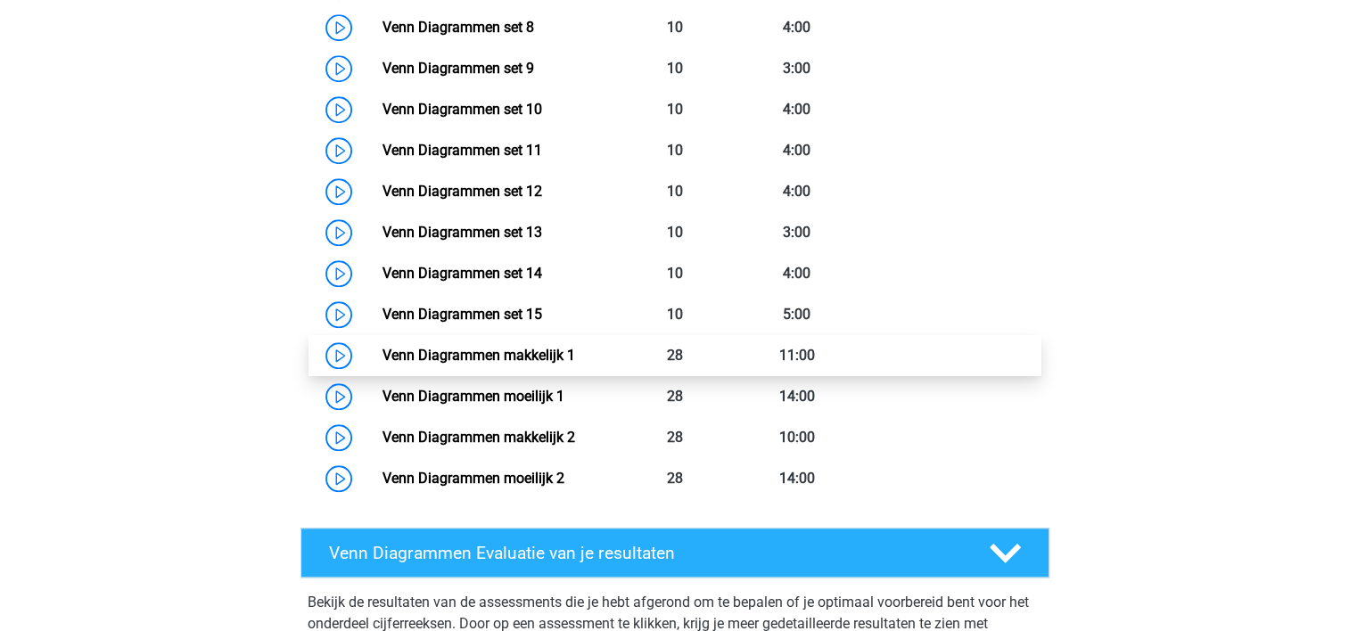
click at [423, 364] on link "Venn Diagrammen makkelijk 1" at bounding box center [478, 355] width 193 height 17
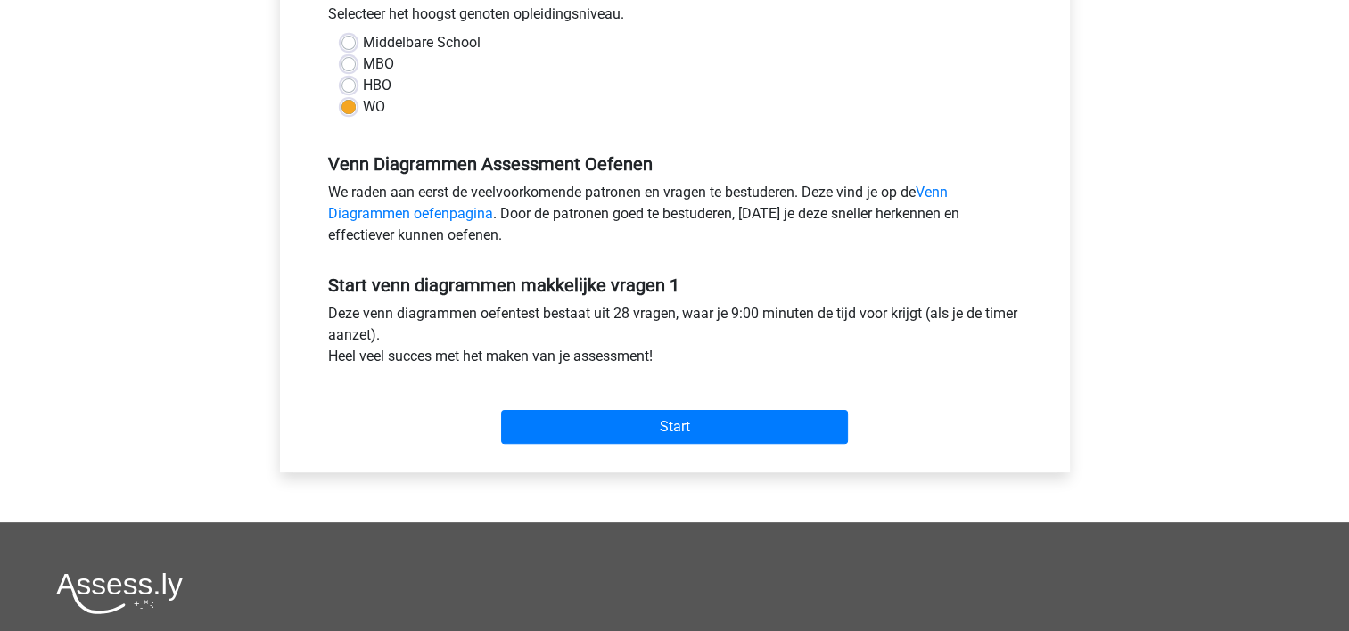
scroll to position [432, 0]
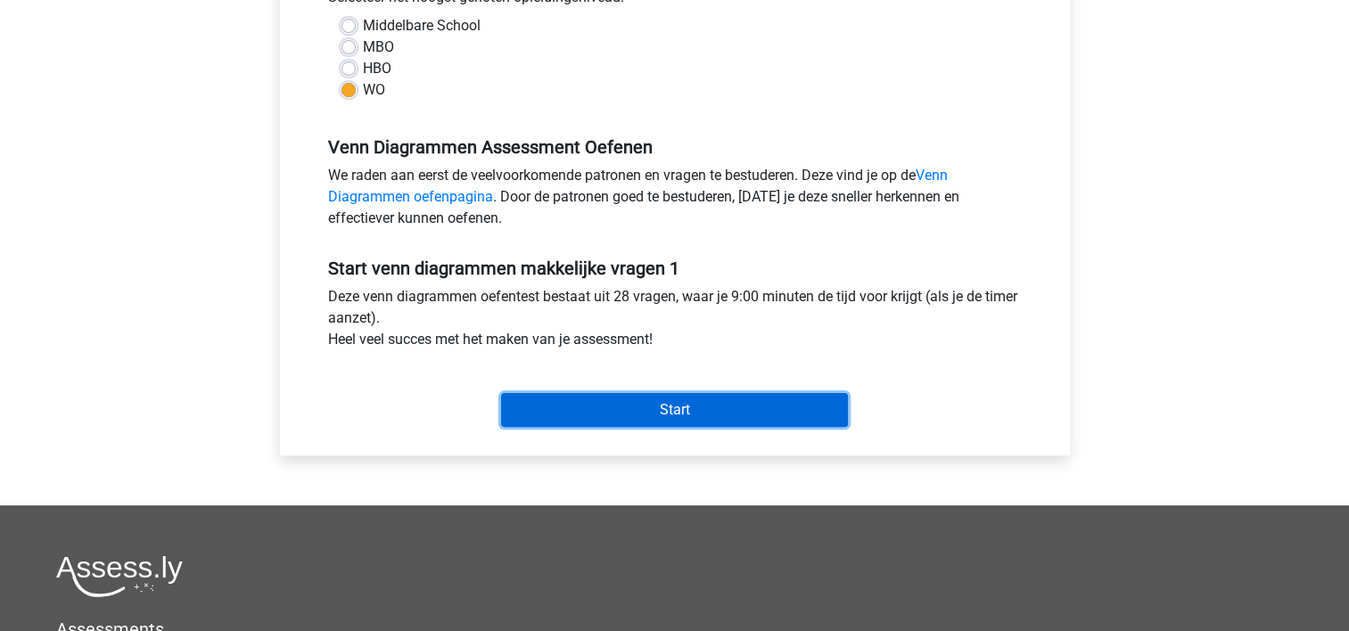
click at [688, 410] on input "Start" at bounding box center [674, 410] width 347 height 34
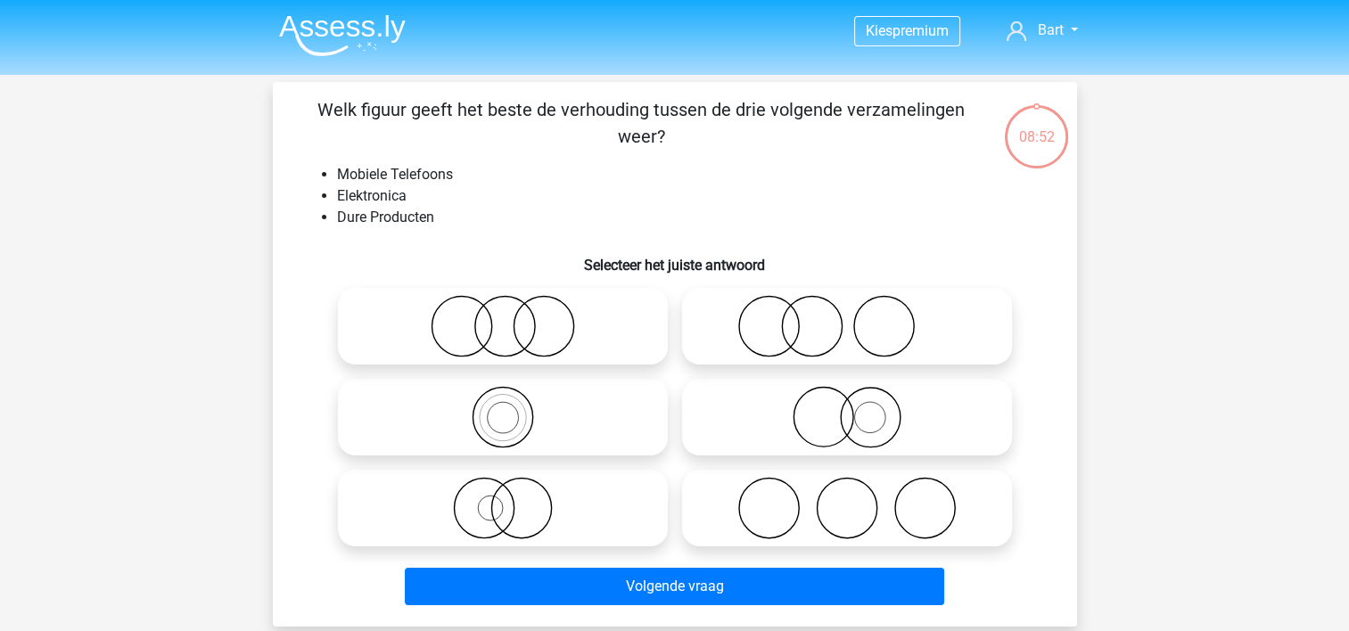
click at [528, 310] on icon at bounding box center [503, 326] width 316 height 62
click at [514, 310] on input "radio" at bounding box center [509, 312] width 12 height 12
radio input "true"
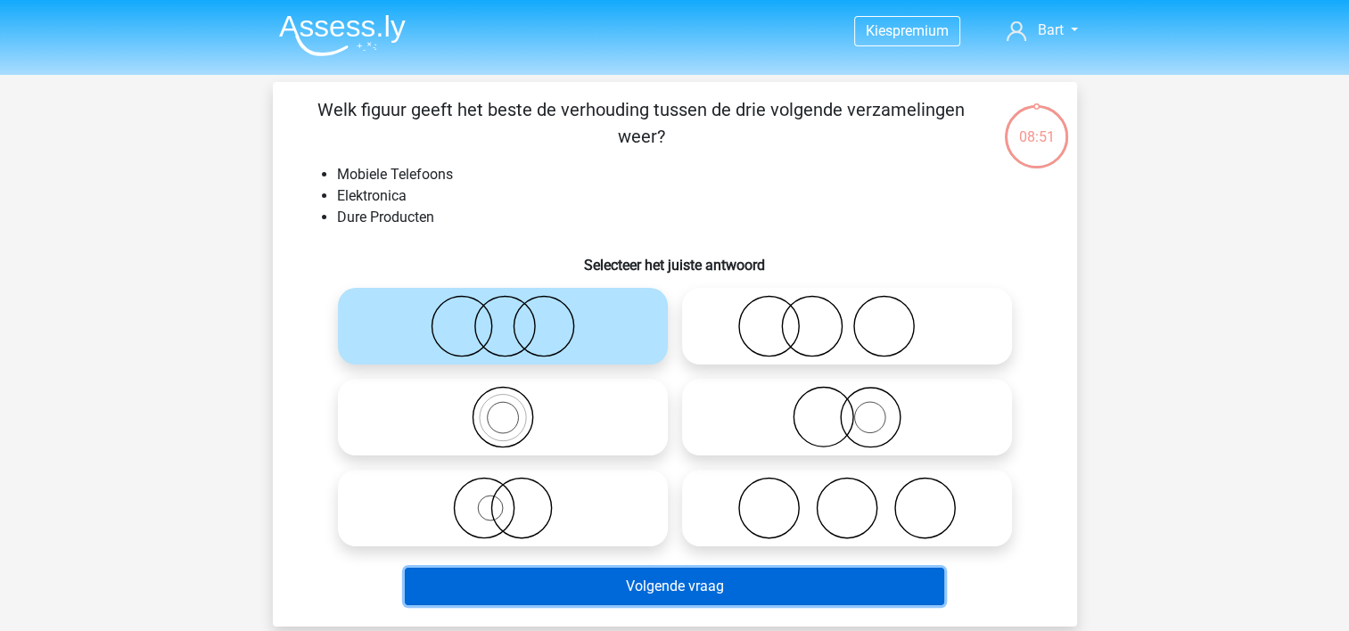
click at [657, 591] on button "Volgende vraag" at bounding box center [674, 586] width 539 height 37
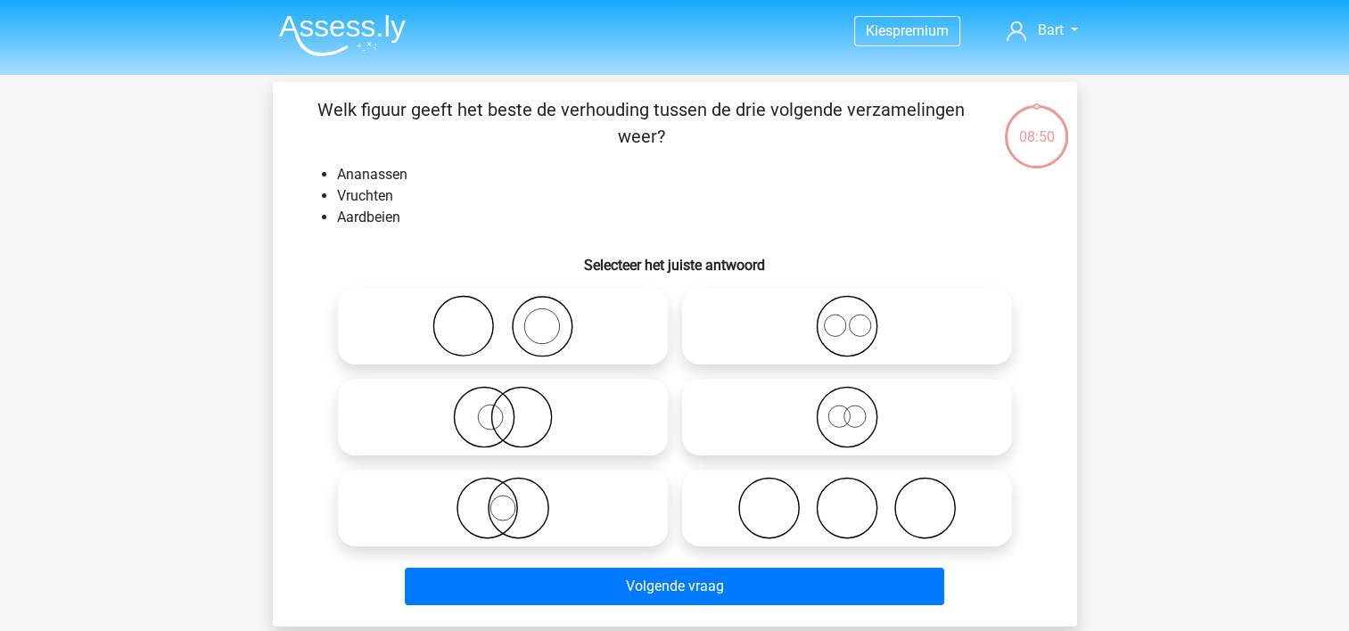
scroll to position [82, 0]
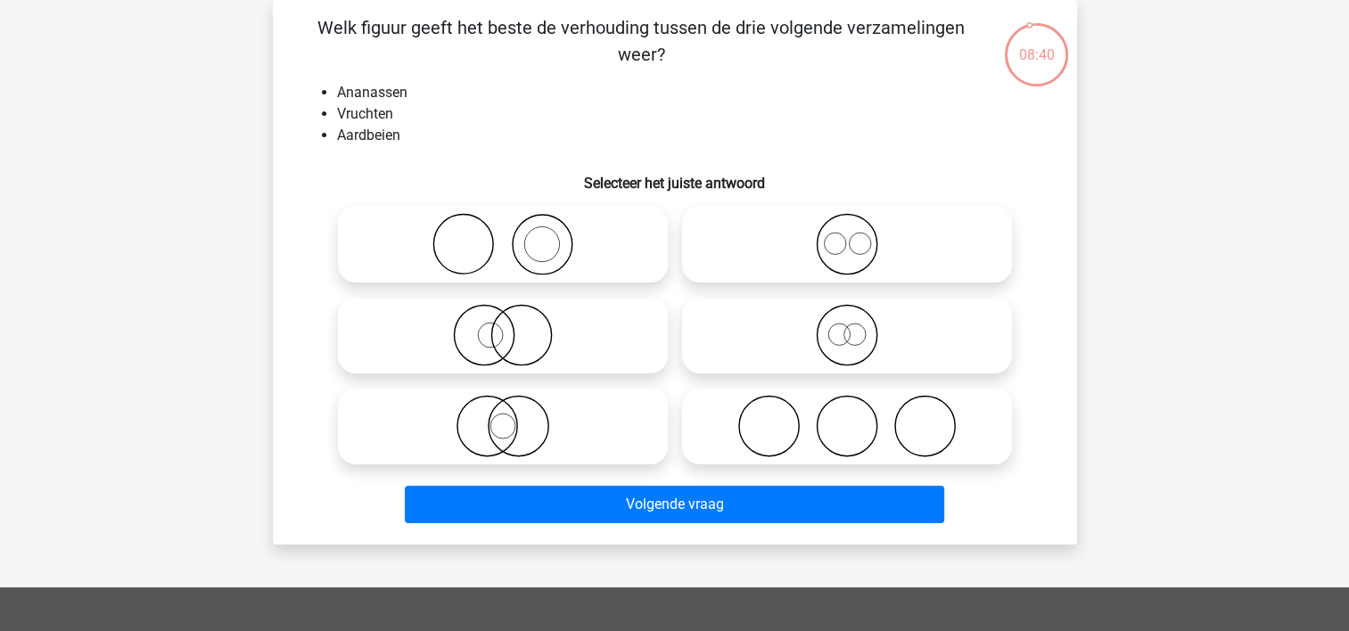
click at [849, 257] on icon at bounding box center [847, 244] width 316 height 62
click at [849, 235] on input "radio" at bounding box center [853, 230] width 12 height 12
radio input "true"
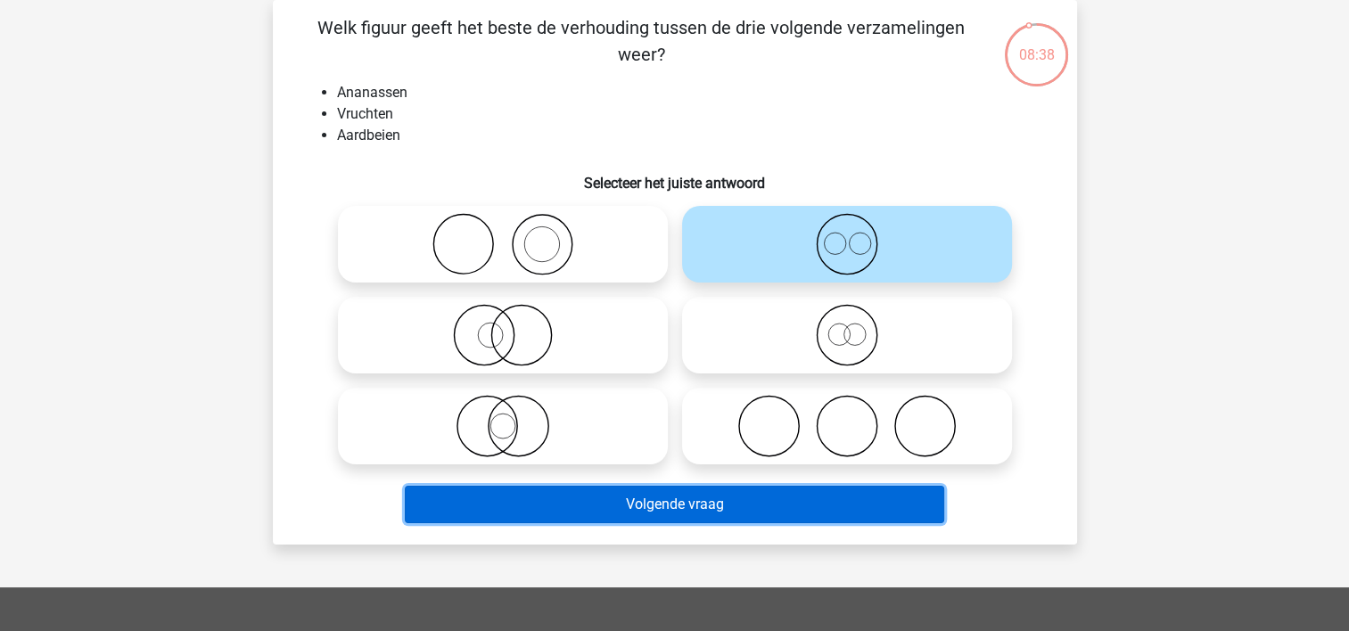
click at [683, 500] on button "Volgende vraag" at bounding box center [674, 504] width 539 height 37
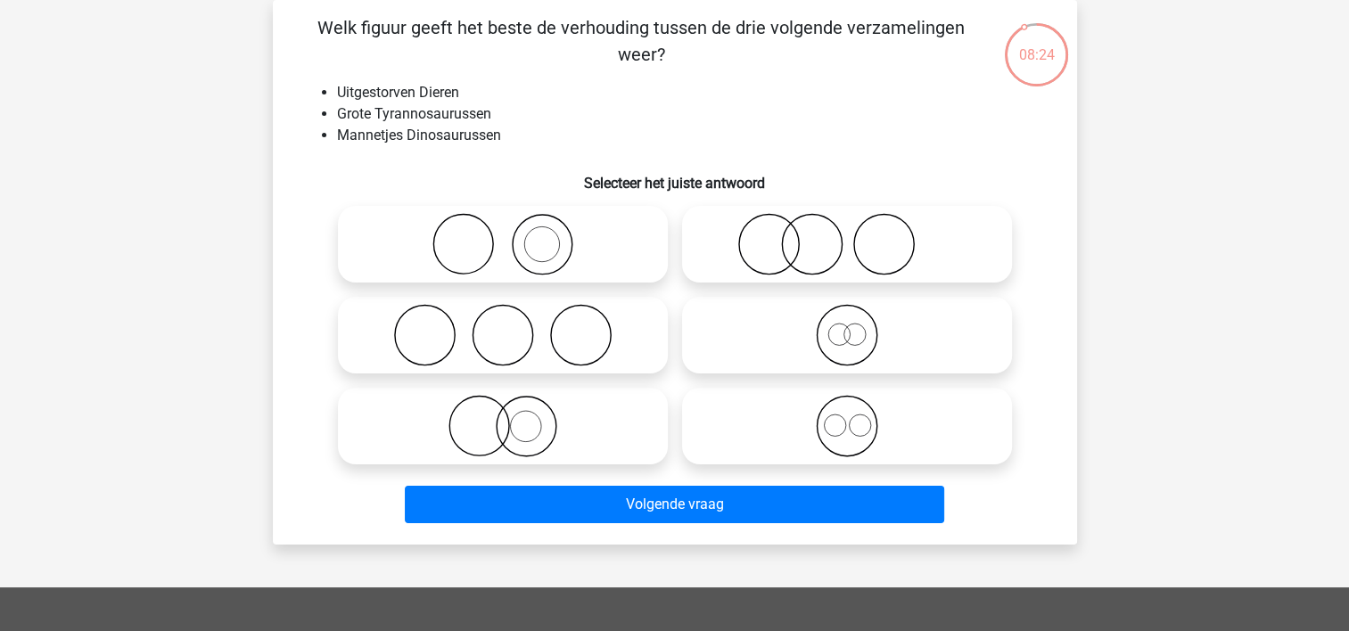
click at [833, 429] on icon at bounding box center [847, 426] width 316 height 62
click at [847, 417] on input "radio" at bounding box center [853, 412] width 12 height 12
radio input "true"
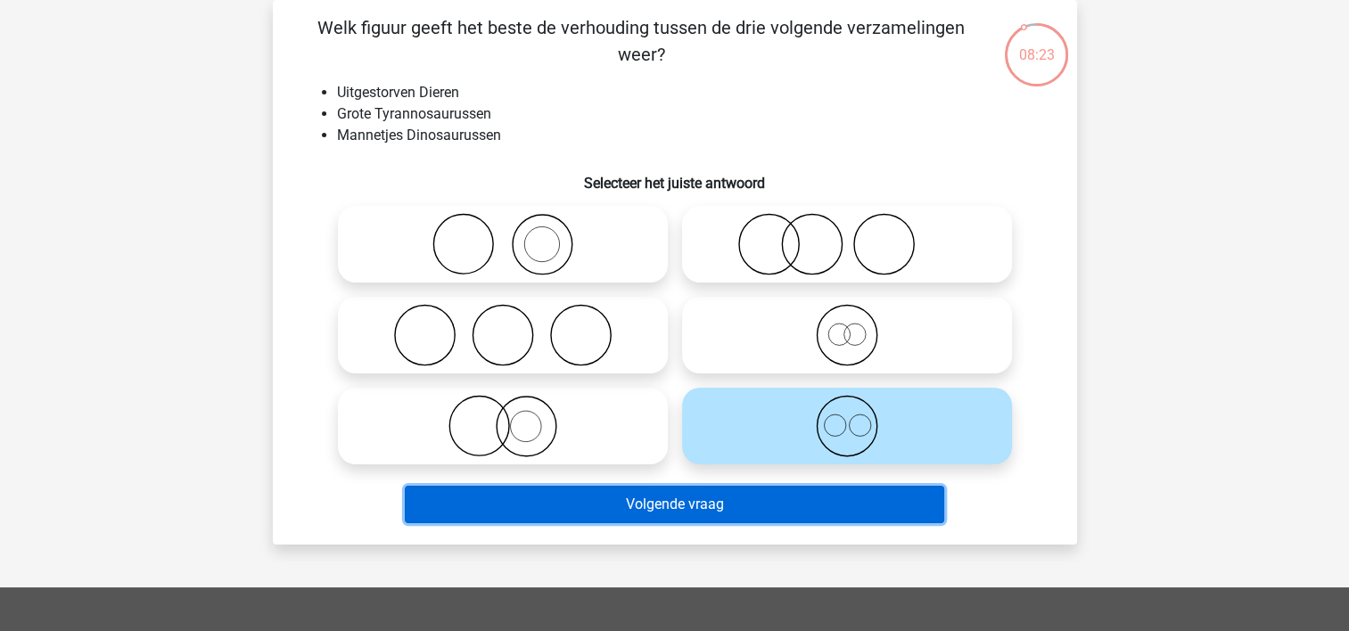
click at [726, 506] on button "Volgende vraag" at bounding box center [674, 504] width 539 height 37
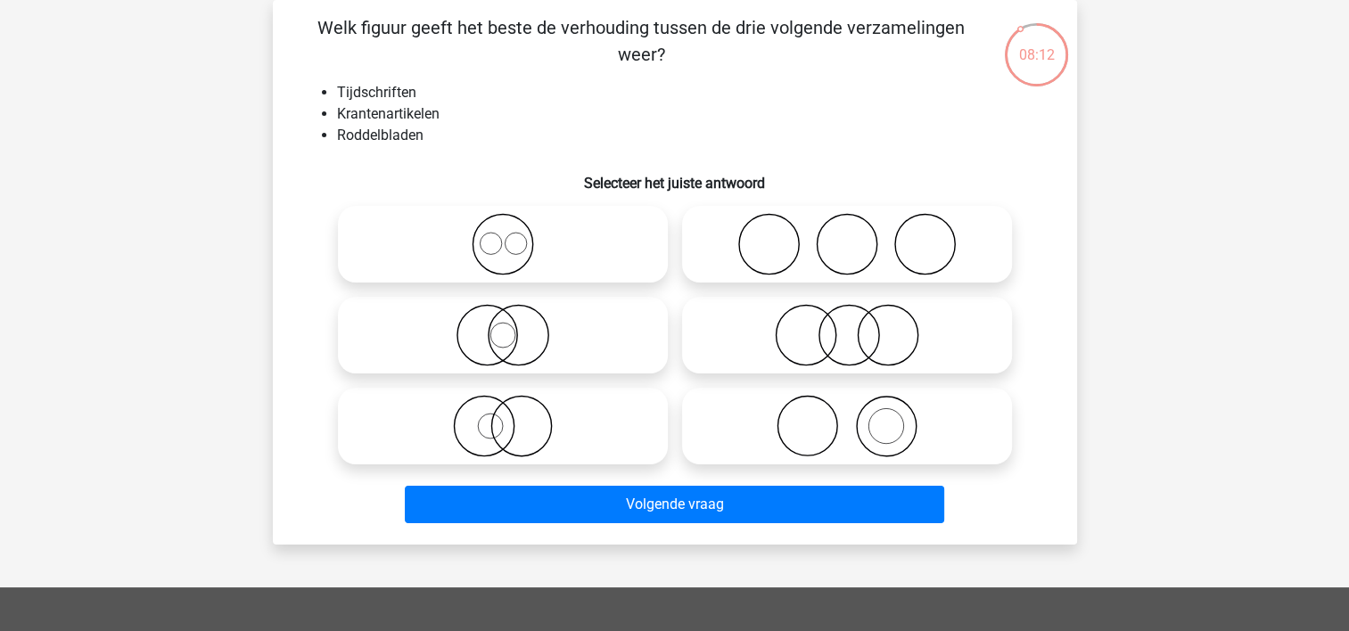
click at [749, 246] on icon at bounding box center [847, 244] width 316 height 62
click at [847, 235] on input "radio" at bounding box center [853, 230] width 12 height 12
radio input "true"
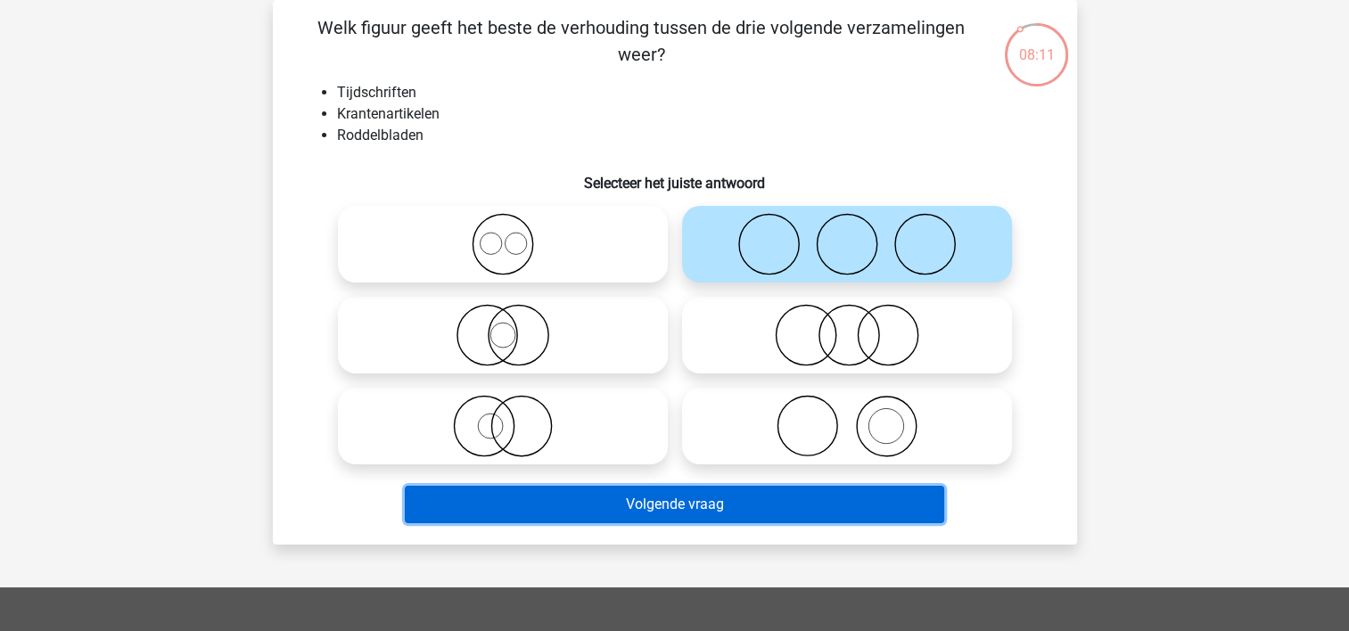
click at [640, 510] on button "Volgende vraag" at bounding box center [674, 504] width 539 height 37
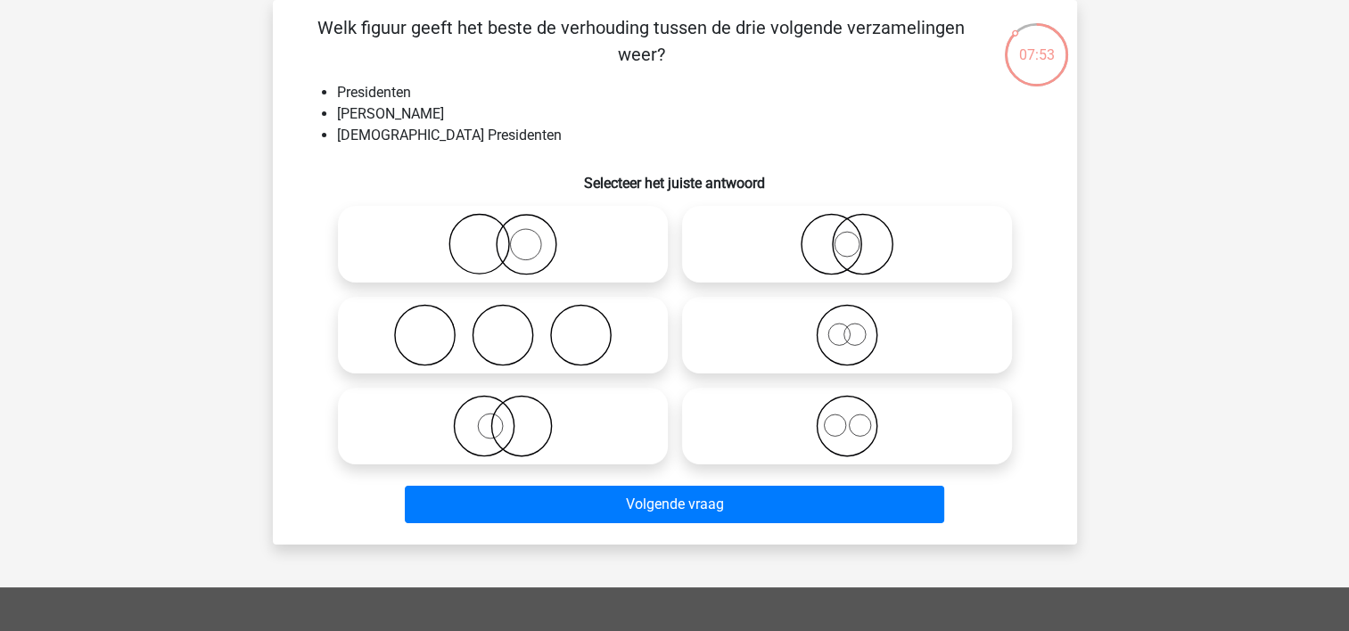
click at [527, 251] on icon at bounding box center [503, 244] width 316 height 62
click at [514, 235] on input "radio" at bounding box center [509, 230] width 12 height 12
radio input "true"
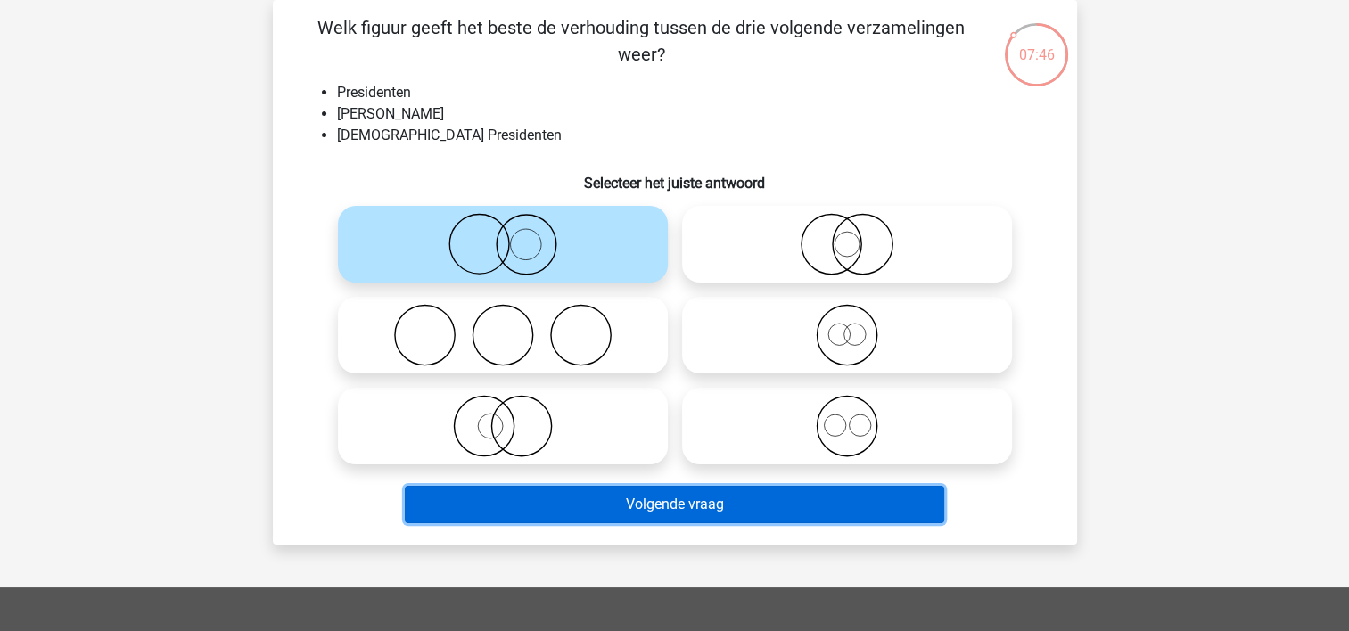
click at [660, 505] on button "Volgende vraag" at bounding box center [674, 504] width 539 height 37
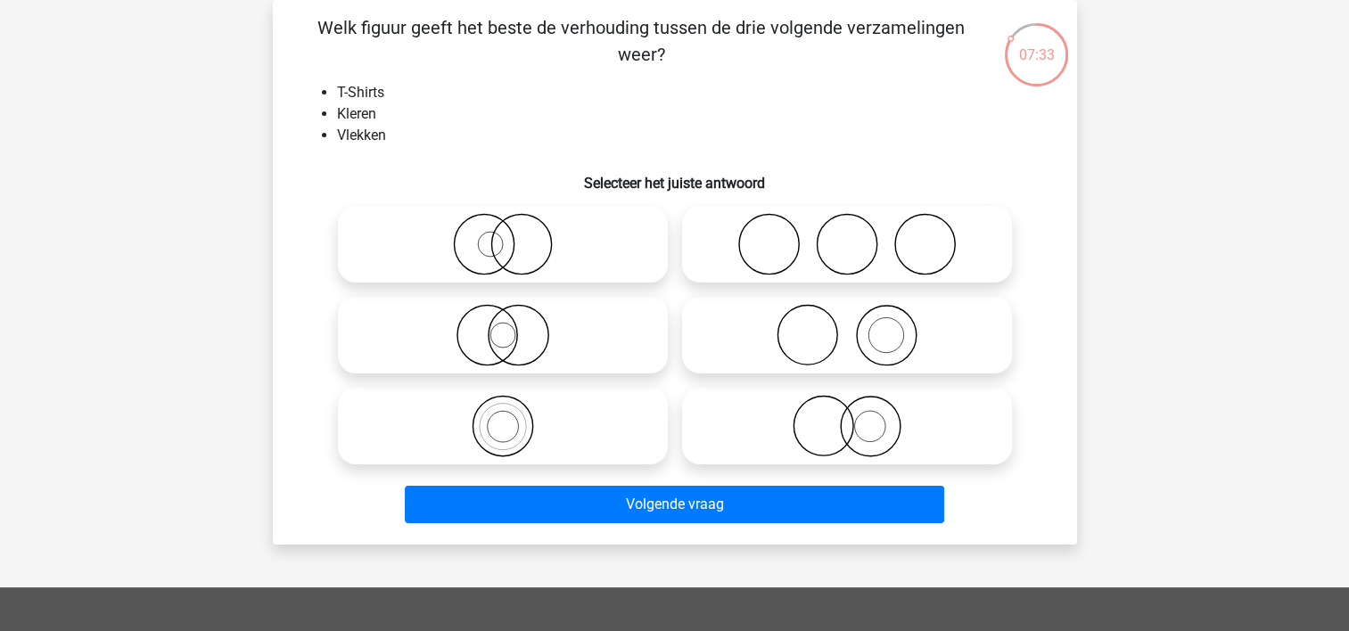
click at [796, 457] on label at bounding box center [847, 426] width 330 height 77
click at [847, 417] on input "radio" at bounding box center [853, 412] width 12 height 12
radio input "true"
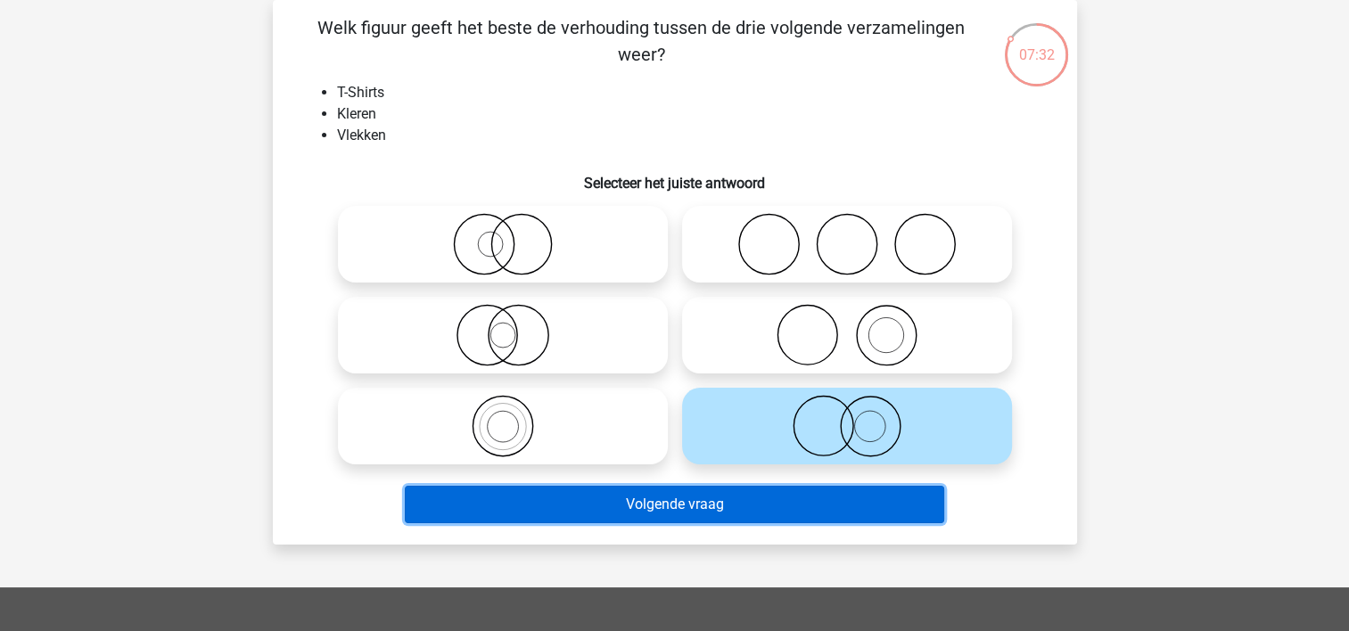
click at [712, 503] on button "Volgende vraag" at bounding box center [674, 504] width 539 height 37
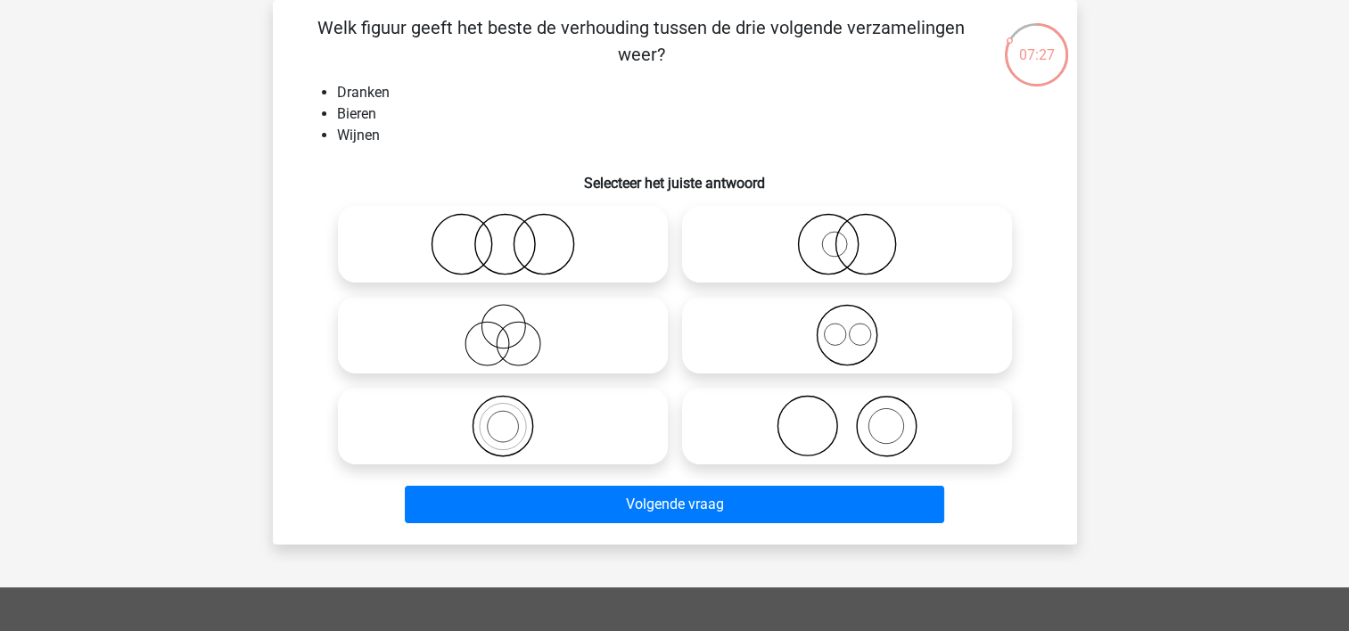
click at [810, 317] on icon at bounding box center [847, 335] width 316 height 62
click at [847, 317] on input "radio" at bounding box center [853, 321] width 12 height 12
radio input "true"
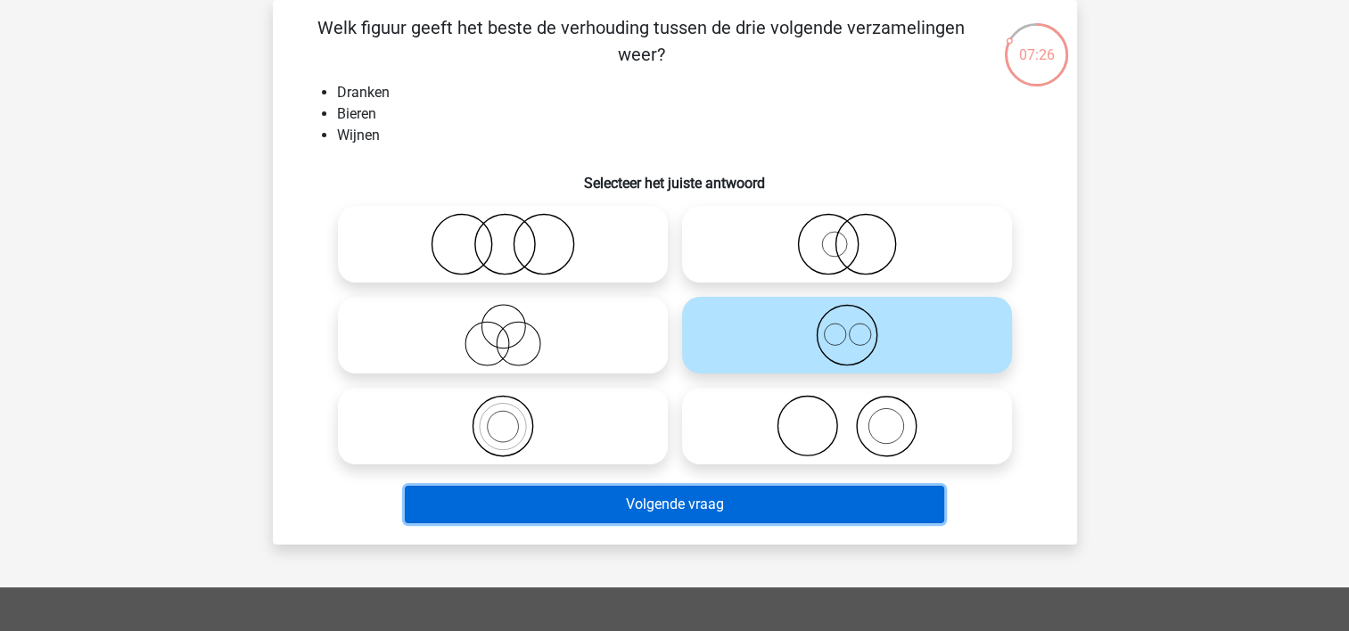
click at [681, 507] on button "Volgende vraag" at bounding box center [674, 504] width 539 height 37
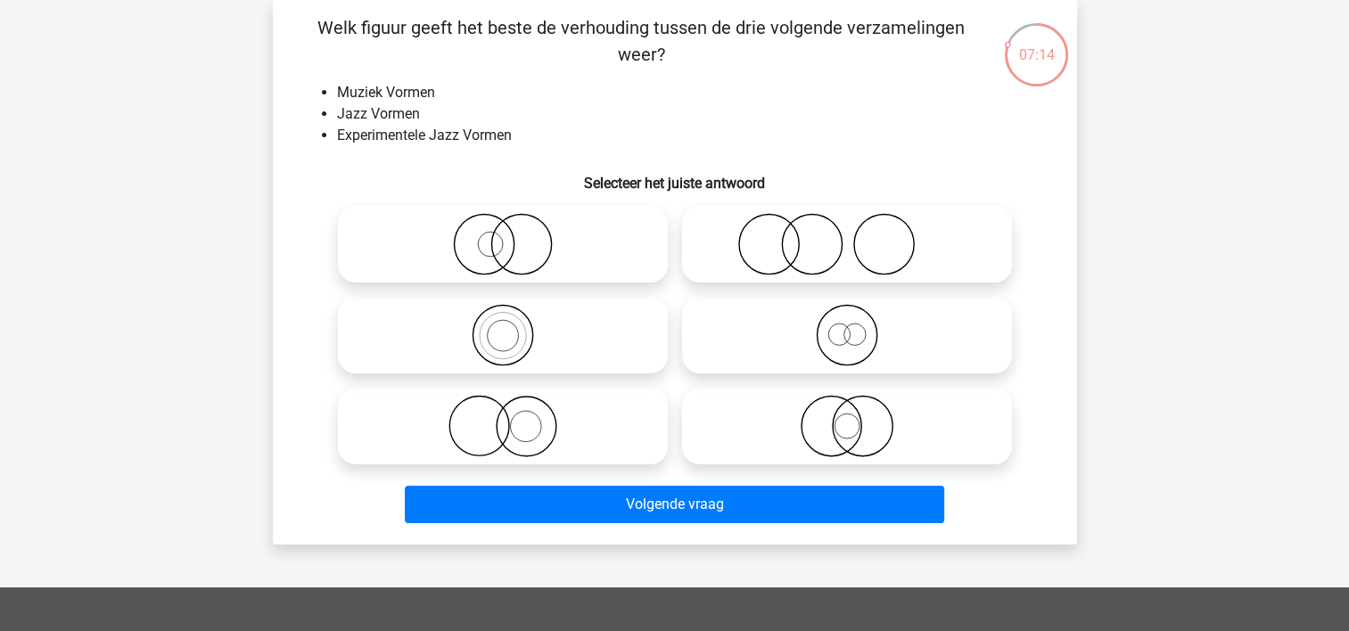
click at [750, 357] on icon at bounding box center [847, 335] width 316 height 62
click at [847, 326] on input "radio" at bounding box center [853, 321] width 12 height 12
radio input "true"
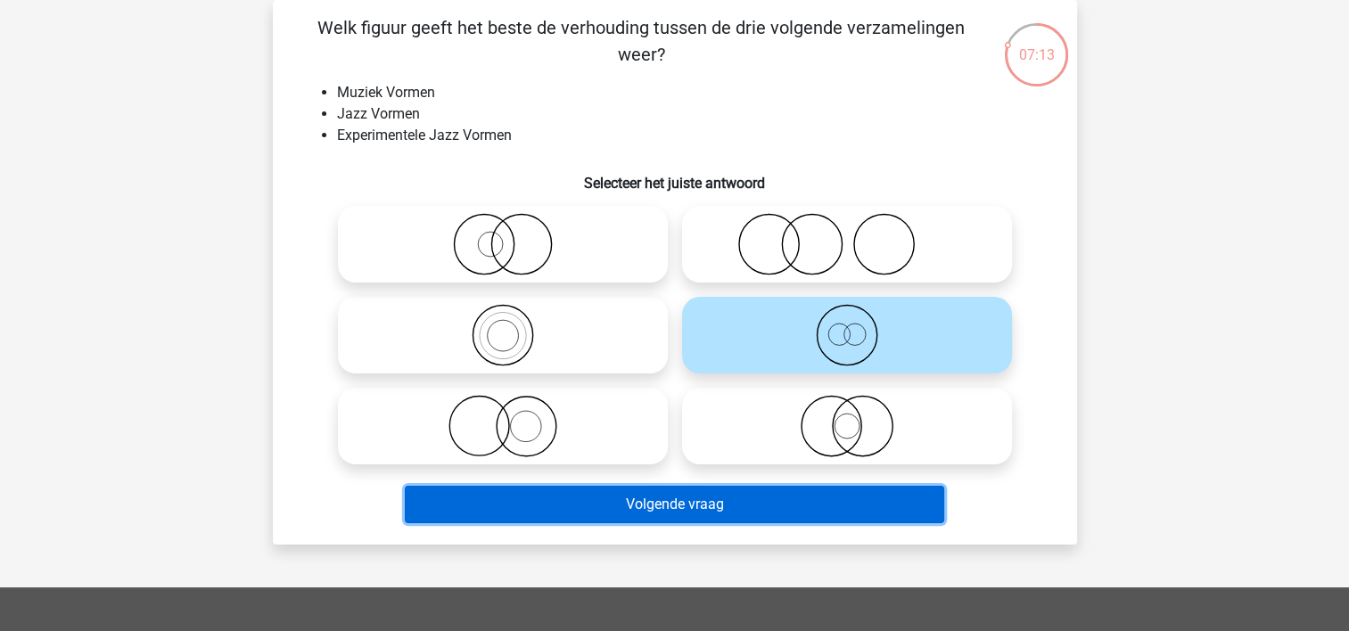
click at [647, 502] on button "Volgende vraag" at bounding box center [674, 504] width 539 height 37
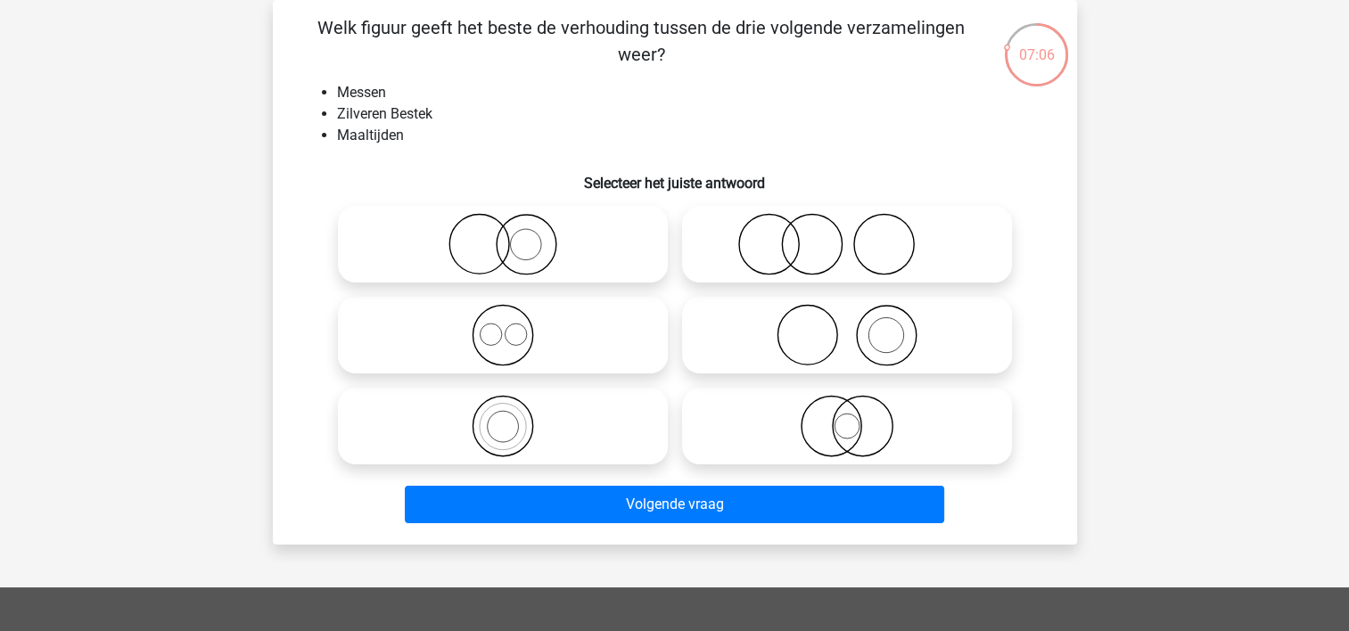
click at [740, 253] on circle at bounding box center [768, 245] width 60 height 60
click at [847, 235] on input "radio" at bounding box center [853, 230] width 12 height 12
radio input "true"
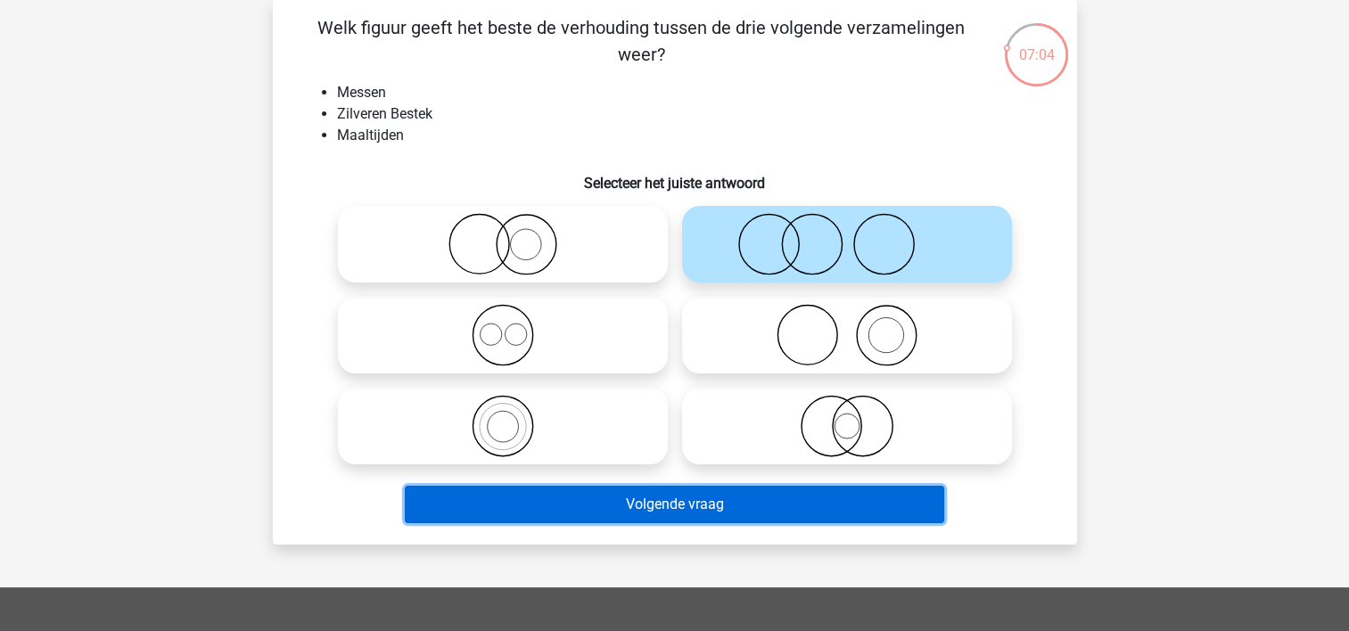
click at [612, 505] on button "Volgende vraag" at bounding box center [674, 504] width 539 height 37
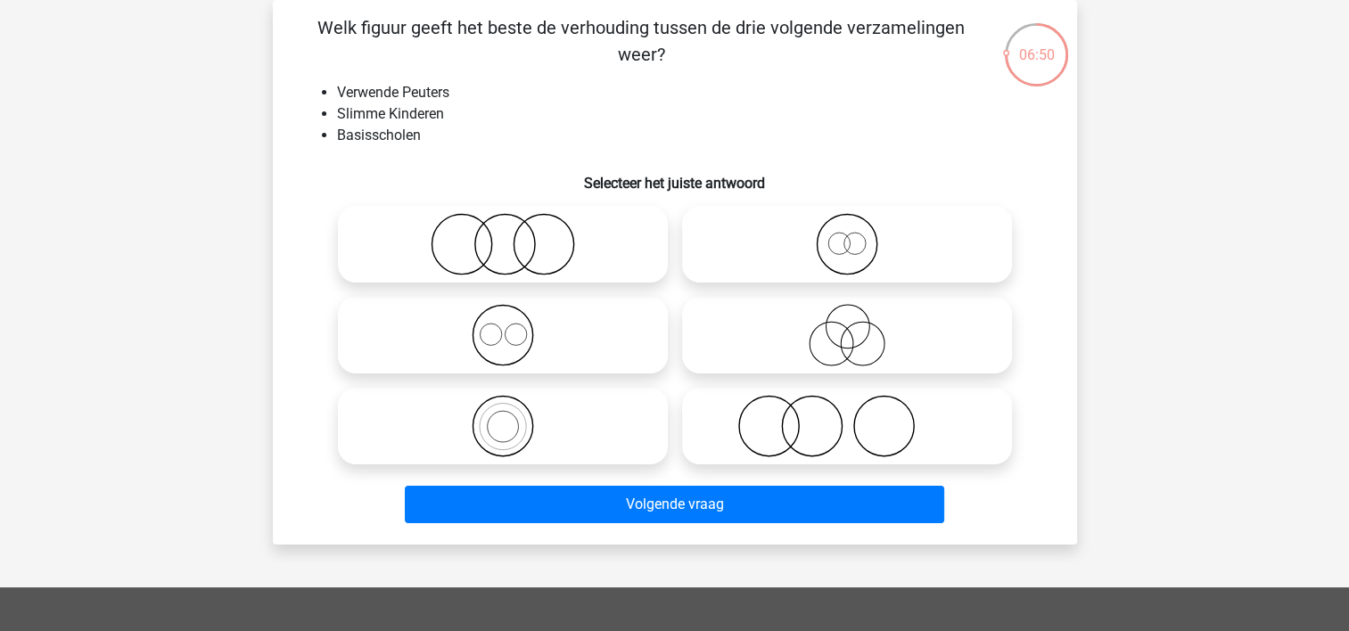
click at [786, 335] on icon at bounding box center [847, 335] width 316 height 62
click at [847, 326] on input "radio" at bounding box center [853, 321] width 12 height 12
radio input "true"
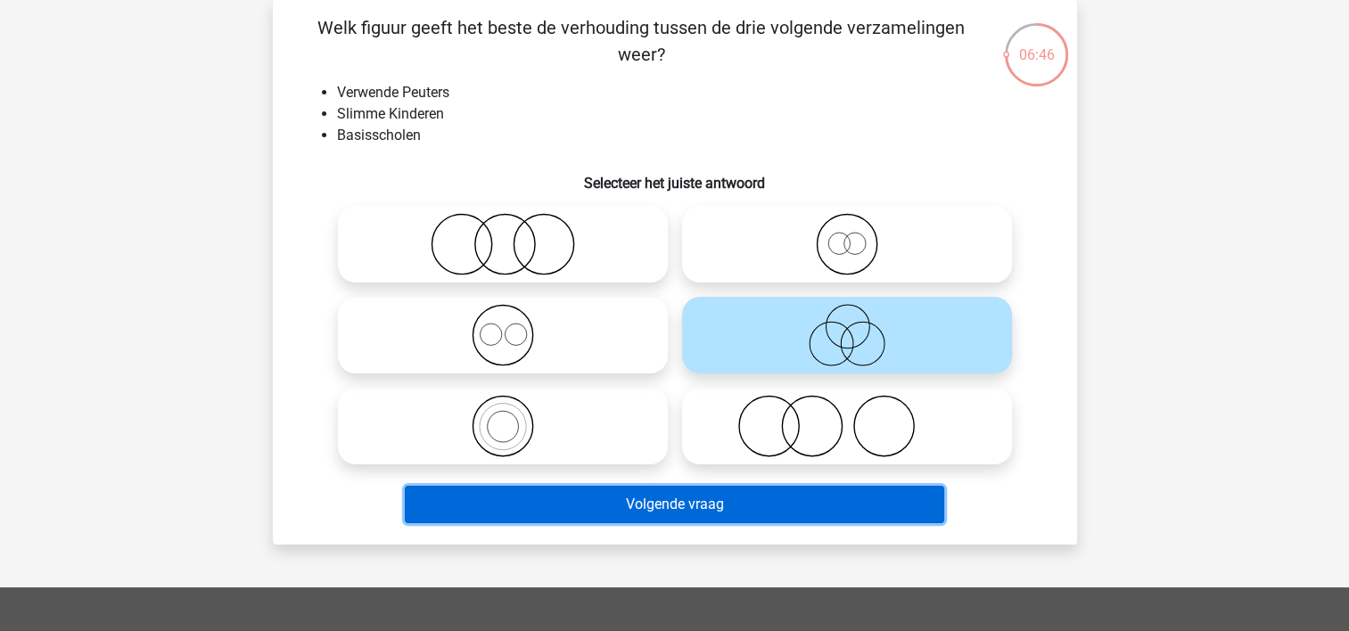
click at [668, 496] on button "Volgende vraag" at bounding box center [674, 504] width 539 height 37
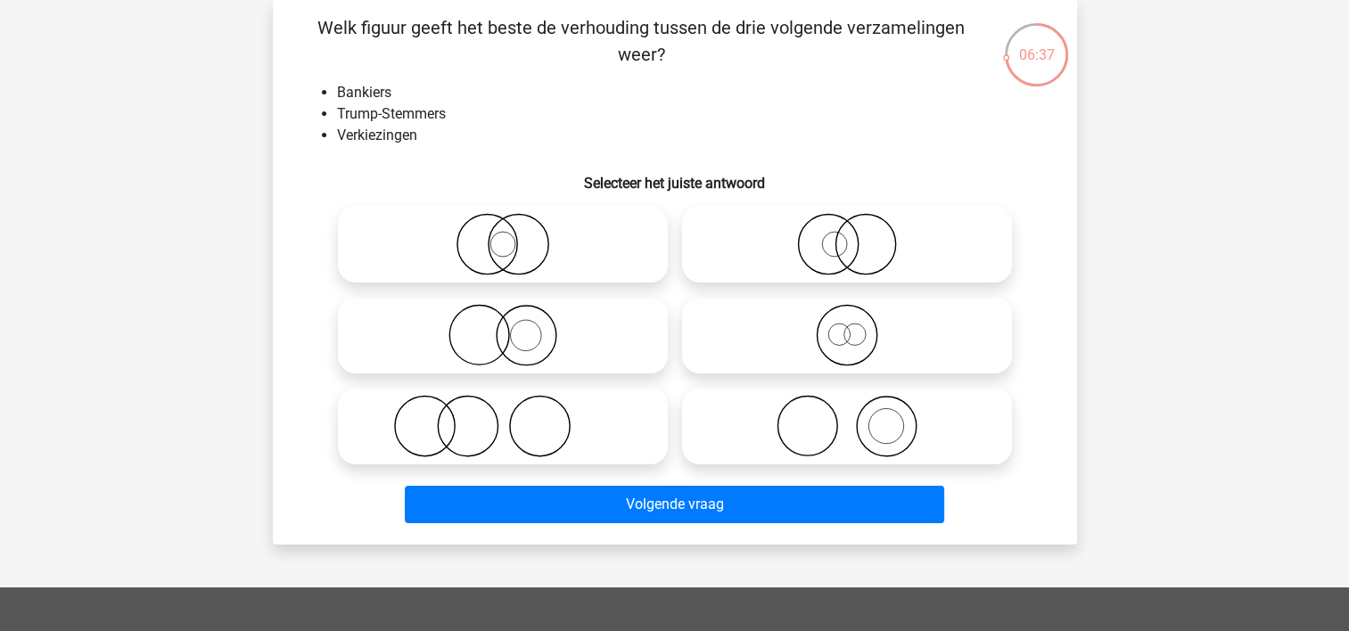
click at [743, 434] on icon at bounding box center [847, 426] width 316 height 62
click at [847, 417] on input "radio" at bounding box center [853, 412] width 12 height 12
radio input "true"
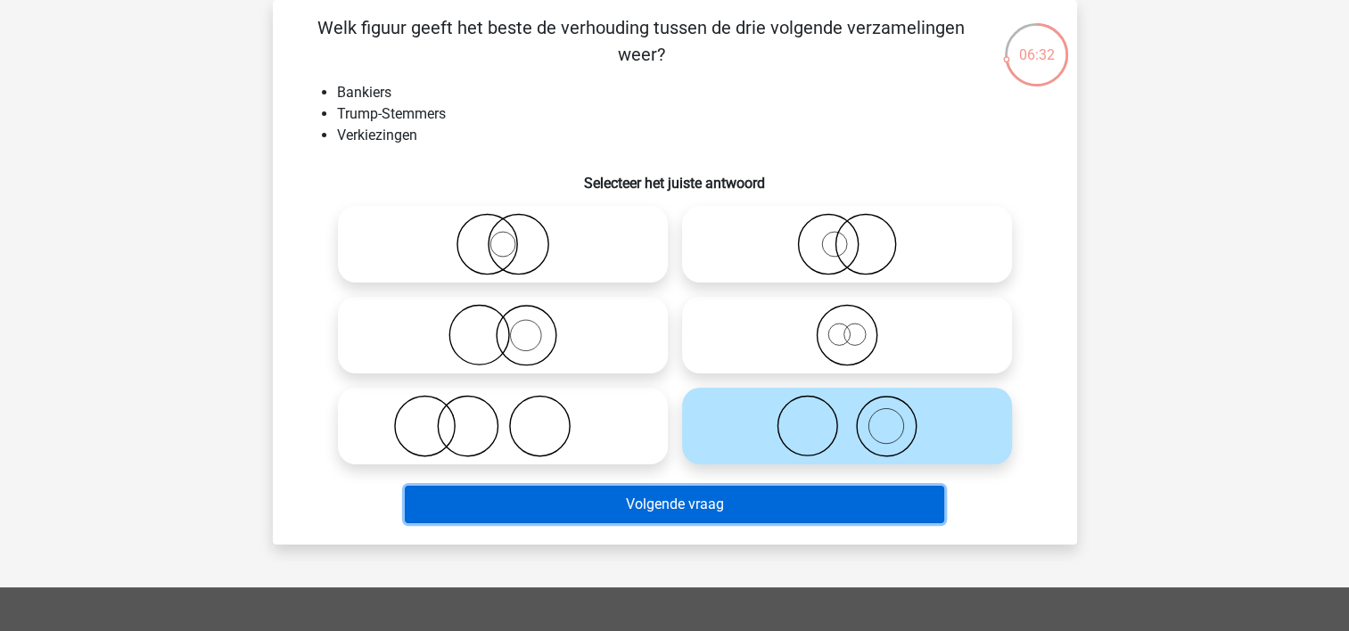
click at [698, 497] on button "Volgende vraag" at bounding box center [674, 504] width 539 height 37
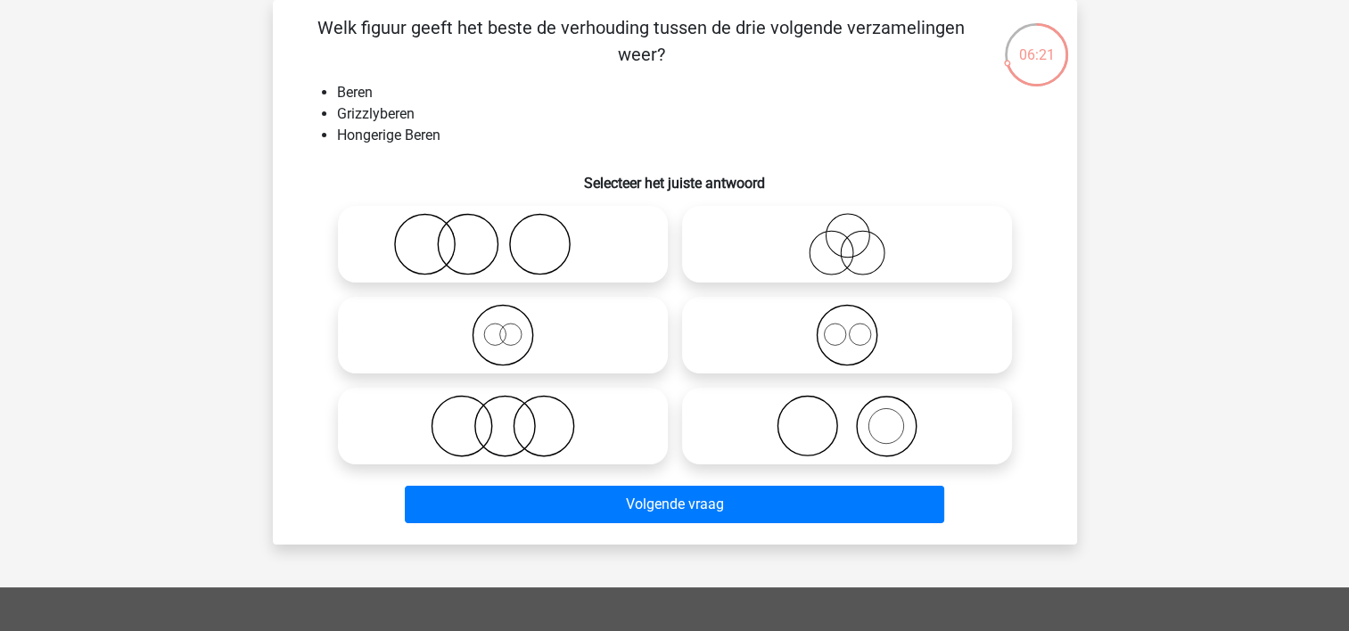
click at [801, 336] on icon at bounding box center [847, 335] width 316 height 62
click at [847, 326] on input "radio" at bounding box center [853, 321] width 12 height 12
radio input "true"
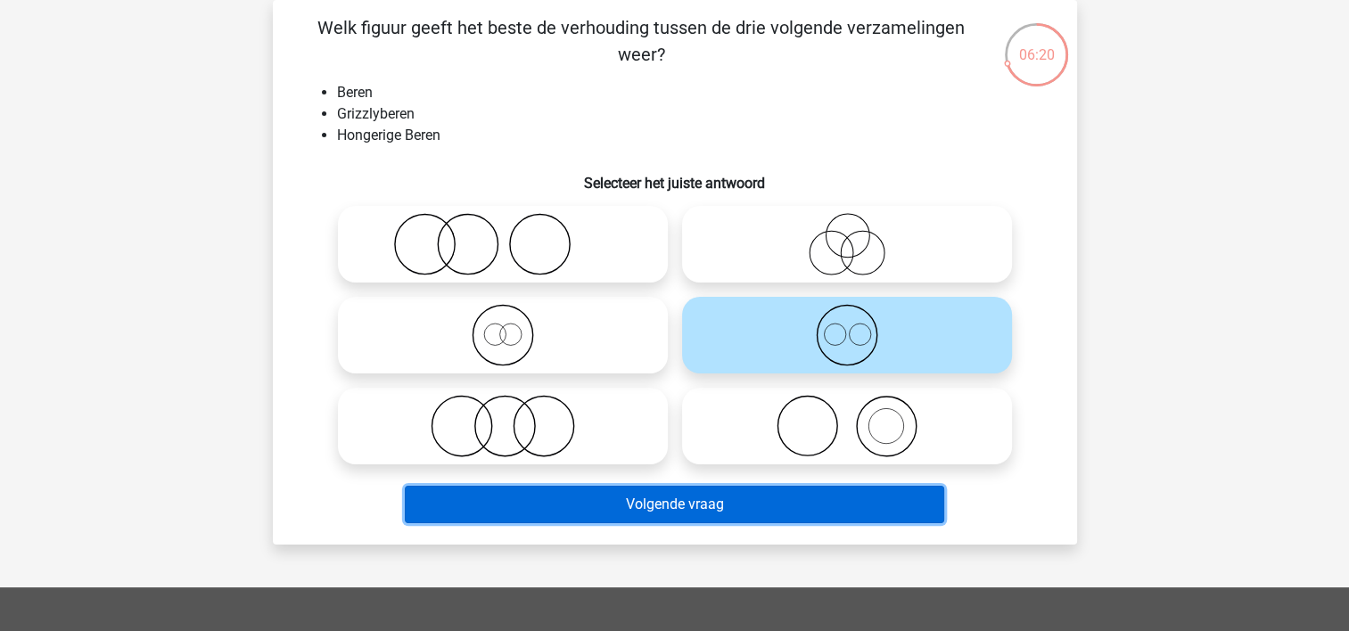
click at [697, 510] on button "Volgende vraag" at bounding box center [674, 504] width 539 height 37
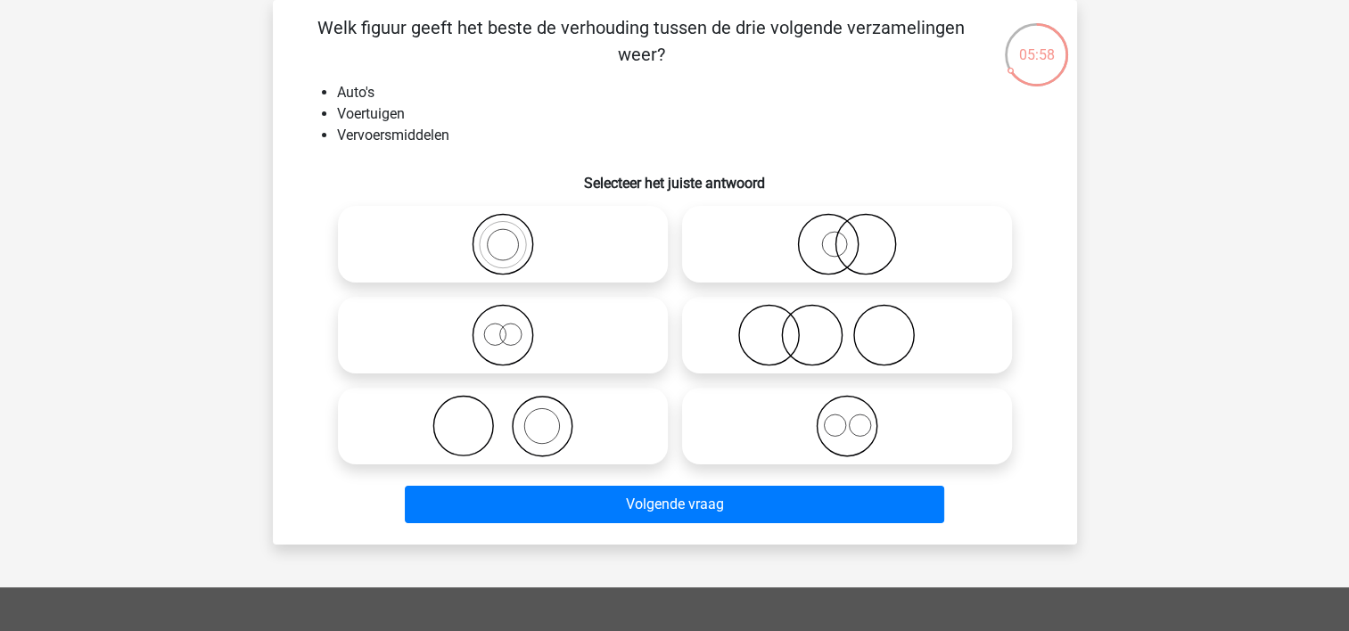
click at [521, 343] on icon at bounding box center [503, 335] width 316 height 62
click at [514, 326] on input "radio" at bounding box center [509, 321] width 12 height 12
radio input "true"
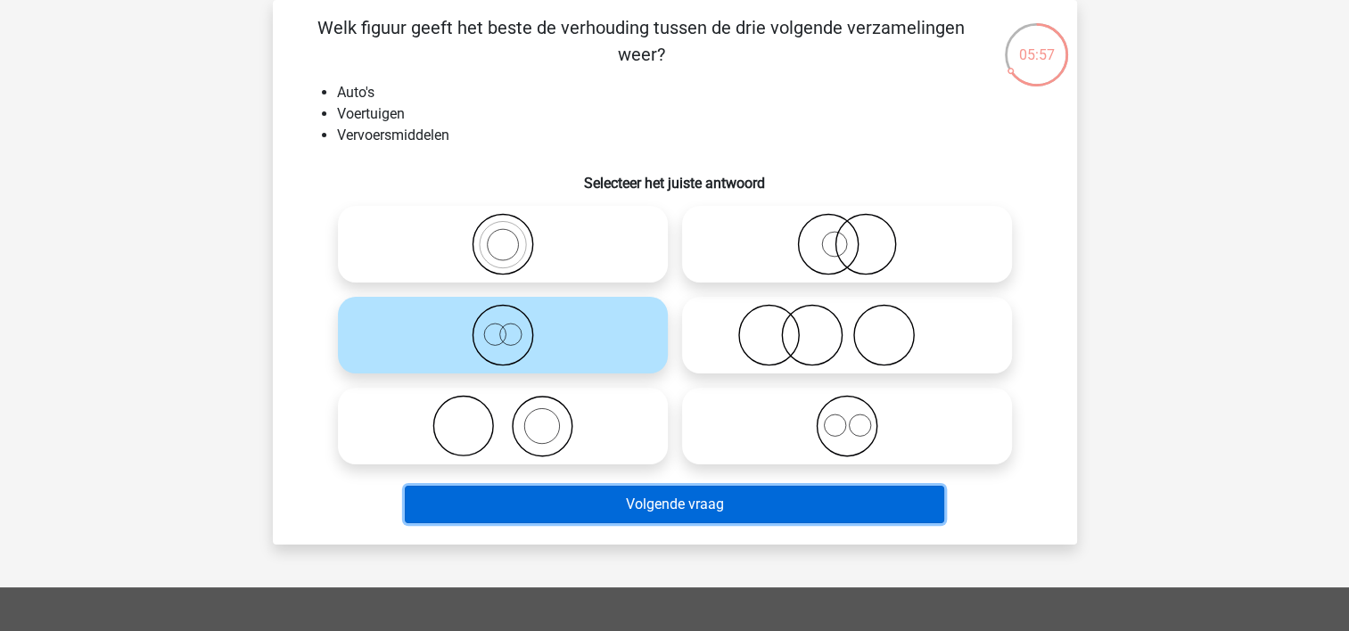
click at [520, 520] on button "Volgende vraag" at bounding box center [674, 504] width 539 height 37
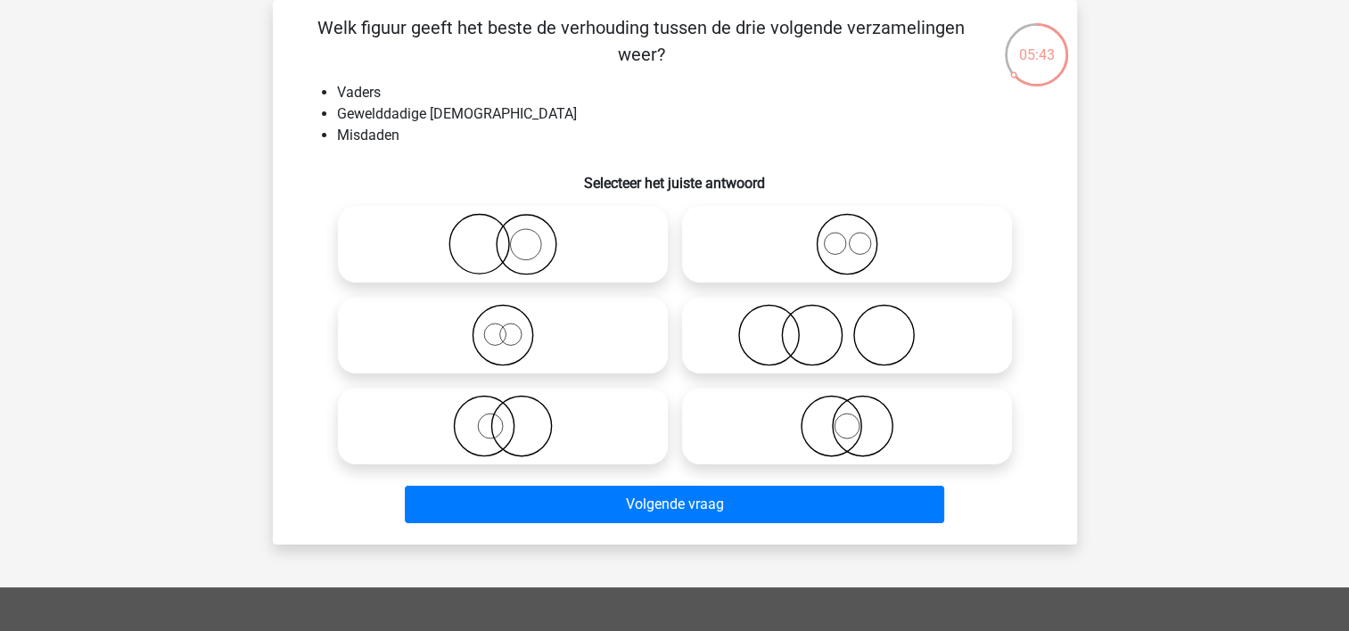
click at [510, 243] on circle at bounding box center [525, 244] width 31 height 31
click at [510, 235] on input "radio" at bounding box center [509, 230] width 12 height 12
radio input "true"
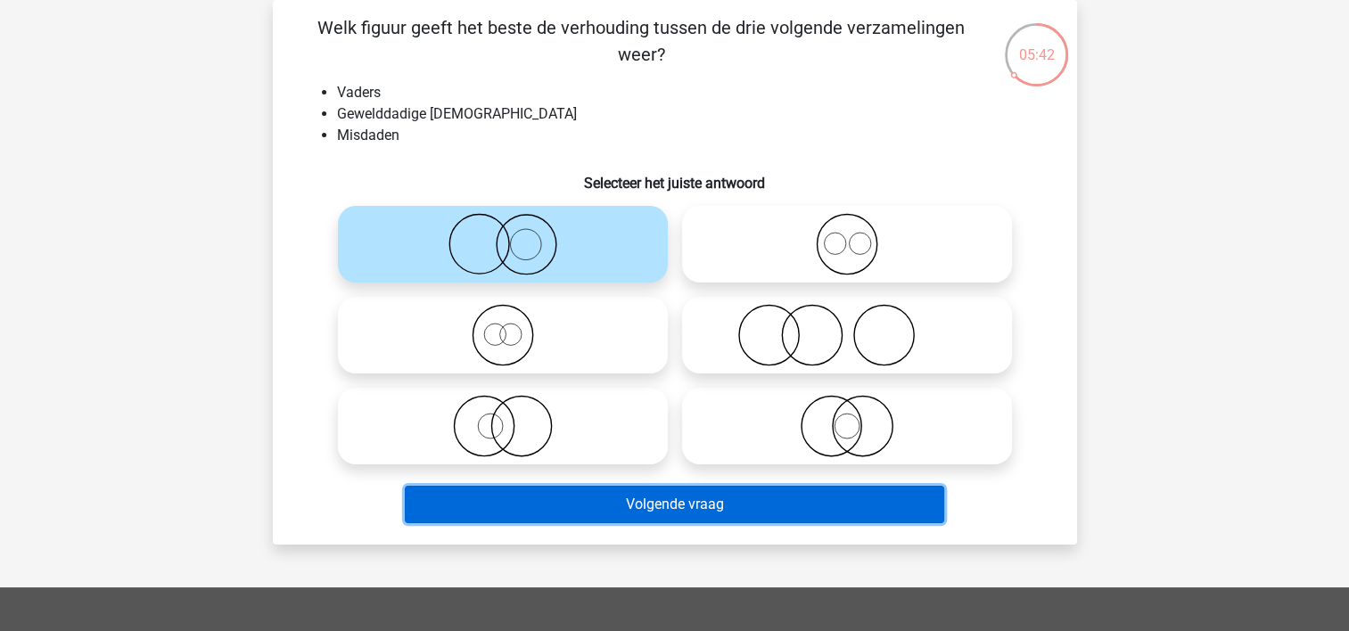
click at [570, 496] on button "Volgende vraag" at bounding box center [674, 504] width 539 height 37
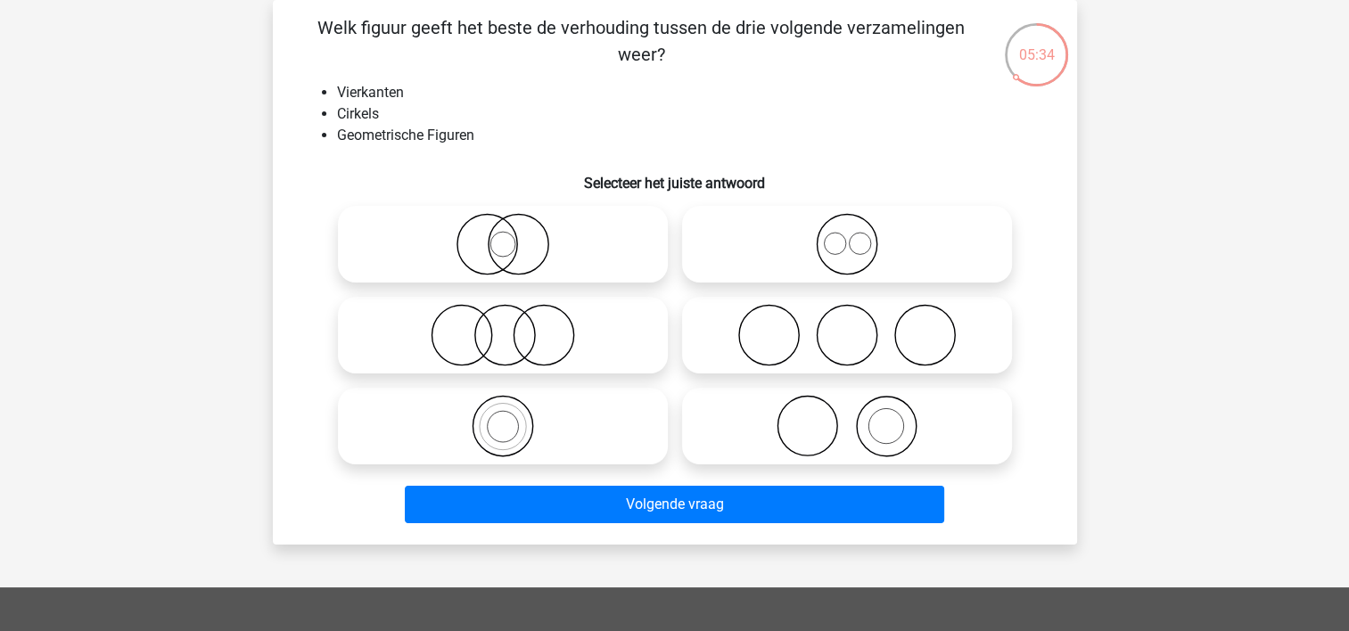
click at [731, 349] on icon at bounding box center [847, 335] width 316 height 62
click at [847, 326] on input "radio" at bounding box center [853, 321] width 12 height 12
radio input "true"
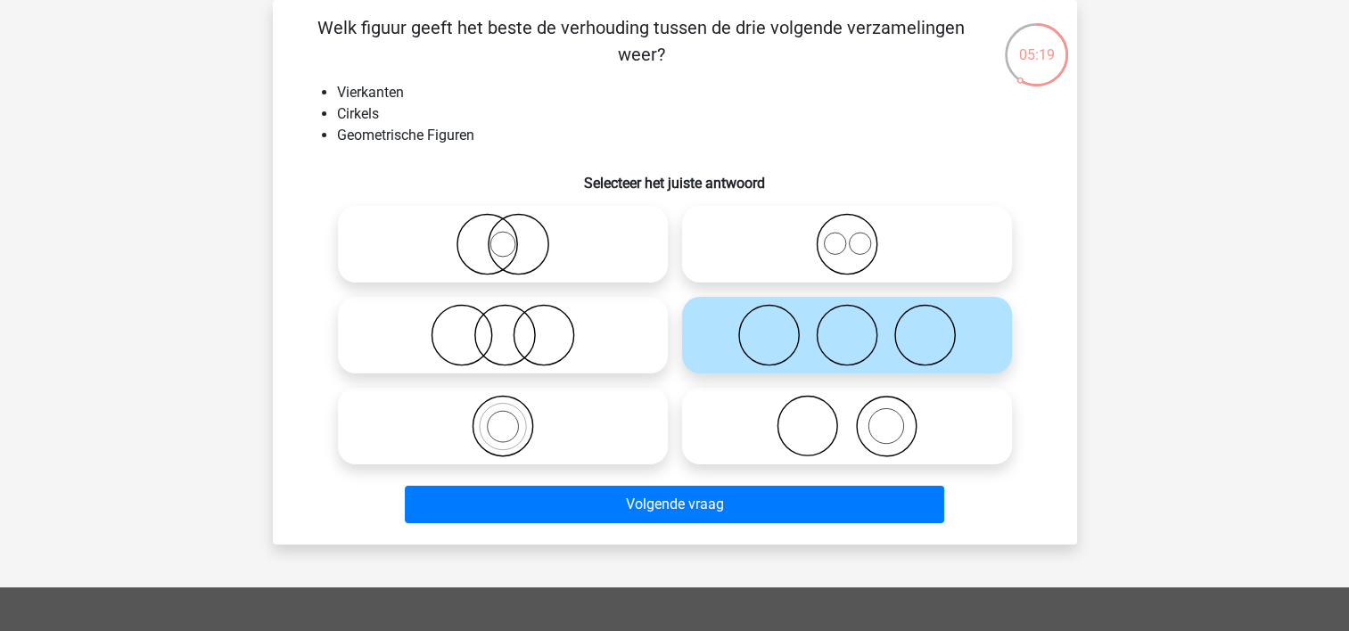
click at [736, 222] on icon at bounding box center [847, 244] width 316 height 62
click at [847, 224] on input "radio" at bounding box center [853, 230] width 12 height 12
radio input "true"
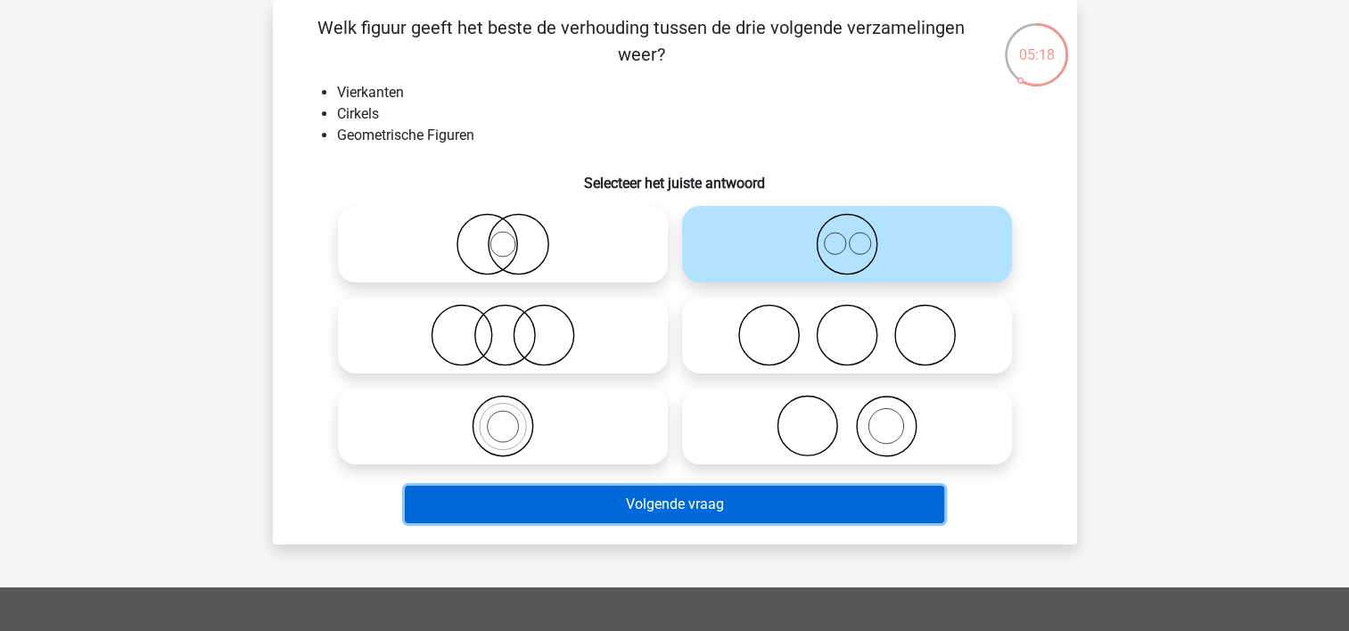
click at [605, 513] on button "Volgende vraag" at bounding box center [674, 504] width 539 height 37
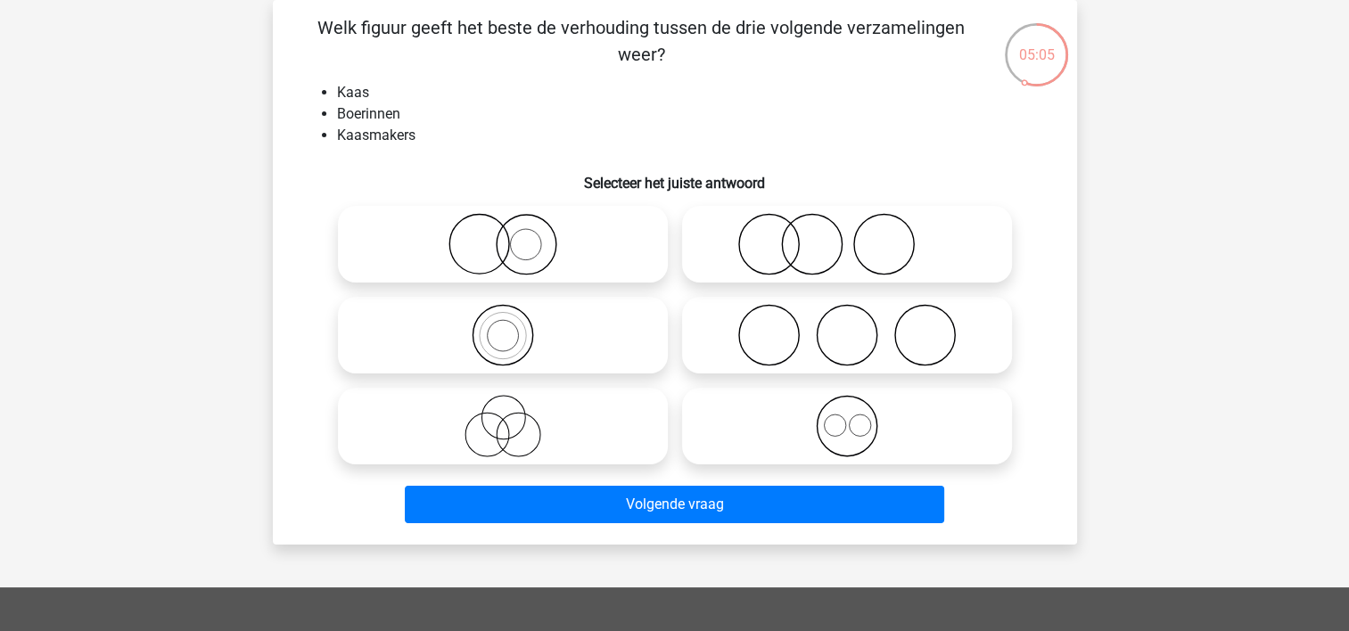
click at [780, 253] on icon at bounding box center [847, 244] width 316 height 62
click at [847, 235] on input "radio" at bounding box center [853, 230] width 12 height 12
radio input "true"
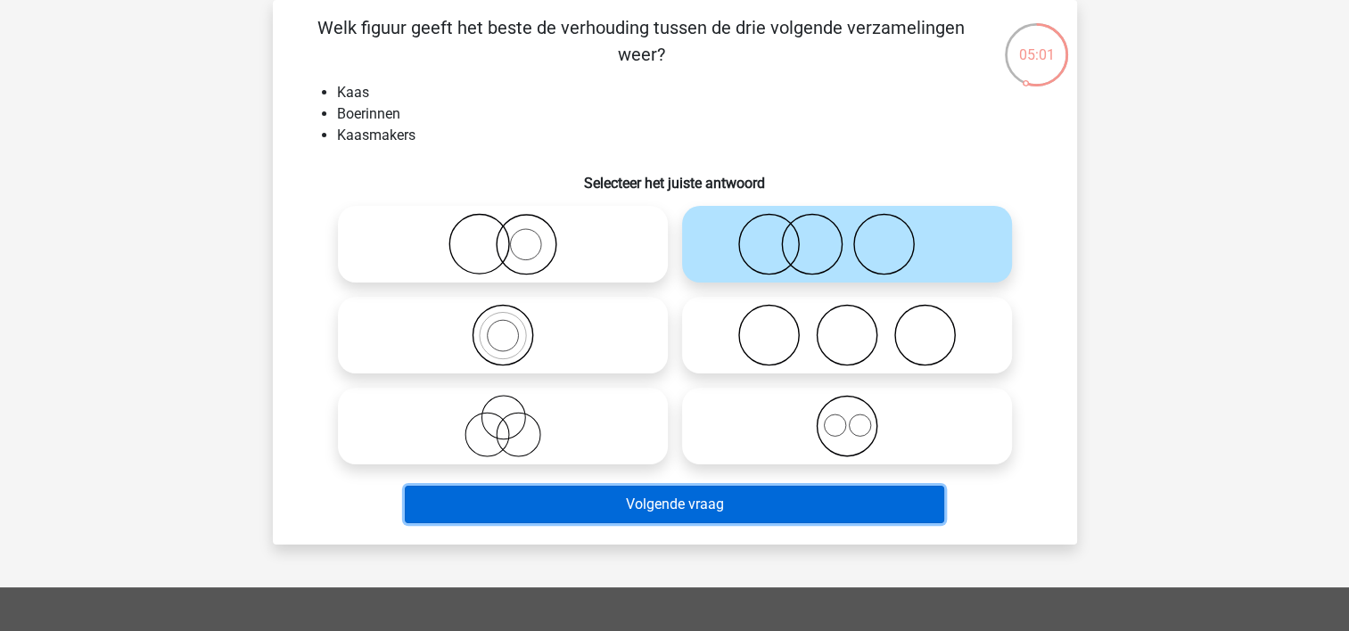
click at [727, 521] on button "Volgende vraag" at bounding box center [674, 504] width 539 height 37
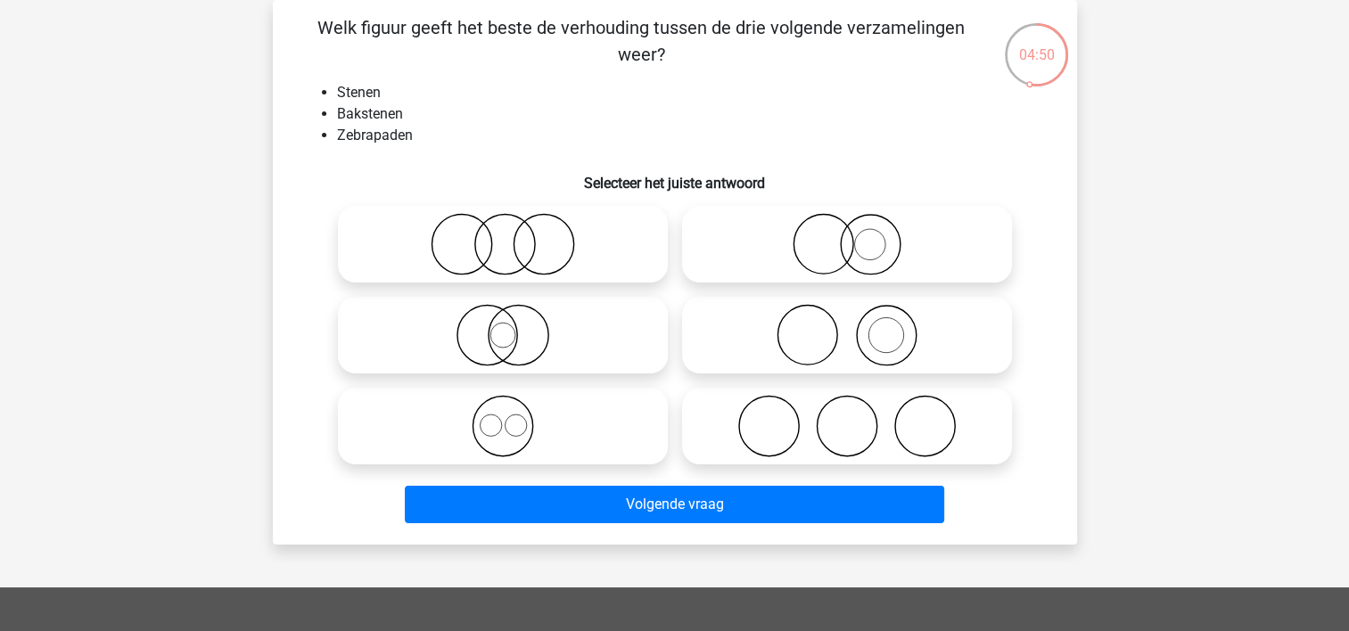
click at [771, 340] on icon at bounding box center [847, 335] width 316 height 62
click at [847, 326] on input "radio" at bounding box center [853, 321] width 12 height 12
radio input "true"
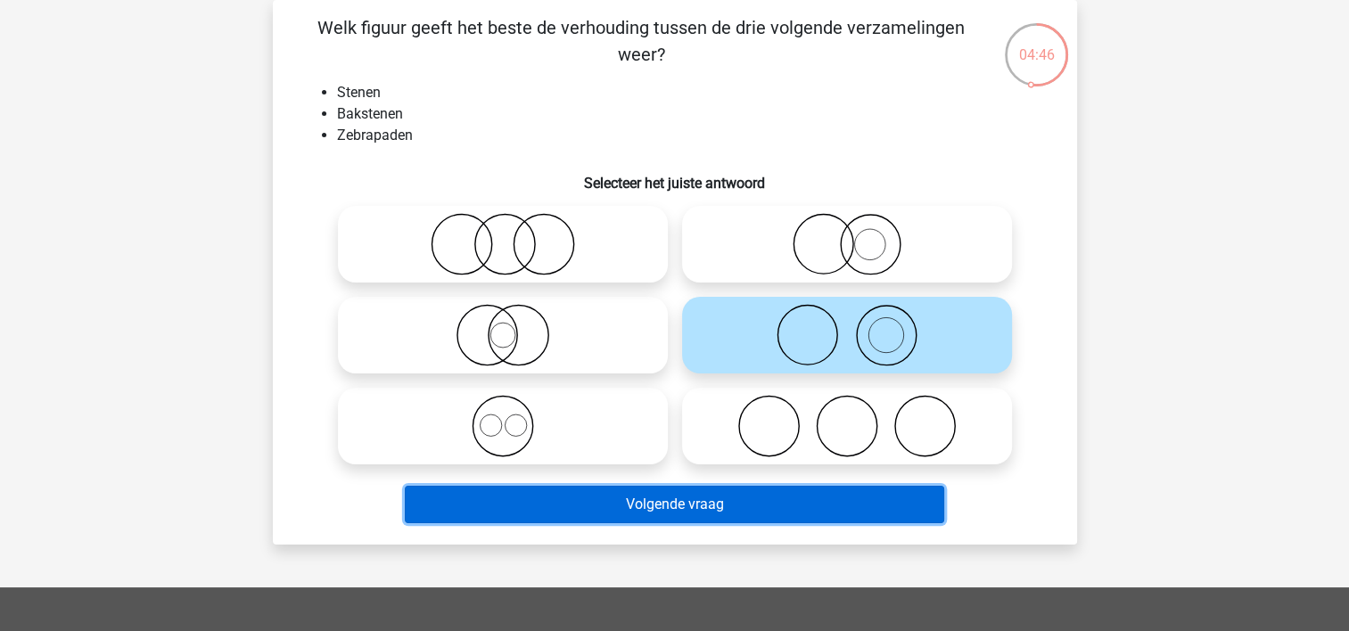
click at [680, 503] on button "Volgende vraag" at bounding box center [674, 504] width 539 height 37
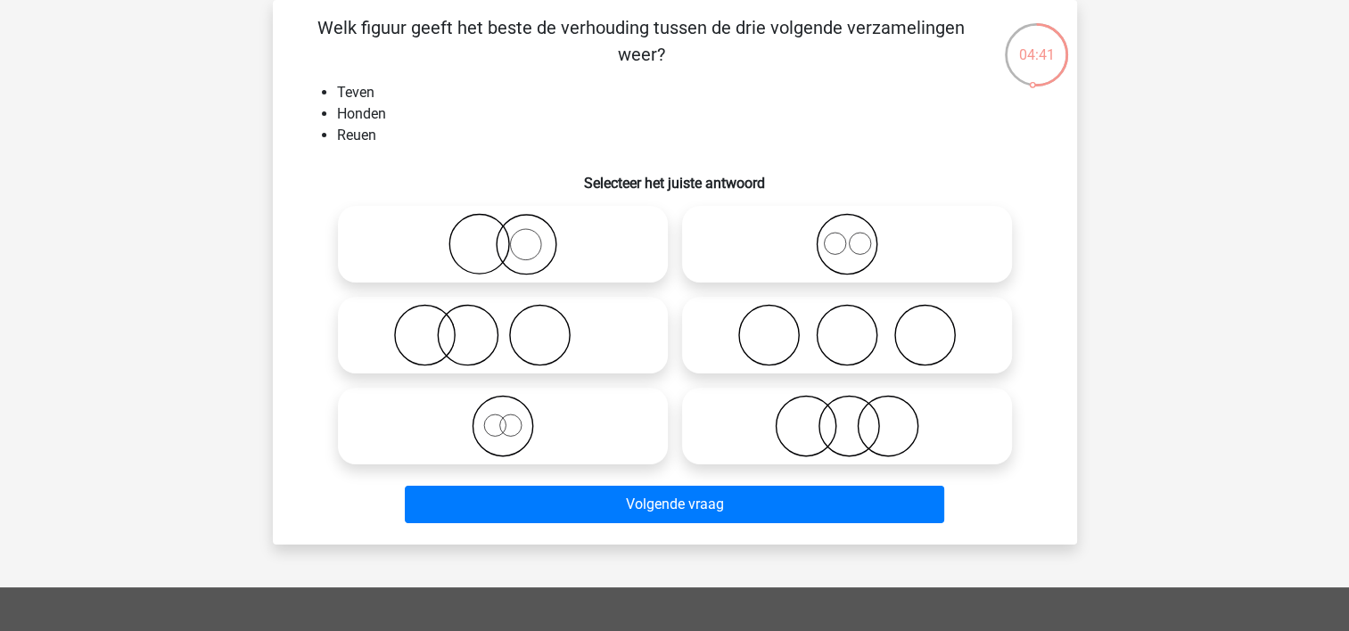
click at [739, 428] on icon at bounding box center [847, 426] width 316 height 62
click at [847, 417] on input "radio" at bounding box center [853, 412] width 12 height 12
radio input "true"
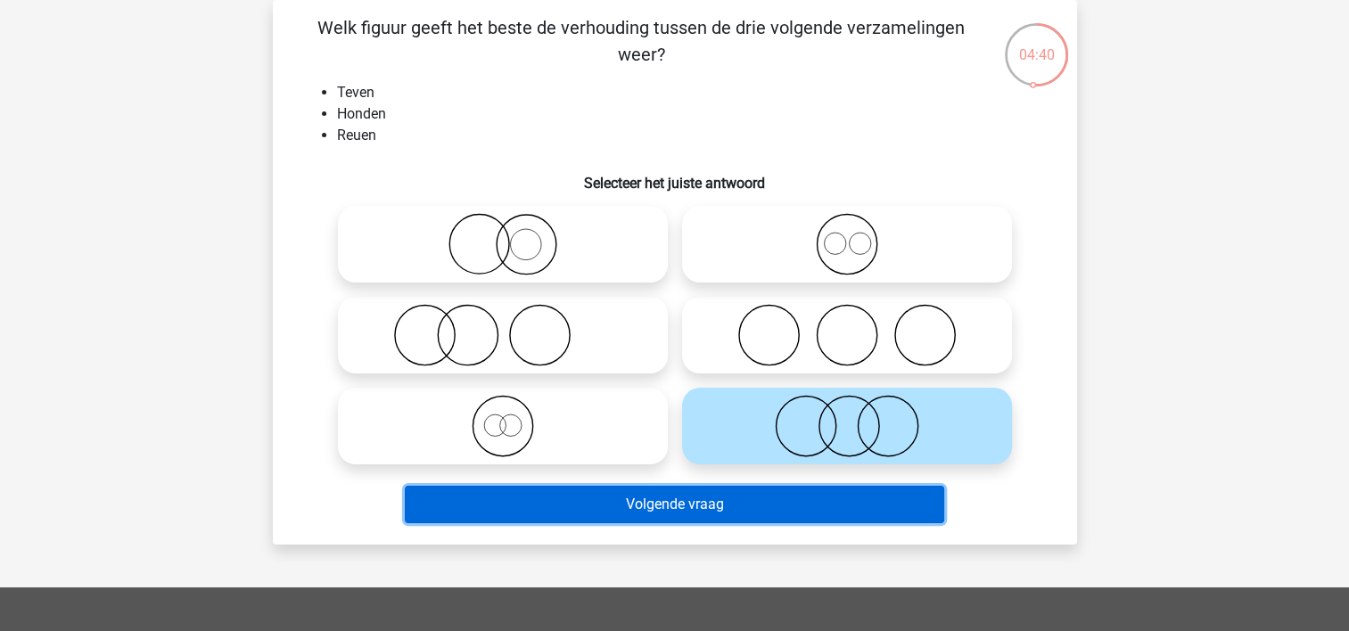
click at [648, 519] on button "Volgende vraag" at bounding box center [674, 504] width 539 height 37
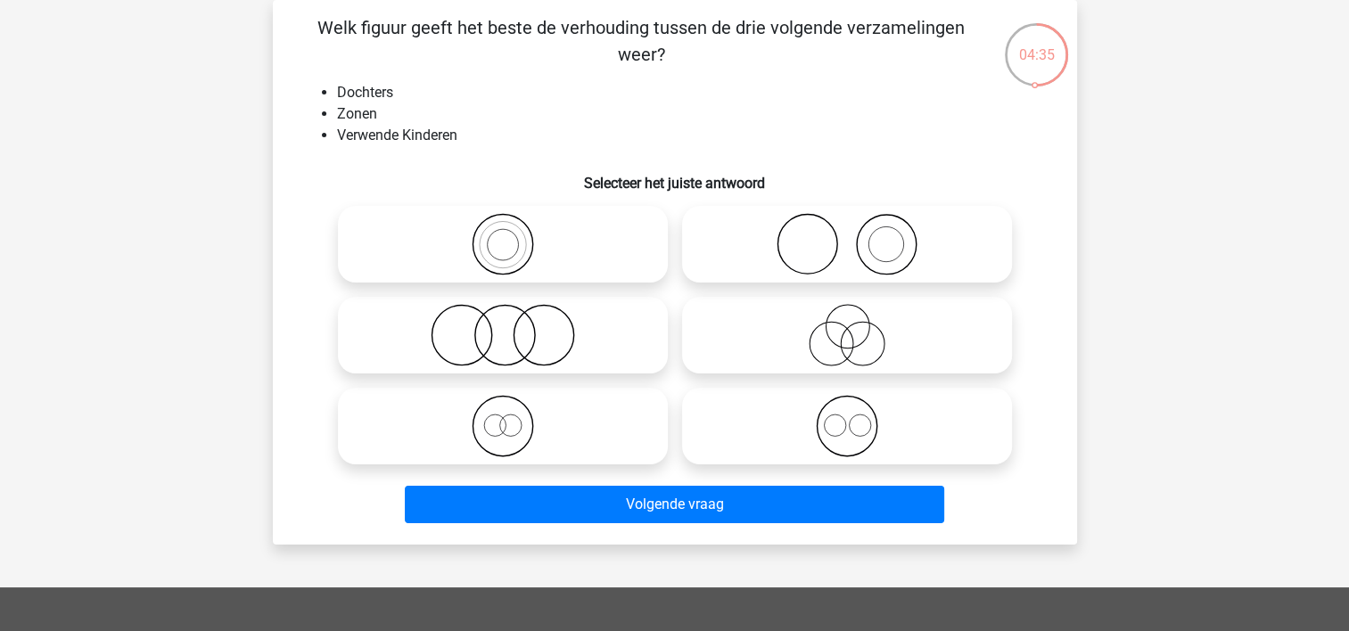
click at [514, 345] on circle at bounding box center [543, 336] width 60 height 60
click at [514, 326] on input "radio" at bounding box center [509, 321] width 12 height 12
radio input "true"
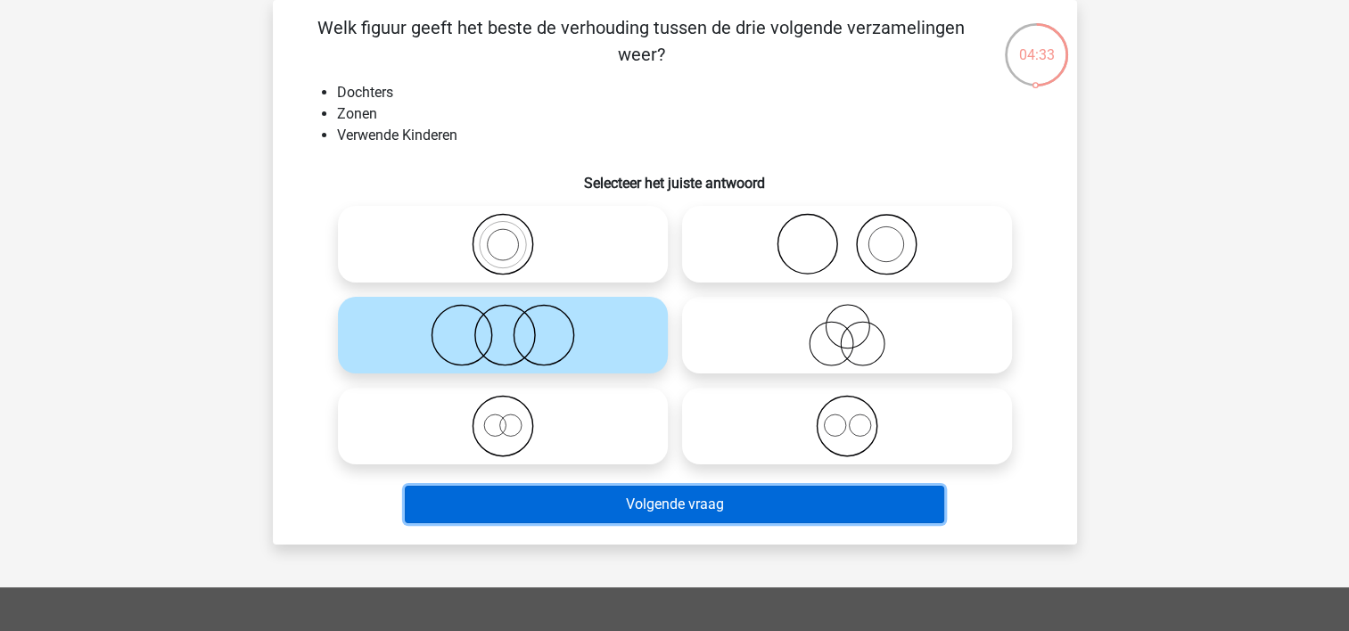
click at [628, 514] on button "Volgende vraag" at bounding box center [674, 504] width 539 height 37
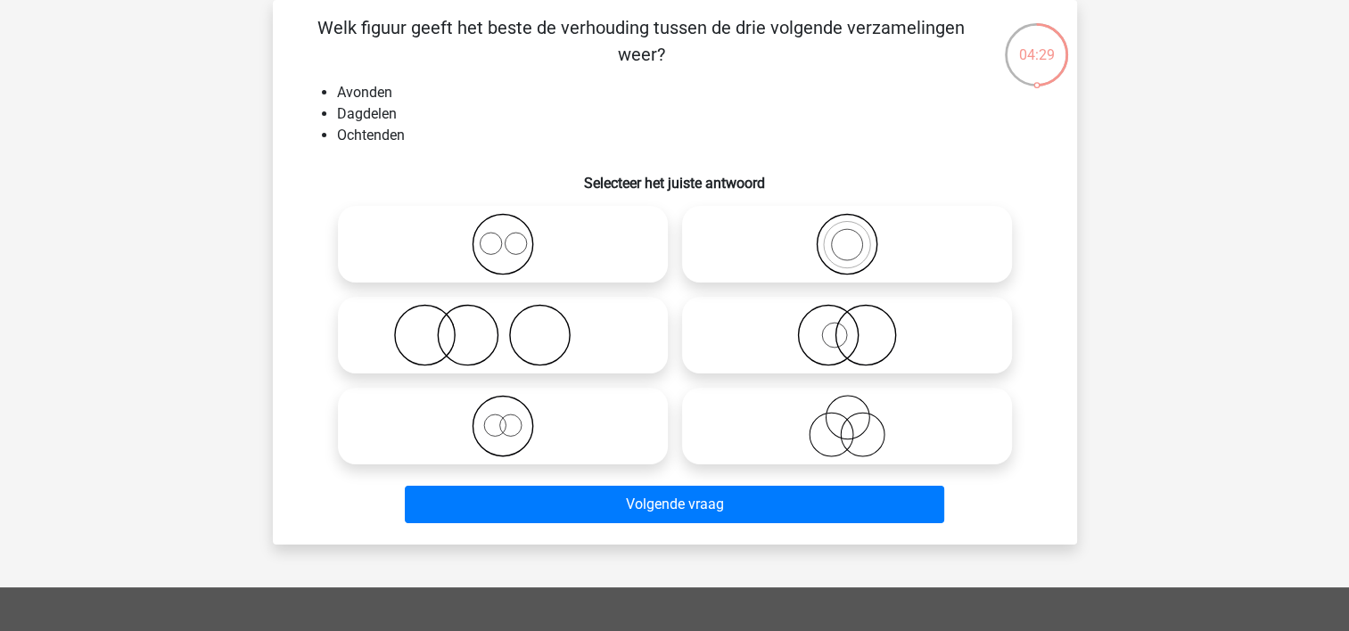
click at [507, 245] on icon at bounding box center [503, 244] width 316 height 62
click at [507, 235] on input "radio" at bounding box center [509, 230] width 12 height 12
radio input "true"
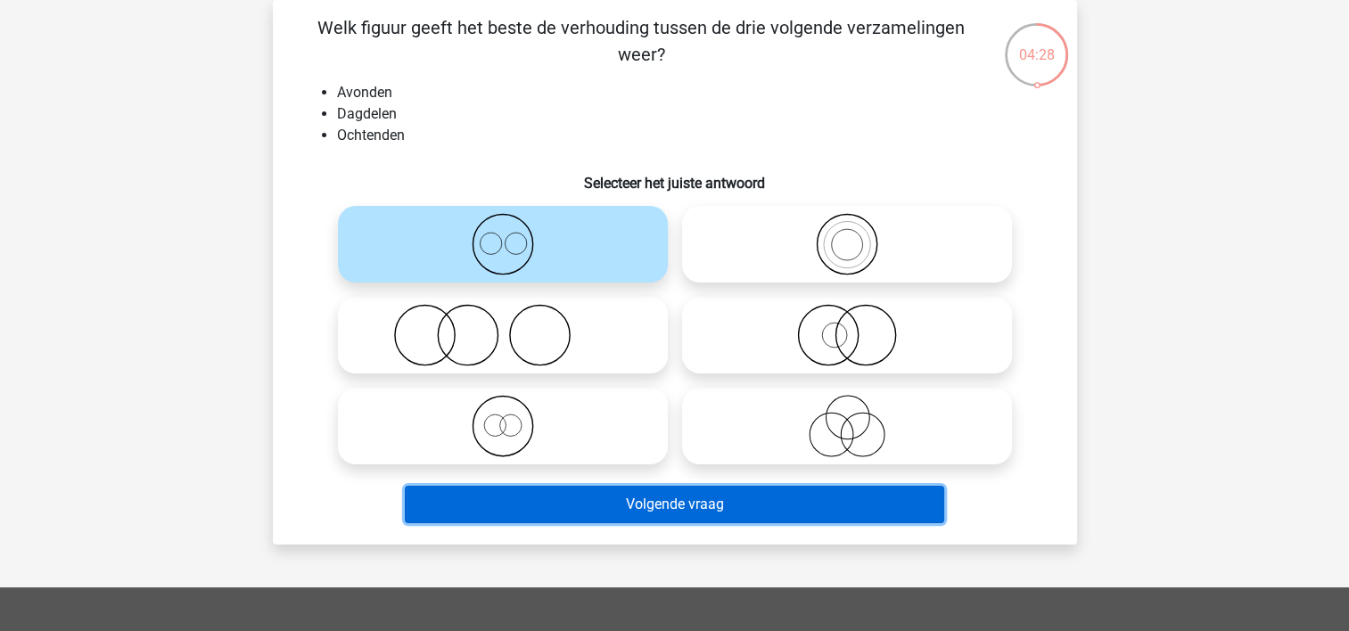
click at [603, 499] on button "Volgende vraag" at bounding box center [674, 504] width 539 height 37
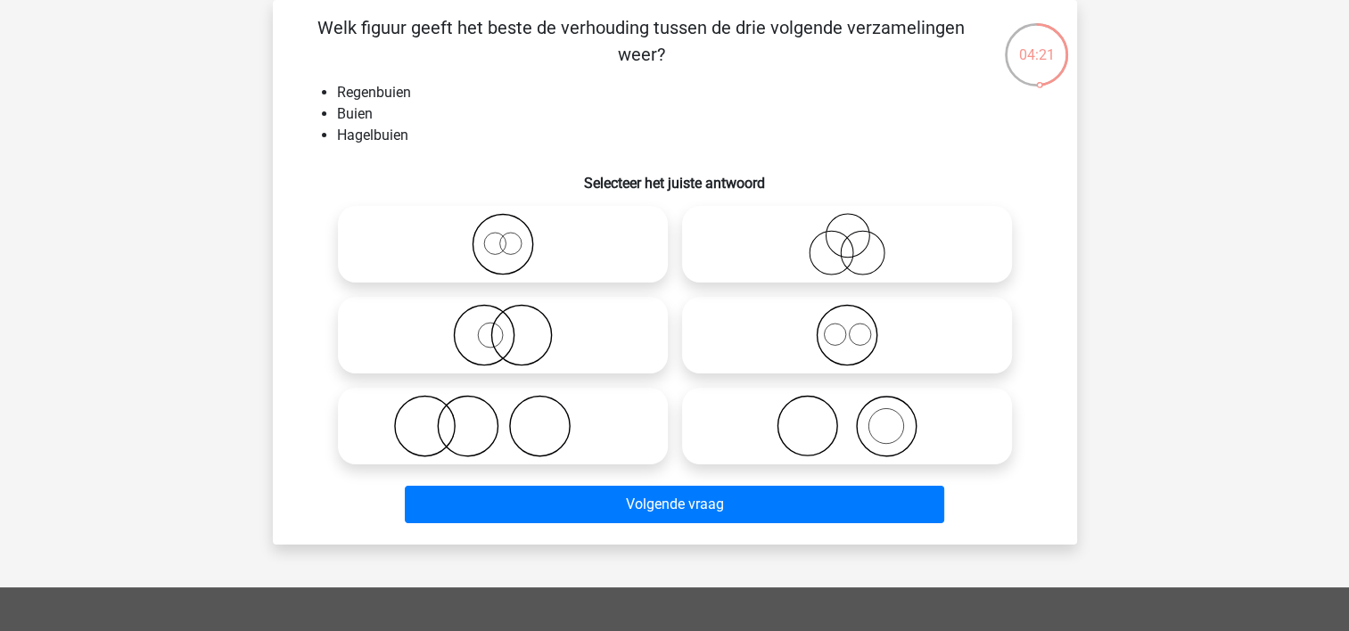
click at [785, 353] on icon at bounding box center [847, 335] width 316 height 62
click at [847, 326] on input "radio" at bounding box center [853, 321] width 12 height 12
radio input "true"
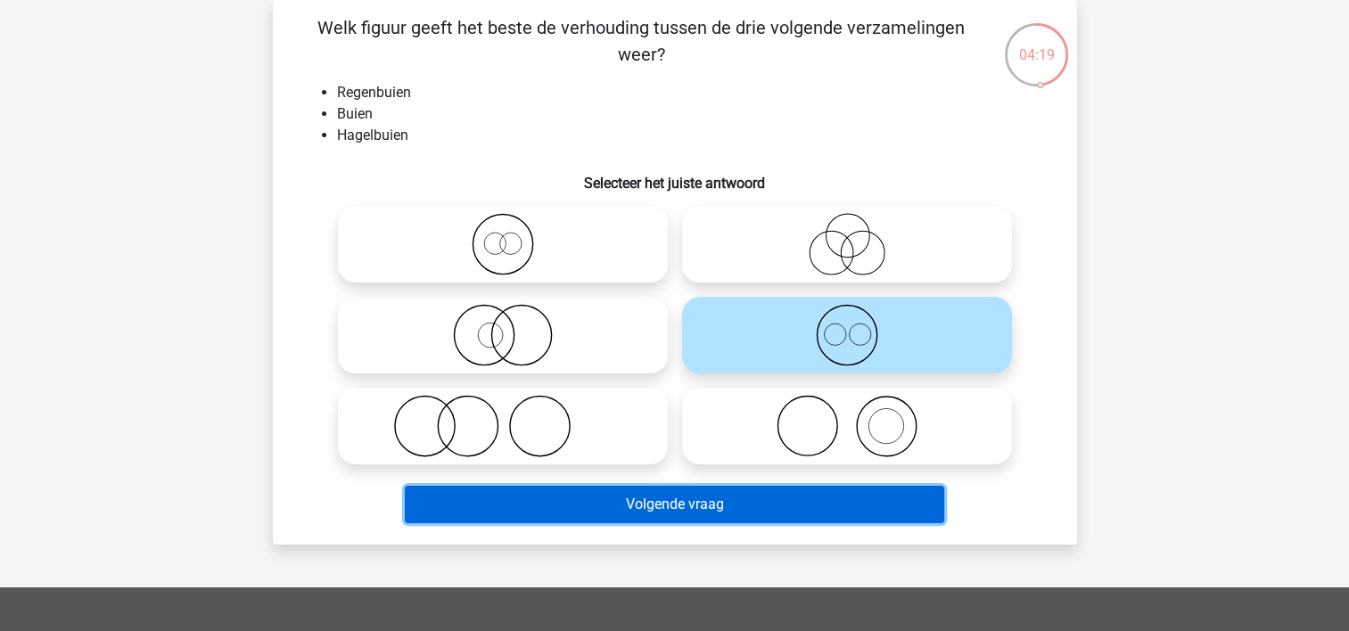
click at [650, 504] on button "Volgende vraag" at bounding box center [674, 504] width 539 height 37
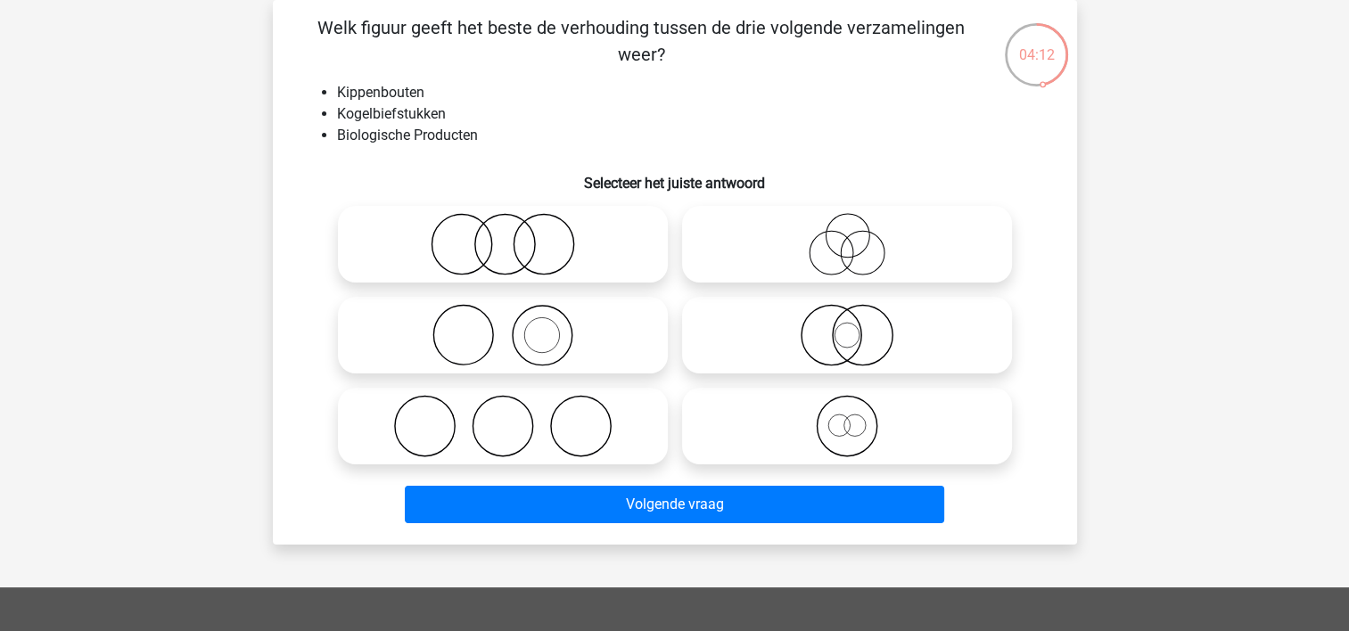
click at [615, 433] on icon at bounding box center [503, 426] width 316 height 62
click at [514, 417] on input "radio" at bounding box center [509, 412] width 12 height 12
radio input "true"
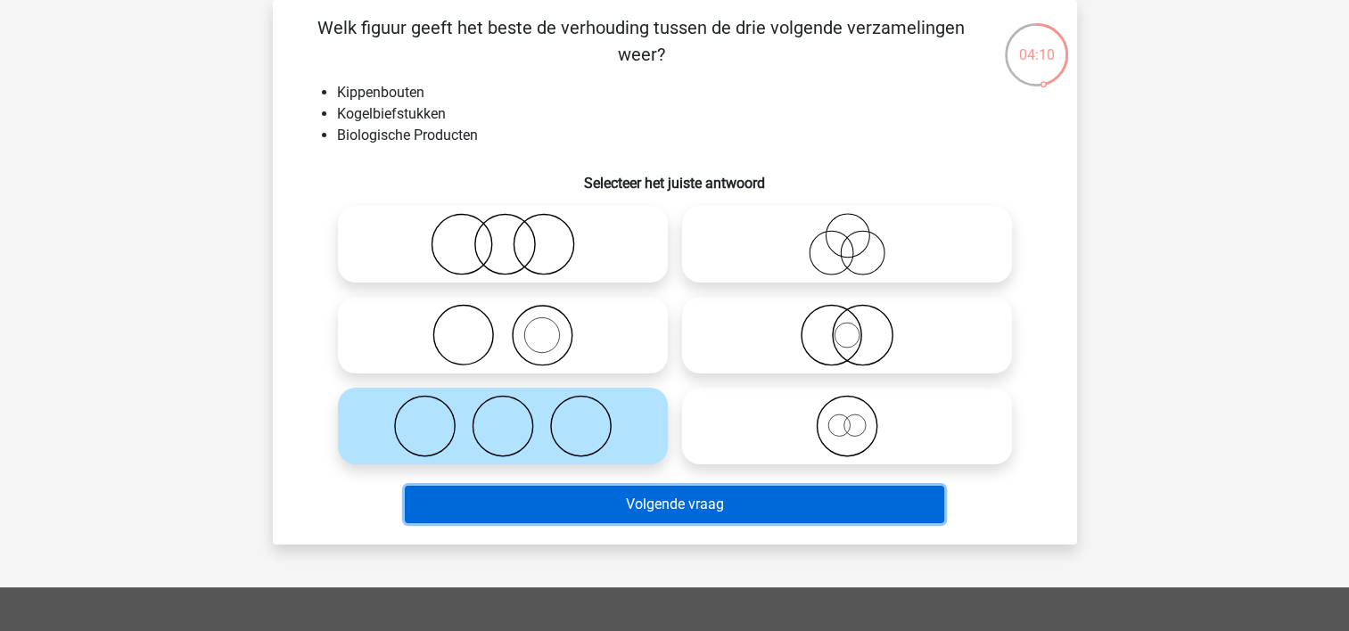
click at [624, 503] on button "Volgende vraag" at bounding box center [674, 504] width 539 height 37
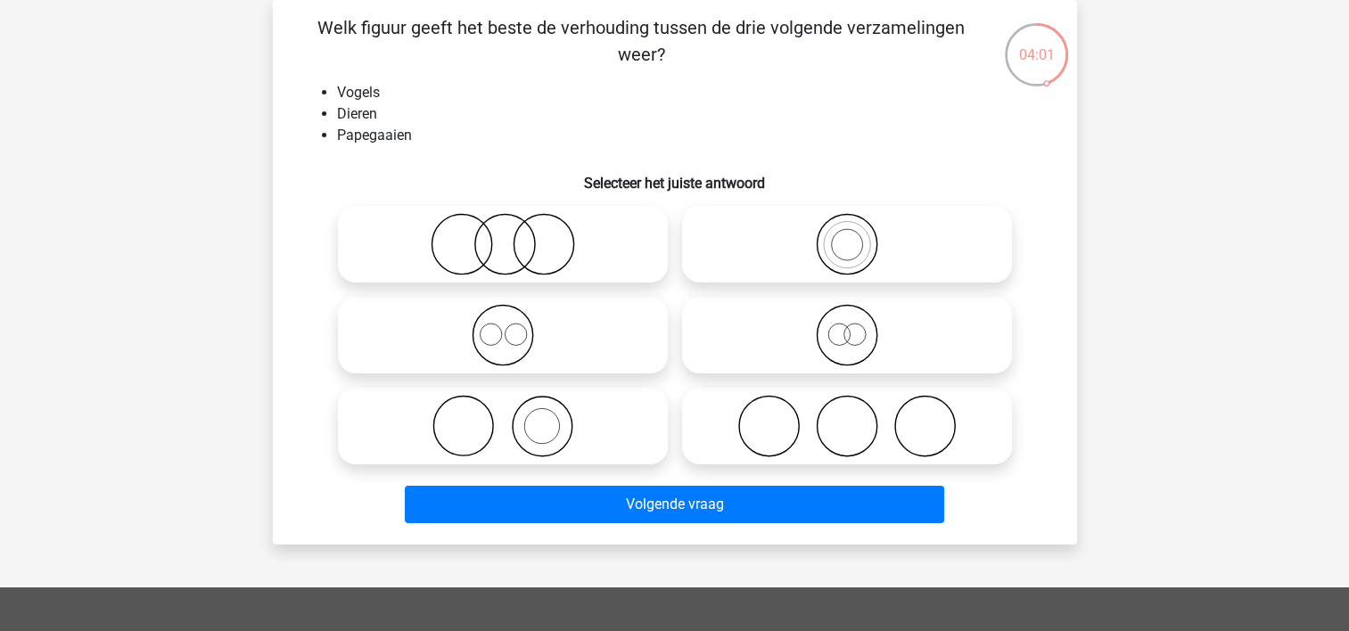
click at [725, 335] on icon at bounding box center [847, 335] width 316 height 62
click at [847, 326] on input "radio" at bounding box center [853, 321] width 12 height 12
radio input "true"
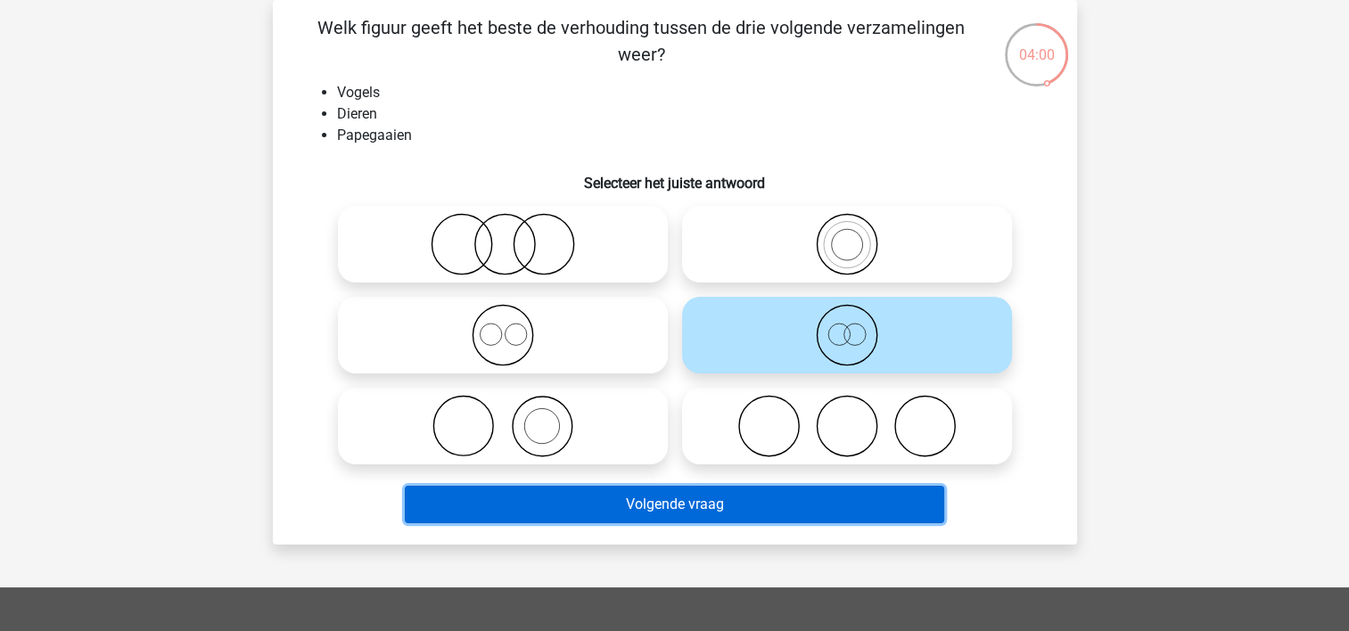
click at [624, 505] on button "Volgende vraag" at bounding box center [674, 504] width 539 height 37
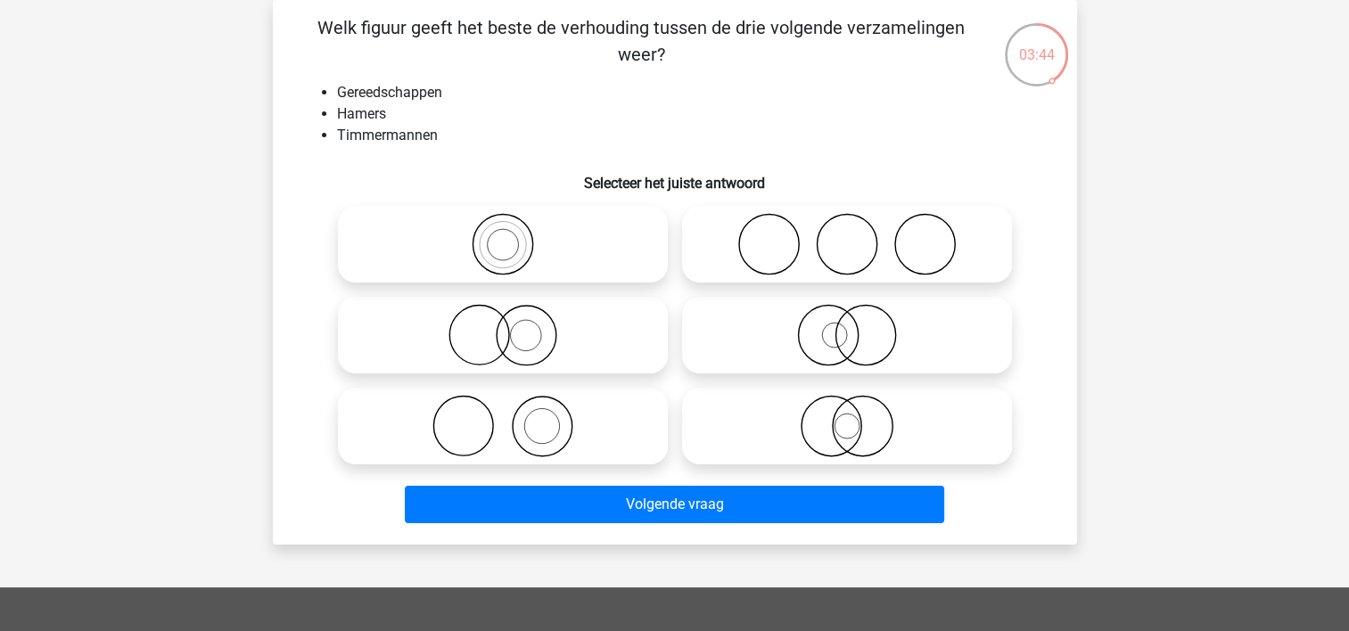
click at [525, 334] on icon at bounding box center [503, 335] width 316 height 62
click at [514, 326] on input "radio" at bounding box center [509, 321] width 12 height 12
radio input "true"
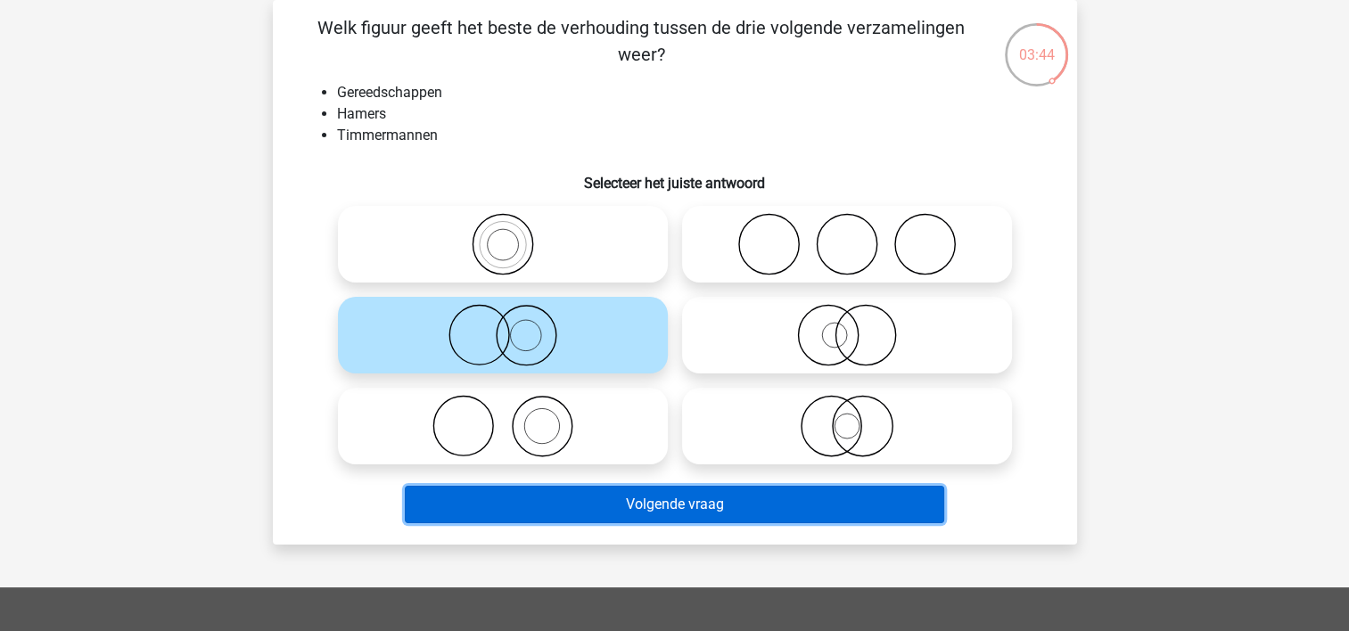
click at [570, 493] on button "Volgende vraag" at bounding box center [674, 504] width 539 height 37
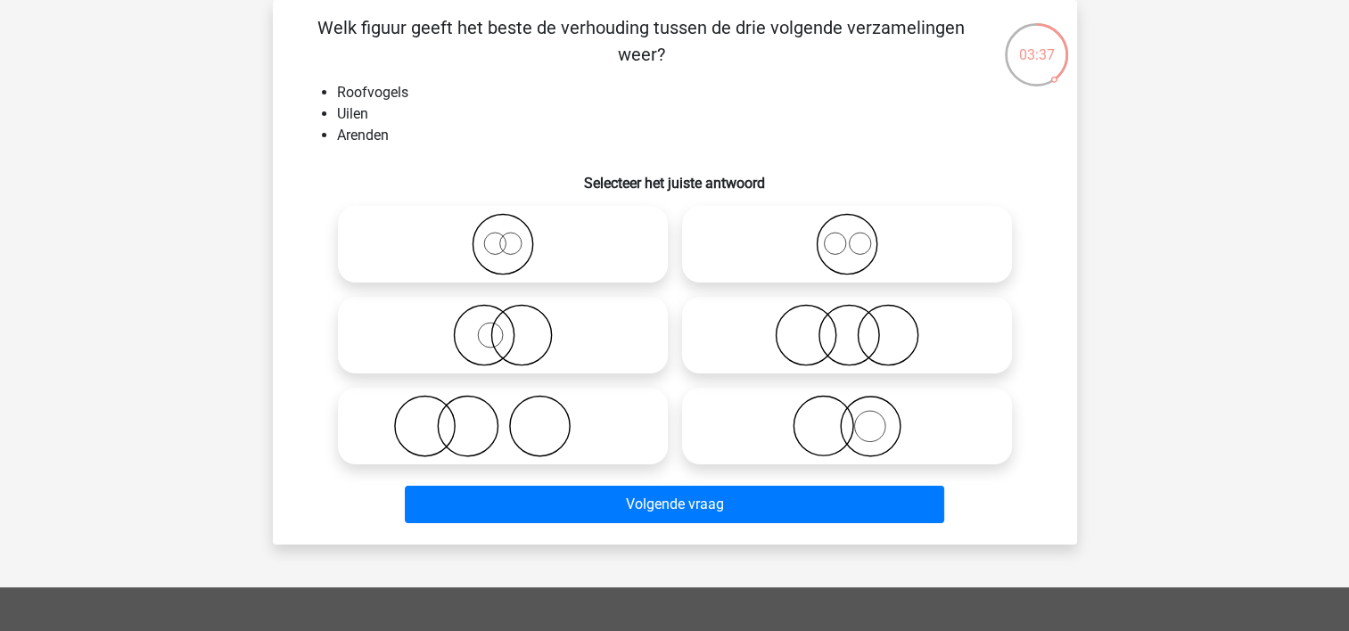
click at [750, 260] on icon at bounding box center [847, 244] width 316 height 62
click at [847, 235] on input "radio" at bounding box center [853, 230] width 12 height 12
radio input "true"
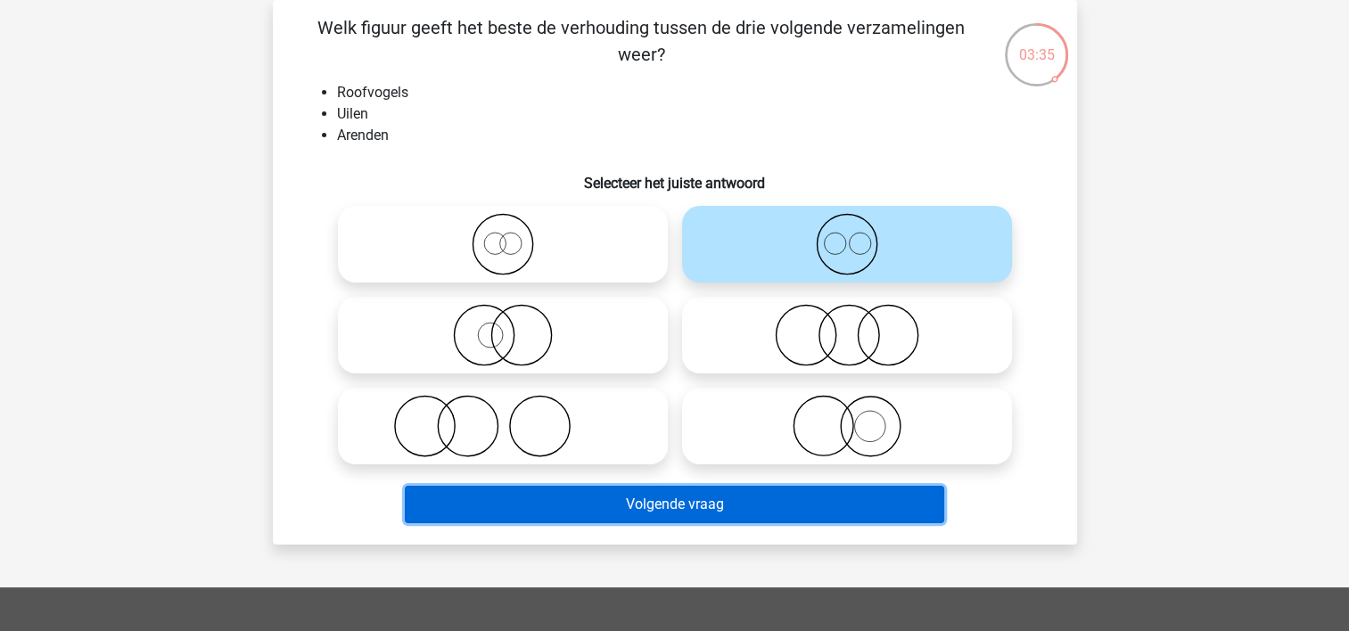
click at [656, 495] on button "Volgende vraag" at bounding box center [674, 504] width 539 height 37
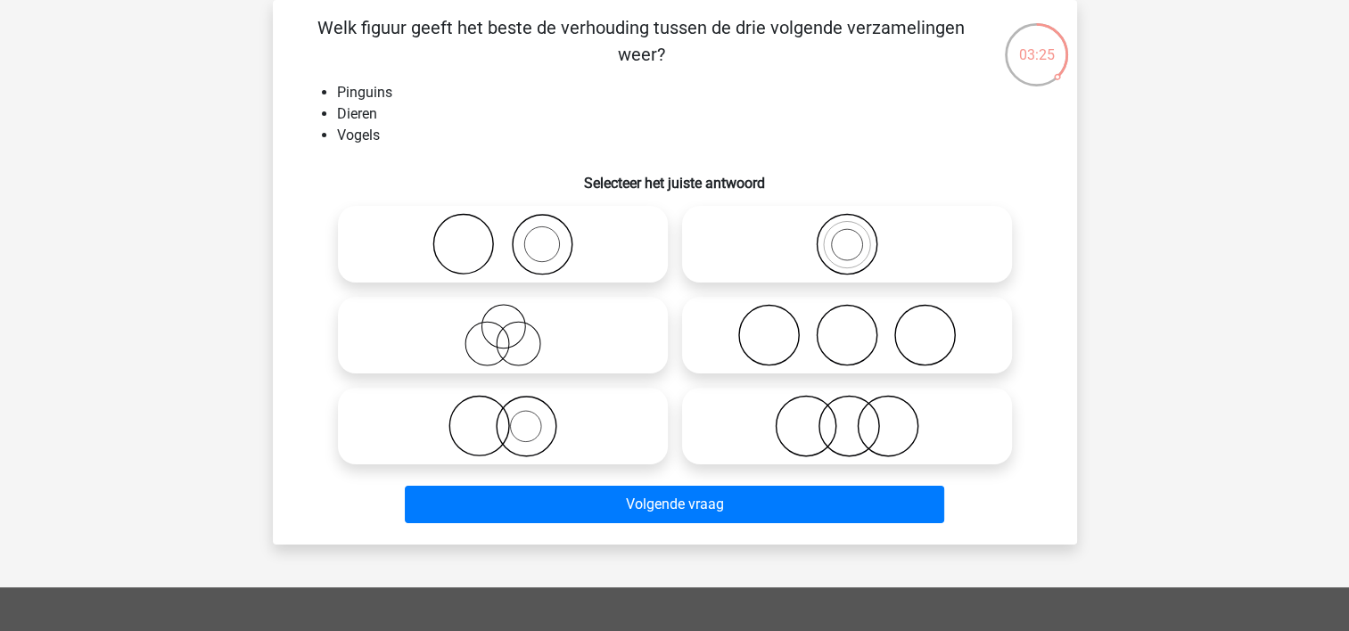
click at [715, 437] on icon at bounding box center [847, 426] width 316 height 62
click at [847, 417] on input "radio" at bounding box center [853, 412] width 12 height 12
radio input "true"
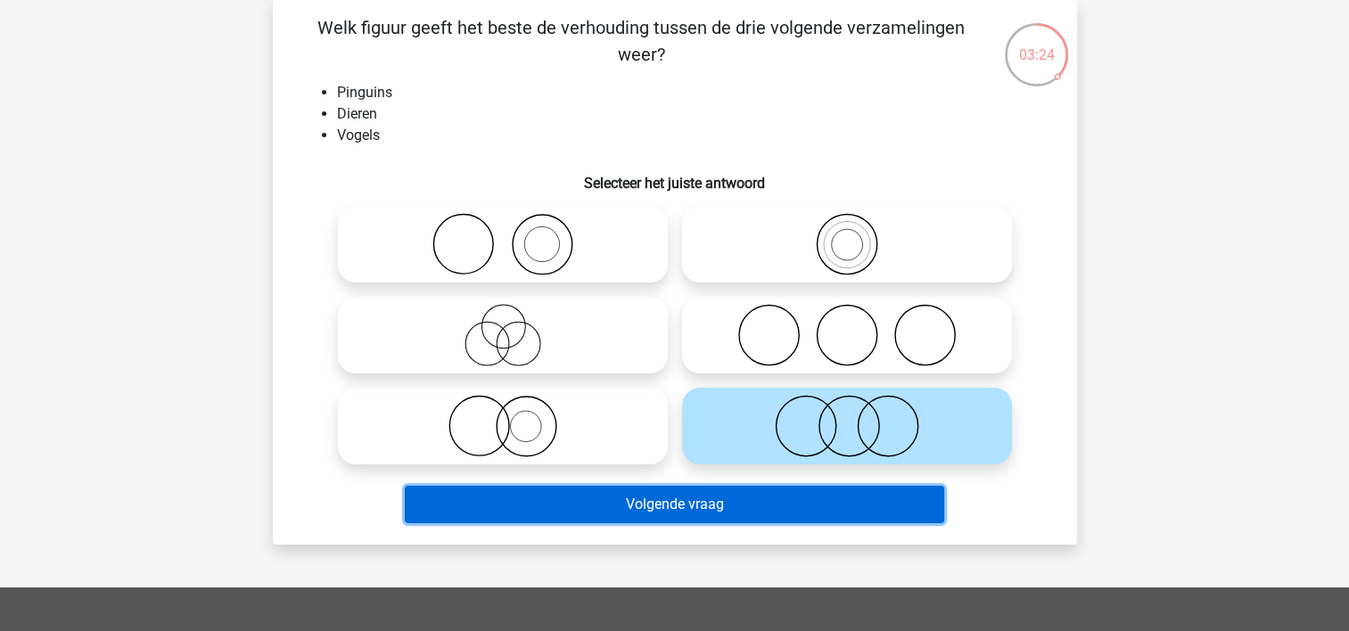
click at [652, 496] on button "Volgende vraag" at bounding box center [674, 504] width 539 height 37
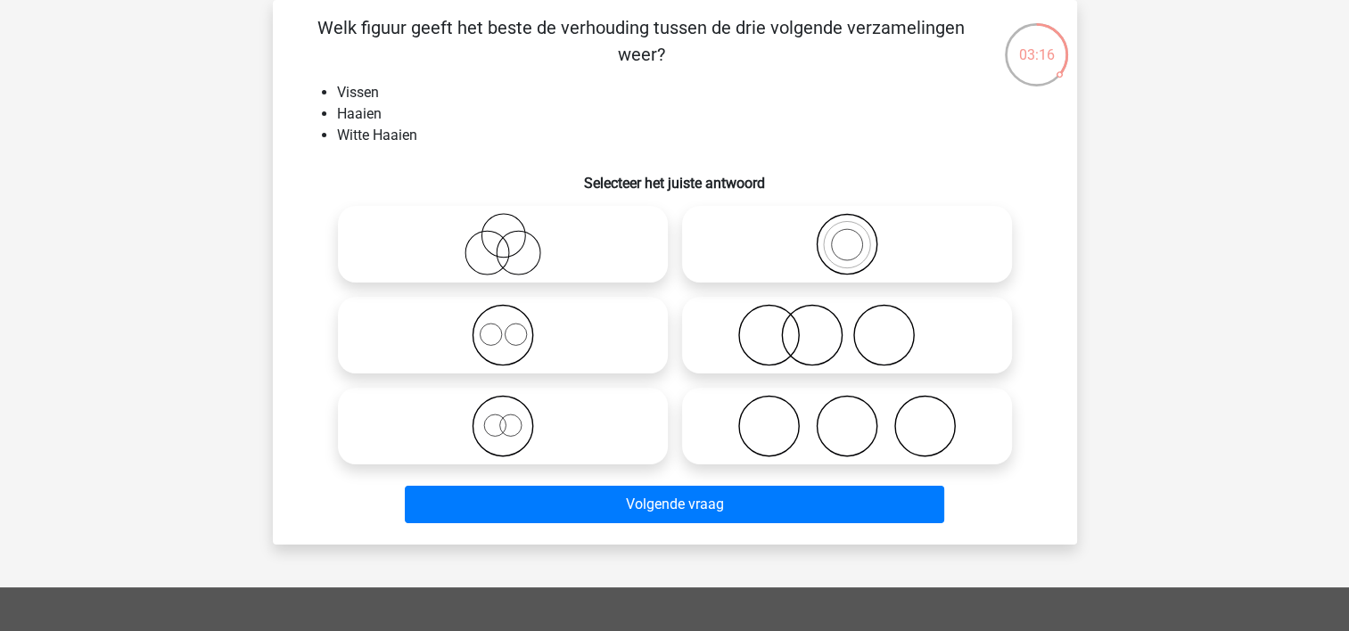
click at [731, 343] on icon at bounding box center [847, 335] width 316 height 62
click at [847, 326] on input "radio" at bounding box center [853, 321] width 12 height 12
radio input "true"
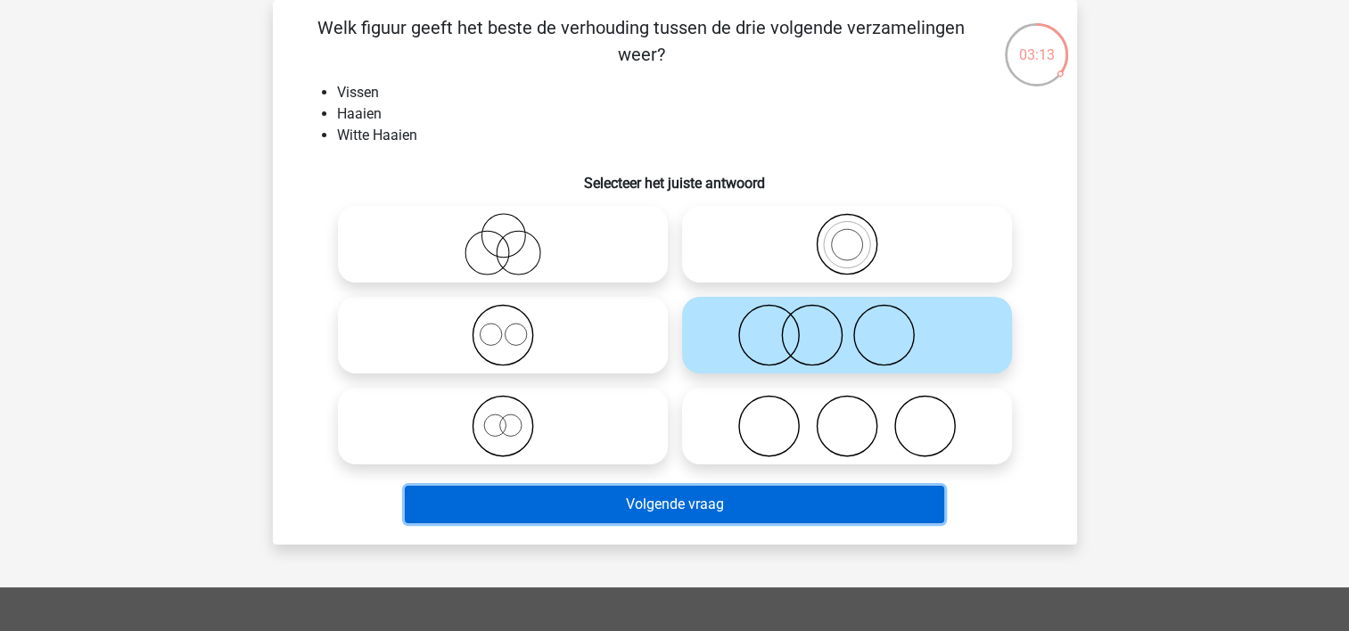
click at [635, 517] on button "Volgende vraag" at bounding box center [674, 504] width 539 height 37
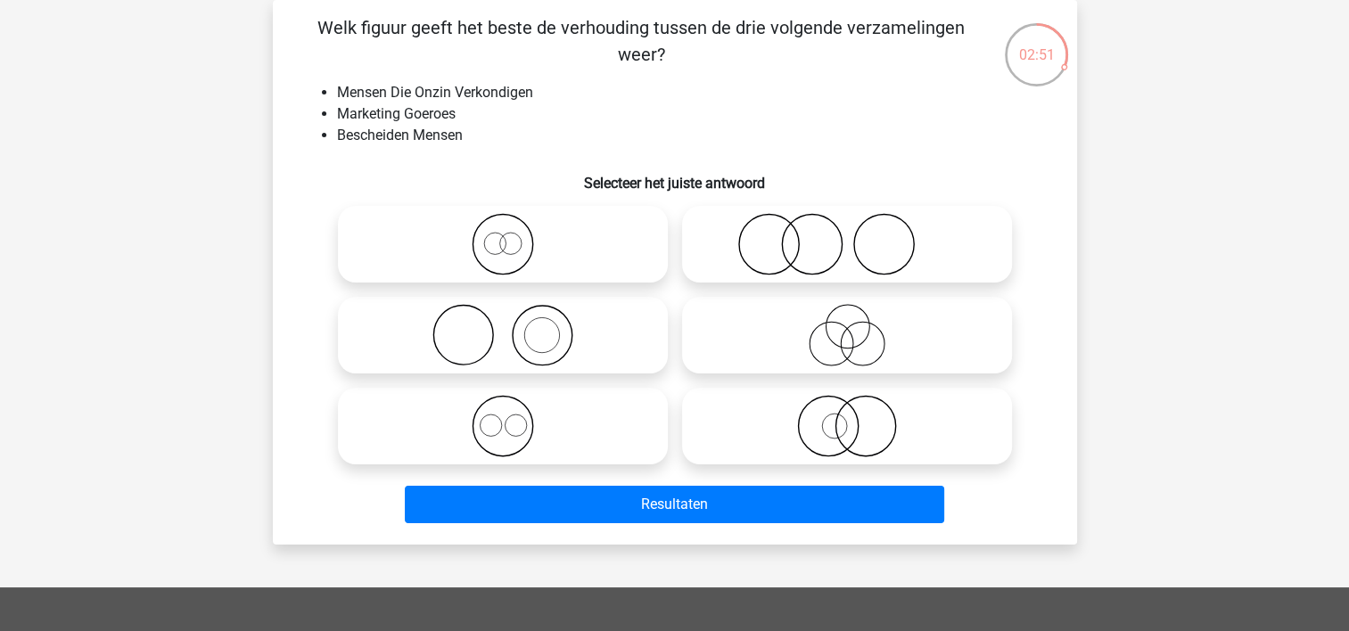
click at [607, 326] on icon at bounding box center [503, 335] width 316 height 62
click at [514, 326] on input "radio" at bounding box center [509, 321] width 12 height 12
radio input "true"
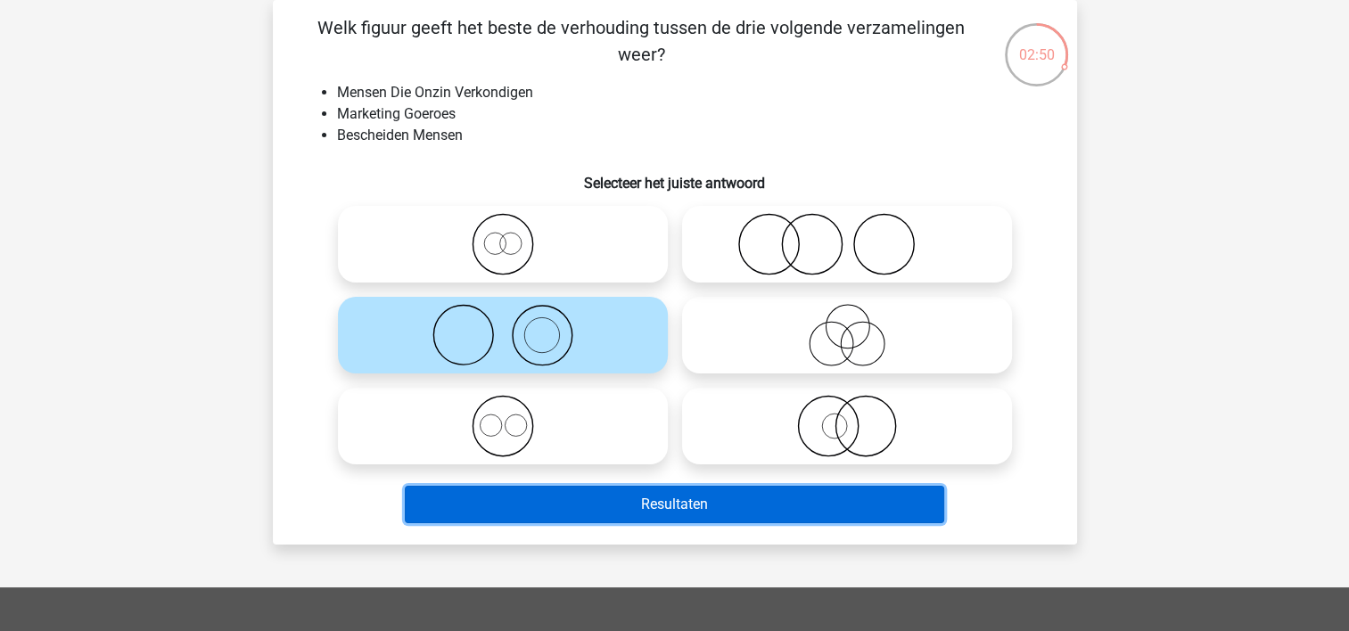
click at [621, 498] on button "Resultaten" at bounding box center [674, 504] width 539 height 37
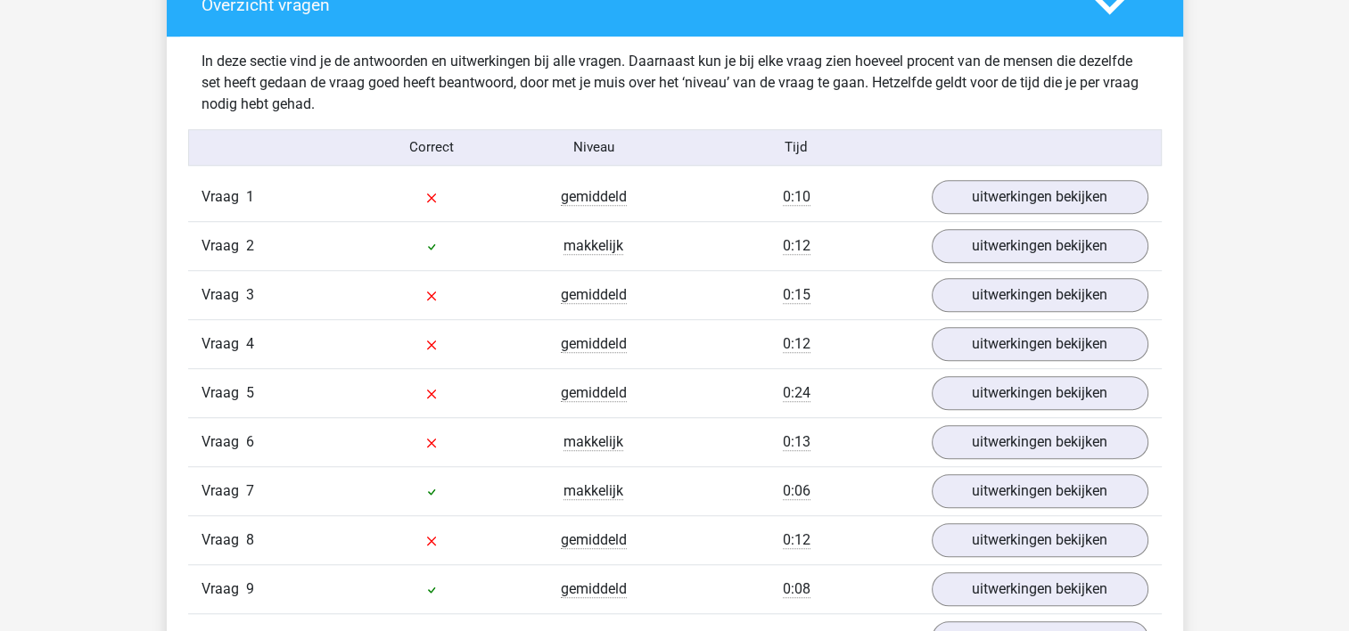
scroll to position [1505, 0]
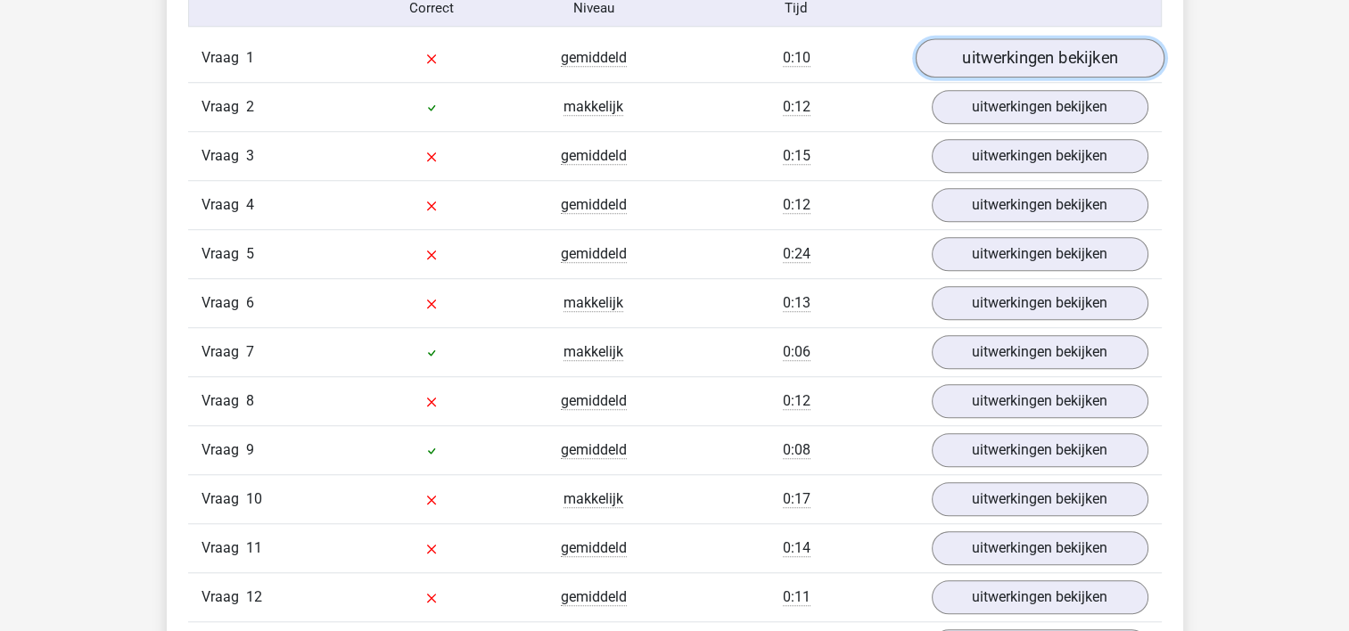
click at [1044, 61] on link "uitwerkingen bekijken" at bounding box center [1039, 57] width 249 height 39
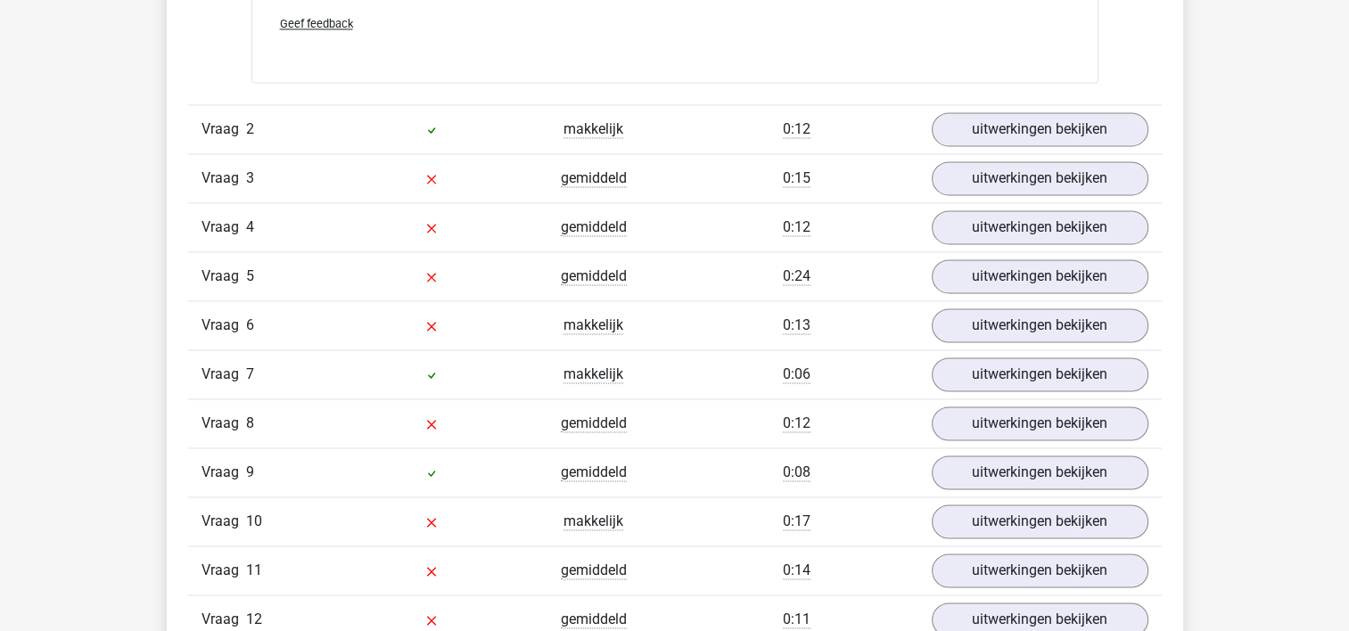
scroll to position [2648, 0]
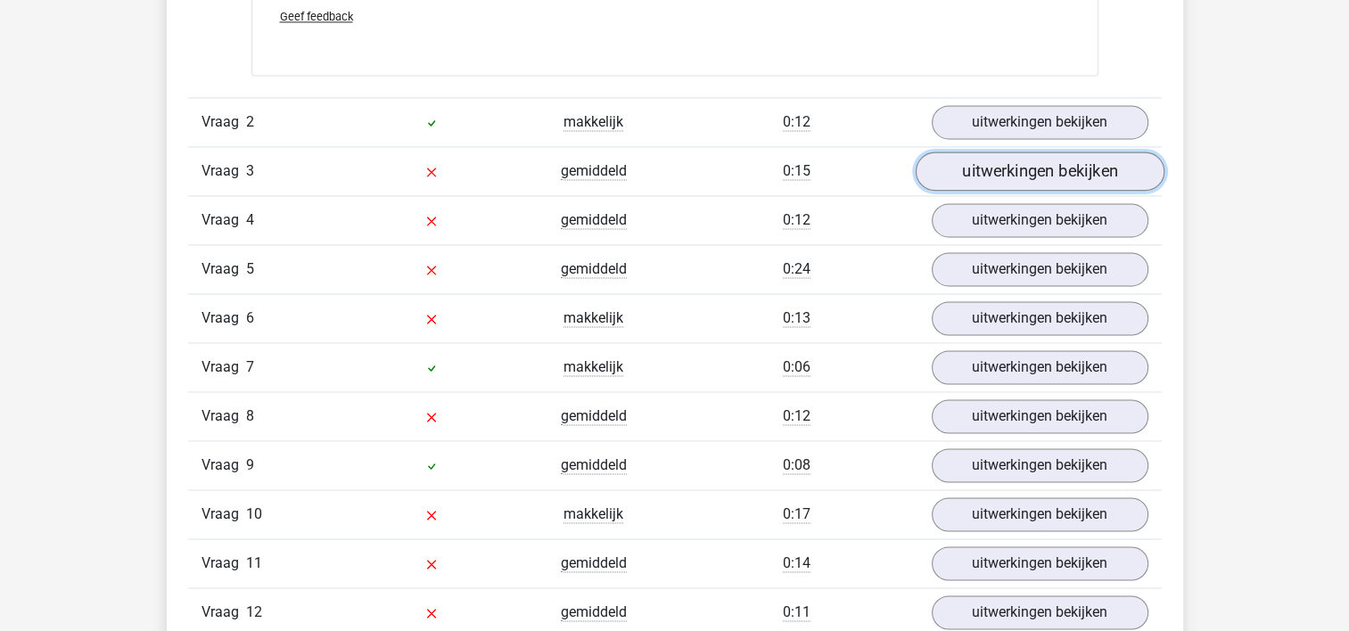
click at [1039, 179] on link "uitwerkingen bekijken" at bounding box center [1039, 171] width 249 height 39
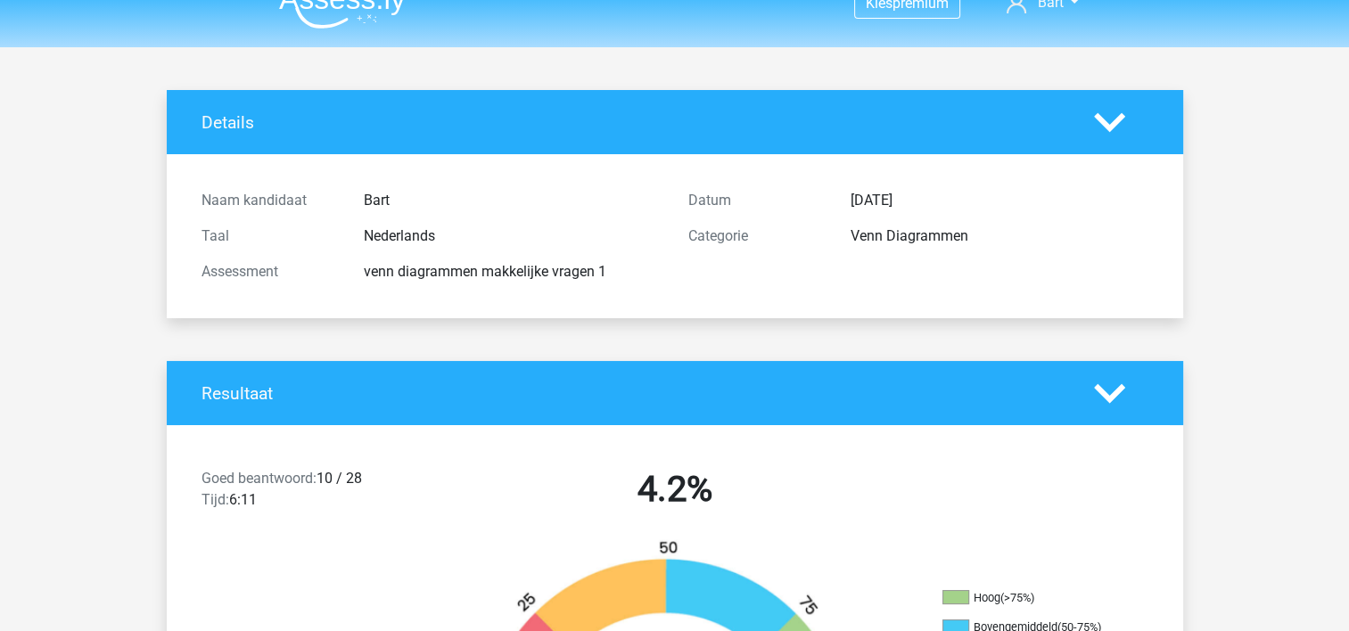
scroll to position [0, 0]
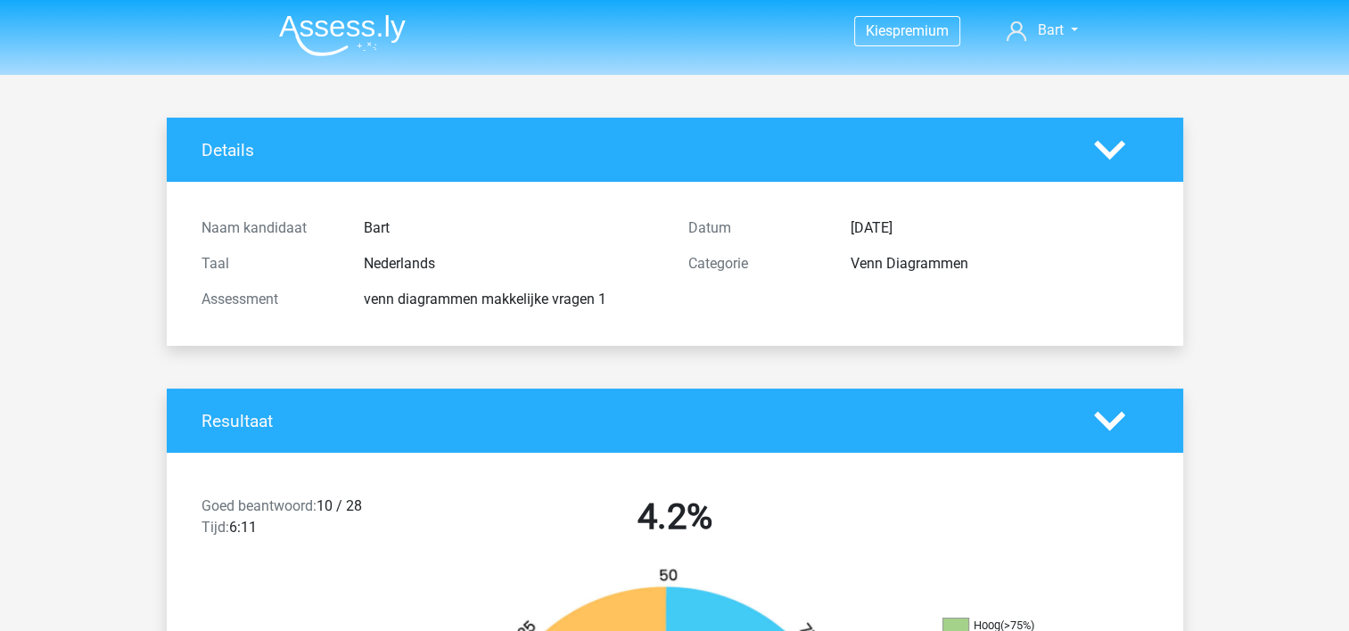
click at [361, 36] on img at bounding box center [342, 35] width 127 height 42
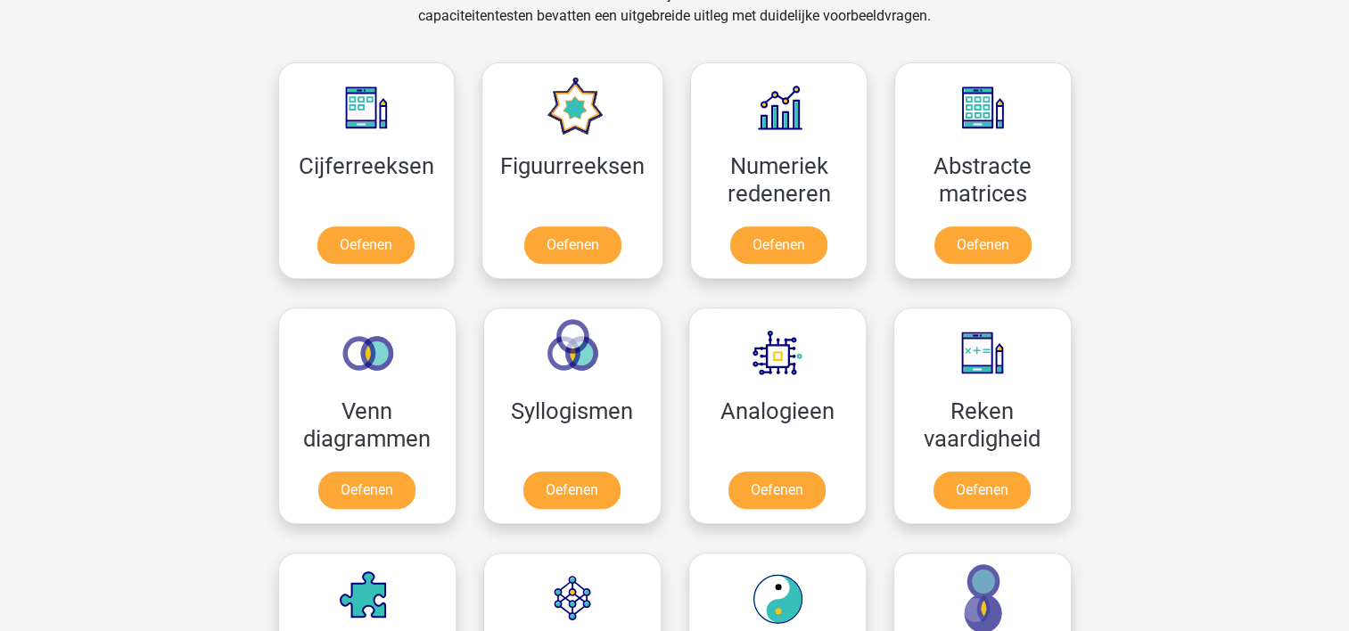
scroll to position [777, 0]
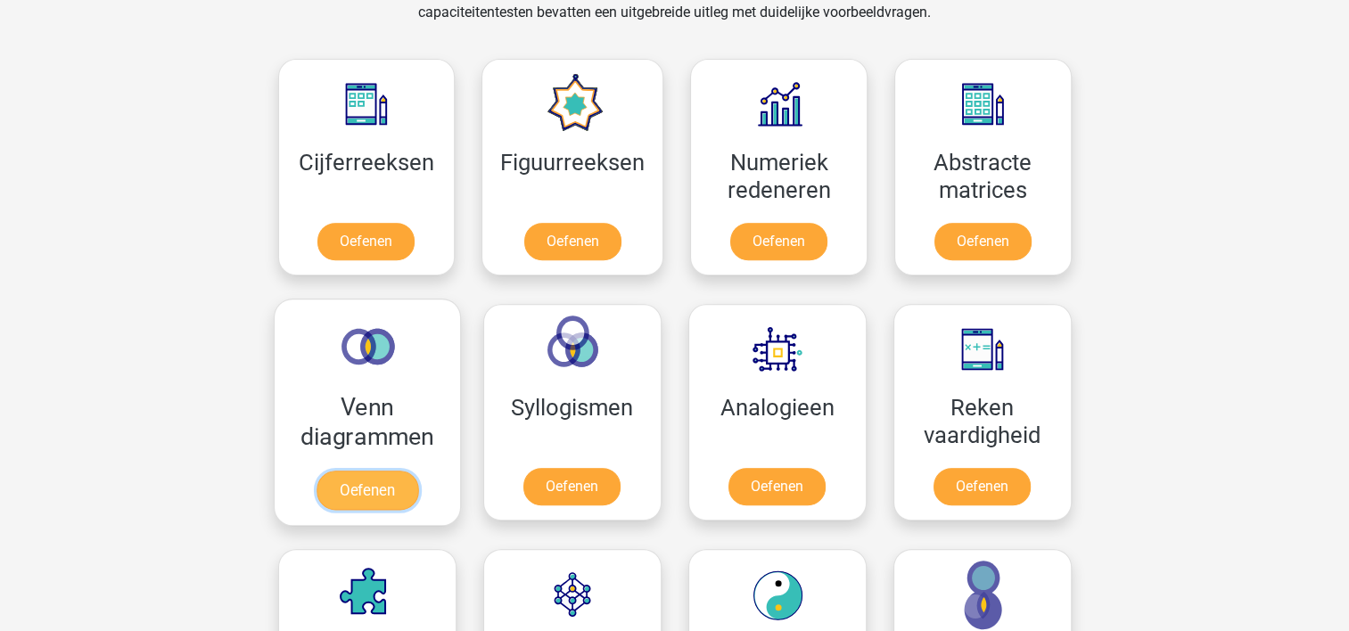
click at [368, 484] on link "Oefenen" at bounding box center [367, 490] width 102 height 39
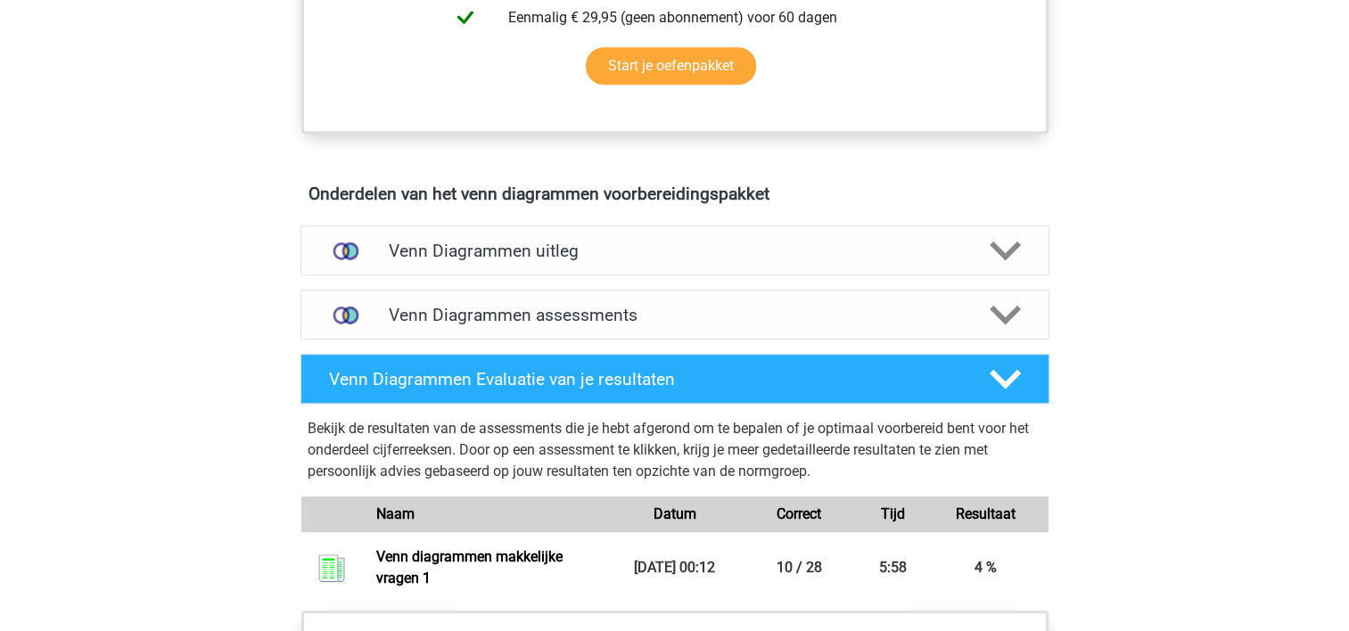
scroll to position [911, 0]
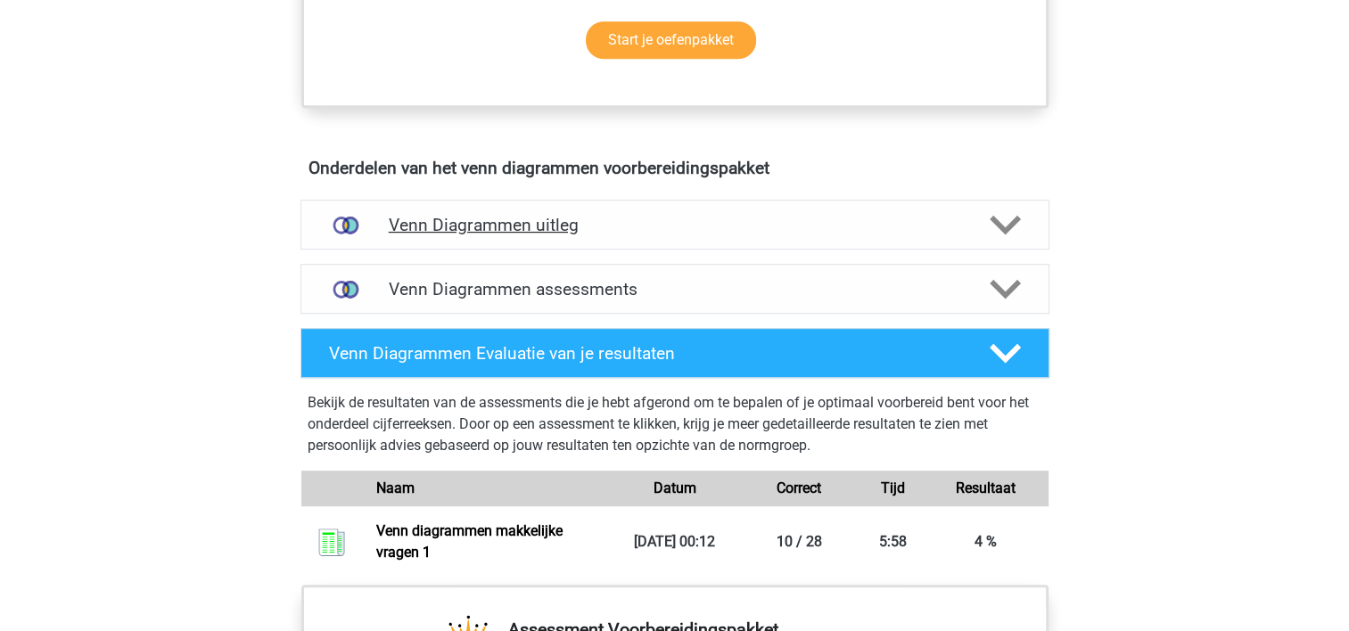
click at [787, 216] on h4 "Venn Diagrammen uitleg" at bounding box center [675, 225] width 572 height 21
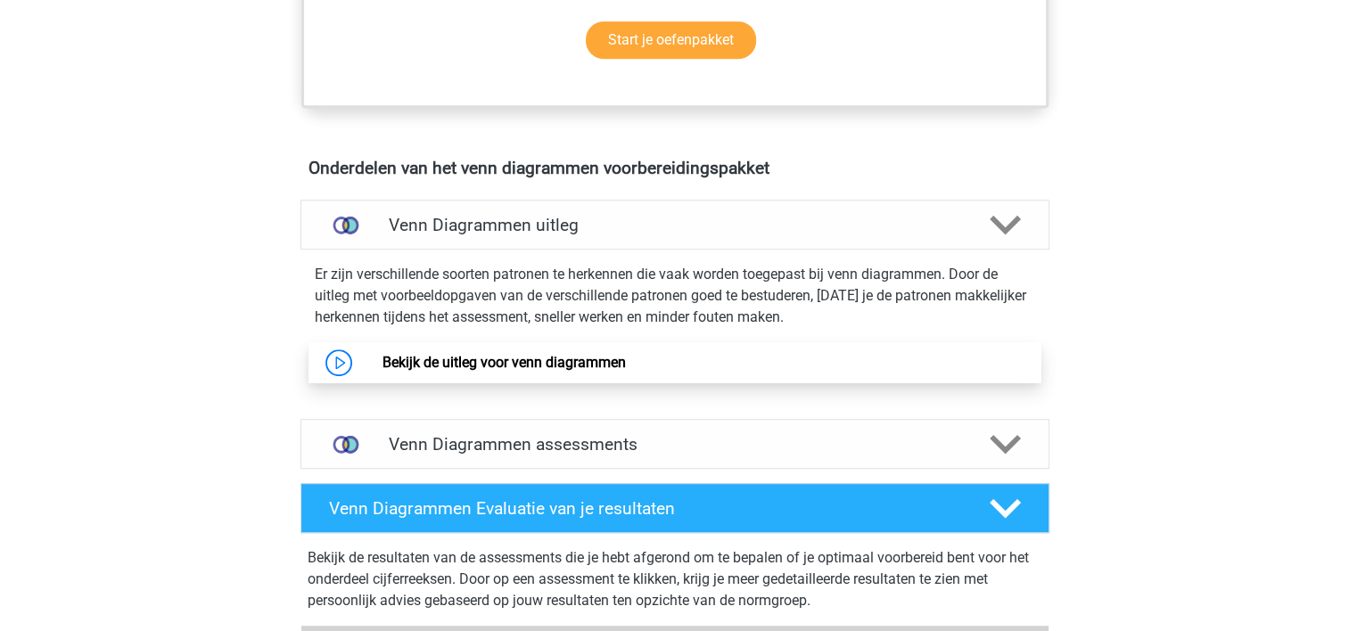
click at [469, 354] on link "Bekijk de uitleg voor venn diagrammen" at bounding box center [503, 362] width 243 height 17
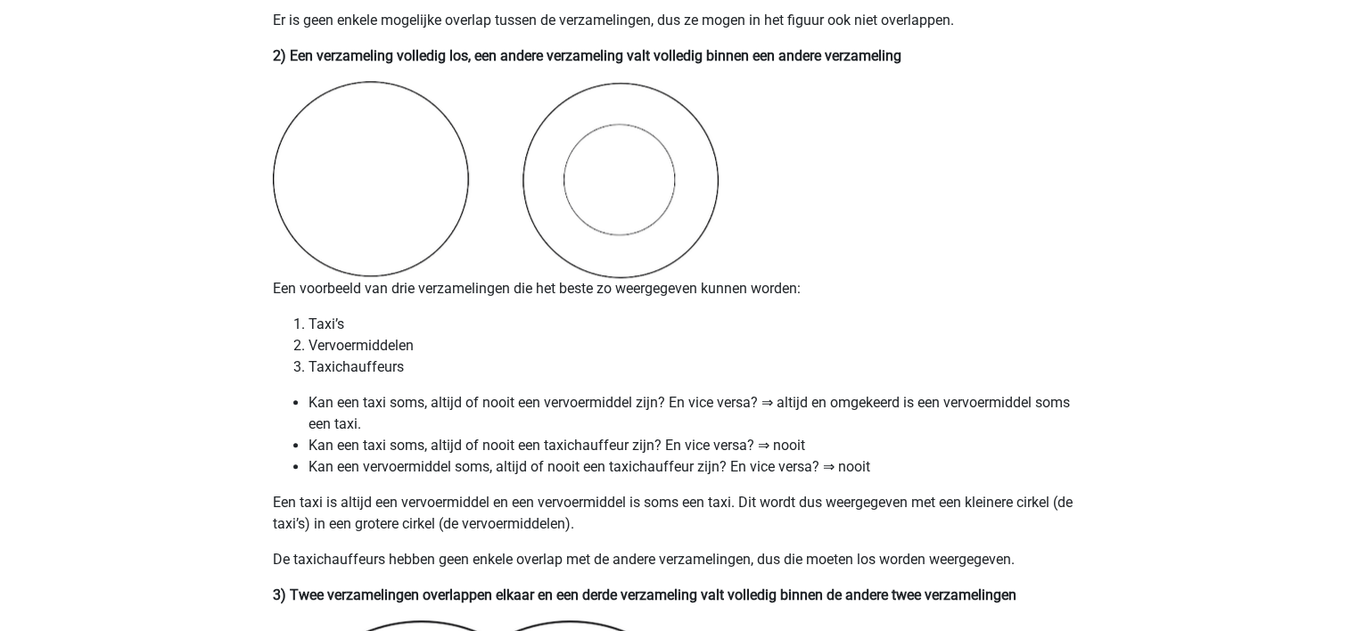
scroll to position [1771, 0]
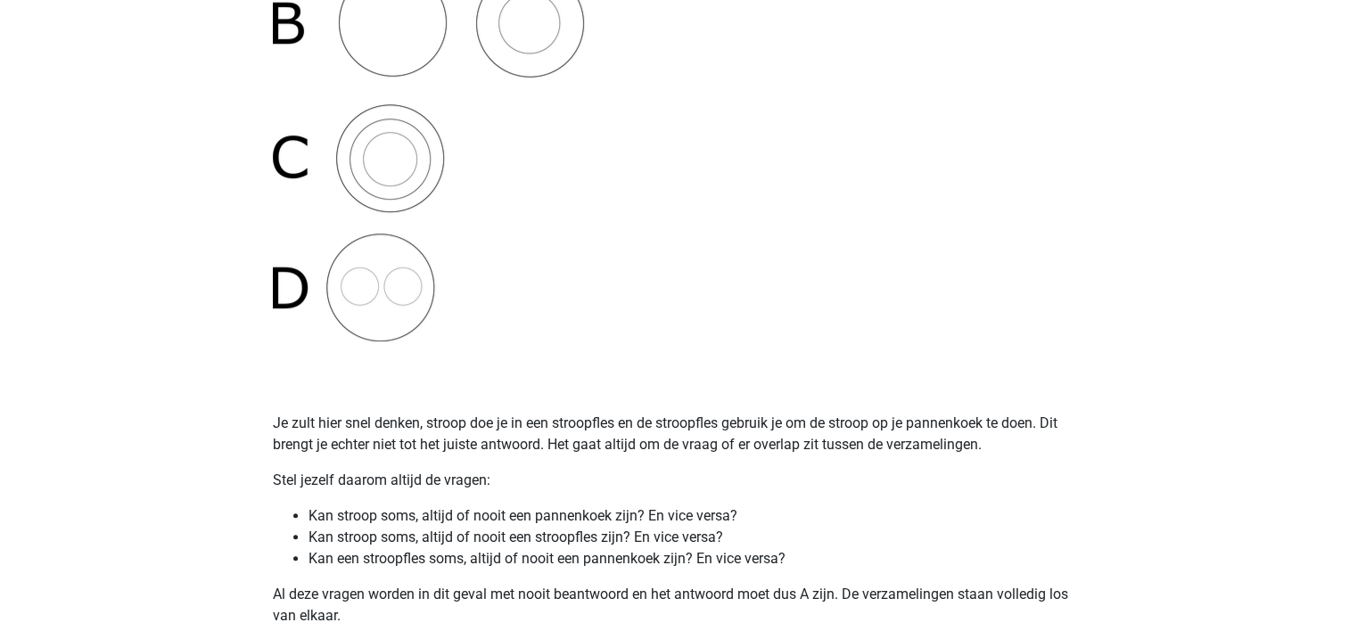
scroll to position [0, 0]
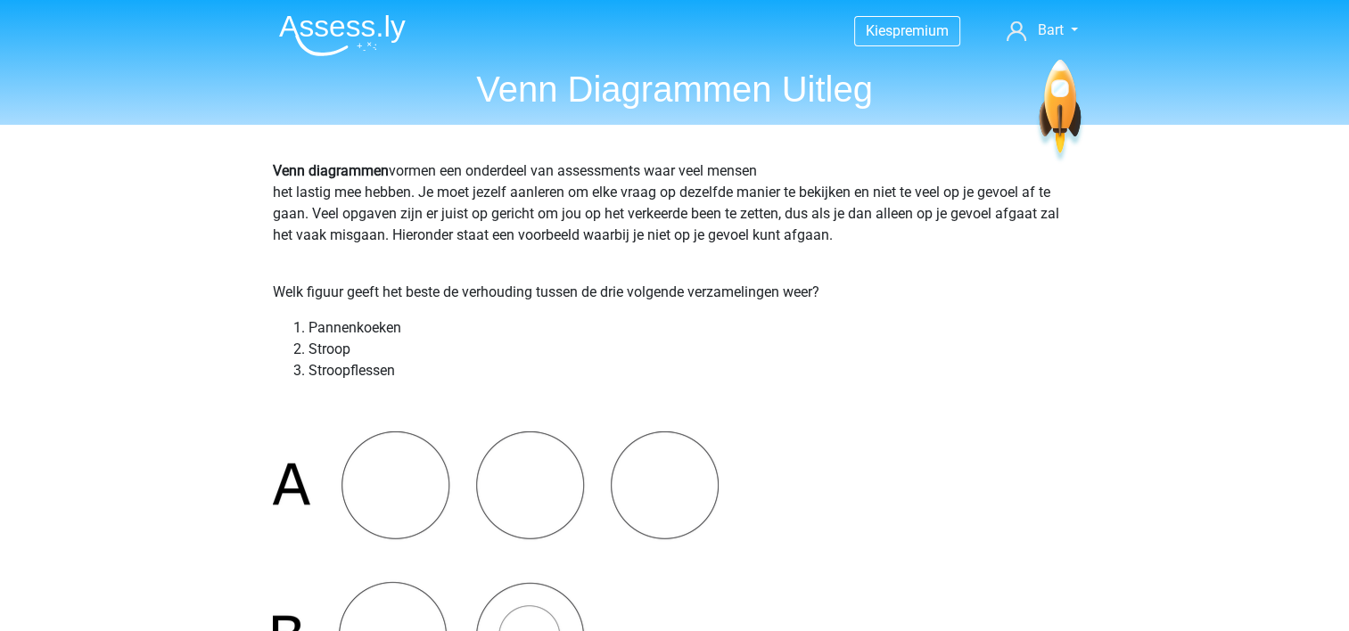
click at [324, 20] on img at bounding box center [342, 35] width 127 height 42
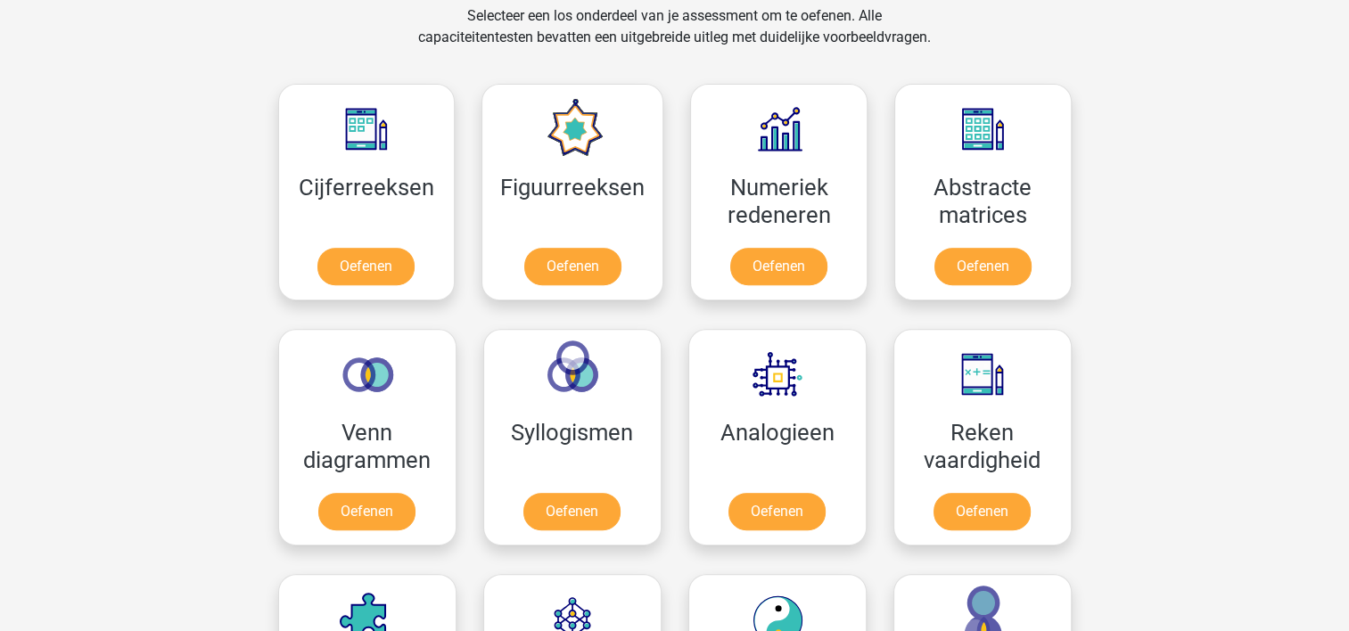
scroll to position [787, 0]
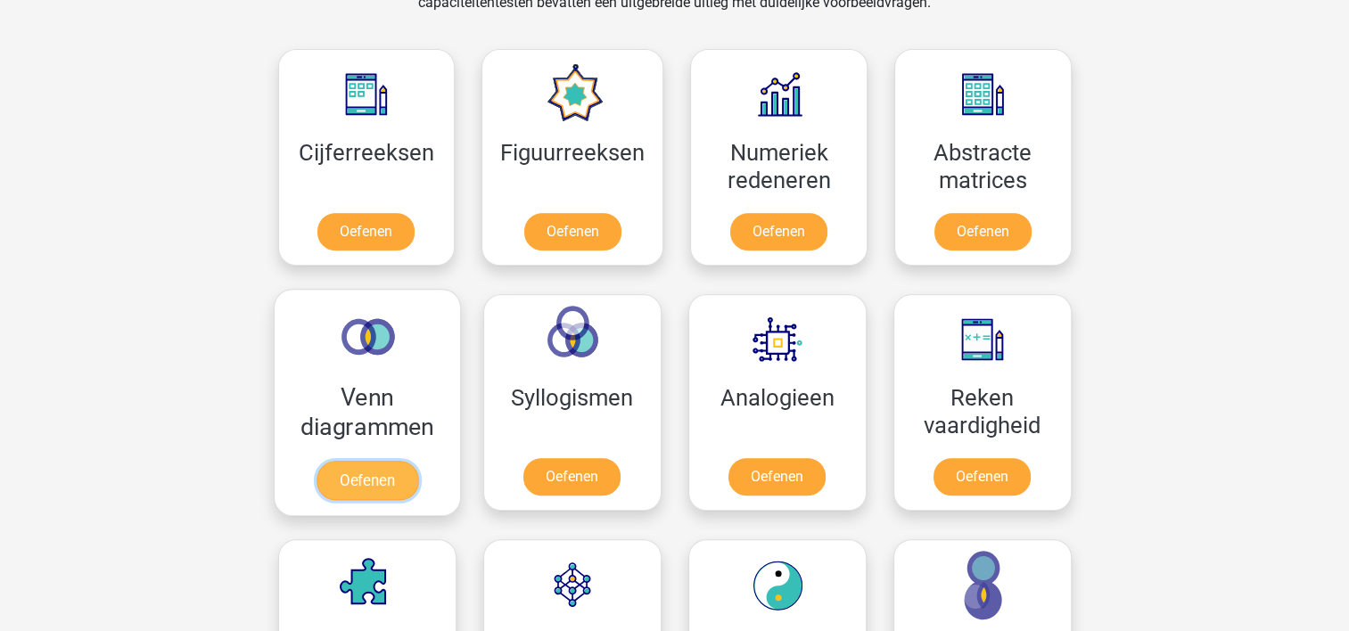
click at [384, 475] on link "Oefenen" at bounding box center [367, 480] width 102 height 39
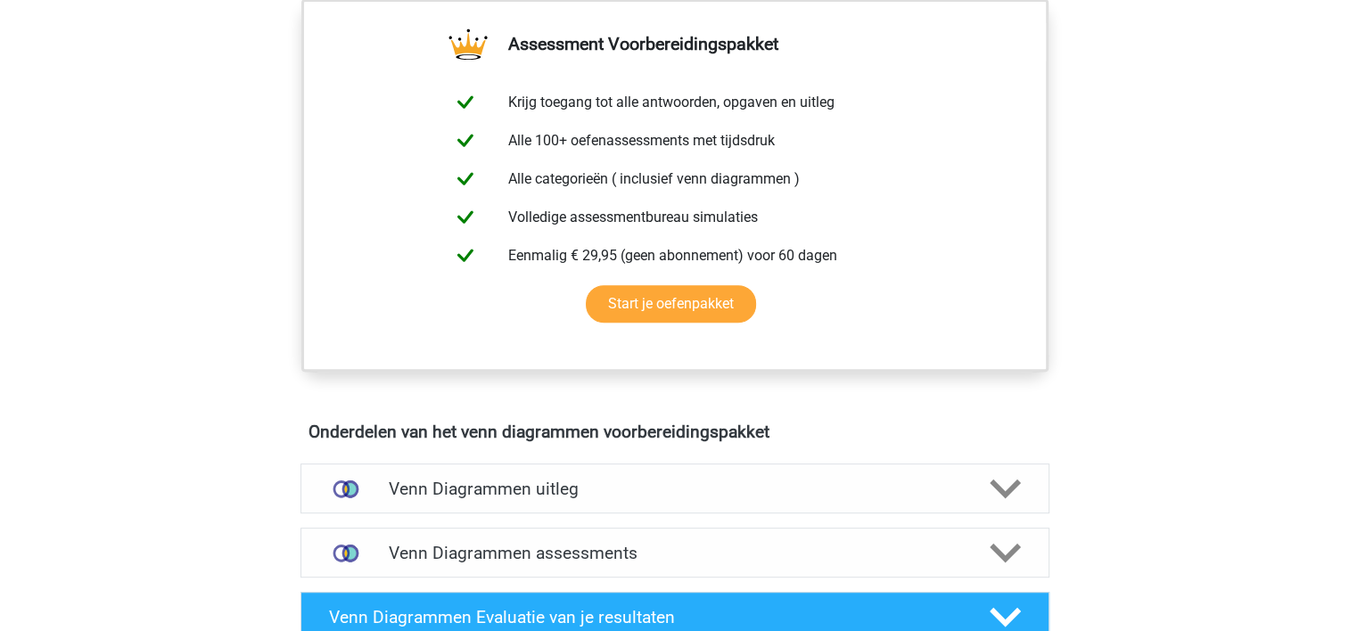
scroll to position [660, 0]
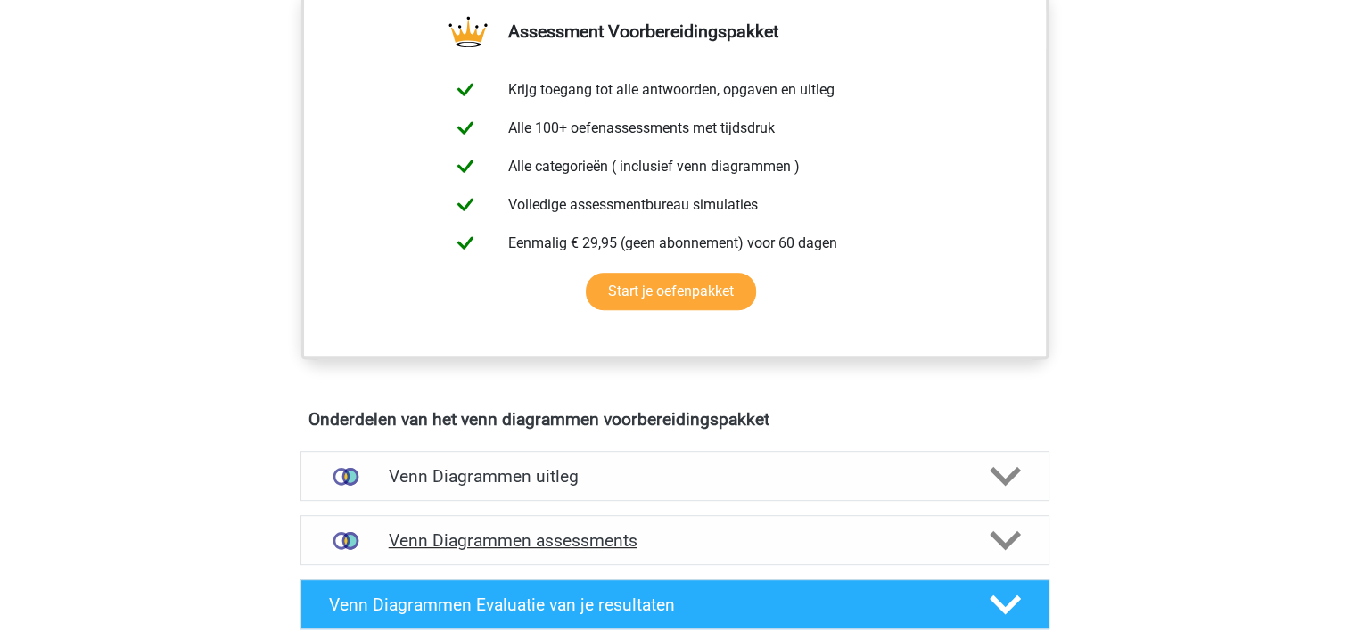
click at [863, 534] on h4 "Venn Diagrammen assessments" at bounding box center [675, 540] width 572 height 21
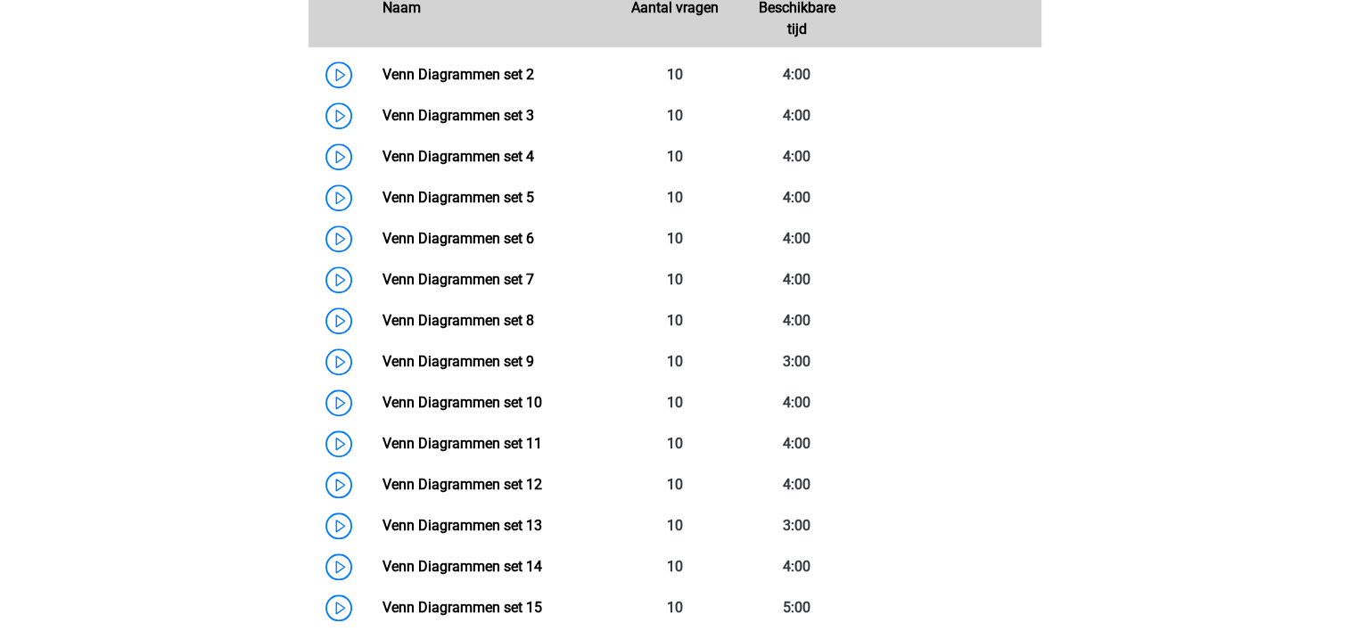
scroll to position [1224, 0]
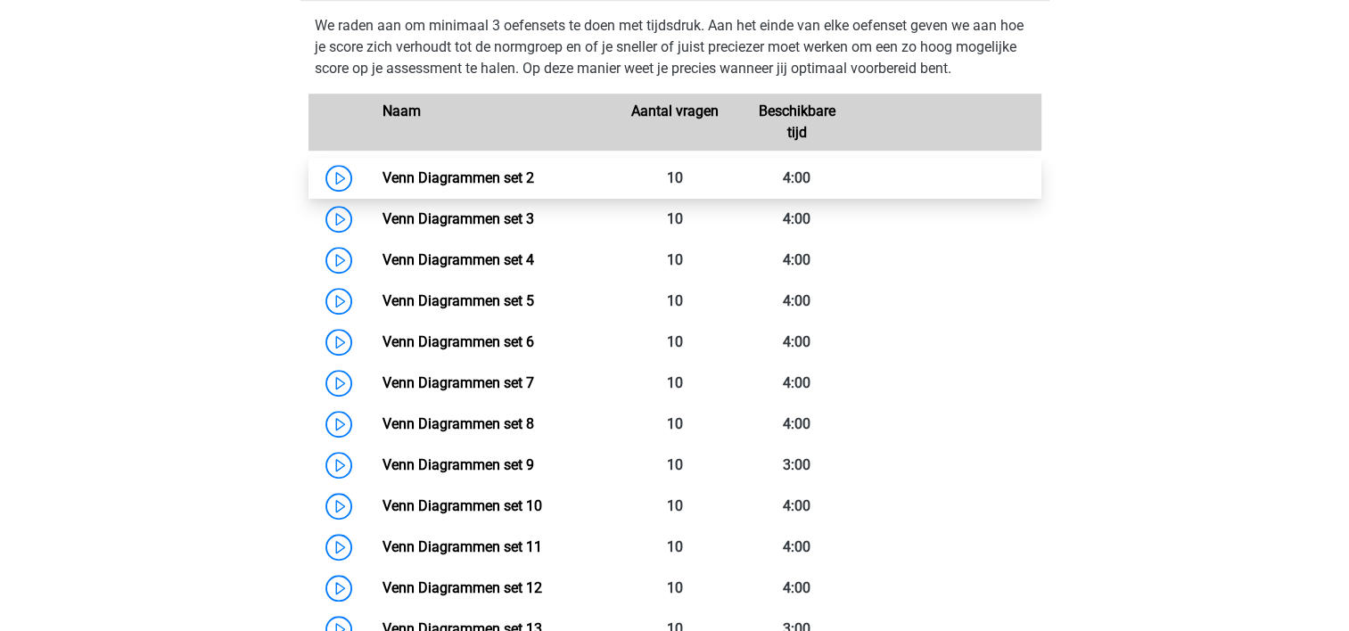
click at [428, 169] on link "Venn Diagrammen set 2" at bounding box center [458, 177] width 152 height 17
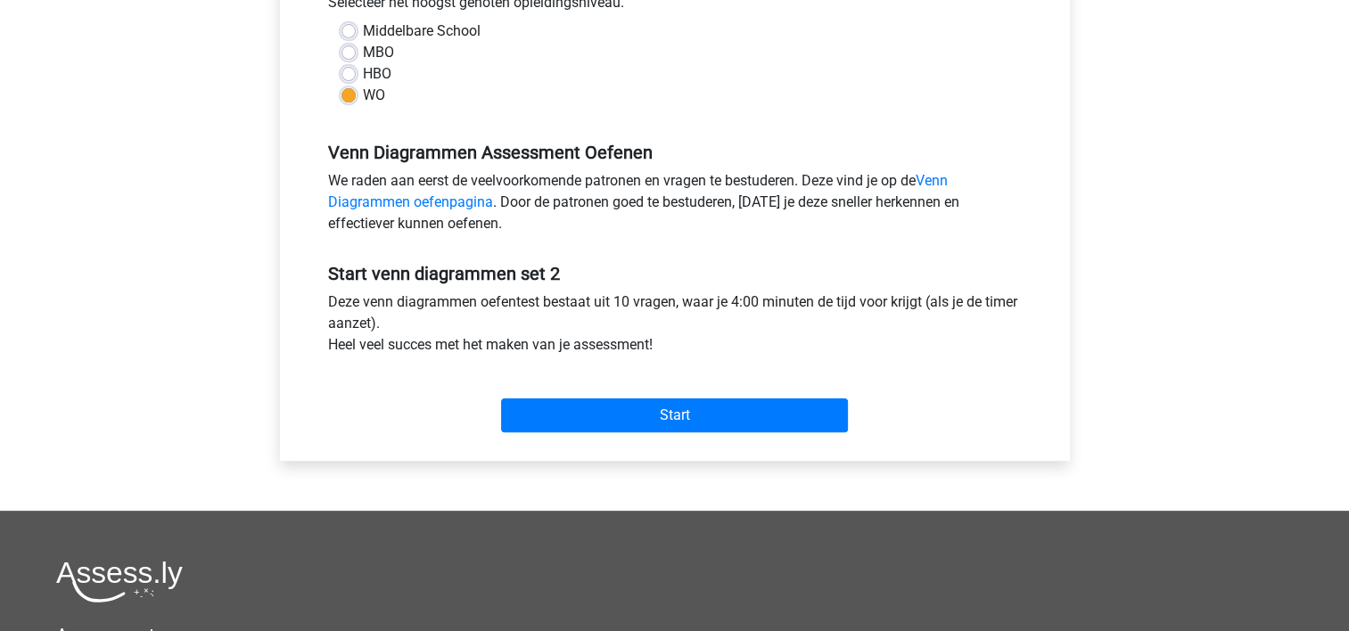
scroll to position [466, 0]
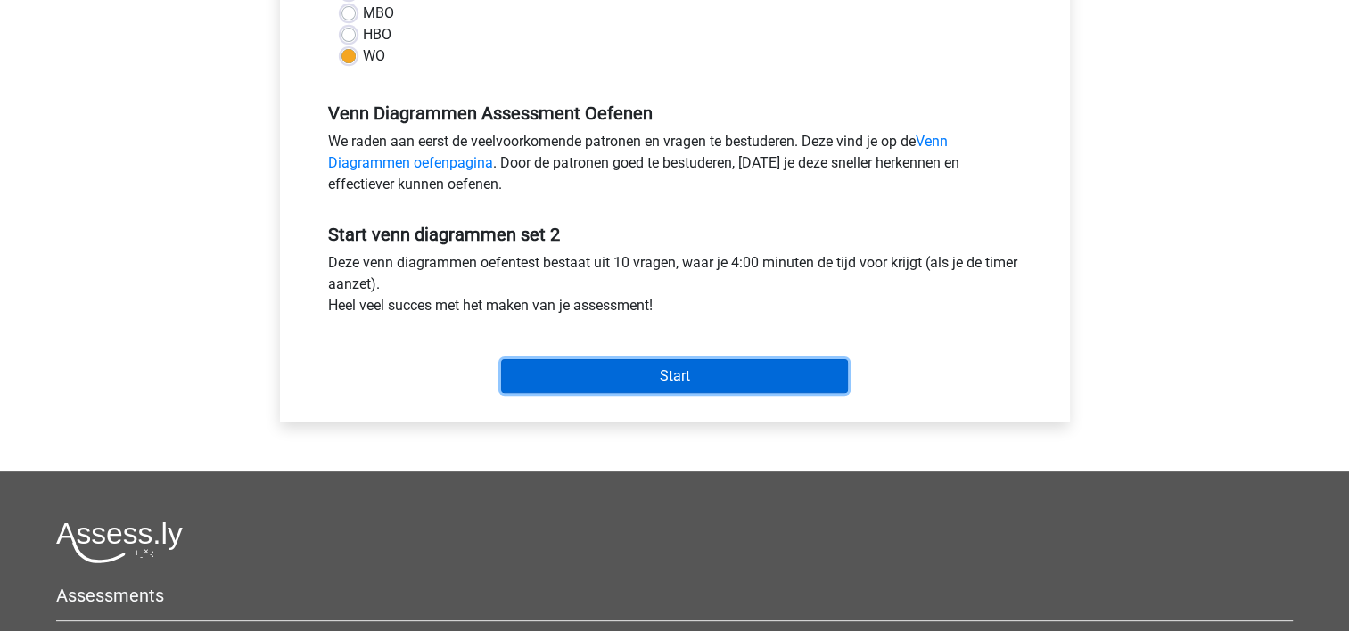
click at [773, 362] on input "Start" at bounding box center [674, 376] width 347 height 34
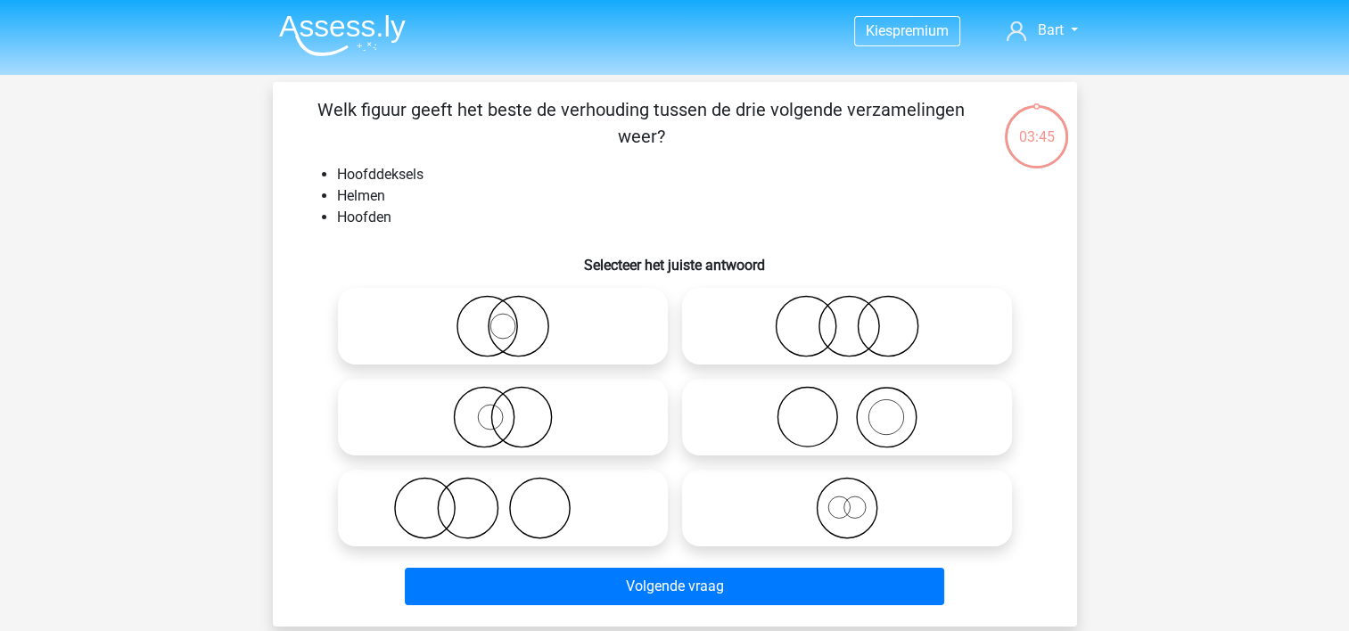
click at [517, 514] on icon at bounding box center [503, 508] width 316 height 62
click at [514, 499] on input "radio" at bounding box center [509, 494] width 12 height 12
radio input "true"
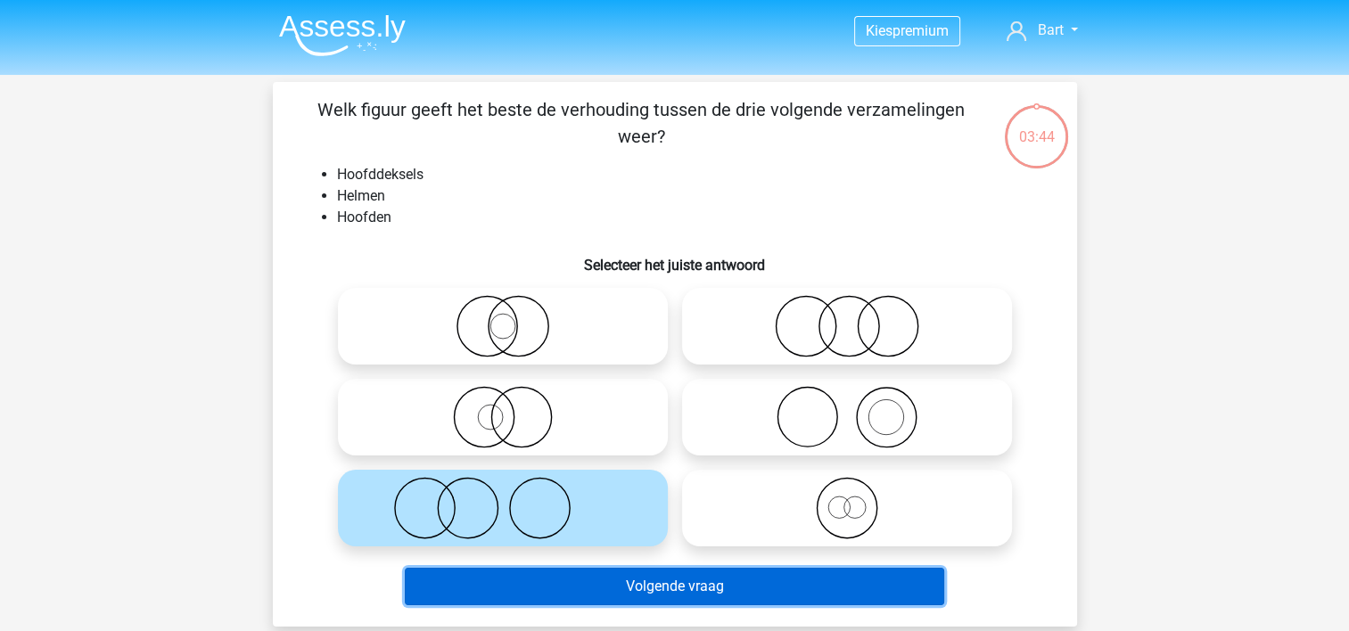
click at [549, 578] on button "Volgende vraag" at bounding box center [674, 586] width 539 height 37
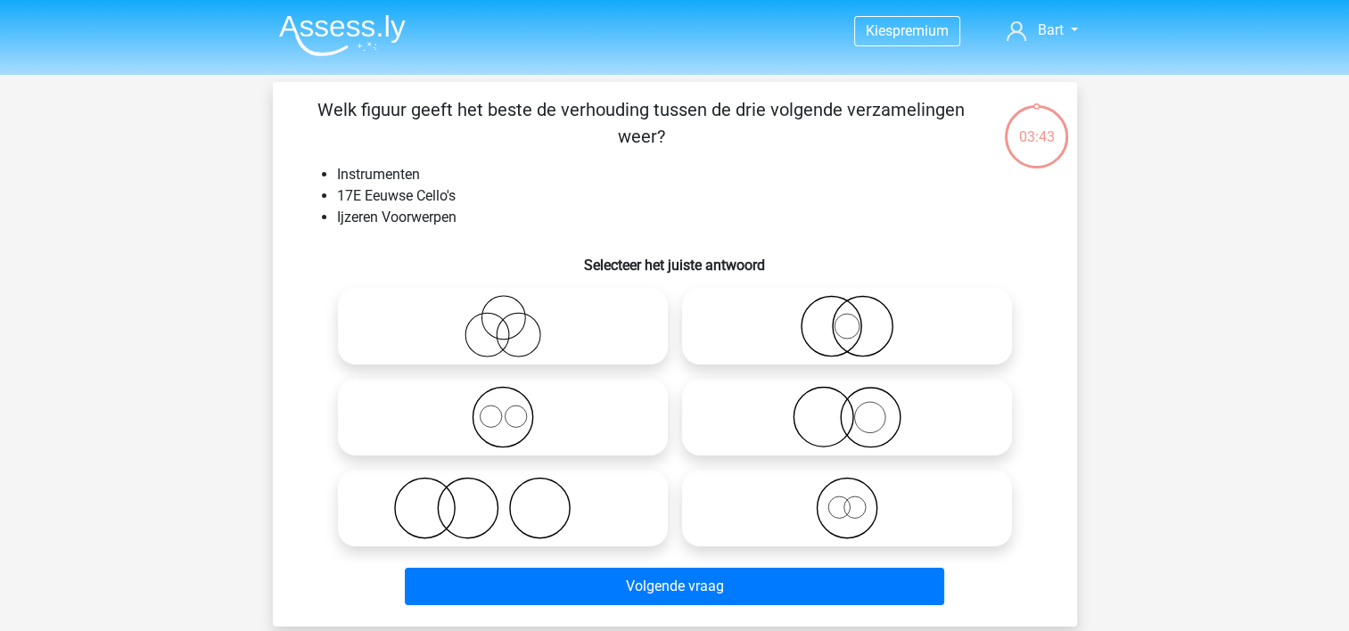
scroll to position [82, 0]
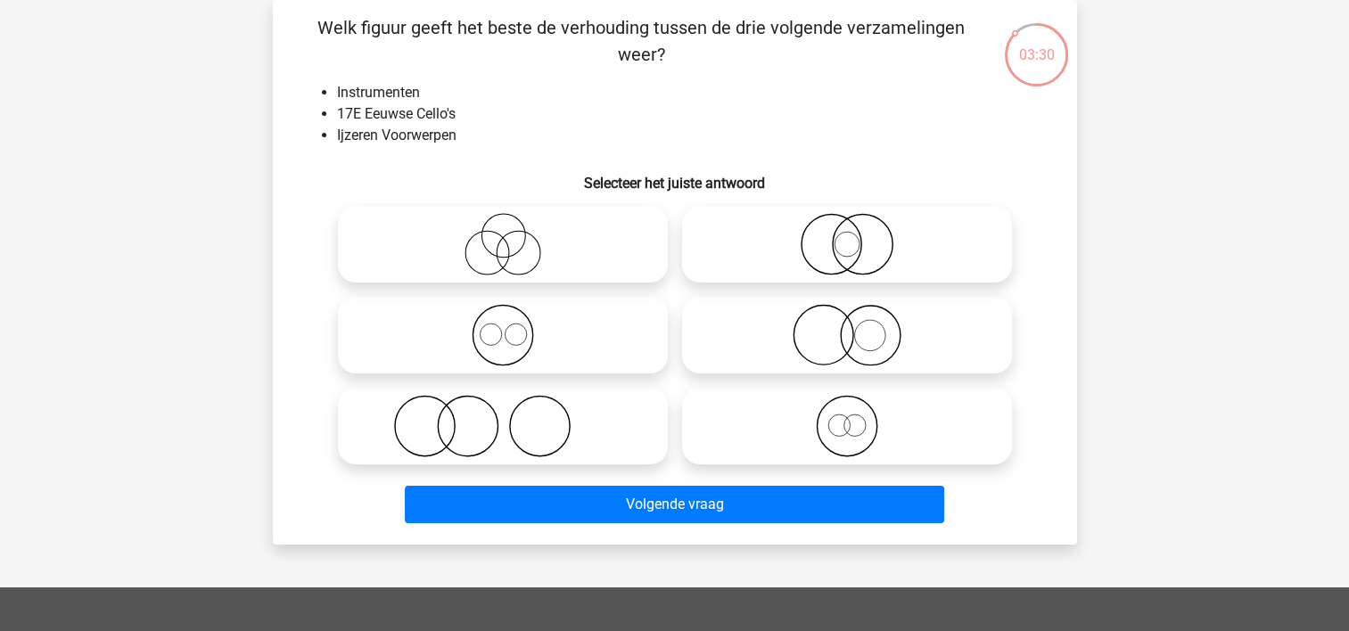
click at [507, 414] on input "radio" at bounding box center [509, 412] width 12 height 12
radio input "true"
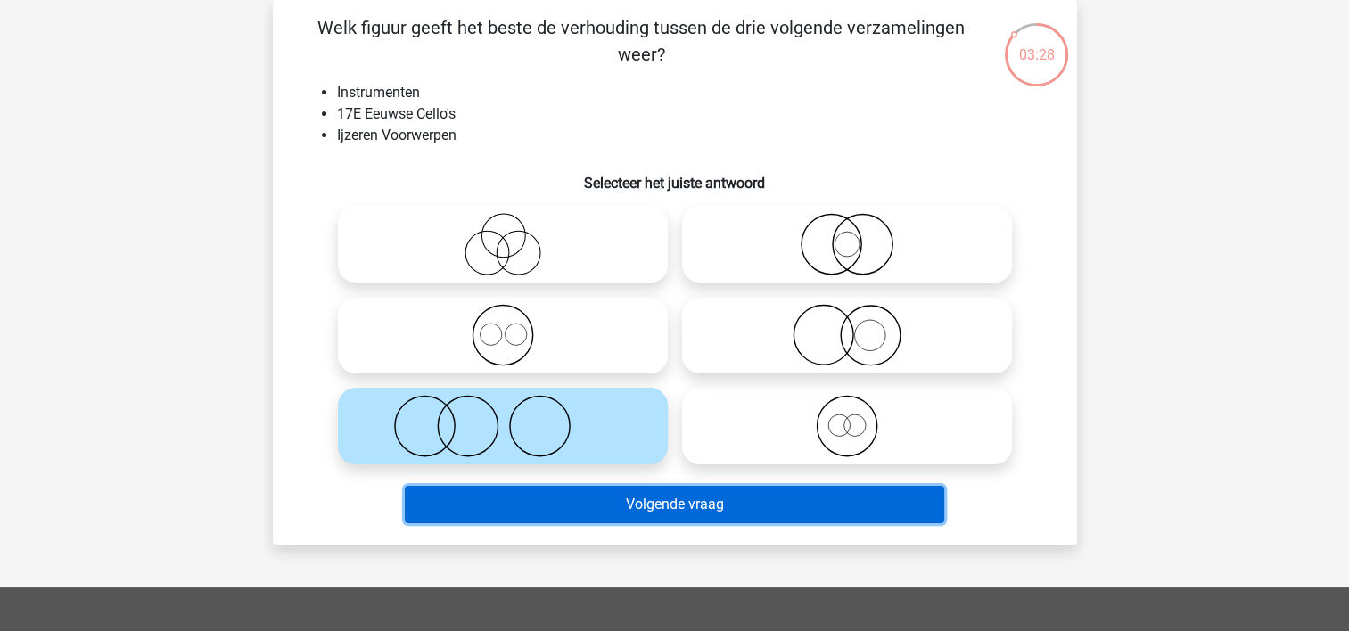
click at [551, 506] on button "Volgende vraag" at bounding box center [674, 504] width 539 height 37
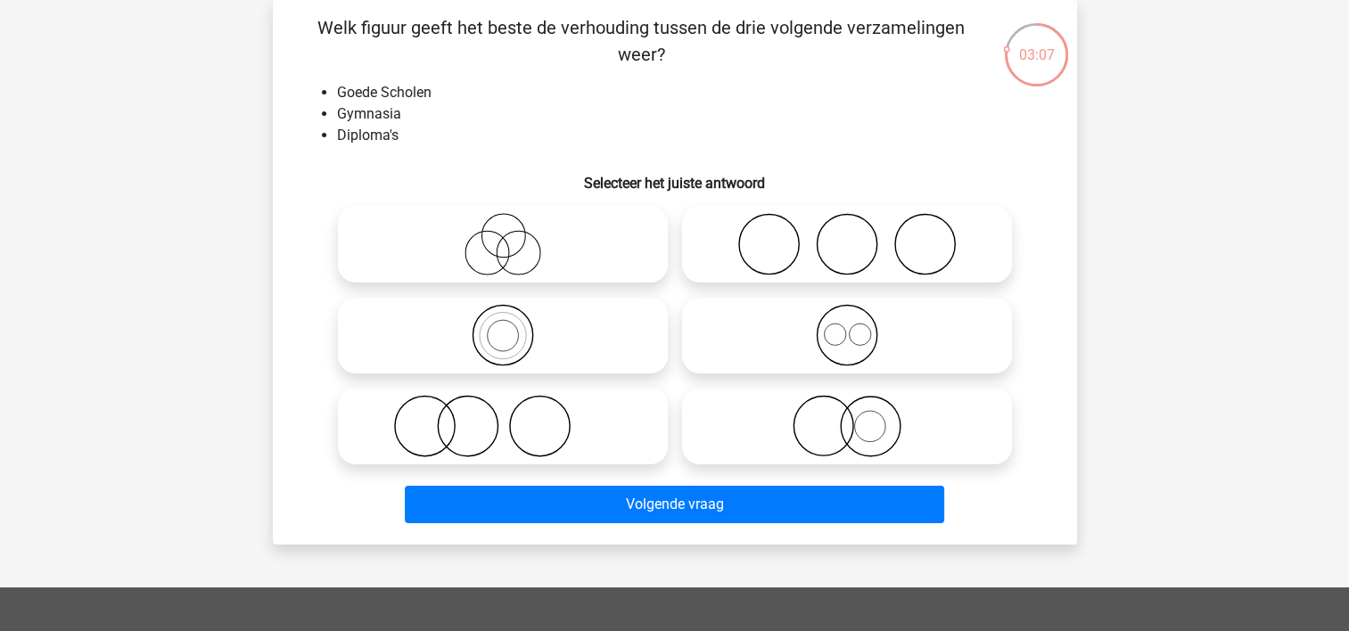
click at [816, 209] on label at bounding box center [847, 244] width 330 height 77
click at [847, 224] on input "radio" at bounding box center [853, 230] width 12 height 12
radio input "true"
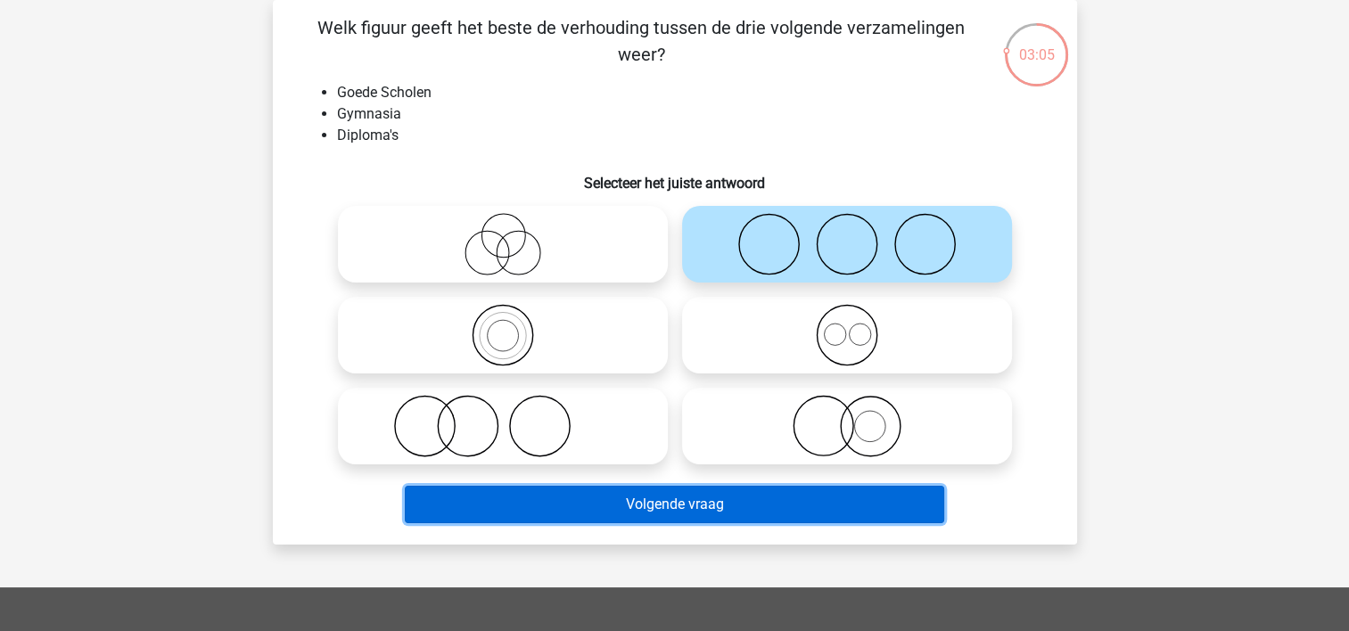
click at [601, 502] on button "Volgende vraag" at bounding box center [674, 504] width 539 height 37
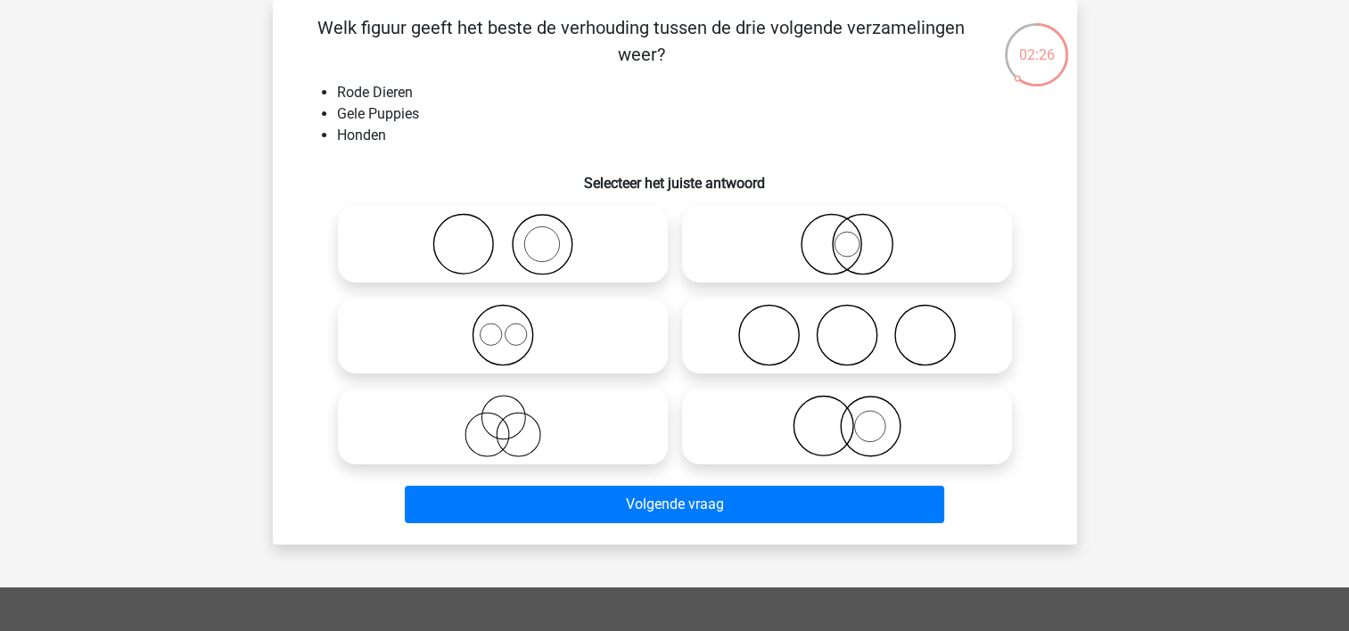
click at [781, 255] on icon at bounding box center [847, 244] width 316 height 62
click at [847, 235] on input "radio" at bounding box center [853, 230] width 12 height 12
radio input "true"
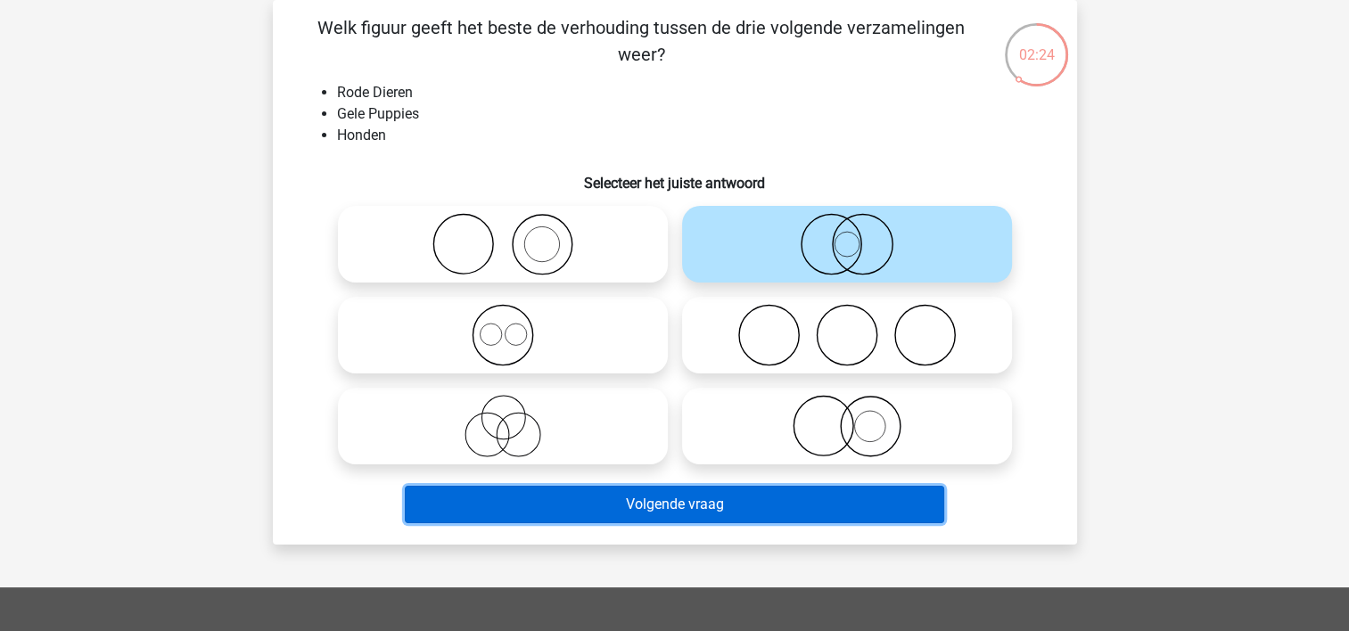
click at [652, 518] on button "Volgende vraag" at bounding box center [674, 504] width 539 height 37
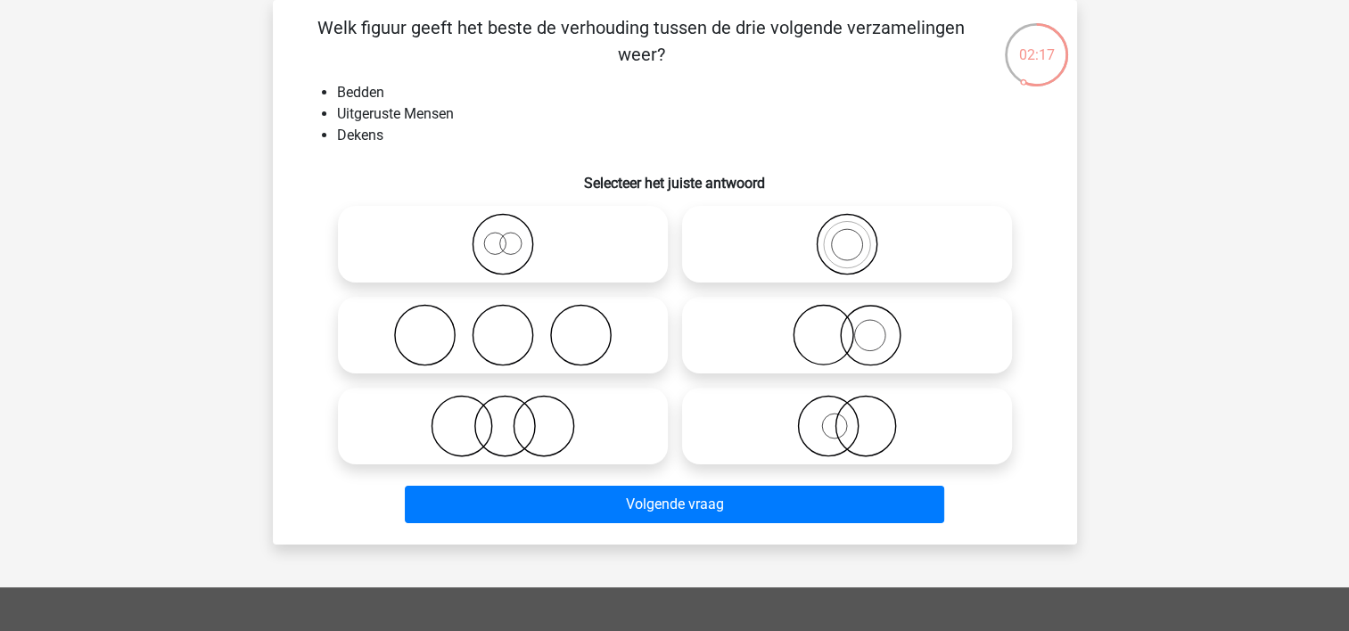
click at [565, 353] on icon at bounding box center [503, 335] width 316 height 62
click at [514, 326] on input "radio" at bounding box center [509, 321] width 12 height 12
radio input "true"
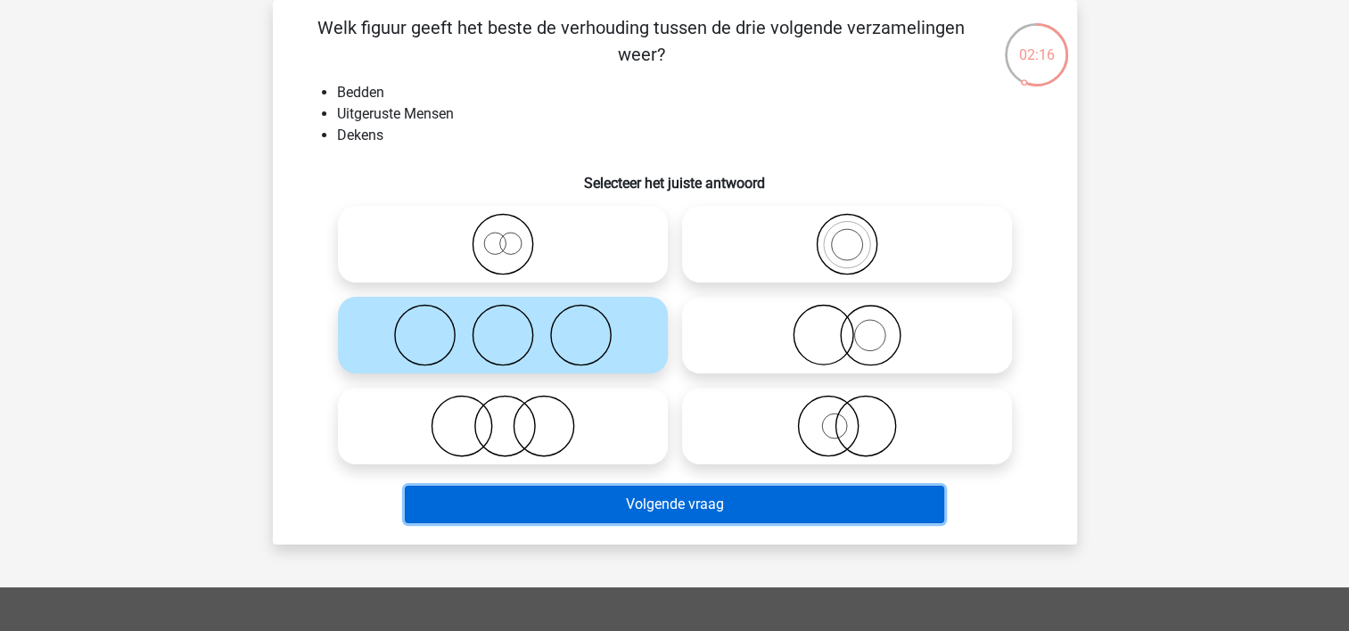
click at [626, 510] on button "Volgende vraag" at bounding box center [674, 504] width 539 height 37
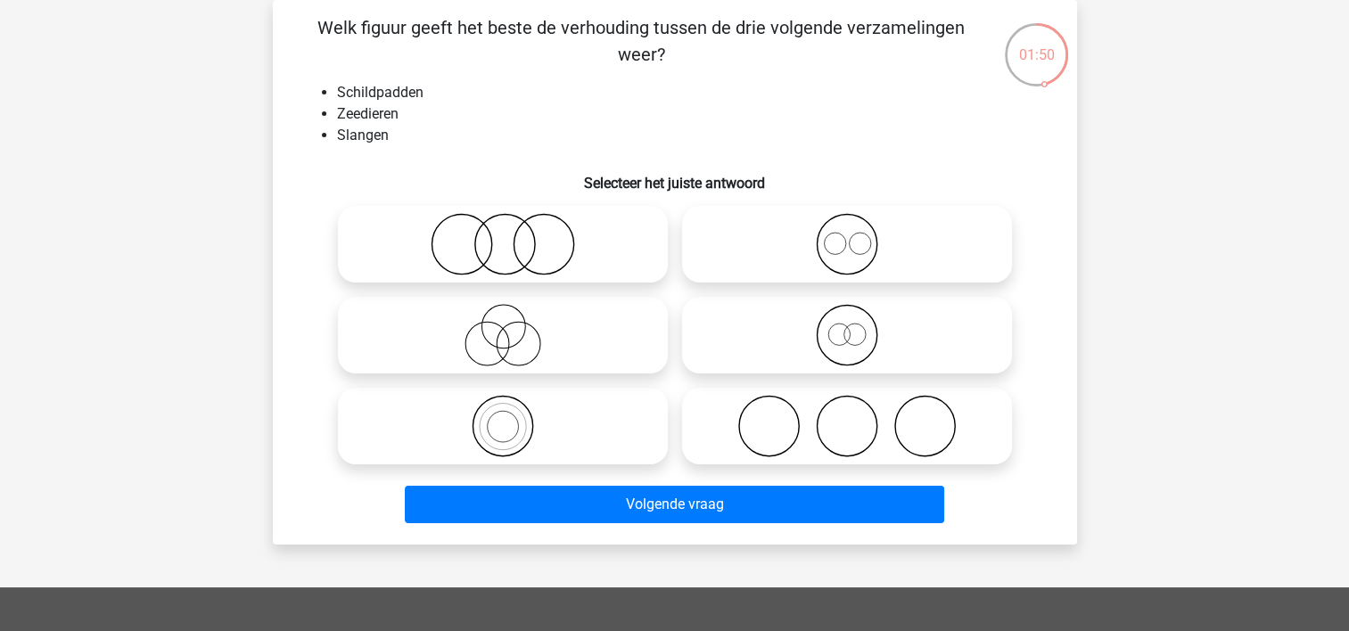
click at [770, 249] on icon at bounding box center [847, 244] width 316 height 62
click at [847, 235] on input "radio" at bounding box center [853, 230] width 12 height 12
radio input "true"
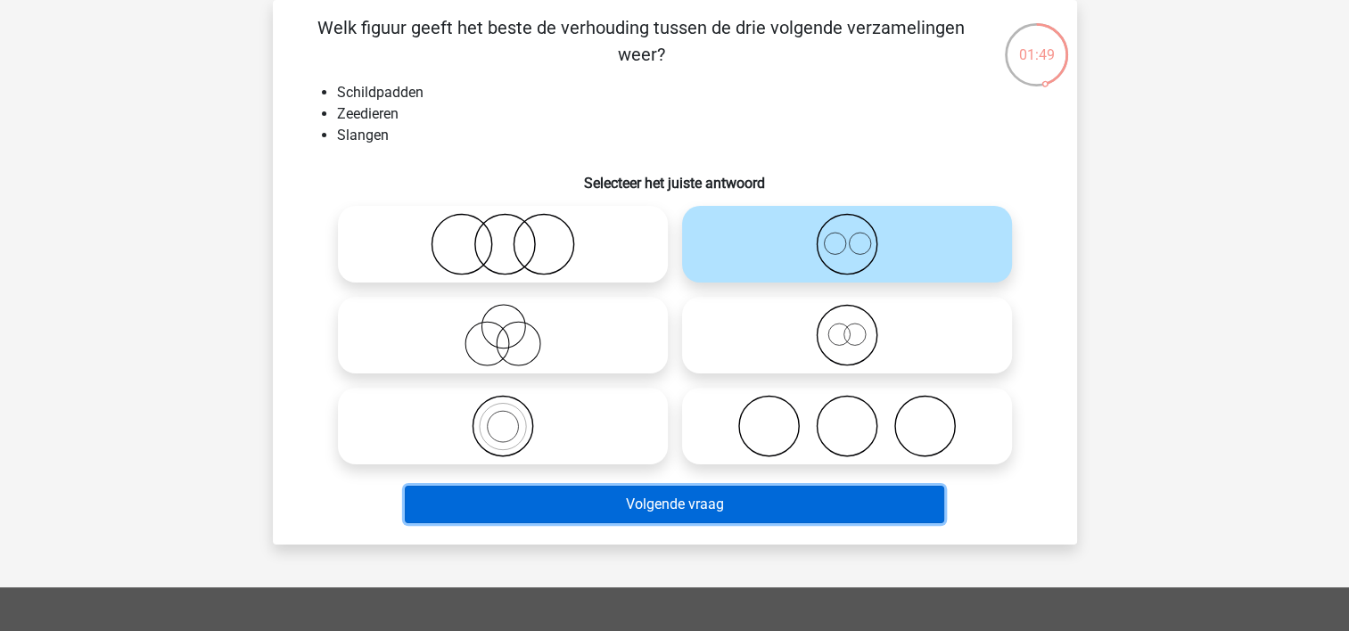
click at [667, 503] on button "Volgende vraag" at bounding box center [674, 504] width 539 height 37
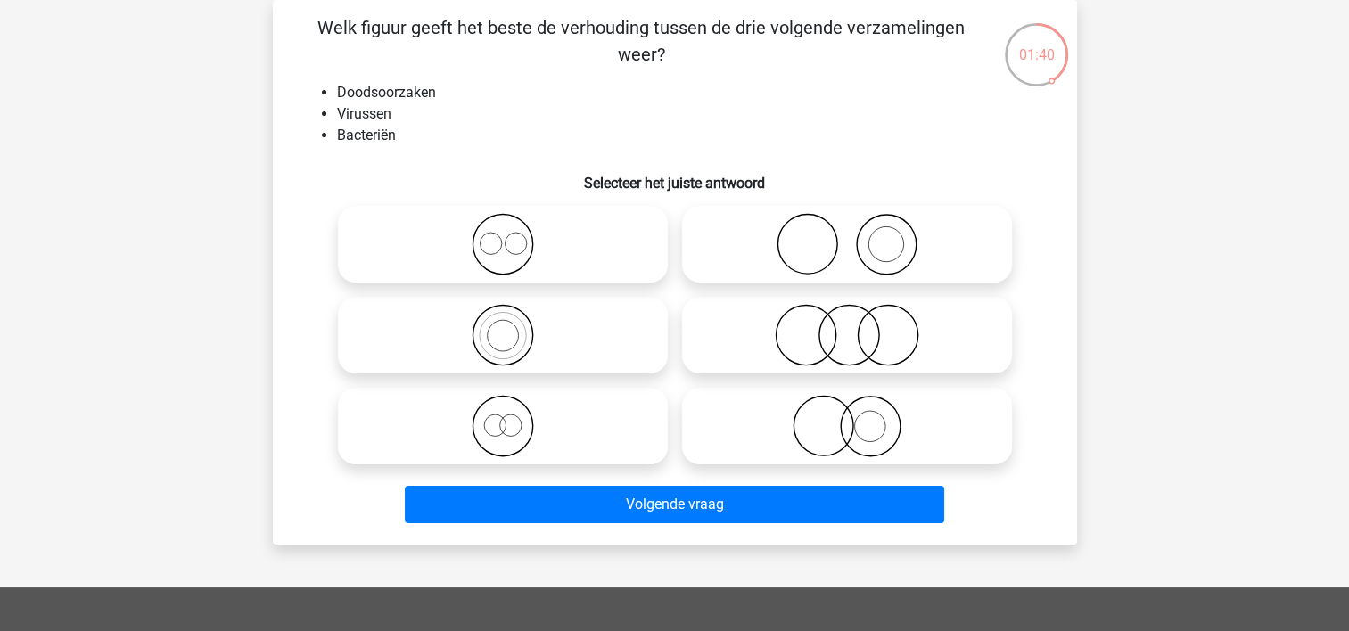
click at [747, 351] on icon at bounding box center [847, 335] width 316 height 62
click at [847, 326] on input "radio" at bounding box center [853, 321] width 12 height 12
radio input "true"
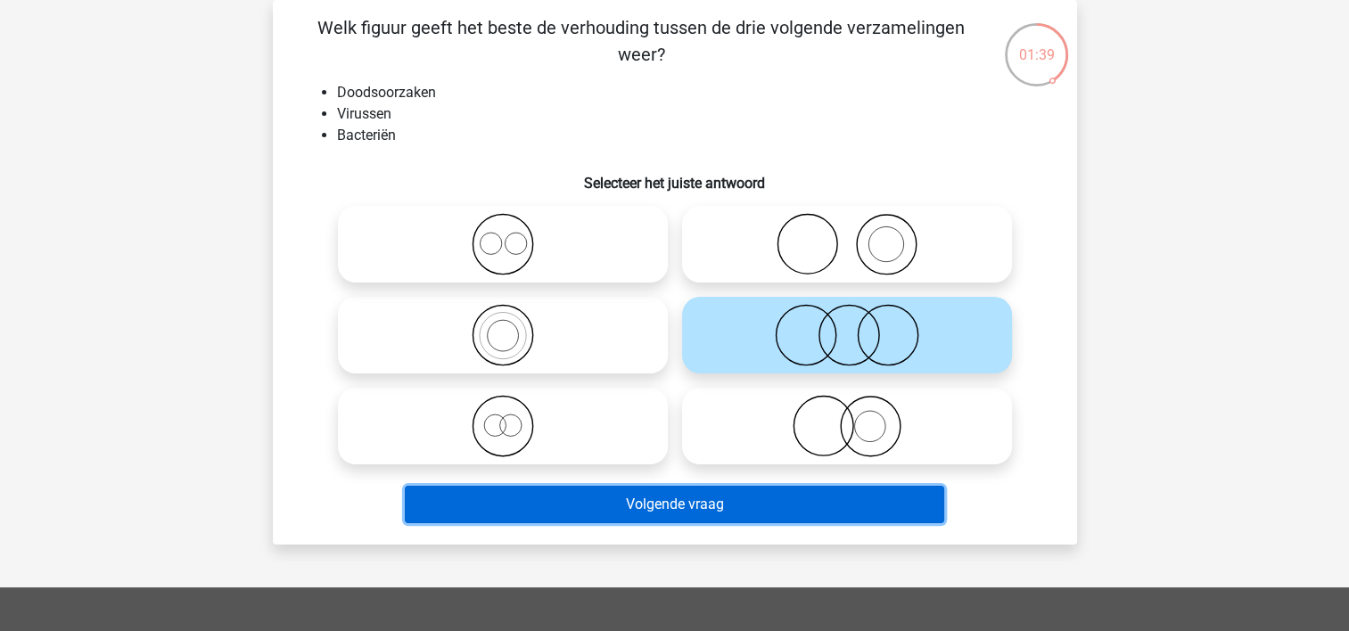
click at [667, 516] on button "Volgende vraag" at bounding box center [674, 504] width 539 height 37
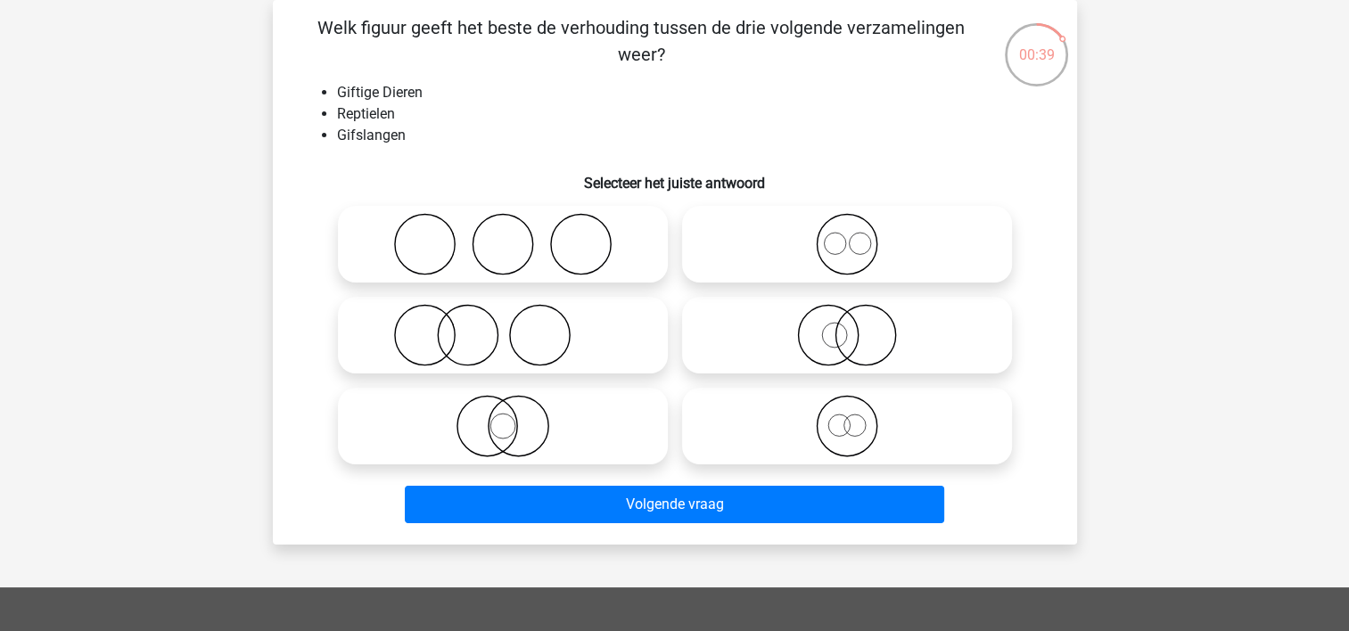
click at [803, 232] on icon at bounding box center [847, 244] width 316 height 62
click at [847, 232] on input "radio" at bounding box center [853, 230] width 12 height 12
radio input "true"
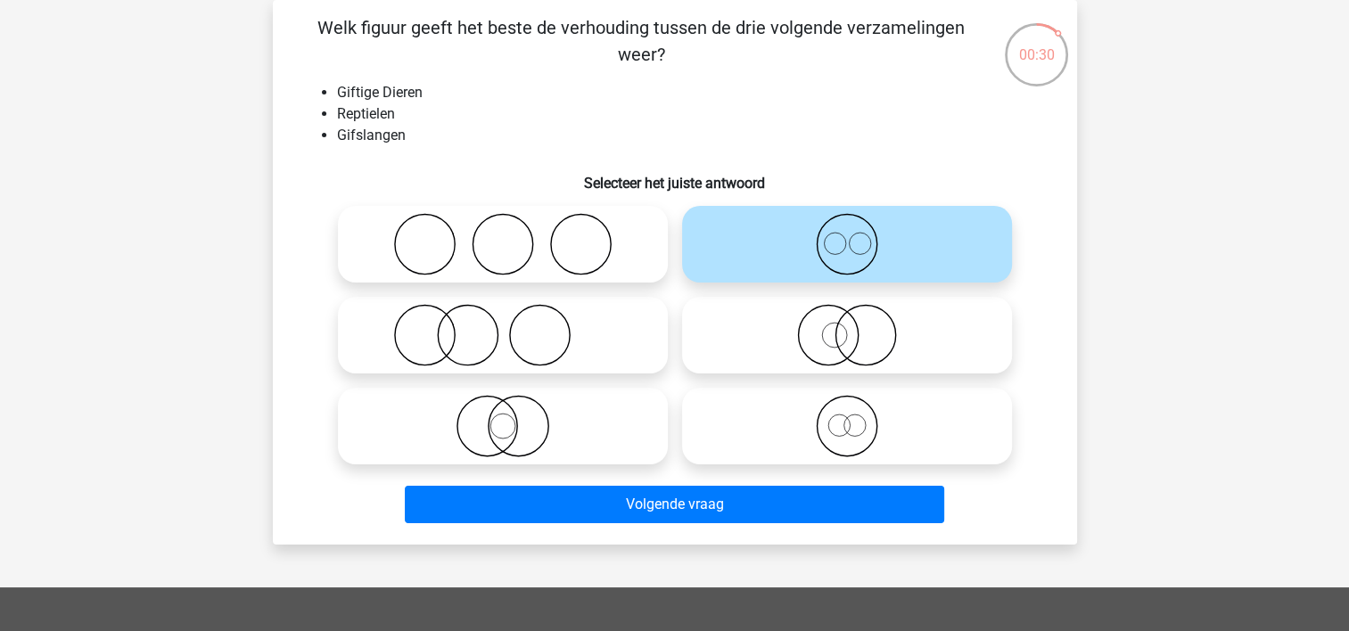
click at [535, 409] on icon at bounding box center [503, 426] width 316 height 62
click at [514, 409] on input "radio" at bounding box center [509, 412] width 12 height 12
radio input "true"
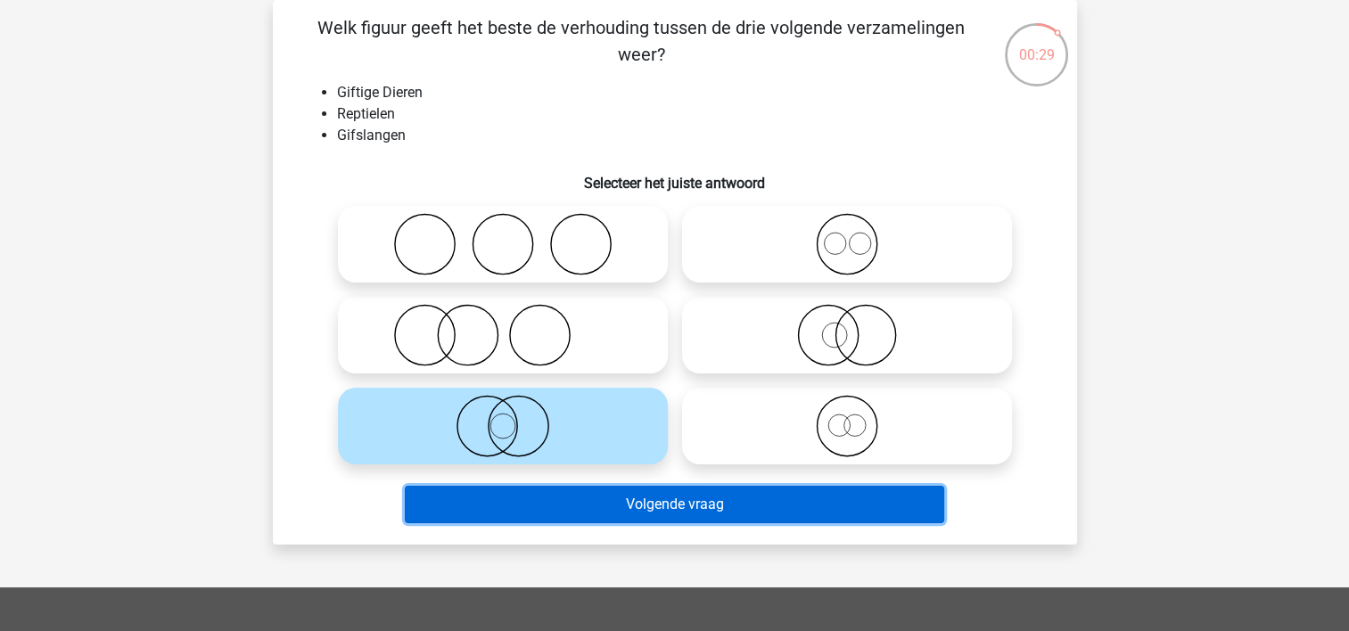
click at [537, 496] on button "Volgende vraag" at bounding box center [674, 504] width 539 height 37
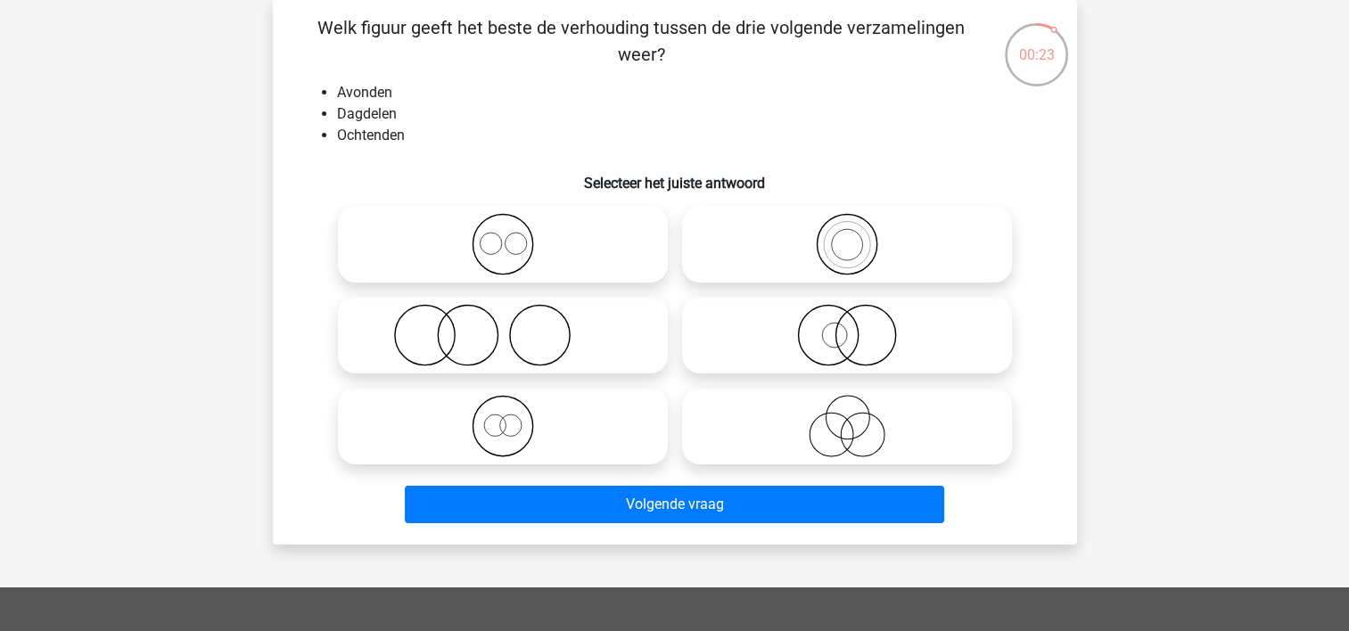
click at [490, 247] on icon at bounding box center [503, 244] width 316 height 62
click at [503, 235] on input "radio" at bounding box center [509, 230] width 12 height 12
radio input "true"
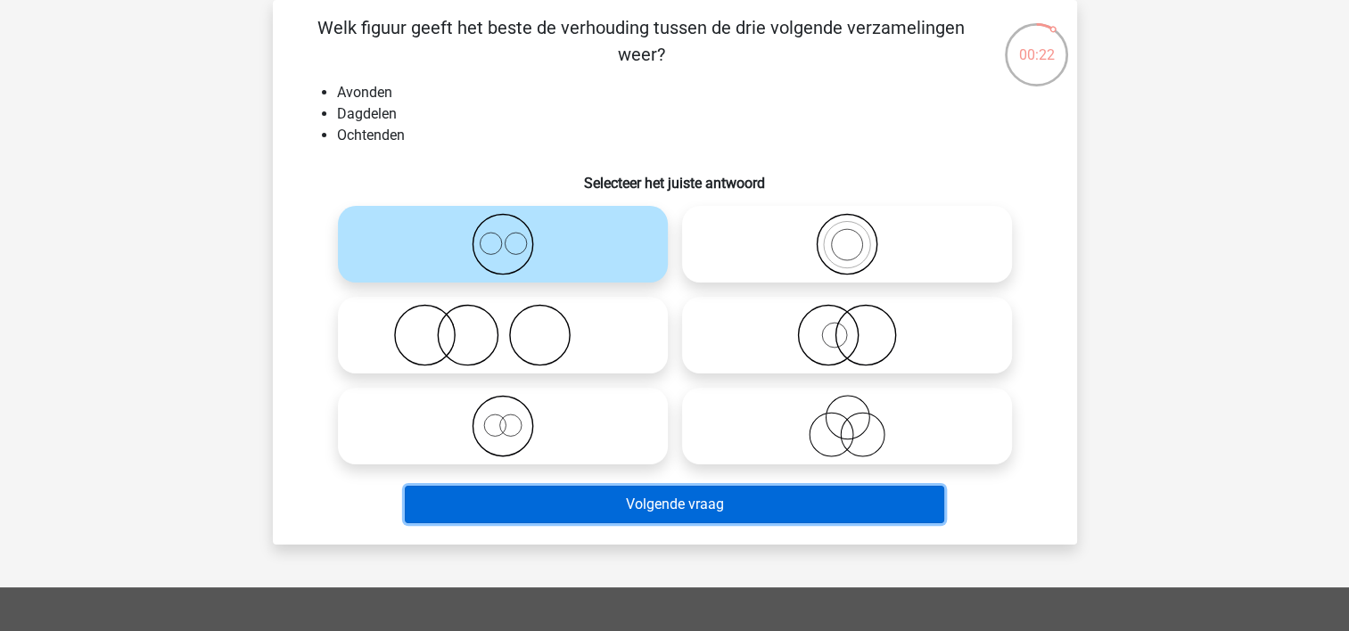
click at [538, 501] on button "Volgende vraag" at bounding box center [674, 504] width 539 height 37
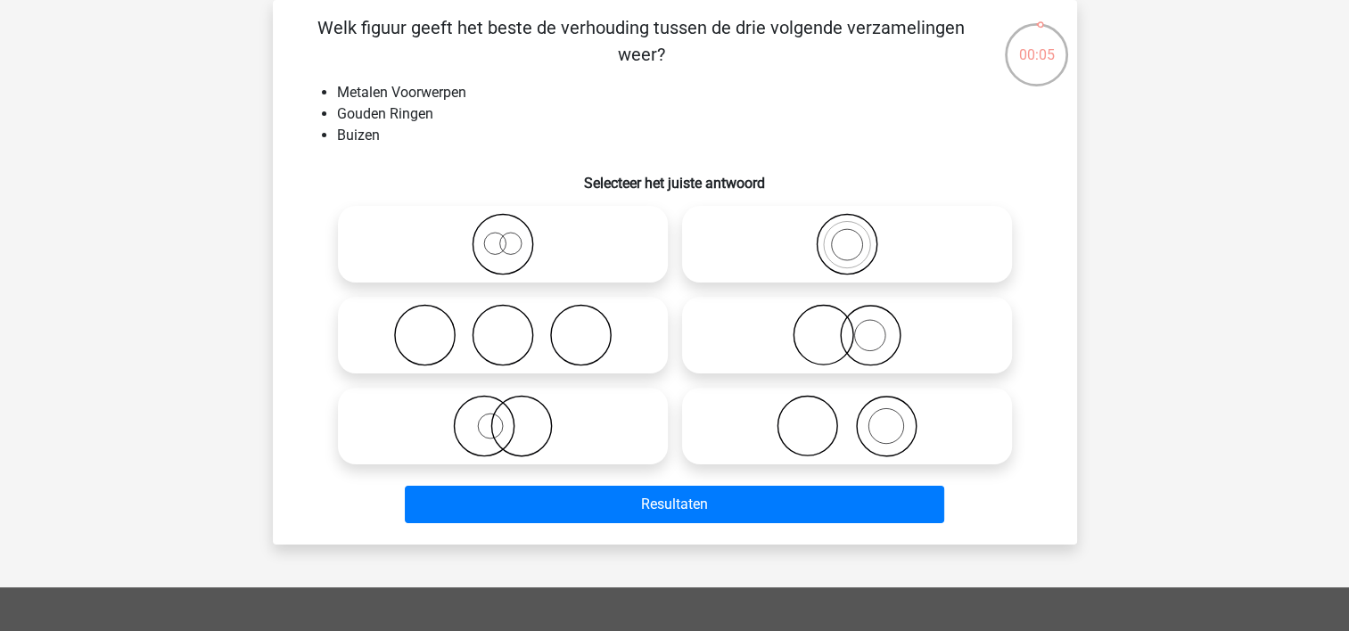
click at [766, 343] on icon at bounding box center [847, 335] width 316 height 62
click at [847, 326] on input "radio" at bounding box center [853, 321] width 12 height 12
radio input "true"
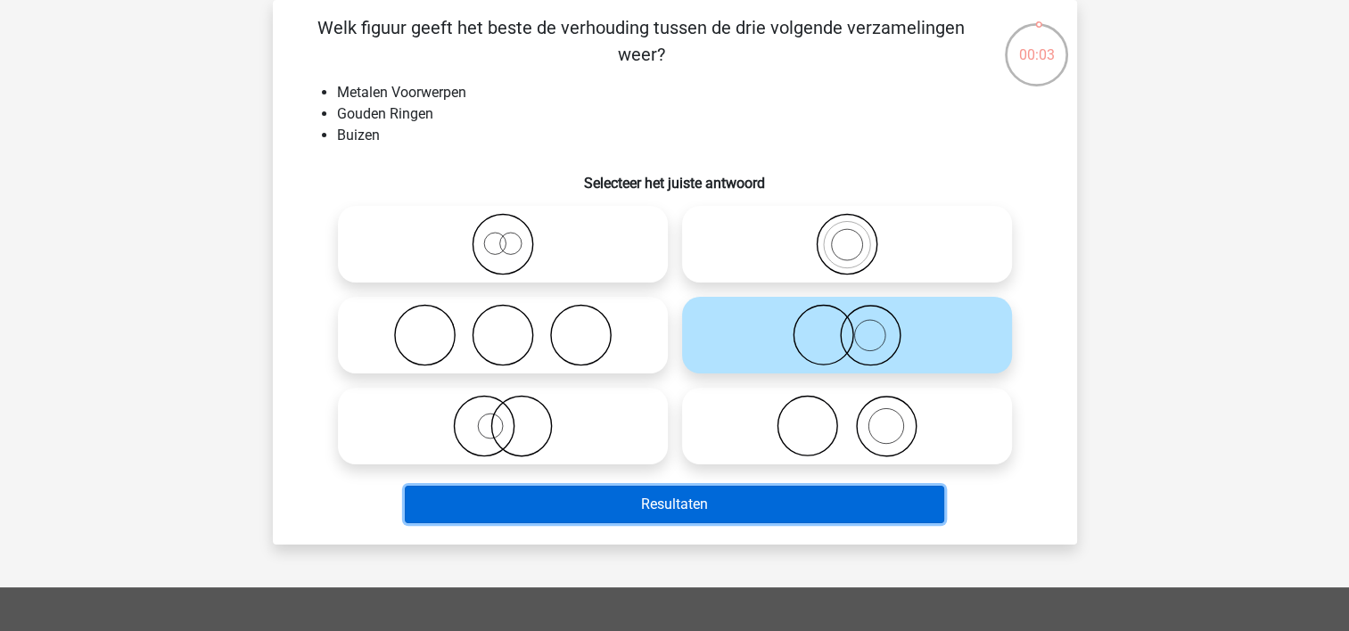
click at [700, 513] on button "Resultaten" at bounding box center [674, 504] width 539 height 37
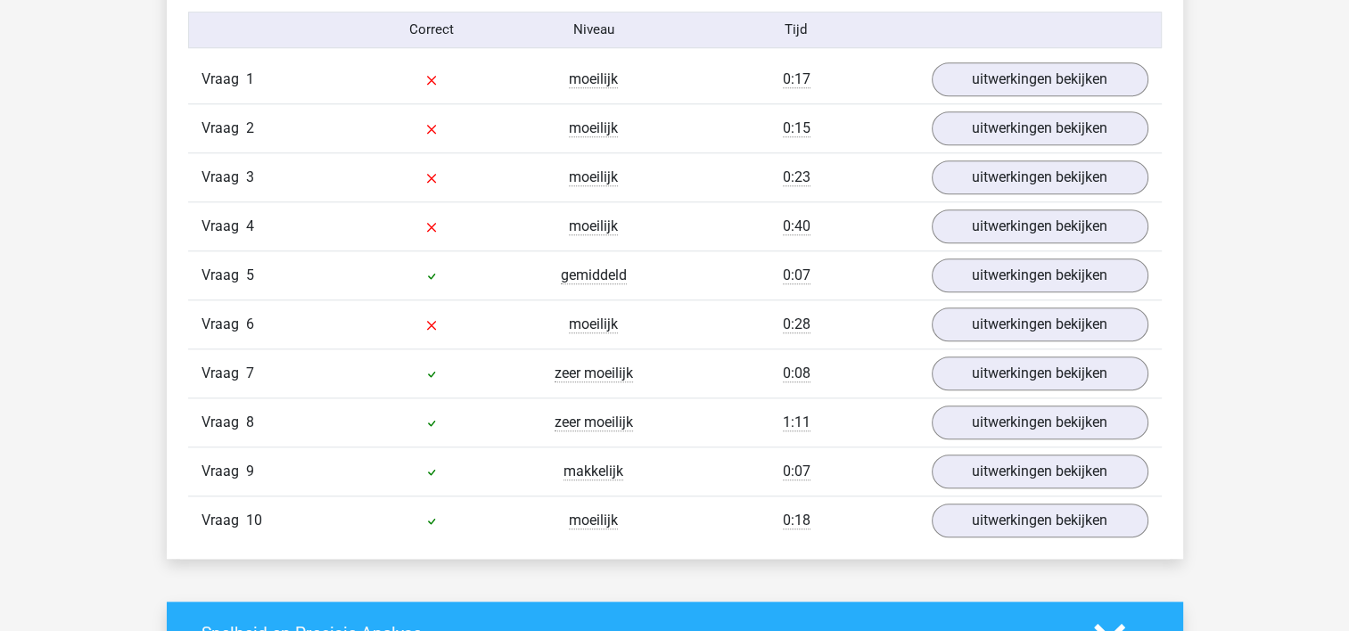
scroll to position [1479, 0]
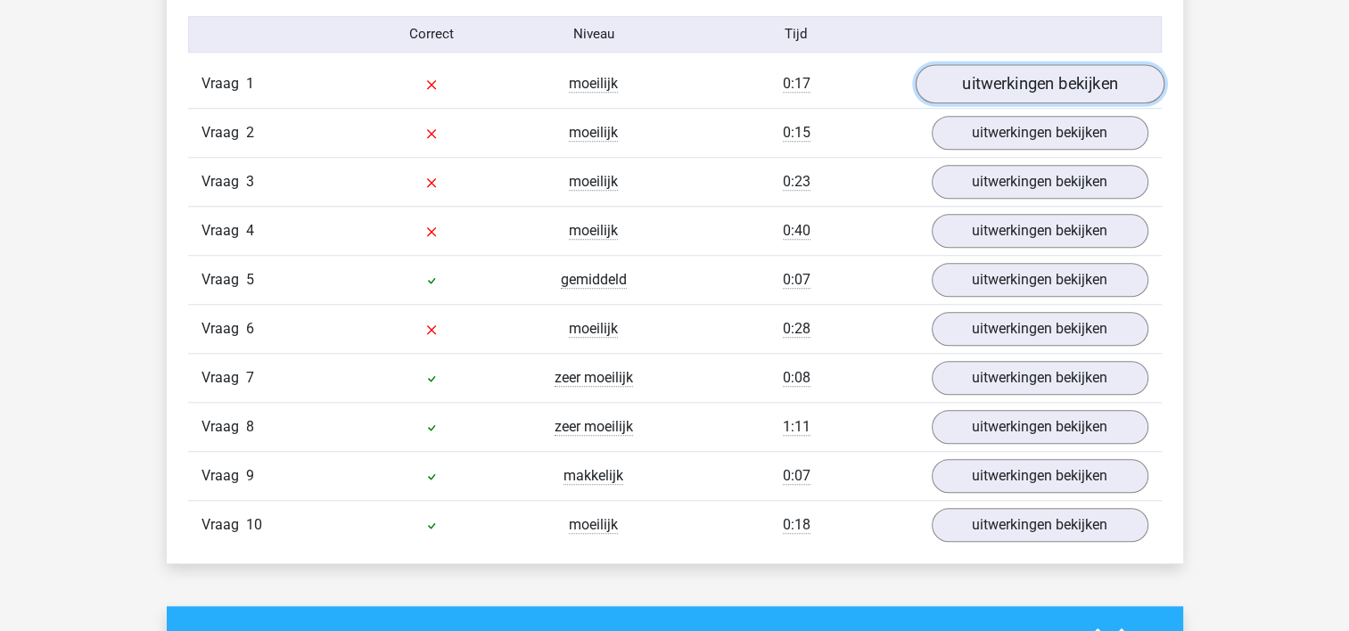
click at [1023, 64] on link "uitwerkingen bekijken" at bounding box center [1039, 83] width 249 height 39
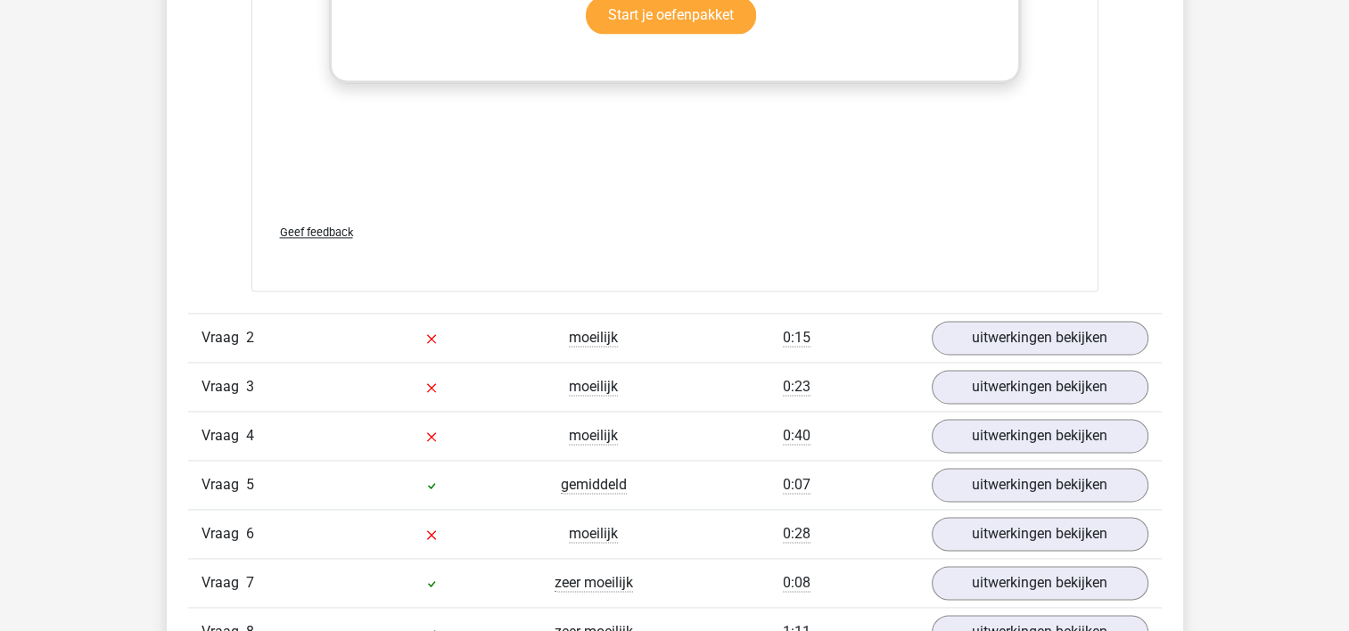
scroll to position [2596, 0]
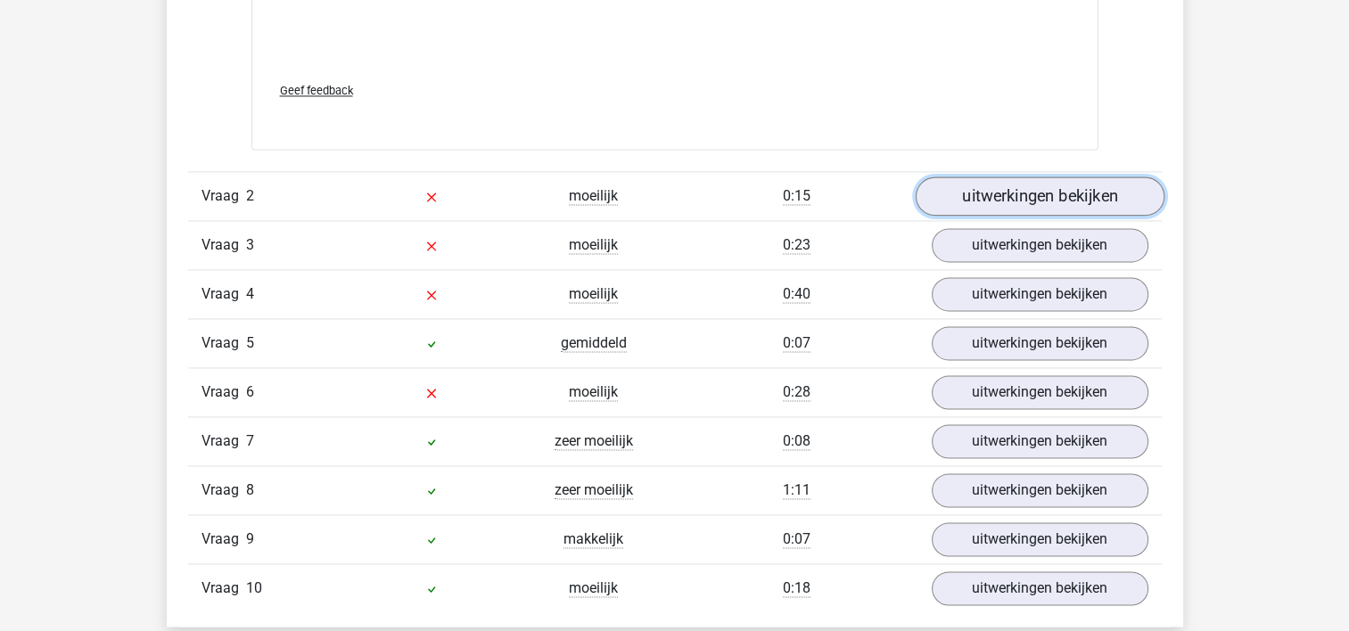
click at [1048, 199] on link "uitwerkingen bekijken" at bounding box center [1039, 195] width 249 height 39
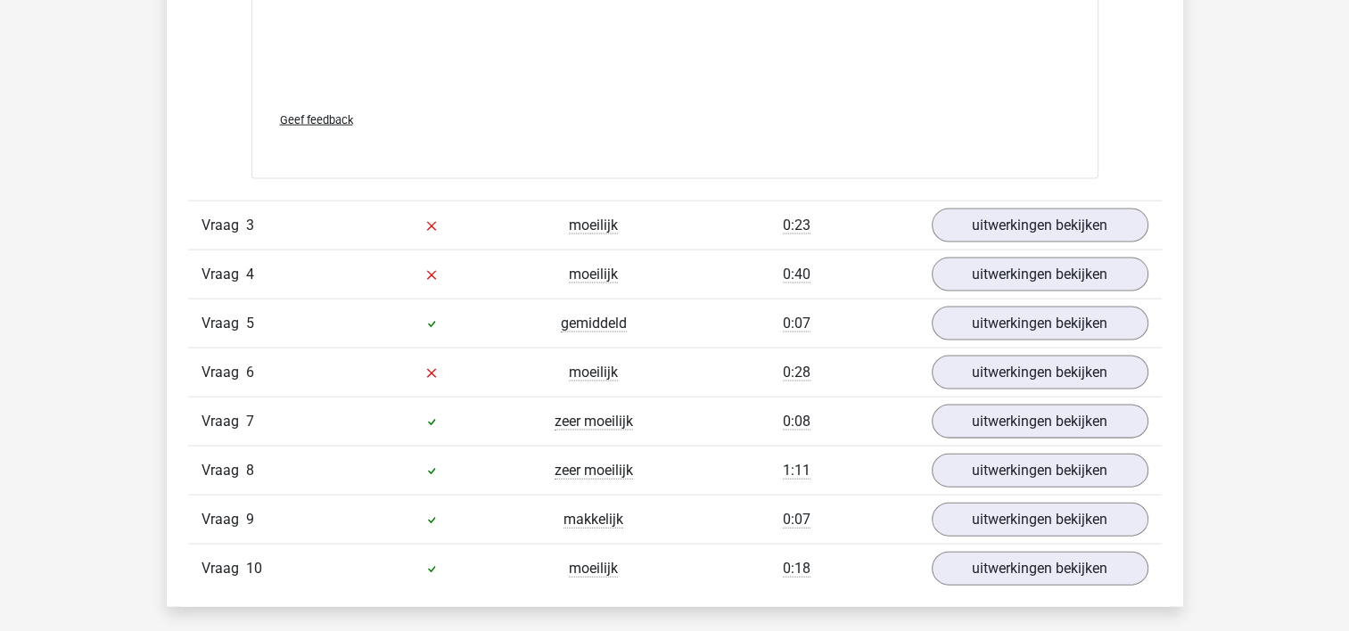
scroll to position [3789, 0]
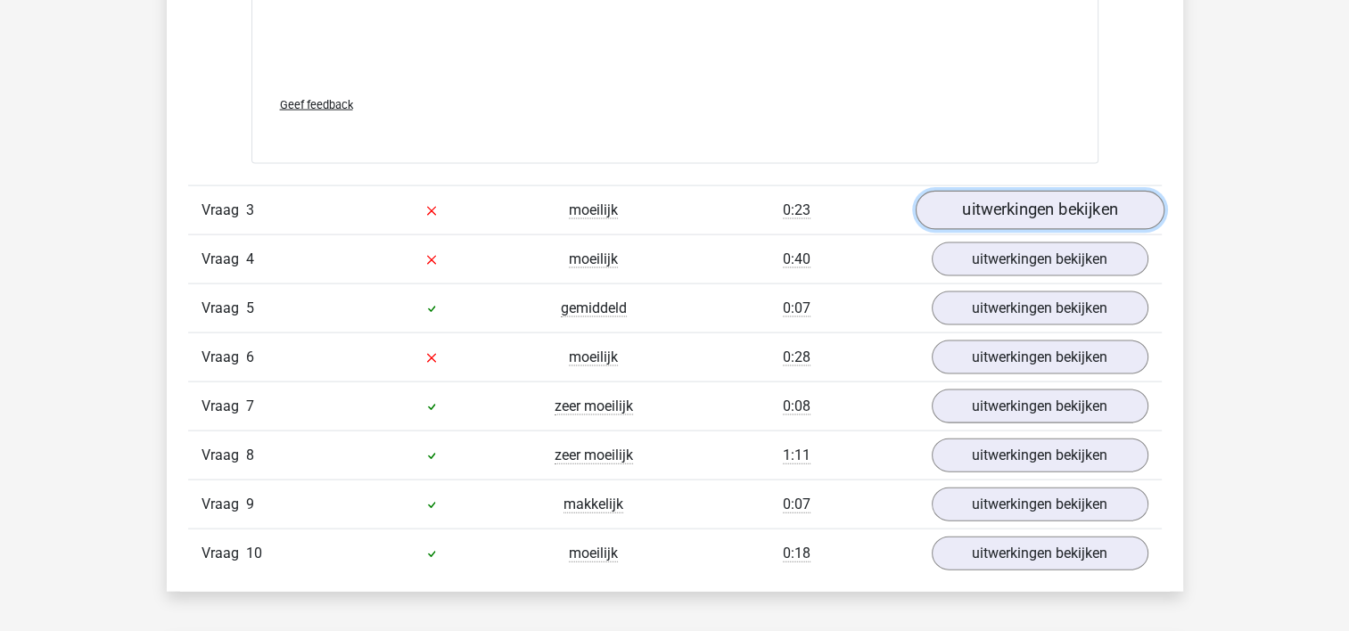
click at [1045, 210] on link "uitwerkingen bekijken" at bounding box center [1039, 210] width 249 height 39
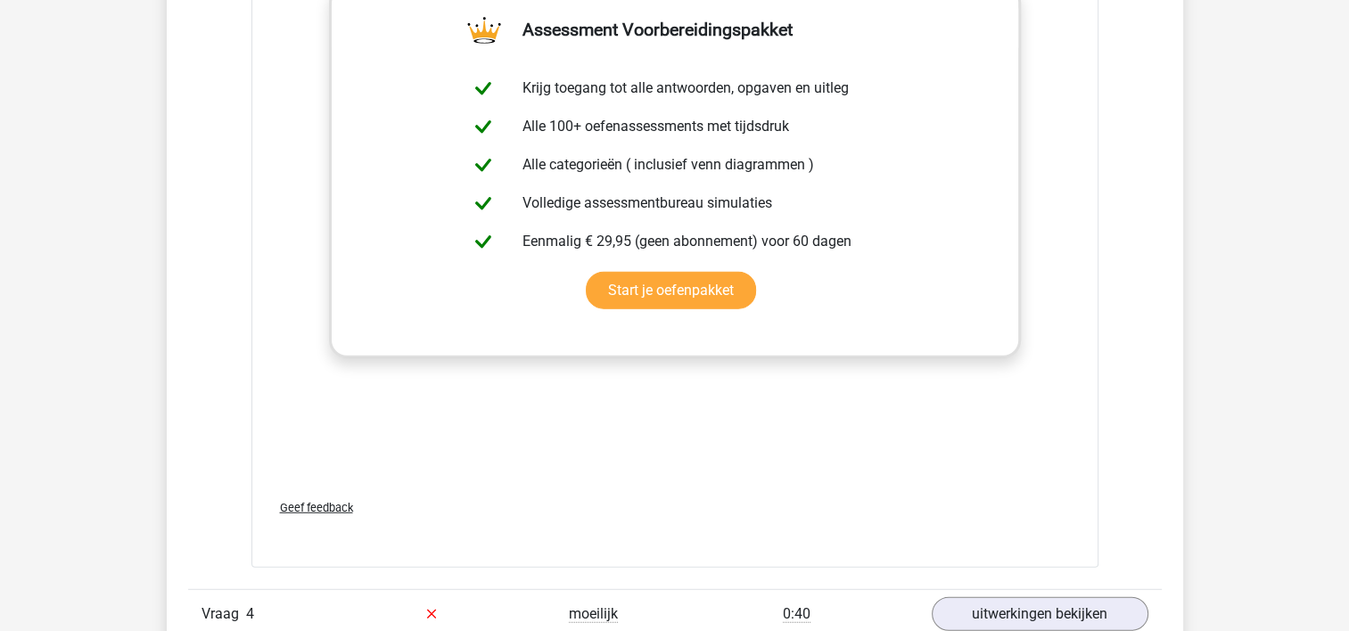
scroll to position [4988, 0]
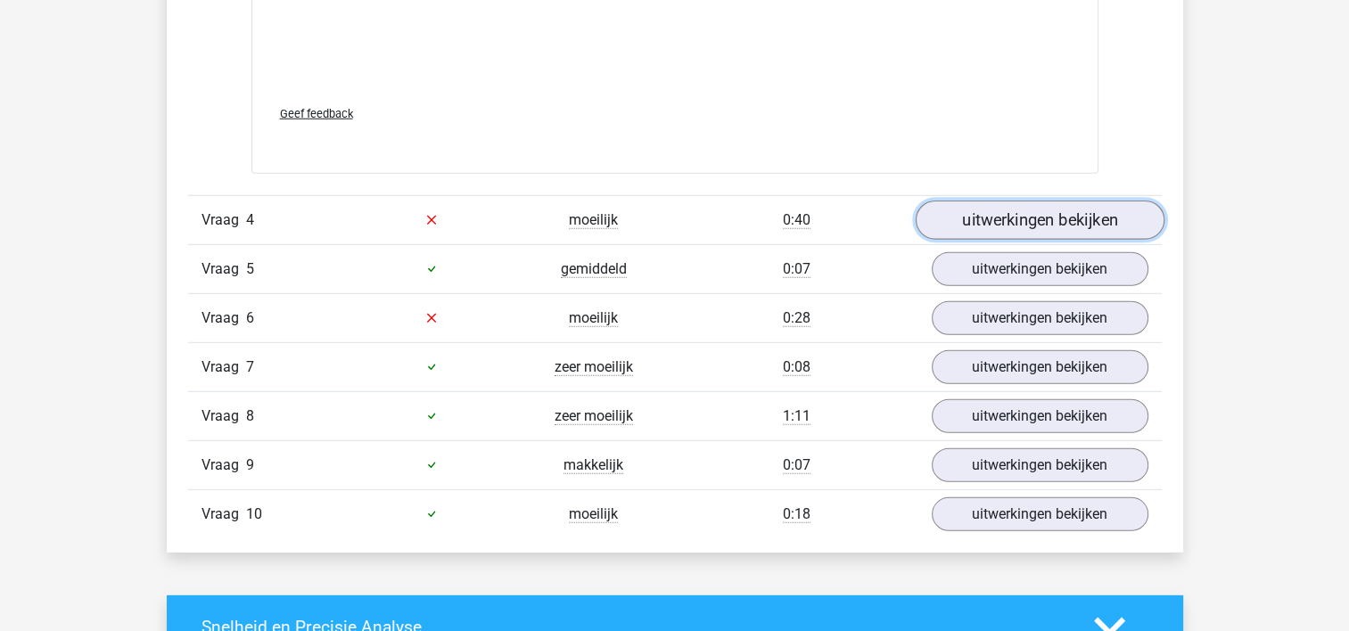
click at [1080, 215] on link "uitwerkingen bekijken" at bounding box center [1039, 220] width 249 height 39
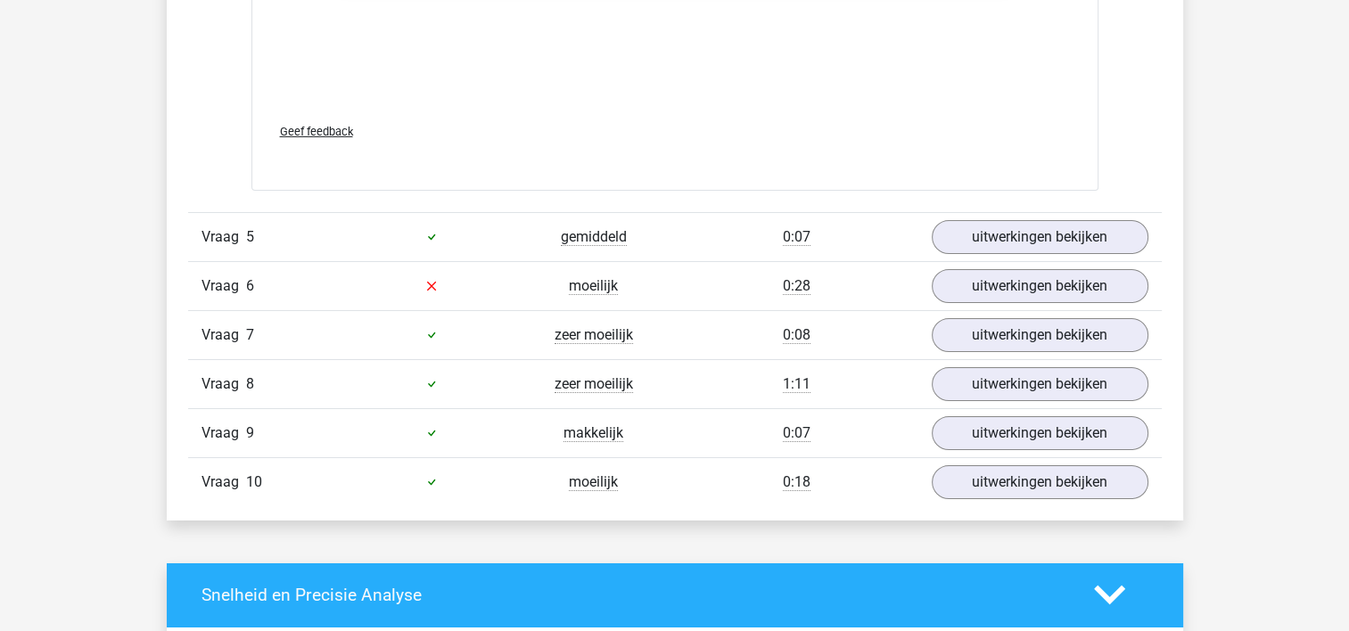
scroll to position [6272, 0]
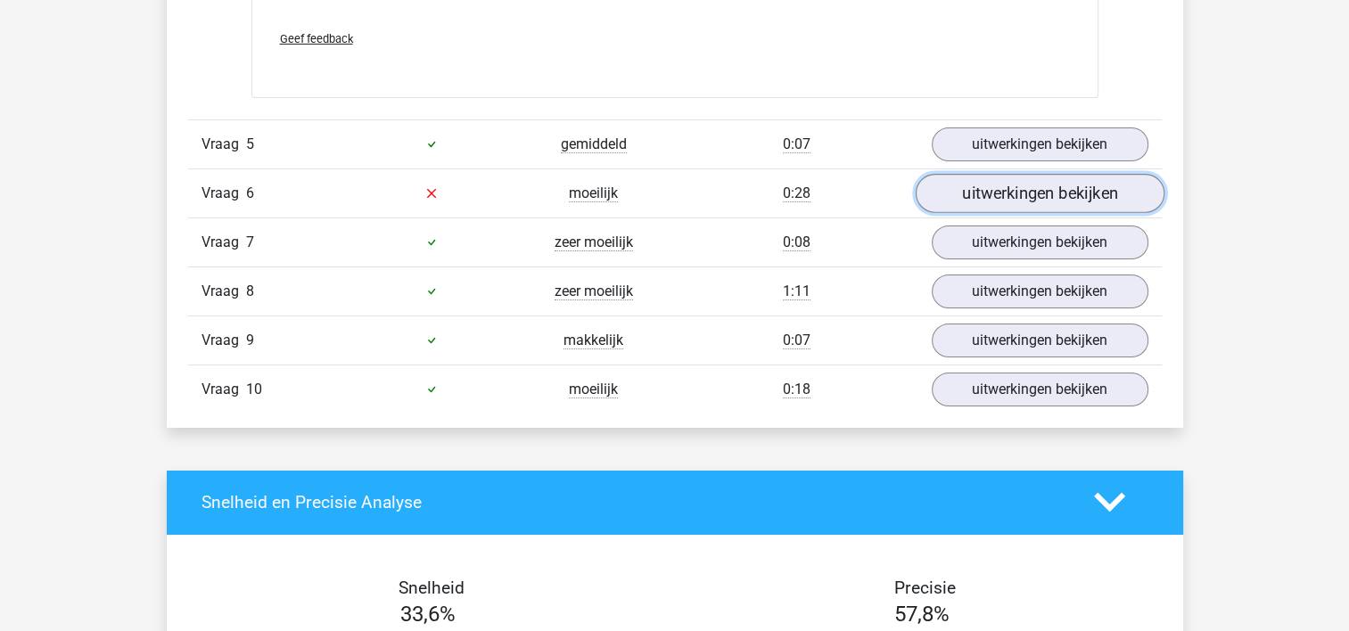
click at [1023, 185] on link "uitwerkingen bekijken" at bounding box center [1039, 193] width 249 height 39
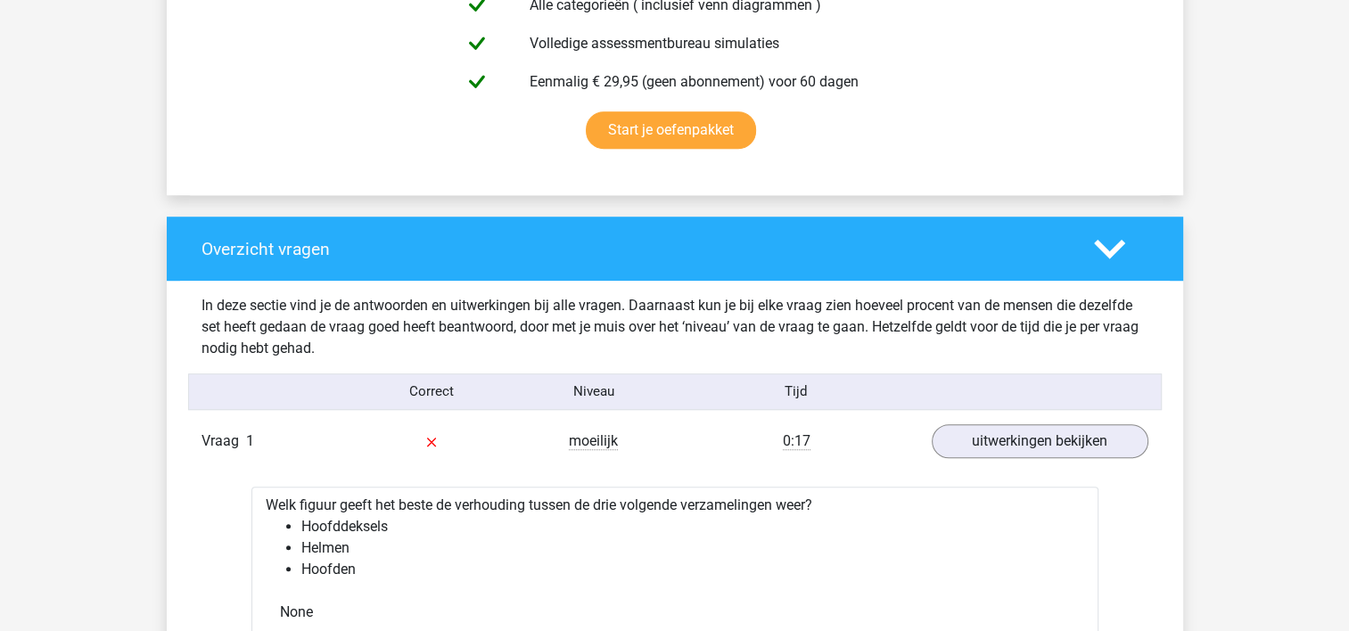
scroll to position [0, 0]
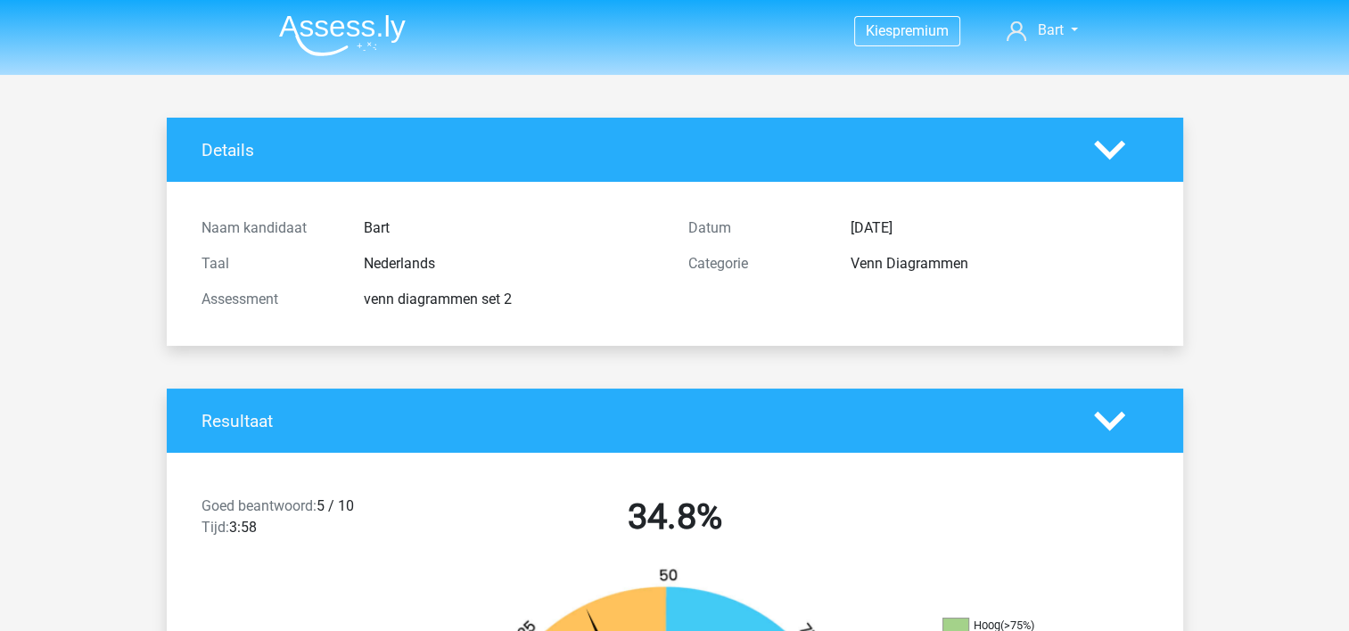
click at [367, 26] on img at bounding box center [342, 35] width 127 height 42
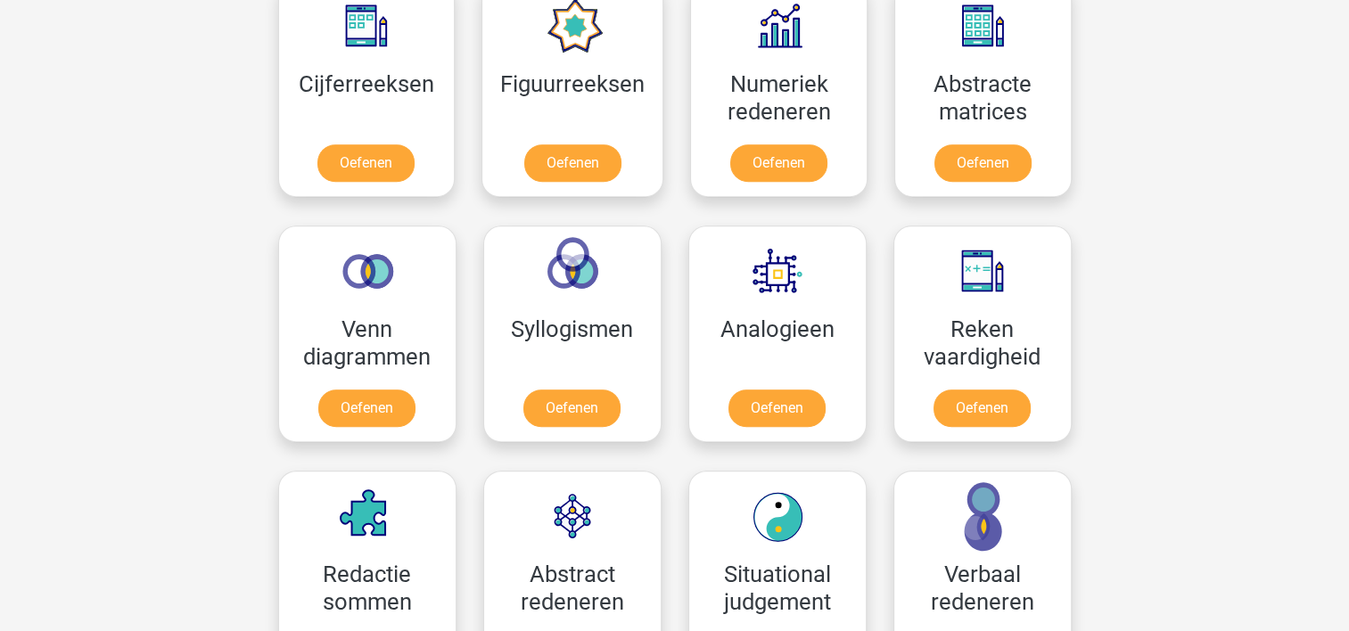
scroll to position [881, 0]
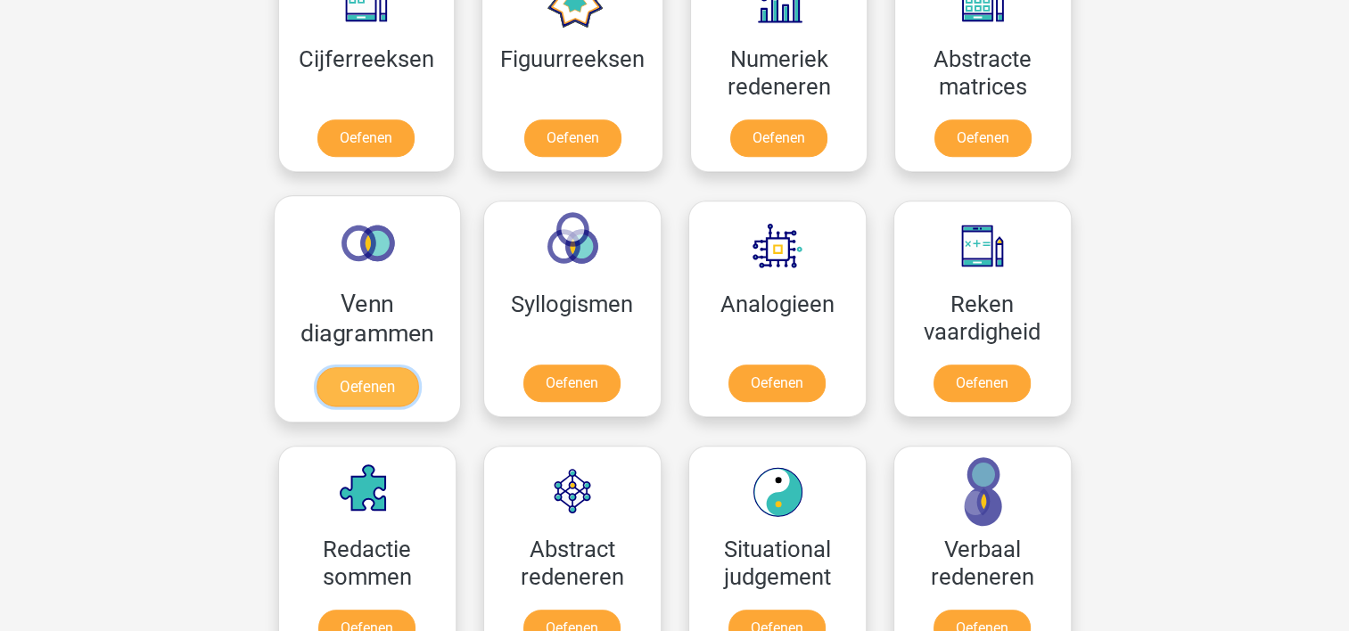
click at [396, 373] on link "Oefenen" at bounding box center [367, 386] width 102 height 39
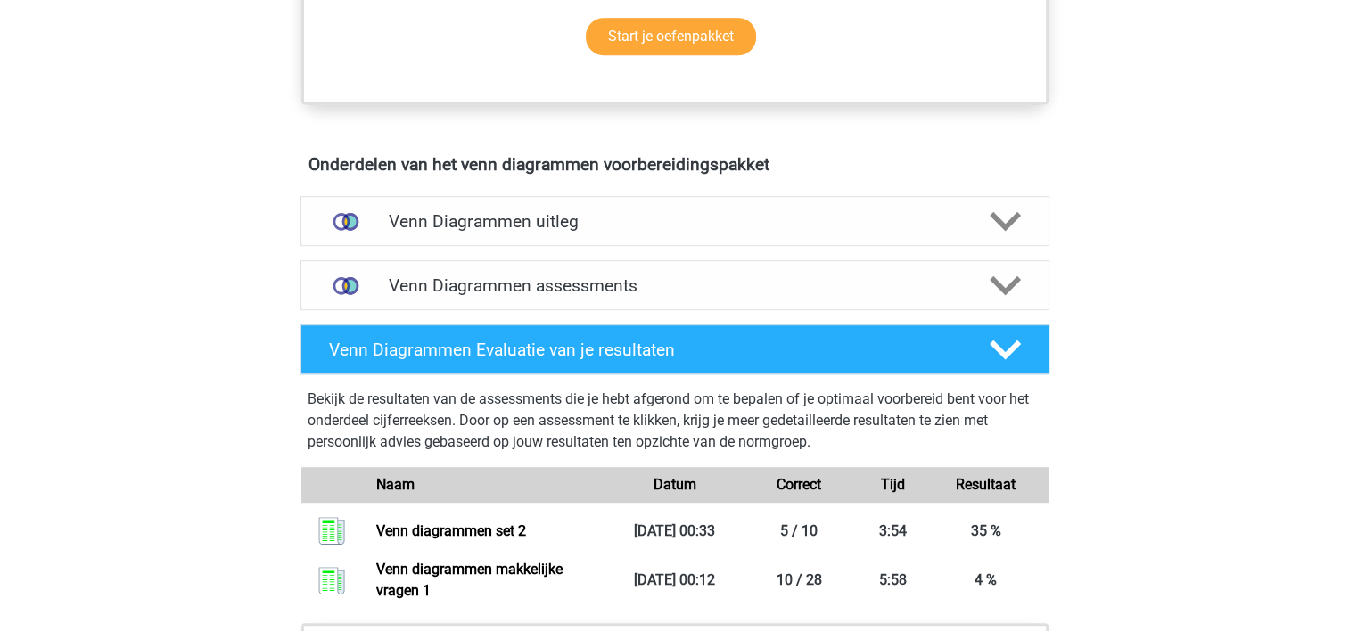
scroll to position [944, 0]
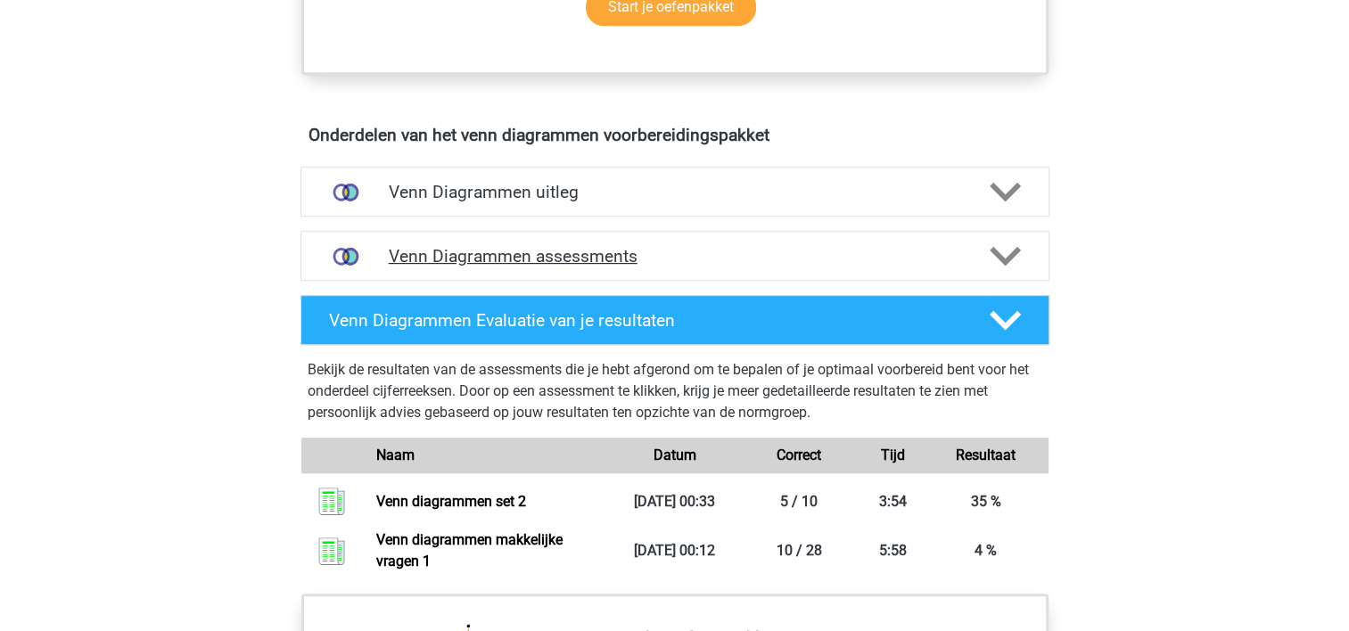
click at [871, 237] on div "Venn Diagrammen assessments" at bounding box center [674, 256] width 749 height 50
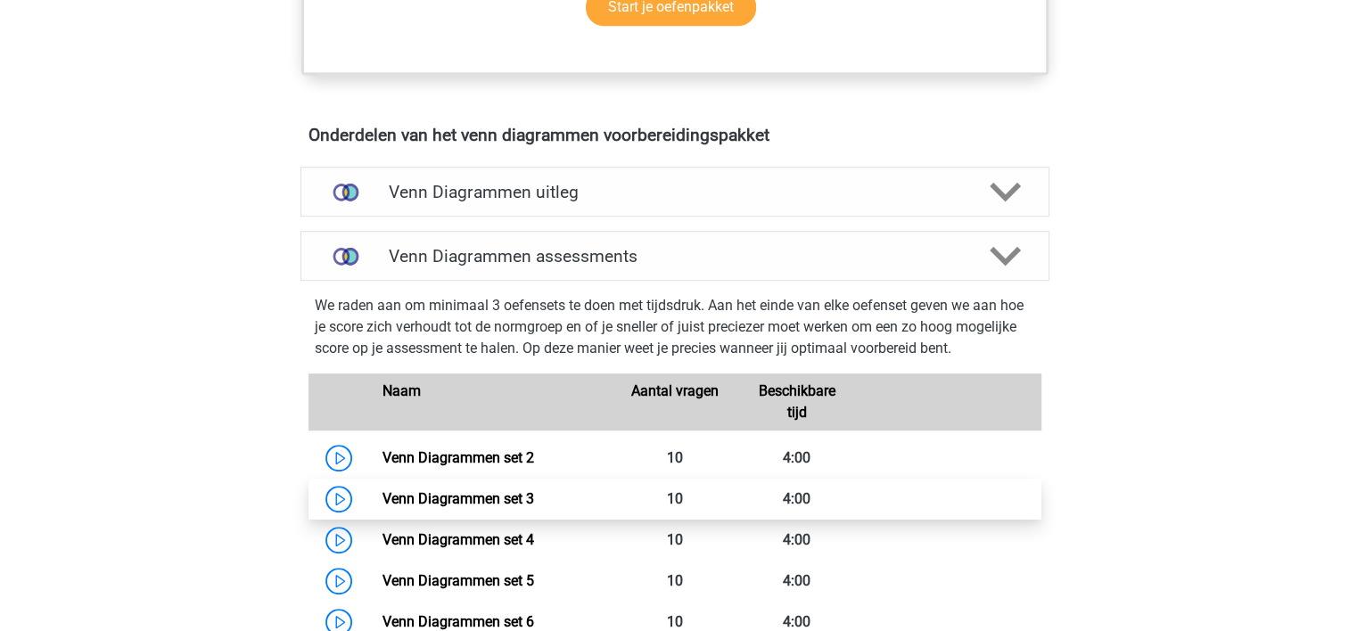
click at [458, 496] on link "Venn Diagrammen set 3" at bounding box center [458, 498] width 152 height 17
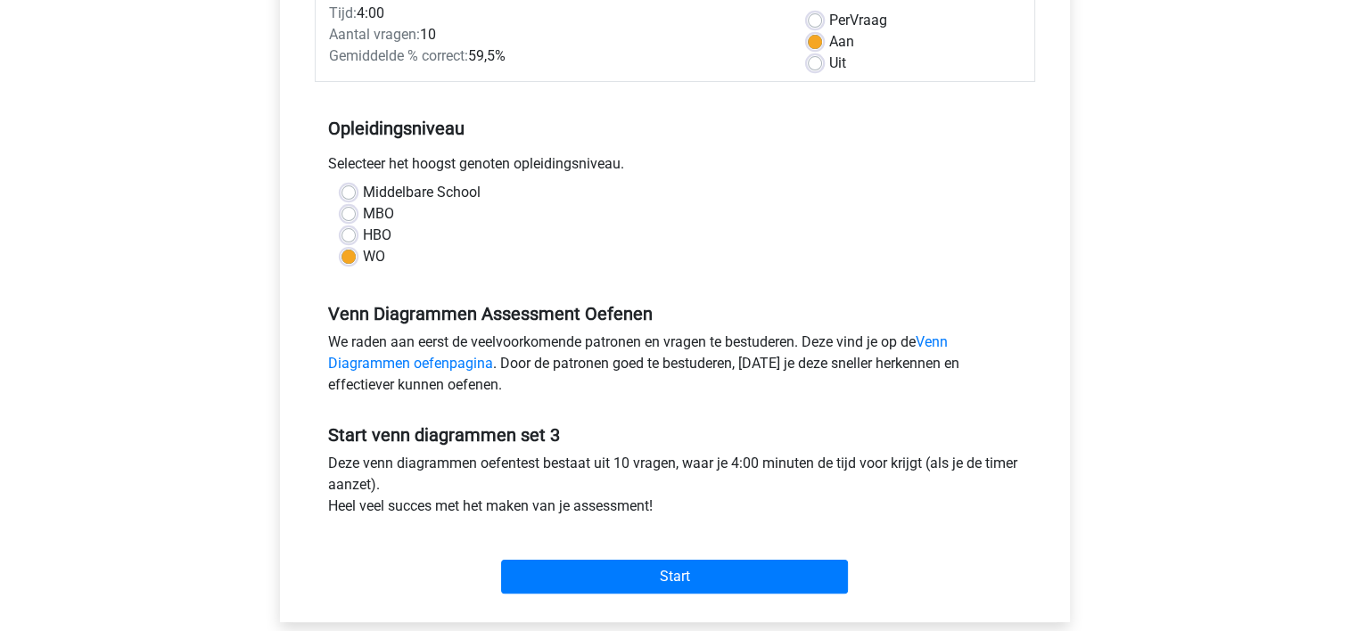
scroll to position [283, 0]
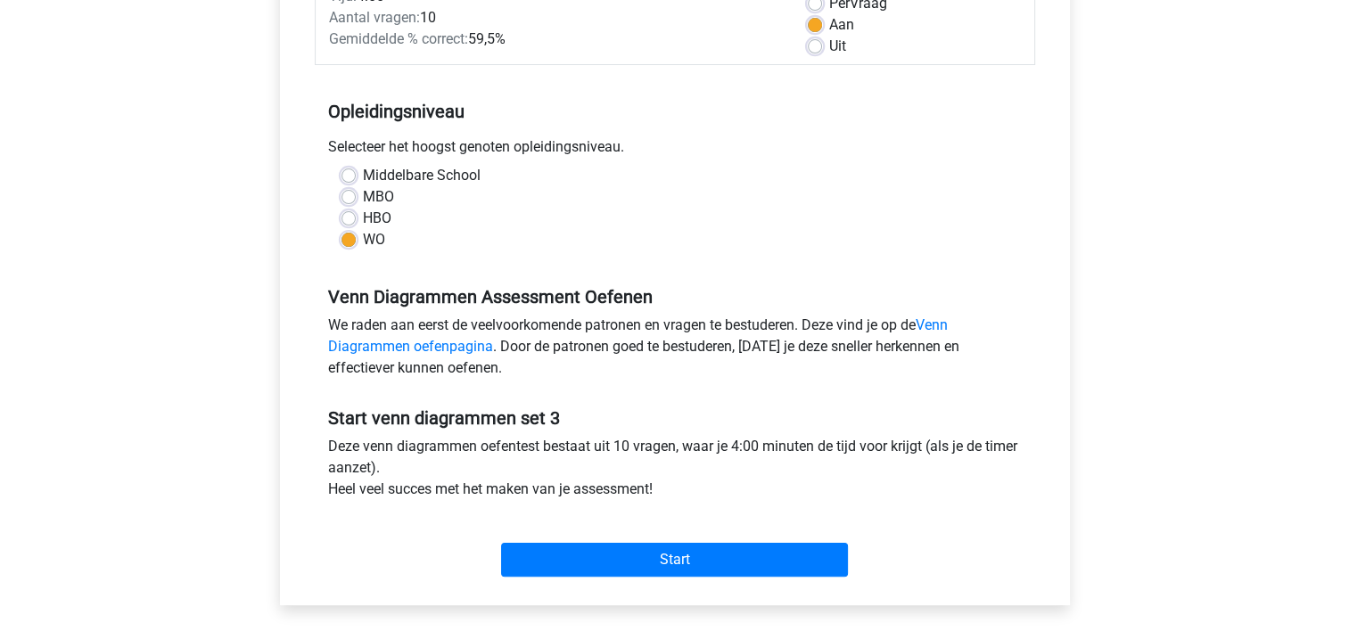
click at [1346, 324] on div "Kies premium Bart [EMAIL_ADDRESS][DOMAIN_NAME]" at bounding box center [674, 421] width 1349 height 1408
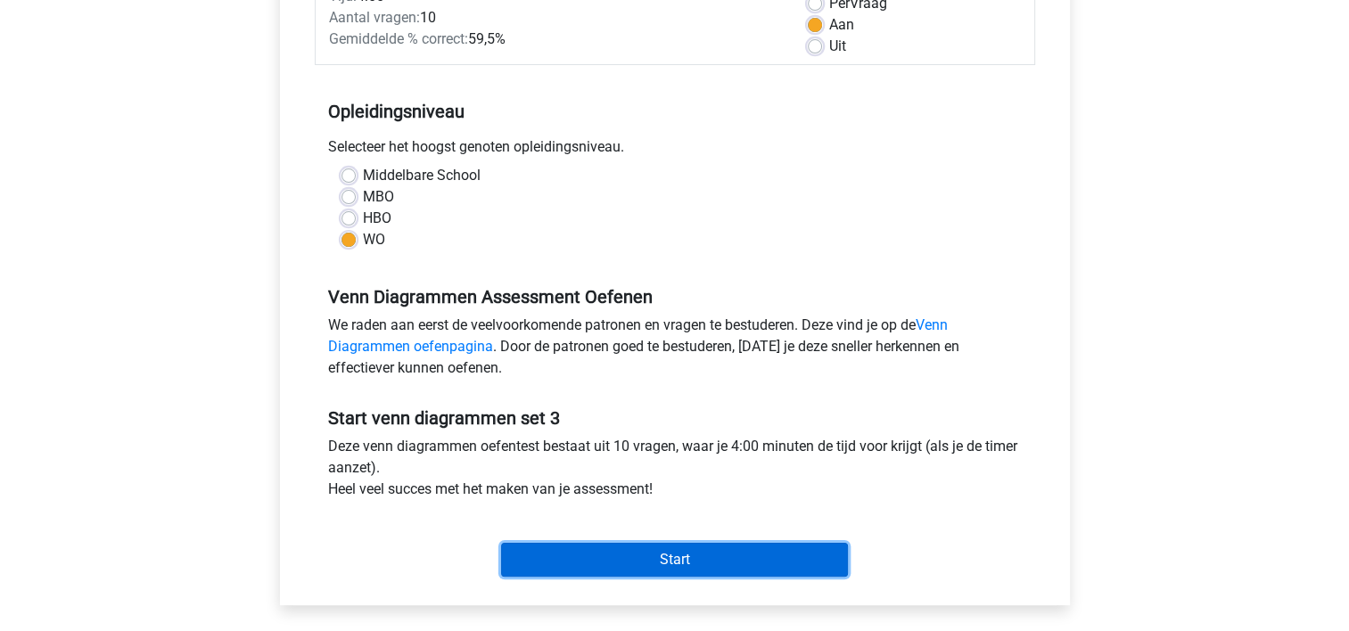
click at [721, 547] on input "Start" at bounding box center [674, 560] width 347 height 34
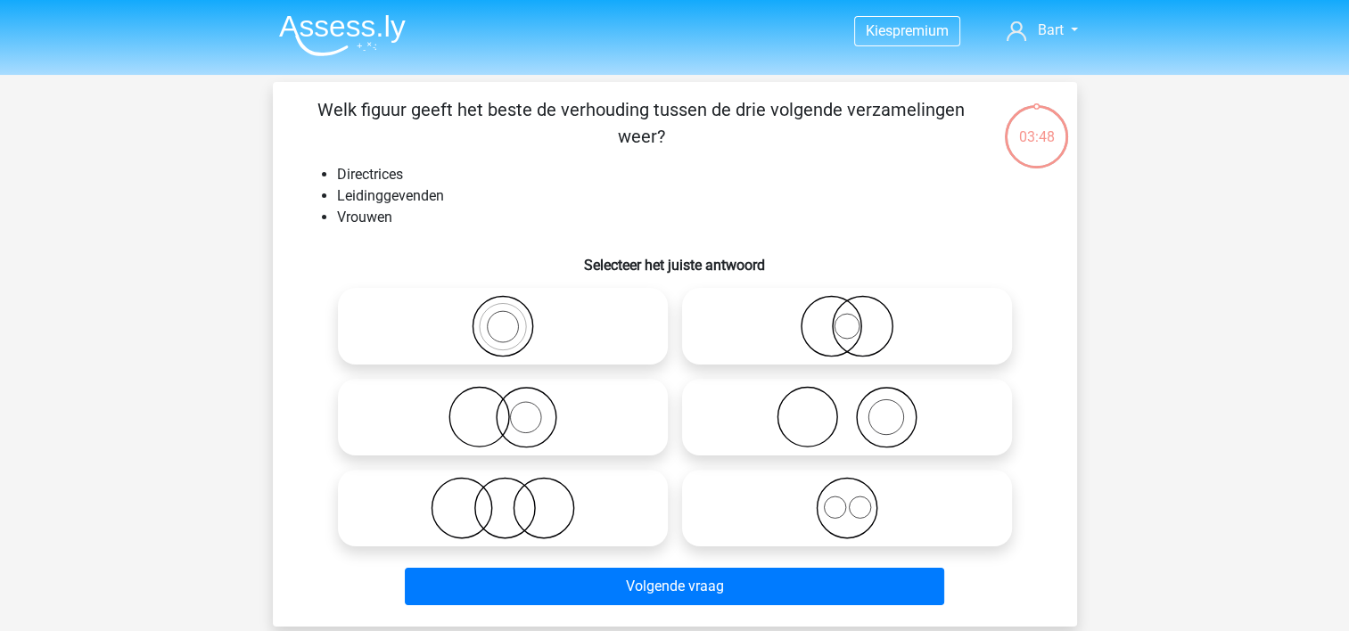
click at [513, 498] on input "radio" at bounding box center [509, 494] width 12 height 12
radio input "true"
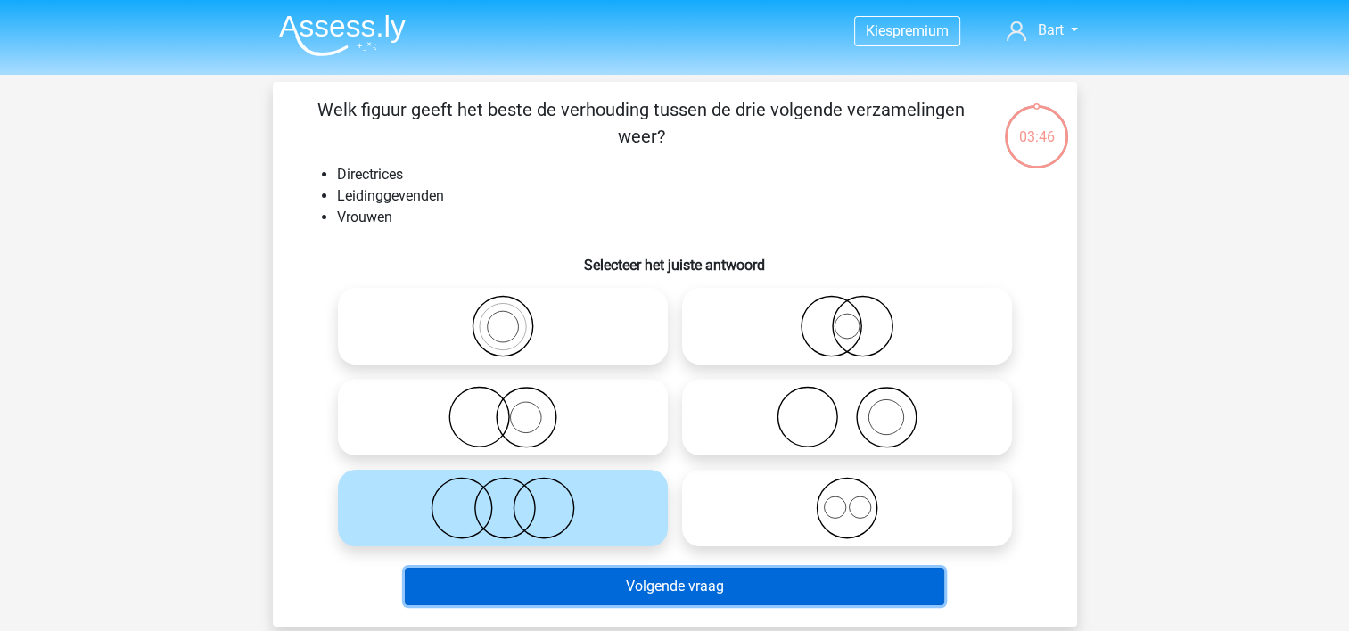
click at [571, 578] on button "Volgende vraag" at bounding box center [674, 586] width 539 height 37
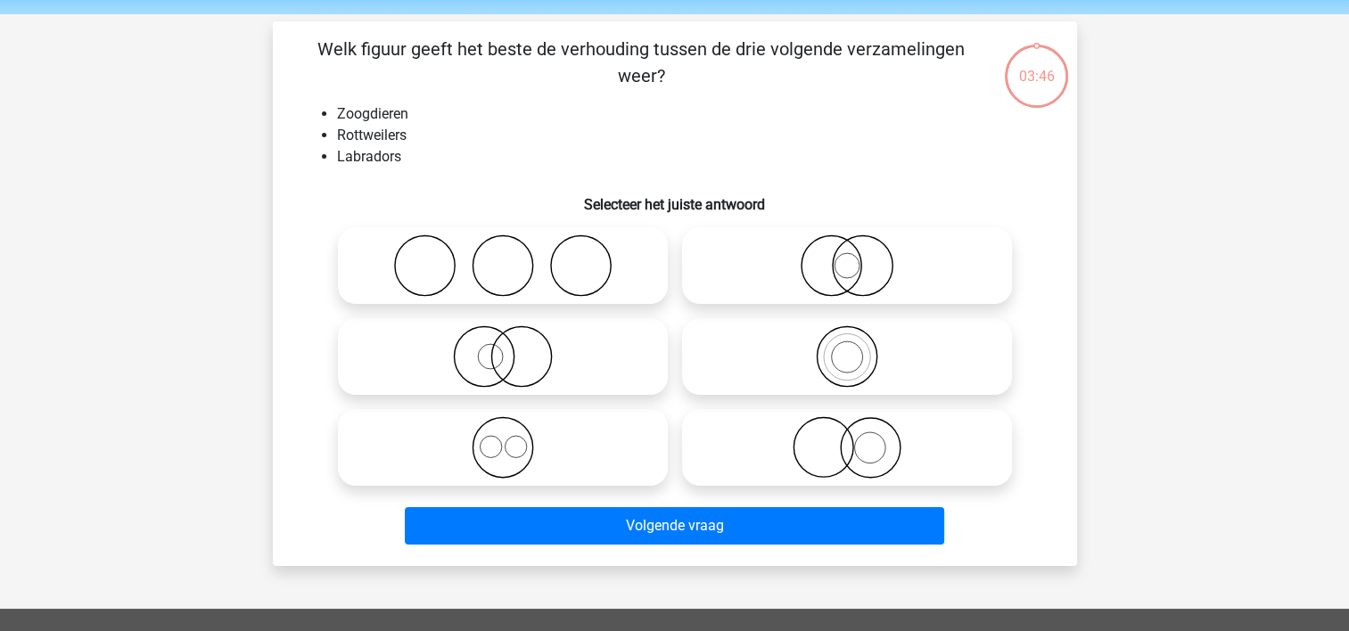
scroll to position [82, 0]
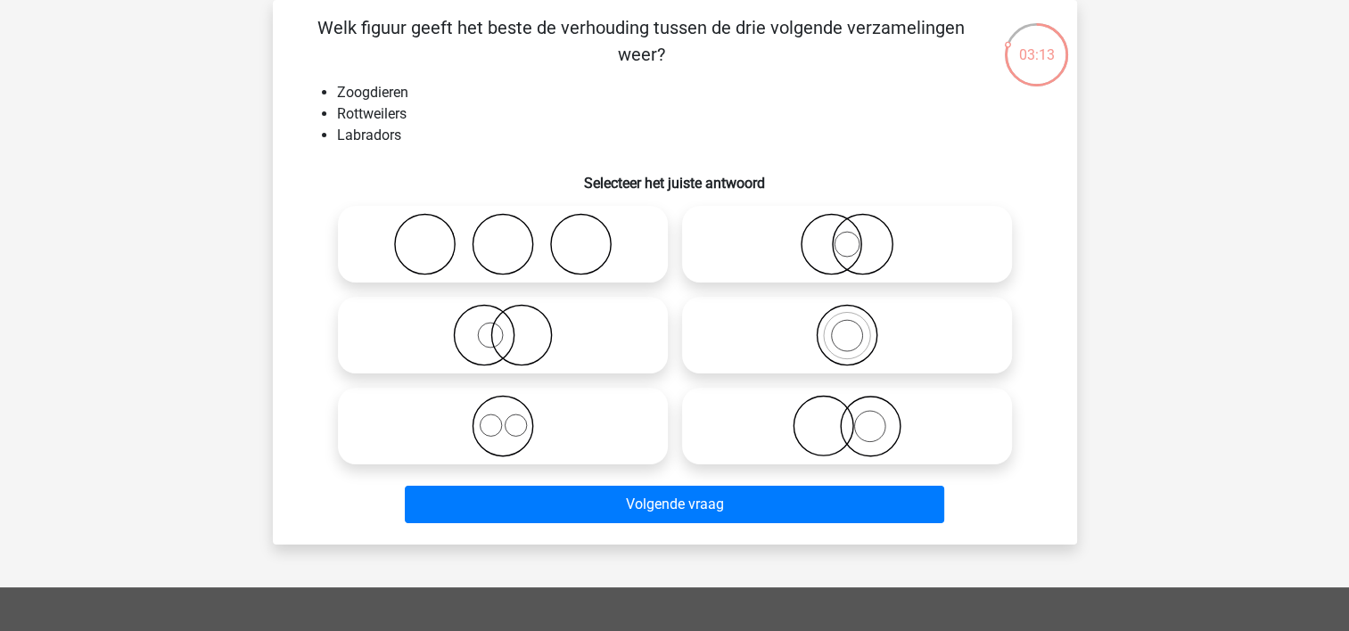
click at [538, 425] on icon at bounding box center [503, 426] width 316 height 62
click at [514, 417] on input "radio" at bounding box center [509, 412] width 12 height 12
radio input "true"
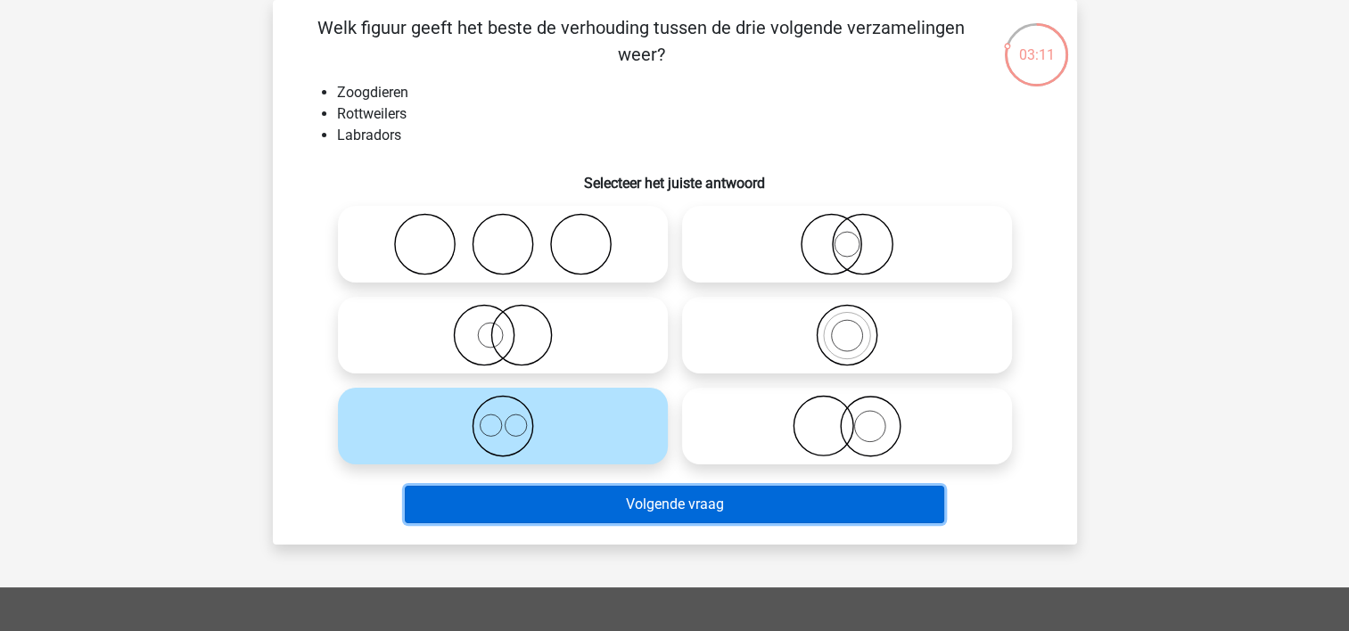
click at [555, 505] on button "Volgende vraag" at bounding box center [674, 504] width 539 height 37
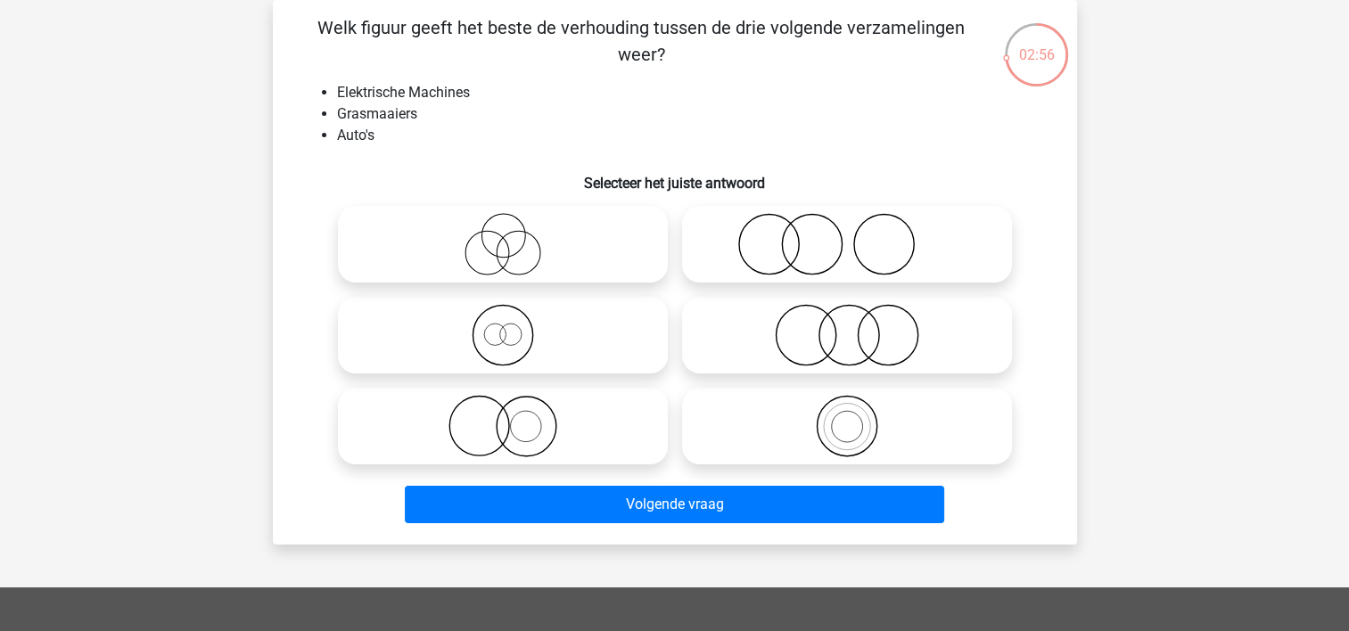
click at [770, 243] on icon at bounding box center [847, 244] width 316 height 62
click at [847, 235] on input "radio" at bounding box center [853, 230] width 12 height 12
radio input "true"
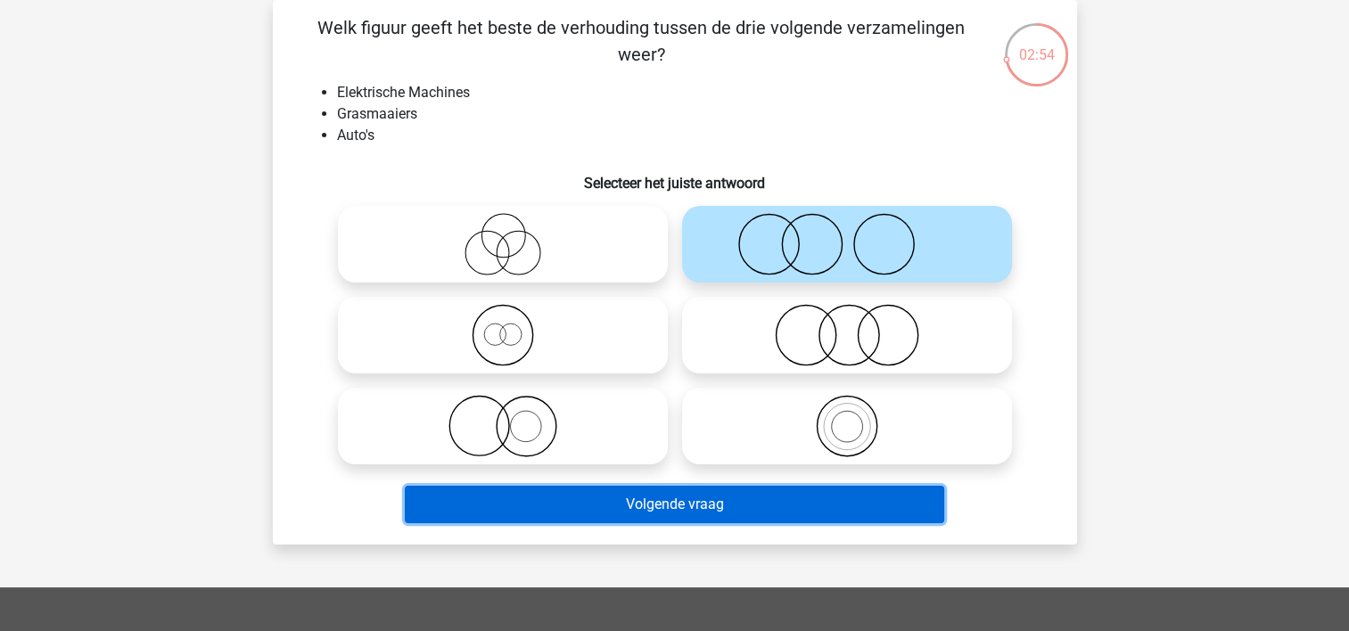
click at [637, 504] on button "Volgende vraag" at bounding box center [674, 504] width 539 height 37
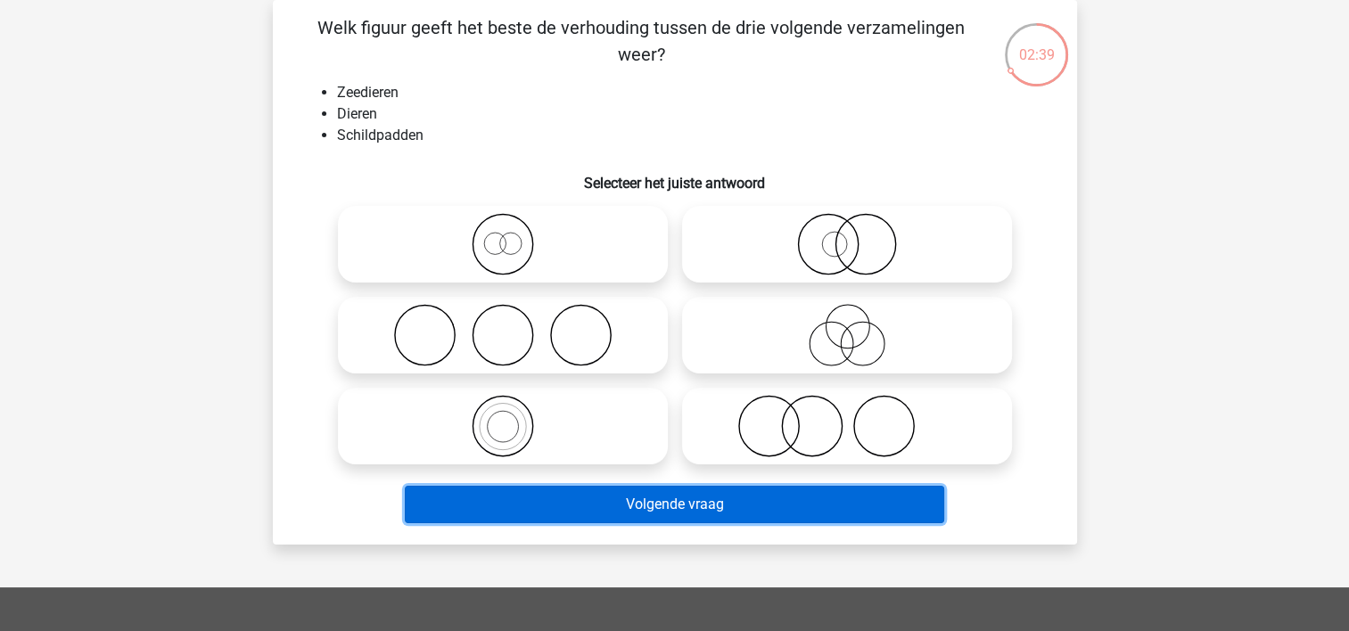
click at [637, 504] on button "Volgende vraag" at bounding box center [674, 504] width 539 height 37
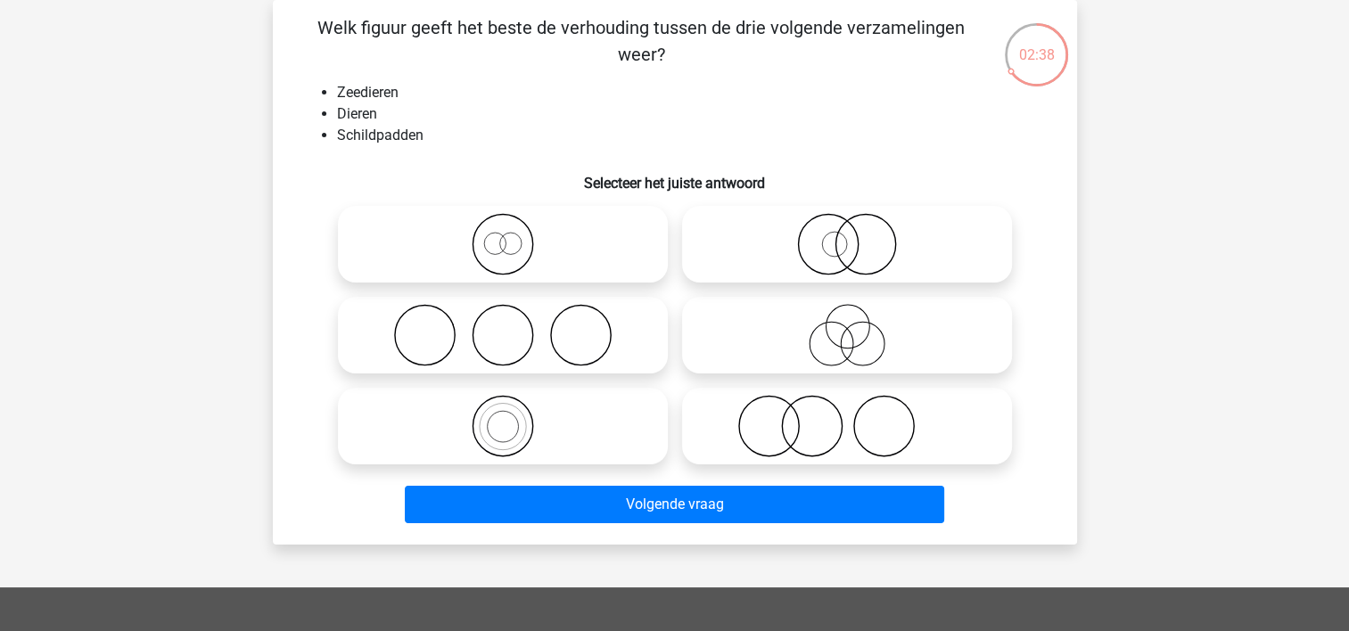
click at [528, 424] on icon at bounding box center [503, 426] width 316 height 62
click at [514, 417] on input "radio" at bounding box center [509, 412] width 12 height 12
radio input "true"
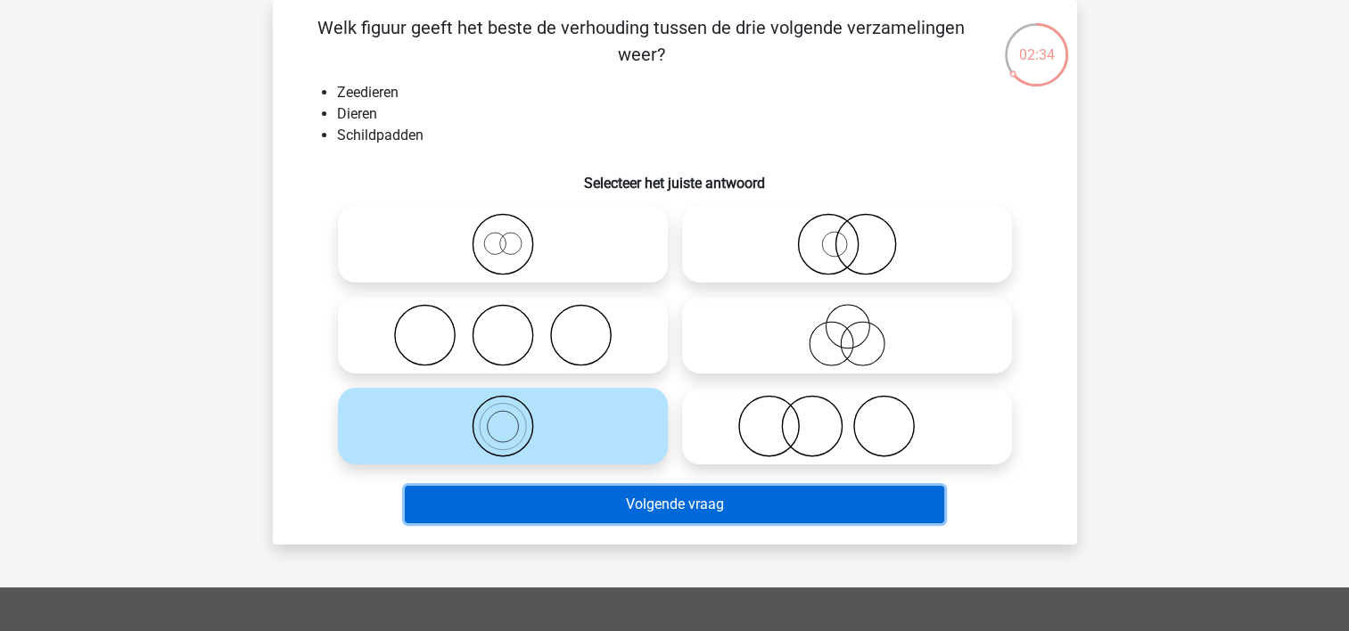
click at [492, 496] on button "Volgende vraag" at bounding box center [674, 504] width 539 height 37
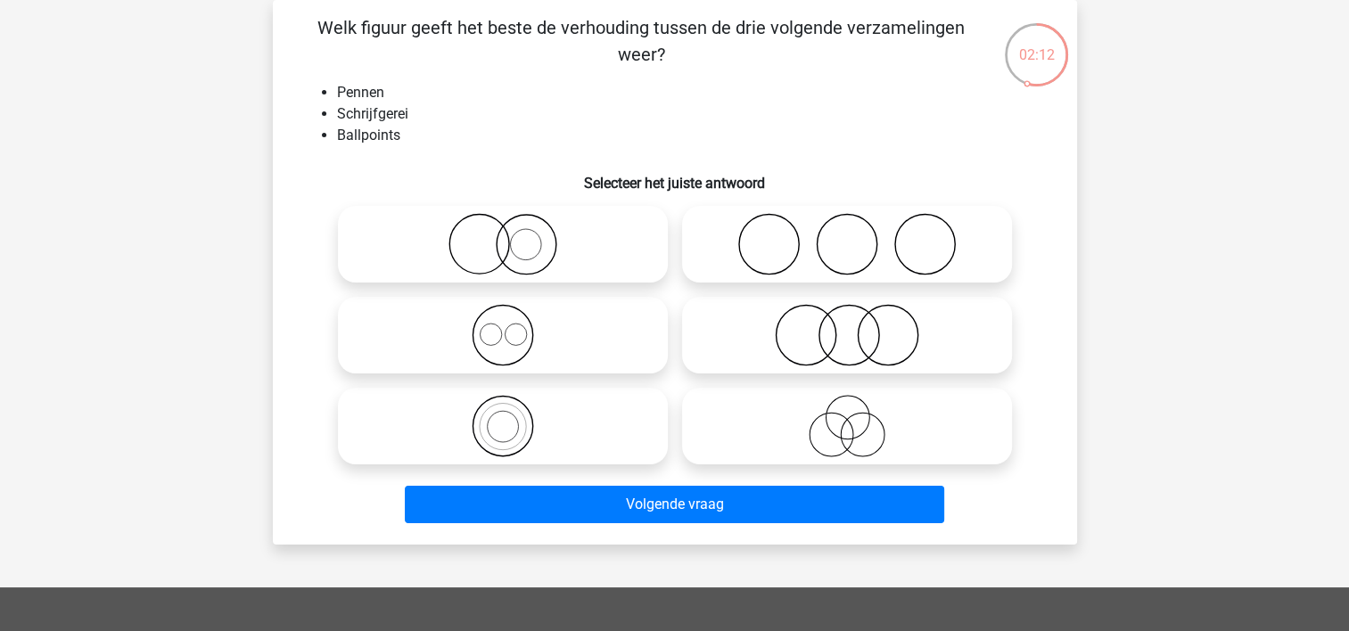
click at [820, 335] on icon at bounding box center [847, 335] width 316 height 62
click at [847, 326] on input "radio" at bounding box center [853, 321] width 12 height 12
radio input "true"
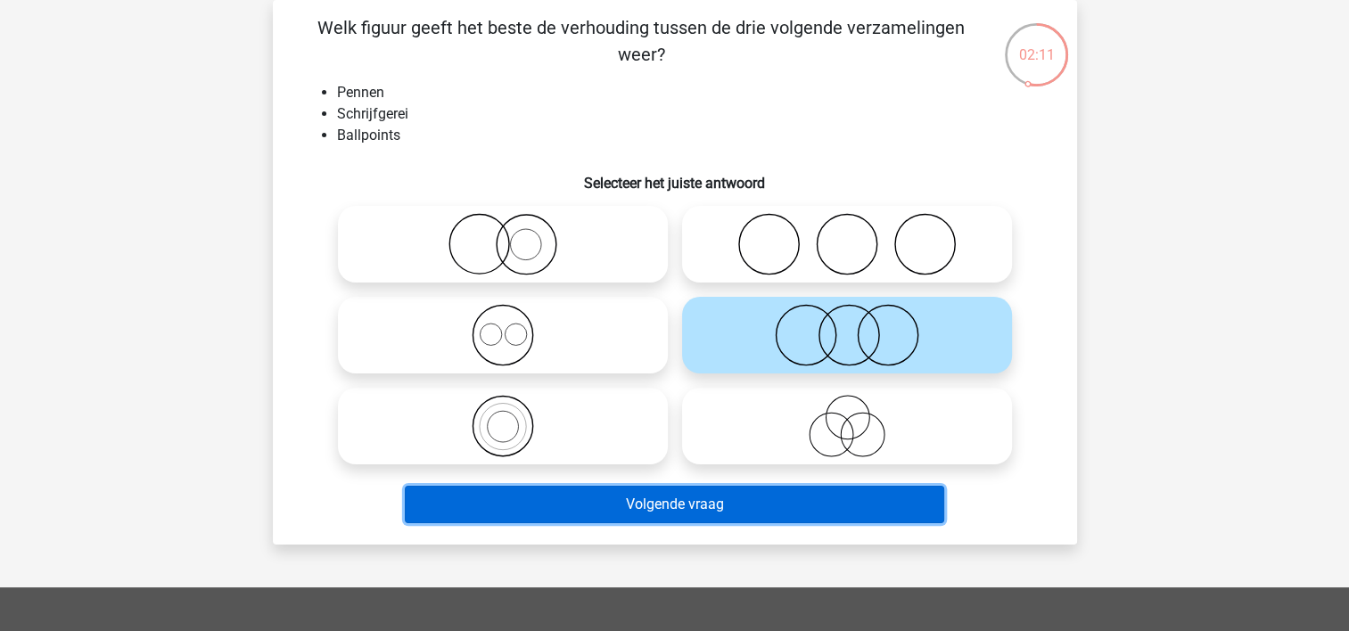
click at [667, 510] on button "Volgende vraag" at bounding box center [674, 504] width 539 height 37
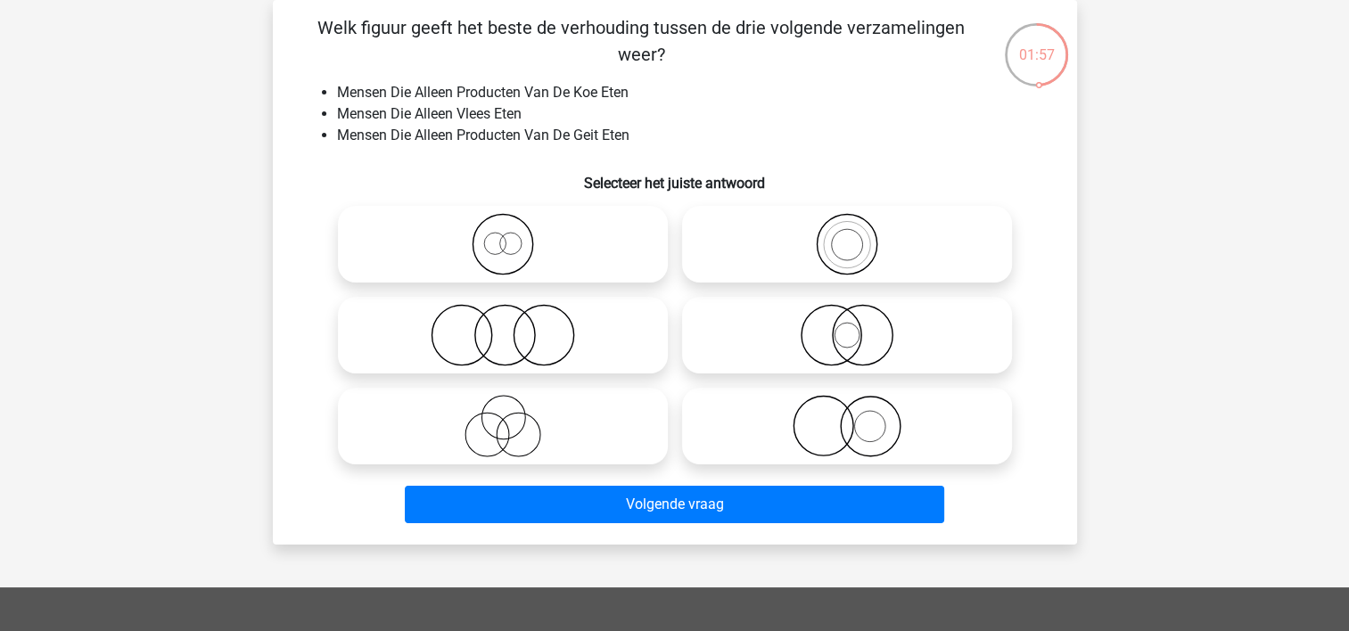
click at [440, 345] on icon at bounding box center [503, 335] width 316 height 62
click at [503, 326] on input "radio" at bounding box center [509, 321] width 12 height 12
radio input "true"
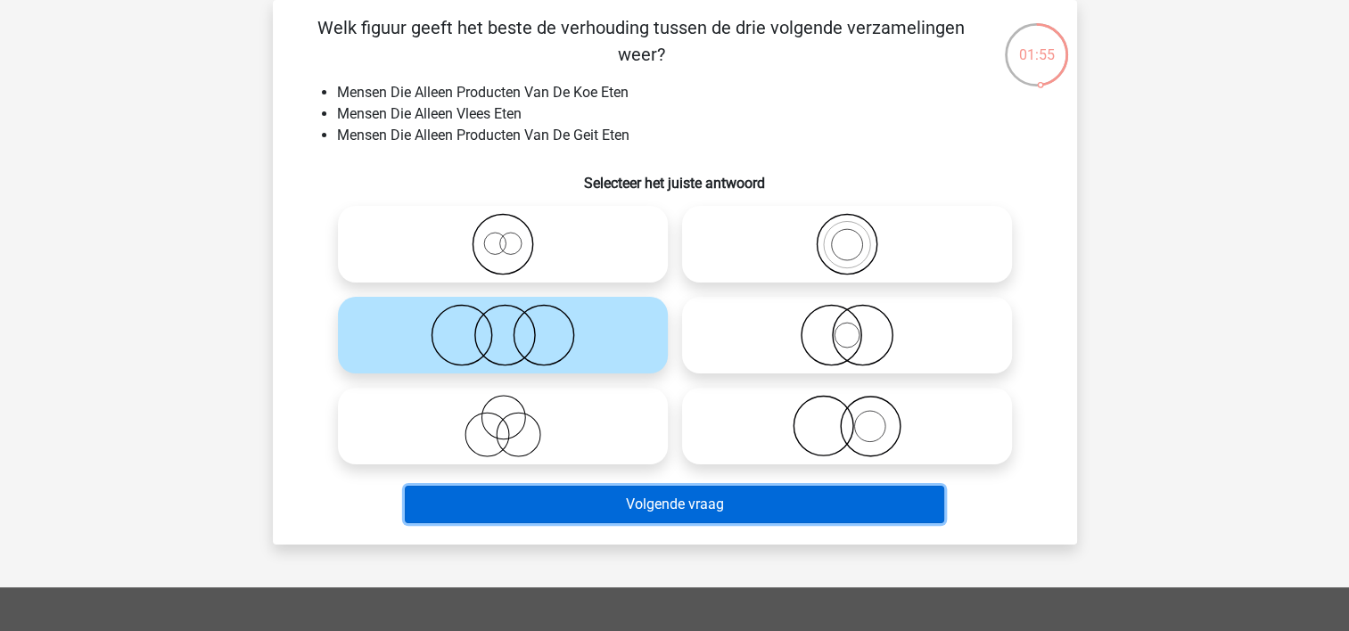
click at [527, 497] on button "Volgende vraag" at bounding box center [674, 504] width 539 height 37
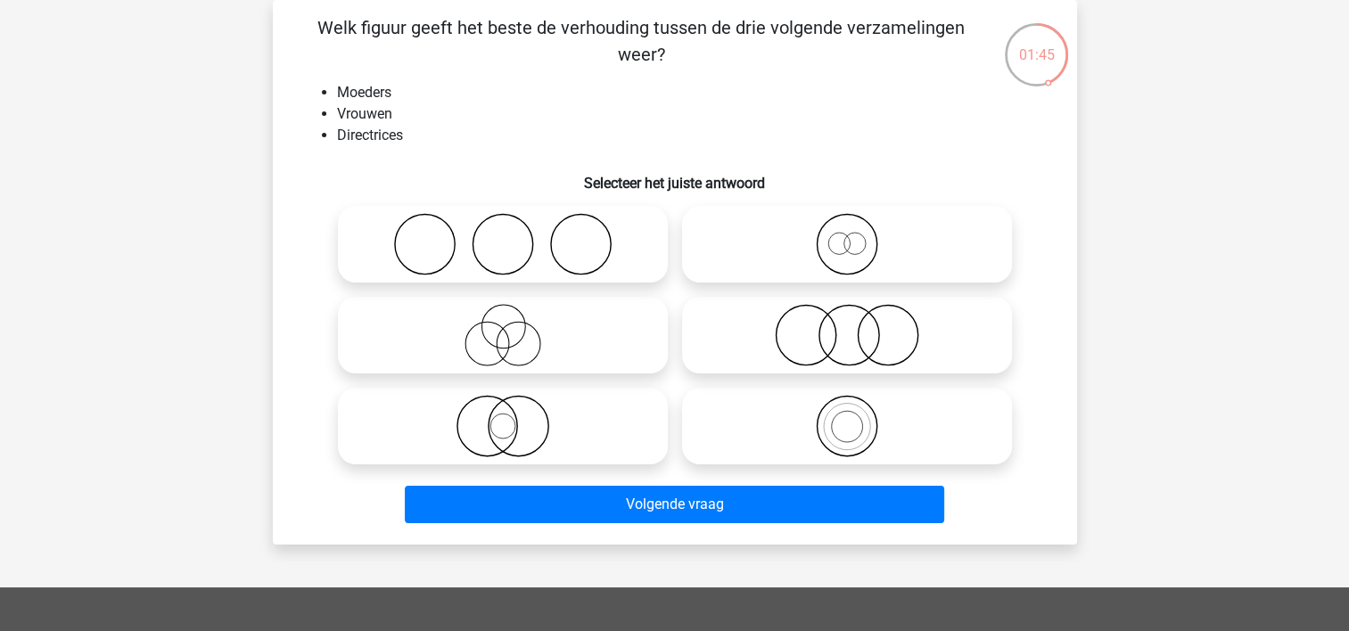
click at [781, 329] on icon at bounding box center [847, 335] width 316 height 62
click at [847, 326] on input "radio" at bounding box center [853, 321] width 12 height 12
radio input "true"
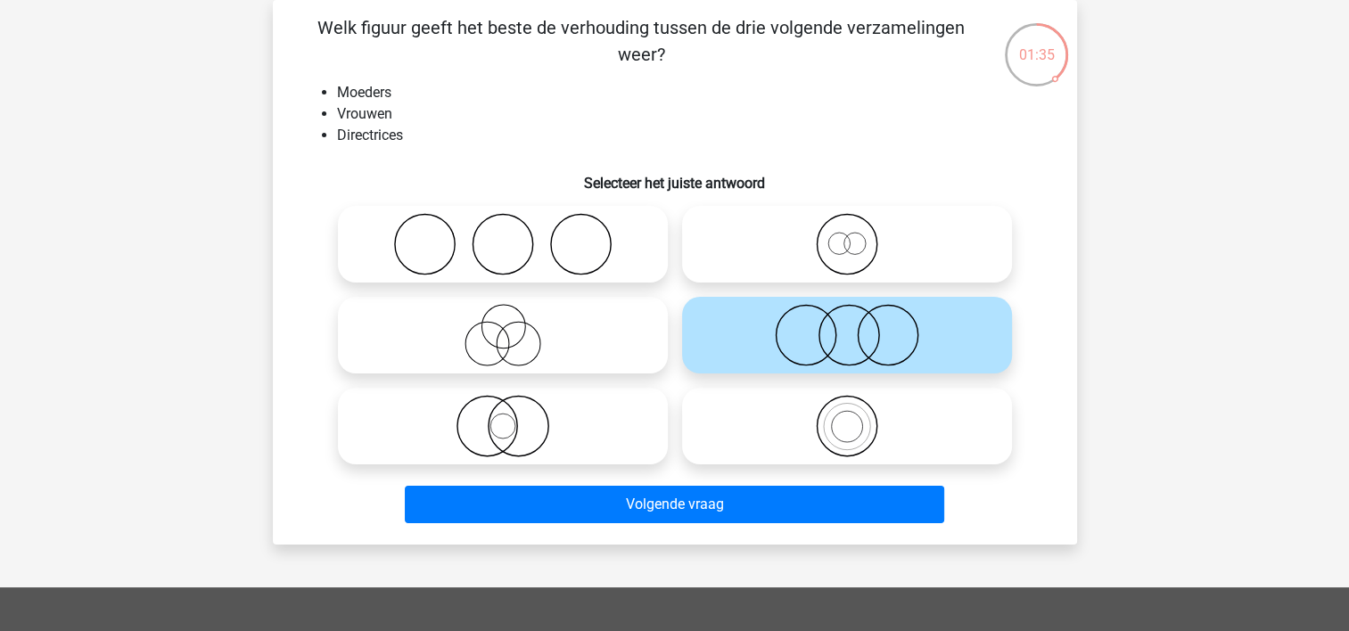
click at [472, 358] on icon at bounding box center [503, 335] width 316 height 62
click at [503, 326] on input "radio" at bounding box center [509, 321] width 12 height 12
radio input "true"
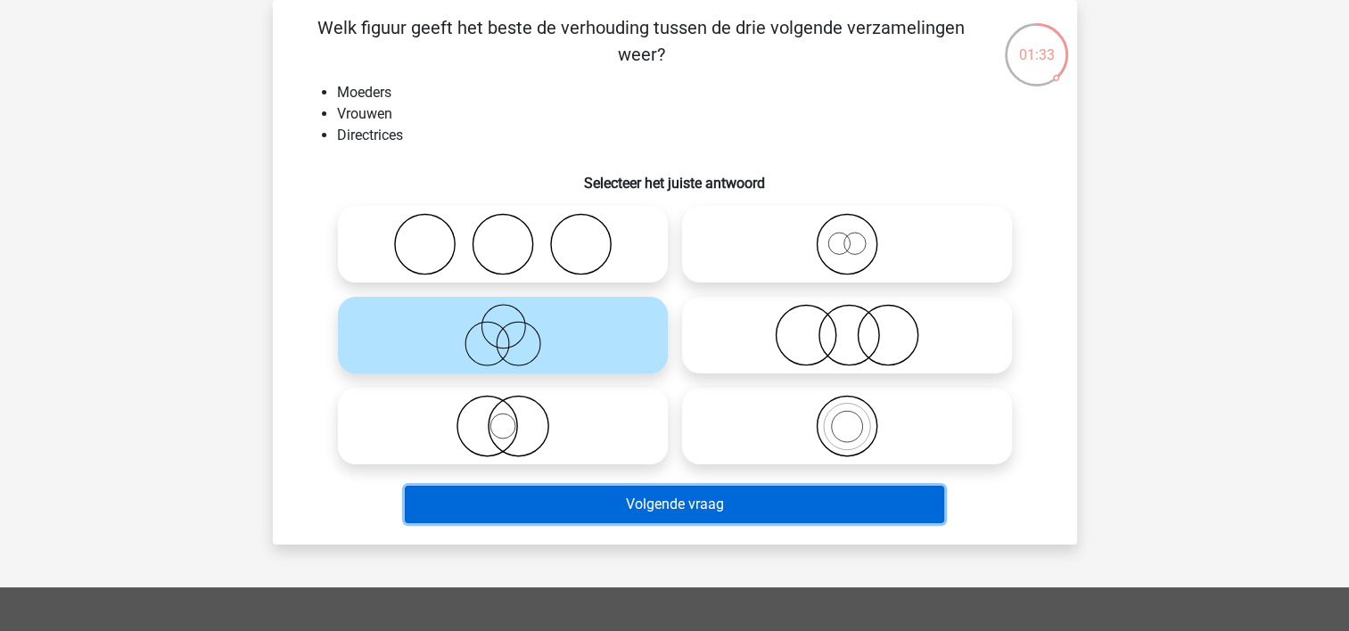
click at [517, 494] on button "Volgende vraag" at bounding box center [674, 504] width 539 height 37
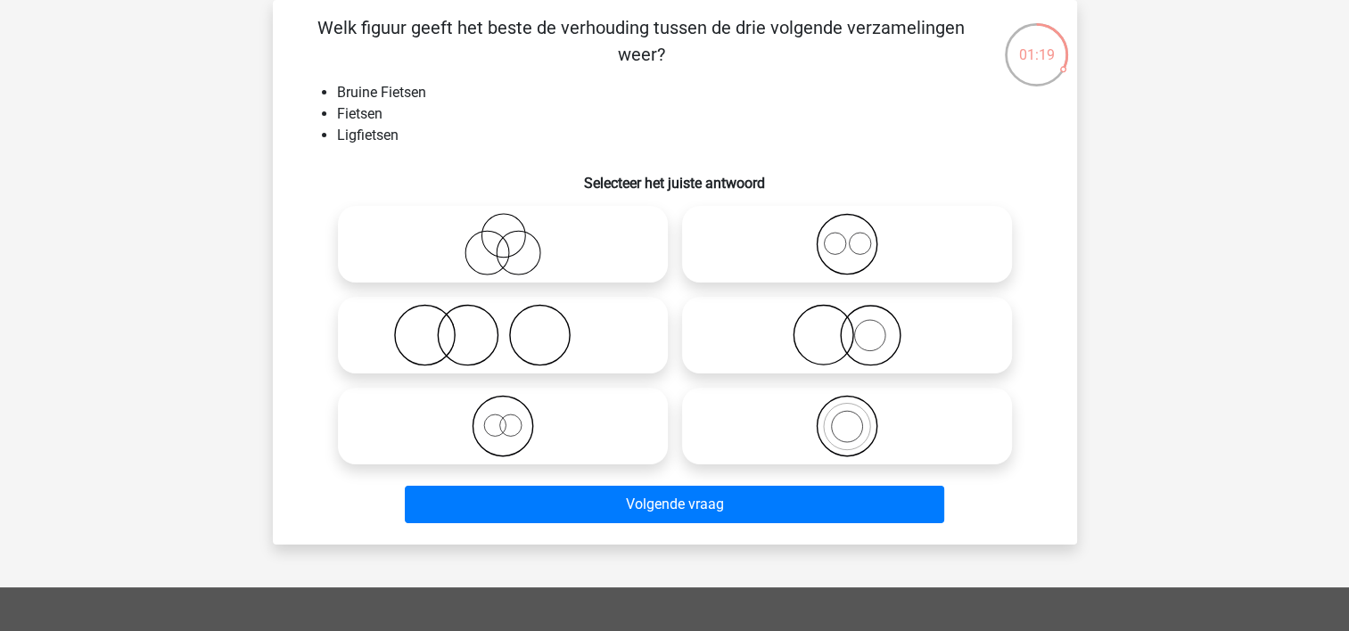
click at [527, 259] on icon at bounding box center [503, 244] width 316 height 62
click at [514, 235] on input "radio" at bounding box center [509, 230] width 12 height 12
radio input "true"
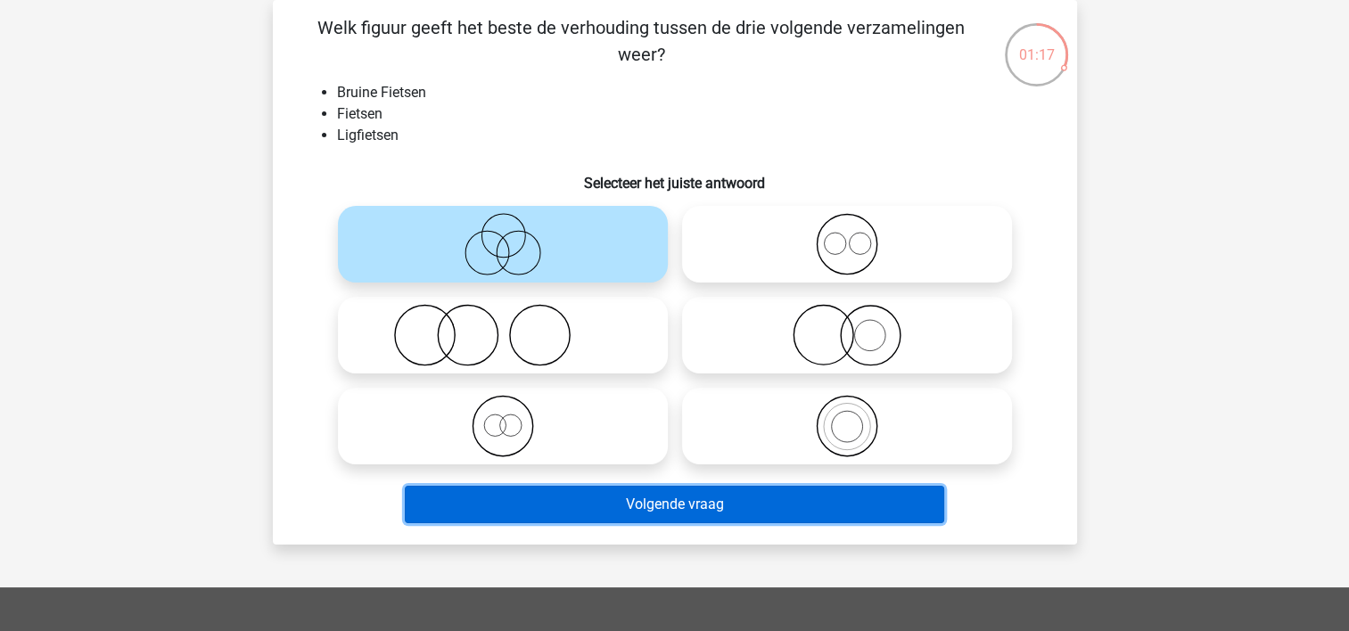
click at [525, 505] on button "Volgende vraag" at bounding box center [674, 504] width 539 height 37
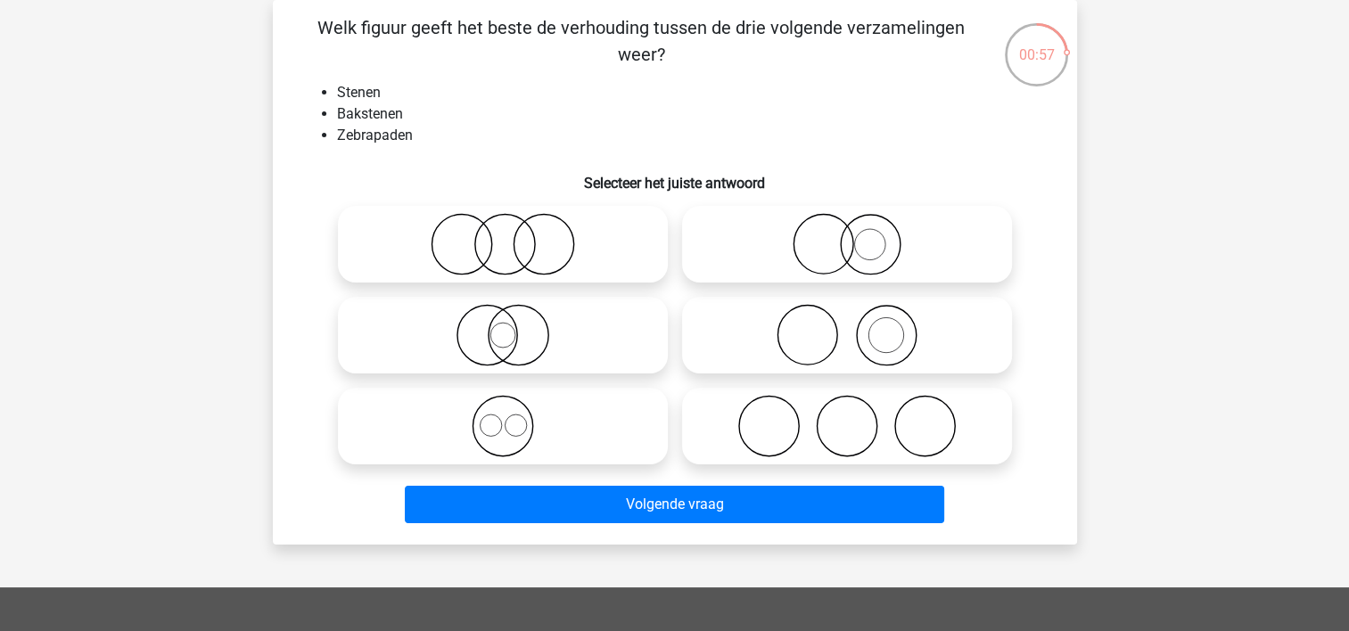
click at [750, 344] on icon at bounding box center [847, 335] width 316 height 62
click at [847, 326] on input "radio" at bounding box center [853, 321] width 12 height 12
radio input "true"
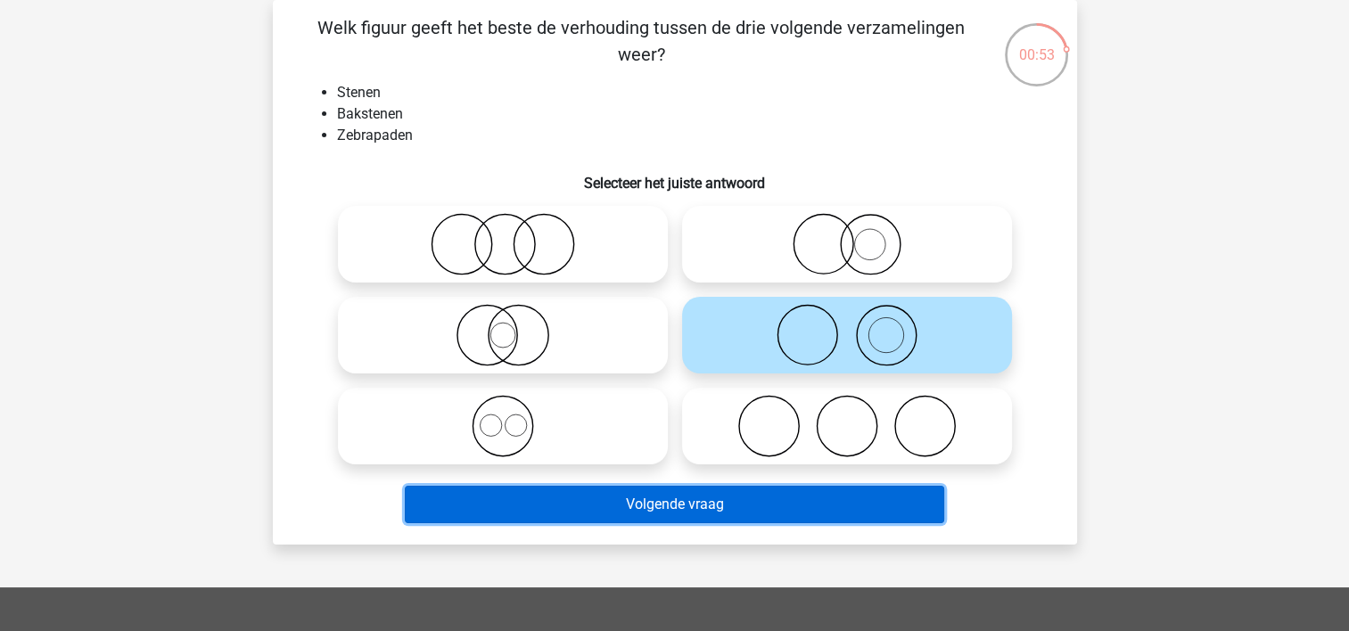
click at [663, 513] on button "Volgende vraag" at bounding box center [674, 504] width 539 height 37
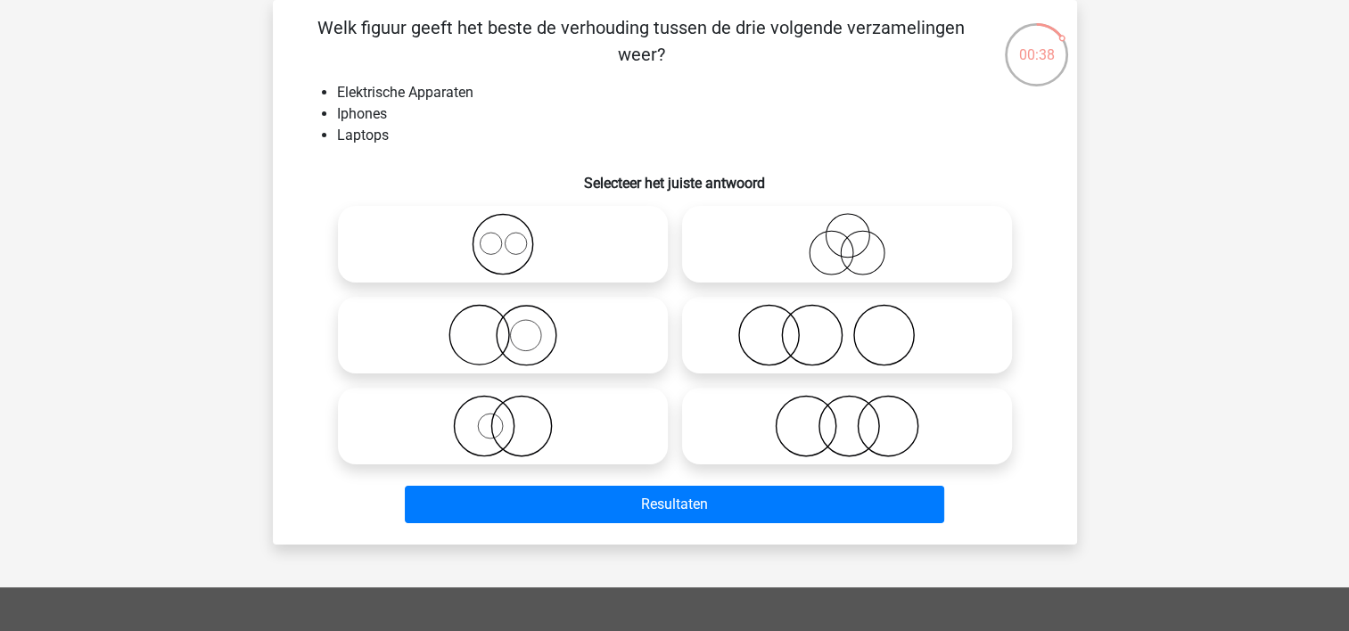
click at [718, 409] on icon at bounding box center [847, 426] width 316 height 62
click at [847, 409] on input "radio" at bounding box center [853, 412] width 12 height 12
radio input "true"
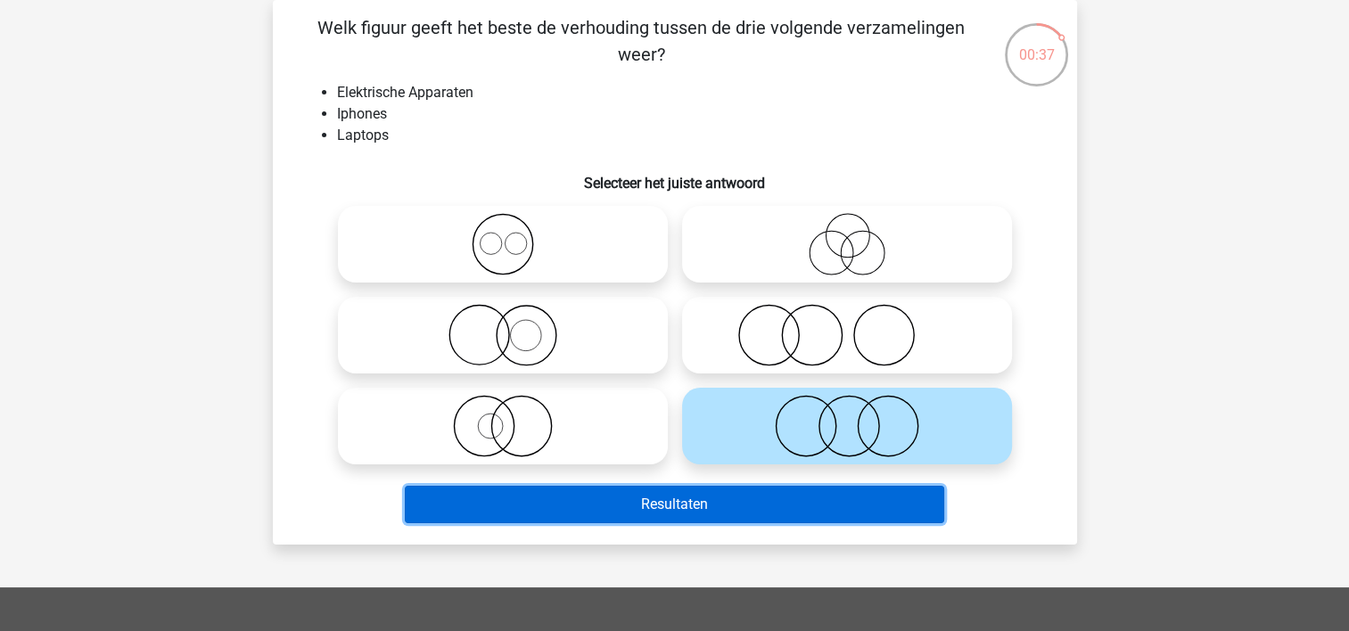
click at [664, 517] on button "Resultaten" at bounding box center [674, 504] width 539 height 37
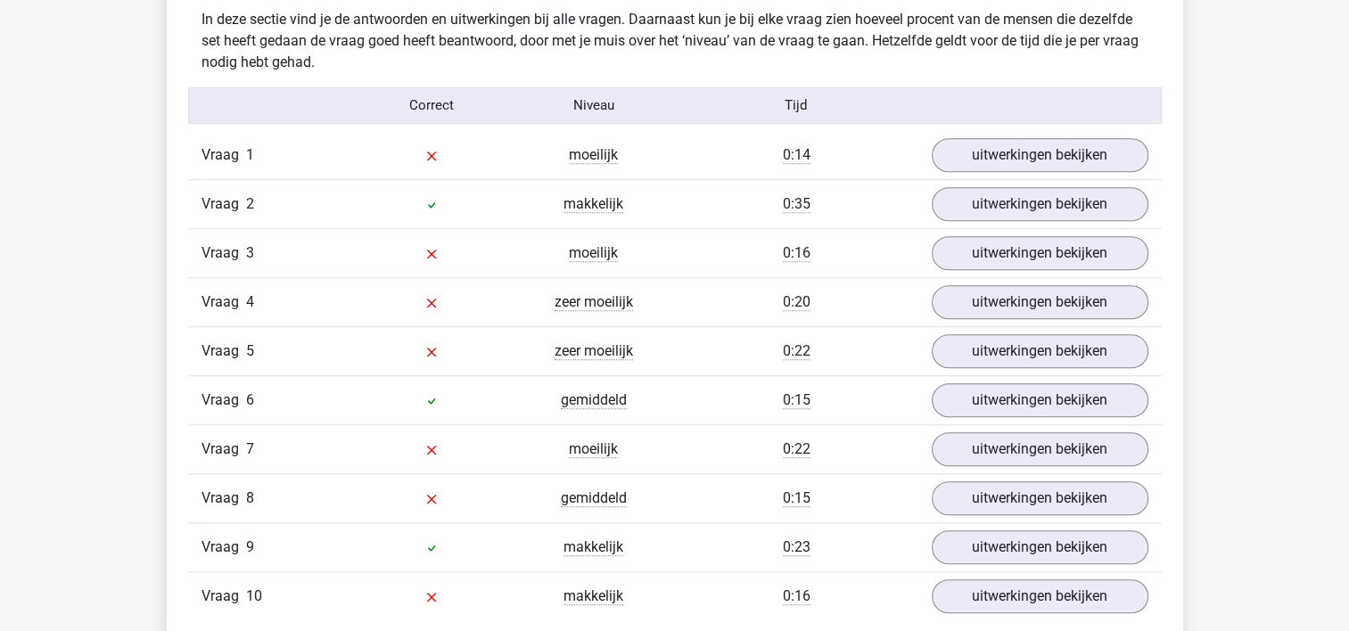
scroll to position [1445, 0]
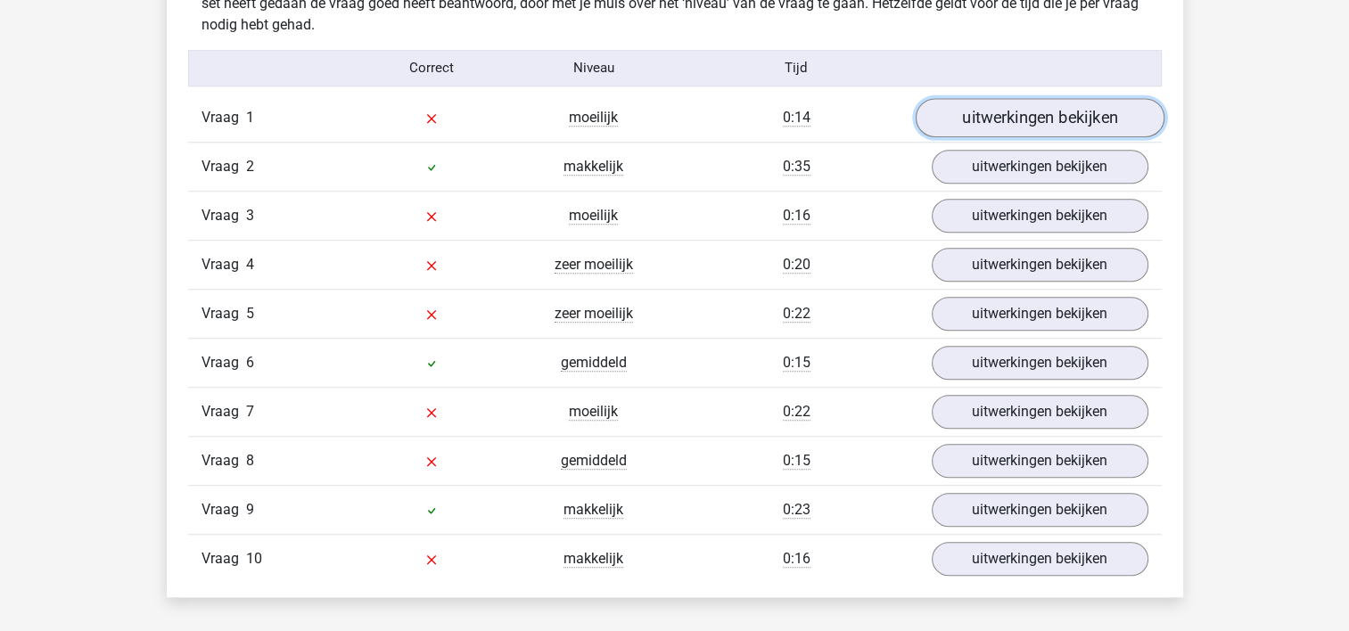
click at [1038, 111] on link "uitwerkingen bekijken" at bounding box center [1039, 117] width 249 height 39
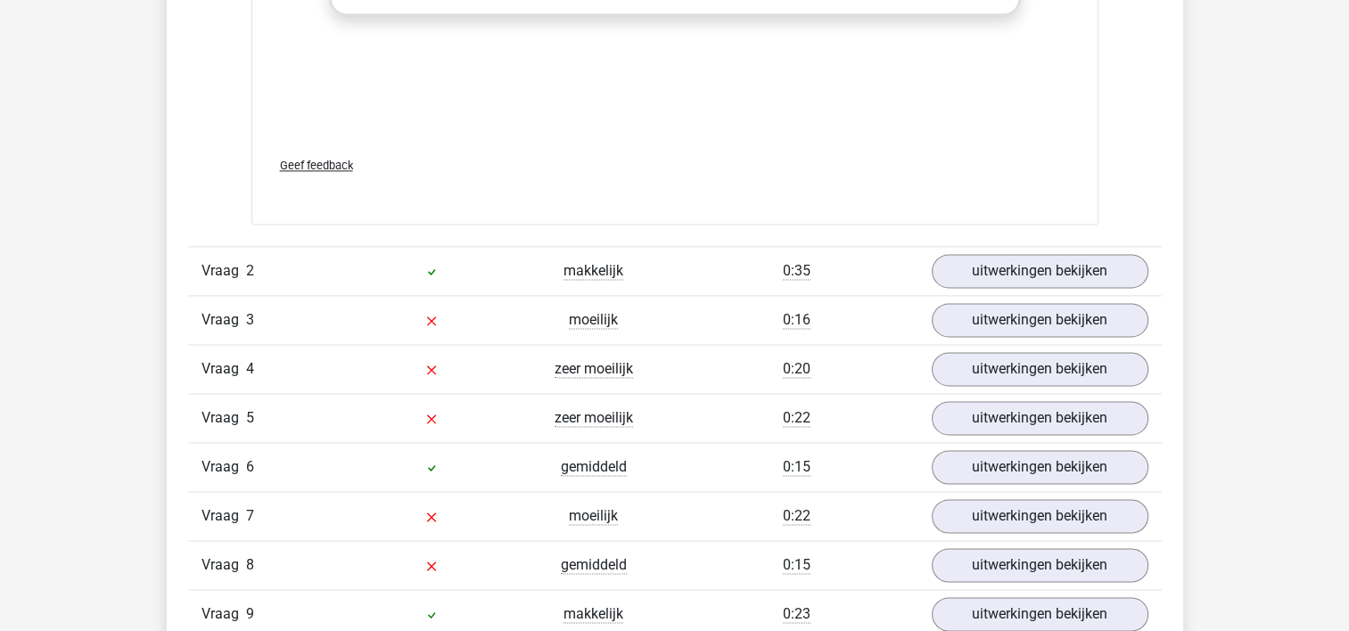
scroll to position [2507, 0]
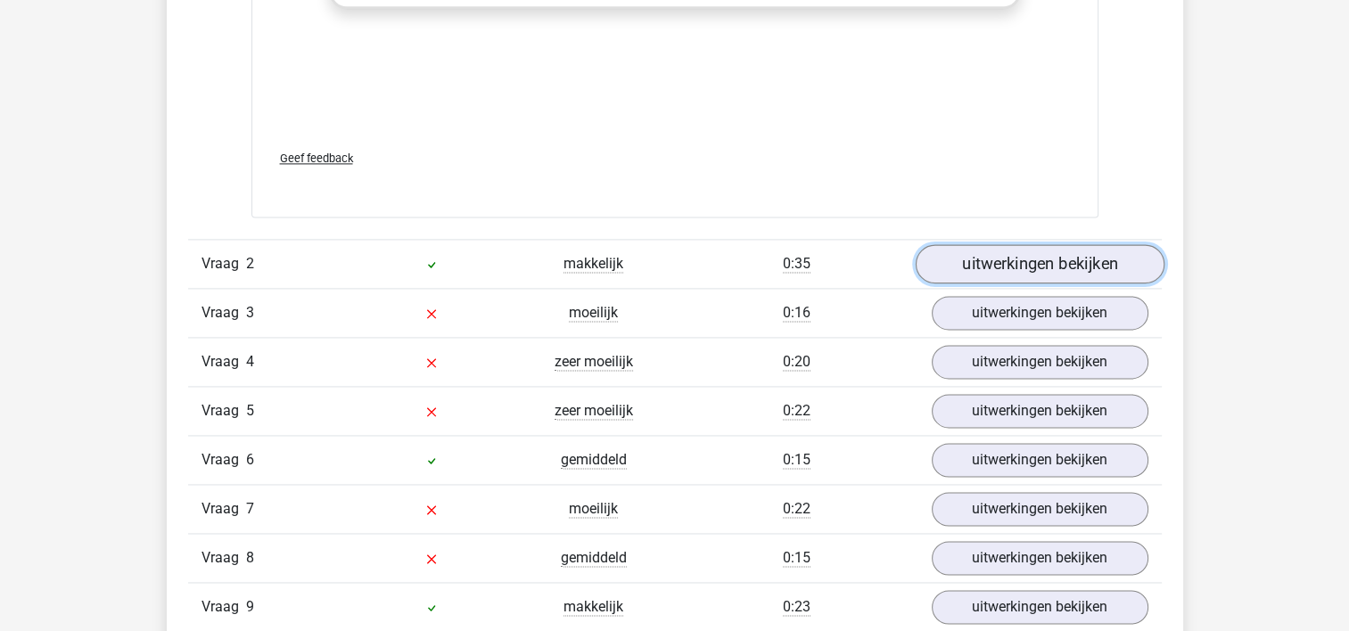
click at [1058, 269] on link "uitwerkingen bekijken" at bounding box center [1039, 263] width 249 height 39
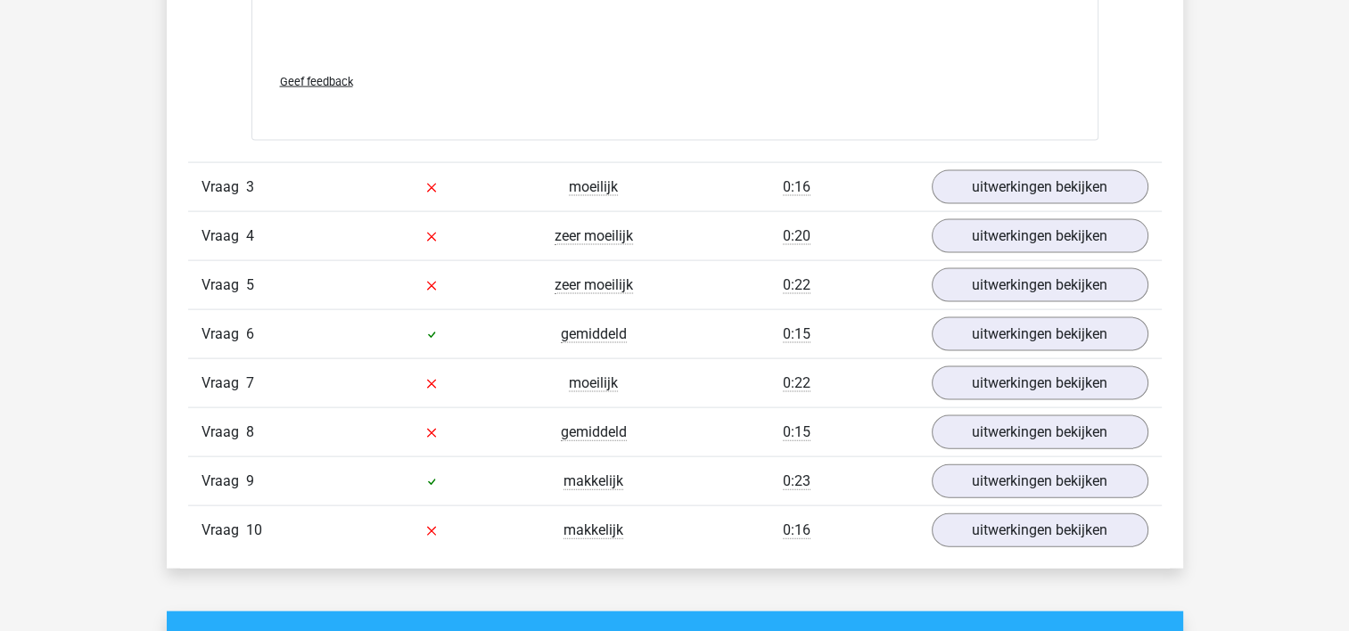
scroll to position [3844, 0]
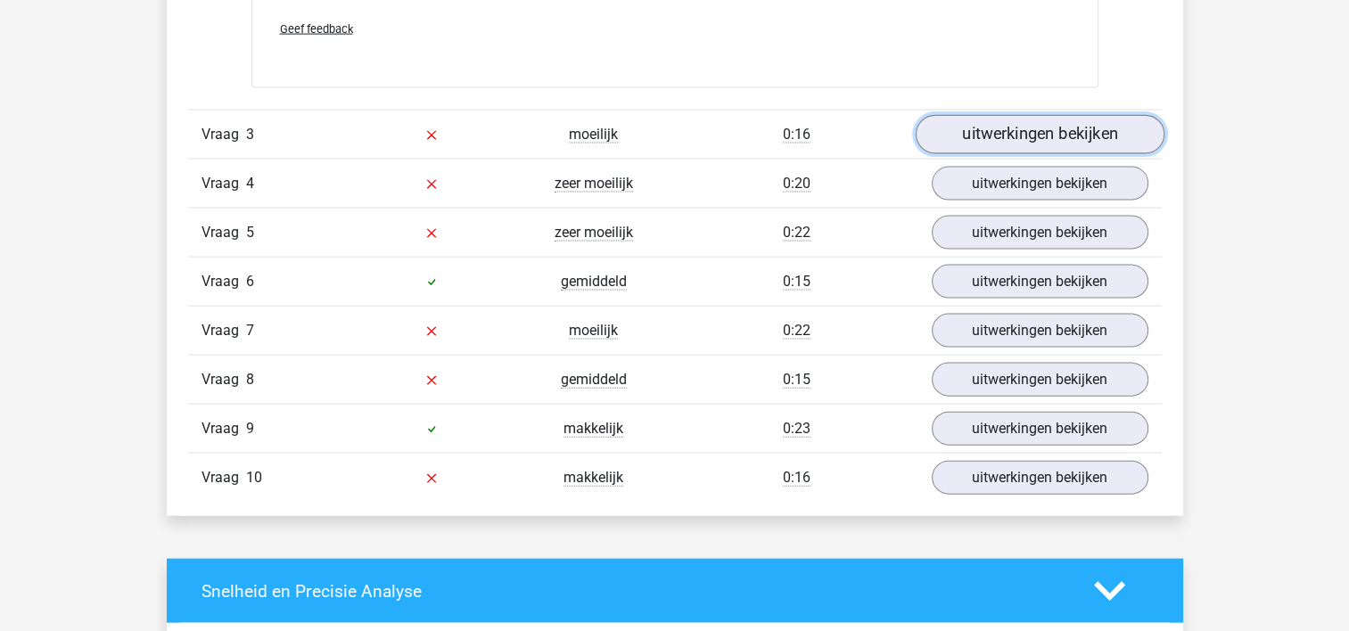
click at [1026, 135] on link "uitwerkingen bekijken" at bounding box center [1039, 134] width 249 height 39
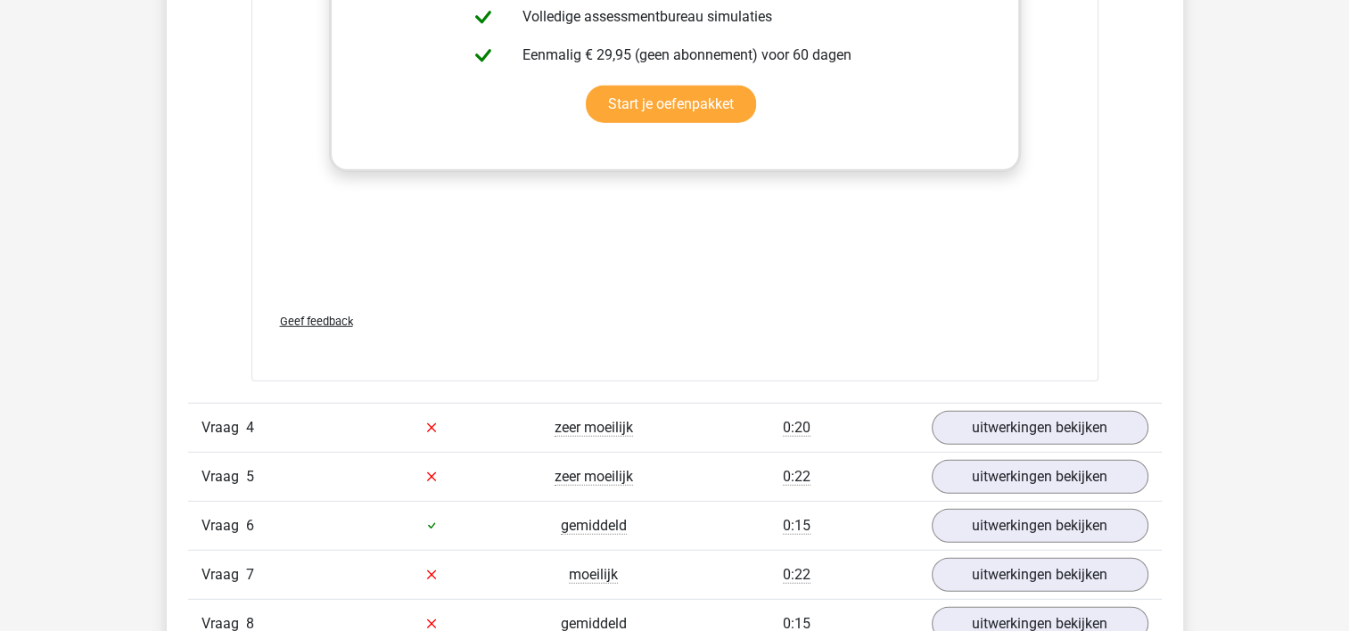
scroll to position [5041, 0]
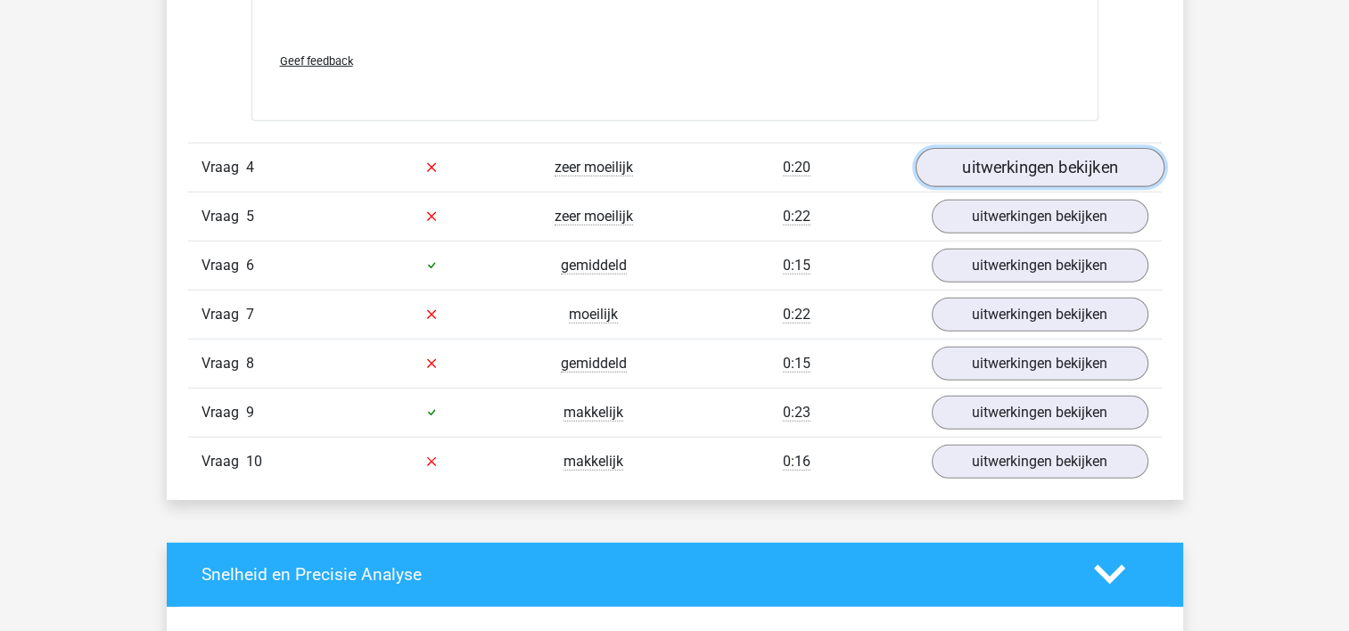
click at [1002, 167] on link "uitwerkingen bekijken" at bounding box center [1039, 167] width 249 height 39
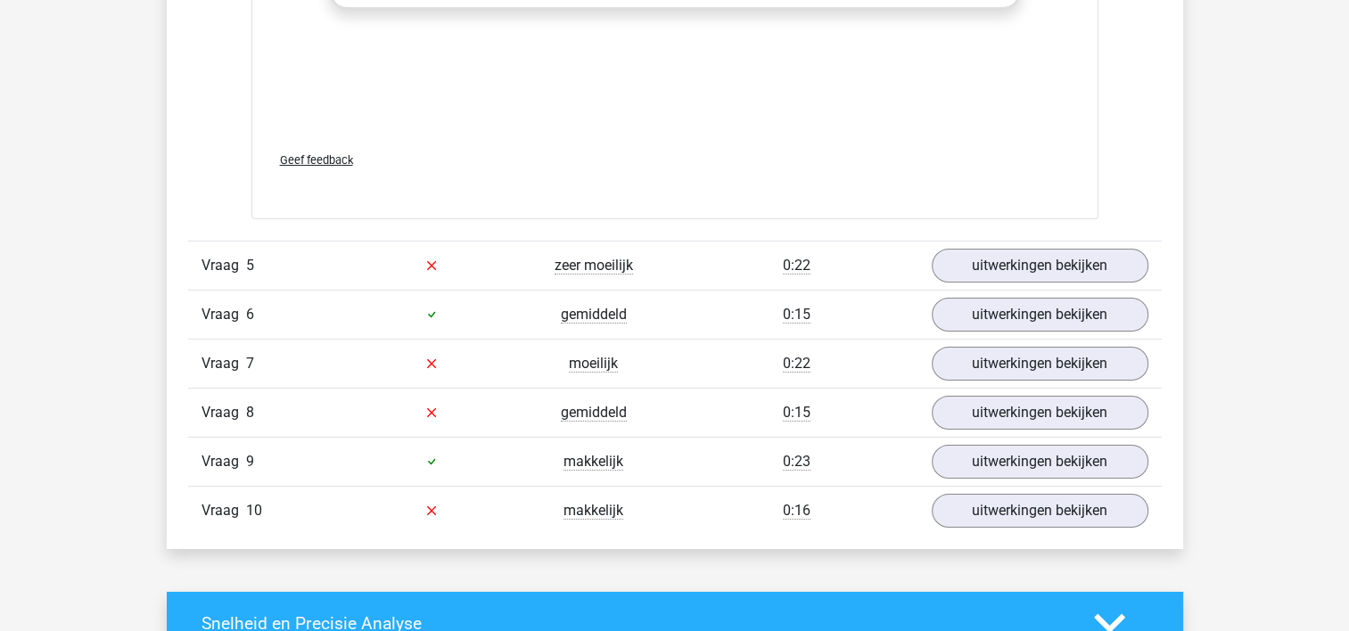
scroll to position [6233, 0]
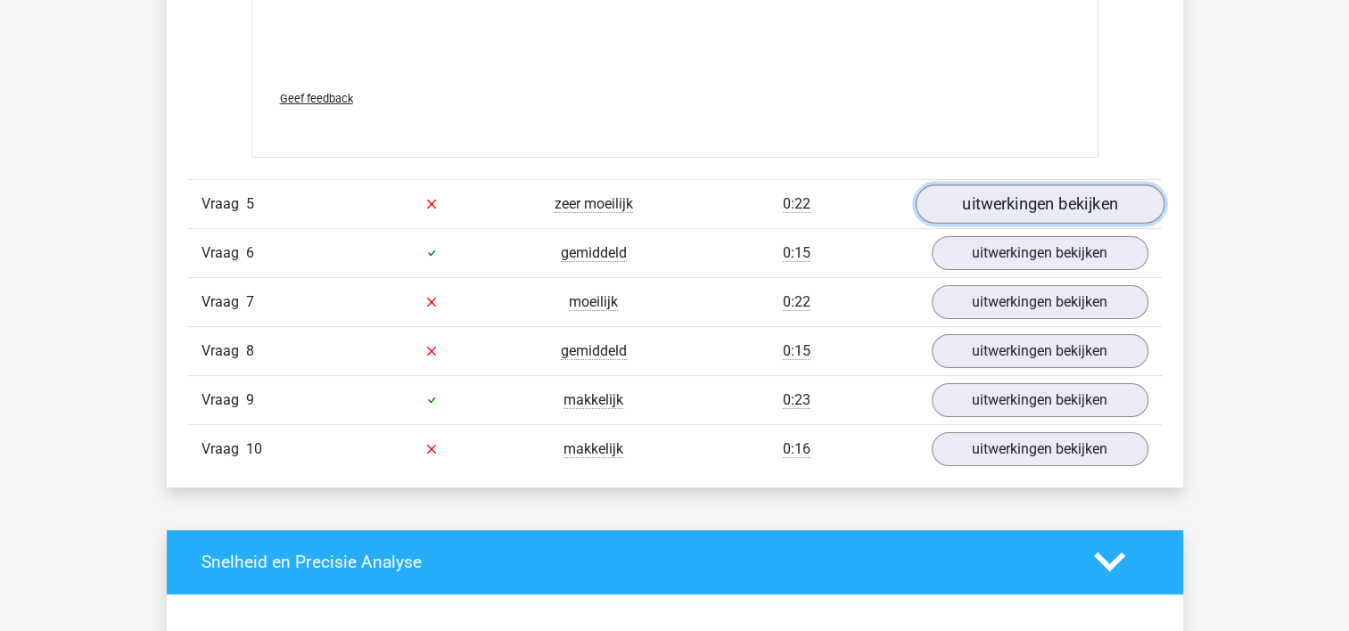
click at [997, 210] on link "uitwerkingen bekijken" at bounding box center [1039, 204] width 249 height 39
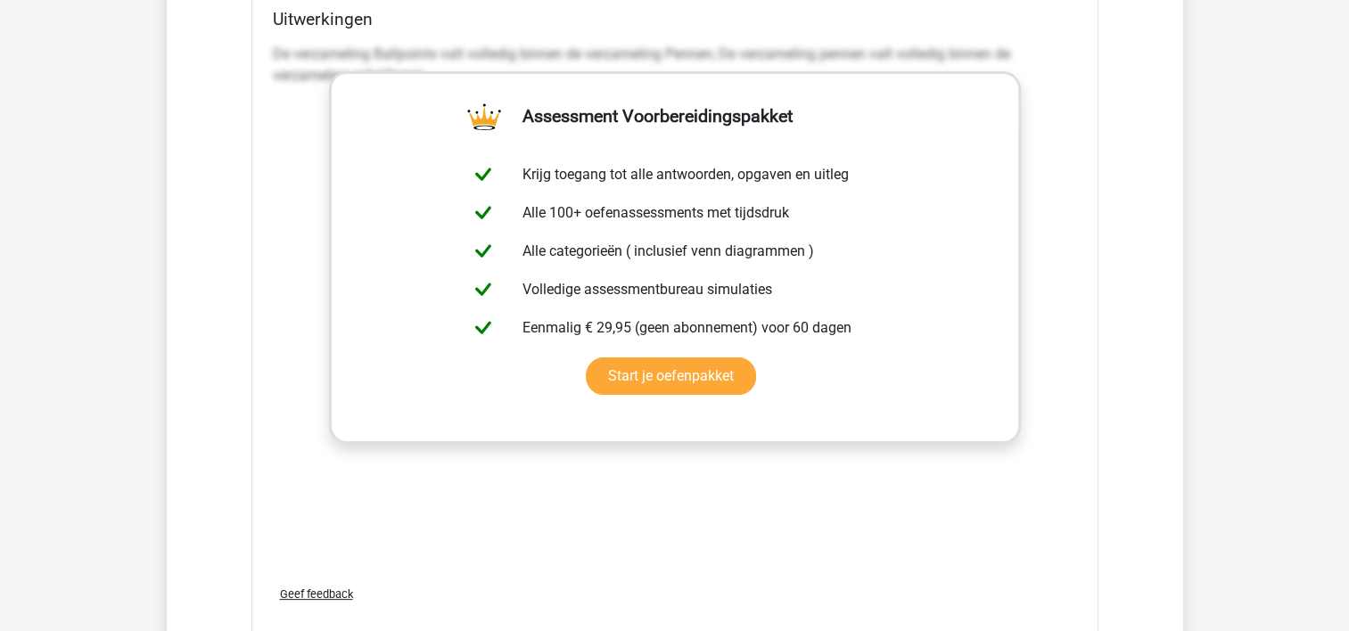
scroll to position [7356, 0]
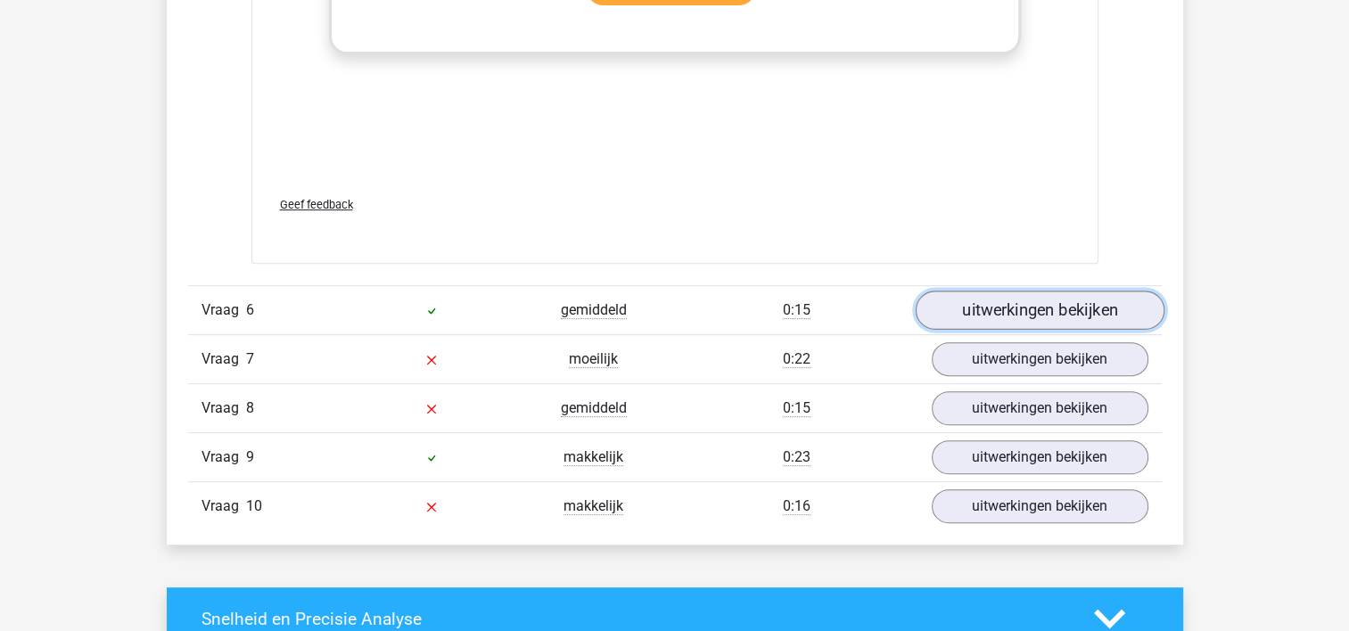
click at [1063, 316] on link "uitwerkingen bekijken" at bounding box center [1039, 310] width 249 height 39
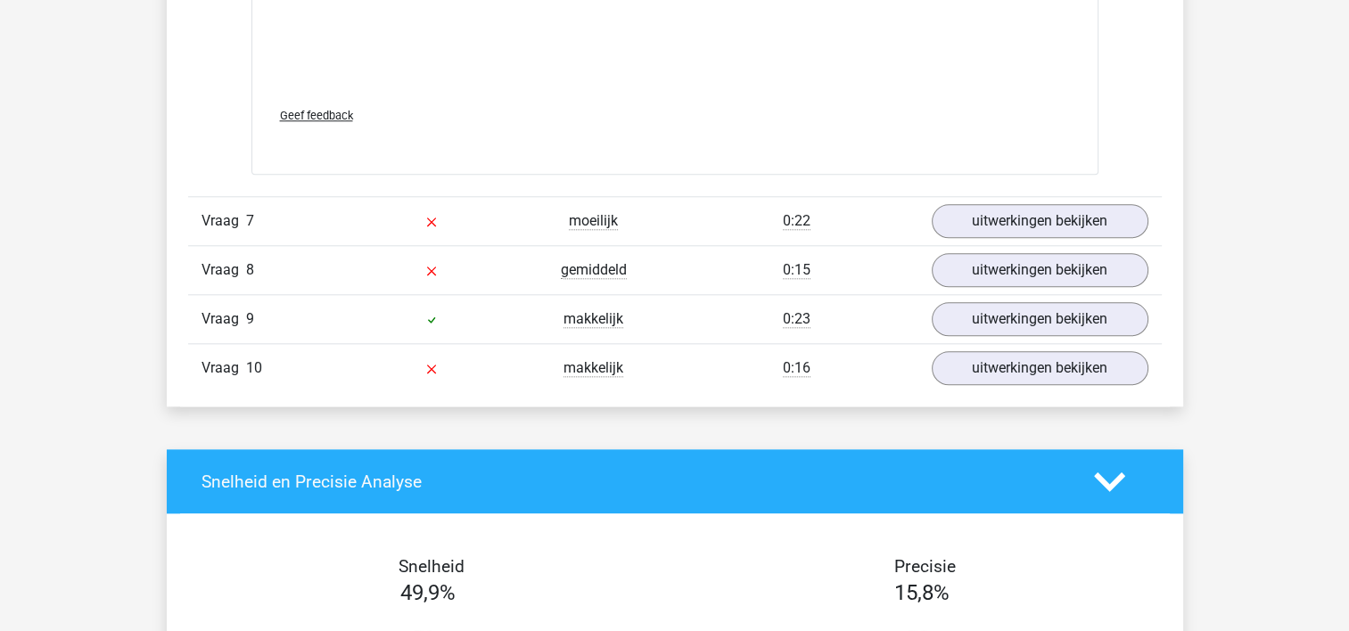
scroll to position [8600, 0]
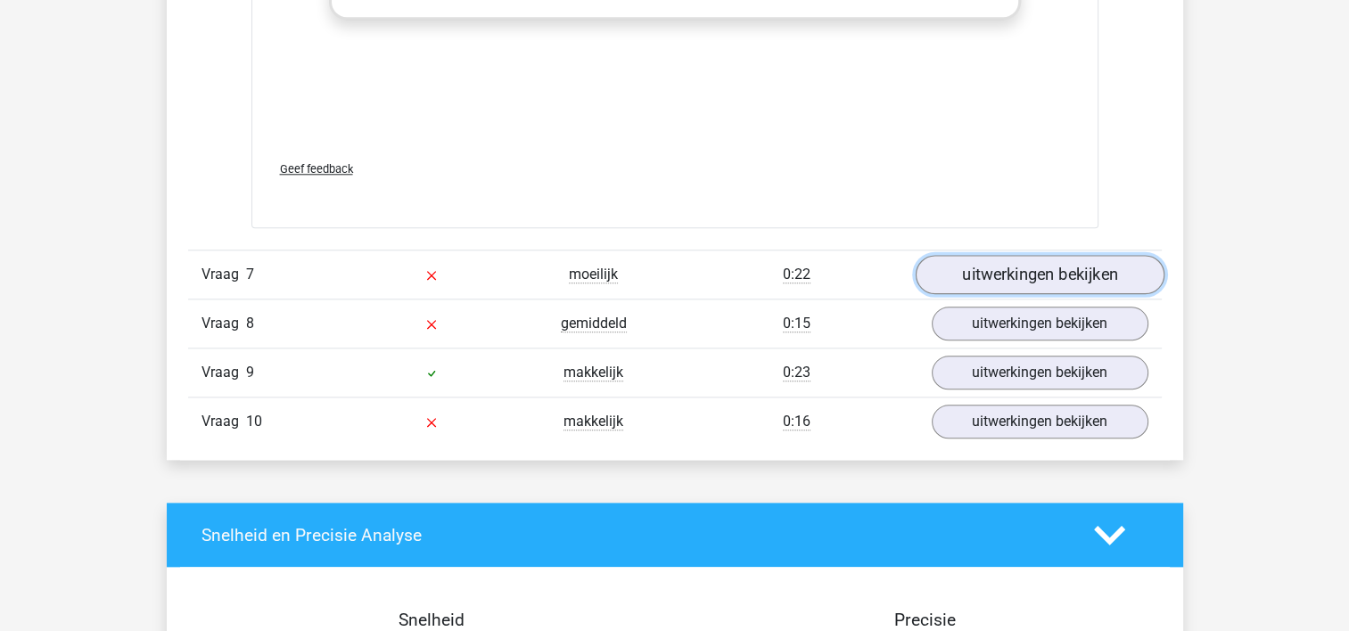
click at [1019, 271] on link "uitwerkingen bekijken" at bounding box center [1039, 274] width 249 height 39
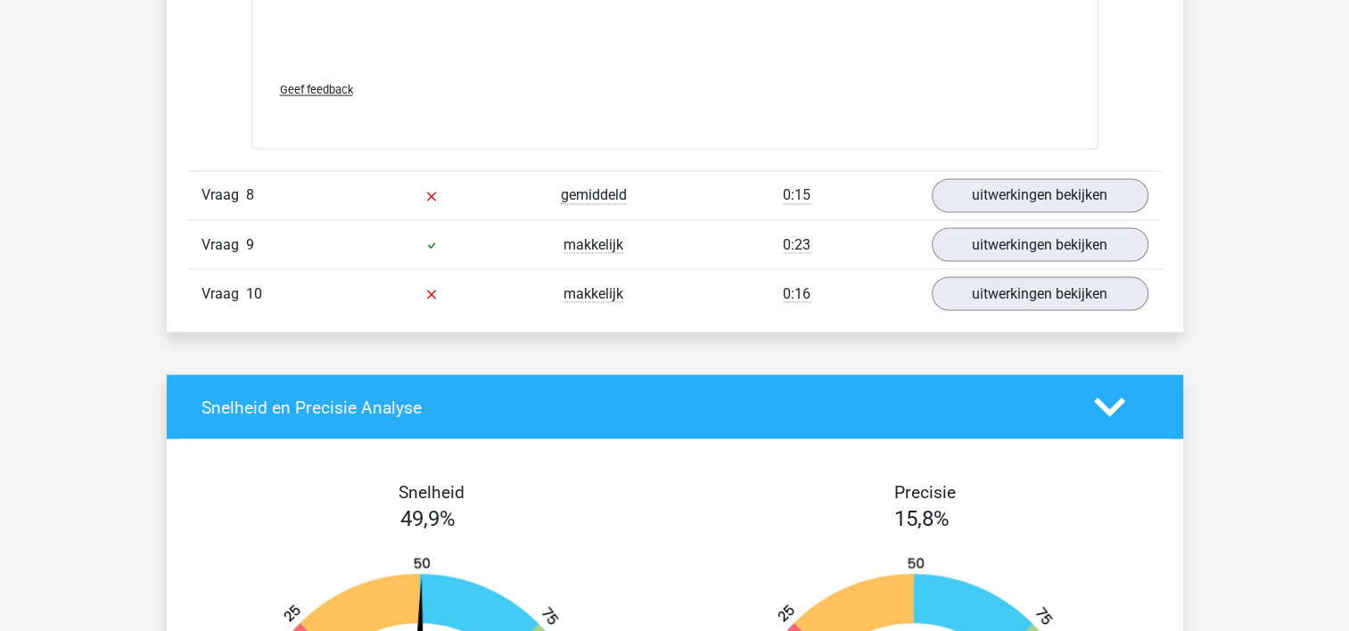
scroll to position [9945, 0]
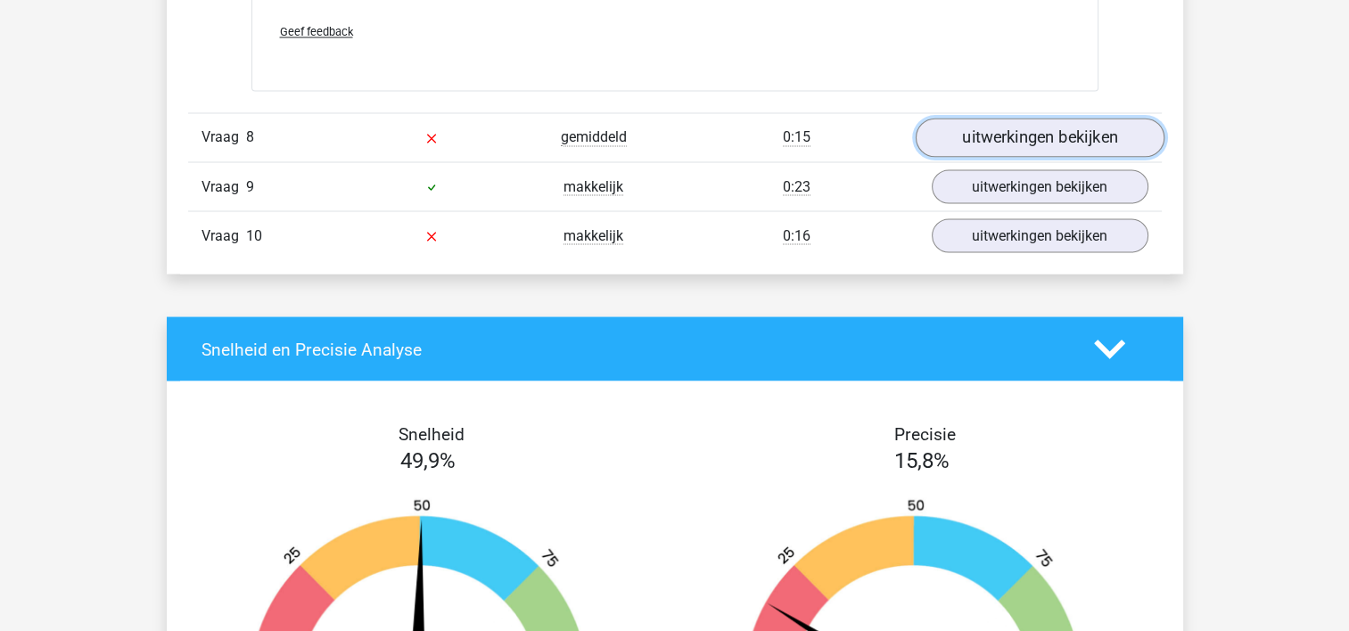
click at [1063, 135] on link "uitwerkingen bekijken" at bounding box center [1039, 138] width 249 height 39
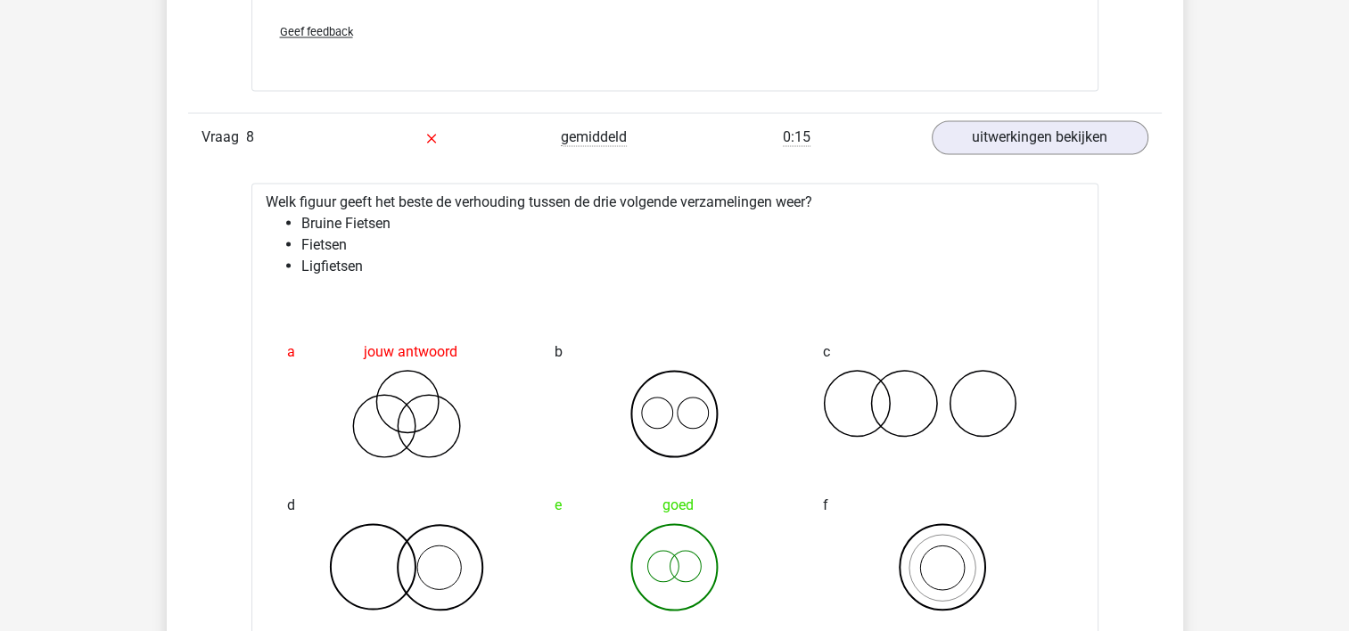
drag, startPoint x: 1358, startPoint y: 468, endPoint x: 1306, endPoint y: 546, distance: 93.9
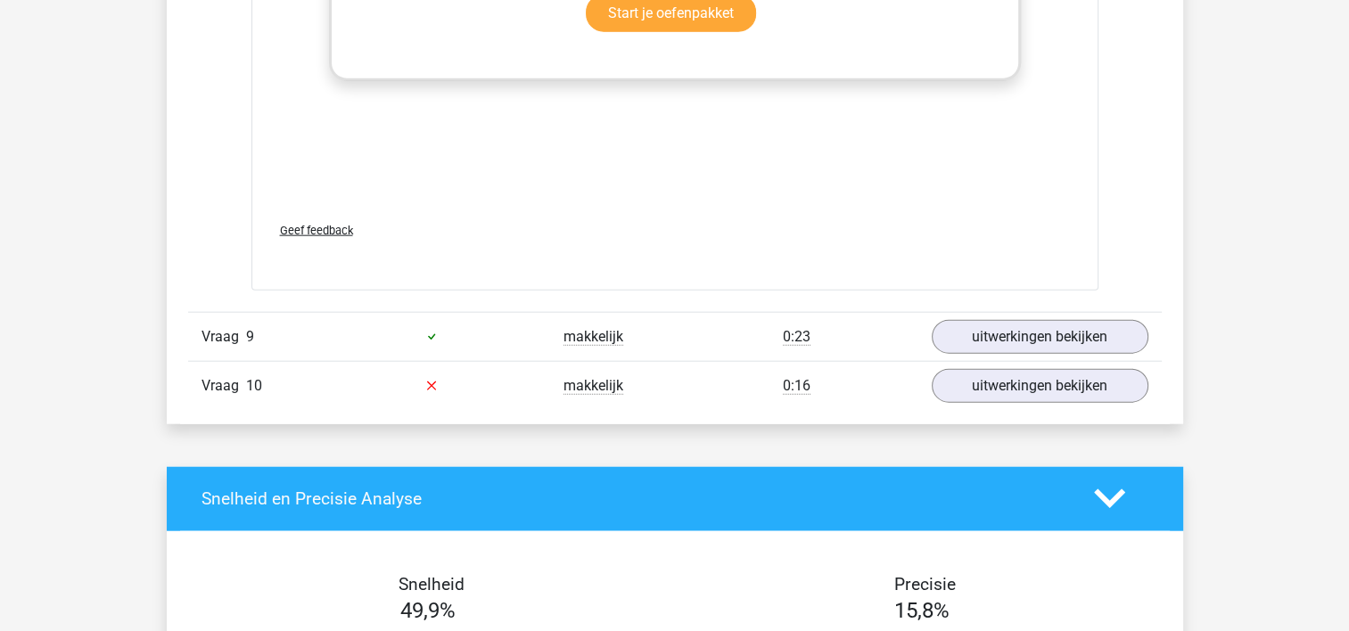
scroll to position [10971, 0]
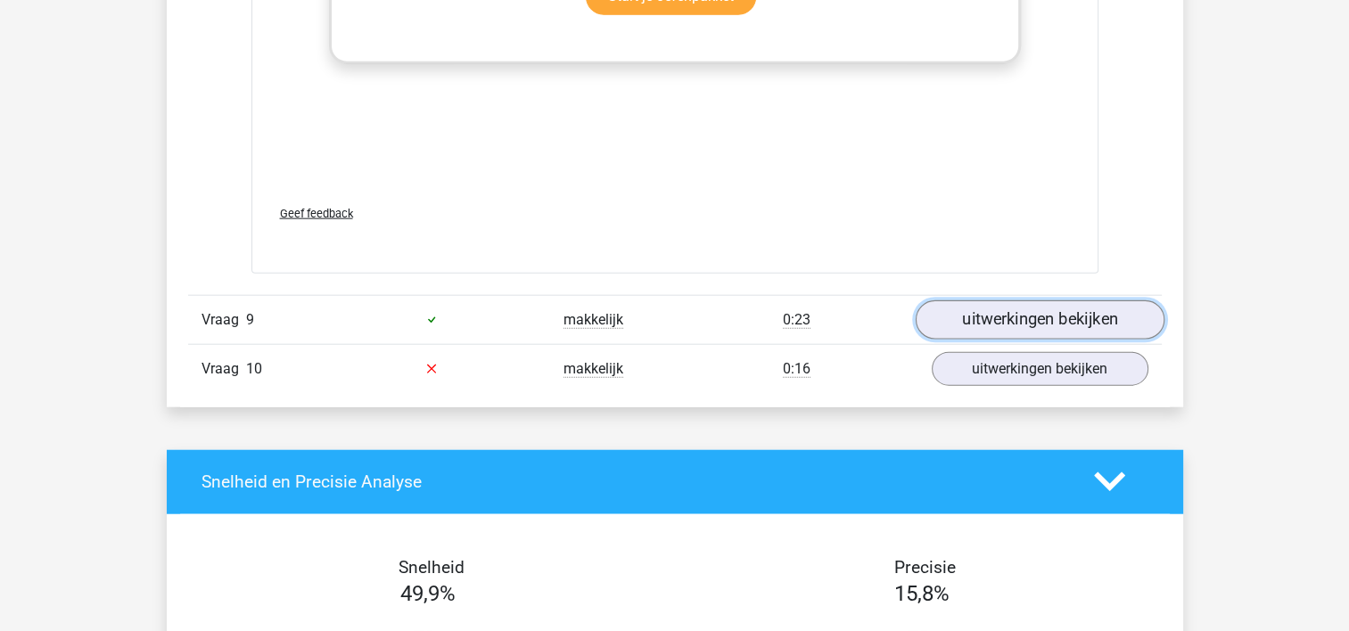
click at [1077, 310] on link "uitwerkingen bekijken" at bounding box center [1039, 319] width 249 height 39
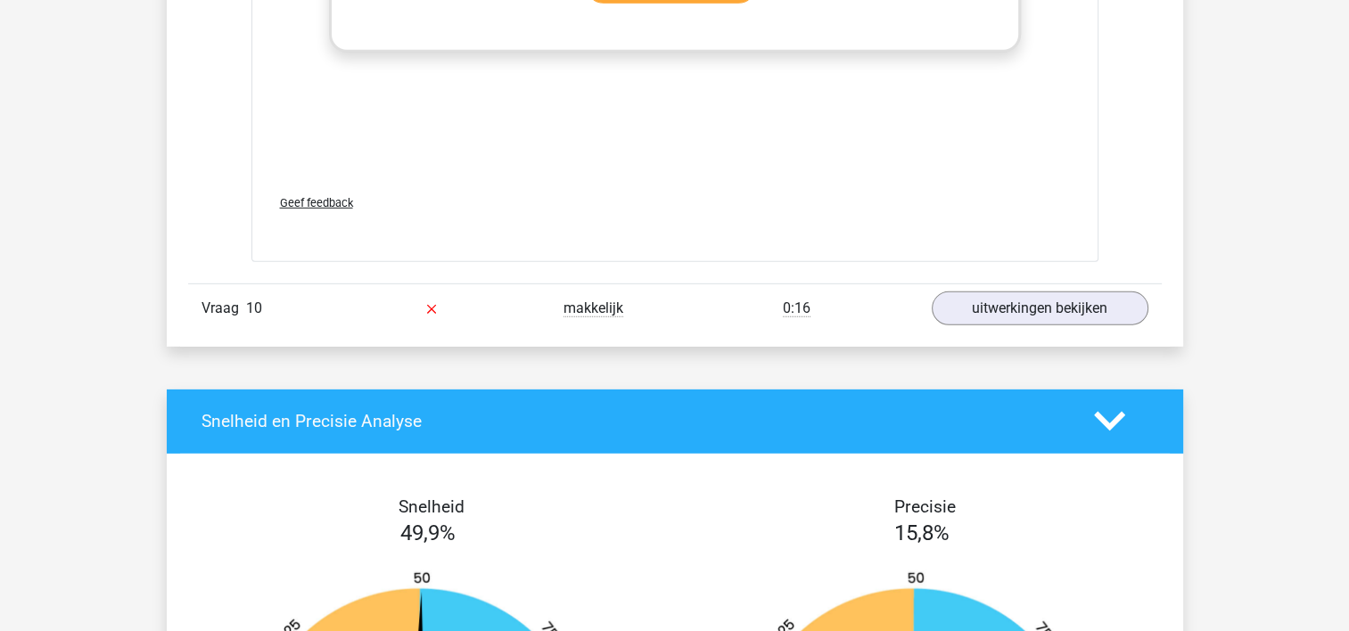
scroll to position [12312, 0]
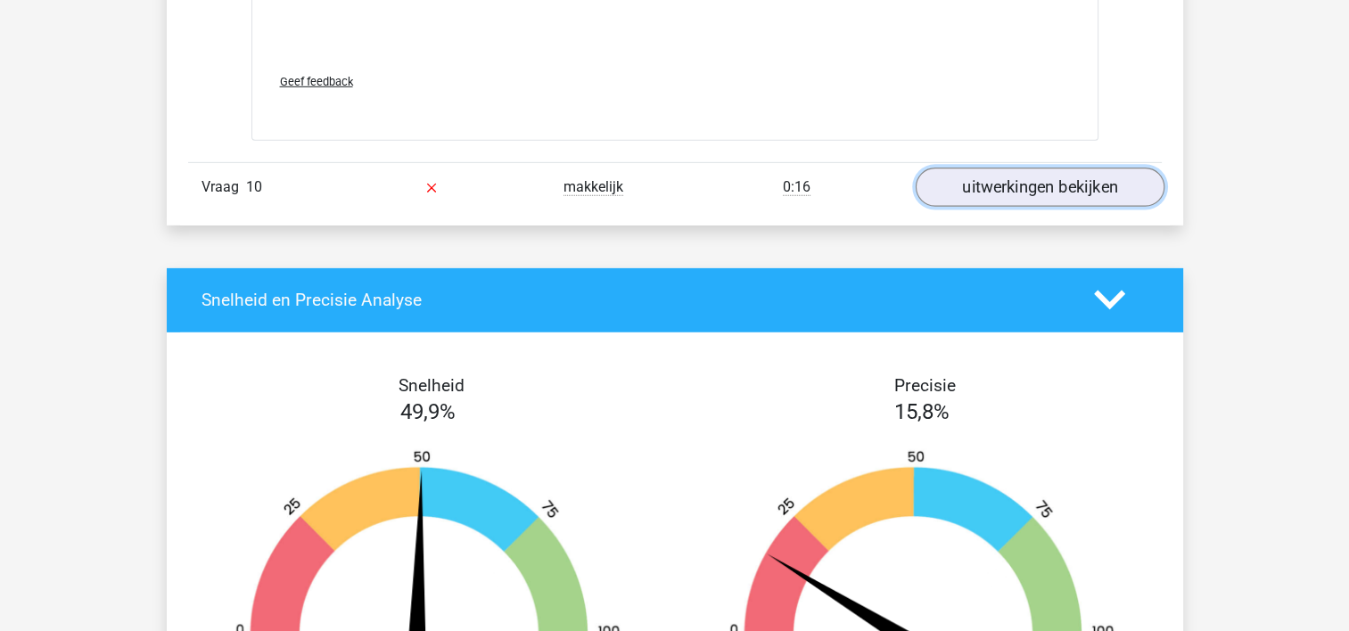
click at [1049, 178] on link "uitwerkingen bekijken" at bounding box center [1039, 187] width 249 height 39
